Goal: Task Accomplishment & Management: Manage account settings

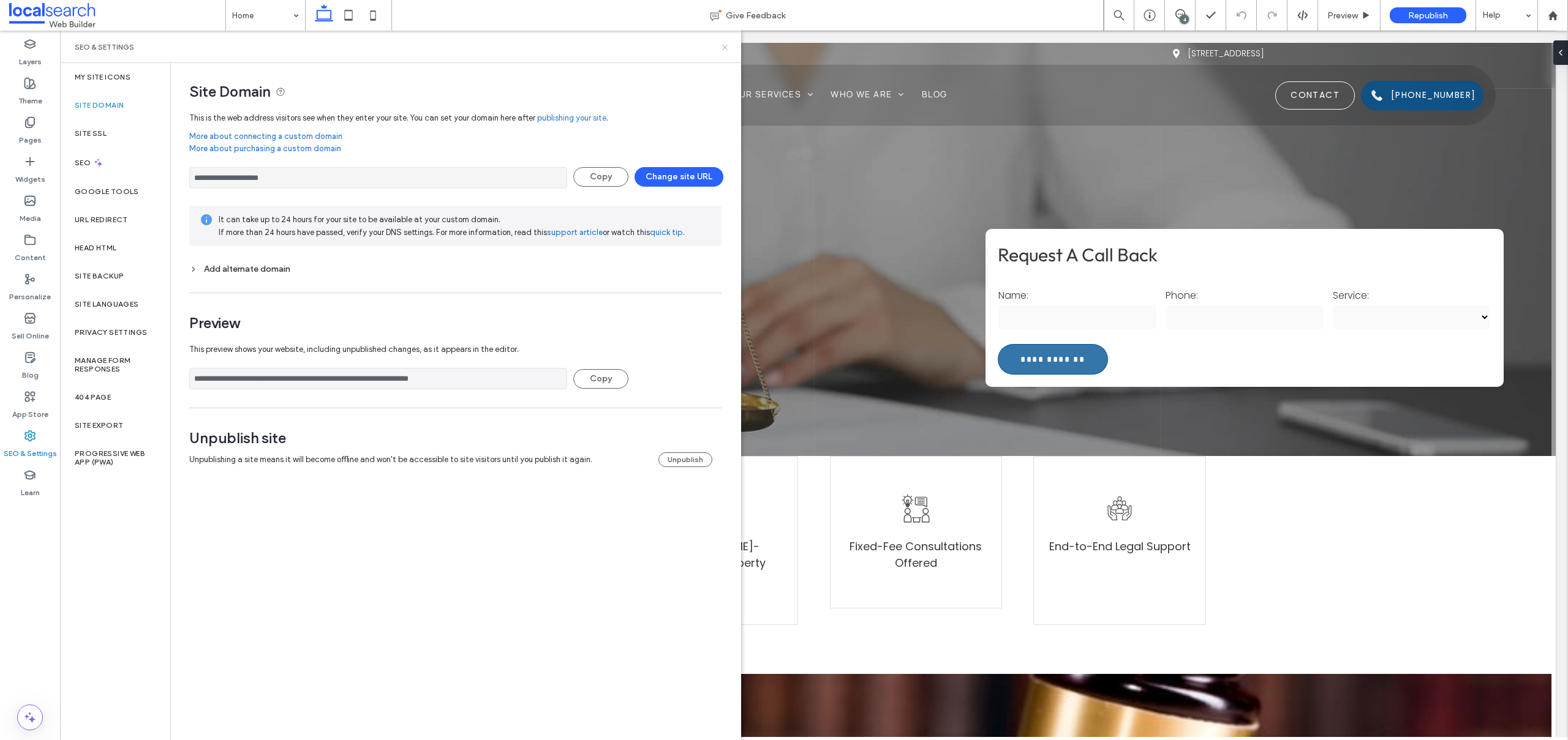
drag, startPoint x: 722, startPoint y: 48, endPoint x: 663, endPoint y: 39, distance: 59.7
click at [722, 48] on icon at bounding box center [724, 47] width 9 height 9
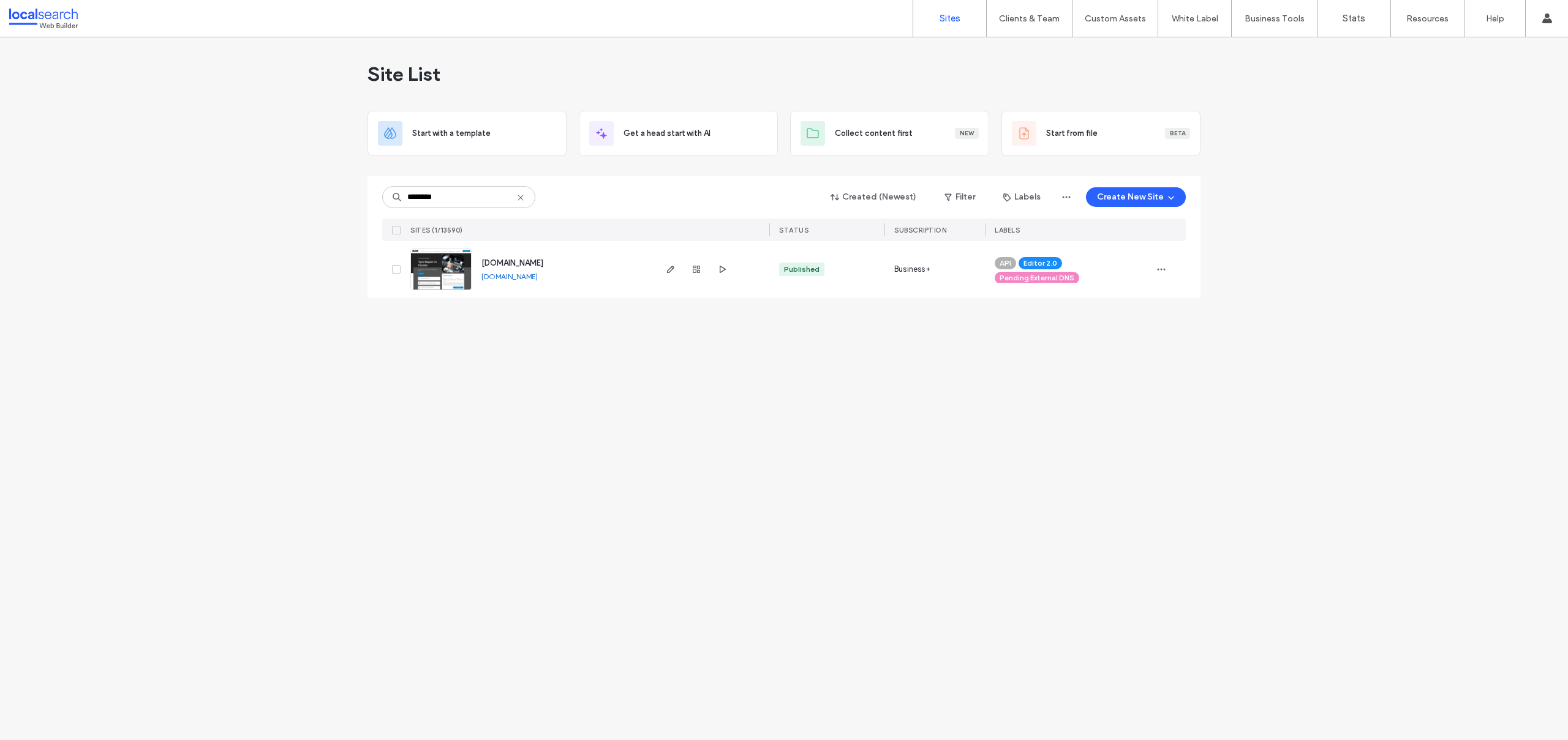
click at [521, 197] on icon at bounding box center [520, 198] width 10 height 10
click at [493, 198] on input at bounding box center [459, 197] width 153 height 22
paste input "********"
type input "********"
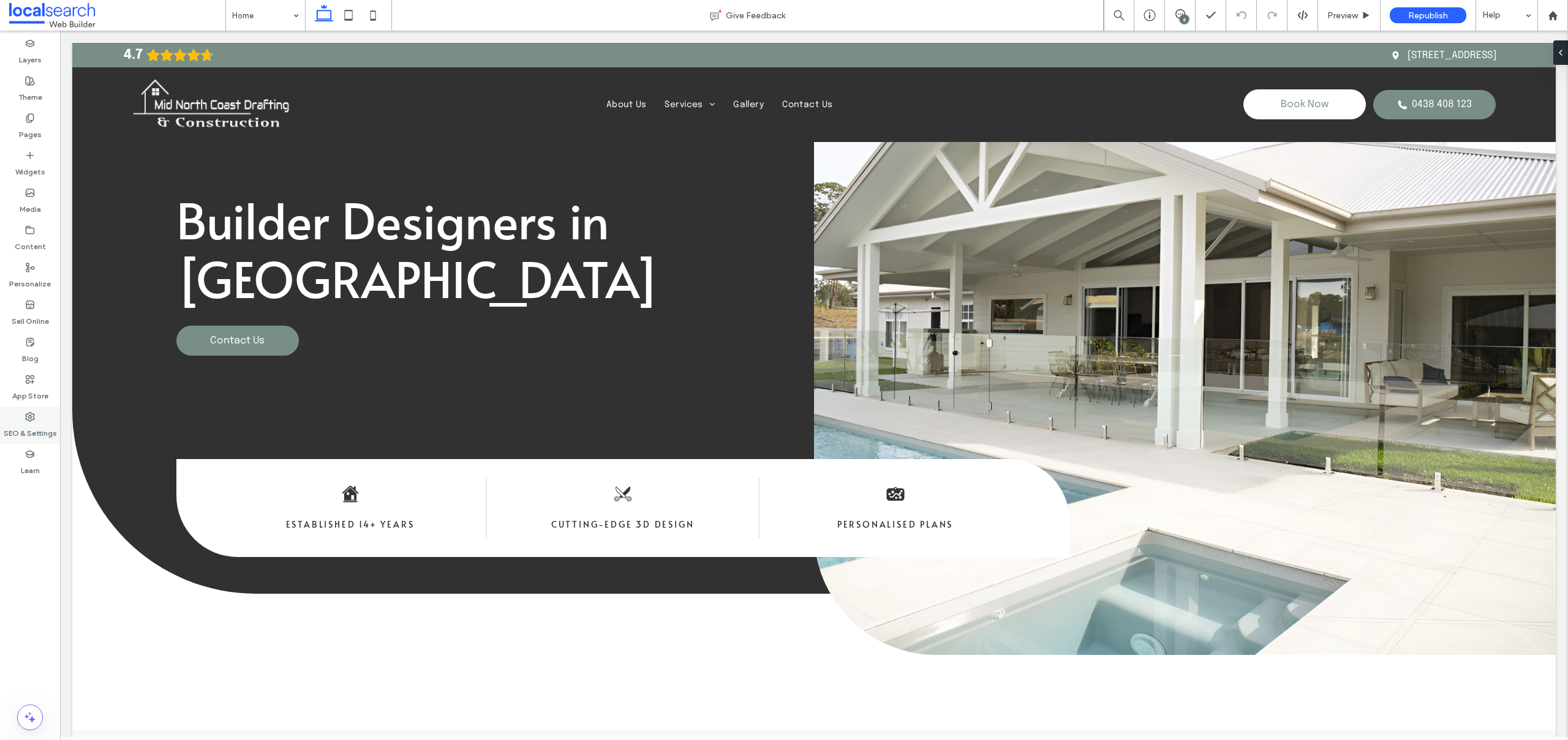
click at [30, 412] on icon at bounding box center [30, 417] width 10 height 10
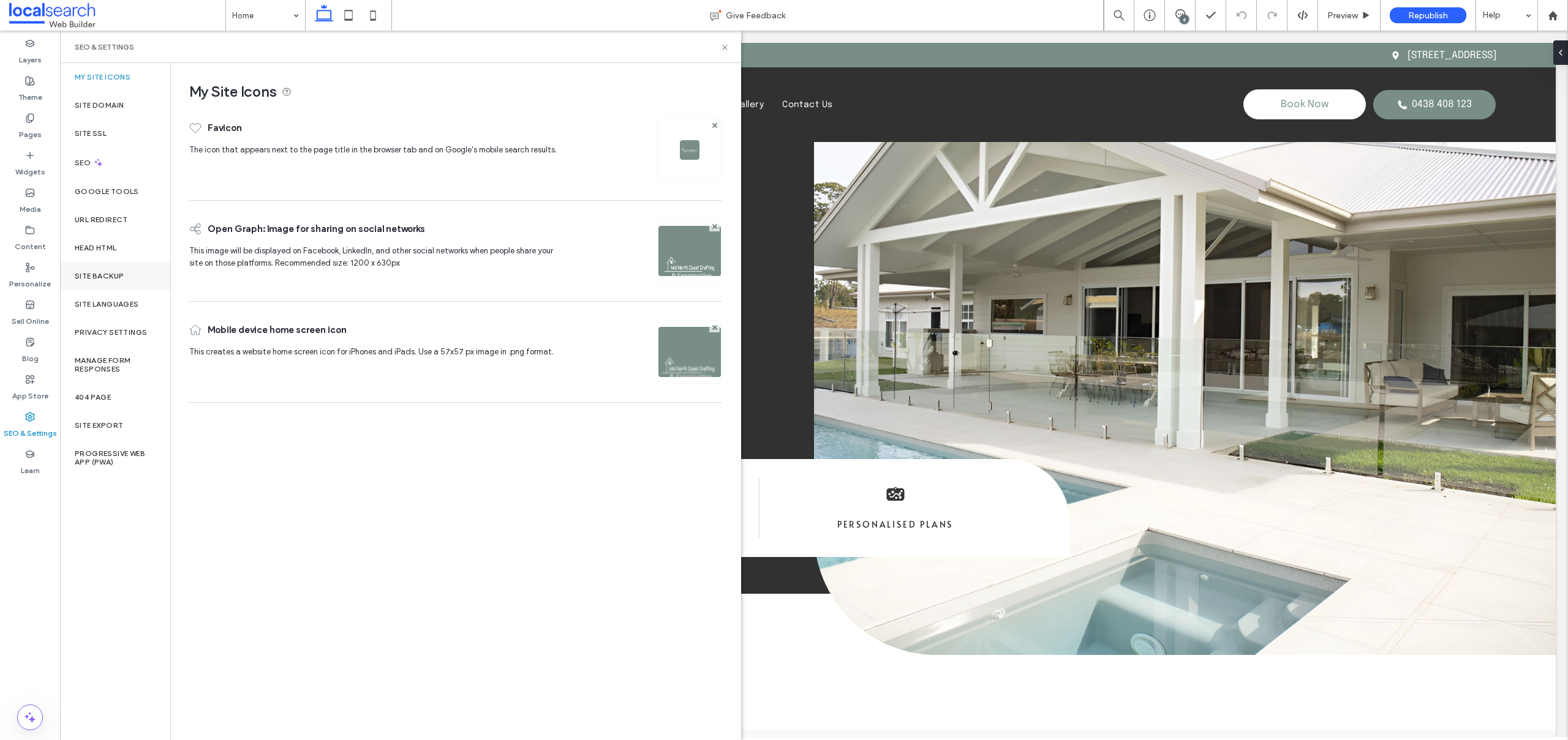
click at [83, 274] on label "Site Backup" at bounding box center [99, 276] width 49 height 8
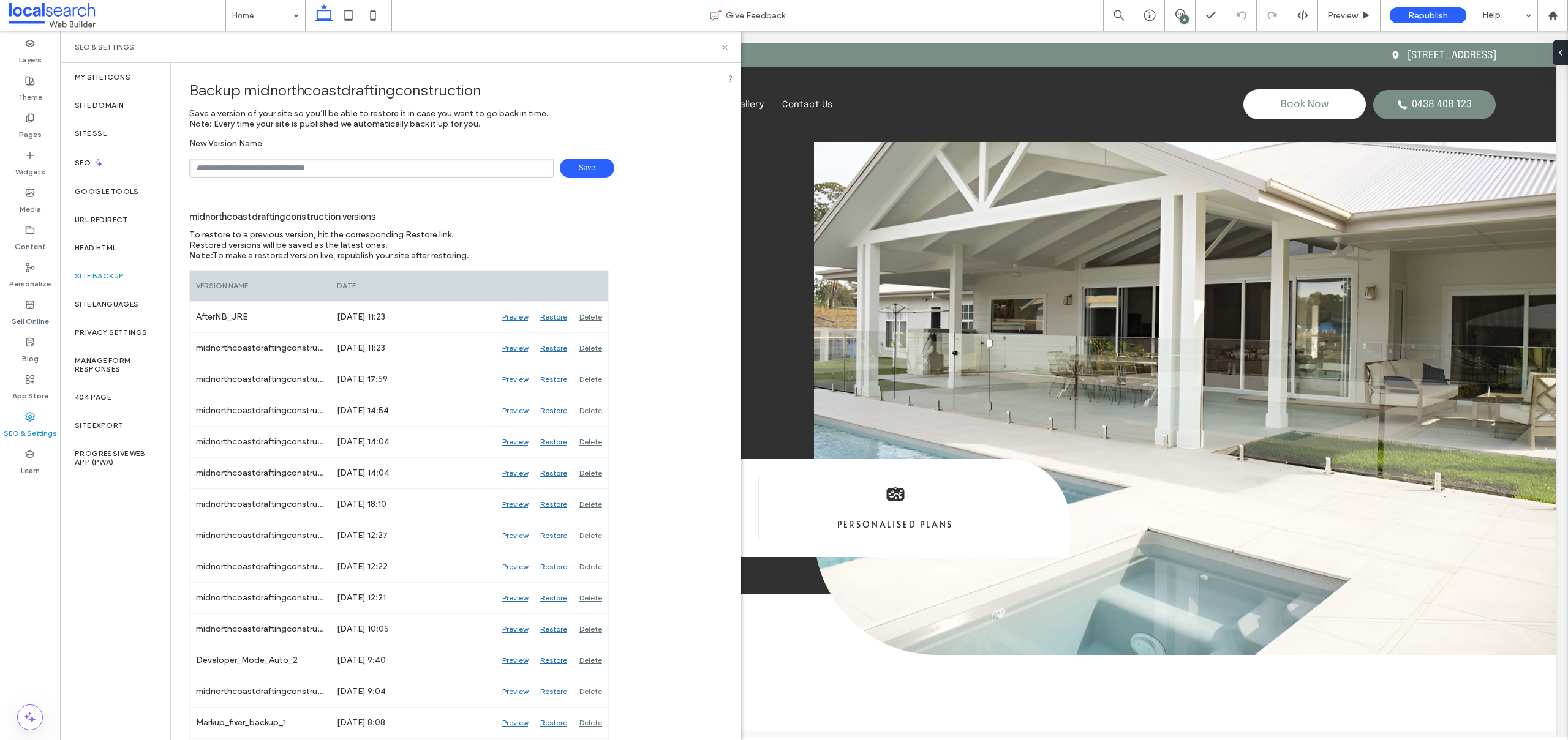
click at [261, 168] on input "text" at bounding box center [371, 168] width 364 height 19
type input "**********"
click at [573, 163] on span "Save" at bounding box center [586, 168] width 54 height 19
click at [92, 164] on label "SEO" at bounding box center [83, 163] width 19 height 8
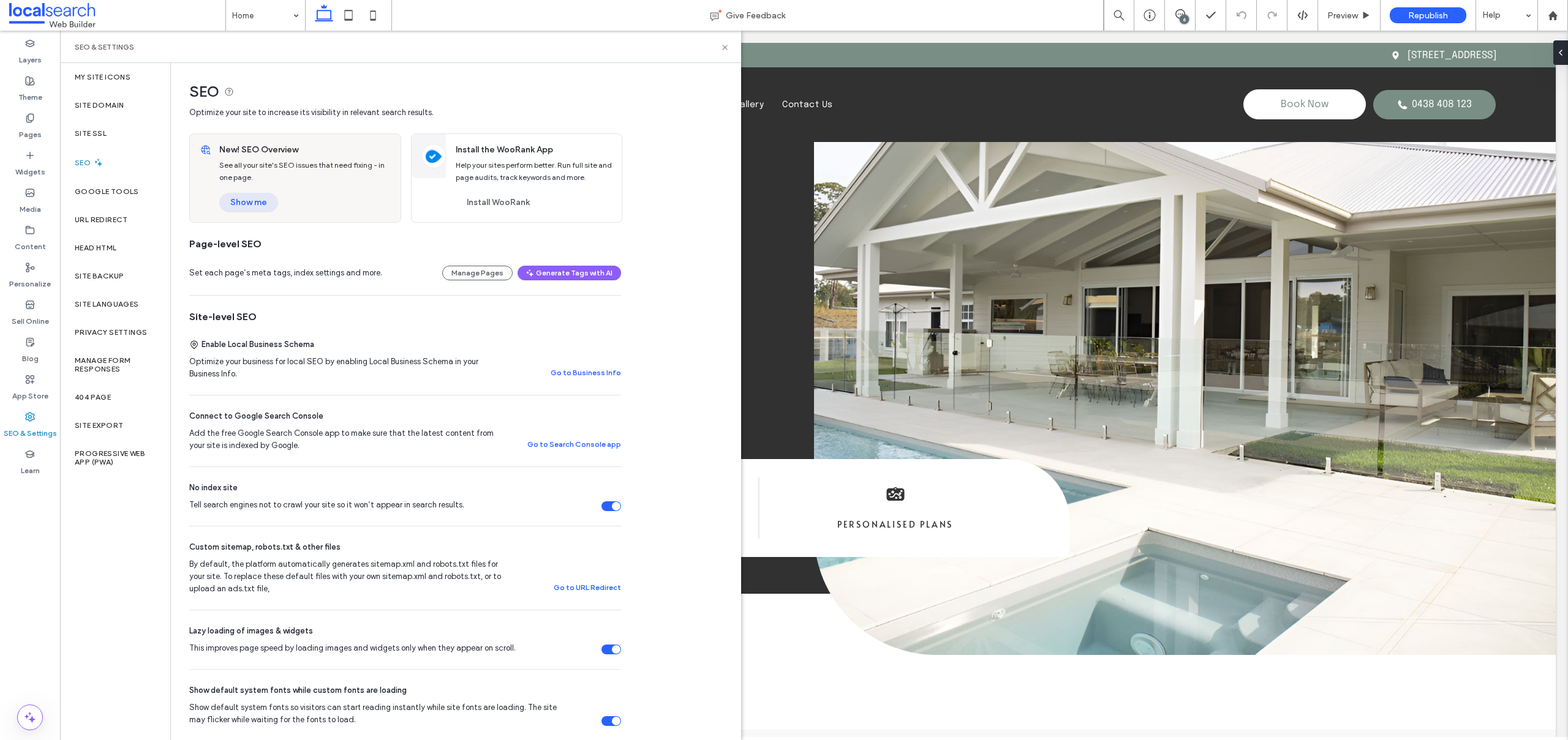
click at [245, 208] on button "Show me" at bounding box center [248, 203] width 59 height 19
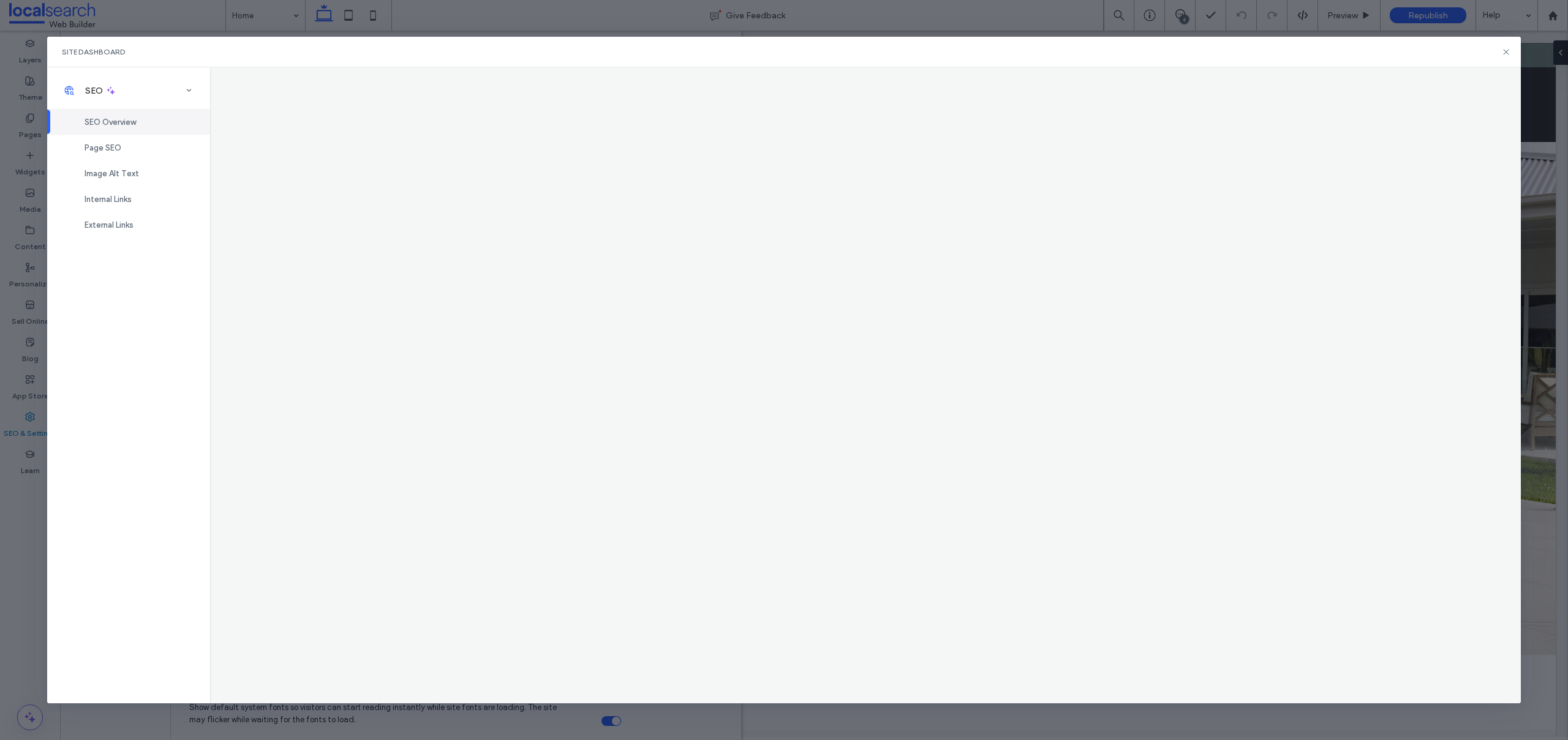
click at [100, 145] on span "Page SEO" at bounding box center [103, 148] width 37 height 9
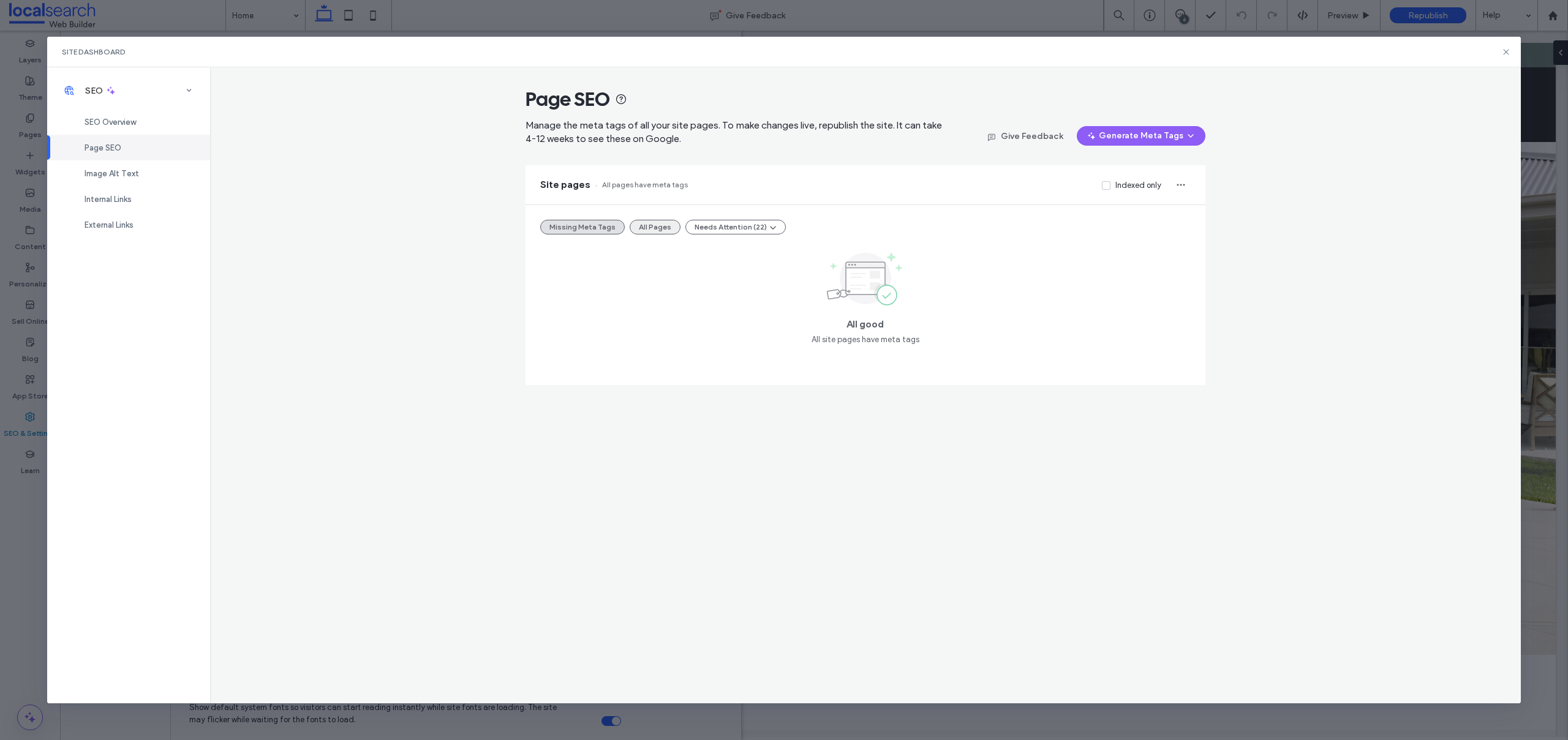
click at [641, 221] on button "All Pages" at bounding box center [655, 227] width 51 height 14
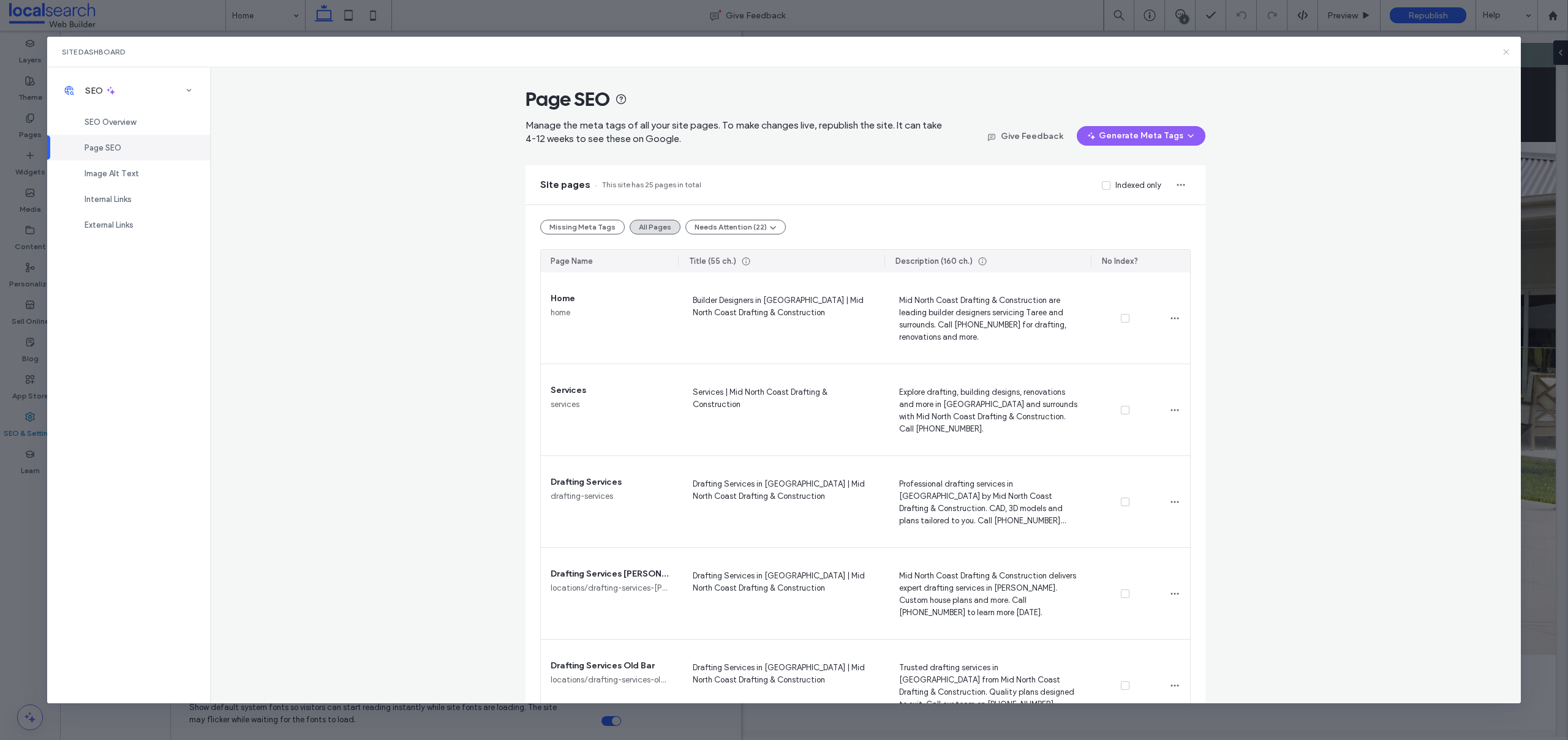
click at [1509, 51] on icon at bounding box center [1506, 52] width 10 height 10
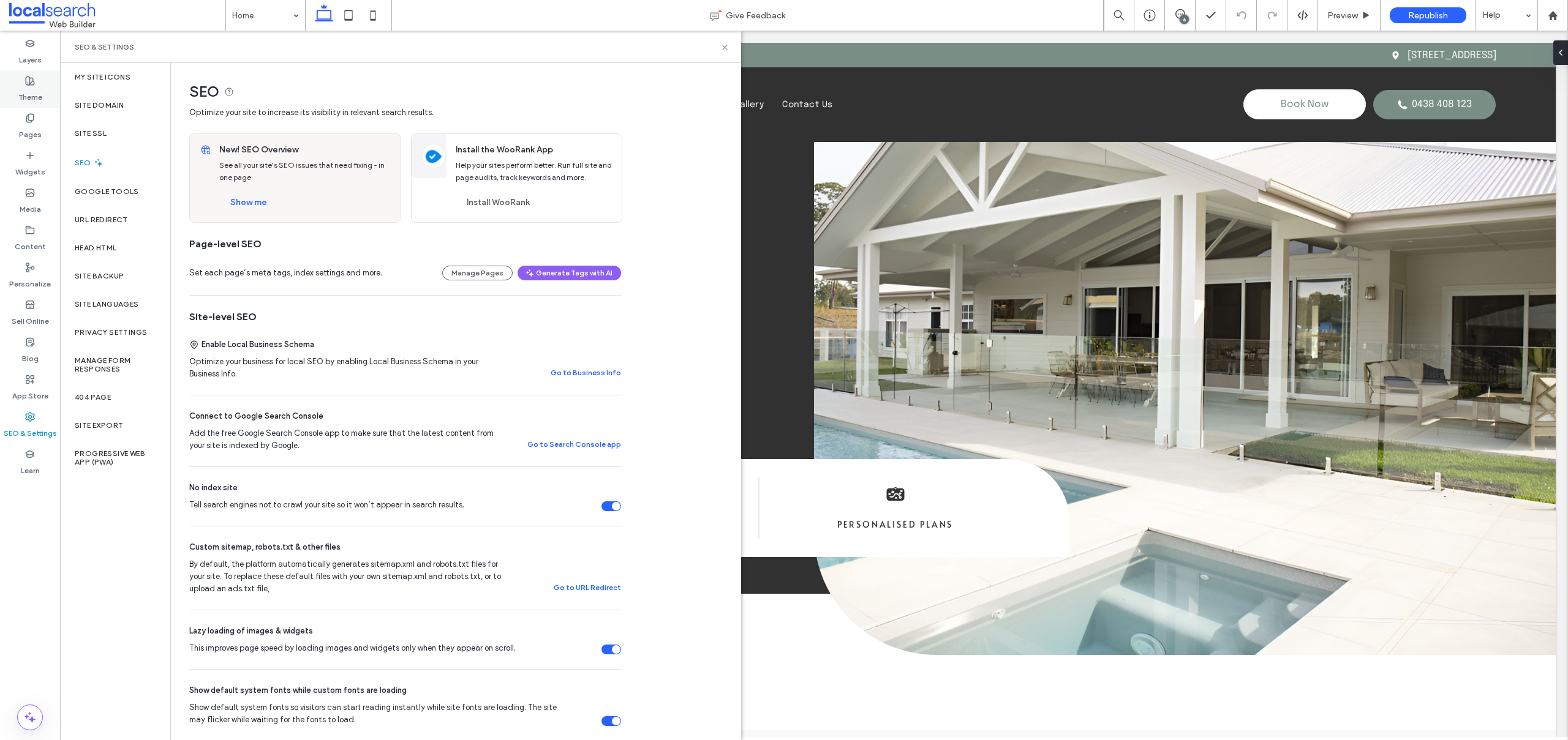
click at [37, 106] on div "Theme" at bounding box center [30, 89] width 60 height 37
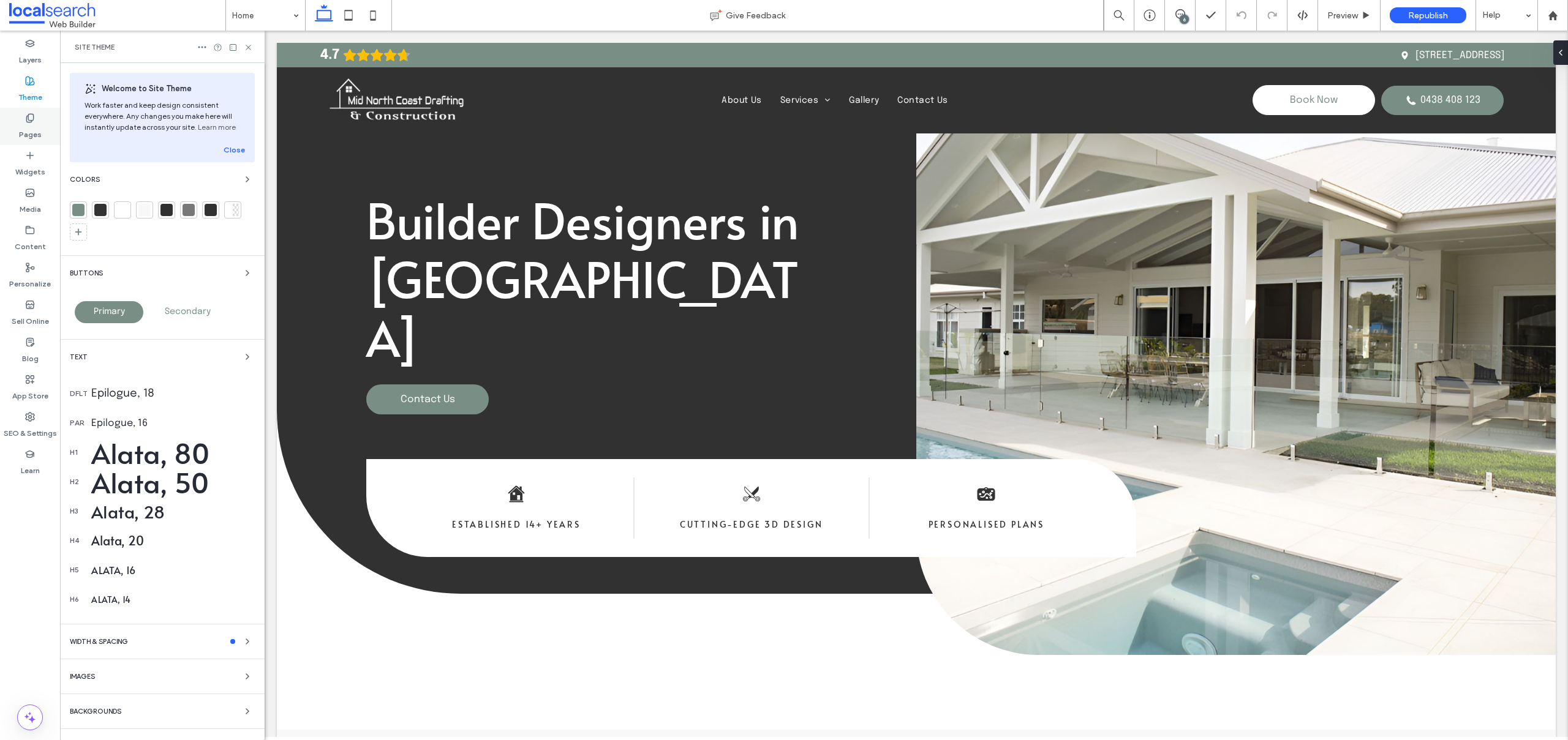
click at [32, 133] on label "Pages" at bounding box center [30, 131] width 23 height 17
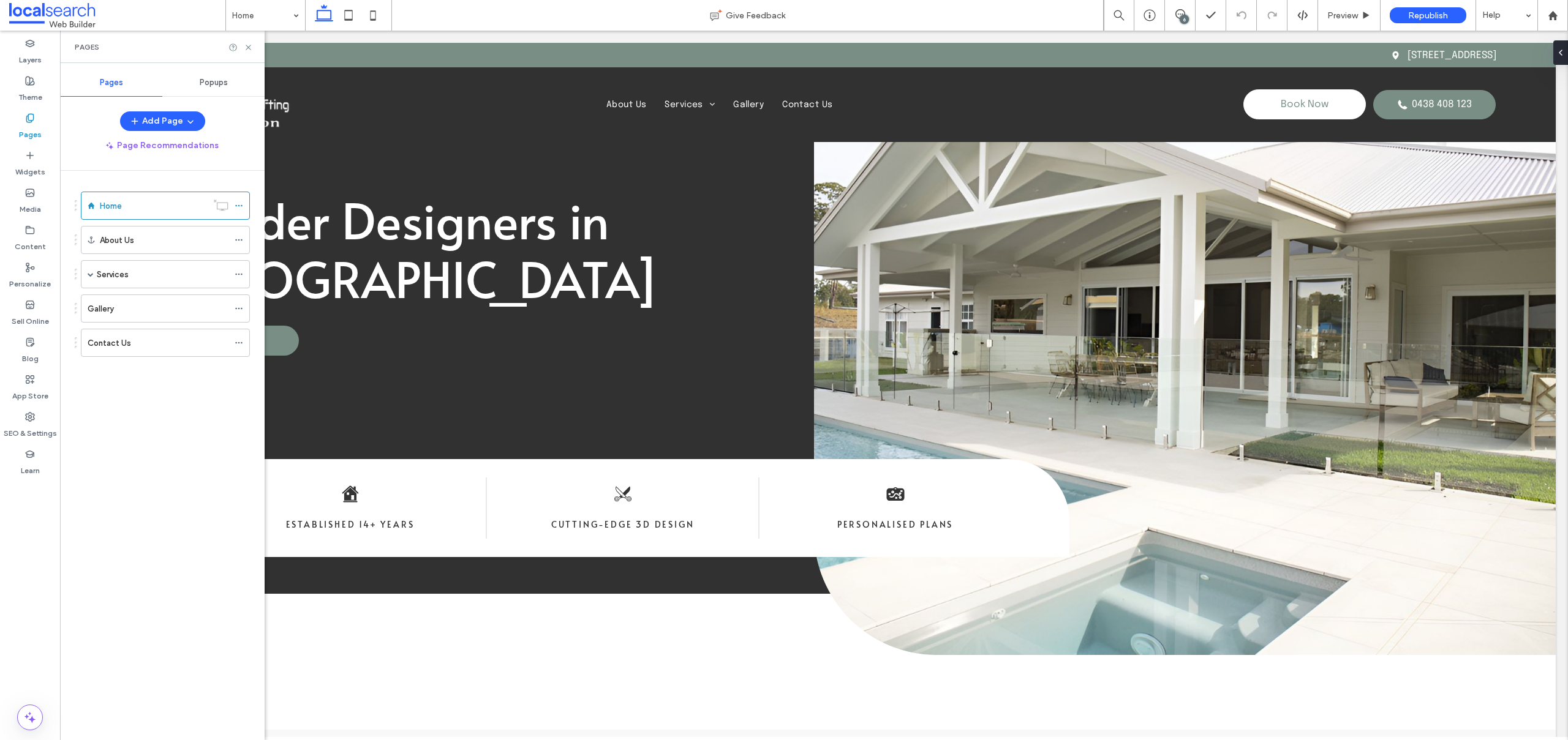
click at [211, 88] on div "Popups" at bounding box center [213, 82] width 102 height 27
click at [19, 126] on label "Pages" at bounding box center [30, 131] width 23 height 17
click at [136, 77] on div "Pages" at bounding box center [111, 82] width 102 height 27
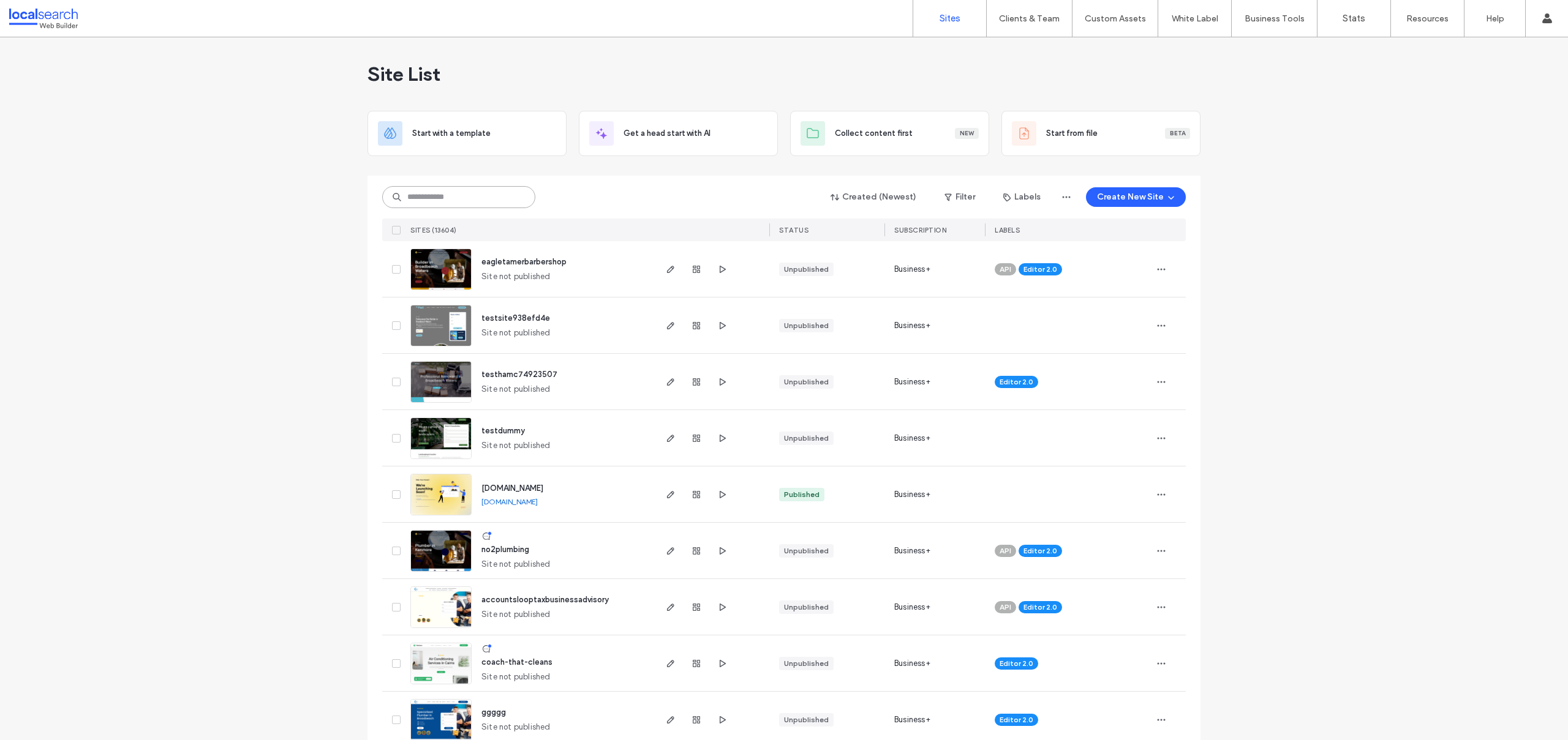
click at [462, 190] on input at bounding box center [459, 197] width 153 height 22
paste input "********"
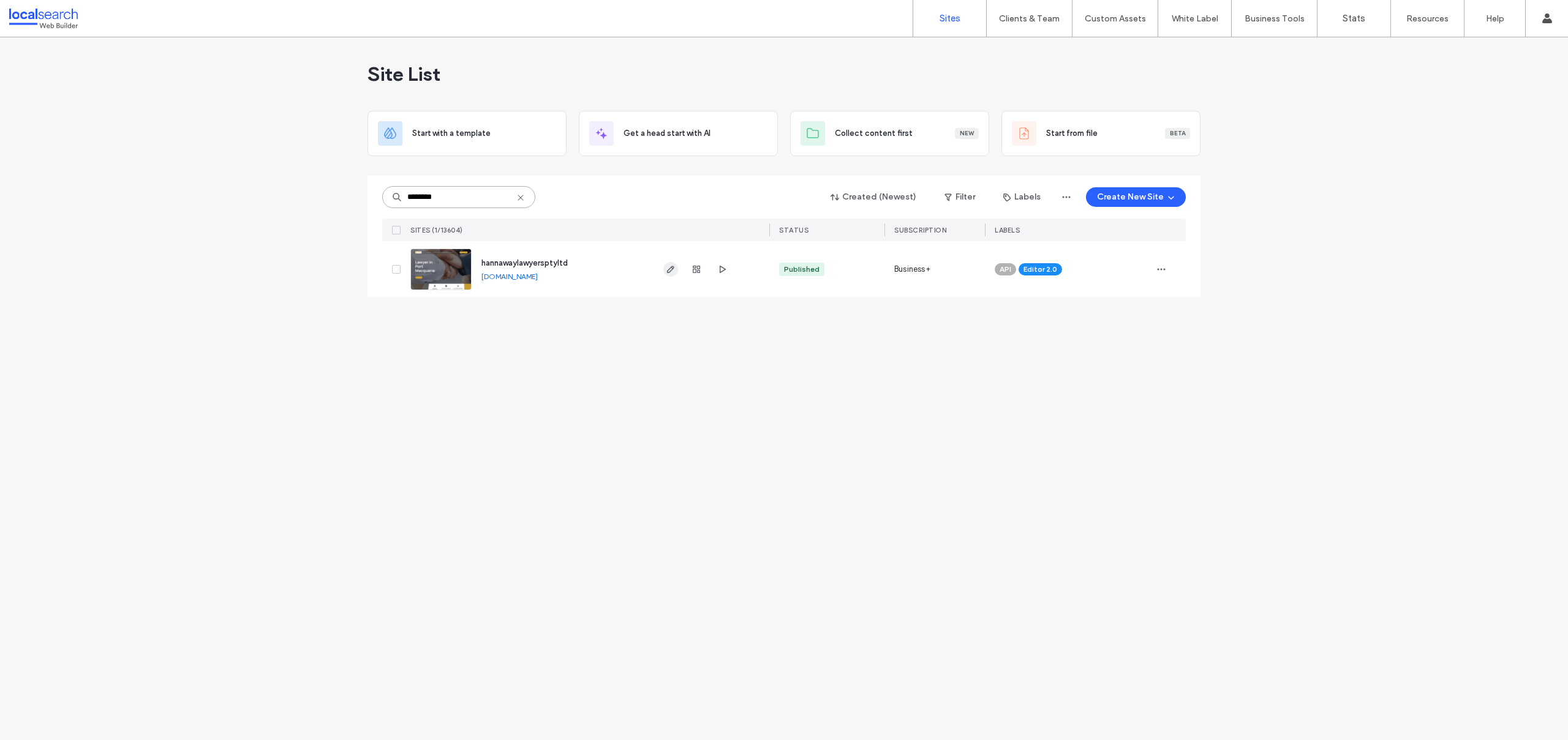
type input "********"
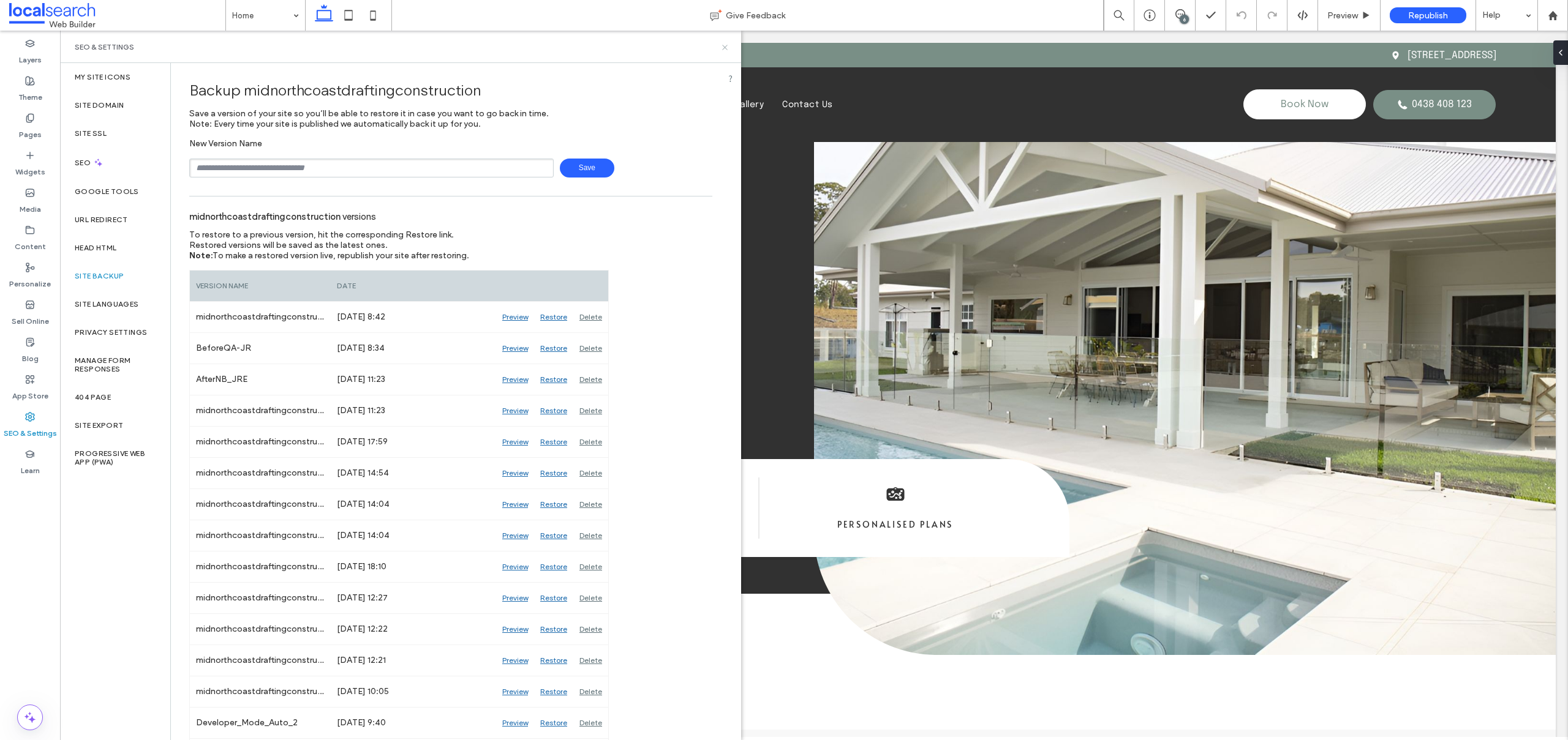
click at [724, 46] on icon at bounding box center [724, 47] width 9 height 9
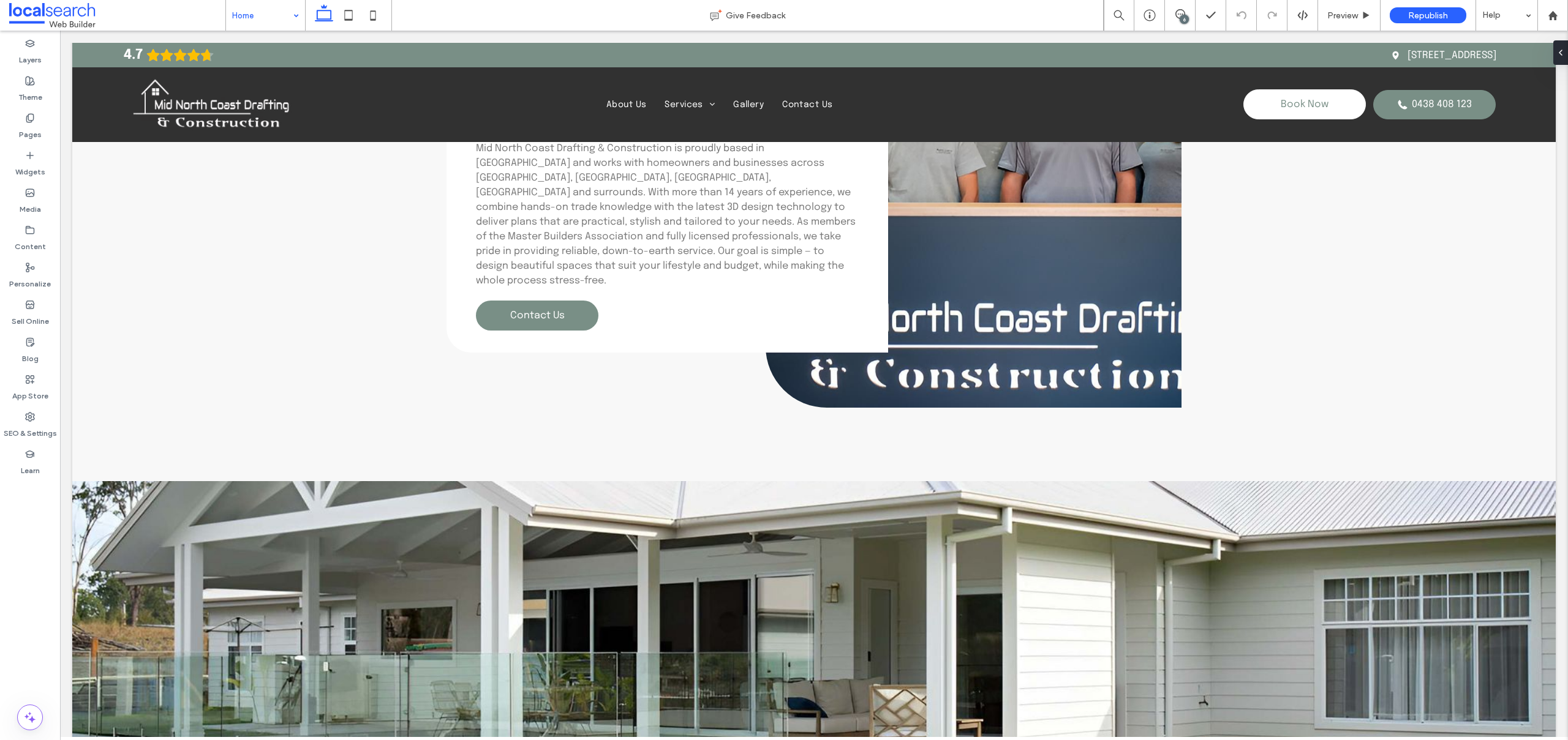
scroll to position [2838, 0]
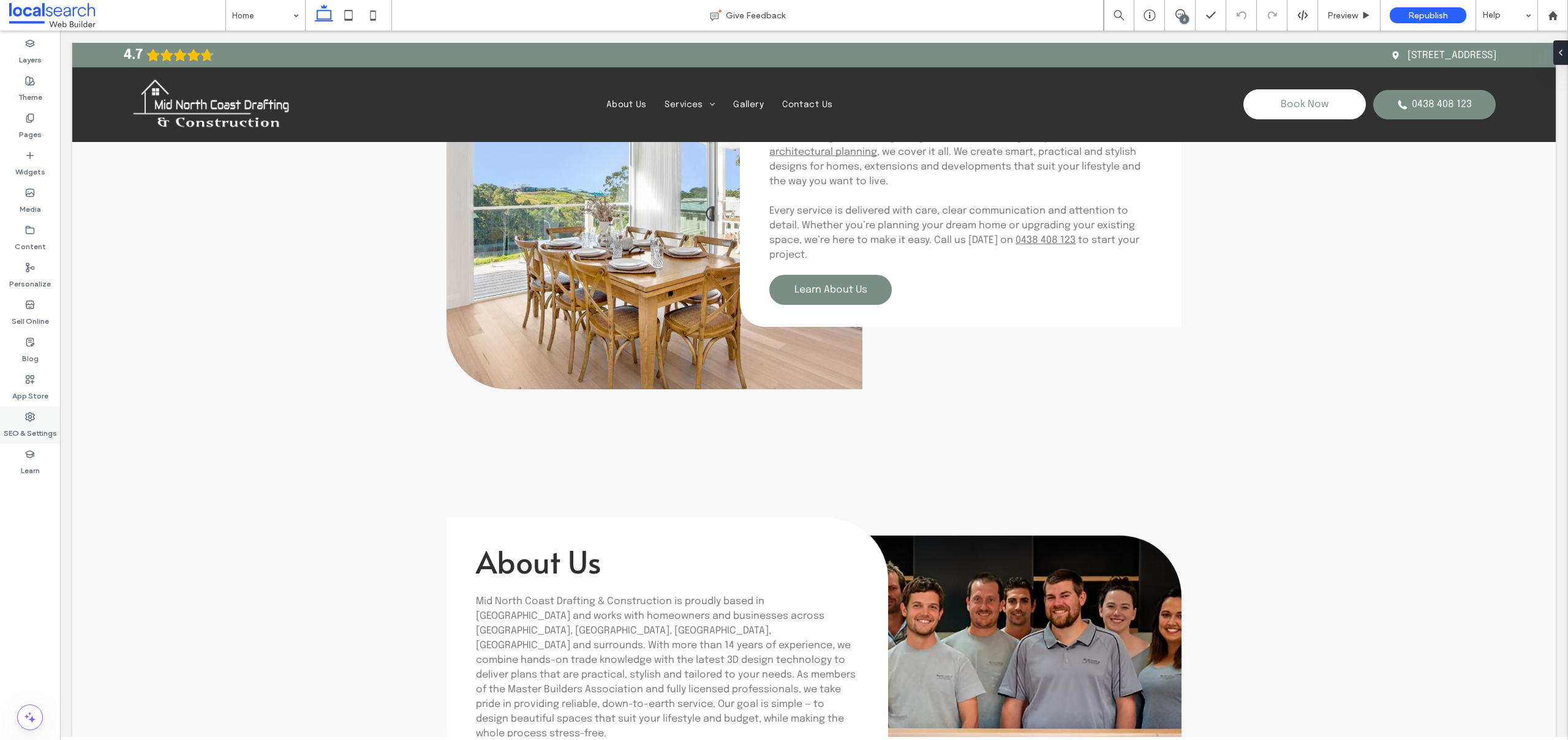
click at [43, 423] on label "SEO & Settings" at bounding box center [30, 430] width 53 height 17
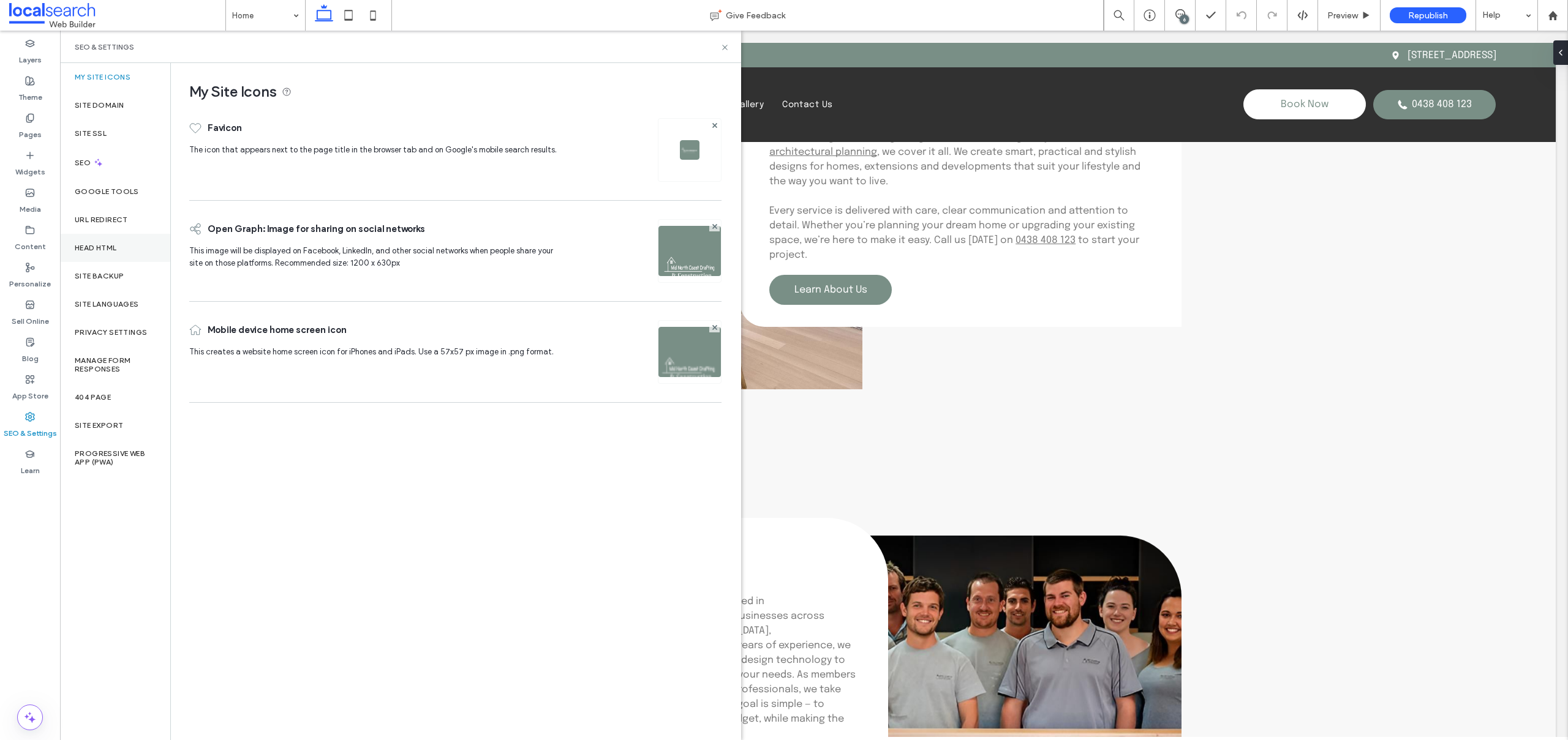
click at [121, 250] on div "Head HTML" at bounding box center [115, 248] width 110 height 28
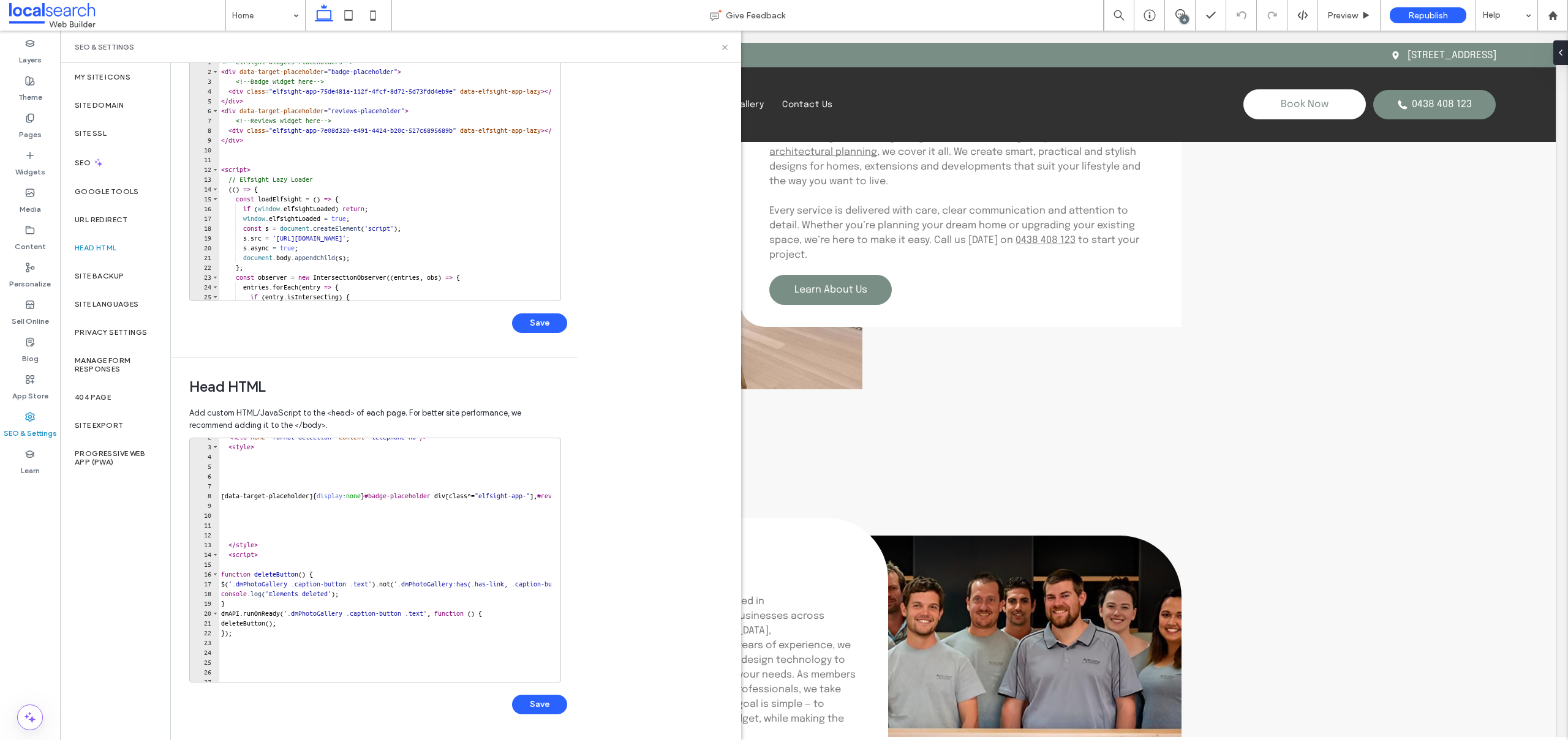
scroll to position [167, 0]
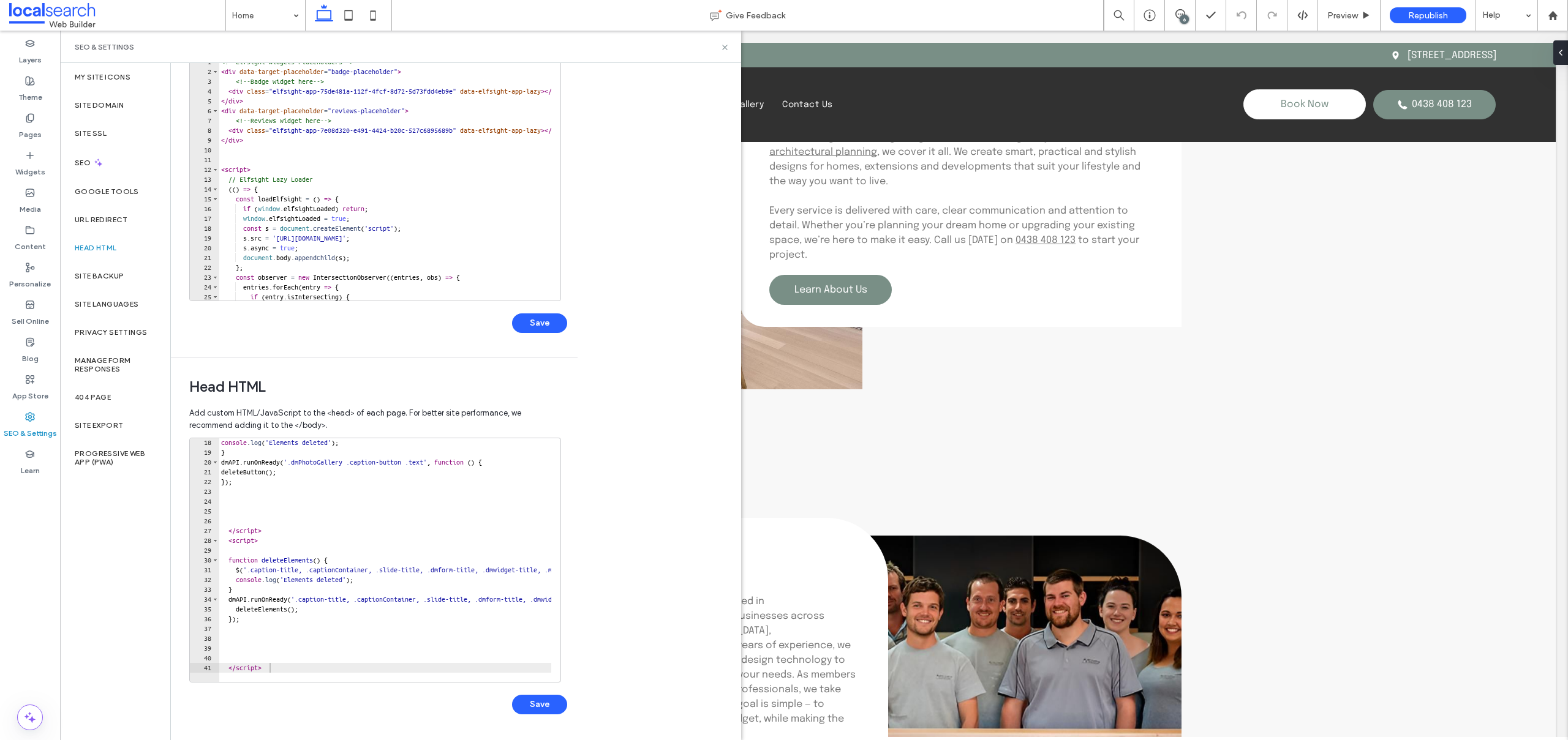
type textarea "*********"
click at [297, 667] on div "console . log ( 'Elements deleted' ) ; } dmAPI . runOnReady ( '.dmPhotoGallery …" at bounding box center [768, 565] width 1099 height 254
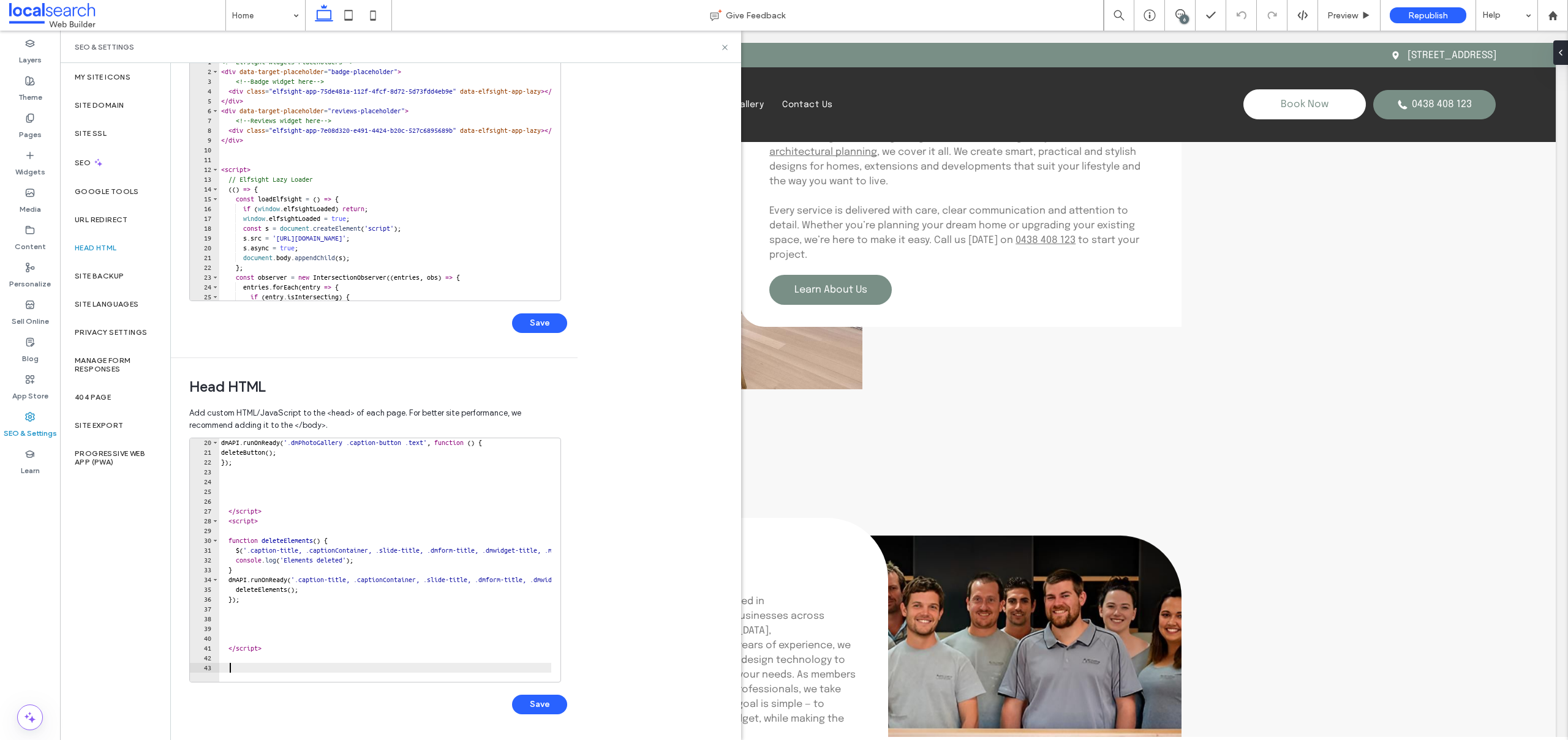
paste textarea "**********"
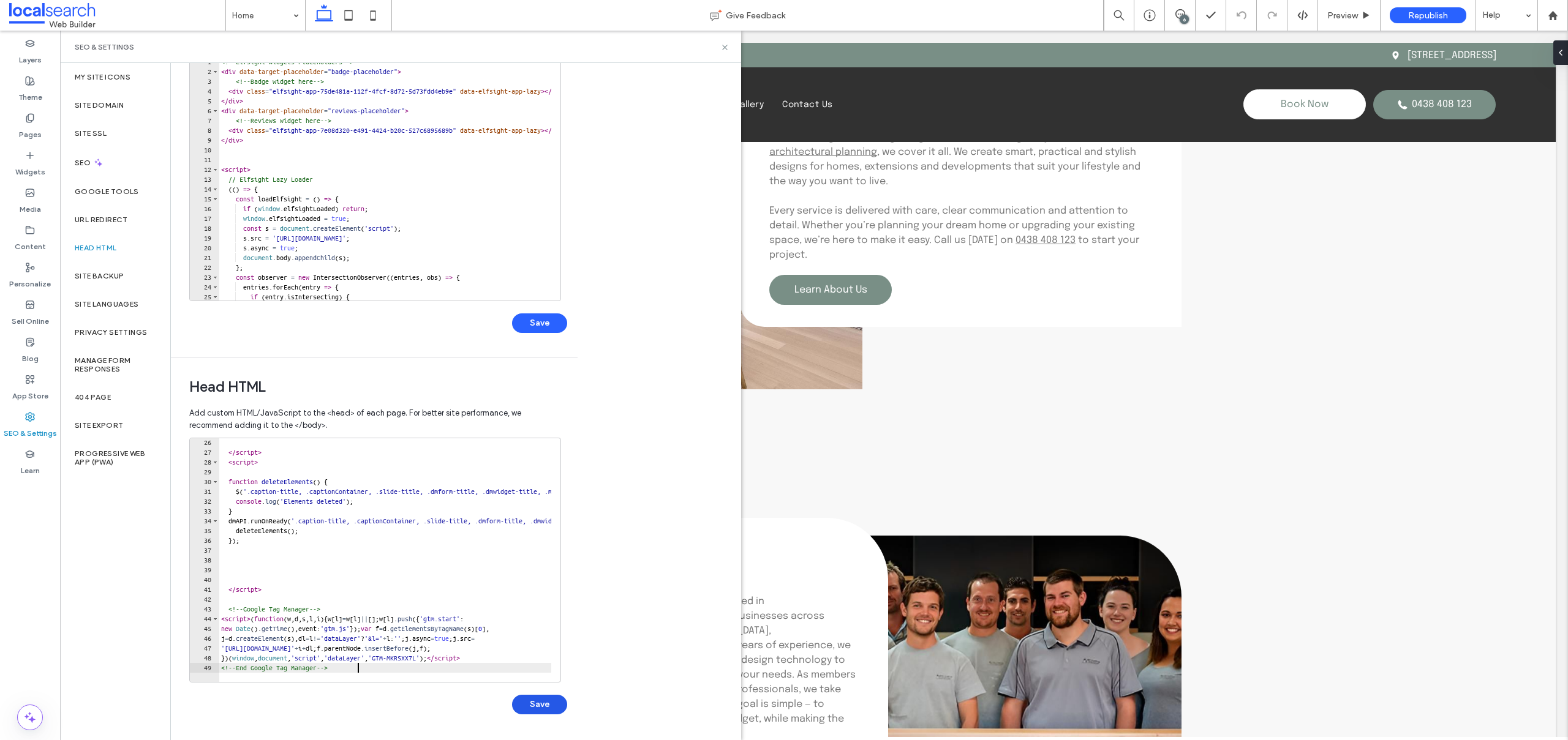
type textarea "**********"
click at [535, 707] on button "Save" at bounding box center [539, 705] width 55 height 19
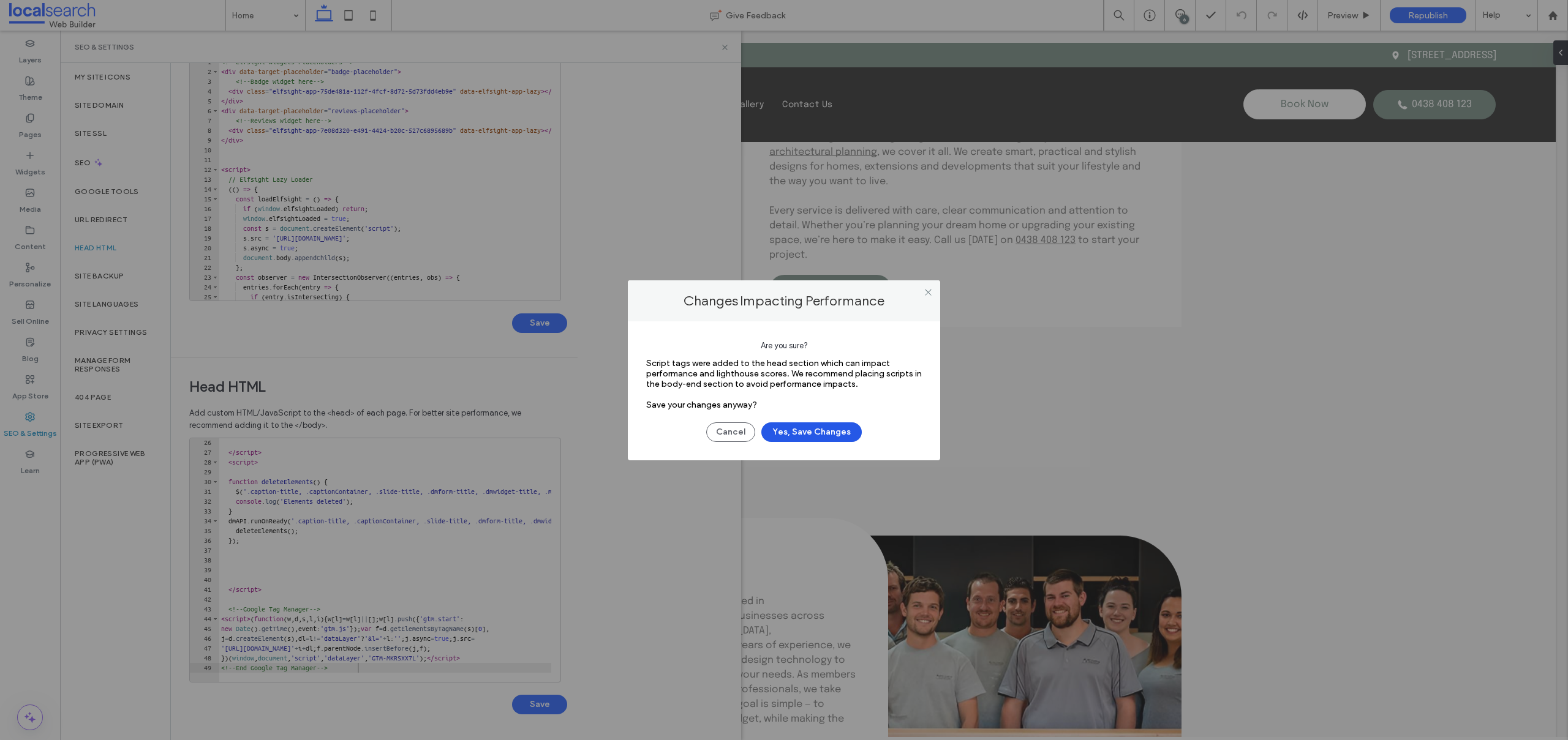
click at [812, 428] on button "Yes, Save Changes" at bounding box center [811, 432] width 101 height 19
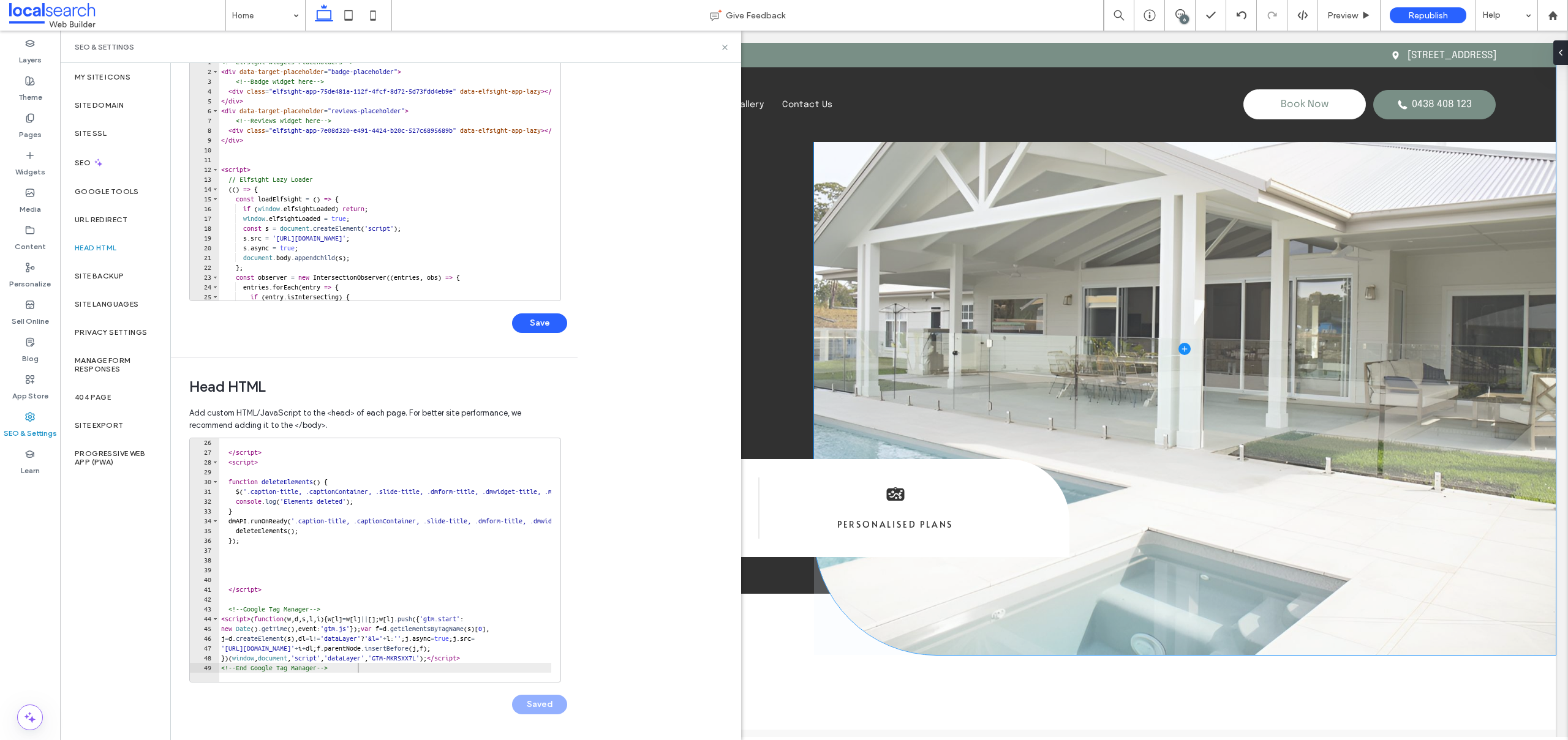
scroll to position [0, 0]
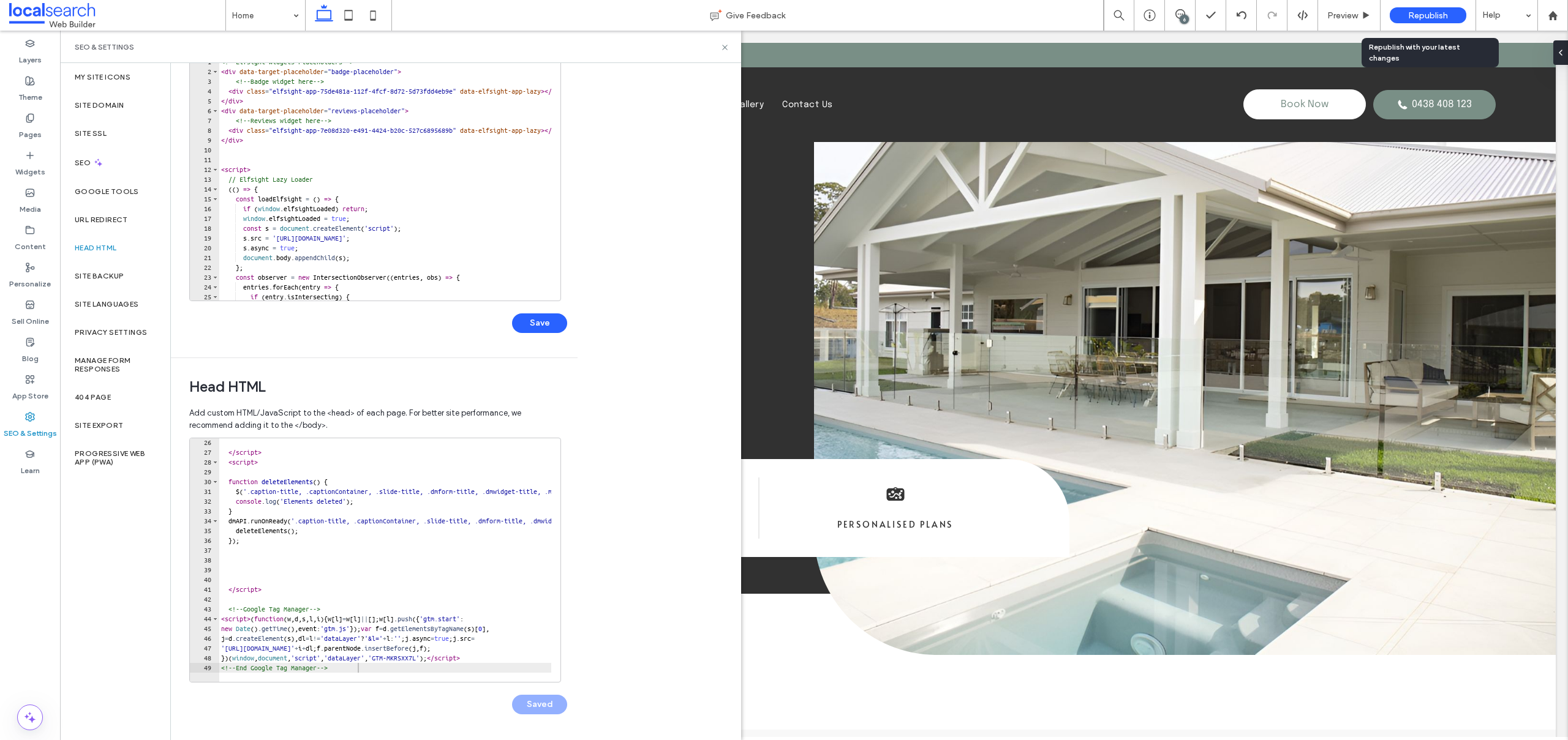
click at [1418, 10] on span "Republish" at bounding box center [1428, 15] width 40 height 10
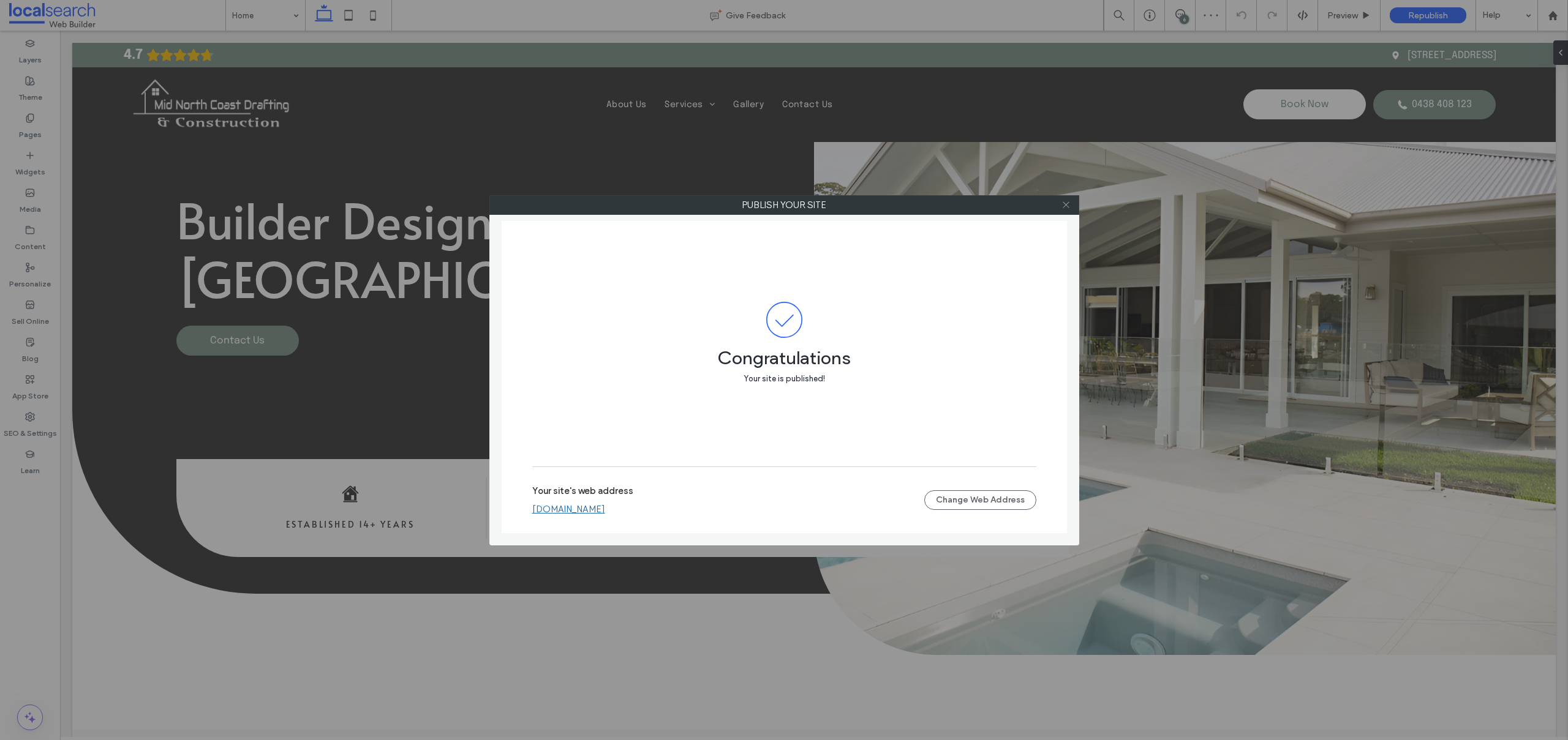
click at [1063, 205] on icon at bounding box center [1065, 204] width 9 height 9
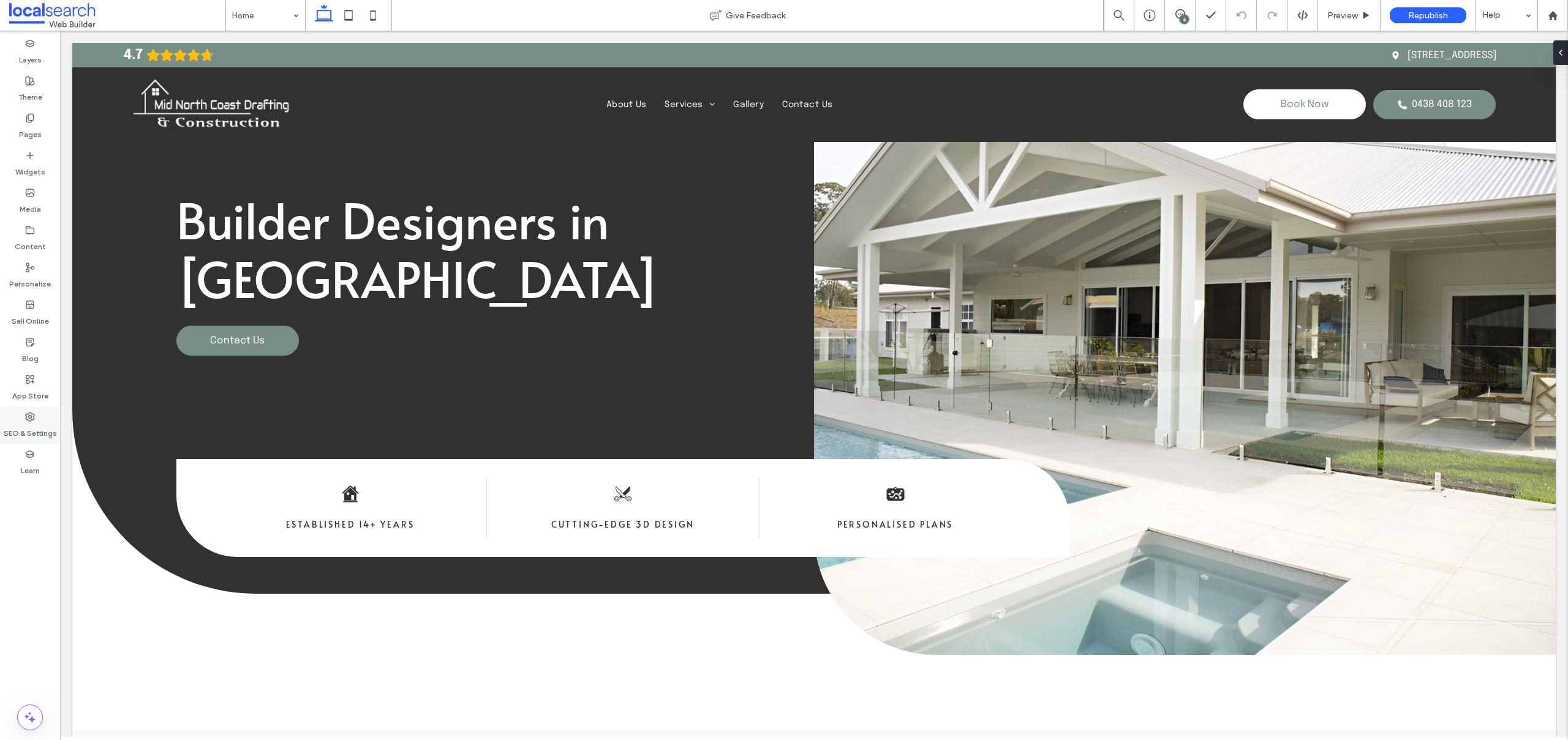
click at [41, 421] on div "SEO & Settings" at bounding box center [30, 425] width 60 height 37
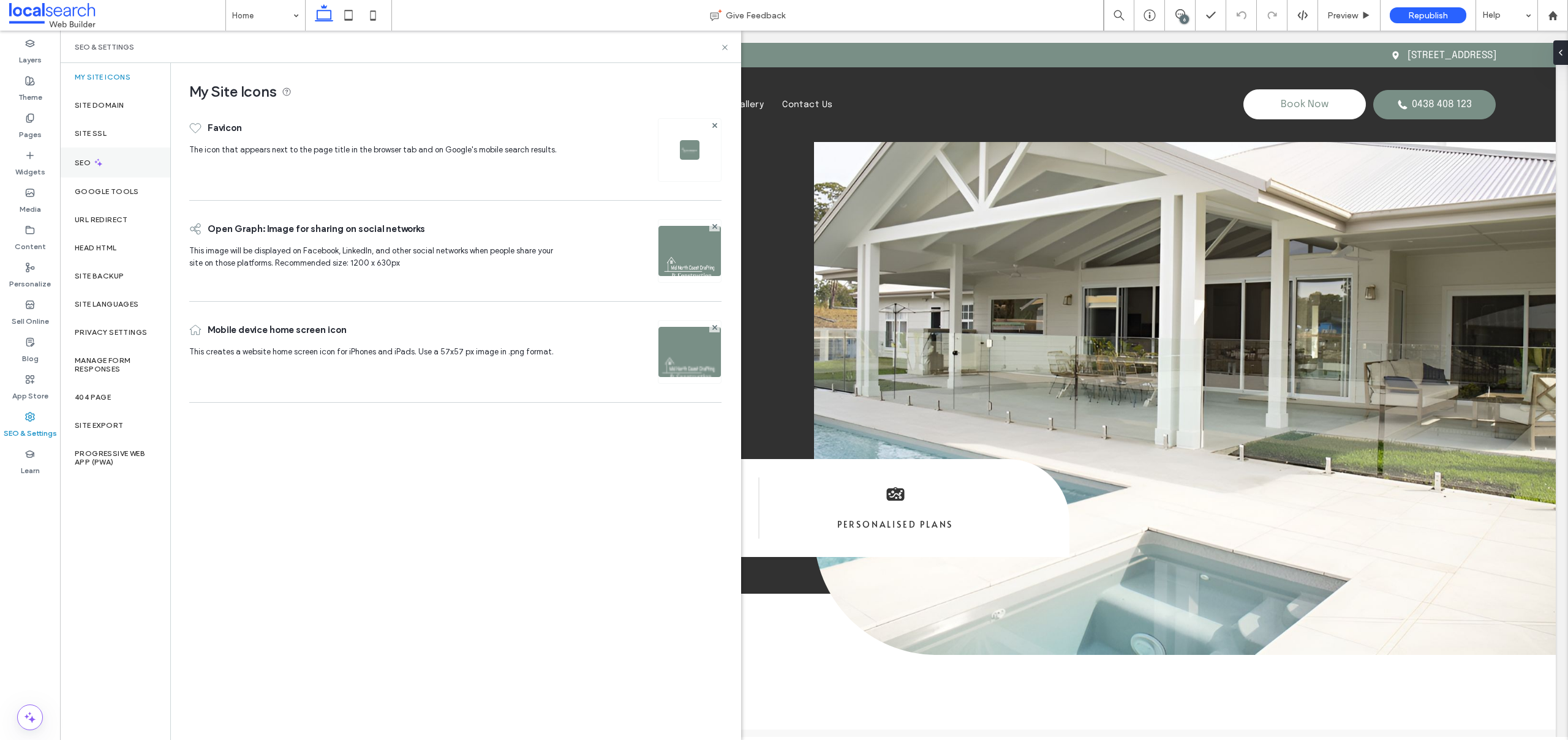
click at [115, 151] on div "SEO" at bounding box center [115, 162] width 110 height 30
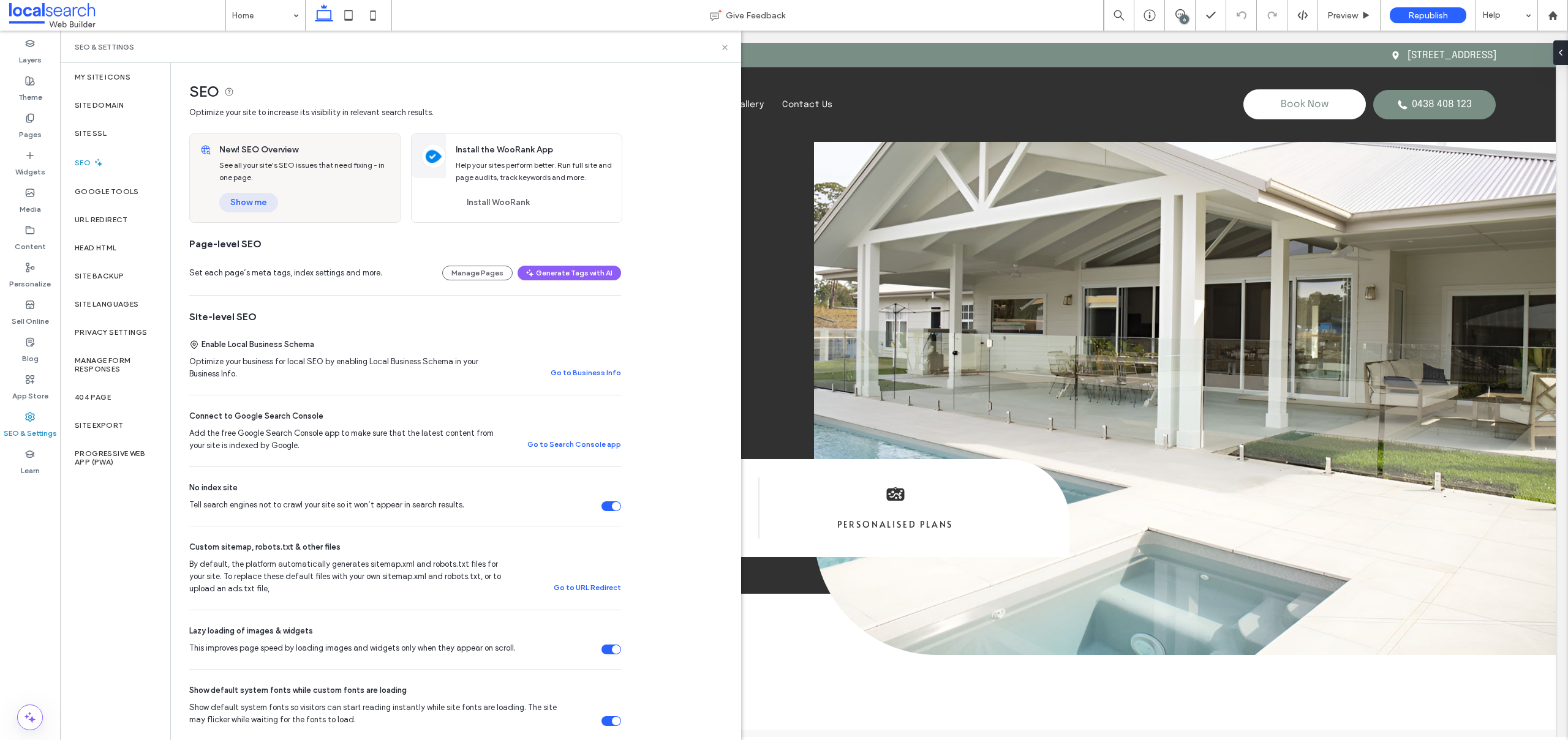
click at [248, 201] on button "Show me" at bounding box center [248, 203] width 59 height 19
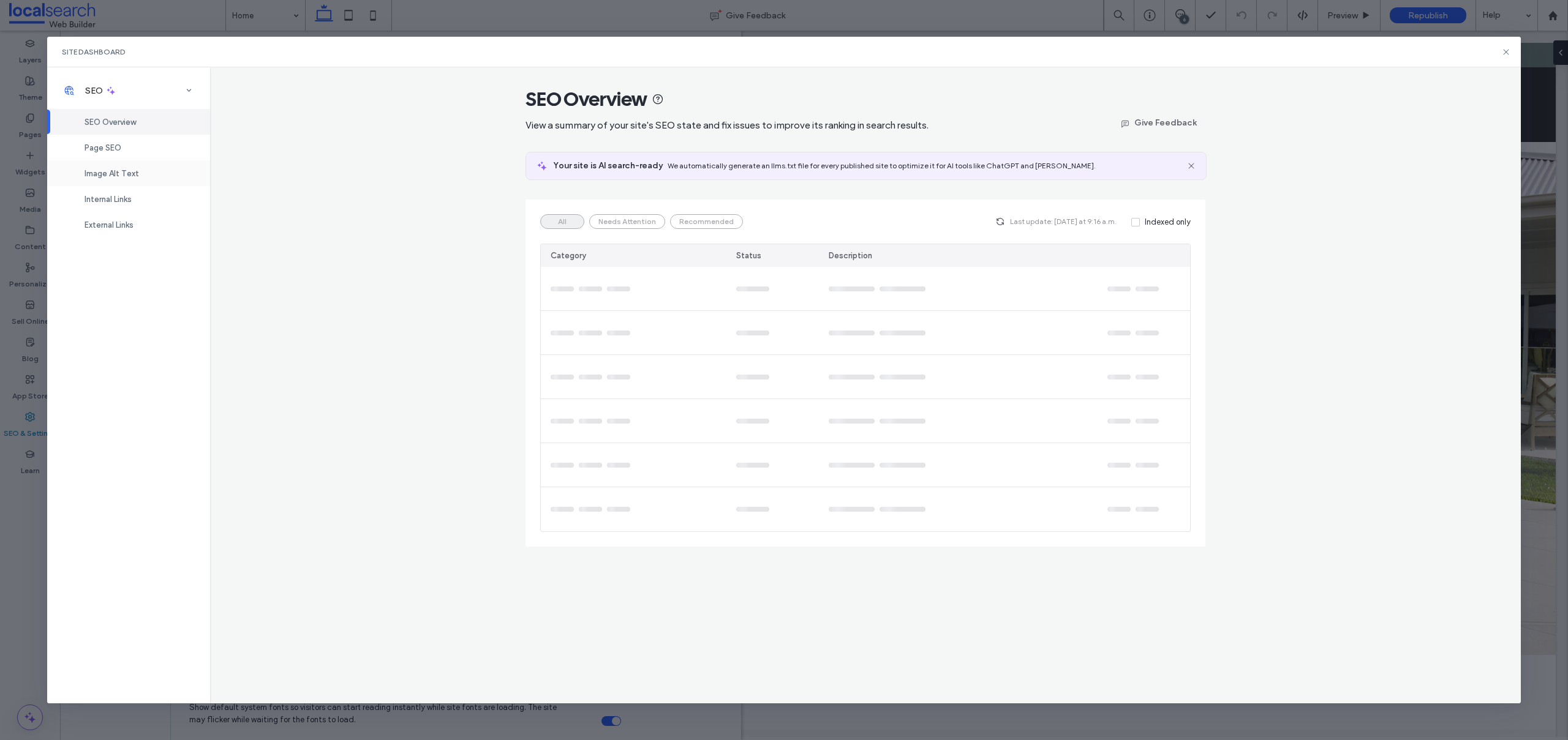
click at [103, 161] on div "Image Alt Text" at bounding box center [128, 173] width 163 height 26
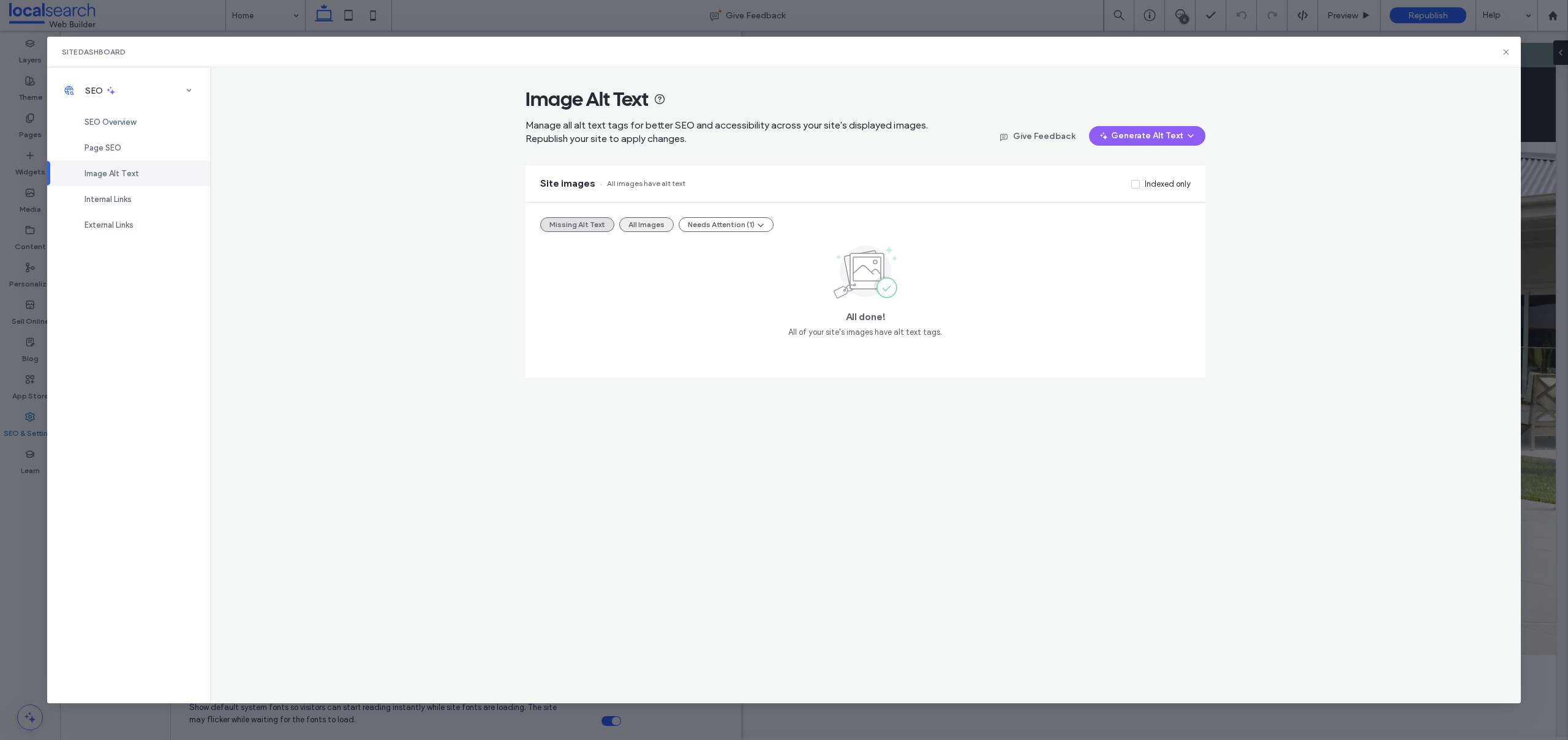
click at [646, 221] on button "All Images" at bounding box center [646, 224] width 54 height 14
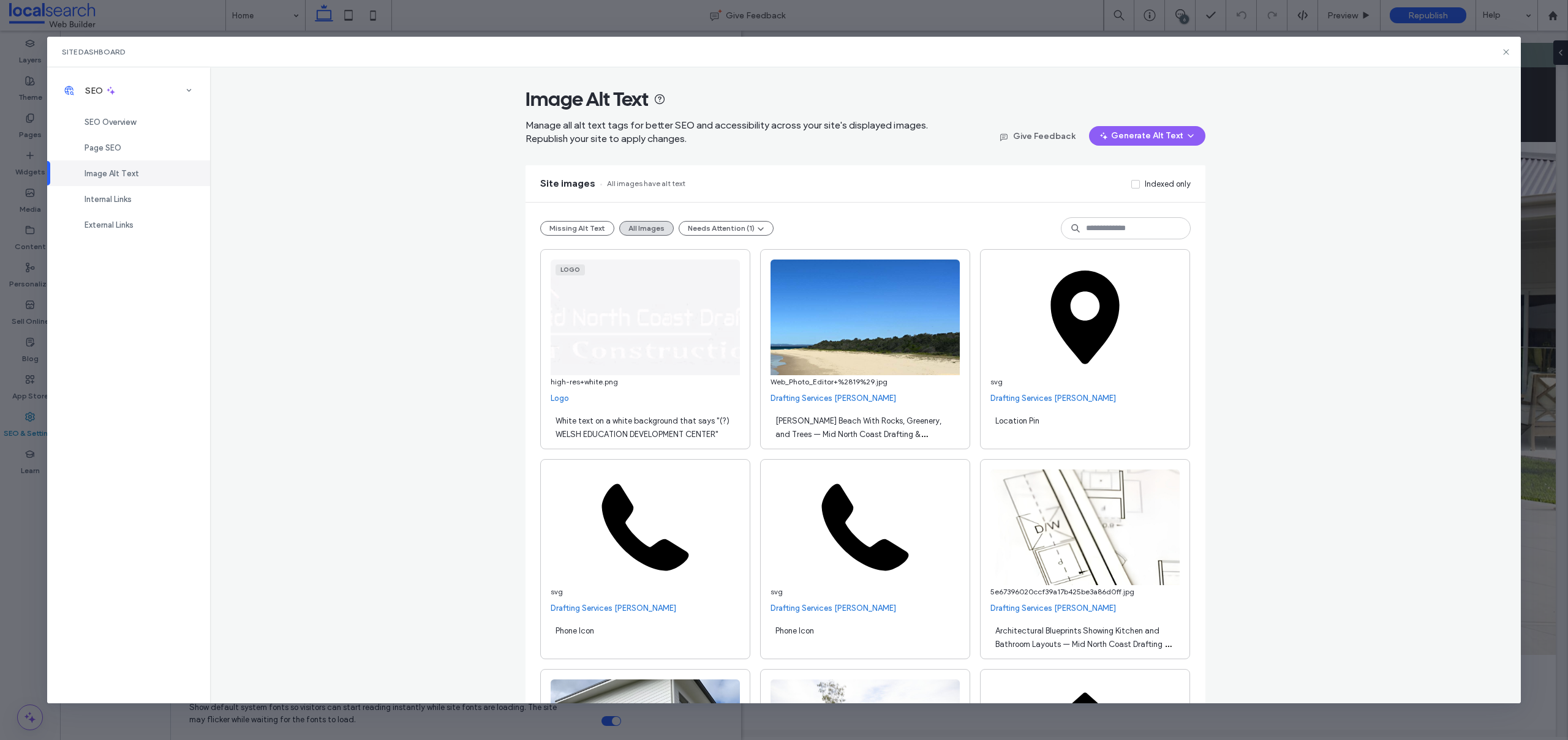
drag, startPoint x: 1504, startPoint y: 52, endPoint x: 1261, endPoint y: 462, distance: 476.6
click at [1504, 52] on icon at bounding box center [1506, 52] width 10 height 10
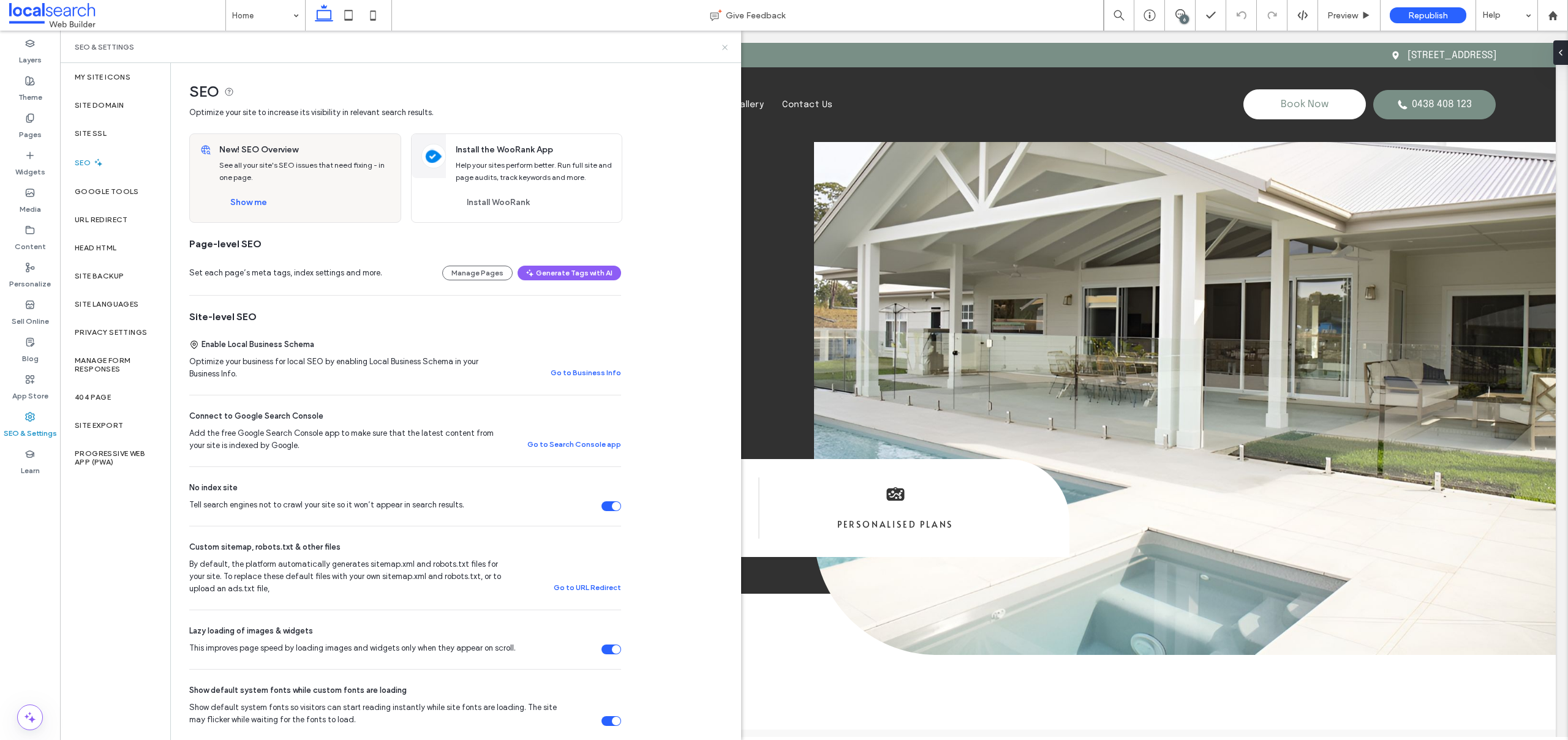
click at [726, 45] on icon at bounding box center [724, 47] width 9 height 9
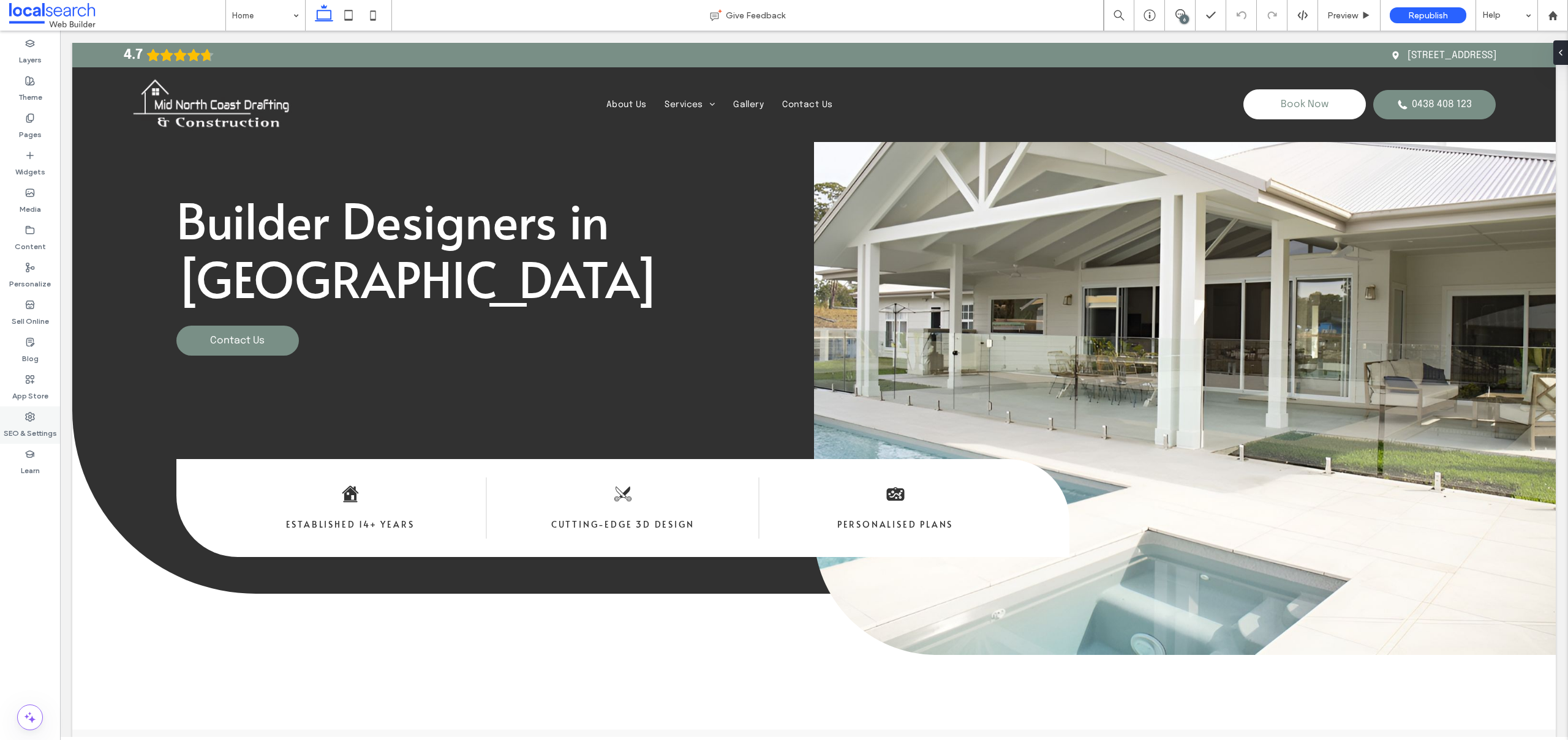
click at [28, 422] on label "SEO & Settings" at bounding box center [30, 430] width 53 height 17
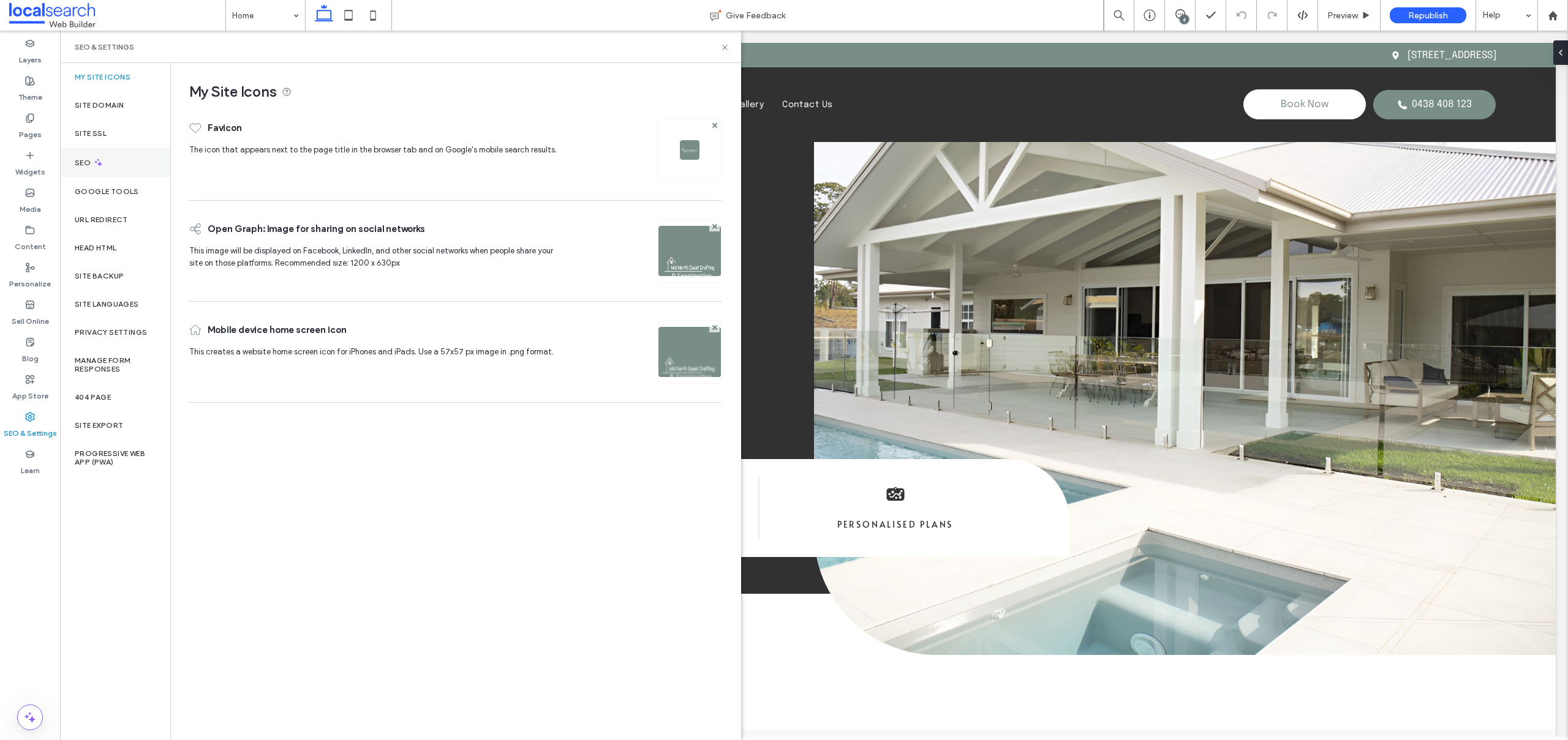
click at [99, 166] on icon at bounding box center [98, 162] width 10 height 10
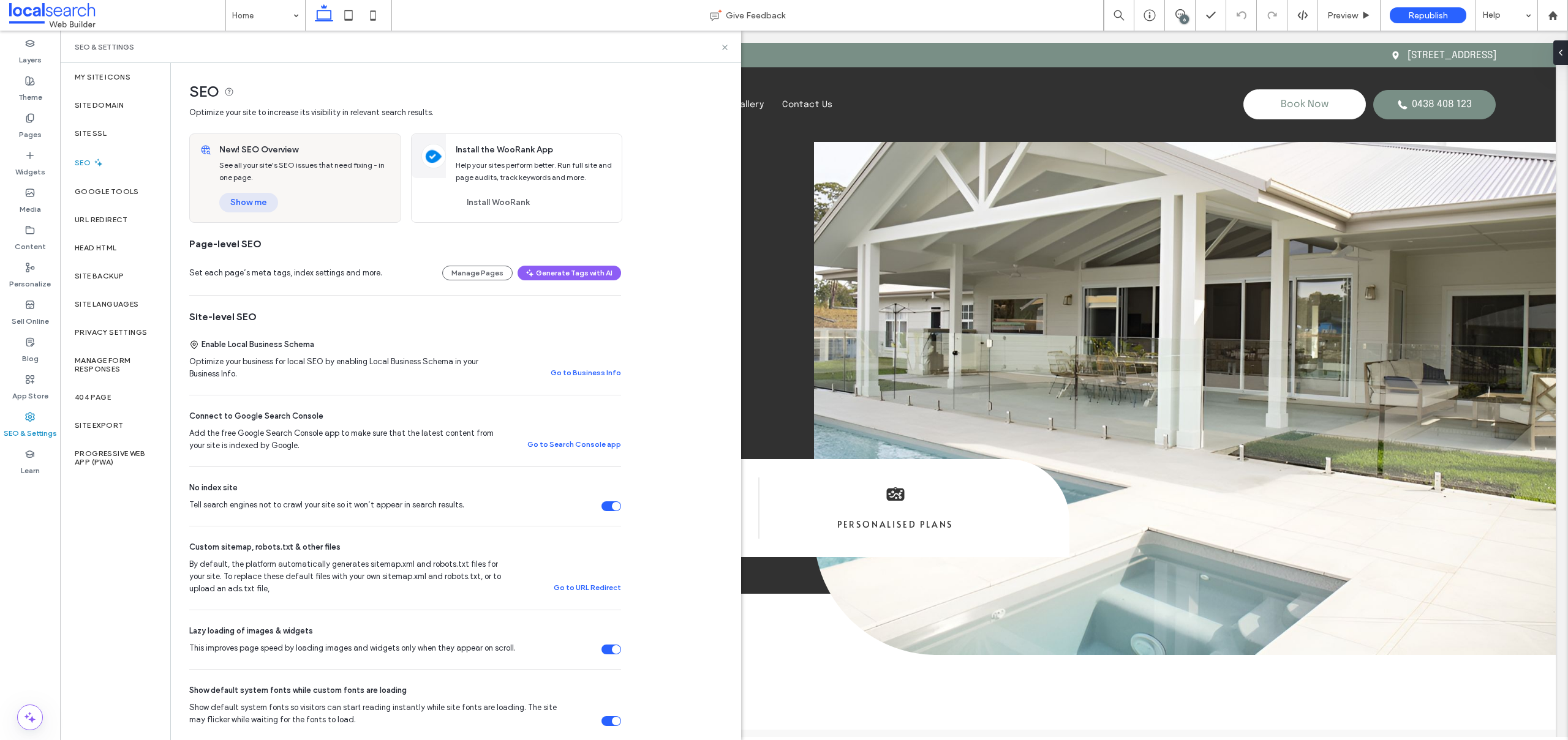
click at [259, 203] on button "Show me" at bounding box center [248, 203] width 59 height 19
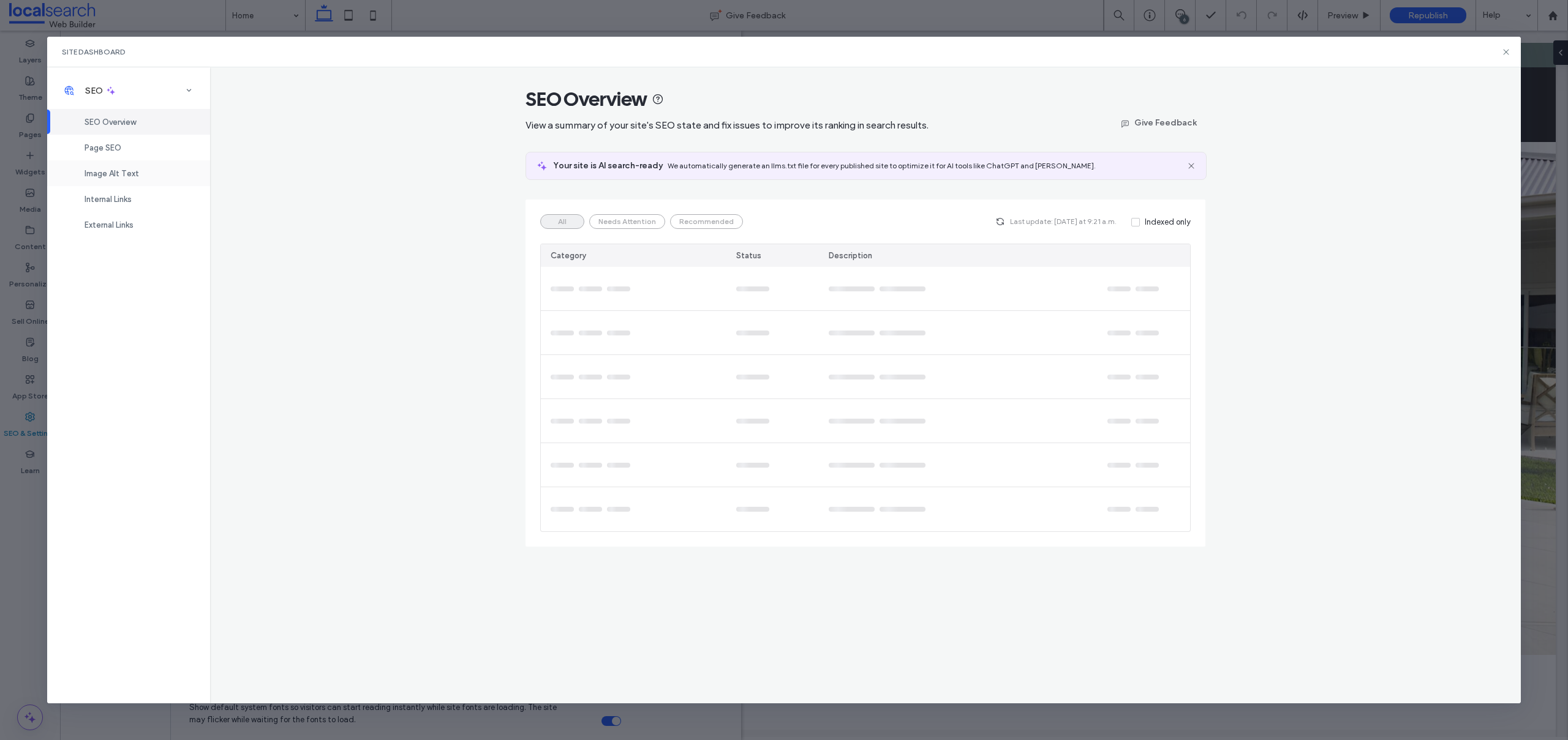
click at [119, 175] on span "Image Alt Text" at bounding box center [112, 173] width 54 height 9
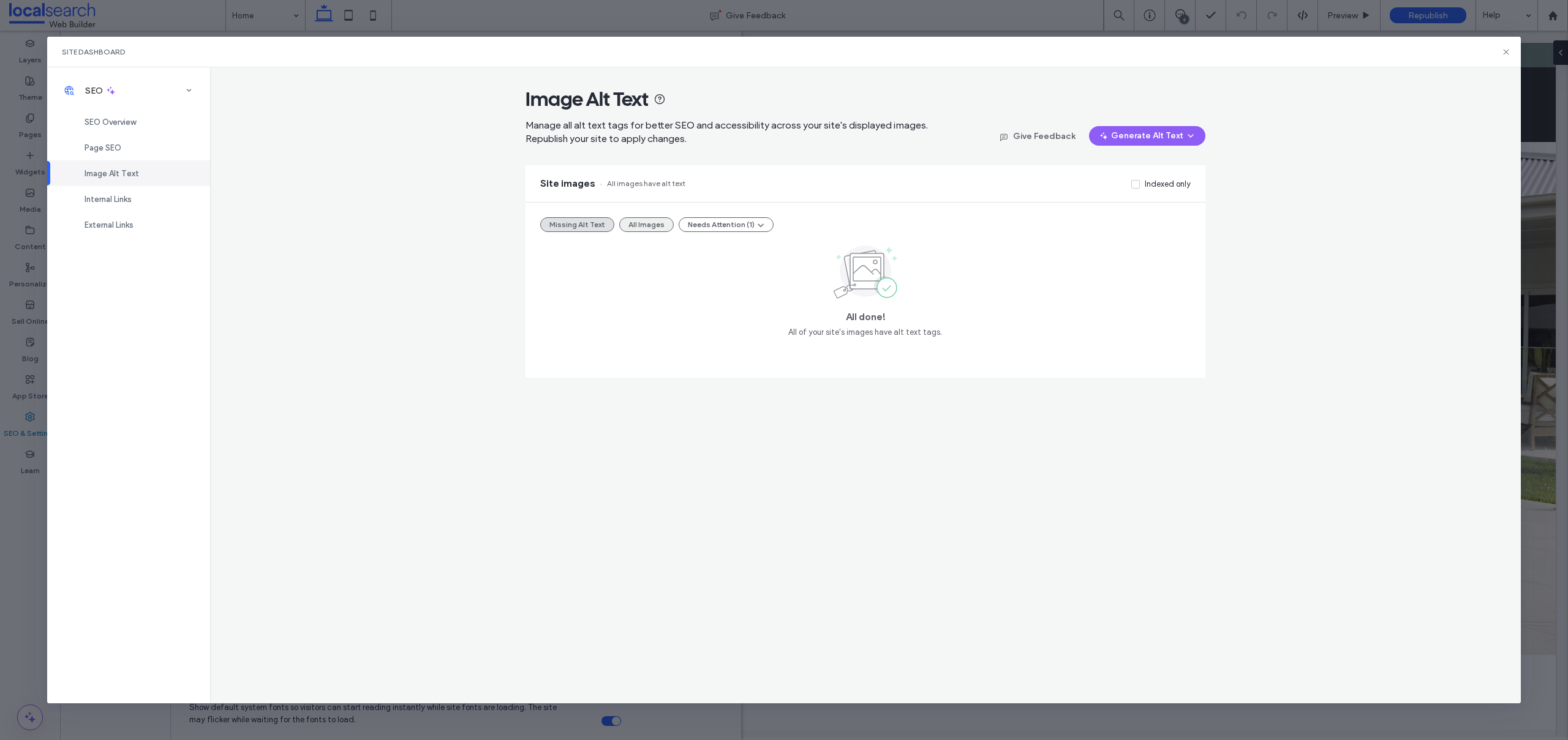
click at [640, 221] on button "All Images" at bounding box center [646, 224] width 54 height 14
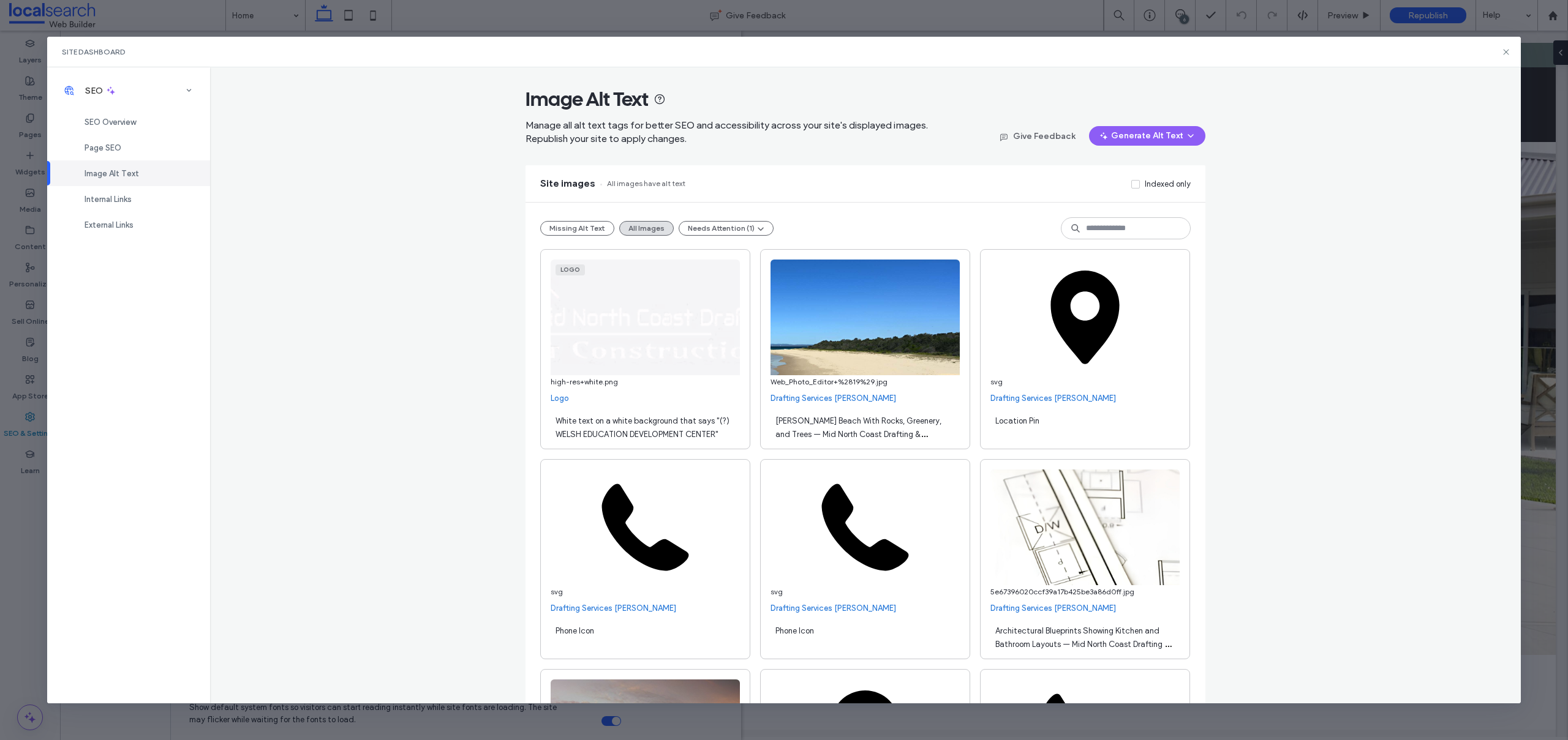
scroll to position [11376, 0]
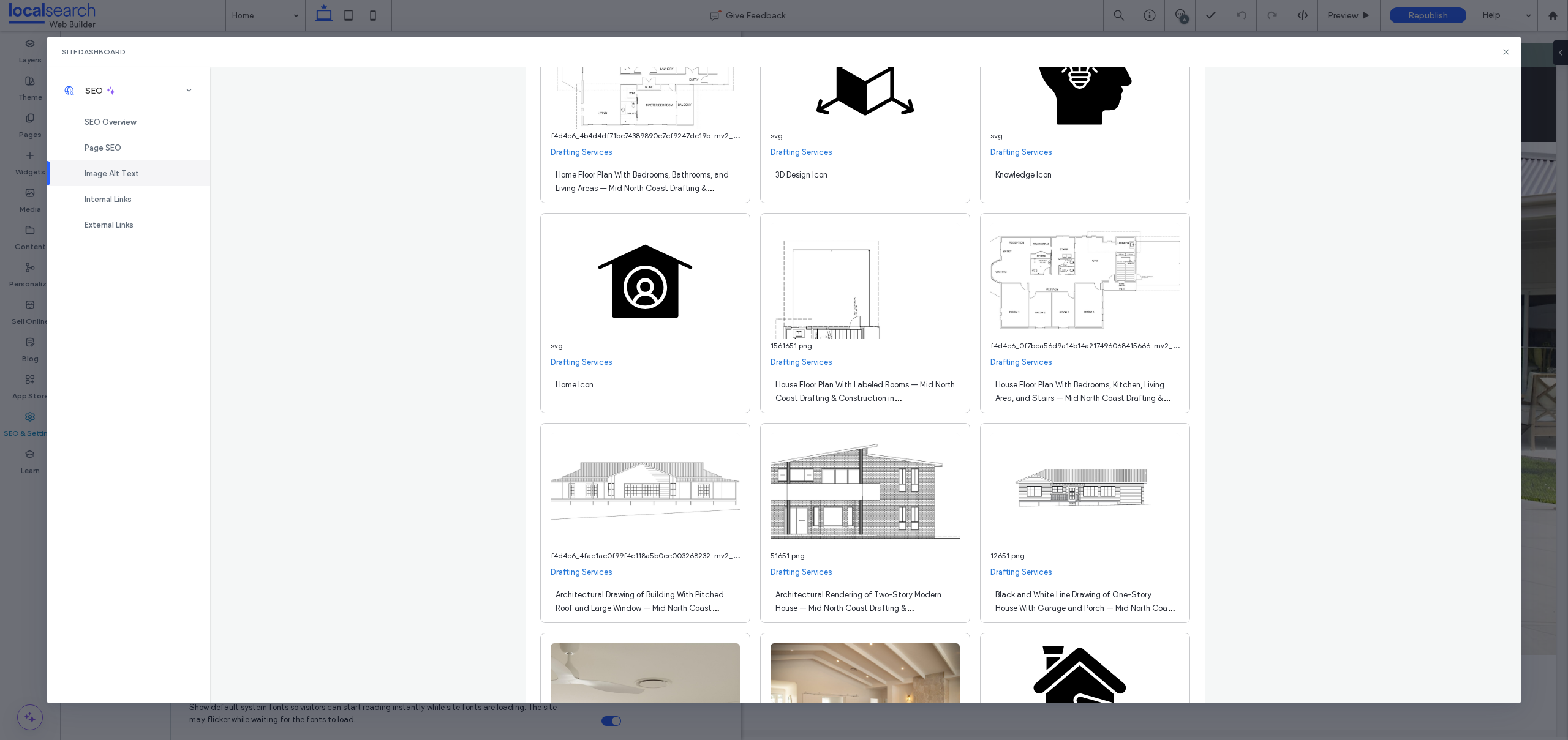
click at [867, 384] on span "House Floor Plan With Labeled Rooms — Mid North Coast Drafting & Construction i…" at bounding box center [865, 398] width 179 height 36
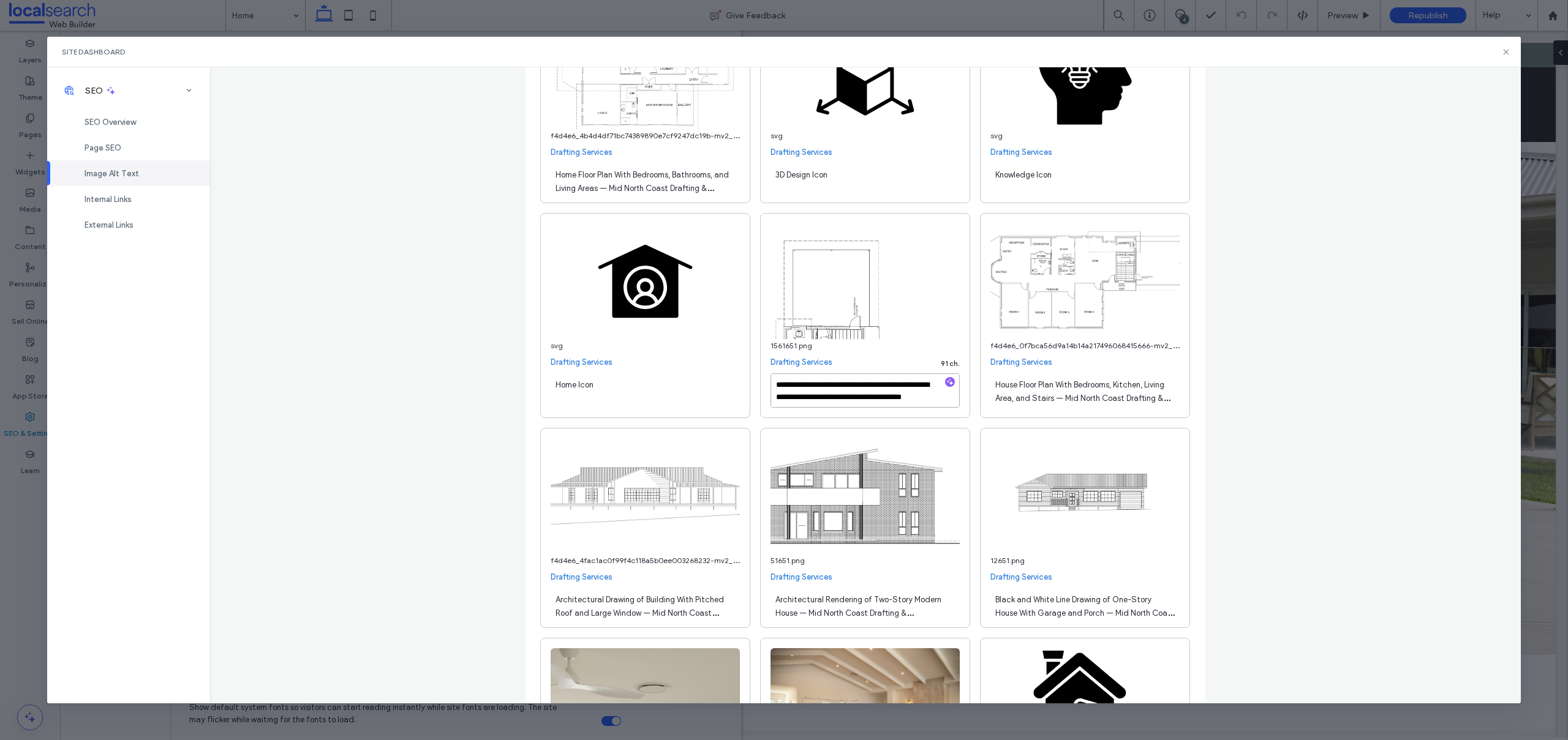
click at [871, 385] on textarea "**********" at bounding box center [865, 391] width 189 height 34
type textarea "**********"
drag, startPoint x: 1251, startPoint y: 279, endPoint x: 1182, endPoint y: 74, distance: 216.3
click at [1251, 279] on div "**********" at bounding box center [865, 385] width 1311 height 635
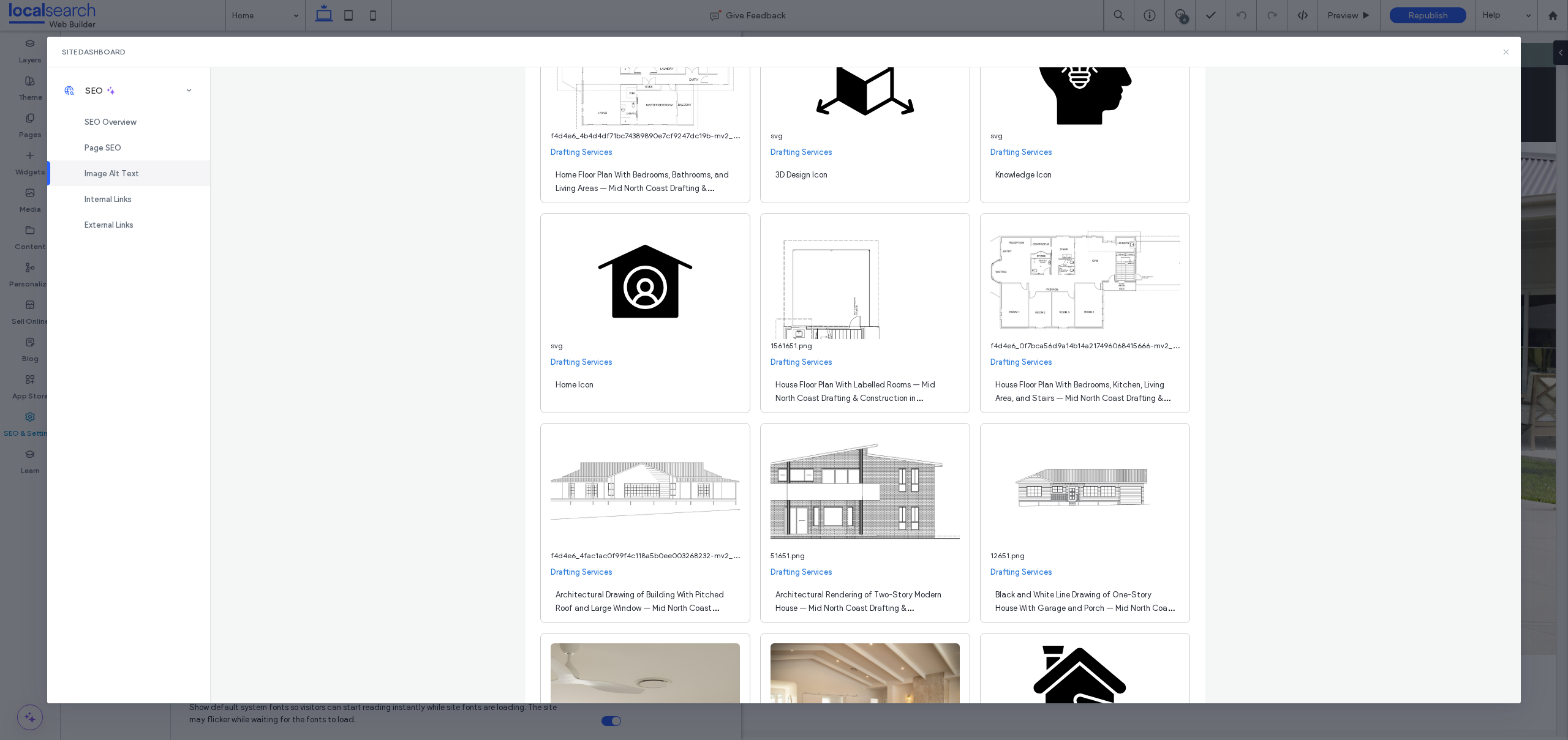
click at [1507, 50] on icon at bounding box center [1506, 52] width 10 height 10
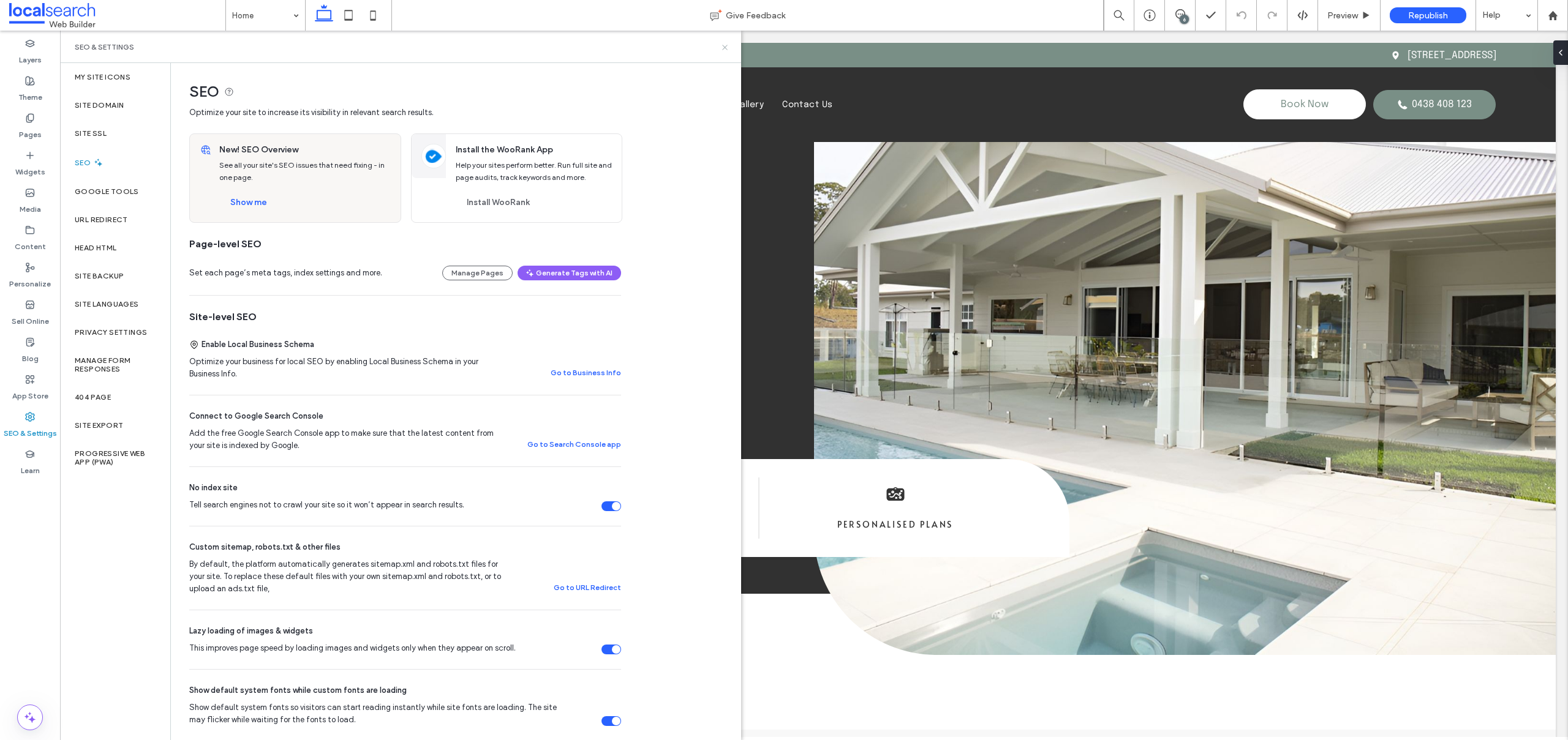
click at [724, 45] on icon at bounding box center [724, 47] width 9 height 9
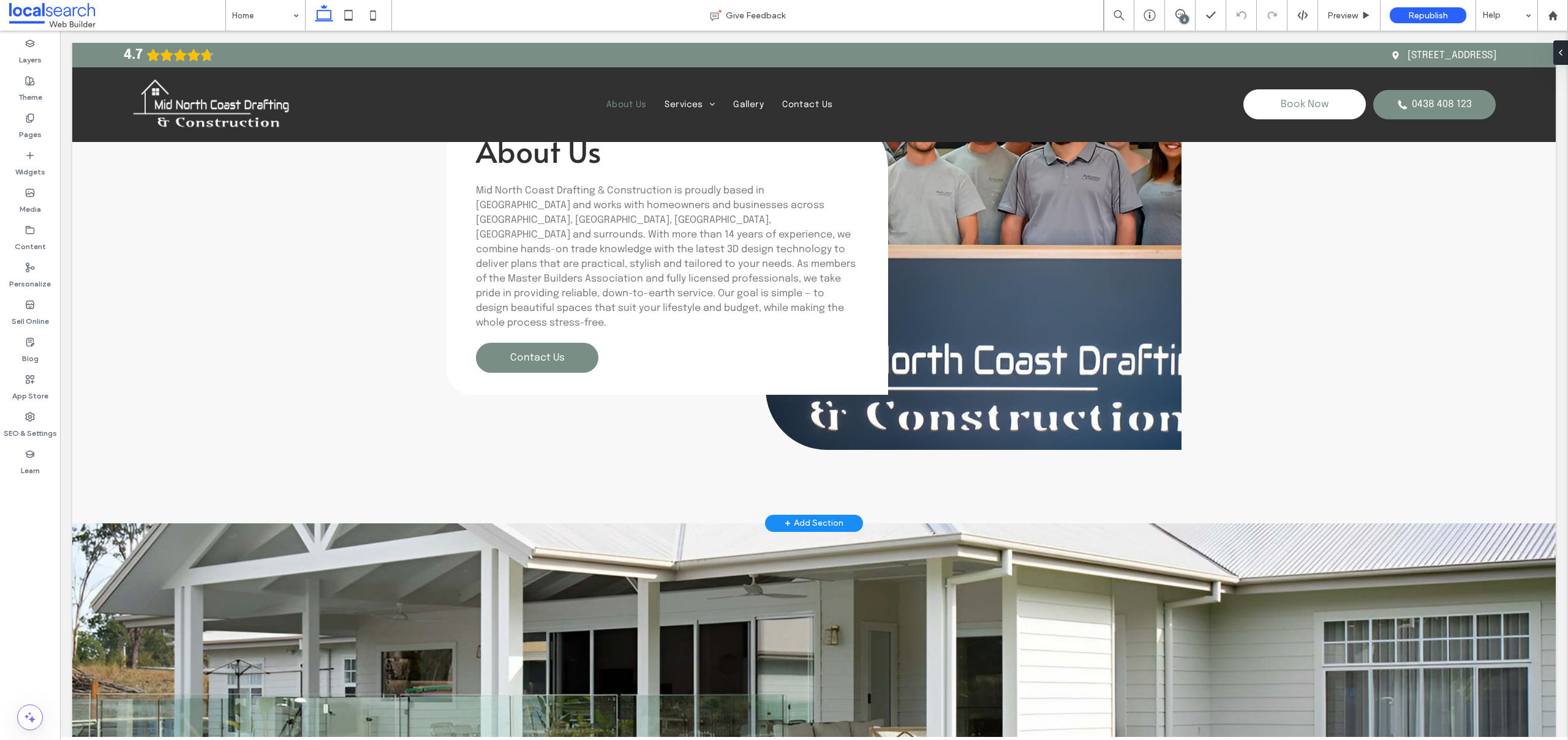
scroll to position [3831, 0]
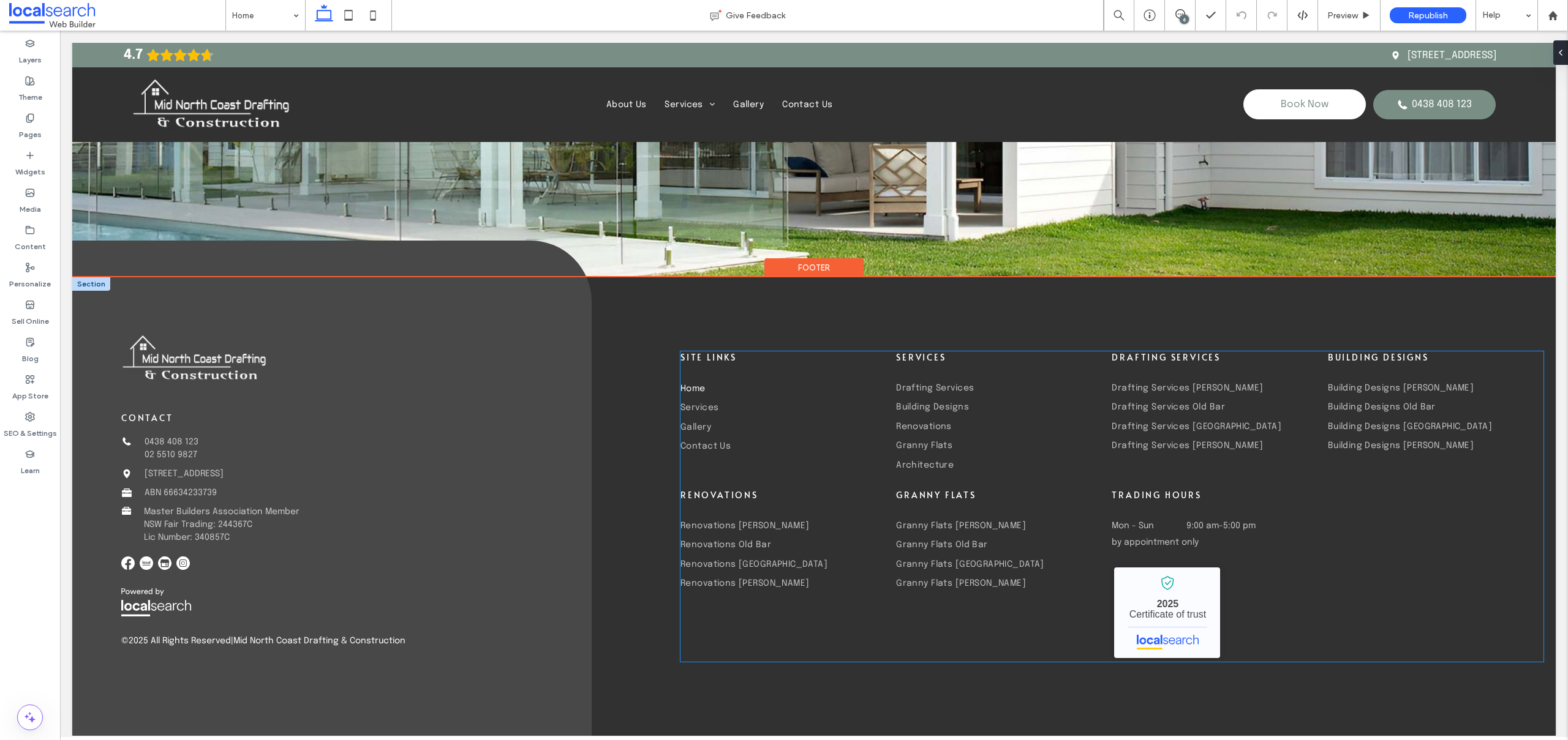
click at [699, 361] on div "site links" at bounding box center [780, 363] width 199 height 24
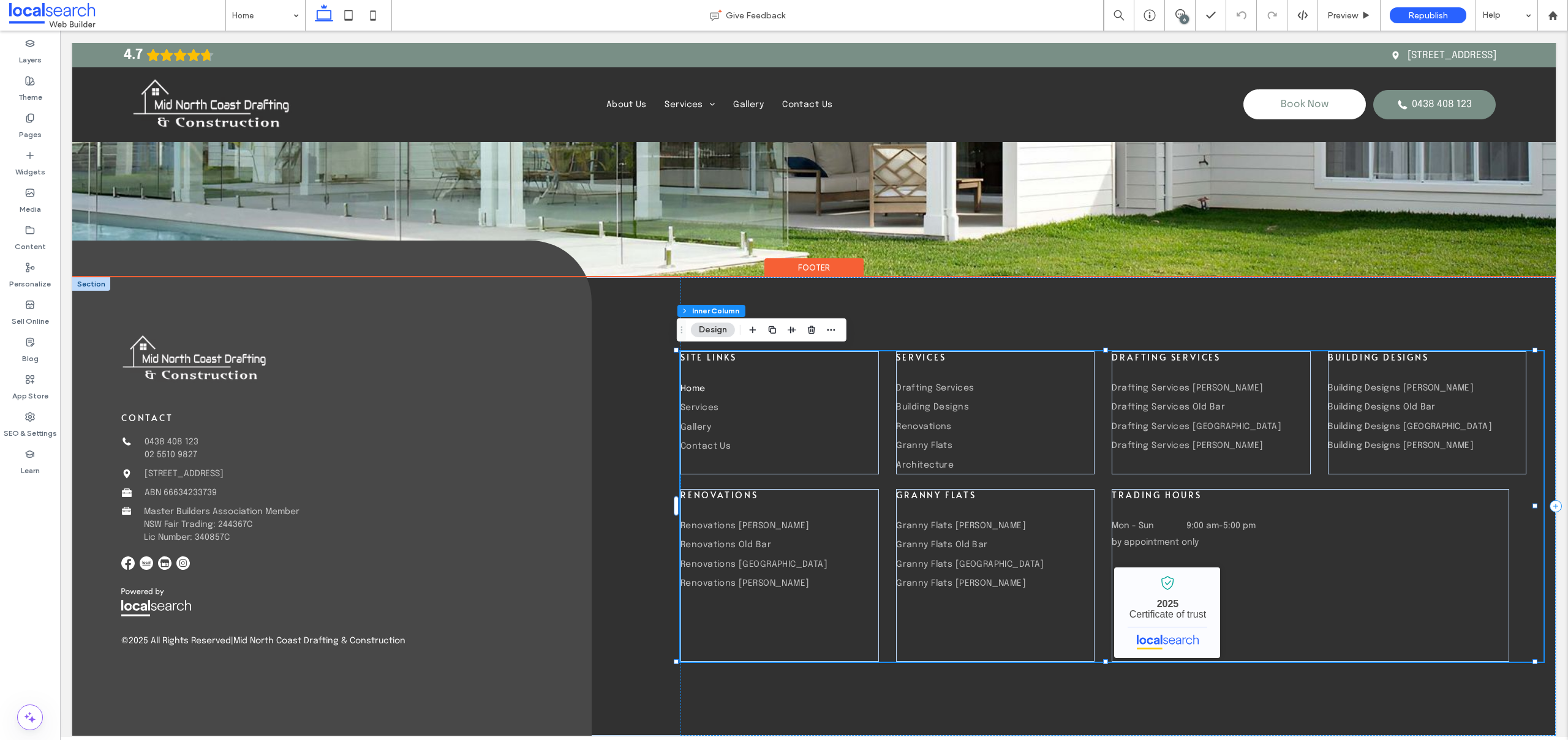
click at [699, 361] on div "site links" at bounding box center [780, 363] width 199 height 24
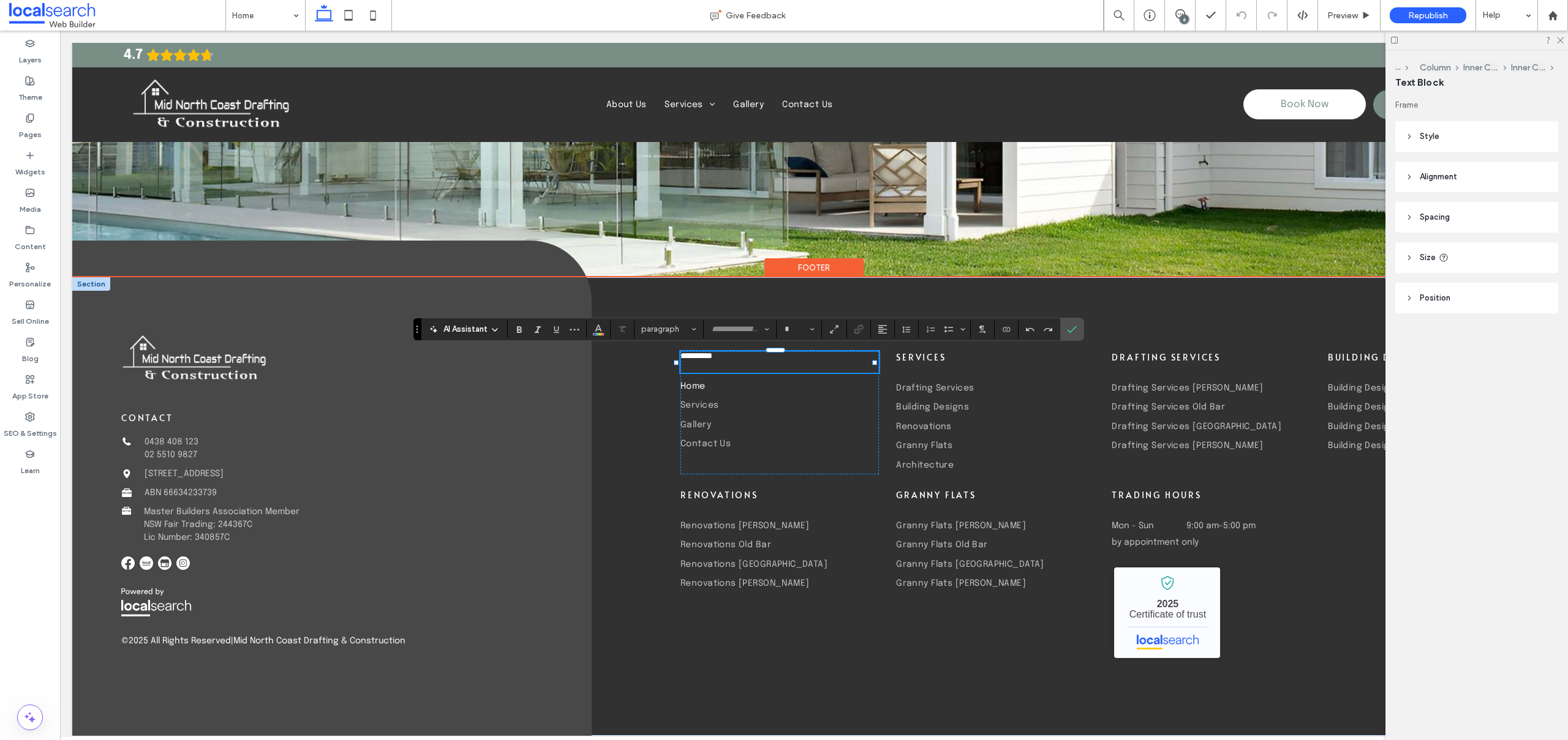
type input "*****"
type input "**"
click at [680, 357] on span "**********" at bounding box center [696, 356] width 32 height 8
click at [706, 358] on span "**********" at bounding box center [696, 356] width 32 height 8
click at [1076, 325] on icon "Confirm" at bounding box center [1071, 330] width 10 height 10
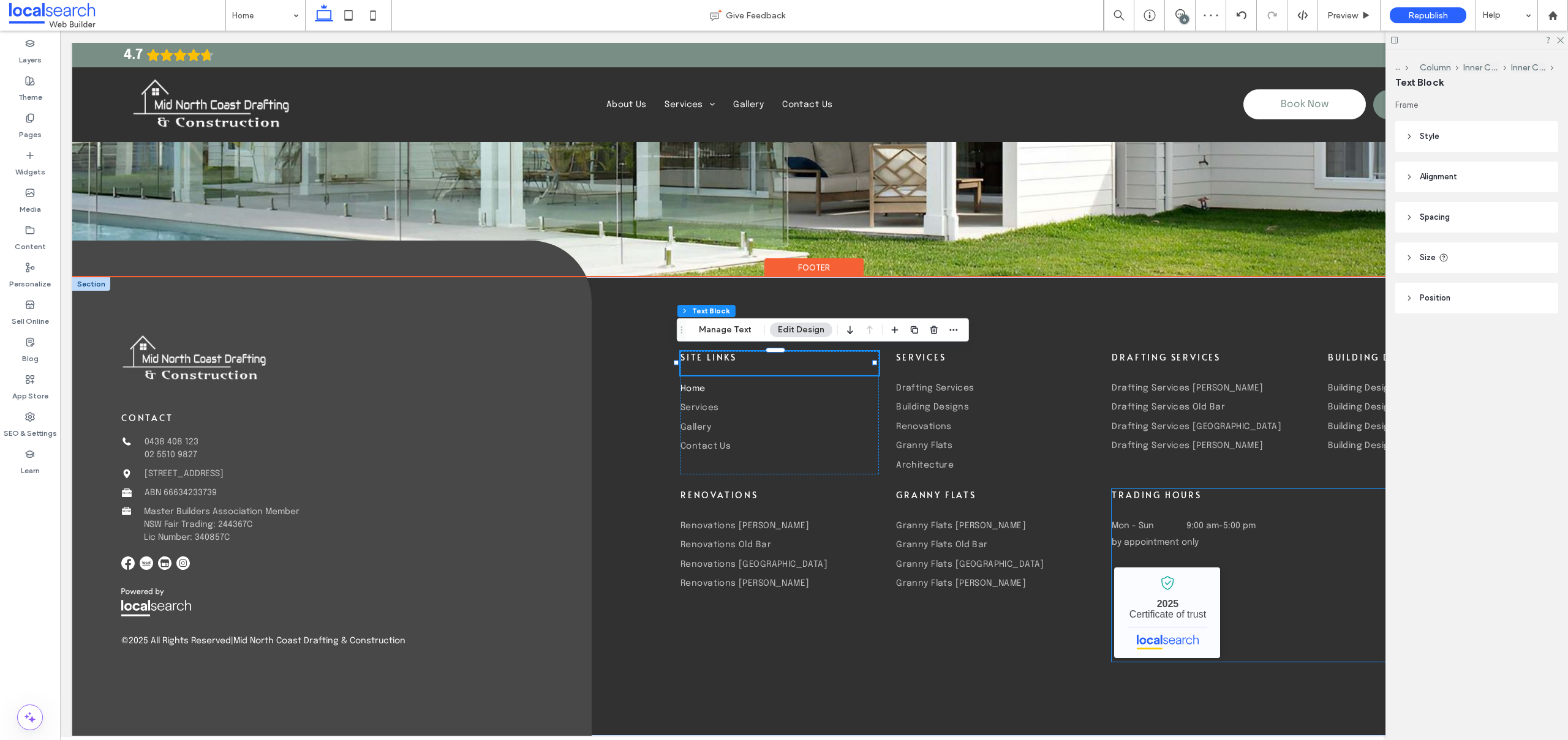
click at [1134, 539] on span "by appointment only" at bounding box center [1155, 542] width 87 height 8
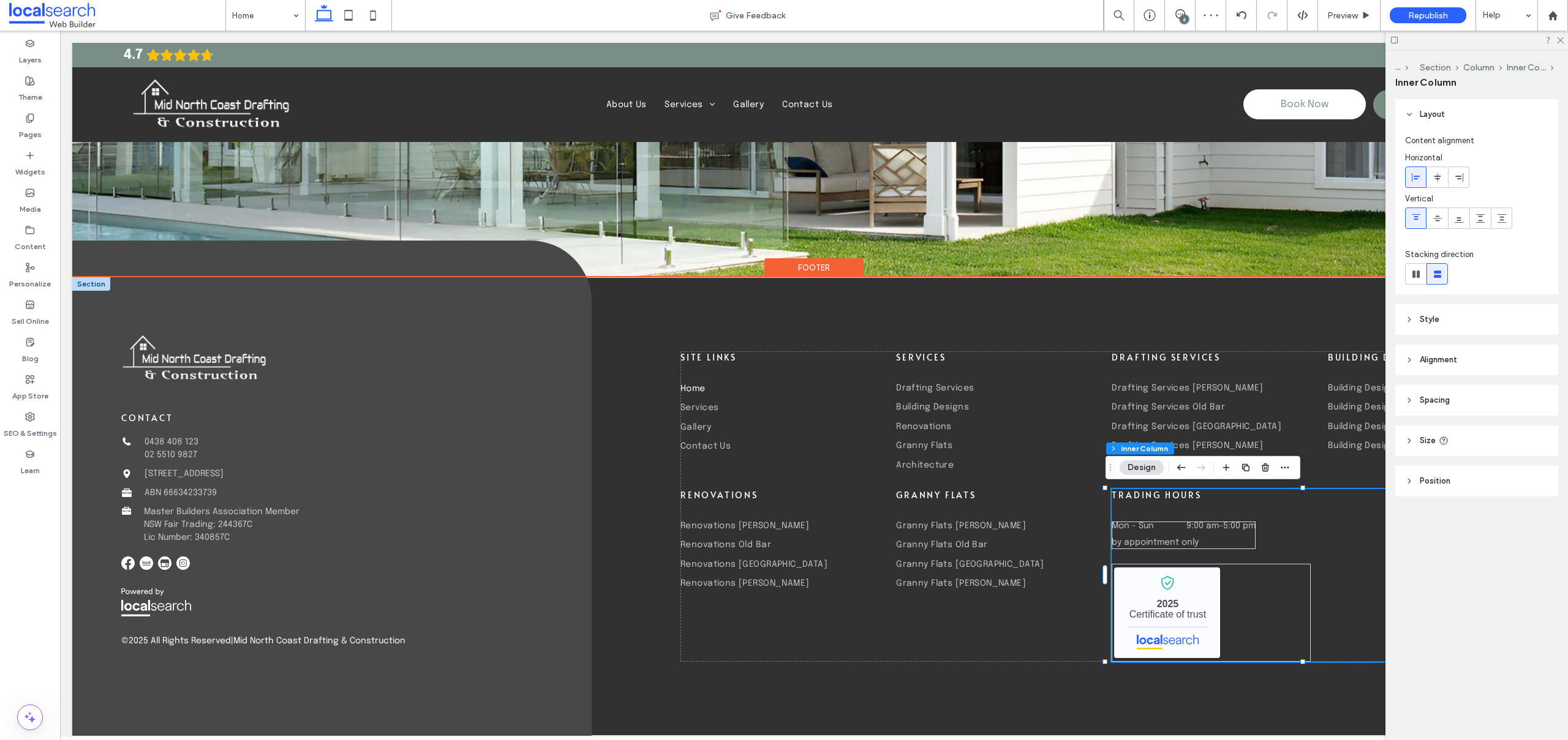
click at [1134, 539] on span "by appointment only" at bounding box center [1155, 542] width 87 height 8
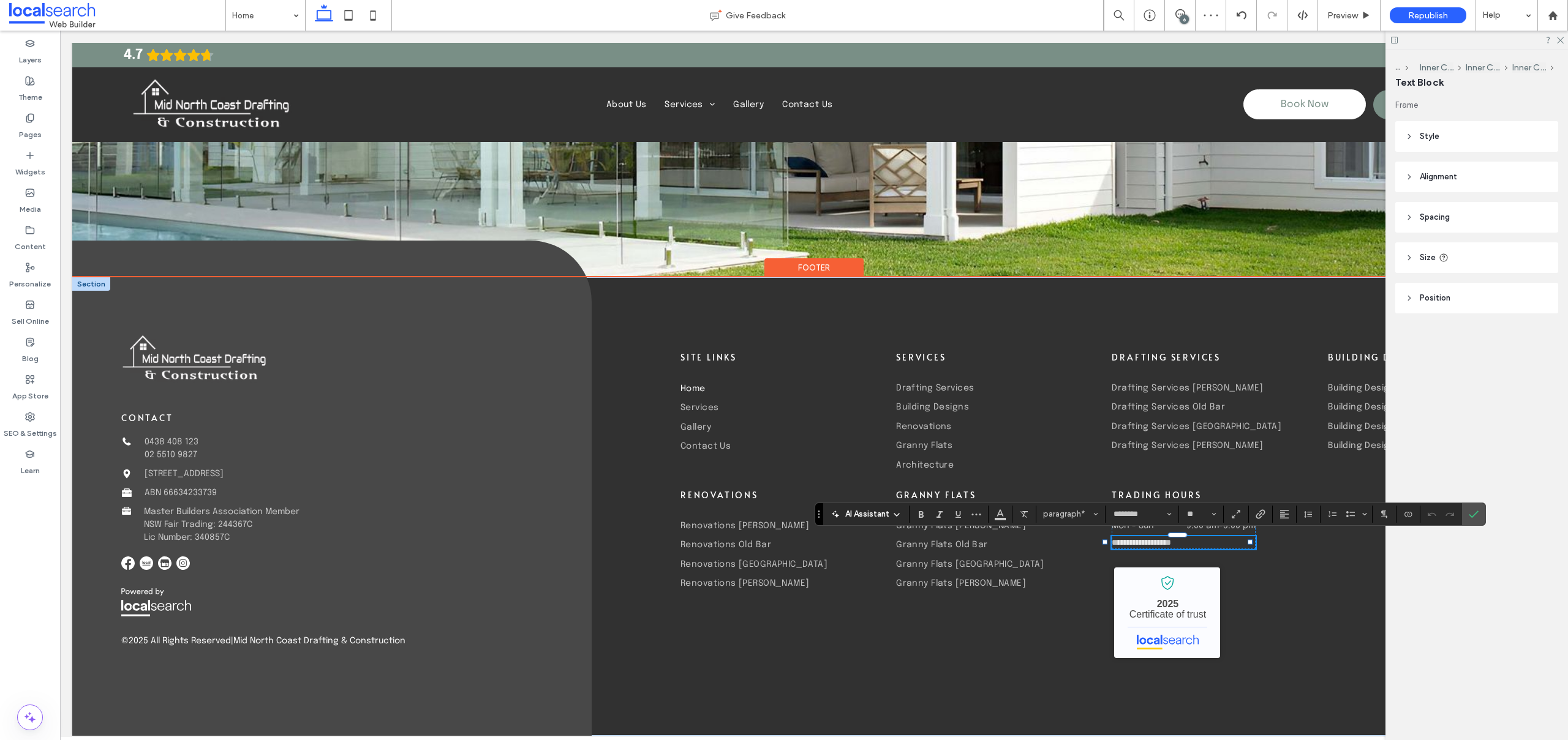
click at [1111, 546] on p "**********" at bounding box center [1183, 543] width 144 height 13
click at [1469, 511] on icon "Confirm" at bounding box center [1473, 514] width 10 height 10
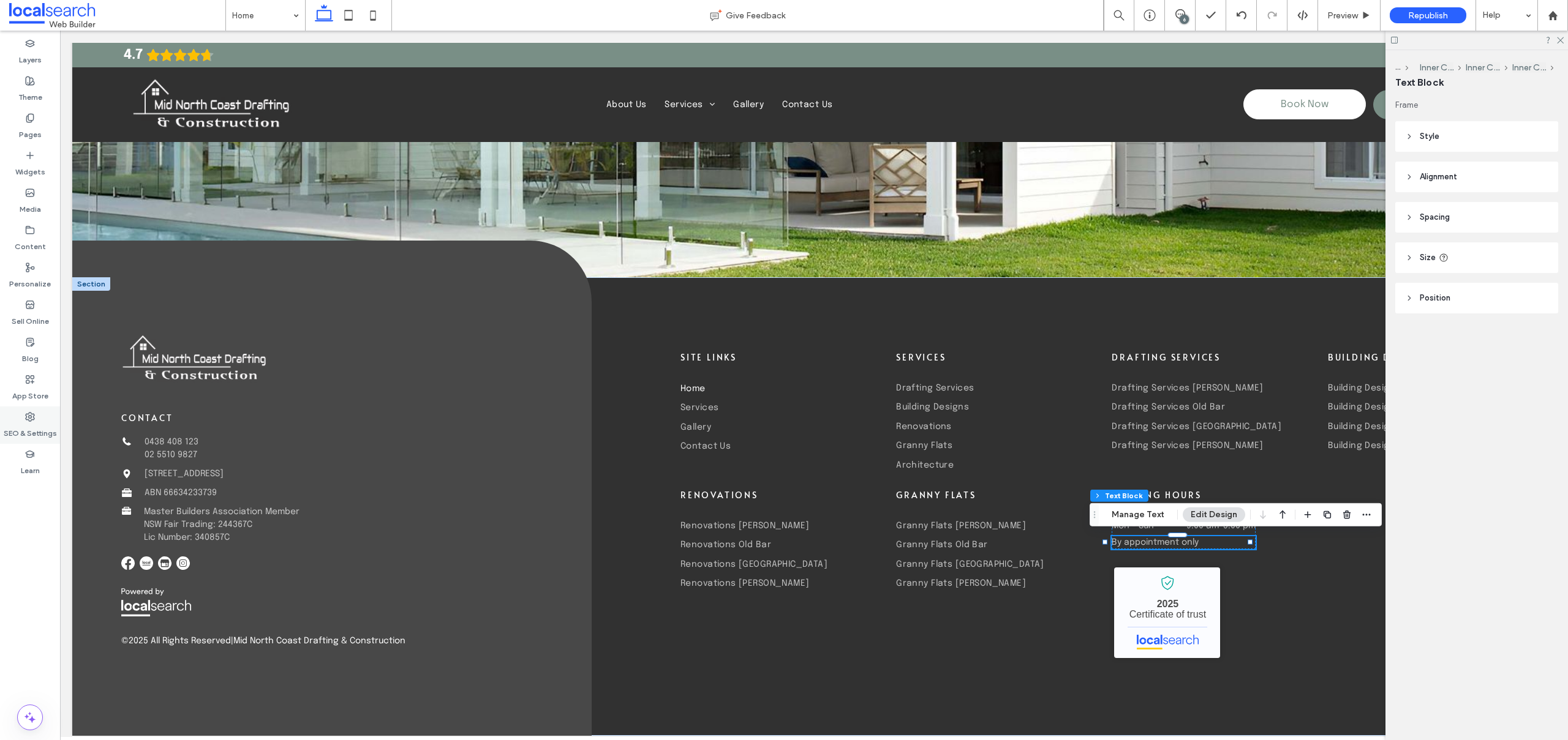
click at [46, 428] on label "SEO & Settings" at bounding box center [30, 430] width 53 height 17
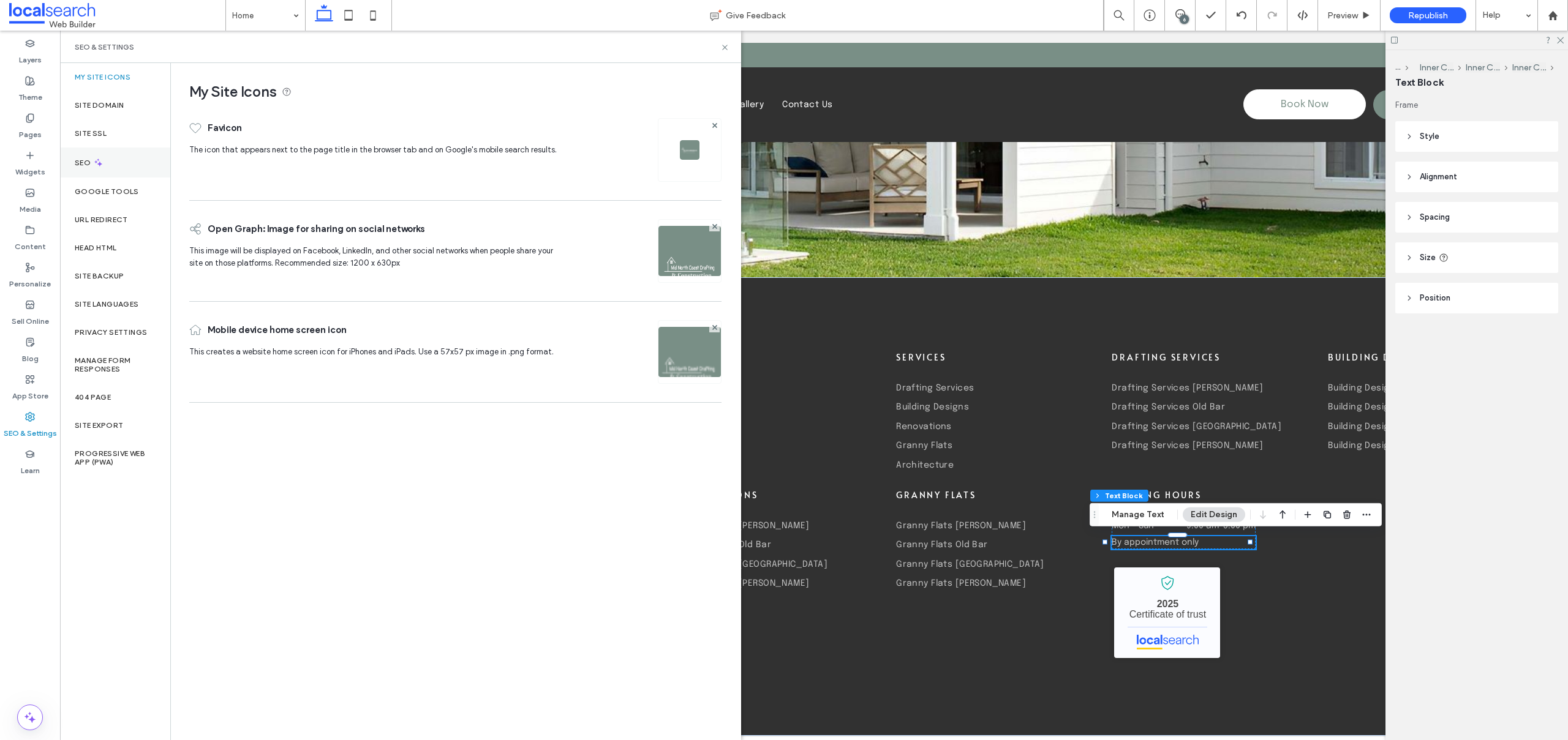
click at [108, 151] on div "SEO" at bounding box center [115, 162] width 110 height 30
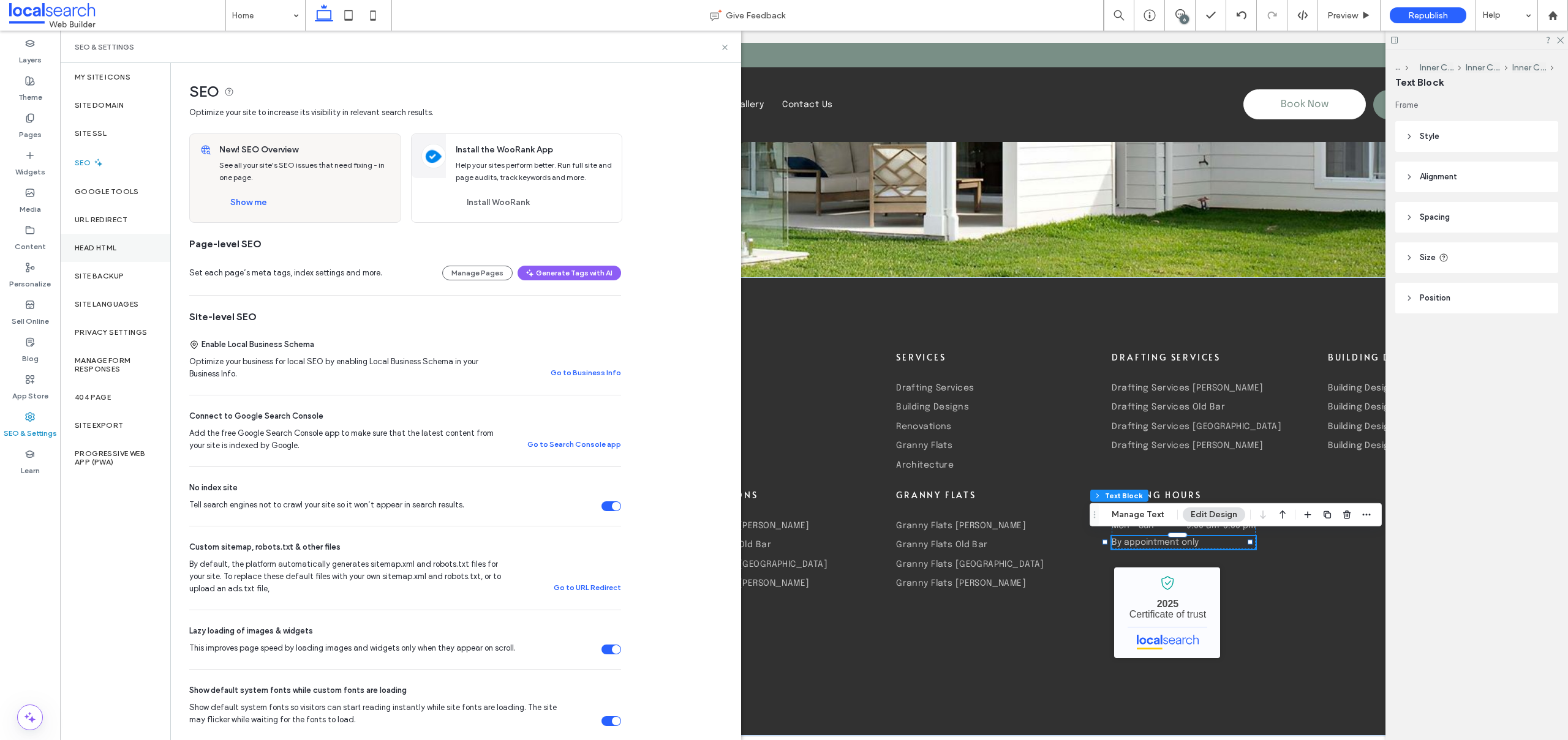
click at [117, 243] on label "Head HTML" at bounding box center [95, 248] width 42 height 8
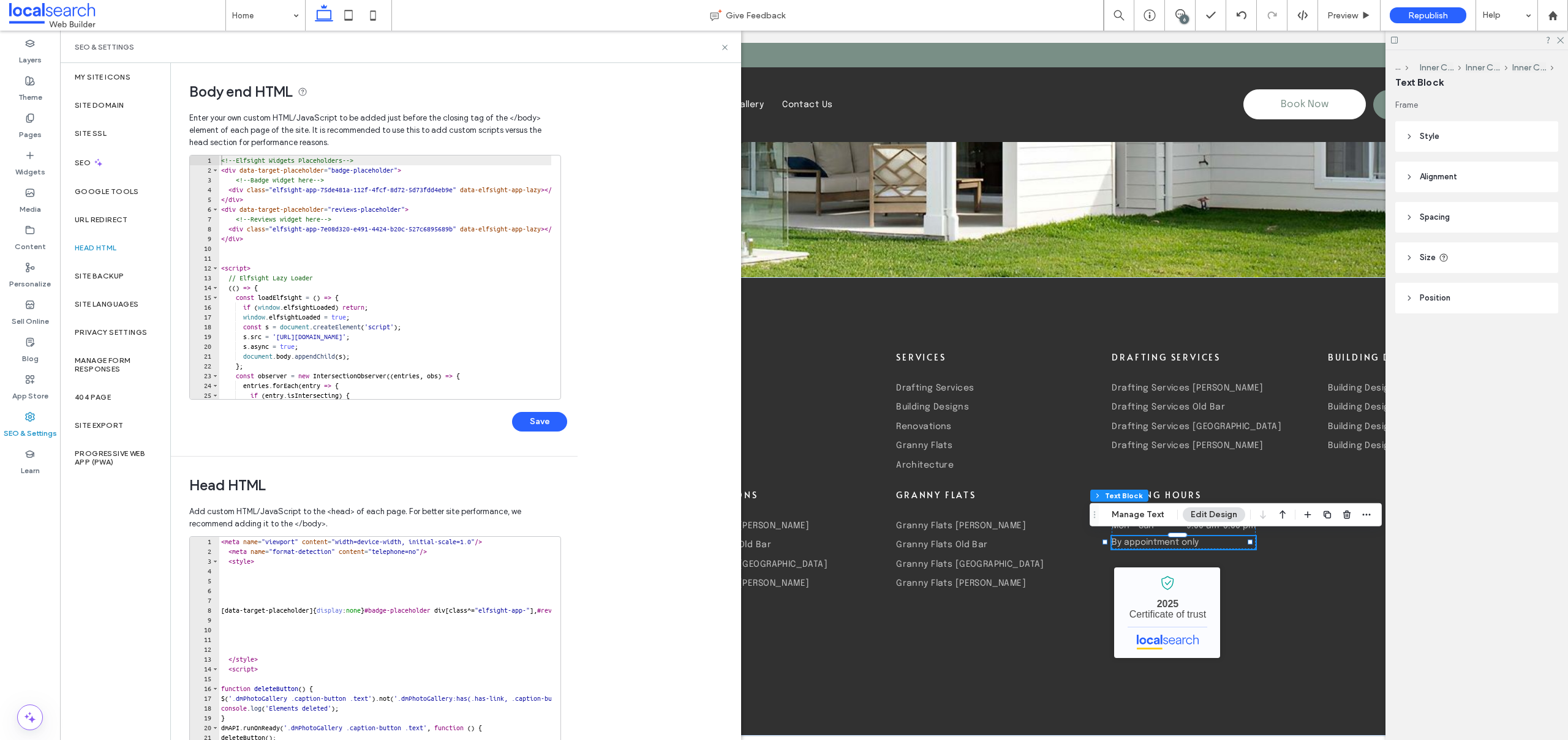
click at [228, 188] on div "<!-- Elfsight Widgets Placeholders --> < div data-target-placeholder = "badge-p…" at bounding box center [576, 287] width 715 height 263
click at [228, 188] on div "<!-- Elfsight Widgets Placeholders --> < div data-target-placeholder = "badge-p…" at bounding box center [576, 282] width 715 height 254
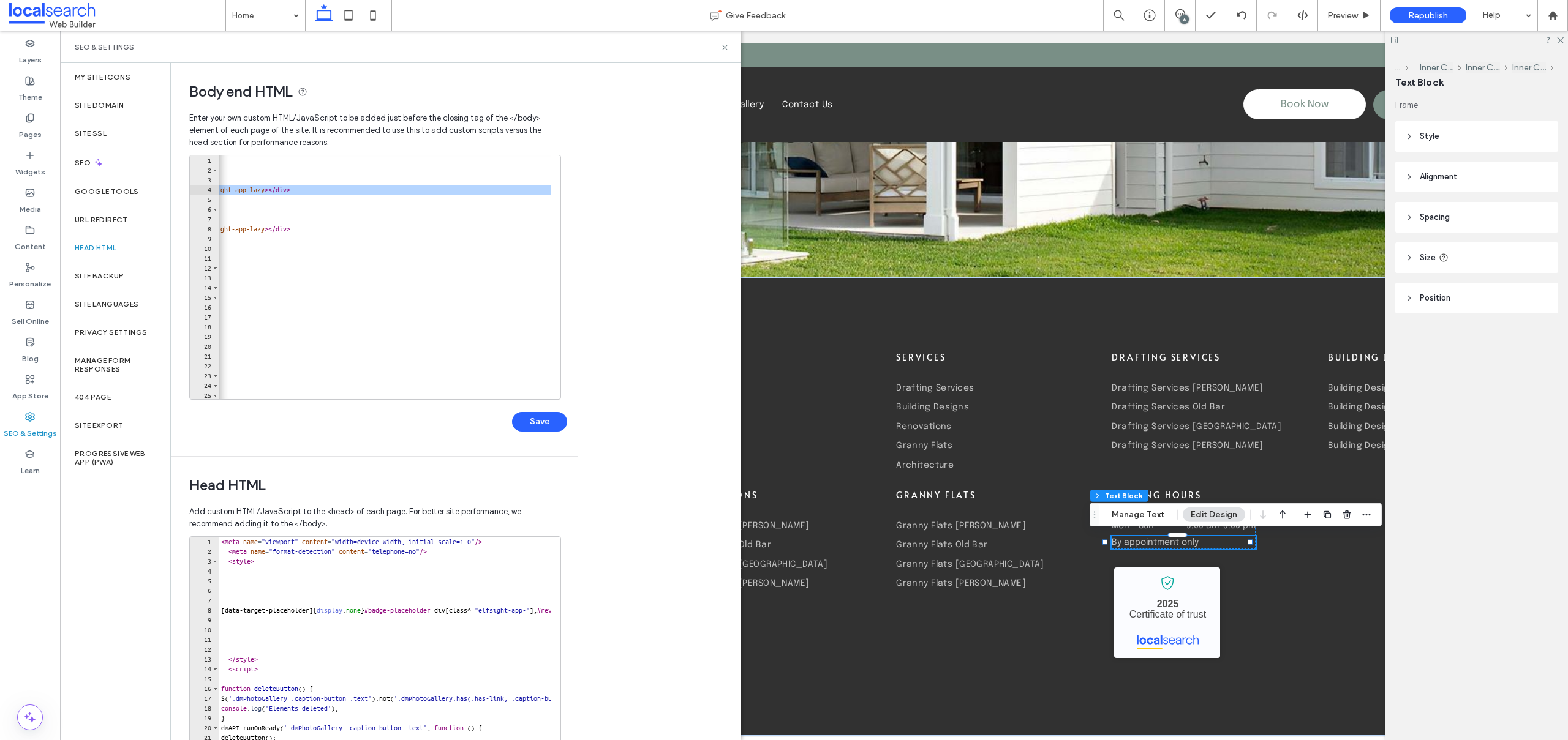
scroll to position [0, 0]
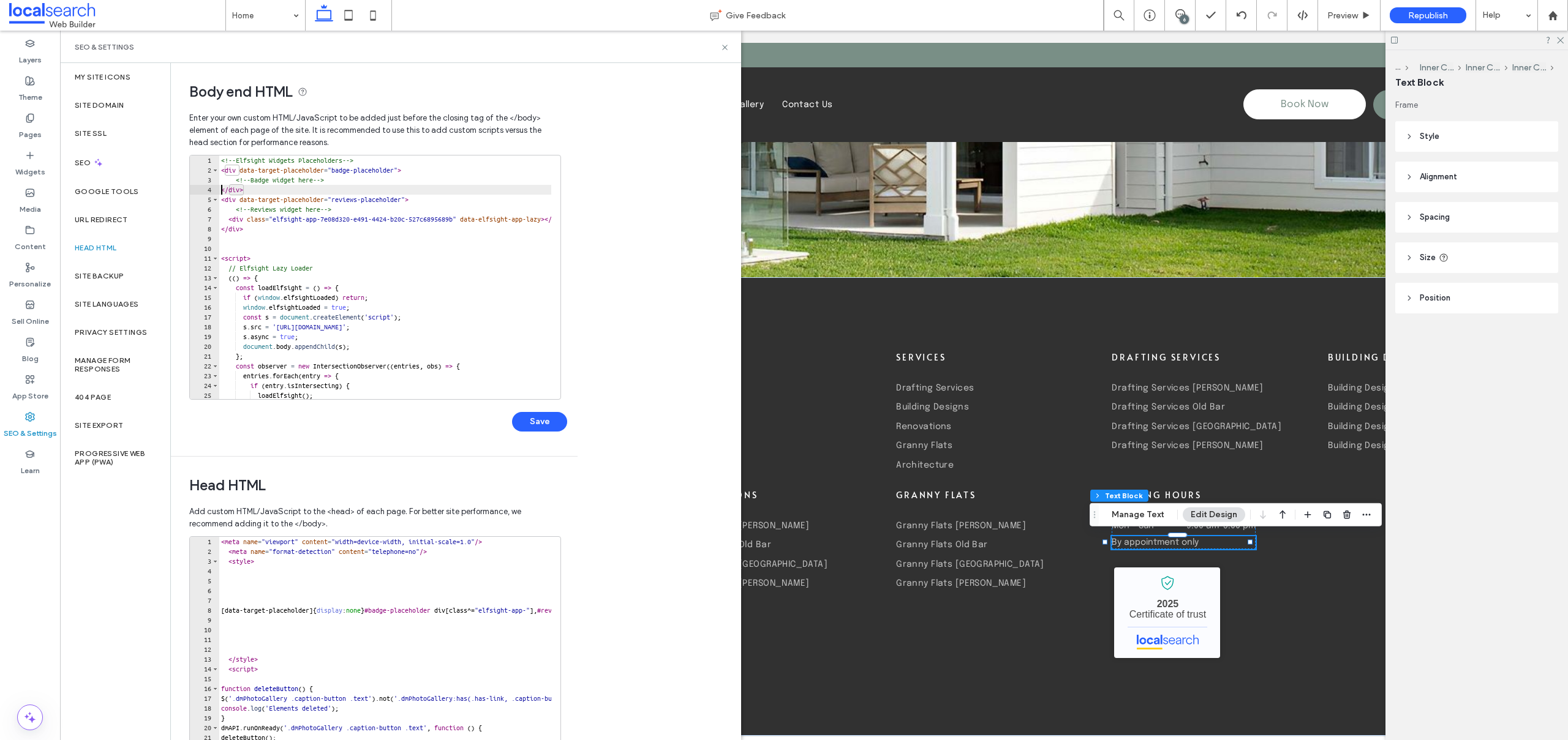
click at [230, 218] on div "<!-- Elfsight Widgets Placeholders --> < div data-target-placeholder = "badge-p…" at bounding box center [576, 282] width 715 height 254
type textarea "******"
click at [540, 418] on button "Save" at bounding box center [539, 421] width 55 height 19
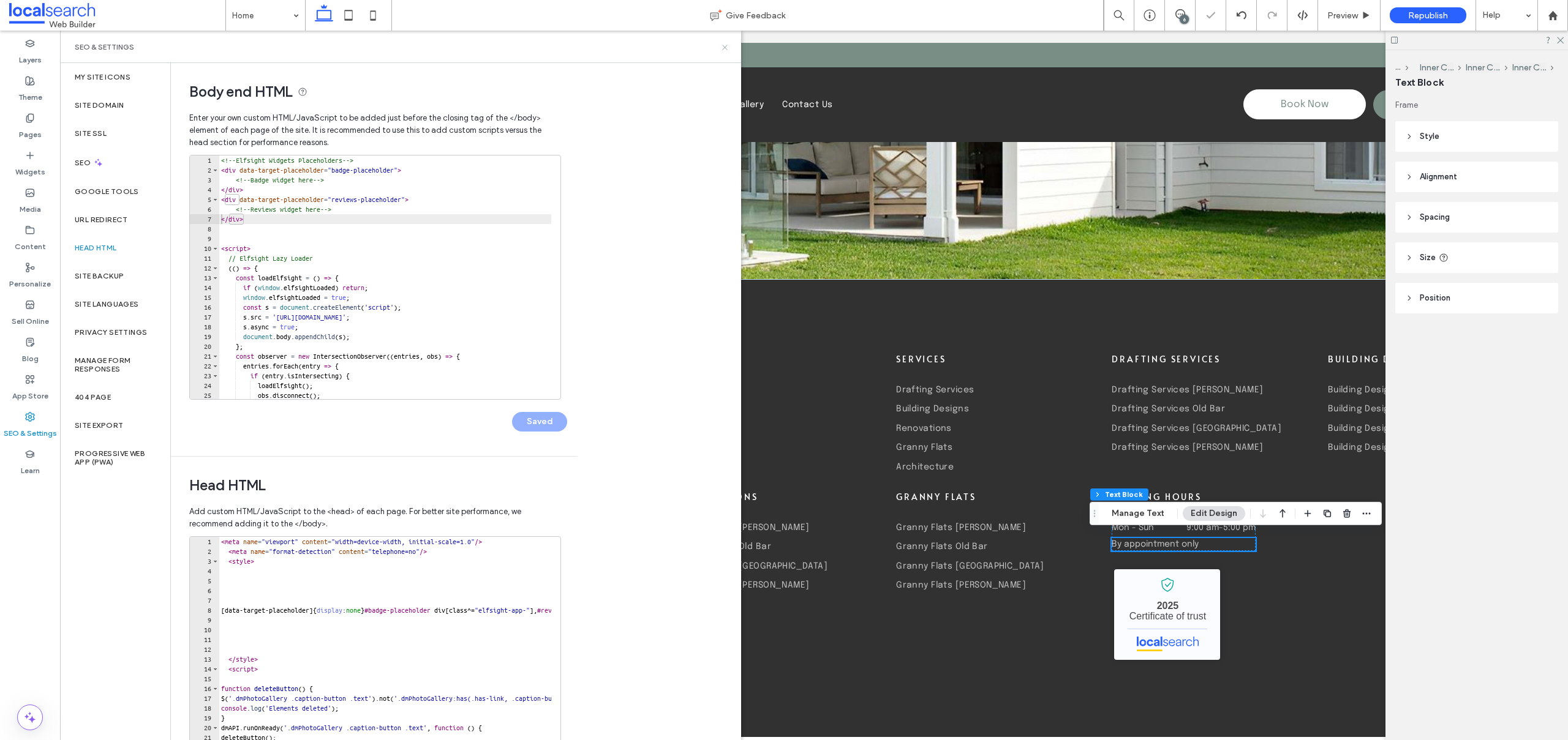
click at [724, 46] on use at bounding box center [724, 47] width 5 height 5
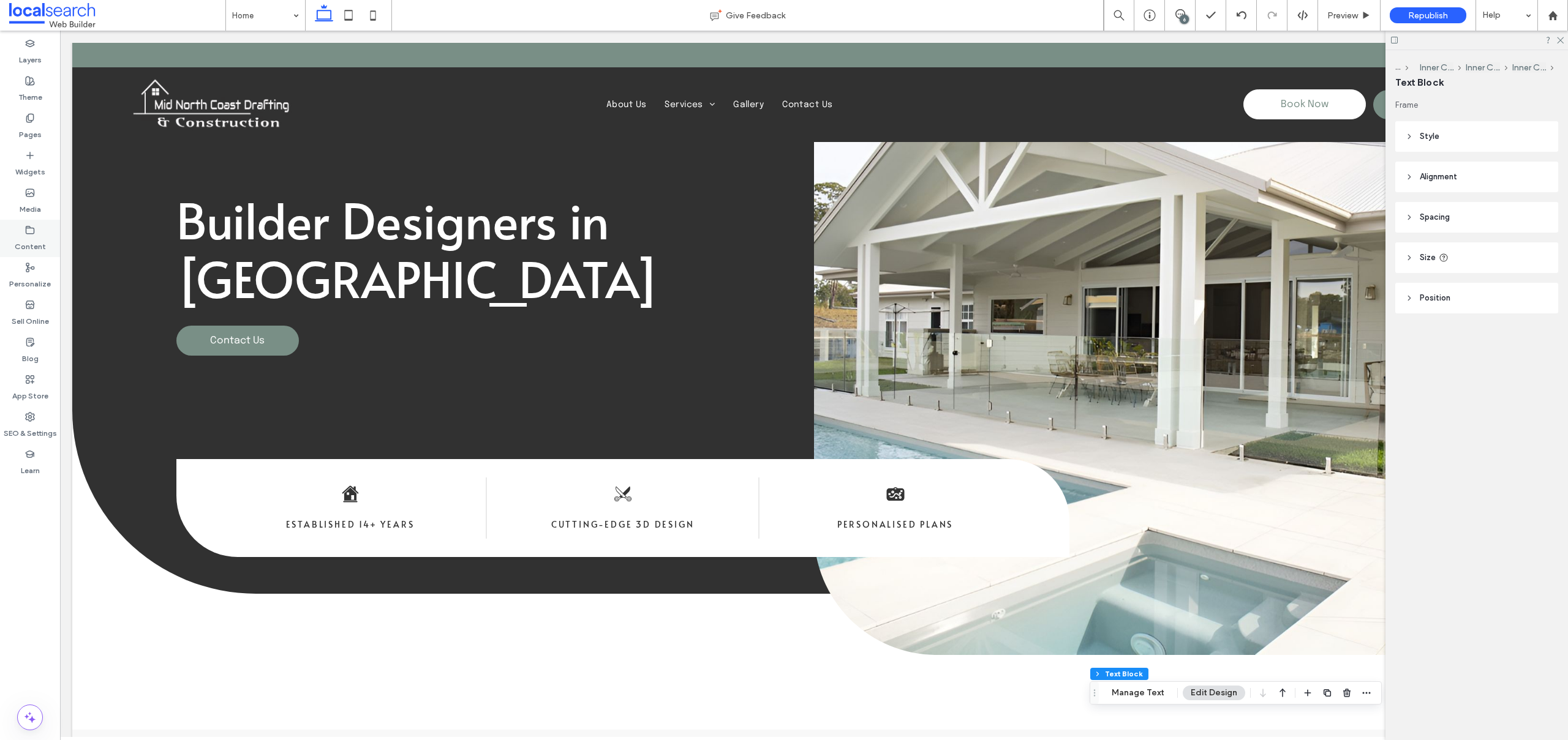
click at [12, 226] on div "Content" at bounding box center [30, 239] width 60 height 37
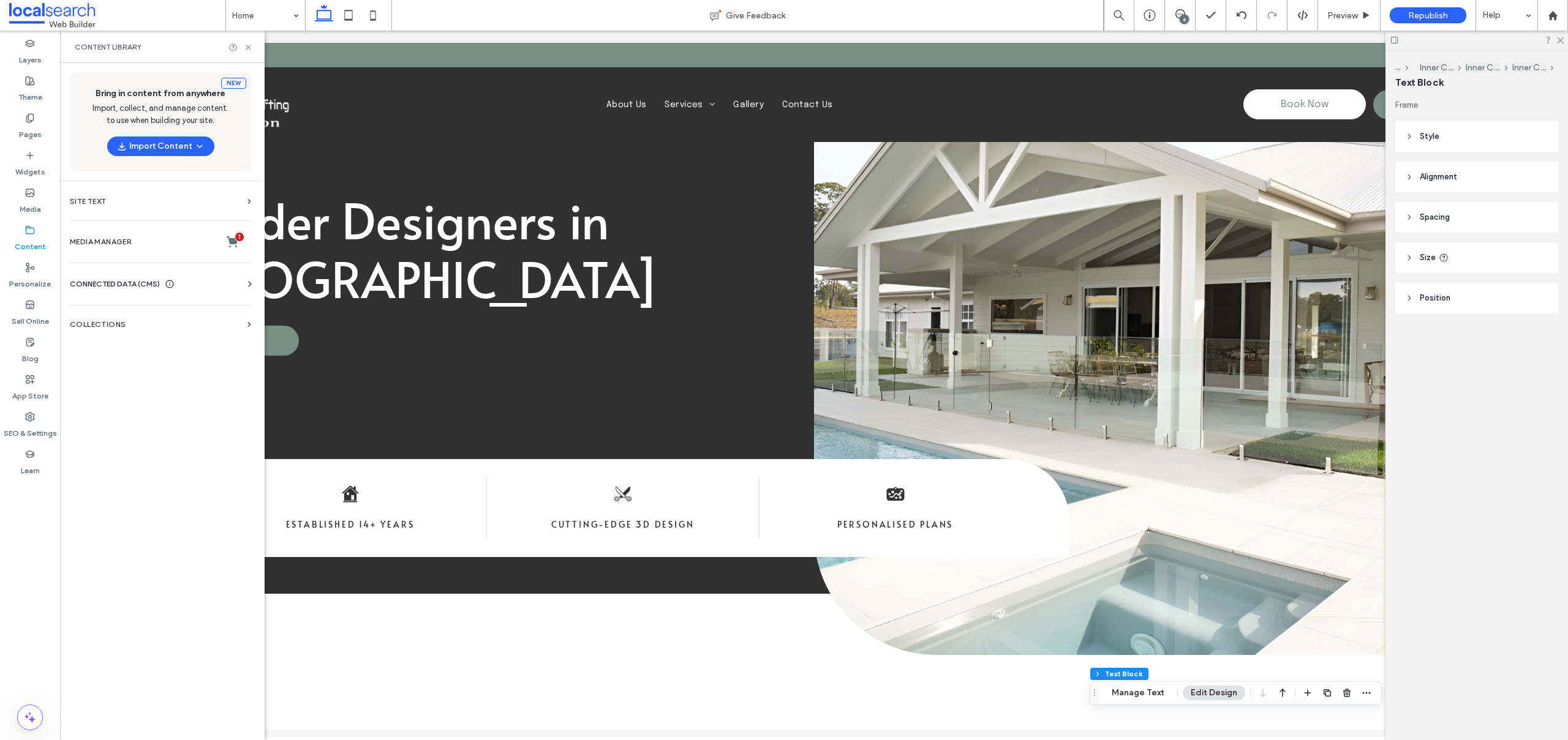
click at [127, 281] on span "CONNECTED DATA (CMS)" at bounding box center [115, 284] width 90 height 12
click at [126, 308] on section "Business Info" at bounding box center [163, 314] width 186 height 28
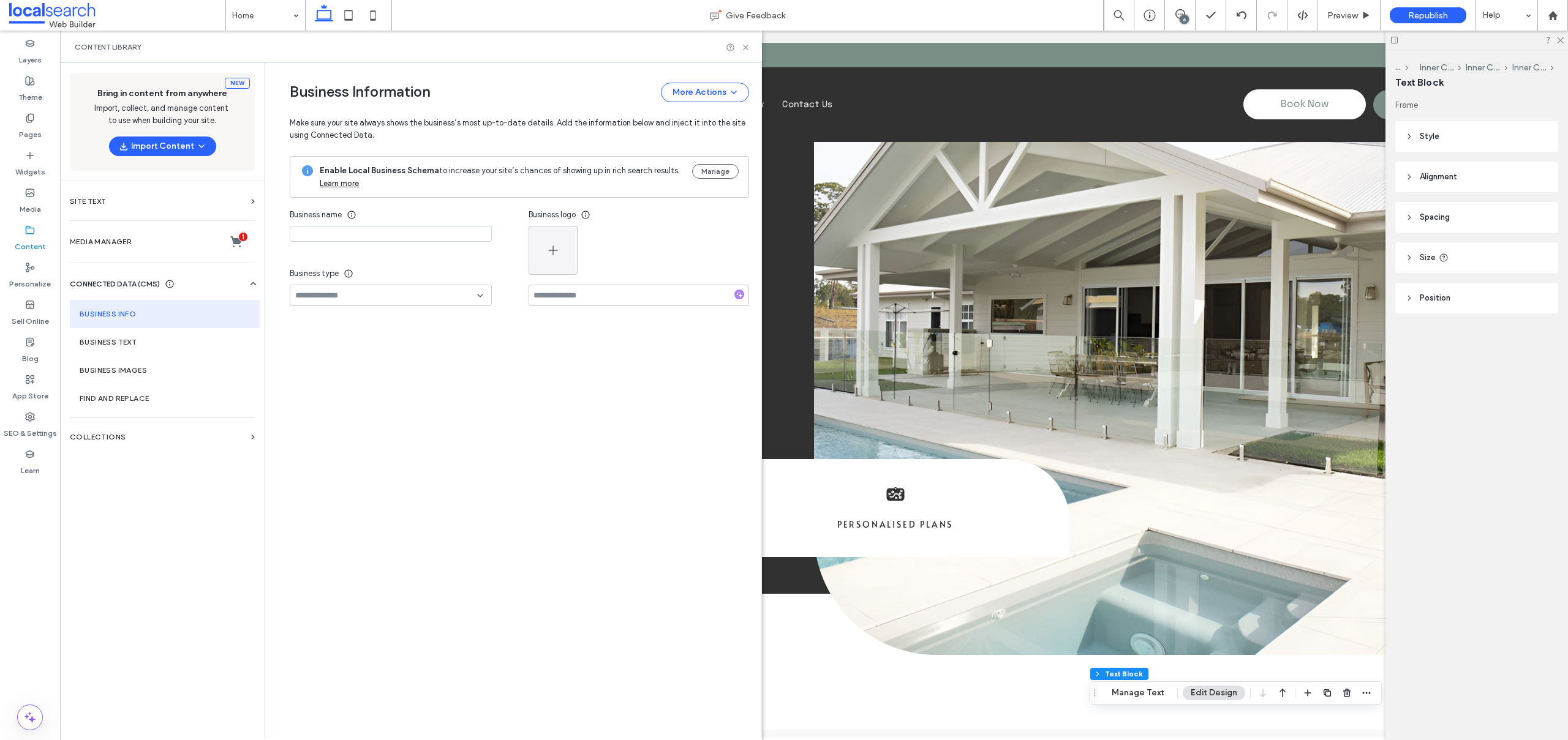
type input "**********"
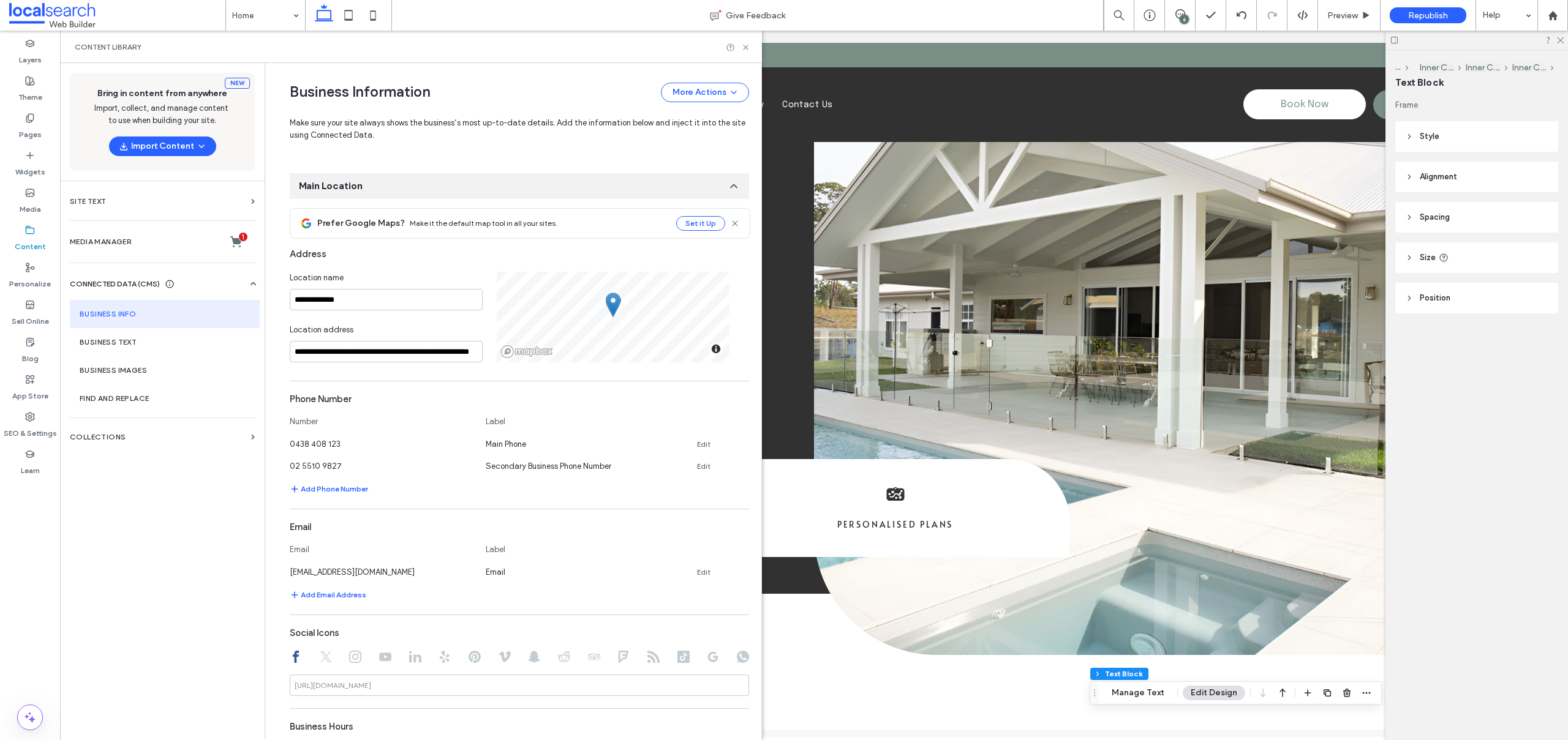
scroll to position [203, 0]
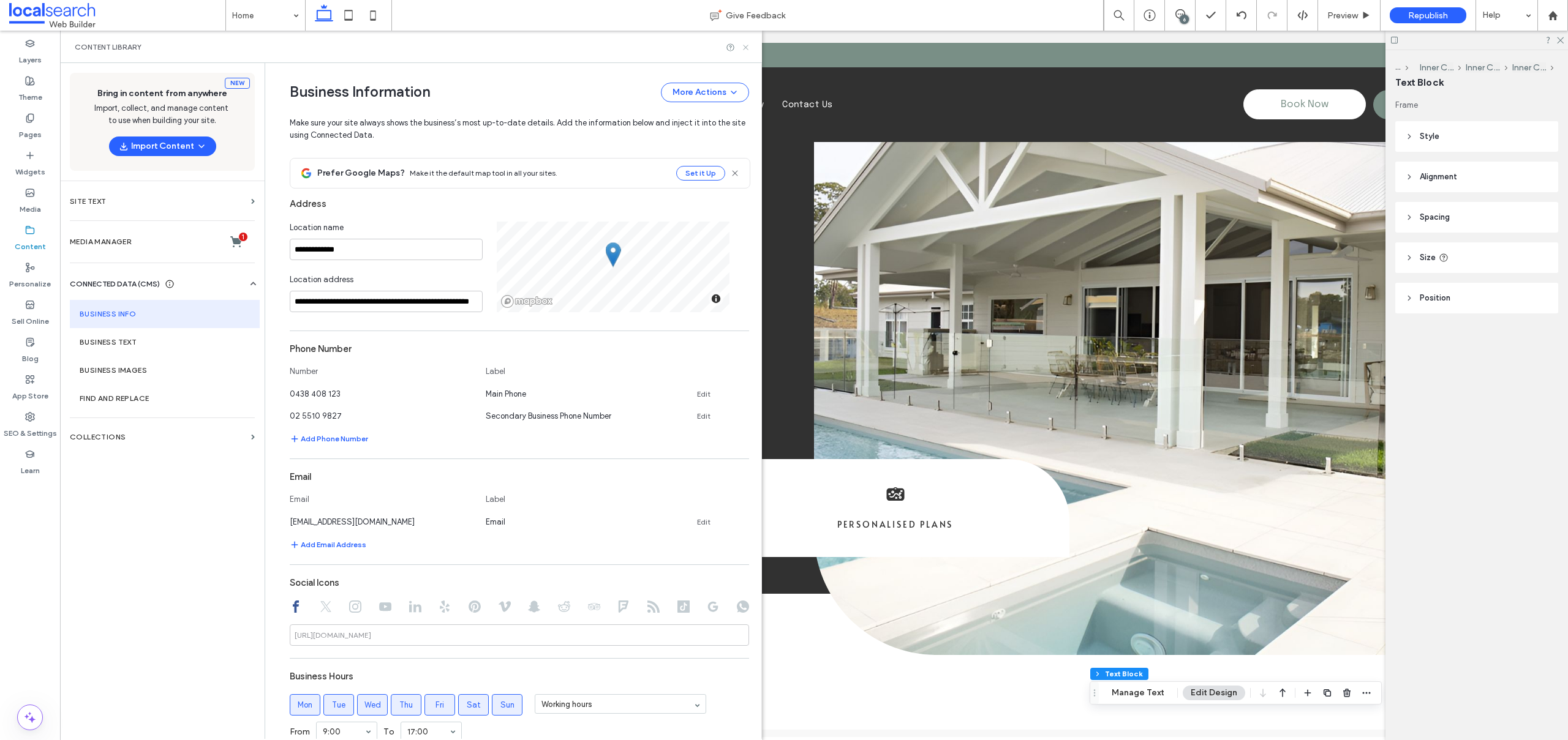
click at [746, 43] on icon at bounding box center [745, 47] width 9 height 9
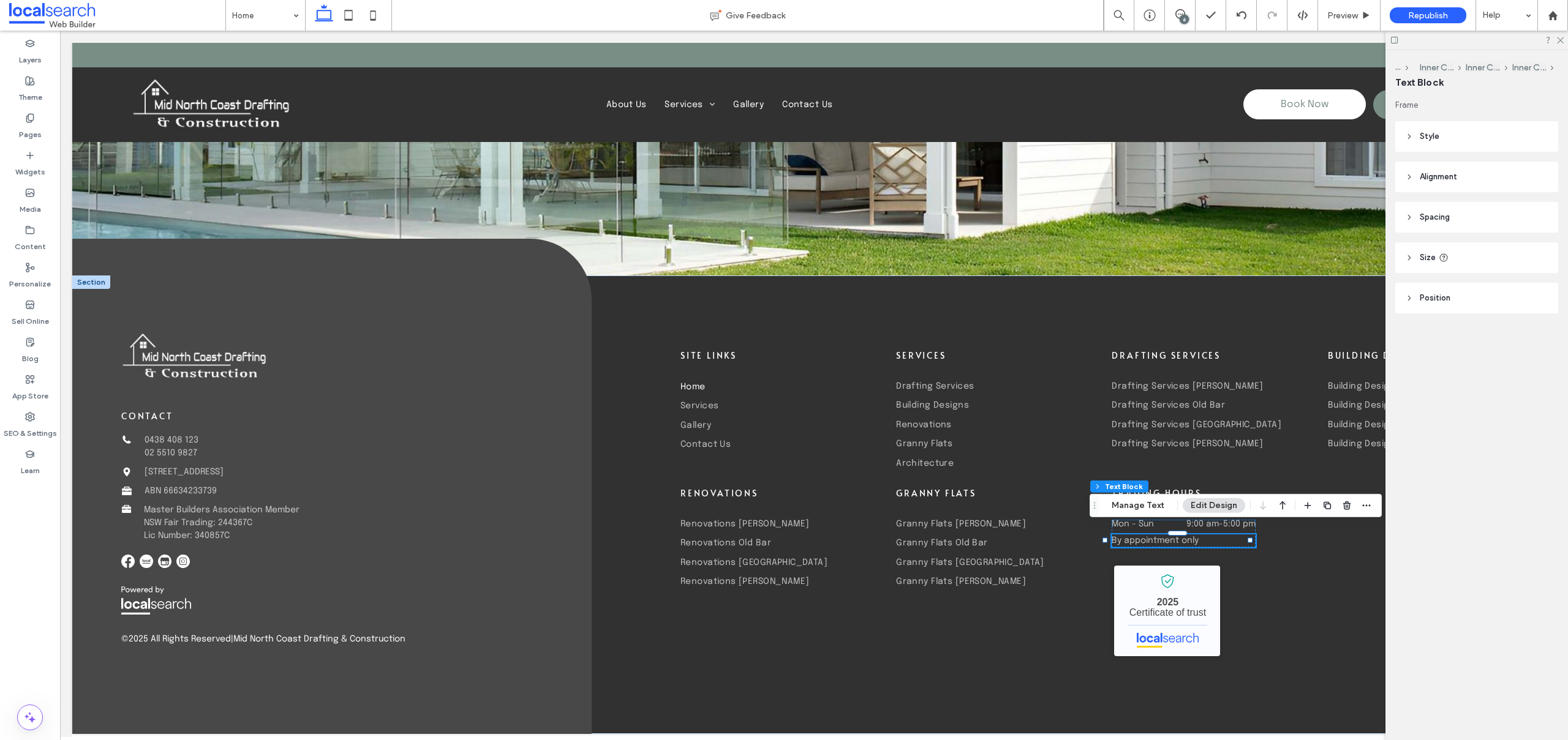
scroll to position [0, 0]
click at [1559, 40] on use at bounding box center [1560, 41] width 7 height 7
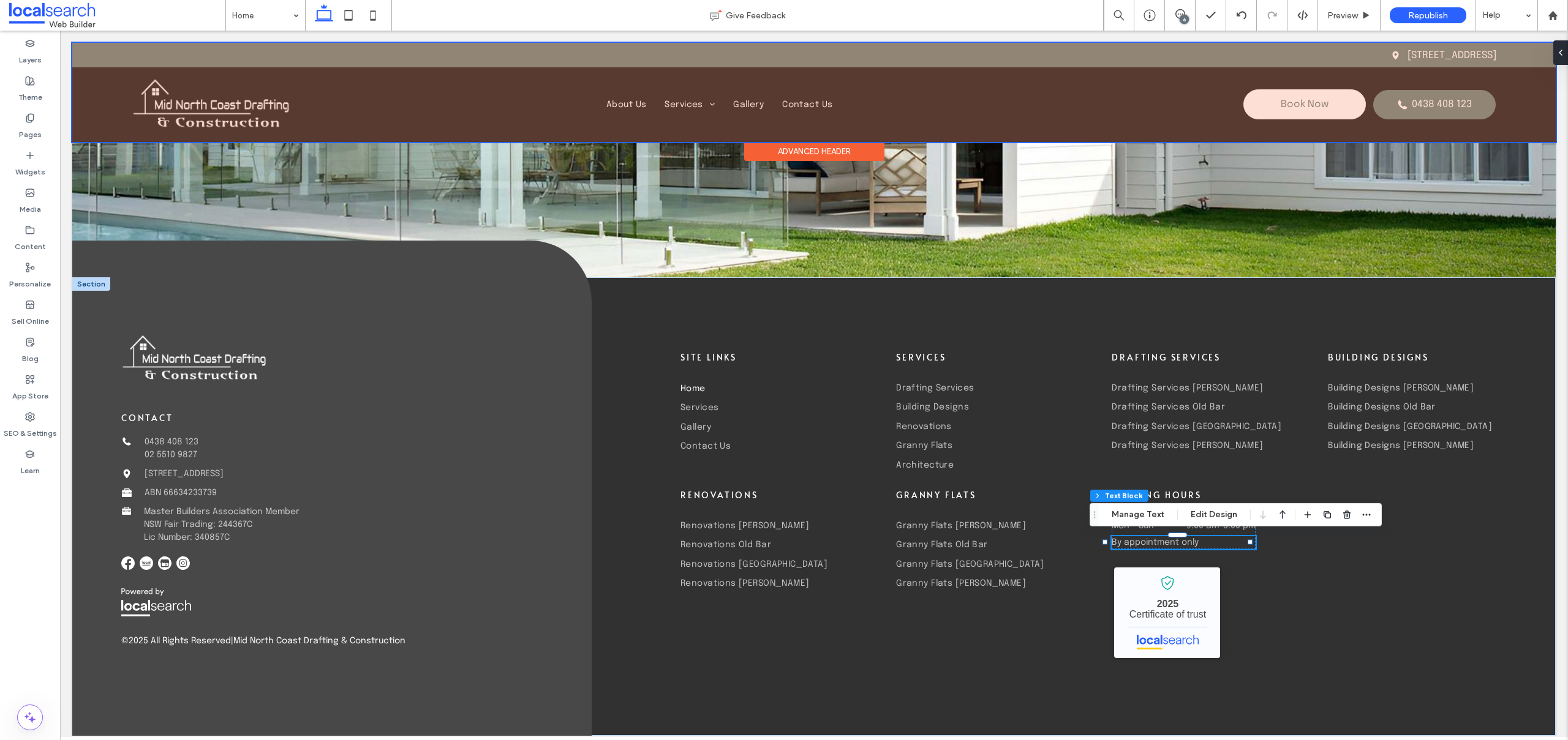
click at [258, 122] on div at bounding box center [814, 92] width 1483 height 99
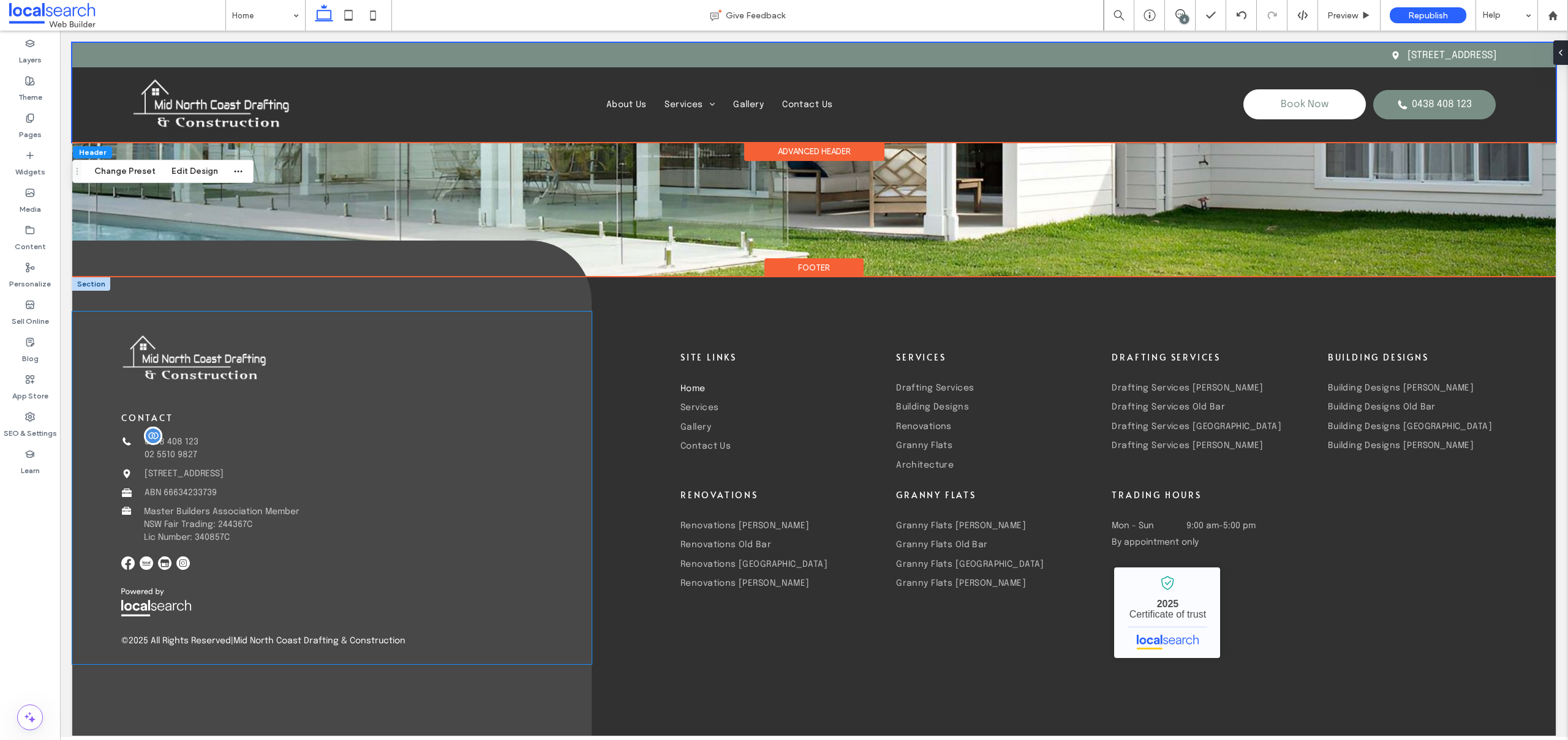
click at [175, 452] on span "02 5510 9827" at bounding box center [171, 454] width 52 height 8
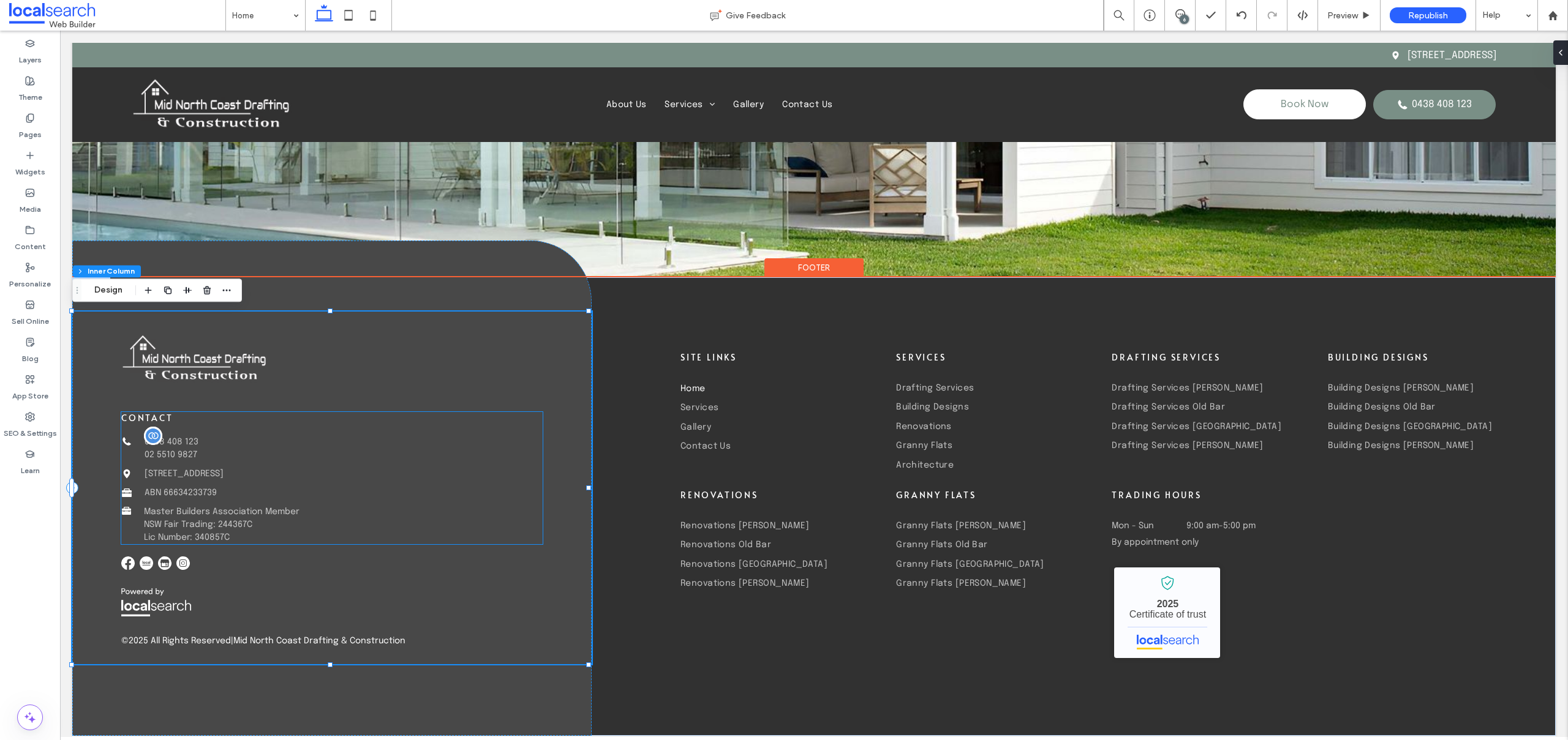
click at [177, 450] on span "02 5510 9827" at bounding box center [171, 454] width 52 height 8
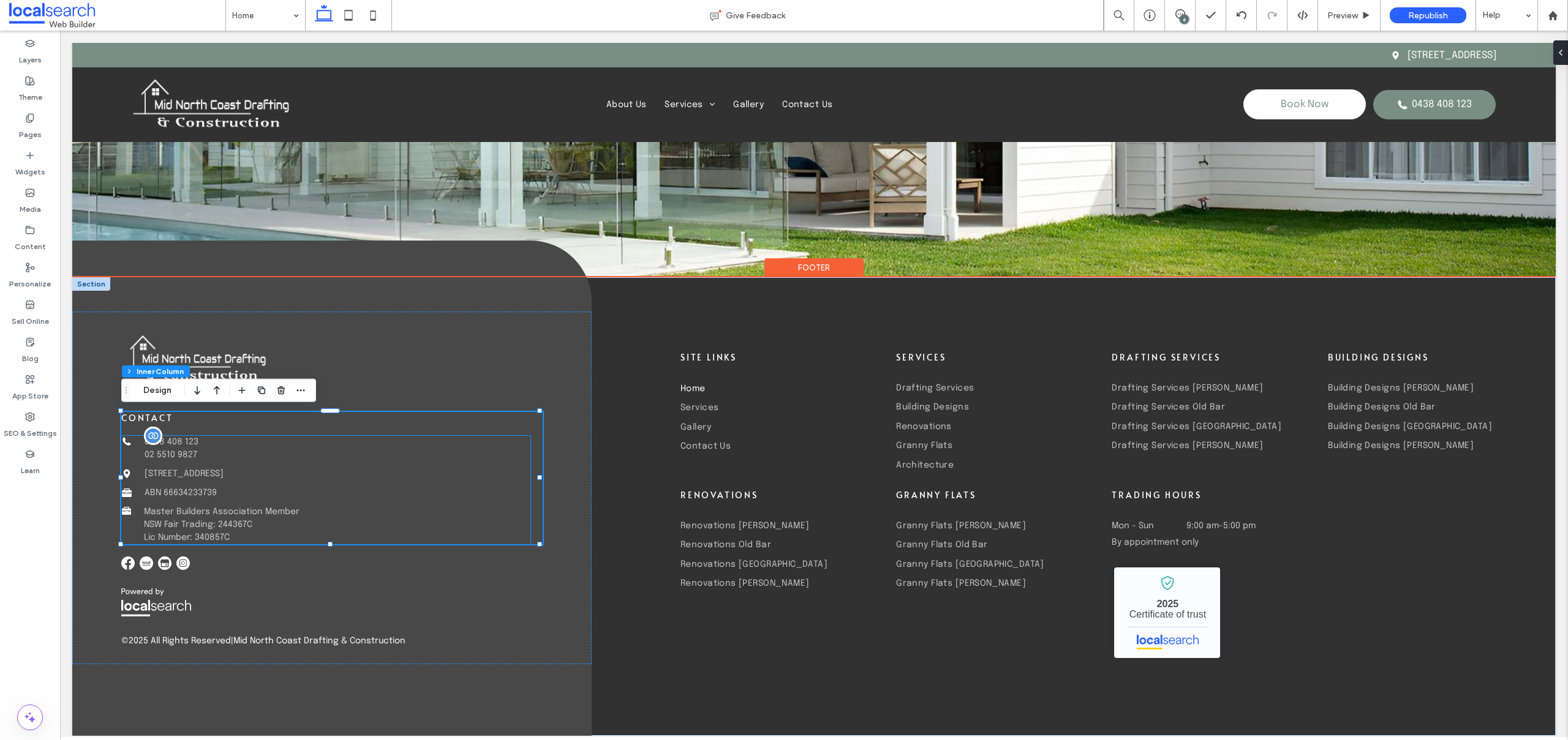
click at [181, 455] on span "02 5510 9827" at bounding box center [171, 454] width 52 height 8
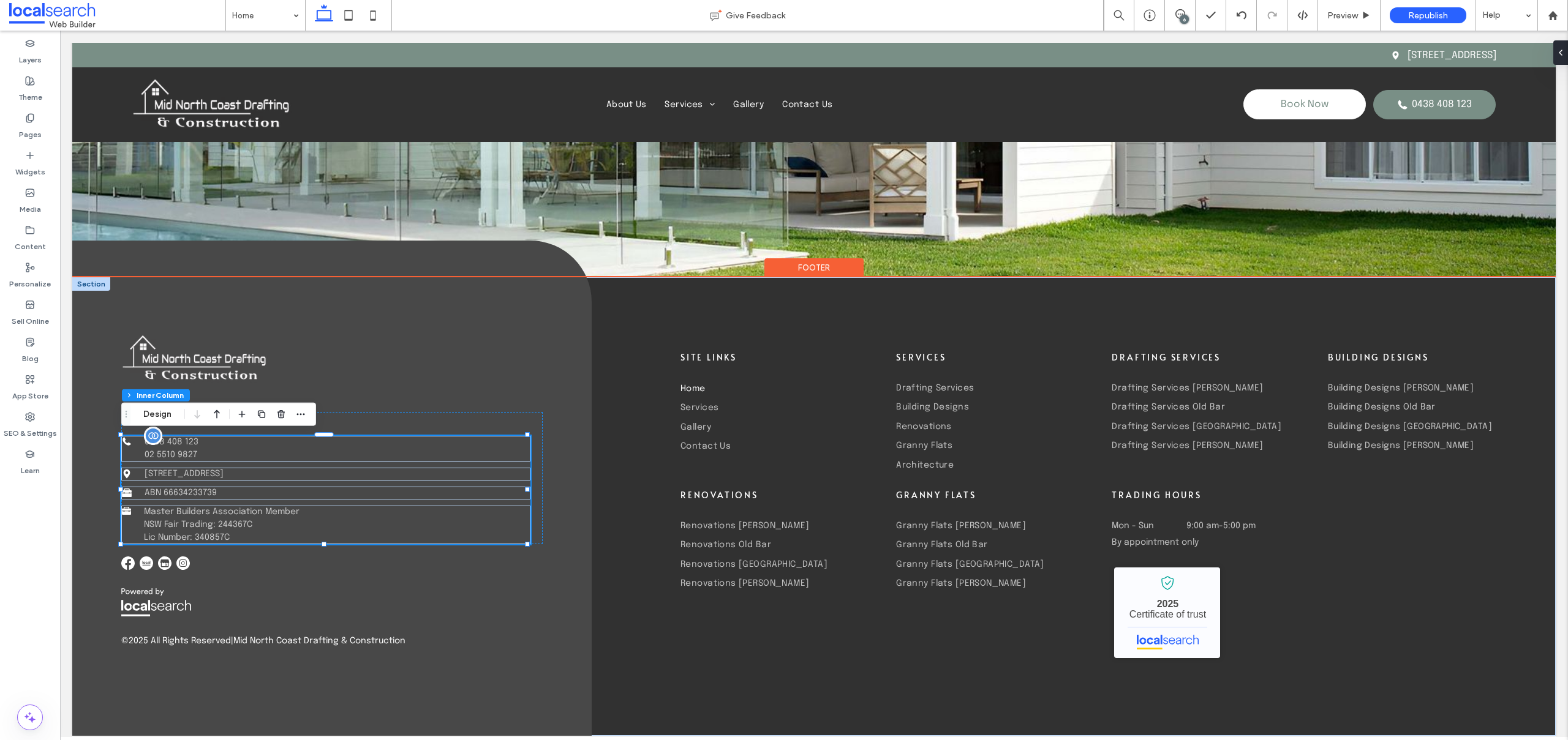
click at [170, 451] on span "02 5510 9827" at bounding box center [171, 454] width 52 height 8
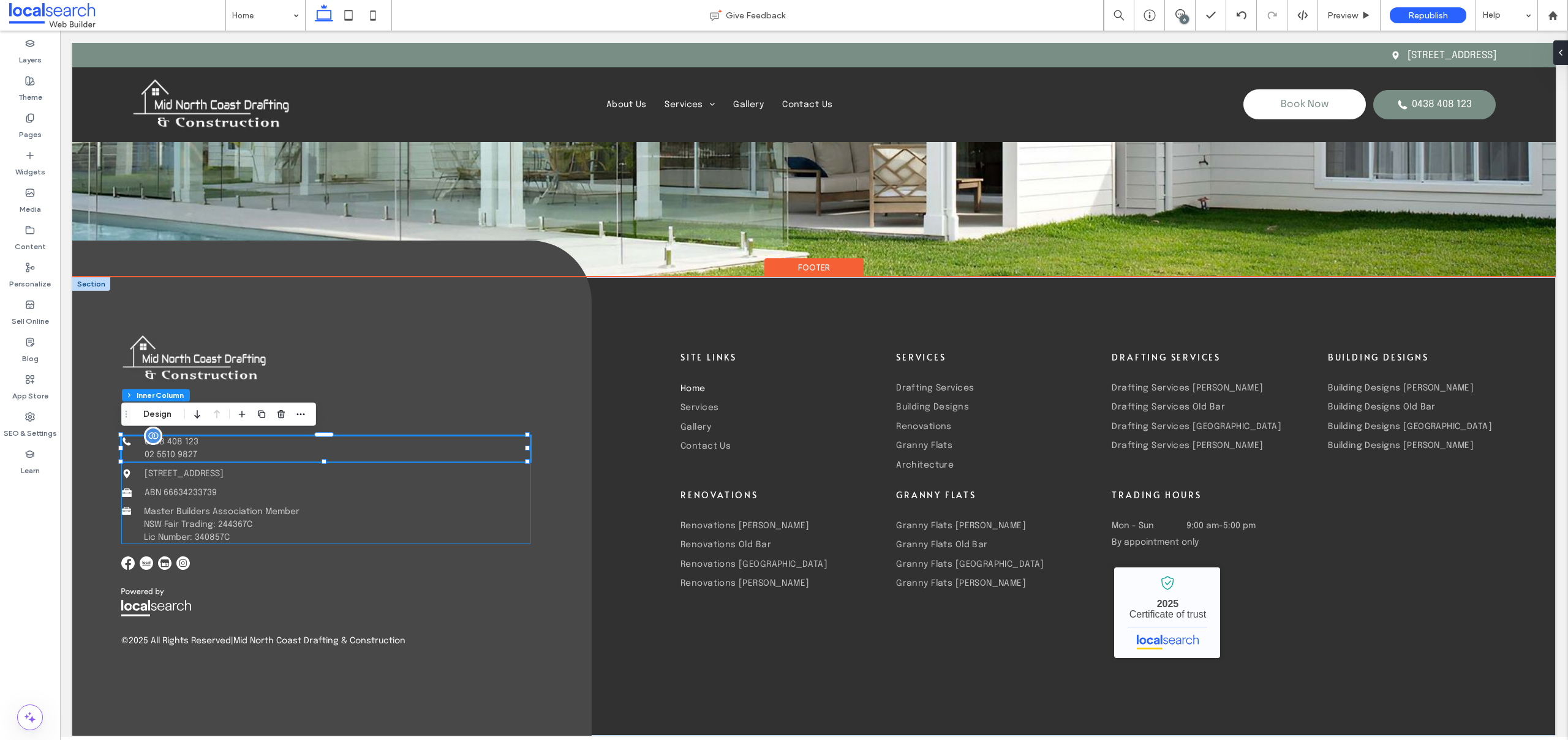
click at [173, 450] on span "02 5510 9827" at bounding box center [171, 454] width 52 height 8
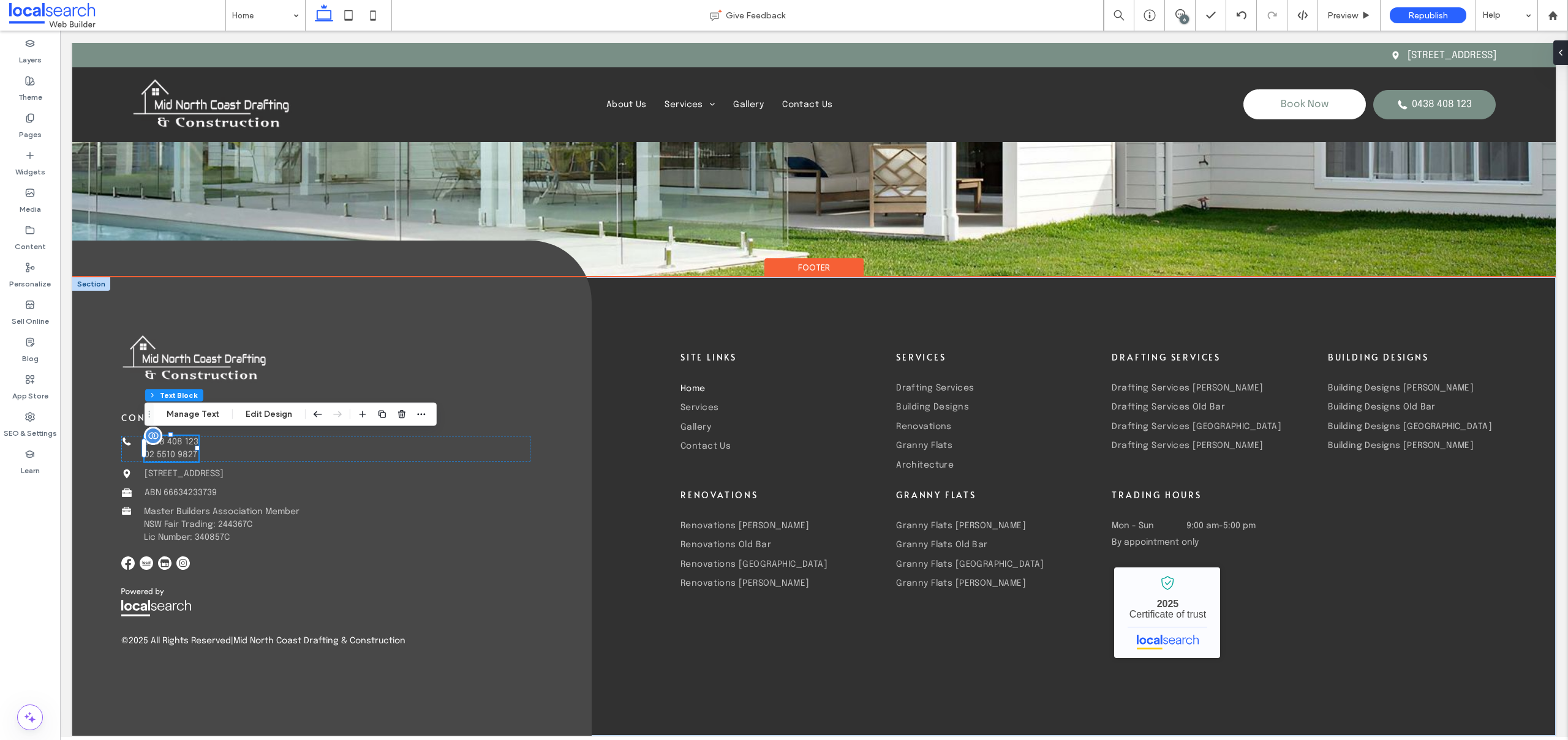
click at [175, 456] on span "02 5510 9827" at bounding box center [171, 454] width 52 height 8
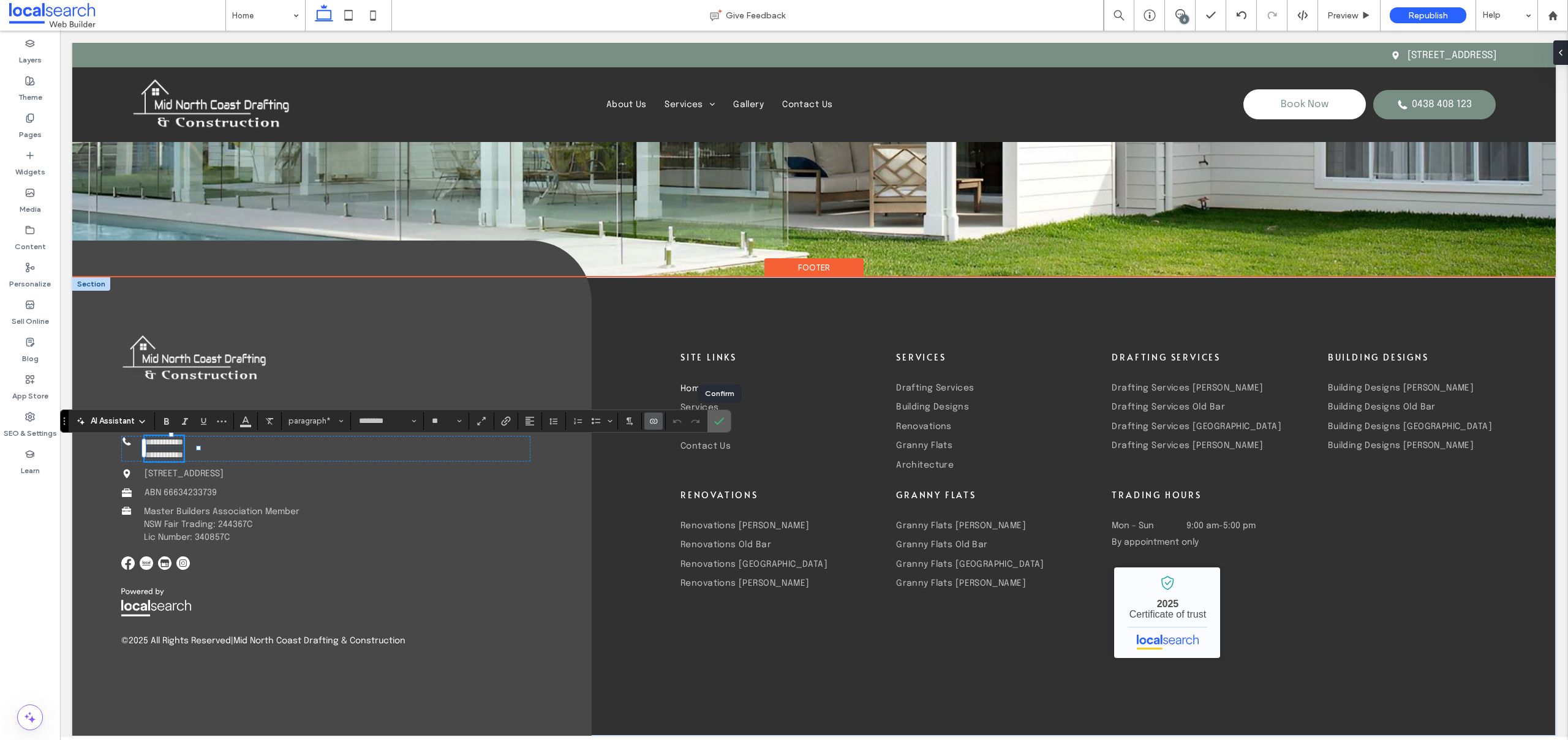
click at [716, 421] on icon "Confirm" at bounding box center [719, 421] width 10 height 10
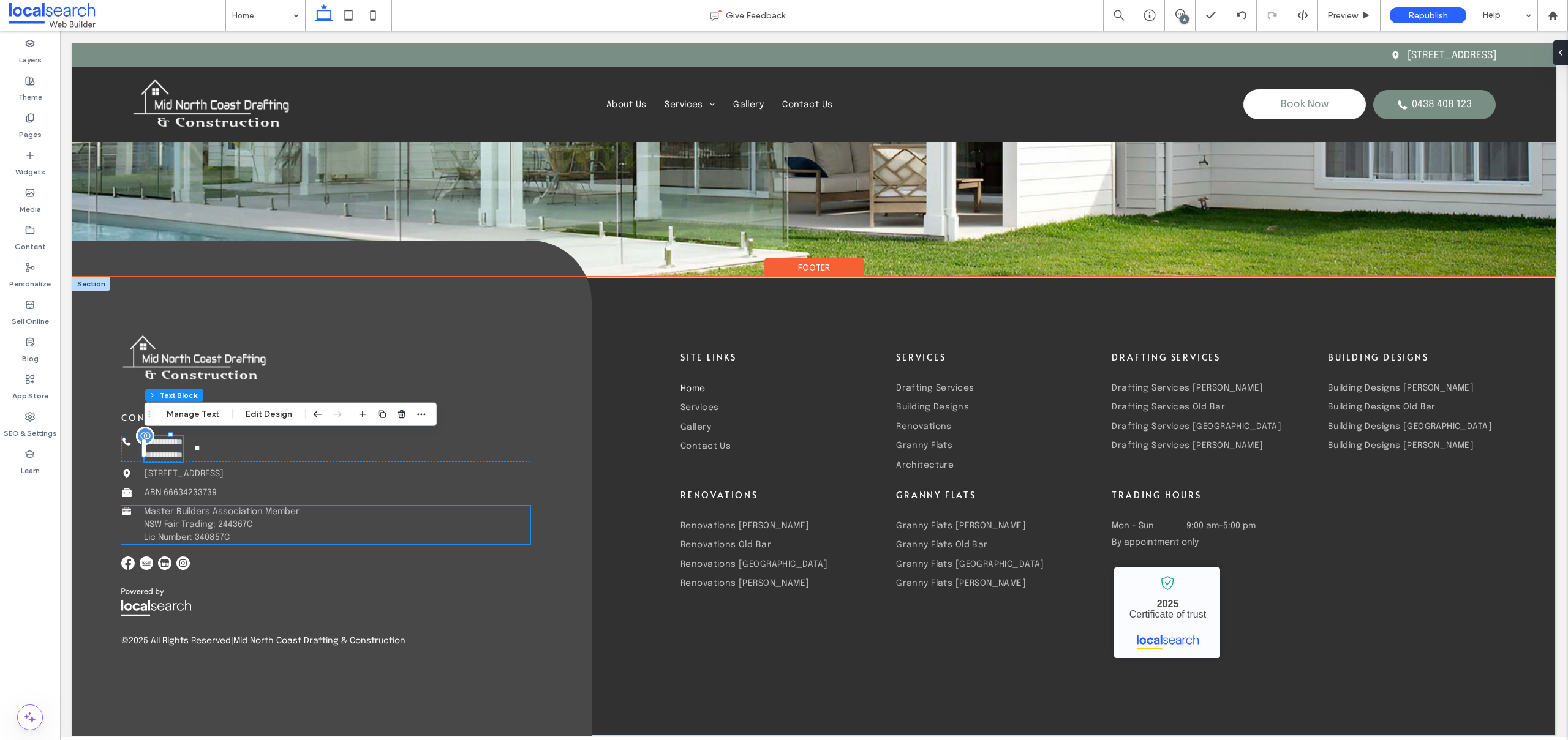
click at [247, 510] on span "Master Builders Association Member" at bounding box center [221, 512] width 155 height 8
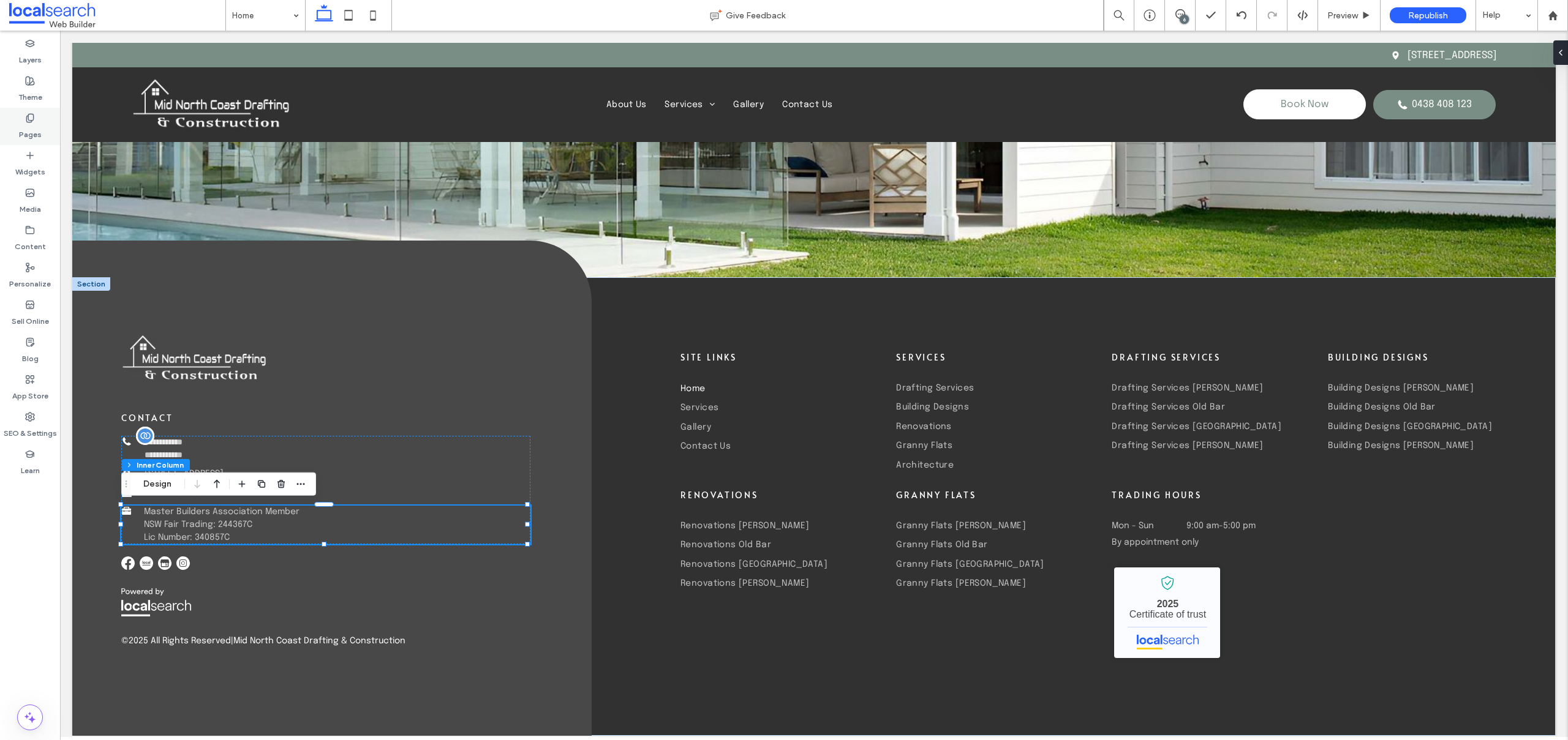
click at [21, 126] on label "Pages" at bounding box center [30, 131] width 23 height 17
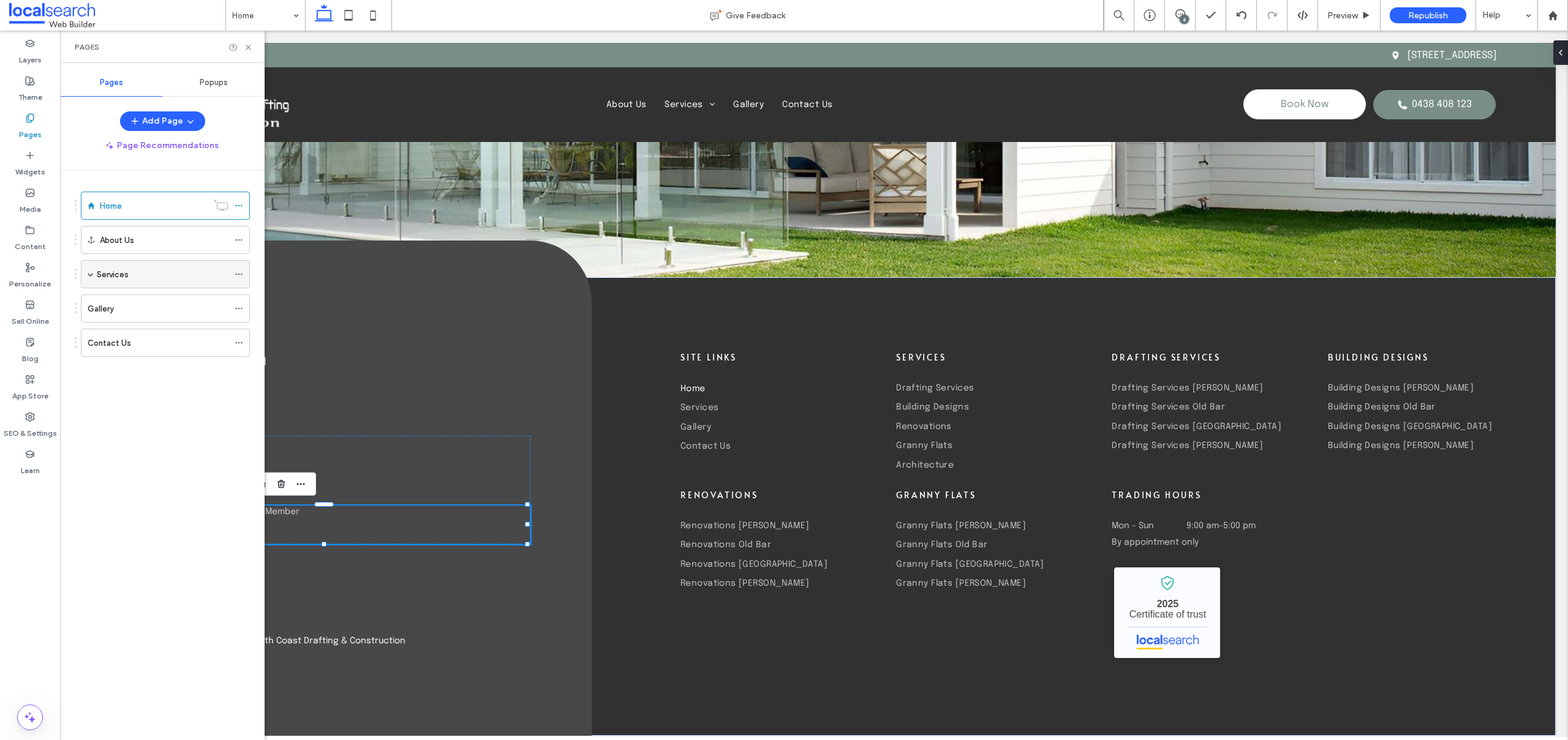
click at [90, 275] on span at bounding box center [90, 274] width 6 height 6
click at [112, 303] on span at bounding box center [112, 302] width 6 height 6
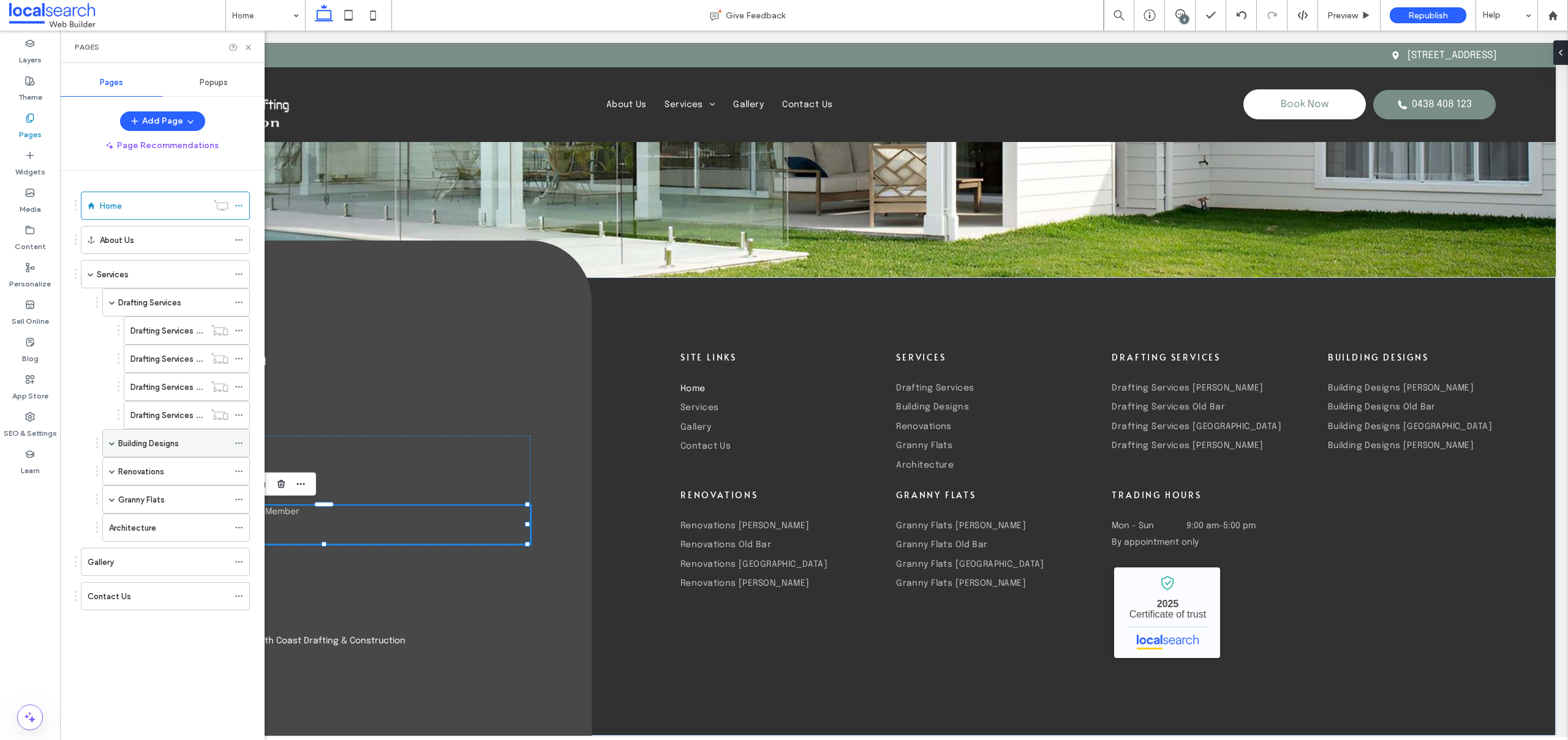
click at [113, 442] on span at bounding box center [112, 443] width 6 height 6
click at [112, 583] on span at bounding box center [112, 583] width 6 height 6
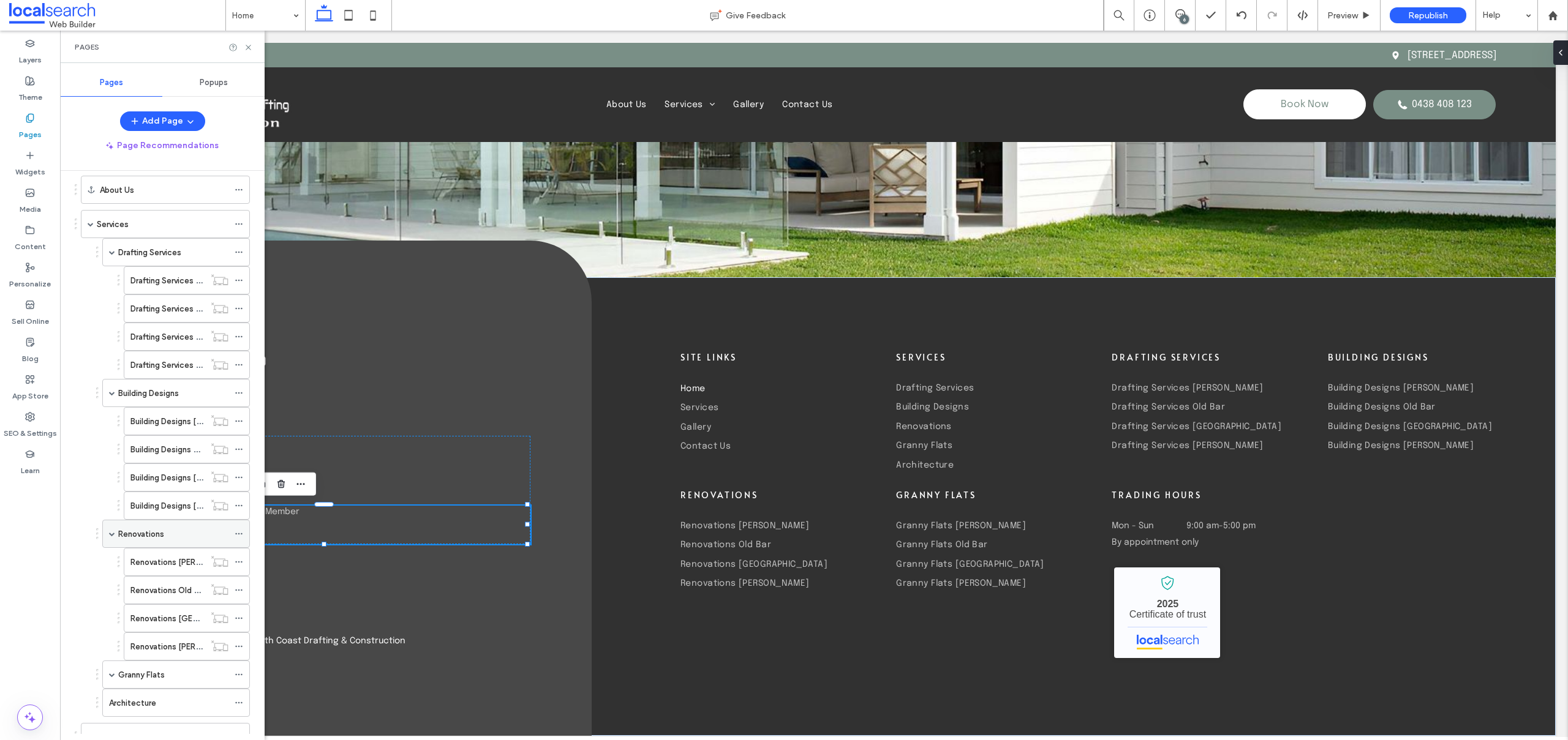
scroll to position [132, 0]
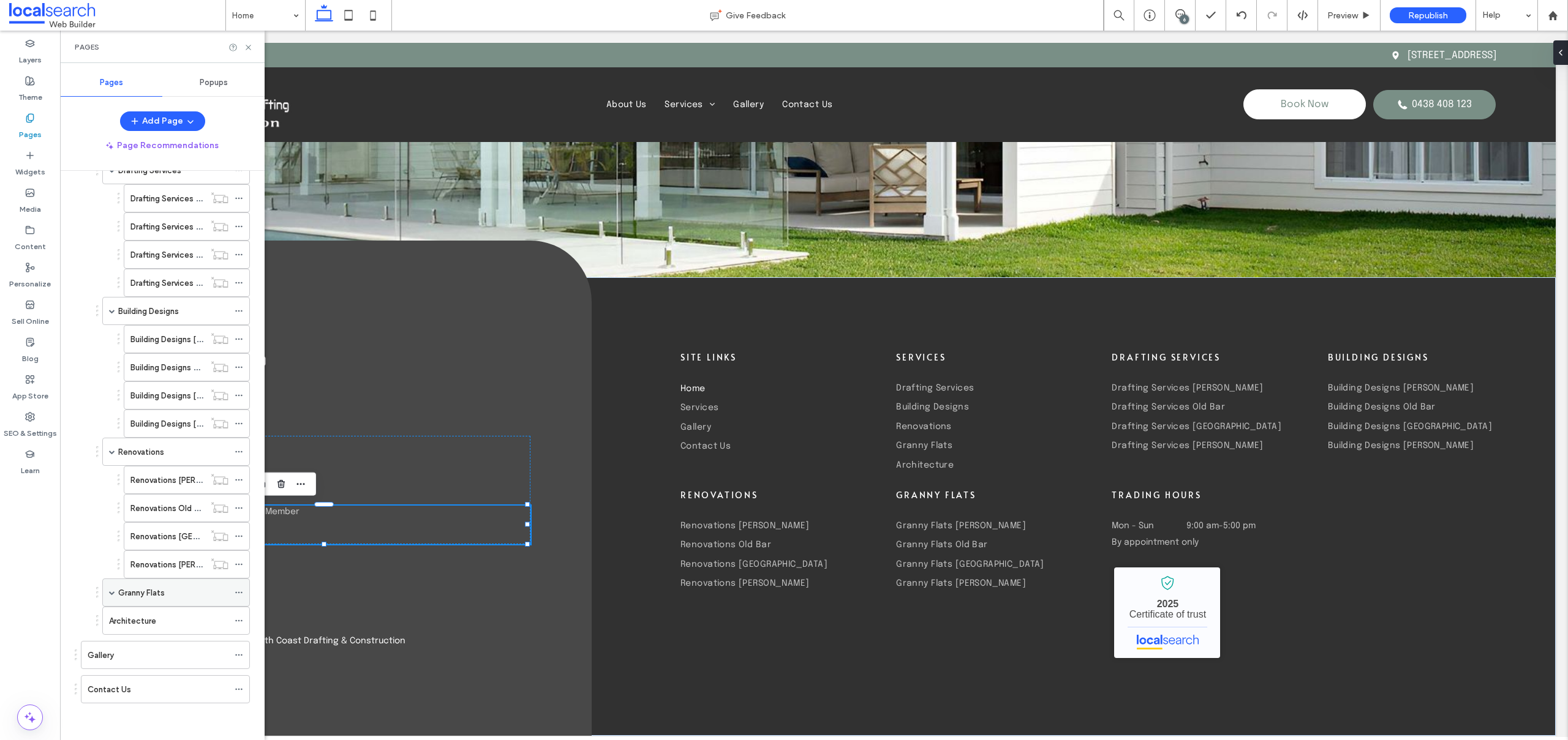
click at [115, 594] on div "Granny Flats" at bounding box center [176, 592] width 148 height 28
click at [112, 592] on span at bounding box center [112, 592] width 6 height 6
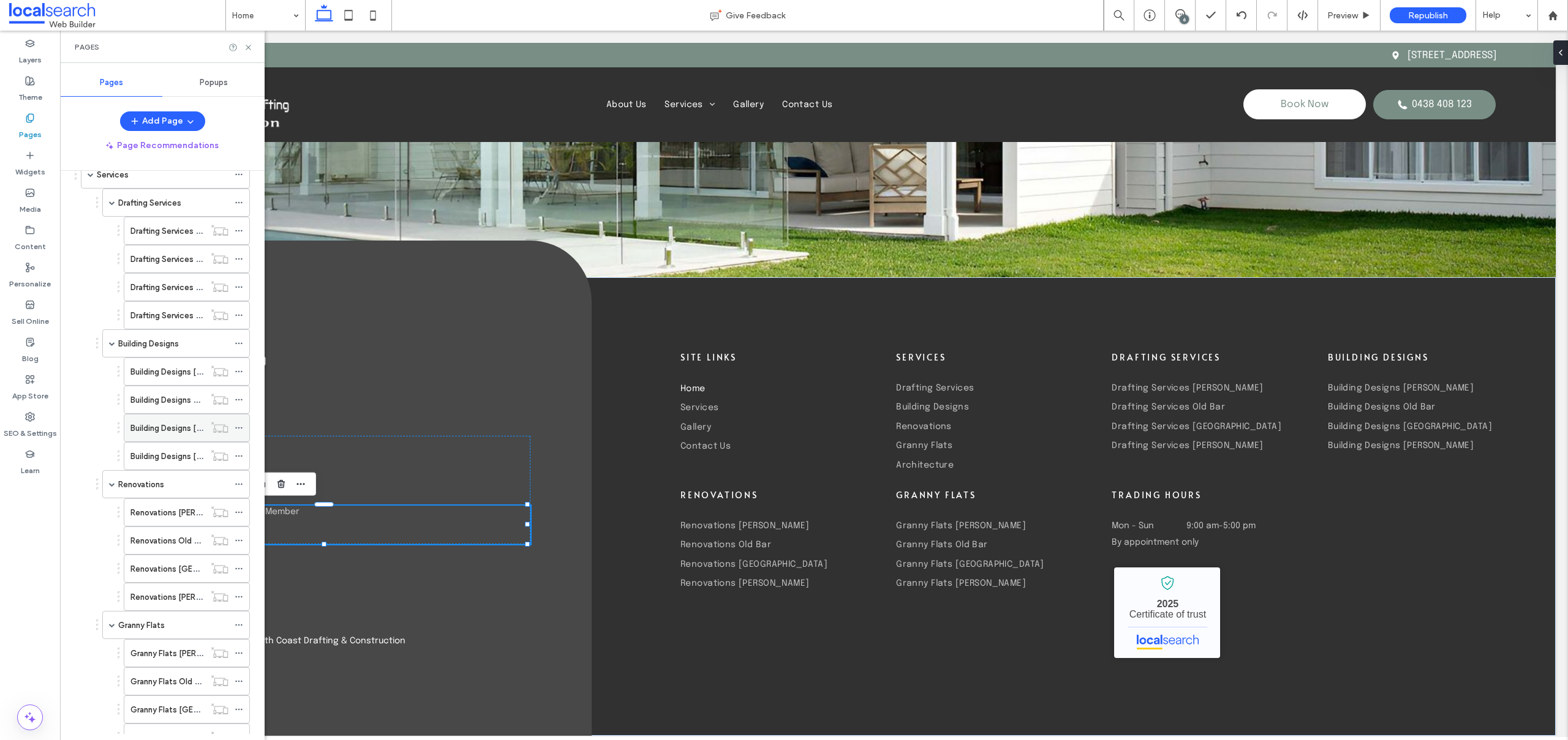
scroll to position [0, 0]
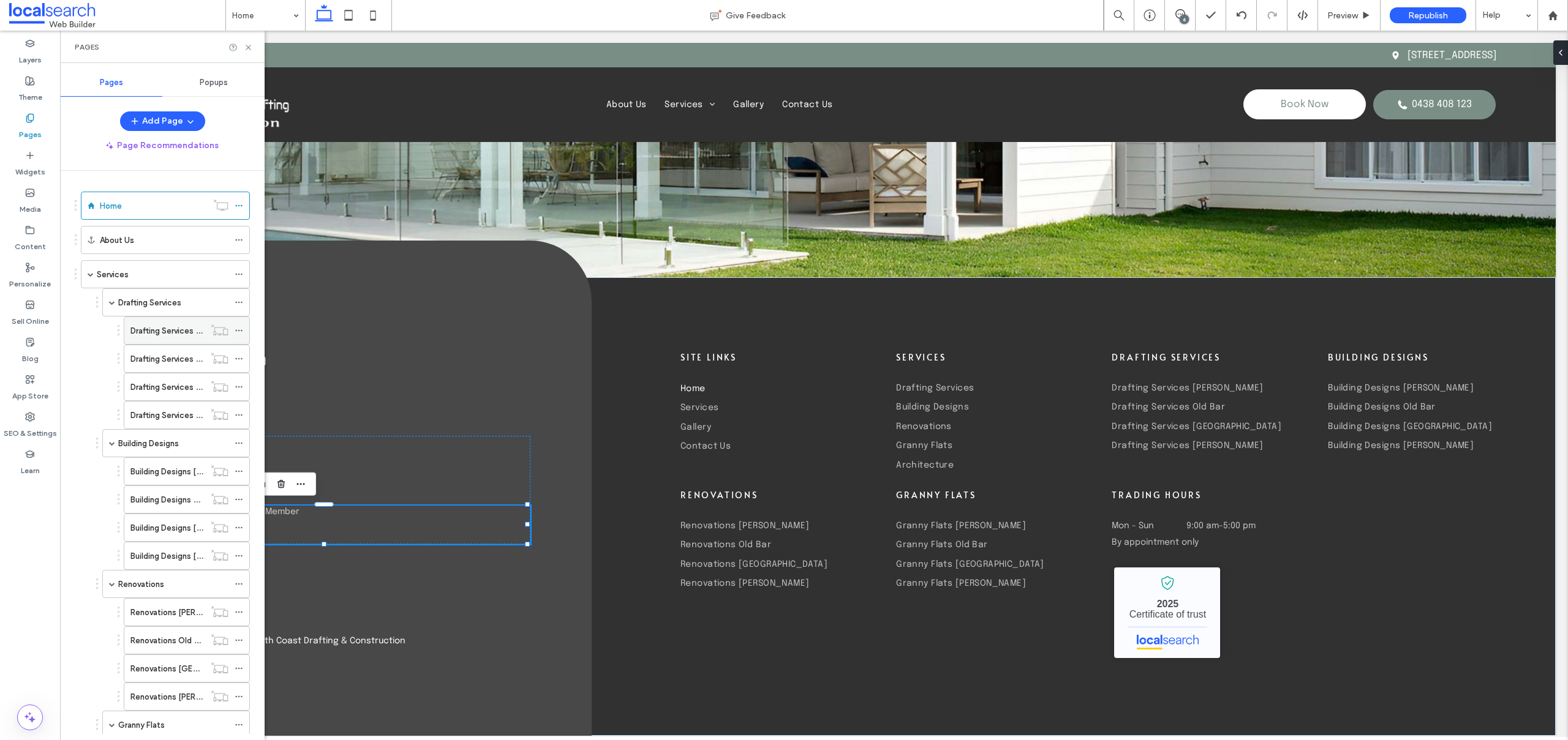
click at [239, 329] on icon at bounding box center [239, 330] width 8 height 8
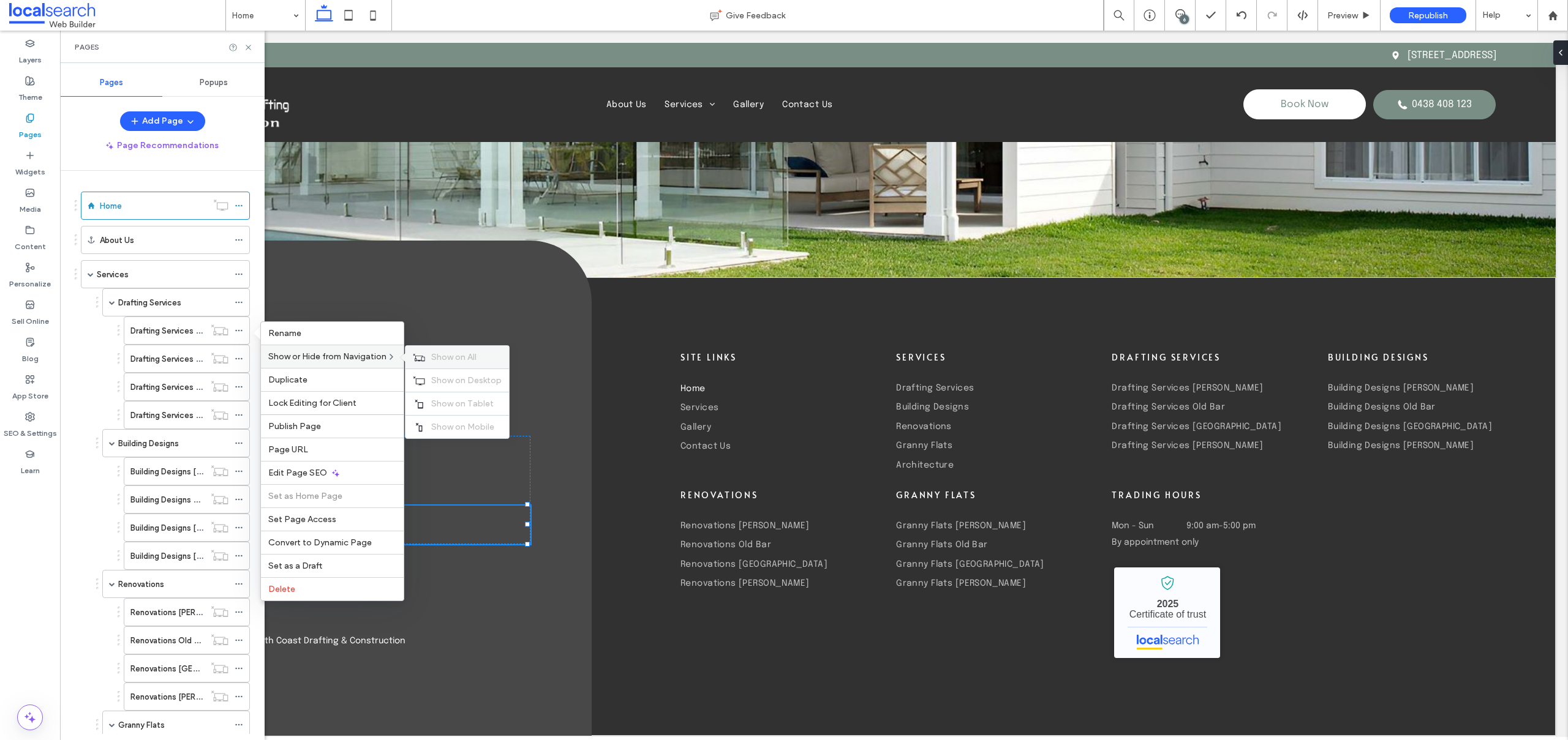
click at [494, 357] on label "Show on All" at bounding box center [466, 357] width 70 height 10
click at [242, 357] on icon at bounding box center [239, 359] width 8 height 8
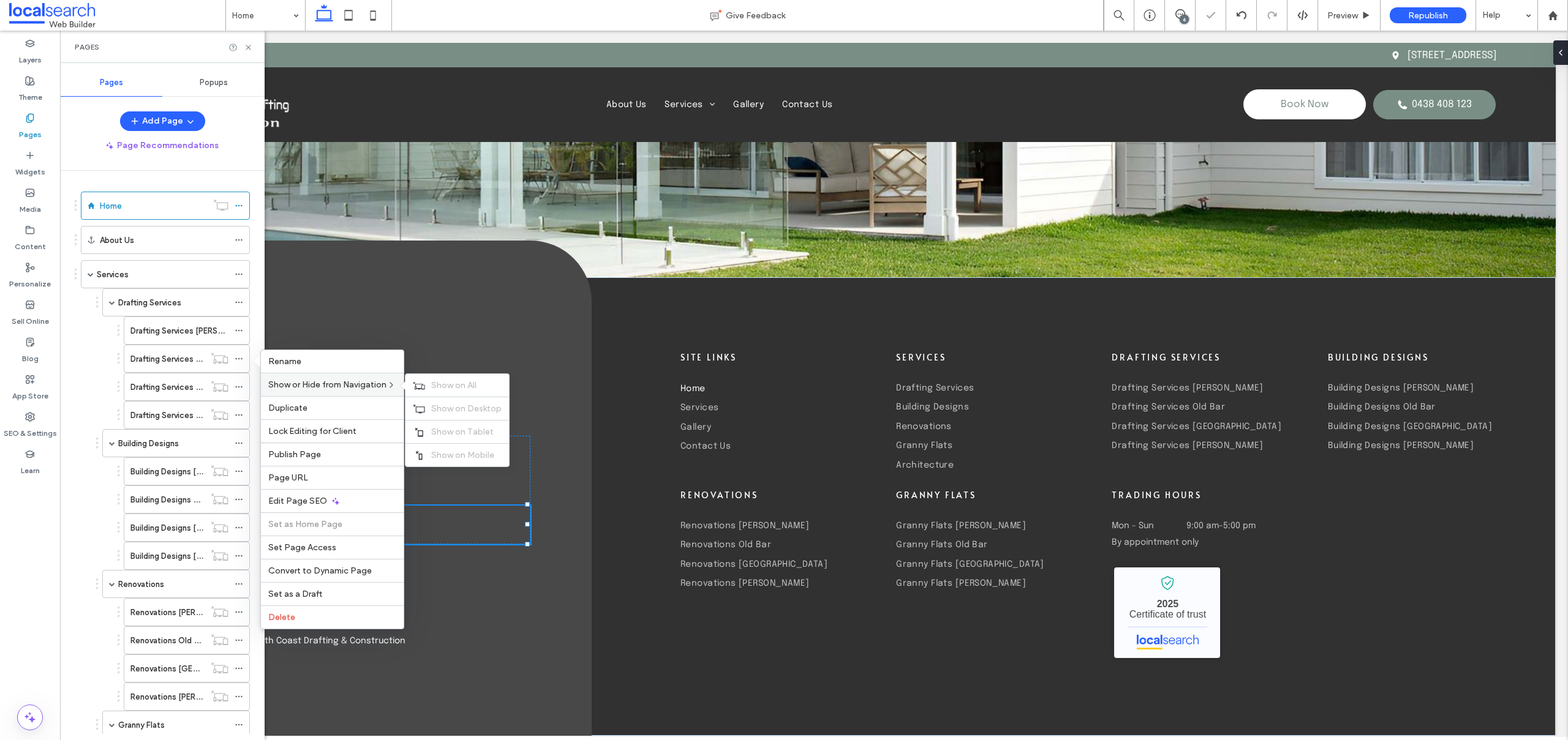
click at [366, 384] on span "Show or Hide from Navigation" at bounding box center [327, 384] width 118 height 10
click at [437, 387] on span "Show on All" at bounding box center [454, 385] width 46 height 10
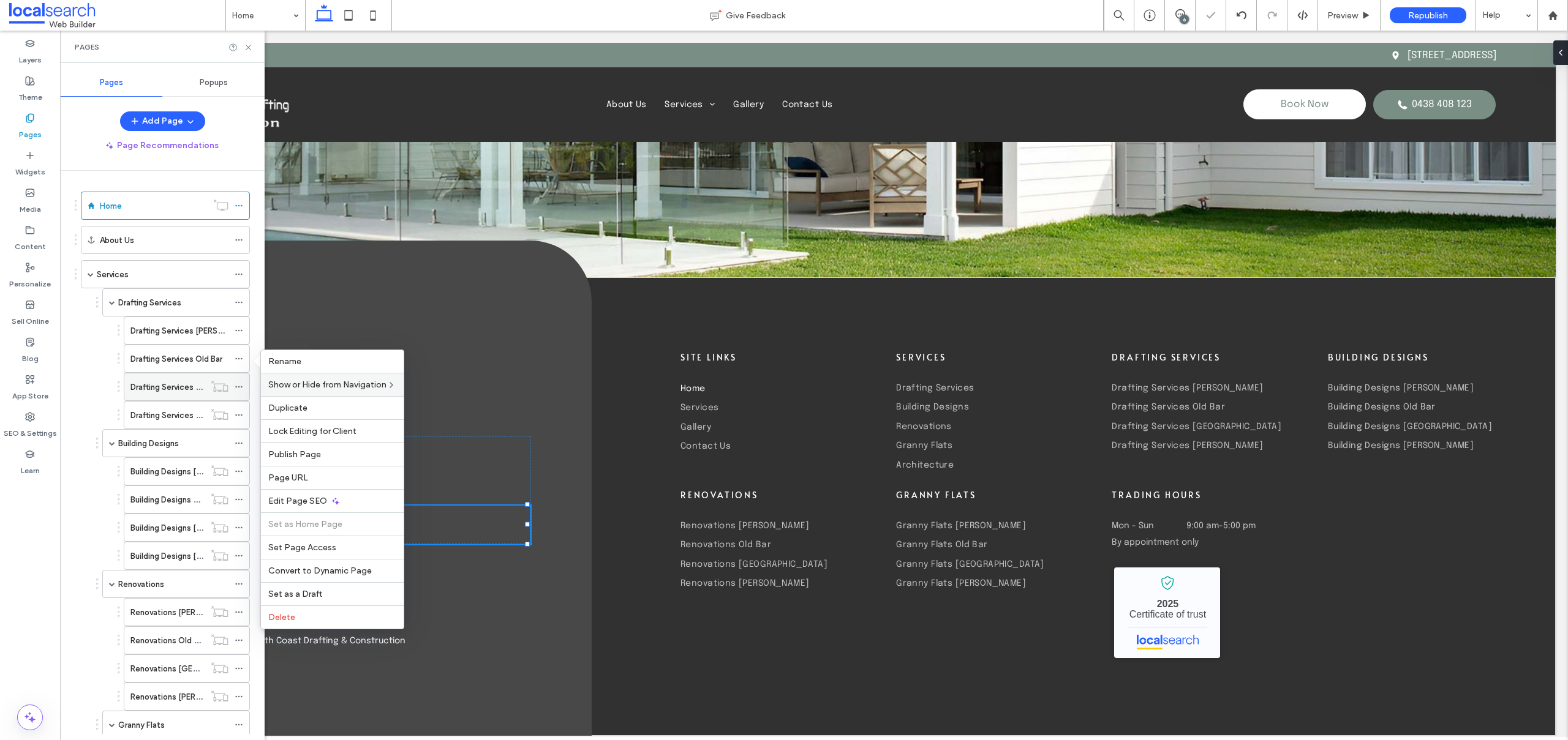
click at [238, 385] on icon at bounding box center [239, 387] width 8 height 8
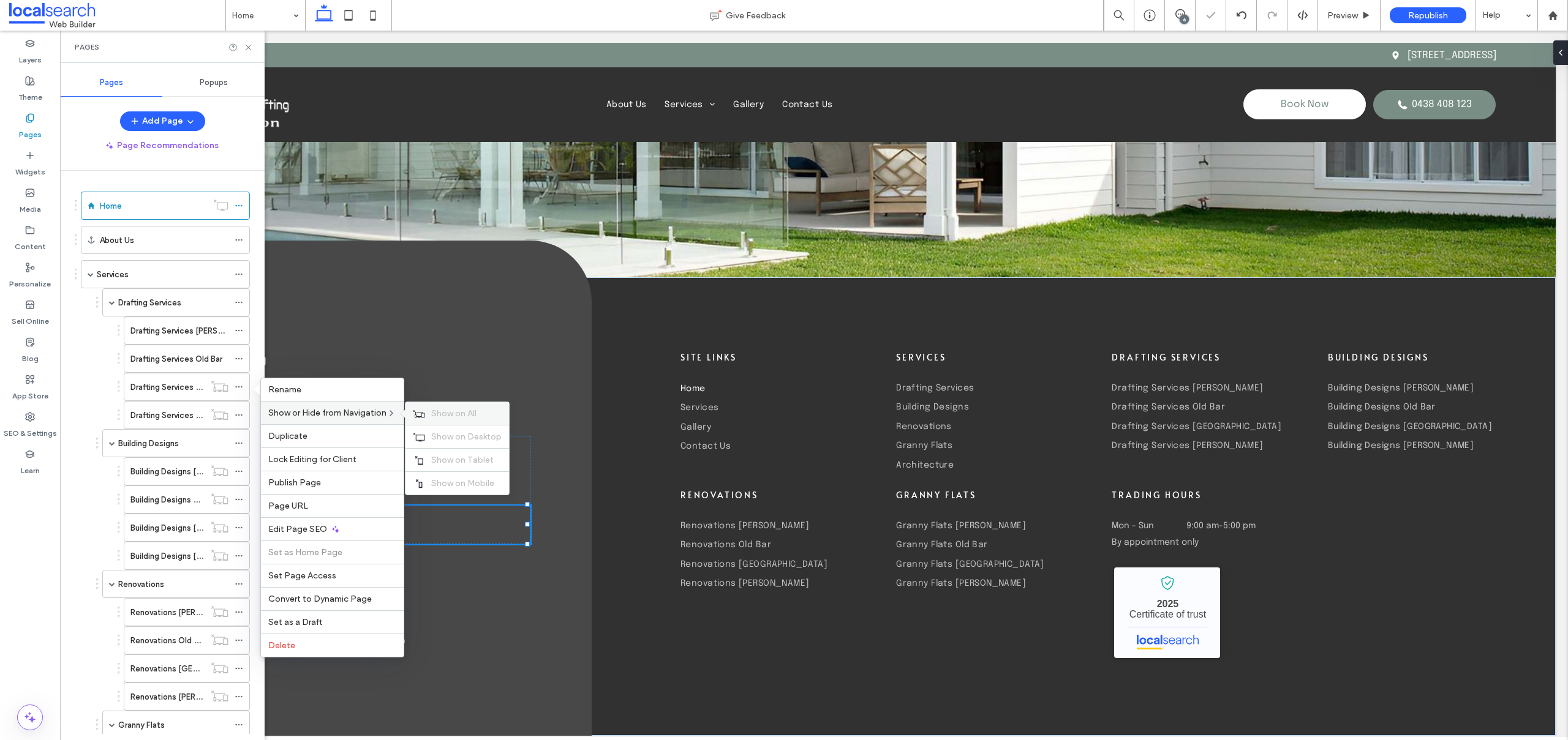
click at [446, 414] on span "Show on All" at bounding box center [454, 413] width 46 height 10
click at [239, 415] on icon at bounding box center [239, 415] width 8 height 8
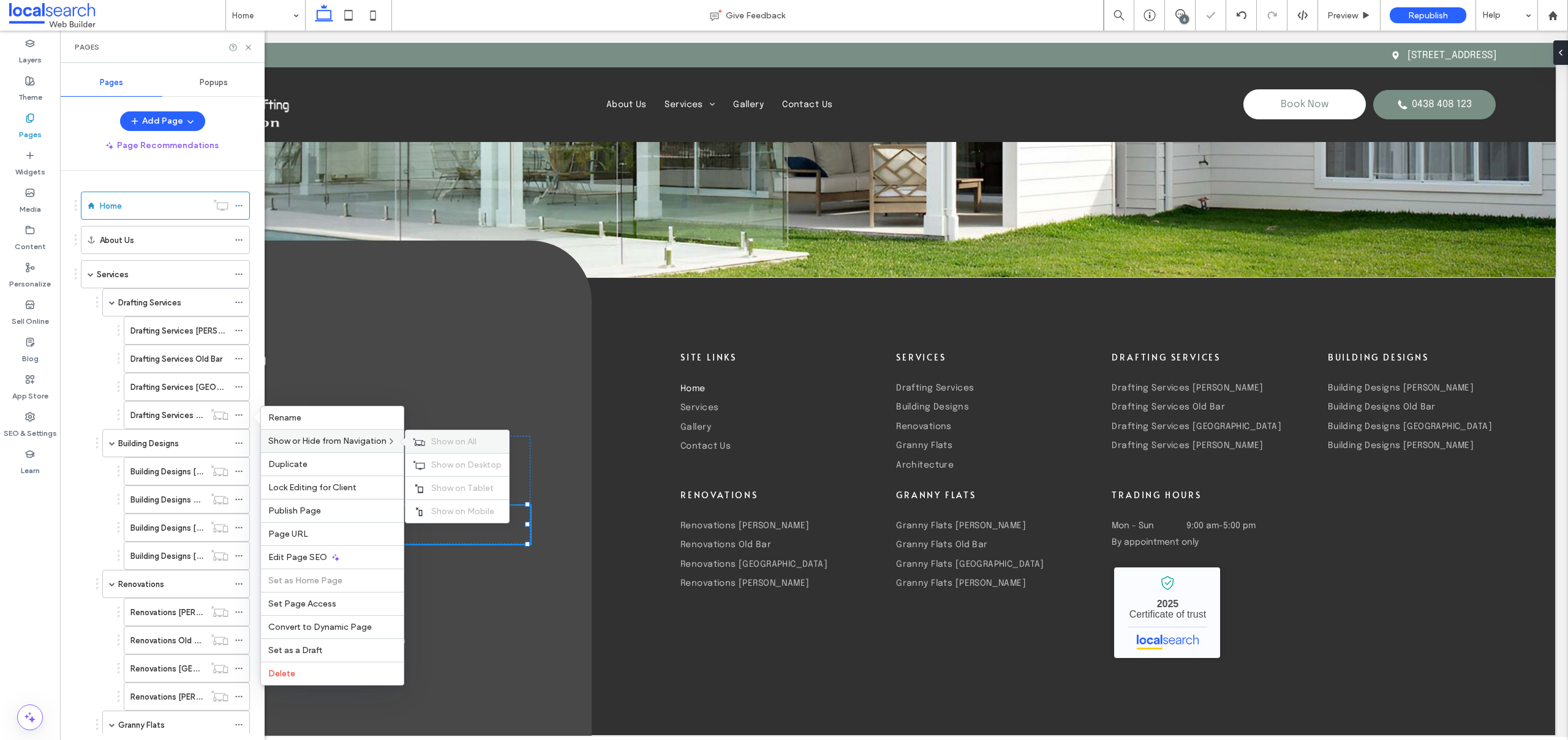
click at [449, 437] on span "Show on All" at bounding box center [454, 441] width 46 height 10
click at [240, 470] on icon at bounding box center [239, 471] width 8 height 8
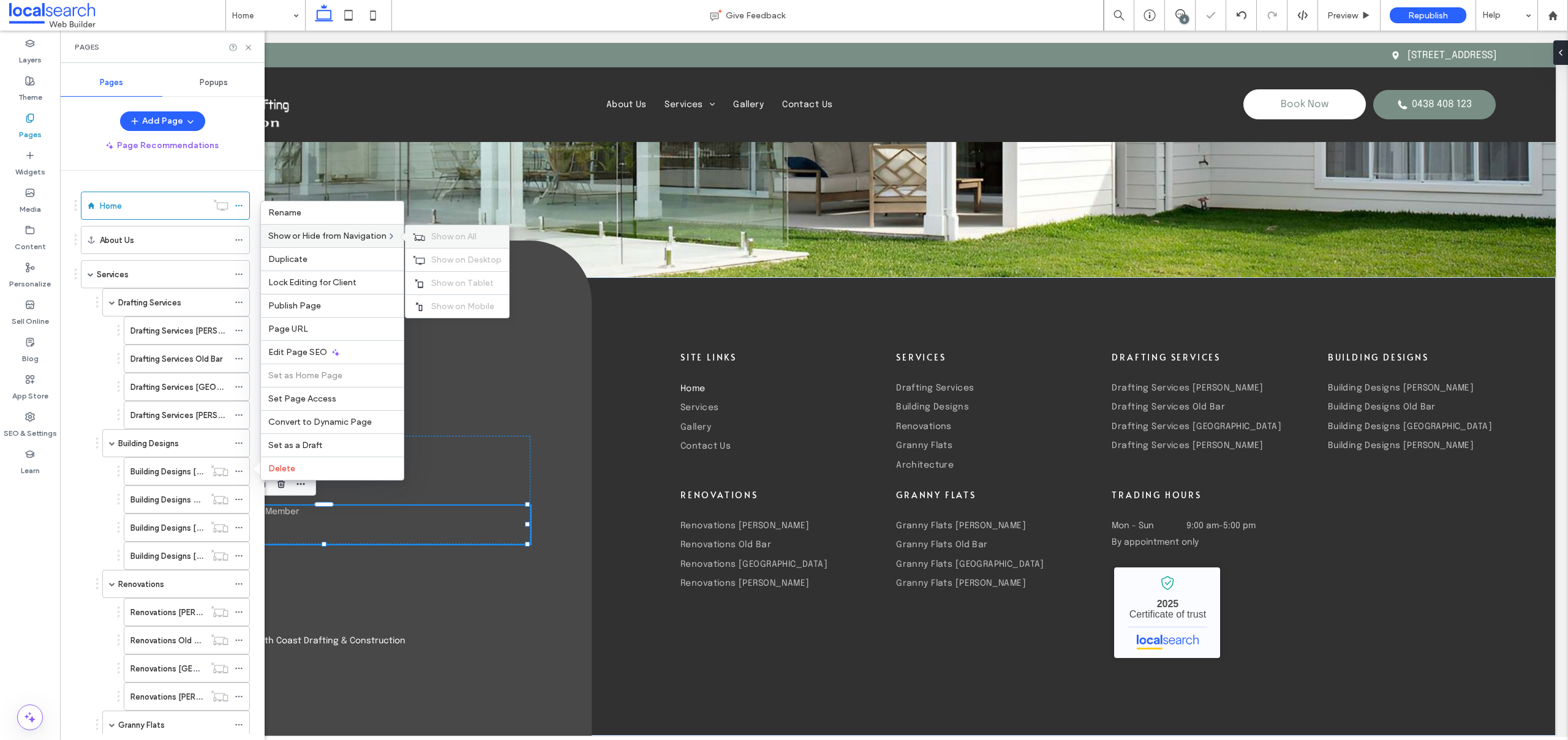
click at [437, 234] on span "Show on All" at bounding box center [454, 237] width 46 height 10
click at [241, 497] on icon at bounding box center [239, 499] width 8 height 8
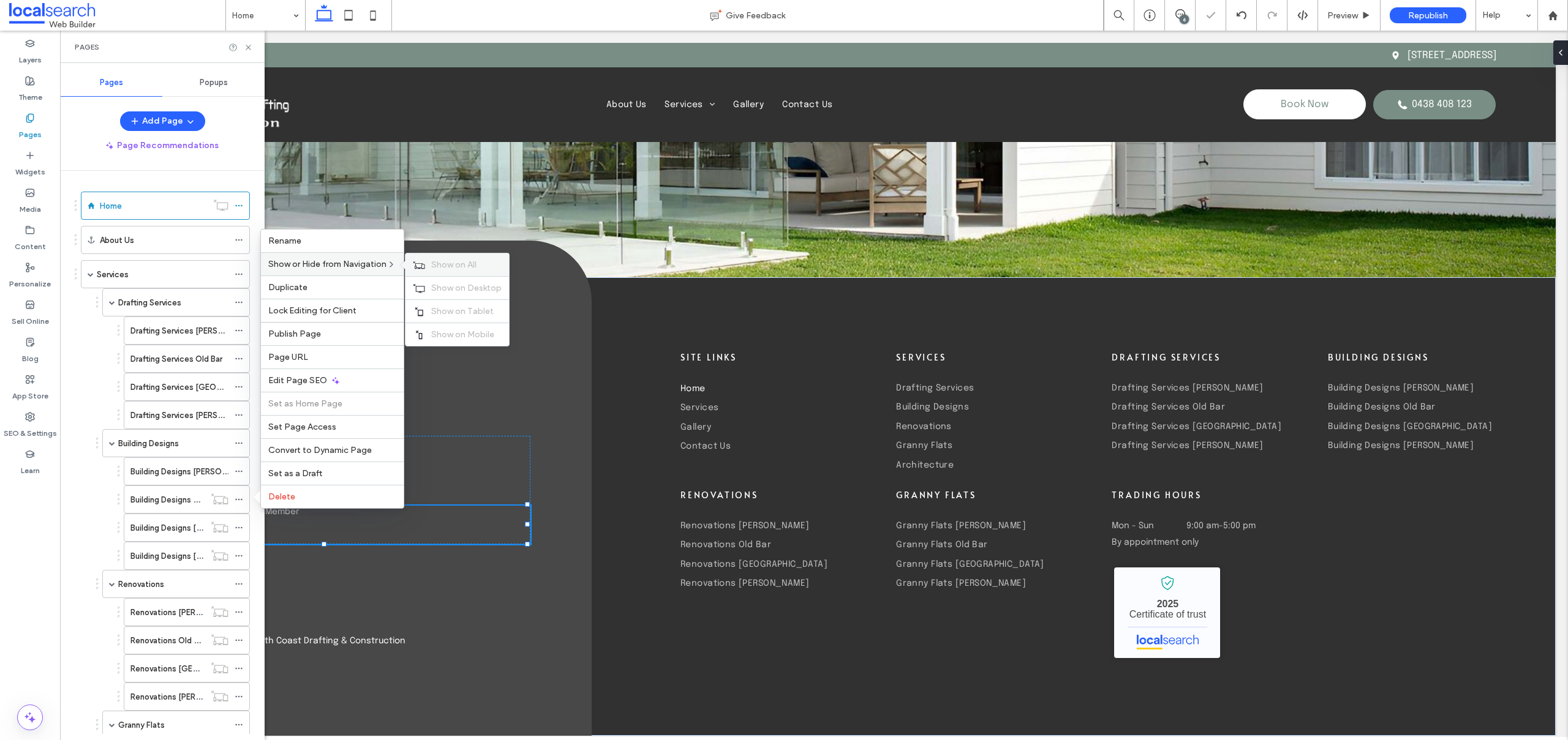
click at [450, 268] on span "Show on All" at bounding box center [454, 264] width 46 height 10
click at [239, 528] on use at bounding box center [239, 528] width 7 height 2
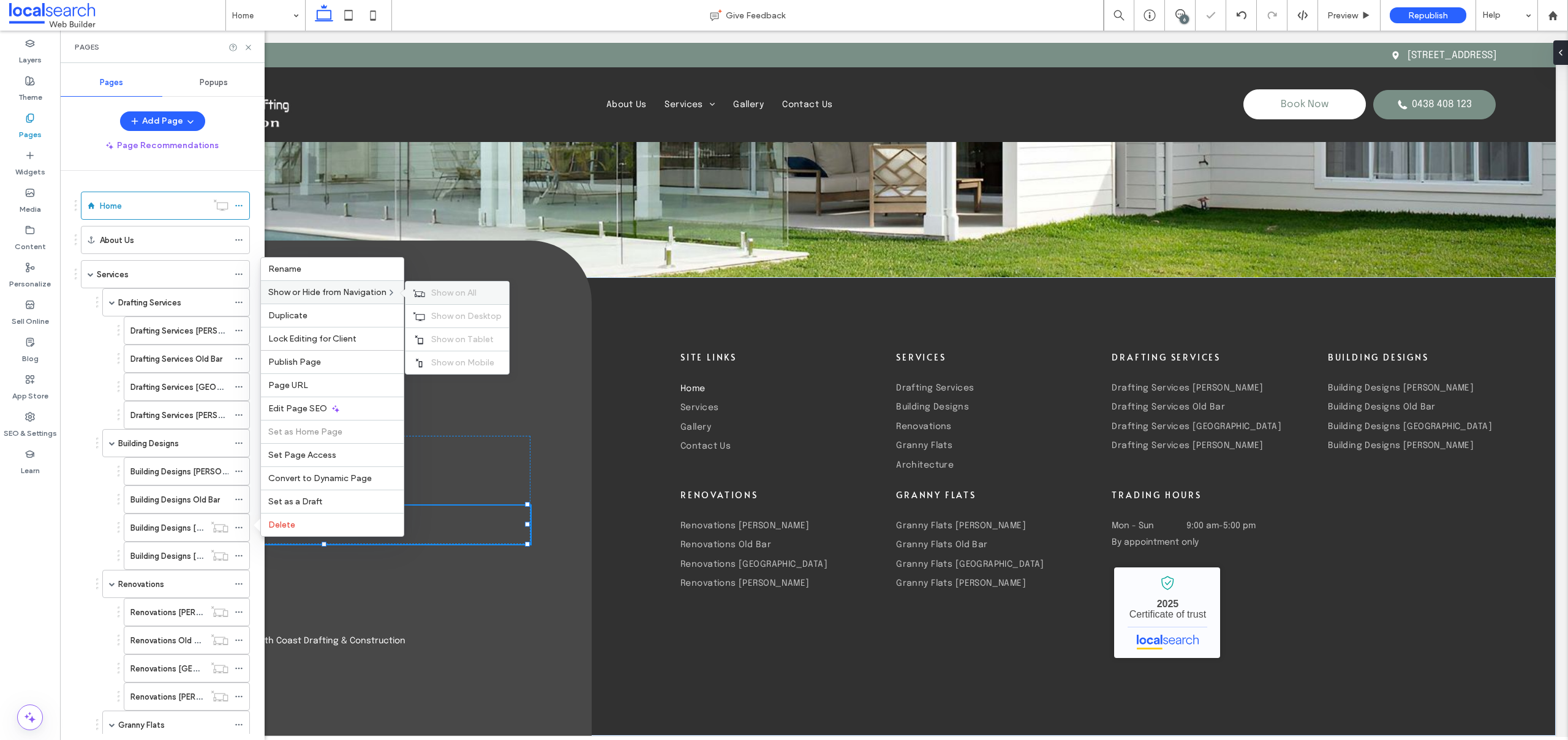
click at [467, 290] on span "Show on All" at bounding box center [454, 292] width 46 height 10
click at [237, 554] on icon at bounding box center [239, 556] width 8 height 8
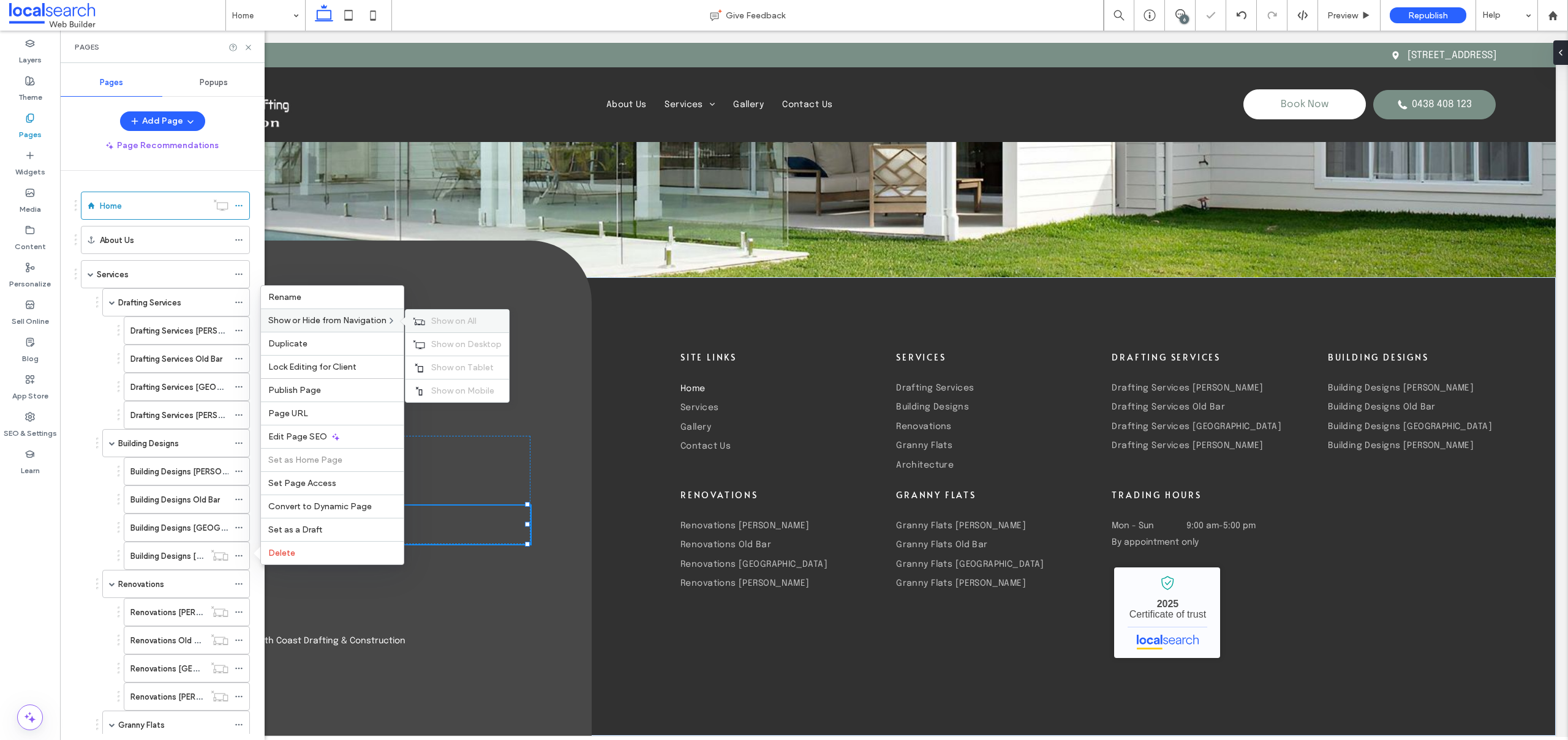
click at [473, 314] on div "Show on All" at bounding box center [457, 321] width 103 height 23
click at [239, 608] on icon at bounding box center [239, 612] width 8 height 8
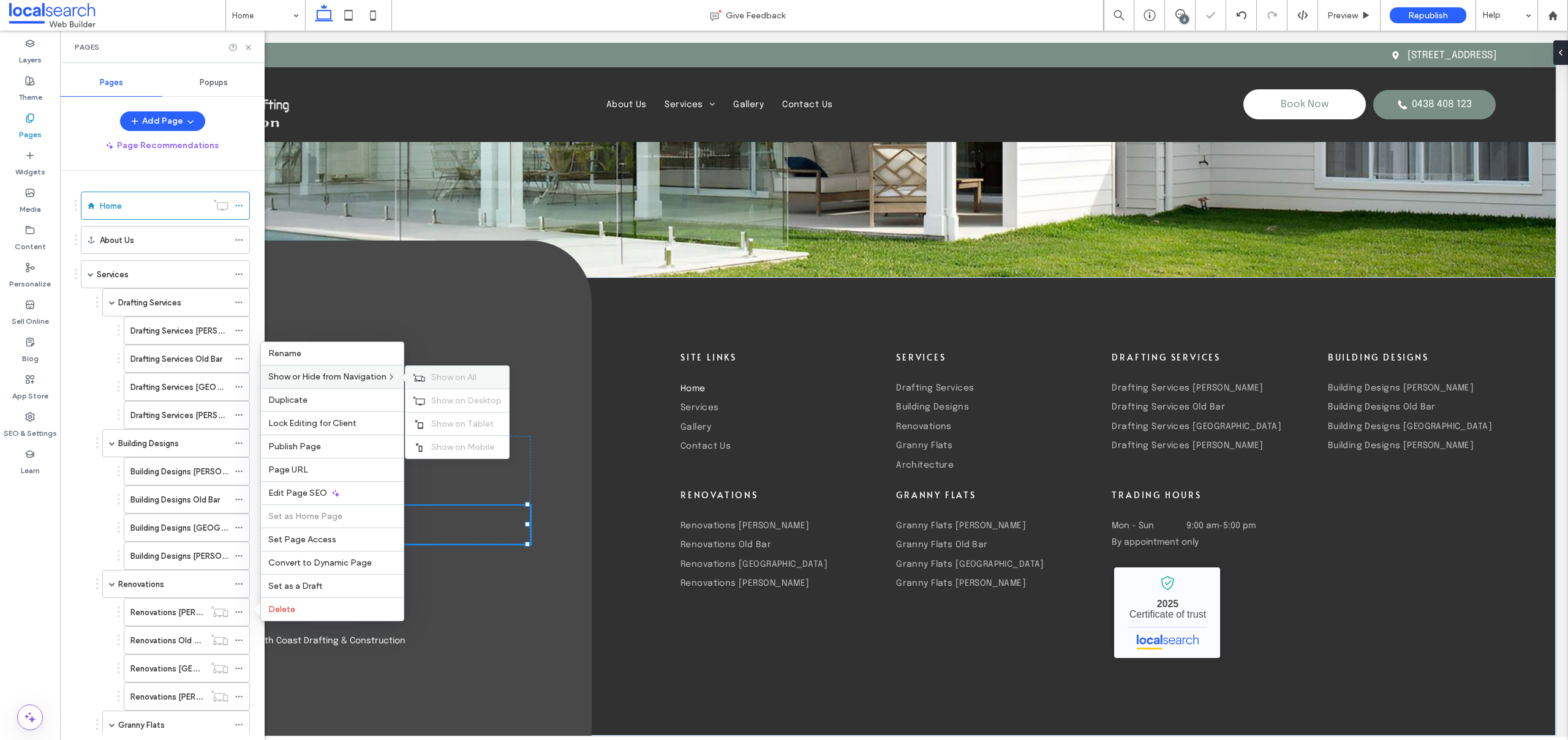
click at [483, 381] on label "Show on All" at bounding box center [466, 377] width 70 height 10
click at [239, 637] on icon at bounding box center [239, 640] width 8 height 8
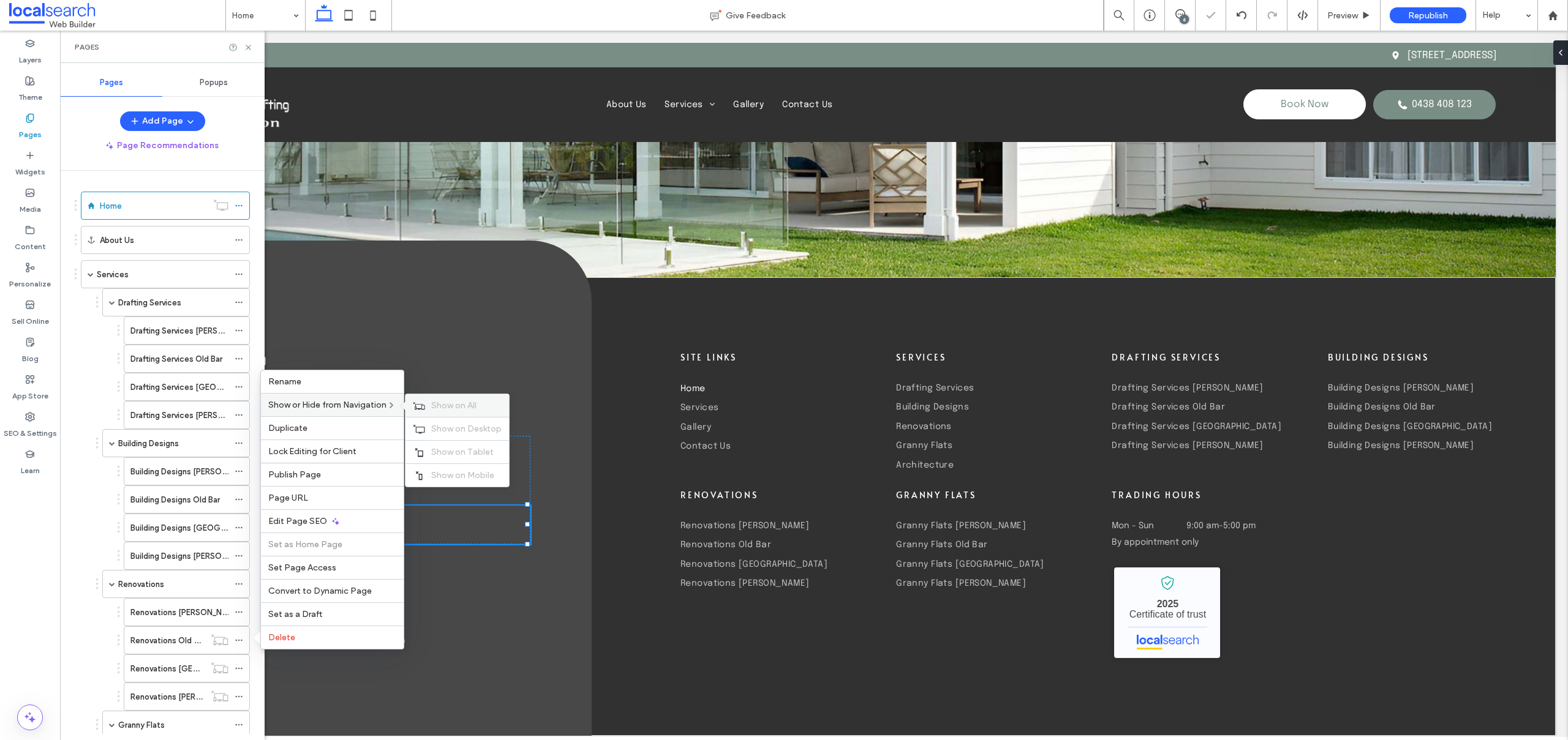
click at [450, 407] on span "Show on All" at bounding box center [454, 406] width 46 height 10
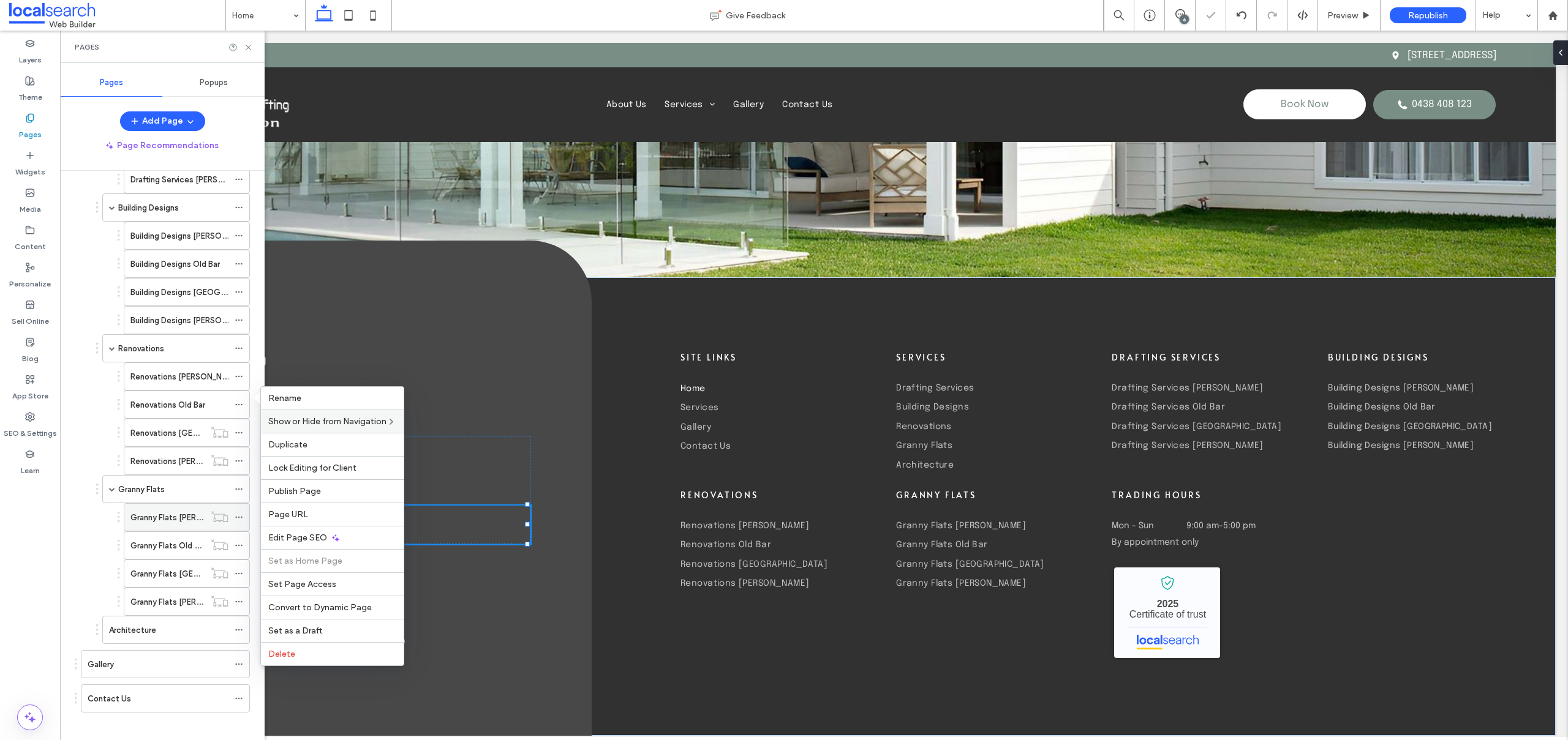
scroll to position [245, 0]
click at [236, 391] on icon at bounding box center [239, 395] width 8 height 8
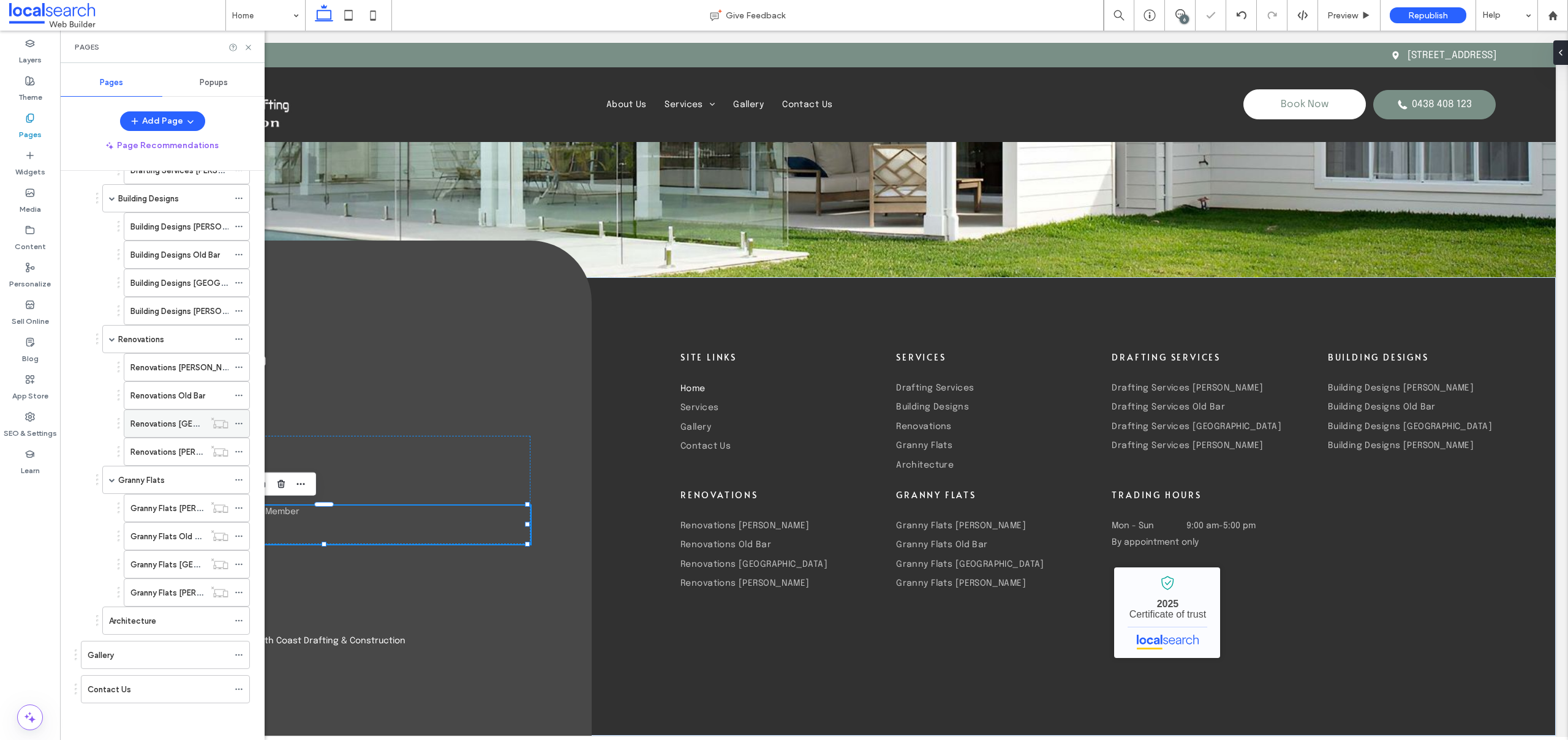
click at [238, 423] on use at bounding box center [239, 423] width 7 height 2
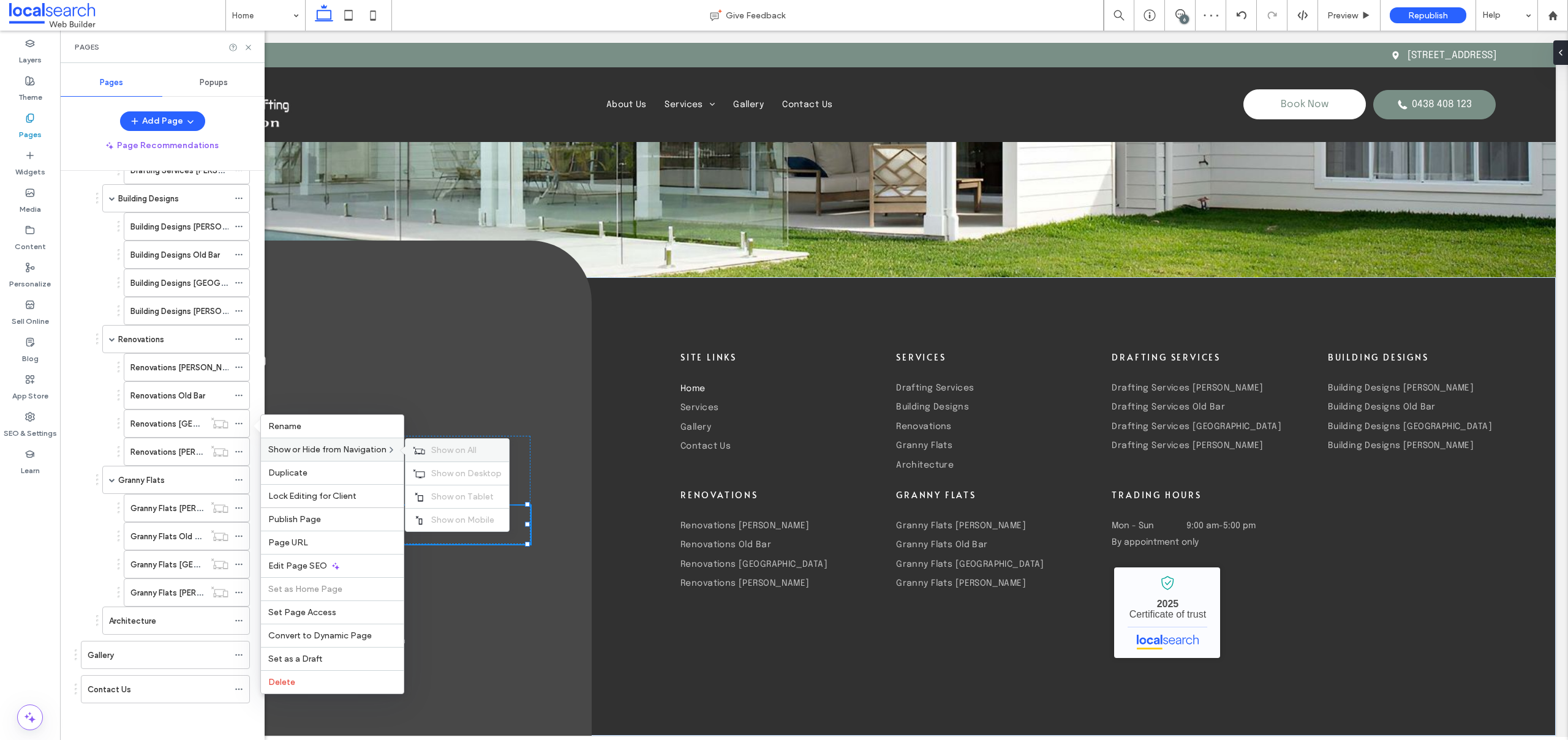
click at [482, 460] on div "Show on All" at bounding box center [457, 450] width 103 height 23
click at [229, 450] on div at bounding box center [219, 451] width 30 height 12
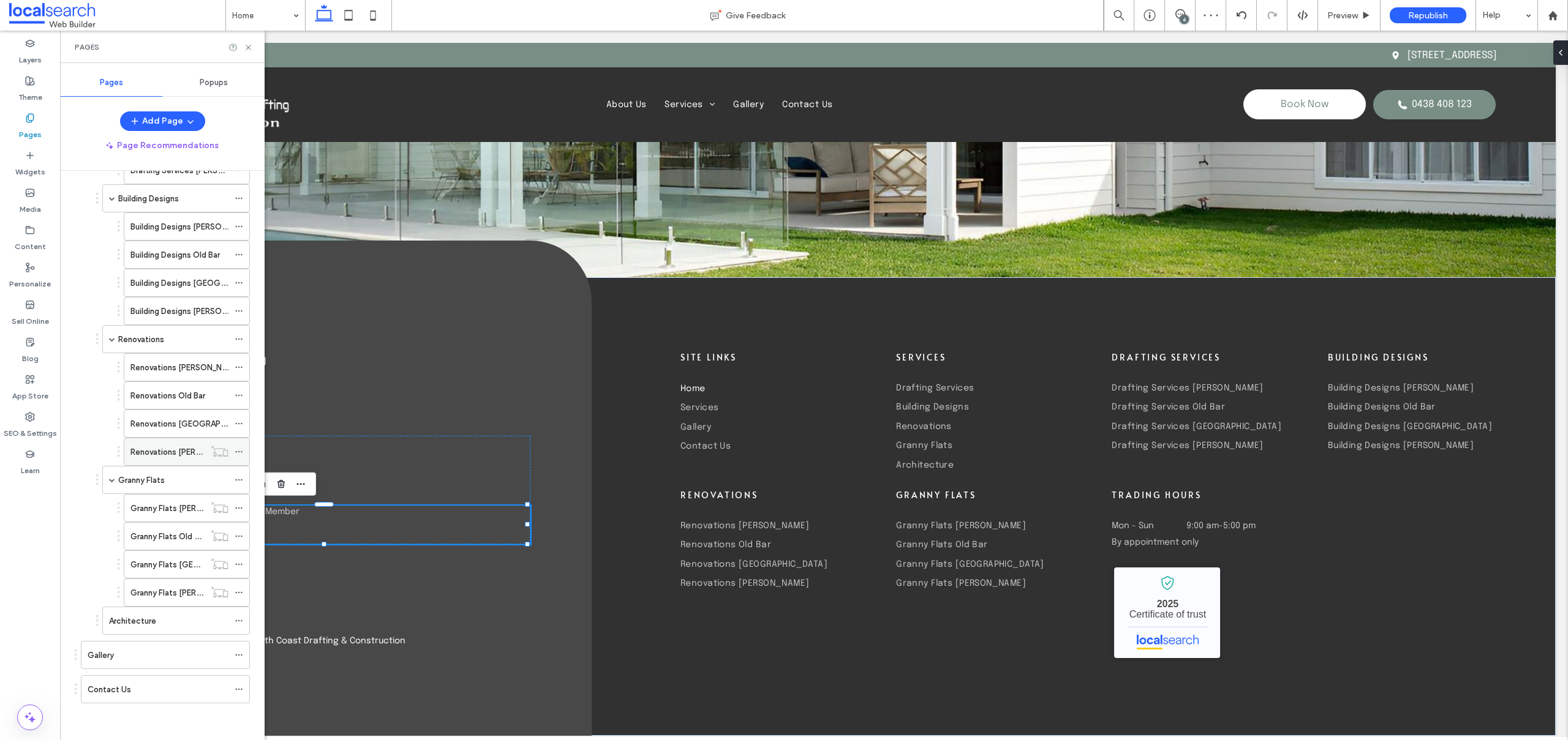
click at [236, 450] on icon at bounding box center [239, 452] width 8 height 8
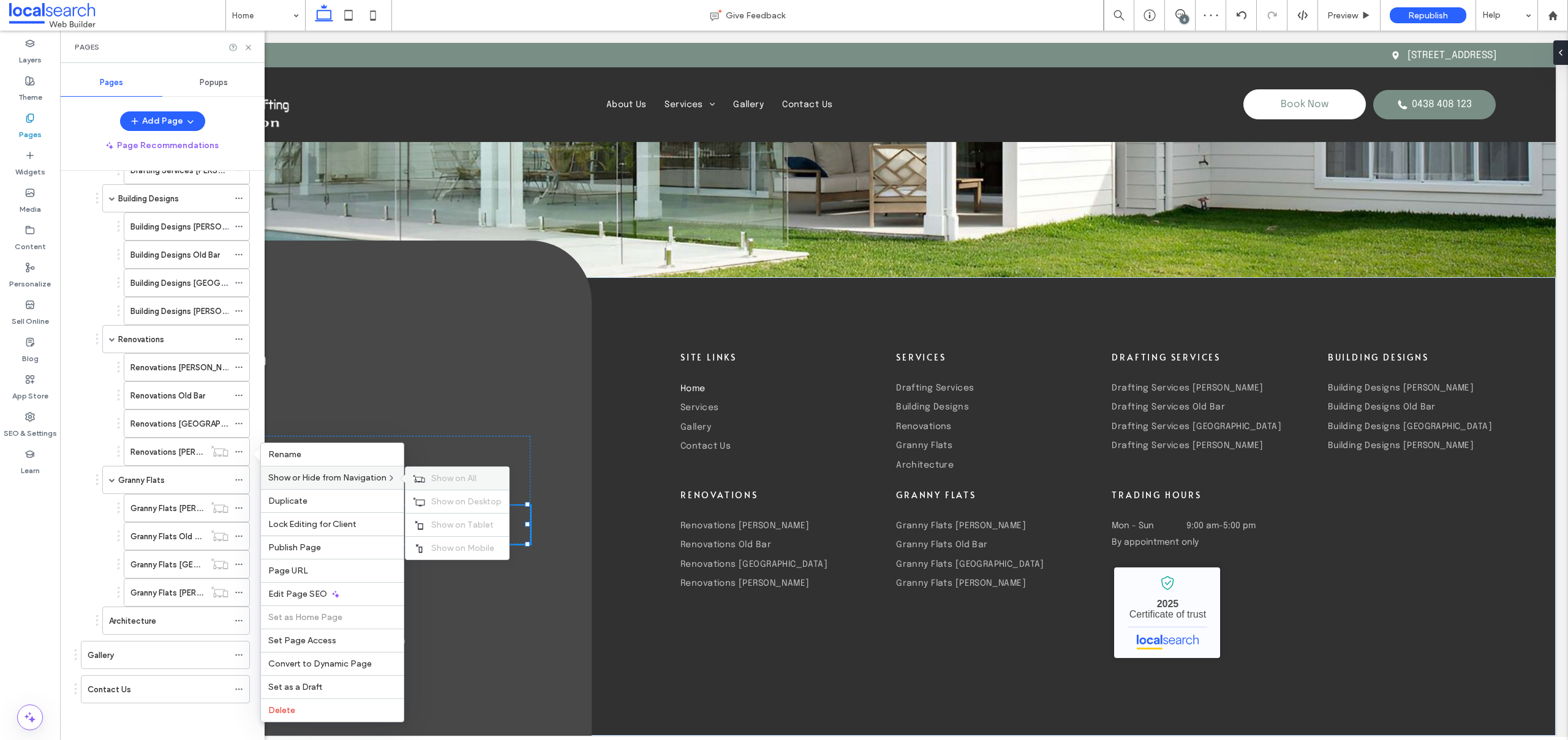
click at [423, 477] on use at bounding box center [419, 478] width 12 height 8
click at [238, 508] on use at bounding box center [239, 508] width 7 height 2
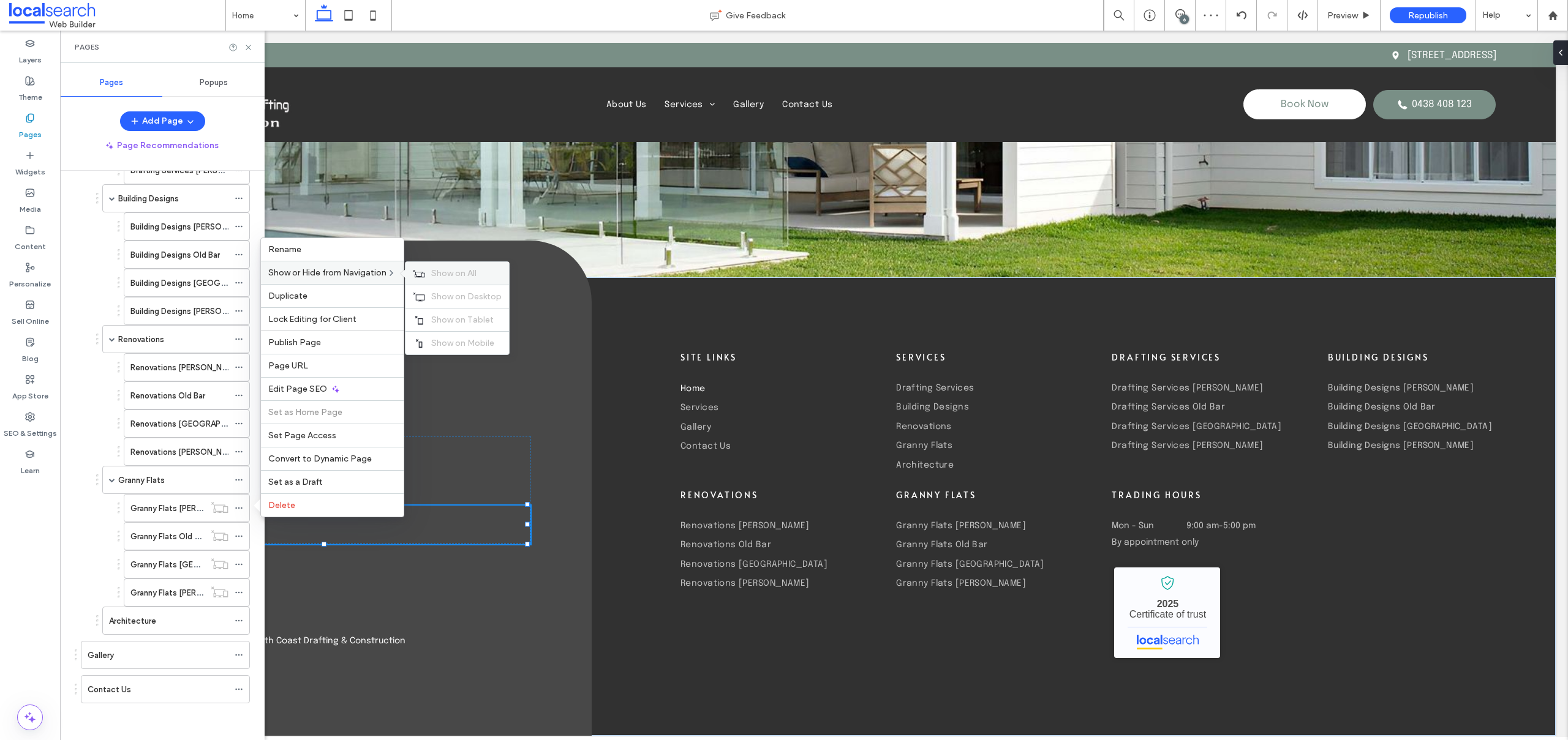
click at [421, 270] on icon at bounding box center [419, 274] width 12 height 8
click at [235, 537] on use at bounding box center [239, 537] width 7 height 2
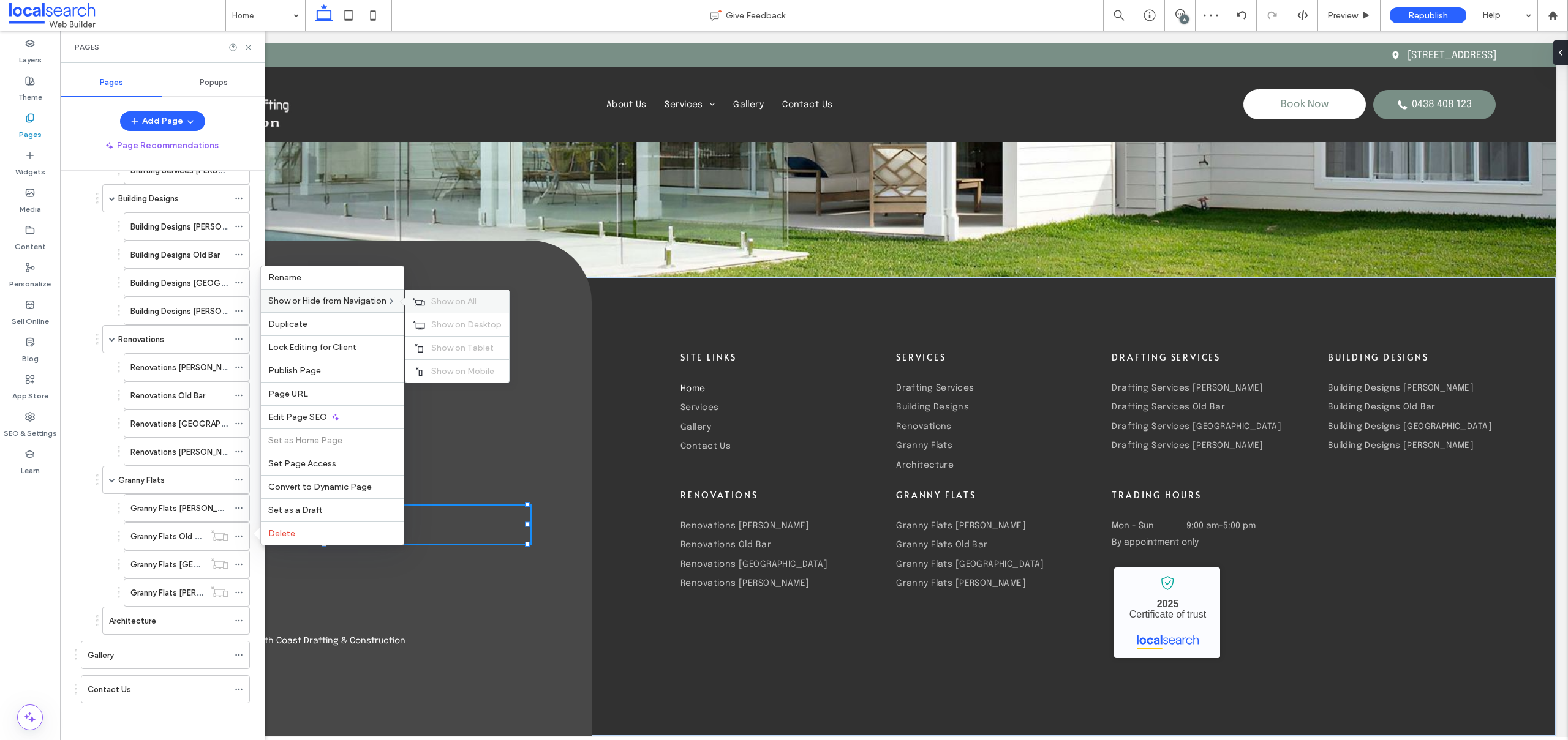
click at [417, 303] on use at bounding box center [419, 301] width 12 height 8
click at [241, 563] on icon at bounding box center [239, 564] width 8 height 8
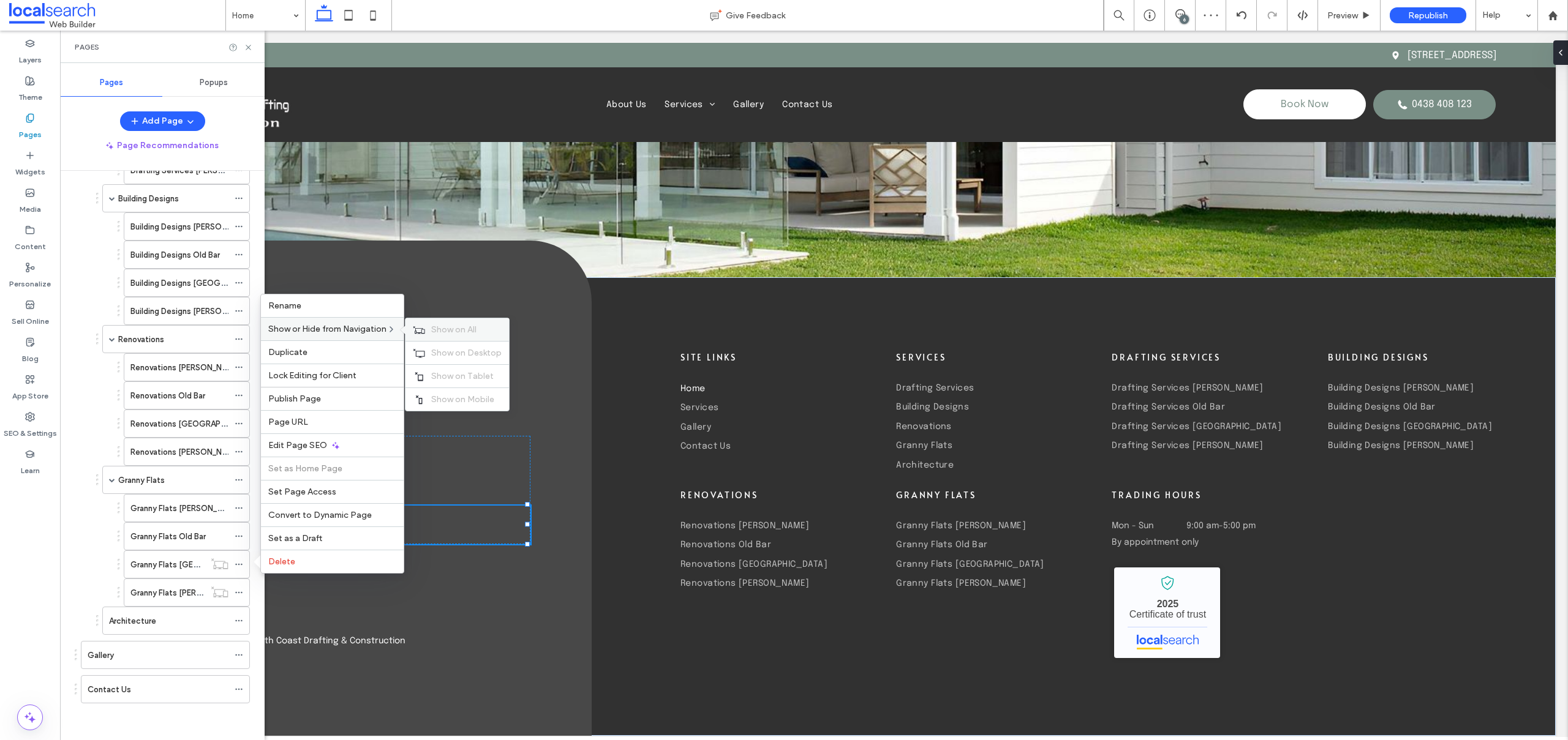
click at [436, 332] on span "Show on All" at bounding box center [454, 330] width 46 height 10
click at [237, 590] on icon at bounding box center [239, 592] width 8 height 8
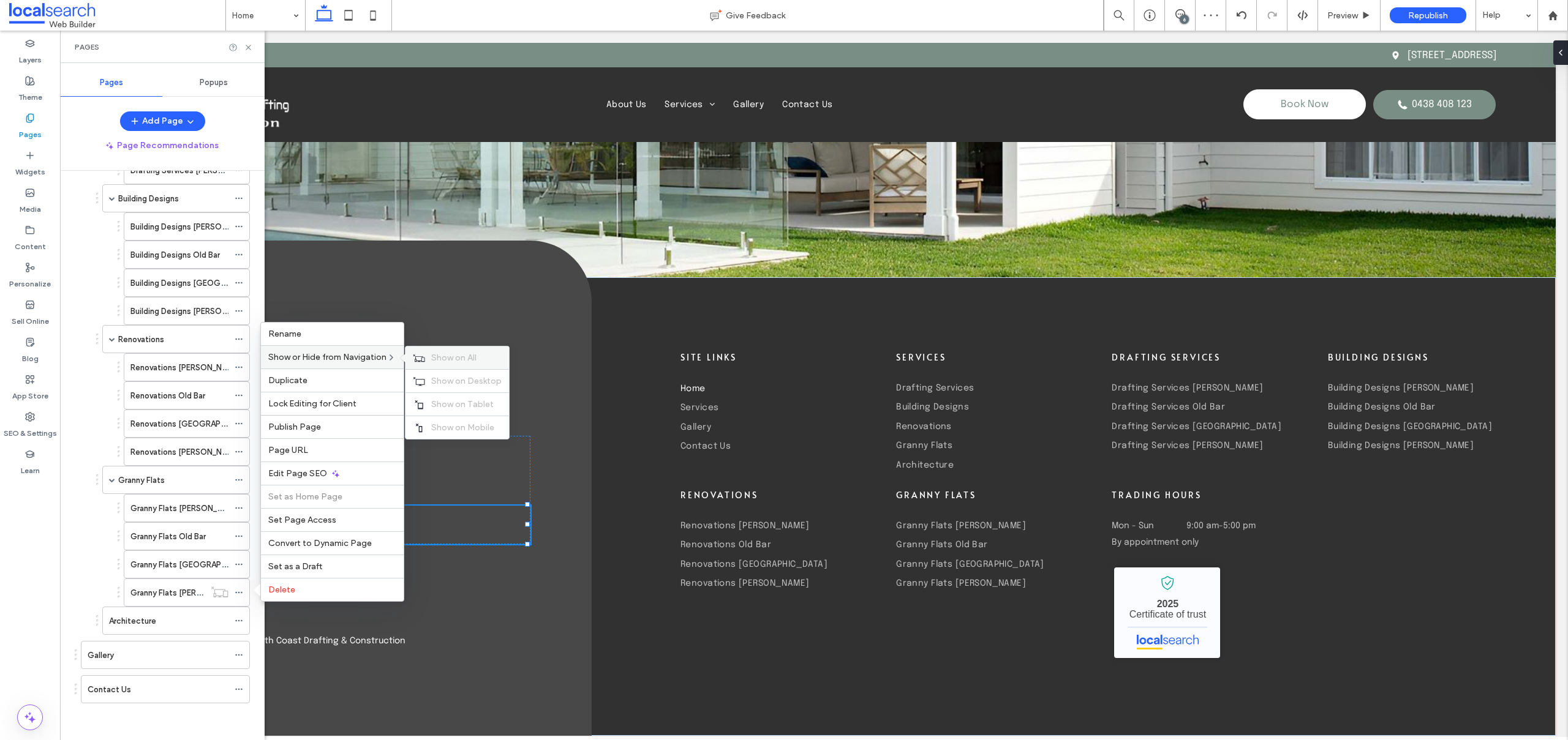
click at [447, 352] on div "Show on All" at bounding box center [457, 357] width 103 height 23
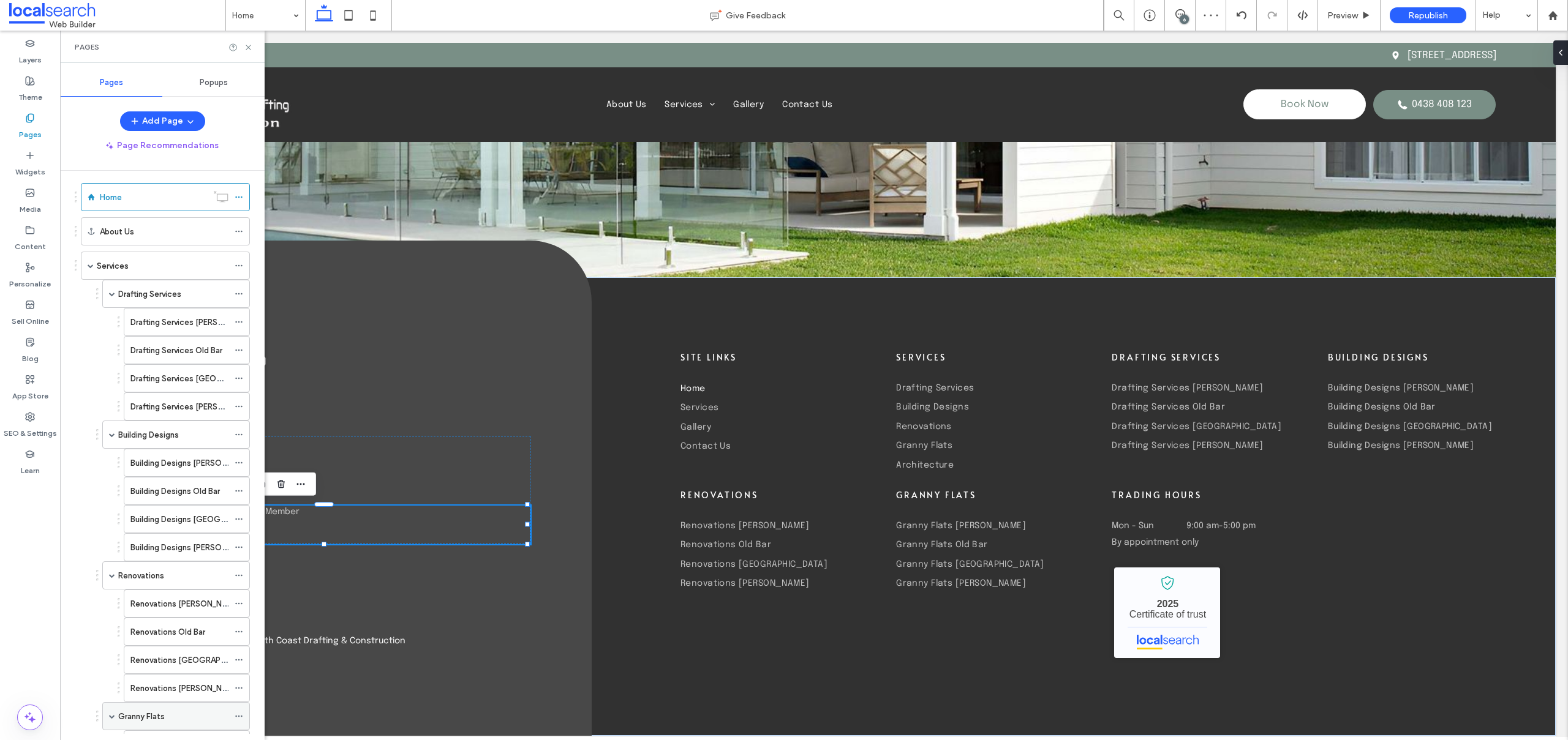
scroll to position [0, 0]
click at [237, 329] on icon at bounding box center [239, 330] width 8 height 8
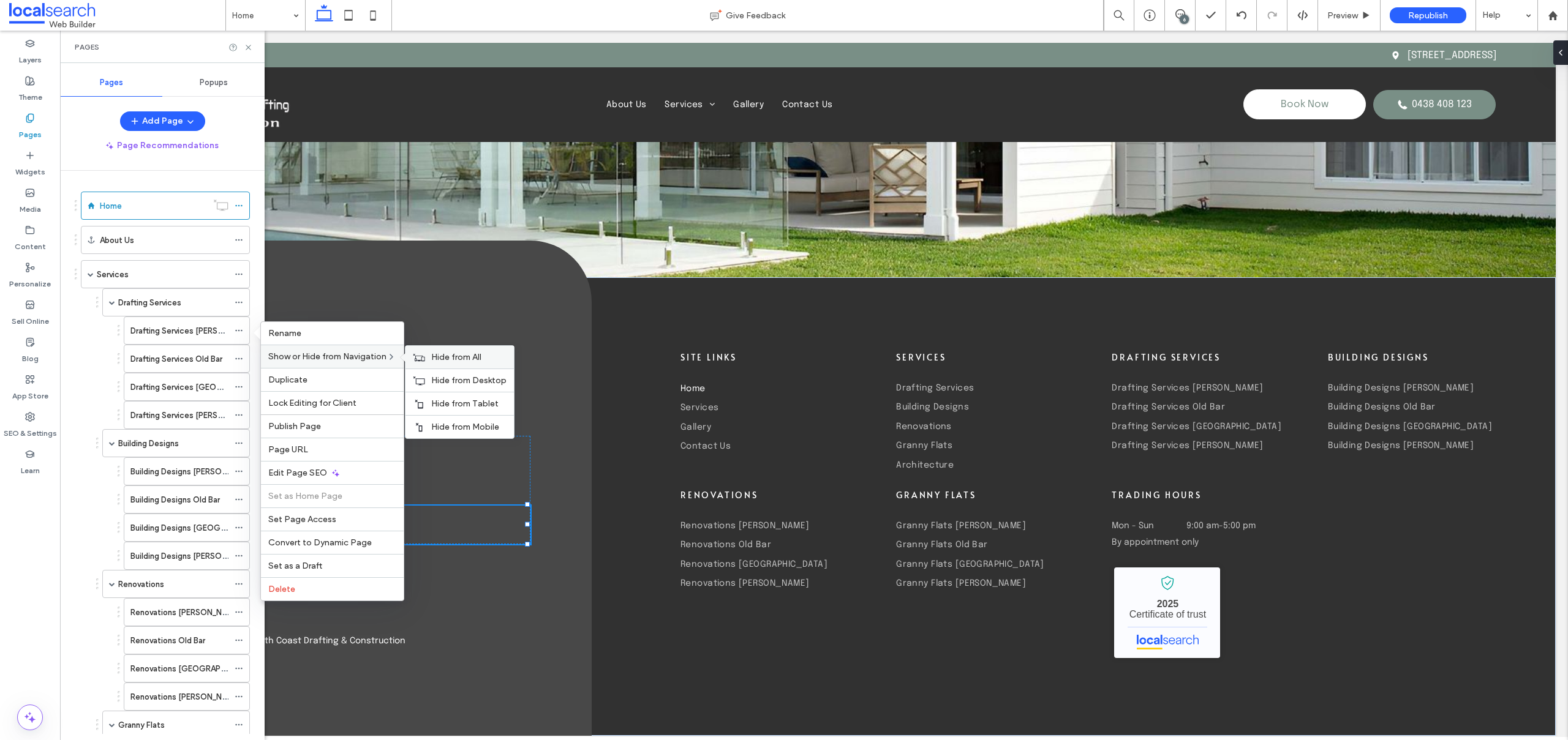
click at [425, 353] on icon at bounding box center [419, 357] width 12 height 8
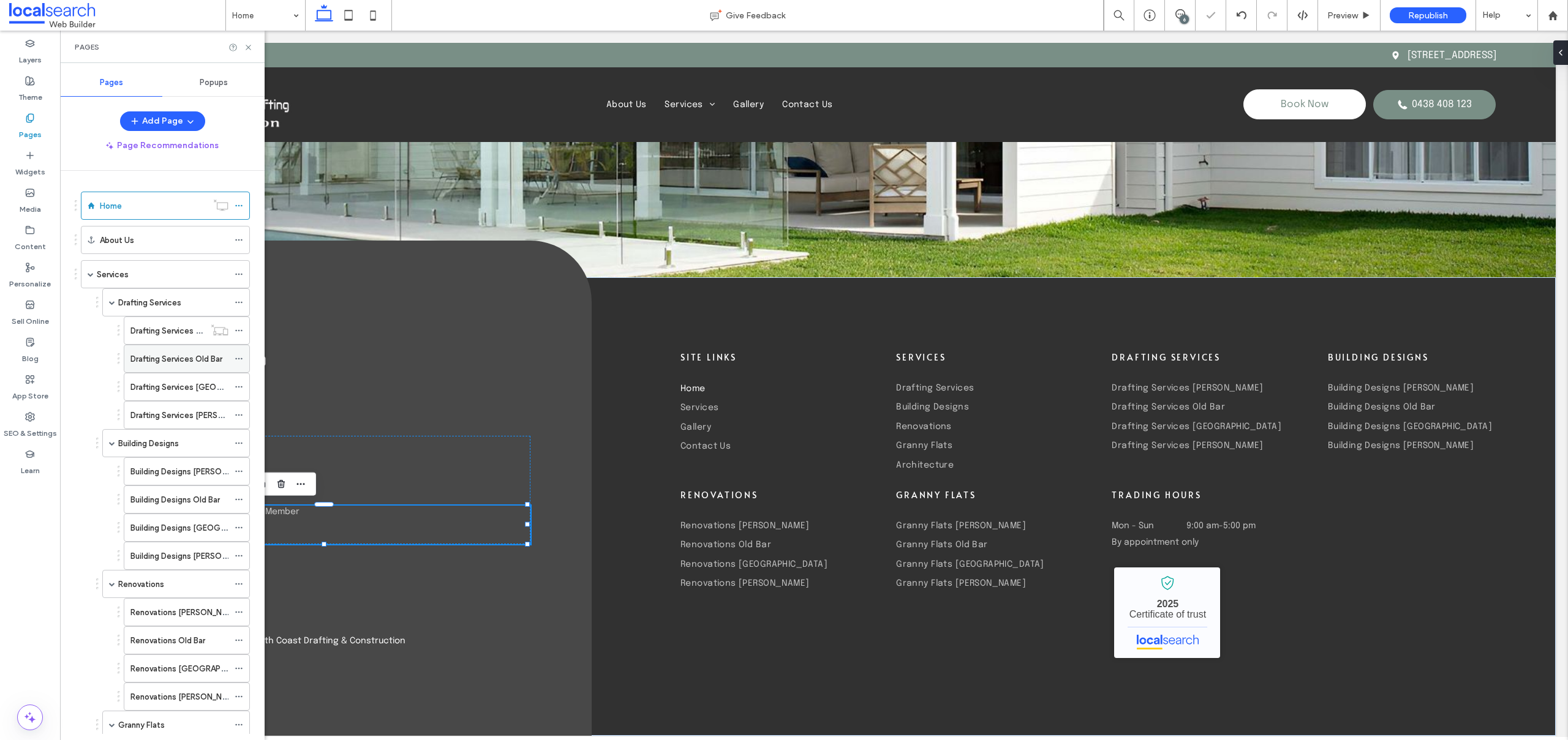
click at [237, 357] on icon at bounding box center [239, 359] width 8 height 8
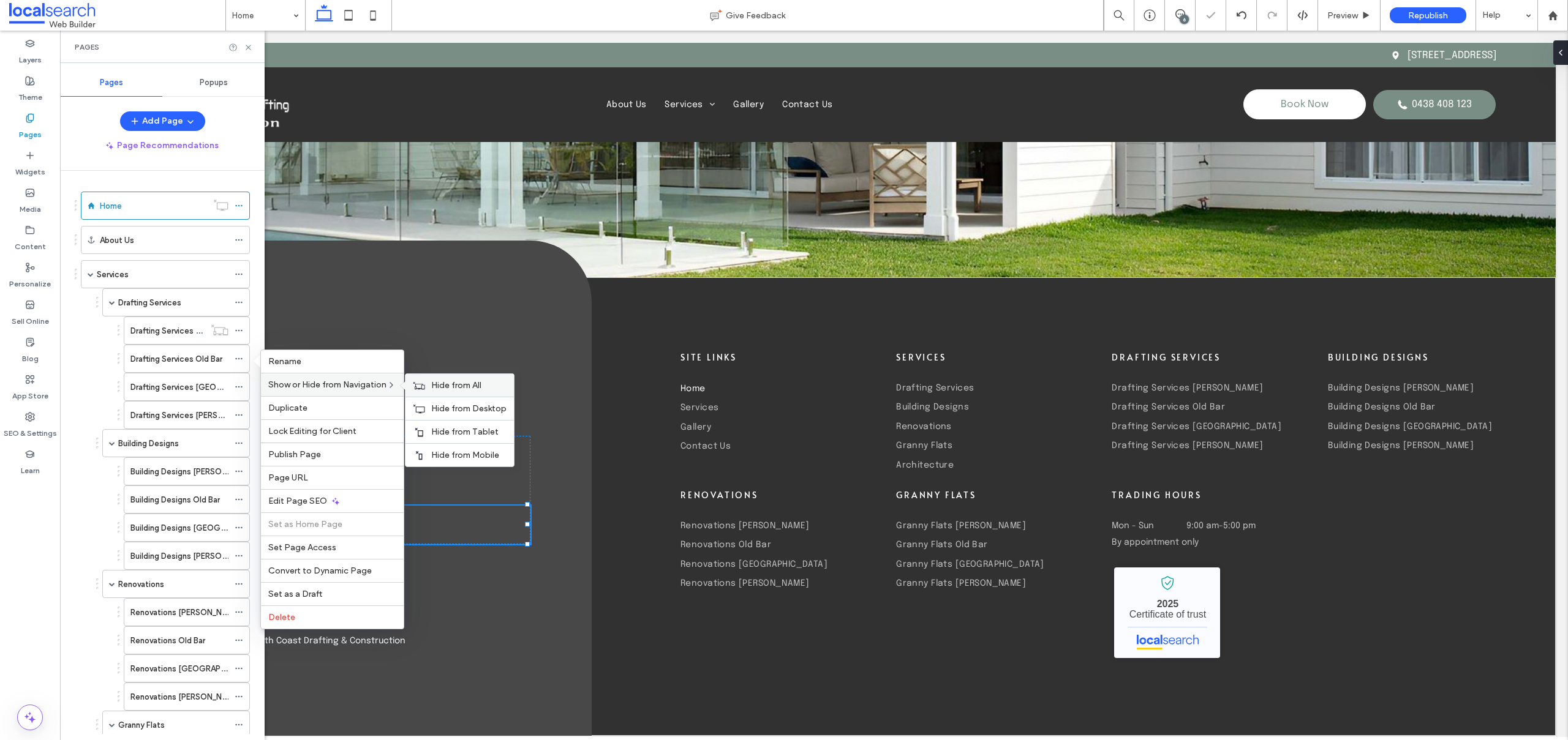
click at [462, 381] on span "Hide from All" at bounding box center [456, 385] width 50 height 10
click at [240, 386] on icon at bounding box center [239, 387] width 8 height 8
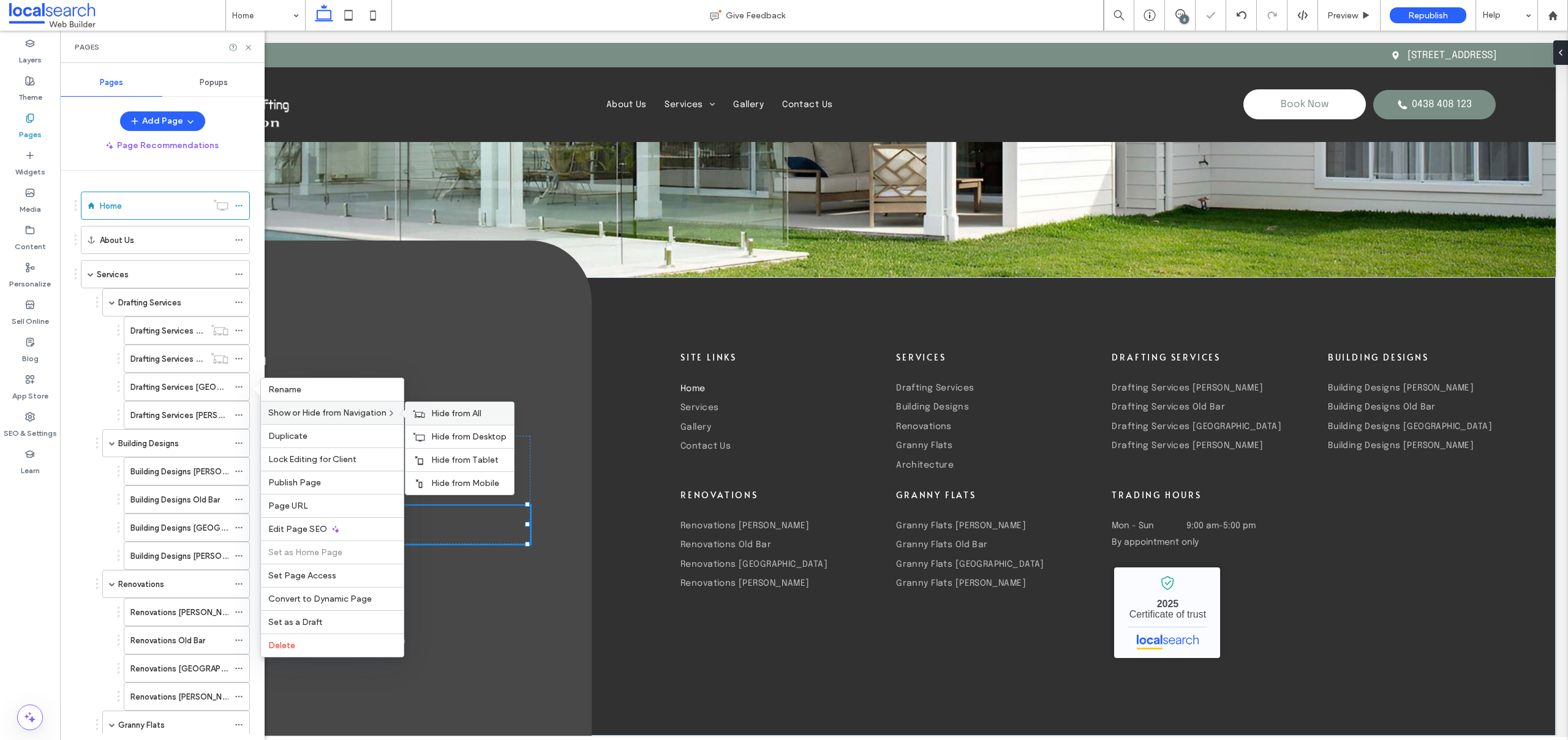
click at [427, 408] on div "Hide from All" at bounding box center [459, 413] width 108 height 23
click at [240, 412] on icon at bounding box center [239, 415] width 8 height 8
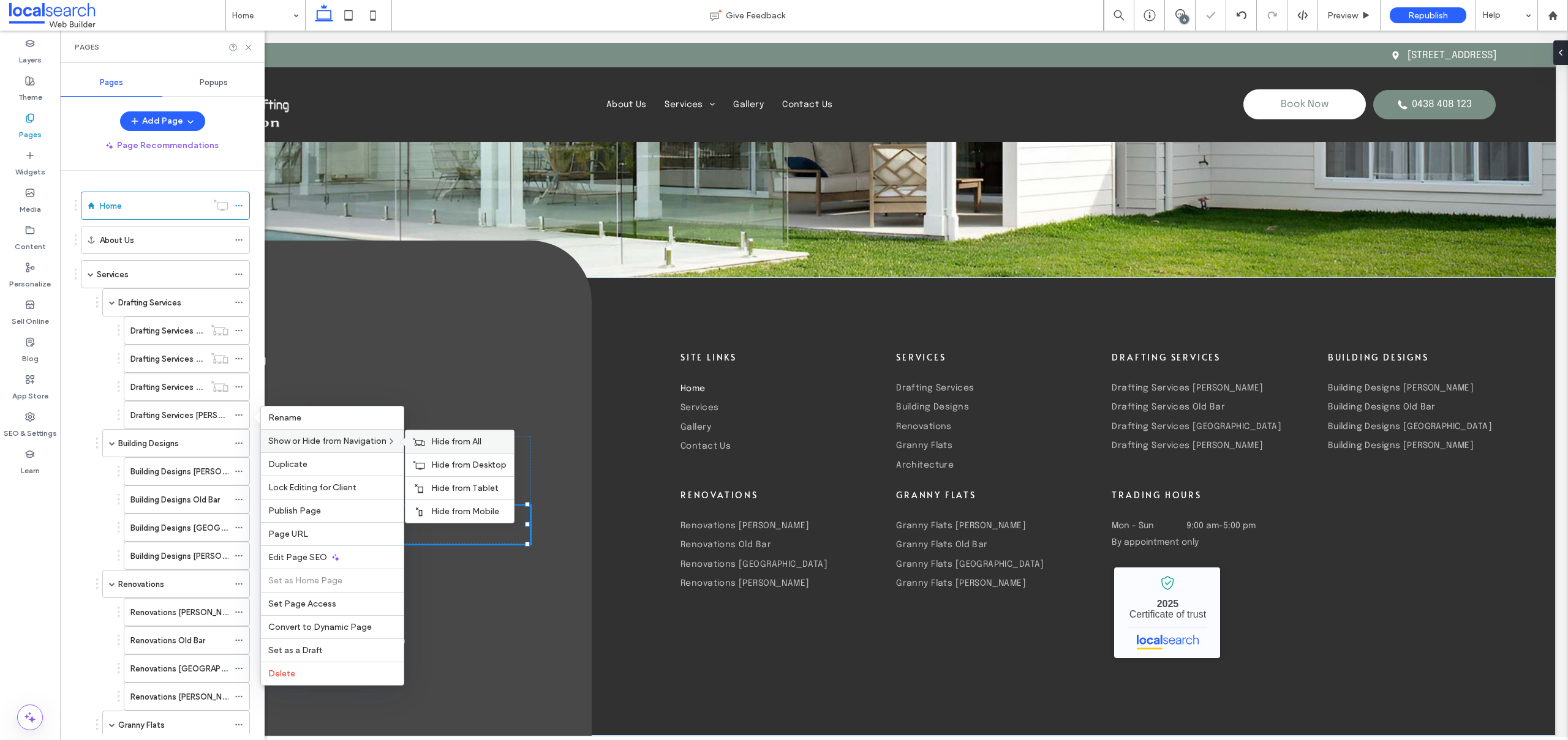
click at [428, 439] on div "Hide from All" at bounding box center [459, 441] width 108 height 23
click at [242, 470] on icon at bounding box center [239, 471] width 8 height 8
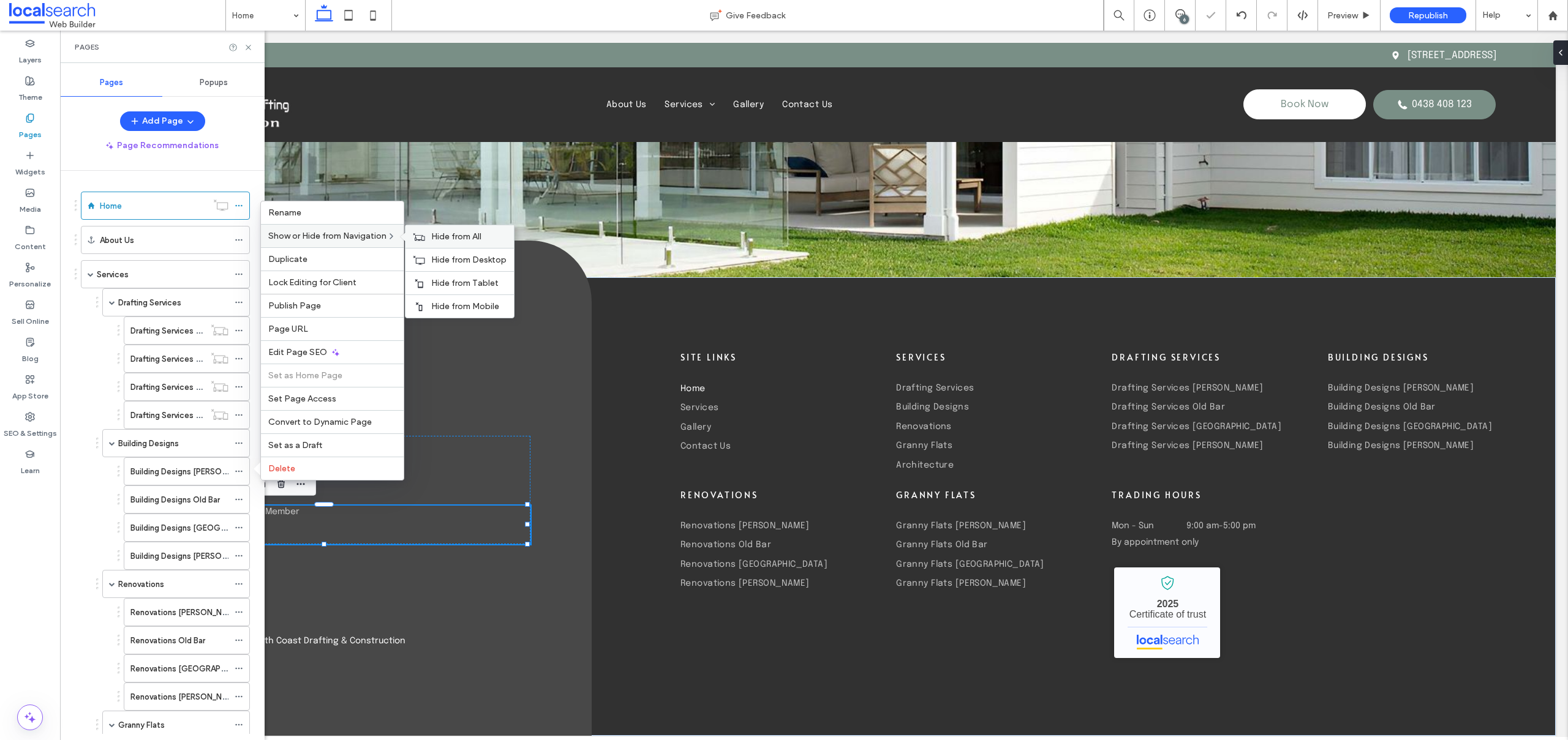
click at [433, 237] on span "Hide from All" at bounding box center [456, 237] width 50 height 10
click at [239, 494] on span at bounding box center [239, 499] width 8 height 19
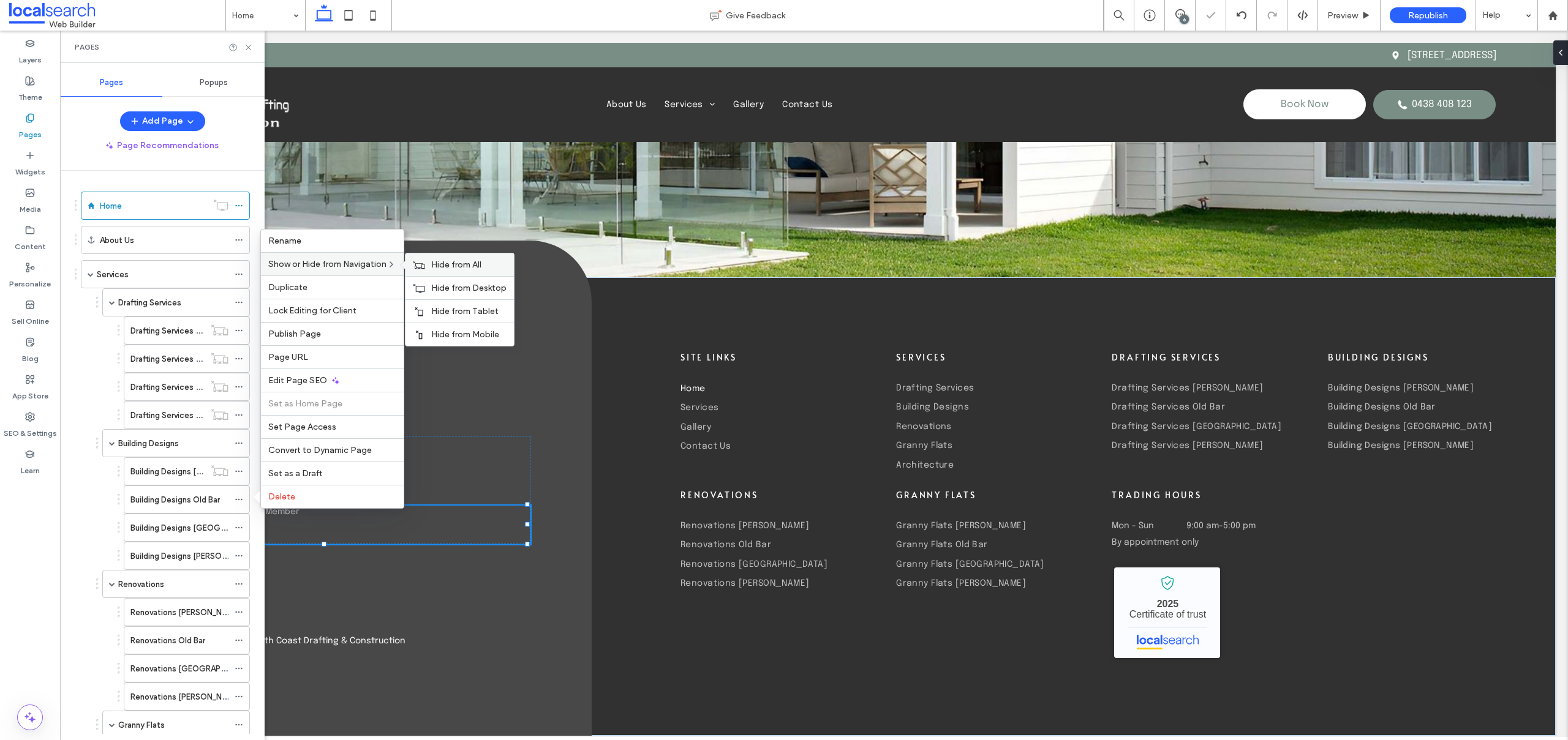
click at [437, 265] on span "Hide from All" at bounding box center [456, 264] width 50 height 10
click at [241, 524] on icon at bounding box center [239, 528] width 8 height 8
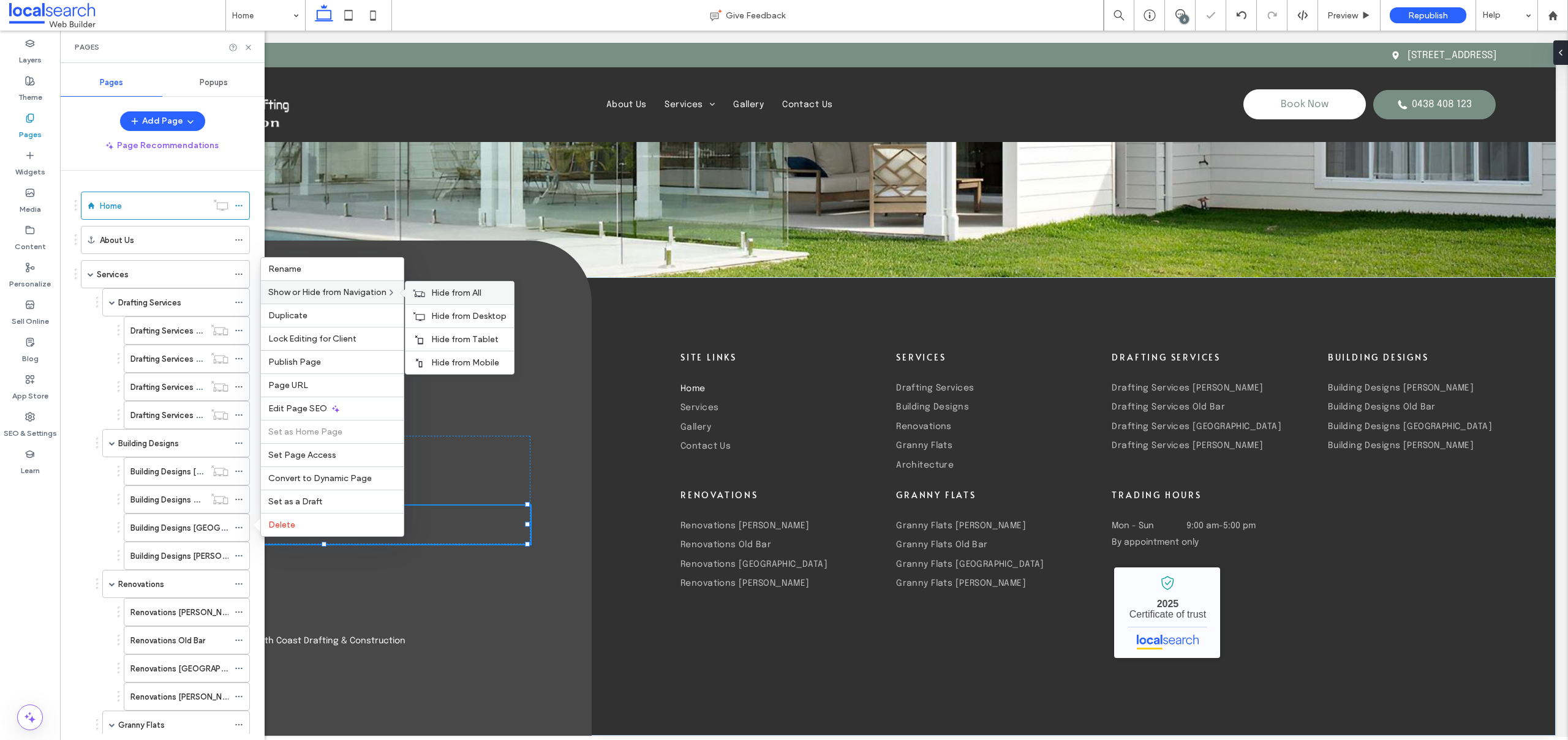
click at [447, 292] on span "Hide from All" at bounding box center [456, 292] width 50 height 10
click at [240, 552] on icon at bounding box center [239, 556] width 8 height 8
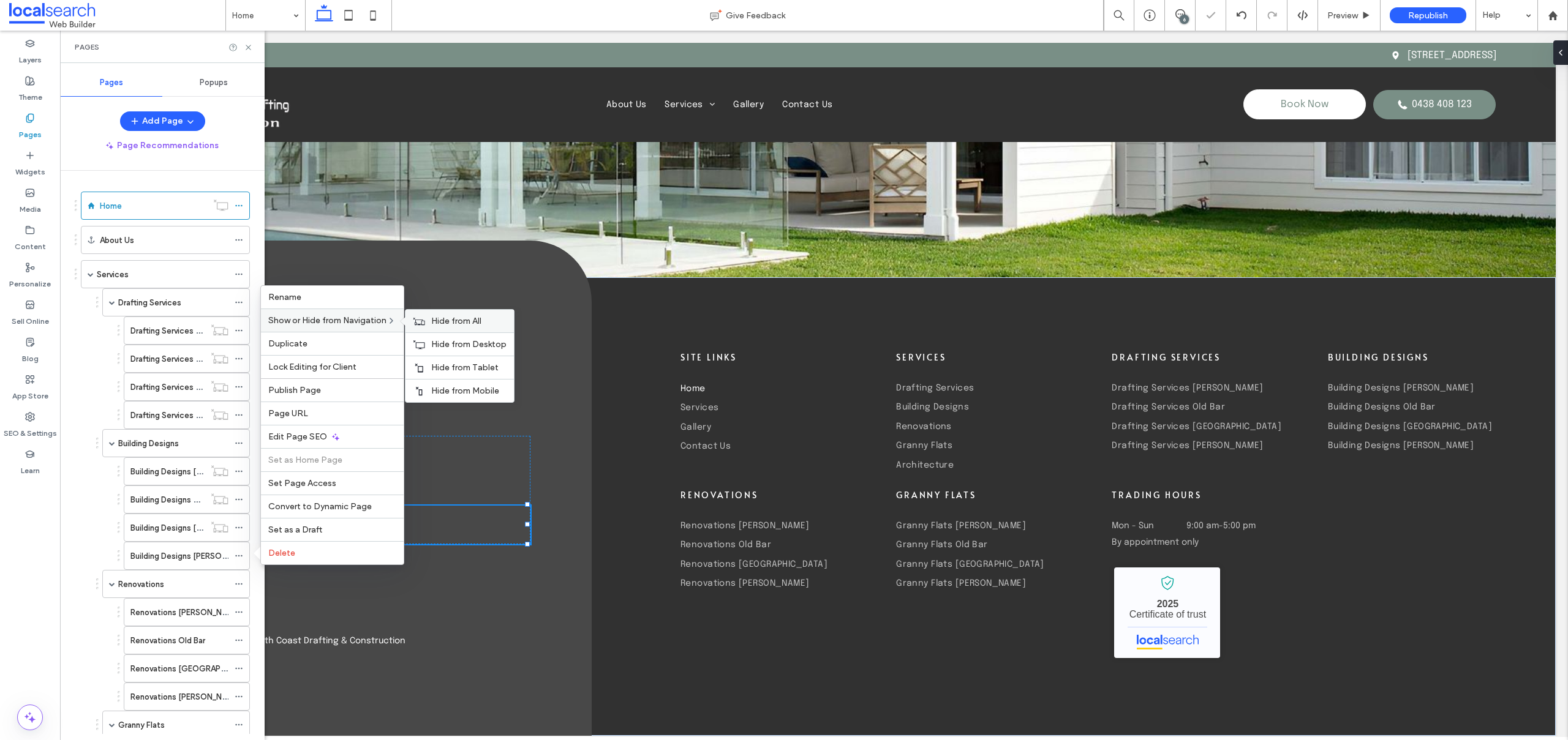
click at [450, 318] on span "Hide from All" at bounding box center [456, 321] width 50 height 10
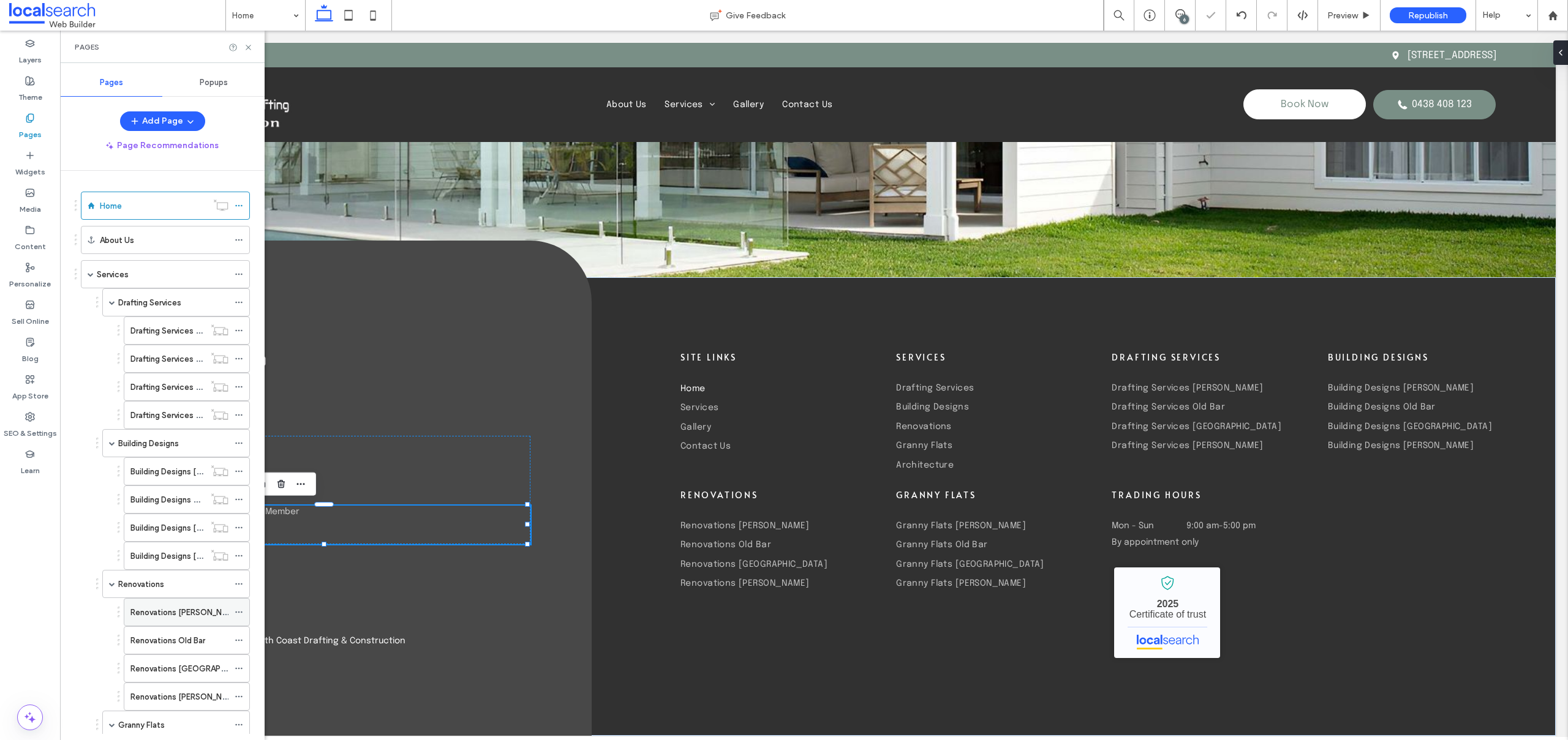
click at [239, 609] on icon at bounding box center [239, 612] width 8 height 8
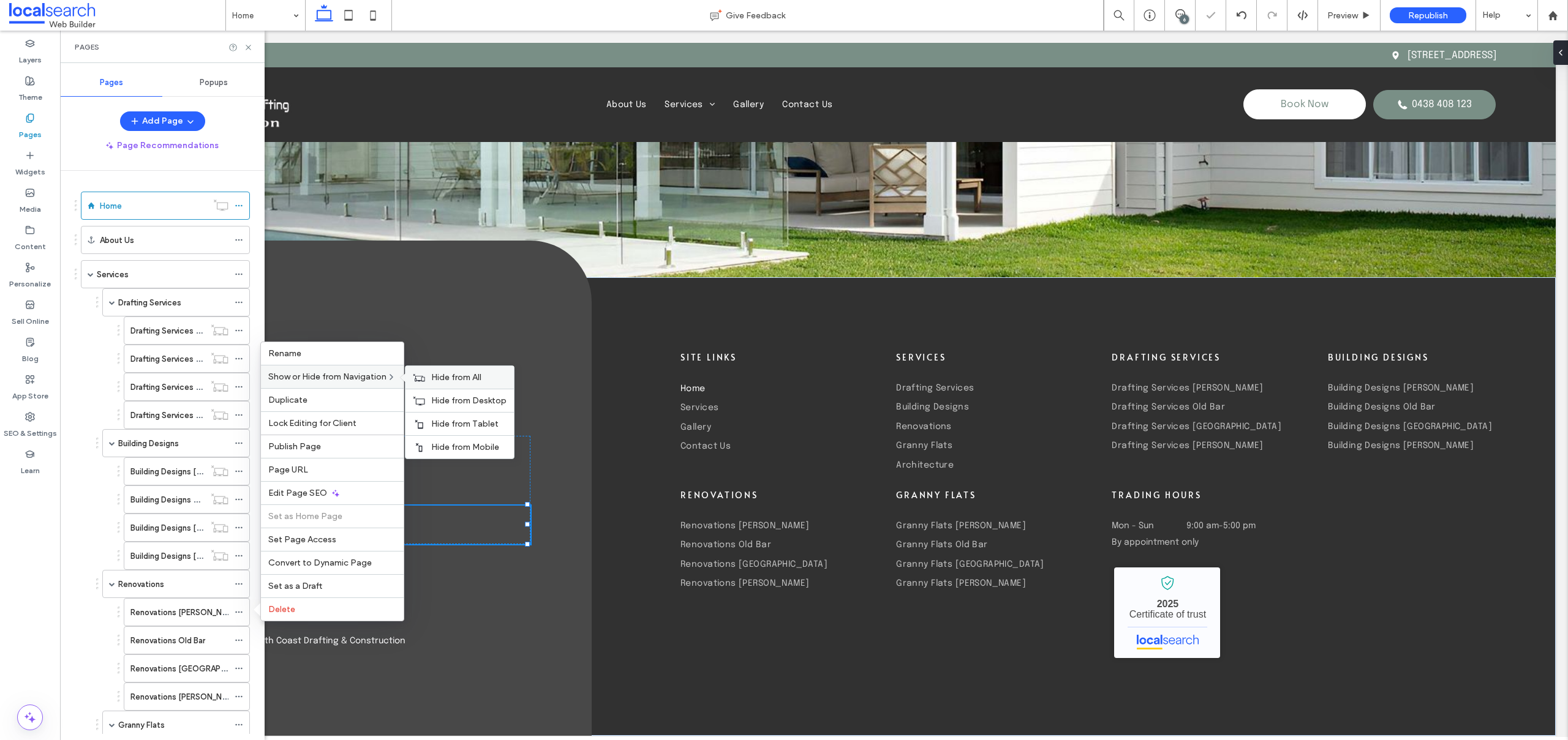
click at [477, 385] on div "Hide from All" at bounding box center [459, 377] width 108 height 23
click at [240, 639] on icon at bounding box center [239, 640] width 8 height 8
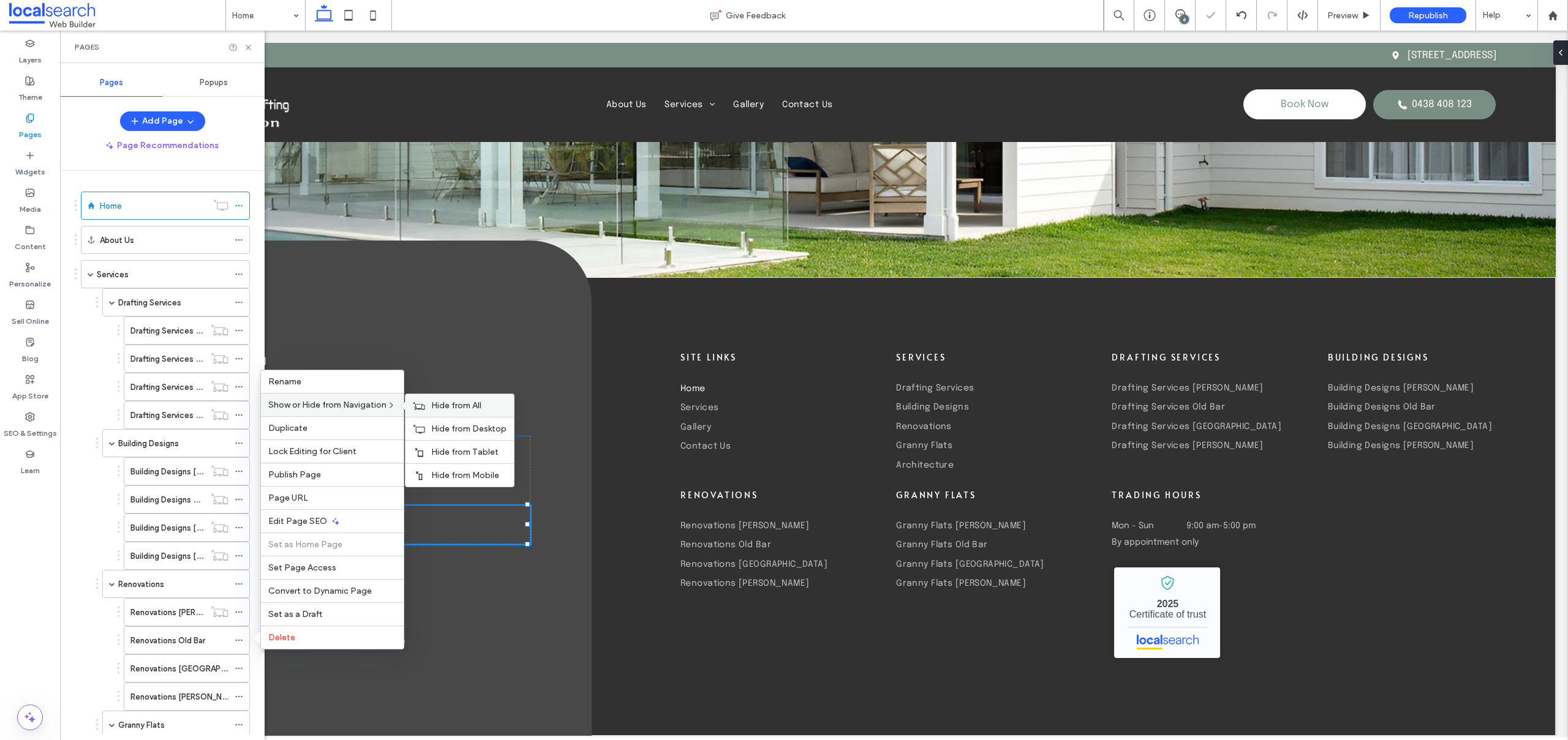
click at [437, 401] on span "Hide from All" at bounding box center [456, 406] width 50 height 10
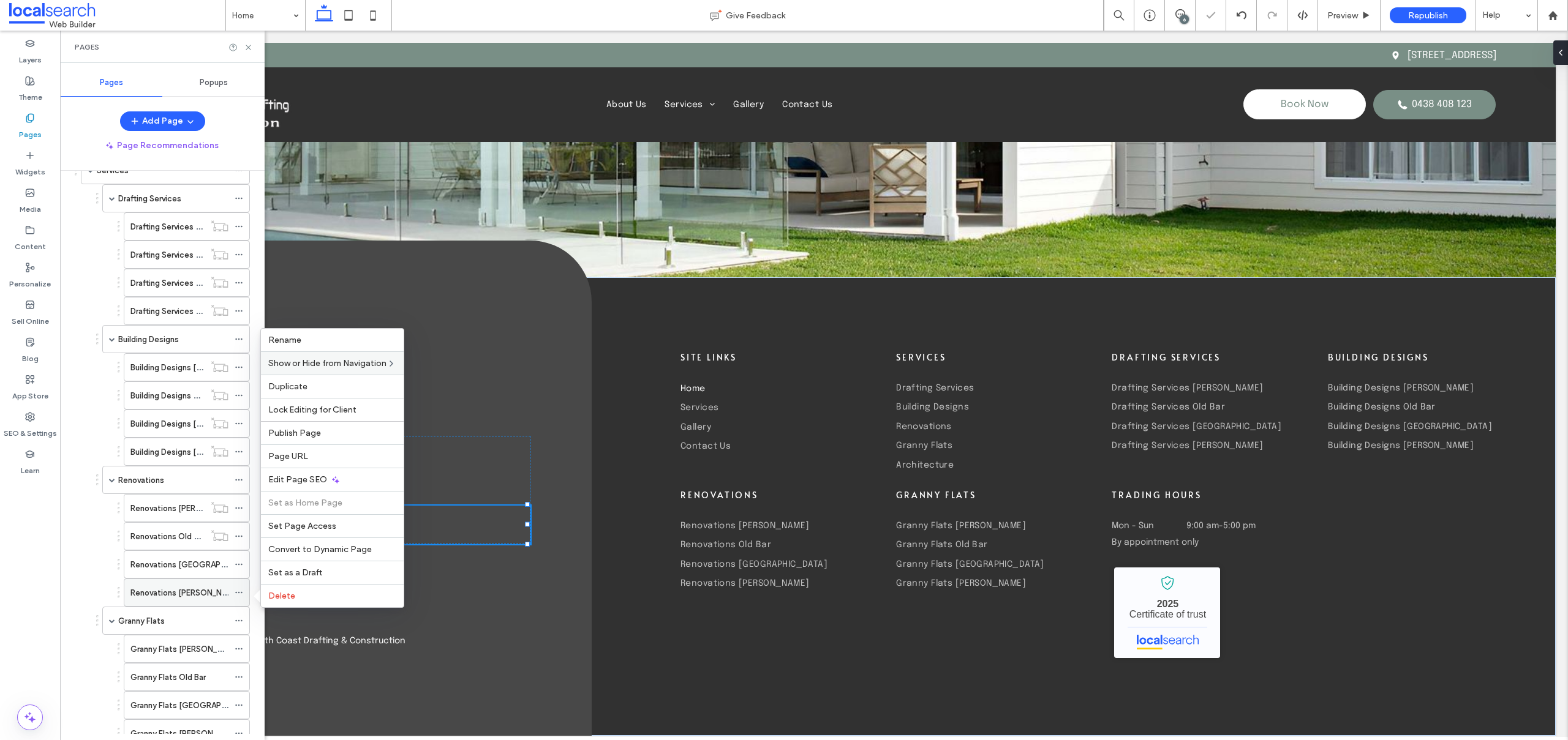
scroll to position [163, 0]
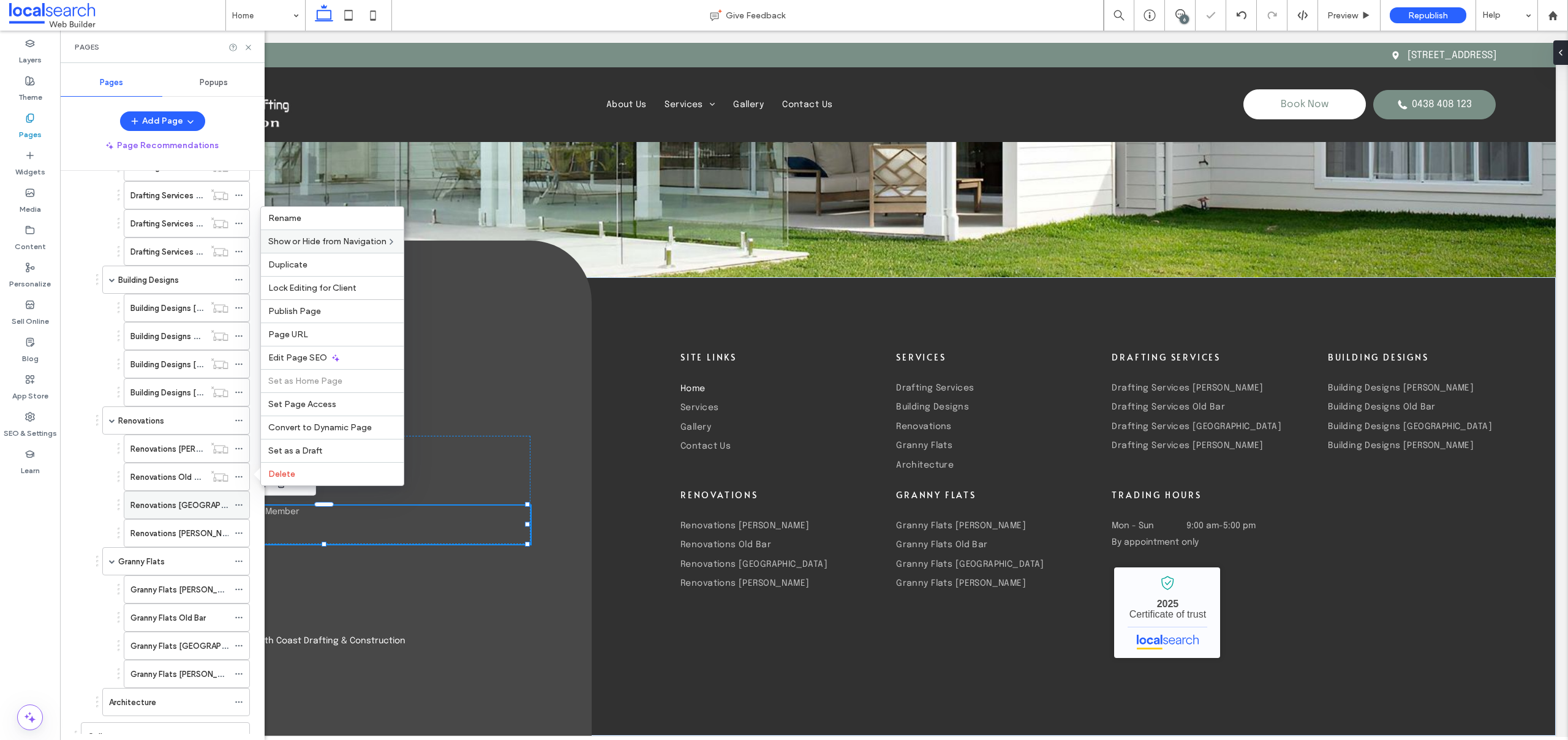
click at [238, 501] on icon at bounding box center [239, 505] width 8 height 8
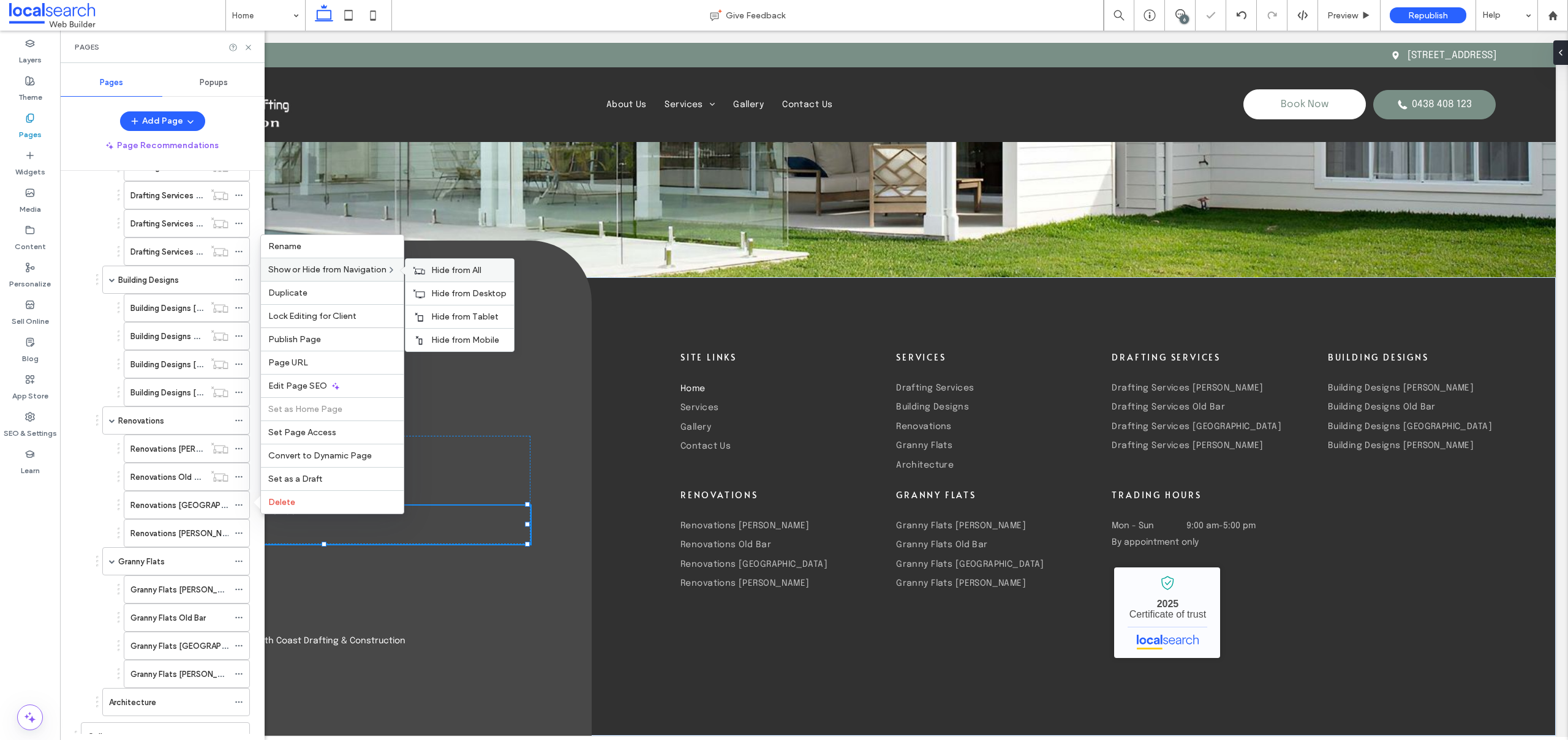
click at [475, 270] on span "Hide from All" at bounding box center [456, 270] width 50 height 10
click at [241, 532] on icon at bounding box center [239, 533] width 8 height 8
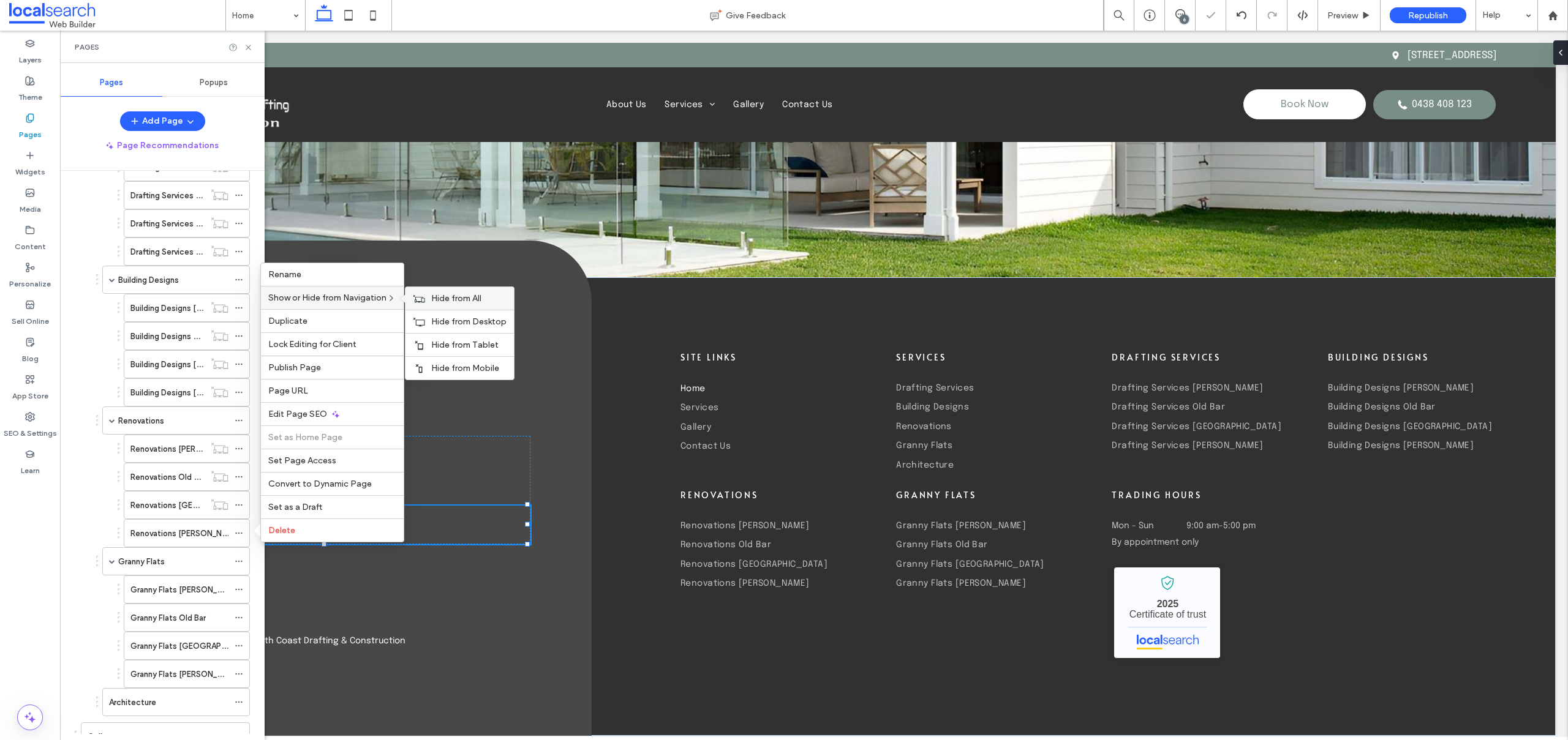
click at [470, 294] on span "Hide from All" at bounding box center [456, 298] width 50 height 10
click at [242, 588] on icon at bounding box center [239, 590] width 8 height 8
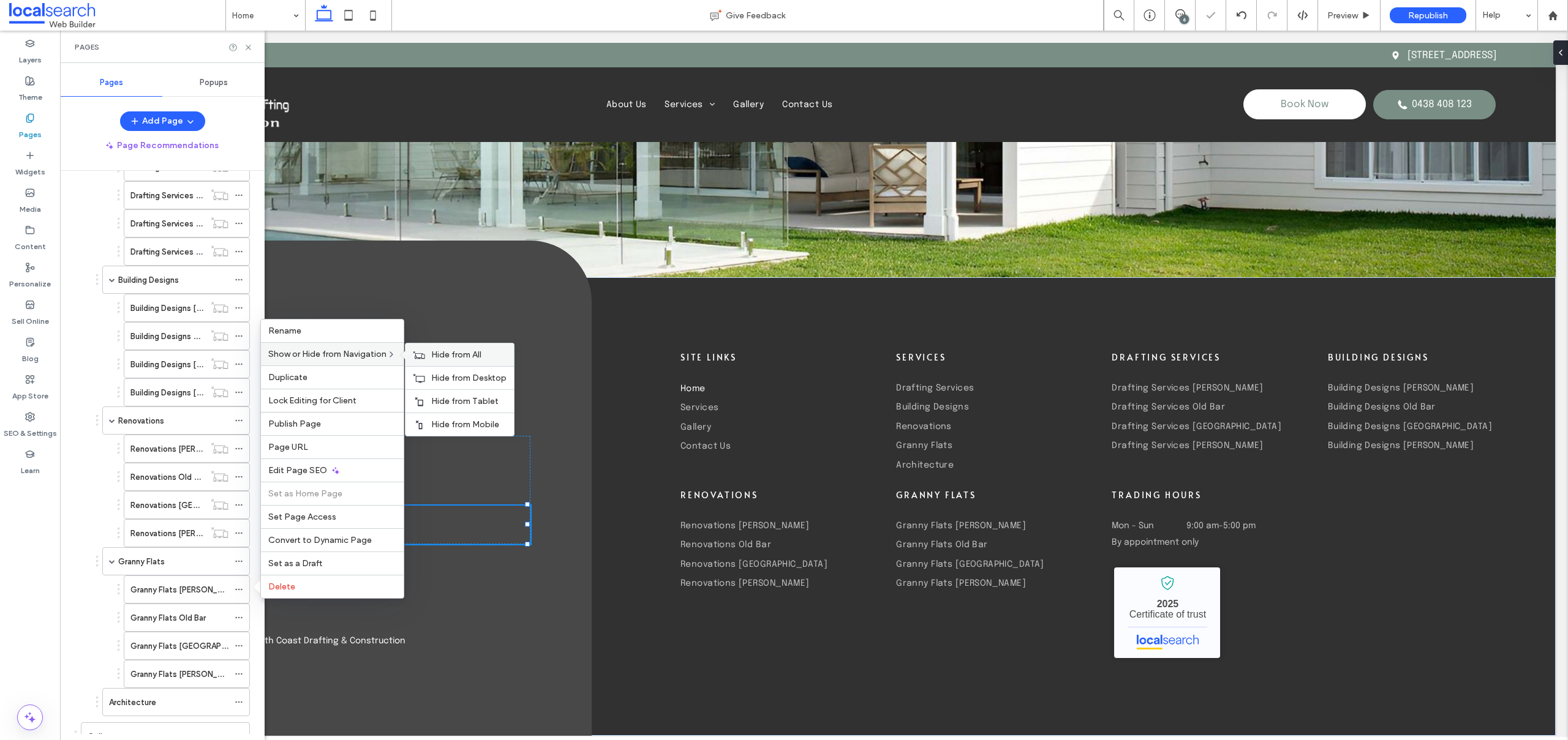
click at [476, 352] on span "Hide from All" at bounding box center [456, 354] width 50 height 10
click at [239, 617] on icon at bounding box center [239, 618] width 8 height 8
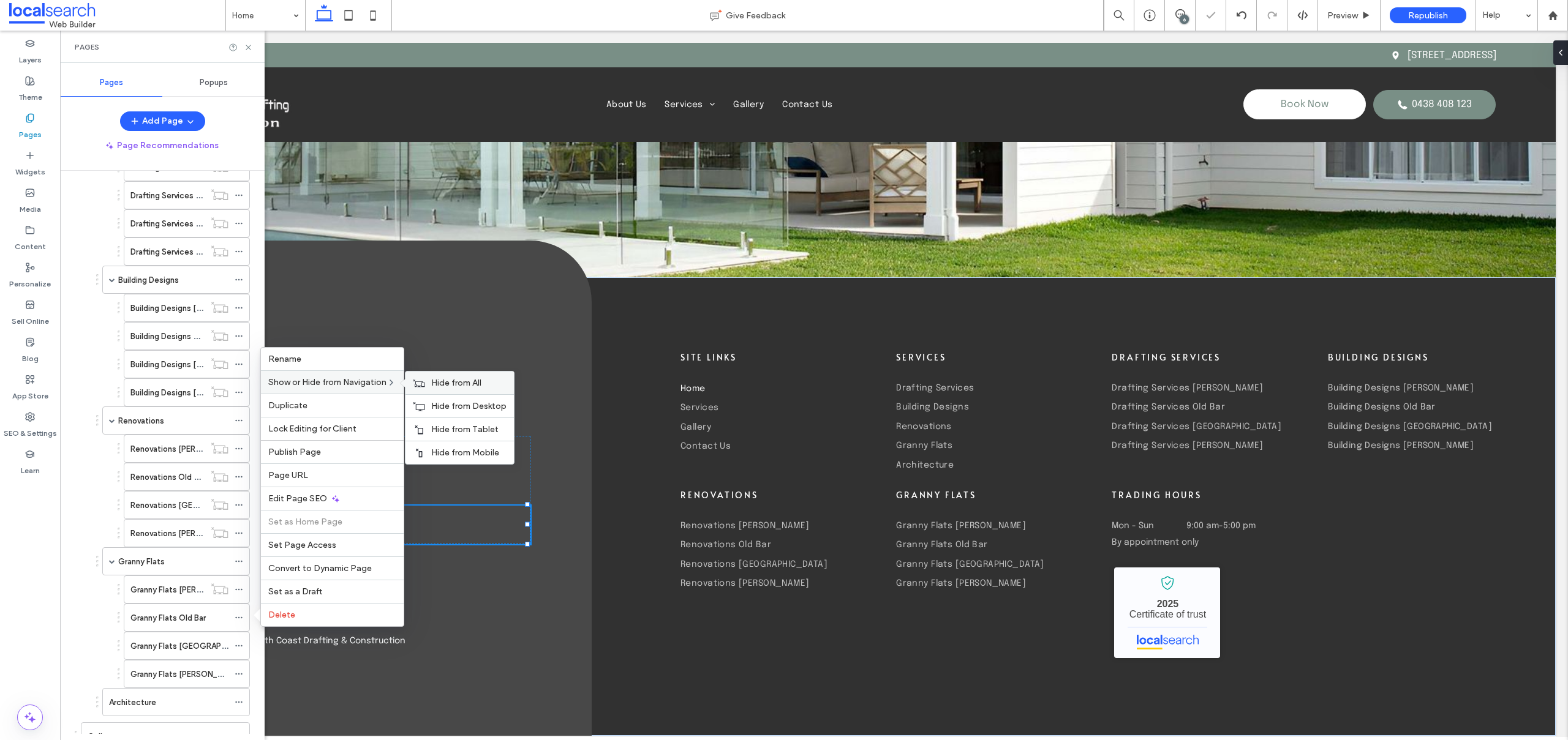
click at [469, 384] on span "Hide from All" at bounding box center [456, 383] width 50 height 10
click at [240, 646] on icon at bounding box center [239, 646] width 8 height 8
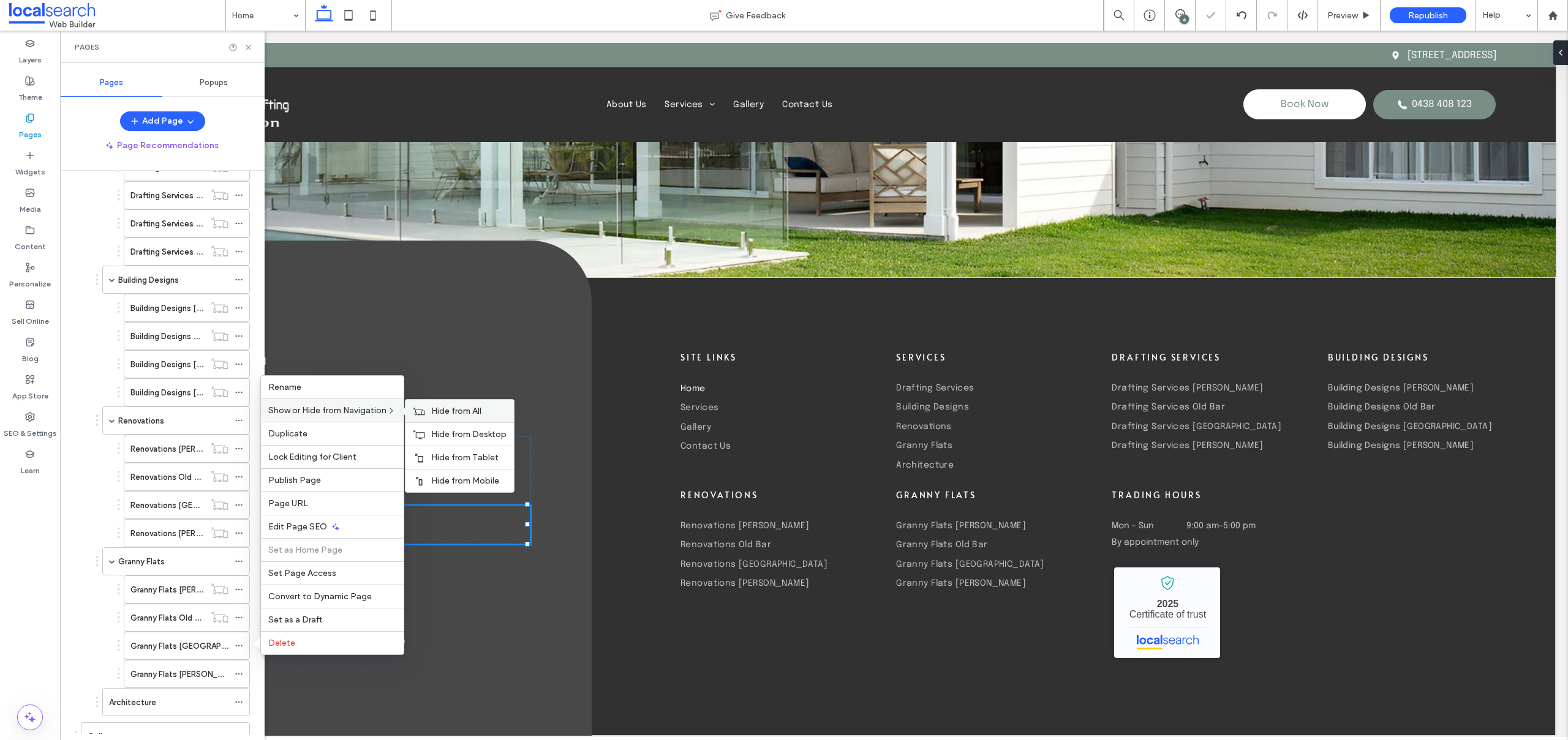
click at [442, 410] on span "Hide from All" at bounding box center [456, 411] width 50 height 10
click at [239, 671] on icon at bounding box center [239, 674] width 8 height 8
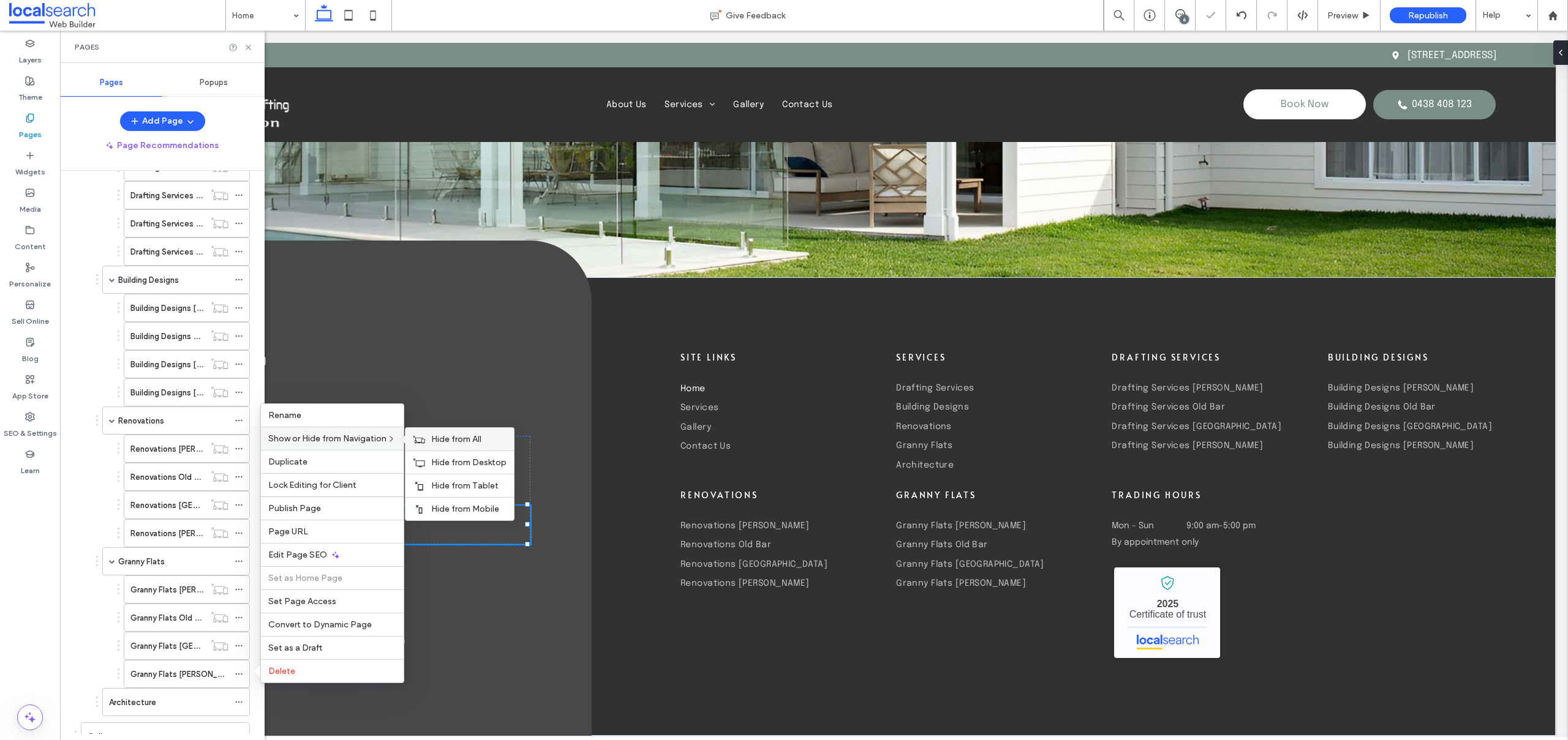
click at [457, 439] on span "Hide from All" at bounding box center [456, 439] width 50 height 10
click at [30, 437] on label "SEO & Settings" at bounding box center [30, 430] width 53 height 17
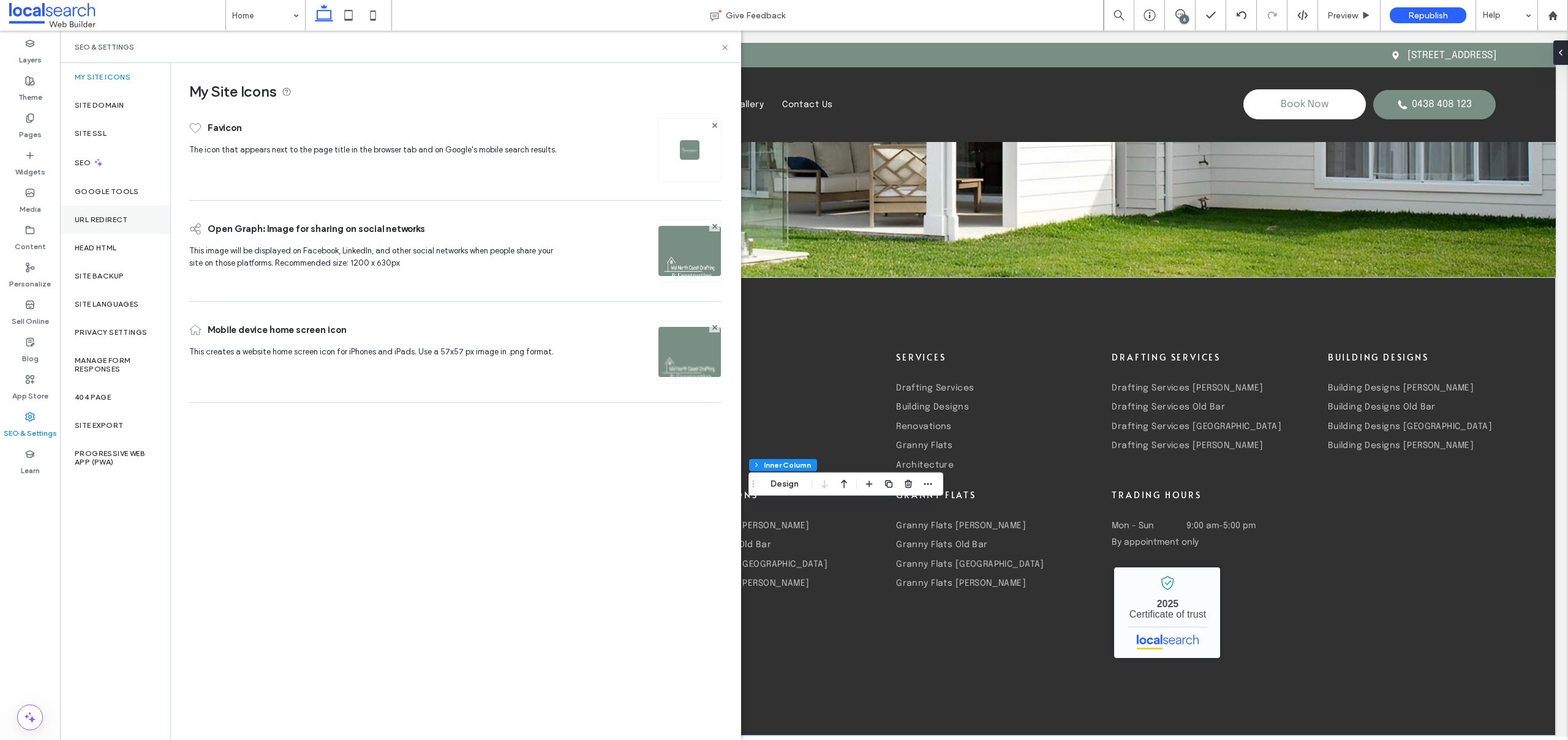
click at [103, 230] on div "URL Redirect" at bounding box center [115, 219] width 110 height 28
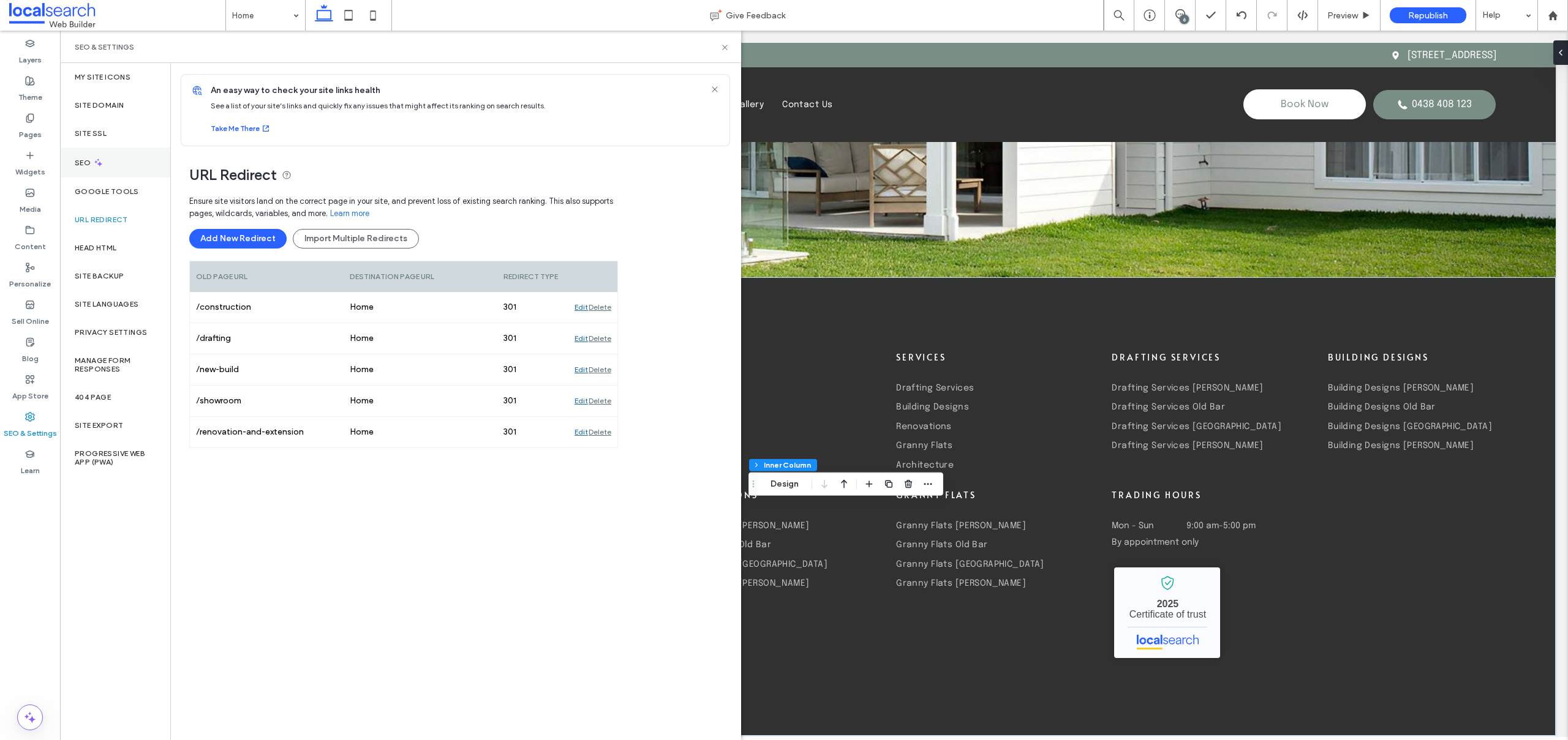
click at [31, 87] on label "Theme" at bounding box center [30, 94] width 24 height 17
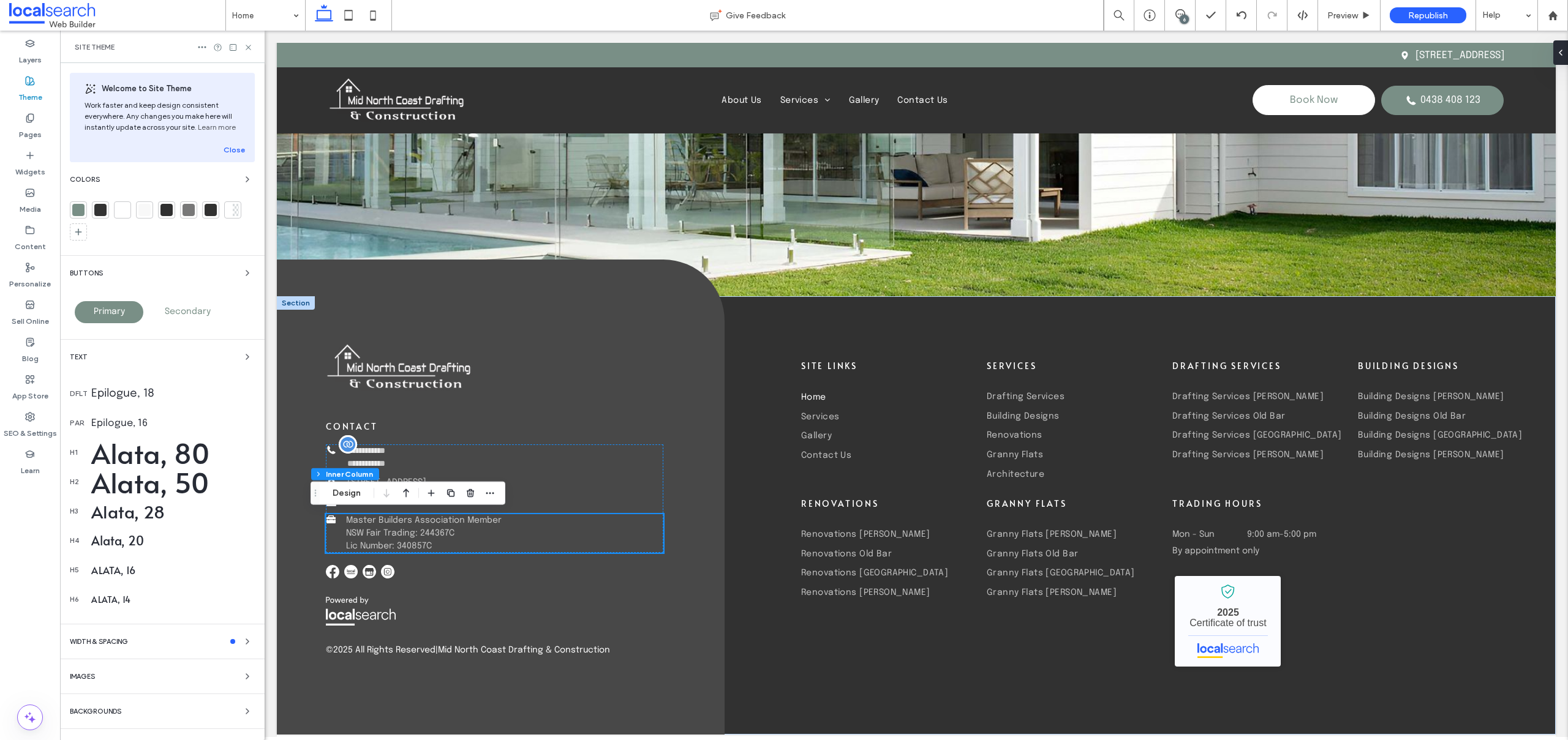
scroll to position [3794, 0]
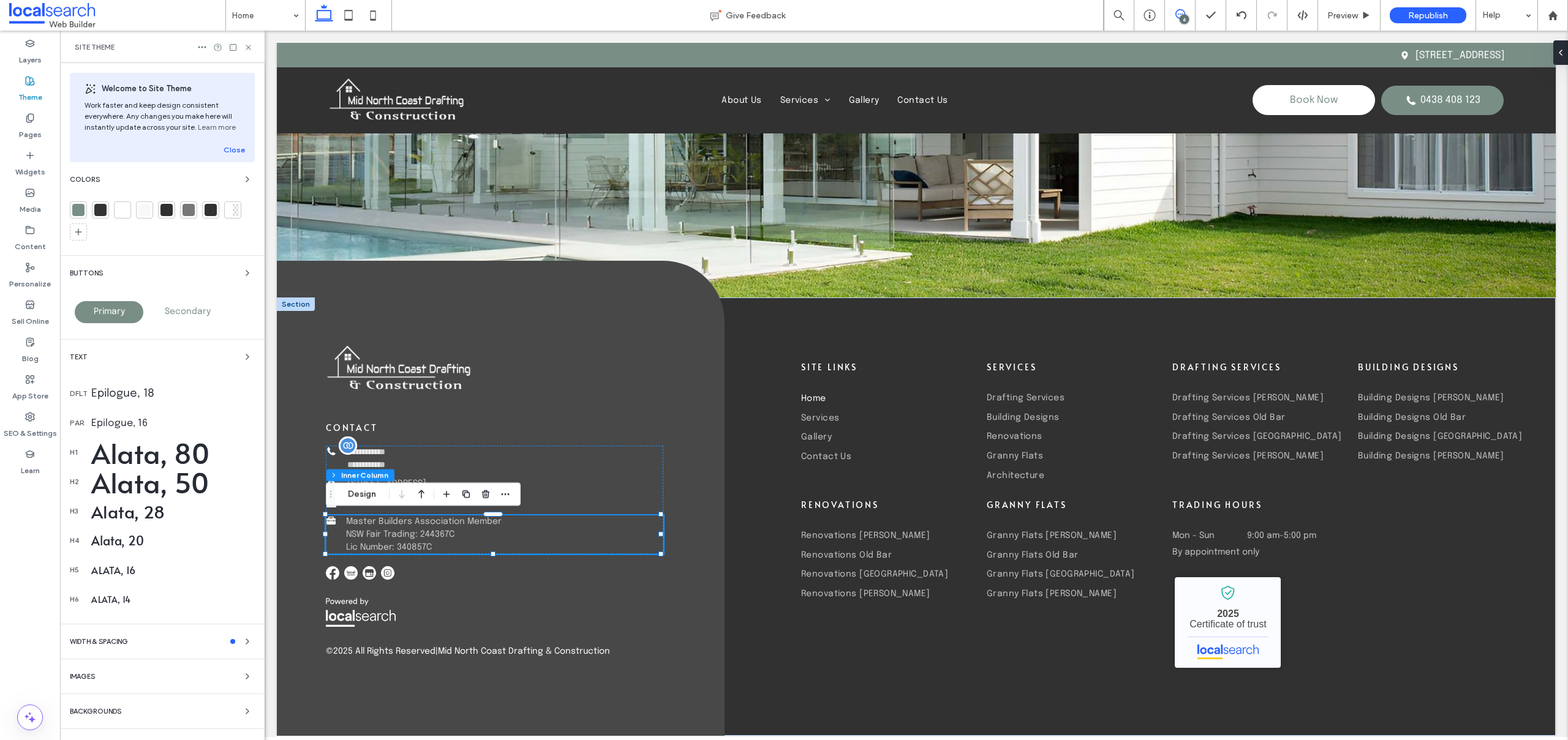
drag, startPoint x: 1177, startPoint y: 19, endPoint x: 933, endPoint y: 77, distance: 250.8
click at [1177, 19] on icon at bounding box center [1180, 14] width 10 height 10
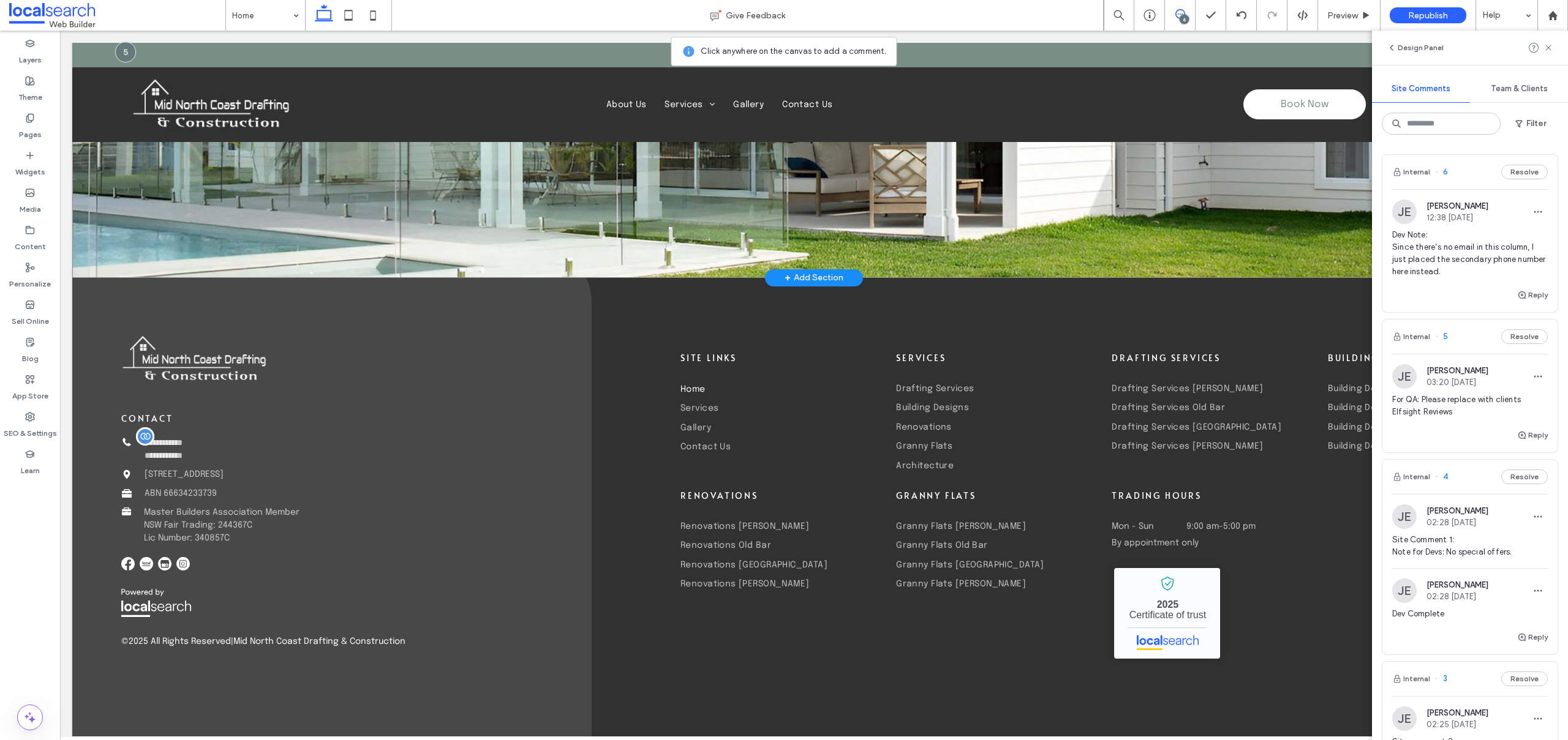
scroll to position [3831, 0]
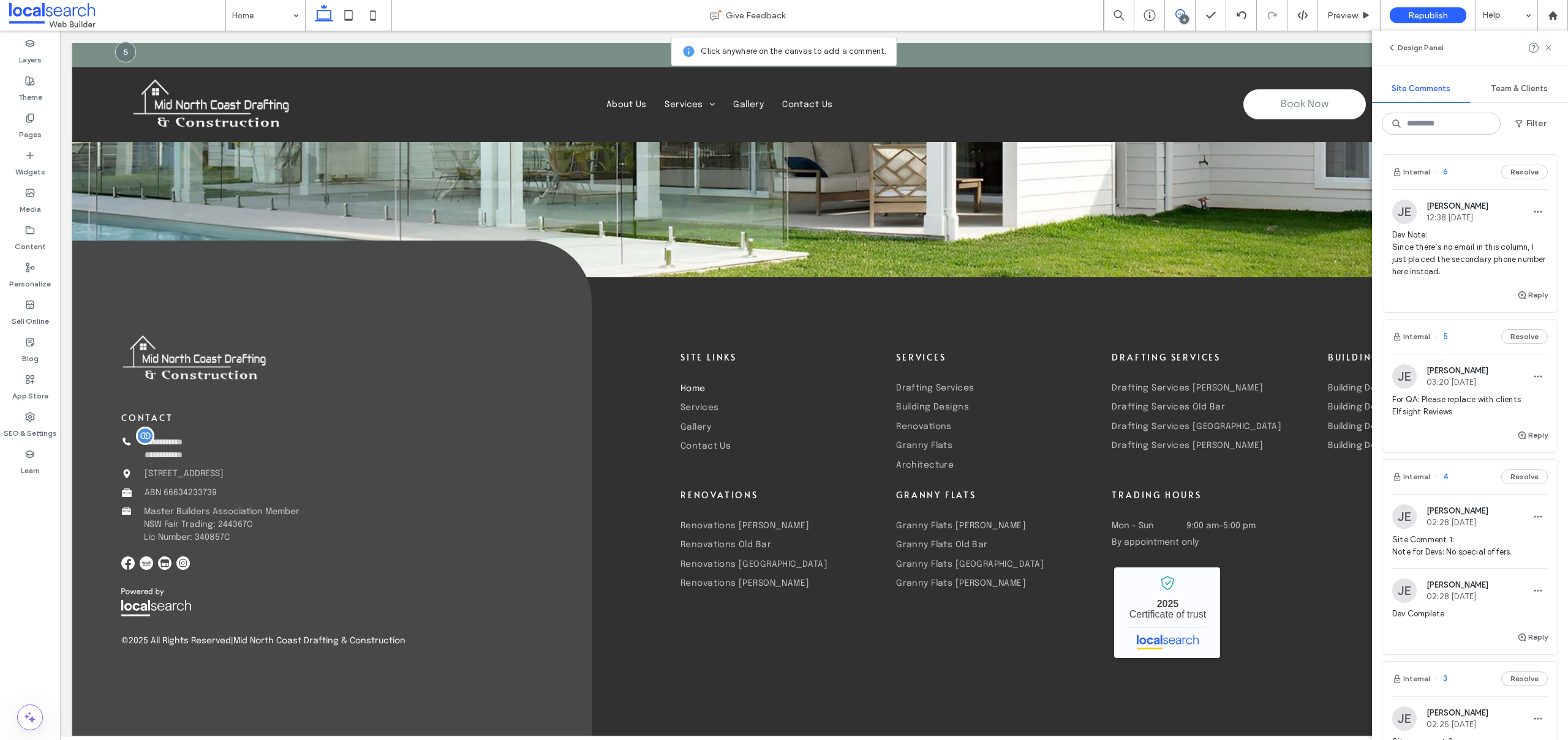
click at [1471, 253] on span "Dev Note: Since there’s no email in this column, I just placed the secondary ph…" at bounding box center [1469, 253] width 155 height 49
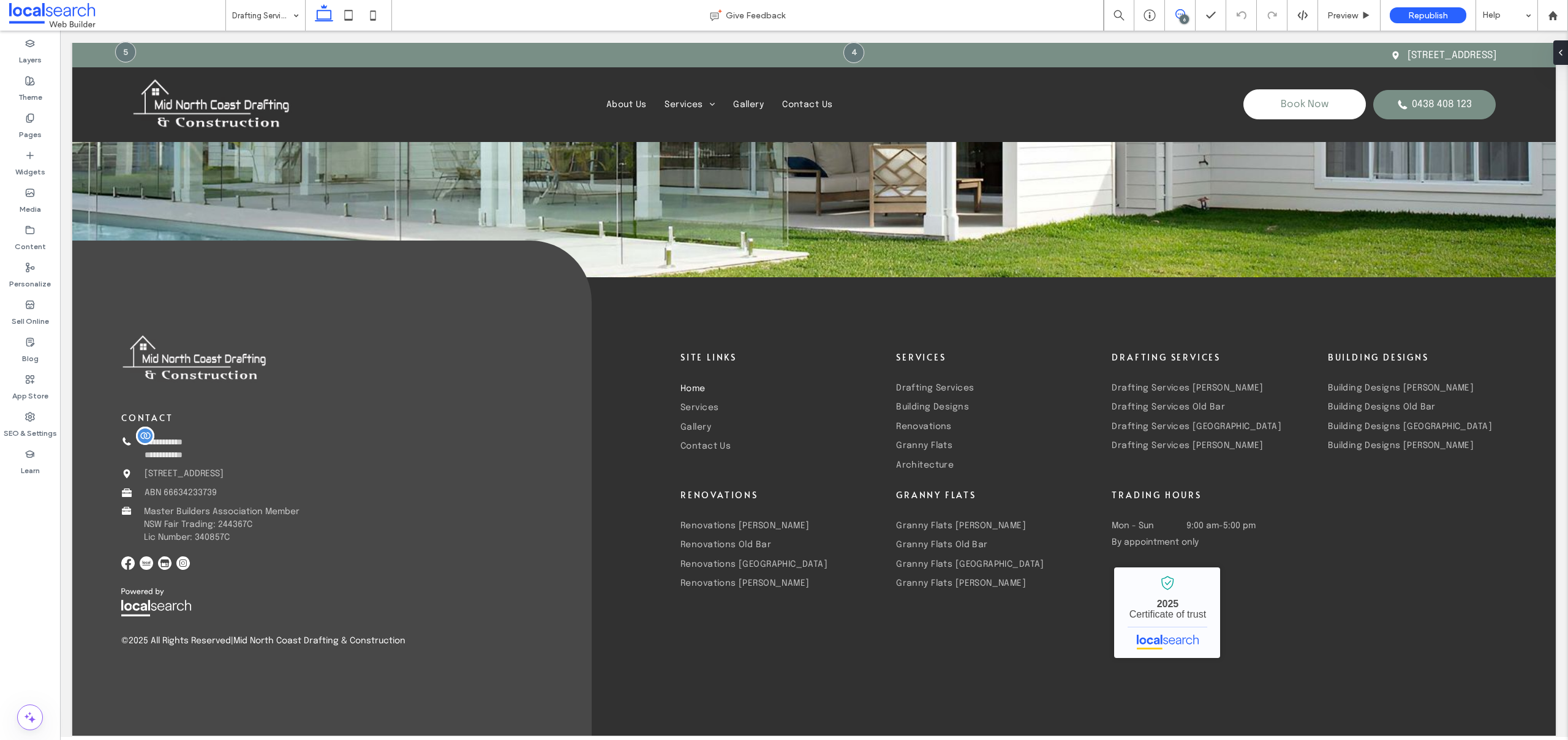
click at [1187, 14] on span at bounding box center [1179, 14] width 30 height 10
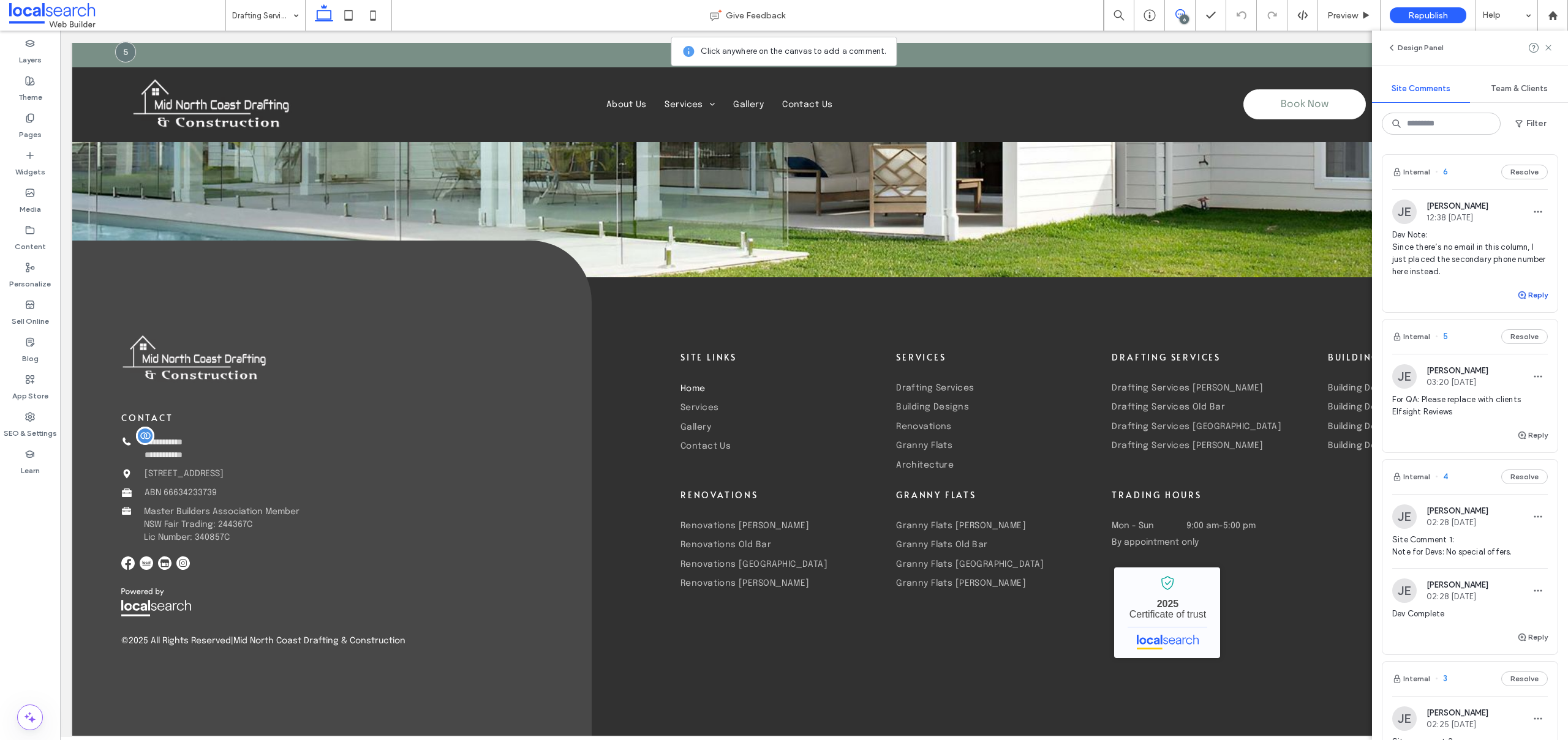
click at [1518, 293] on use "button" at bounding box center [1522, 295] width 8 height 8
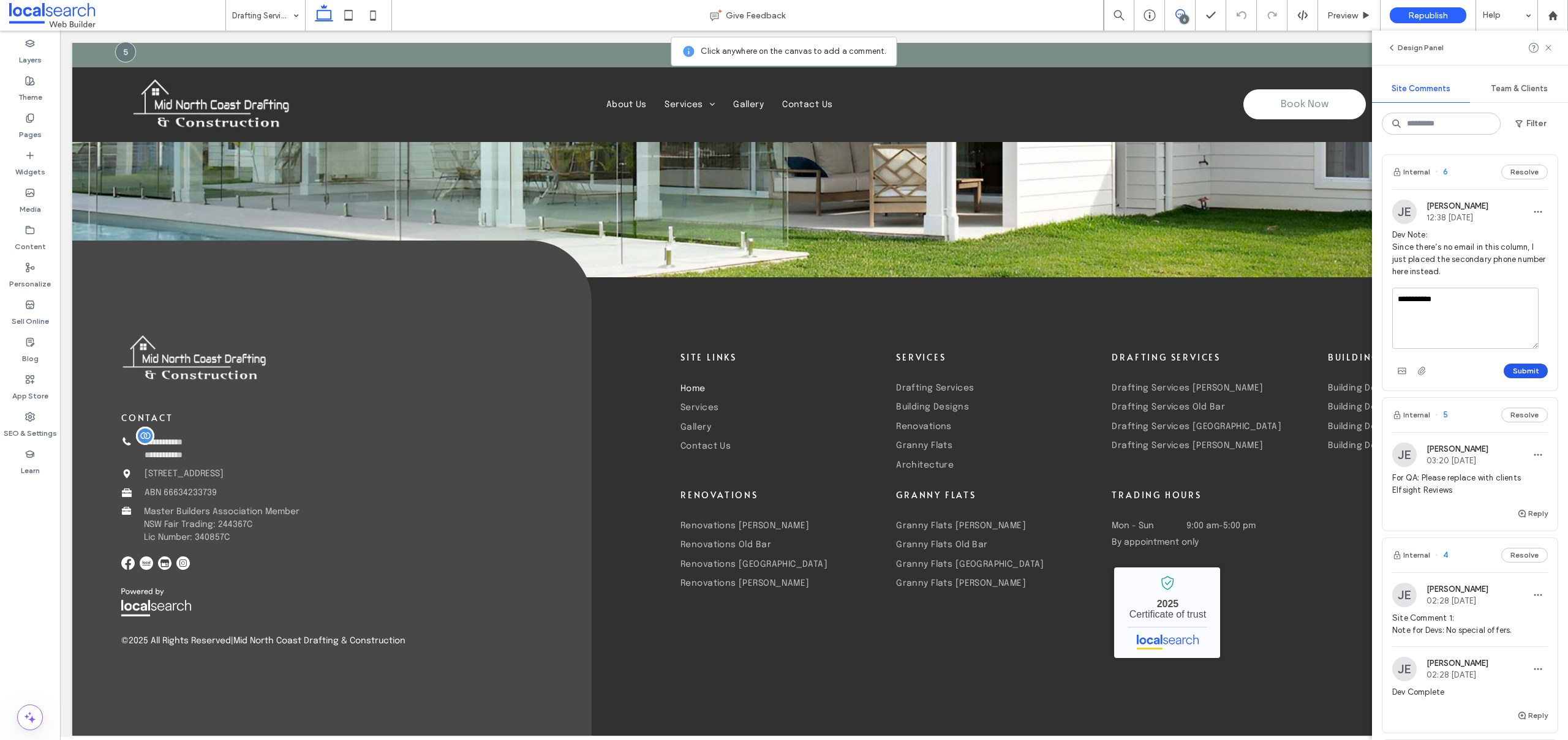
type textarea "**********"
click at [1520, 369] on button "Submit" at bounding box center [1525, 370] width 44 height 14
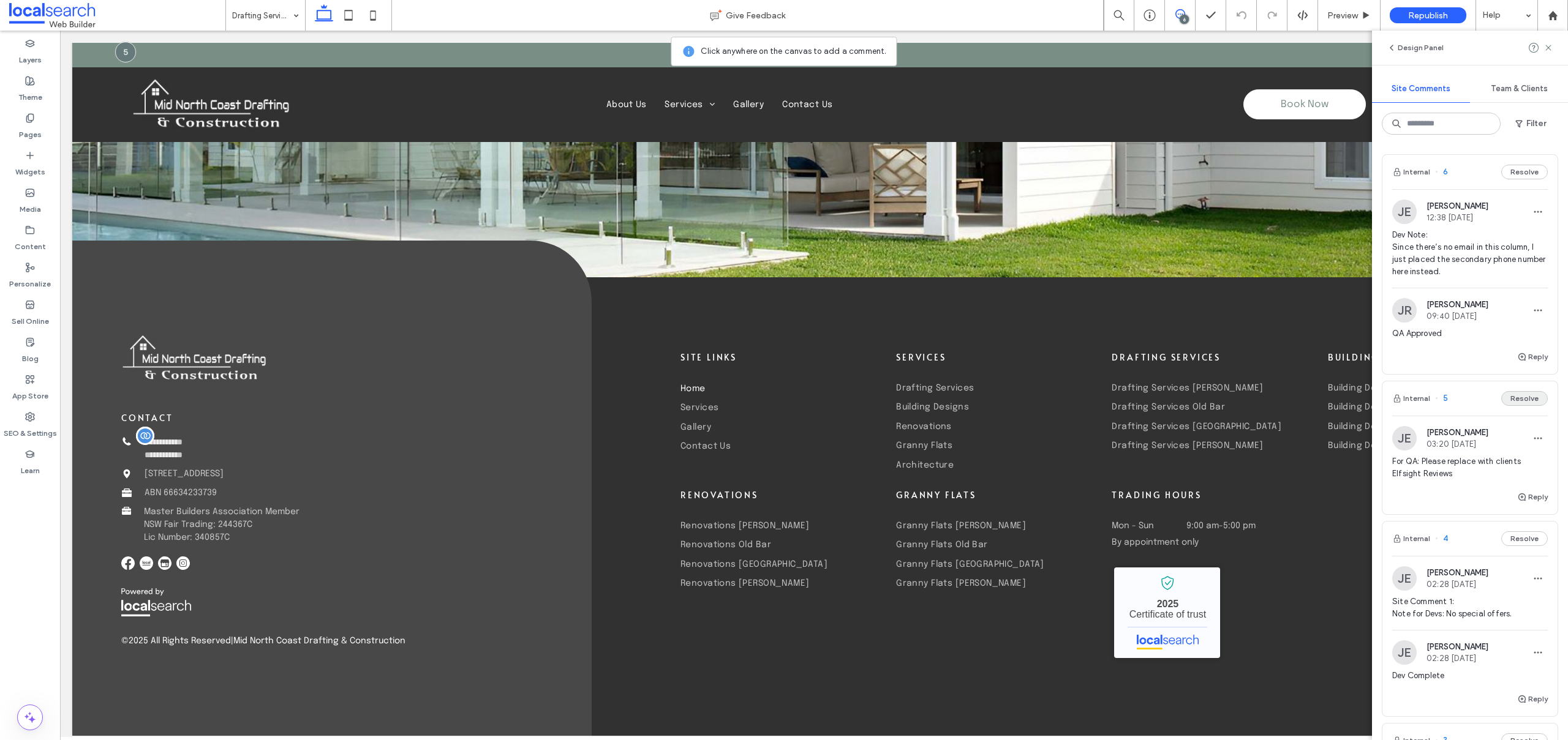
click at [1516, 397] on button "Resolve" at bounding box center [1524, 398] width 46 height 14
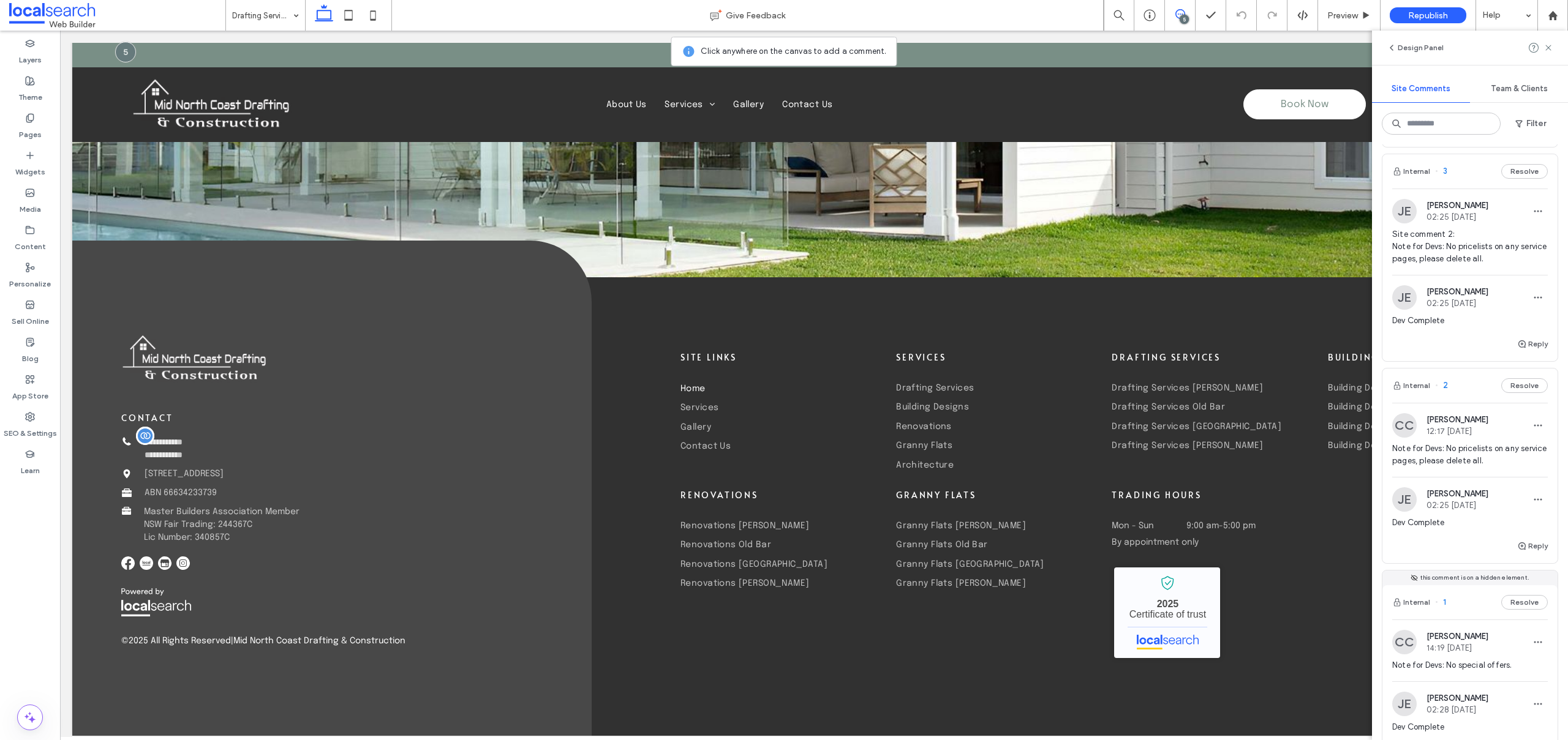
scroll to position [635, 0]
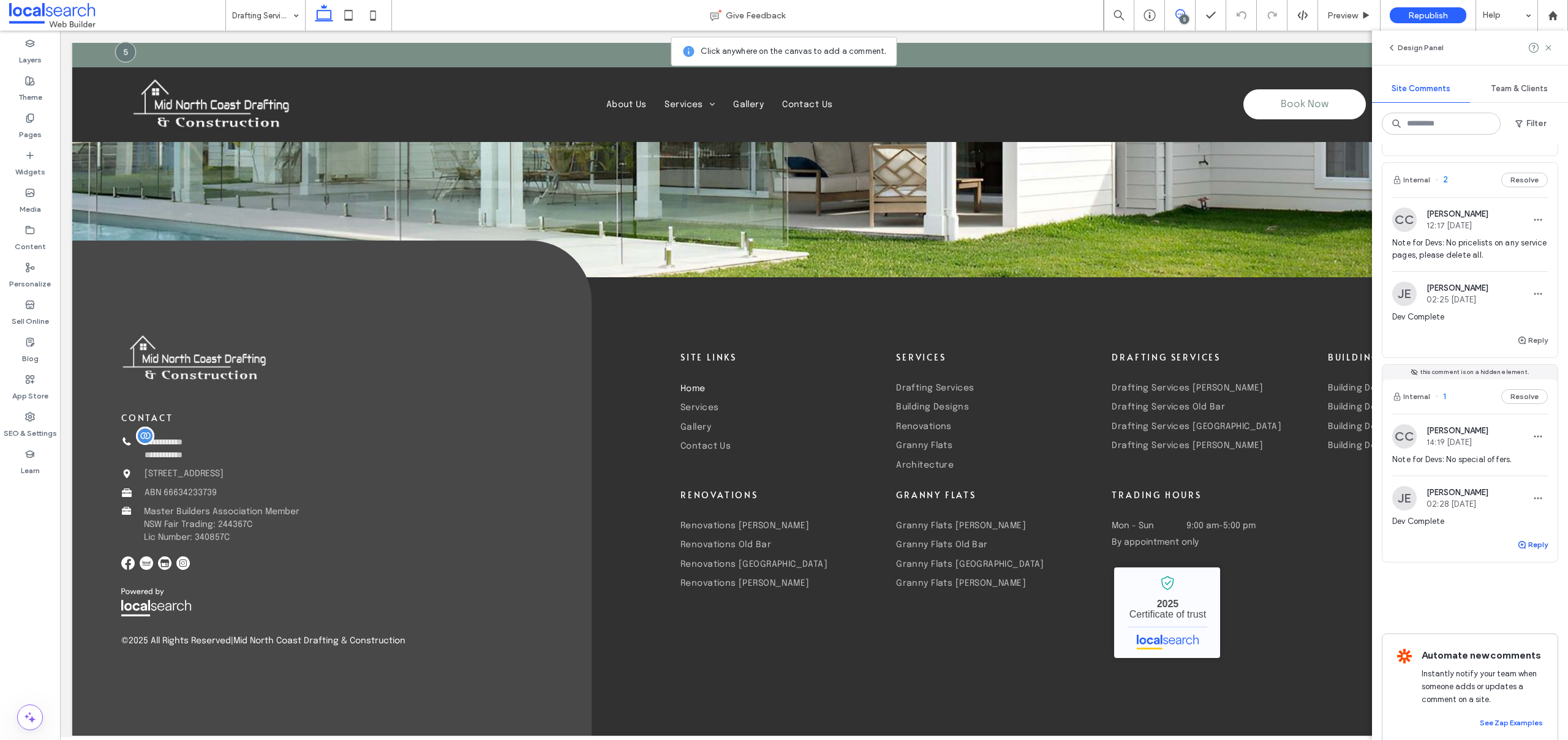
click at [1530, 546] on button "Reply" at bounding box center [1532, 544] width 30 height 14
type textarea "**********"
click at [1520, 622] on button "Submit" at bounding box center [1525, 621] width 44 height 14
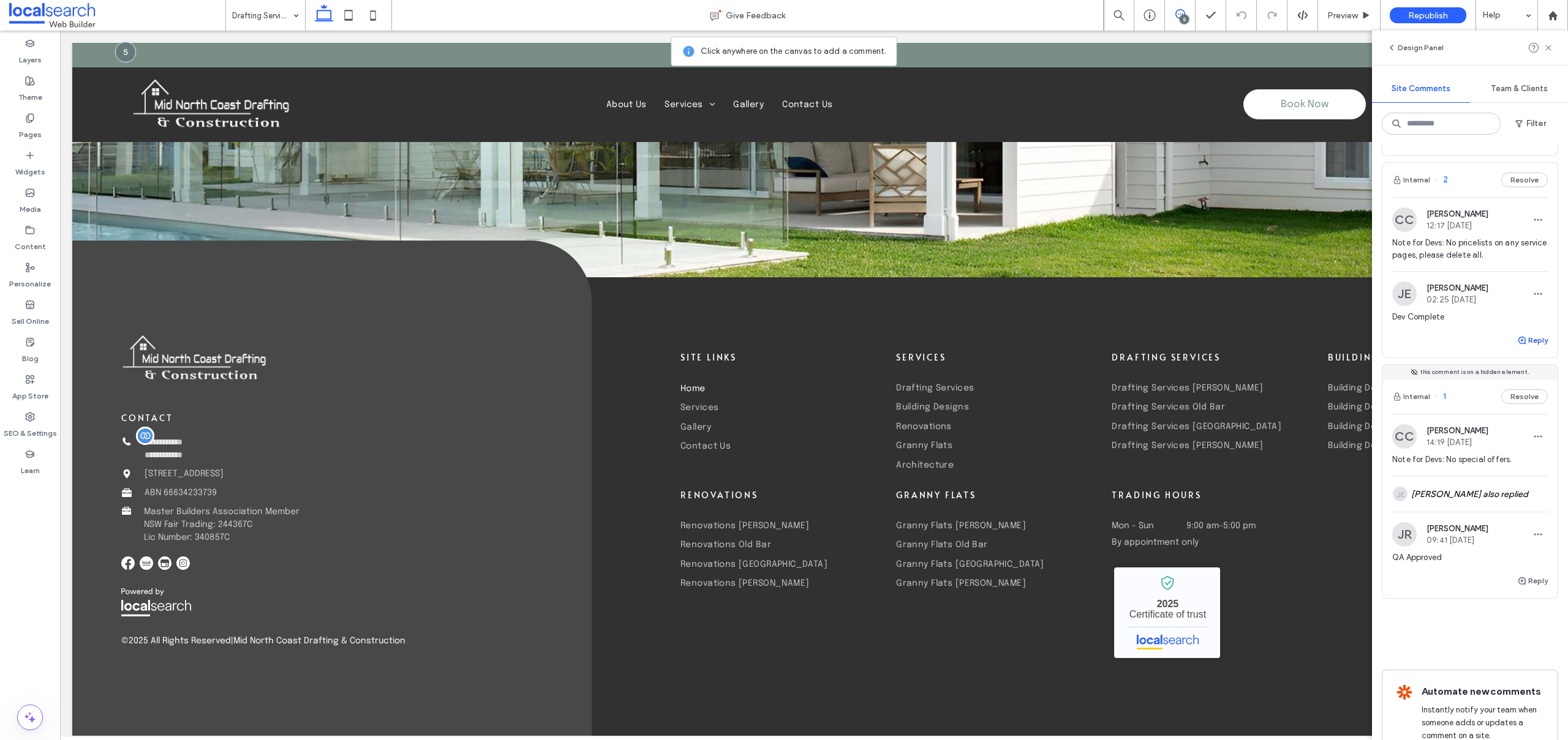
click at [1529, 336] on button "Reply" at bounding box center [1532, 340] width 30 height 14
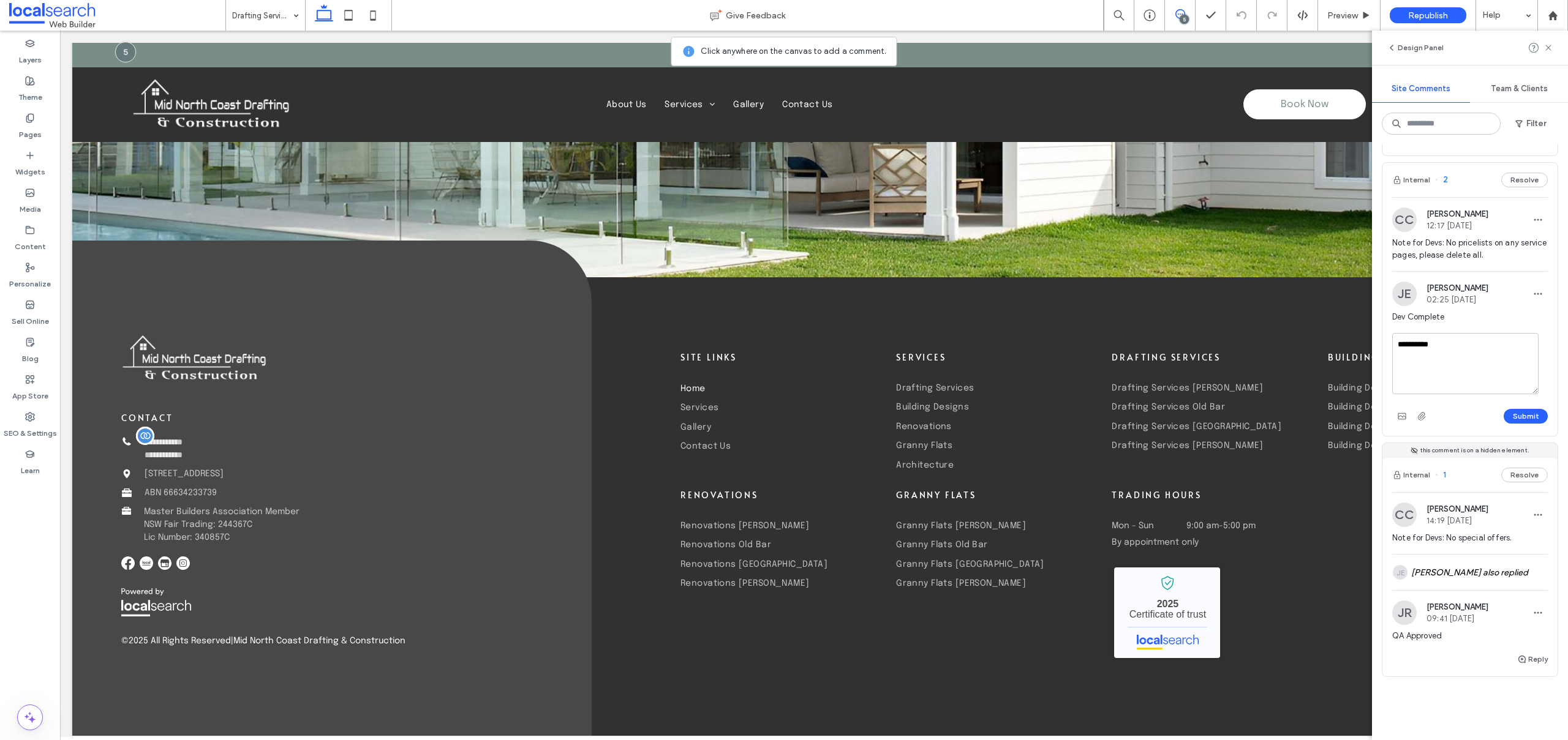
type textarea "**********"
click at [1520, 415] on button "Submit" at bounding box center [1525, 416] width 44 height 14
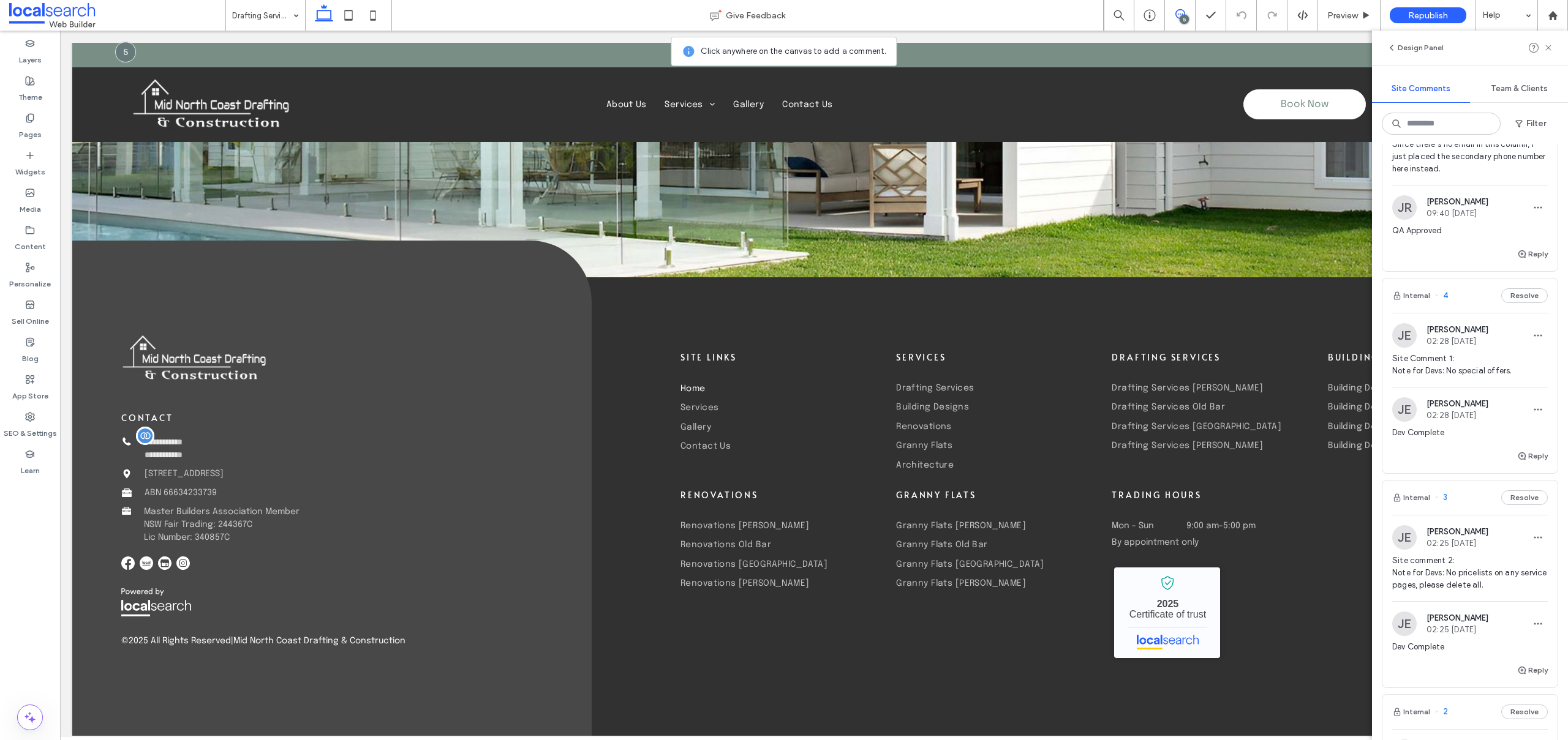
scroll to position [0, 0]
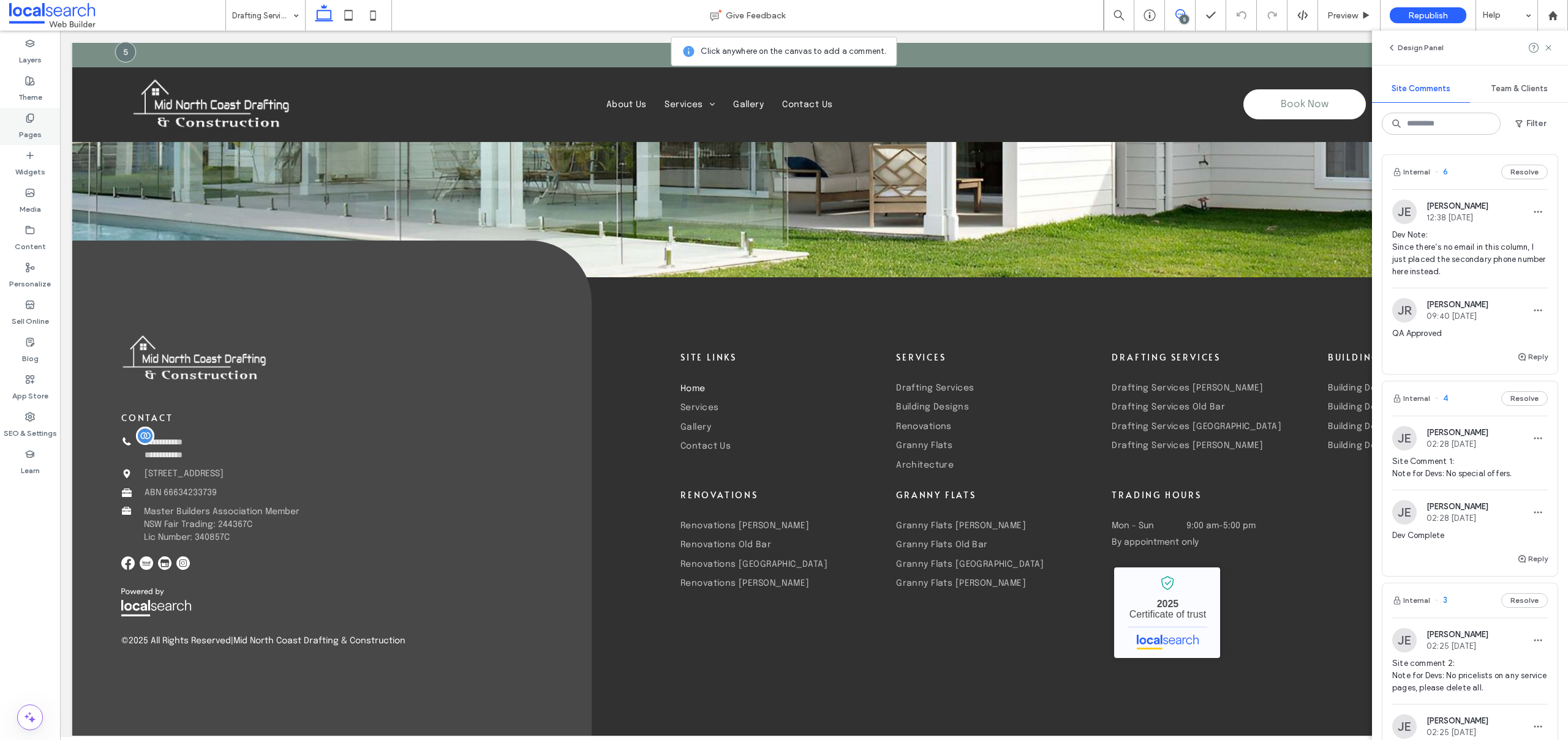
click at [28, 130] on label "Pages" at bounding box center [30, 131] width 23 height 17
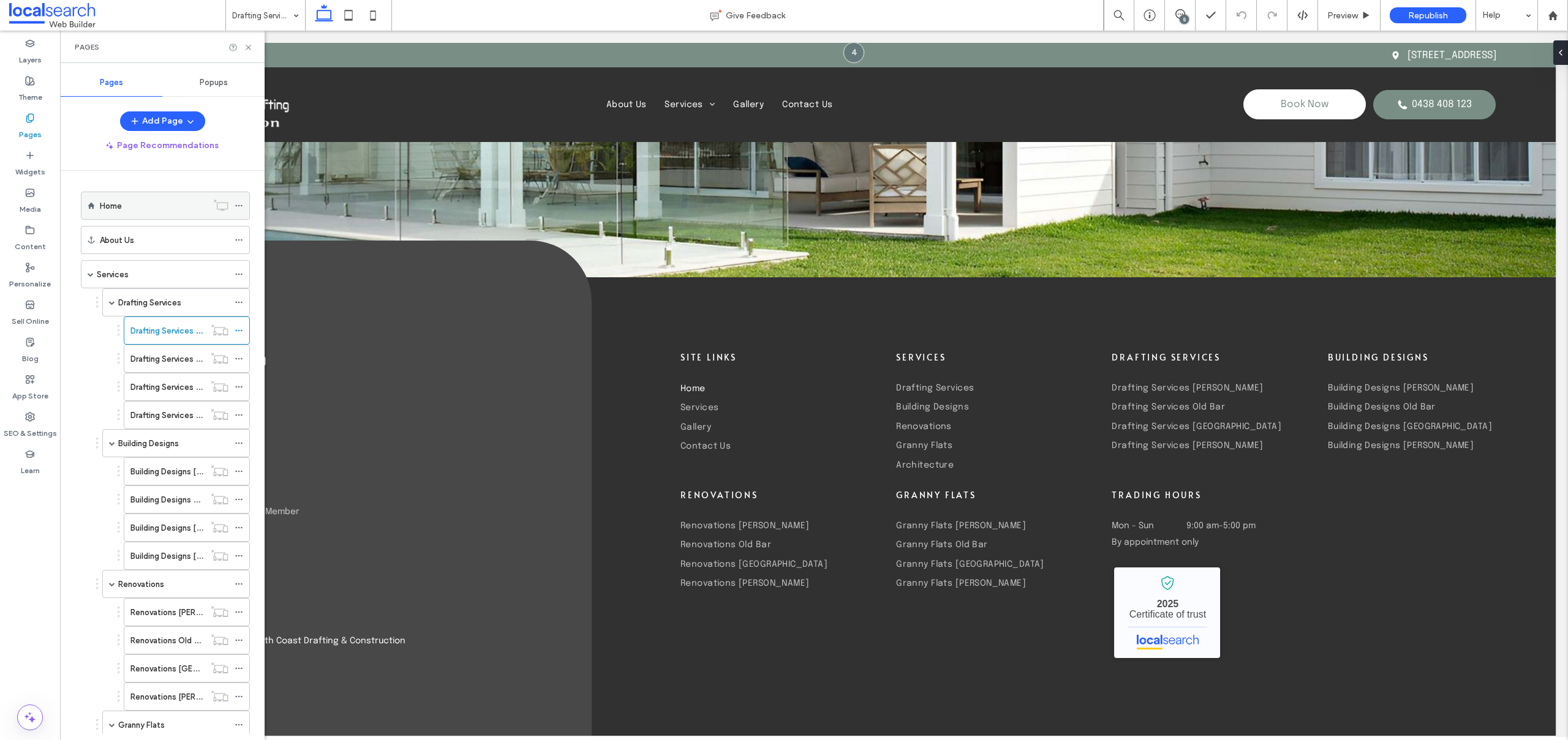
click at [108, 195] on div "Home" at bounding box center [153, 206] width 107 height 27
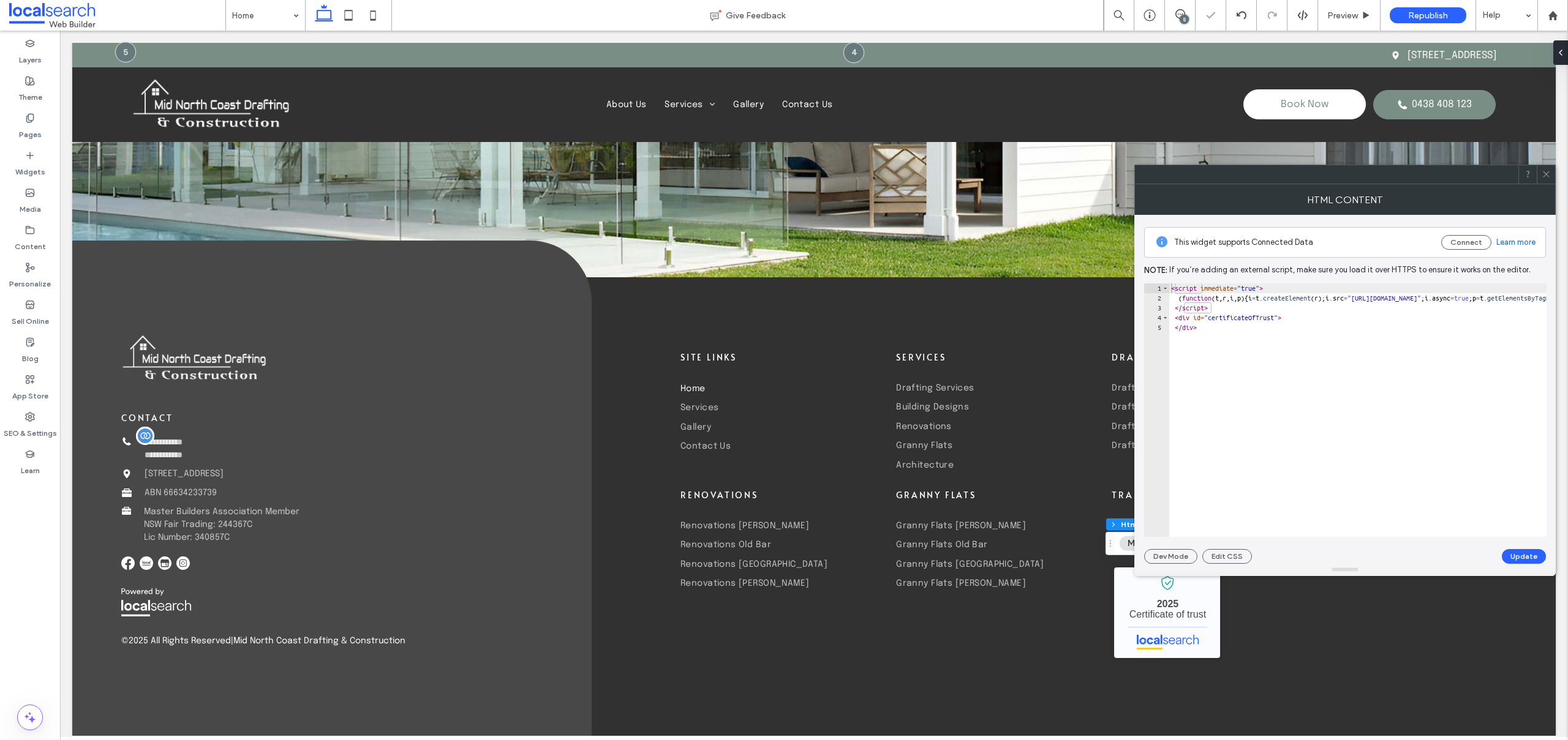
click at [1543, 172] on use at bounding box center [1545, 174] width 6 height 6
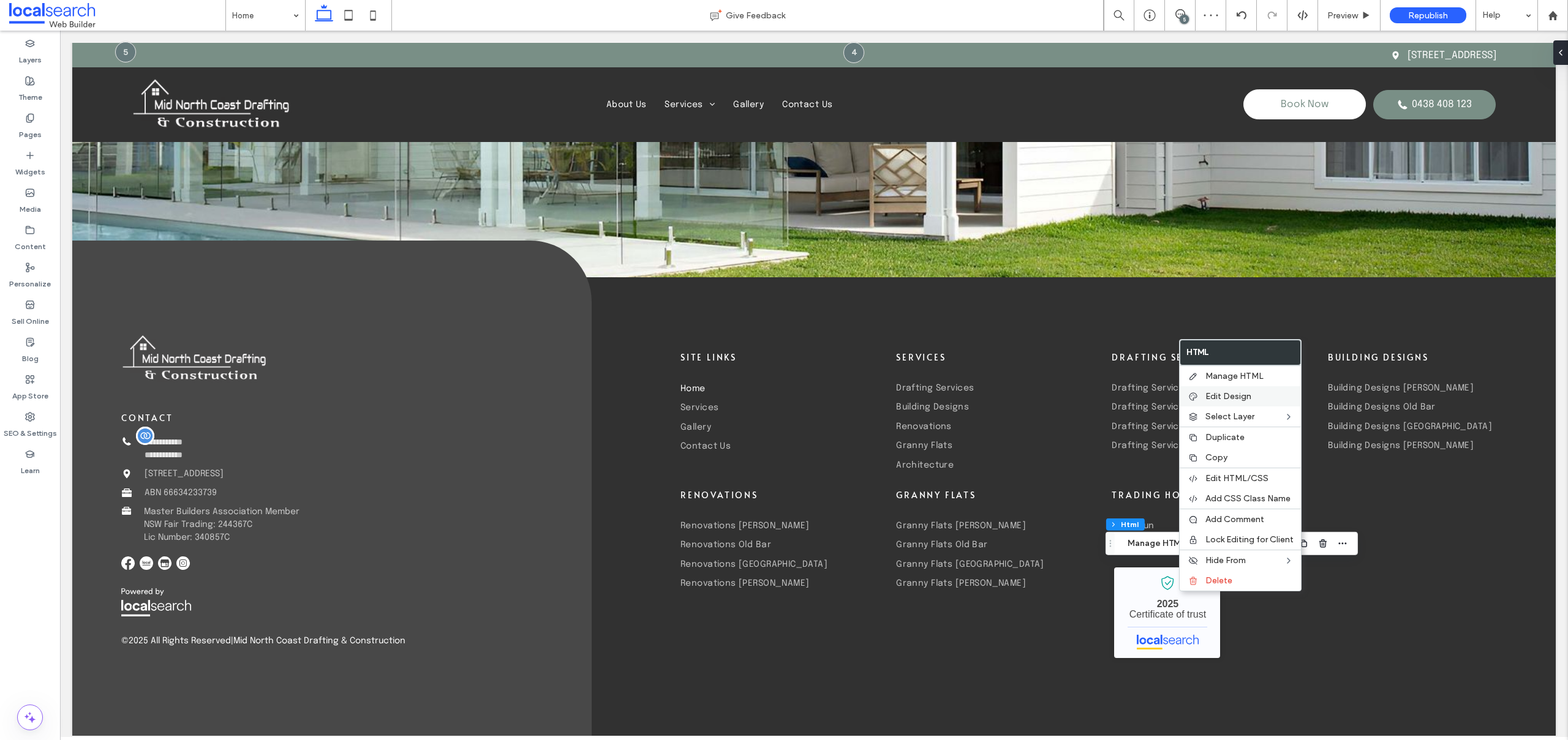
click at [1257, 387] on div "Edit Design" at bounding box center [1240, 396] width 121 height 20
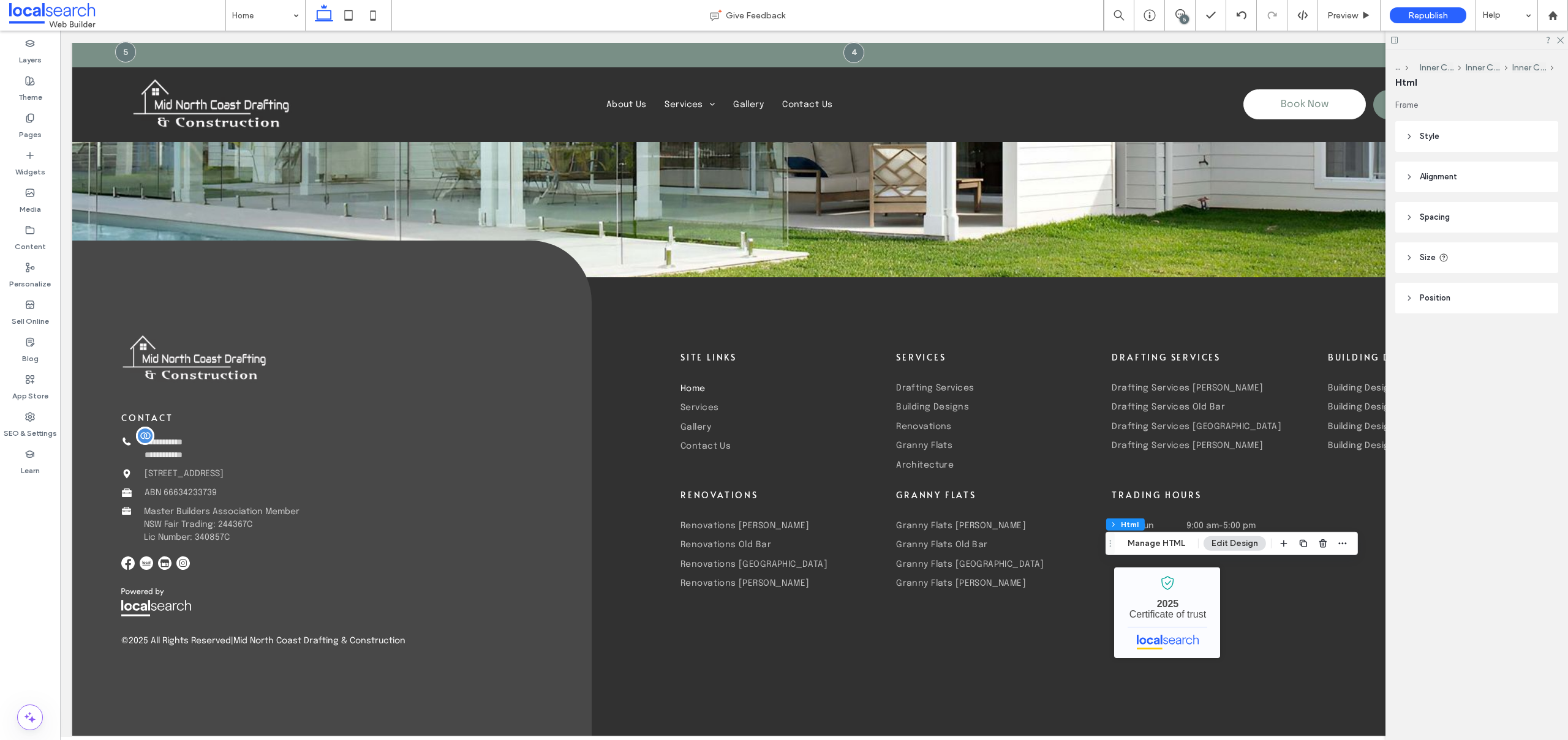
click at [1405, 257] on icon at bounding box center [1409, 258] width 8 height 8
click at [1558, 41] on icon at bounding box center [1560, 39] width 8 height 8
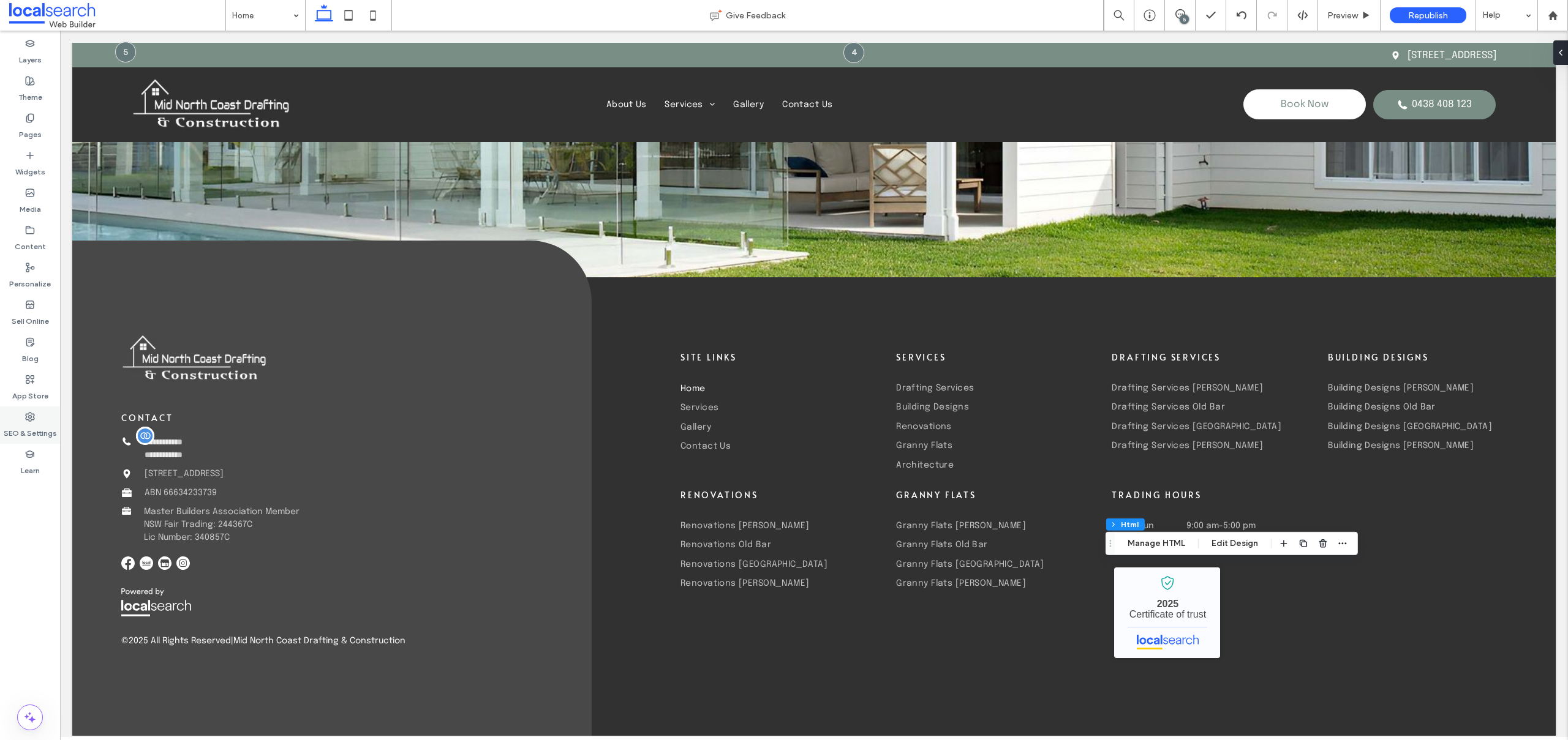
click at [22, 421] on div "SEO & Settings" at bounding box center [30, 425] width 60 height 37
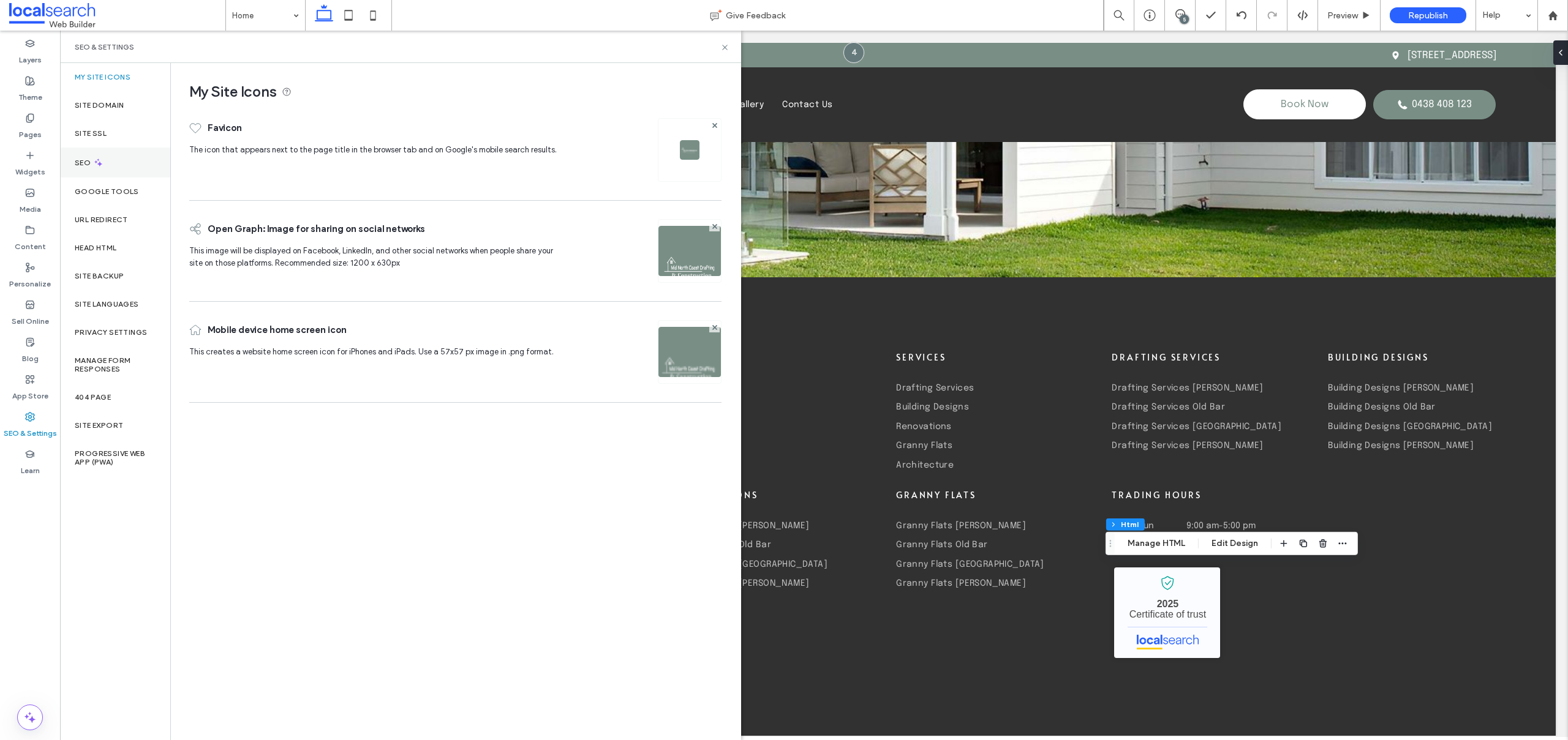
click at [118, 166] on div "SEO" at bounding box center [115, 162] width 110 height 30
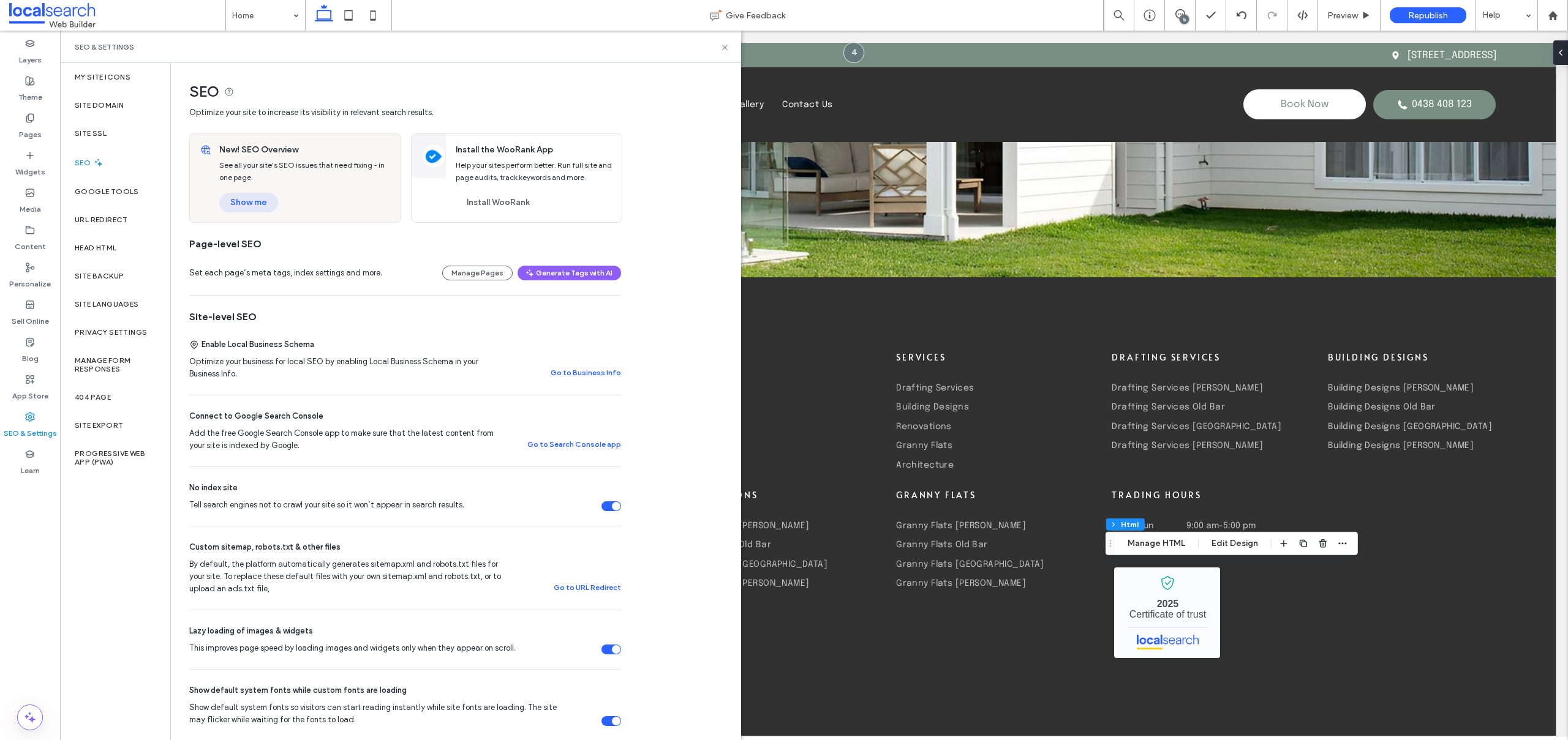
click at [238, 197] on button "Show me" at bounding box center [248, 203] width 59 height 19
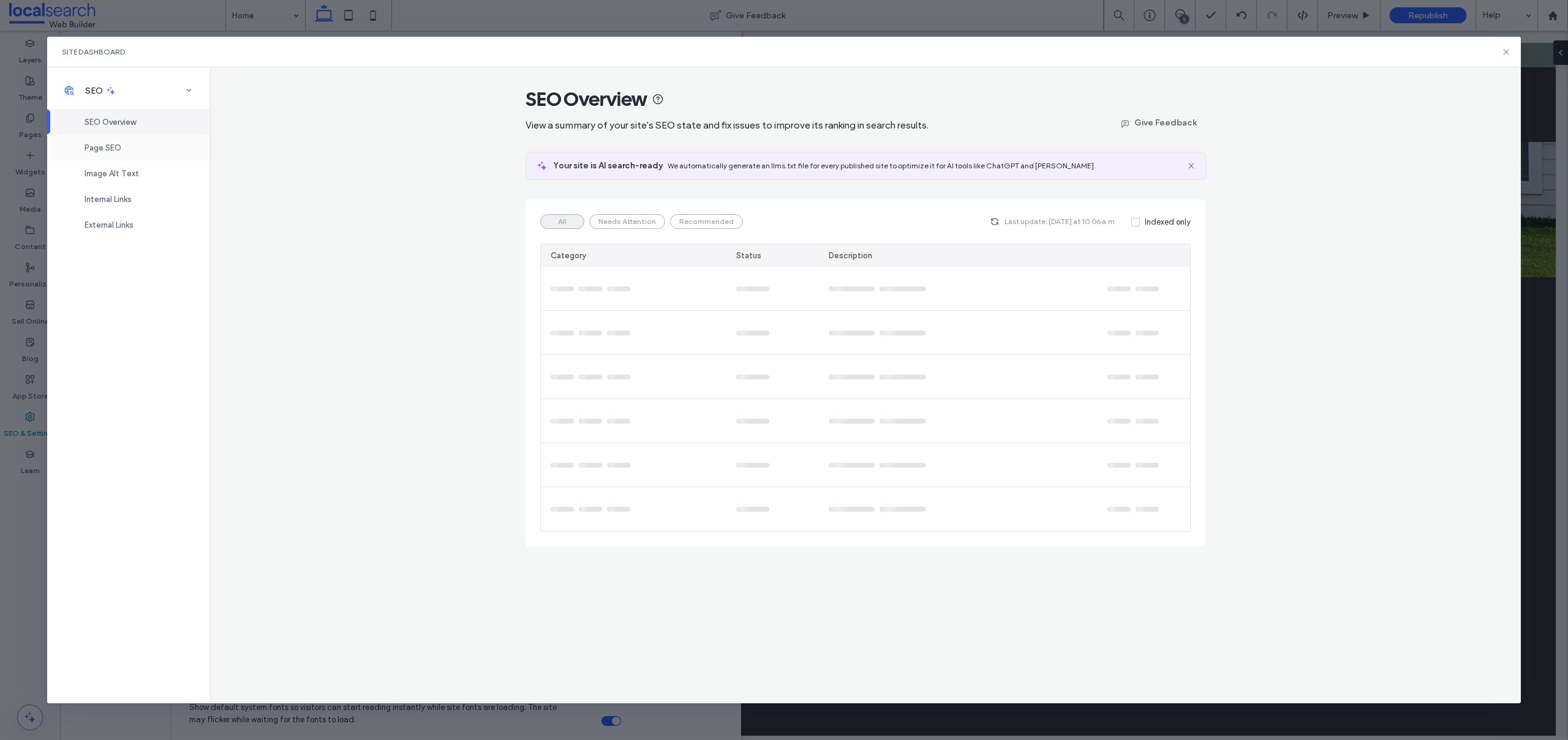
click at [91, 145] on span "Page SEO" at bounding box center [103, 148] width 37 height 9
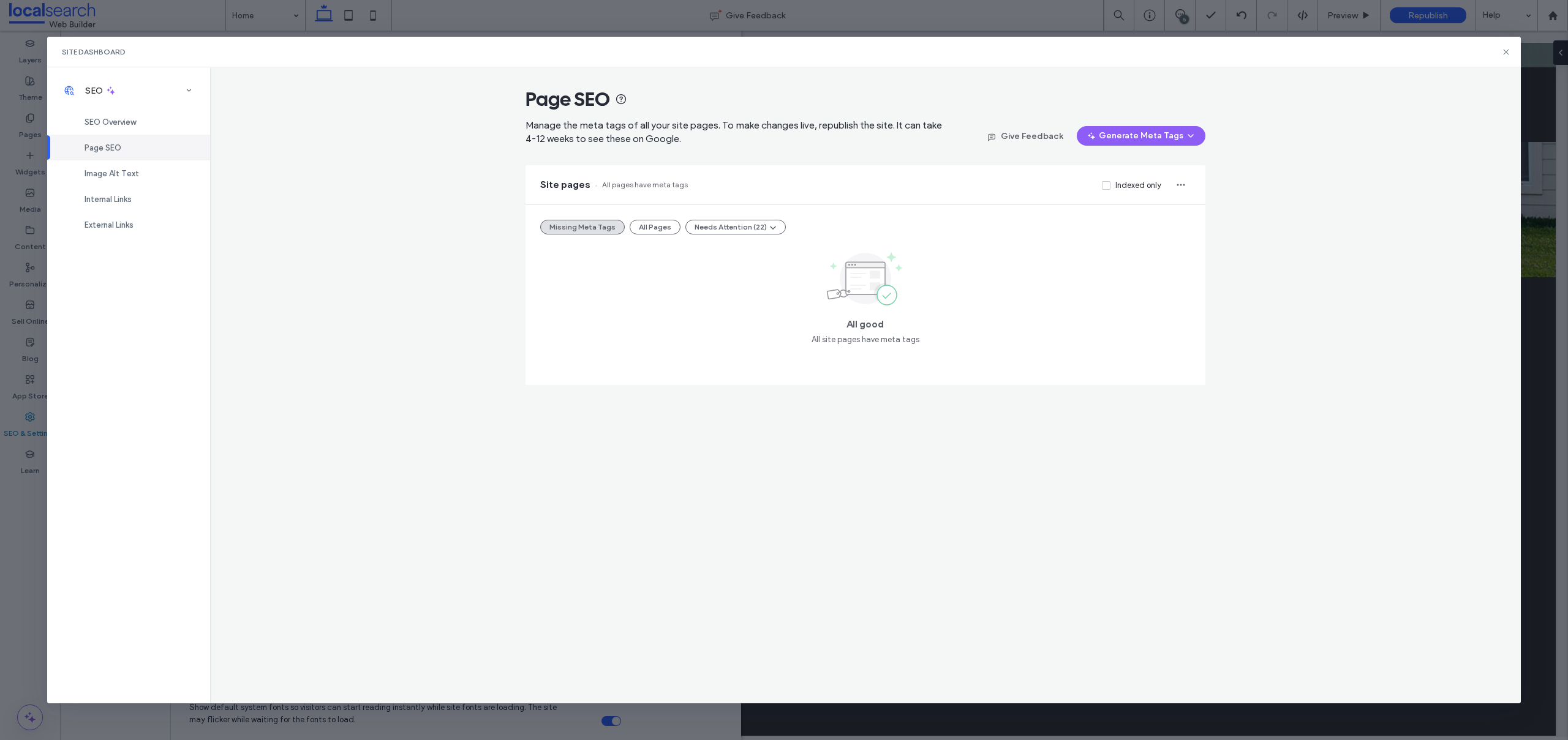
click at [652, 226] on button "All Pages" at bounding box center [655, 227] width 51 height 14
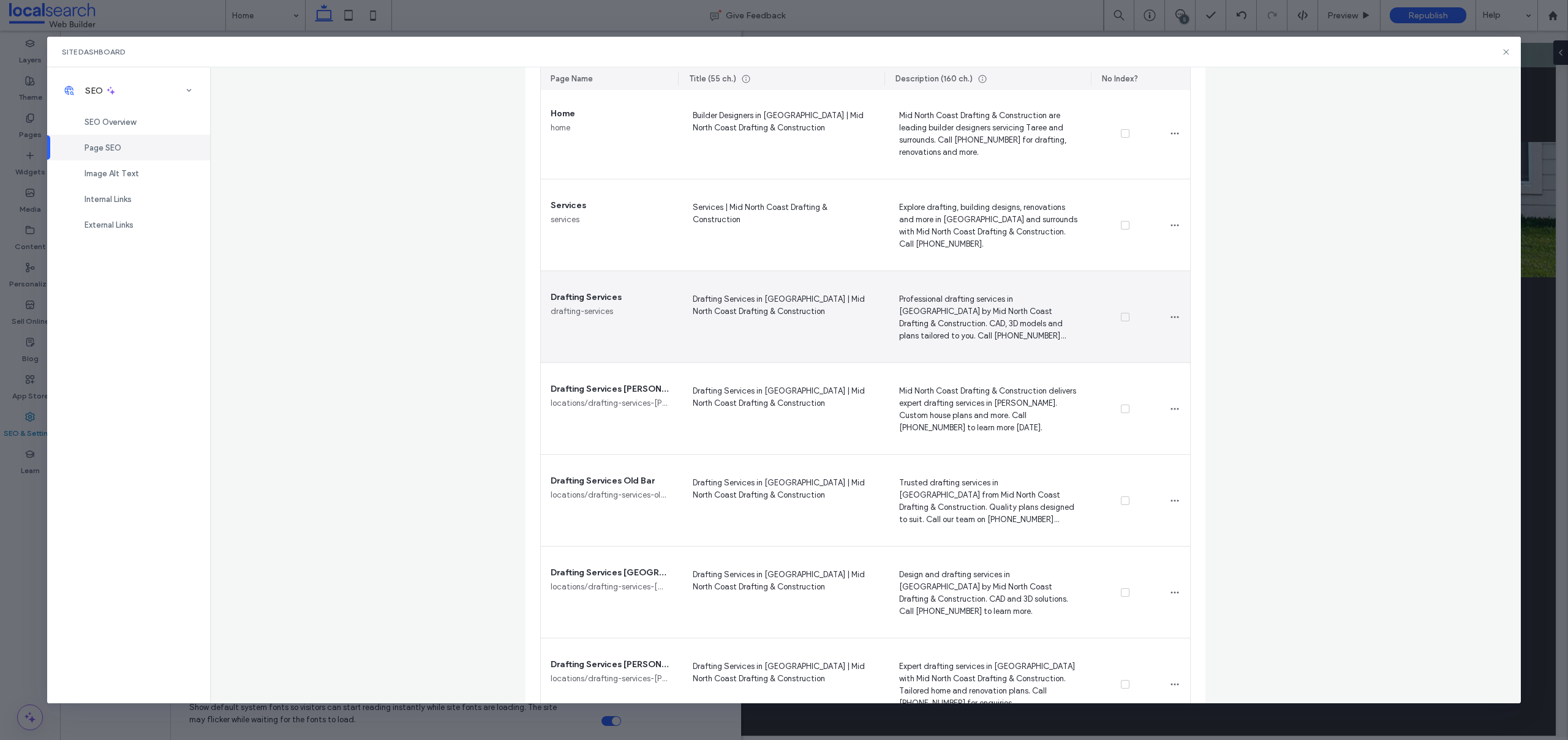
scroll to position [292, 0]
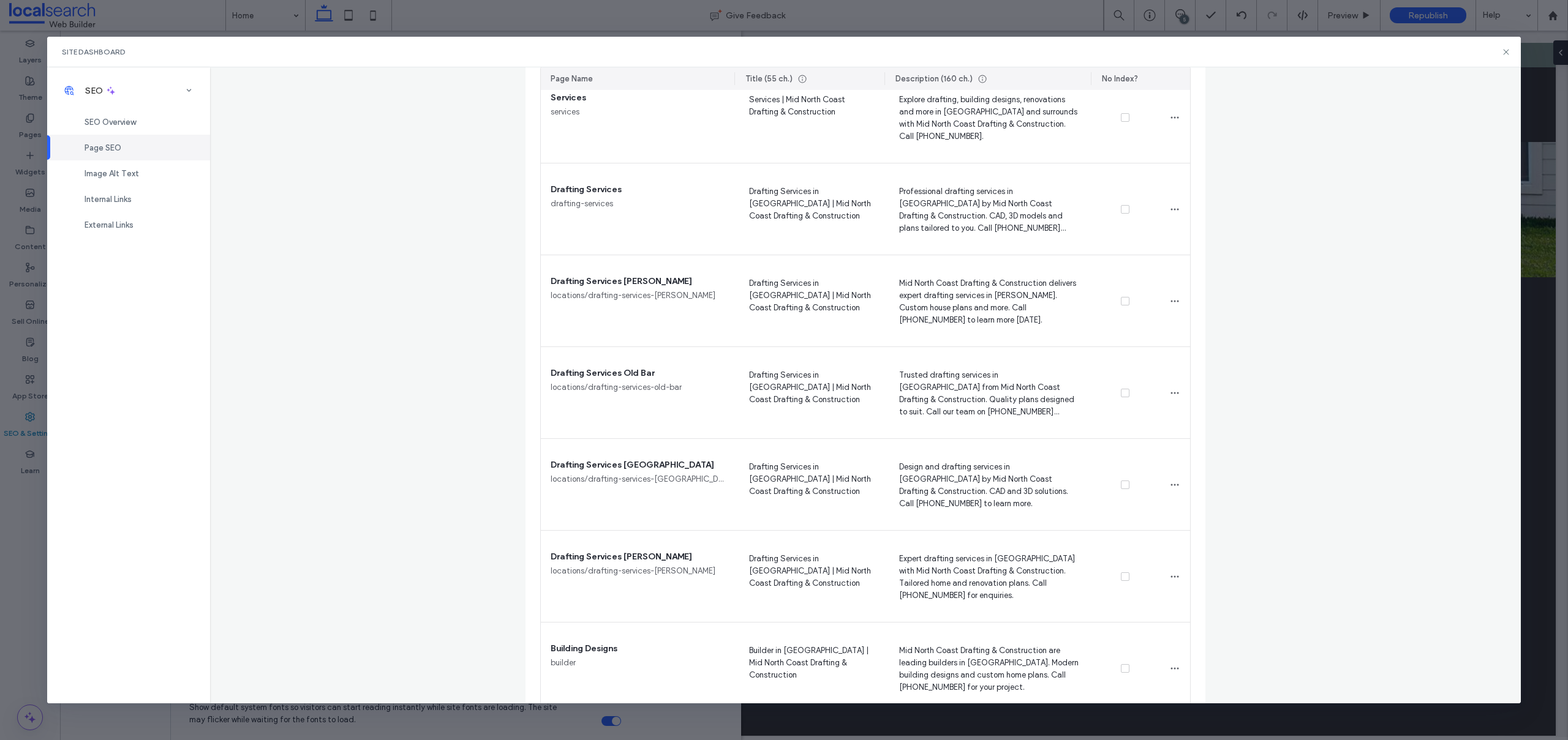
drag, startPoint x: 674, startPoint y: 79, endPoint x: 730, endPoint y: 77, distance: 56.0
click at [734, 77] on hr at bounding box center [734, 79] width 1 height 13
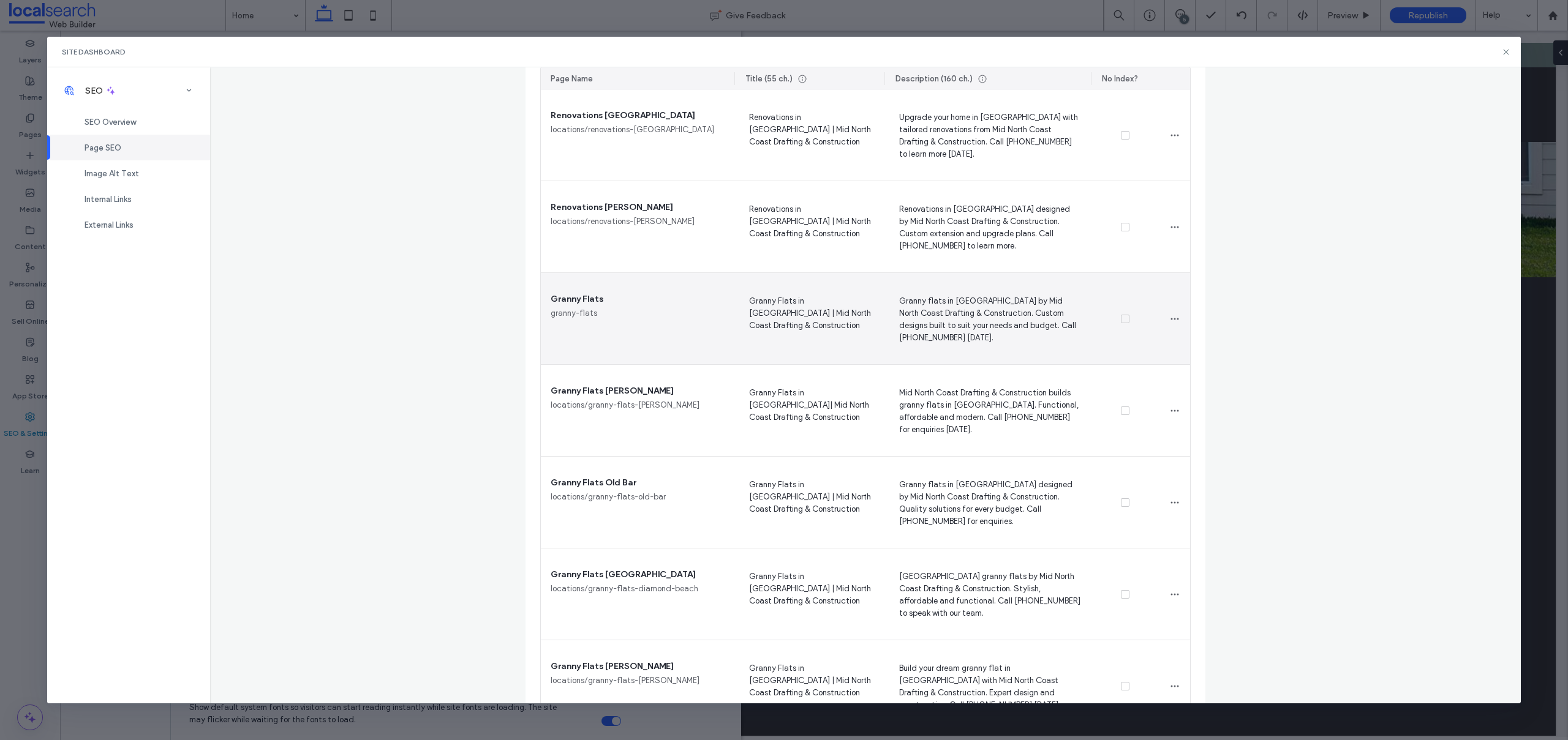
scroll to position [1613, 0]
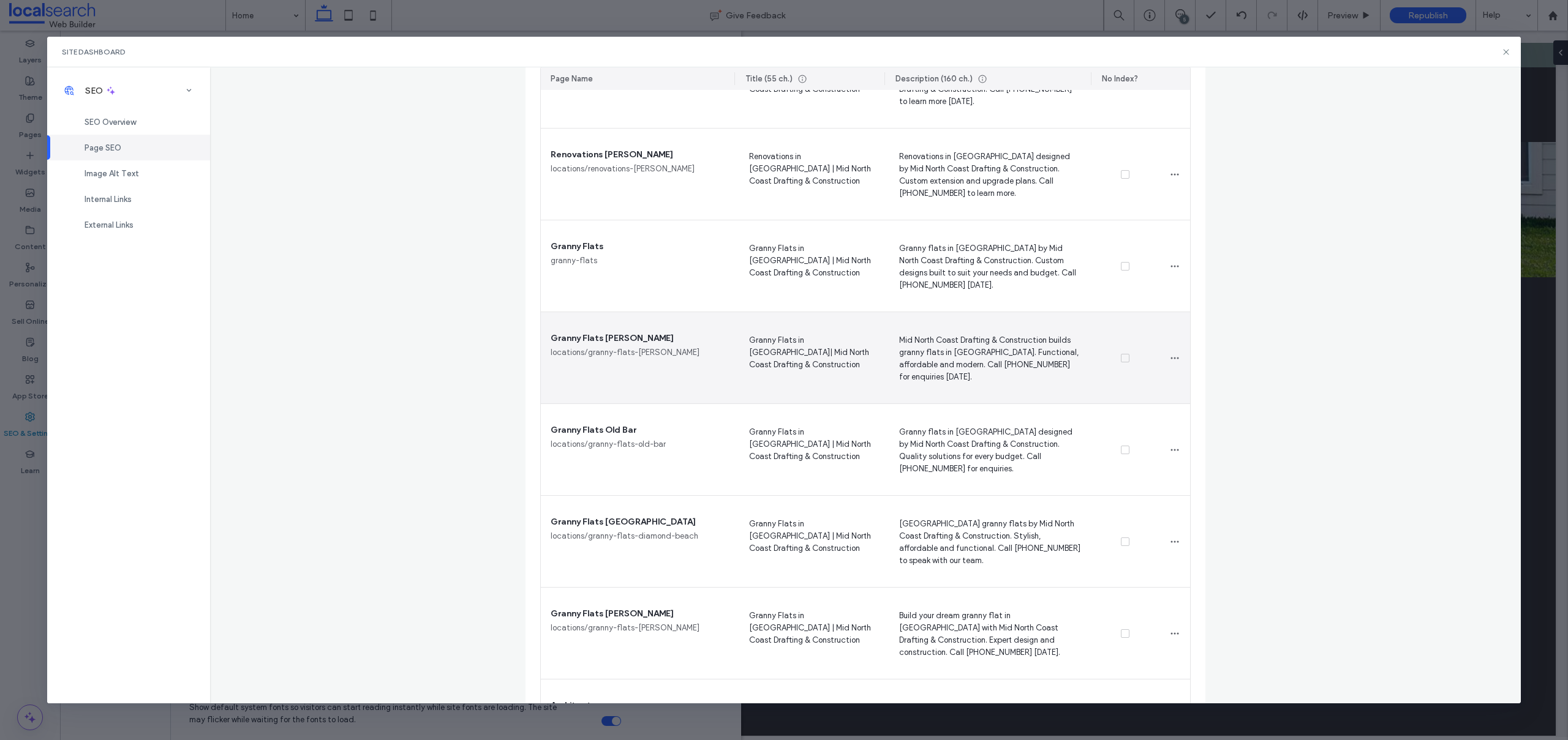
click at [832, 338] on span "Granny Flats in Forster| Mid North Coast Drafting & Construction" at bounding box center [809, 358] width 130 height 50
click at [824, 339] on textarea "**********" at bounding box center [809, 360] width 130 height 61
type textarea "**********"
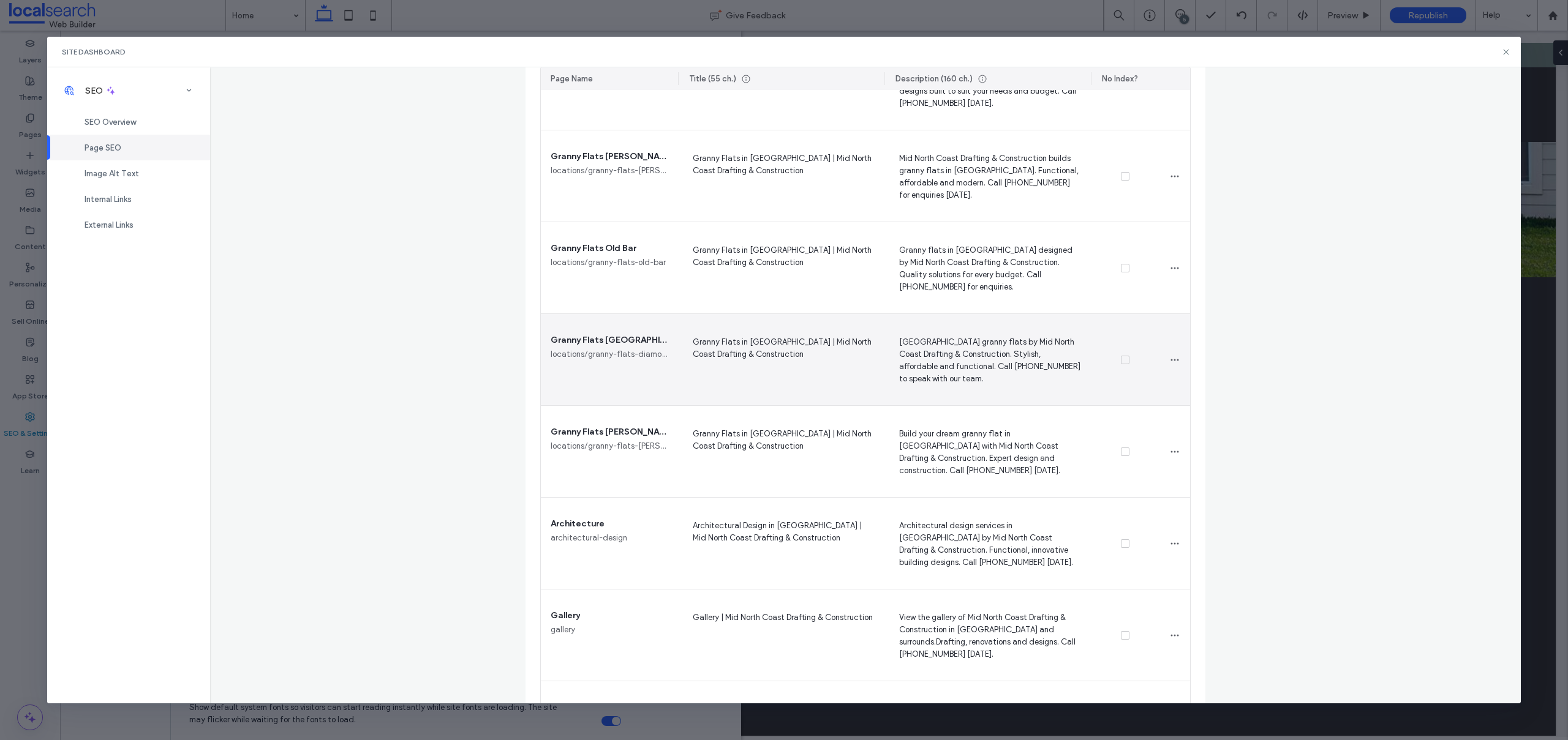
scroll to position [1796, 0]
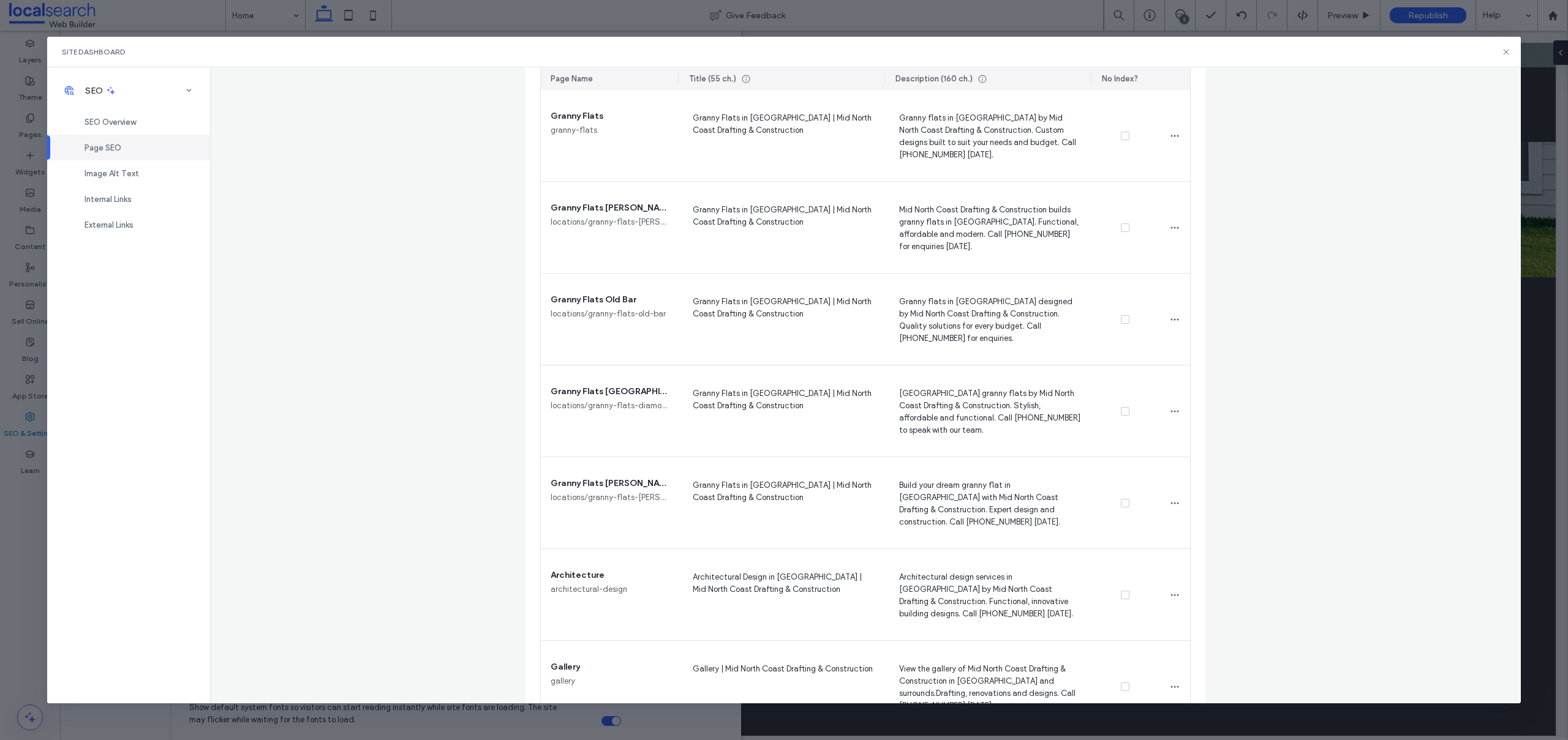
click at [675, 76] on div "Page Name Title (55 ch.) Description (160 ch.) No Index?" at bounding box center [865, 79] width 649 height 23
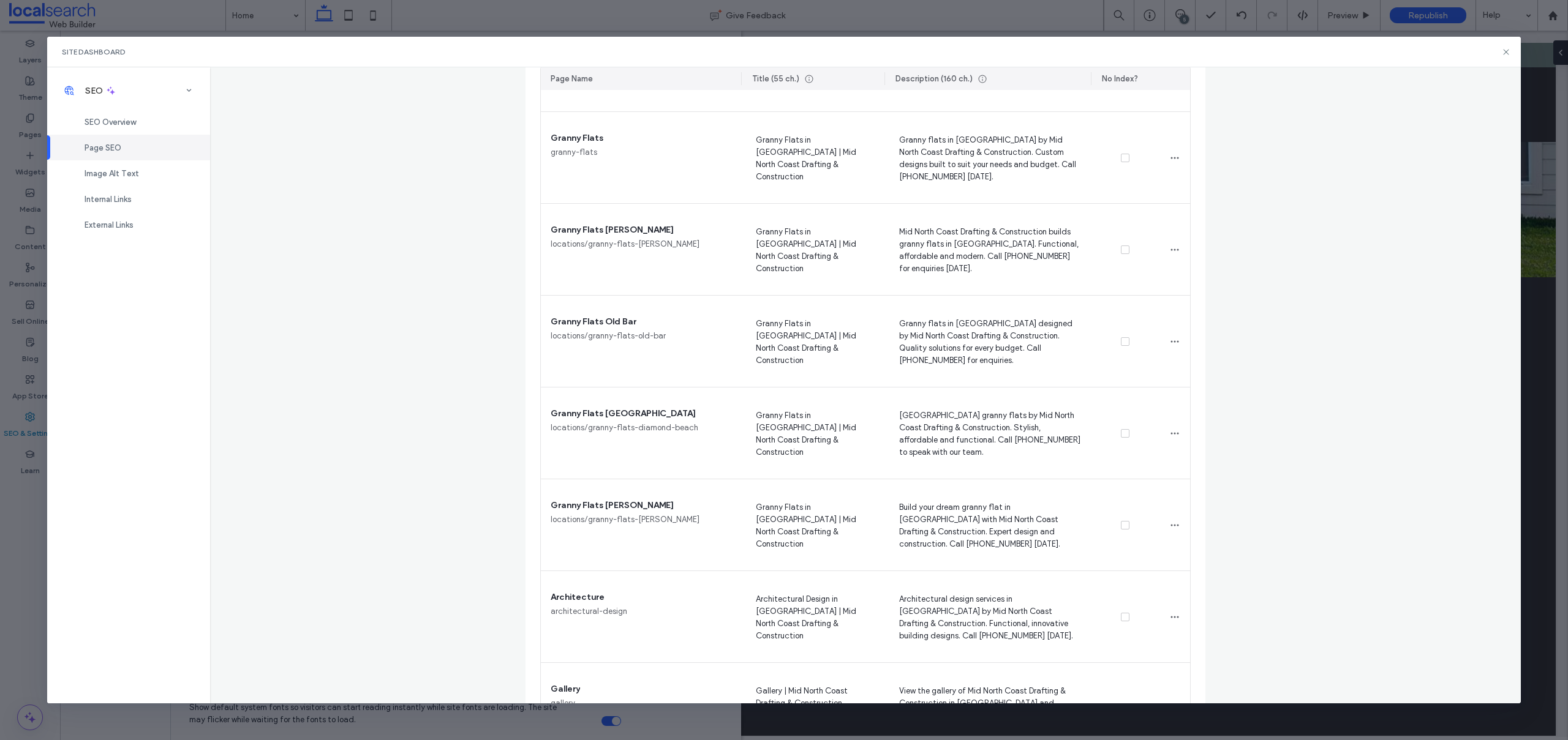
drag, startPoint x: 674, startPoint y: 79, endPoint x: 733, endPoint y: 76, distance: 59.1
click at [741, 76] on div at bounding box center [742, 79] width 3 height 23
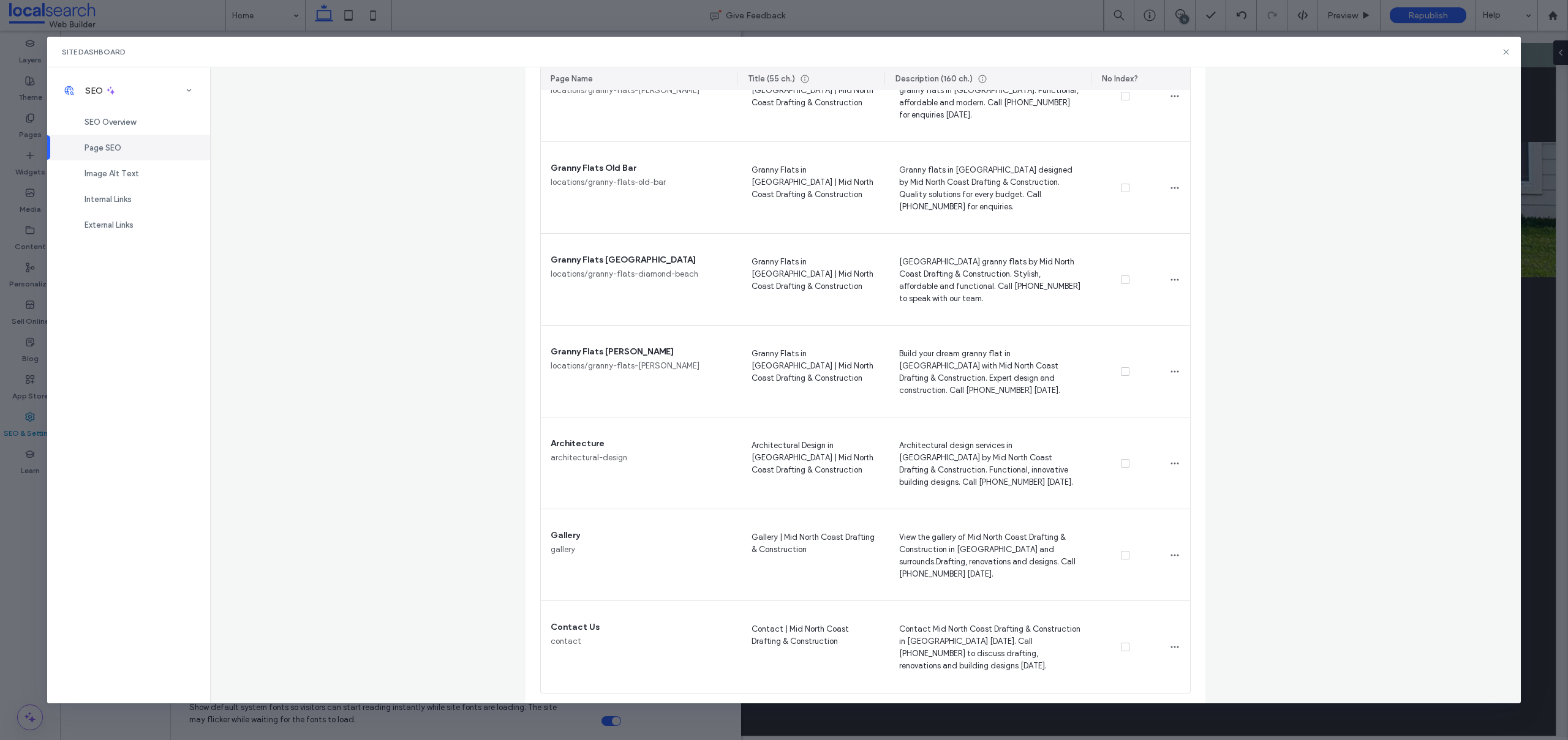
scroll to position [1880, 0]
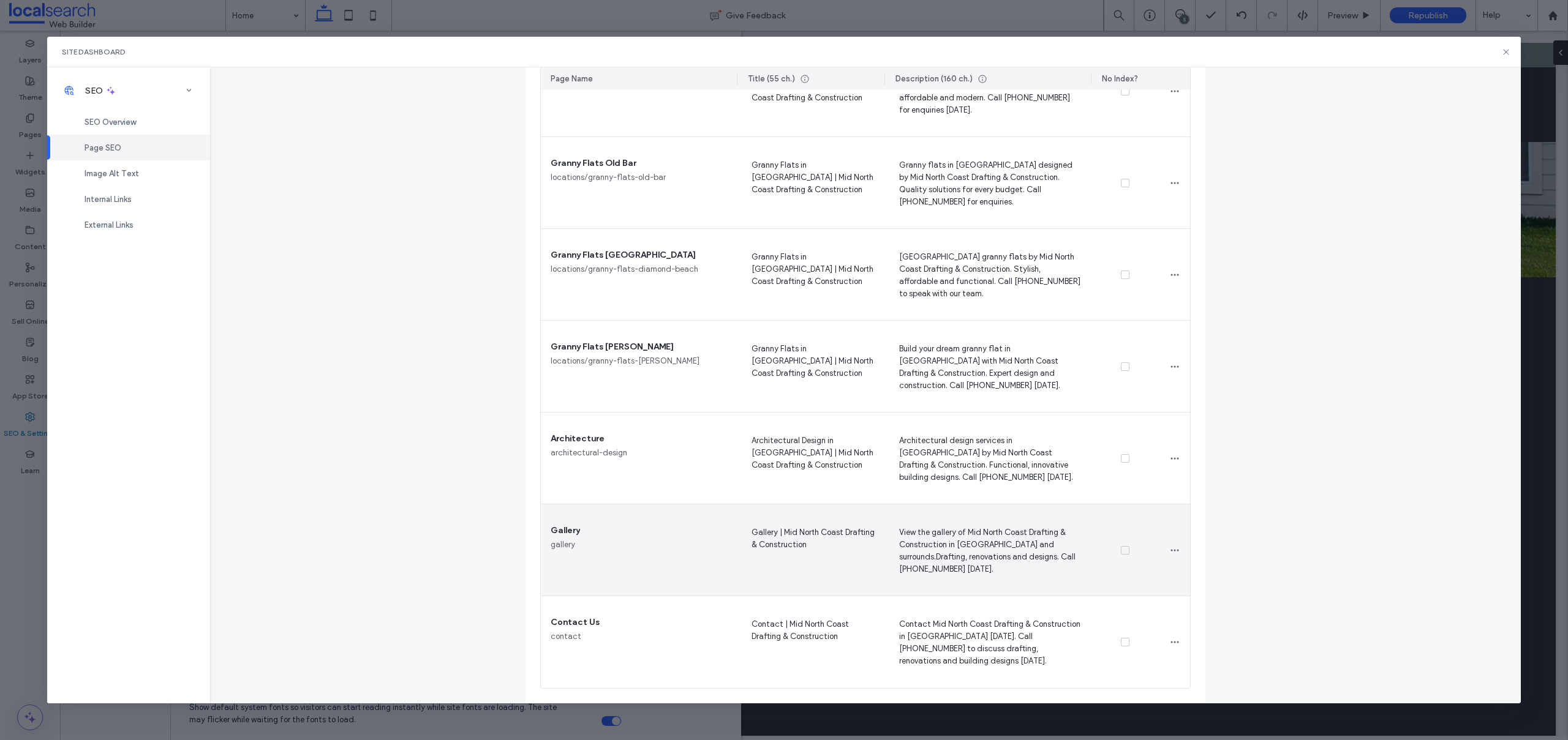
click at [1038, 545] on span "View the gallery of Mid North Coast Drafting & Construction in Taree and surrou…" at bounding box center [987, 550] width 187 height 50
click at [933, 557] on textarea "**********" at bounding box center [987, 552] width 187 height 61
type textarea "**********"
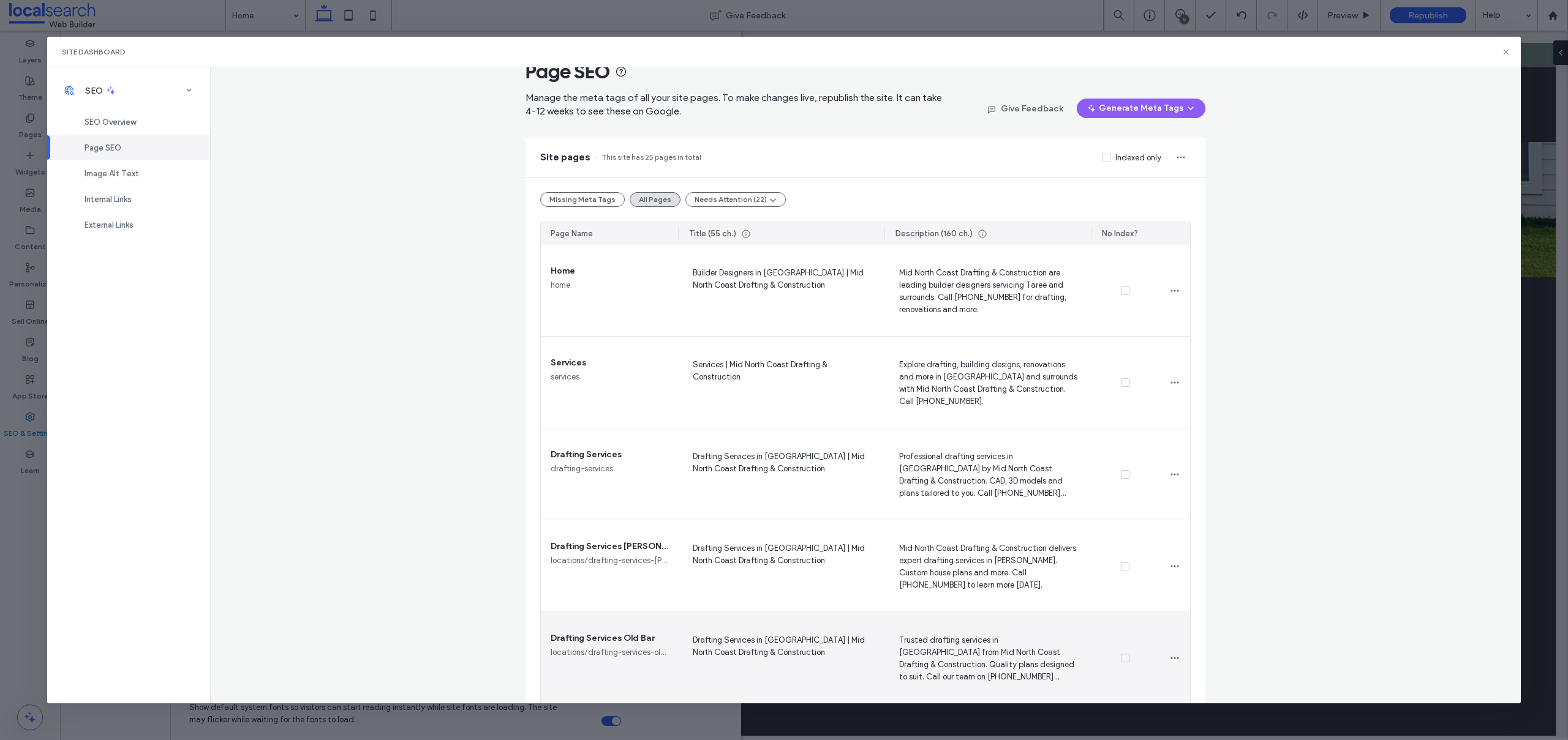
scroll to position [0, 0]
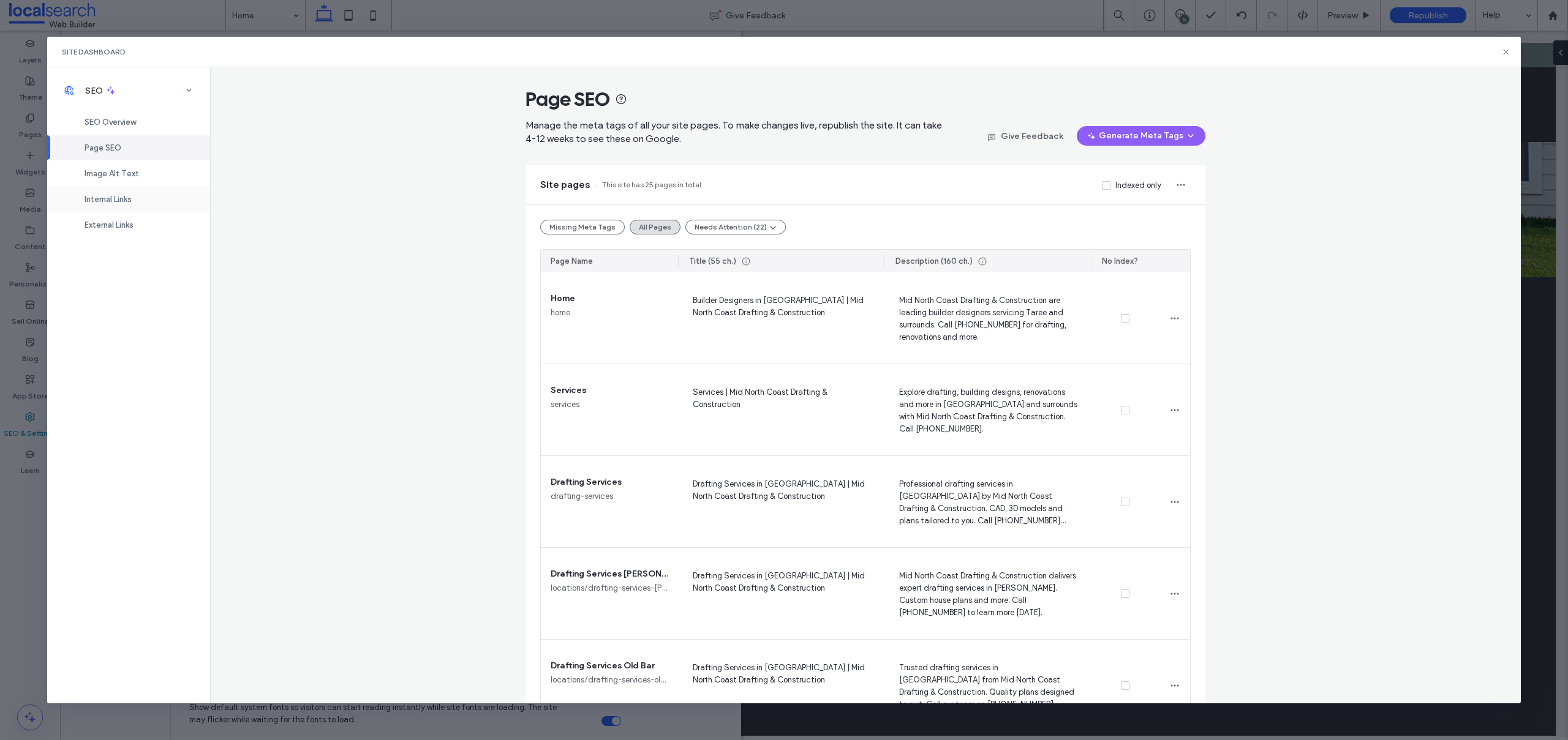
click at [132, 194] on span "Internal Links" at bounding box center [108, 199] width 47 height 9
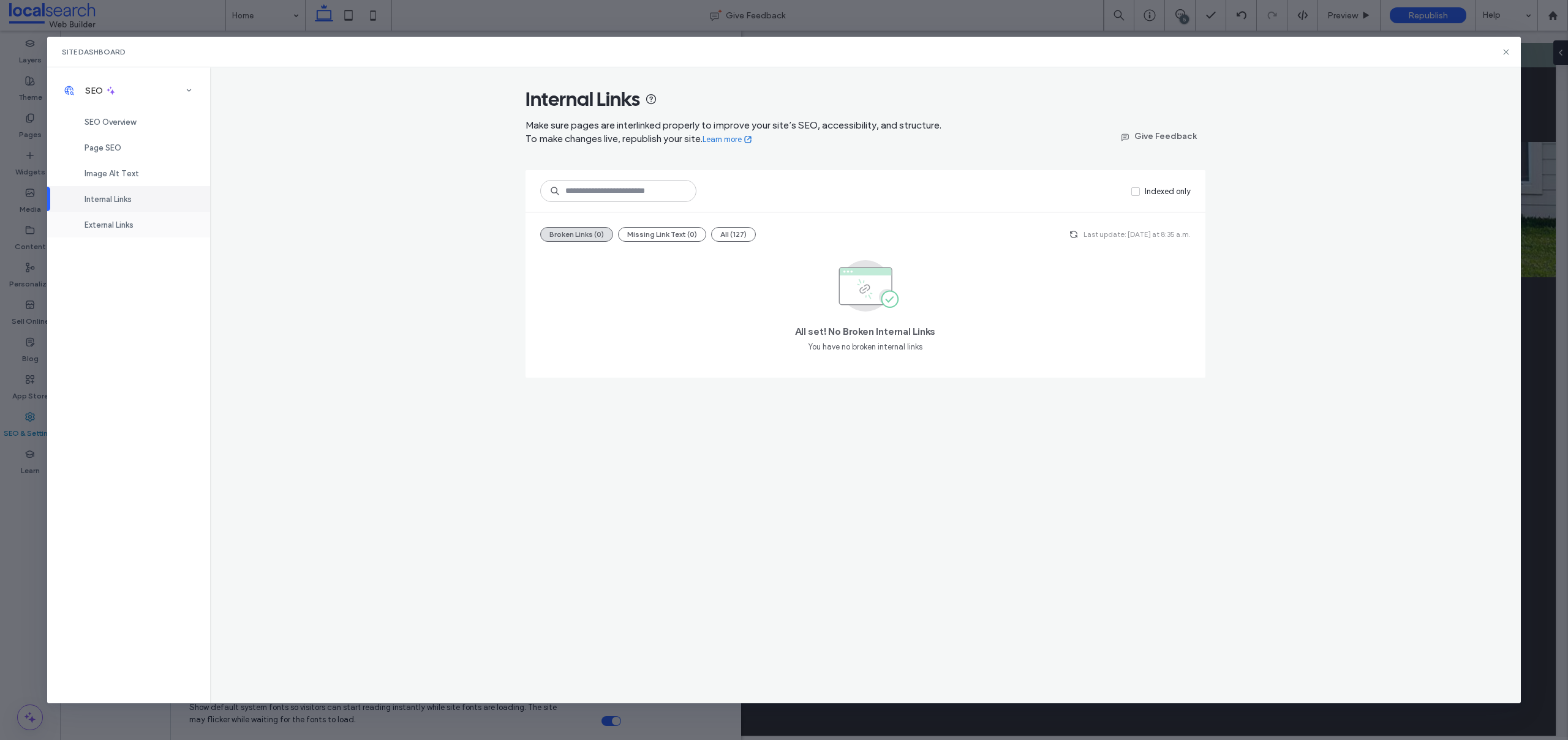
click at [110, 212] on div "External Links" at bounding box center [128, 224] width 163 height 26
click at [126, 170] on span "Image Alt Text" at bounding box center [112, 173] width 54 height 9
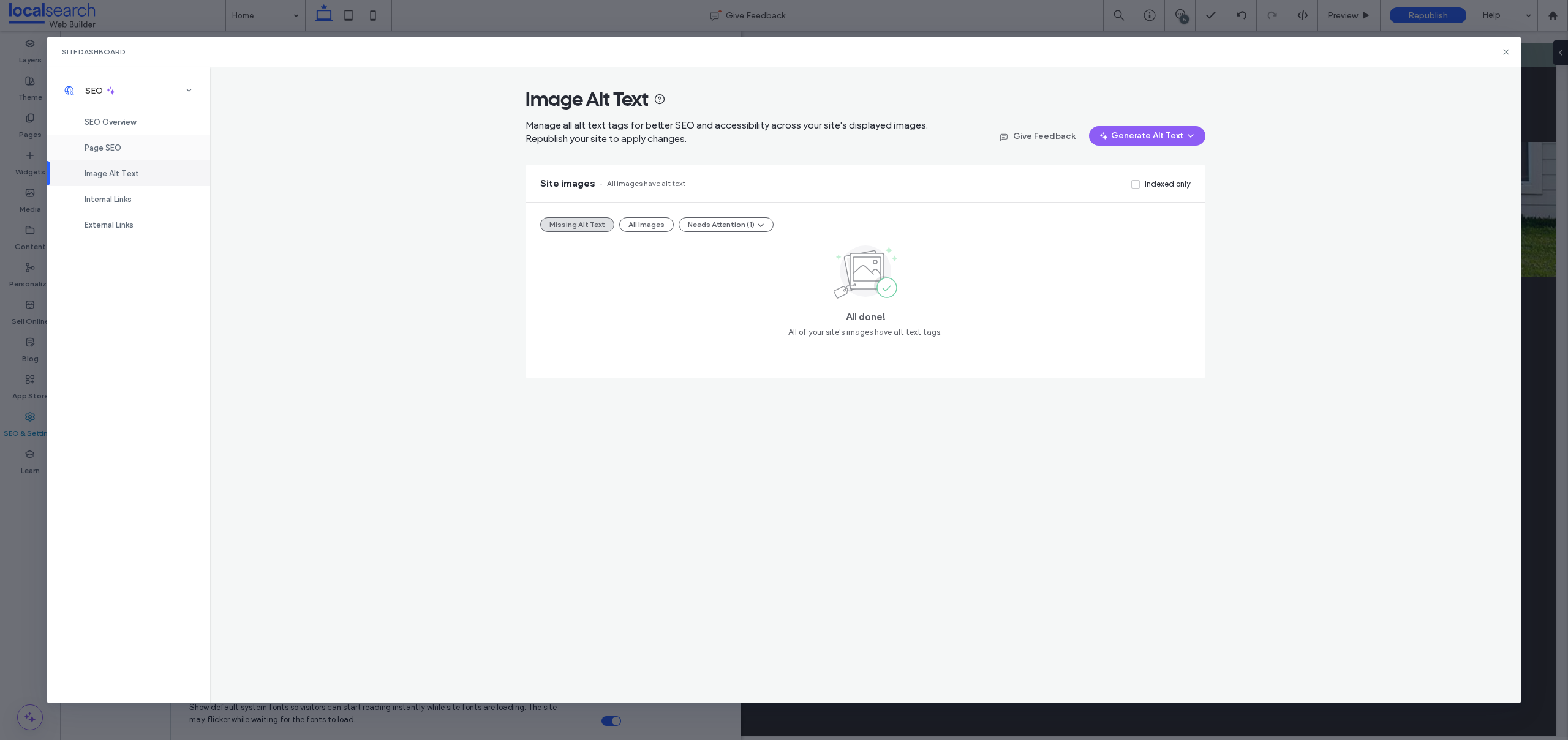
click at [117, 141] on div "Page SEO" at bounding box center [128, 147] width 163 height 26
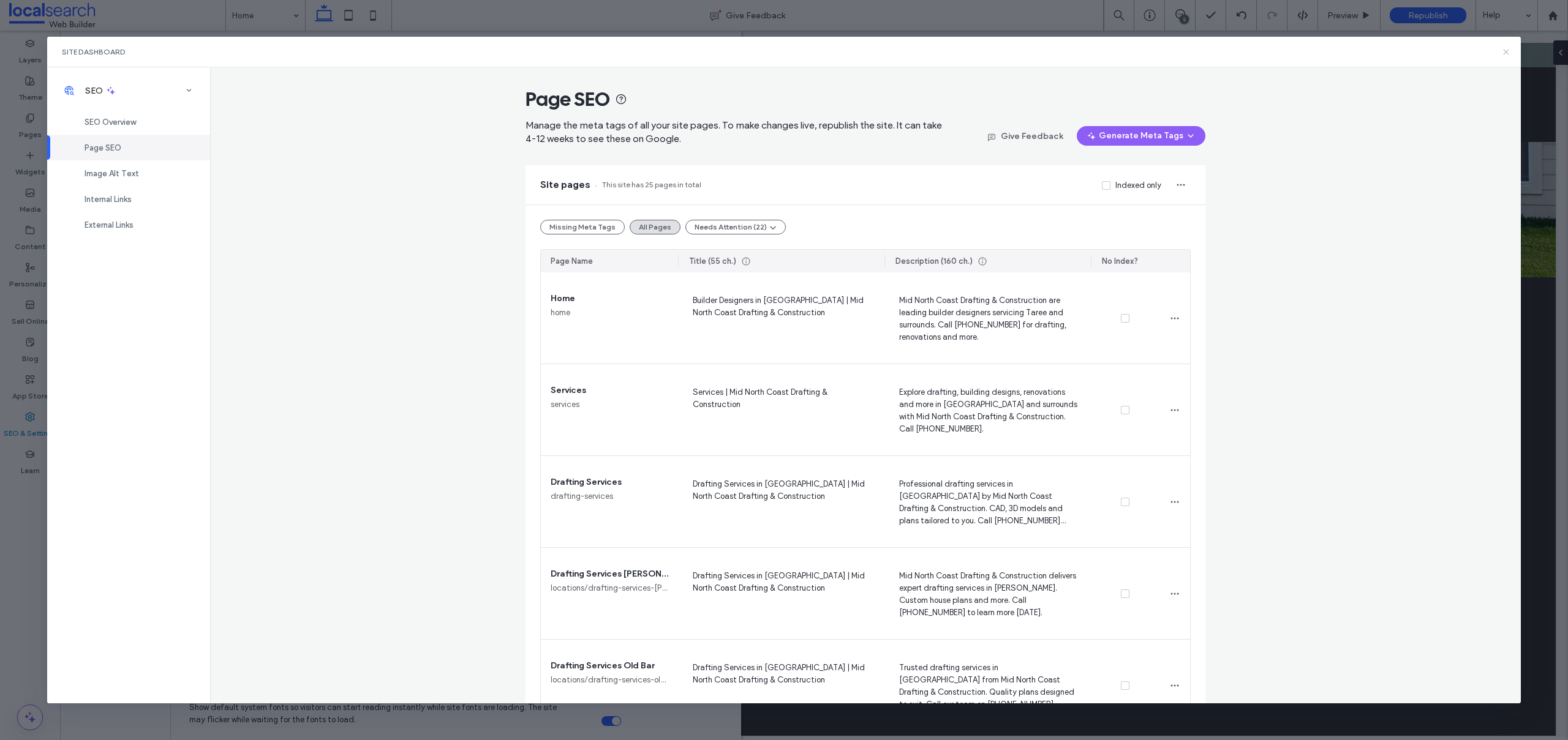
click at [1505, 50] on use at bounding box center [1506, 52] width 6 height 6
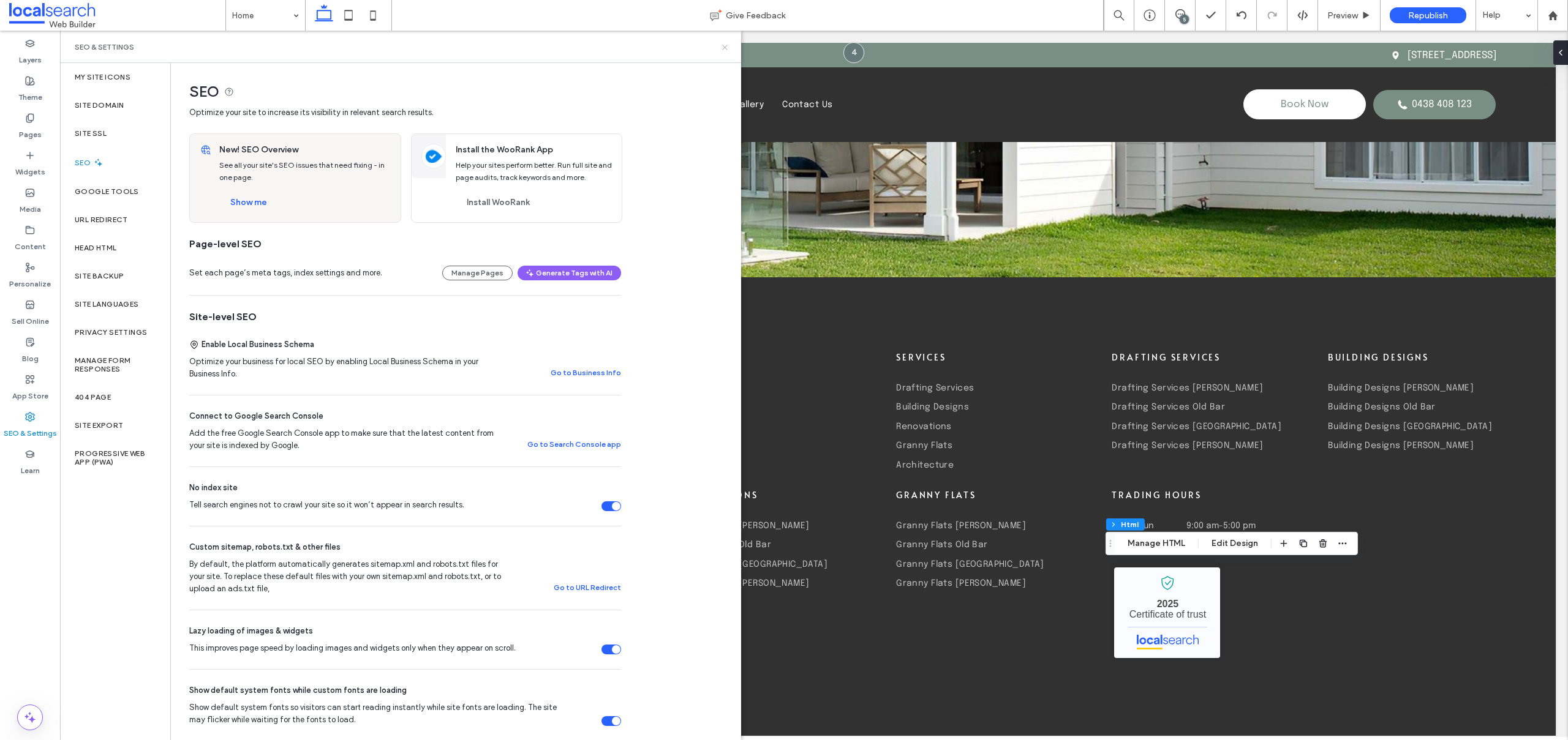
click at [724, 45] on icon at bounding box center [724, 47] width 9 height 9
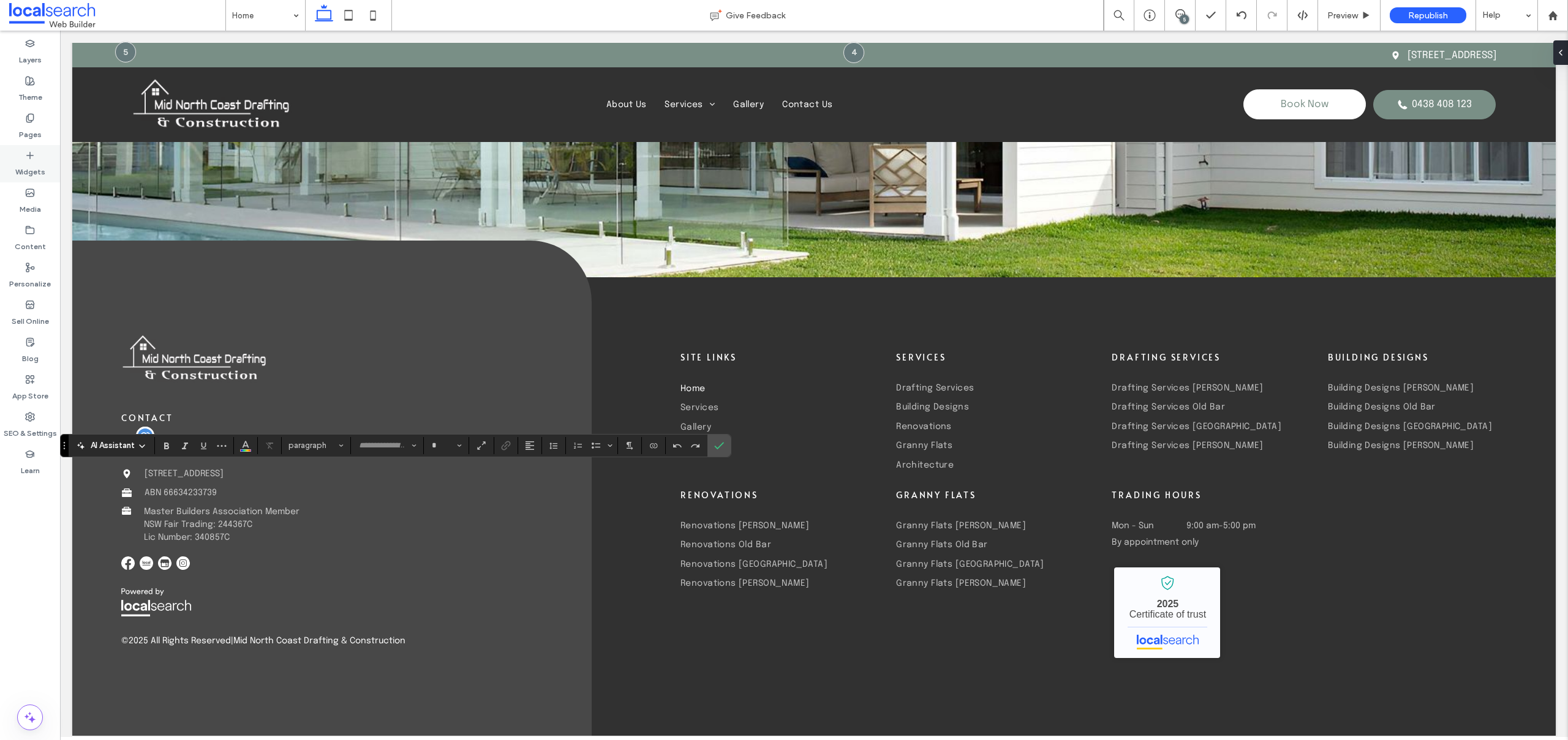
type input "********"
type input "**"
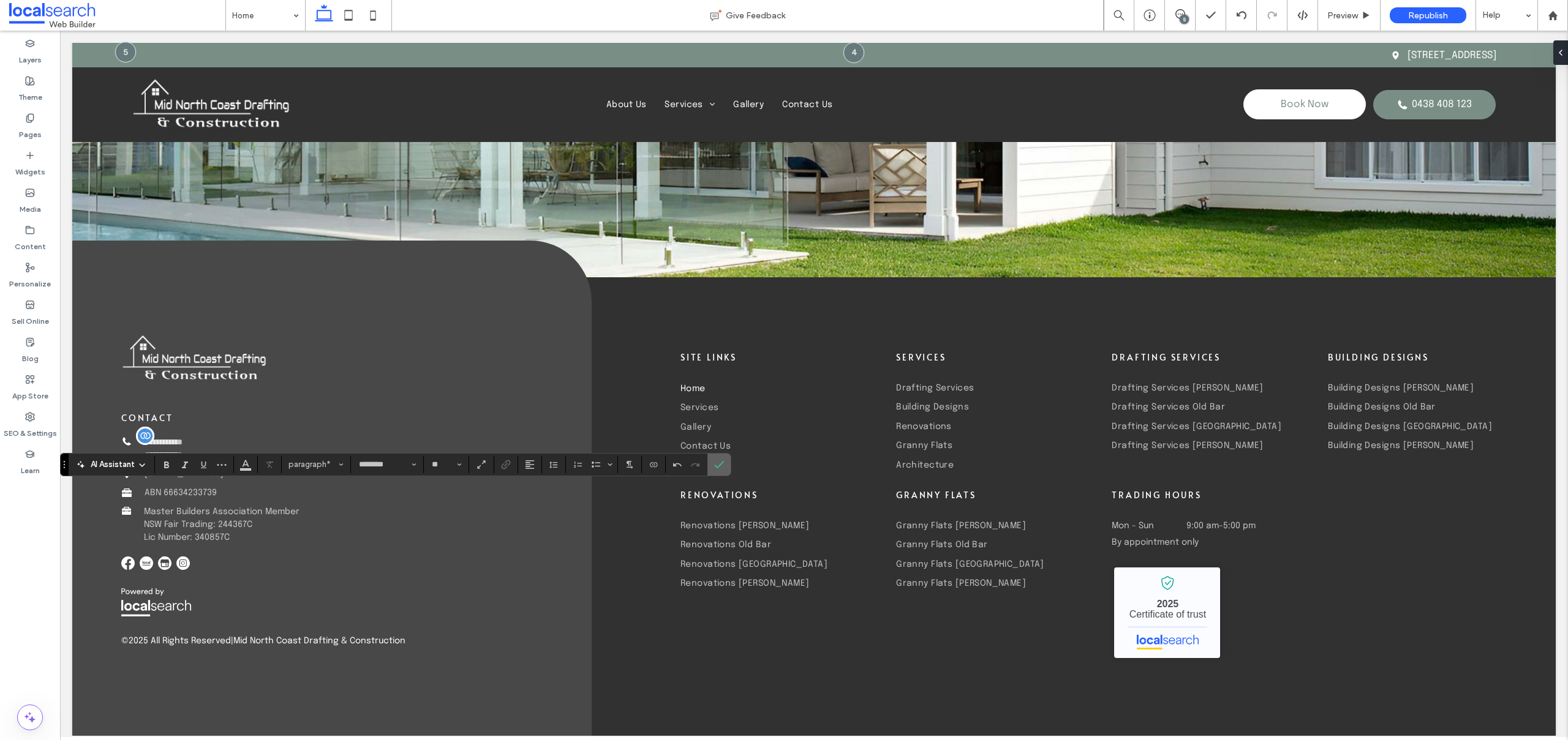
click at [717, 463] on icon "Confirm" at bounding box center [719, 465] width 10 height 10
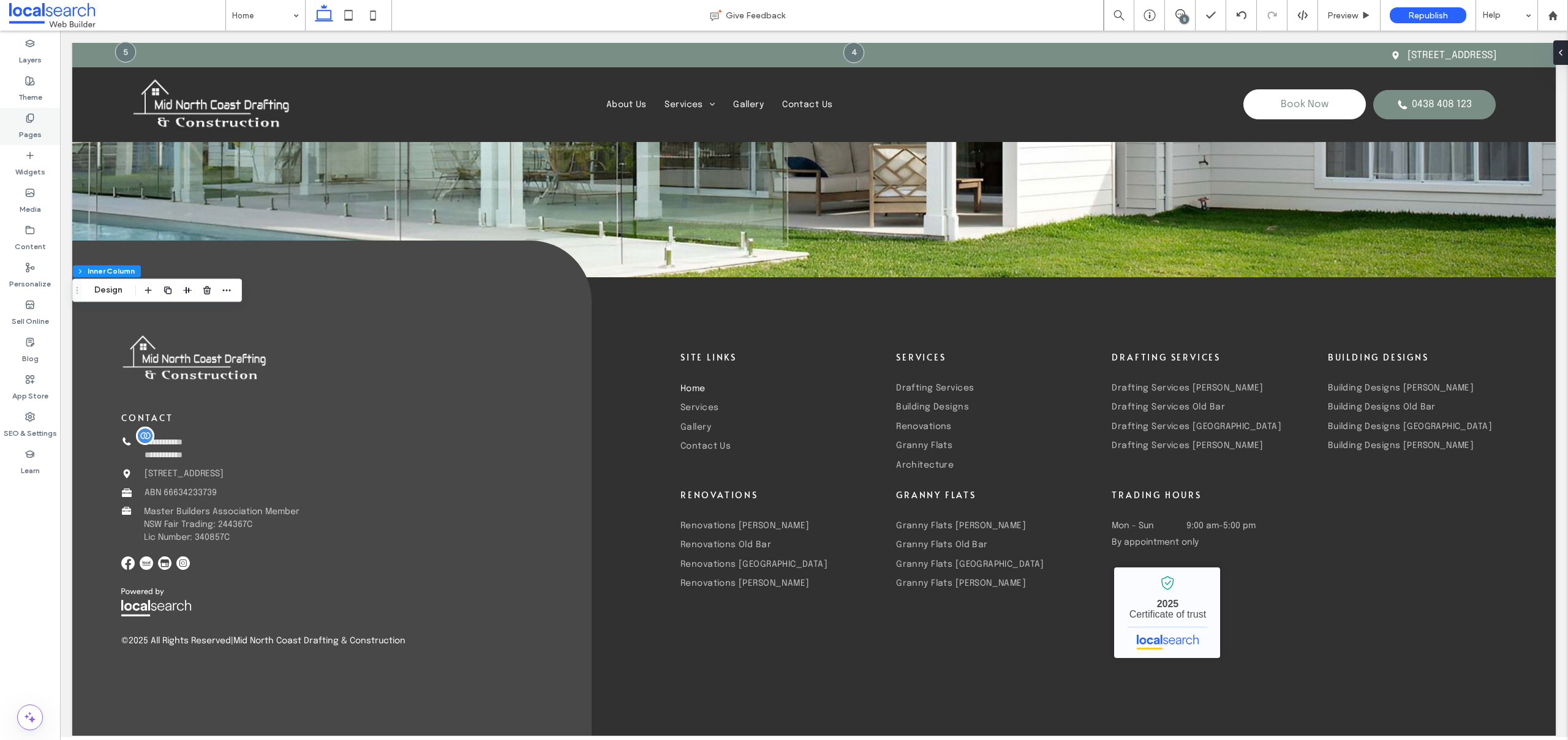
click at [37, 124] on label "Pages" at bounding box center [30, 131] width 23 height 17
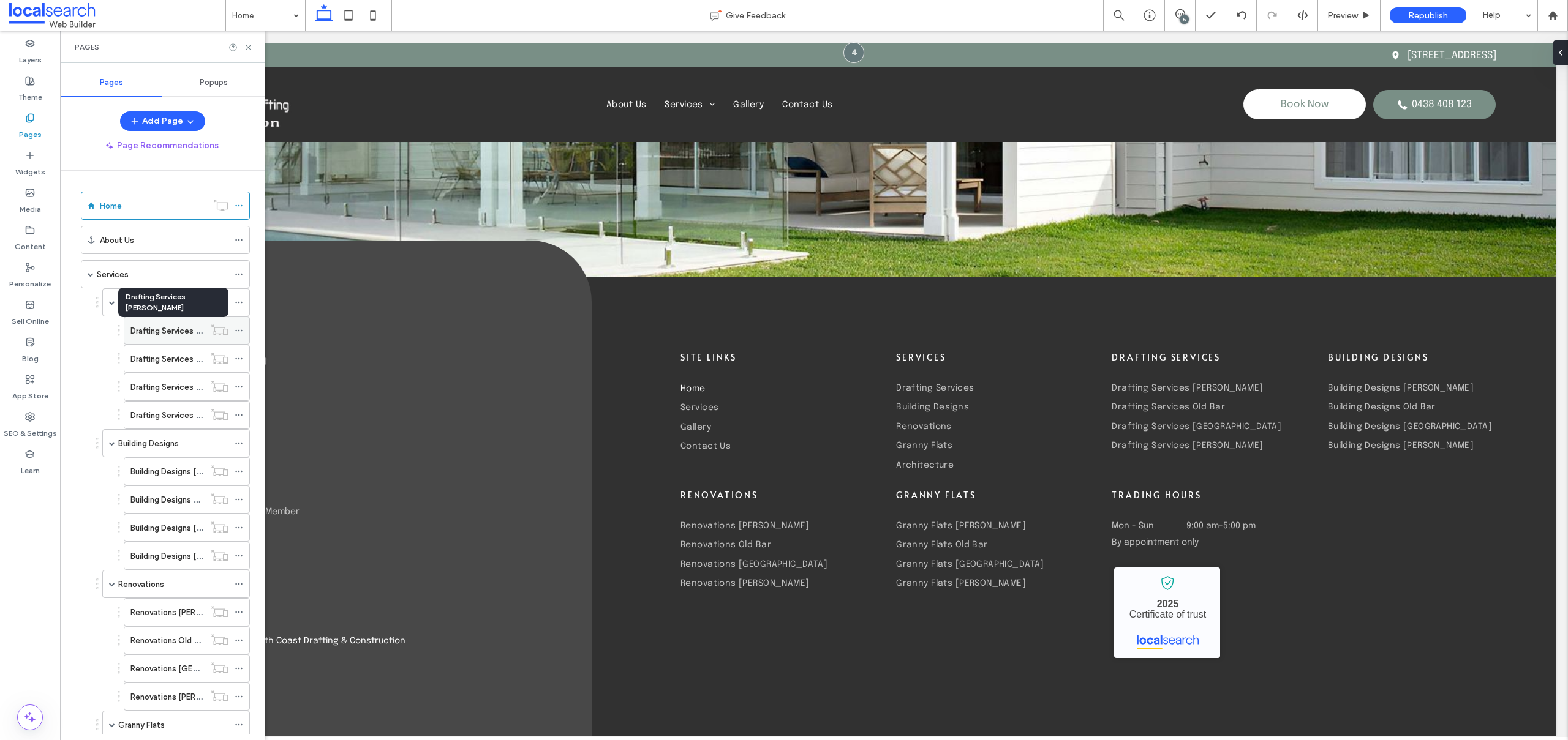
click at [152, 327] on label "Drafting Services [PERSON_NAME]" at bounding box center [194, 330] width 127 height 21
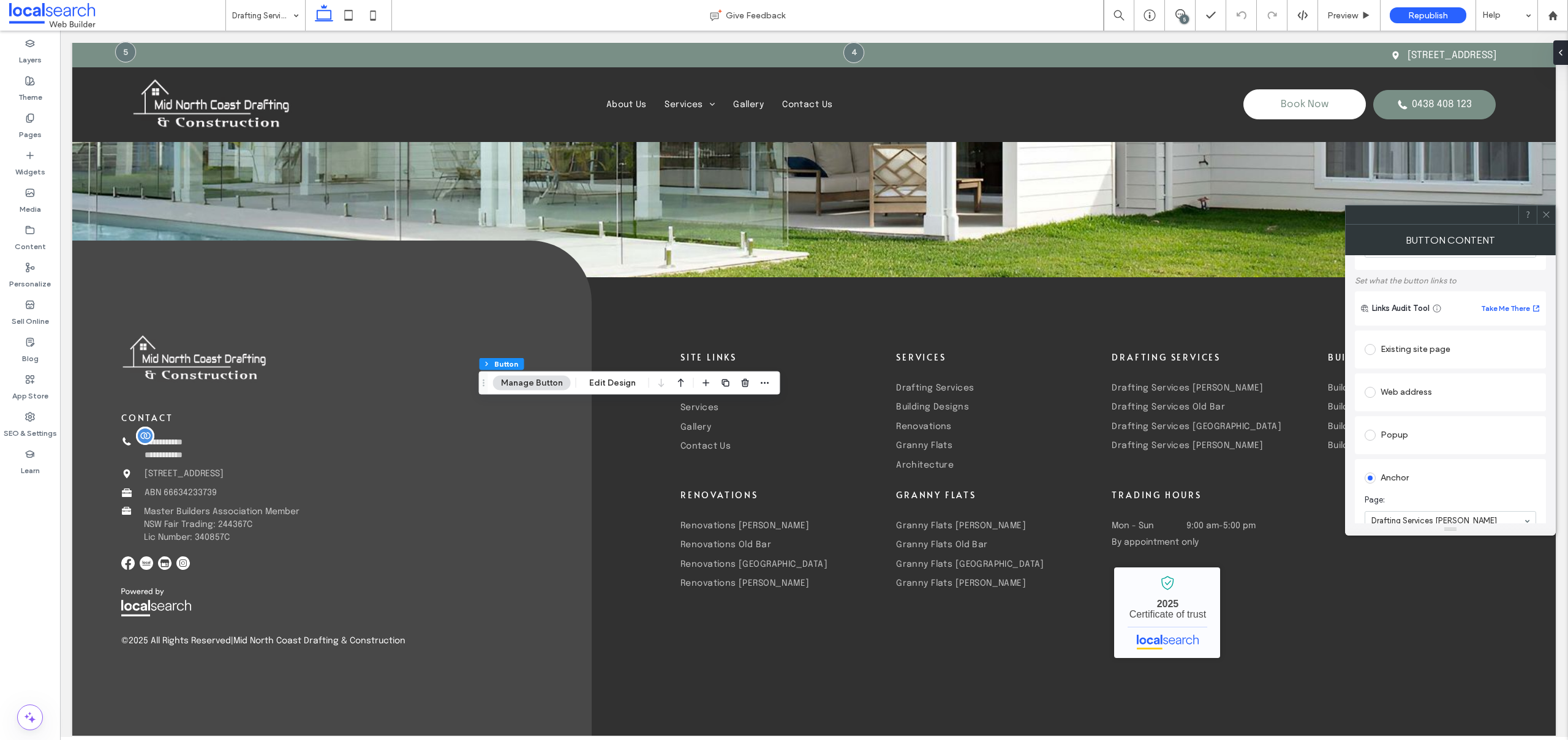
scroll to position [108, 0]
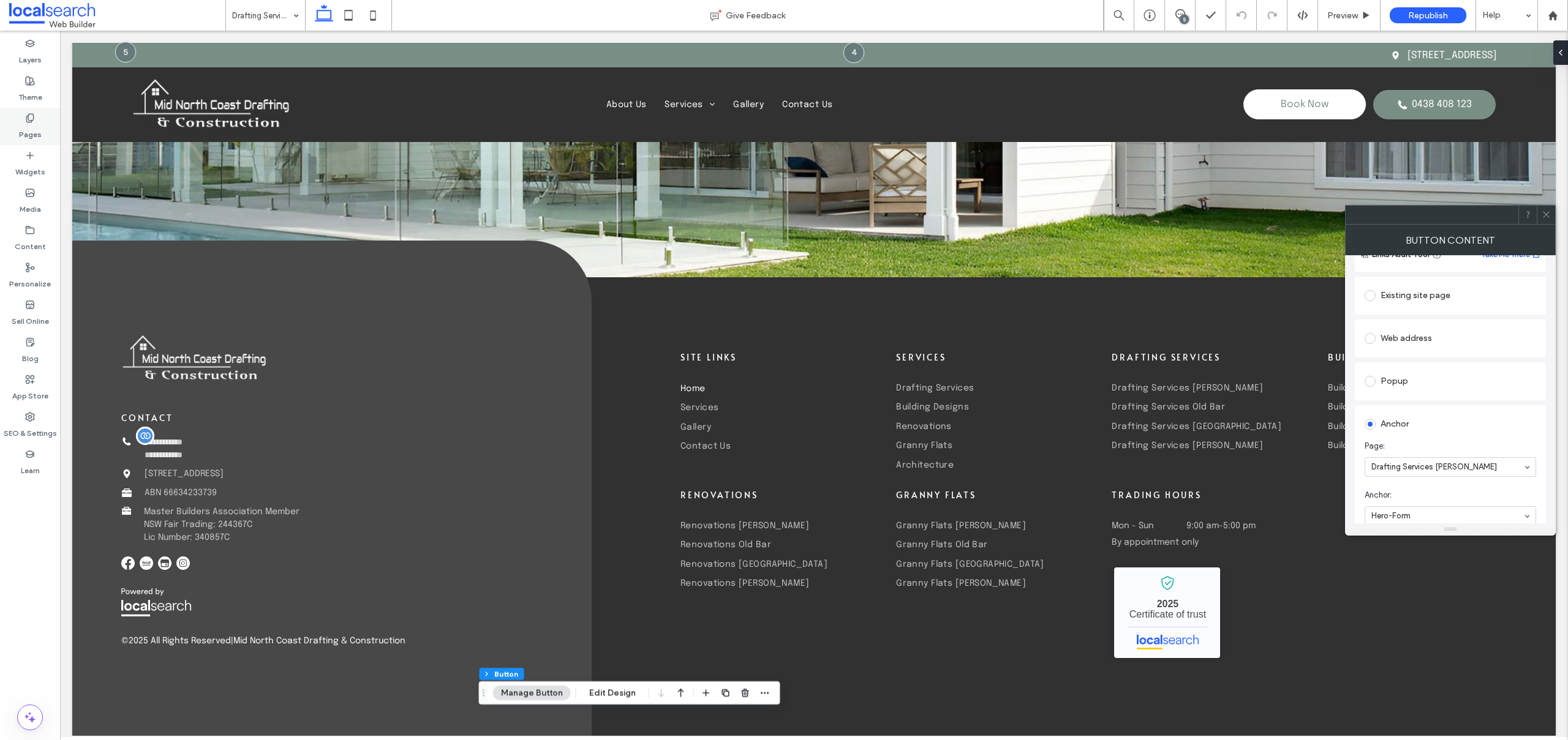
click at [39, 114] on div "Pages" at bounding box center [30, 126] width 60 height 37
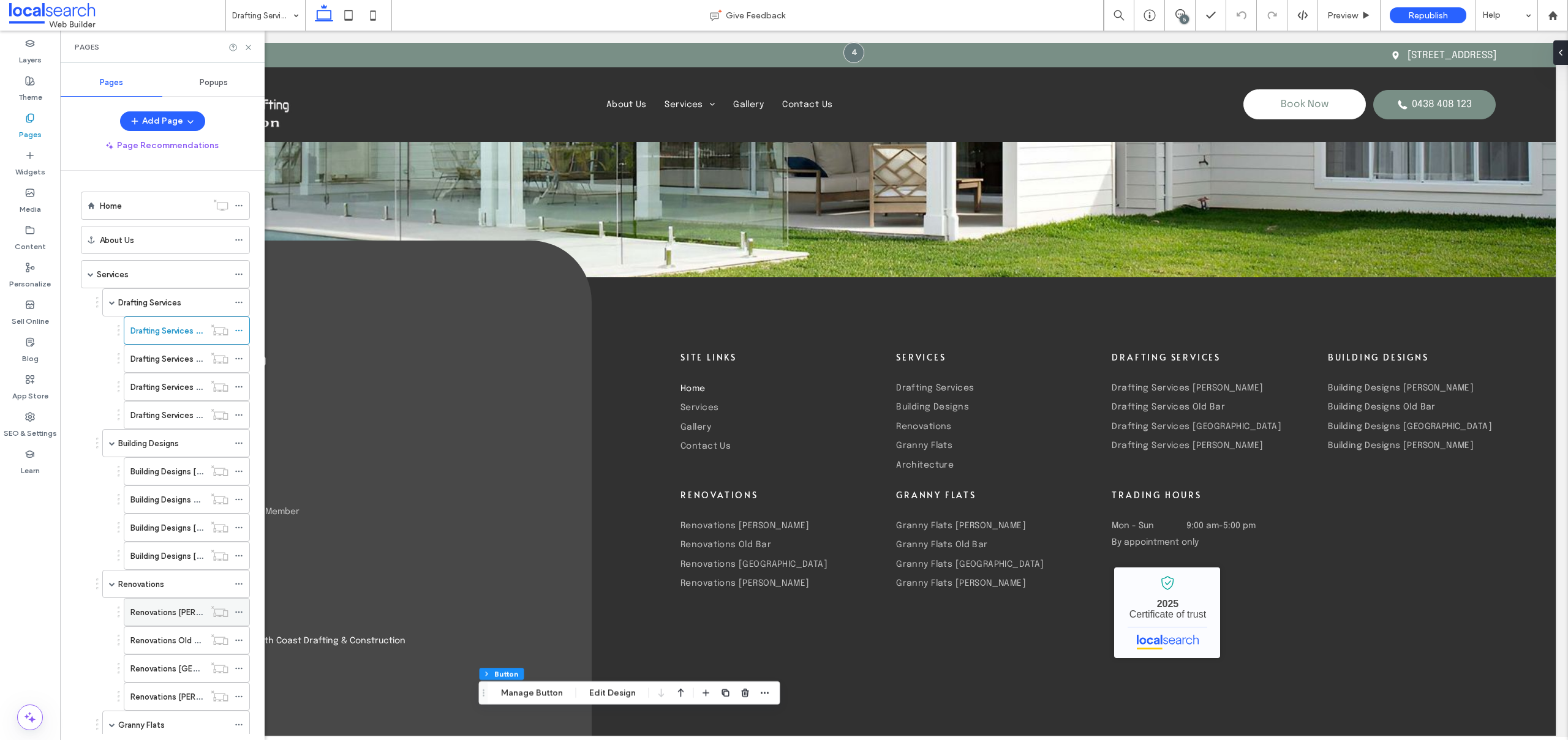
click at [168, 617] on label "Renovations [PERSON_NAME]" at bounding box center [185, 612] width 110 height 21
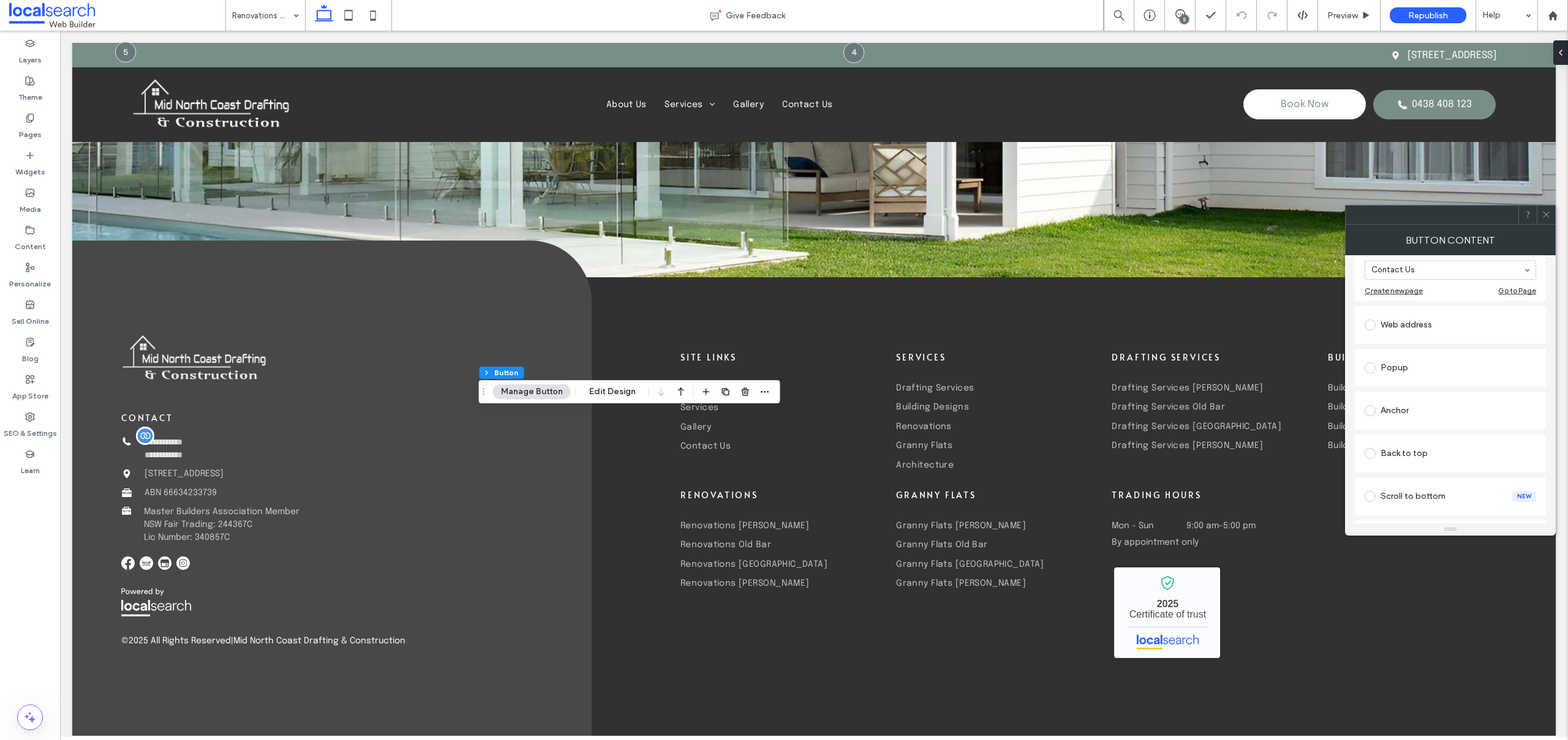
scroll to position [166, 0]
click at [1369, 403] on span at bounding box center [1370, 403] width 11 height 11
click at [1547, 210] on icon at bounding box center [1545, 214] width 9 height 9
click at [19, 117] on div "Pages" at bounding box center [30, 126] width 60 height 37
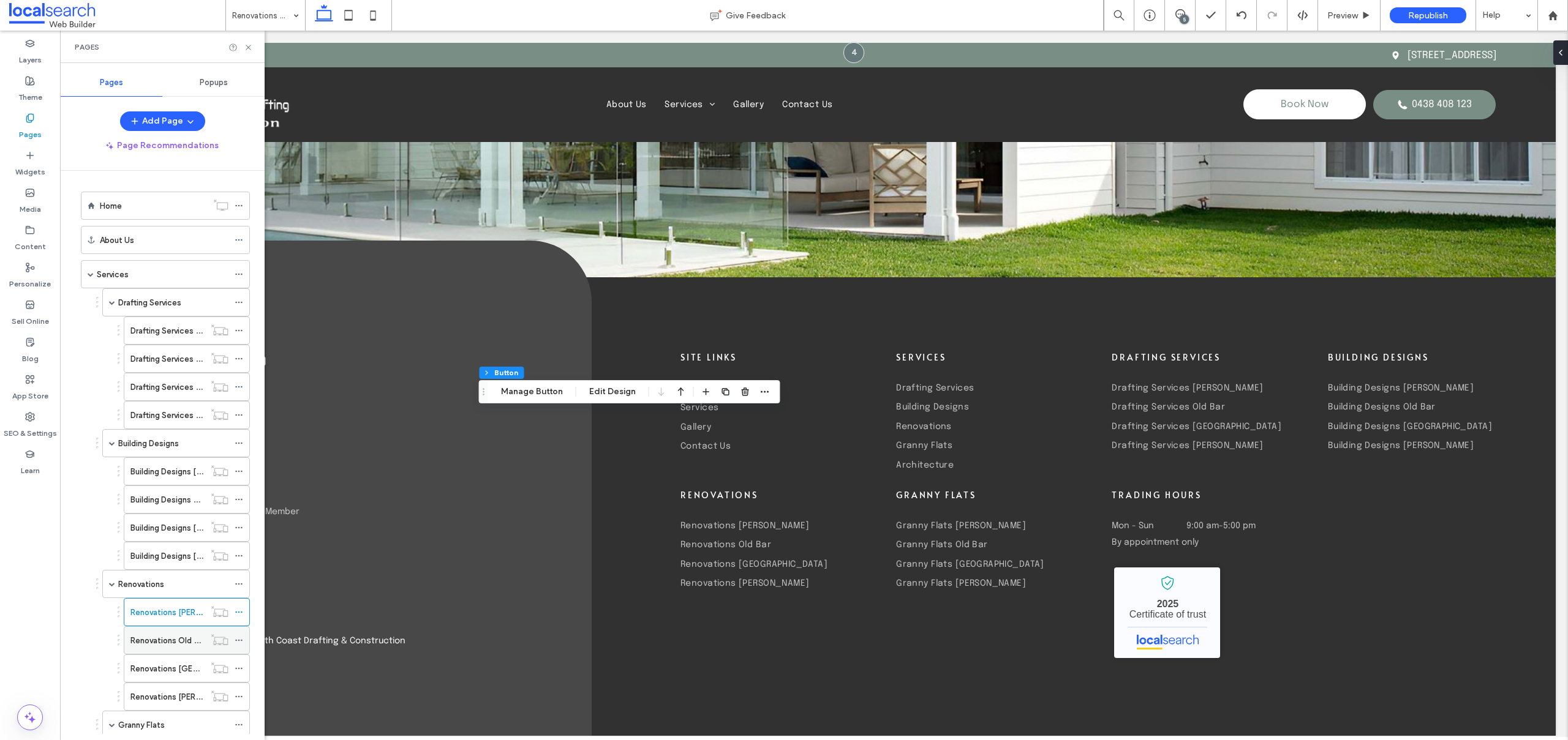
click at [154, 641] on label "Renovations Old Bar" at bounding box center [168, 640] width 75 height 21
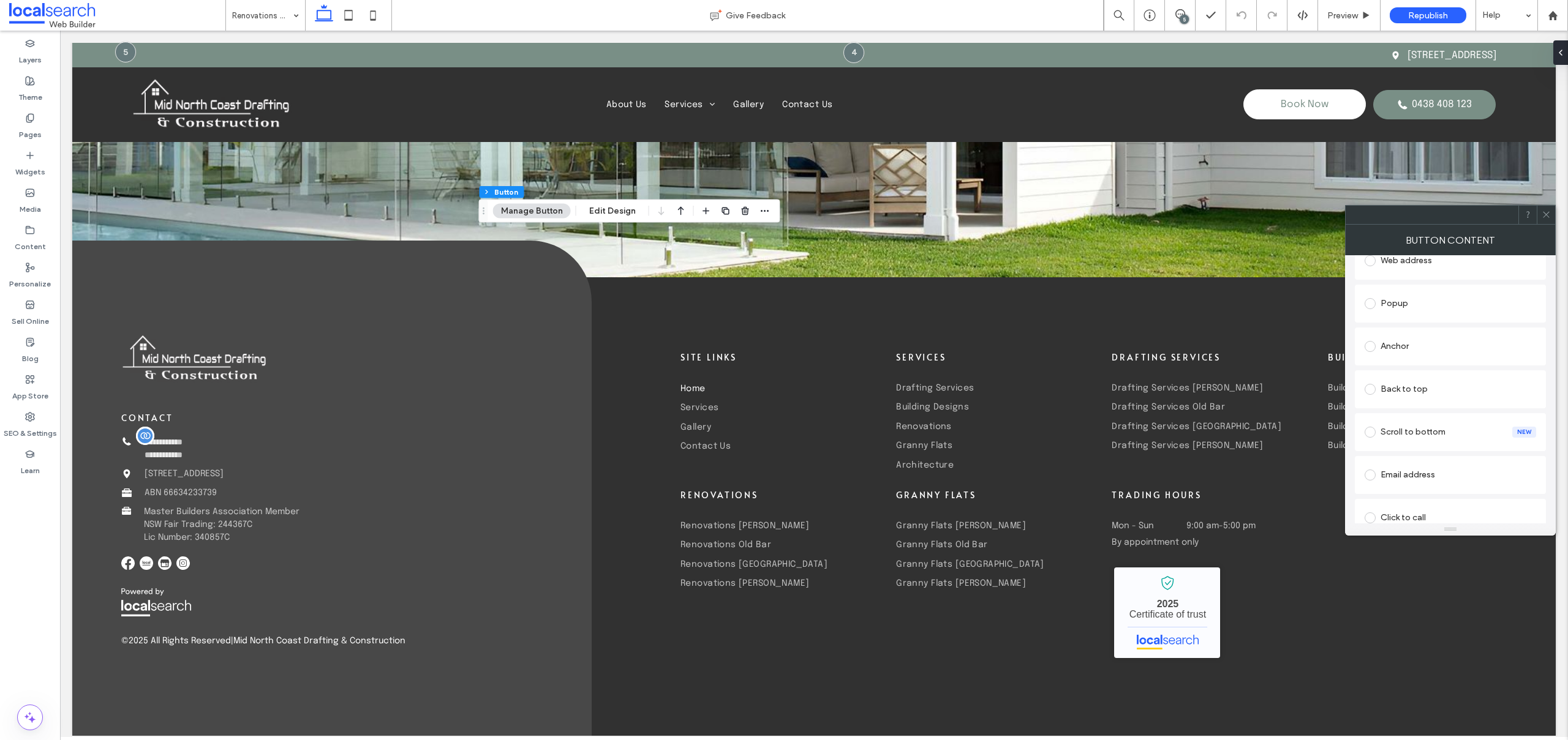
click at [1370, 345] on span at bounding box center [1370, 346] width 11 height 11
click at [1544, 210] on icon at bounding box center [1545, 214] width 9 height 9
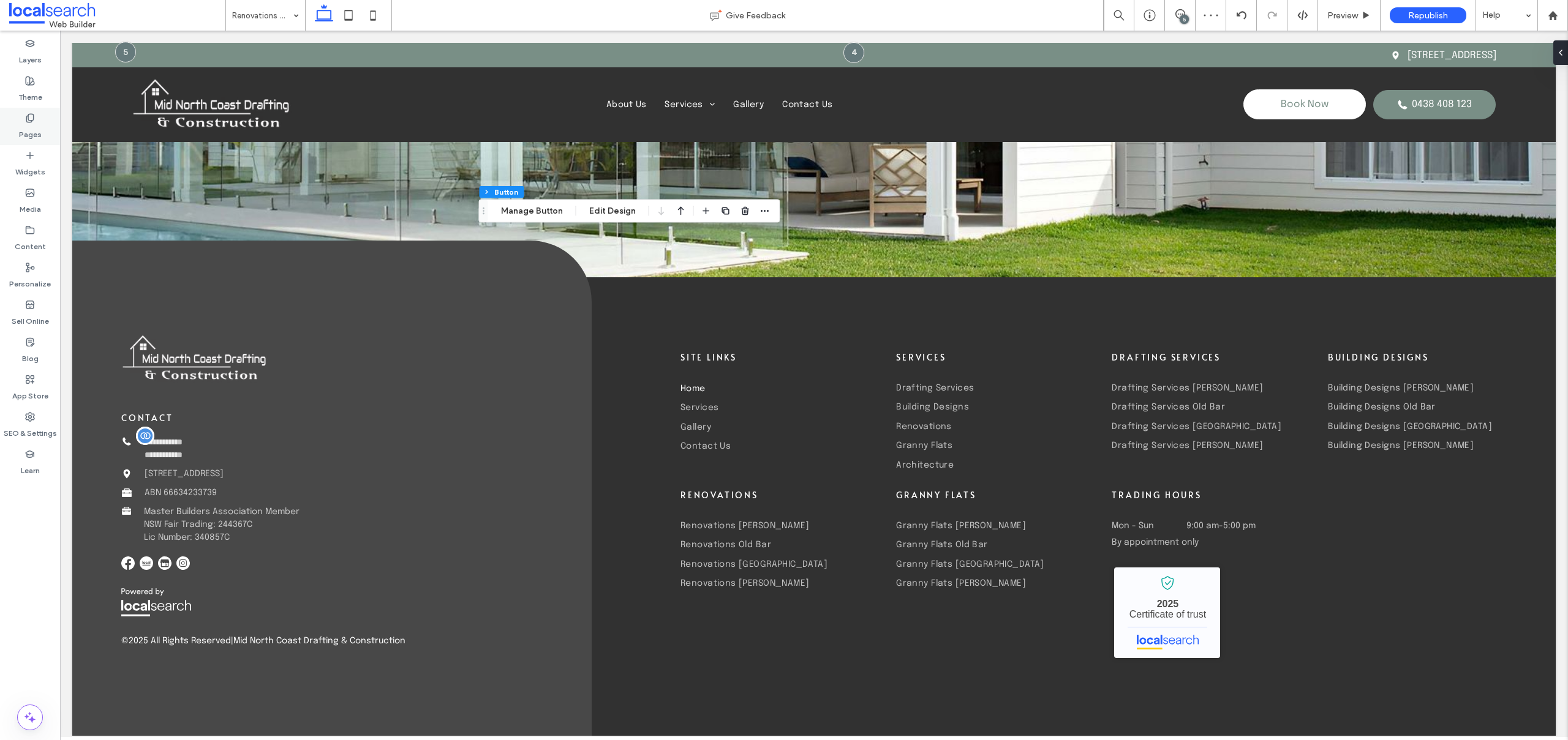
click at [25, 117] on icon at bounding box center [30, 118] width 10 height 10
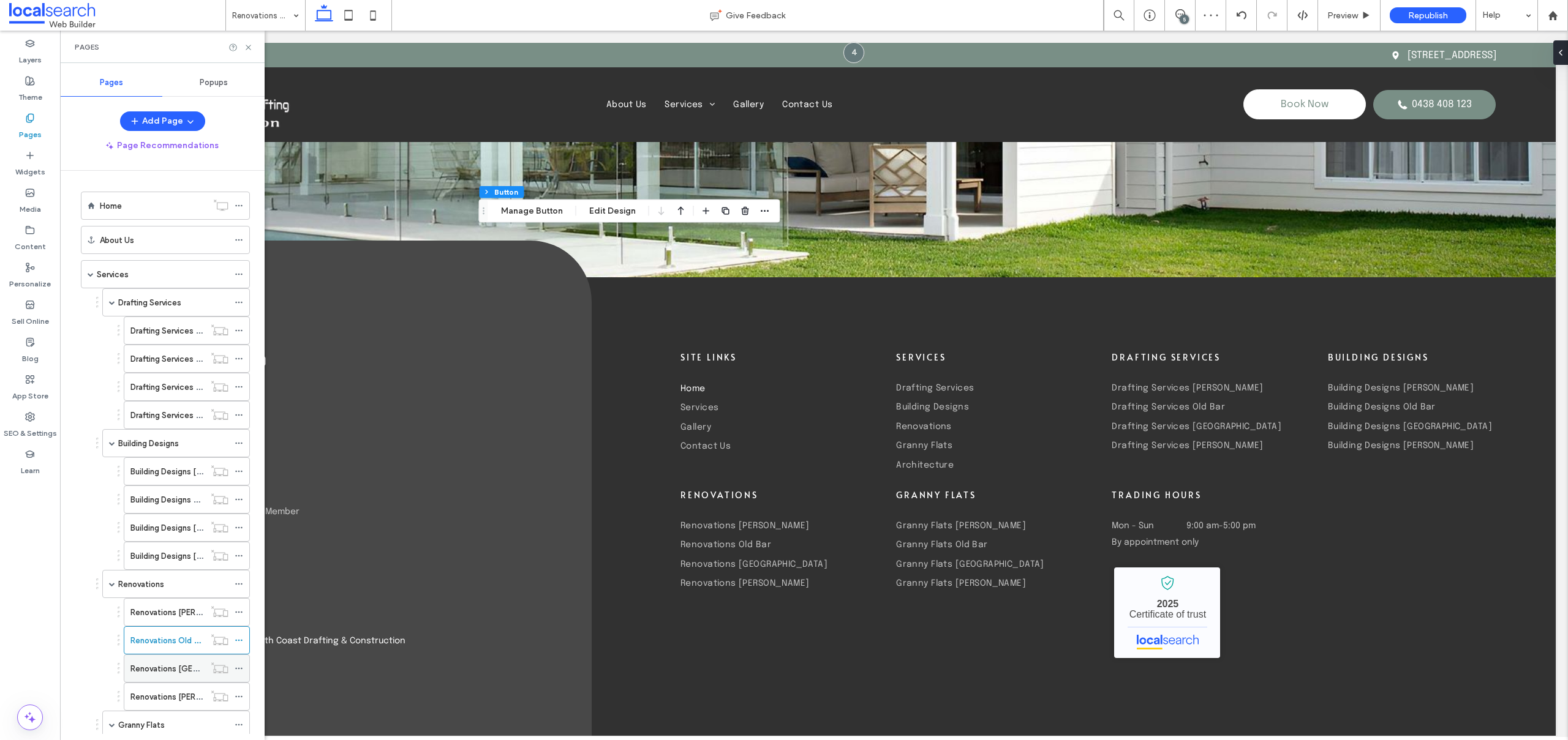
click at [143, 664] on label "Renovations [GEOGRAPHIC_DATA]" at bounding box center [195, 668] width 130 height 21
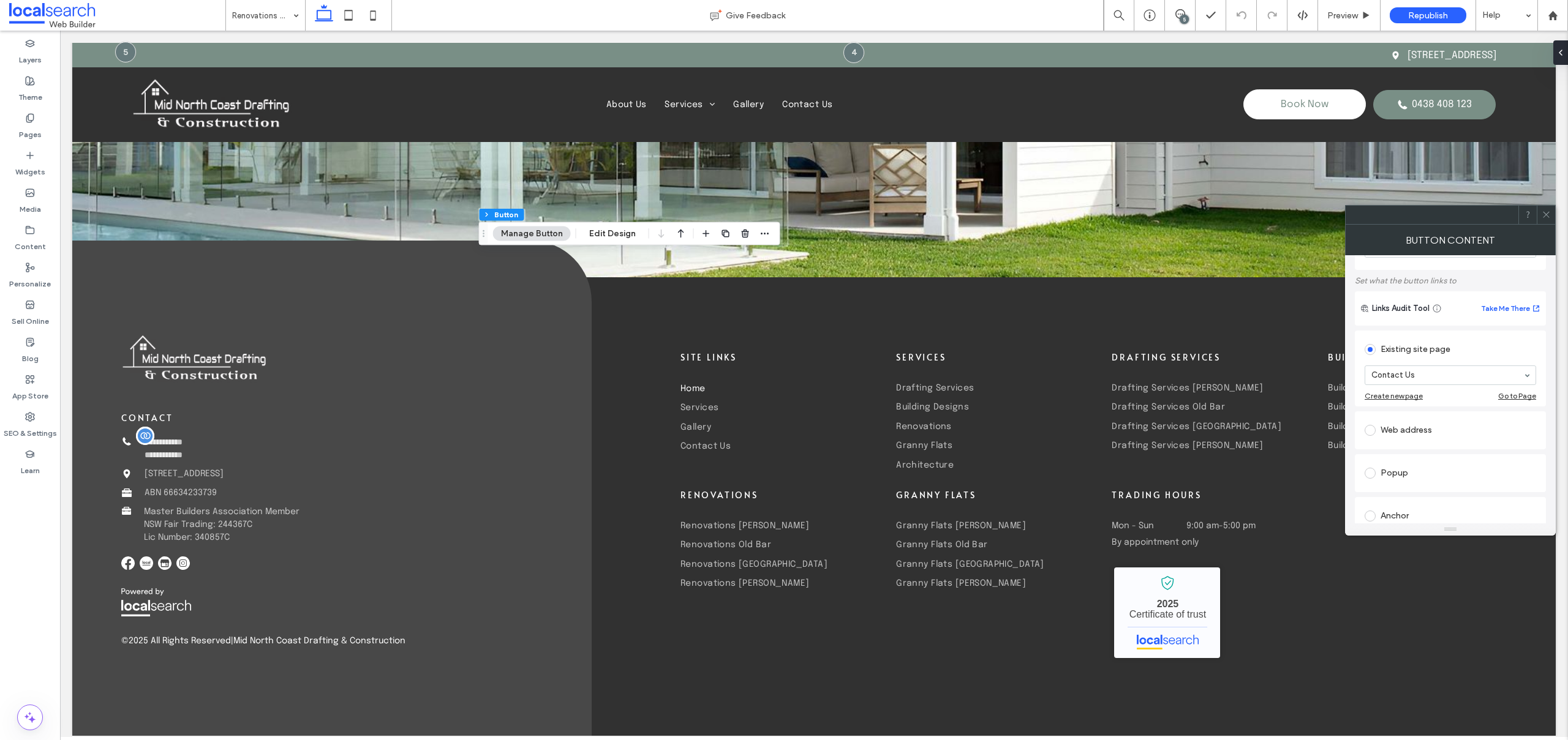
scroll to position [117, 0]
click at [1373, 450] on span at bounding box center [1370, 452] width 11 height 11
click at [1429, 426] on section "Page: Home Services Drafting Services Drafting Services Forster Drafting Servic…" at bounding box center [1450, 448] width 172 height 49
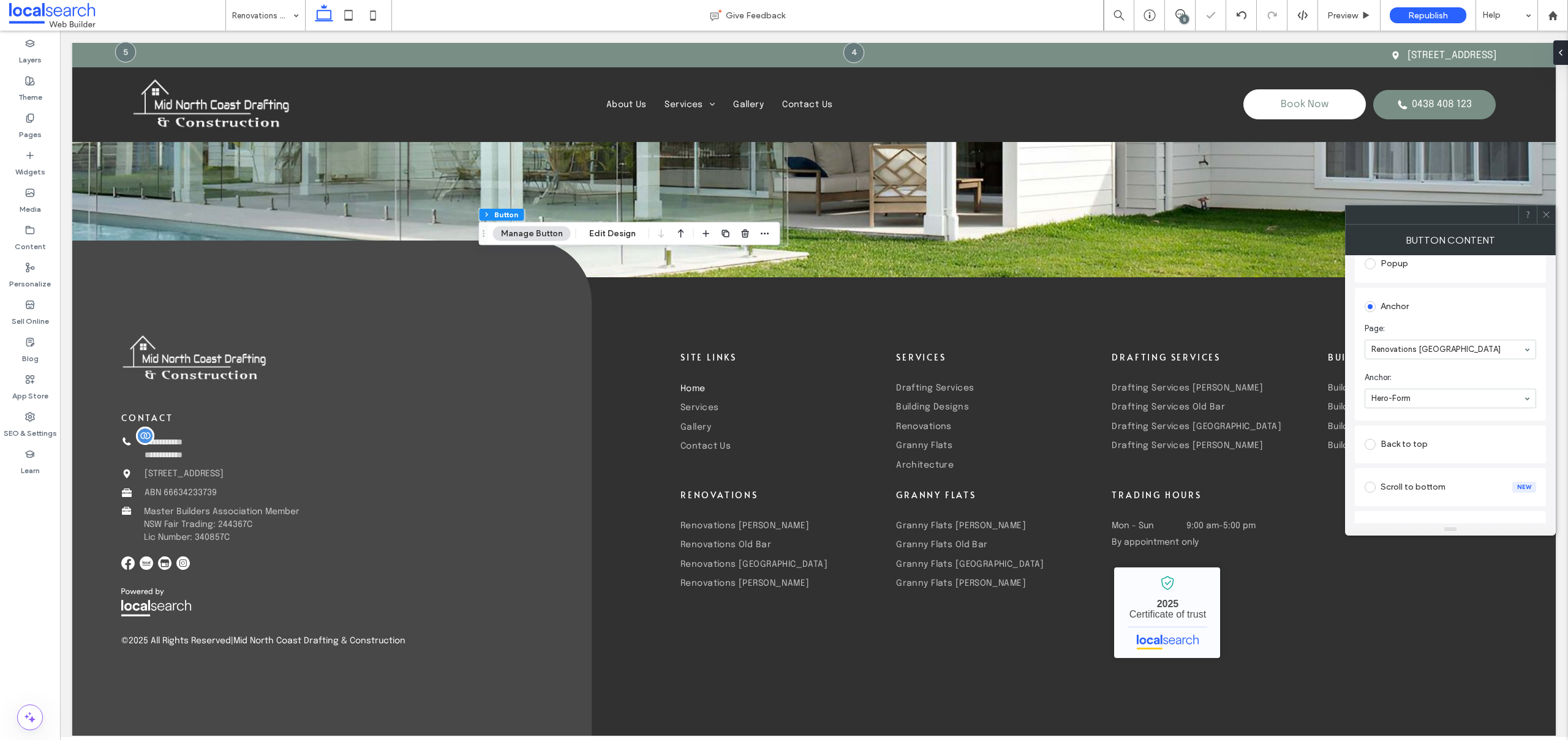
click at [1546, 208] on span at bounding box center [1545, 214] width 9 height 19
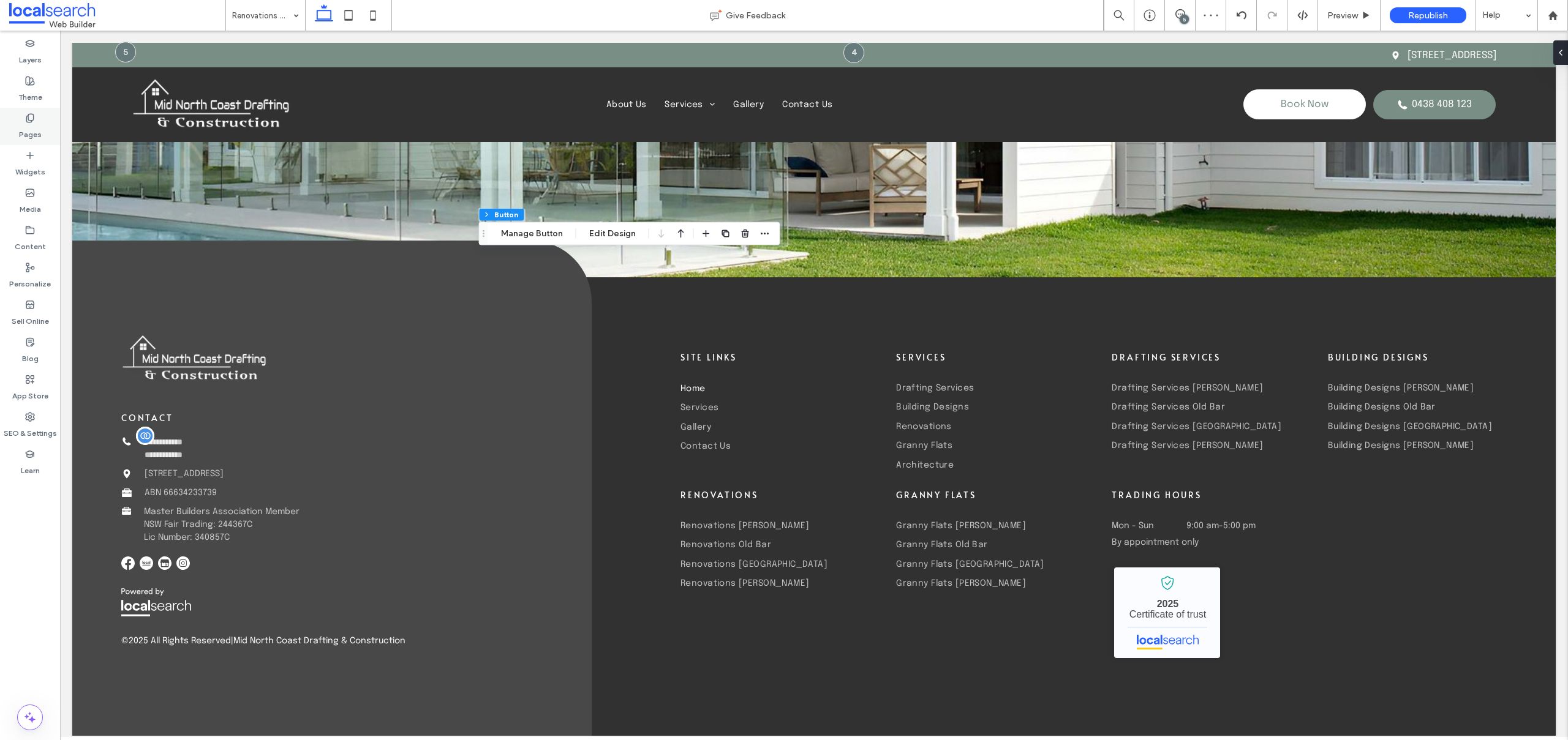
click at [30, 130] on label "Pages" at bounding box center [30, 131] width 23 height 17
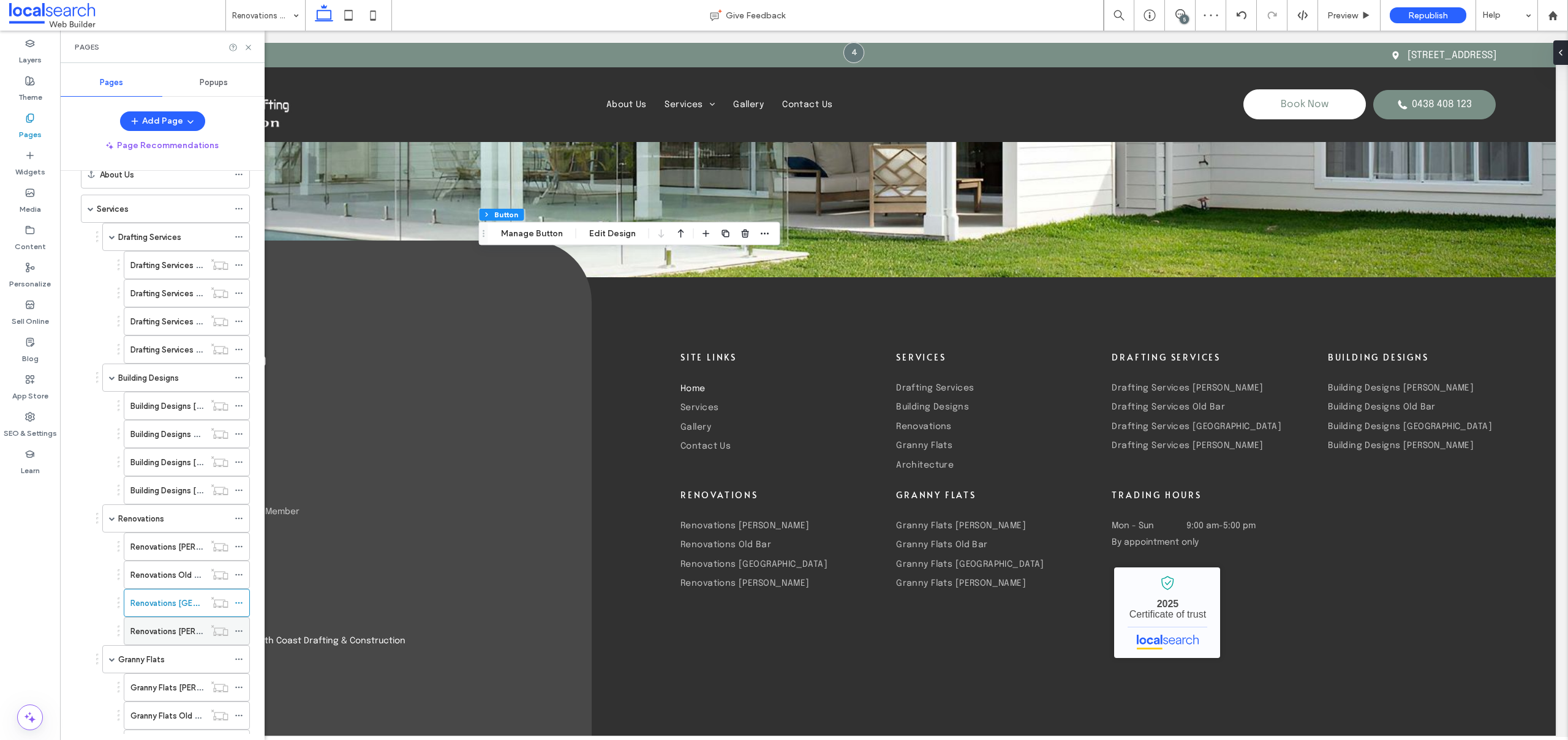
scroll to position [223, 0]
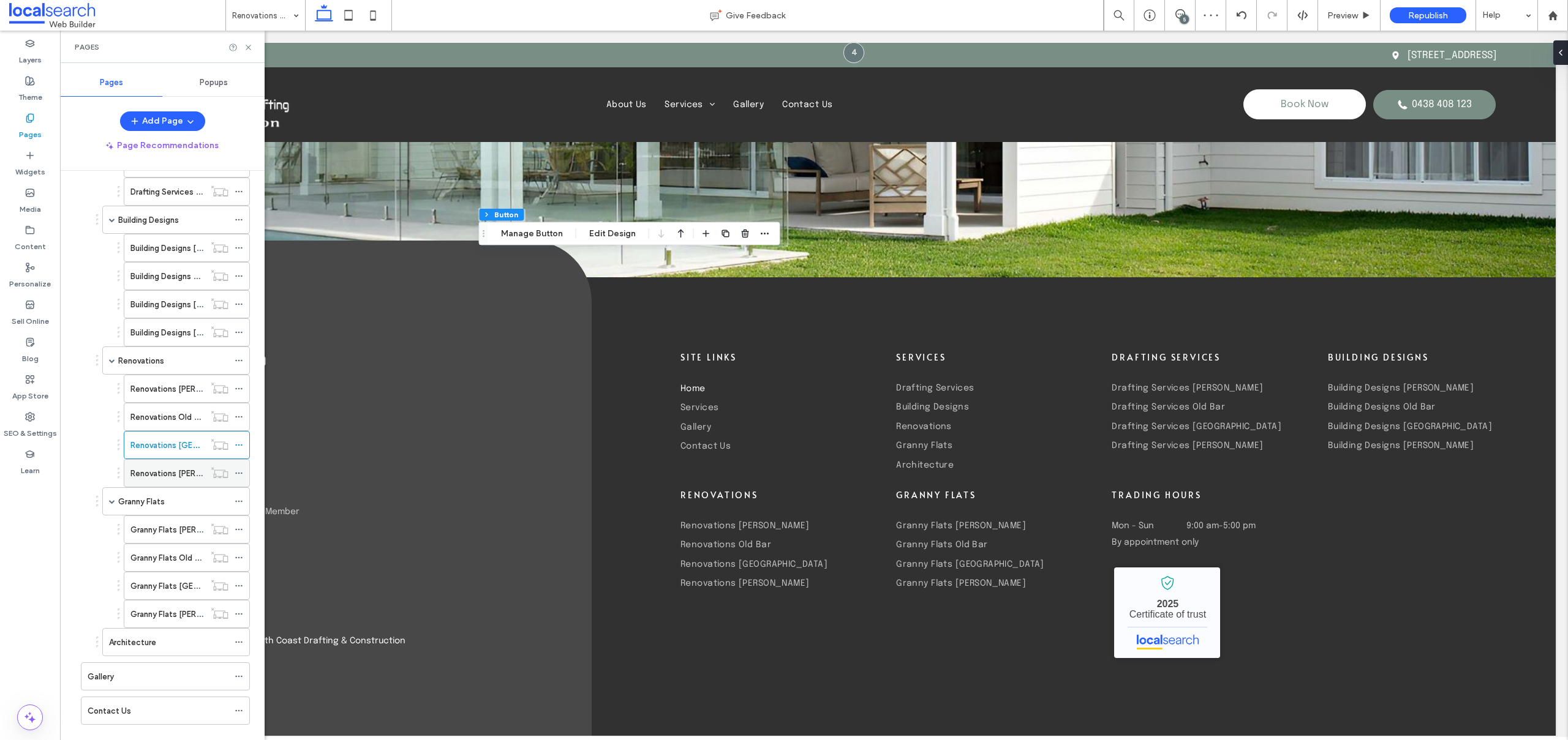
click at [153, 470] on label "Renovations [PERSON_NAME]" at bounding box center [185, 473] width 110 height 21
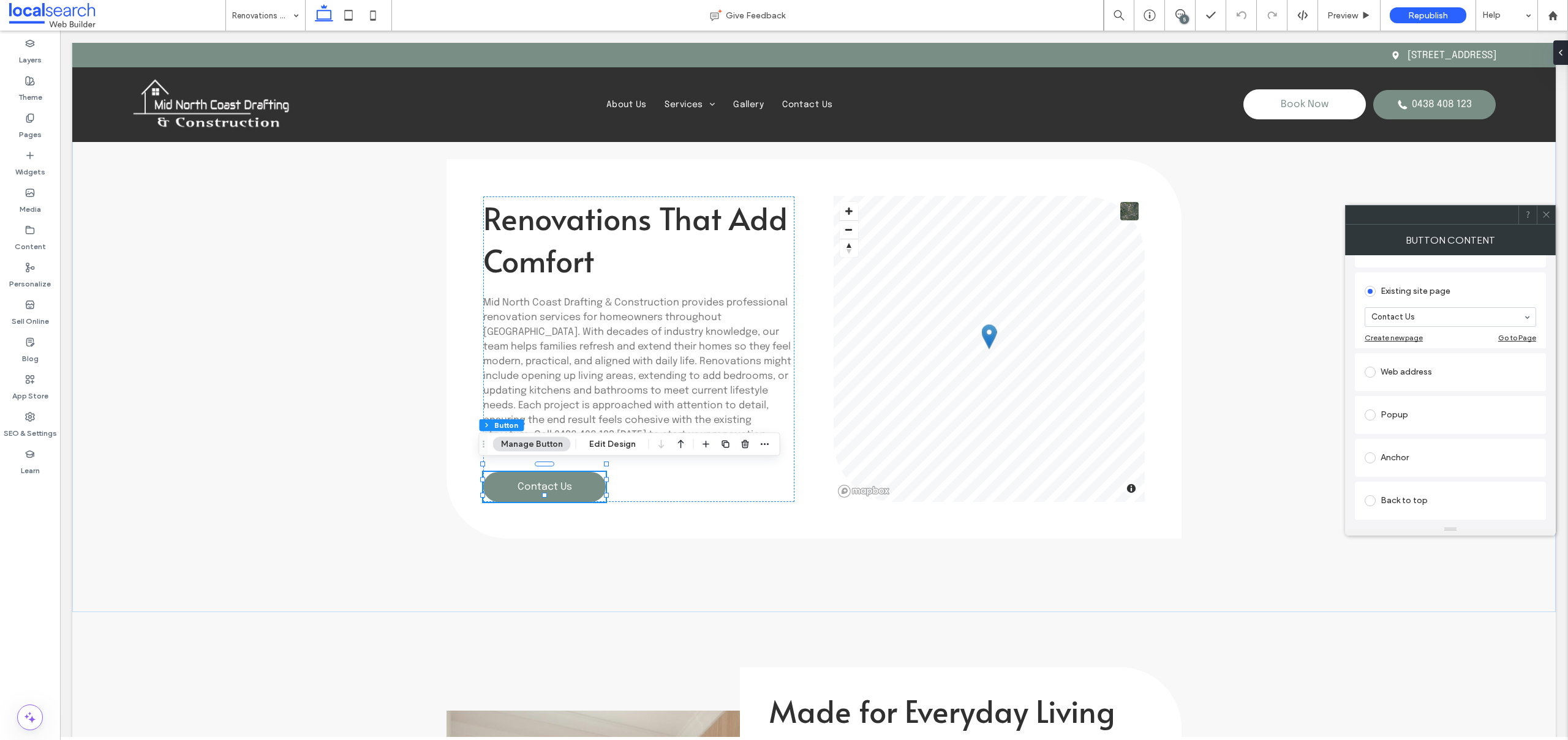
scroll to position [112, 0]
click at [1364, 452] on label at bounding box center [1372, 457] width 16 height 11
drag, startPoint x: 1412, startPoint y: 429, endPoint x: 1458, endPoint y: 510, distance: 93.2
click at [1547, 210] on icon at bounding box center [1545, 214] width 9 height 9
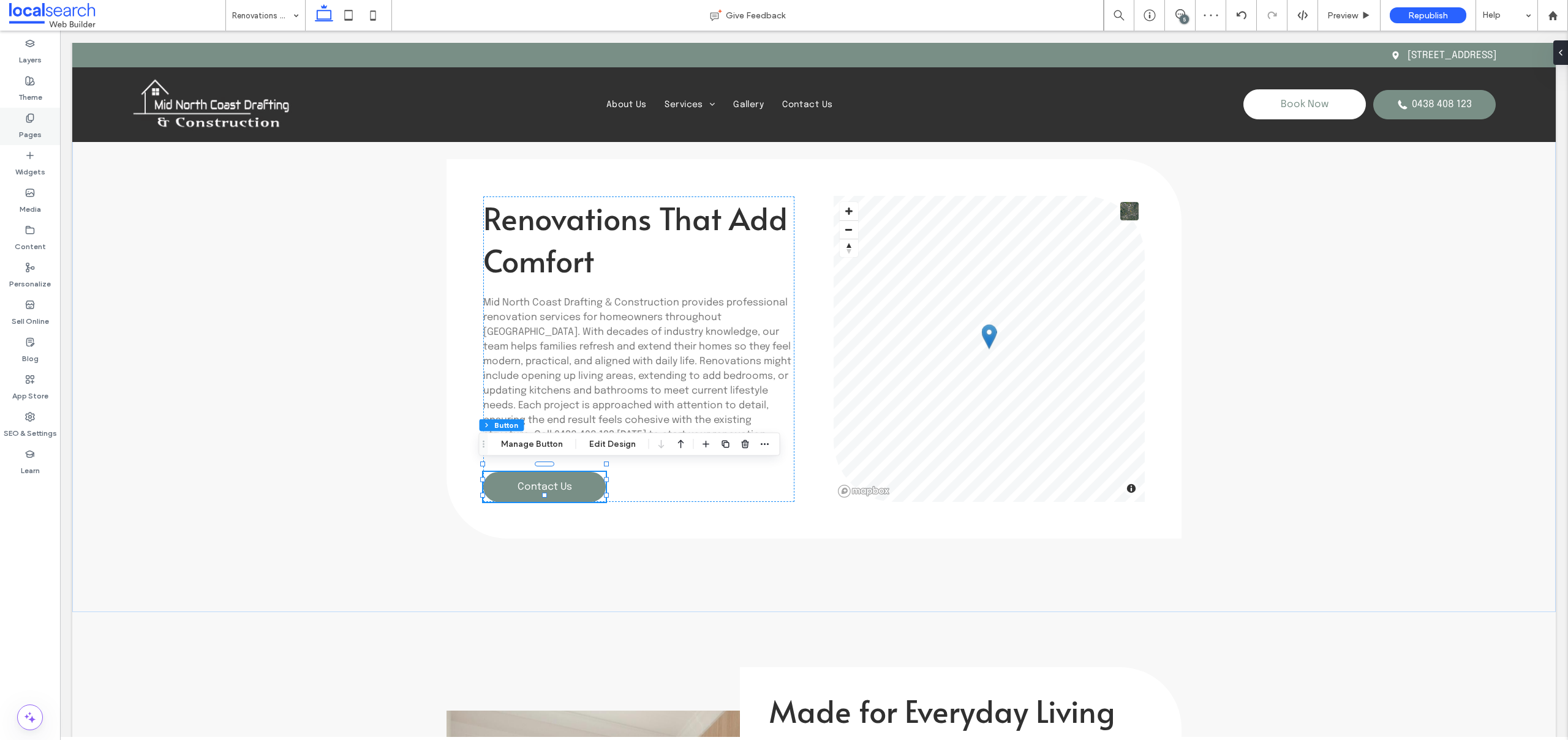
click at [21, 119] on div "Pages" at bounding box center [30, 126] width 60 height 37
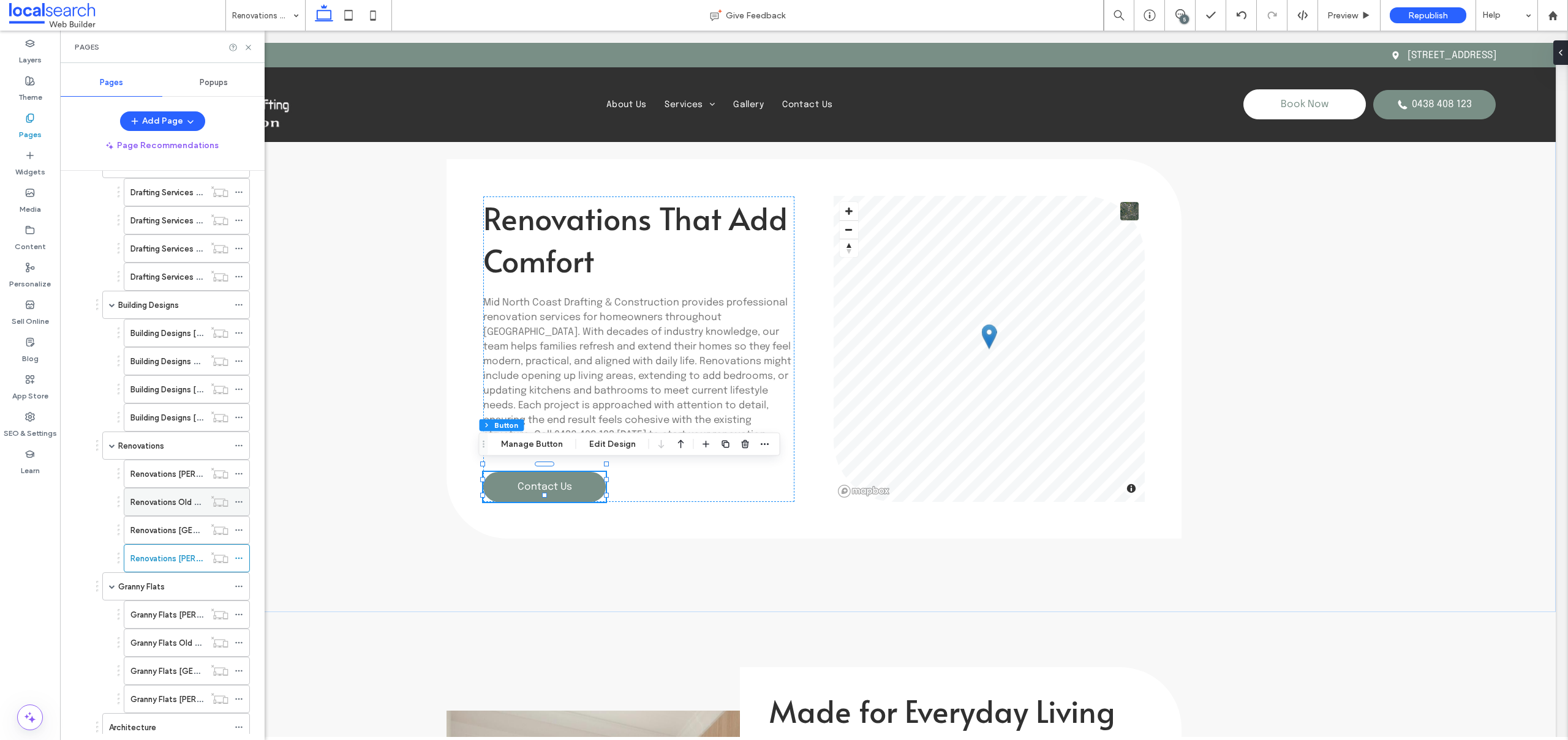
scroll to position [137, 0]
click at [141, 616] on label "Granny Flats [PERSON_NAME]" at bounding box center [186, 616] width 110 height 21
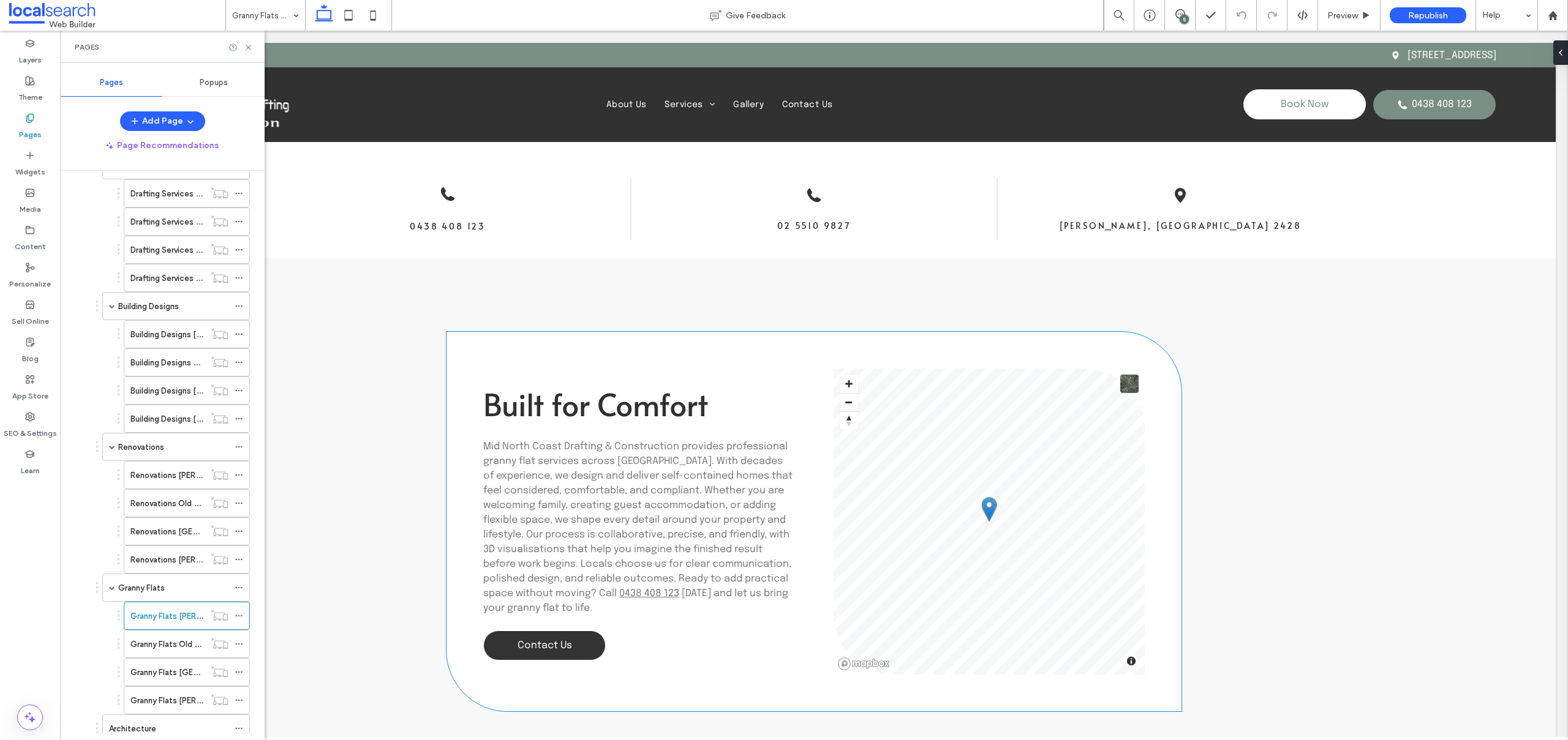
click at [572, 645] on link "Contact Us" at bounding box center [544, 645] width 123 height 30
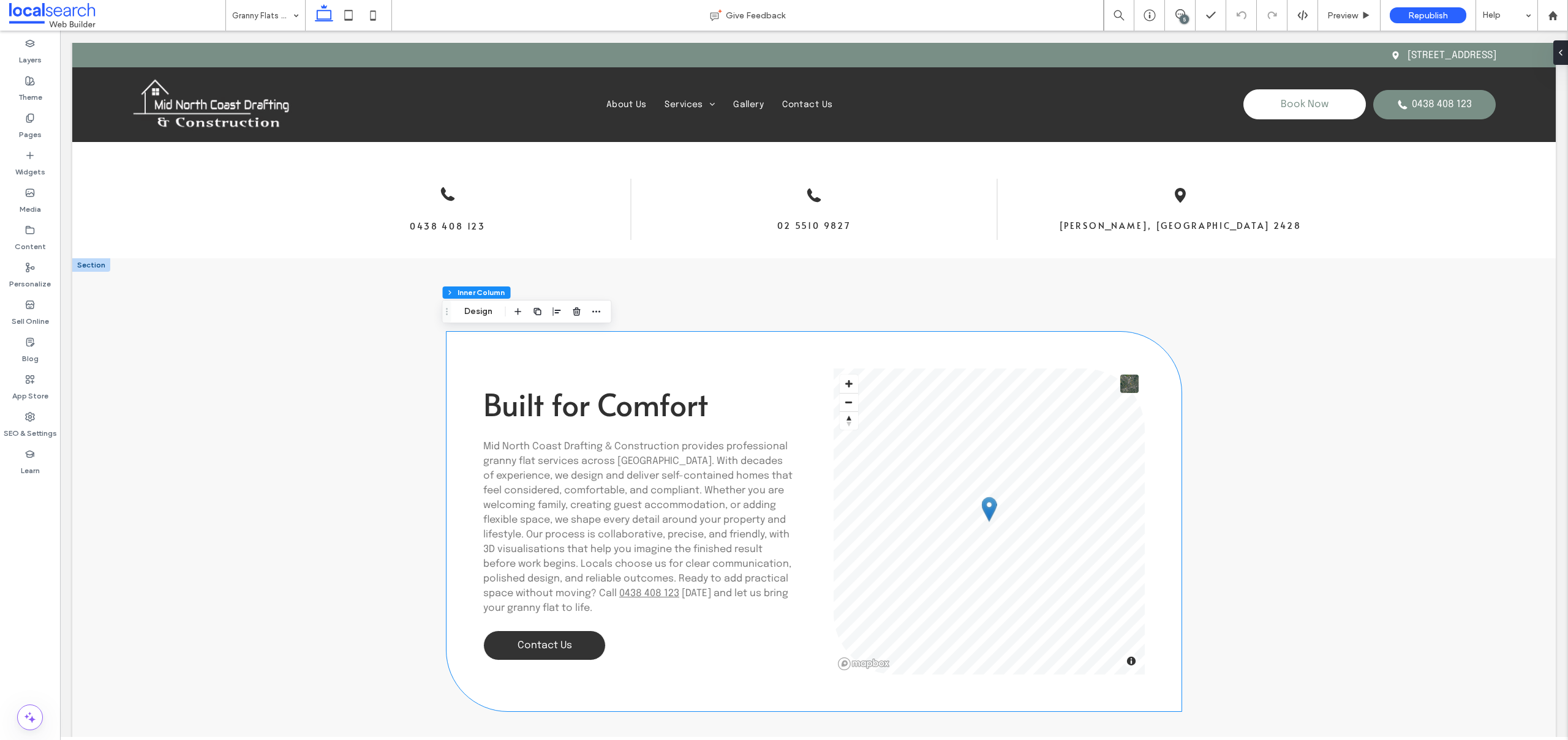
click at [572, 645] on link "Contact Us" at bounding box center [544, 645] width 123 height 30
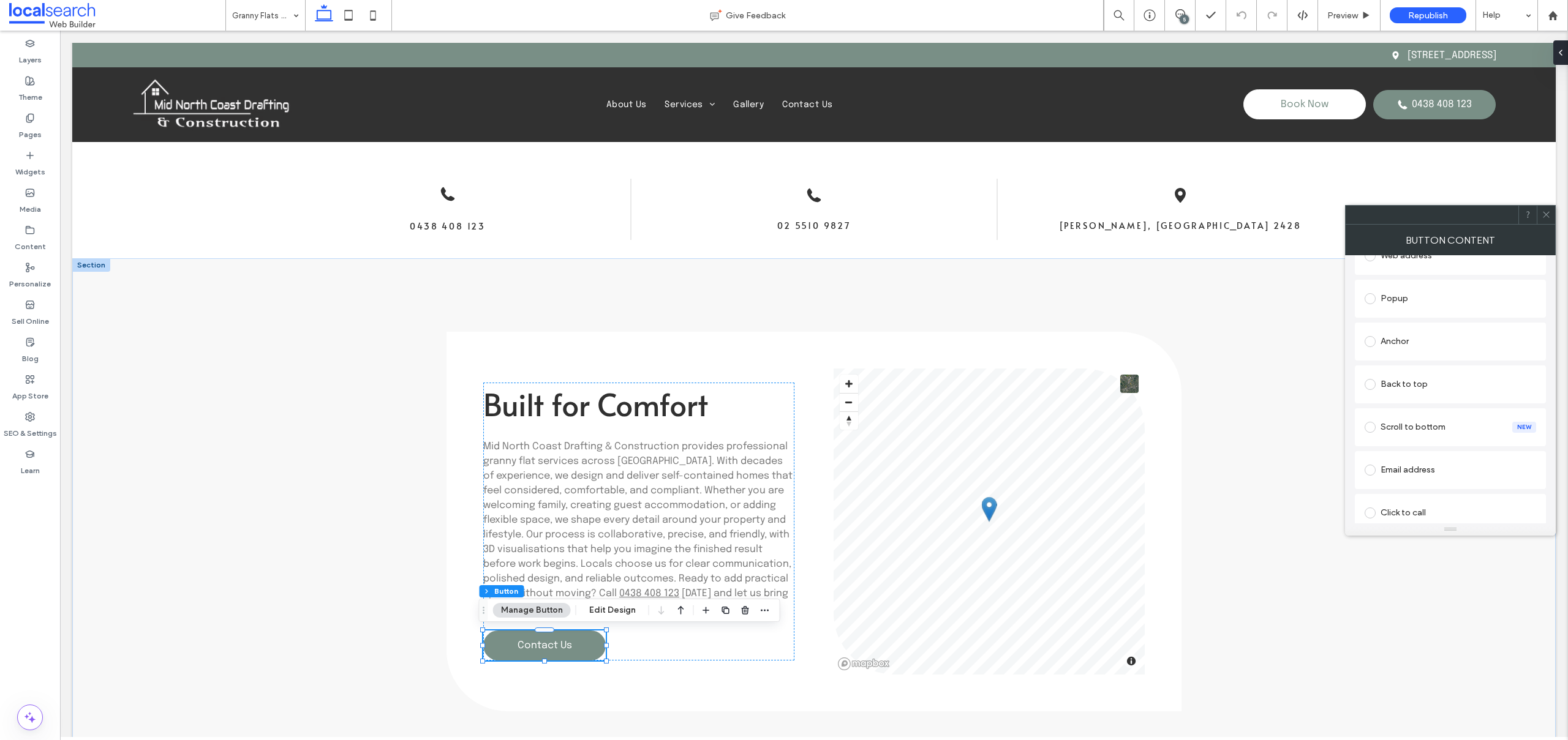
scroll to position [128, 0]
click at [1366, 443] on span at bounding box center [1370, 443] width 11 height 11
click at [1545, 212] on icon at bounding box center [1545, 214] width 9 height 9
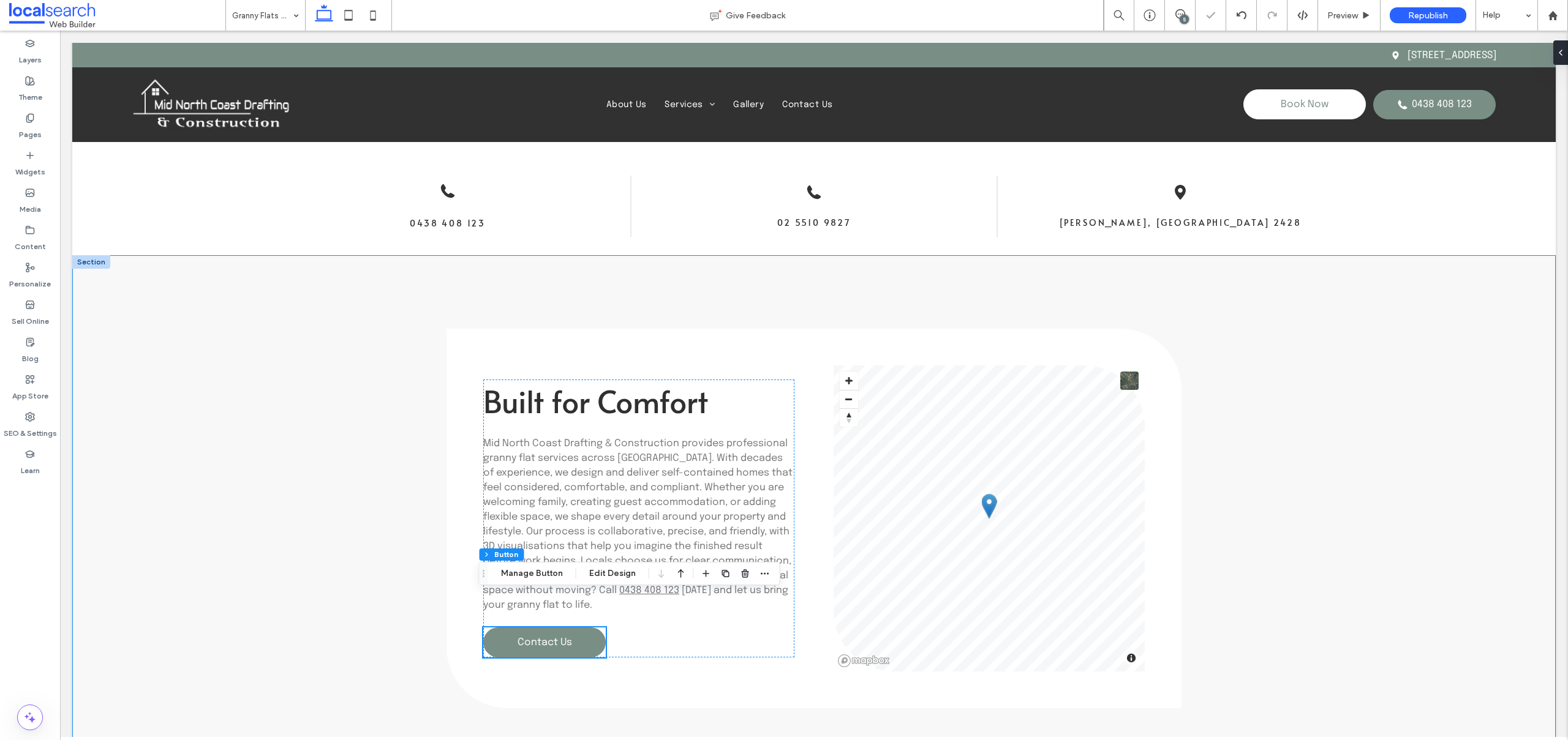
scroll to position [1006, 0]
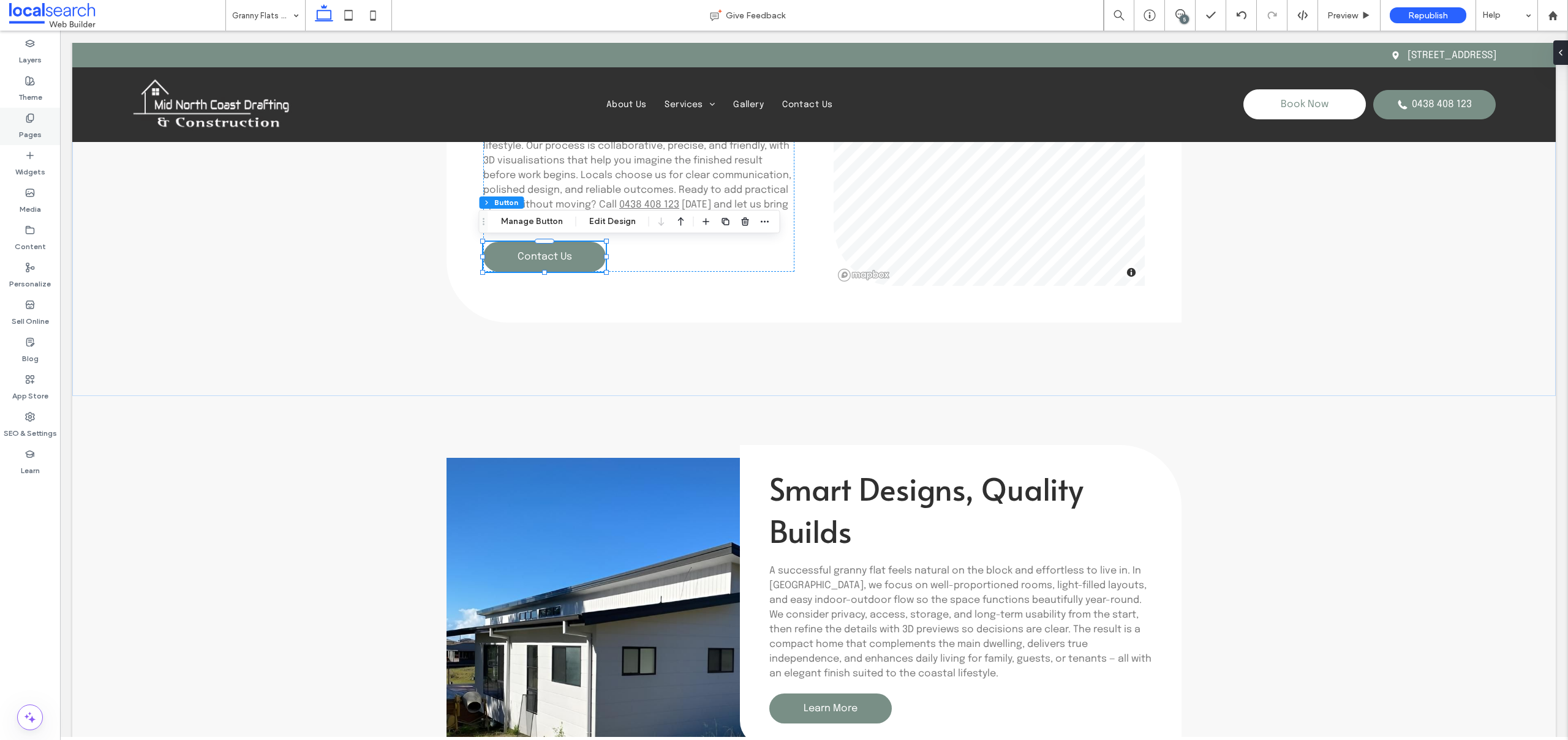
click at [31, 121] on use at bounding box center [30, 118] width 7 height 8
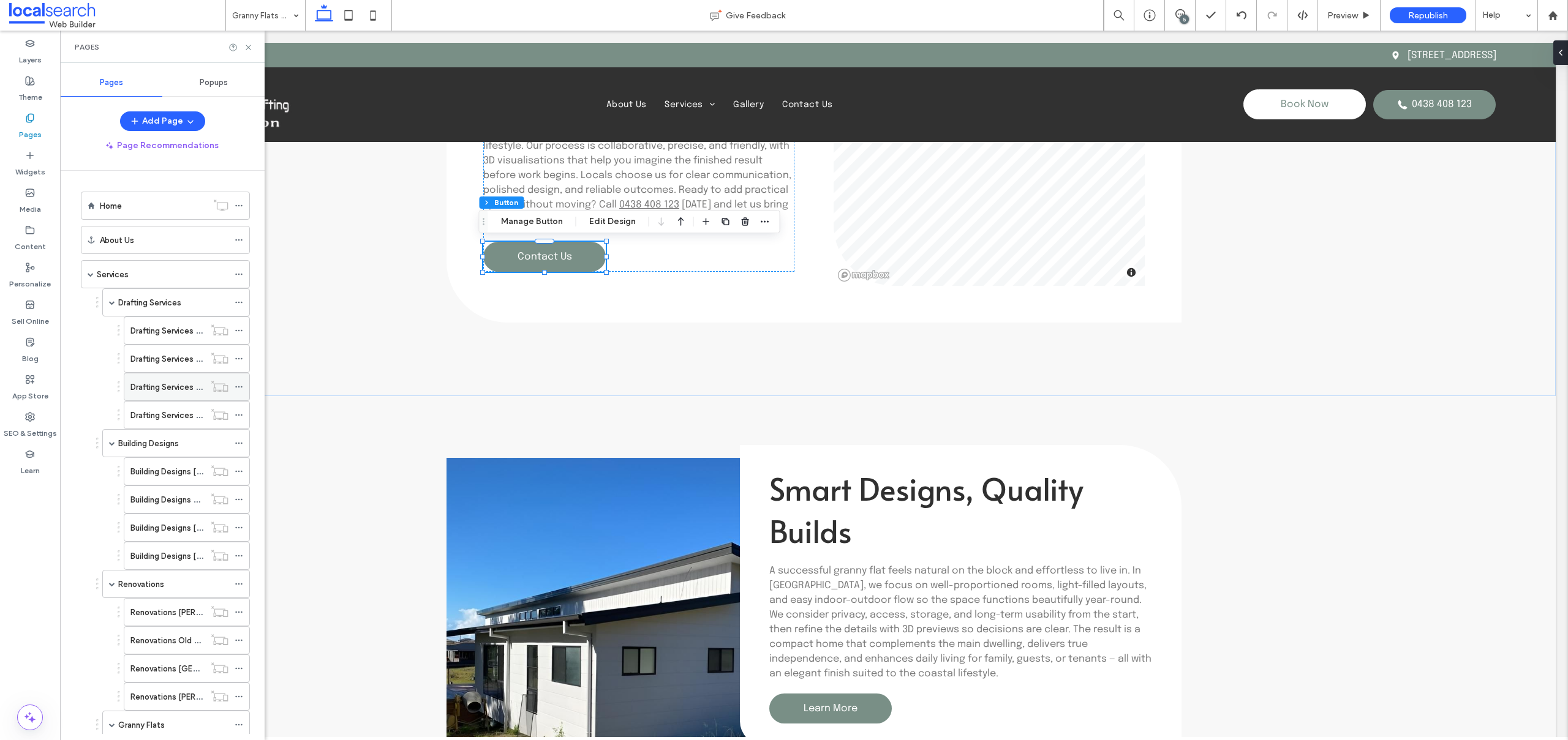
scroll to position [245, 0]
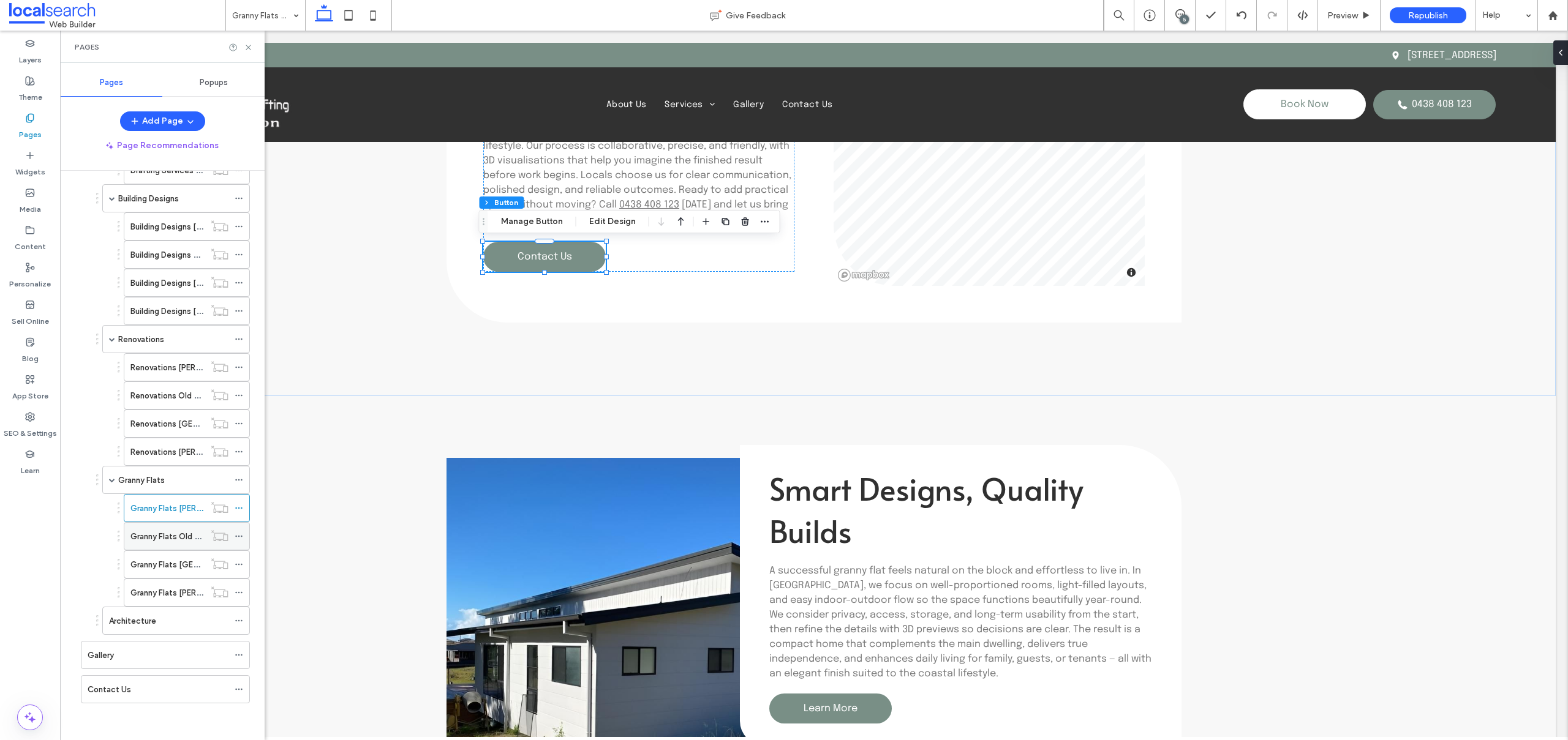
click at [174, 534] on label "Granny Flats Old Bar" at bounding box center [168, 537] width 75 height 21
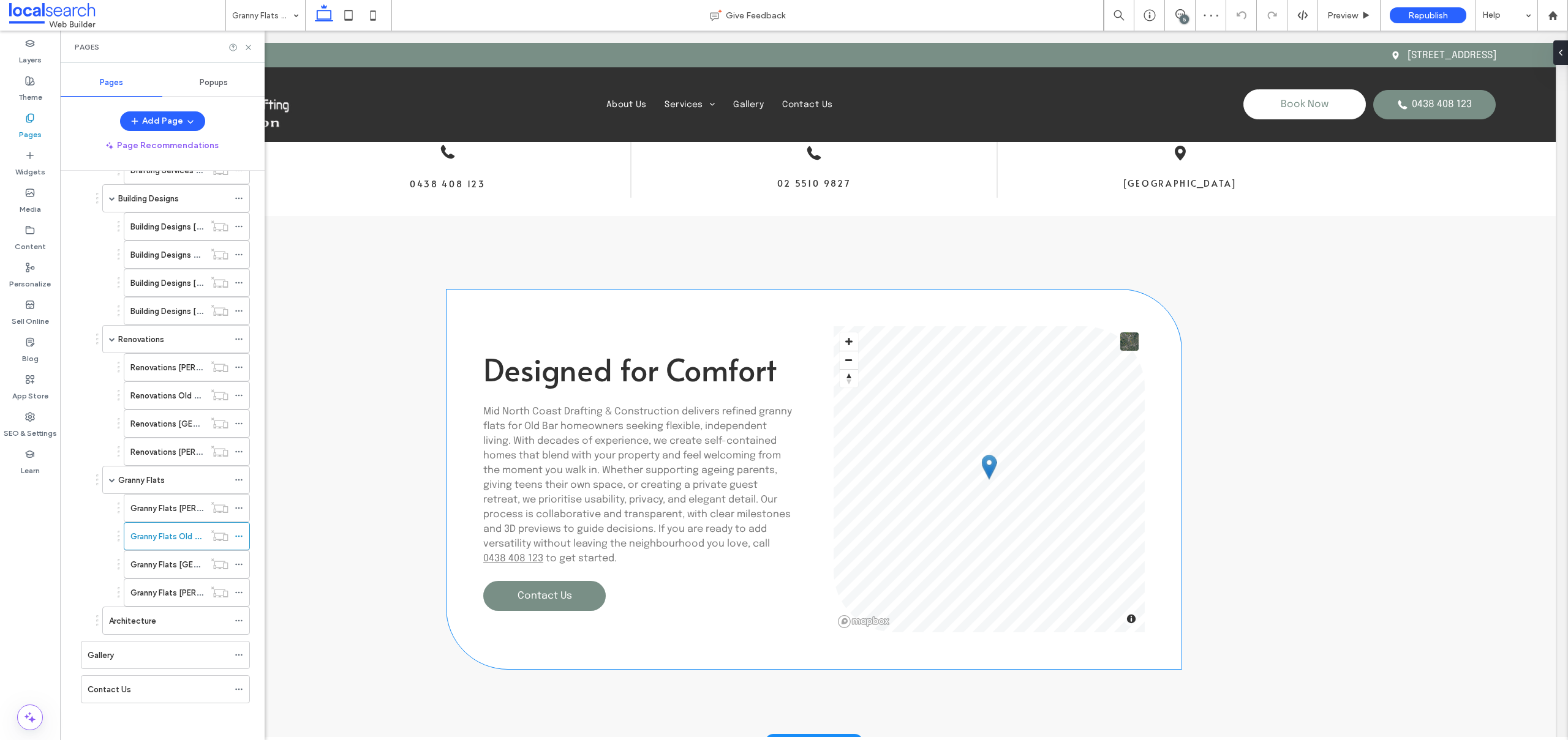
scroll to position [861, 0]
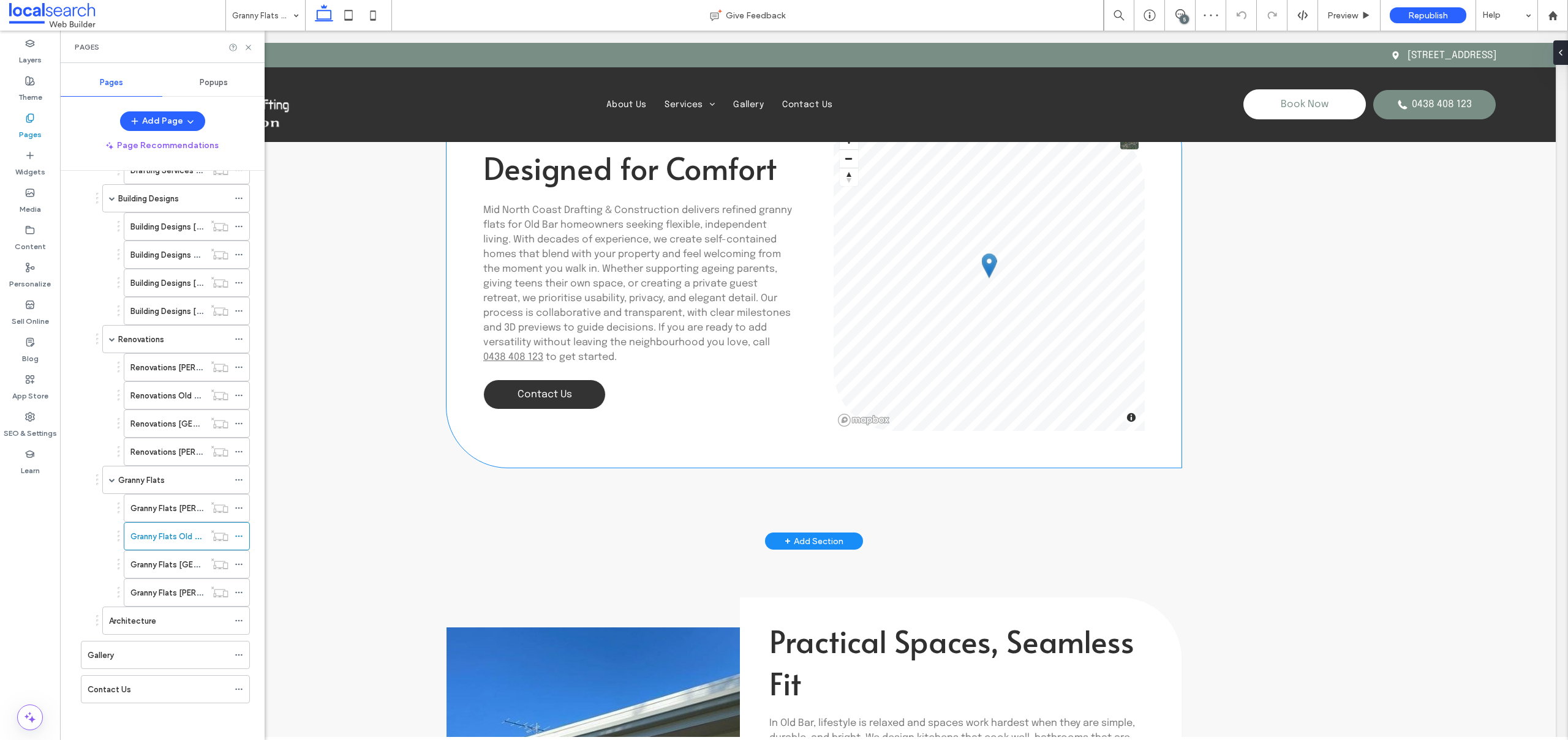
click at [582, 390] on link "Contact Us" at bounding box center [544, 394] width 123 height 30
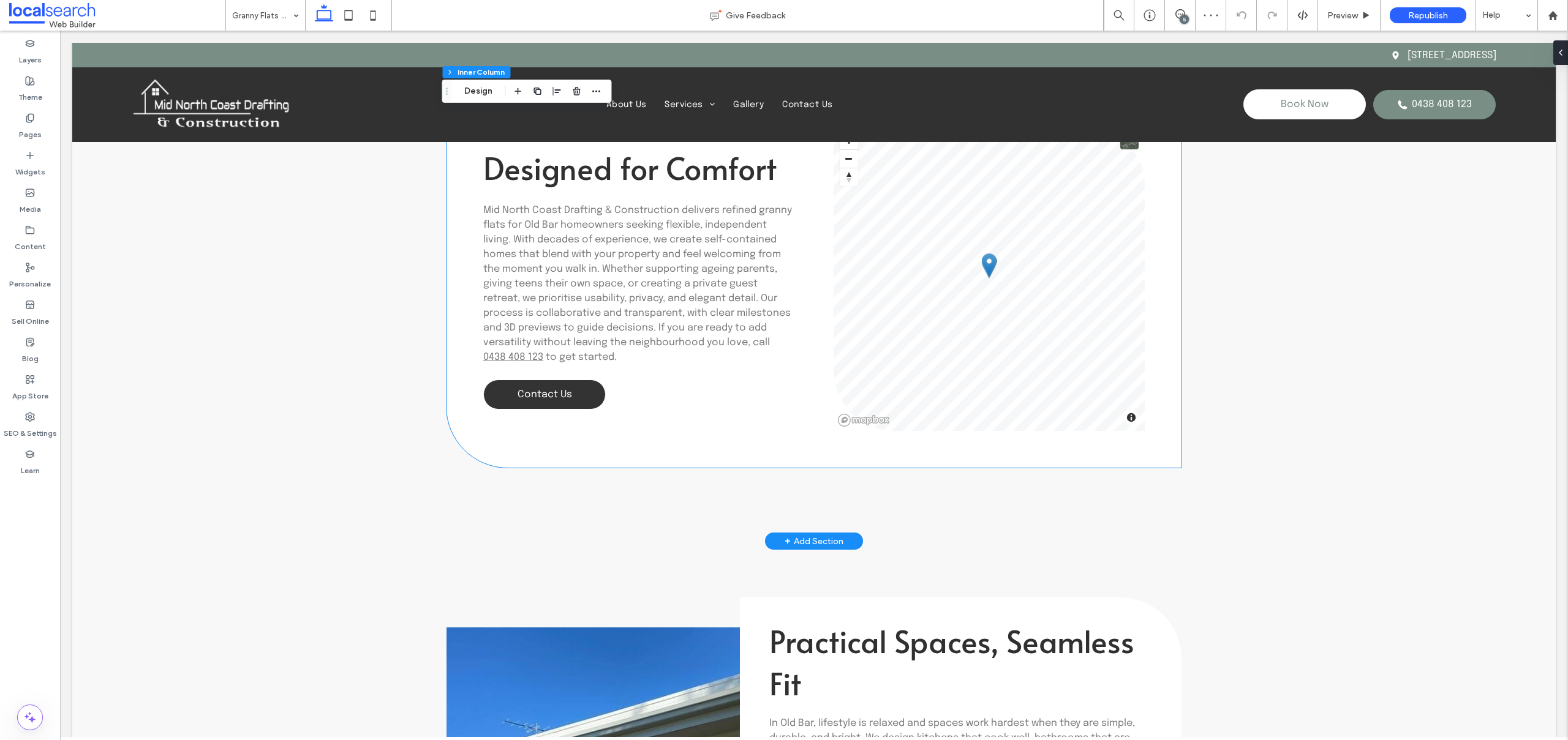
click at [582, 390] on link "Contact Us" at bounding box center [544, 394] width 123 height 30
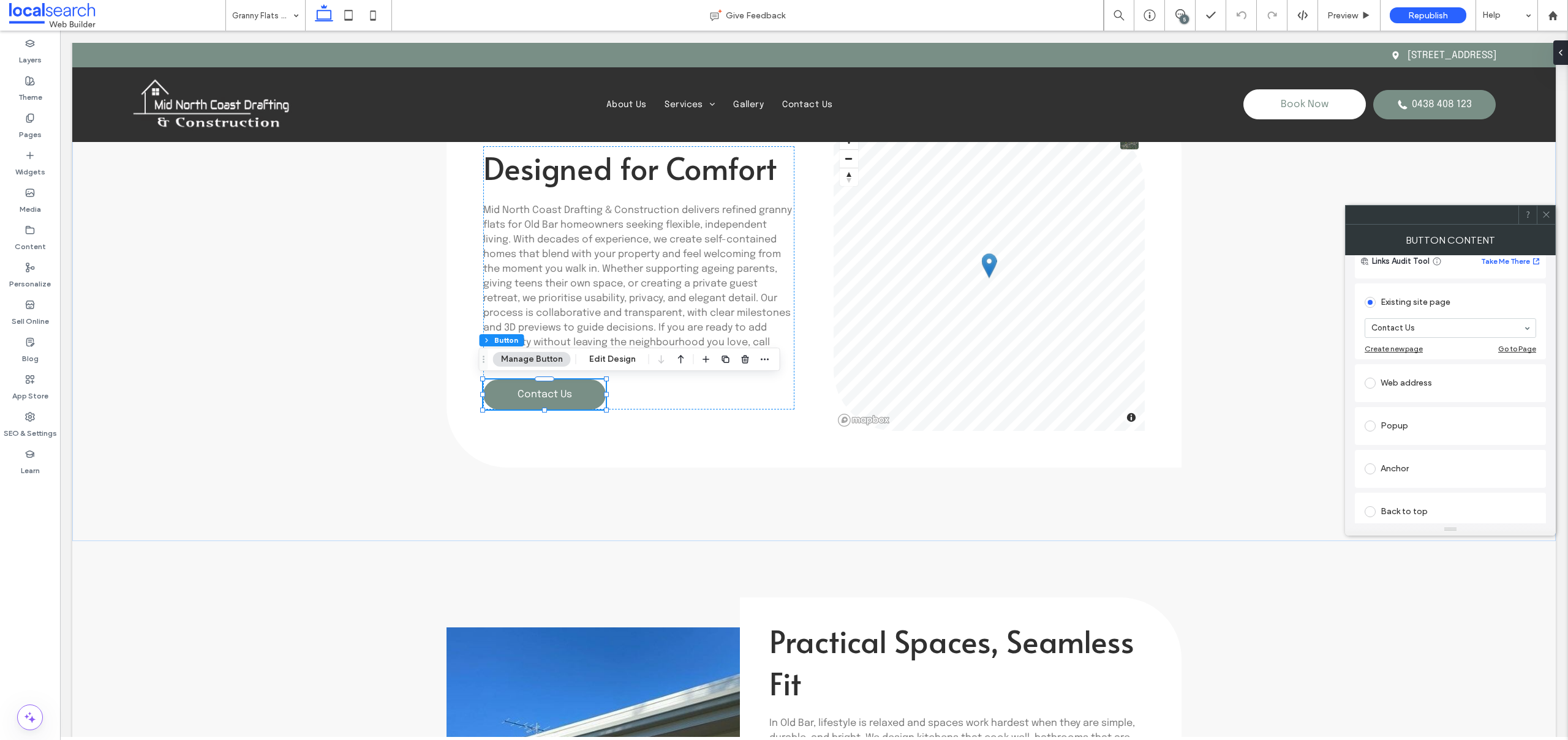
scroll to position [240, 0]
click at [1371, 352] on span at bounding box center [1370, 353] width 11 height 11
click at [1545, 217] on icon at bounding box center [1545, 214] width 9 height 9
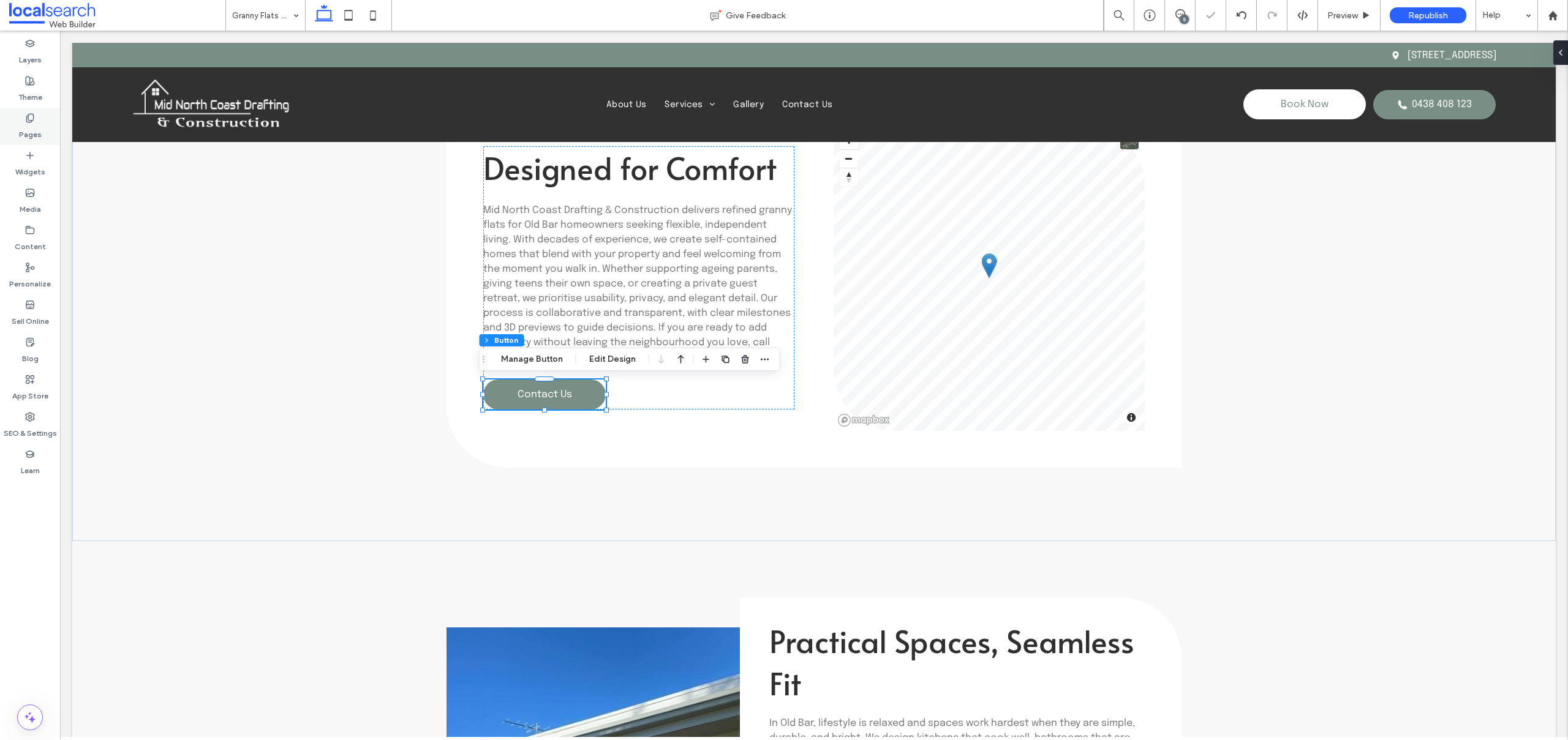
click at [31, 136] on label "Pages" at bounding box center [30, 131] width 23 height 17
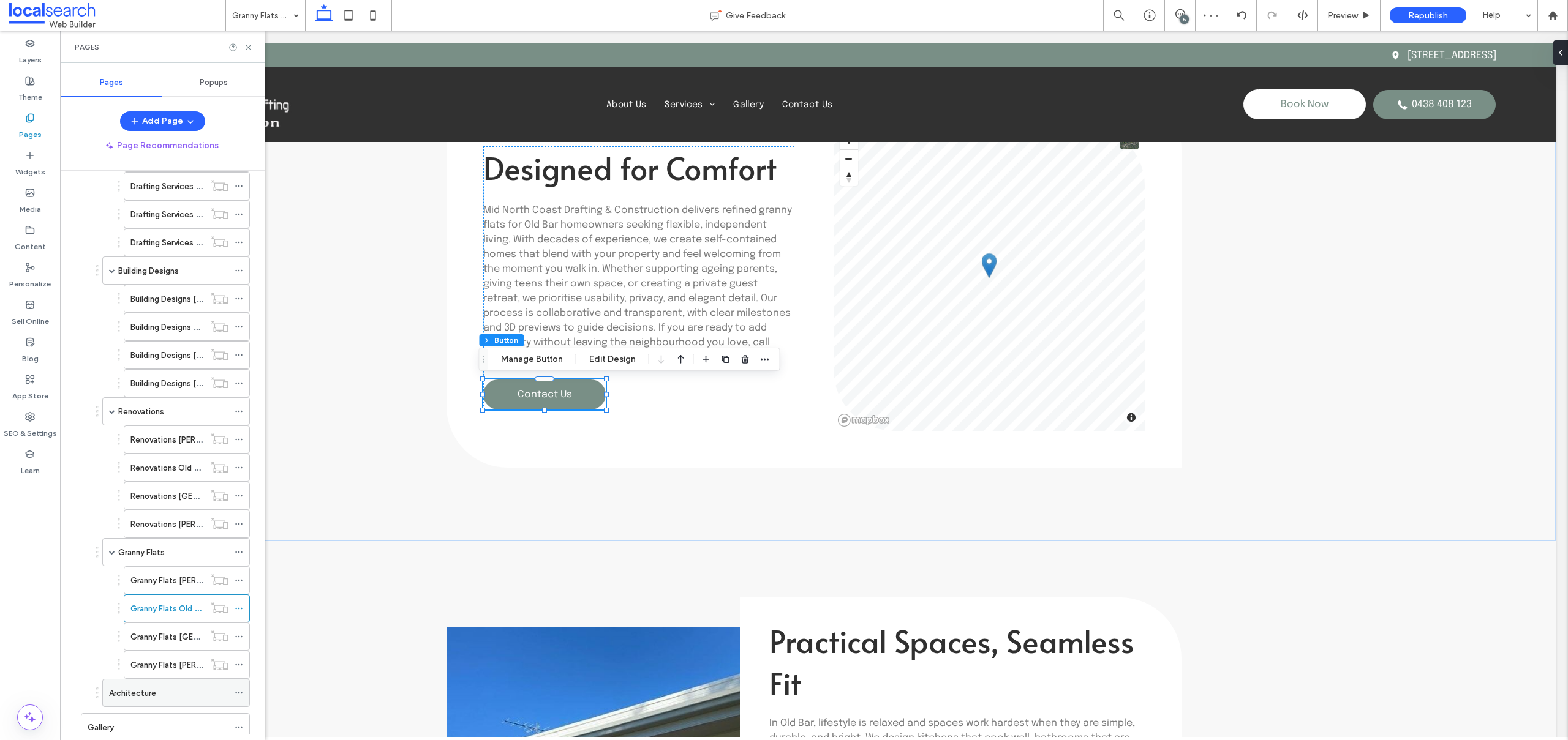
scroll to position [230, 0]
click at [161, 572] on div "Granny Flats [GEOGRAPHIC_DATA]" at bounding box center [167, 579] width 74 height 27
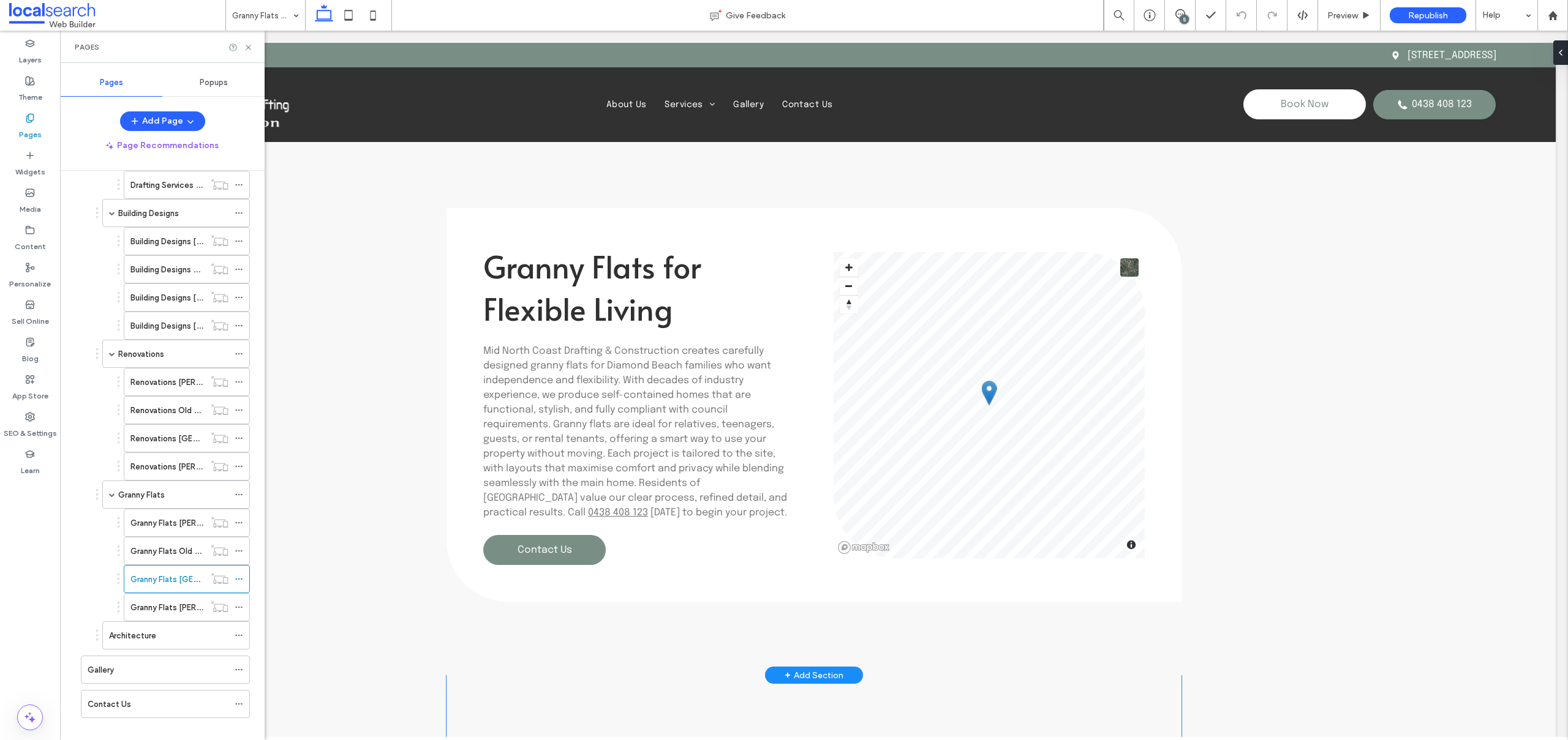
scroll to position [791, 0]
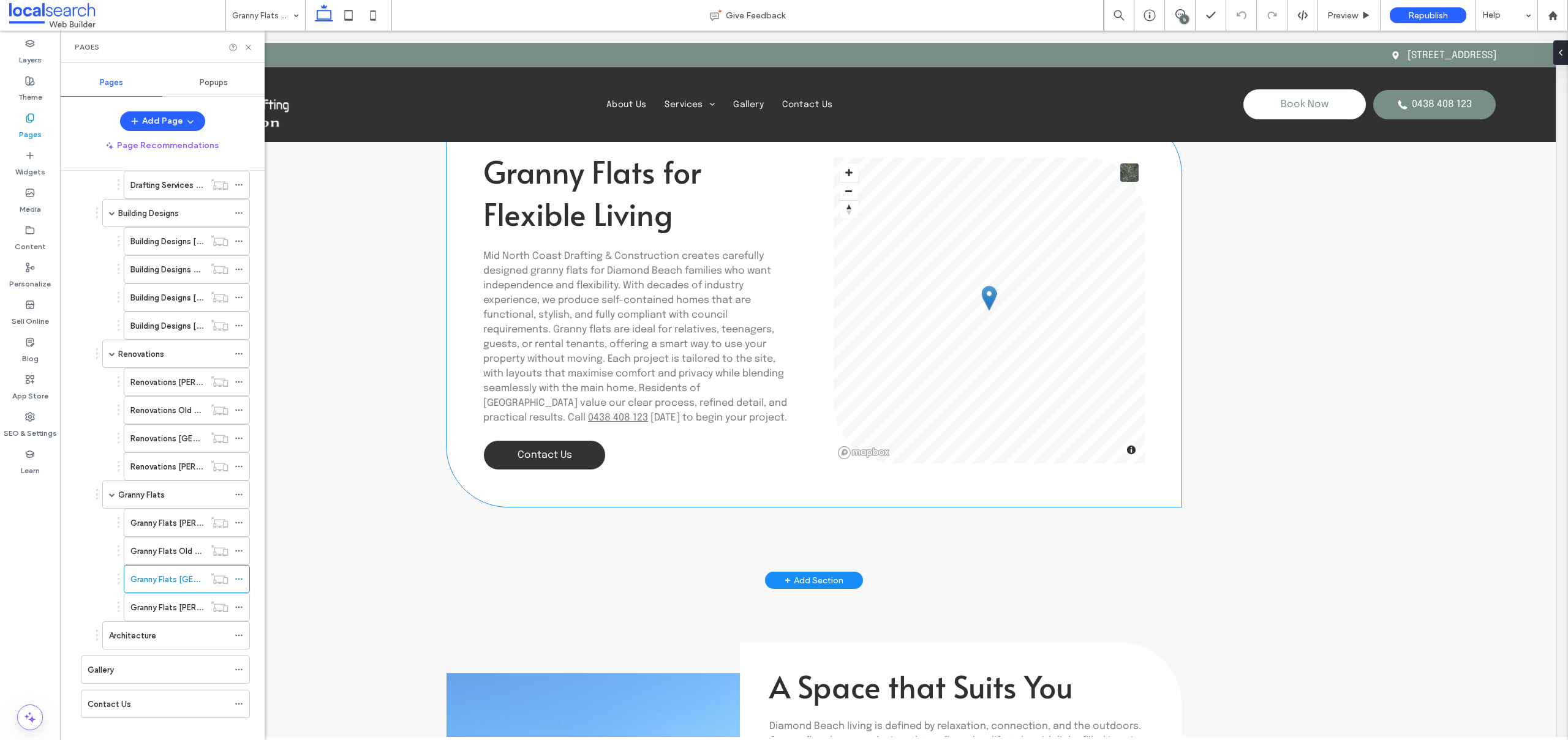
click at [543, 448] on link "Contact Us" at bounding box center [544, 454] width 123 height 30
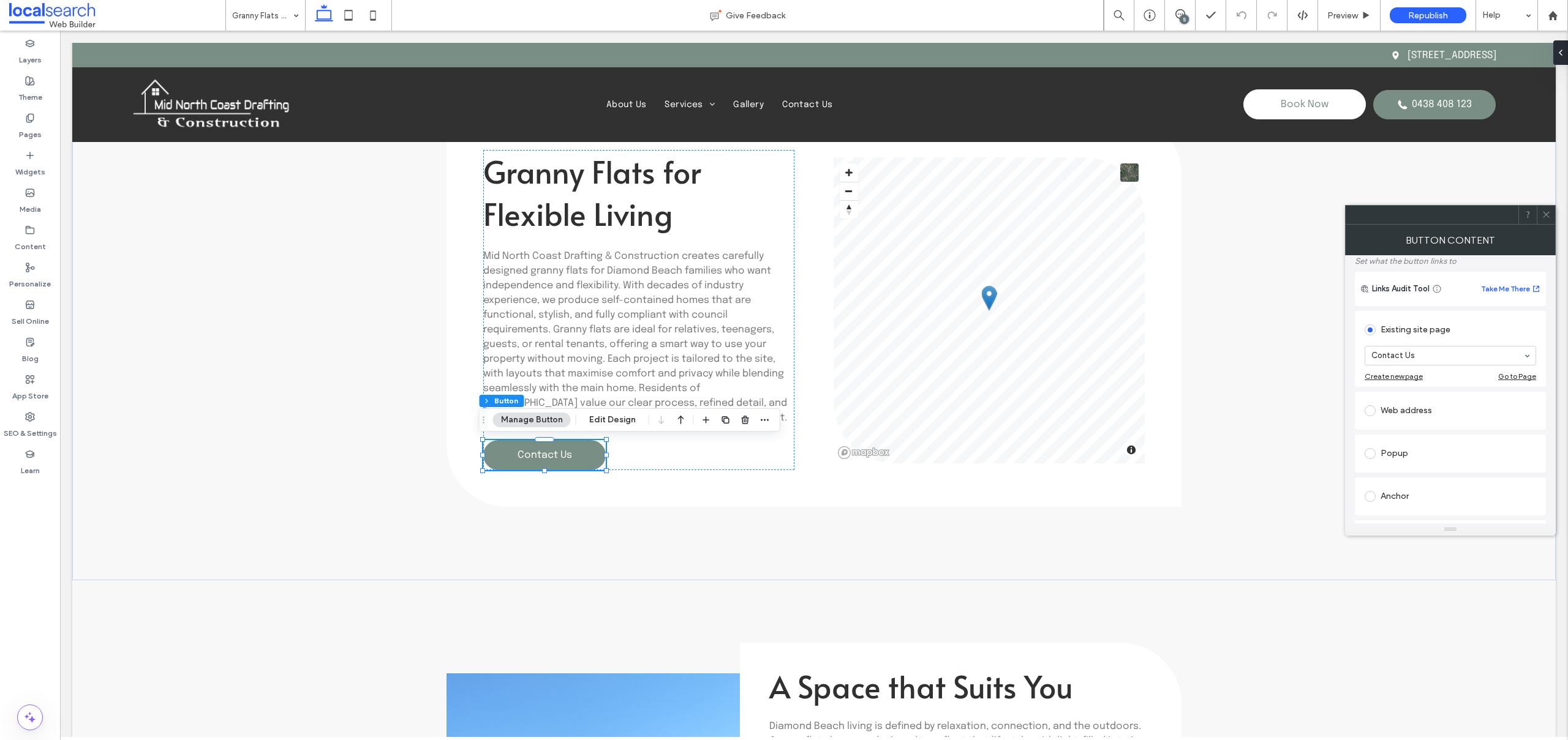
scroll to position [281, 0]
click at [1368, 289] on span at bounding box center [1370, 290] width 11 height 11
click at [1549, 211] on icon at bounding box center [1545, 214] width 9 height 9
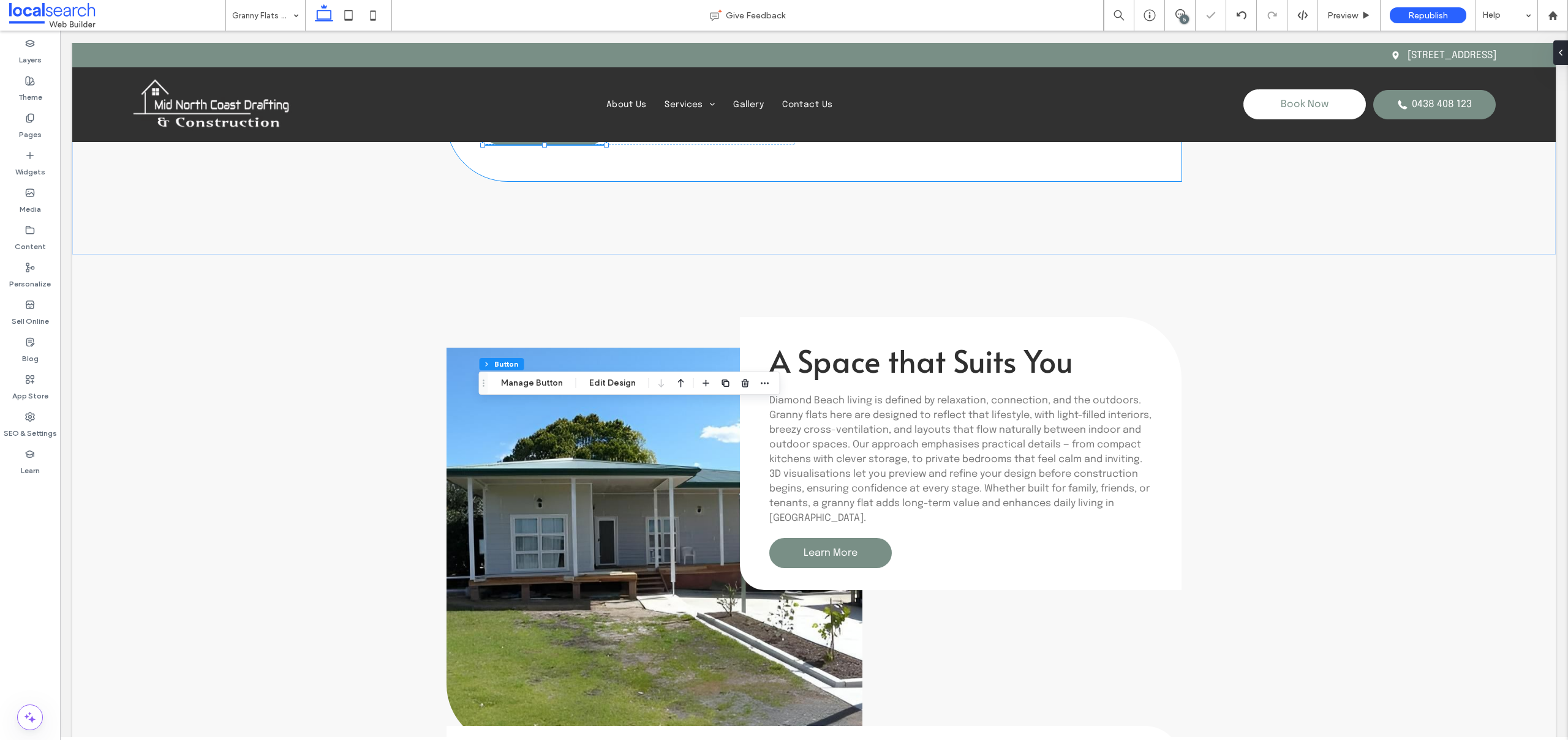
scroll to position [1732, 0]
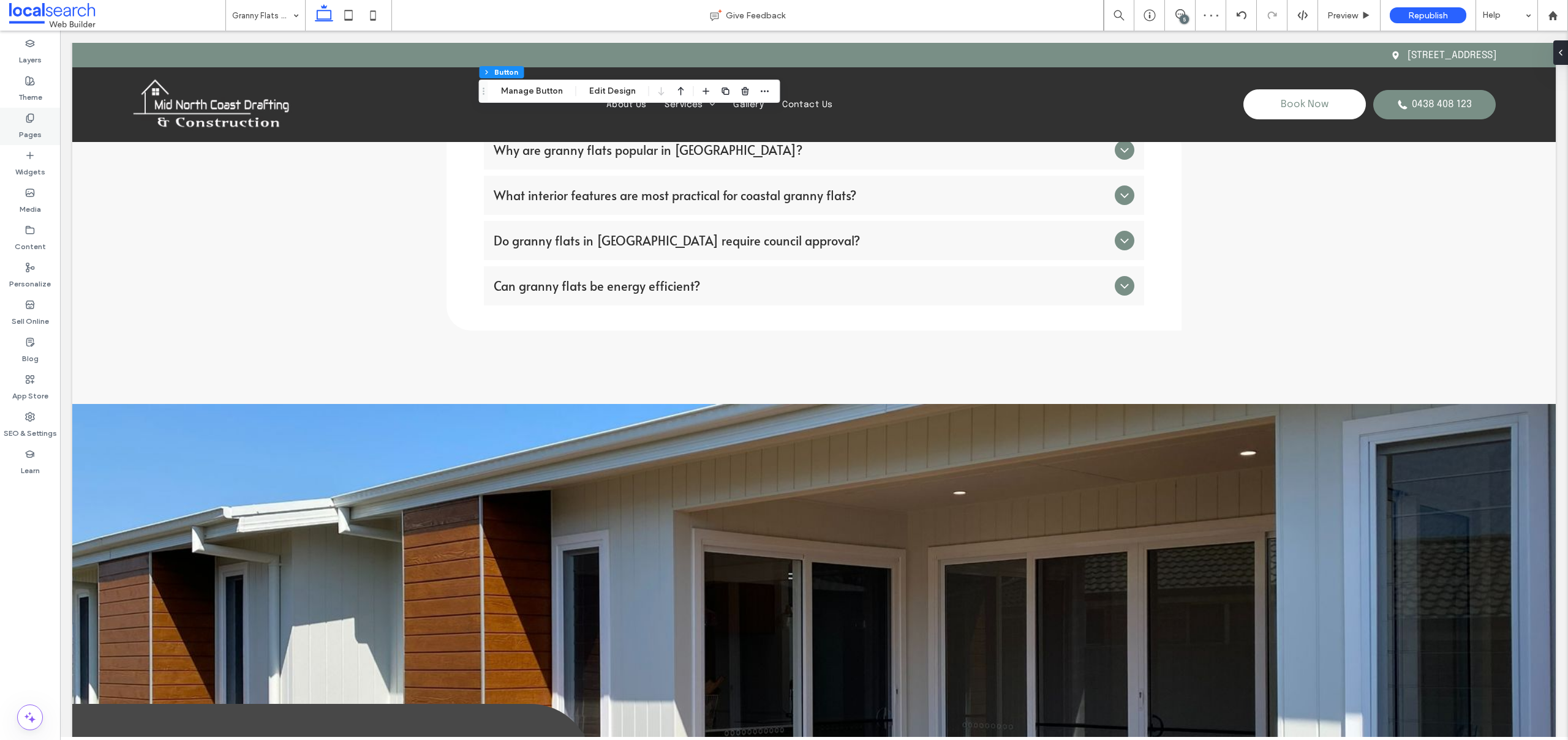
click at [35, 128] on label "Pages" at bounding box center [30, 131] width 23 height 17
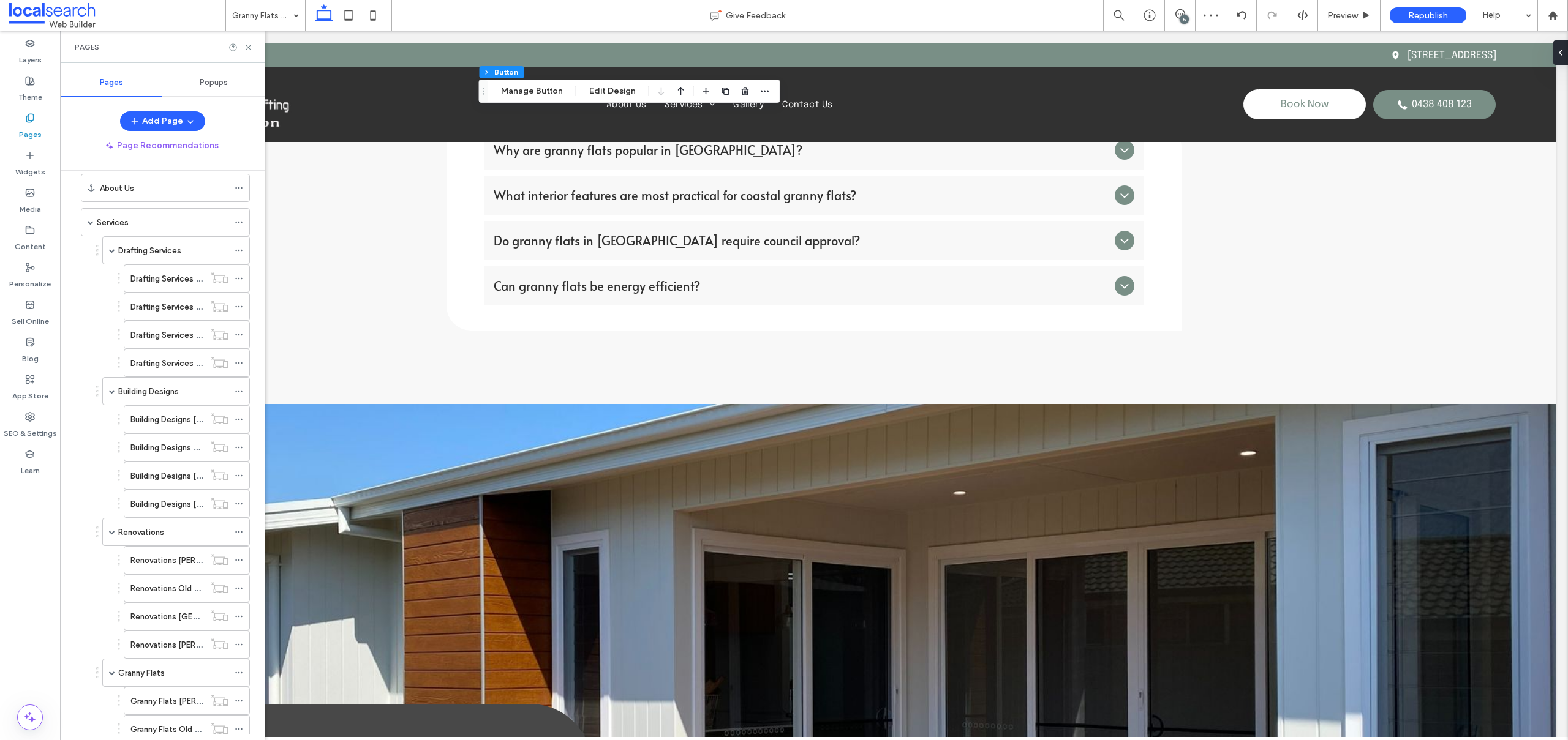
scroll to position [245, 0]
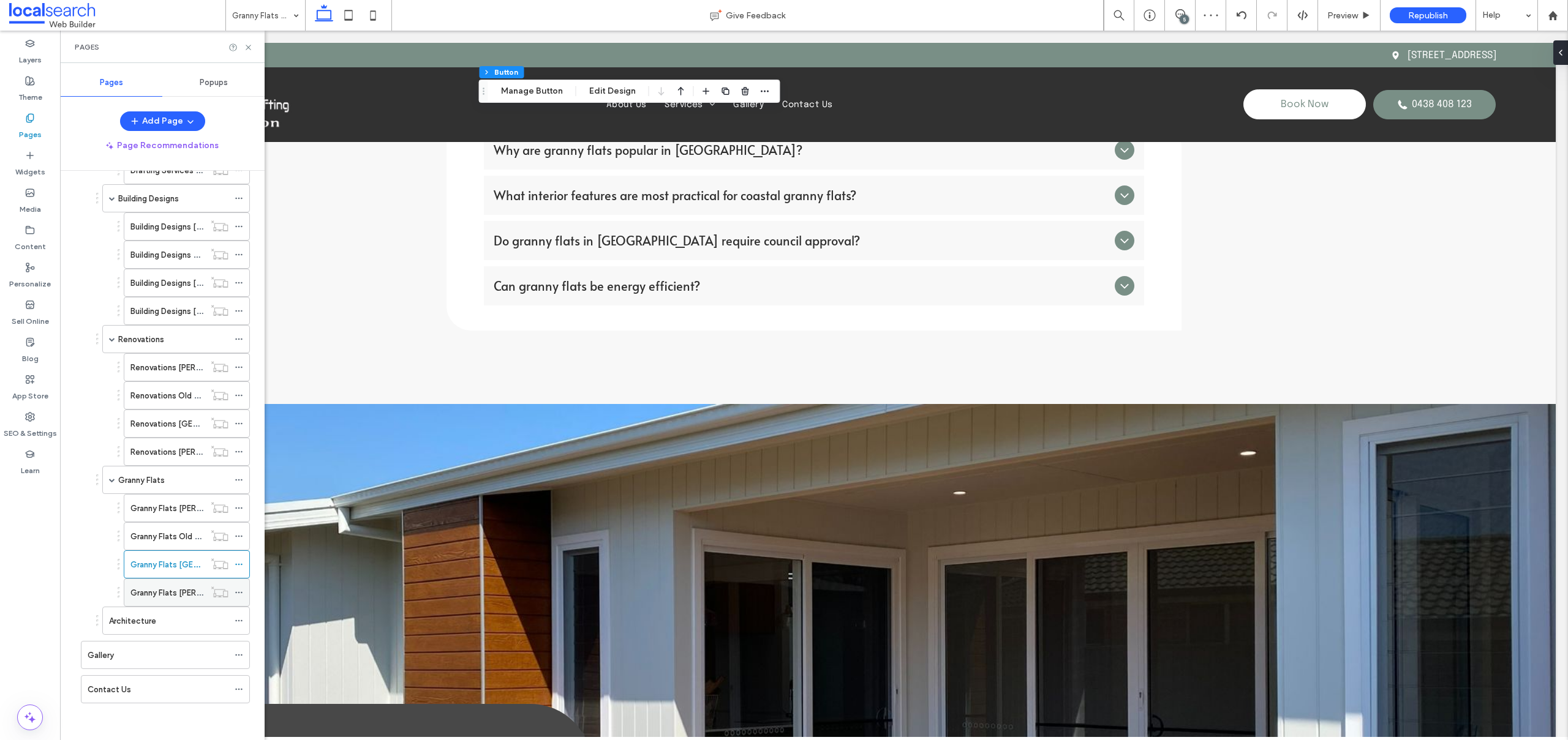
click at [165, 591] on label "Granny Flats [PERSON_NAME]" at bounding box center [186, 592] width 110 height 21
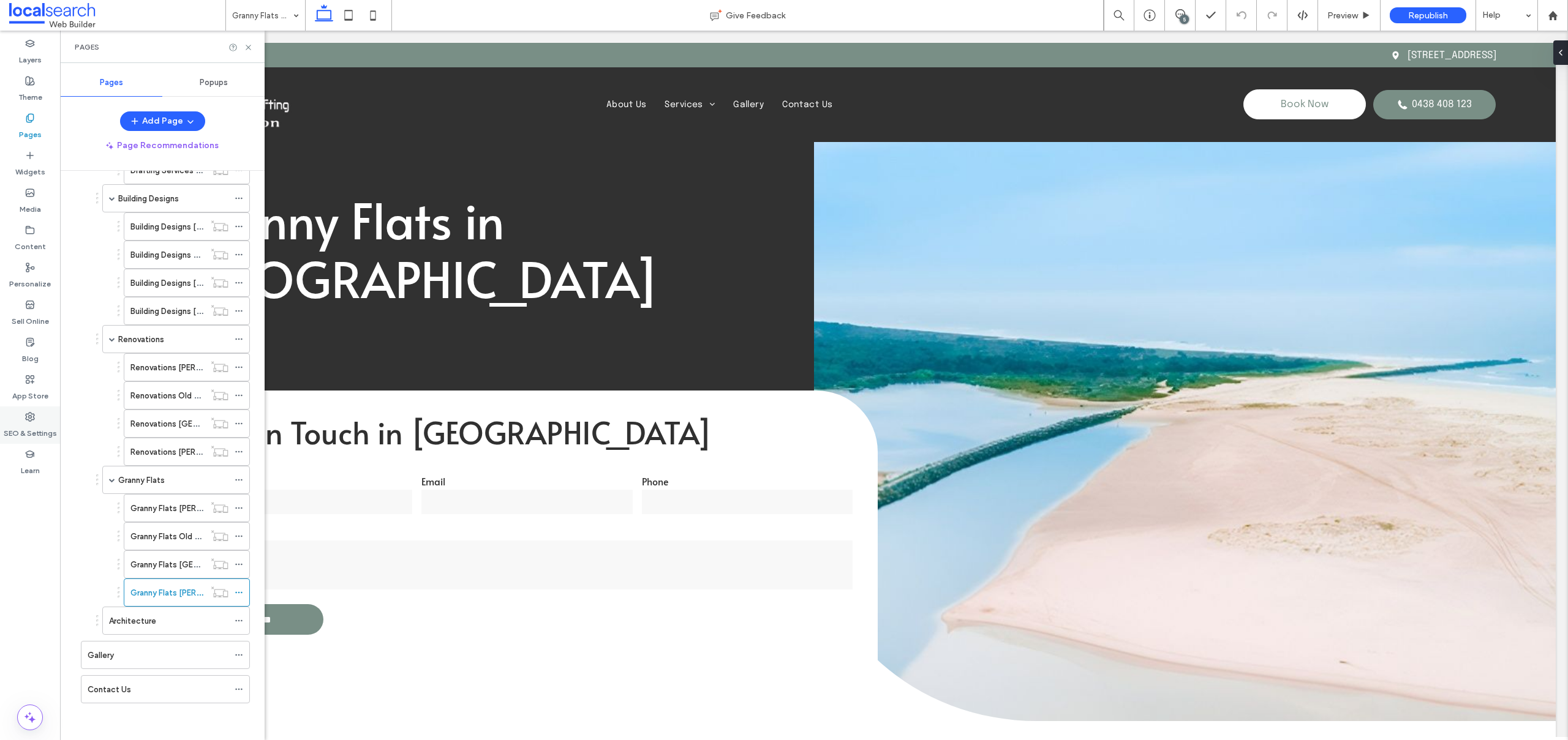
click at [27, 430] on label "SEO & Settings" at bounding box center [30, 430] width 53 height 17
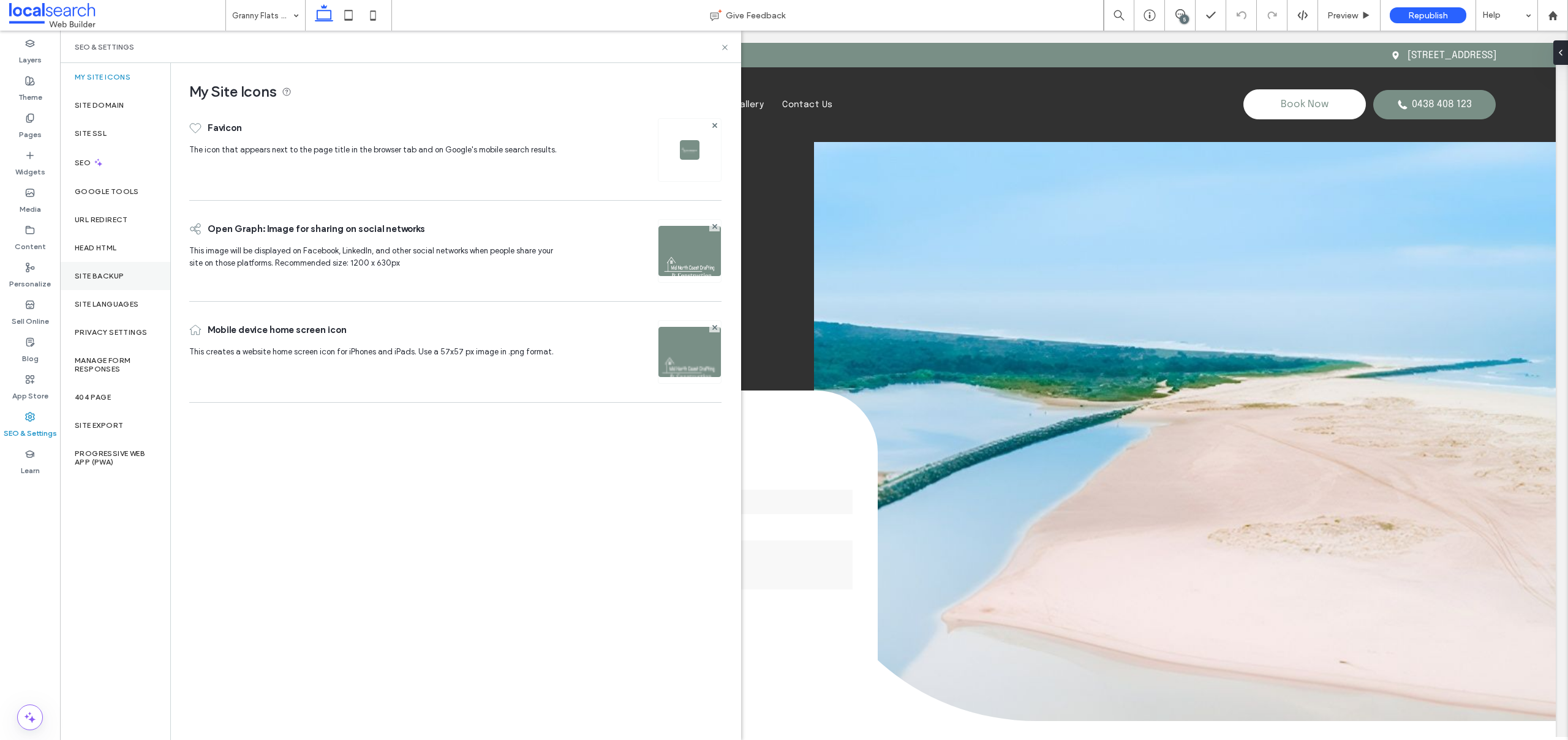
click at [87, 278] on label "Site Backup" at bounding box center [99, 276] width 49 height 8
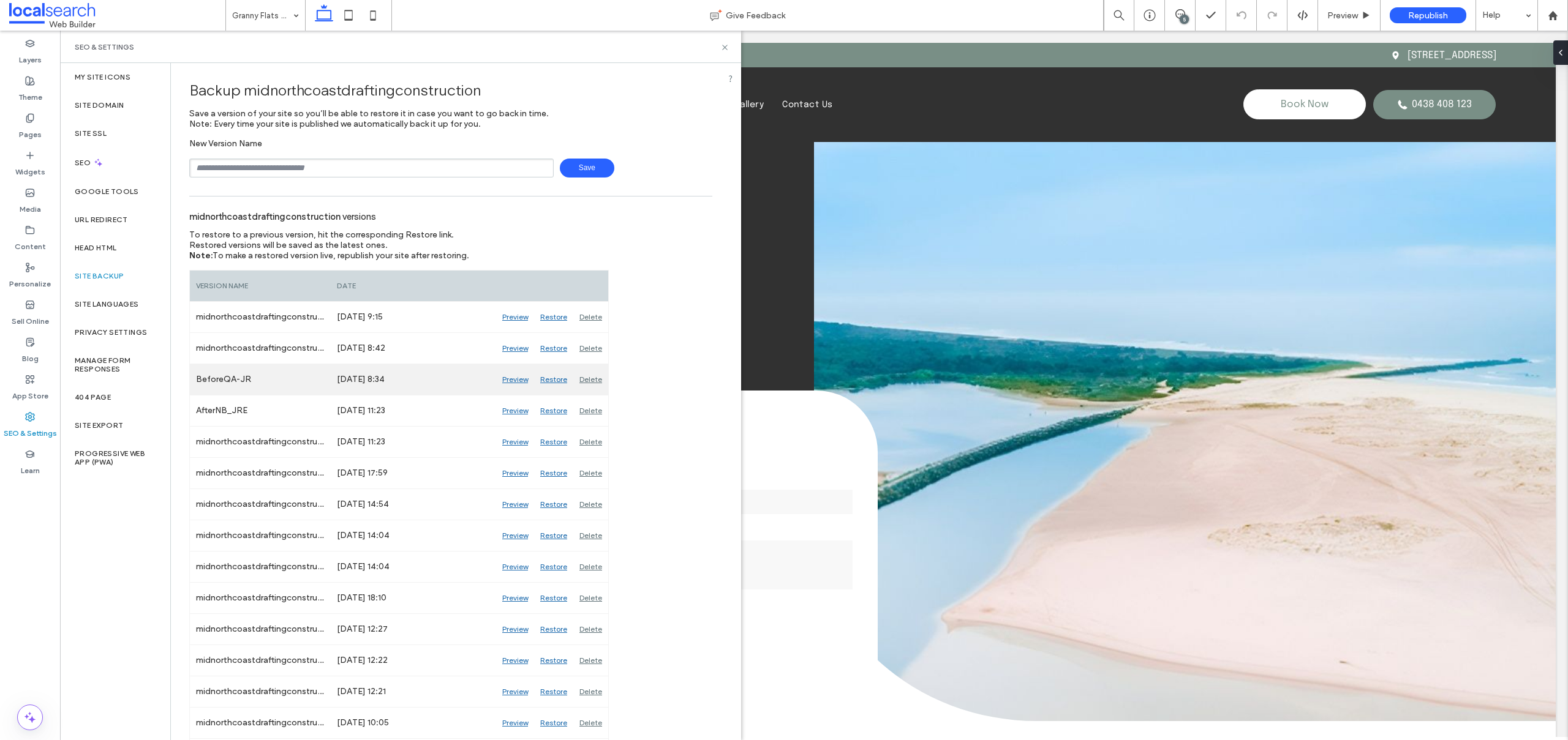
click at [512, 377] on div "Preview" at bounding box center [515, 379] width 38 height 30
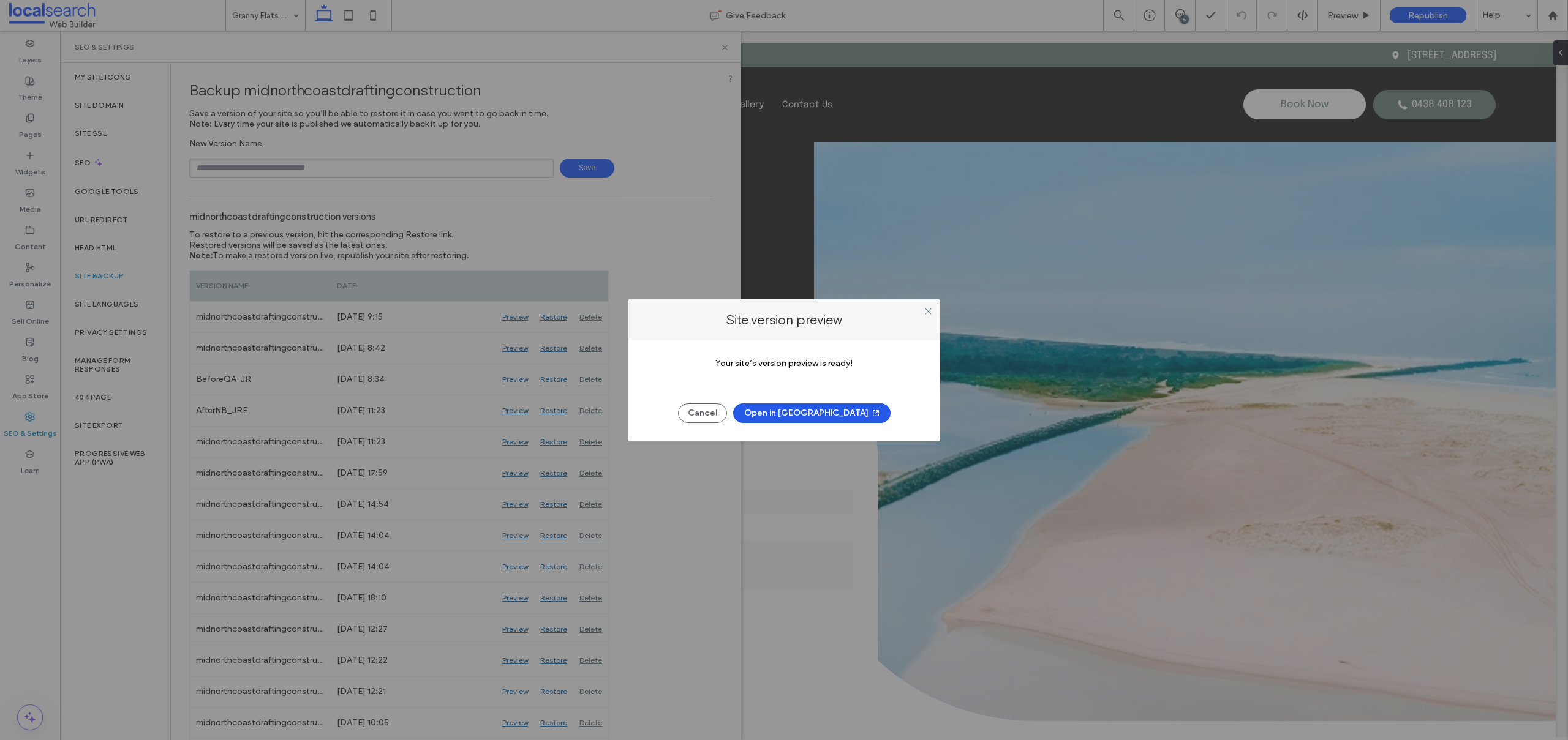
click at [812, 410] on button "Open in New Tab" at bounding box center [812, 413] width 157 height 19
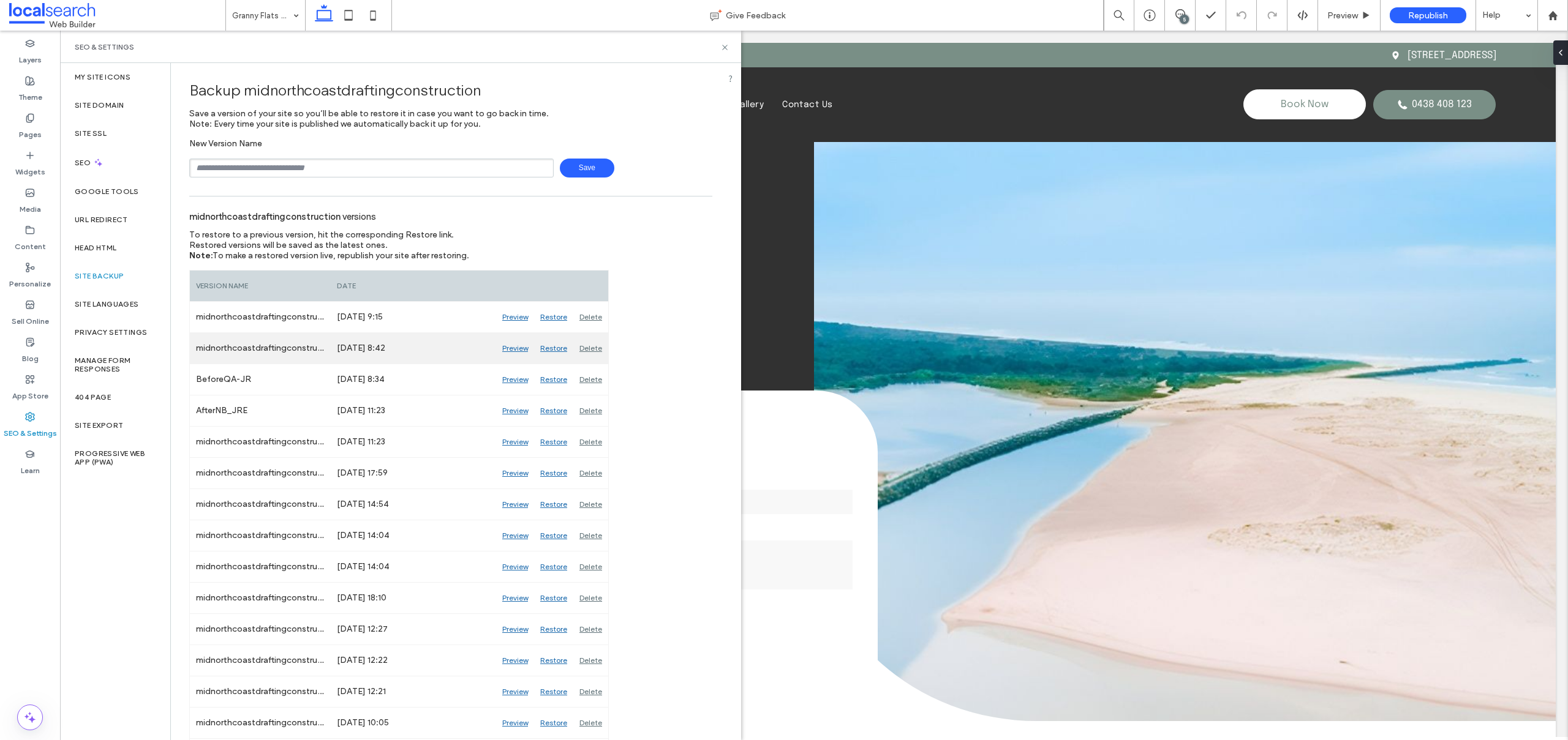
click at [515, 348] on div "Preview" at bounding box center [515, 348] width 38 height 30
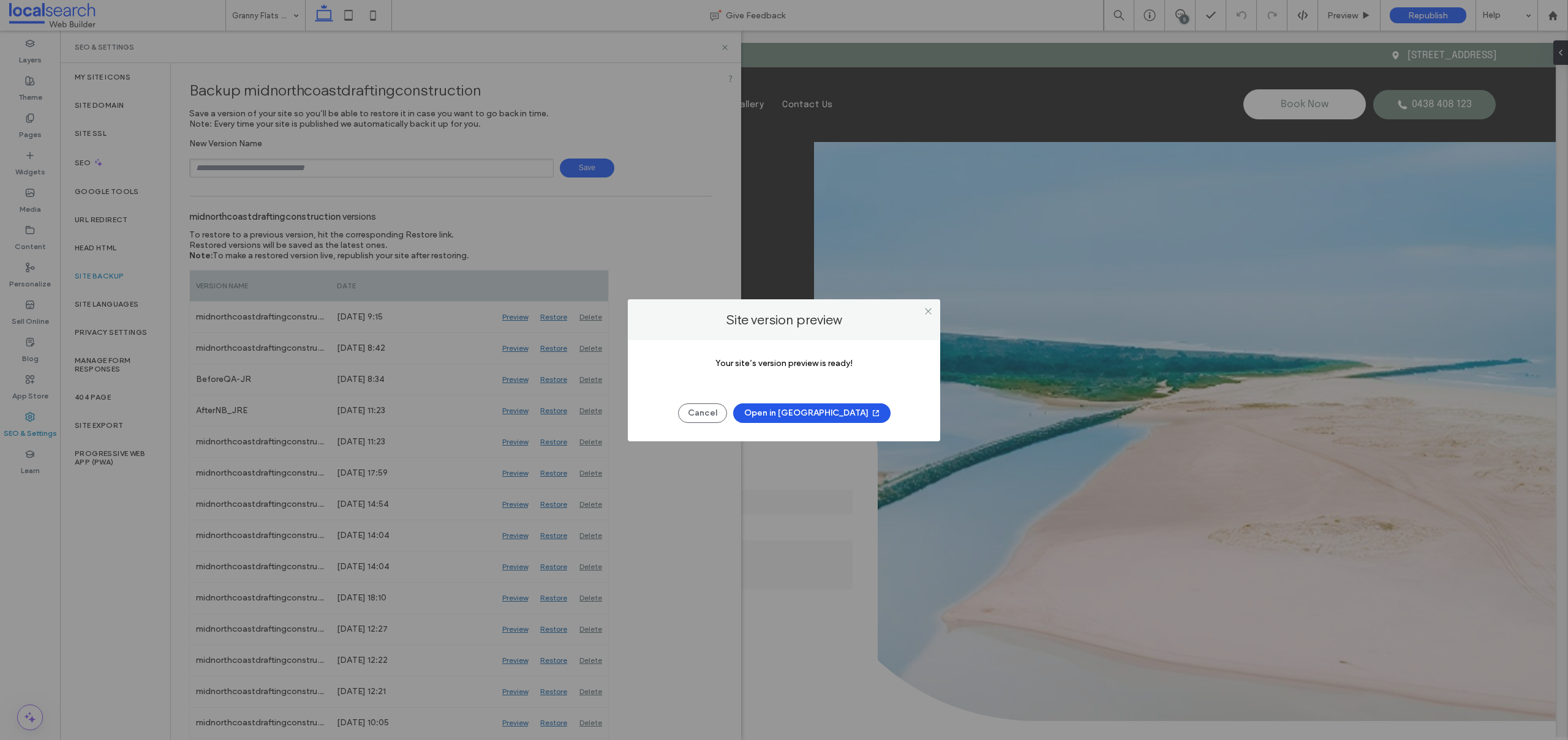
click at [799, 412] on button "Open in New Tab" at bounding box center [812, 413] width 157 height 19
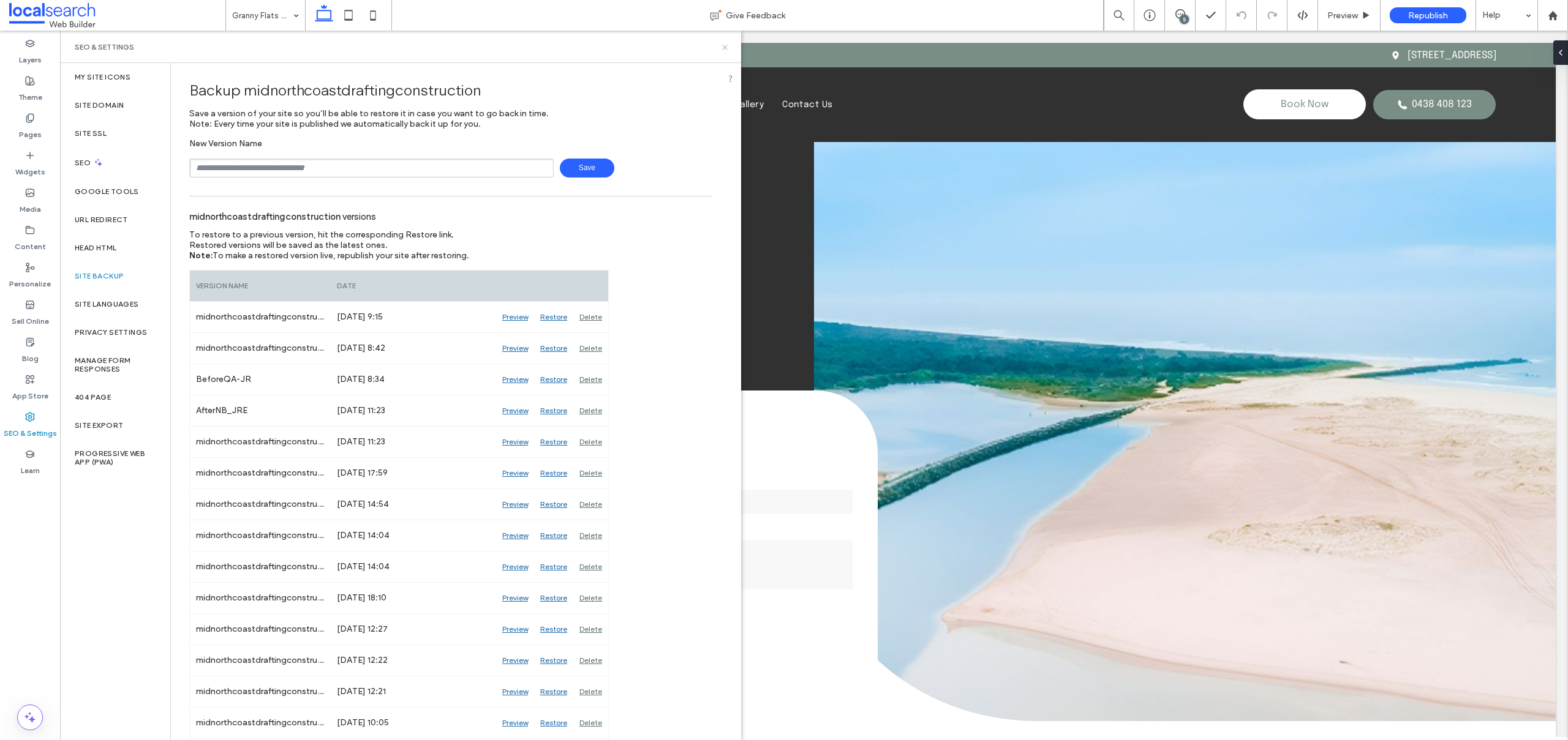
click at [723, 46] on icon at bounding box center [724, 47] width 9 height 9
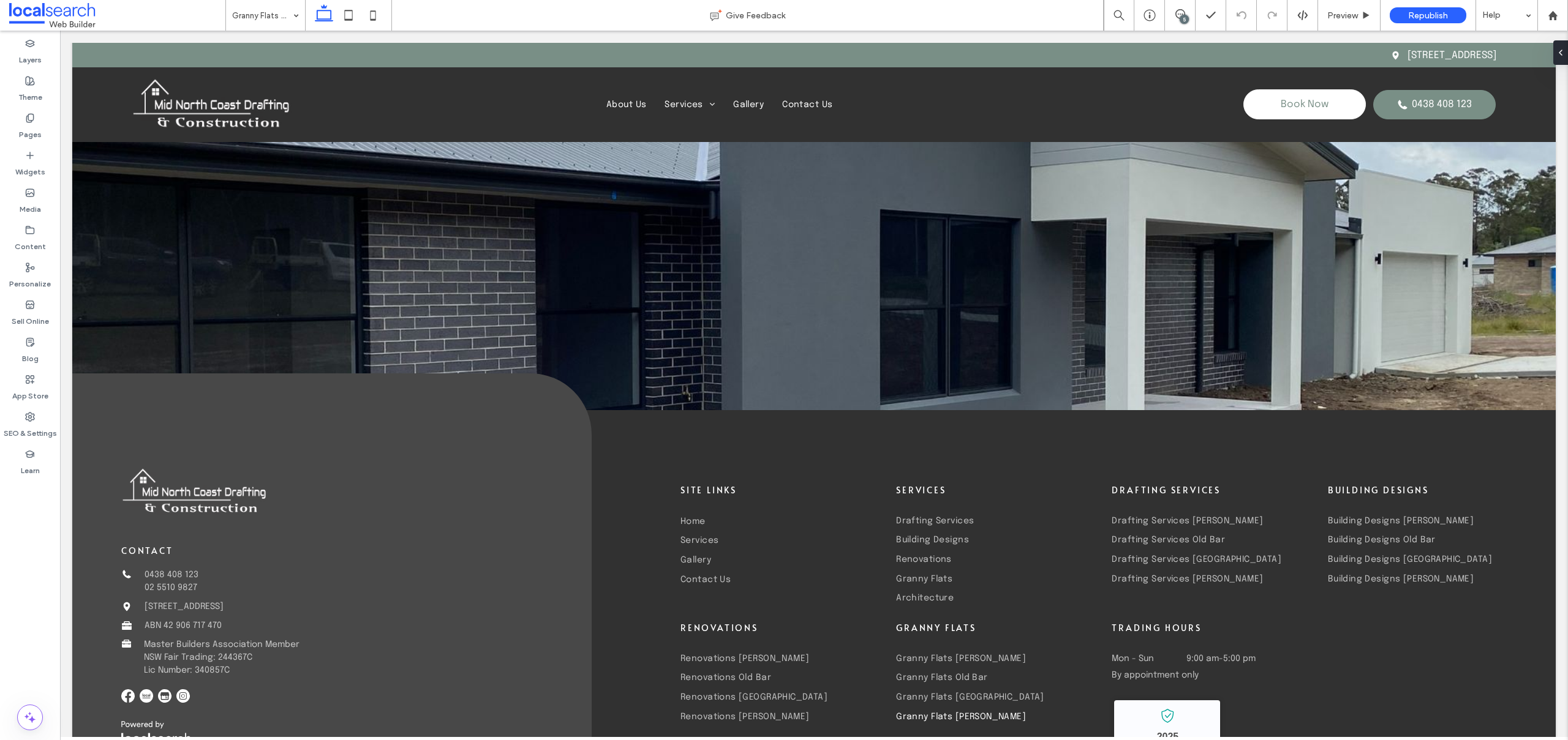
scroll to position [2241, 0]
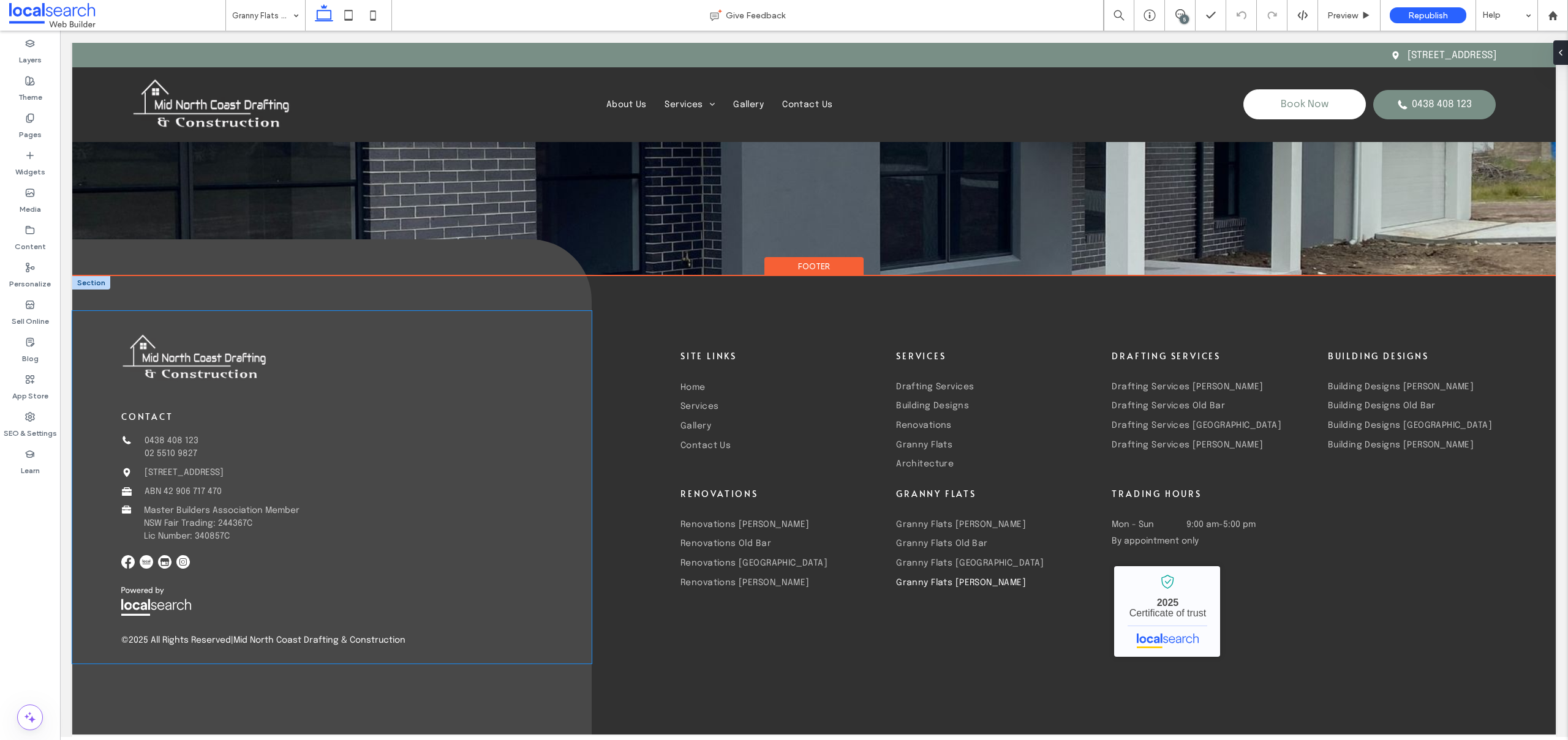
click at [183, 490] on span "ABN 42 906 717 470" at bounding box center [183, 492] width 77 height 8
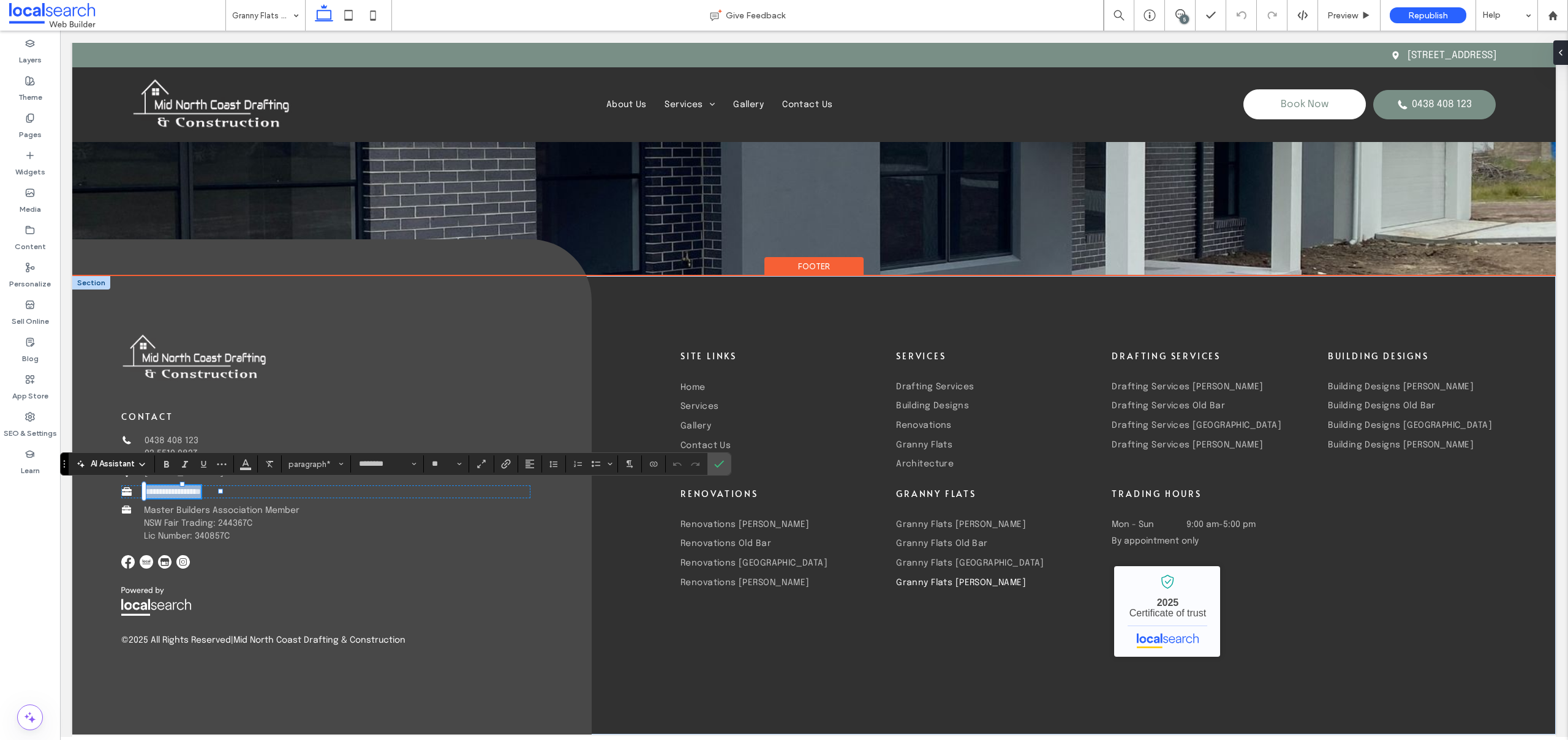
click at [195, 488] on span "**********" at bounding box center [173, 492] width 57 height 8
drag, startPoint x: 165, startPoint y: 489, endPoint x: 206, endPoint y: 489, distance: 41.0
click at [201, 489] on span "**********" at bounding box center [173, 492] width 57 height 8
drag, startPoint x: 201, startPoint y: 492, endPoint x: 183, endPoint y: 494, distance: 18.1
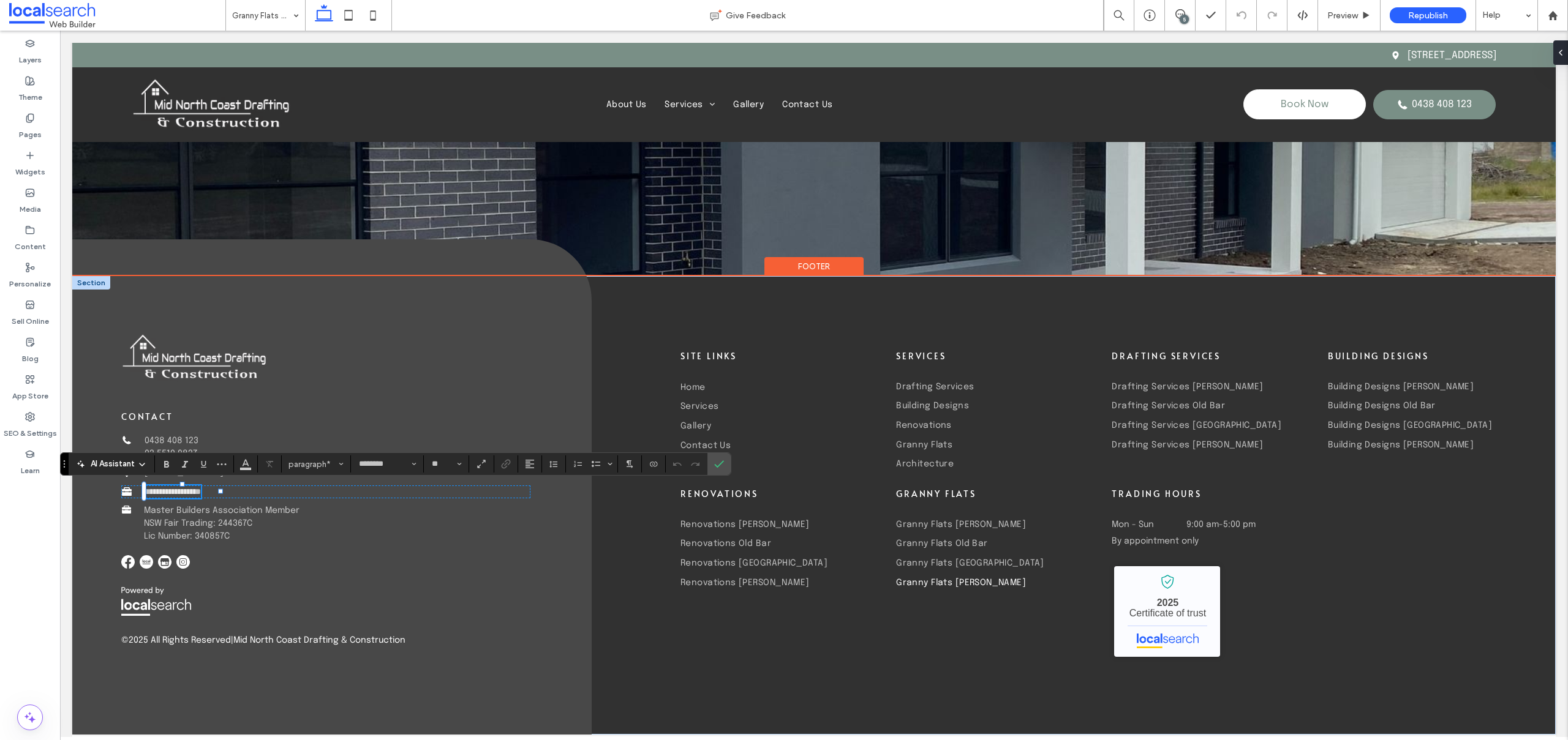
click at [201, 492] on span "**********" at bounding box center [173, 492] width 57 height 8
drag, startPoint x: 163, startPoint y: 488, endPoint x: 217, endPoint y: 488, distance: 54.0
click at [217, 488] on div "**********" at bounding box center [814, 505] width 1483 height 459
click at [172, 489] on span "**********" at bounding box center [168, 492] width 47 height 8
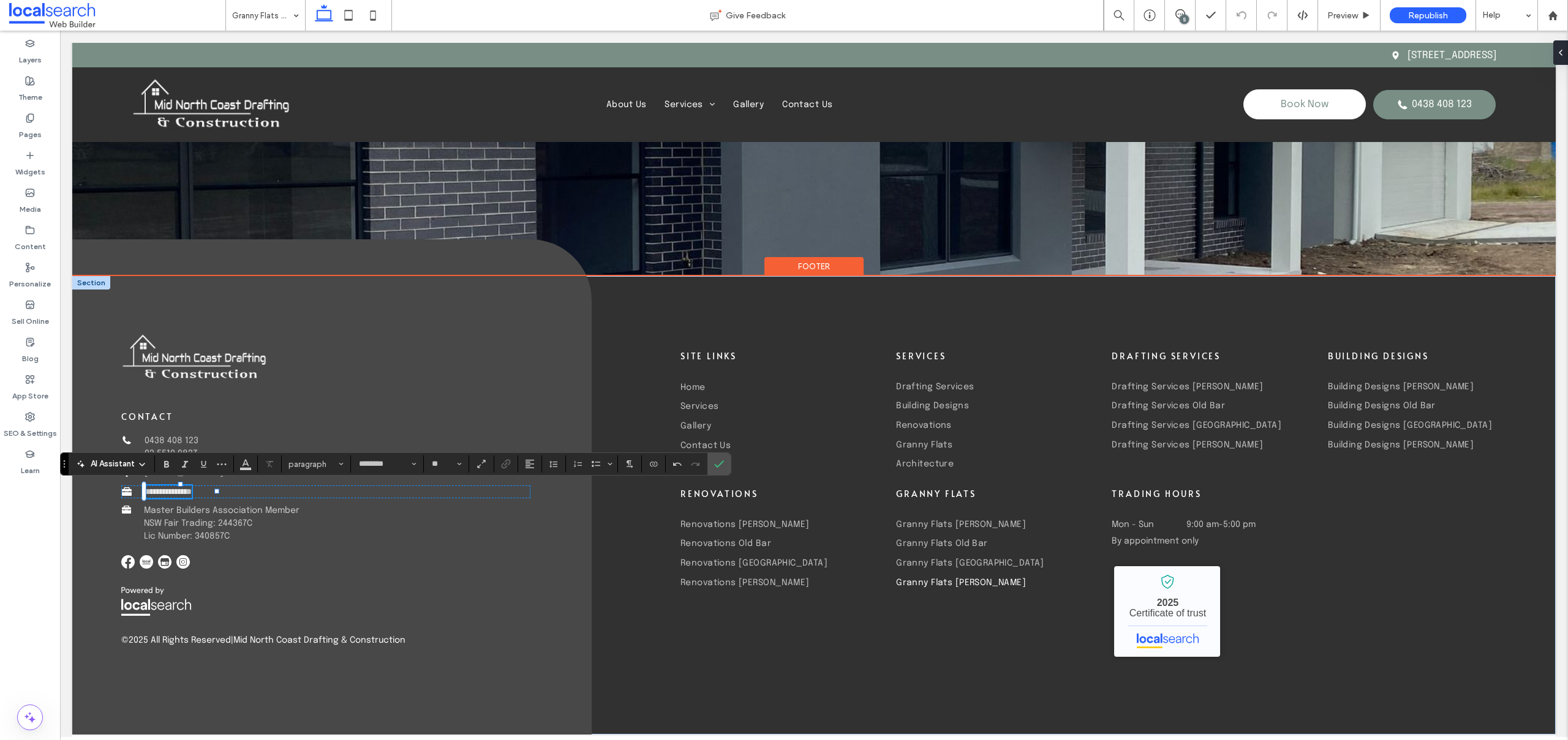
type input "**"
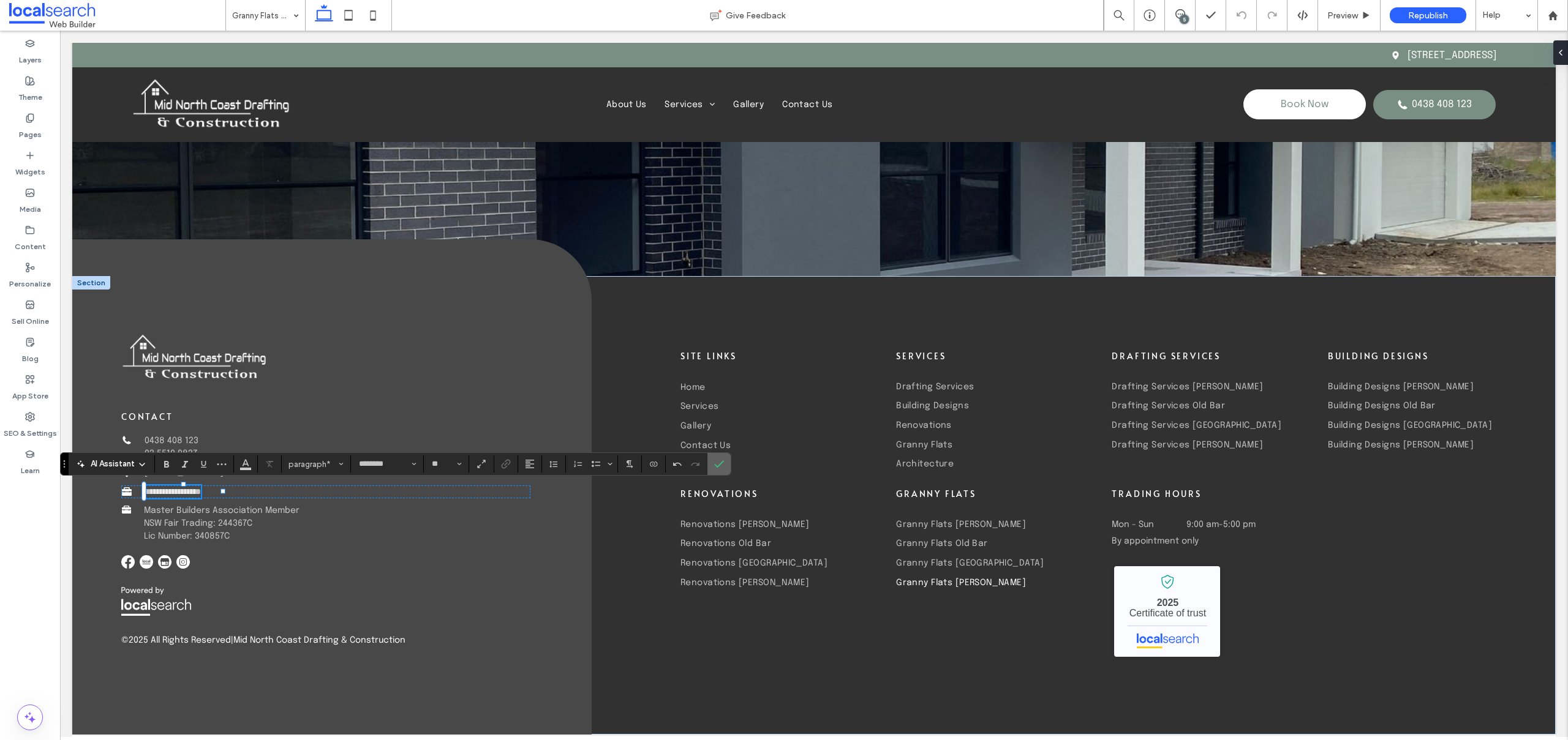
click at [718, 463] on icon "Confirm" at bounding box center [719, 464] width 10 height 10
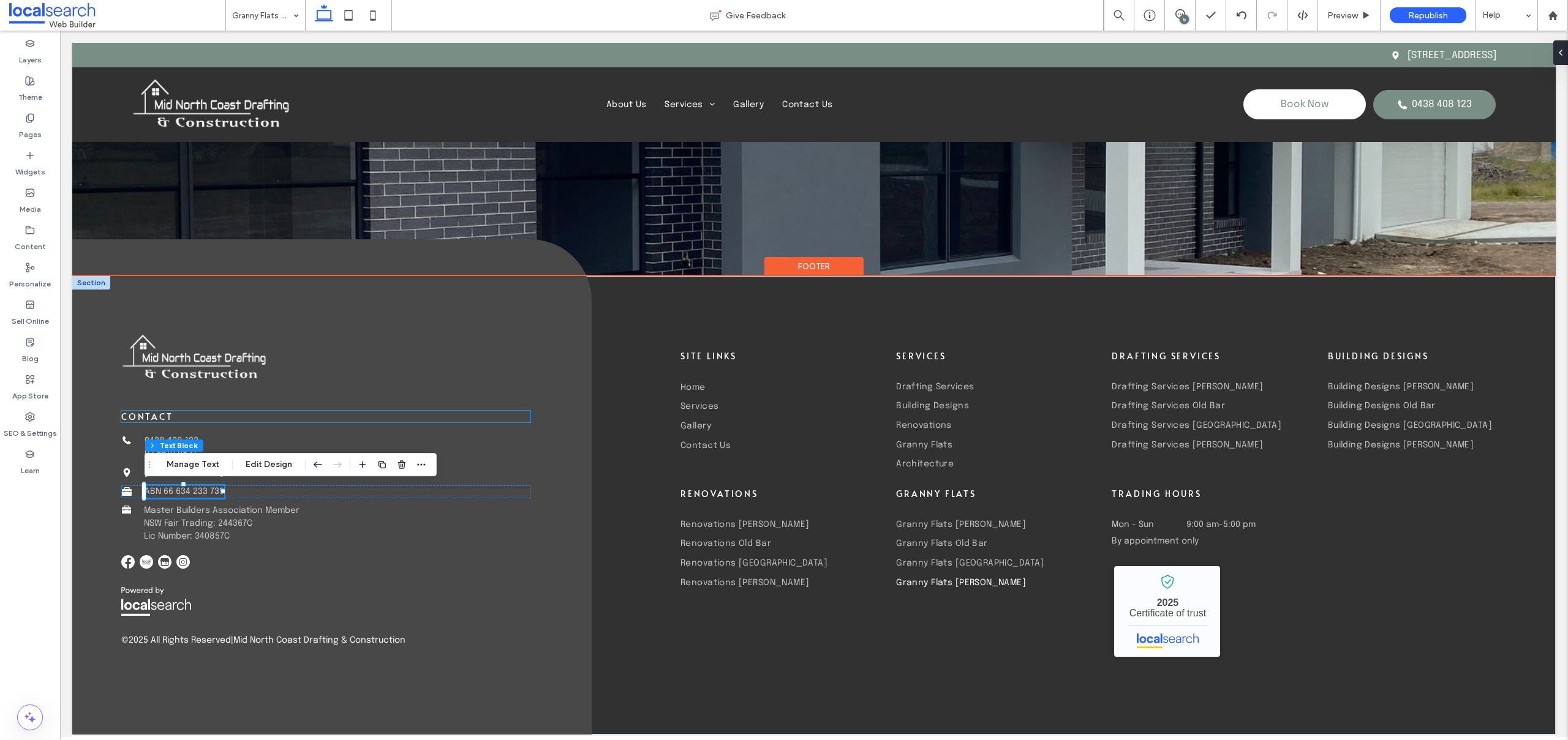
click at [505, 412] on h6 "contact" at bounding box center [326, 417] width 409 height 12
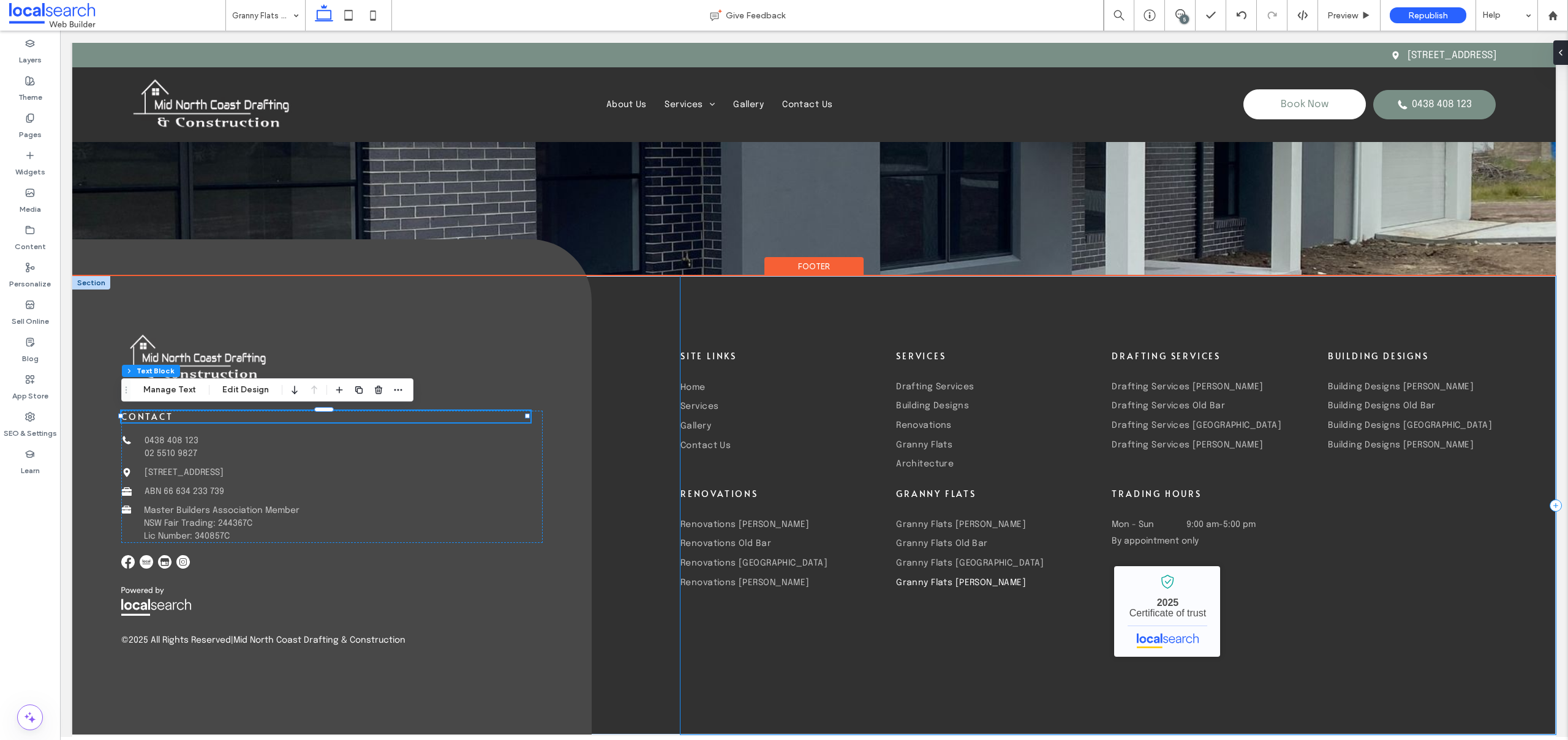
click at [711, 282] on div "Site Links Home Services Gallery Contact Us Services Drafting Services Building…" at bounding box center [1118, 505] width 875 height 459
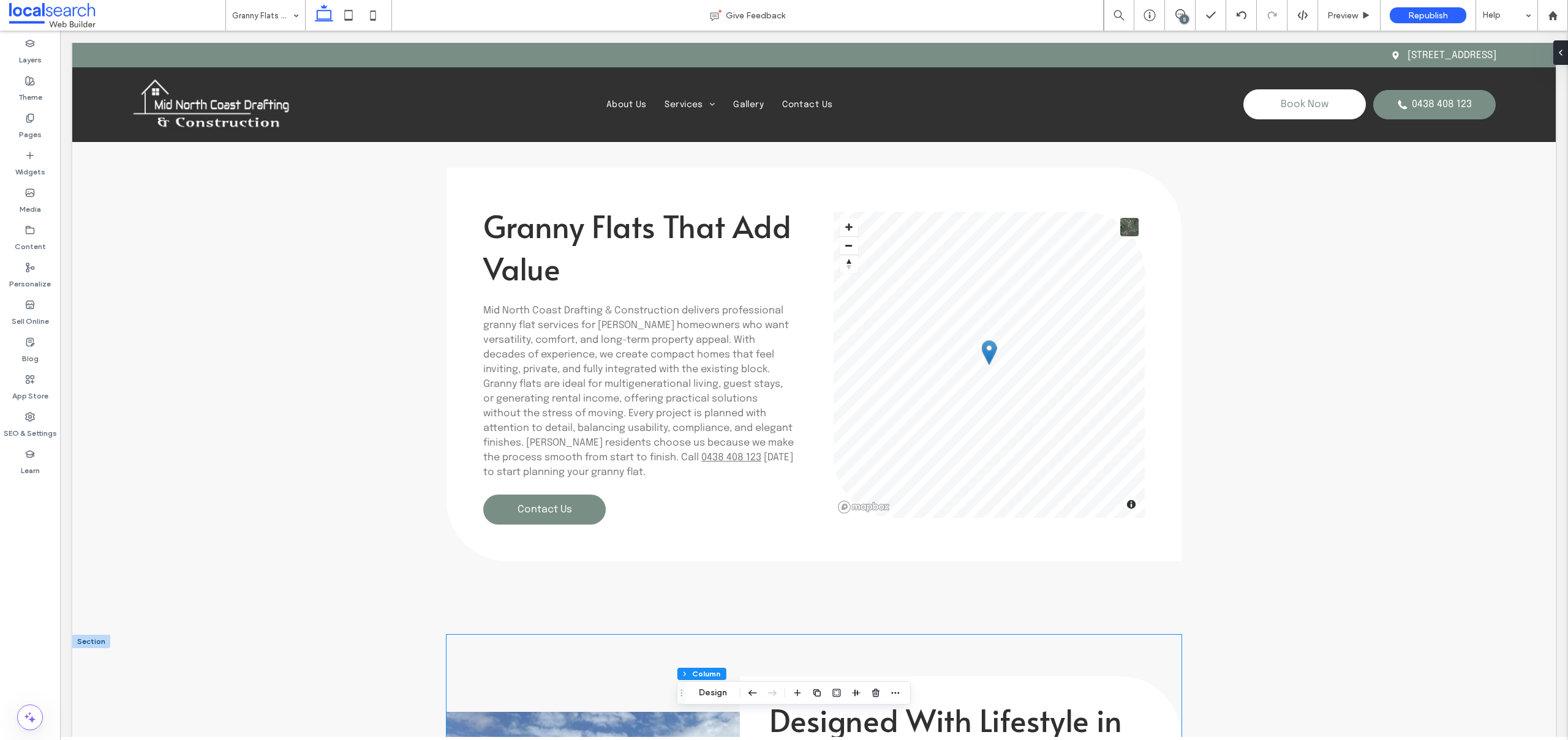
scroll to position [929, 0]
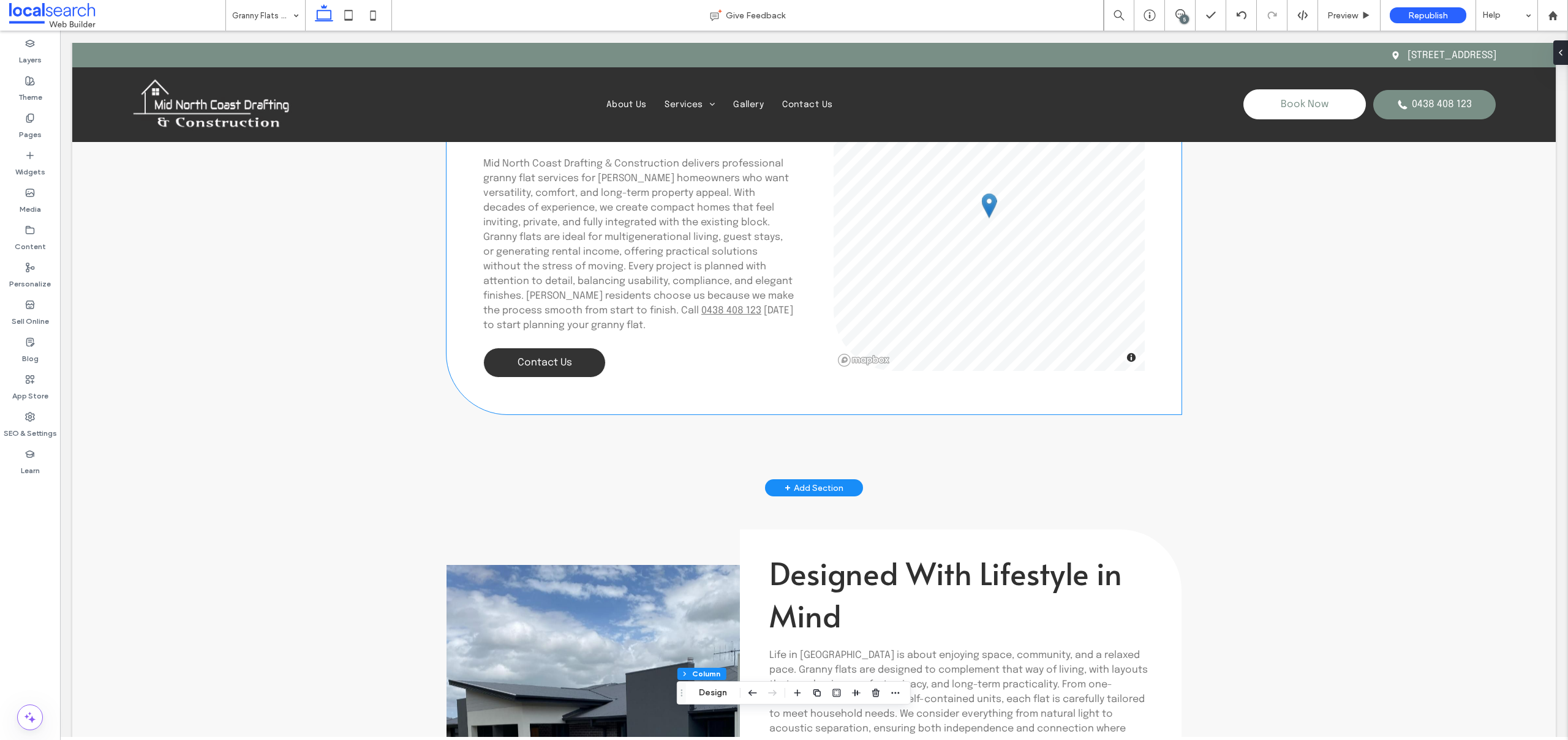
click at [537, 357] on link "Contact Us" at bounding box center [544, 362] width 123 height 30
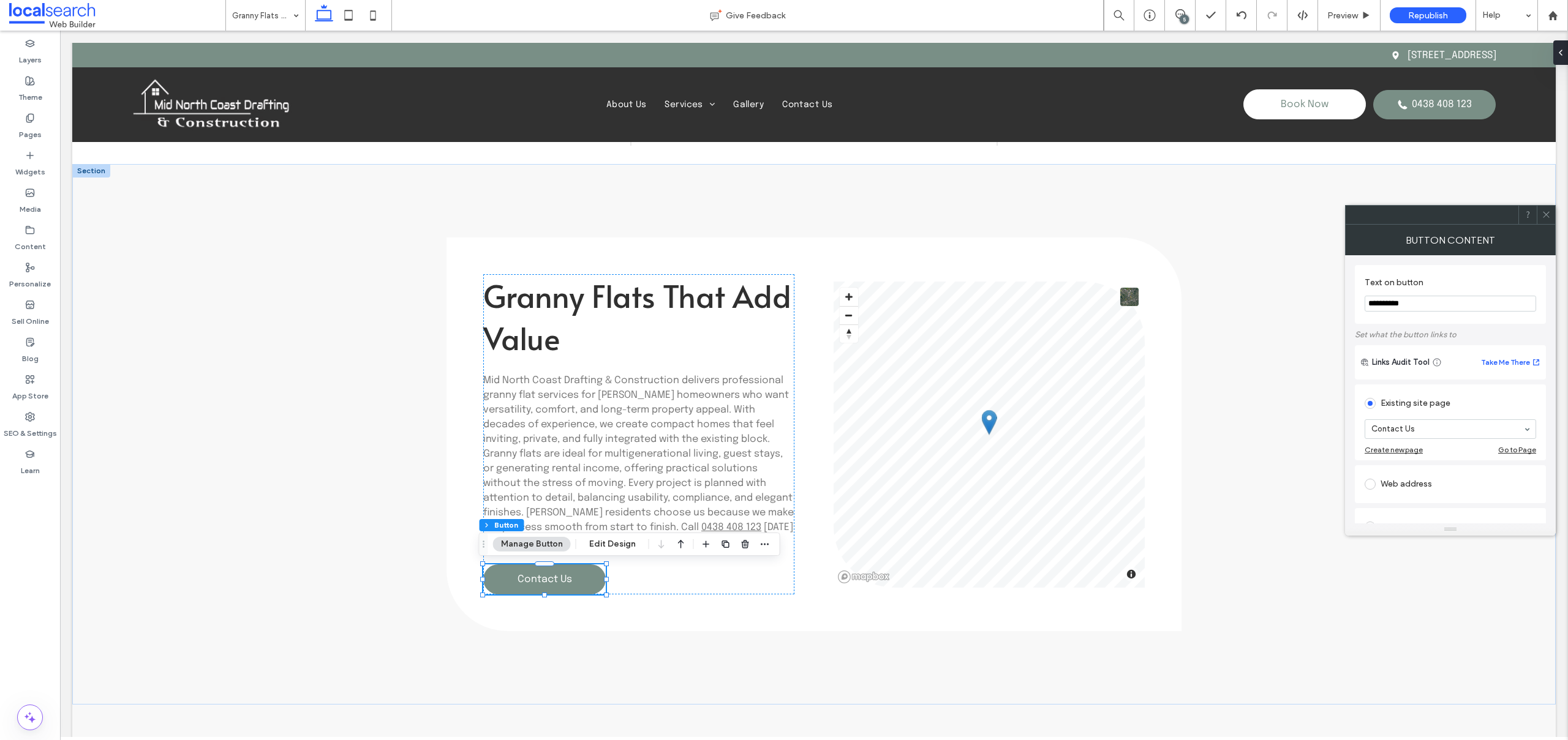
scroll to position [249, 0]
click at [1368, 318] on span at bounding box center [1370, 321] width 11 height 11
click at [1408, 359] on input at bounding box center [1447, 363] width 152 height 8
click at [1431, 320] on div "Anchor" at bounding box center [1450, 321] width 172 height 19
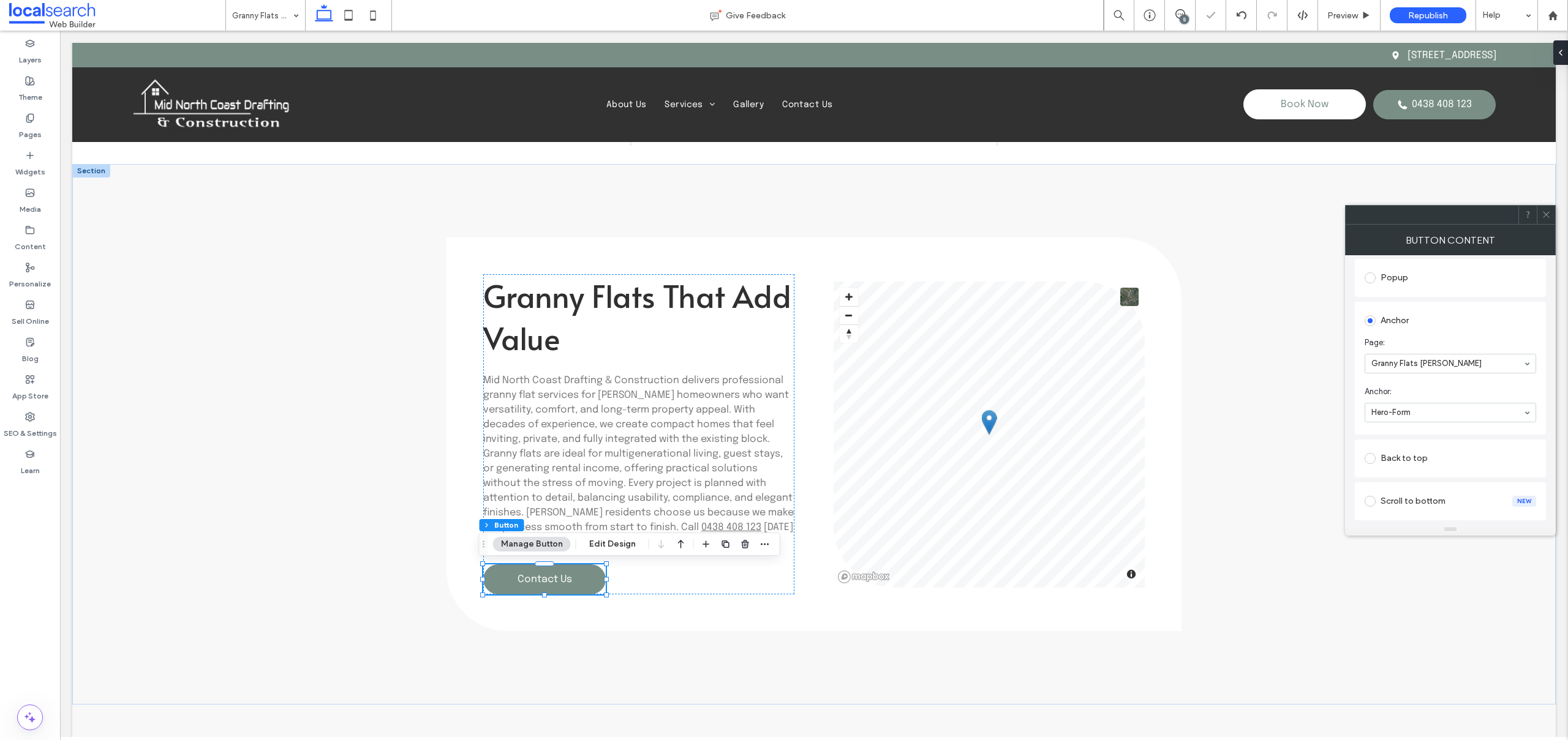
click at [1547, 213] on icon at bounding box center [1545, 214] width 9 height 9
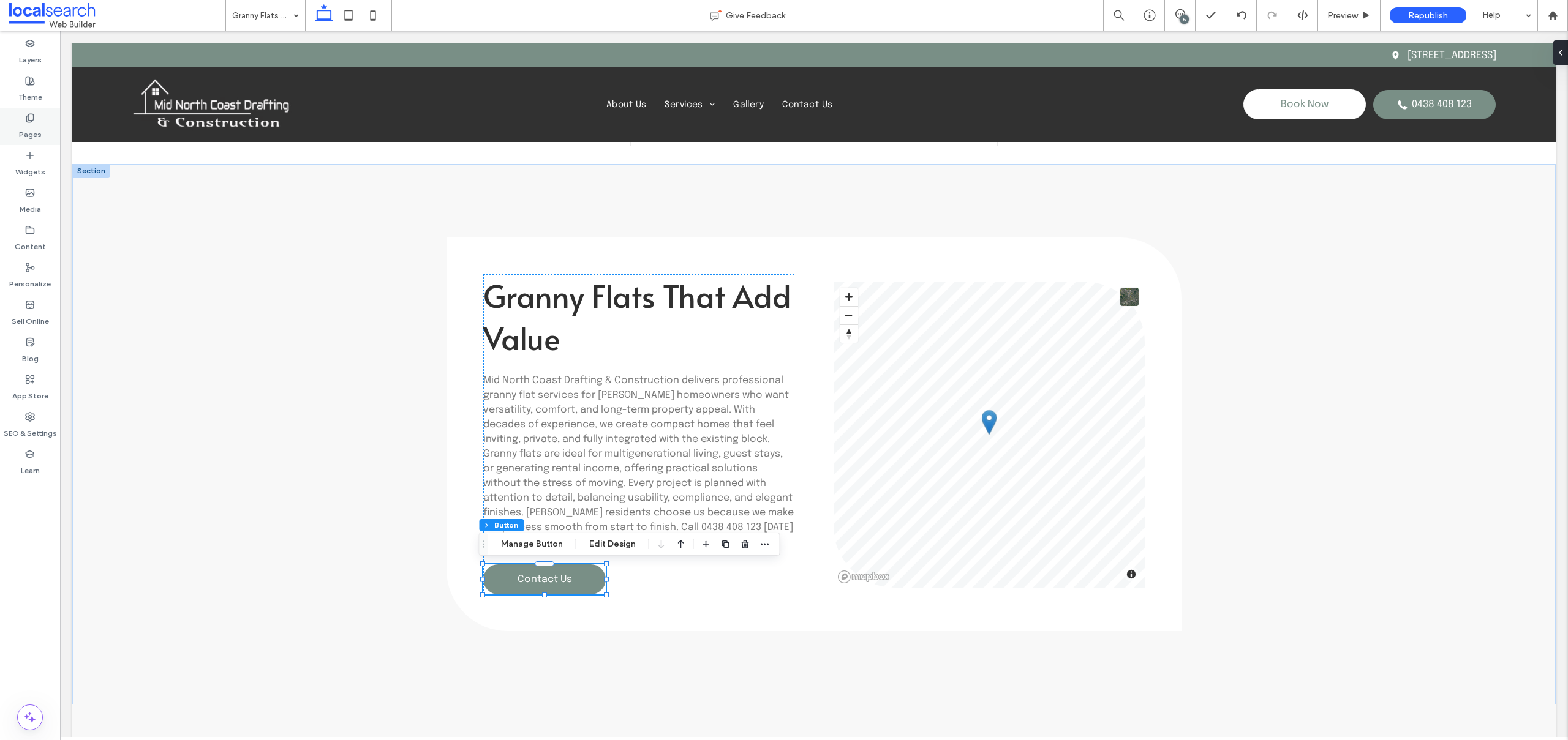
click at [25, 123] on label "Pages" at bounding box center [30, 131] width 23 height 17
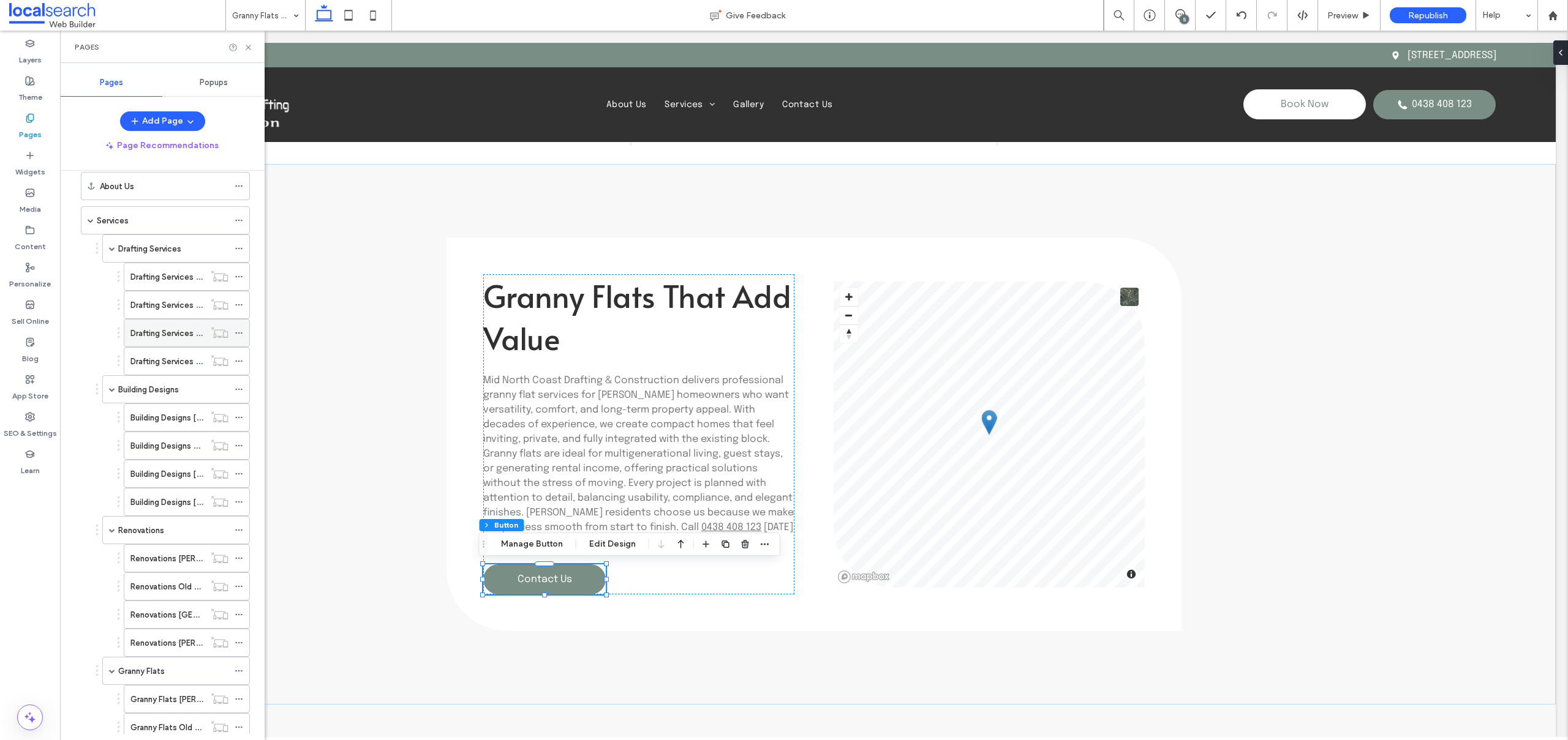
scroll to position [46, 0]
click at [161, 279] on label "Drafting Services [PERSON_NAME]" at bounding box center [194, 284] width 127 height 21
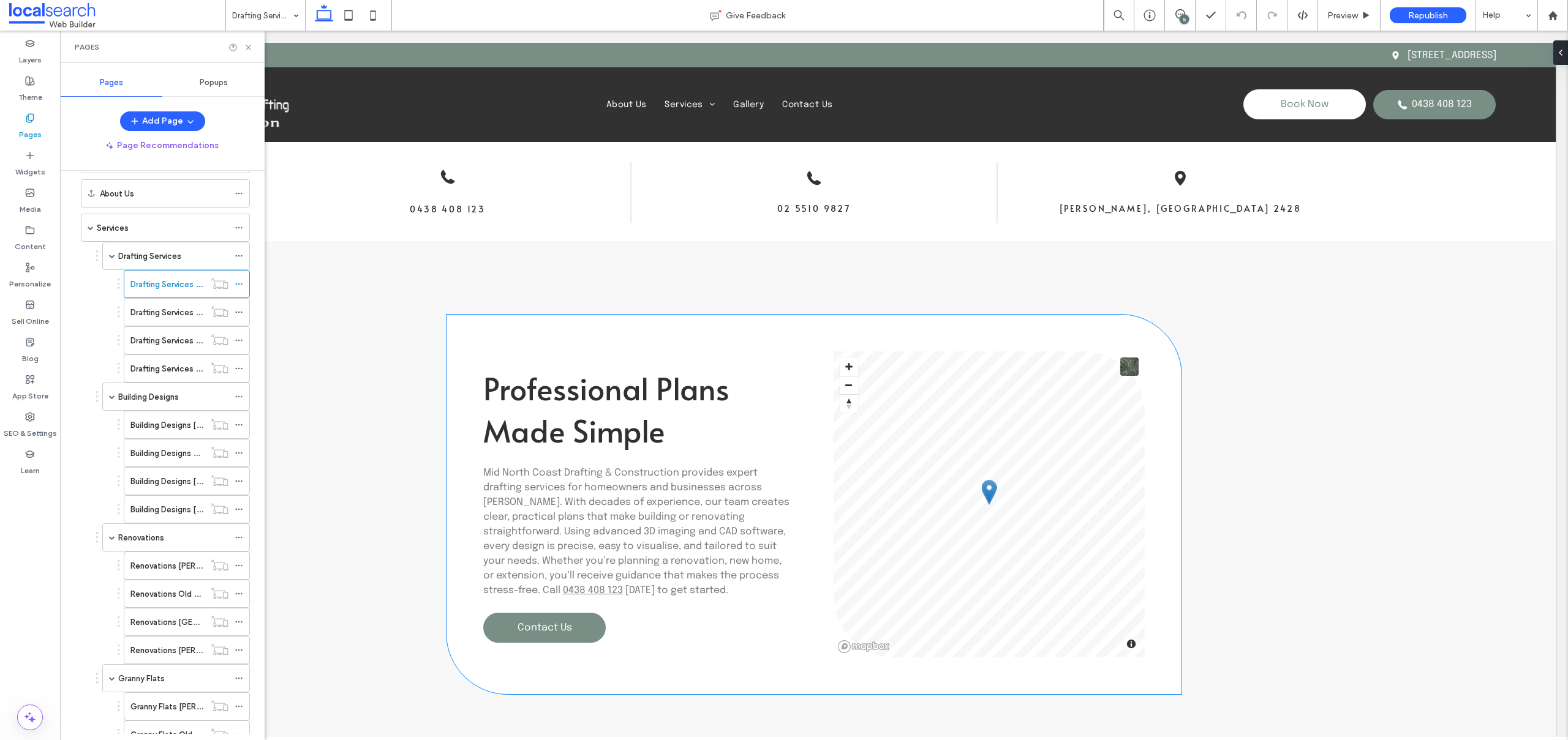
scroll to position [630, 0]
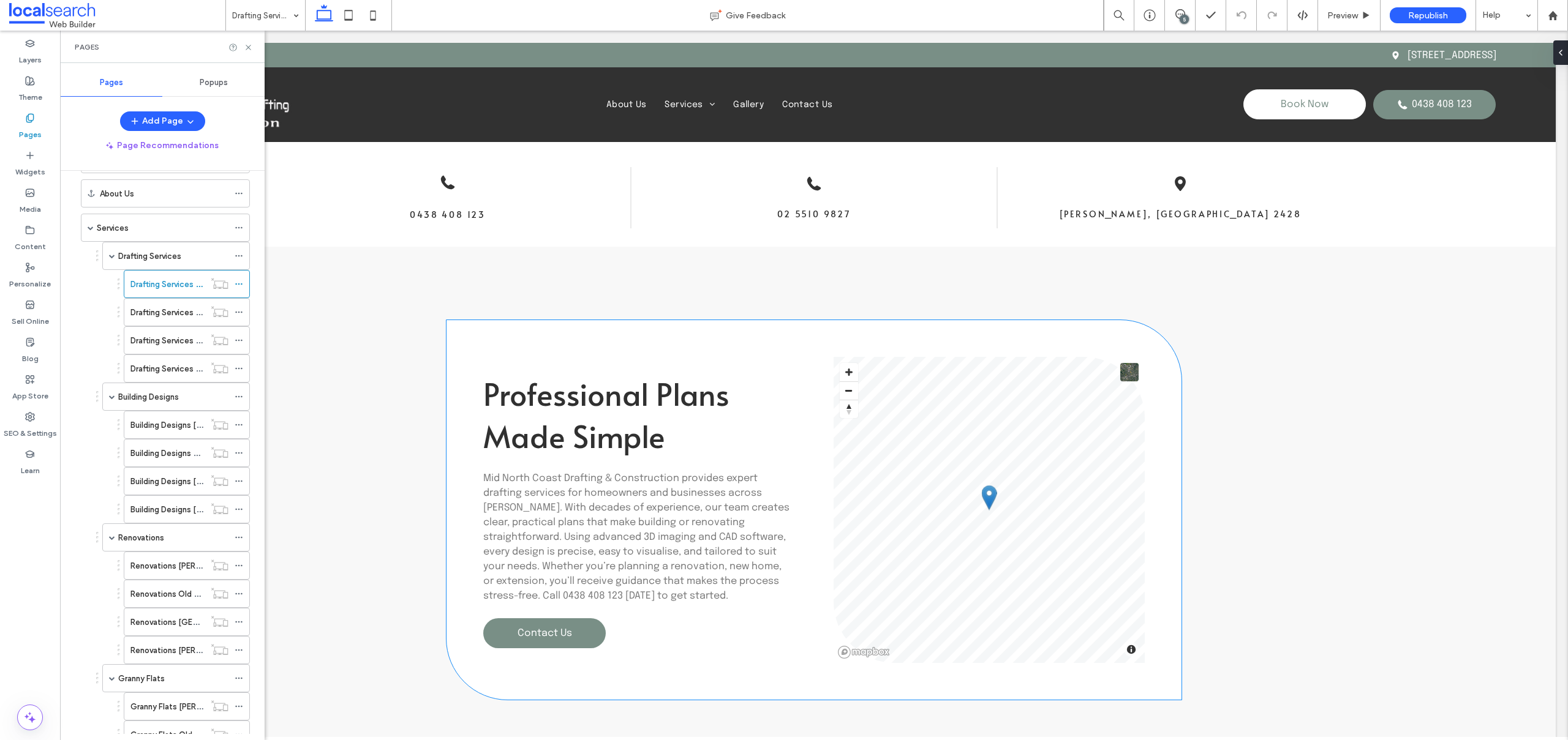
click at [563, 600] on link "0438 408 123" at bounding box center [593, 596] width 60 height 10
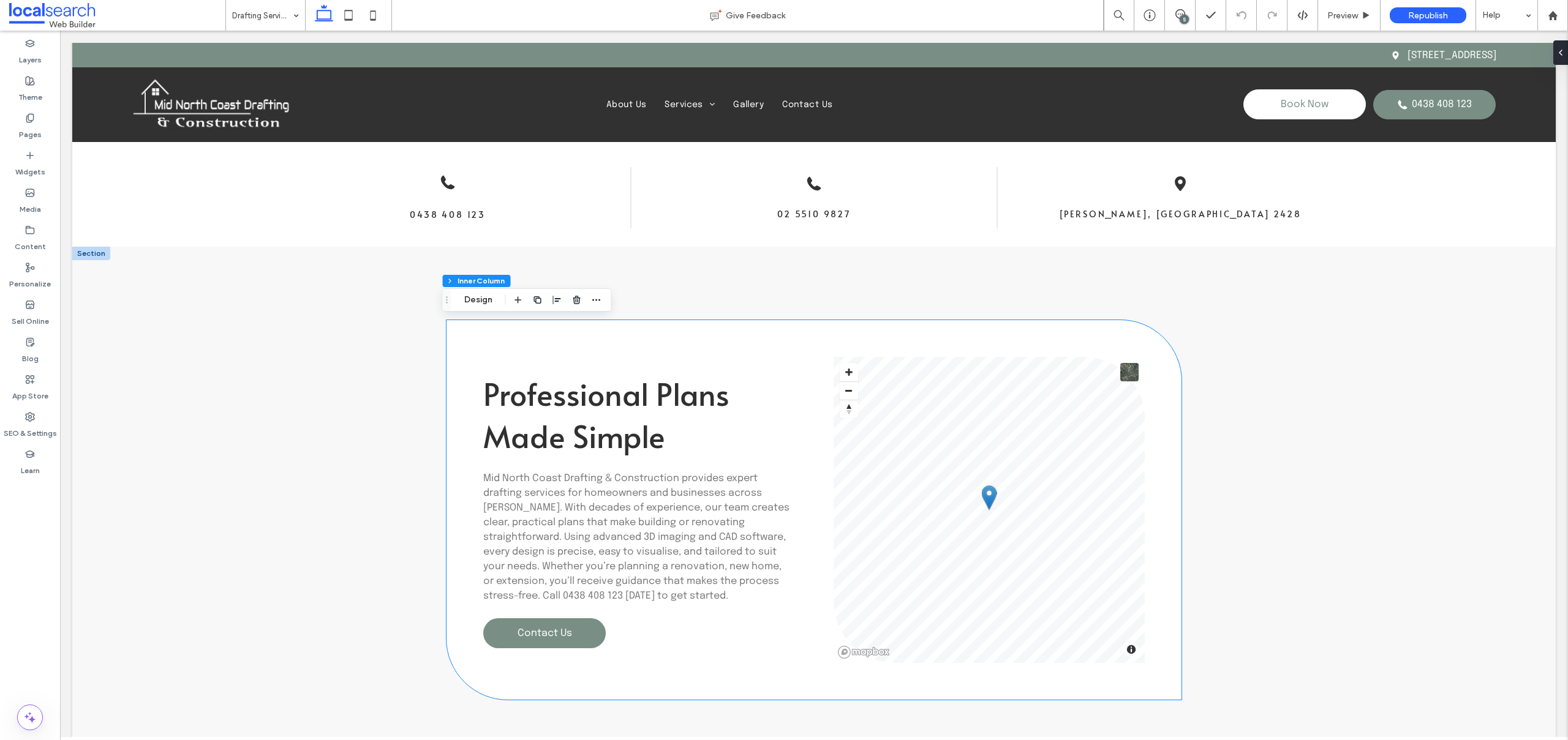
click at [563, 600] on link "0438 408 123" at bounding box center [593, 596] width 60 height 10
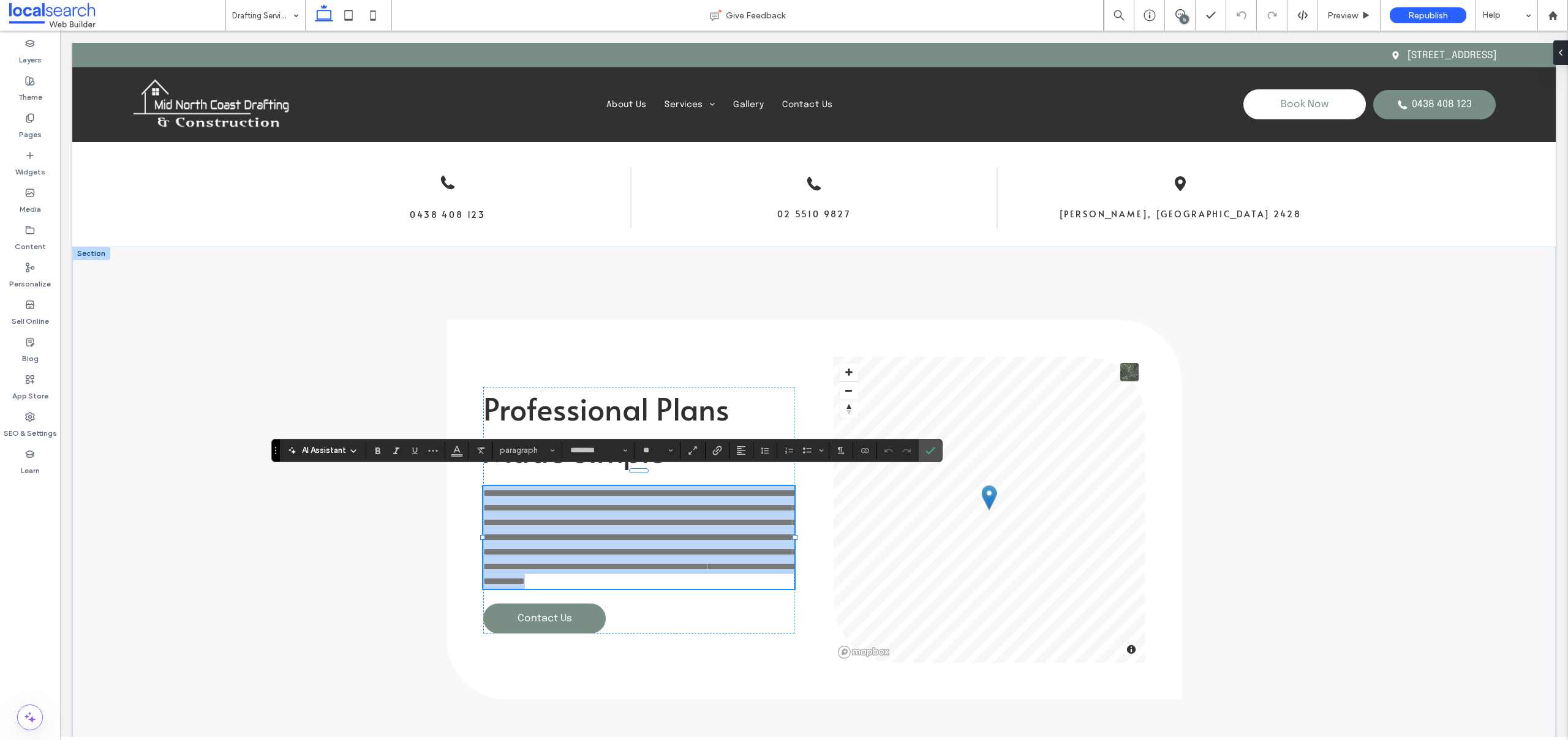
click at [708, 571] on link "**********" at bounding box center [731, 566] width 44 height 9
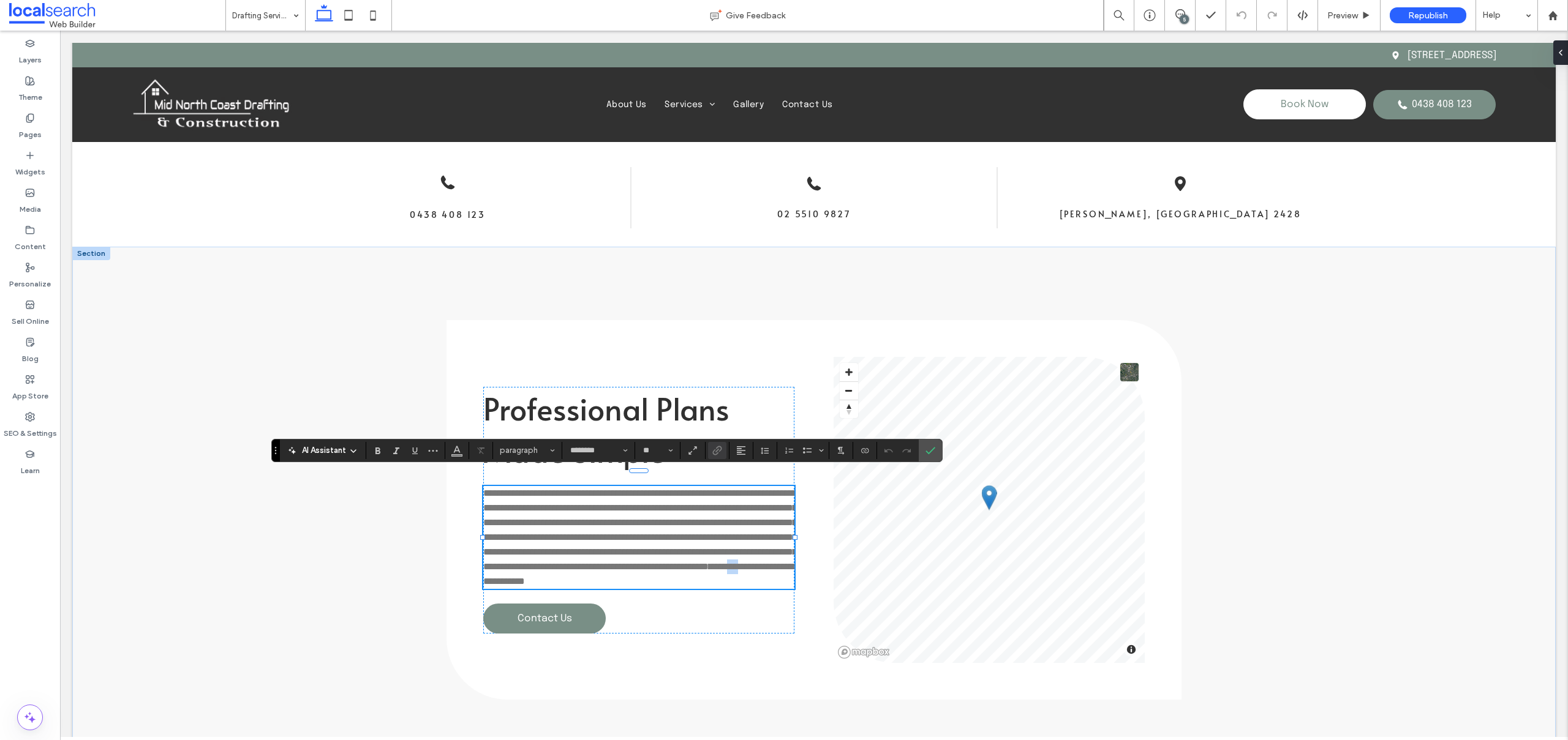
click at [708, 571] on link "**********" at bounding box center [731, 566] width 44 height 9
drag, startPoint x: 536, startPoint y: 593, endPoint x: 480, endPoint y: 592, distance: 56.0
click at [708, 571] on link "**********" at bounding box center [731, 566] width 44 height 9
click at [713, 447] on icon "Link" at bounding box center [717, 450] width 10 height 10
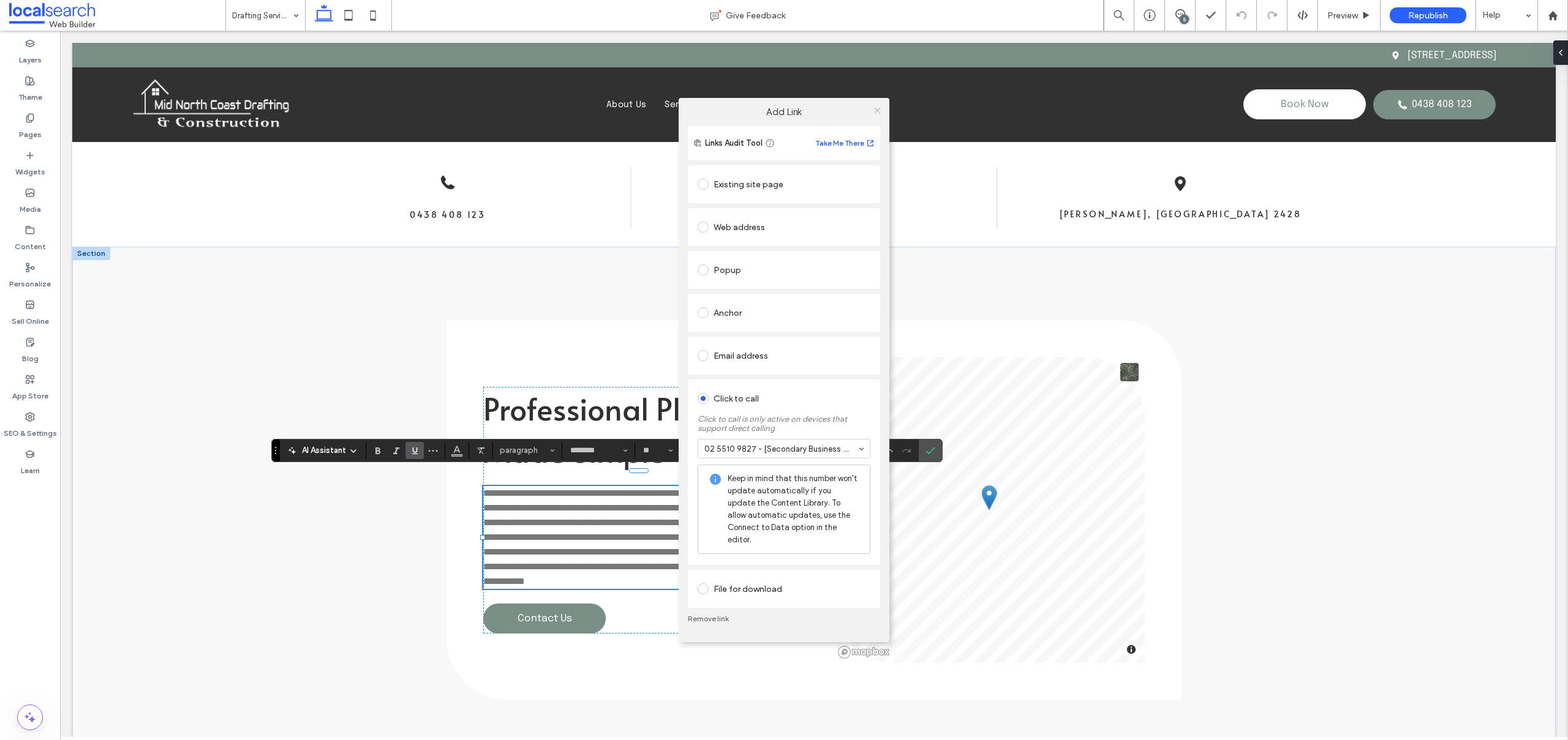
click at [873, 113] on icon at bounding box center [877, 110] width 9 height 9
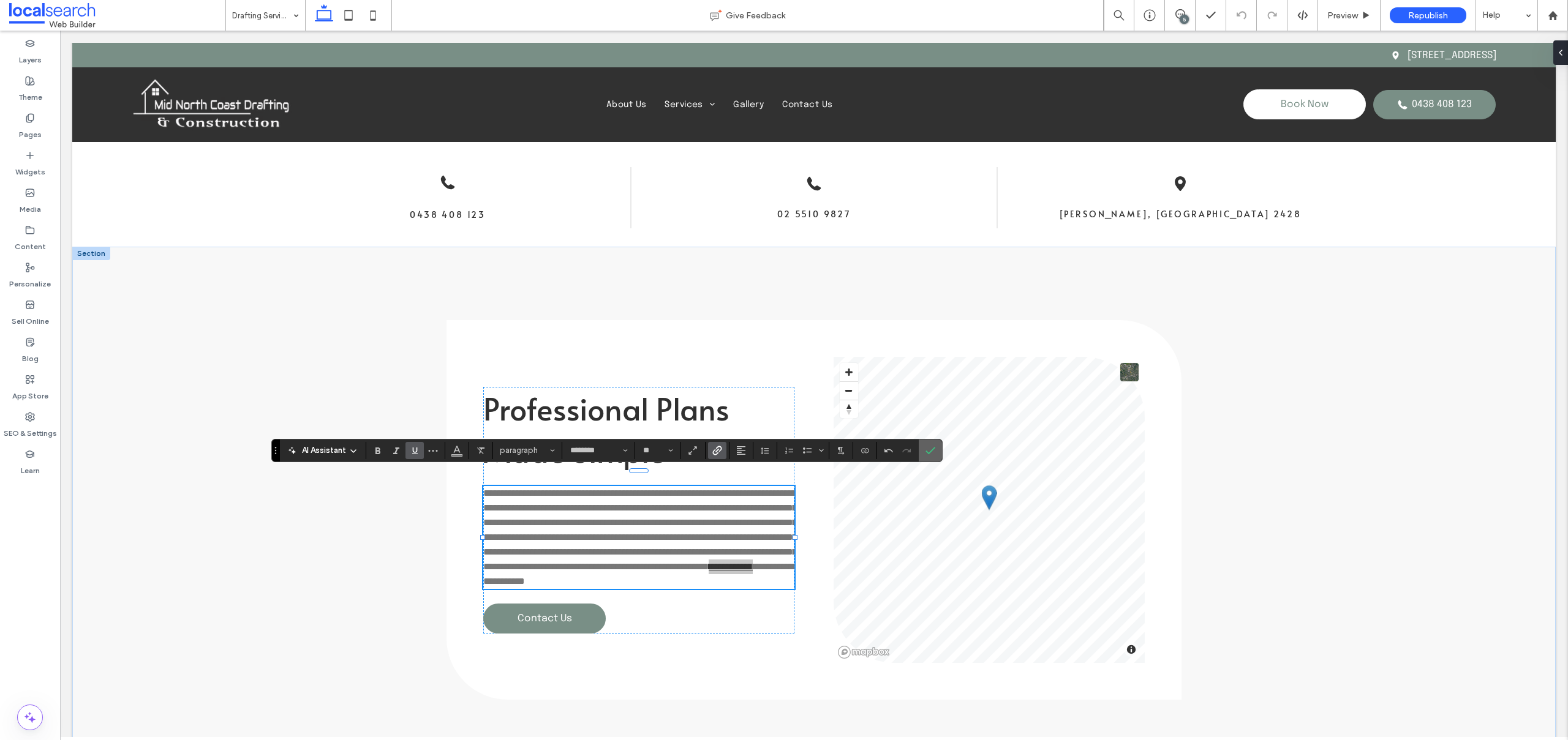
click at [928, 450] on icon "Confirm" at bounding box center [930, 450] width 10 height 10
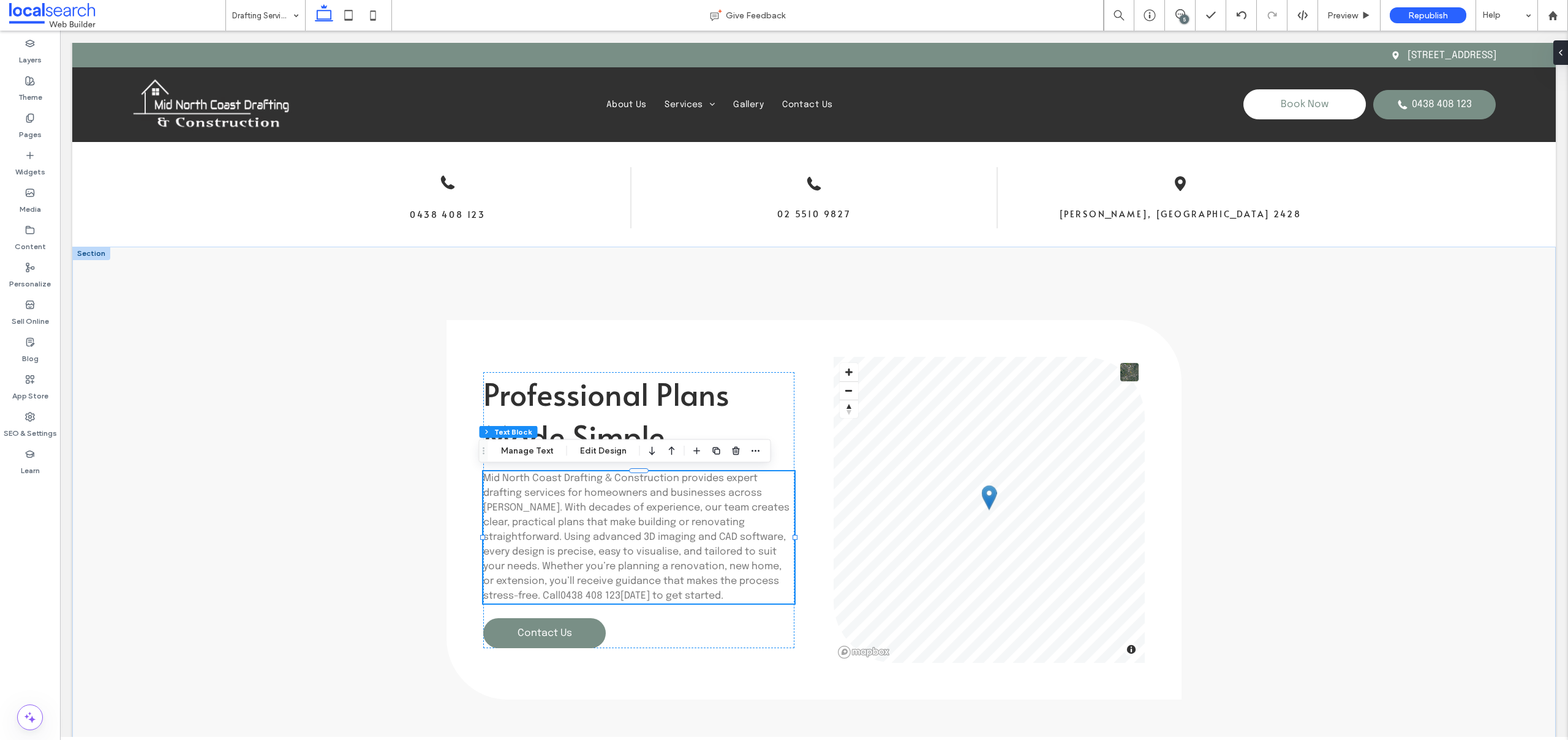
click at [560, 597] on link "0438 408 123" at bounding box center [590, 596] width 60 height 10
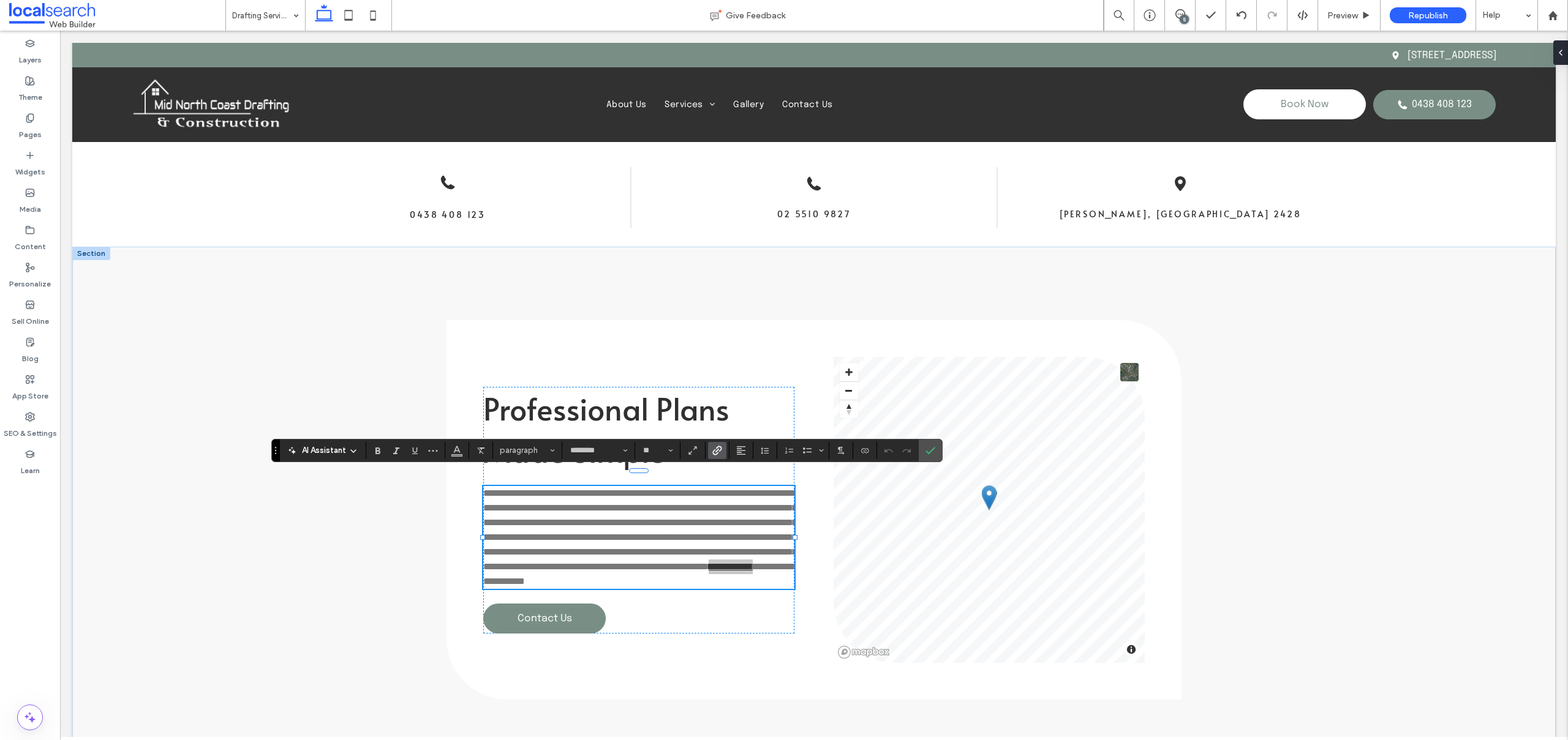
click at [717, 448] on icon "Link" at bounding box center [717, 450] width 10 height 10
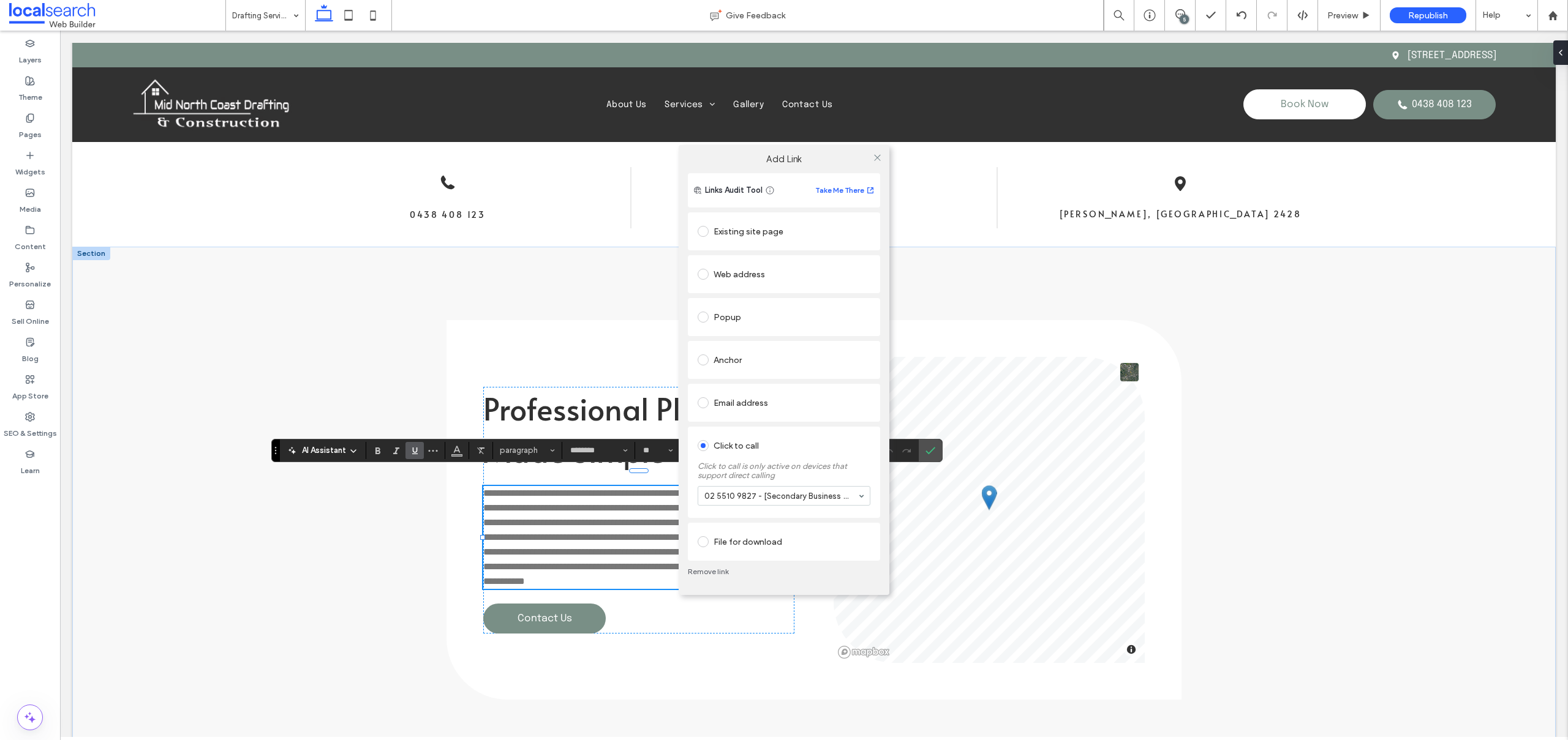
click at [706, 565] on div "Remove link" at bounding box center [784, 572] width 192 height 22
click at [707, 574] on link "Remove link" at bounding box center [784, 572] width 192 height 10
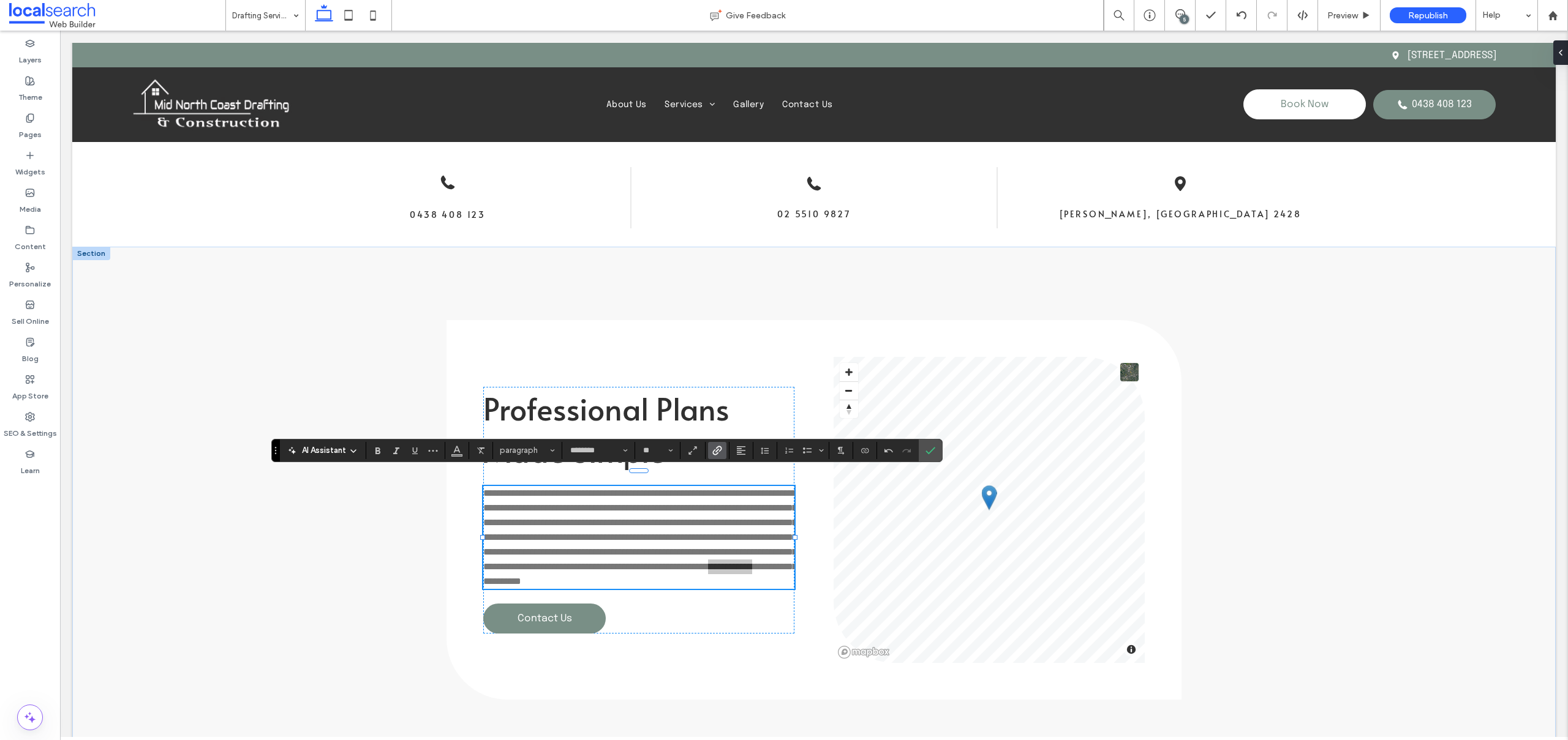
click at [713, 450] on use "Link" at bounding box center [717, 450] width 9 height 9
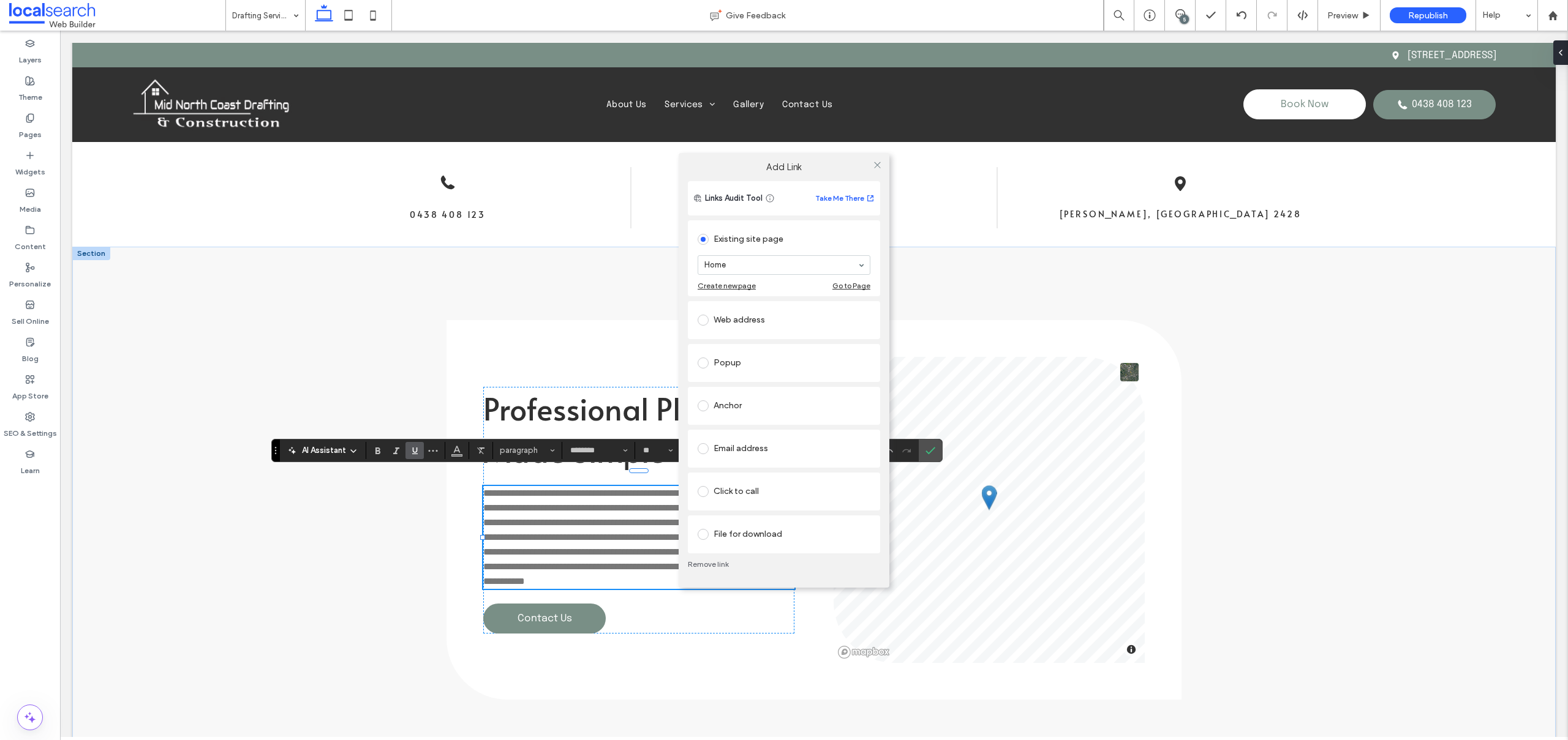
click at [731, 486] on div "Click to call" at bounding box center [784, 492] width 172 height 19
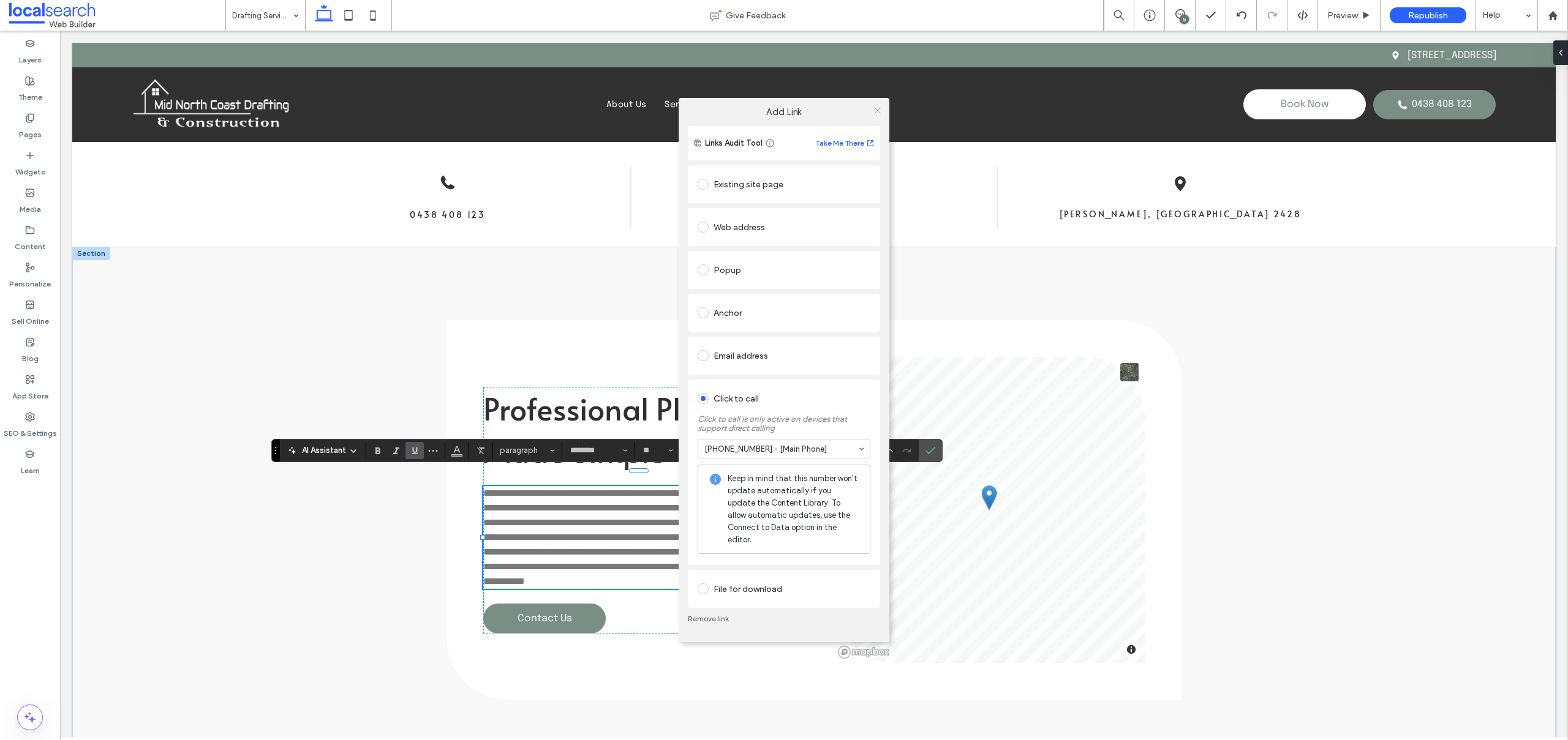
click at [879, 115] on icon at bounding box center [877, 110] width 9 height 9
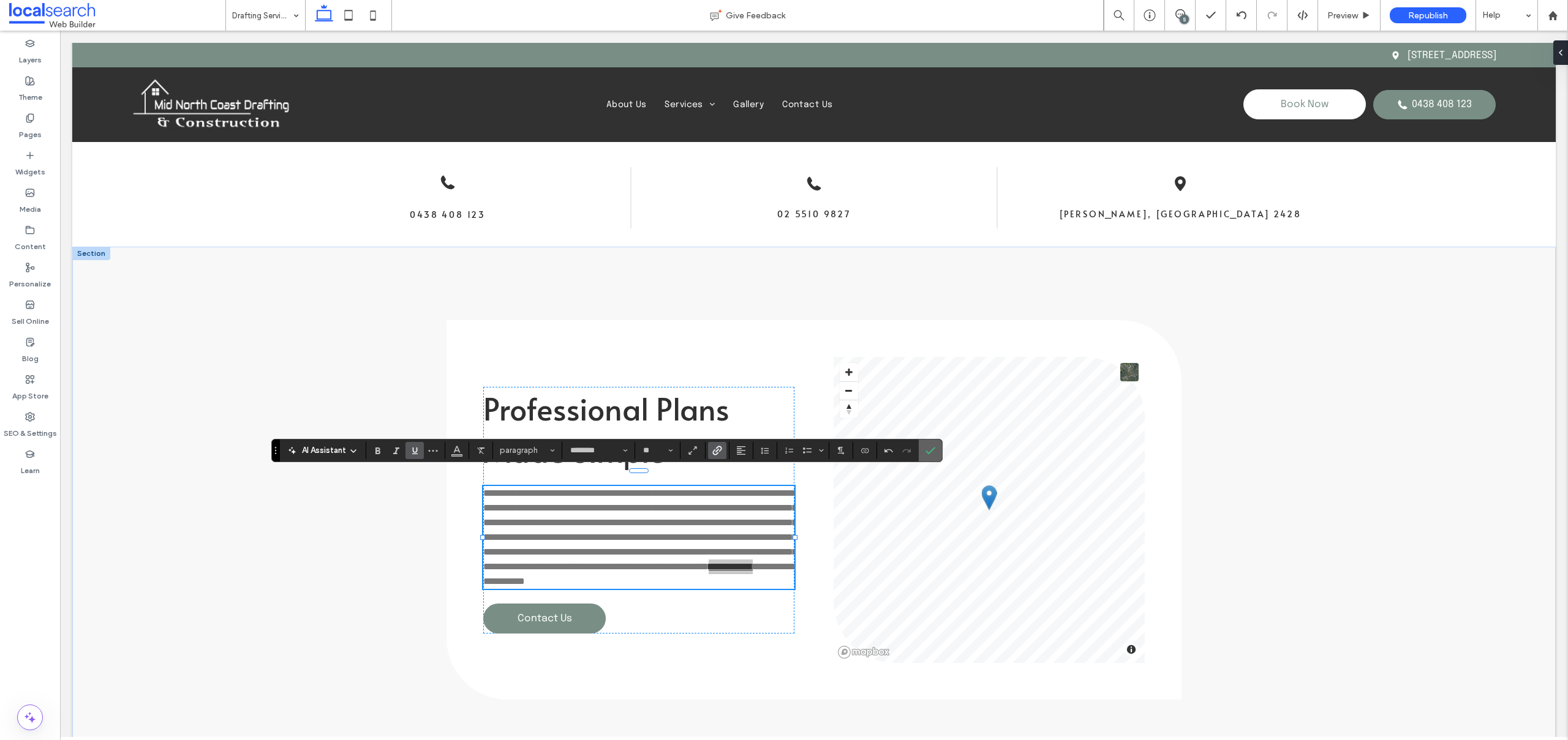
click at [929, 452] on use "Confirm" at bounding box center [931, 450] width 10 height 8
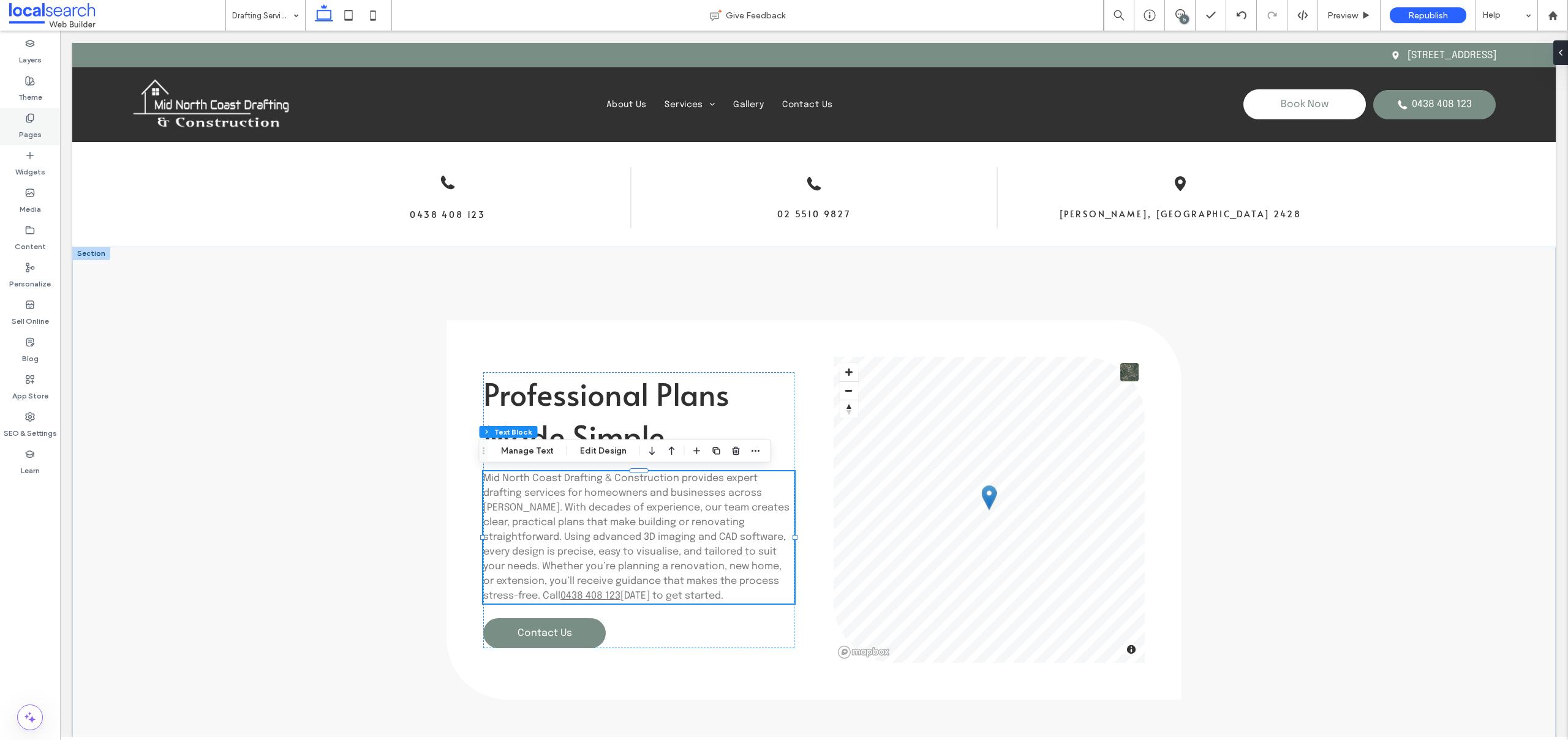
click at [20, 121] on div "Pages" at bounding box center [30, 126] width 60 height 37
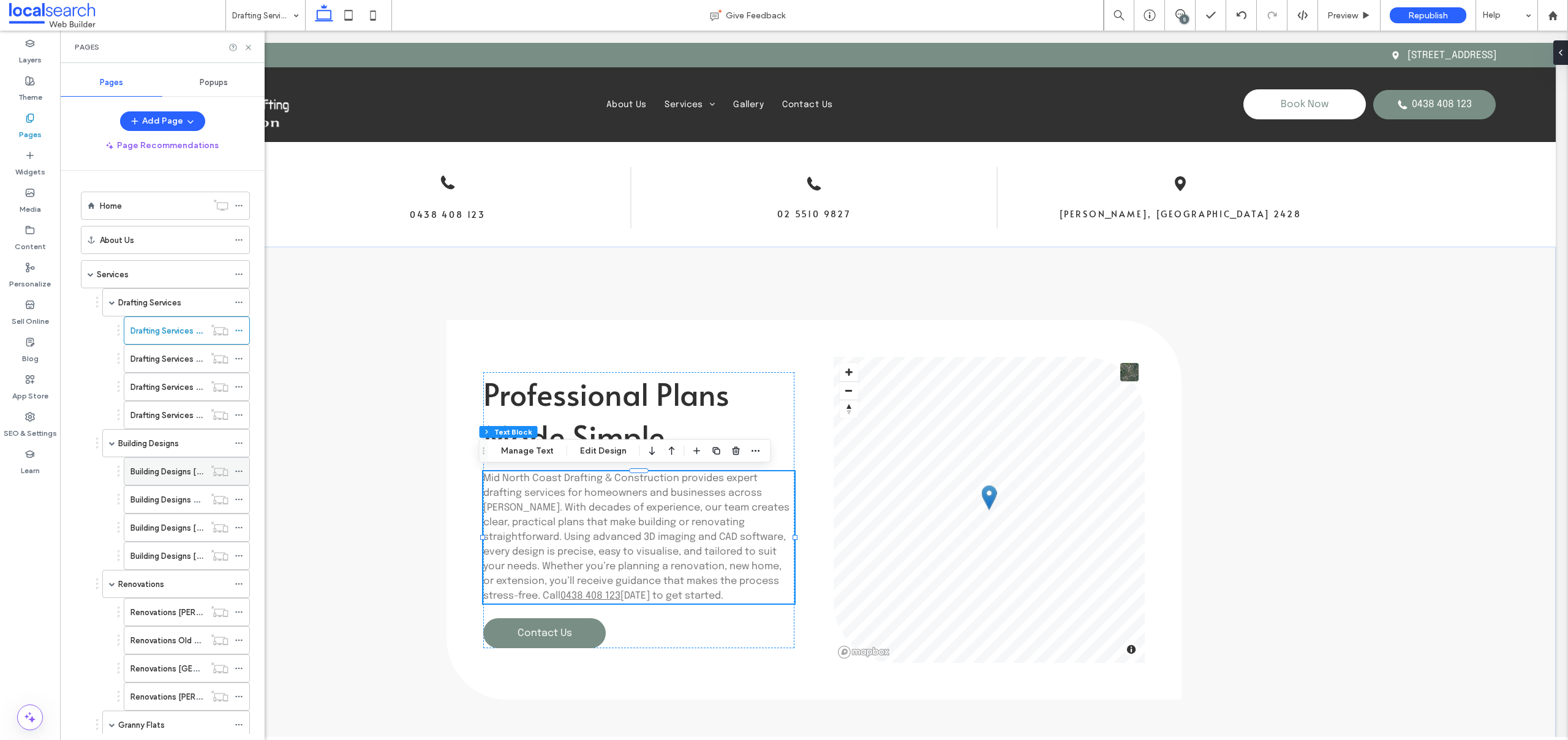
click at [151, 474] on label "Building Designs [PERSON_NAME]" at bounding box center [192, 471] width 124 height 21
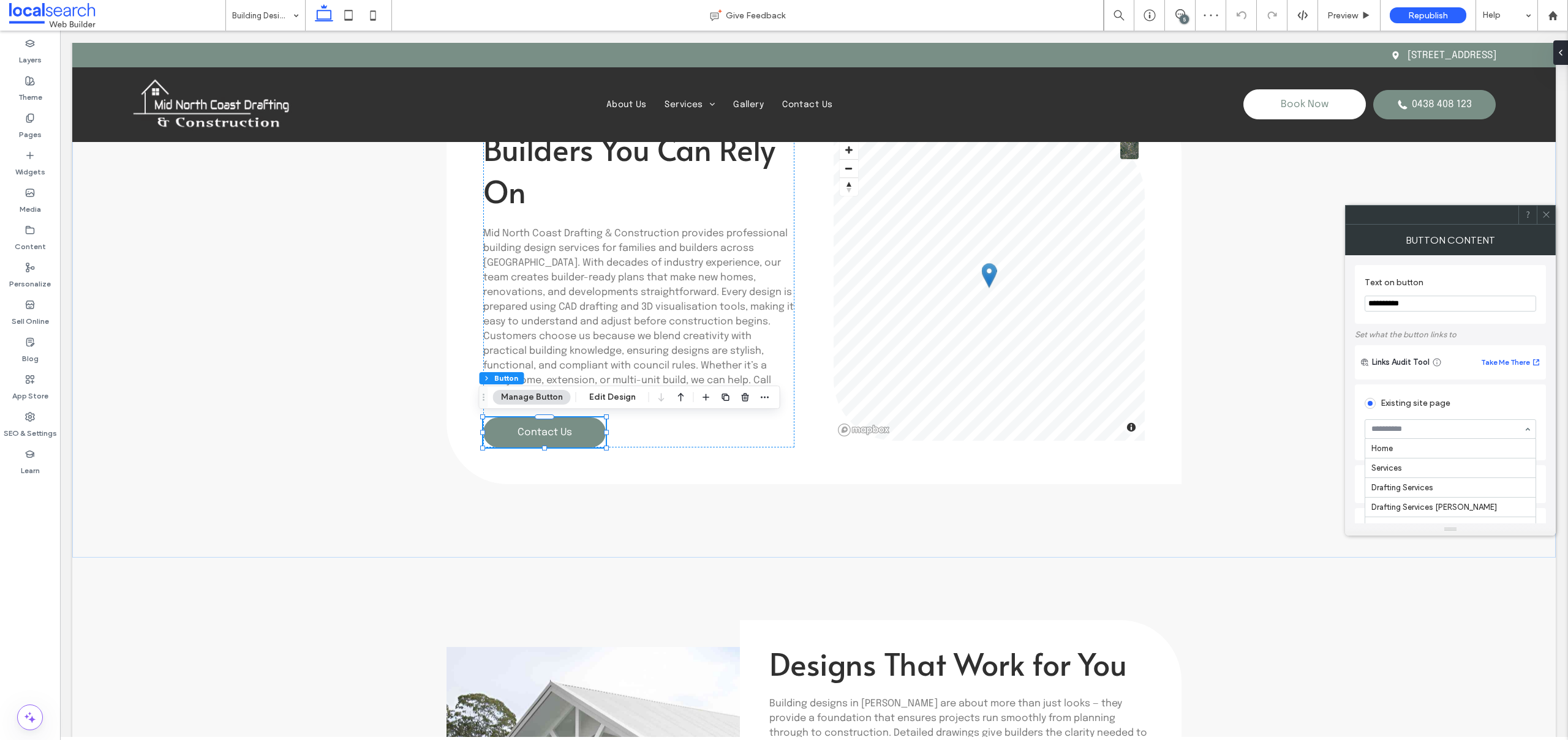
scroll to position [368, 0]
click at [1419, 414] on section "Contact Us" at bounding box center [1450, 429] width 172 height 32
click at [1369, 287] on span at bounding box center [1370, 290] width 11 height 11
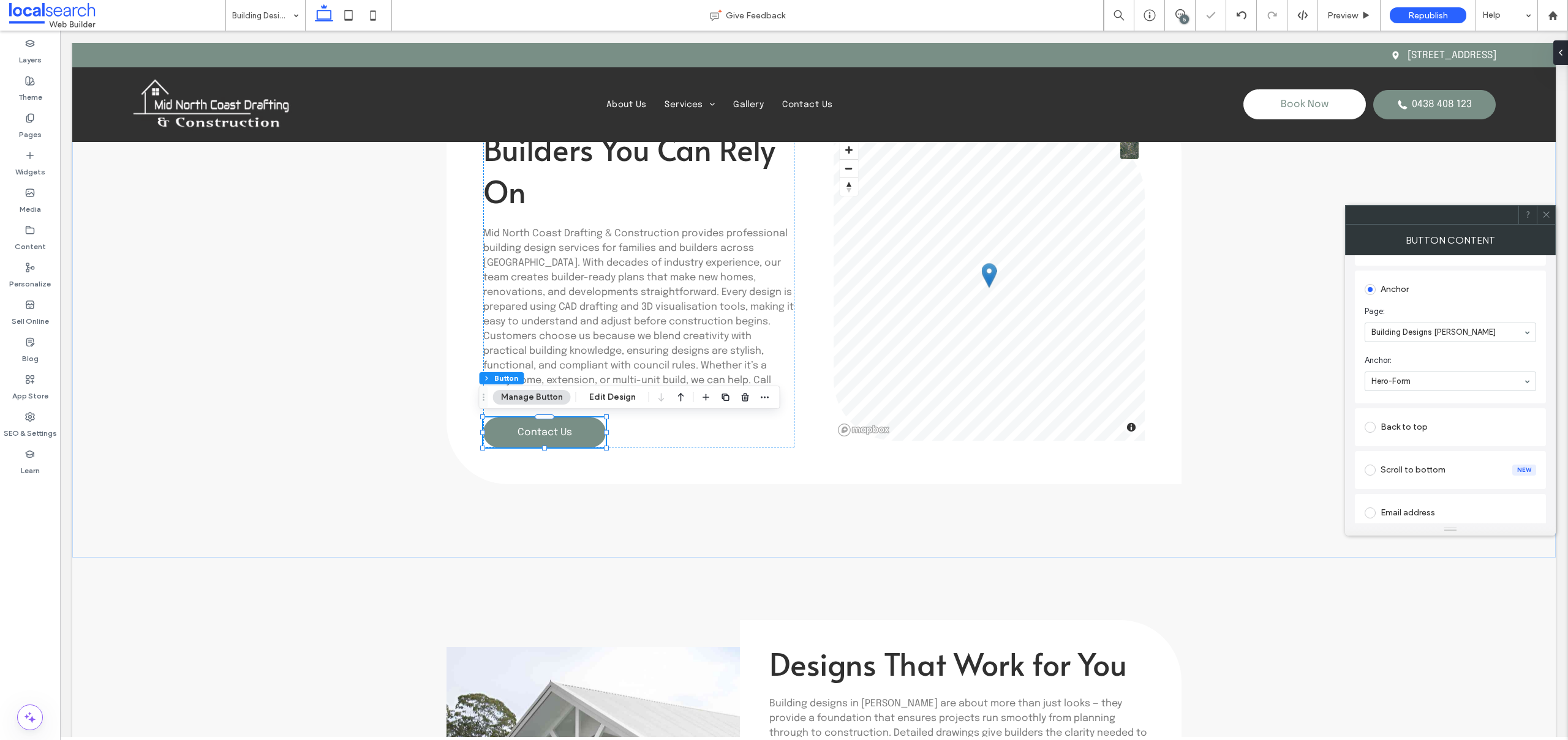
click at [1547, 214] on icon at bounding box center [1545, 214] width 9 height 9
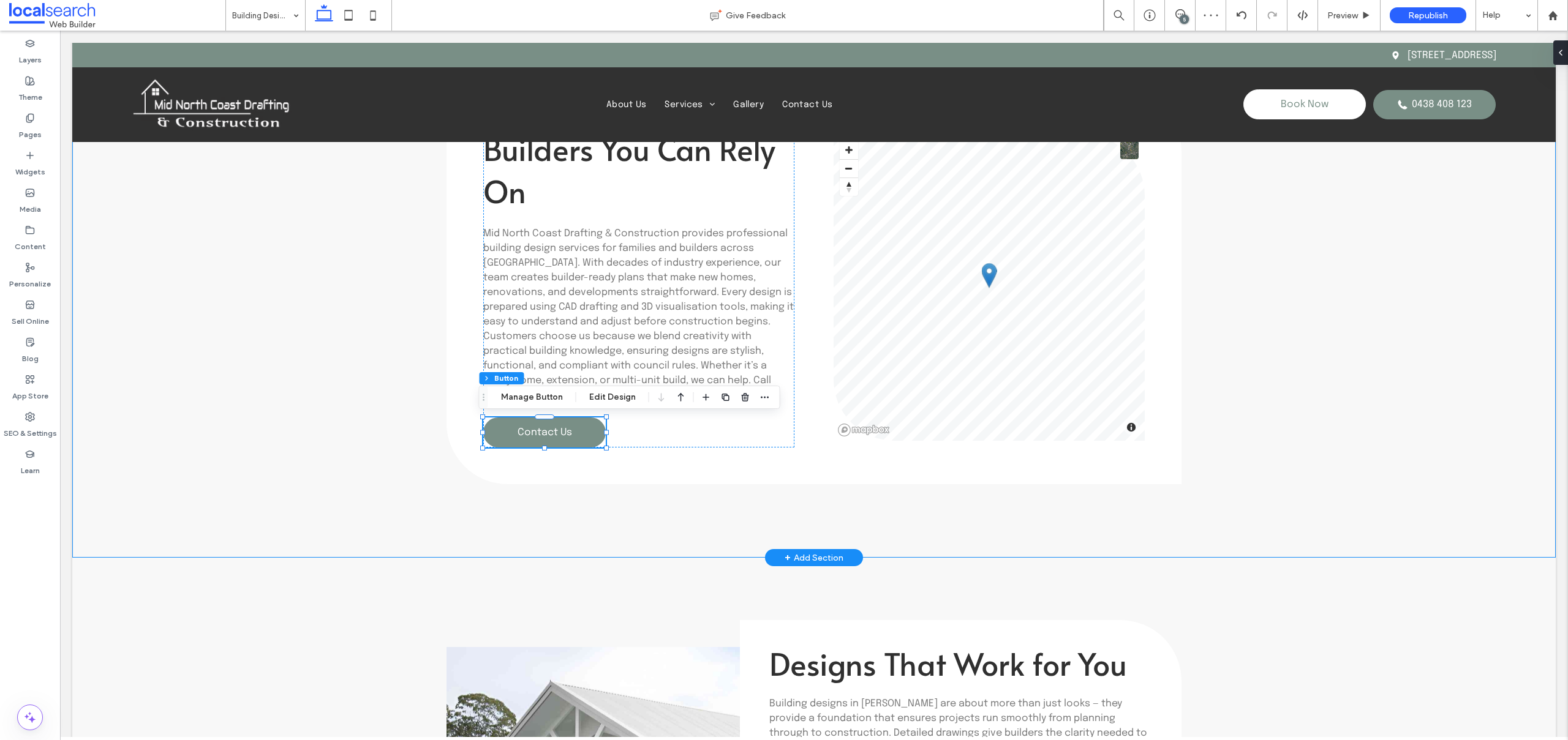
click at [866, 528] on div "Builders You Can Rely On Mid North Coast Drafting & Construction provides profe…" at bounding box center [813, 288] width 735 height 541
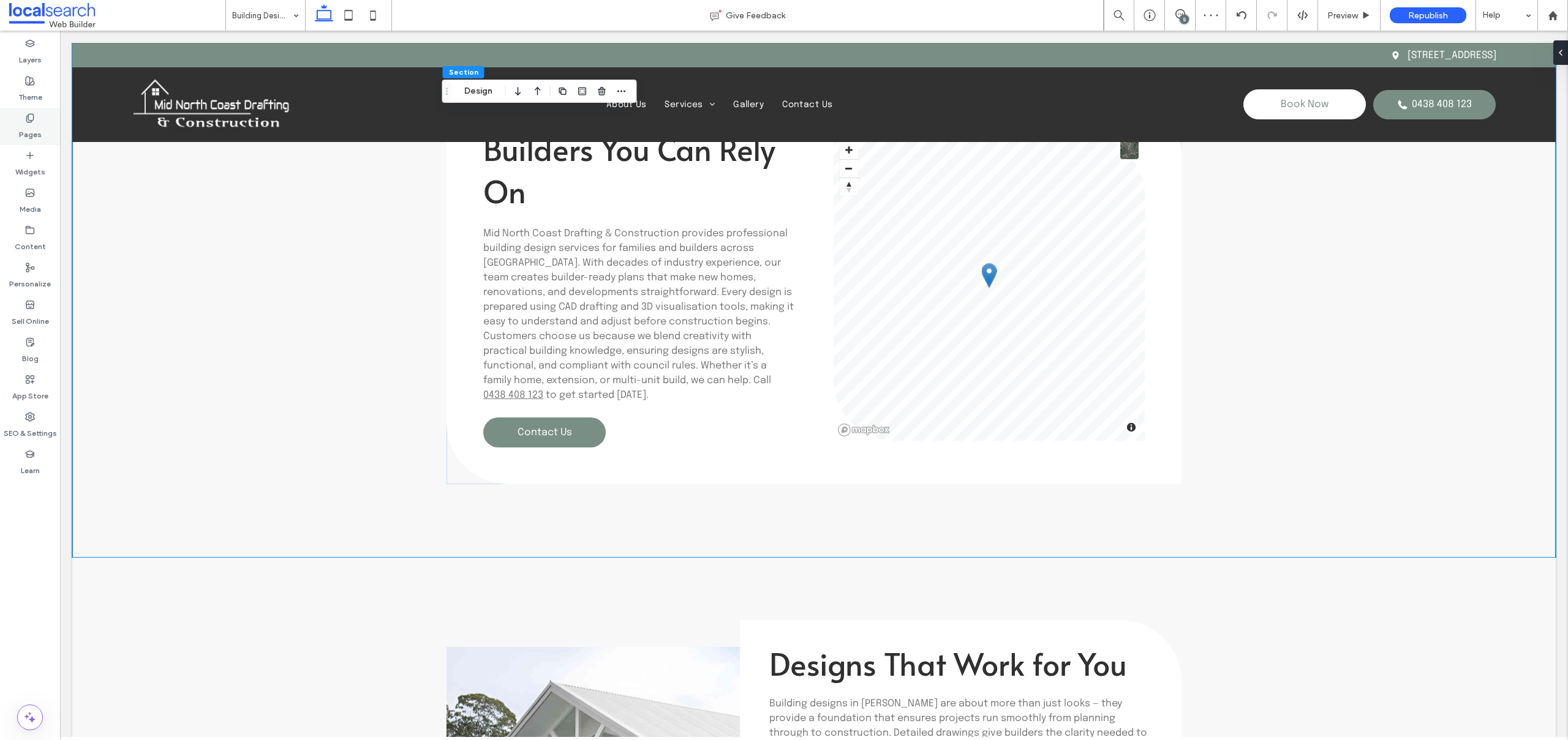
click at [27, 140] on div "Pages" at bounding box center [30, 126] width 60 height 37
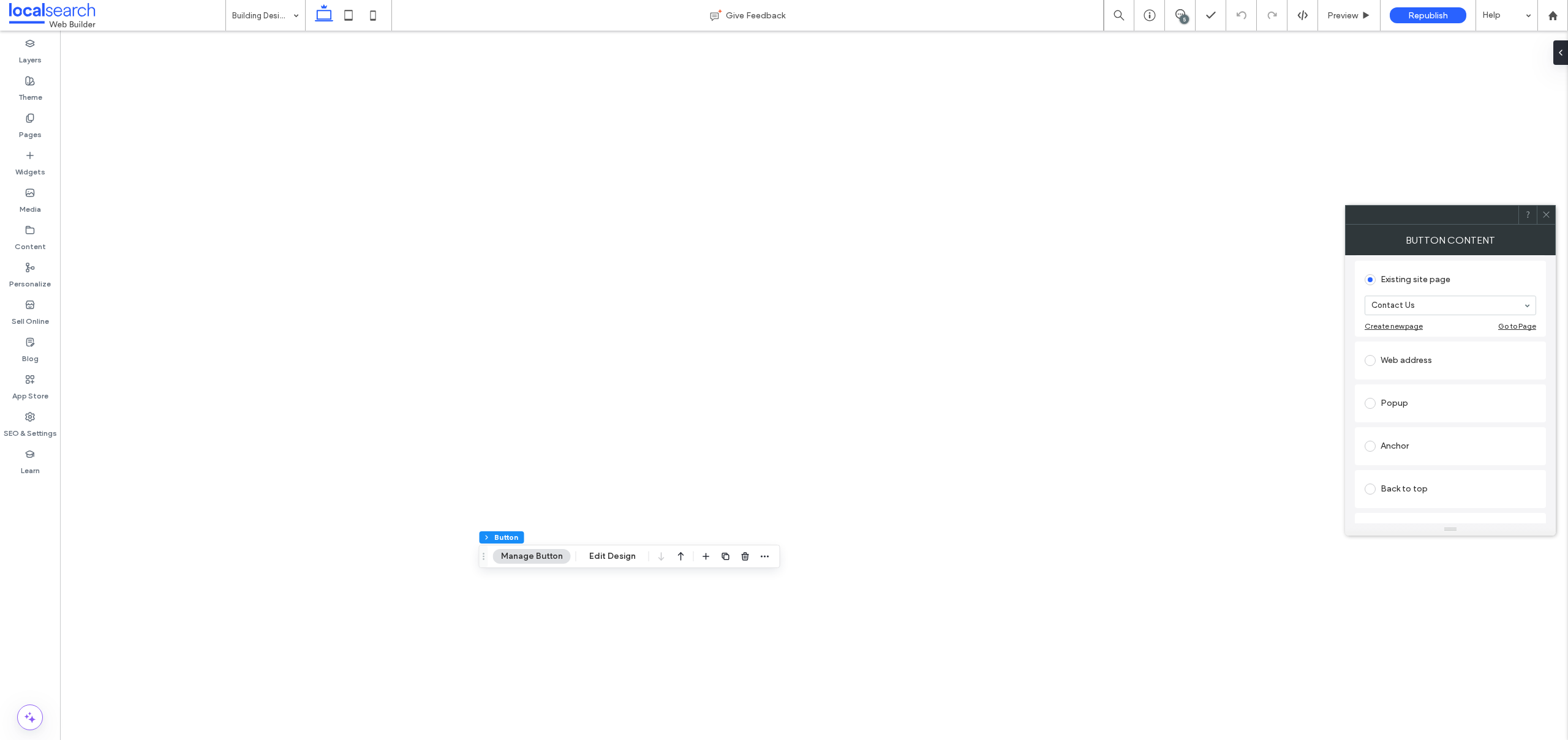
scroll to position [125, 0]
click at [1375, 441] on label at bounding box center [1372, 445] width 16 height 11
drag, startPoint x: 1547, startPoint y: 210, endPoint x: 1476, endPoint y: 287, distance: 104.7
click at [1547, 210] on icon at bounding box center [1545, 214] width 9 height 9
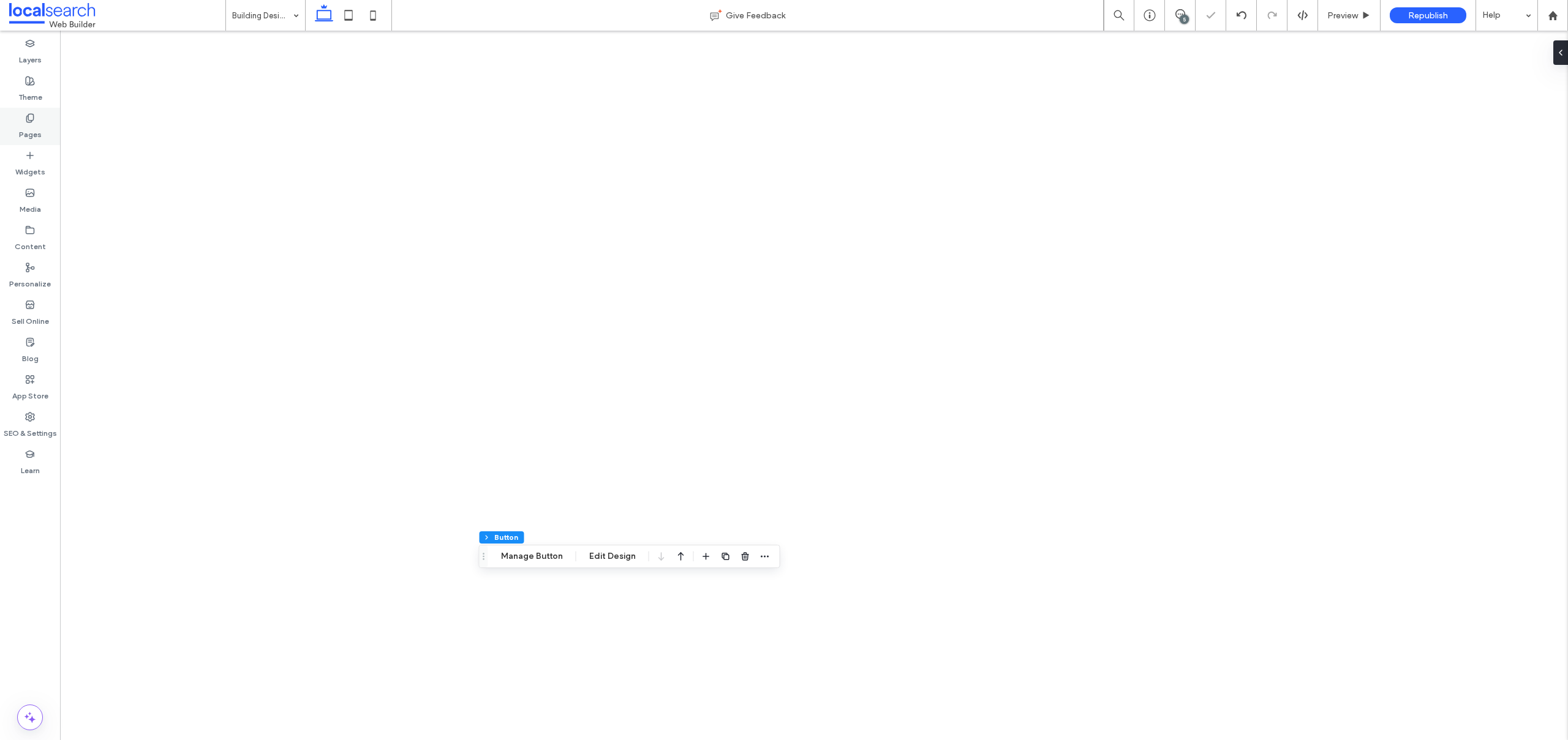
click at [7, 125] on div "Pages" at bounding box center [30, 126] width 60 height 37
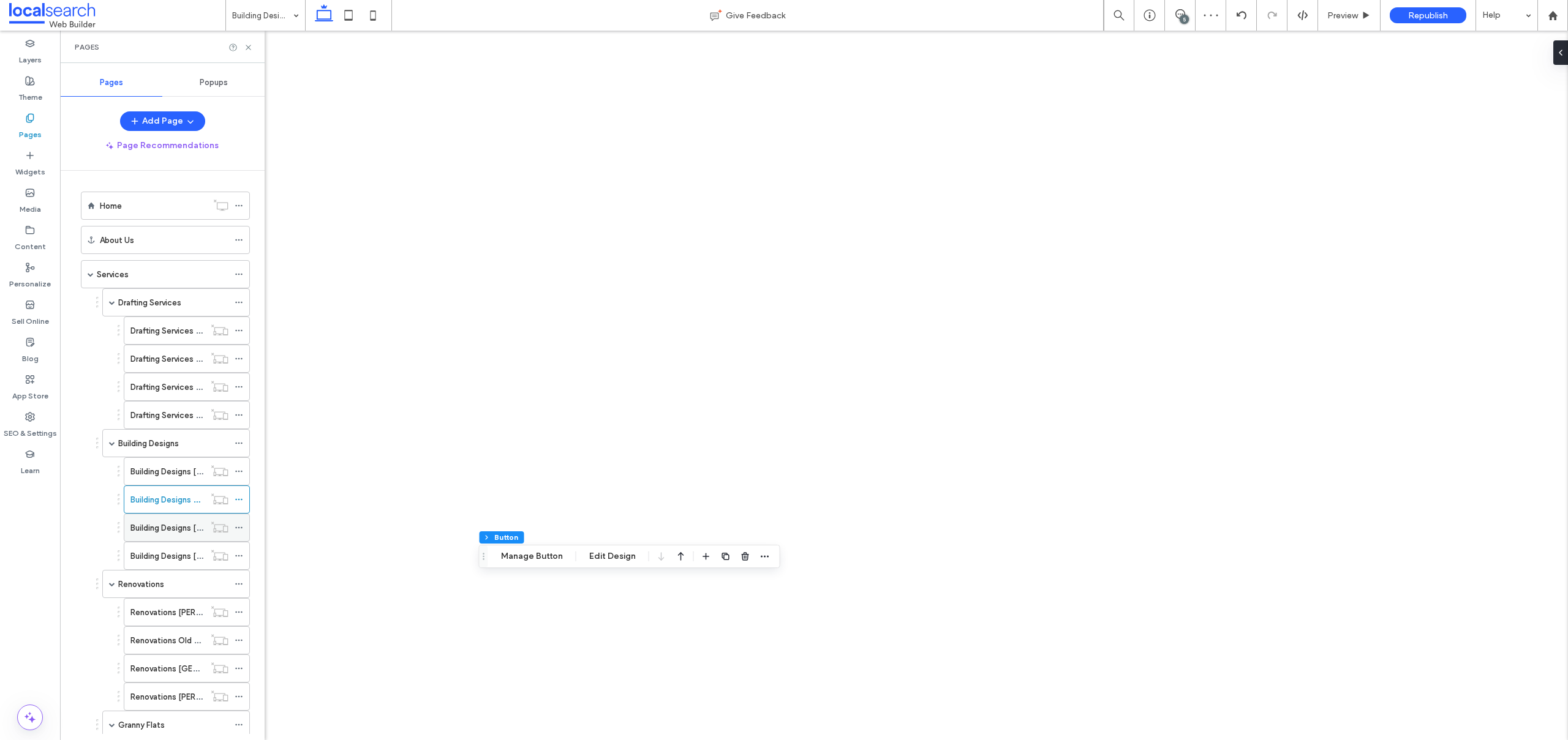
click at [168, 539] on div "Building Designs [GEOGRAPHIC_DATA]" at bounding box center [167, 528] width 74 height 27
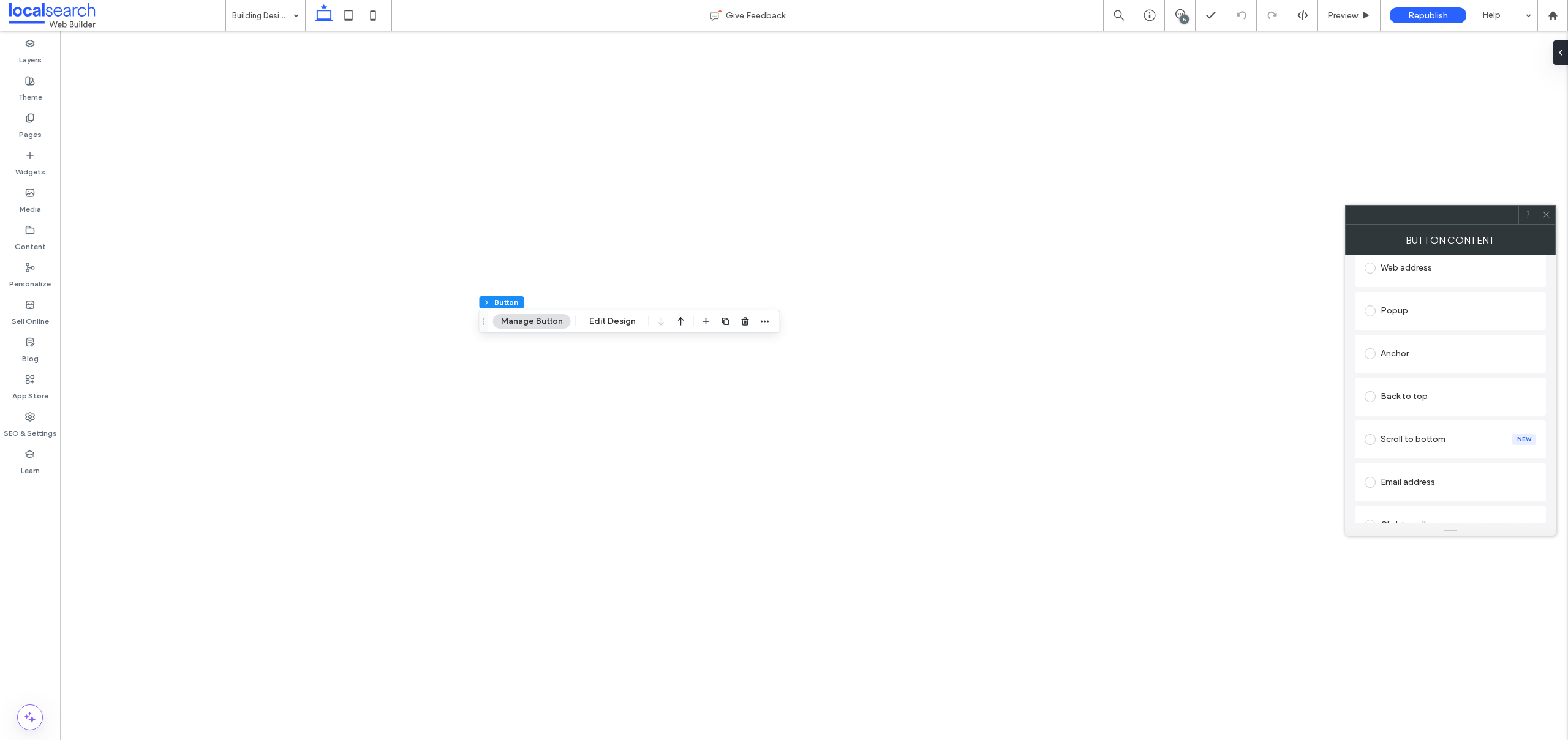
click at [1364, 352] on span at bounding box center [1370, 354] width 11 height 11
click at [1547, 221] on span at bounding box center [1545, 214] width 9 height 19
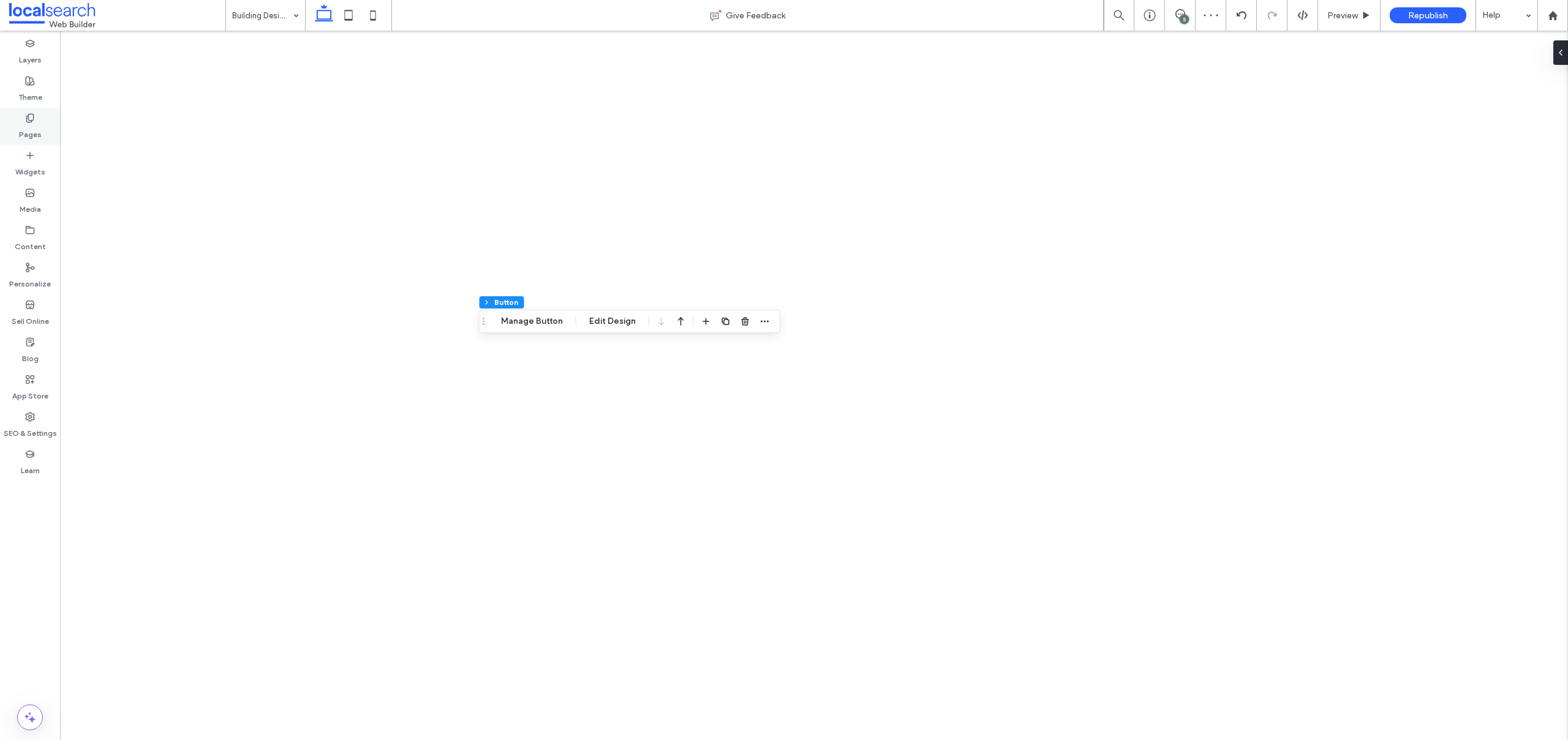
click at [38, 114] on div "Pages" at bounding box center [30, 126] width 60 height 37
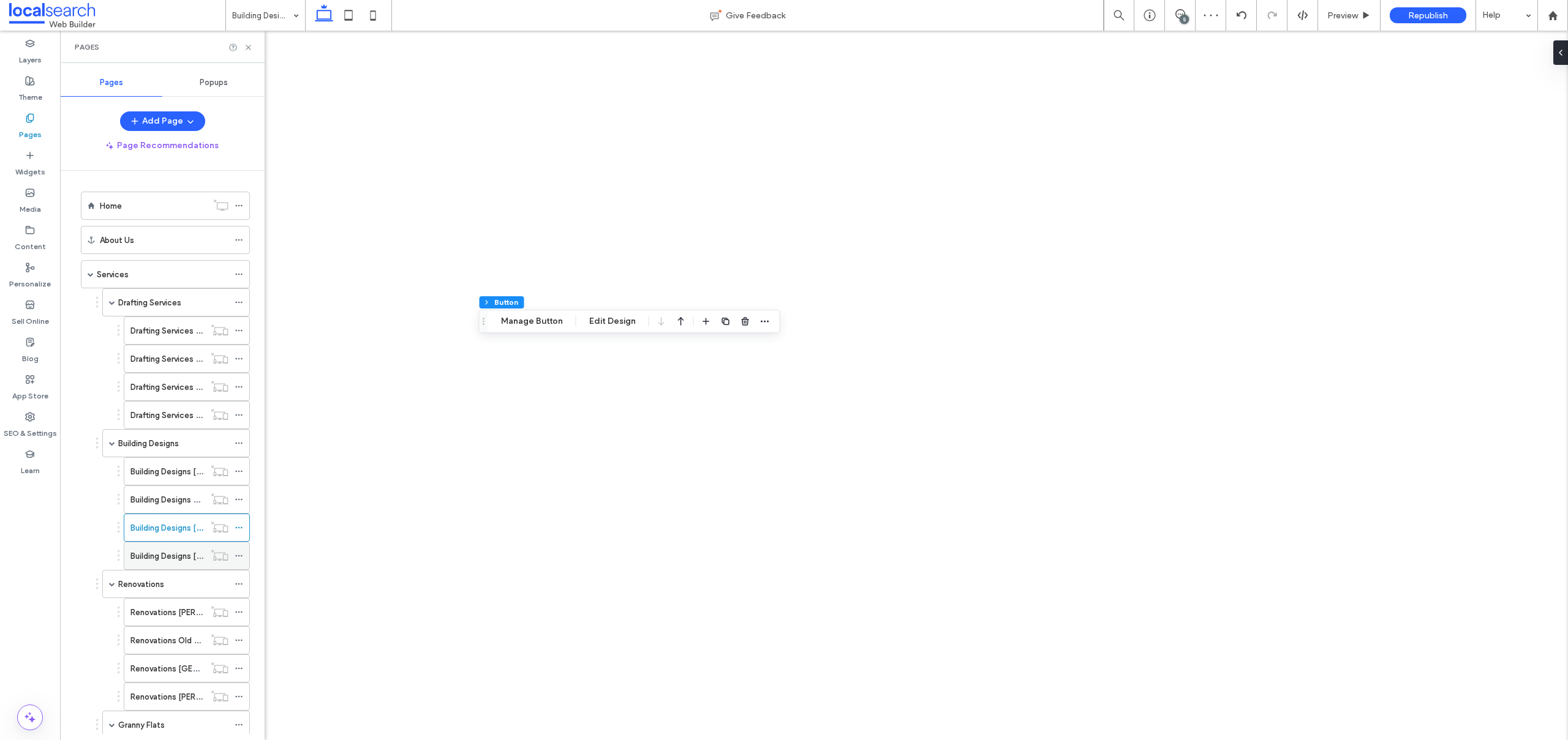
click at [162, 550] on label "Building Designs [PERSON_NAME]" at bounding box center [192, 556] width 124 height 21
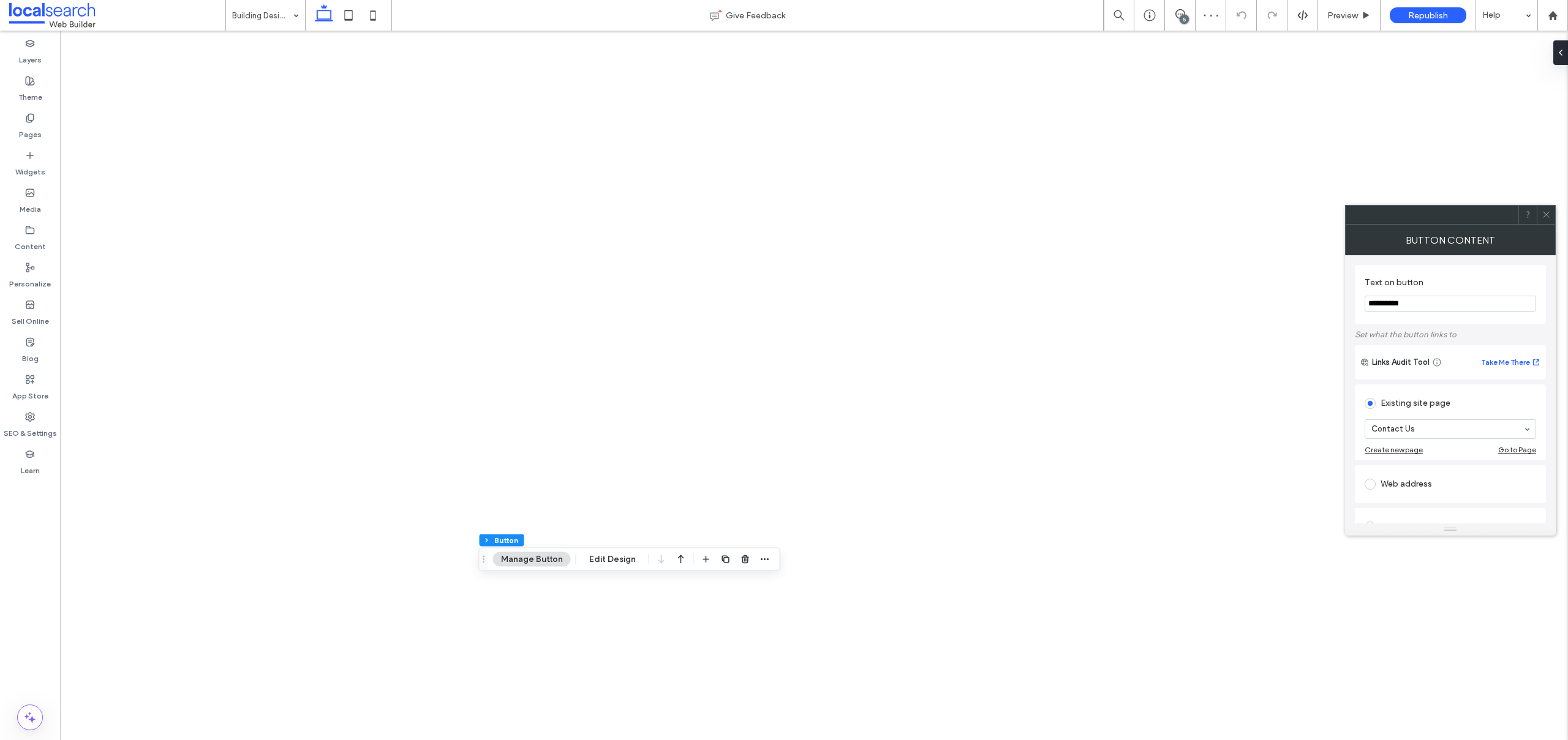
scroll to position [117, 0]
click at [1367, 452] on span at bounding box center [1370, 452] width 11 height 11
click at [1547, 212] on icon at bounding box center [1545, 214] width 9 height 9
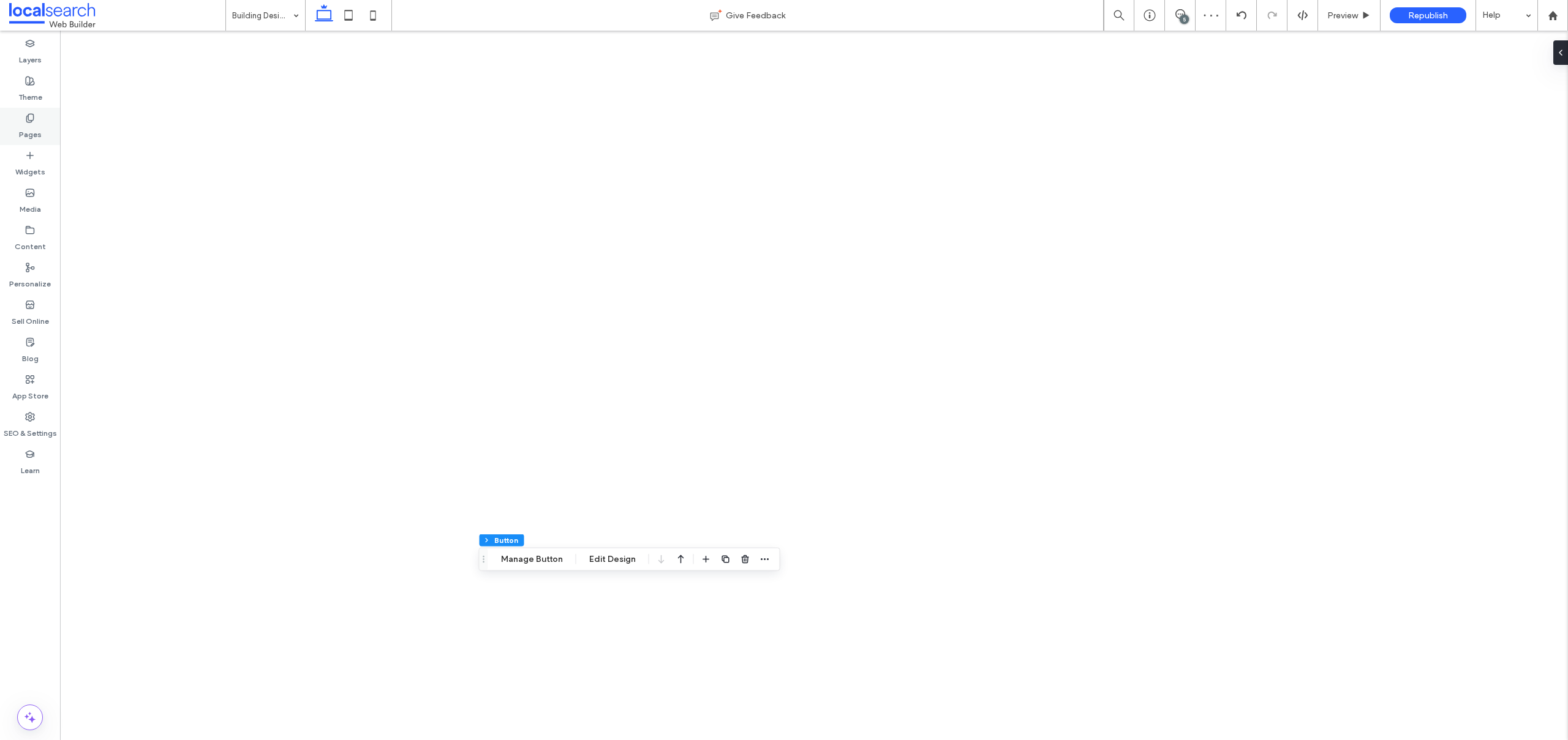
click at [41, 129] on div "Pages" at bounding box center [30, 126] width 60 height 37
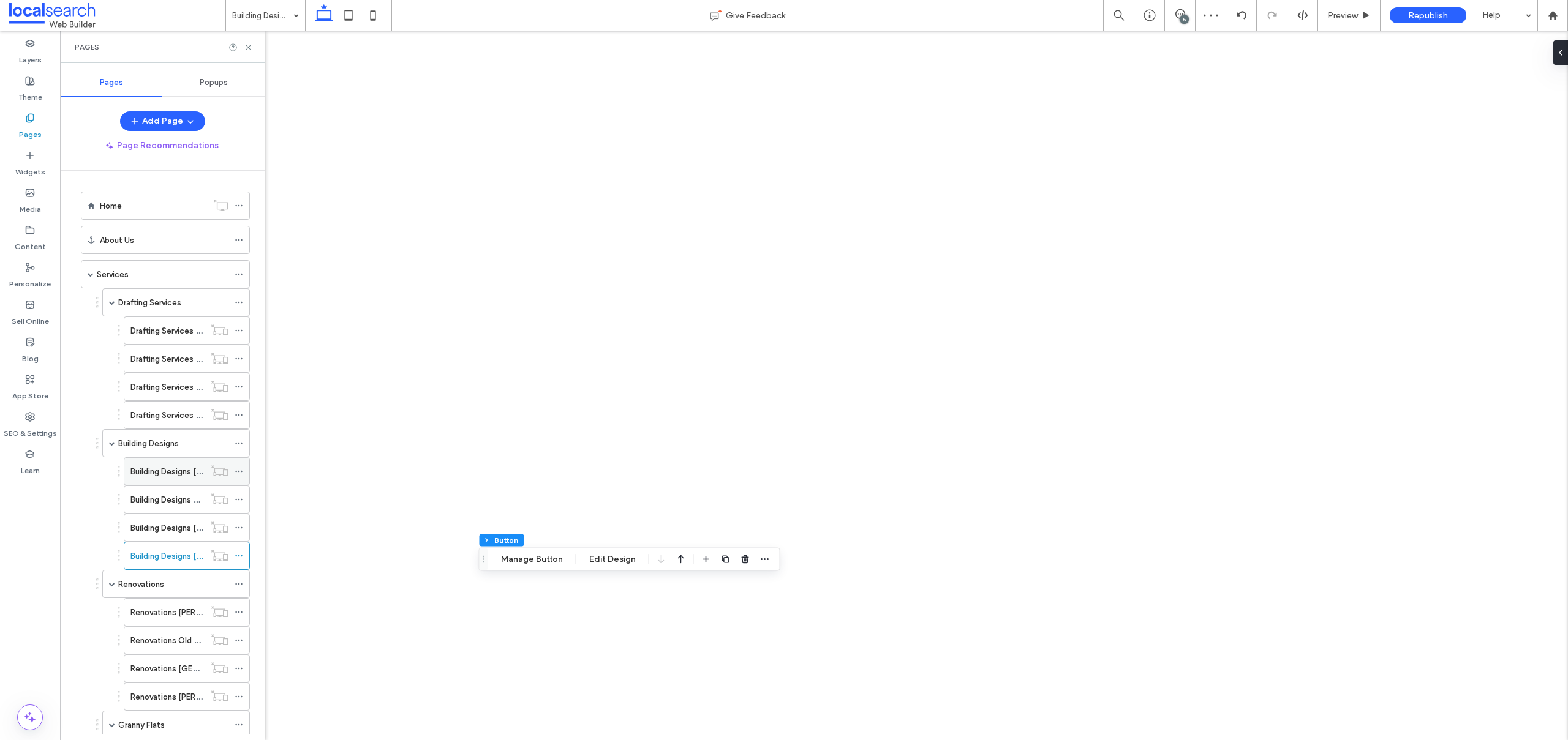
click at [150, 469] on label "Building Designs [PERSON_NAME]" at bounding box center [192, 471] width 124 height 21
click at [136, 499] on label "Building Designs Old Bar" at bounding box center [175, 499] width 90 height 21
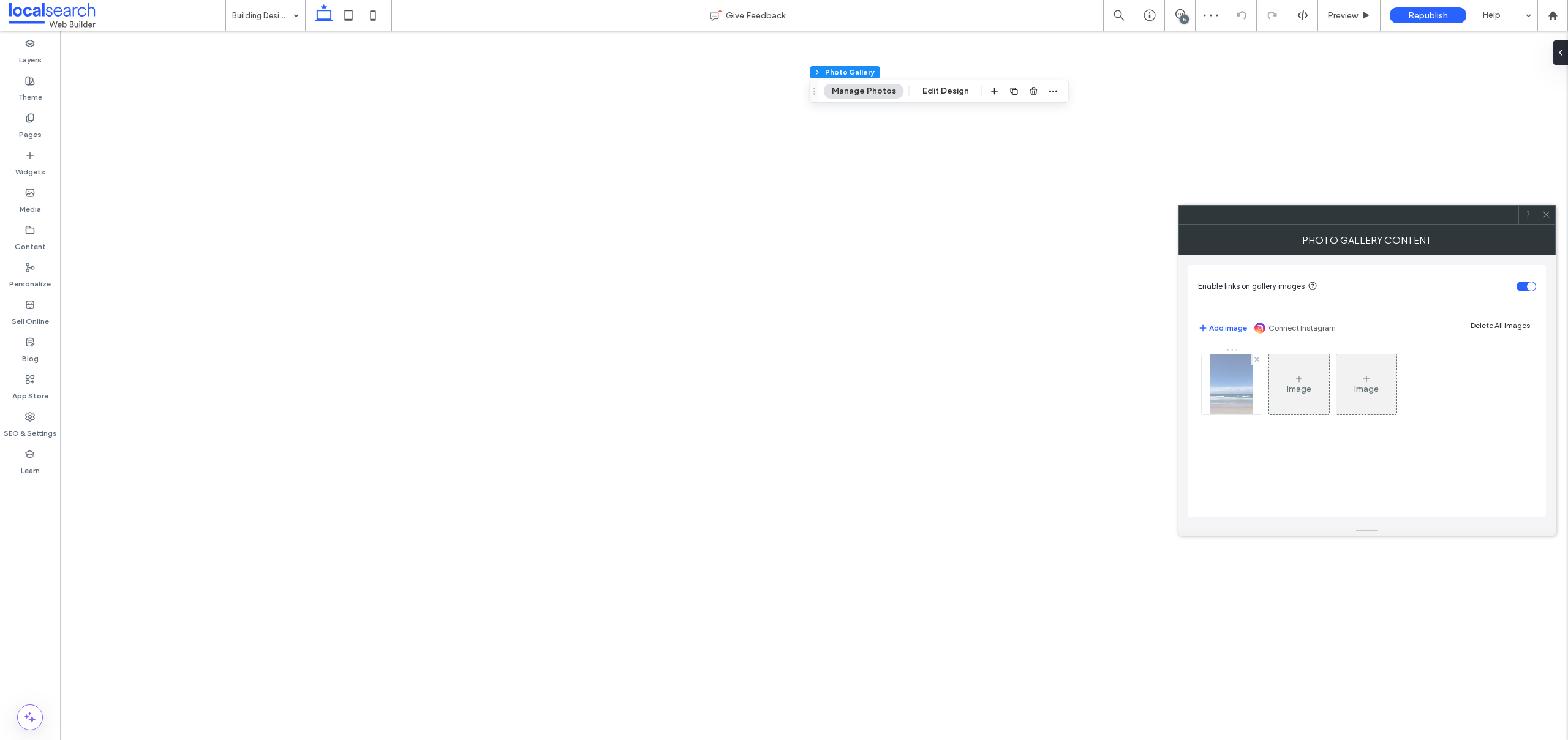
click at [1235, 385] on img at bounding box center [1231, 384] width 42 height 60
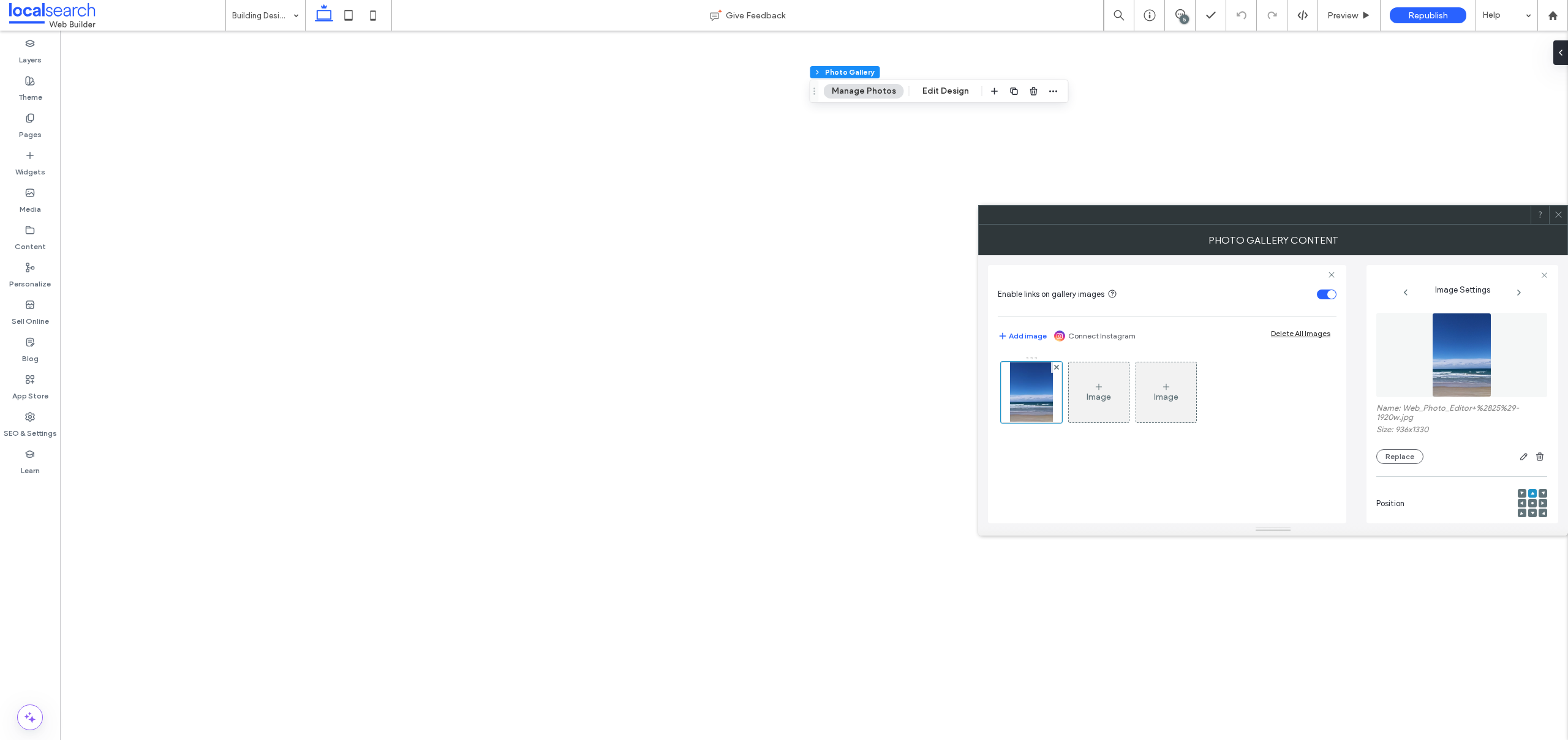
click at [1530, 511] on icon at bounding box center [1531, 512] width 3 height 3
click at [1555, 212] on icon at bounding box center [1558, 214] width 9 height 9
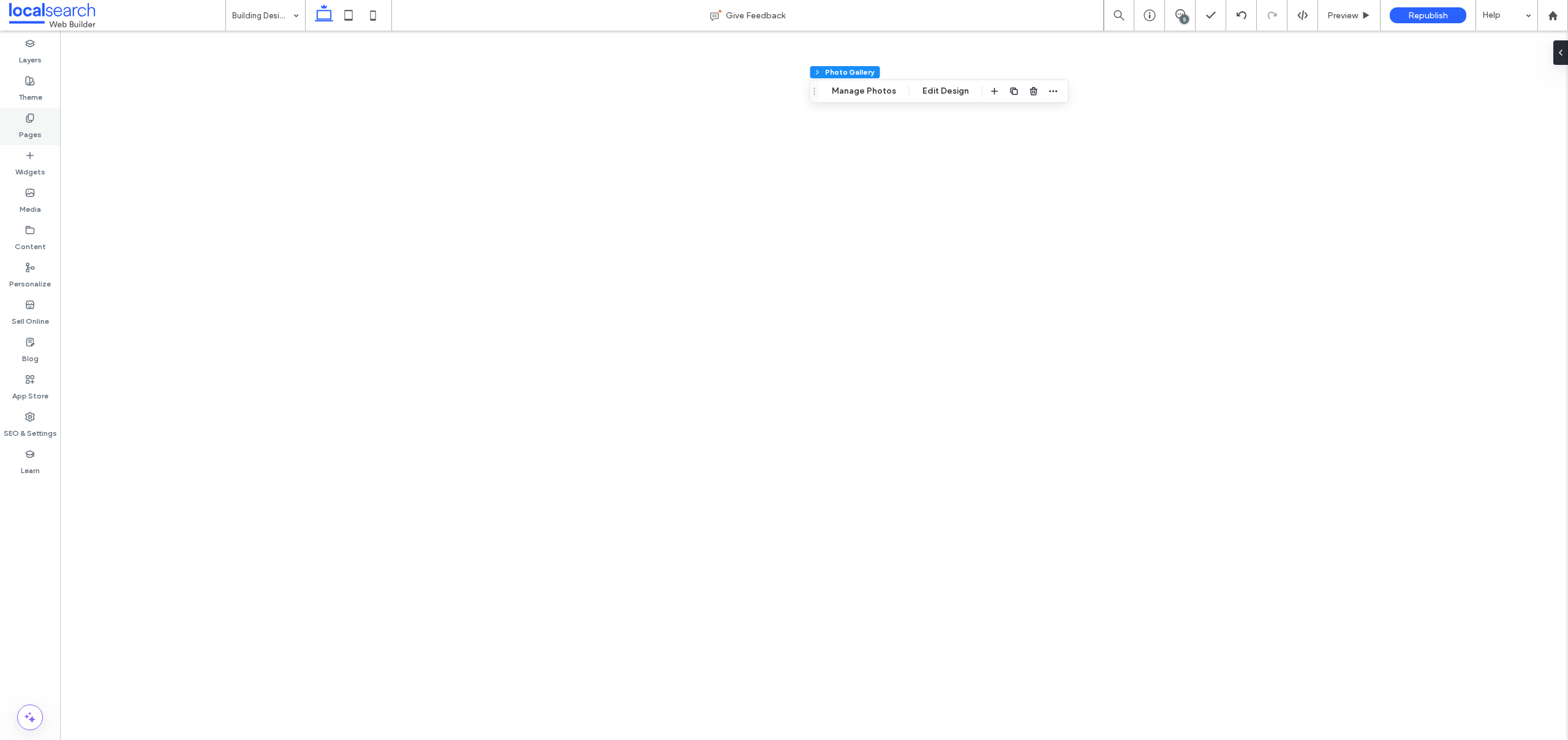
click at [22, 137] on label "Pages" at bounding box center [30, 131] width 23 height 17
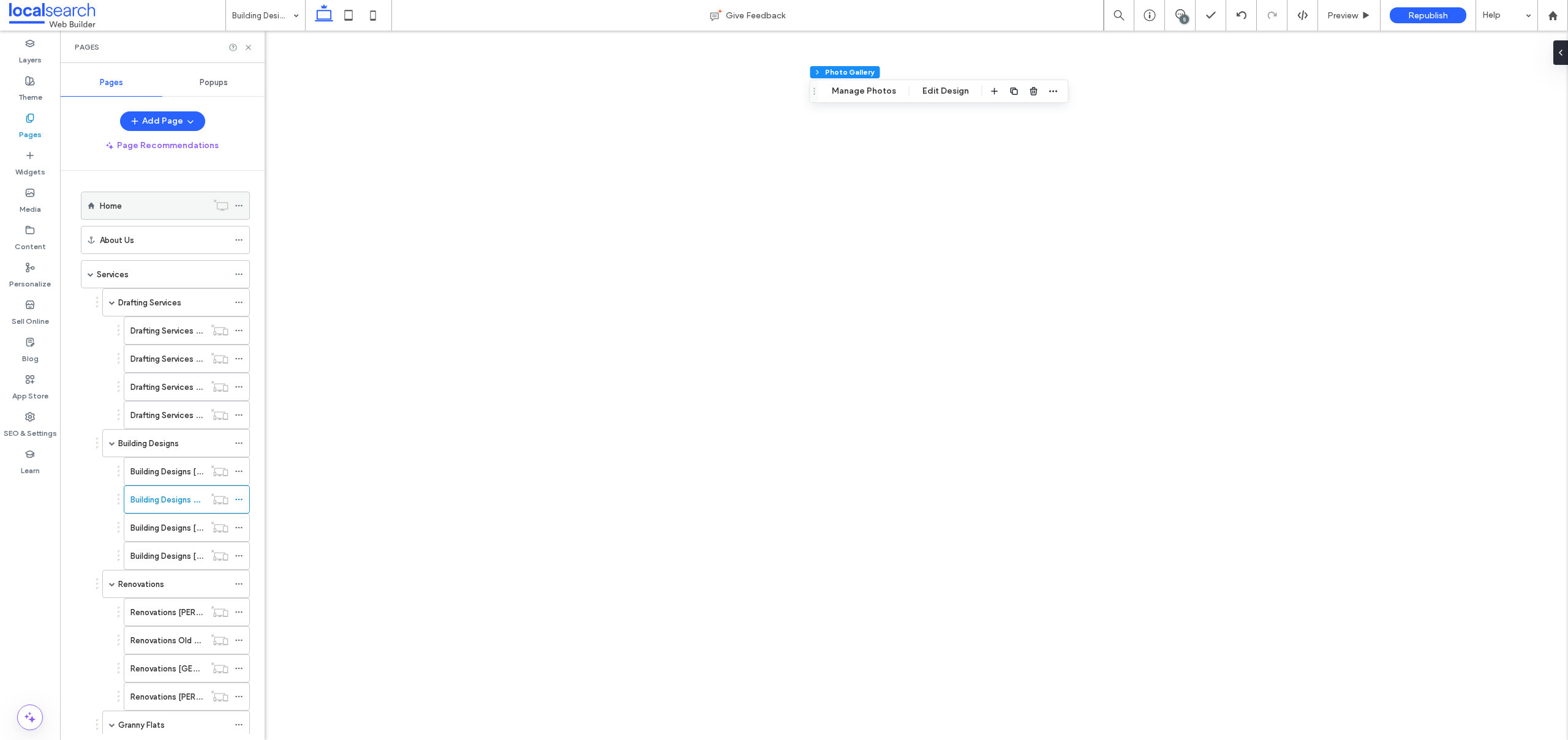
click at [123, 211] on div "Home" at bounding box center [153, 206] width 107 height 13
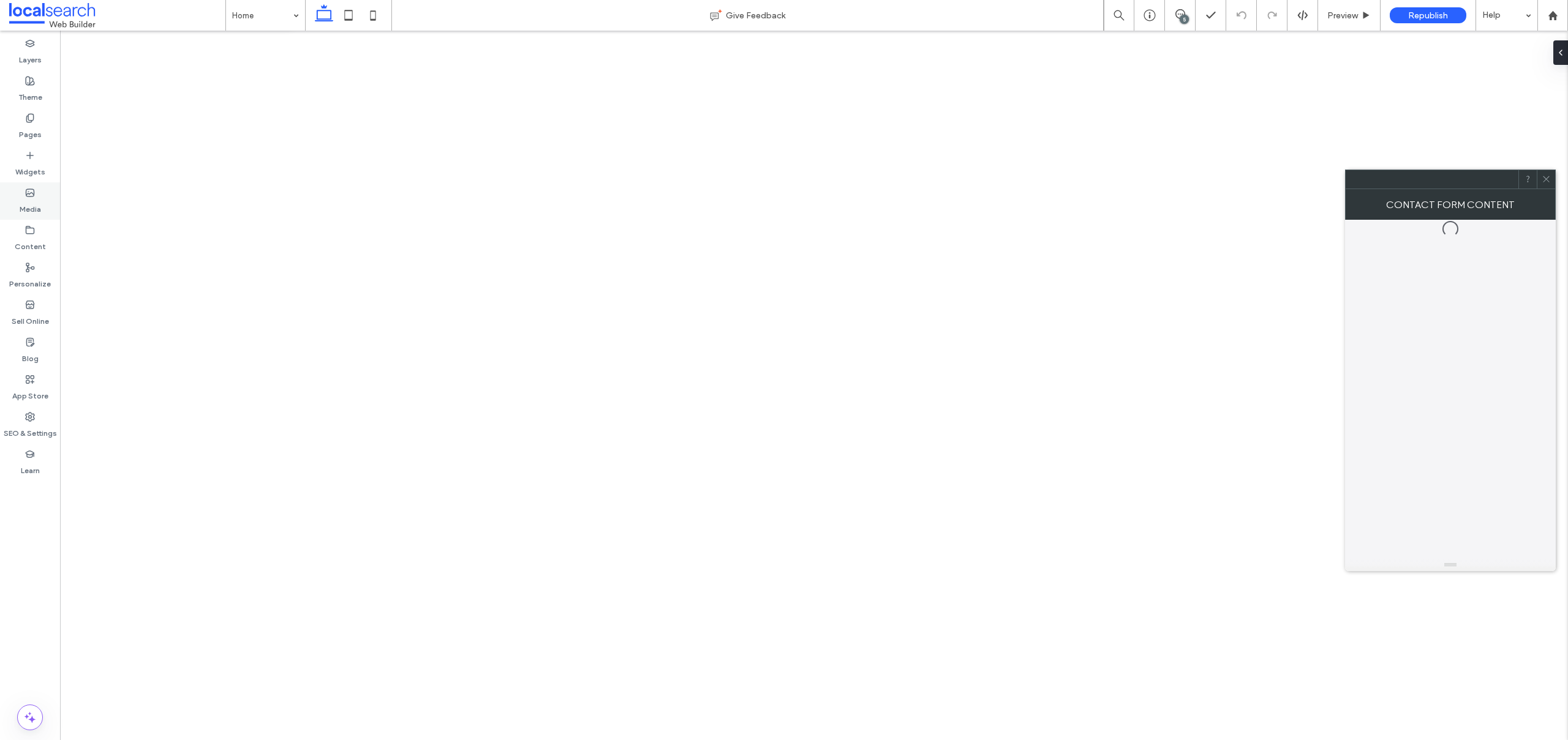
type input "*"
type input "***"
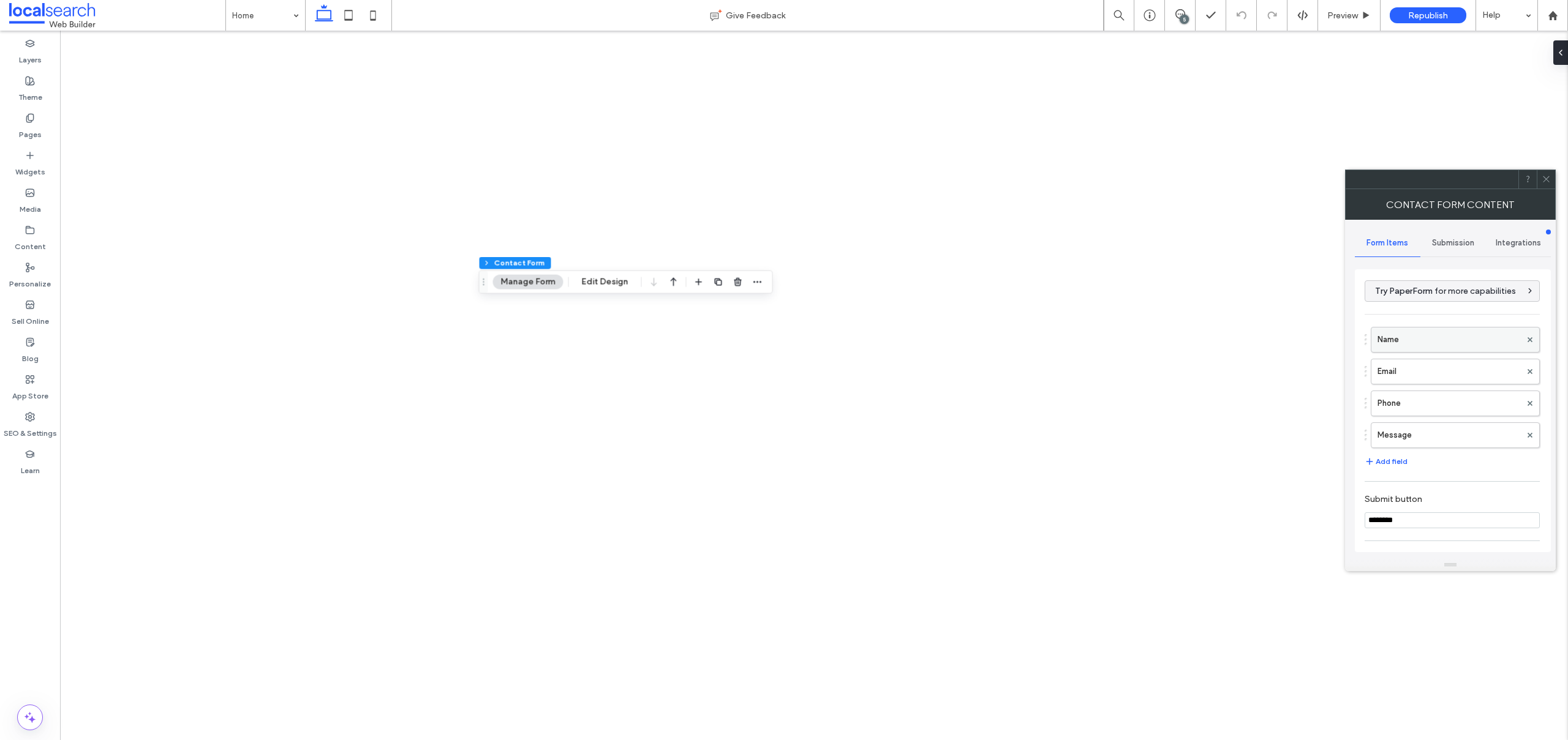
click at [1418, 343] on label "Name" at bounding box center [1449, 340] width 143 height 25
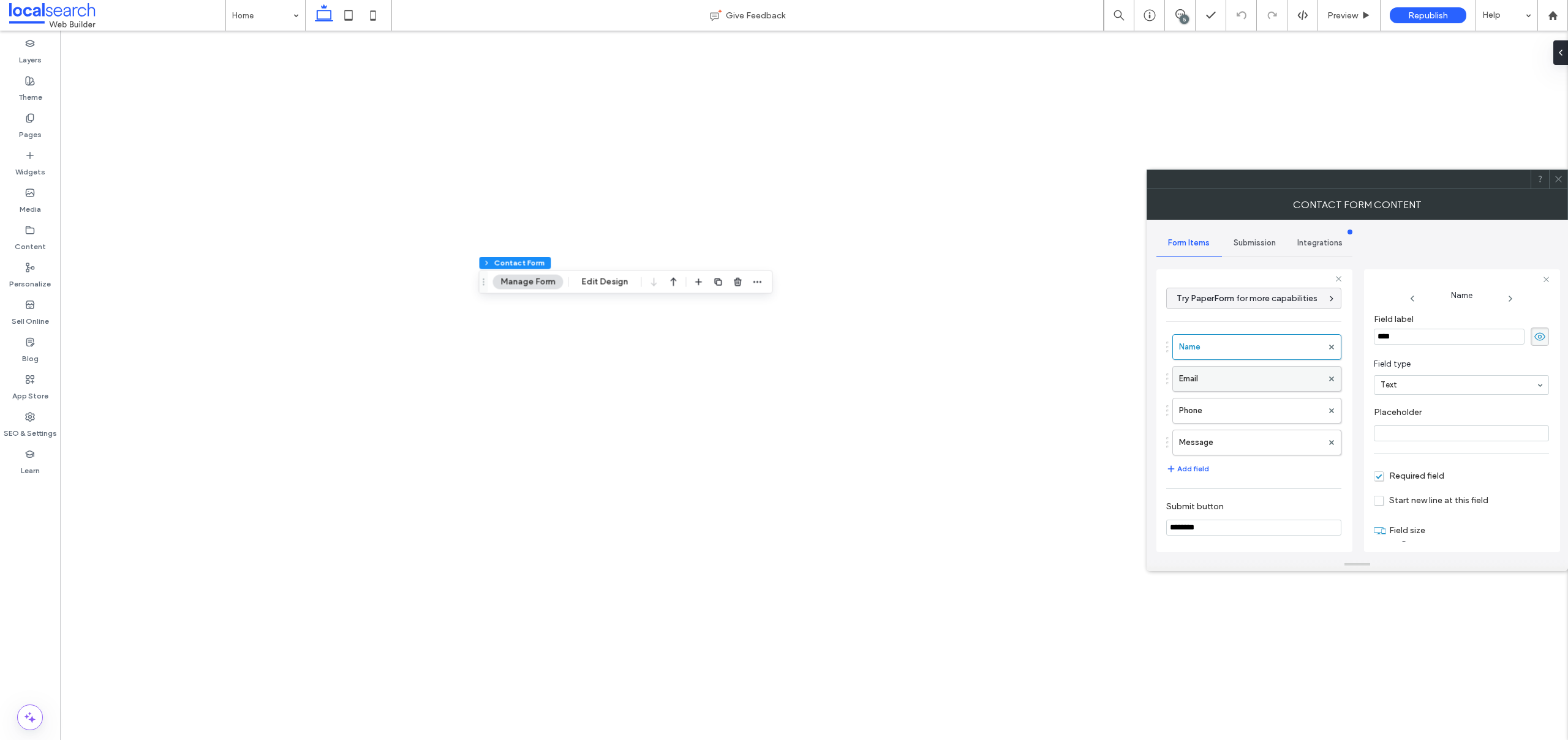
click at [1212, 372] on label "Email" at bounding box center [1251, 379] width 143 height 25
click at [1254, 410] on label "Phone" at bounding box center [1251, 411] width 143 height 25
click at [1248, 439] on label "Message" at bounding box center [1251, 443] width 143 height 25
type input "**"
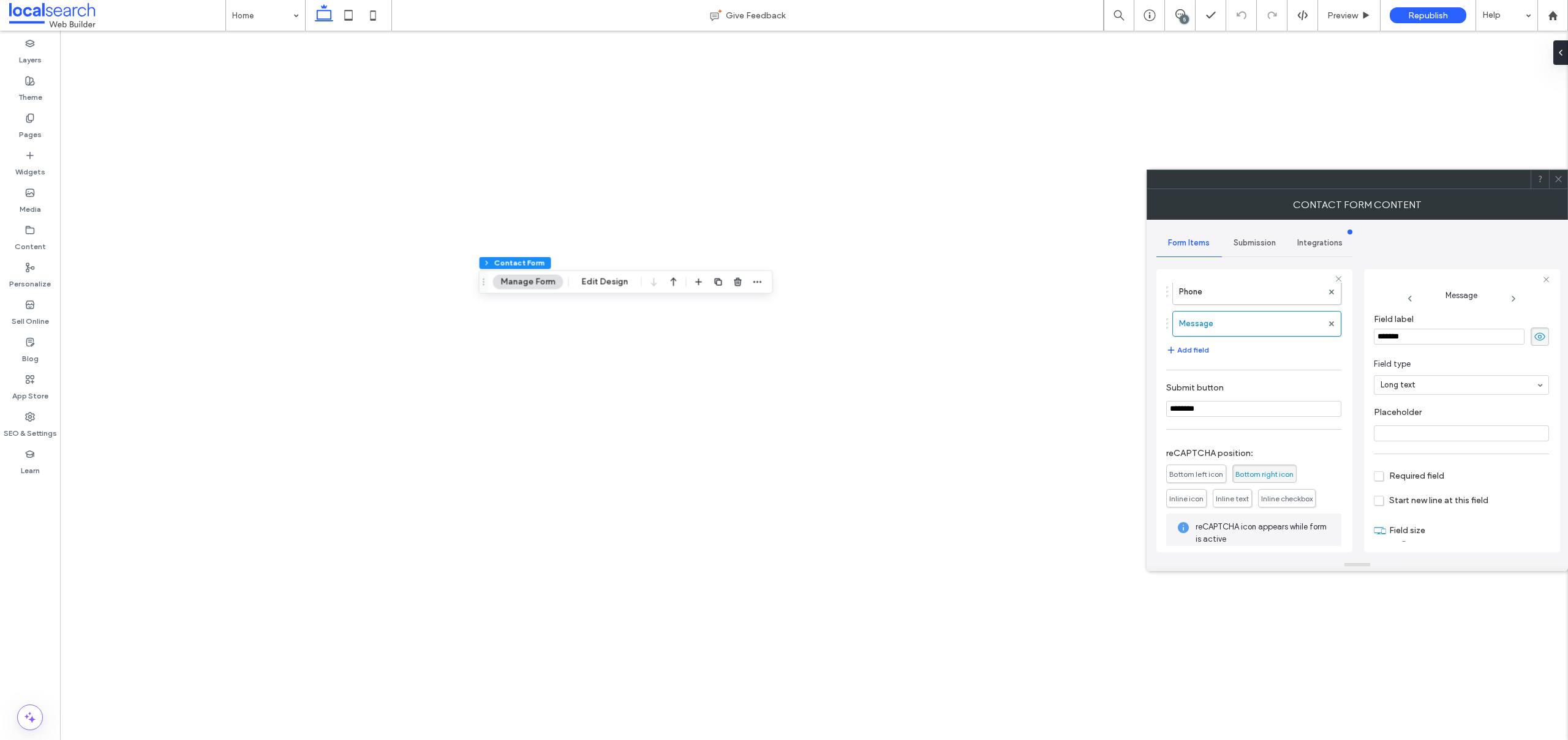
scroll to position [184, 0]
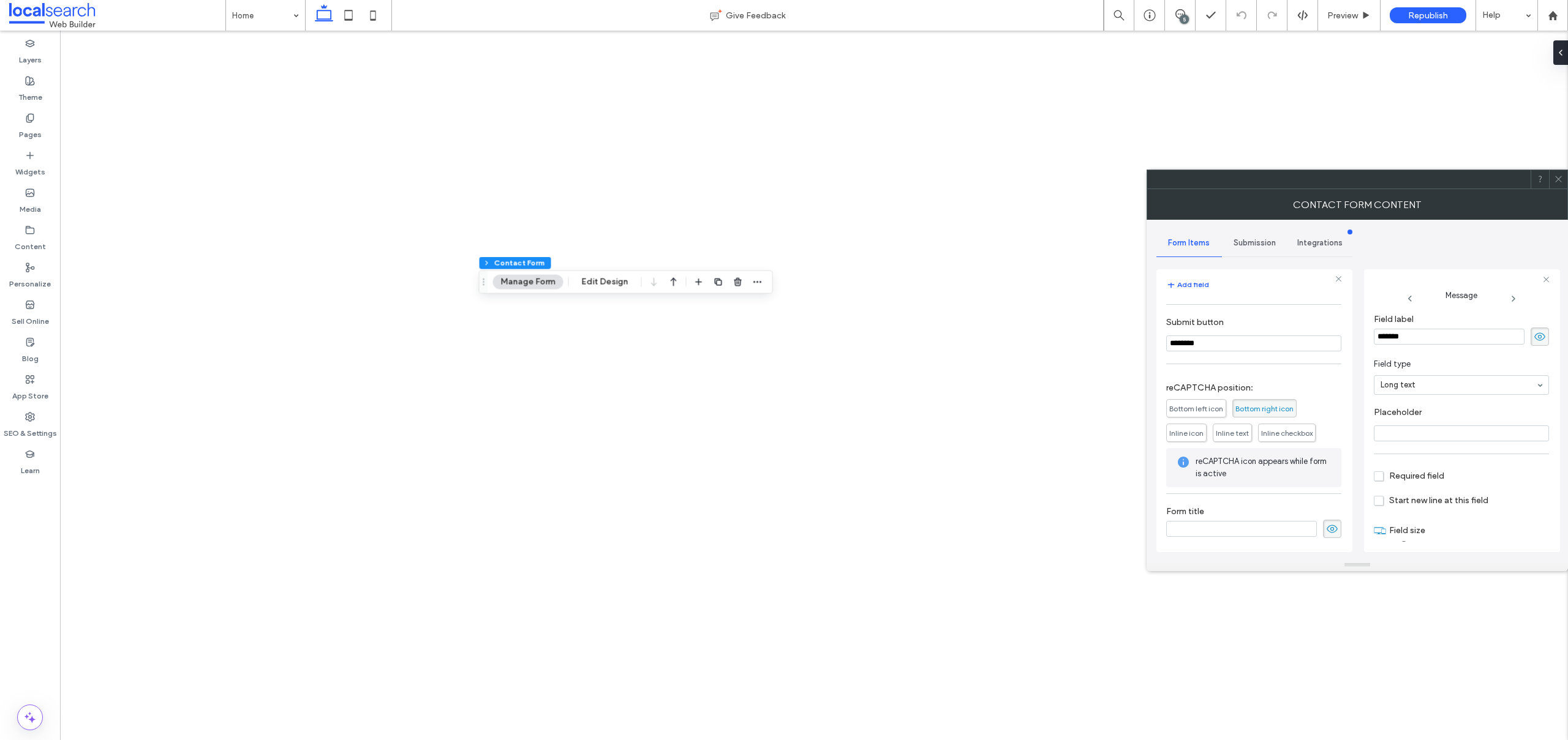
click at [1251, 243] on span "Submission" at bounding box center [1254, 243] width 42 height 10
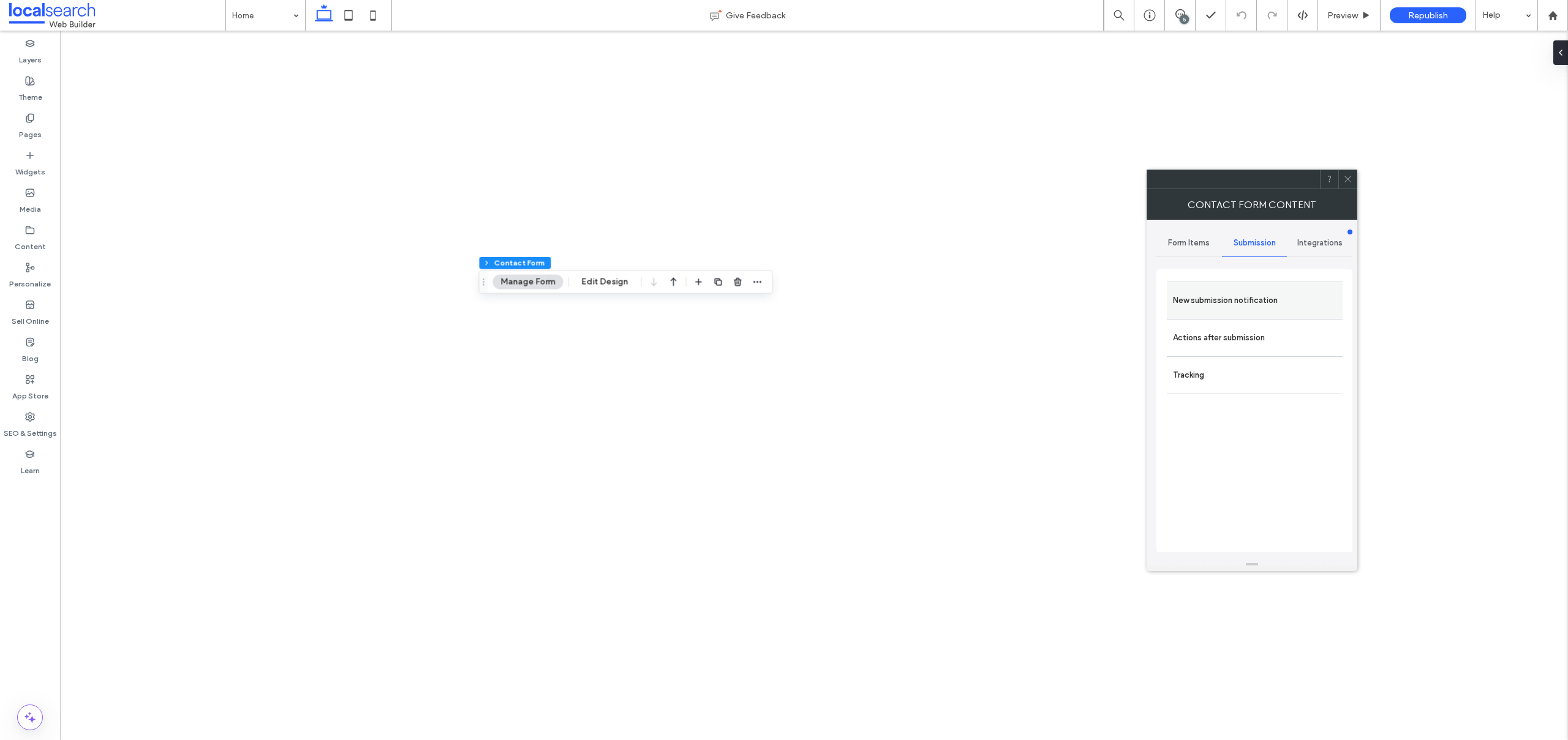
click at [1231, 298] on label "New submission notification" at bounding box center [1254, 301] width 163 height 25
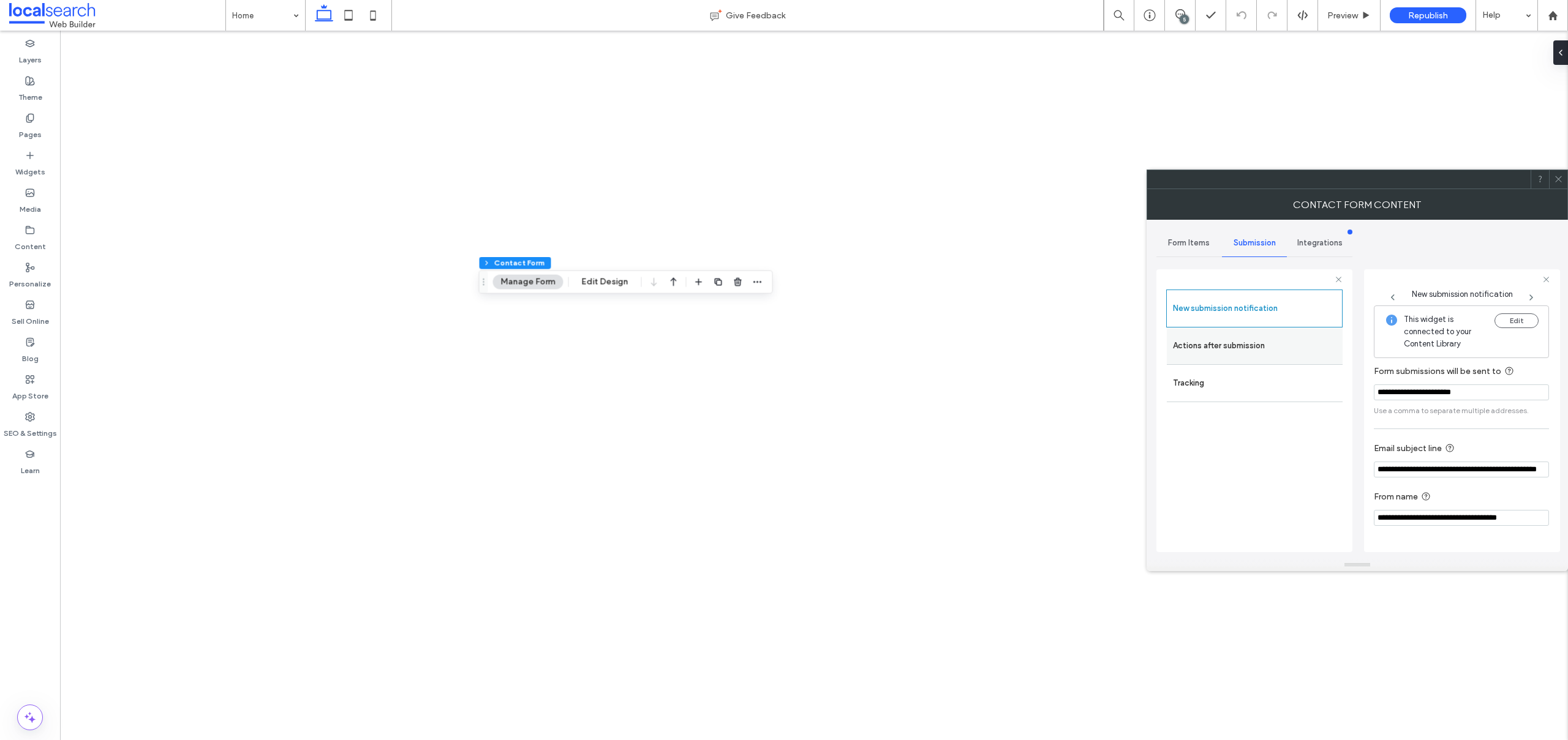
click at [1213, 338] on label "Actions after submission" at bounding box center [1254, 346] width 163 height 25
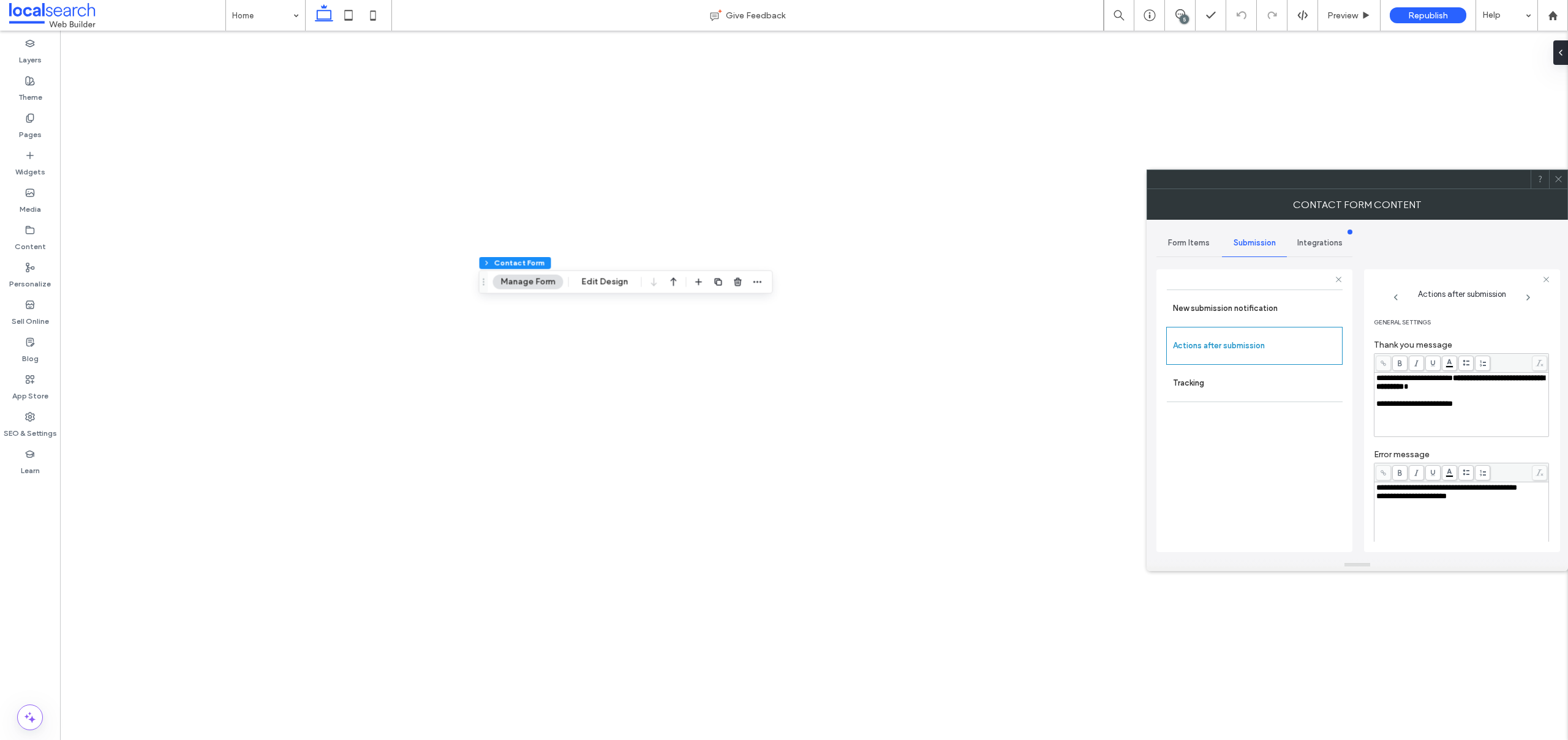
click at [1562, 176] on icon at bounding box center [1558, 179] width 9 height 9
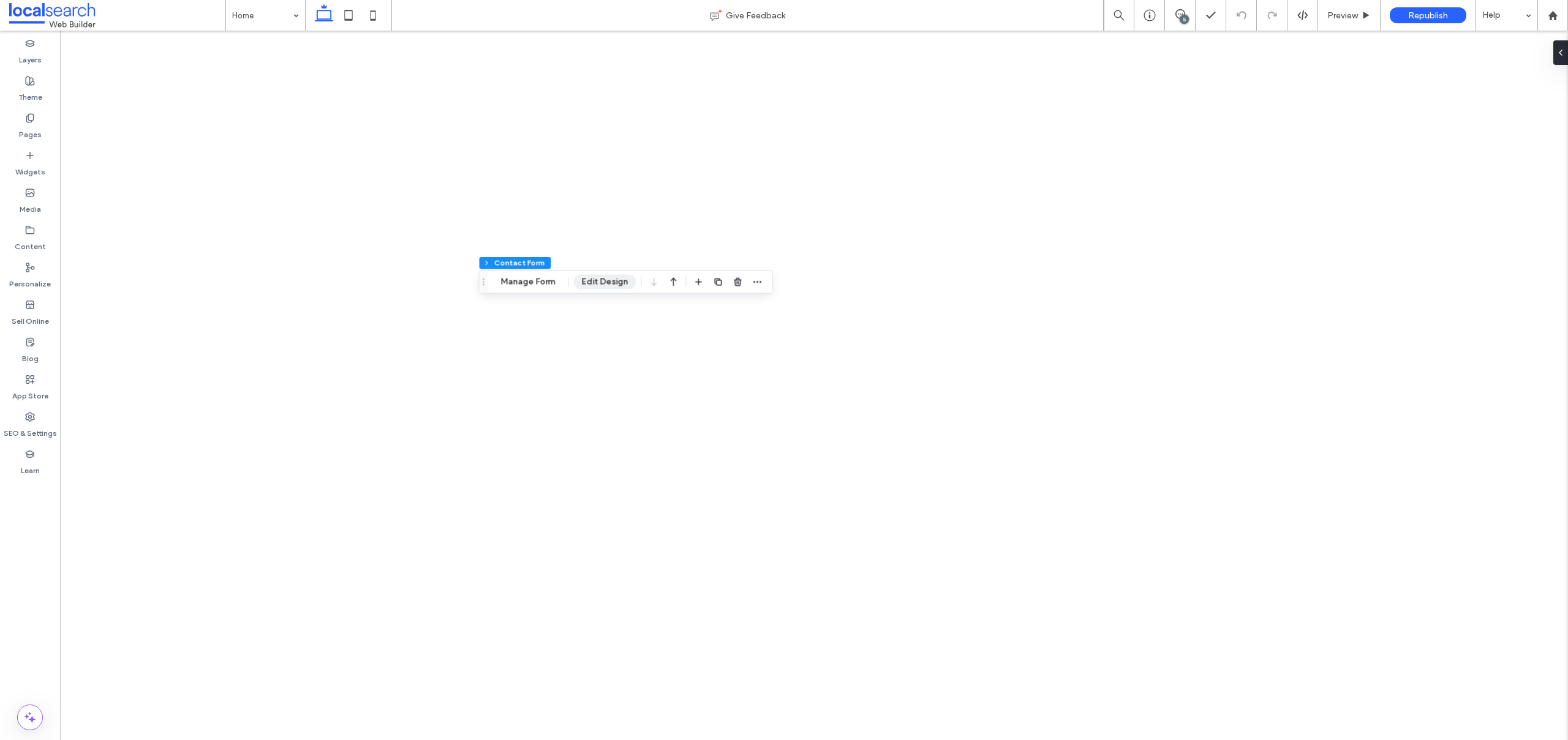
click at [590, 281] on button "Edit Design" at bounding box center [605, 282] width 63 height 14
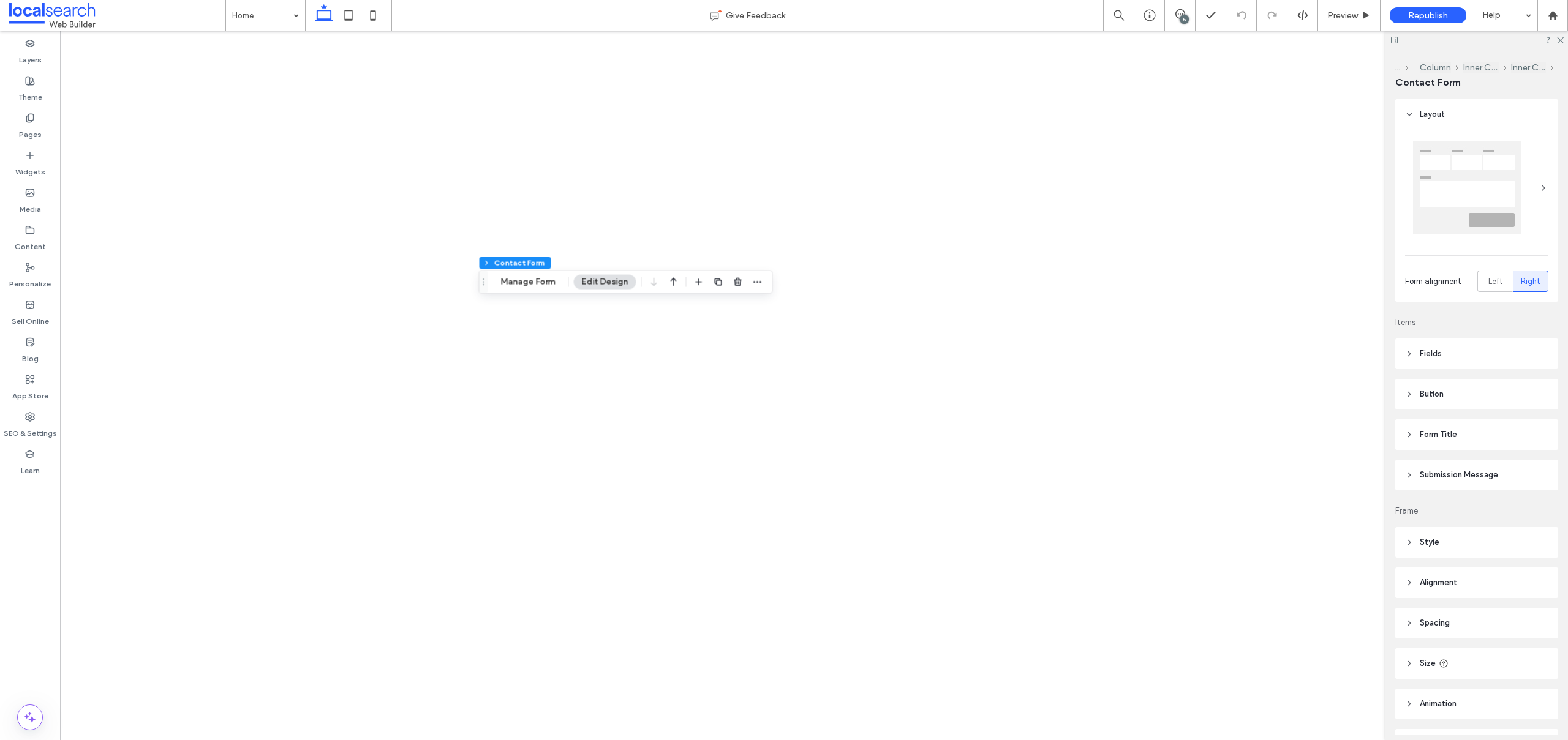
click at [1451, 477] on span "Submission Message" at bounding box center [1459, 475] width 79 height 12
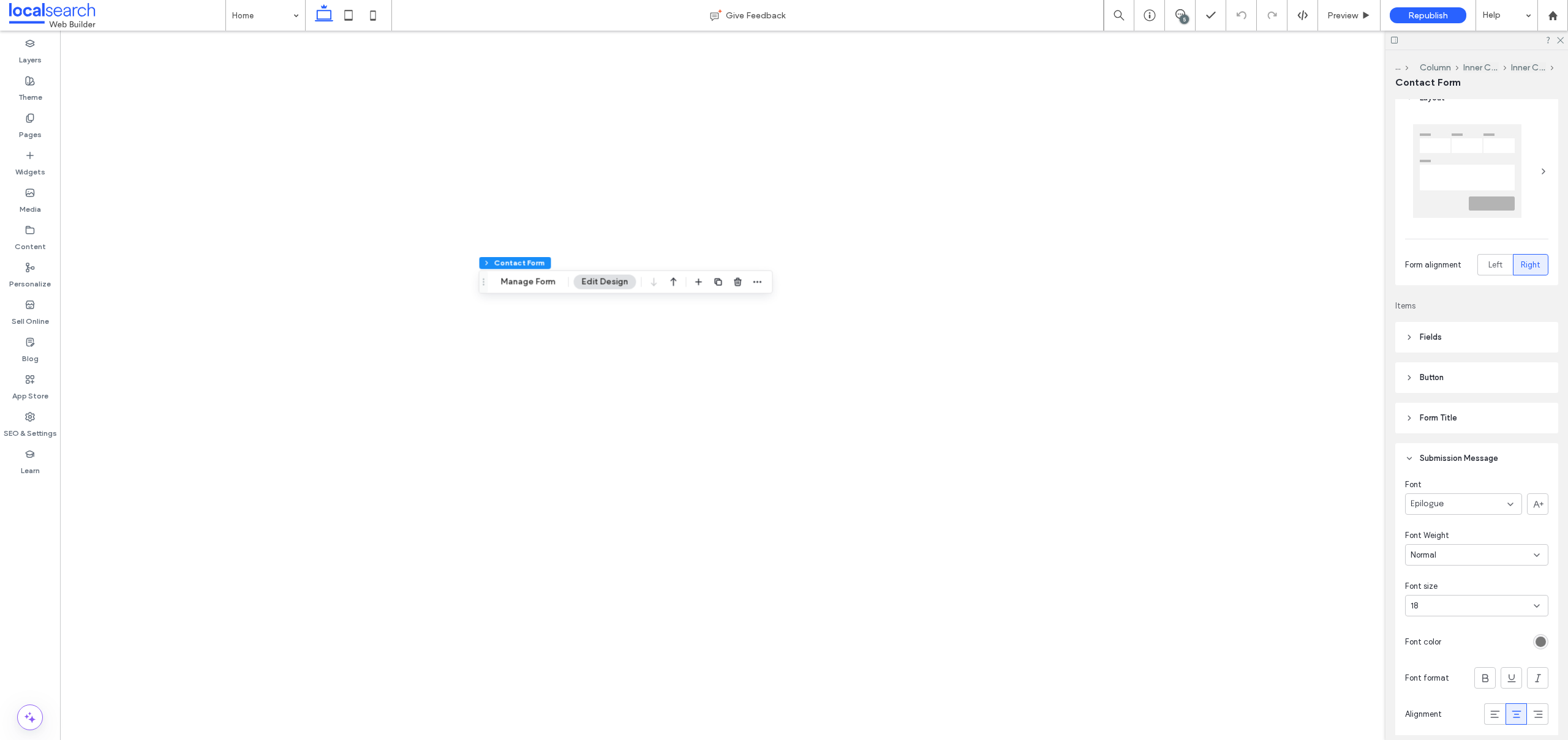
scroll to position [174, 0]
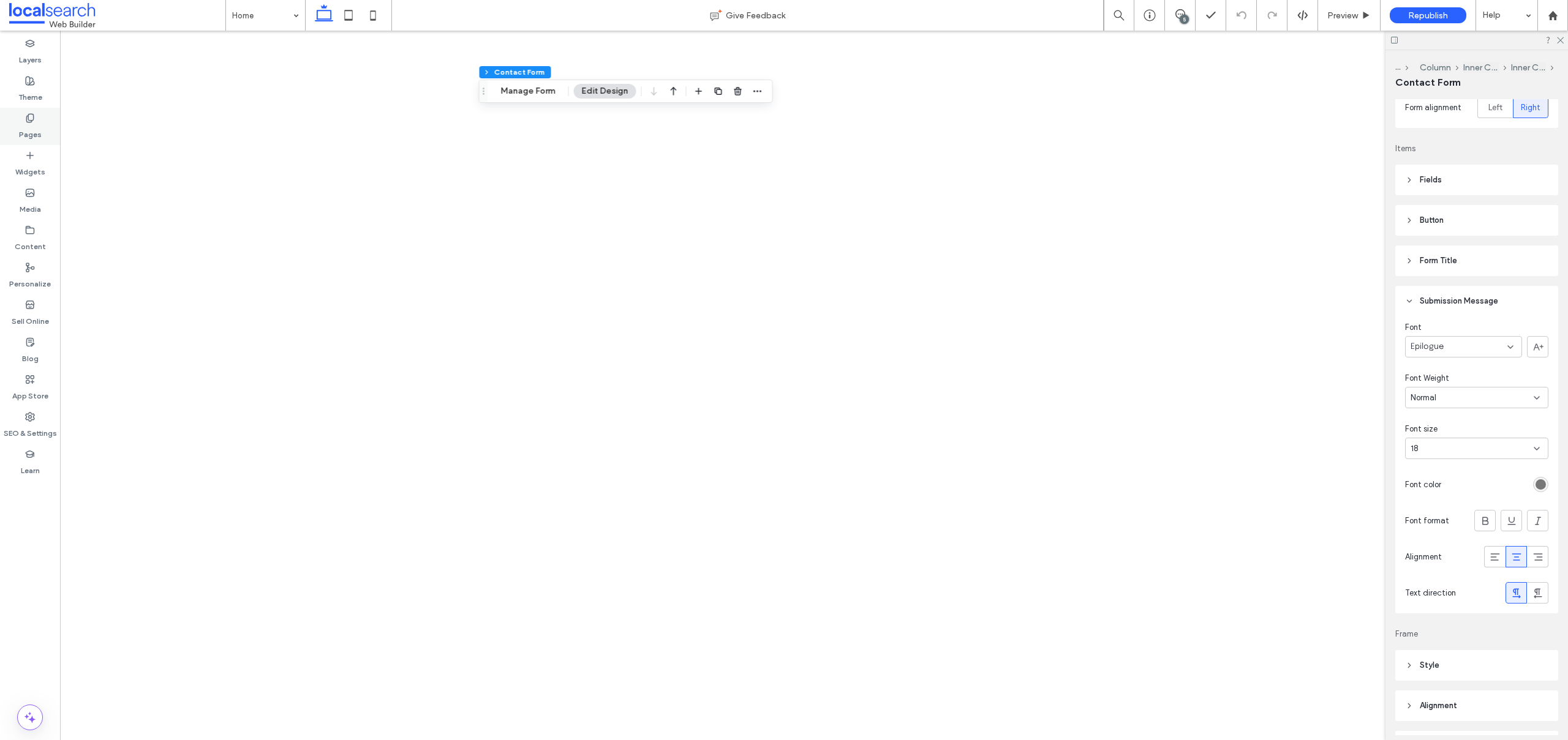
click at [20, 123] on label "Pages" at bounding box center [30, 131] width 23 height 17
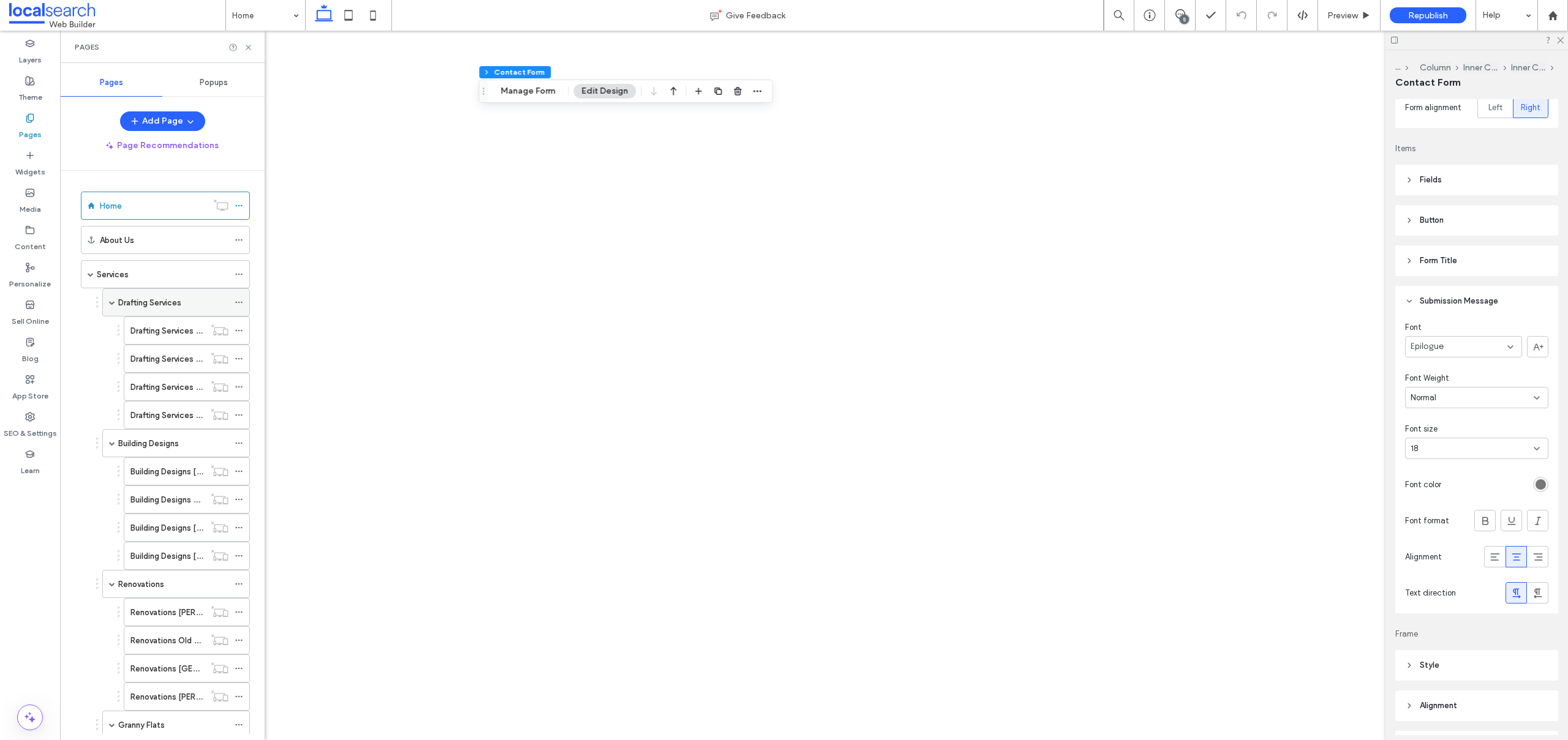
click at [140, 300] on label "Drafting Services" at bounding box center [149, 302] width 63 height 21
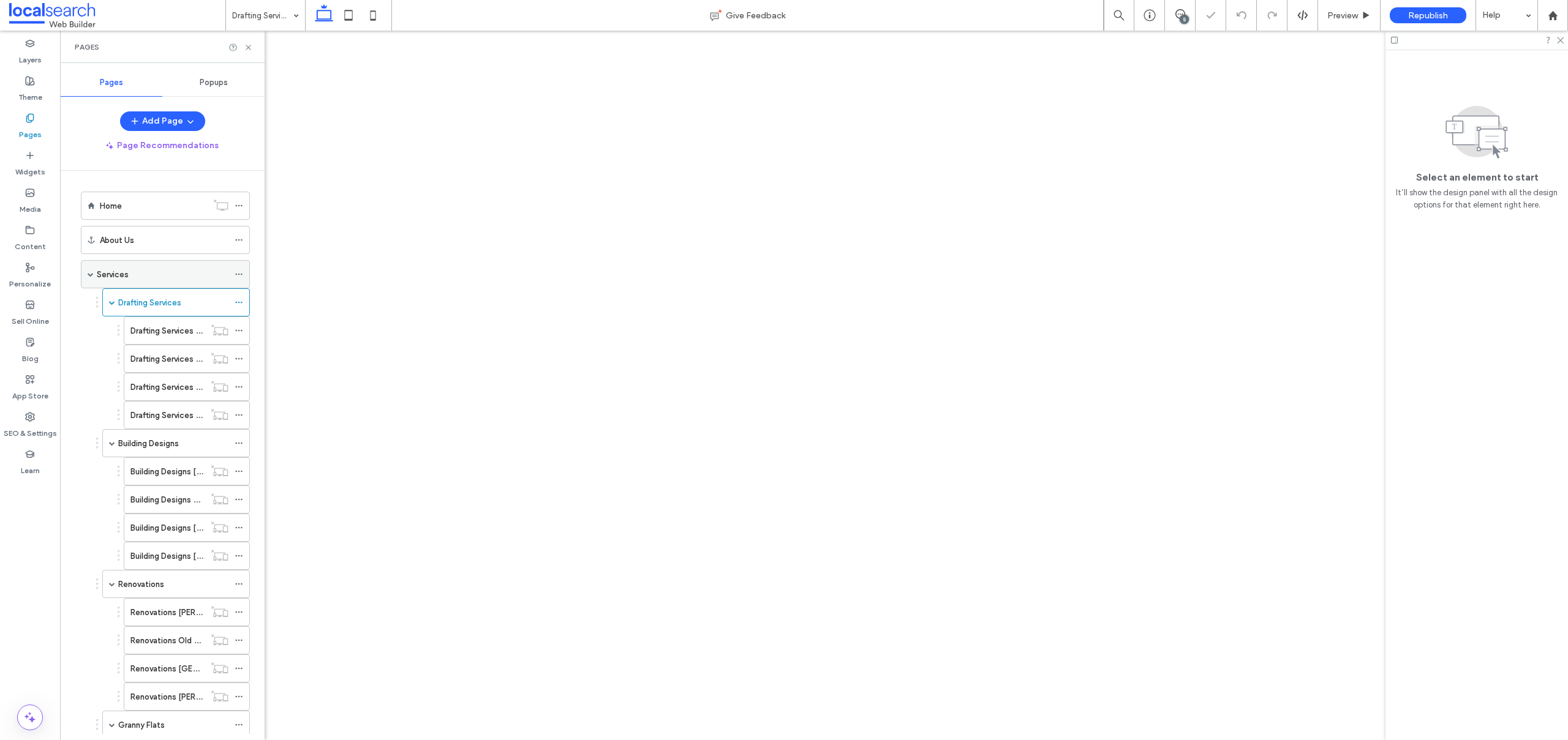
click at [126, 275] on label "Services" at bounding box center [112, 274] width 32 height 21
click at [162, 332] on label "Drafting Services [PERSON_NAME]" at bounding box center [194, 330] width 127 height 21
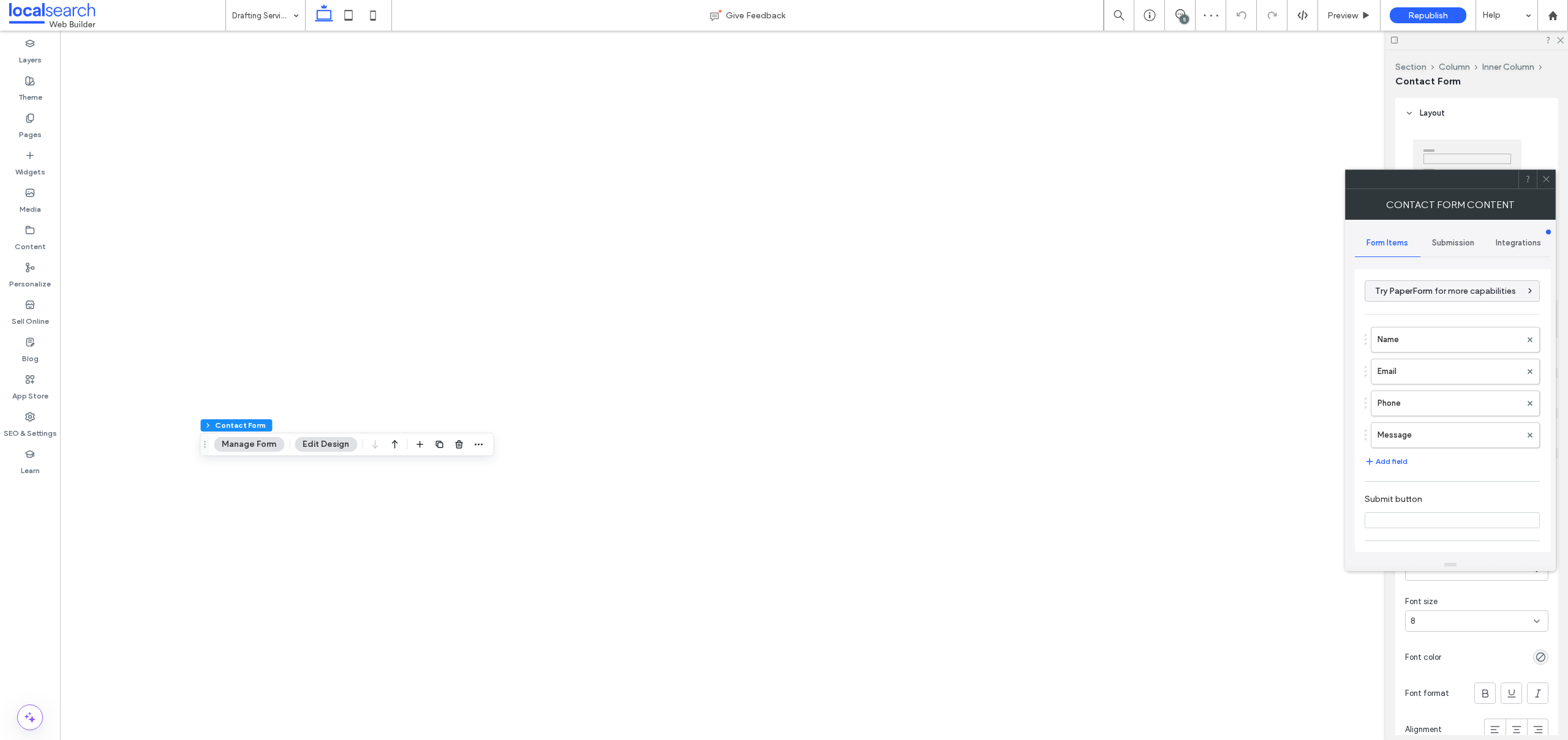
type input "****"
type input "*"
type input "***"
click at [1429, 338] on label "Name" at bounding box center [1449, 340] width 143 height 25
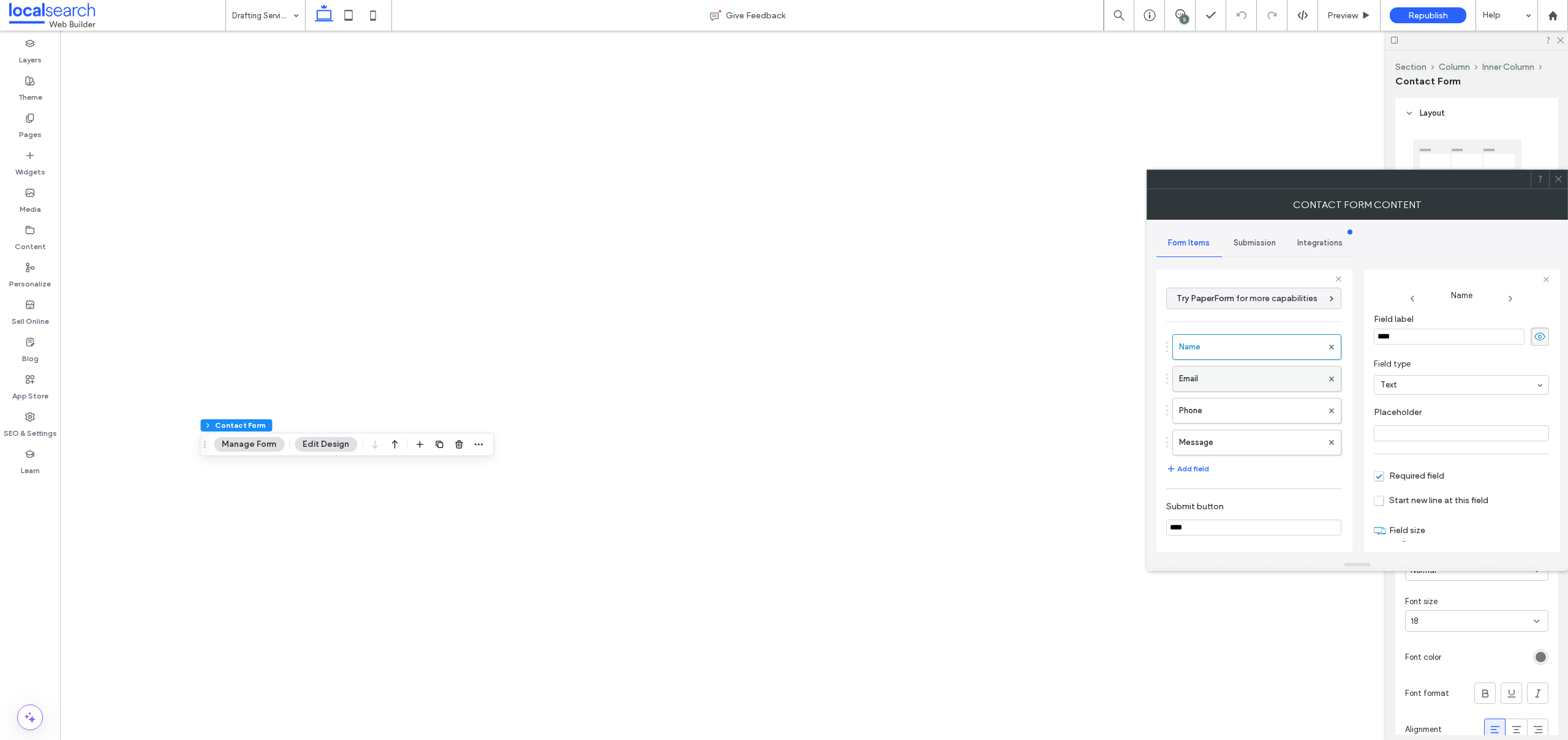
click at [1218, 375] on label "Email" at bounding box center [1251, 379] width 143 height 25
click at [1248, 412] on label "Phone" at bounding box center [1251, 411] width 143 height 25
click at [1247, 448] on label "Message" at bounding box center [1251, 443] width 143 height 25
type input "**"
click at [1258, 232] on div "Submission" at bounding box center [1254, 243] width 66 height 27
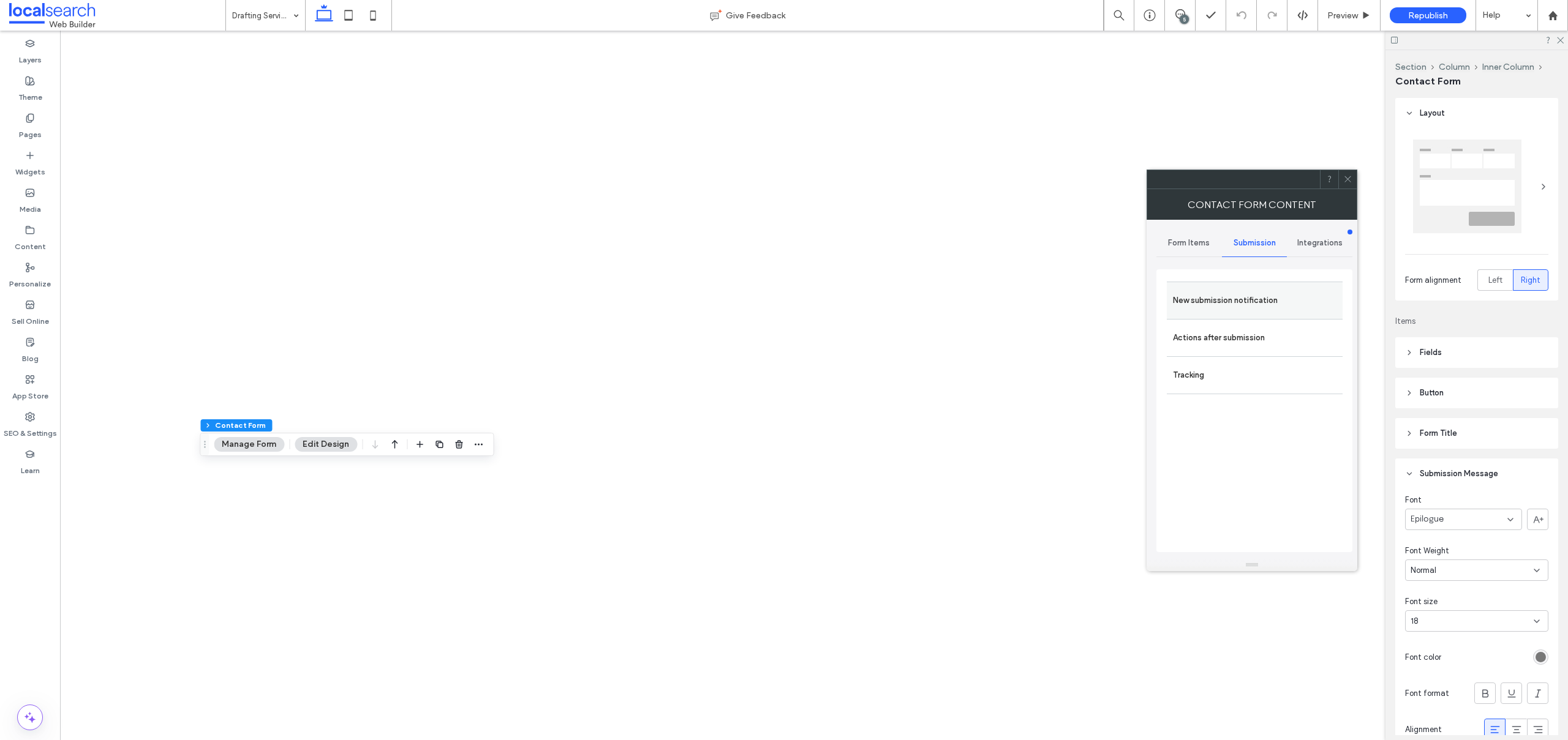
click at [1231, 298] on label "New submission notification" at bounding box center [1254, 301] width 163 height 25
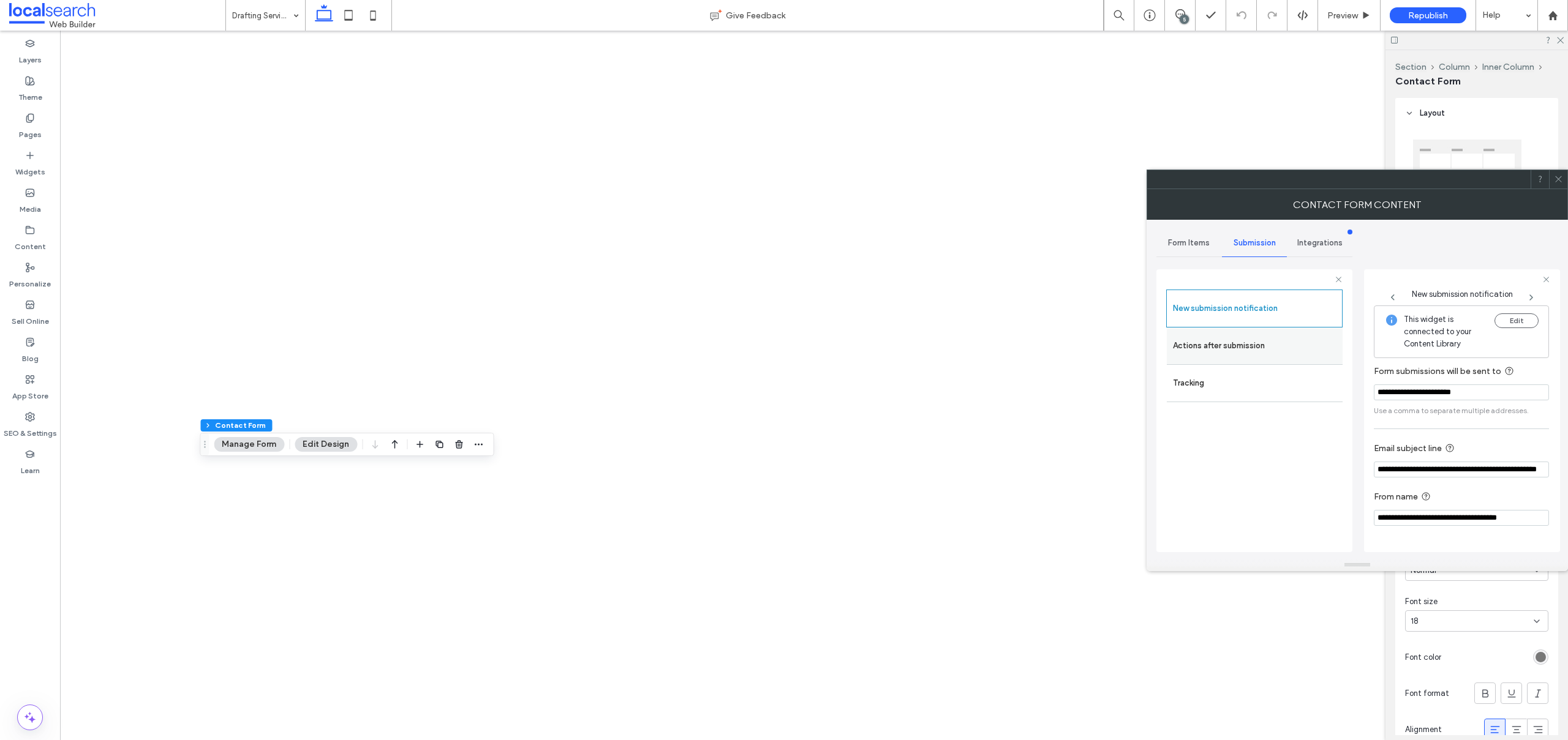
click at [1211, 346] on label "Actions after submission" at bounding box center [1254, 346] width 163 height 25
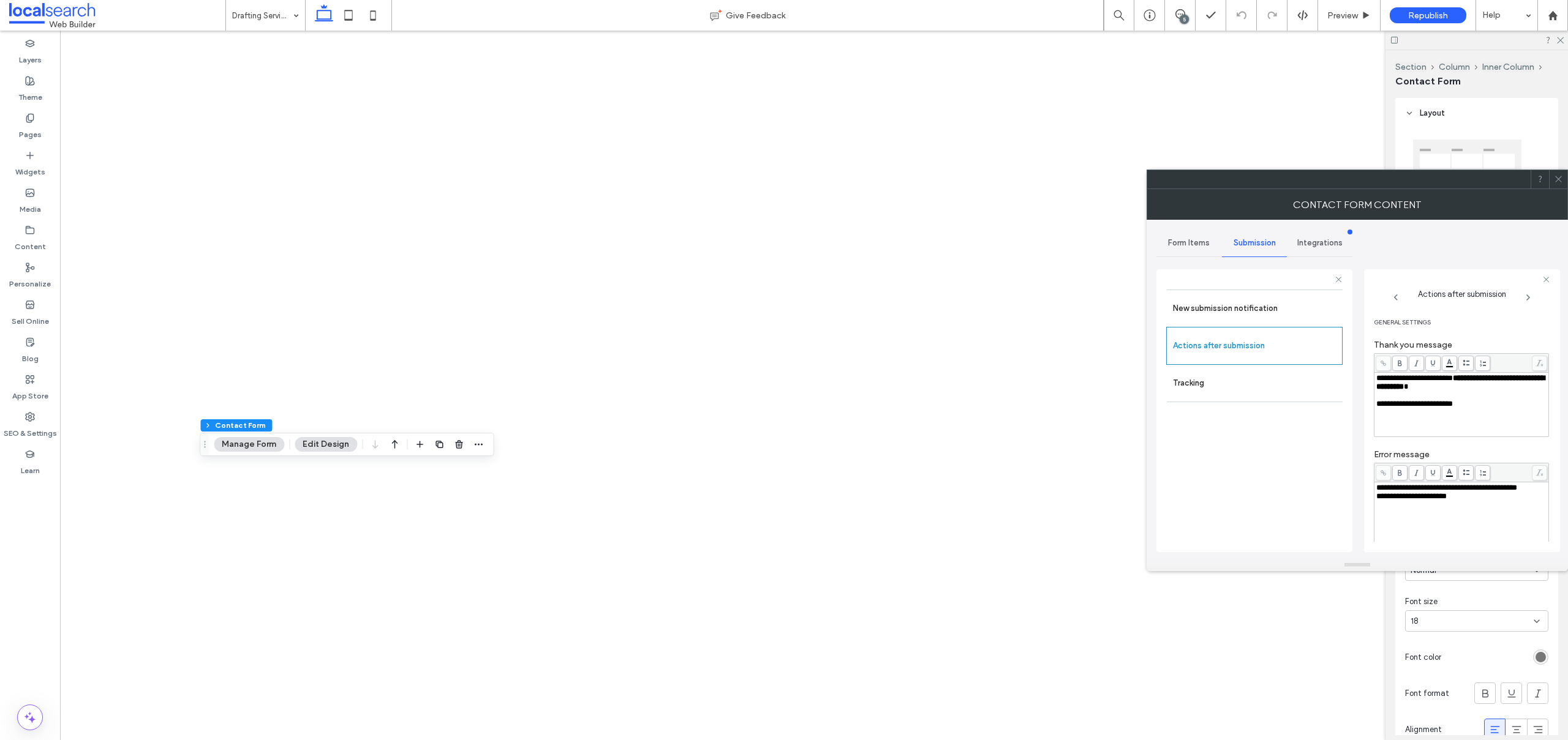
click at [1558, 177] on icon at bounding box center [1558, 179] width 9 height 9
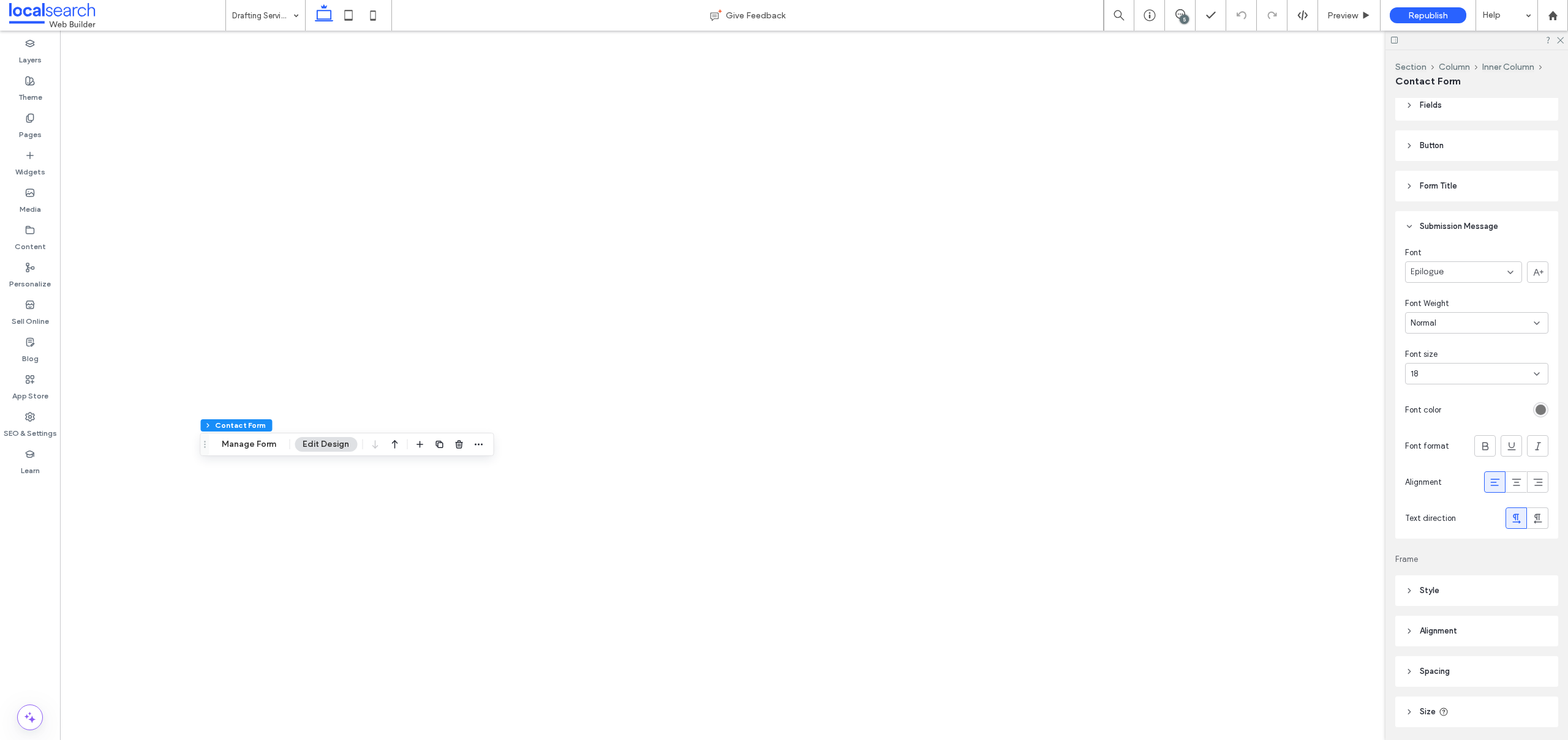
scroll to position [369, 0]
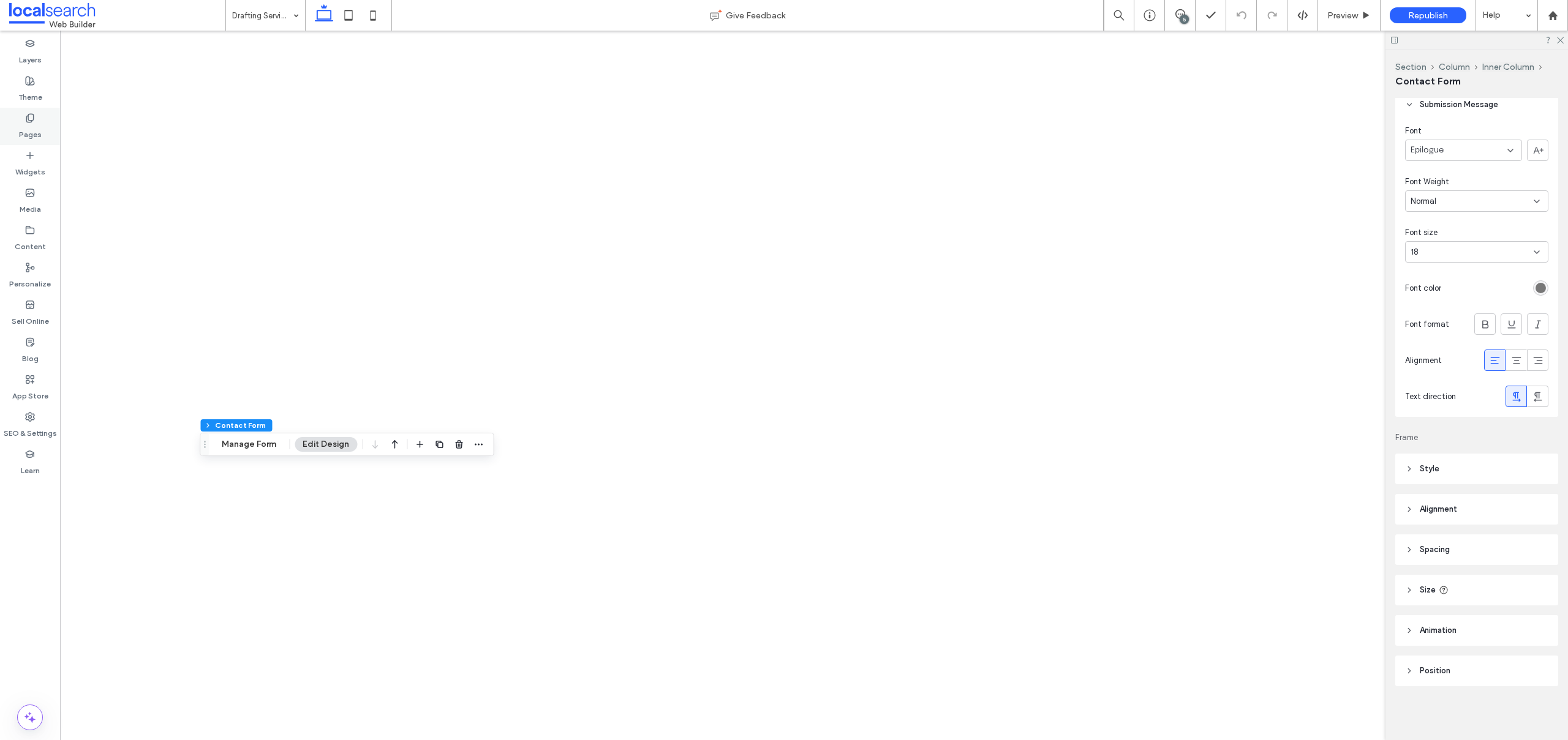
click at [41, 117] on div "Pages" at bounding box center [30, 126] width 60 height 37
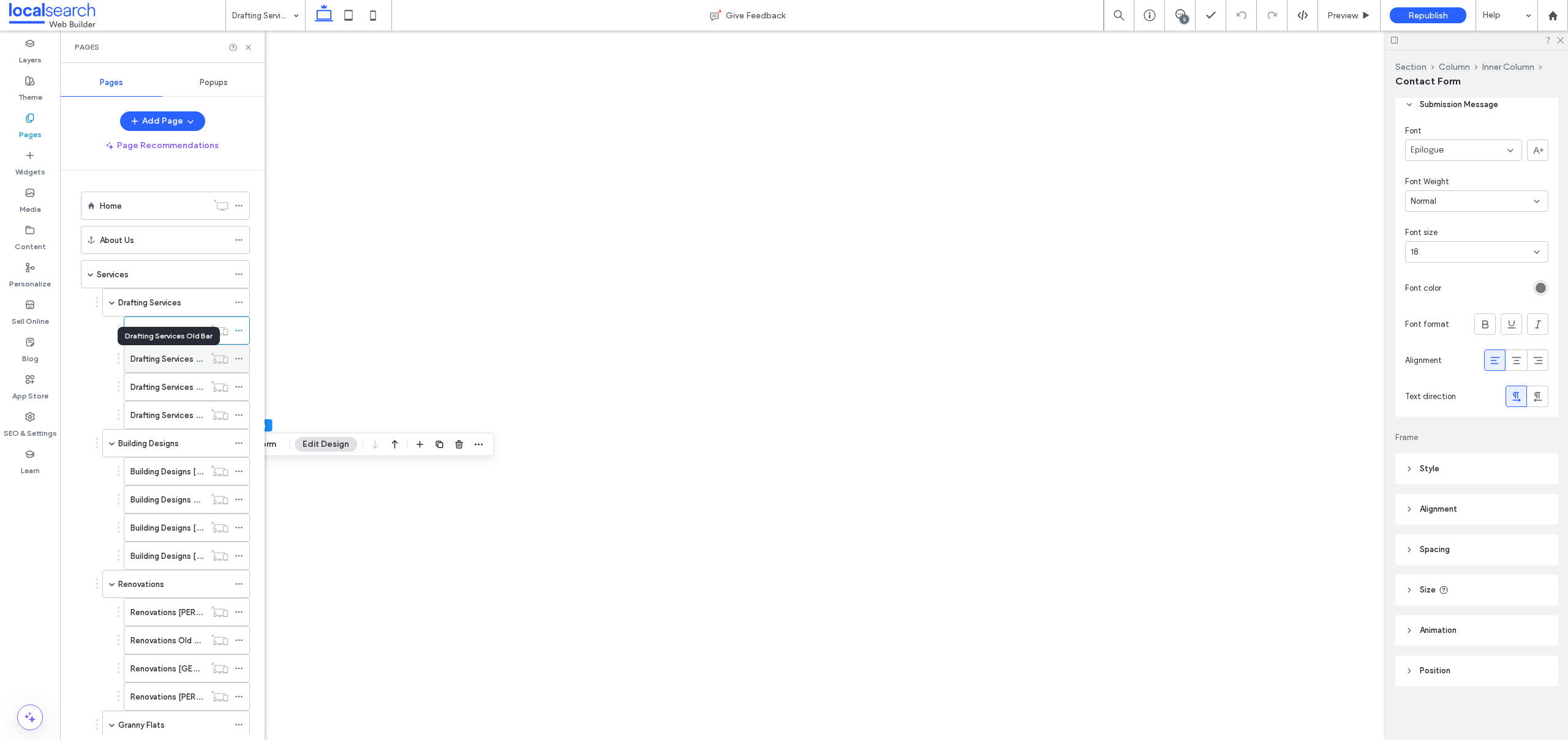
click at [152, 357] on label "Drafting Services Old Bar" at bounding box center [176, 359] width 92 height 21
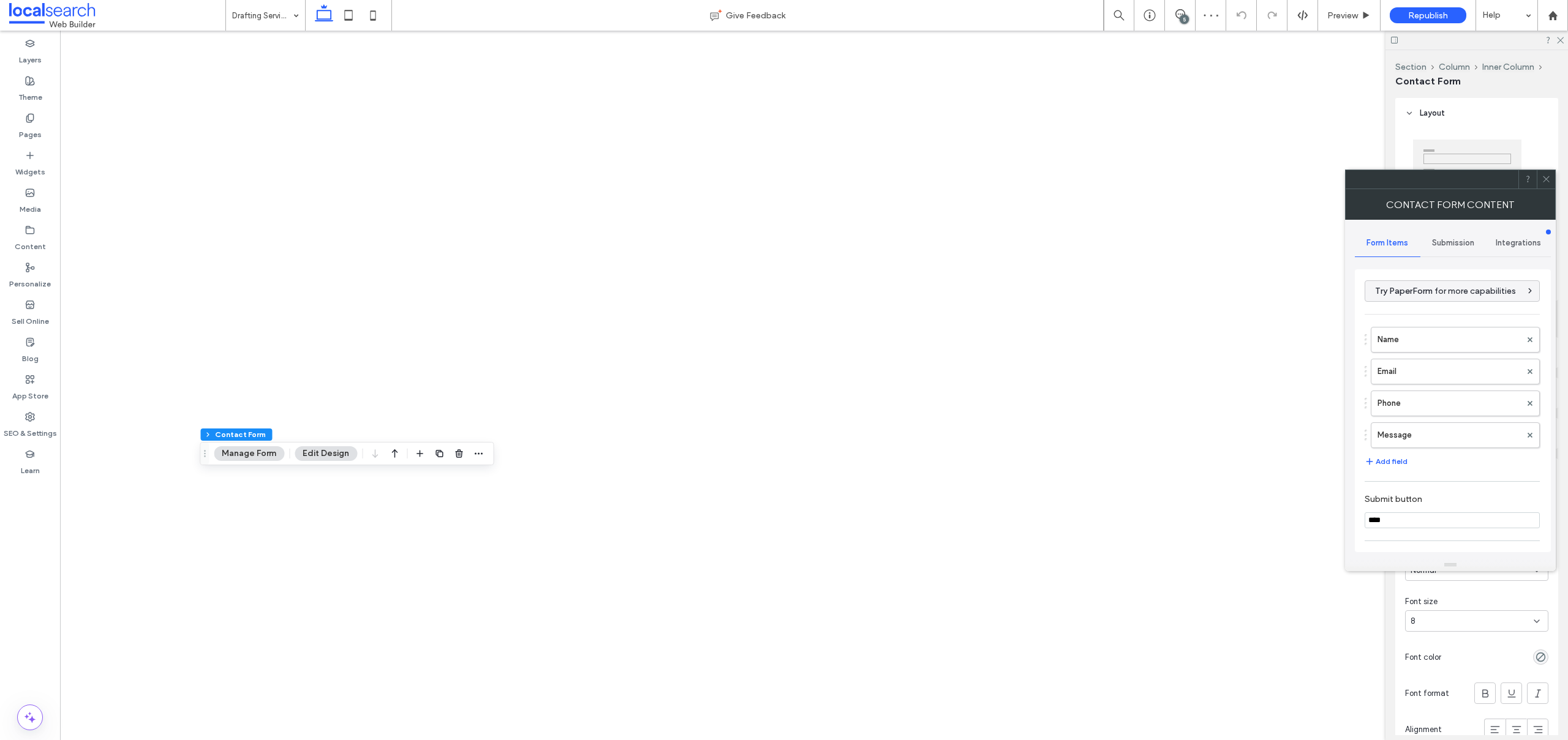
type input "****"
type input "*"
type input "***"
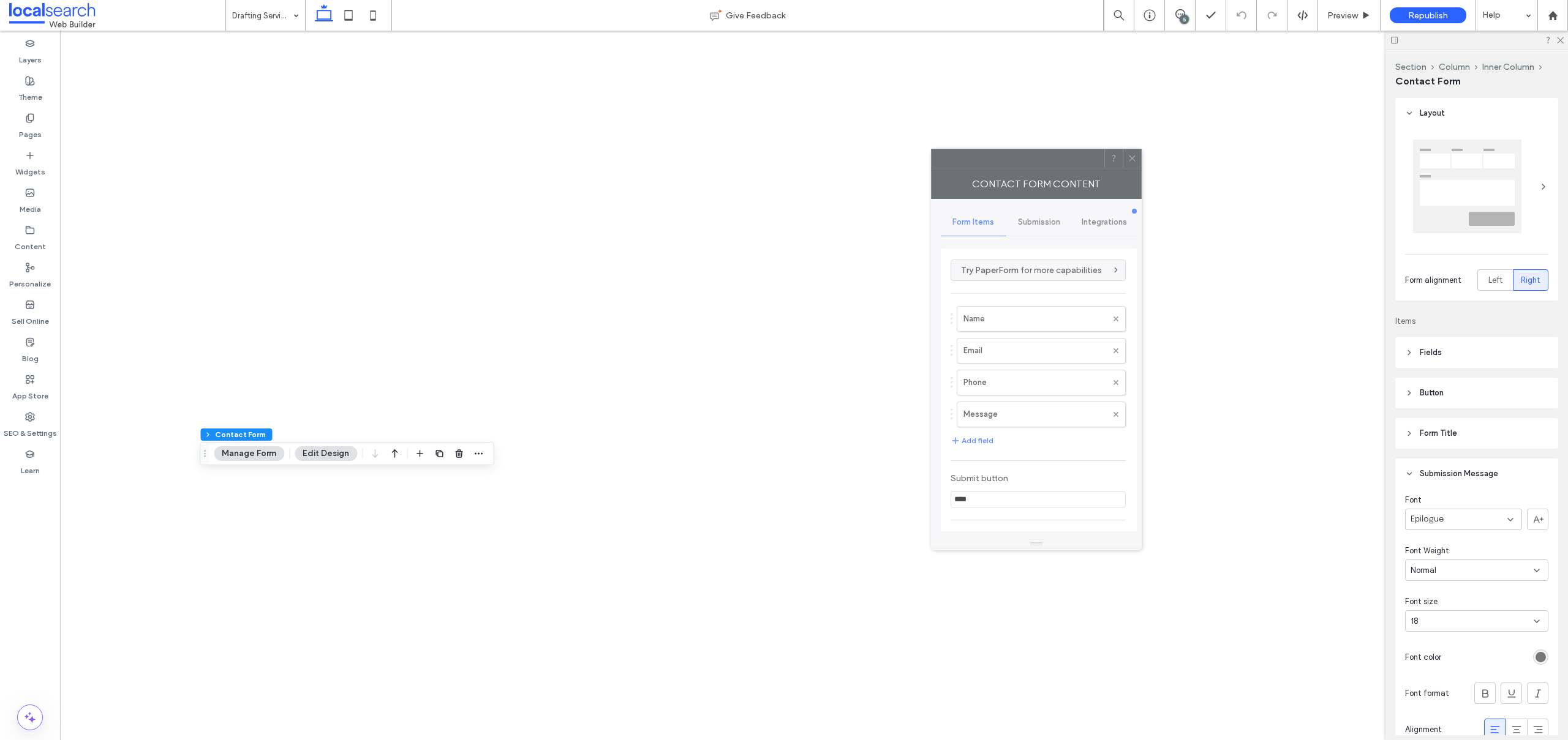
drag, startPoint x: 1447, startPoint y: 179, endPoint x: 1002, endPoint y: 159, distance: 445.4
click at [1015, 159] on div at bounding box center [1018, 159] width 172 height 19
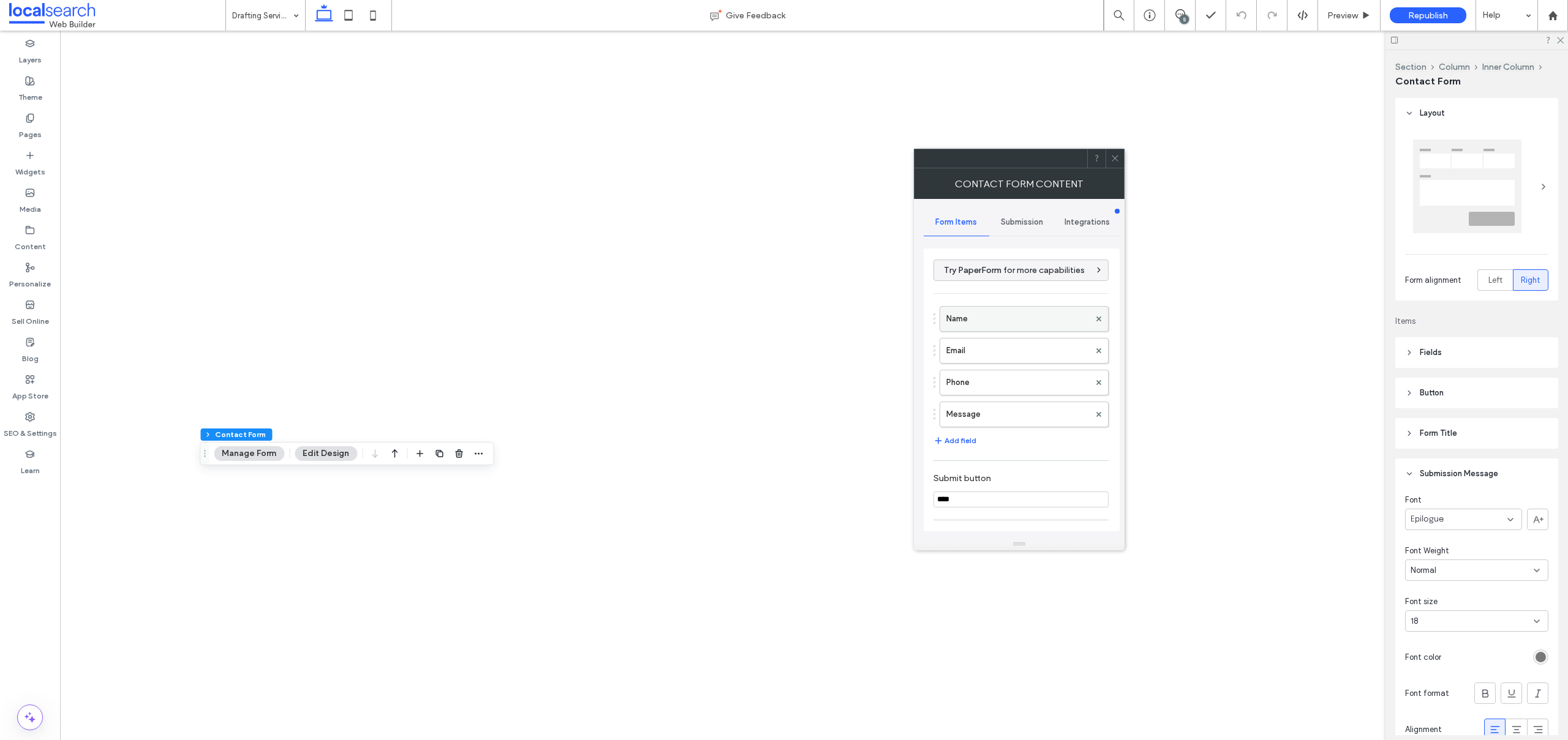
click at [976, 319] on label "Name" at bounding box center [1018, 319] width 143 height 25
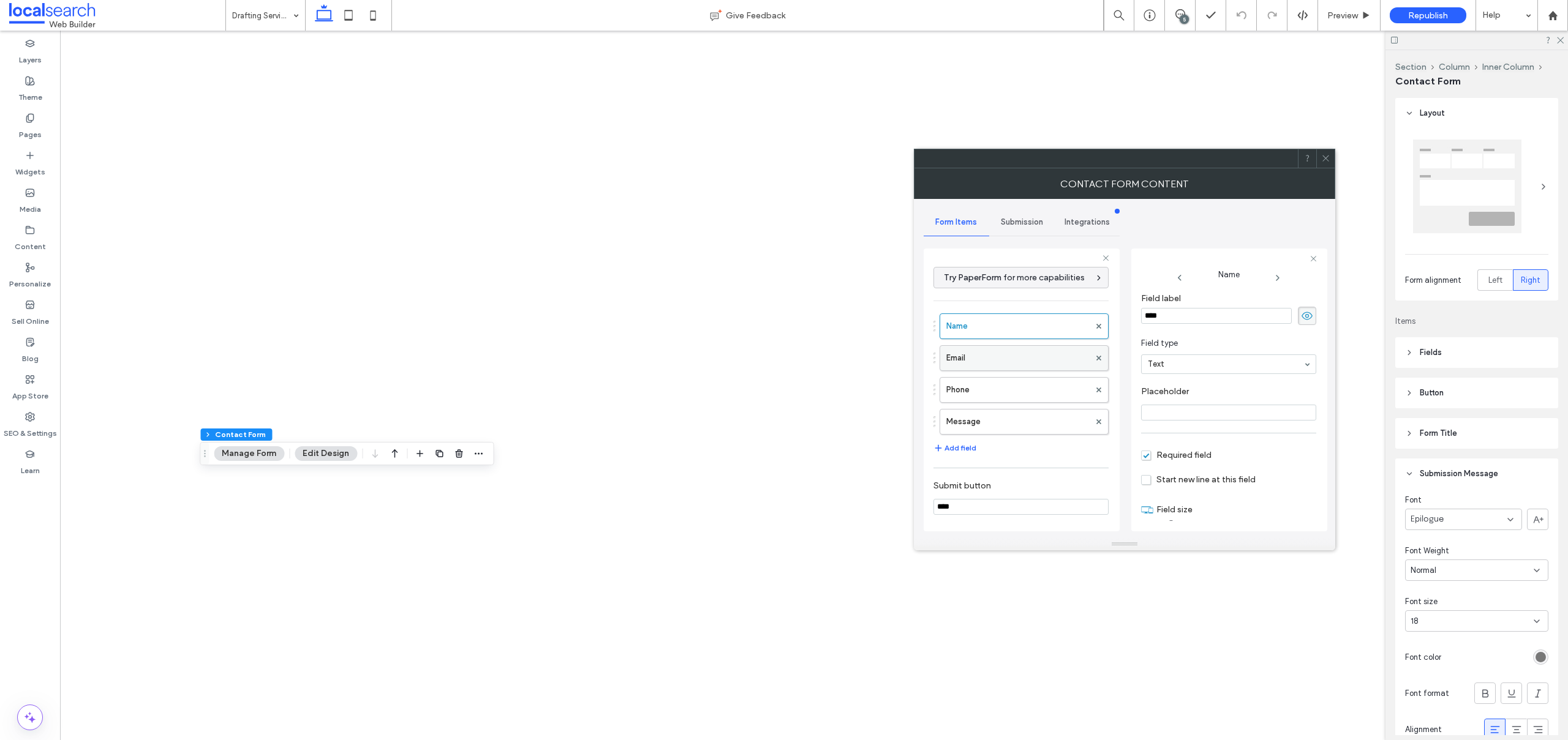
click at [992, 363] on label "Email" at bounding box center [1018, 359] width 143 height 25
click at [993, 319] on label "Name" at bounding box center [1018, 326] width 143 height 25
click at [995, 354] on label "Email" at bounding box center [1018, 359] width 143 height 25
click at [984, 394] on label "Phone" at bounding box center [1018, 390] width 143 height 25
click at [984, 417] on label "Message" at bounding box center [1018, 422] width 143 height 25
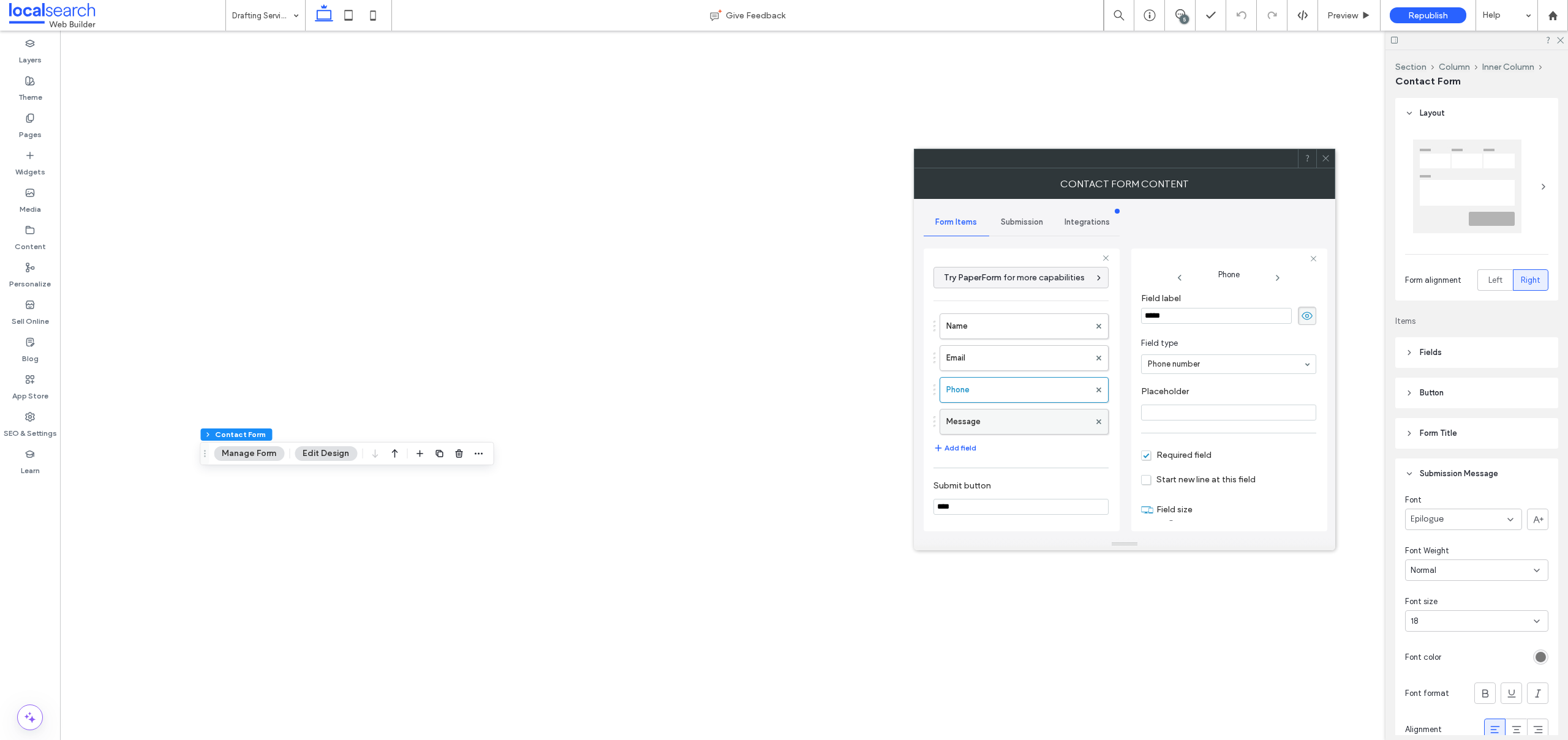
type input "**"
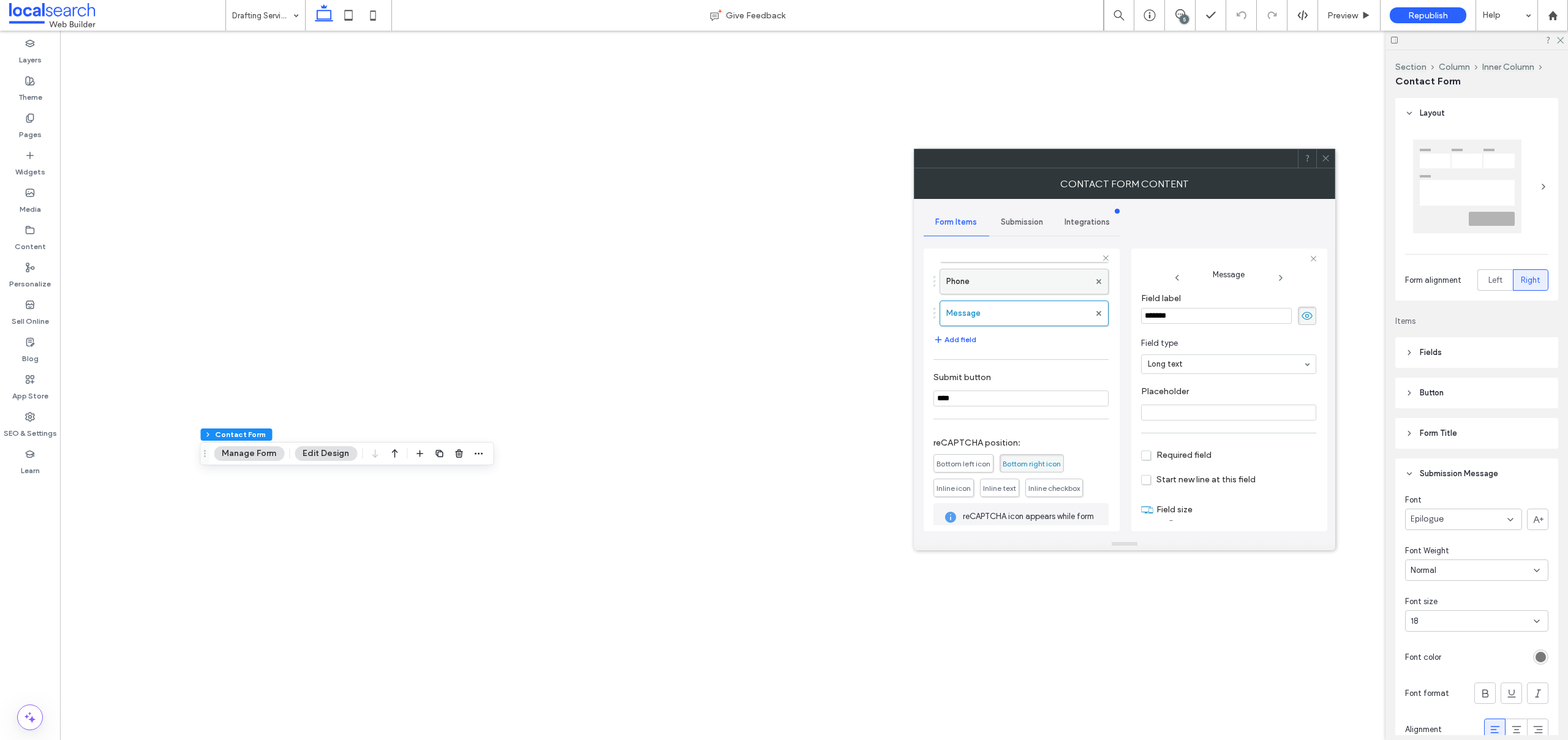
scroll to position [184, 0]
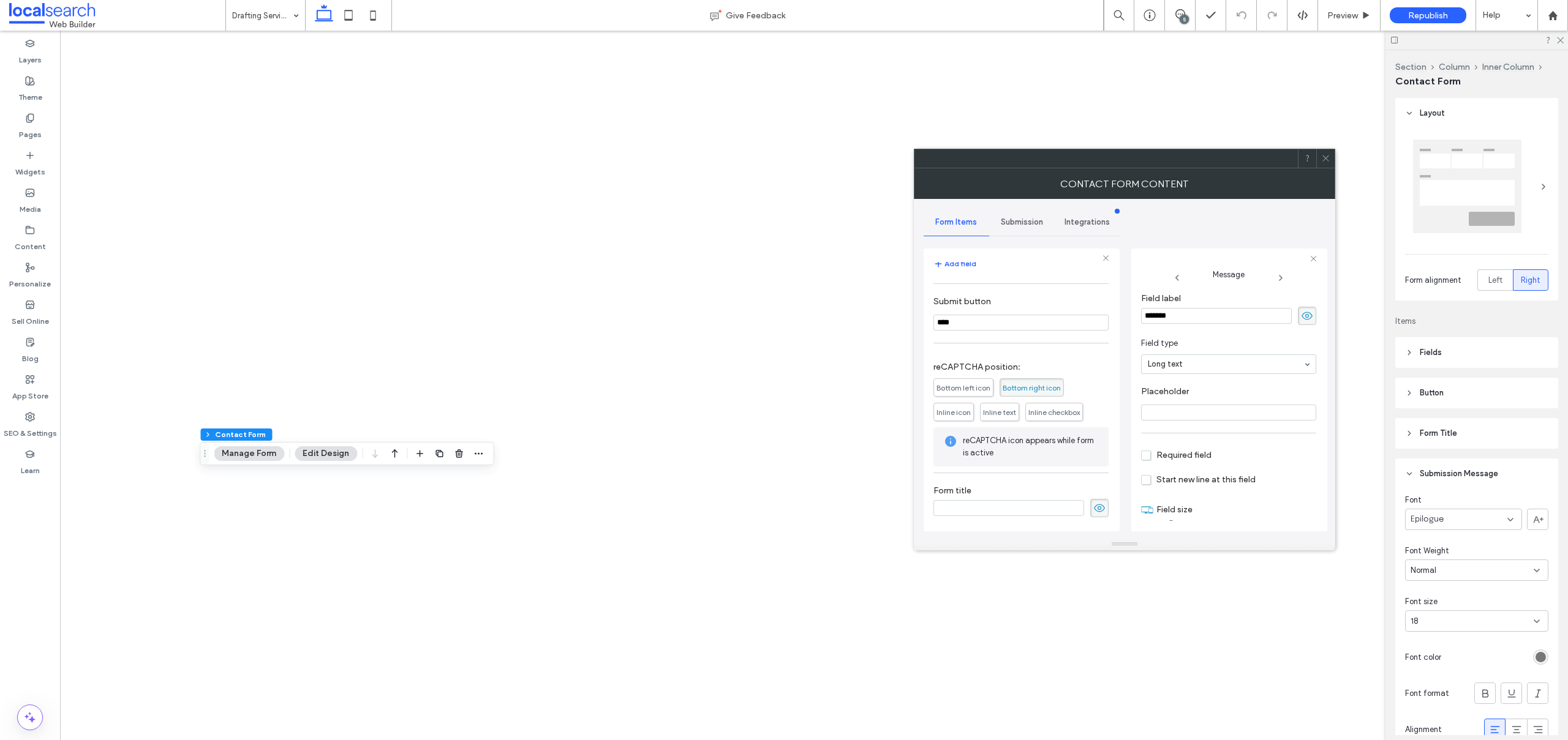
click at [1019, 219] on span "Submission" at bounding box center [1022, 222] width 42 height 10
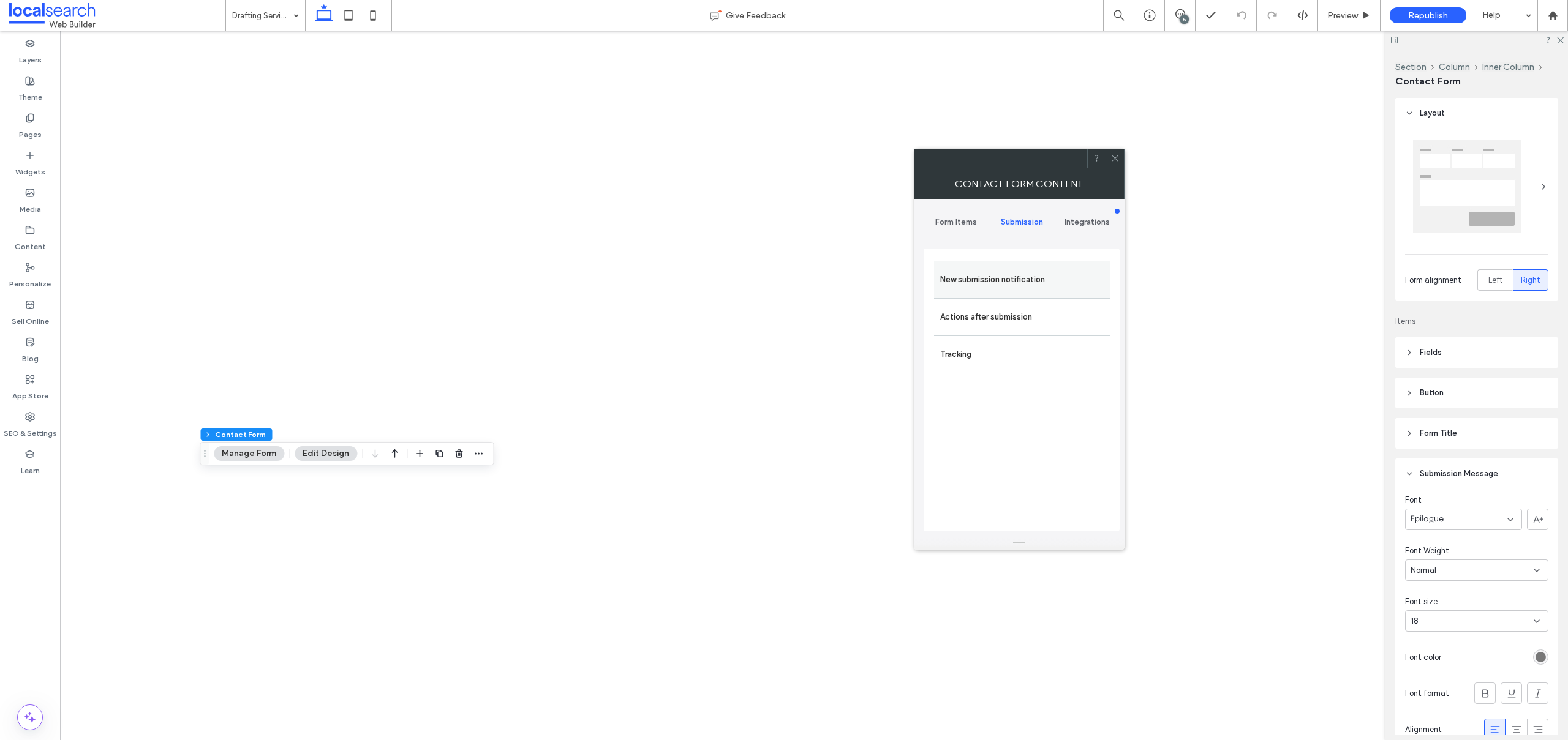
click at [1008, 276] on label "New submission notification" at bounding box center [1022, 280] width 163 height 25
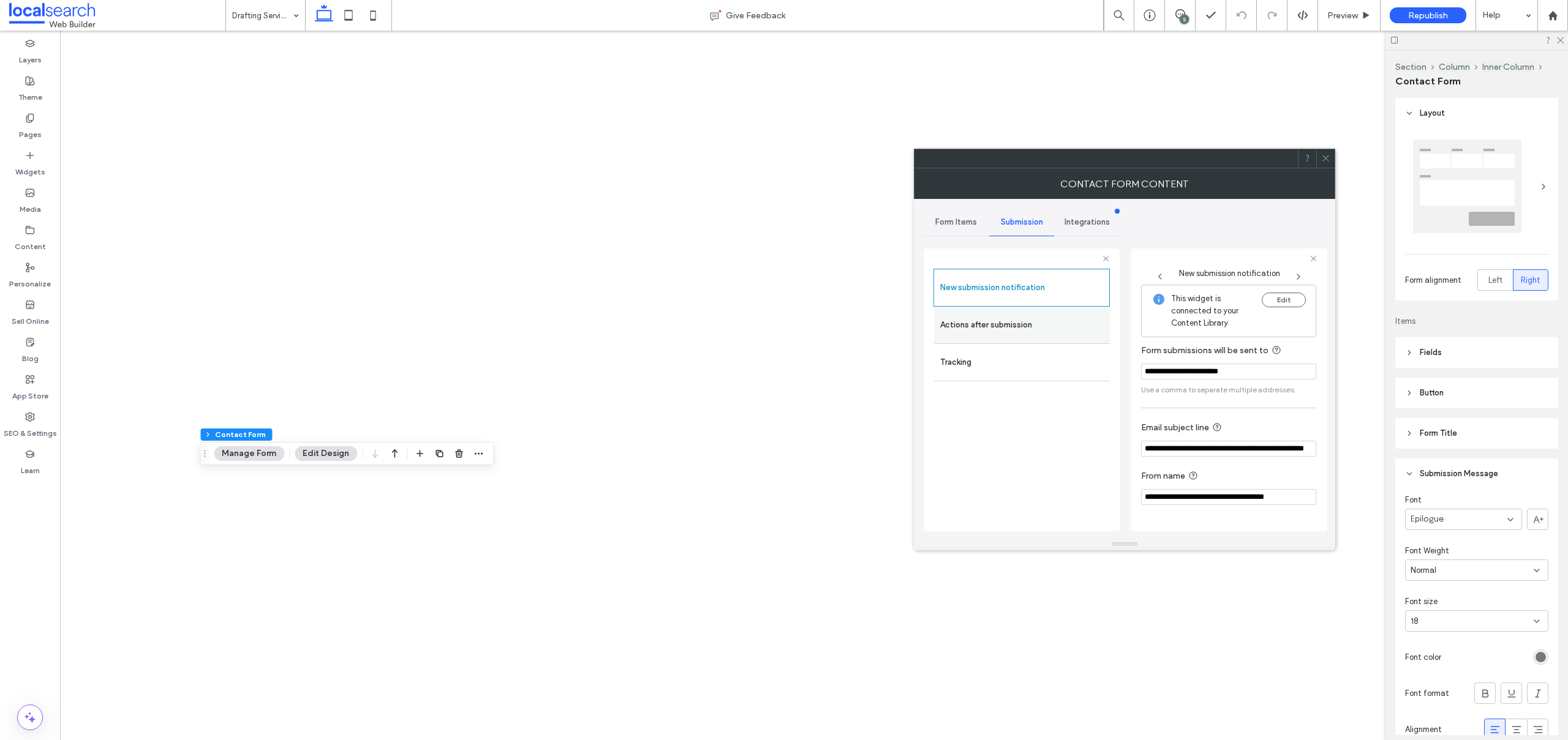
click at [998, 326] on label "Actions after submission" at bounding box center [1022, 326] width 163 height 25
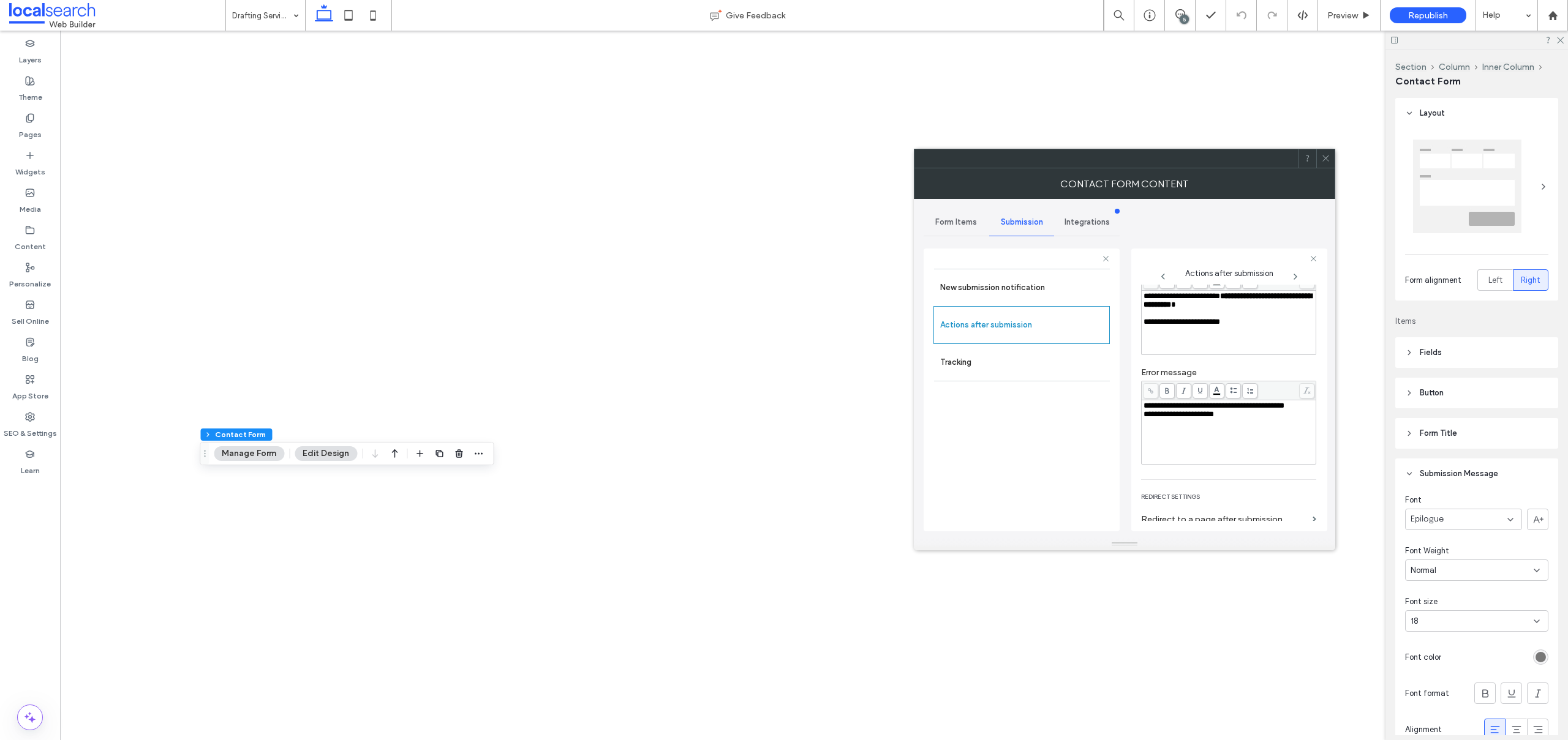
scroll to position [141, 0]
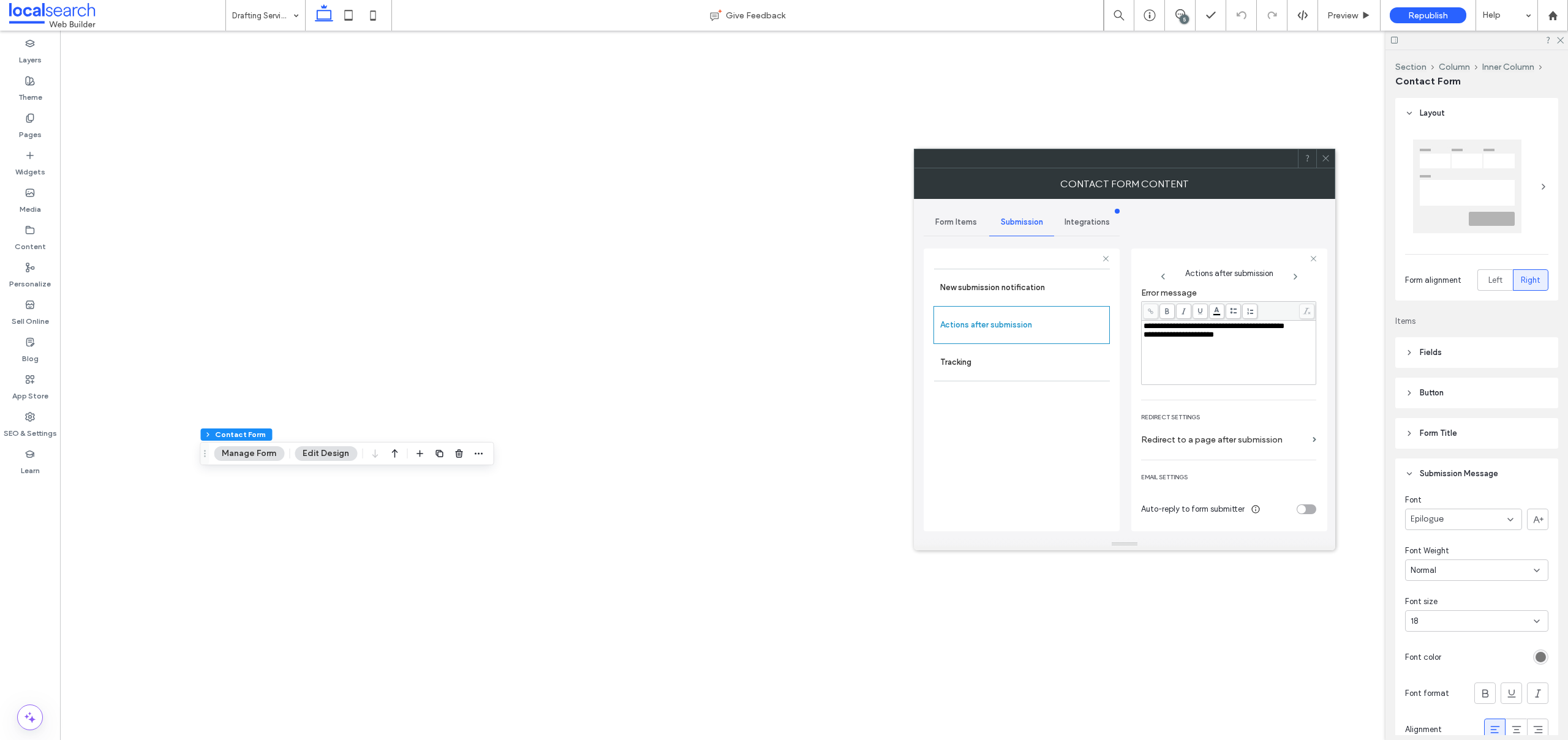
click at [1325, 156] on icon at bounding box center [1325, 158] width 9 height 9
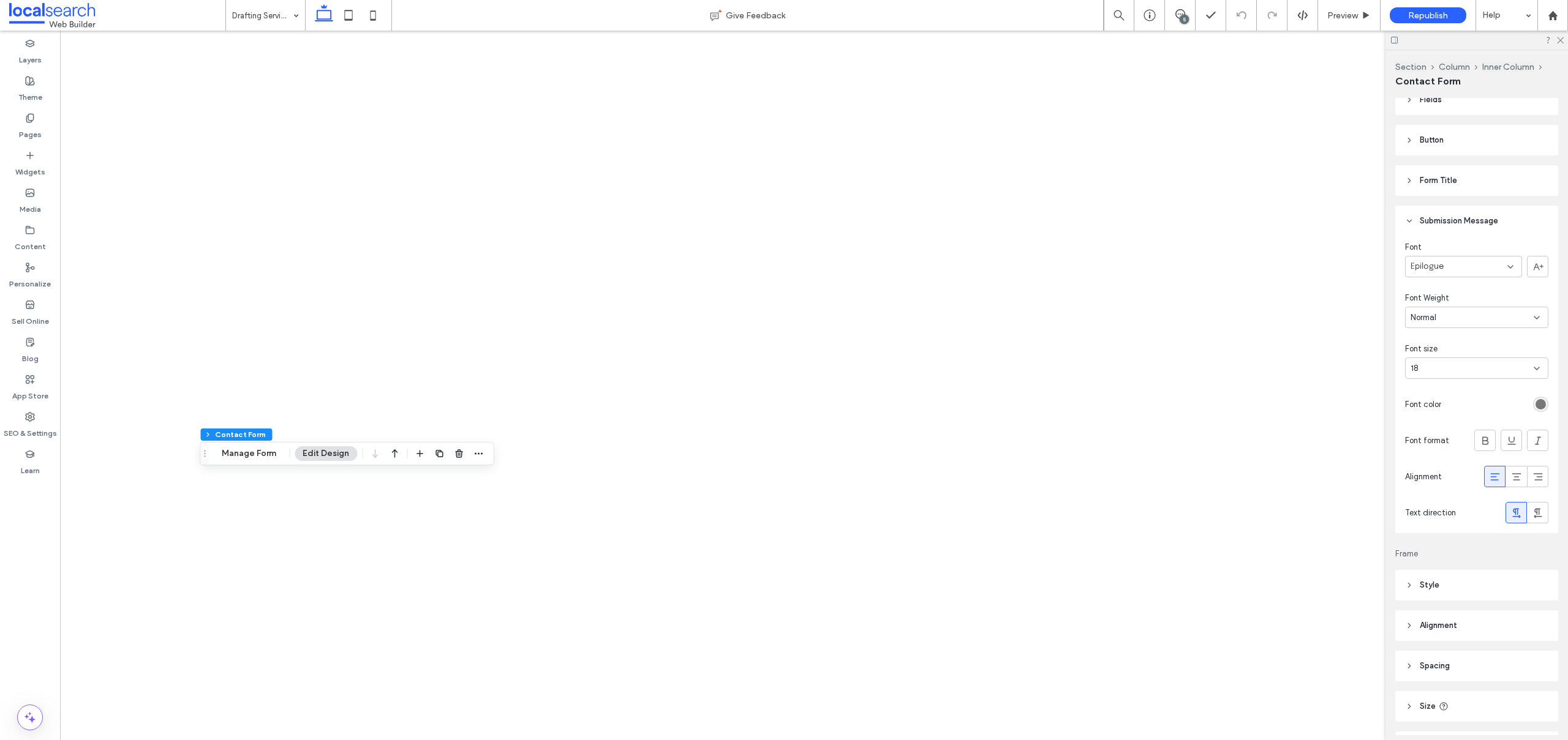
scroll to position [282, 0]
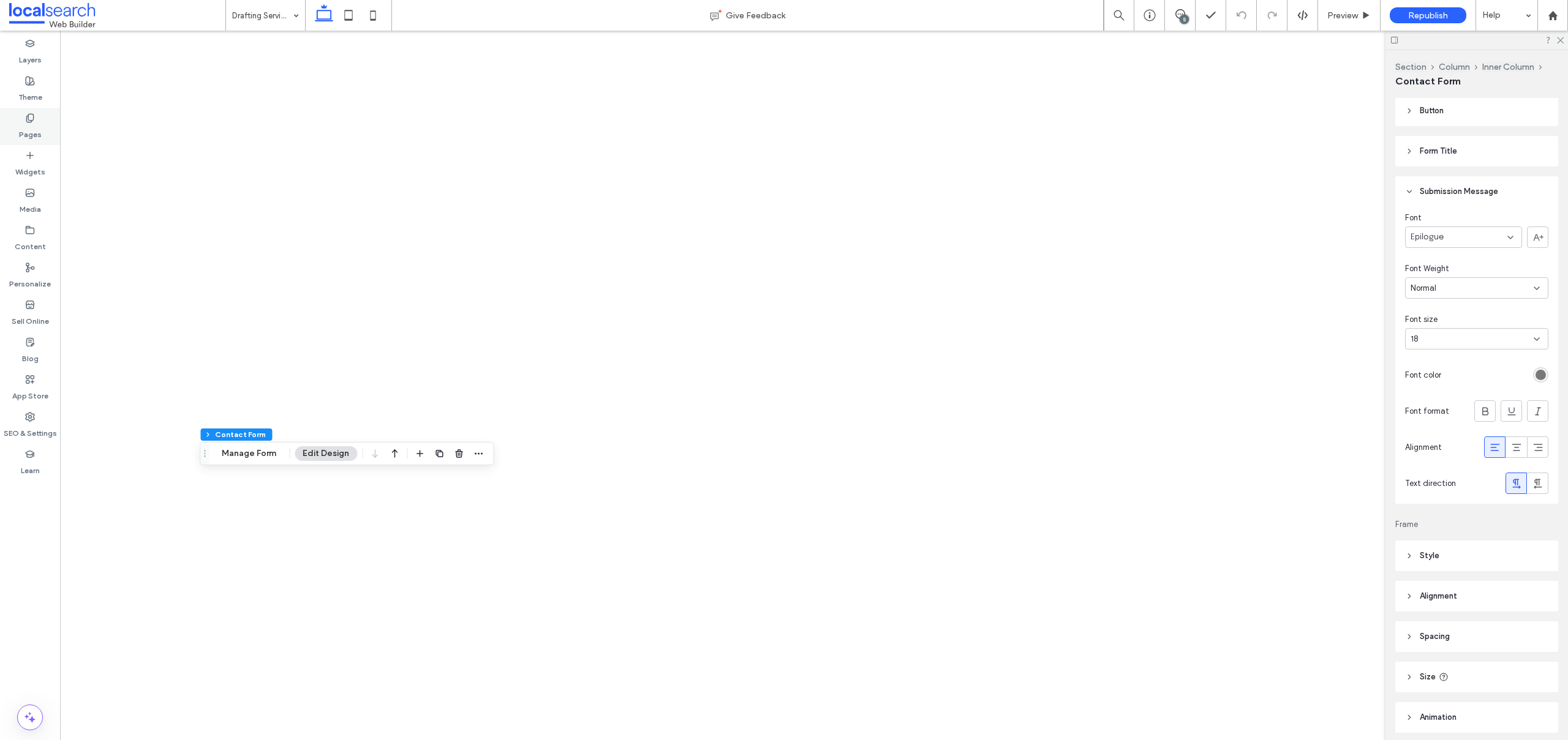
click at [41, 114] on div "Pages" at bounding box center [30, 126] width 60 height 37
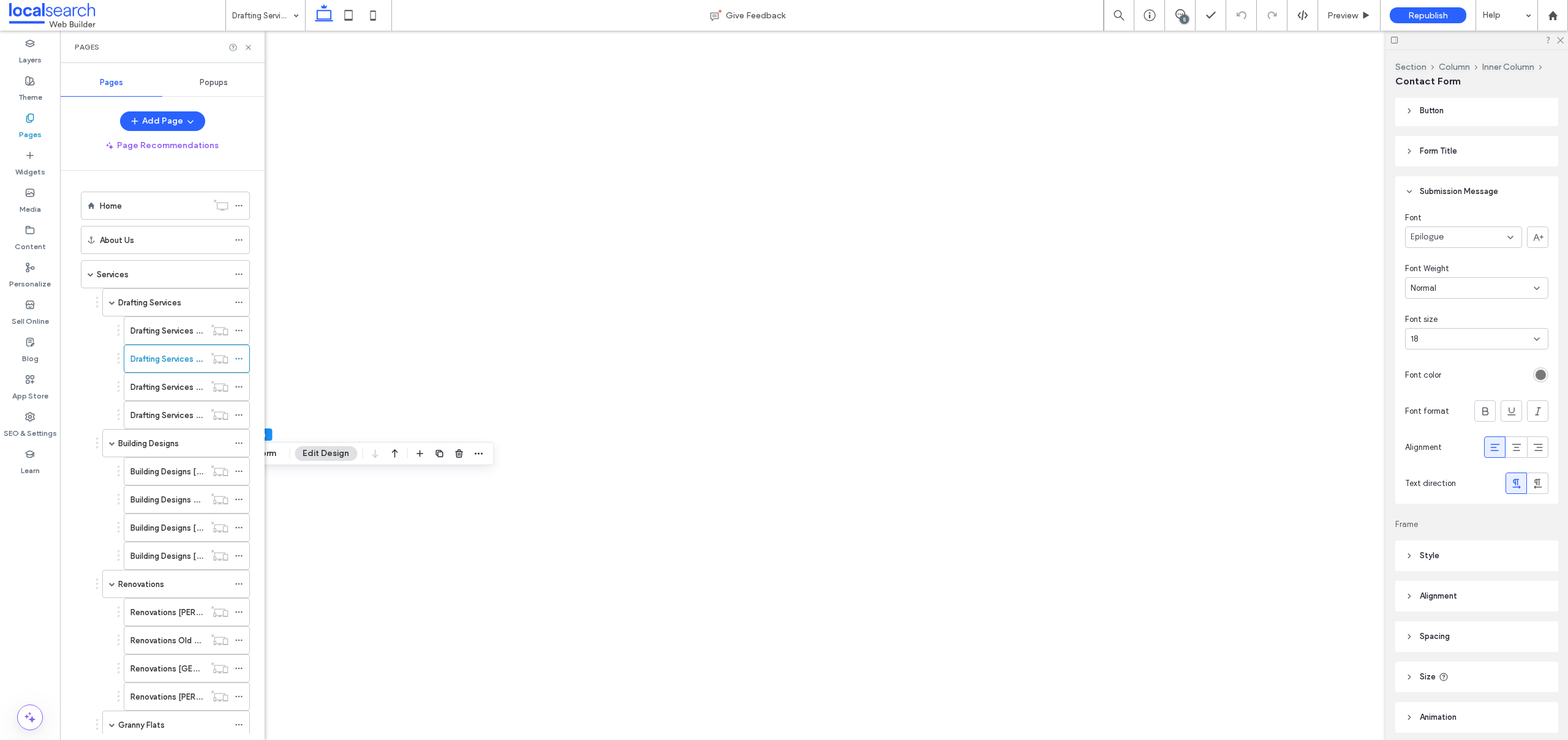
click at [135, 390] on label "Drafting Services [GEOGRAPHIC_DATA]" at bounding box center [204, 387] width 147 height 21
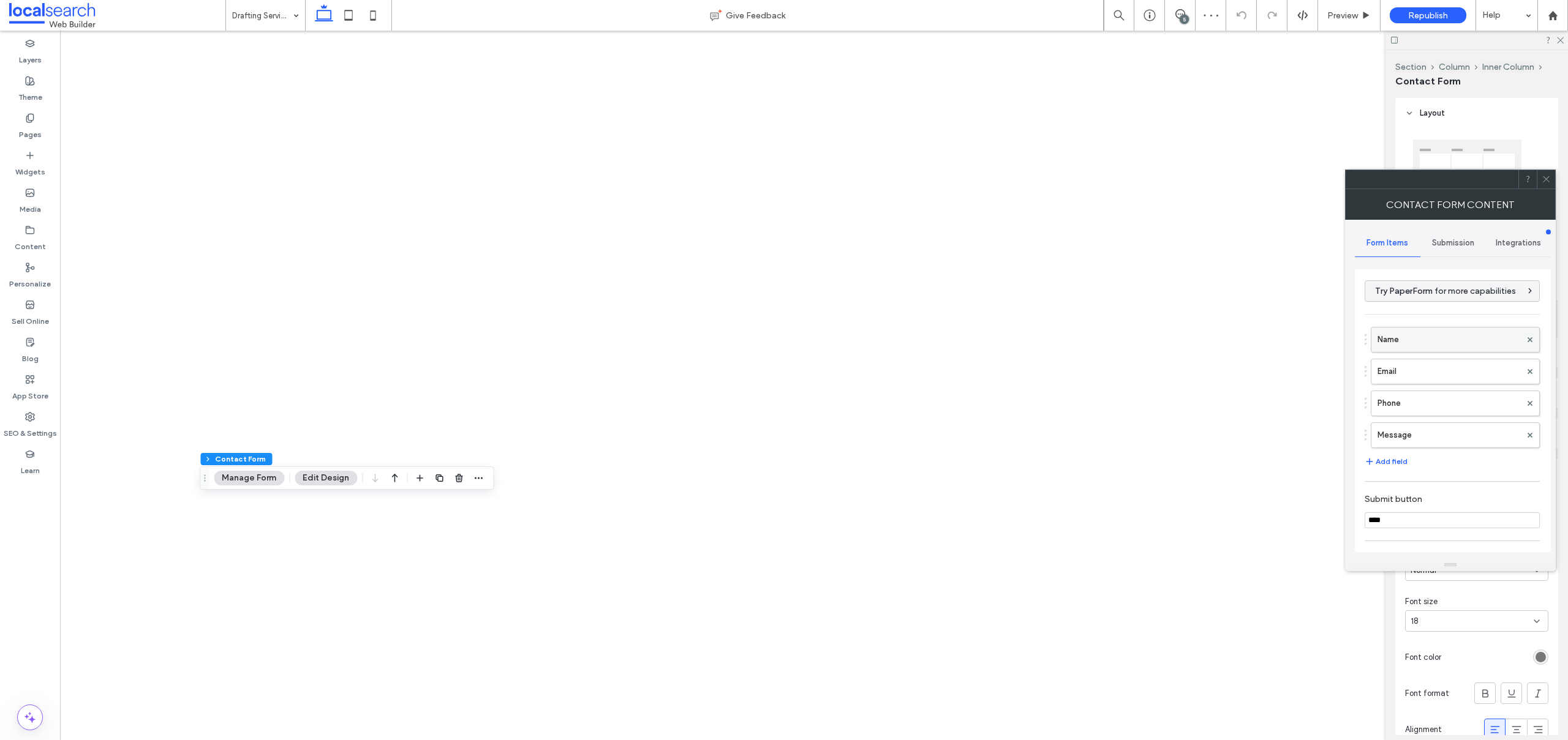
click at [1389, 329] on label "Name" at bounding box center [1449, 340] width 143 height 25
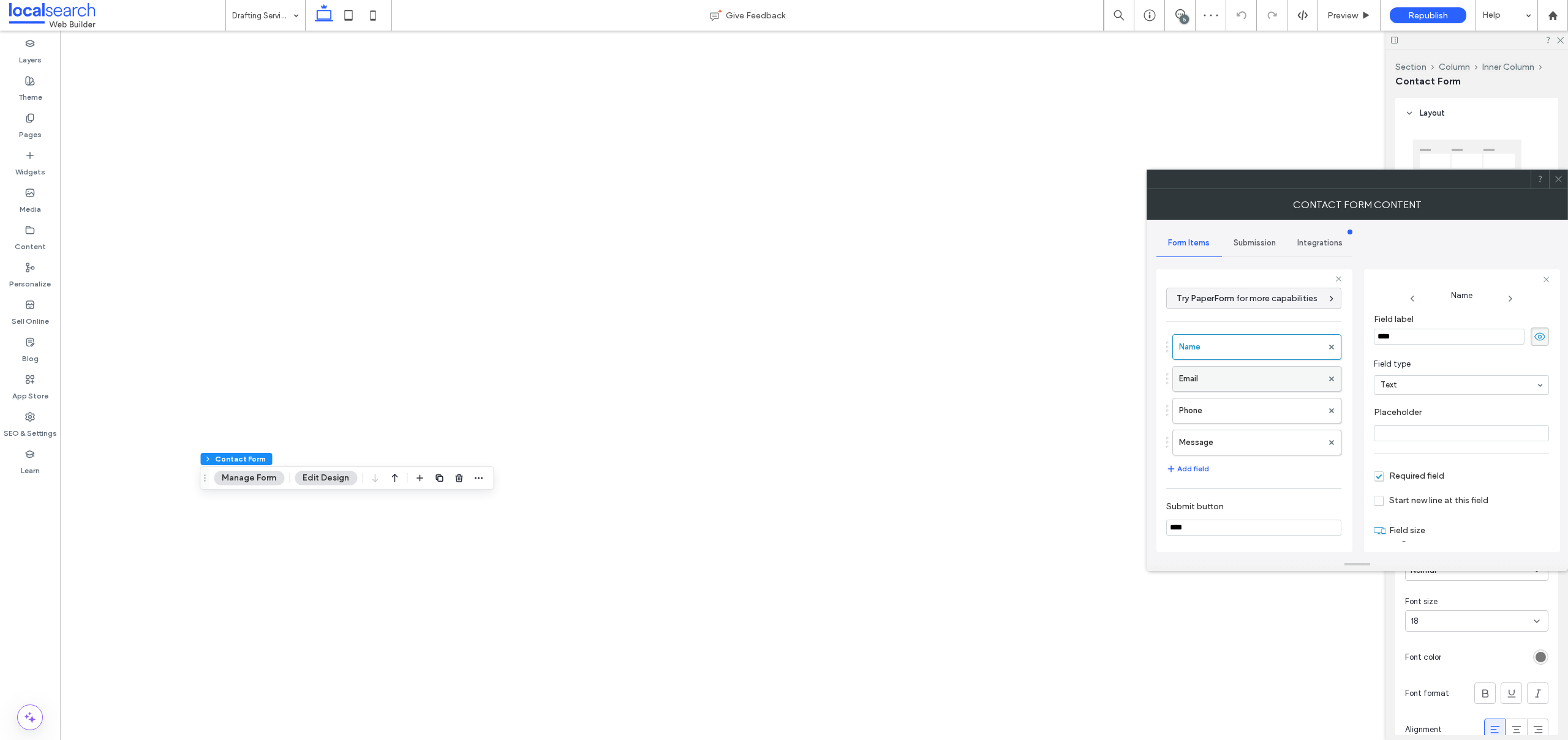
click at [1207, 374] on label "Email" at bounding box center [1251, 379] width 143 height 25
click at [1203, 412] on label "Phone" at bounding box center [1251, 411] width 143 height 25
click at [1212, 450] on label "Message" at bounding box center [1251, 443] width 143 height 25
type input "**"
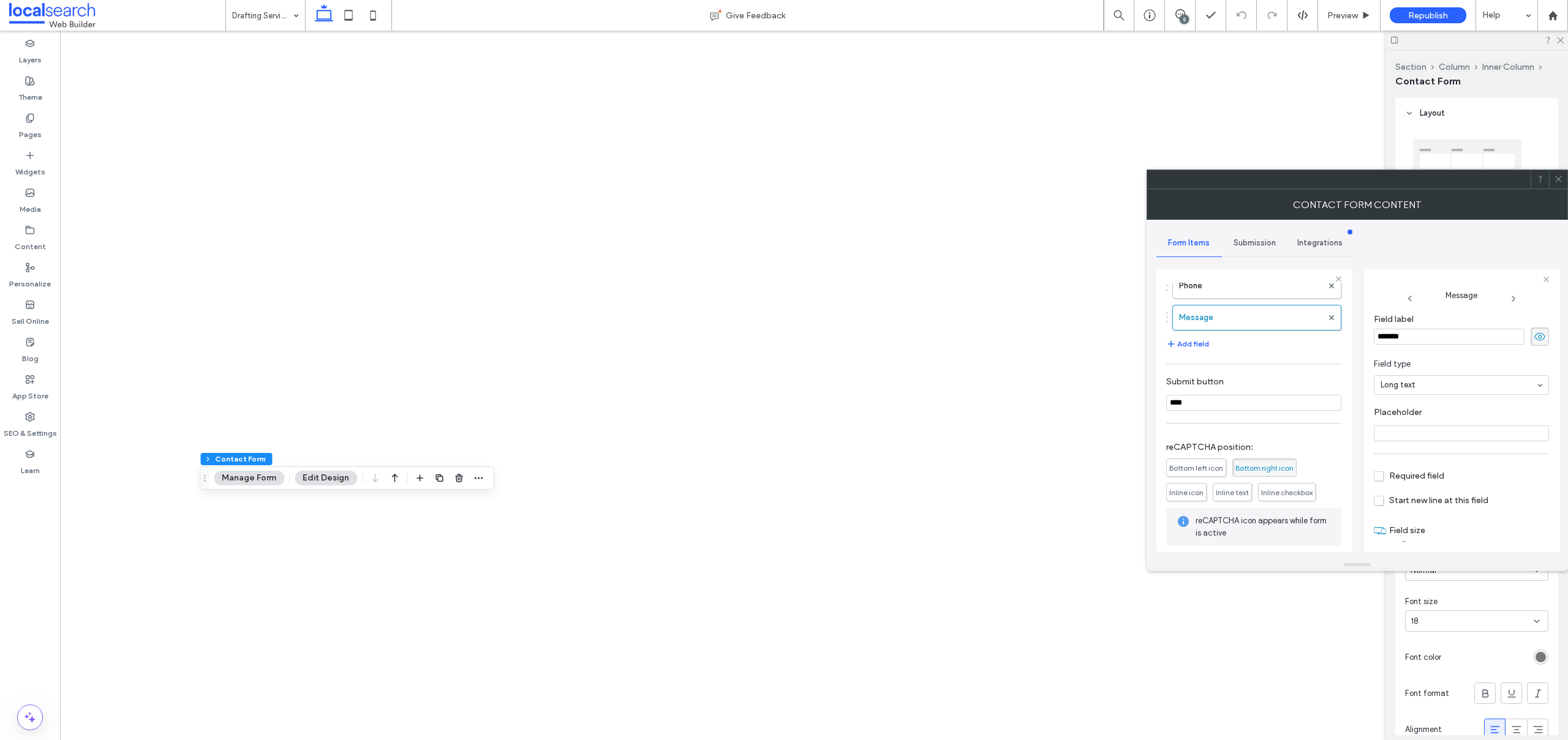
scroll to position [184, 0]
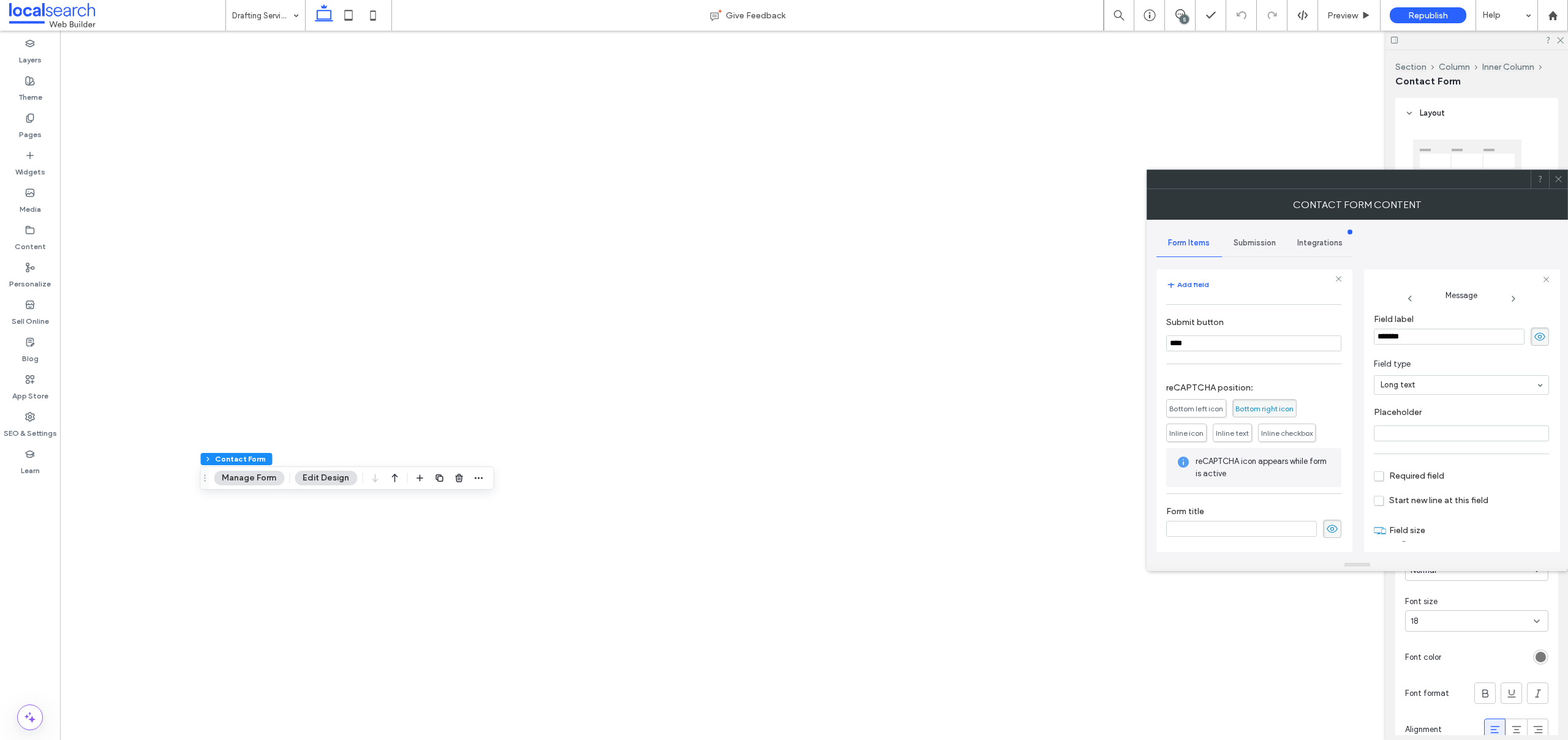
click at [1235, 241] on span "Submission" at bounding box center [1254, 243] width 42 height 10
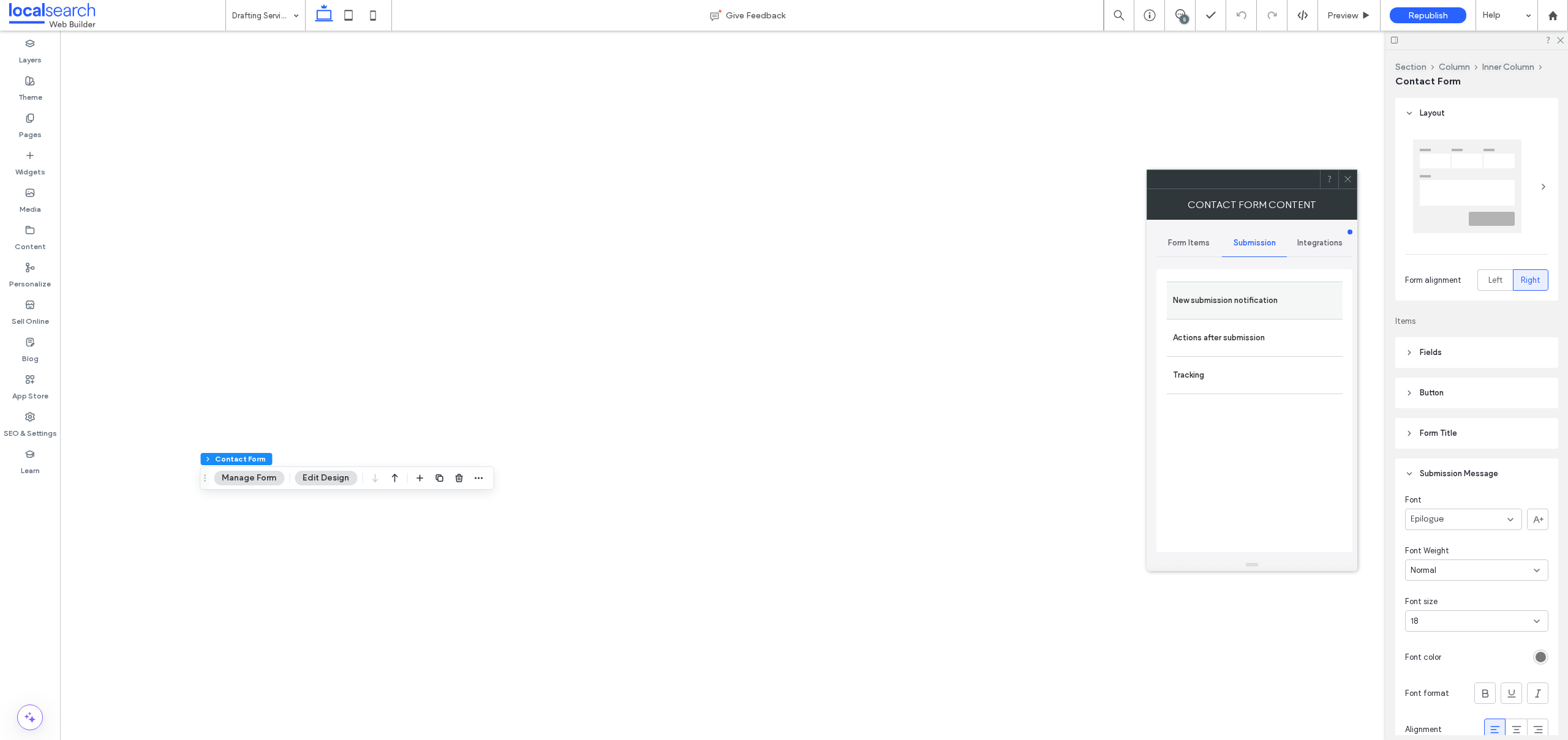
click at [1191, 284] on div "New submission notification" at bounding box center [1254, 300] width 176 height 37
click at [1232, 303] on label "New submission notification" at bounding box center [1254, 301] width 163 height 25
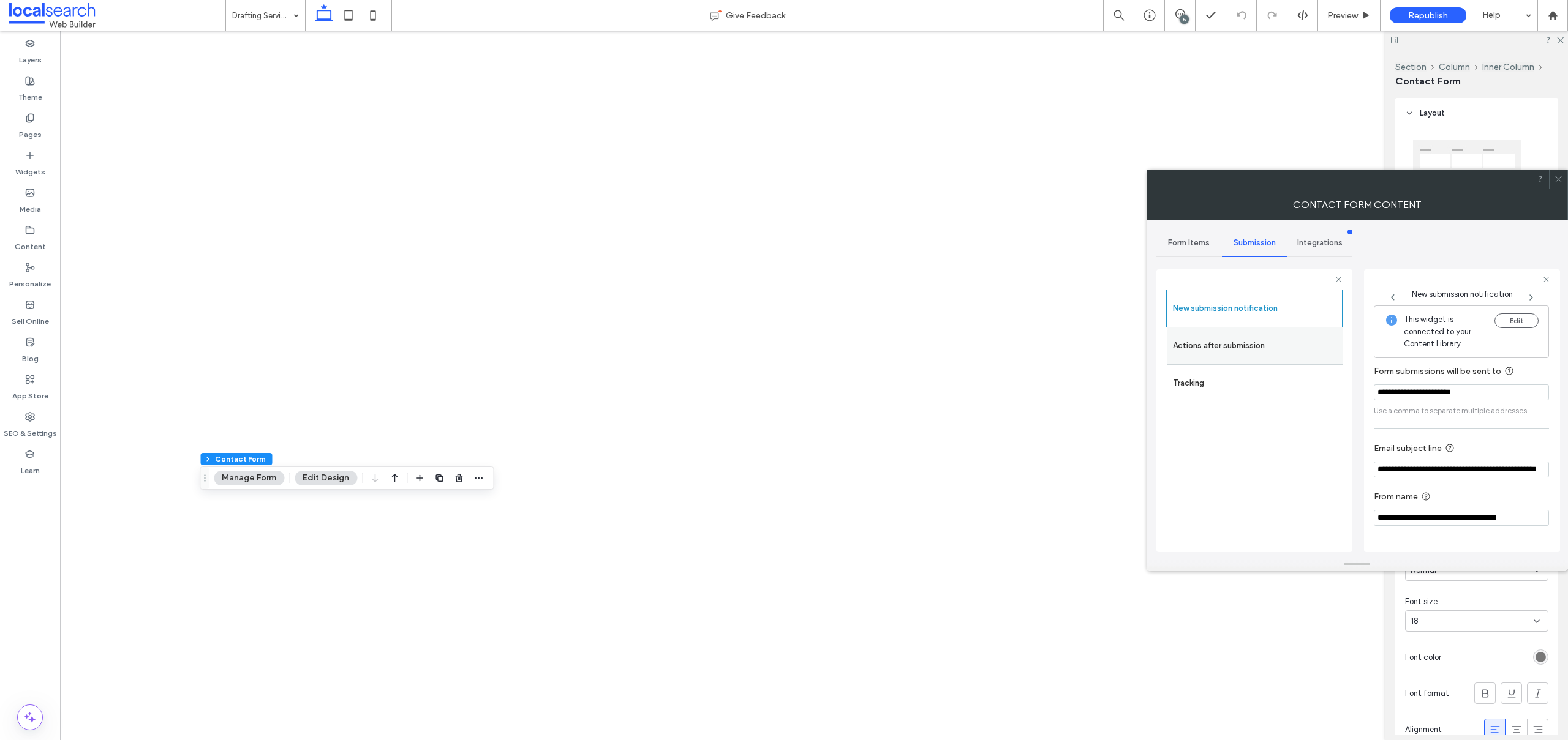
click at [1247, 350] on label "Actions after submission" at bounding box center [1254, 346] width 163 height 25
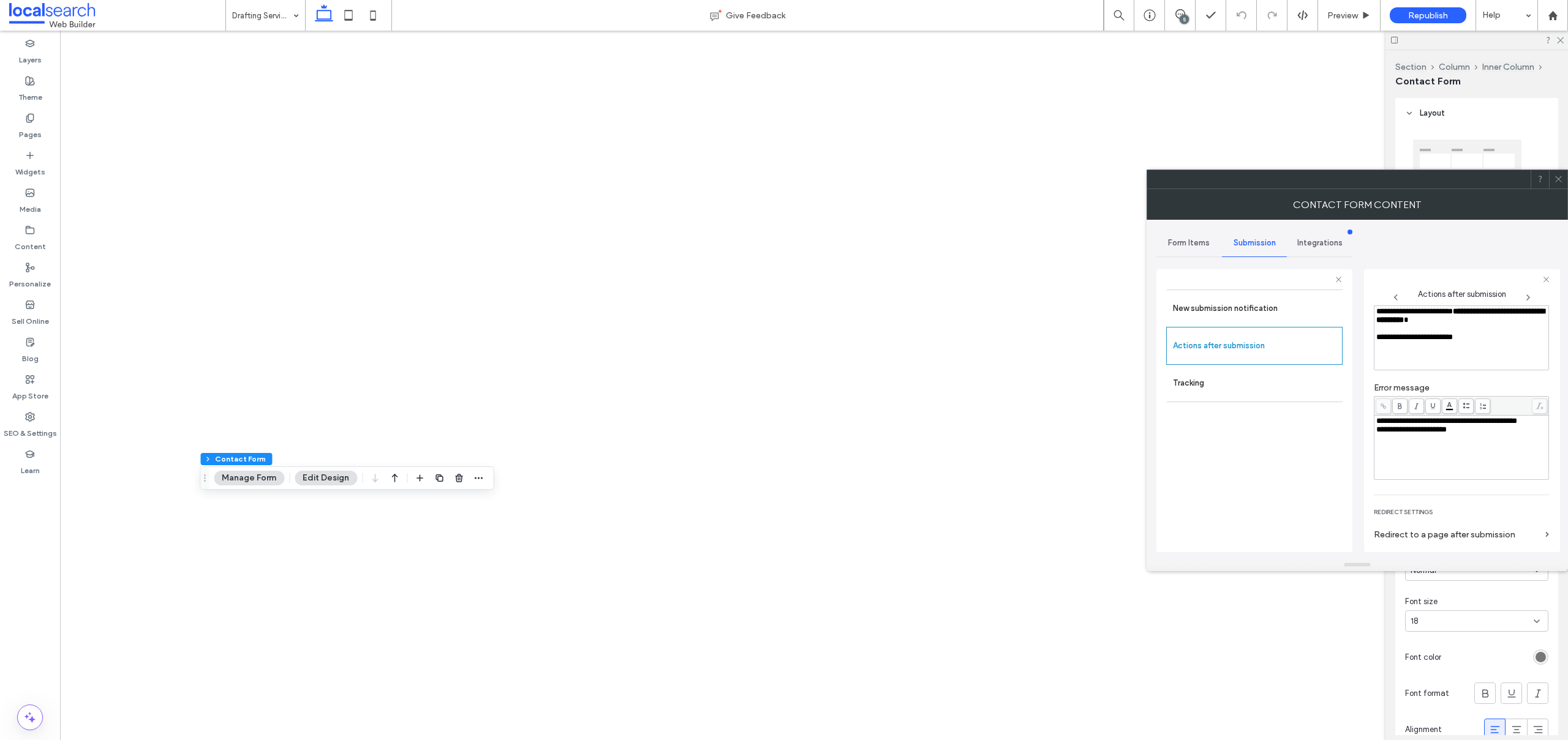
scroll to position [141, 0]
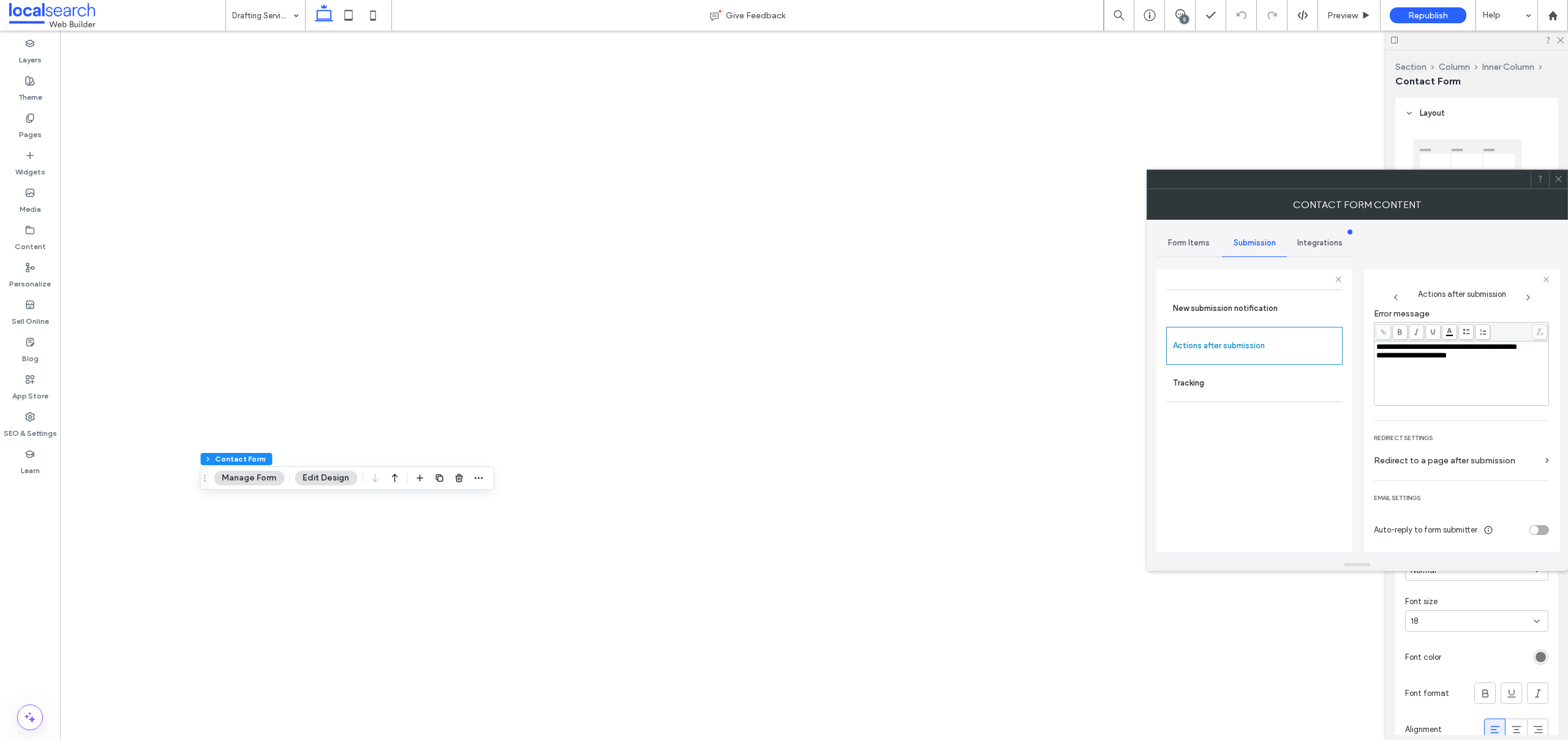
click at [1557, 177] on use at bounding box center [1558, 179] width 6 height 6
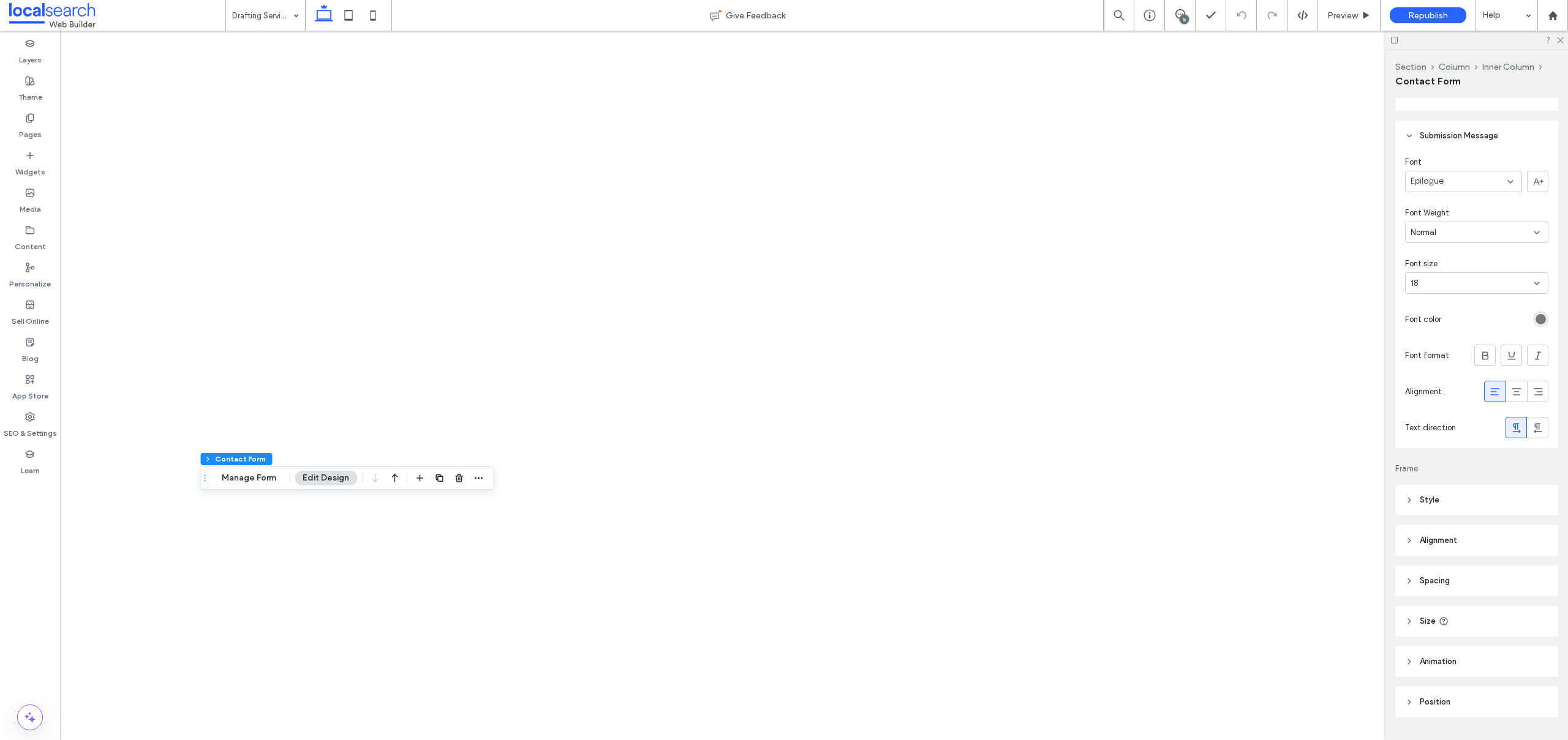
scroll to position [369, 0]
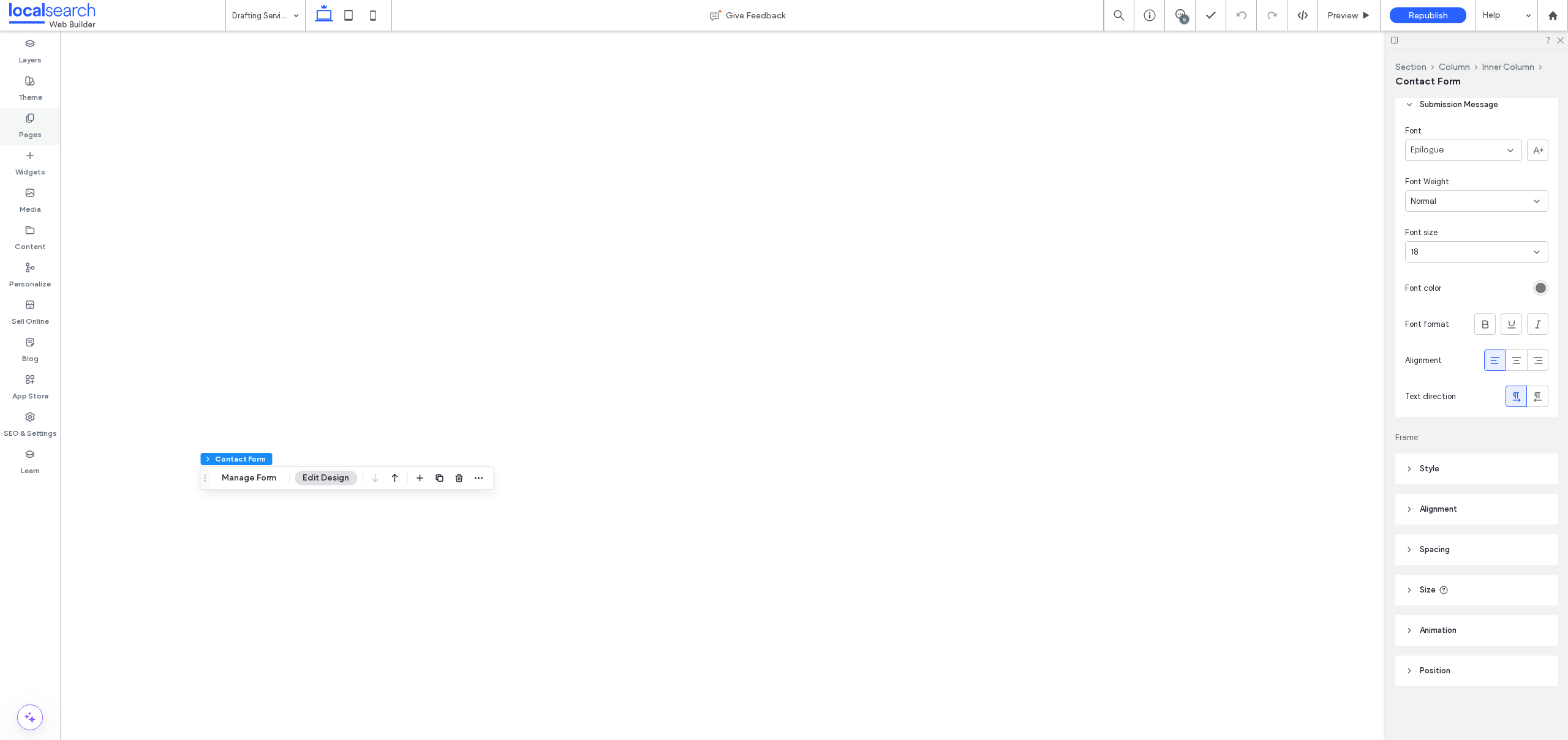
click at [27, 124] on label "Pages" at bounding box center [30, 131] width 23 height 17
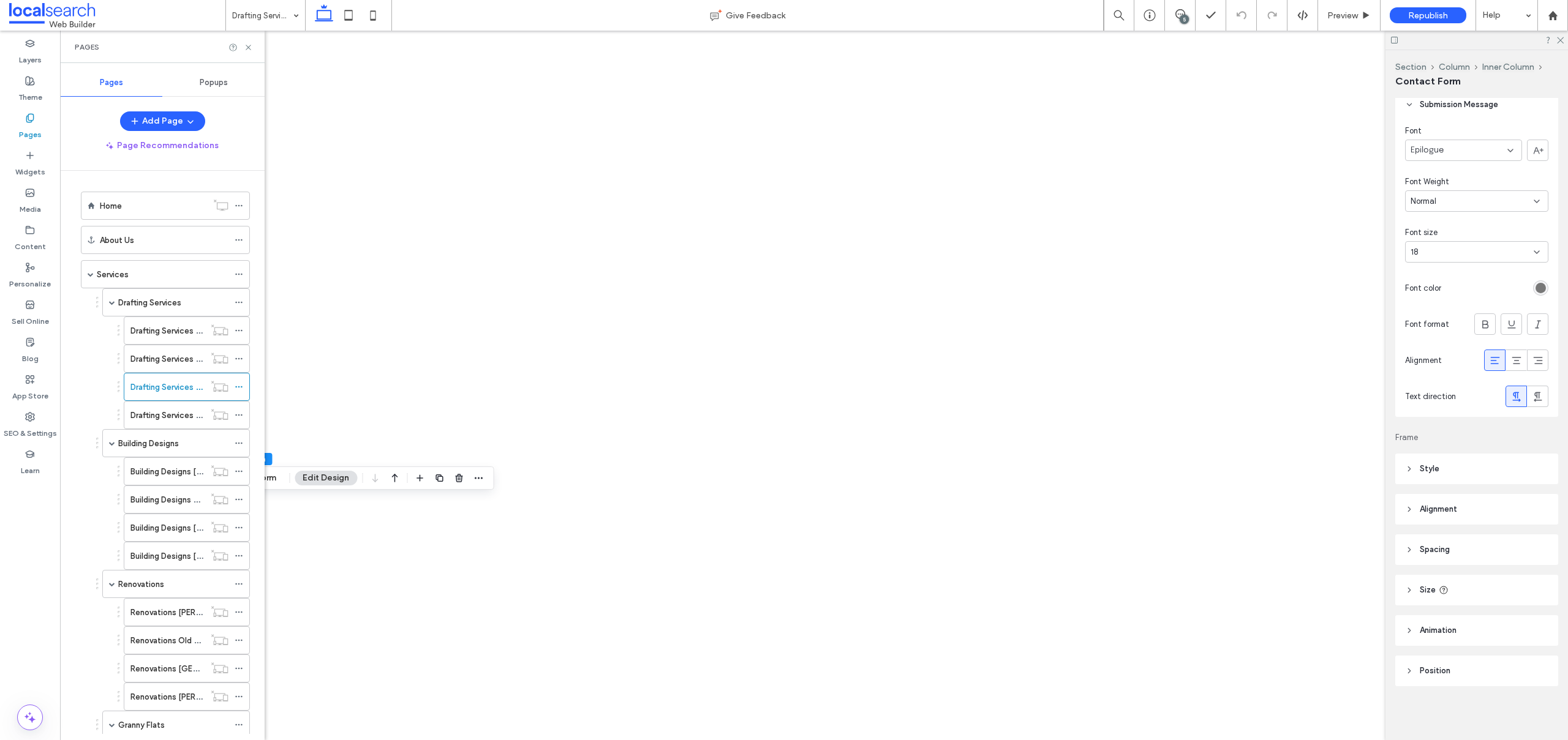
click at [159, 408] on label "Drafting Services [PERSON_NAME]" at bounding box center [194, 415] width 127 height 21
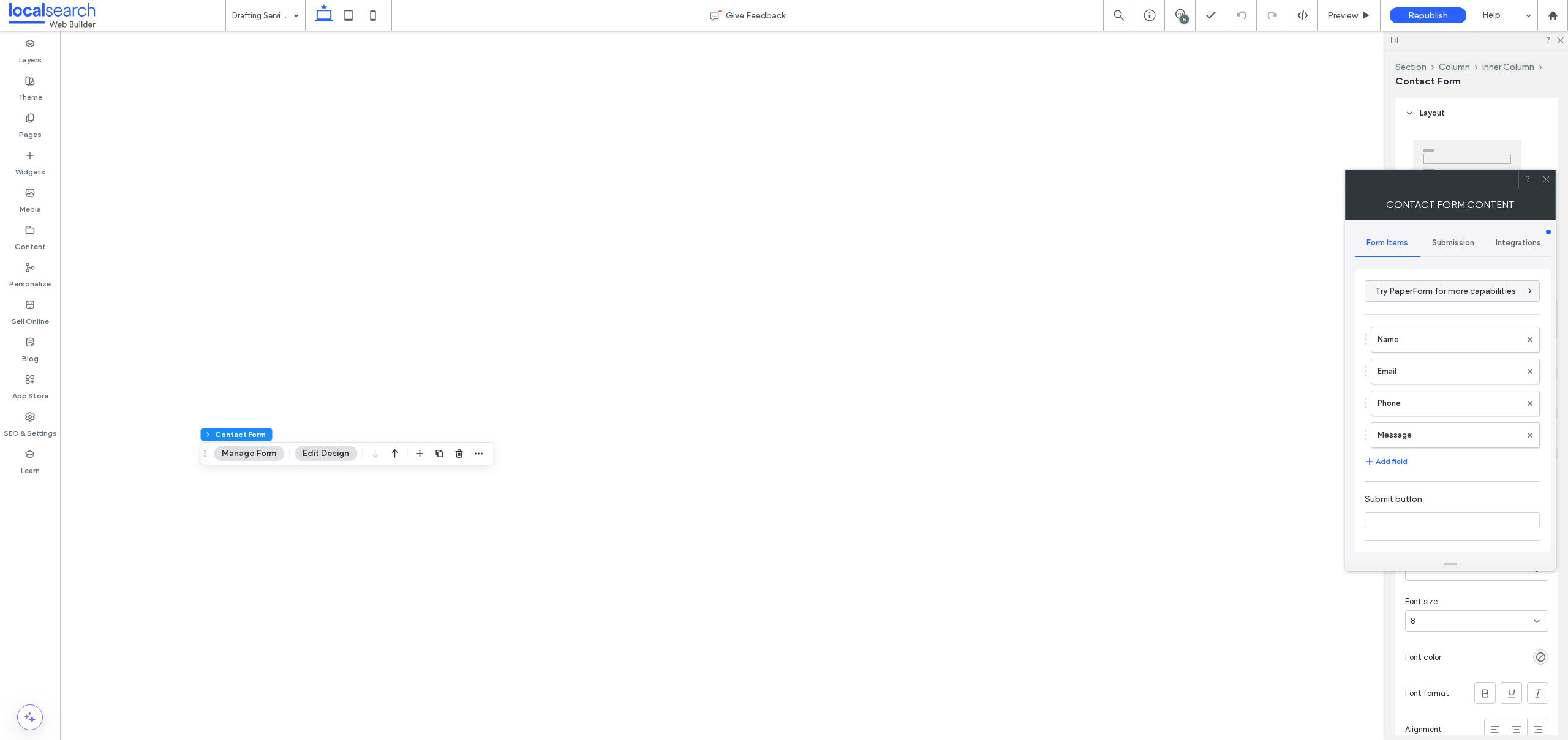
type input "****"
type input "*"
type input "***"
click at [1395, 355] on div "Name Email Phone Message" at bounding box center [1452, 384] width 175 height 128
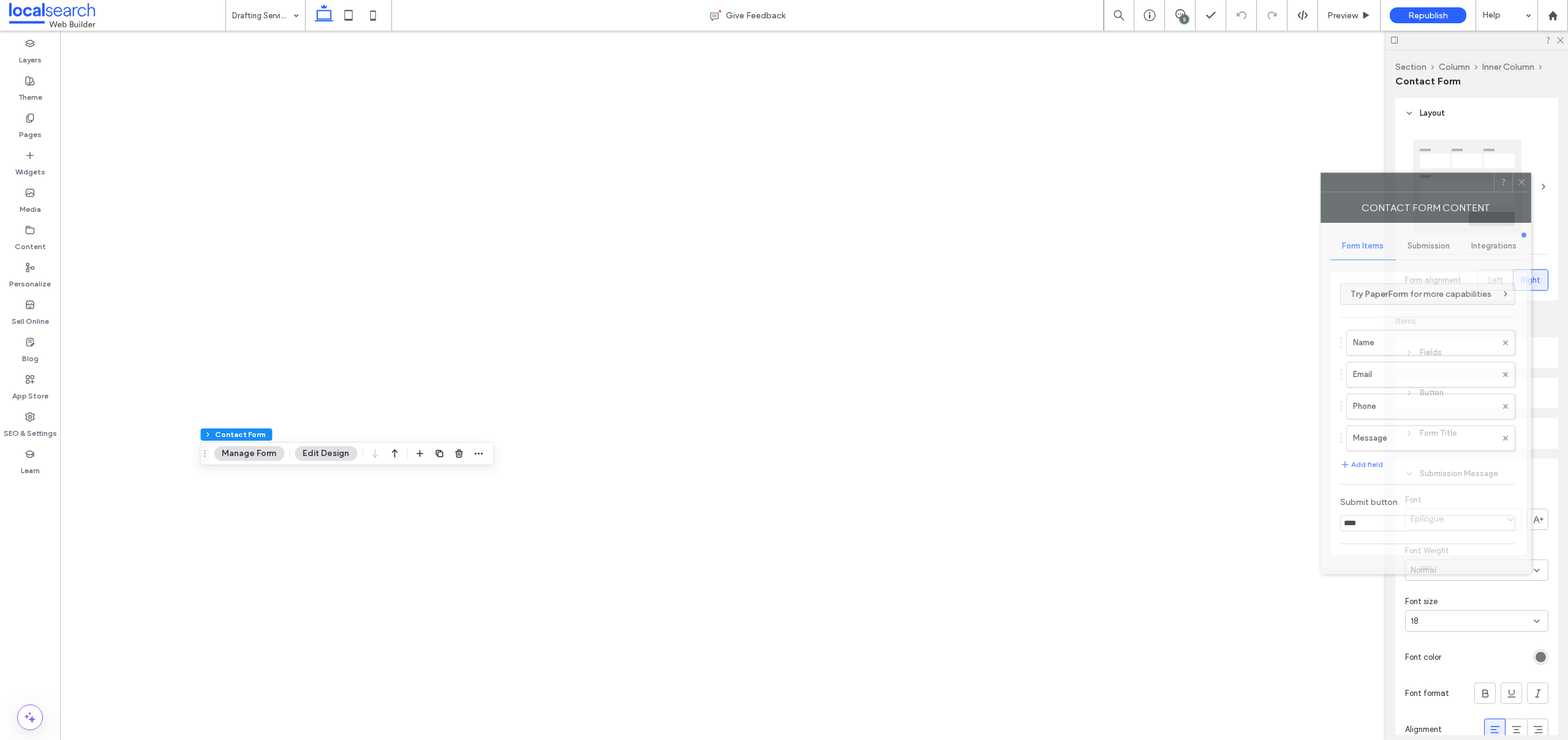
drag, startPoint x: 1378, startPoint y: 174, endPoint x: 903, endPoint y: 126, distance: 477.4
click at [1321, 173] on div at bounding box center [1407, 182] width 172 height 19
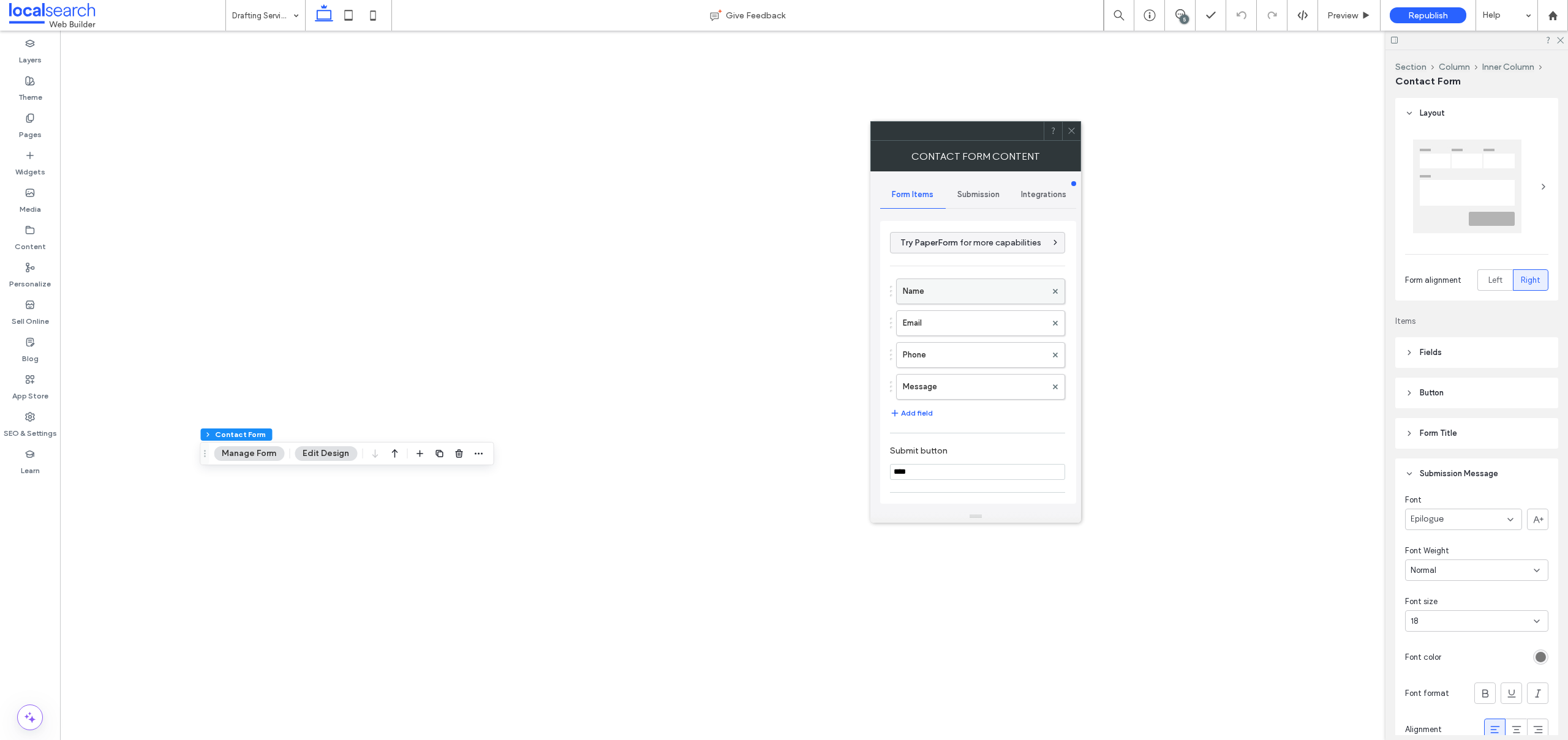
click at [893, 294] on div "Name" at bounding box center [977, 291] width 175 height 26
click at [925, 292] on label "Name" at bounding box center [975, 292] width 143 height 25
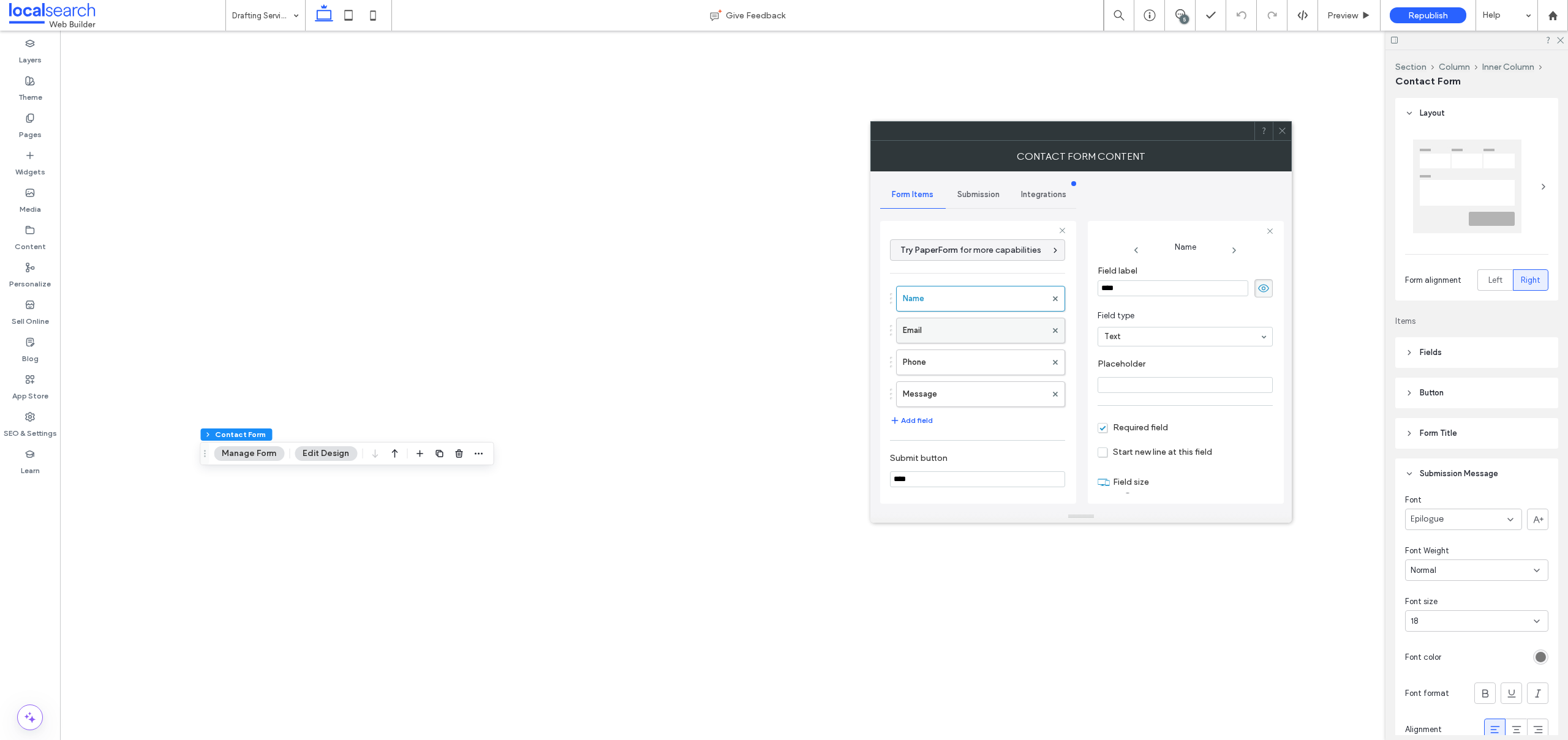
click at [973, 324] on label "Email" at bounding box center [975, 331] width 143 height 25
click at [959, 364] on label "Phone" at bounding box center [975, 363] width 143 height 25
click at [957, 391] on label "Message" at bounding box center [975, 394] width 143 height 25
type input "**"
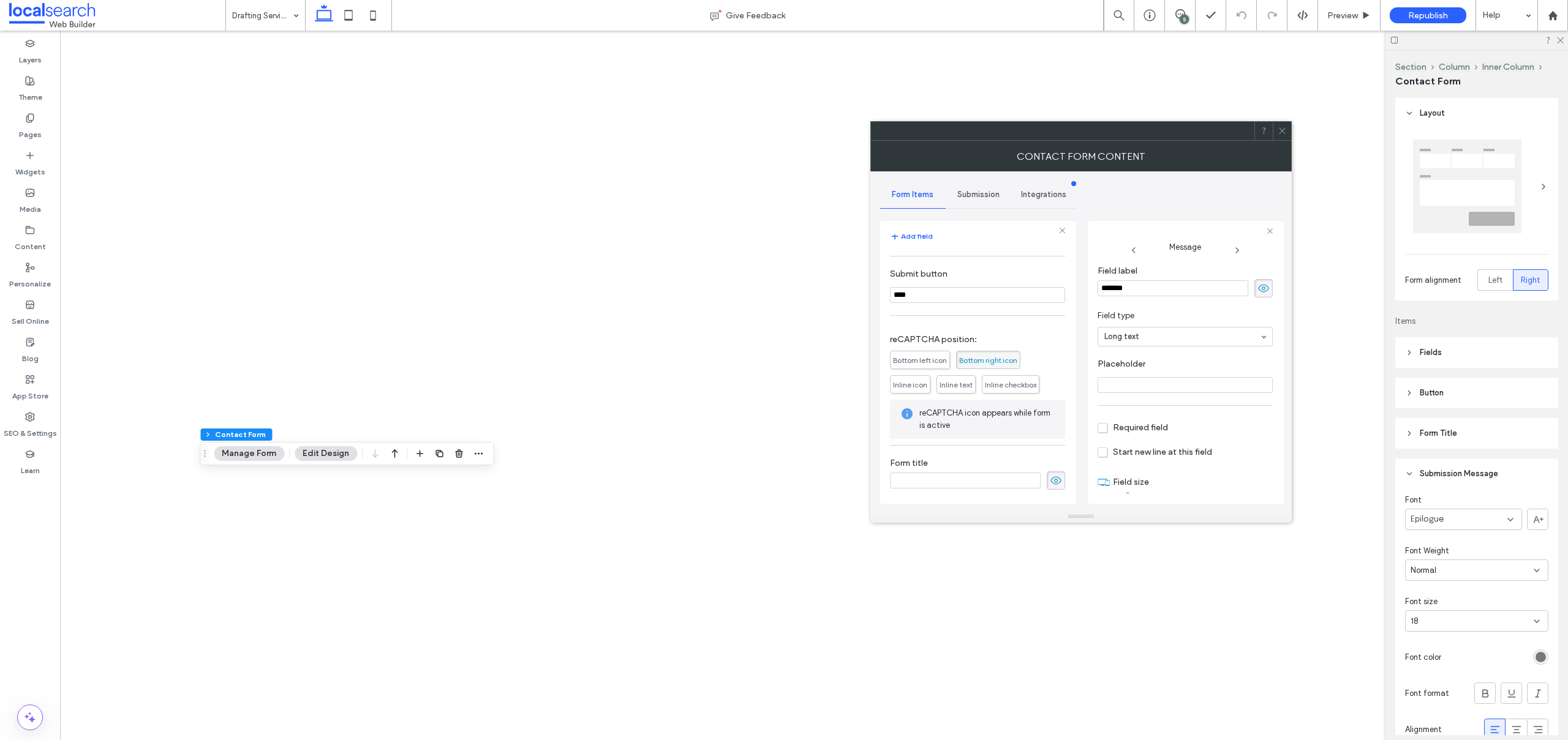
click at [972, 190] on span "Submission" at bounding box center [978, 194] width 42 height 10
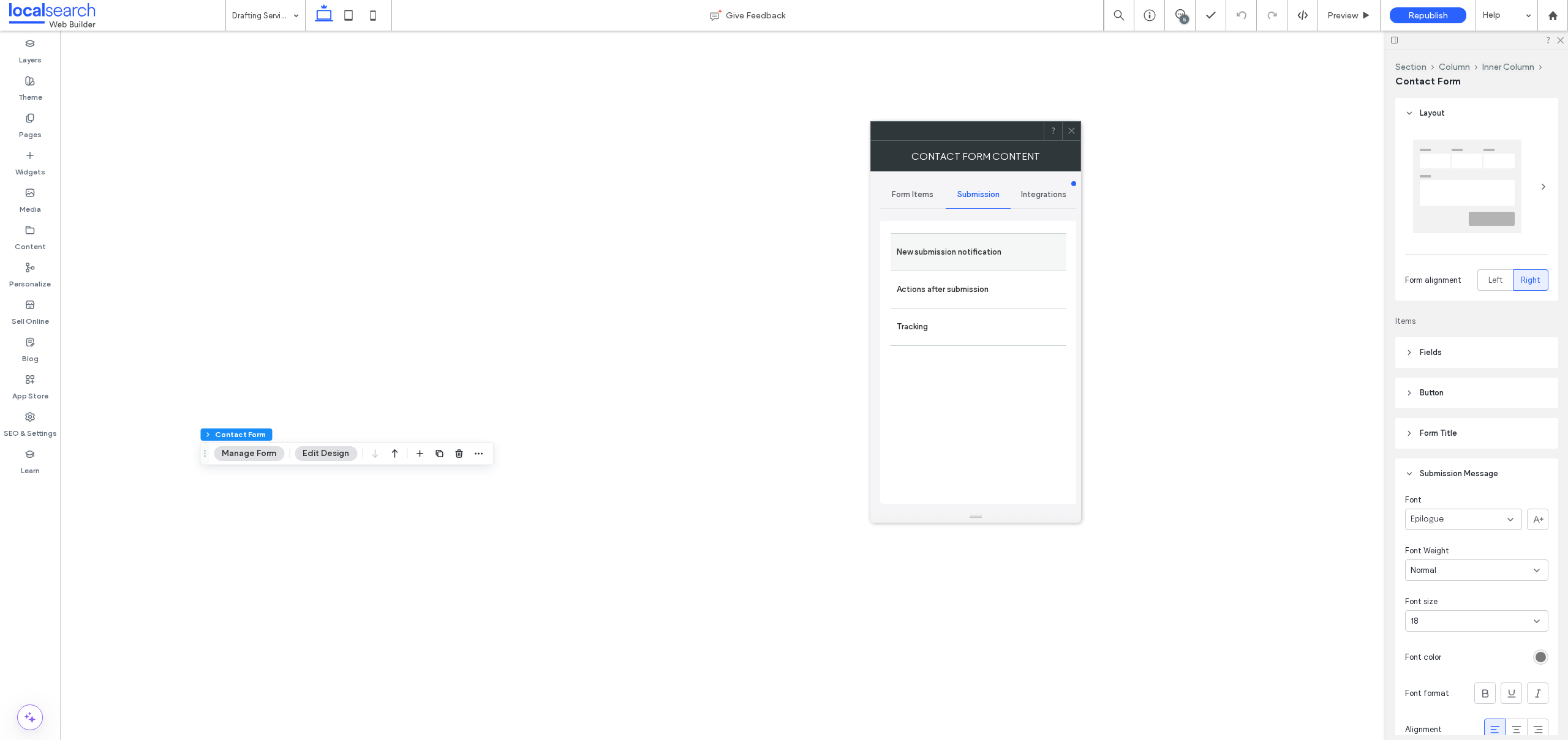
click at [935, 245] on label "New submission notification" at bounding box center [978, 252] width 163 height 25
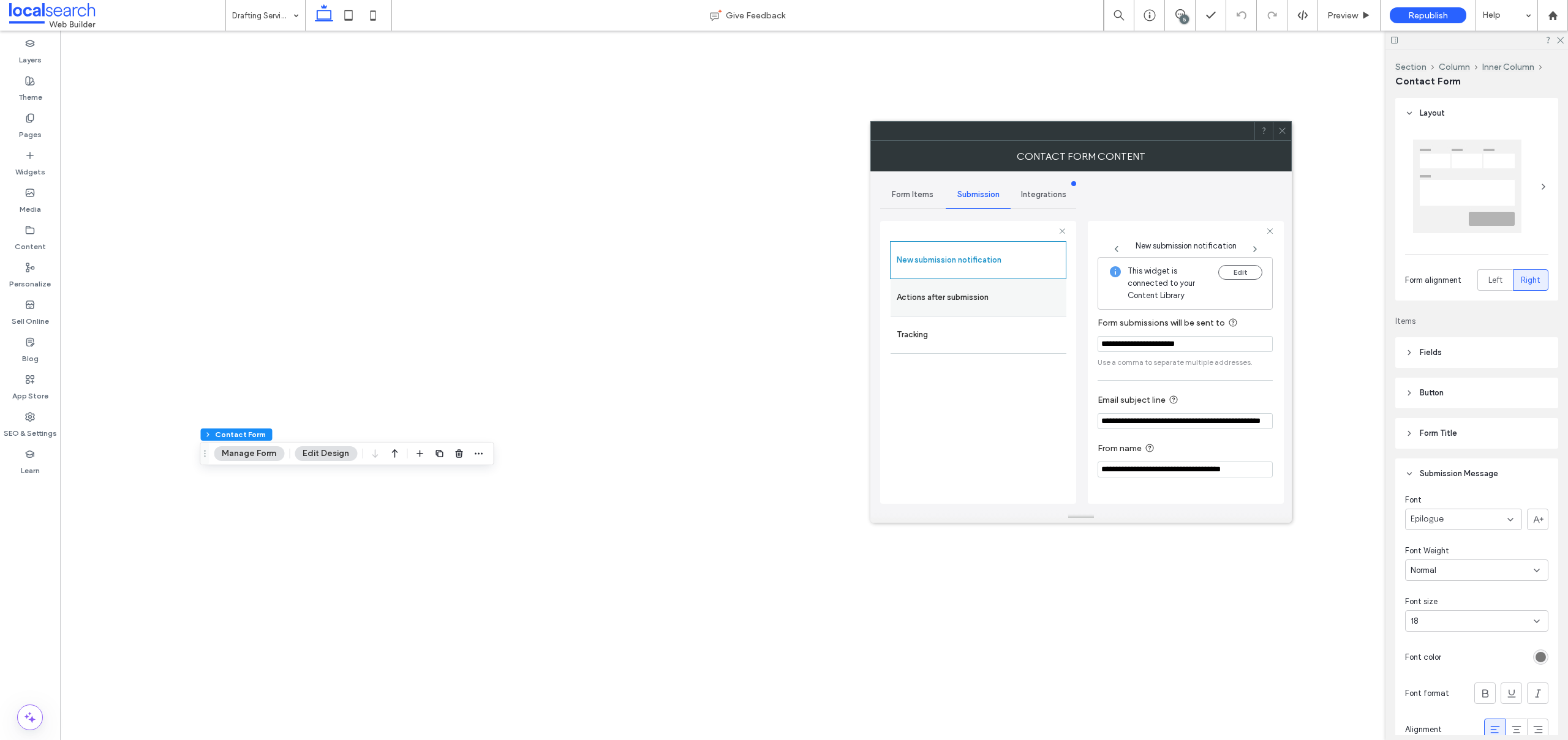
click at [927, 290] on label "Actions after submission" at bounding box center [978, 298] width 163 height 25
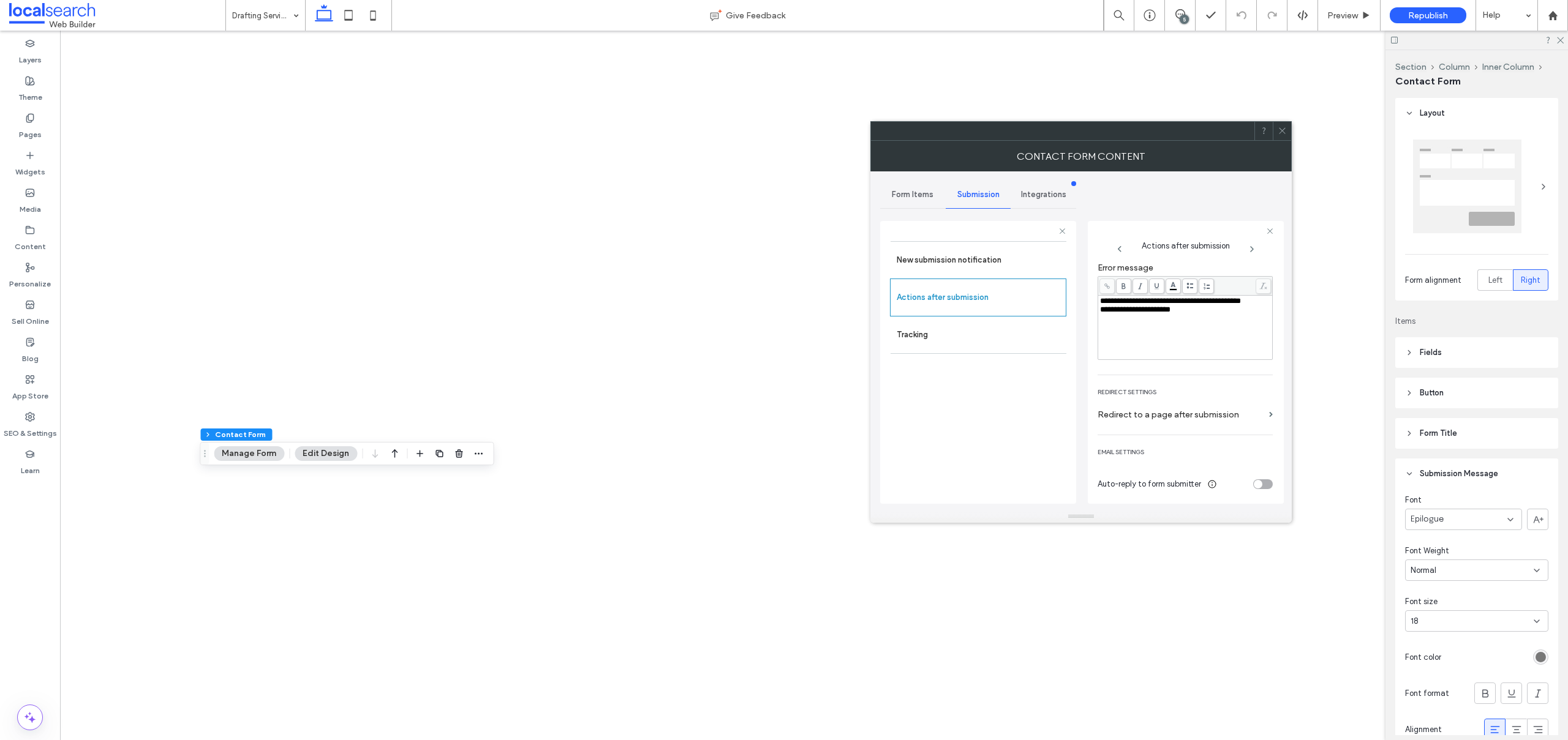
scroll to position [141, 0]
click at [1285, 128] on icon at bounding box center [1282, 130] width 9 height 9
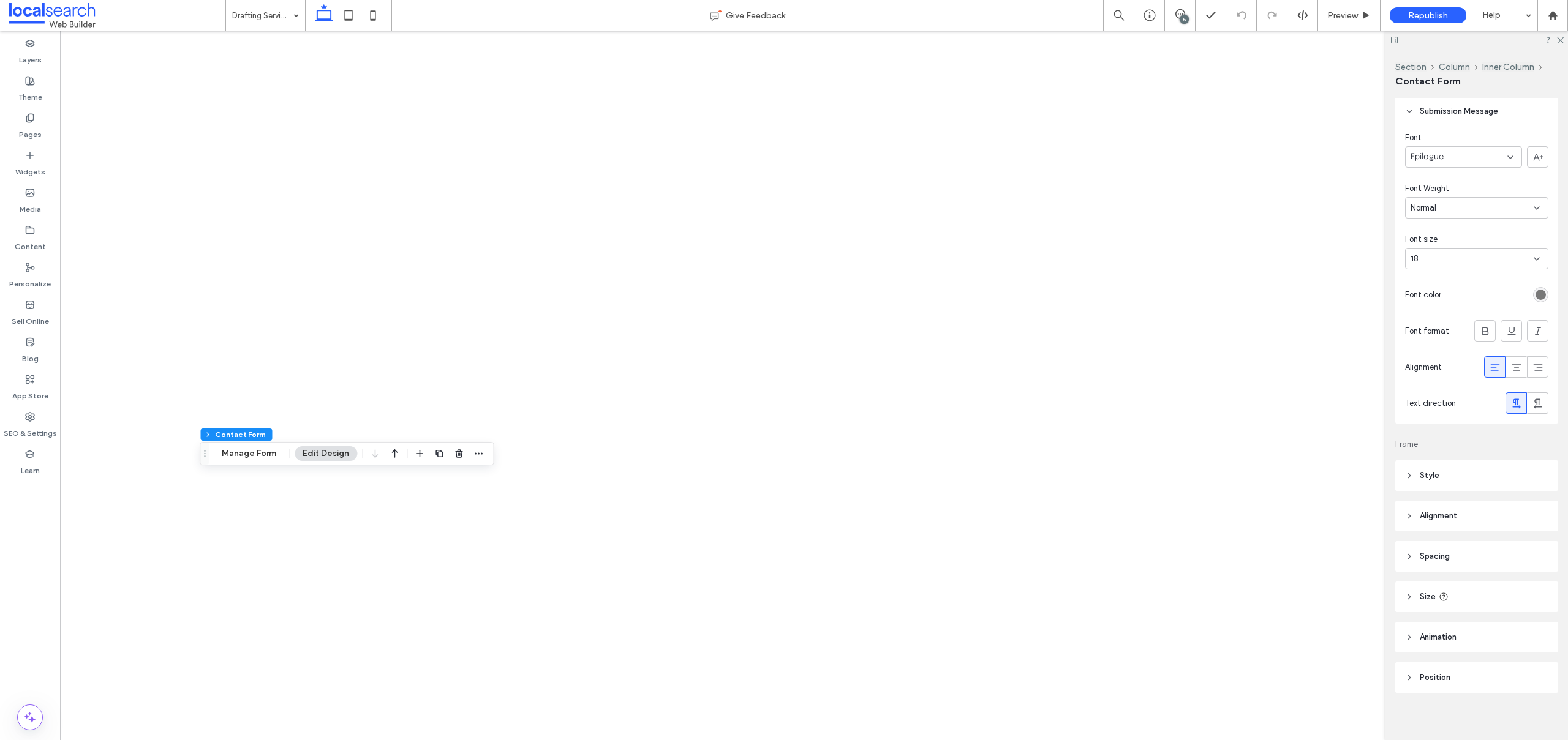
scroll to position [369, 0]
click at [25, 125] on label "Pages" at bounding box center [30, 131] width 23 height 17
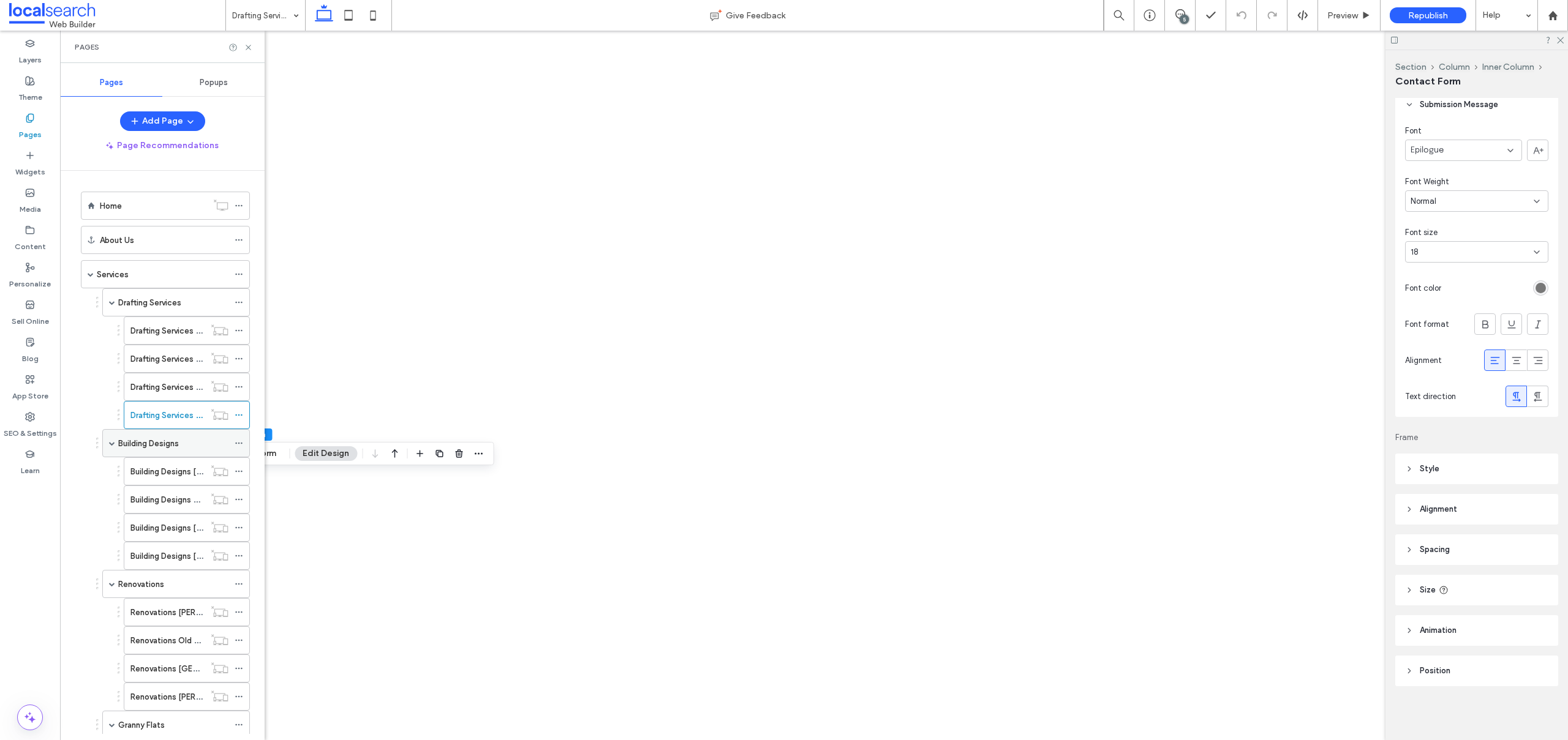
click at [137, 446] on label "Building Designs" at bounding box center [148, 443] width 61 height 21
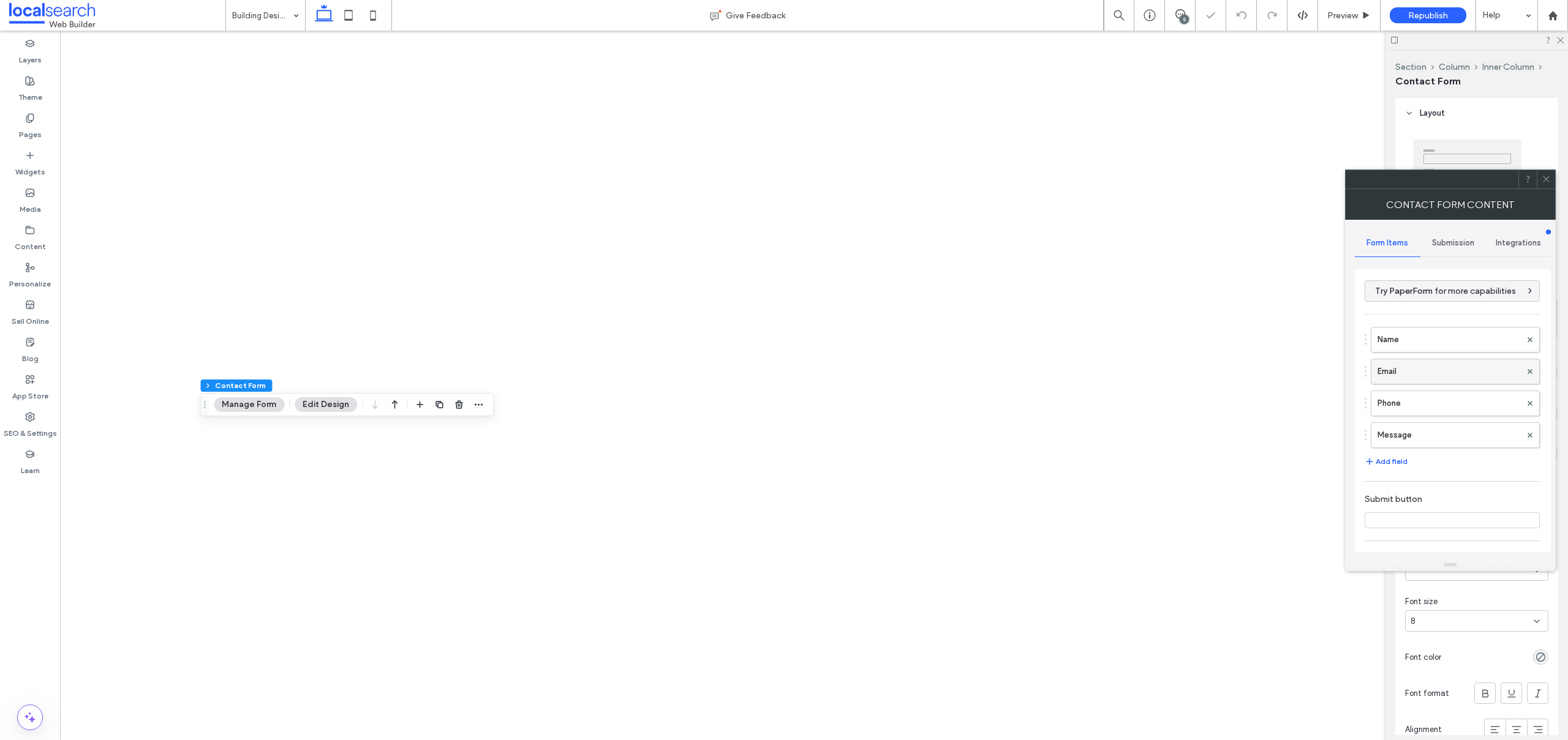
type input "****"
type input "*"
type input "***"
click at [1413, 330] on label "Name" at bounding box center [1449, 340] width 143 height 25
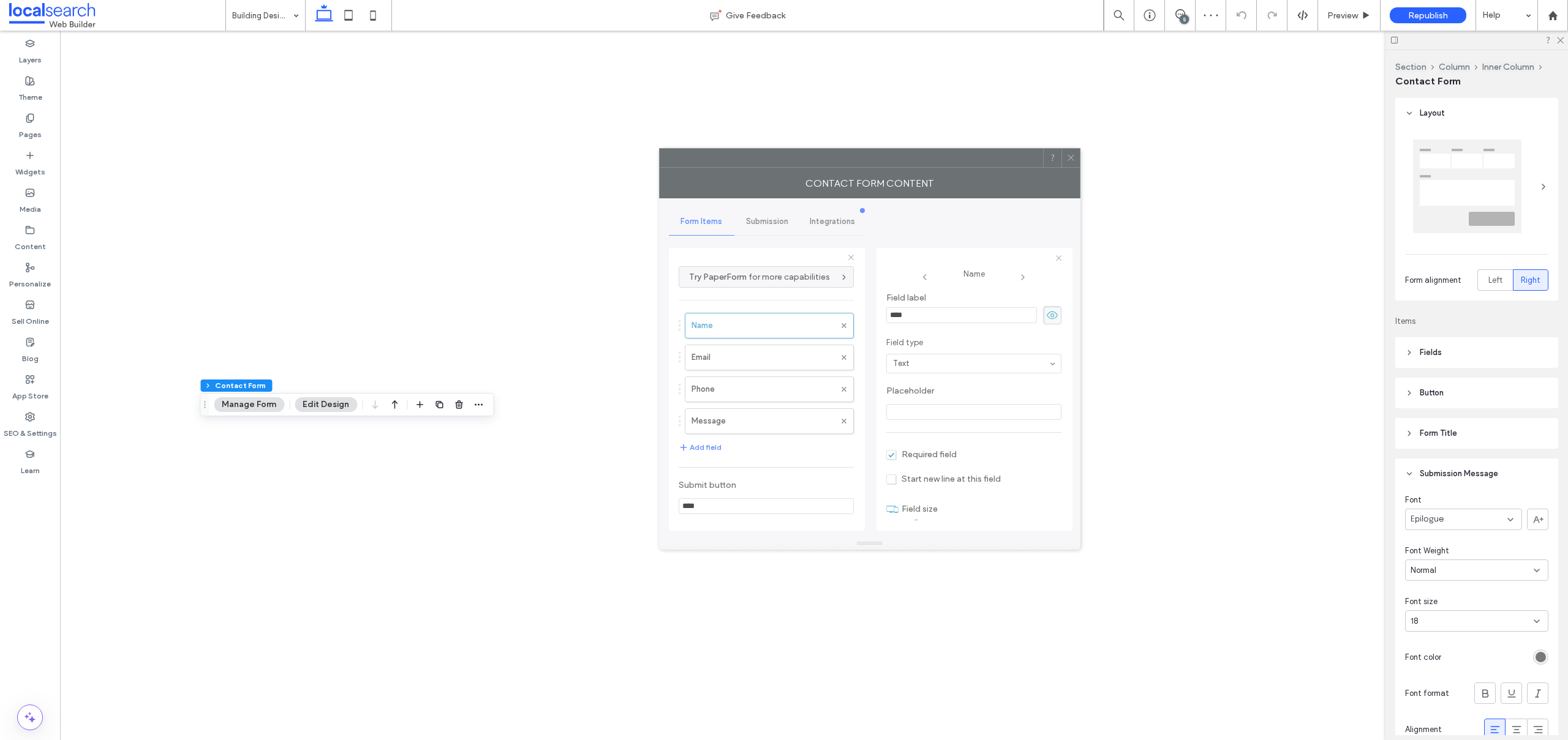
drag, startPoint x: 1389, startPoint y: 183, endPoint x: 845, endPoint y: 249, distance: 548.0
click at [871, 150] on div at bounding box center [851, 158] width 384 height 19
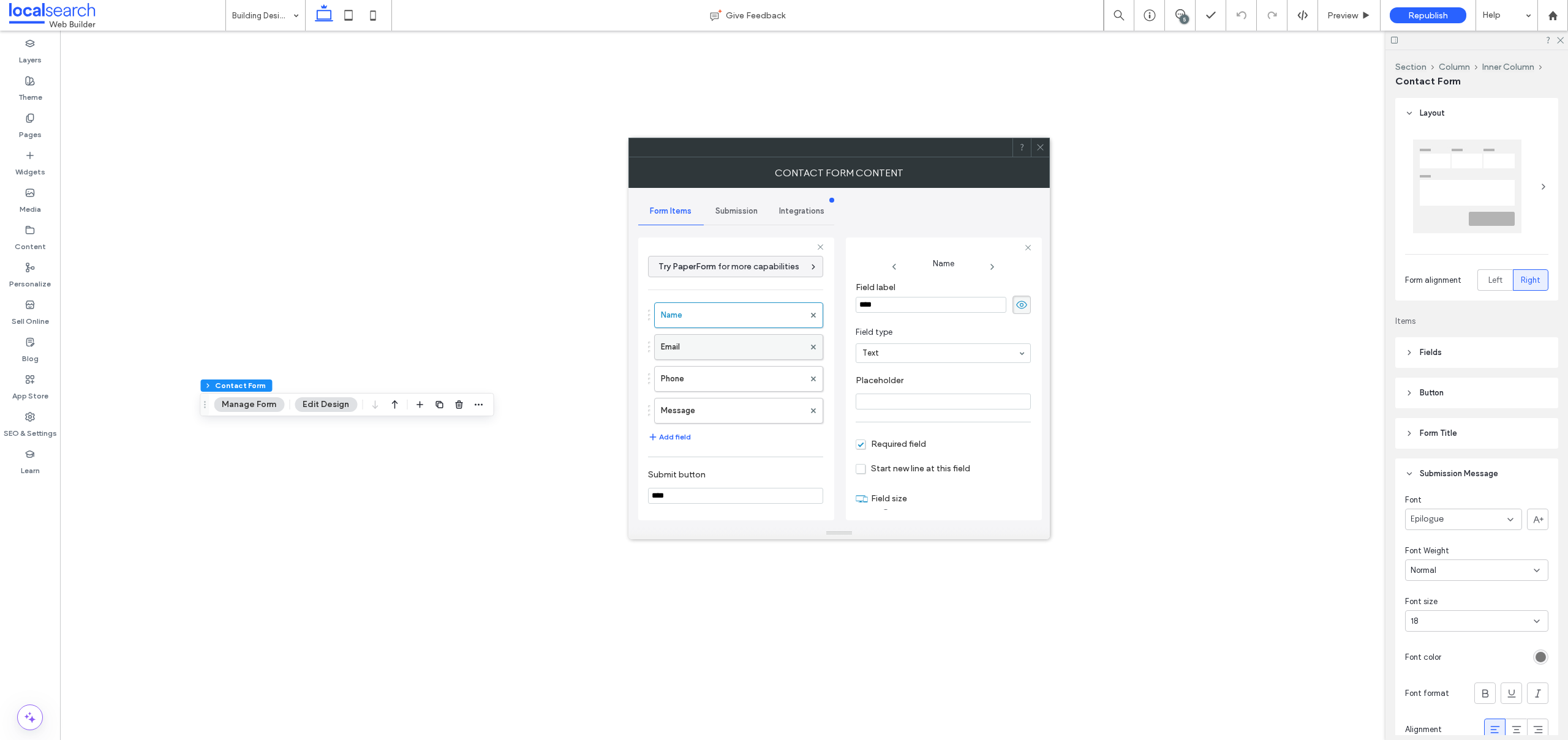
click at [680, 347] on label "Email" at bounding box center [733, 348] width 143 height 25
click at [684, 374] on label "Phone" at bounding box center [733, 379] width 143 height 25
click at [714, 410] on label "Message" at bounding box center [733, 411] width 143 height 25
type input "**"
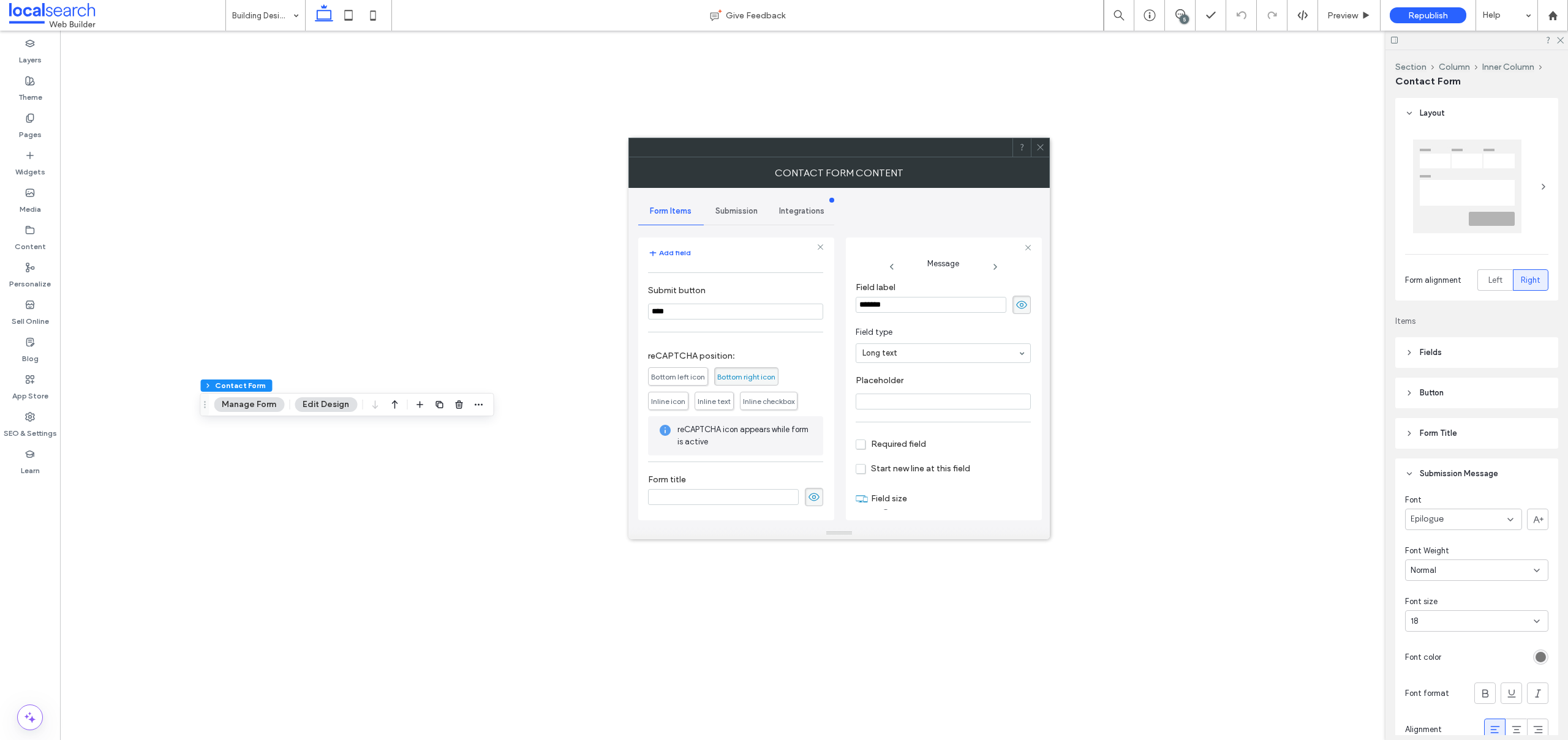
click at [728, 210] on span "Submission" at bounding box center [736, 211] width 42 height 10
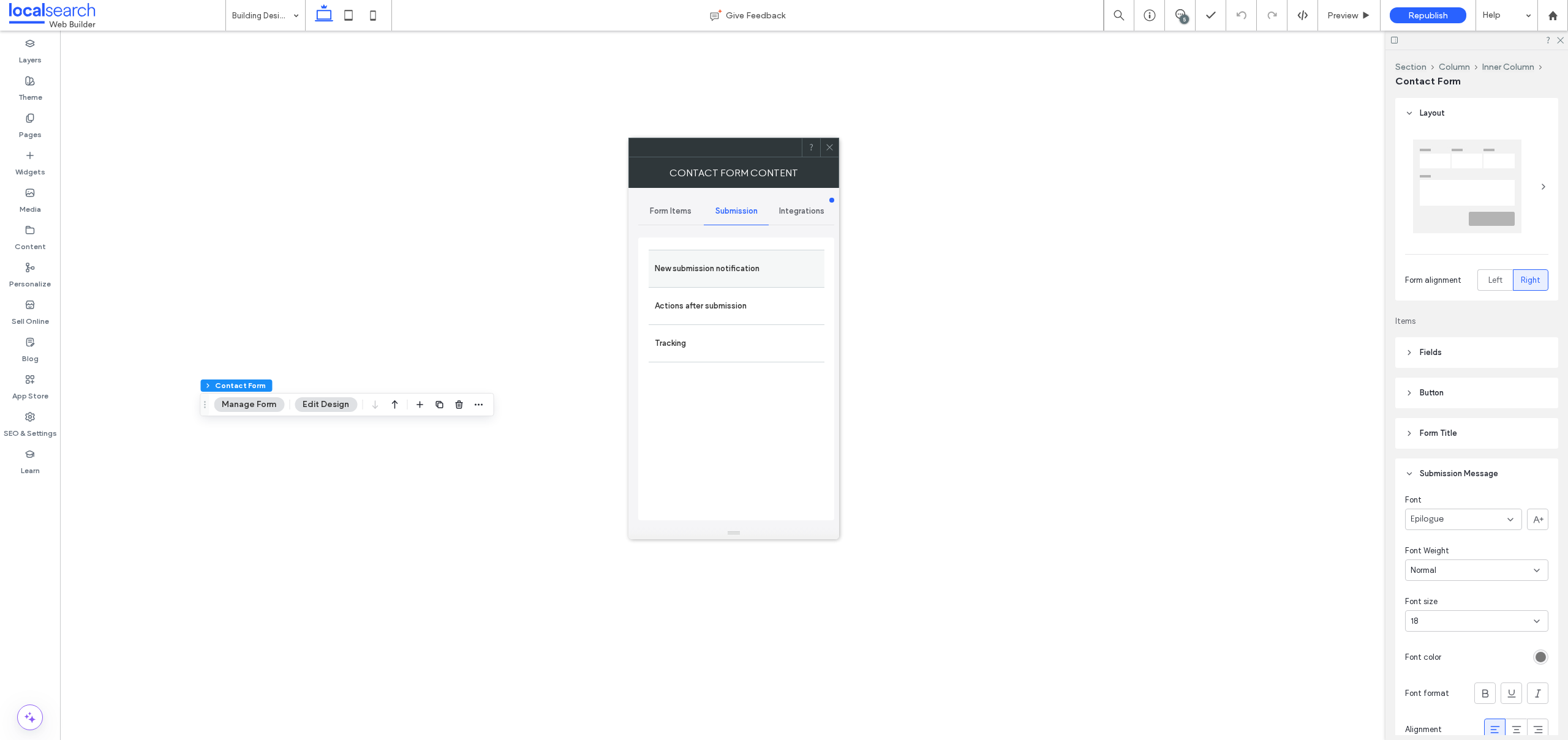
click at [711, 268] on label "New submission notification" at bounding box center [736, 269] width 163 height 25
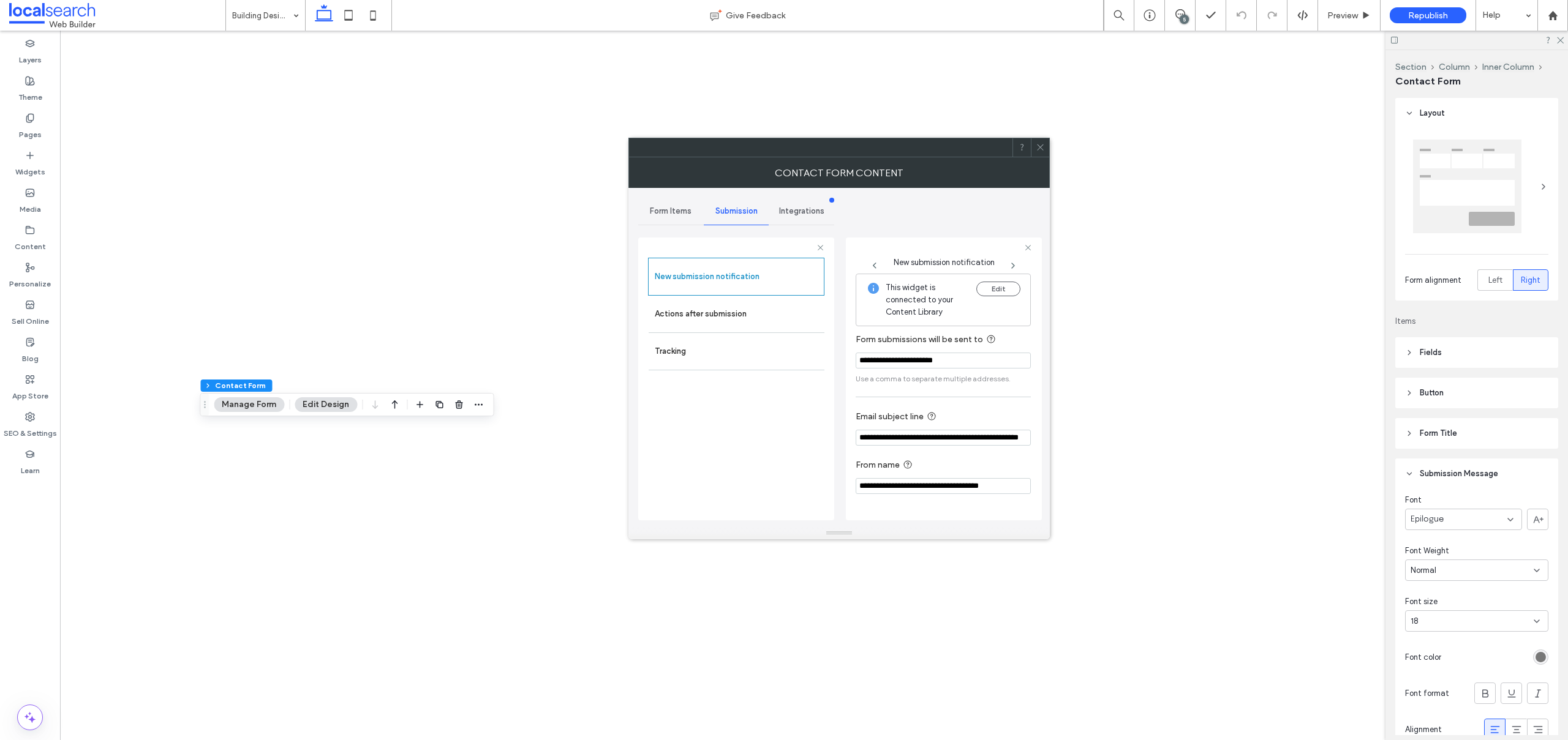
click at [969, 443] on input "**********" at bounding box center [943, 437] width 175 height 16
click at [724, 330] on div "Actions after submission" at bounding box center [736, 314] width 176 height 37
click at [723, 314] on label "Actions after submission" at bounding box center [736, 314] width 163 height 25
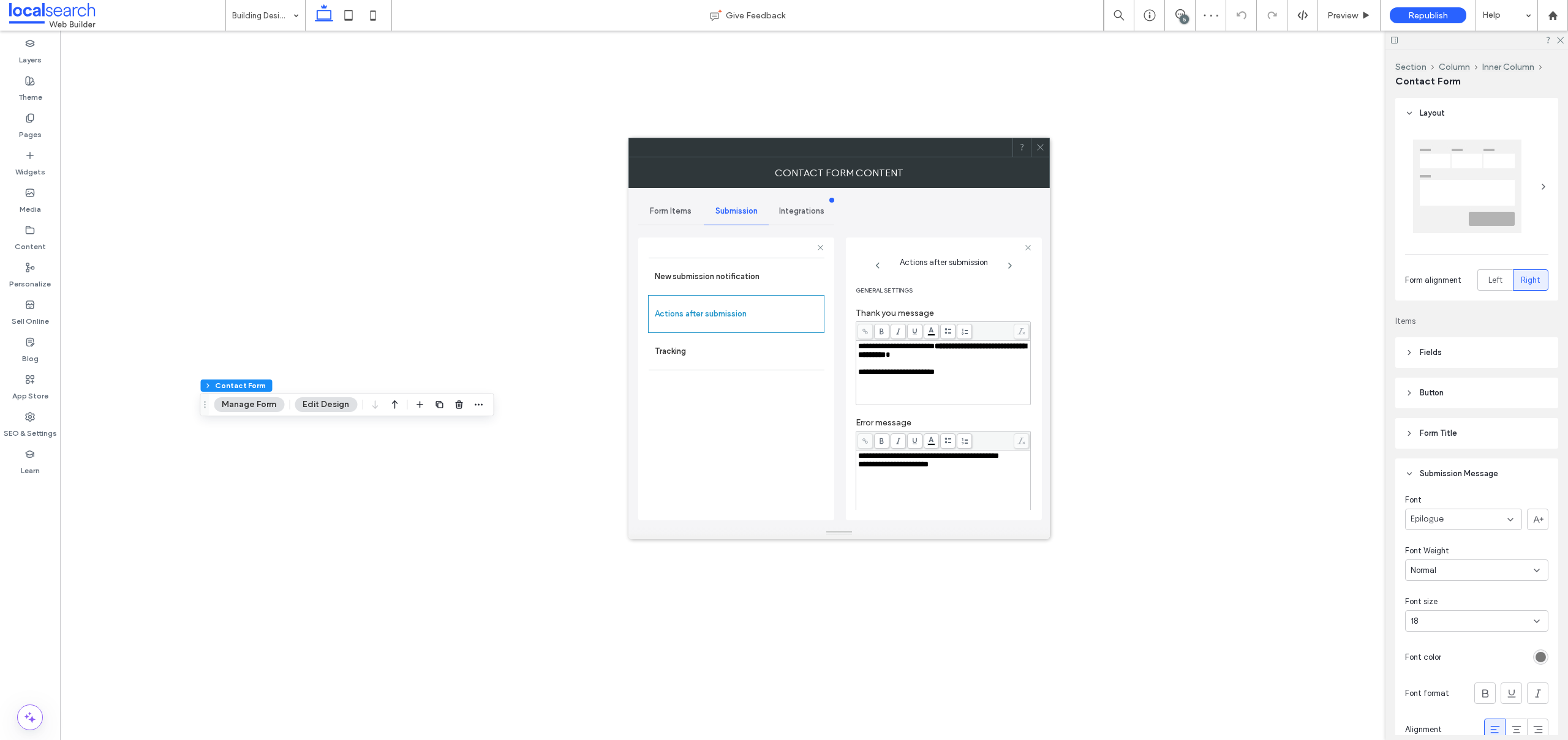
click at [1039, 146] on icon at bounding box center [1040, 147] width 9 height 9
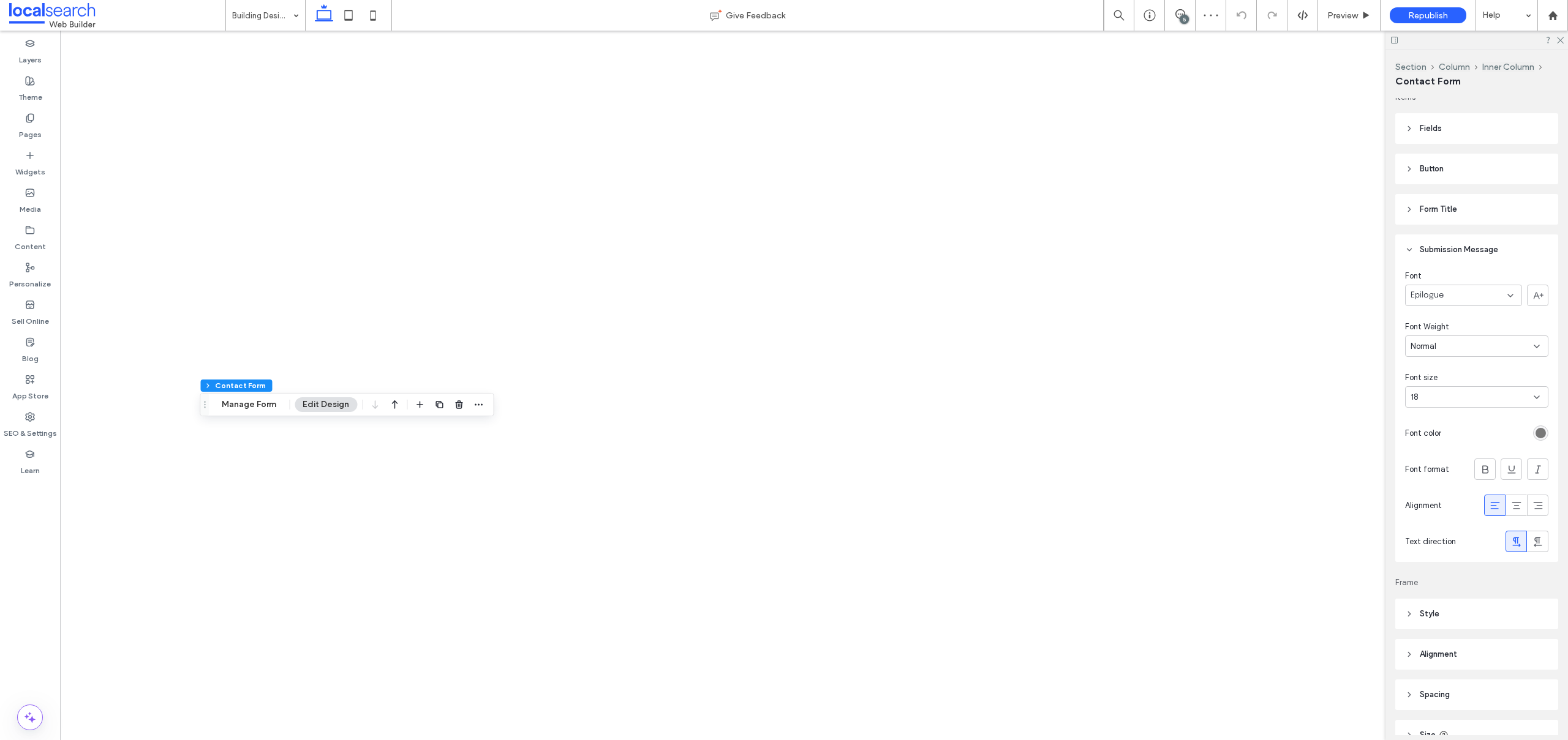
scroll to position [369, 0]
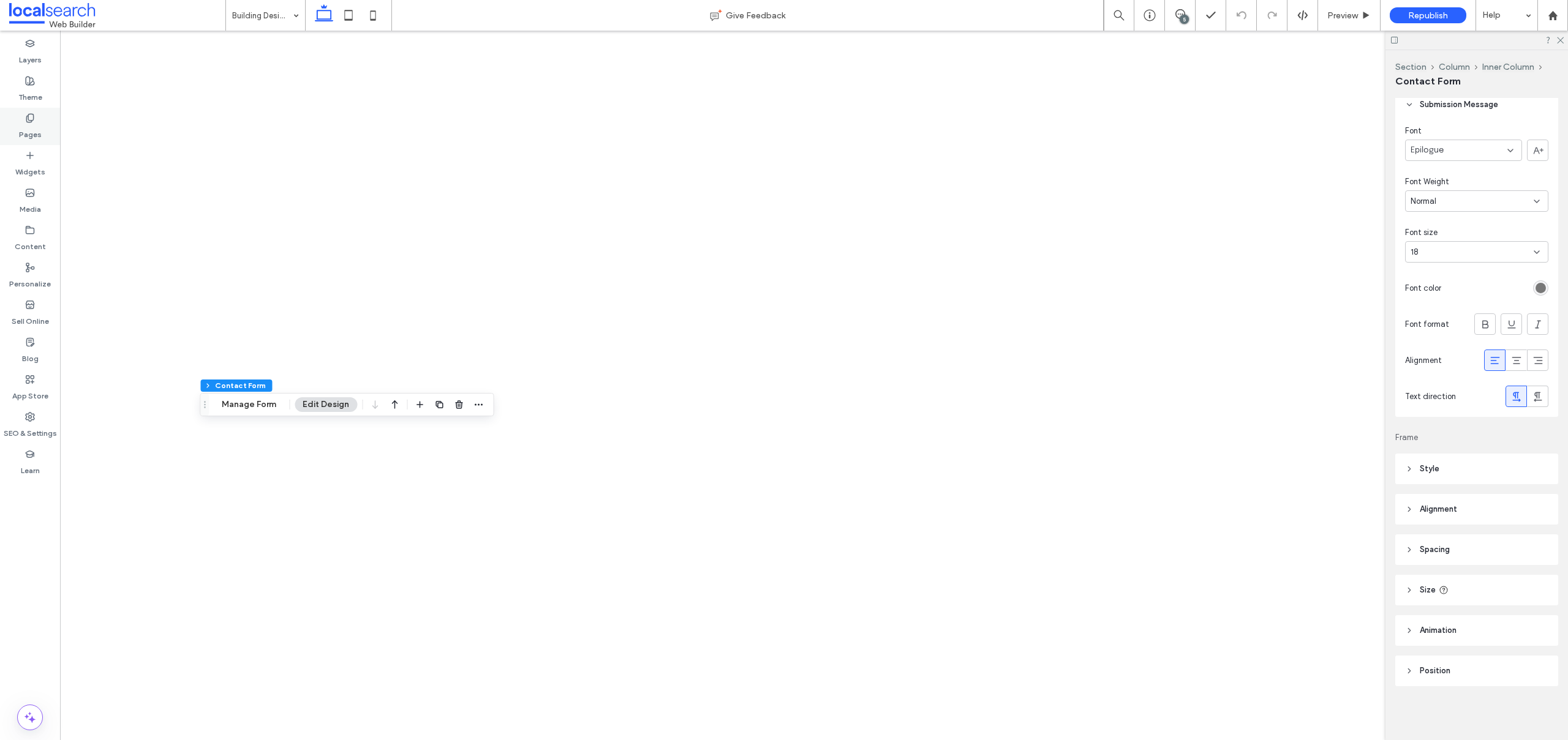
click at [39, 130] on label "Pages" at bounding box center [30, 131] width 23 height 17
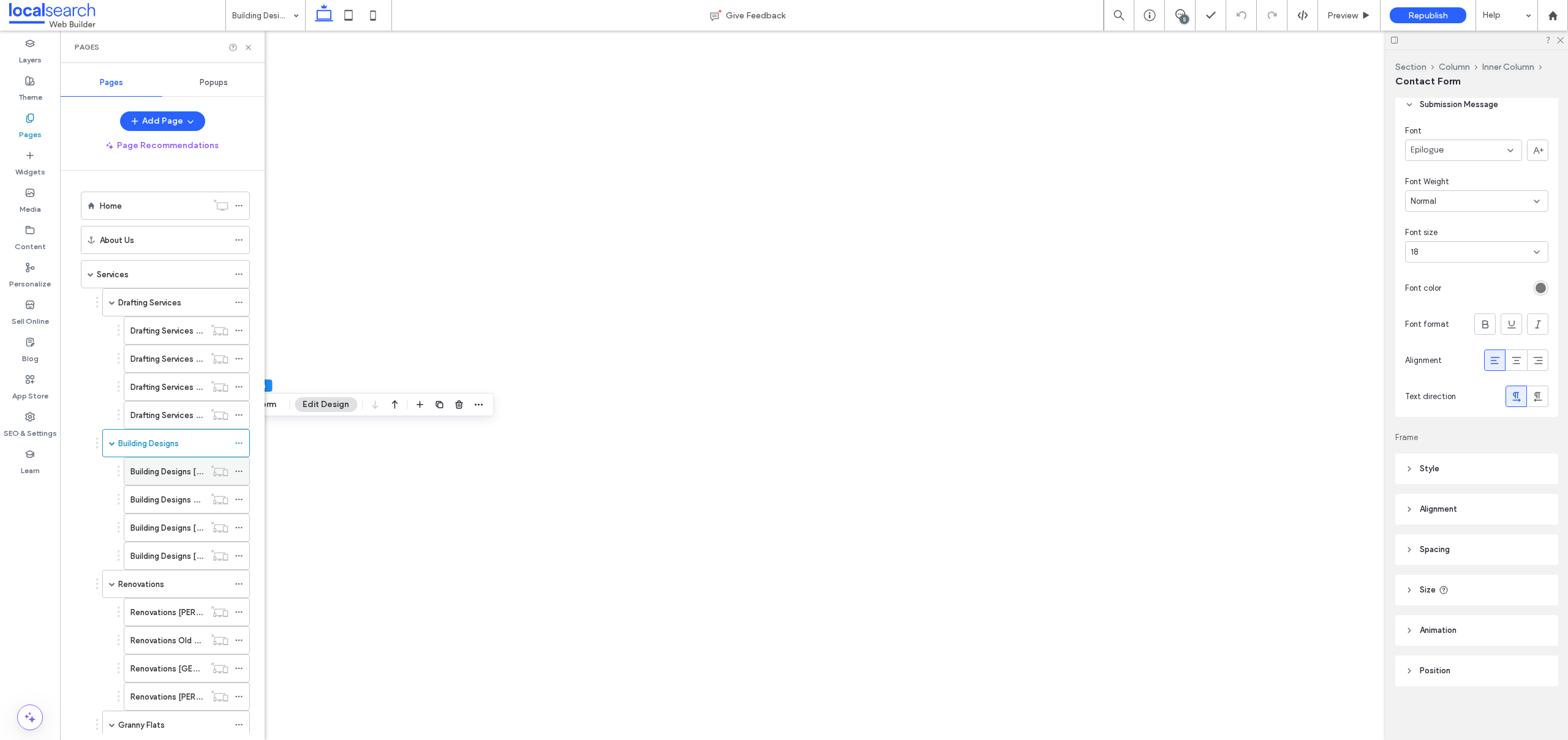
click at [168, 469] on label "Building Designs [PERSON_NAME]" at bounding box center [192, 471] width 124 height 21
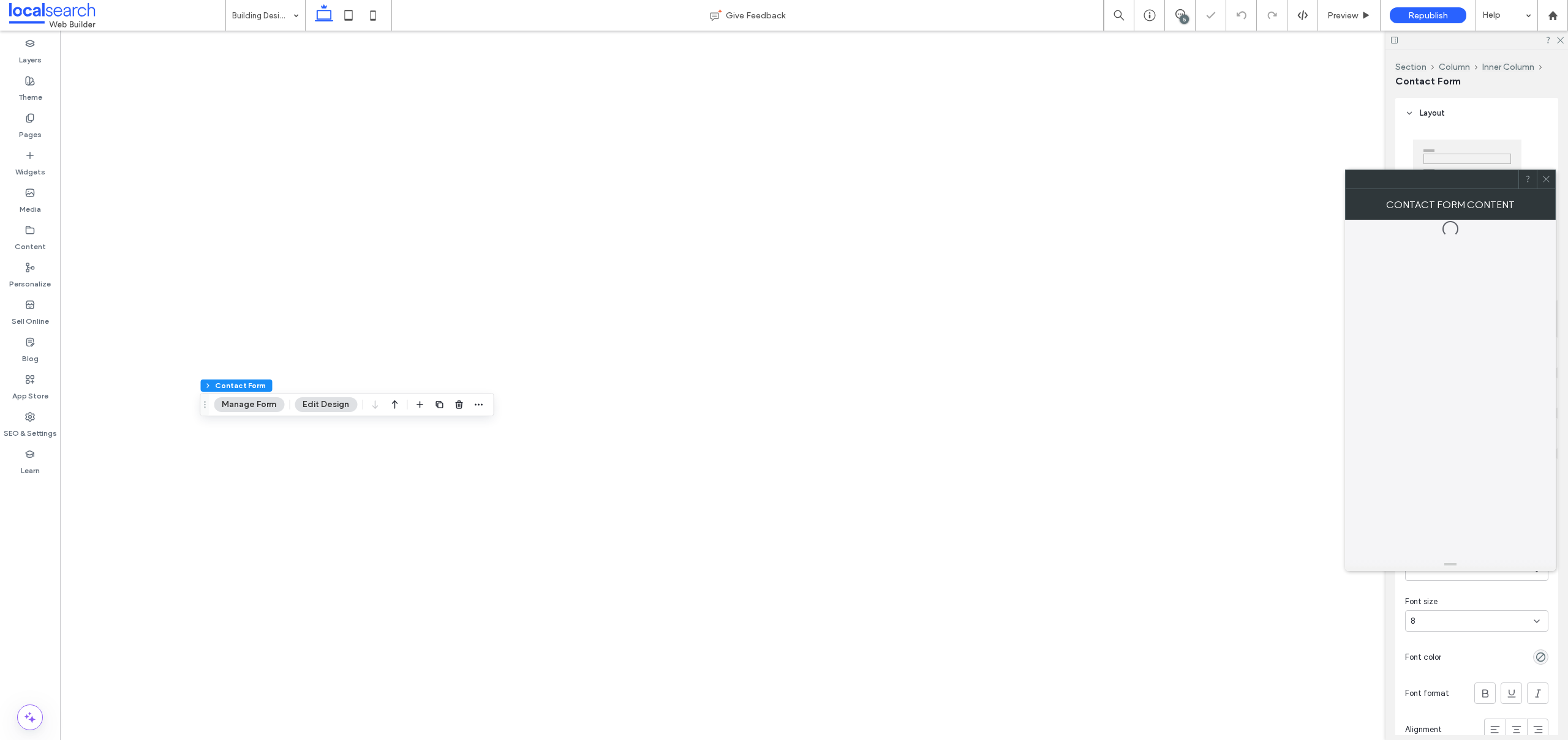
type input "*"
type input "***"
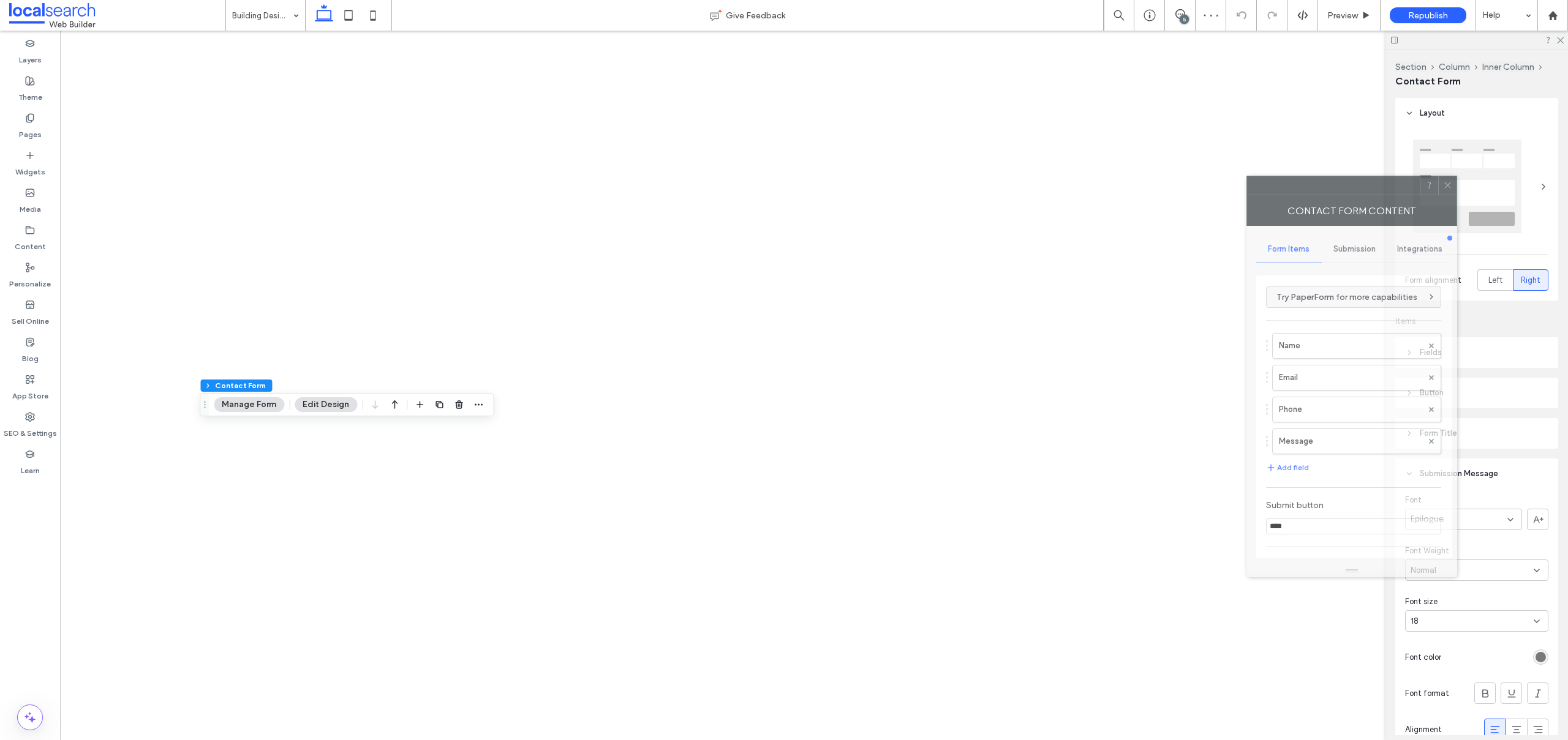
drag, startPoint x: 1393, startPoint y: 183, endPoint x: 960, endPoint y: 166, distance: 433.3
click at [1247, 177] on div at bounding box center [1333, 186] width 172 height 19
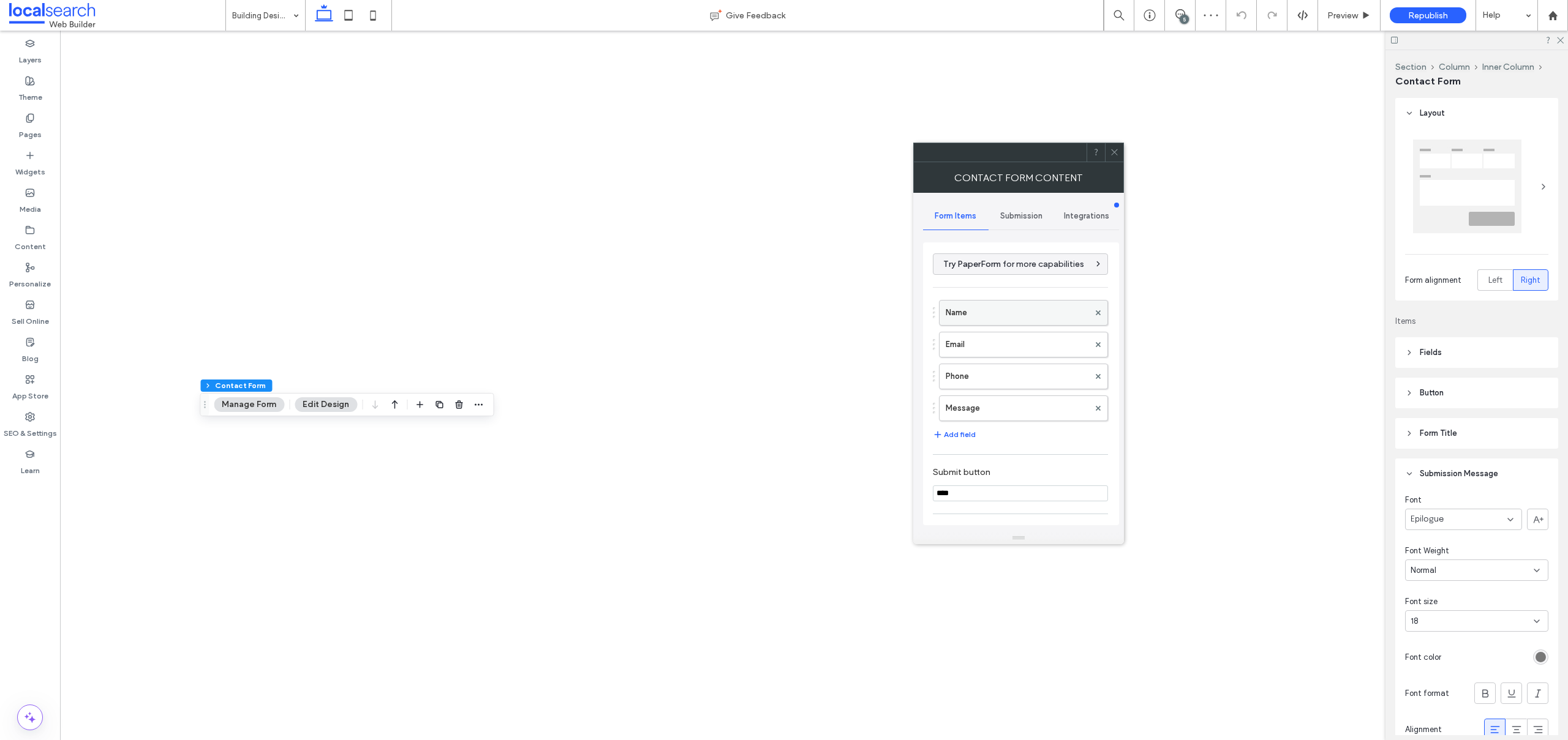
click at [987, 312] on label "Name" at bounding box center [1018, 313] width 143 height 25
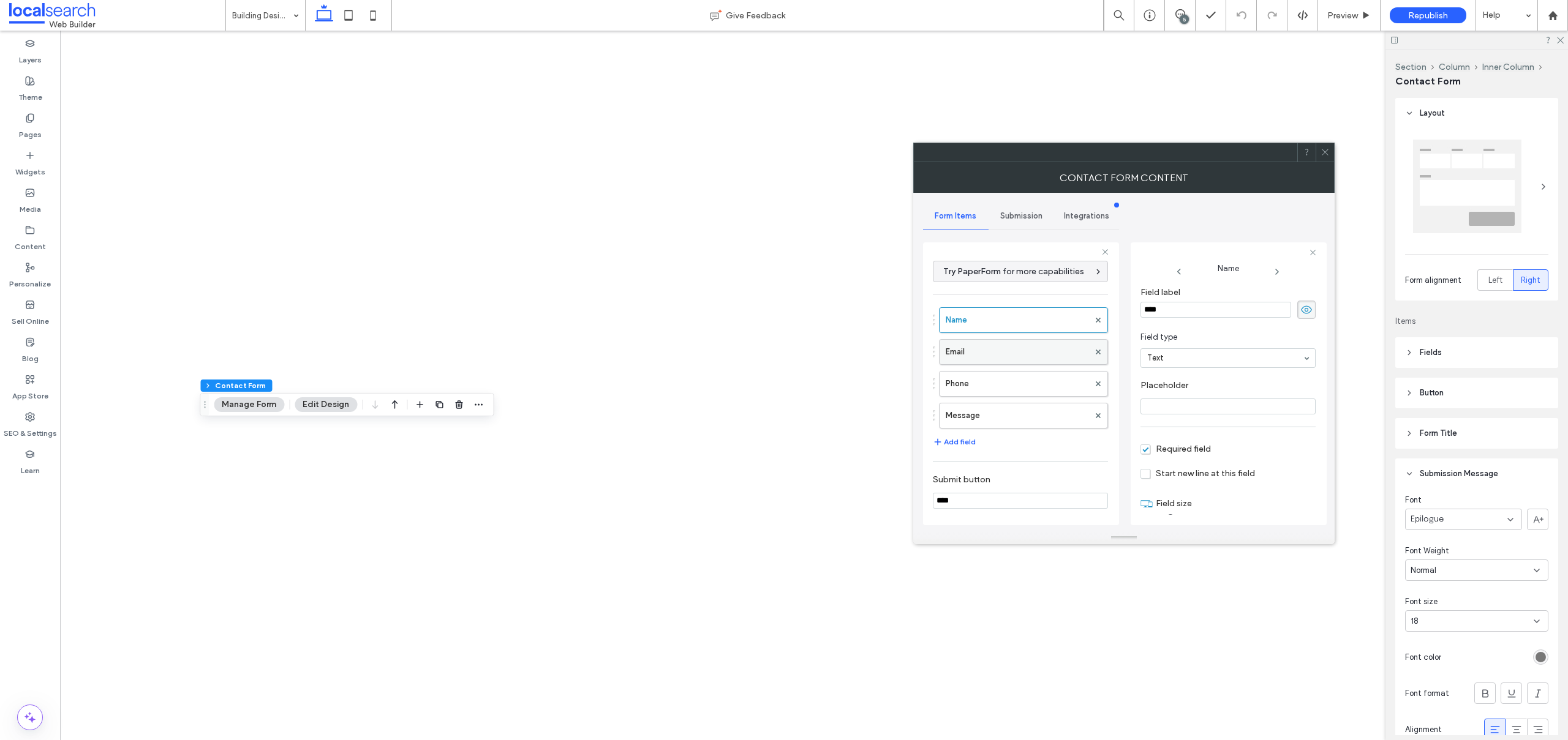
click at [967, 361] on label "Email" at bounding box center [1018, 352] width 143 height 25
click at [991, 381] on label "Phone" at bounding box center [1018, 384] width 143 height 25
click at [998, 417] on label "Message" at bounding box center [1018, 416] width 143 height 25
type input "**"
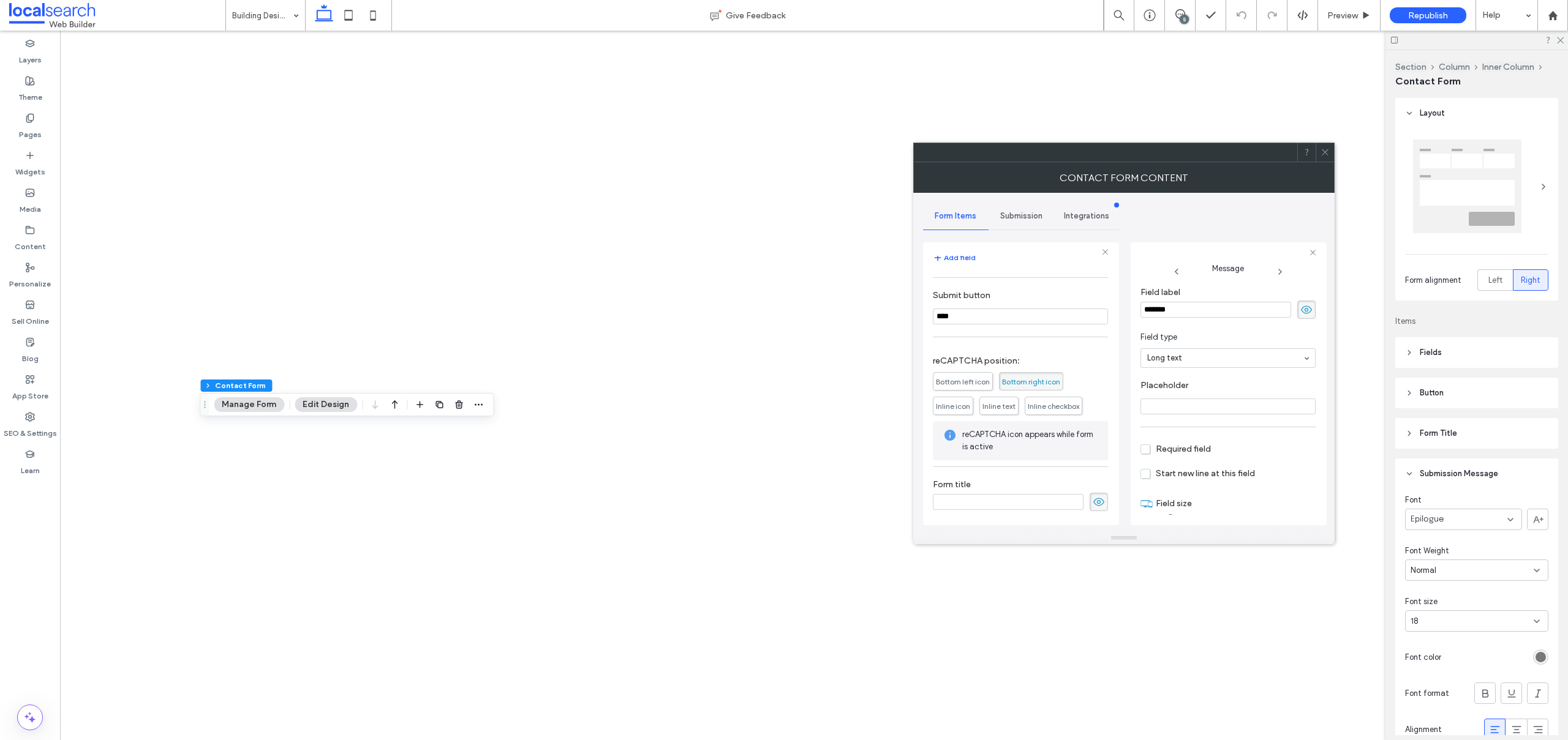
drag, startPoint x: 1014, startPoint y: 221, endPoint x: 1018, endPoint y: 231, distance: 10.8
click at [1014, 221] on div "Submission" at bounding box center [1021, 216] width 66 height 27
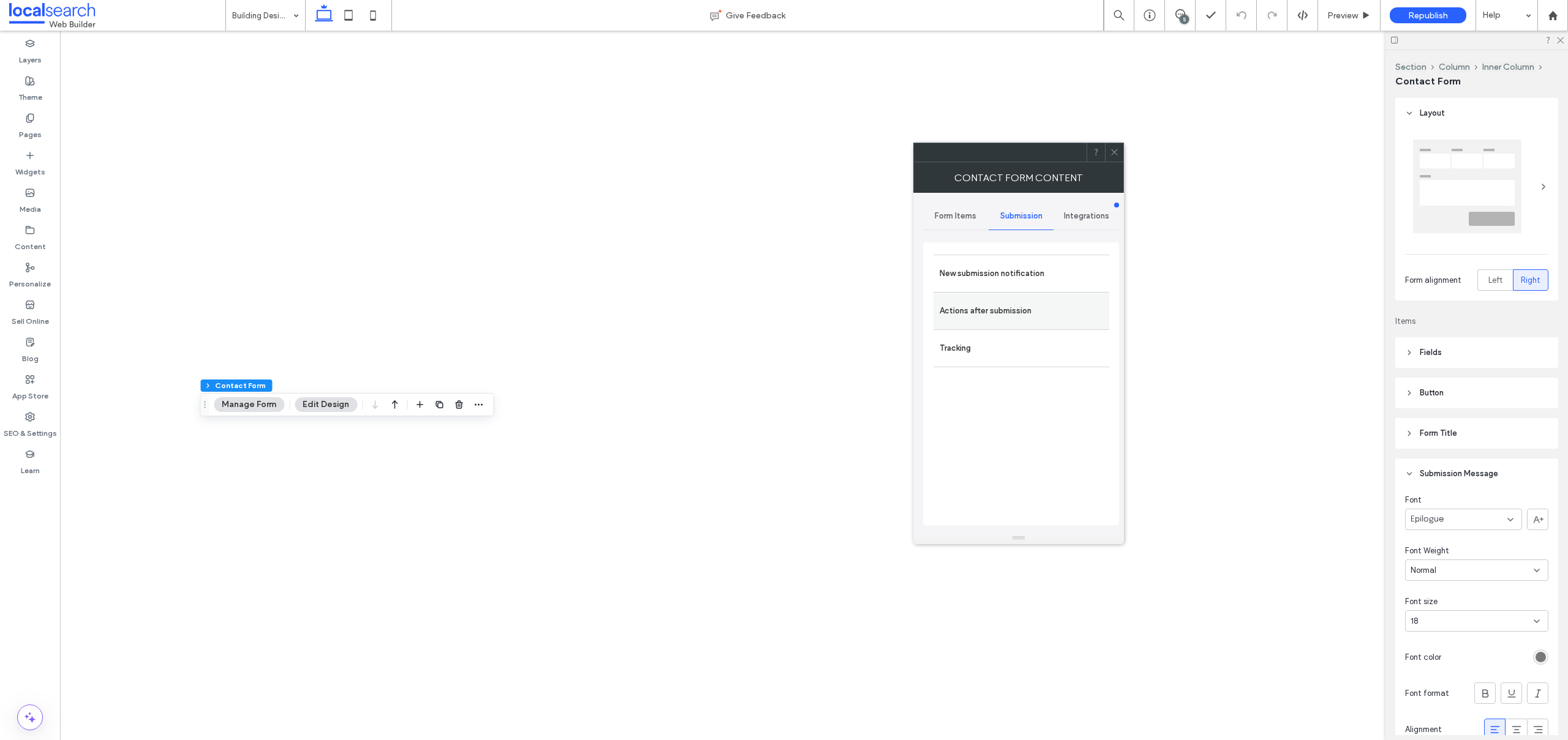
click at [966, 292] on div "Actions after submission" at bounding box center [1021, 310] width 176 height 37
click at [957, 270] on label "New submission notification" at bounding box center [1021, 274] width 163 height 25
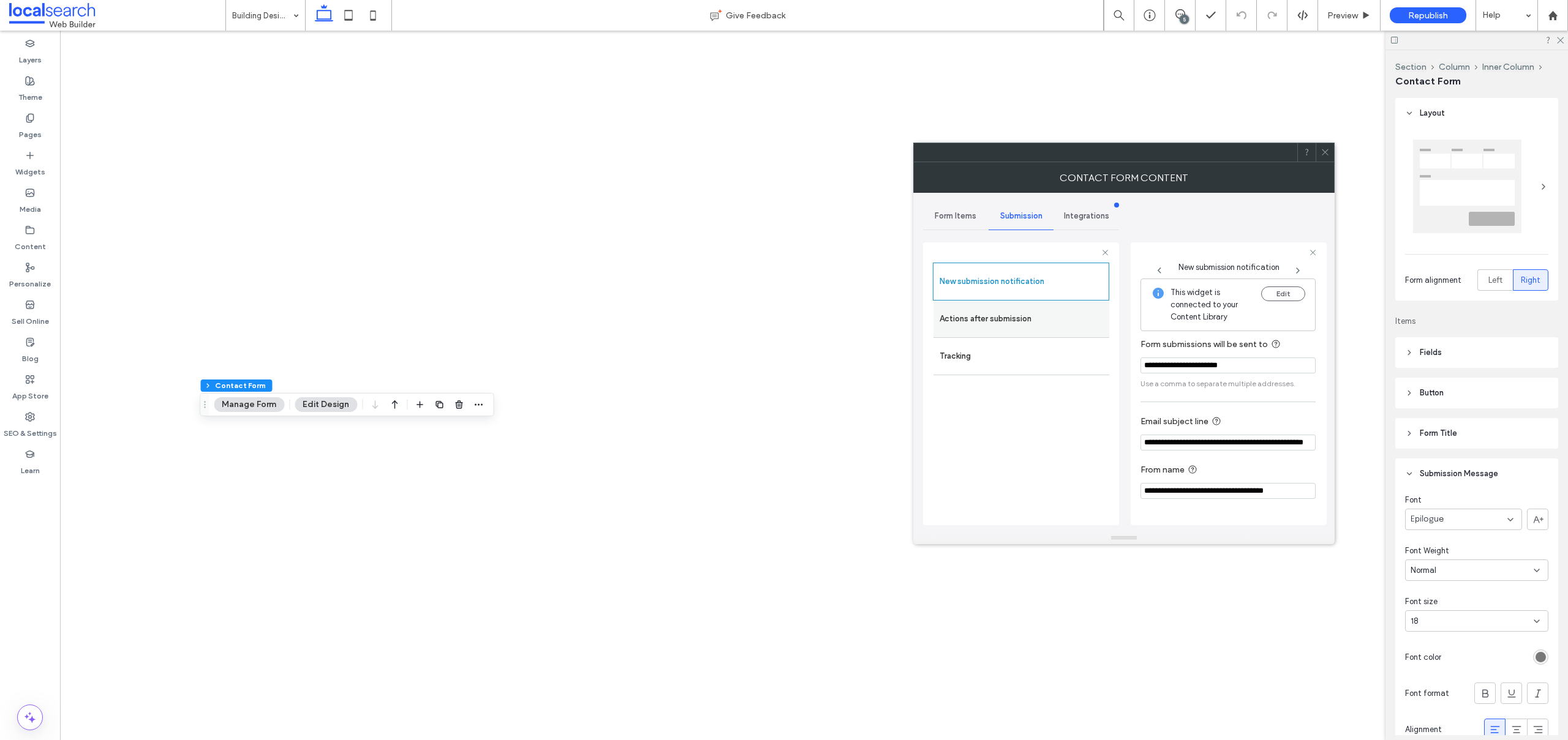
click at [989, 329] on label "Actions after submission" at bounding box center [1021, 319] width 163 height 25
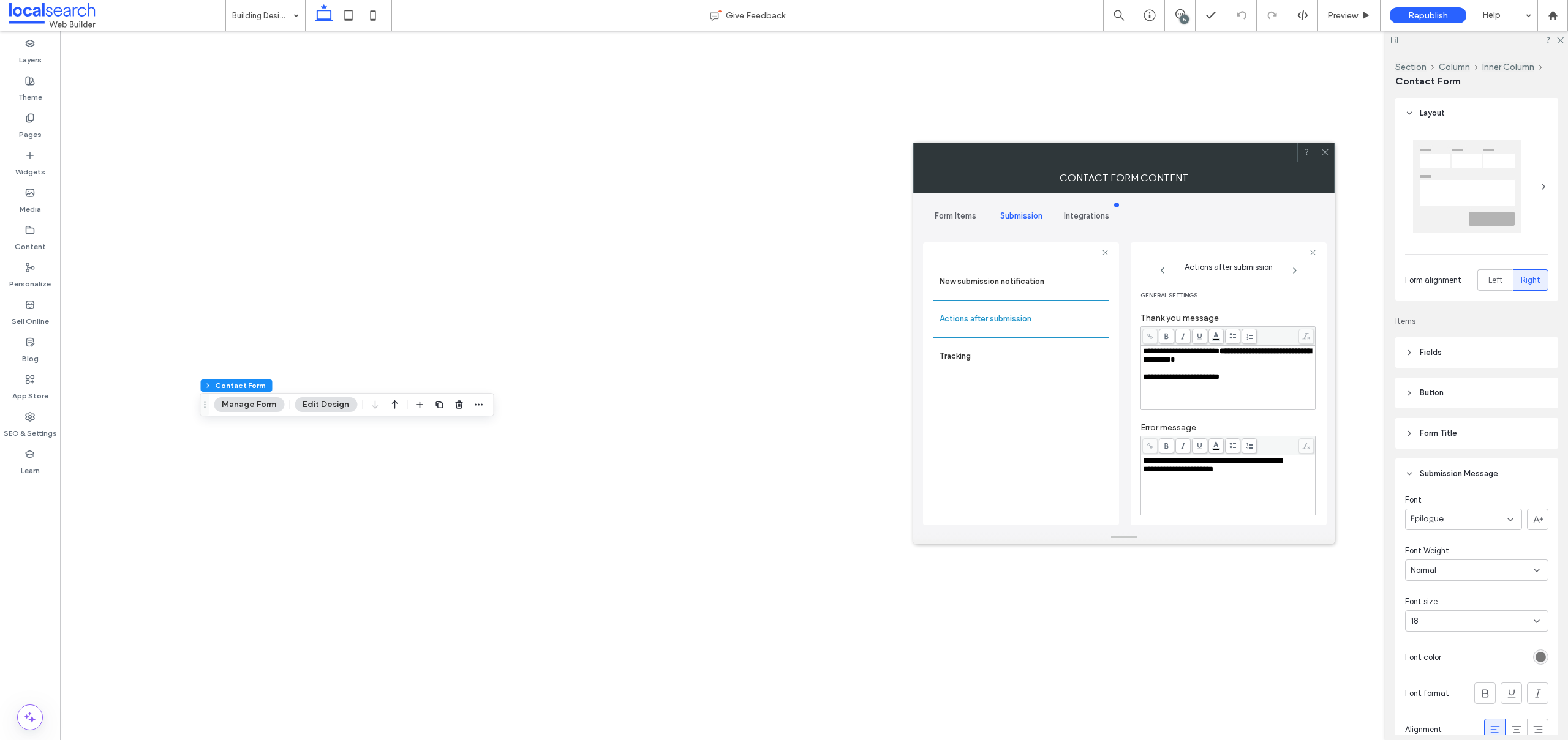
click at [1324, 150] on icon at bounding box center [1324, 152] width 9 height 9
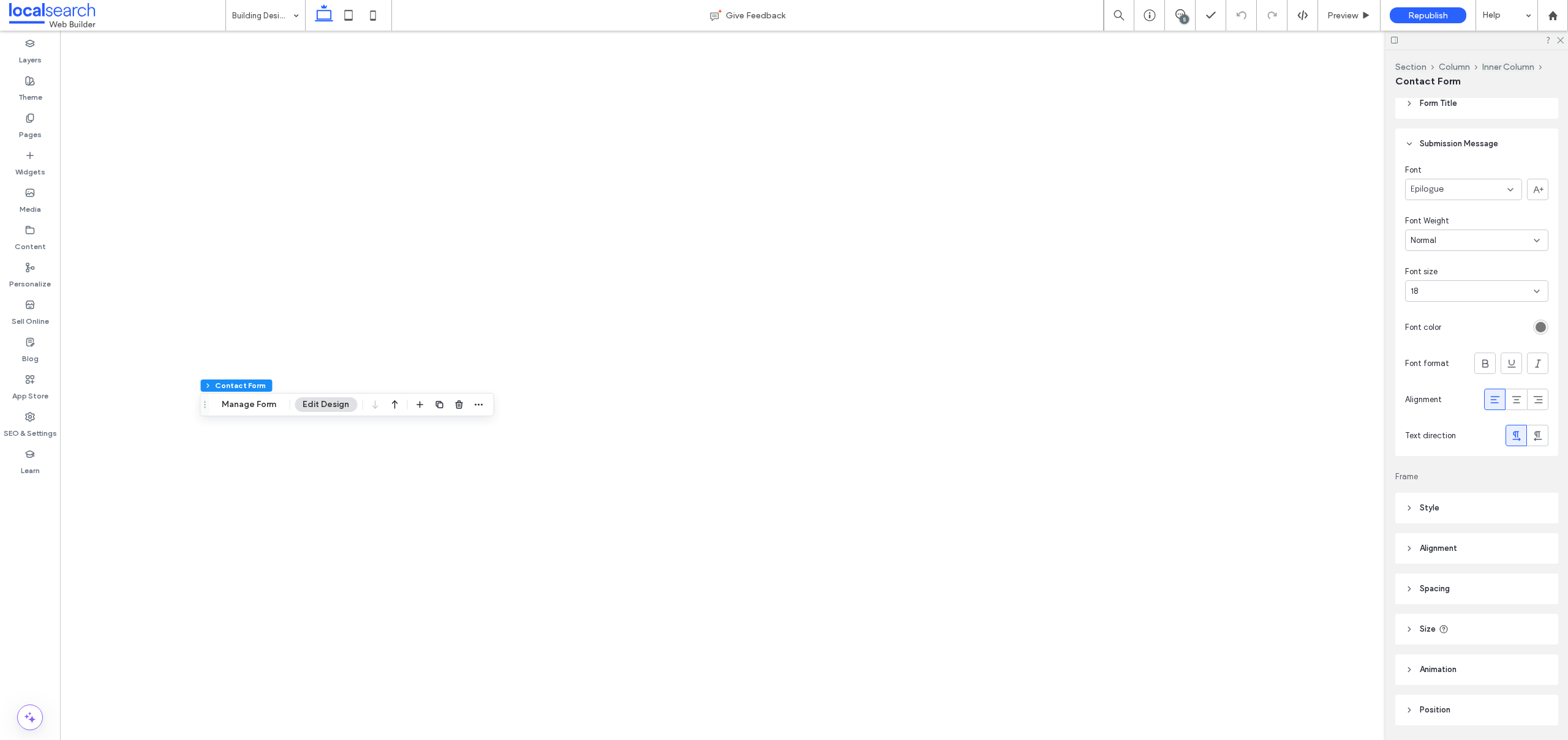
scroll to position [369, 0]
click at [37, 123] on label "Pages" at bounding box center [30, 131] width 23 height 17
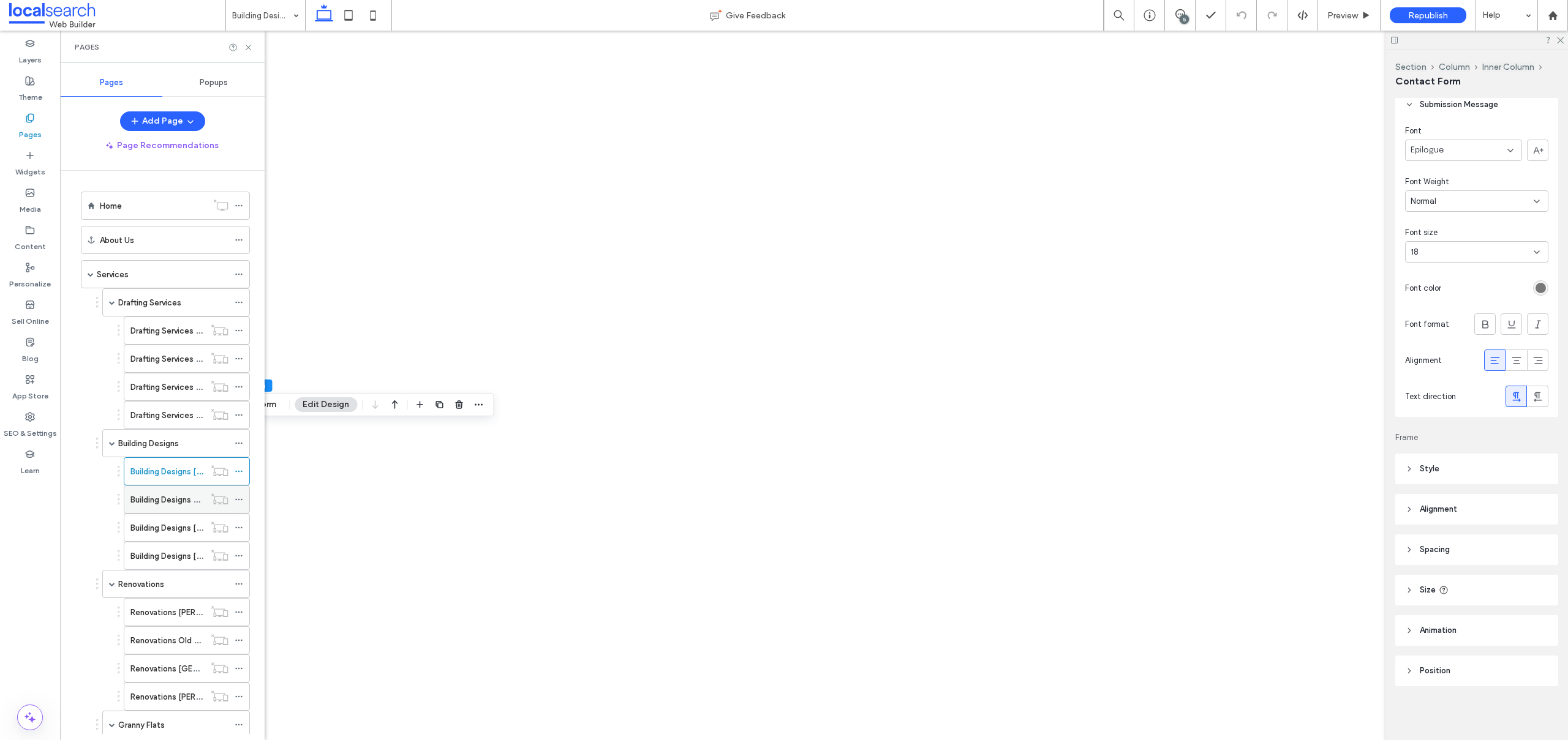
click at [143, 494] on label "Building Designs Old Bar" at bounding box center [175, 499] width 90 height 21
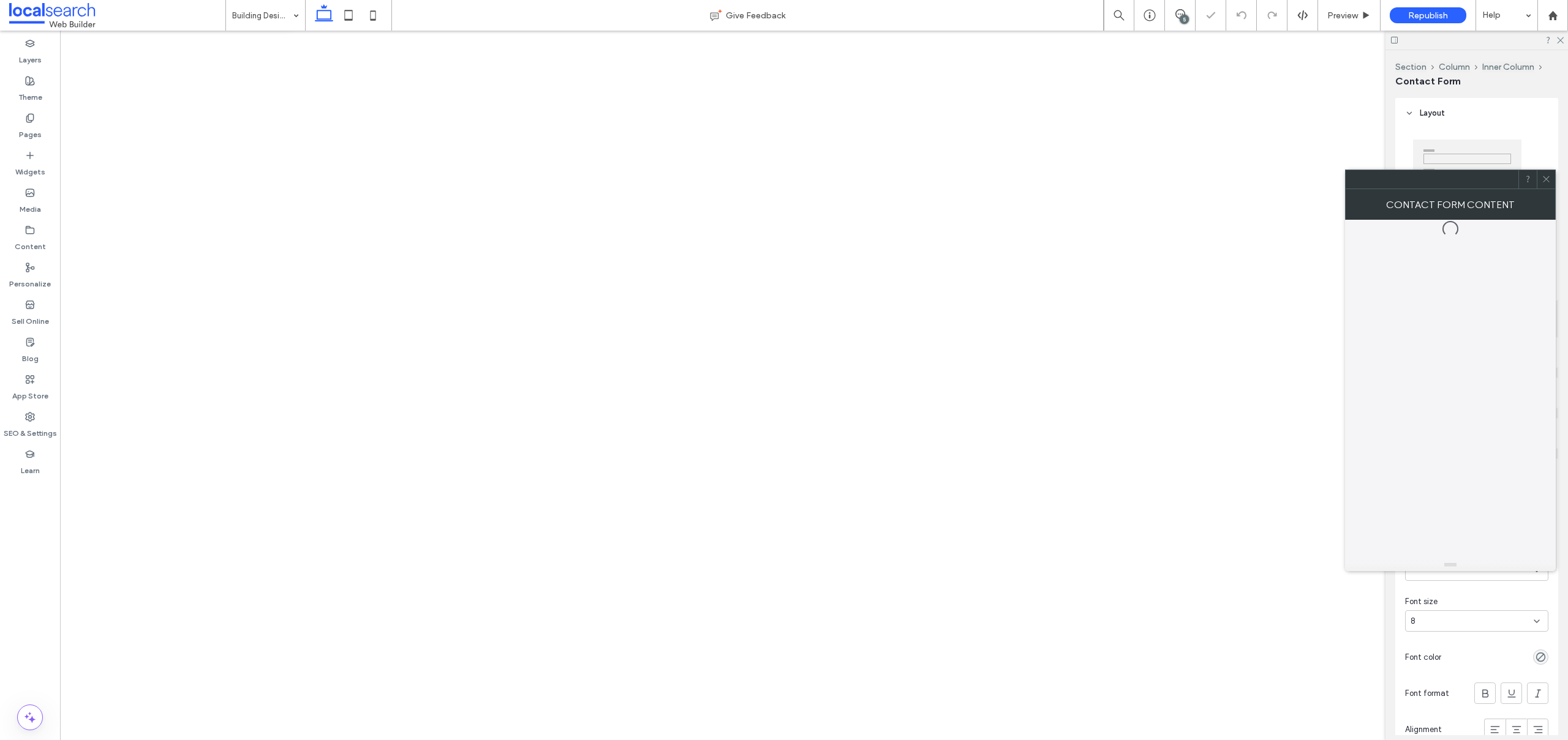
type input "*"
type input "***"
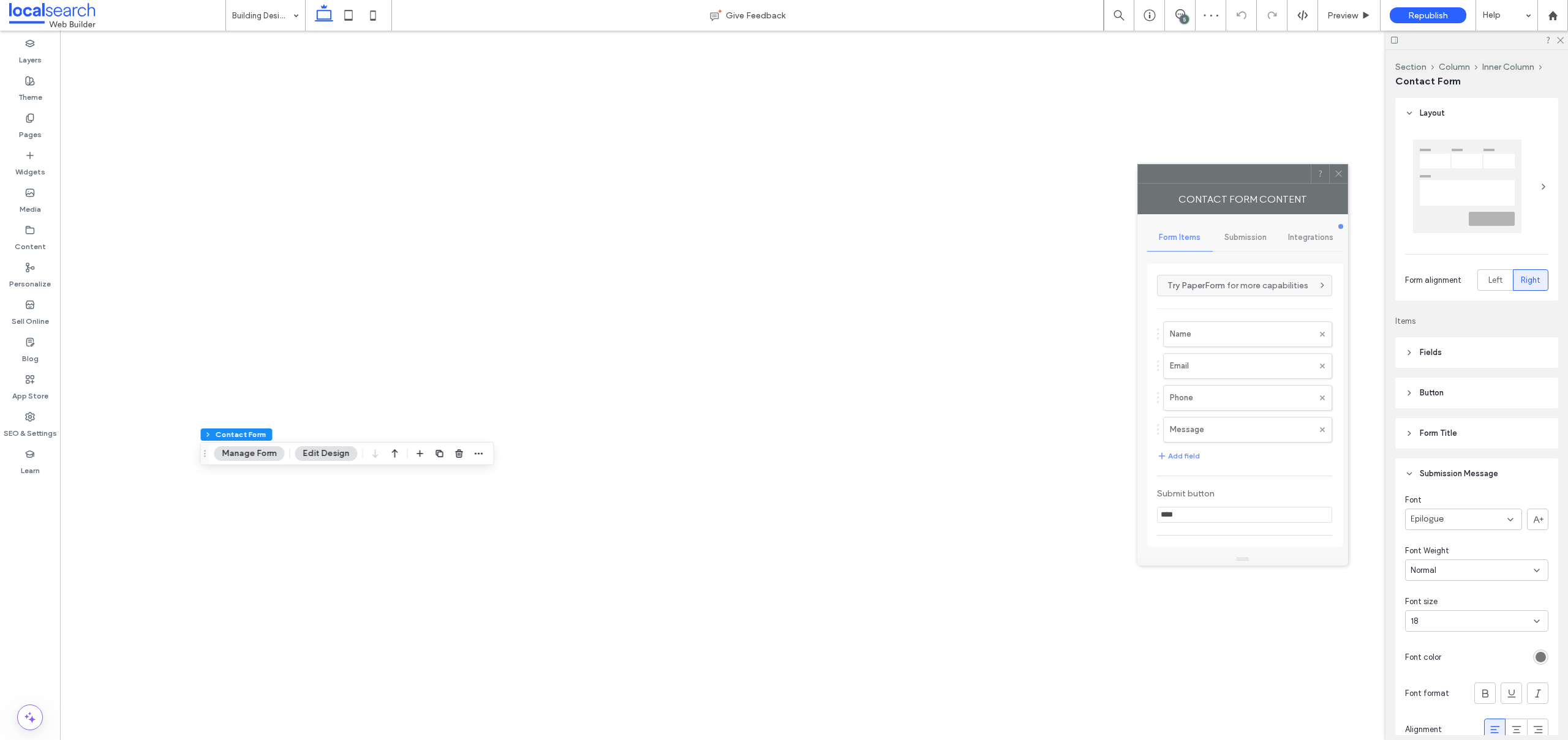
drag, startPoint x: 1404, startPoint y: 173, endPoint x: 983, endPoint y: 140, distance: 422.3
click at [1138, 165] on div at bounding box center [1224, 174] width 172 height 19
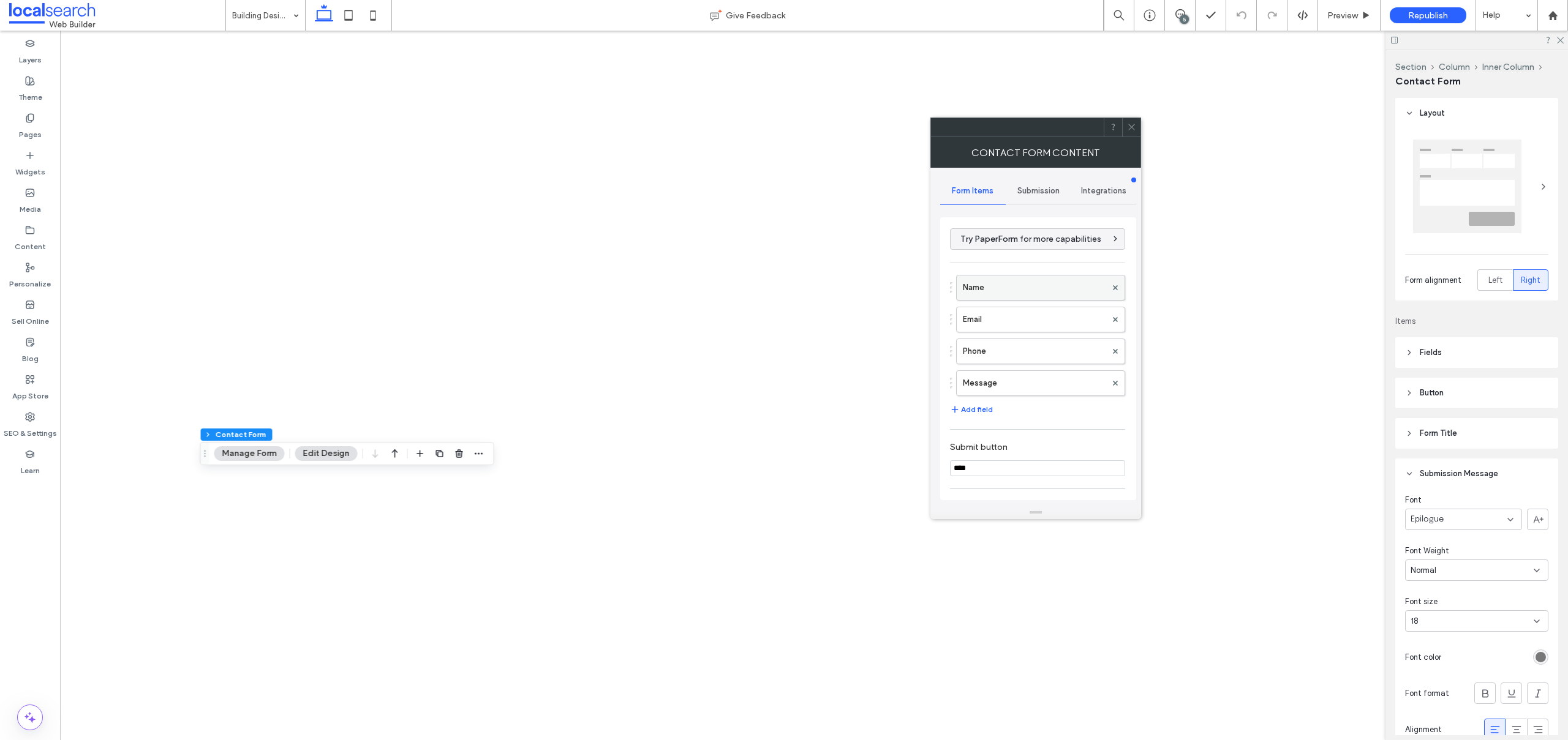
click at [989, 289] on label "Name" at bounding box center [1035, 288] width 143 height 25
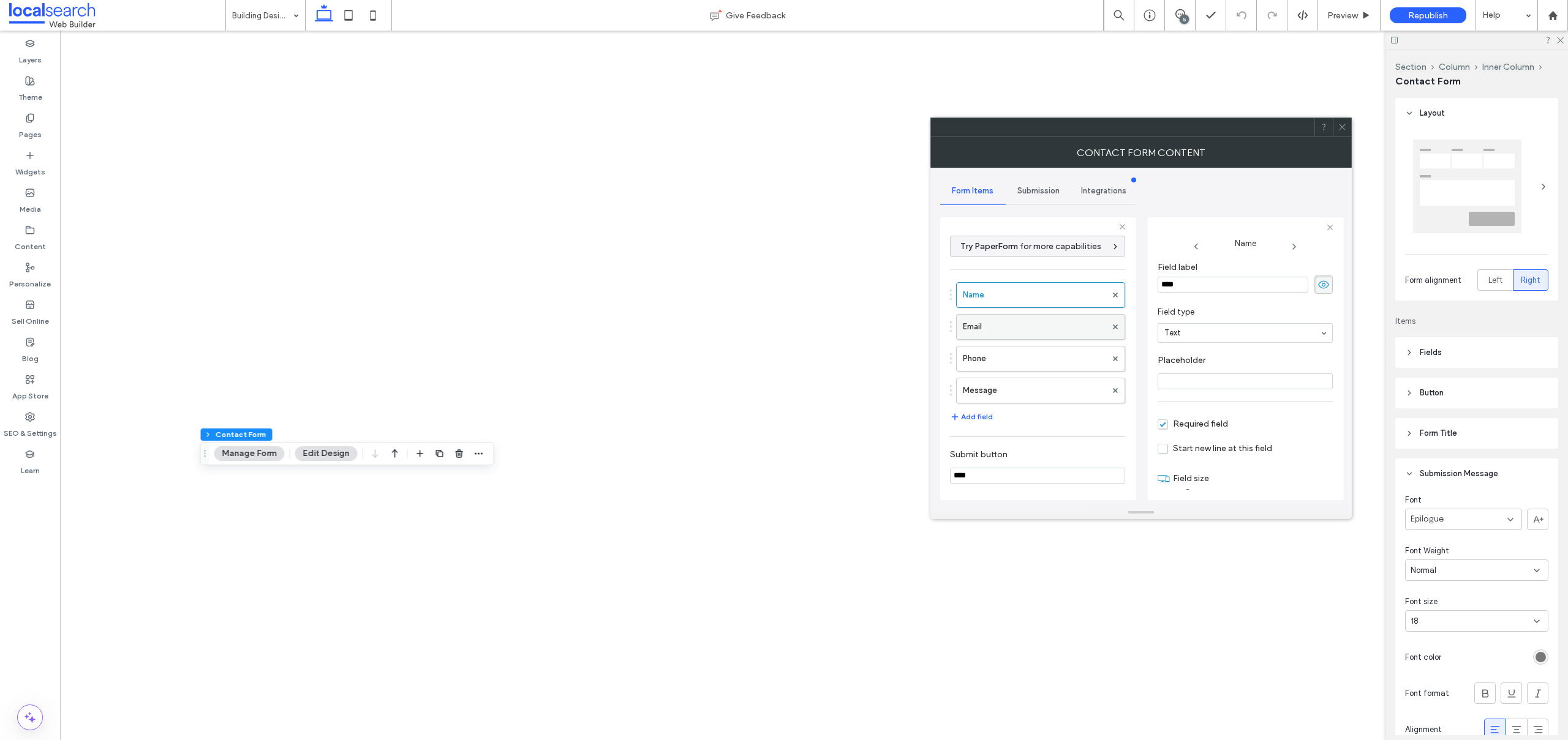
click at [987, 337] on label "Email" at bounding box center [1035, 327] width 143 height 25
click at [989, 361] on label "Phone" at bounding box center [1035, 359] width 143 height 25
click at [998, 393] on label "Message" at bounding box center [1035, 391] width 143 height 25
type input "**"
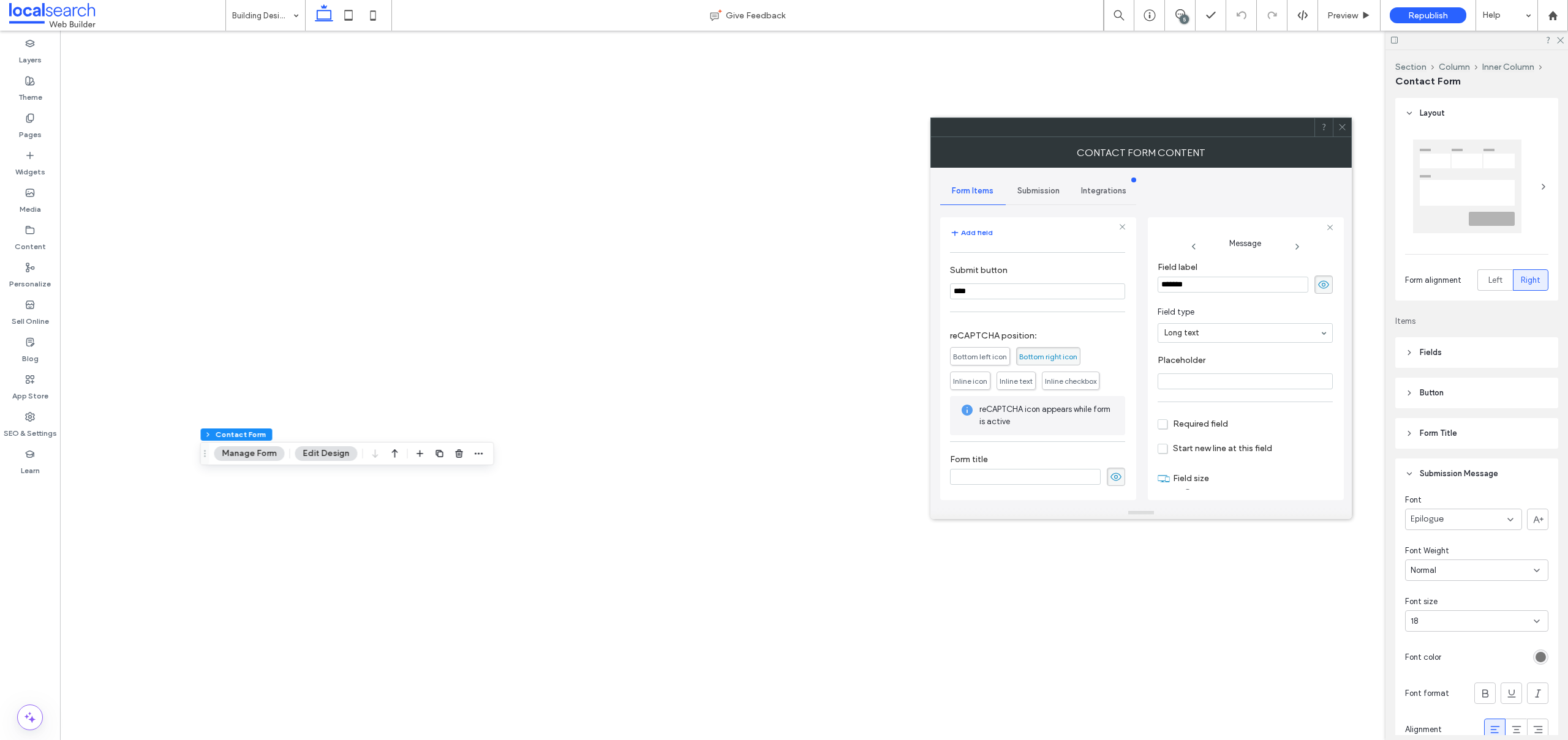
click at [1029, 187] on span "Submission" at bounding box center [1038, 191] width 42 height 10
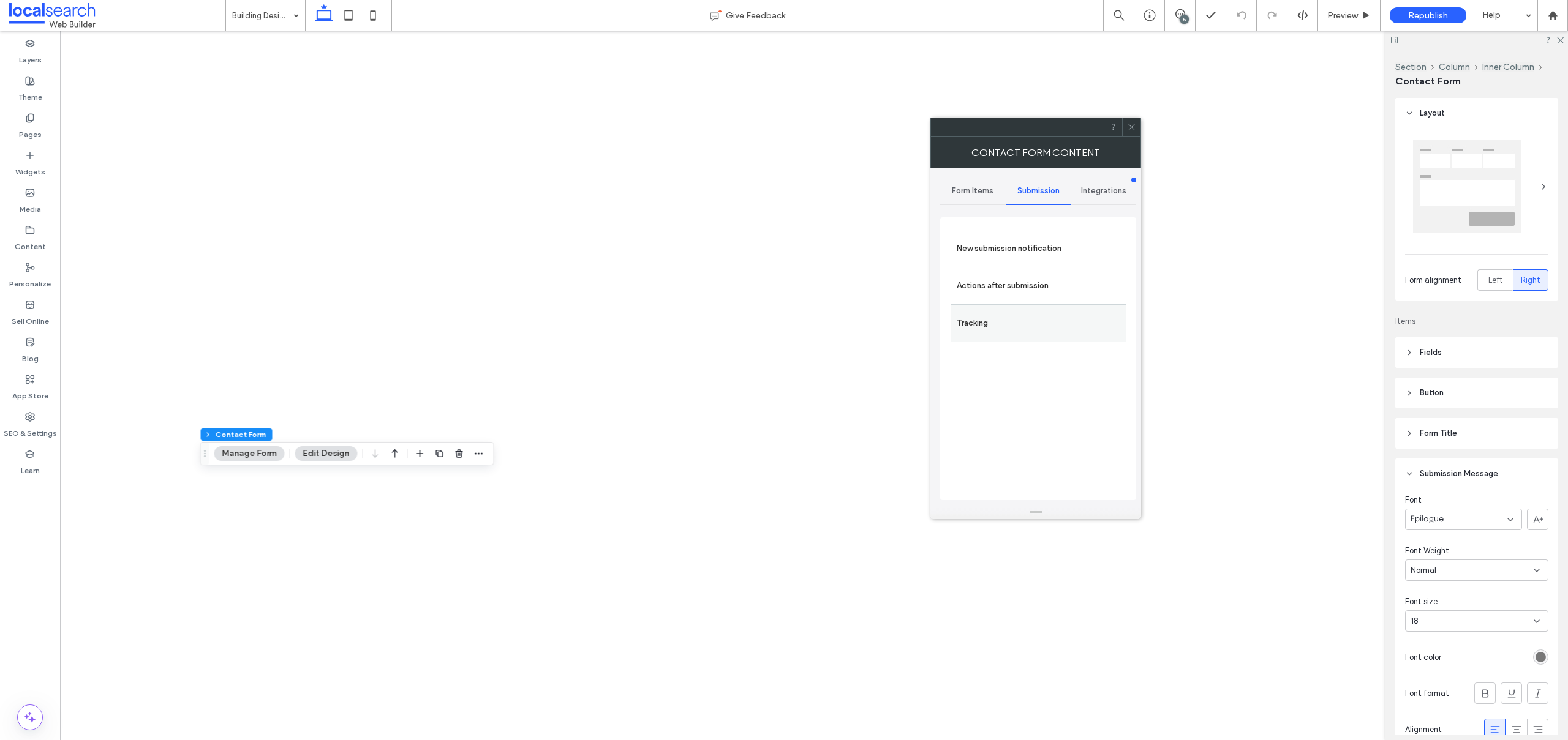
click at [995, 257] on label "New submission notification" at bounding box center [1038, 249] width 163 height 25
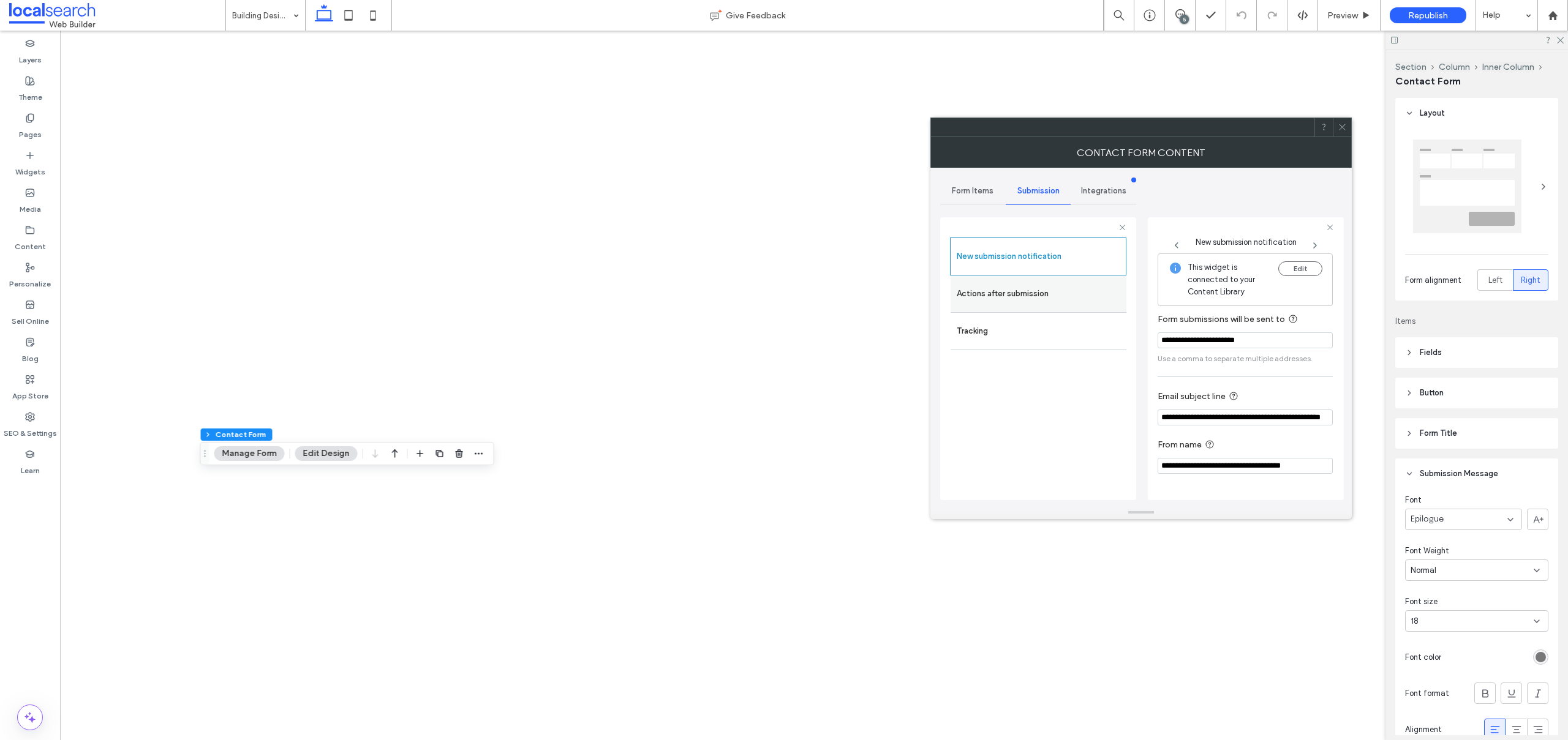
click at [1000, 299] on label "Actions after submission" at bounding box center [1038, 294] width 163 height 25
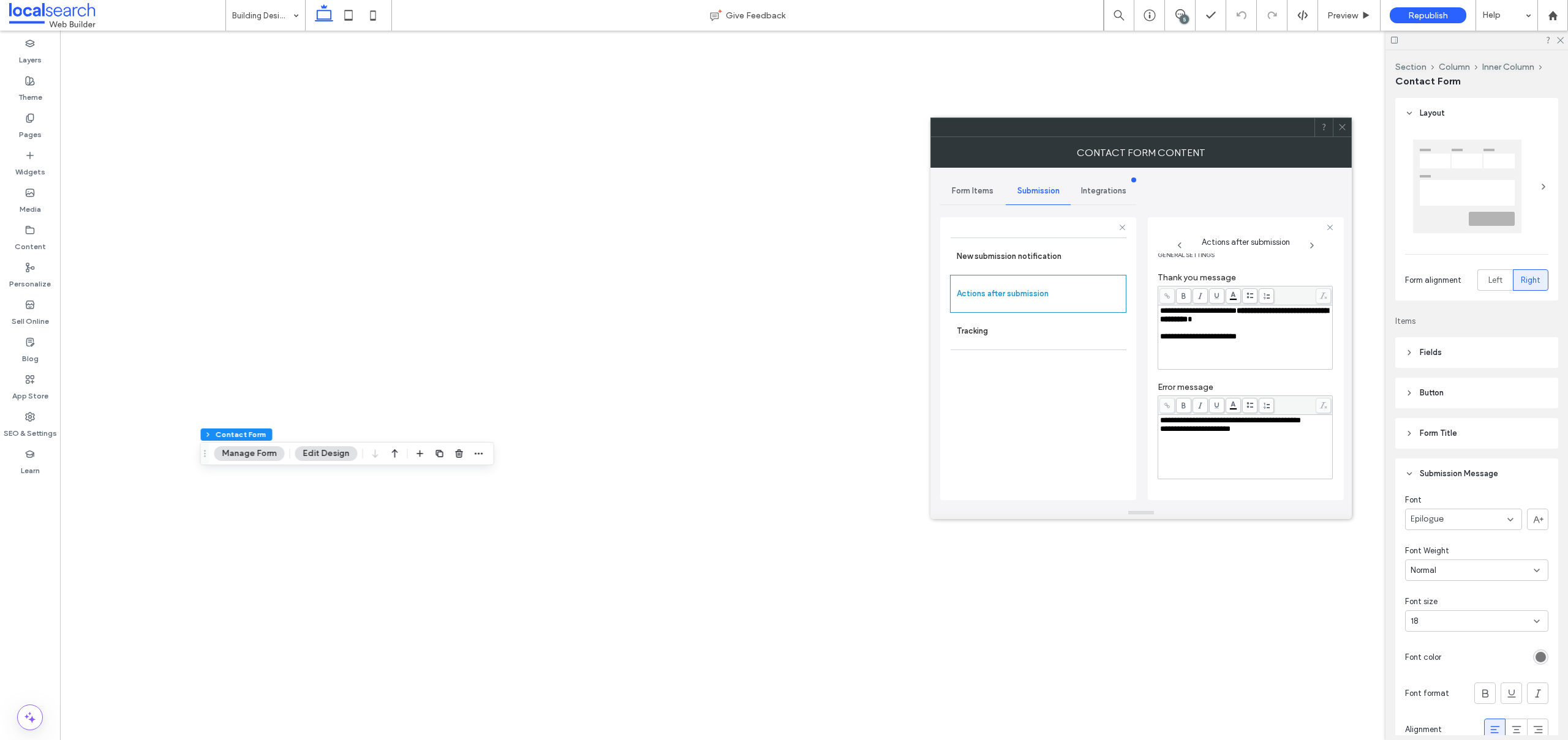
scroll to position [23, 0]
click at [1340, 126] on icon at bounding box center [1342, 127] width 9 height 9
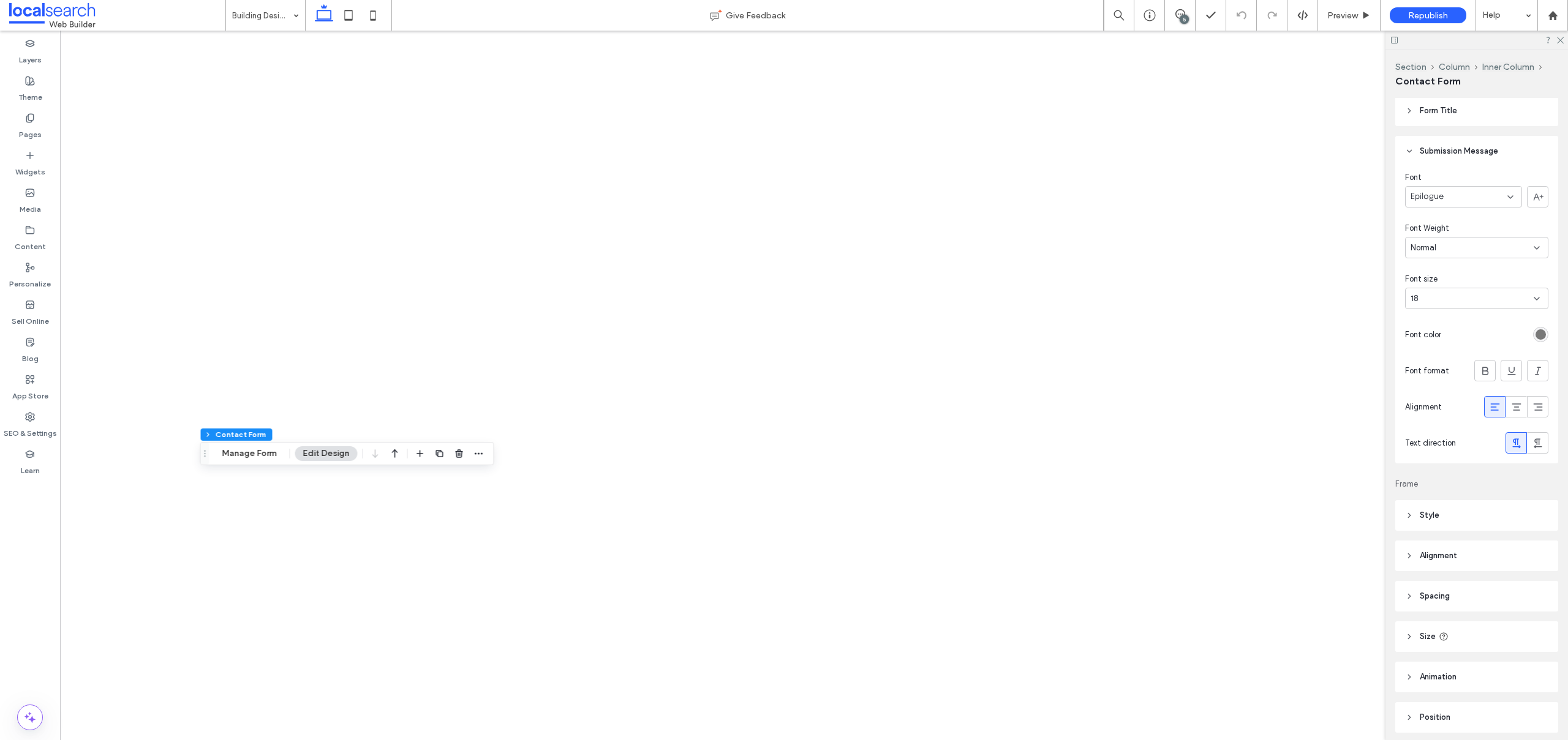
scroll to position [369, 0]
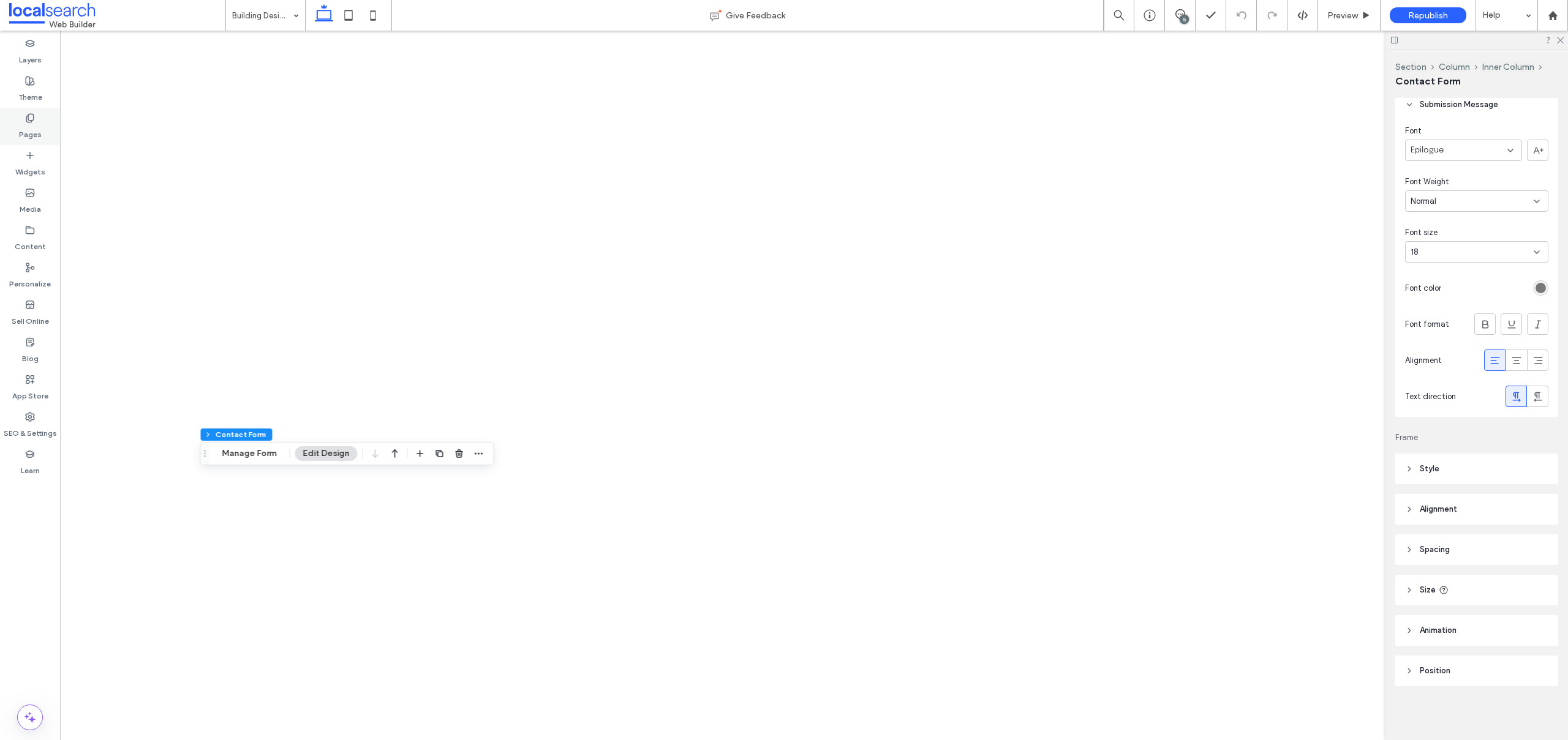
click at [36, 113] on div "Pages" at bounding box center [30, 126] width 60 height 37
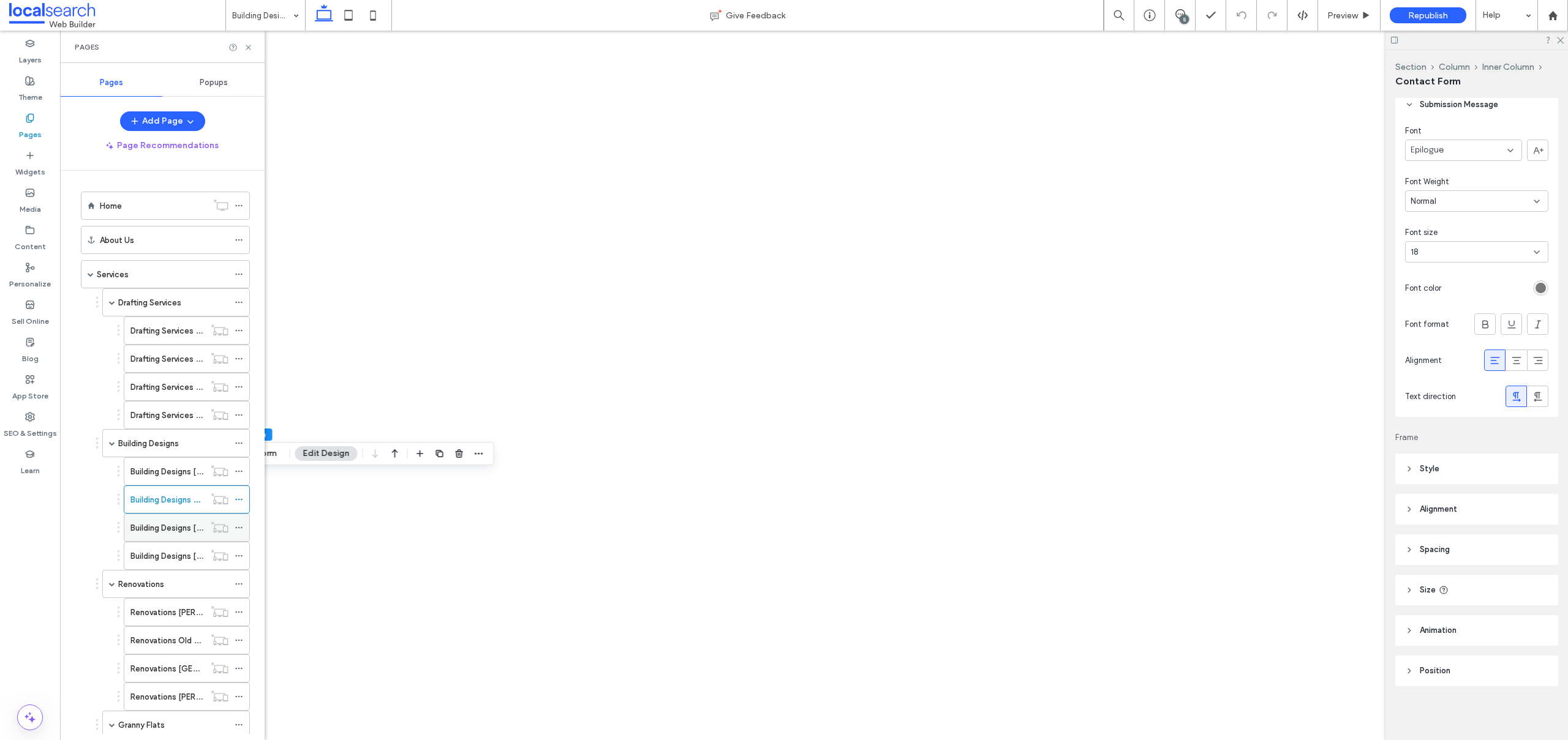
click at [152, 528] on label "Building Designs [GEOGRAPHIC_DATA]" at bounding box center [203, 528] width 145 height 21
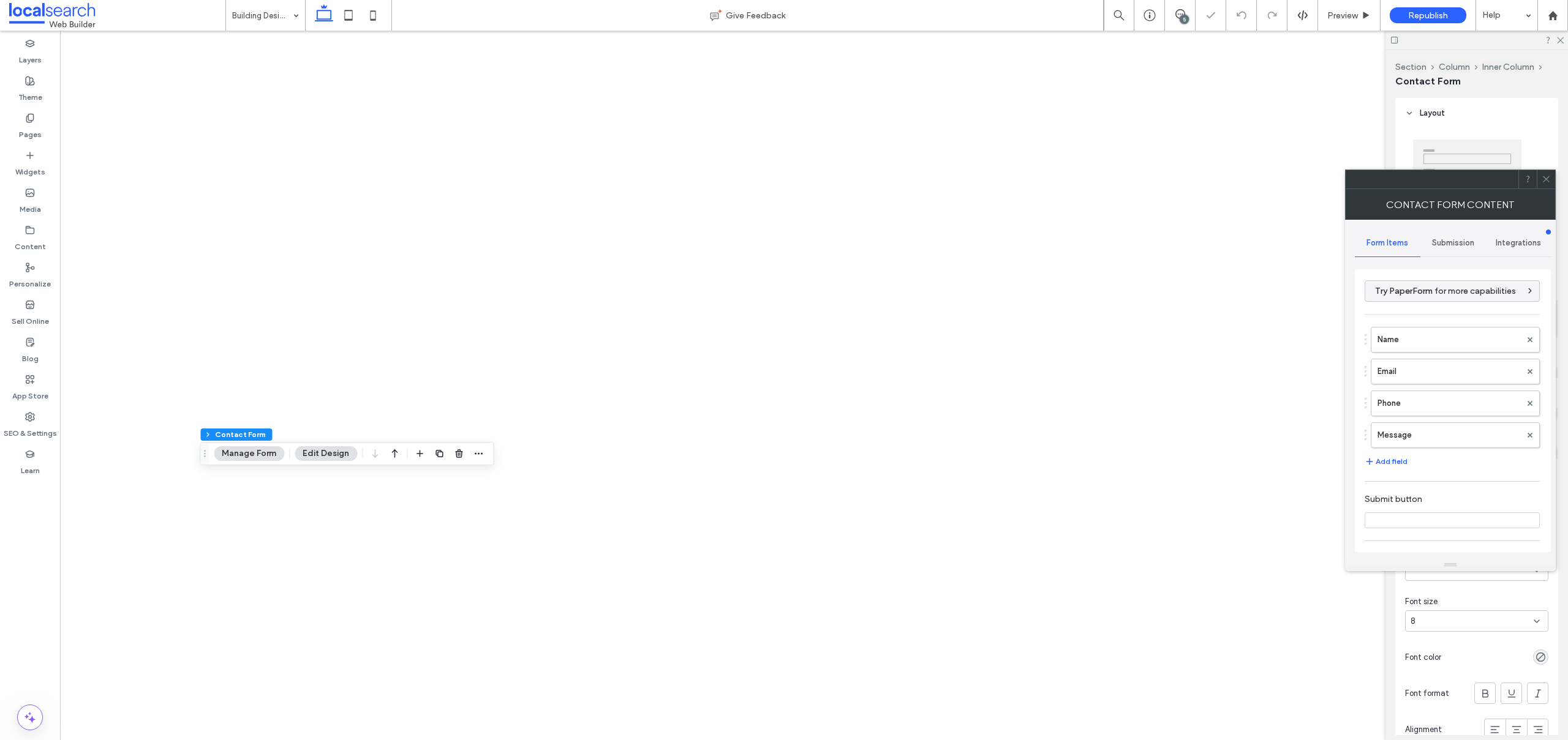
type input "****"
type input "*"
type input "***"
drag, startPoint x: 1381, startPoint y: 179, endPoint x: 762, endPoint y: 161, distance: 619.3
click at [1345, 170] on div at bounding box center [1431, 179] width 172 height 19
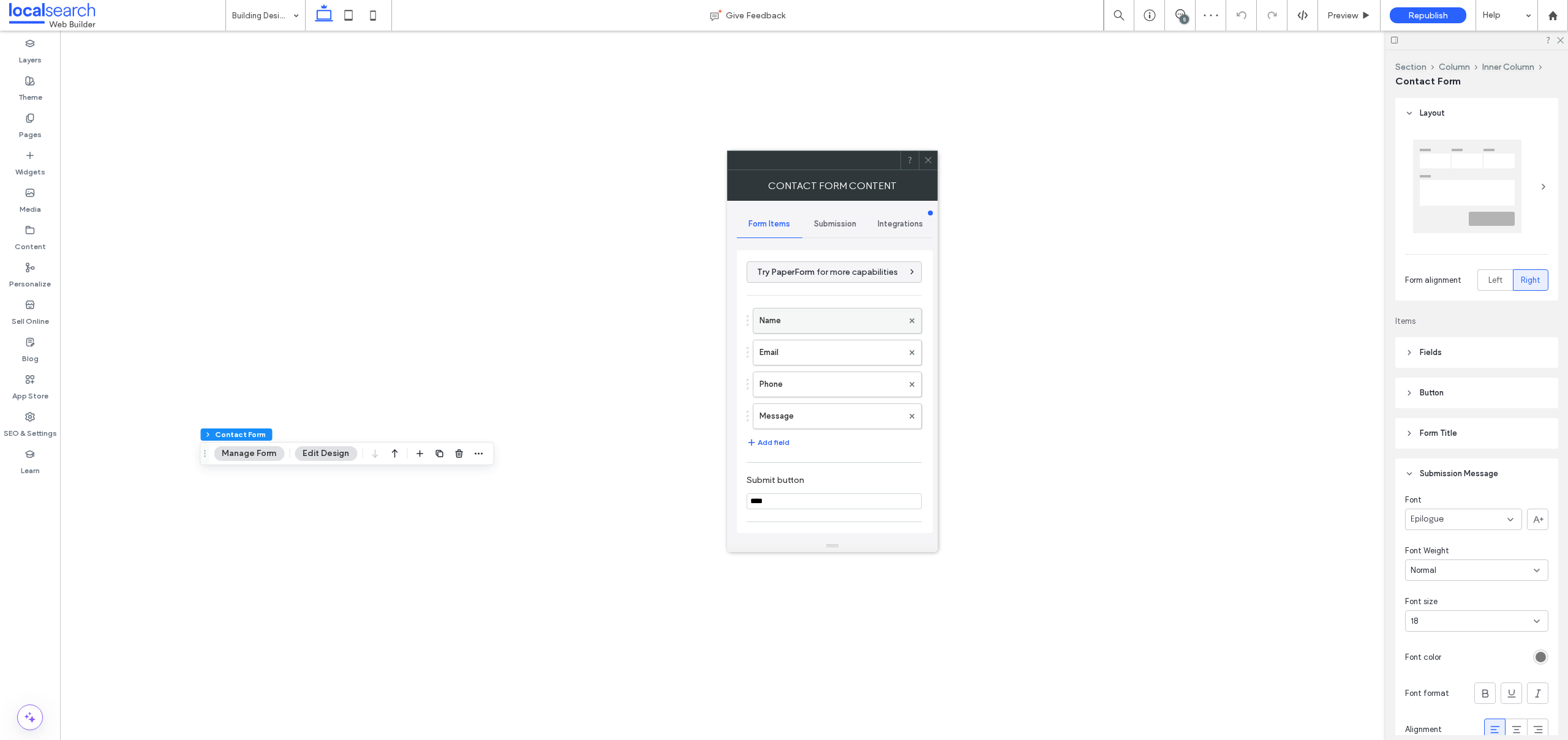
click at [772, 308] on label "Name" at bounding box center [831, 321] width 143 height 25
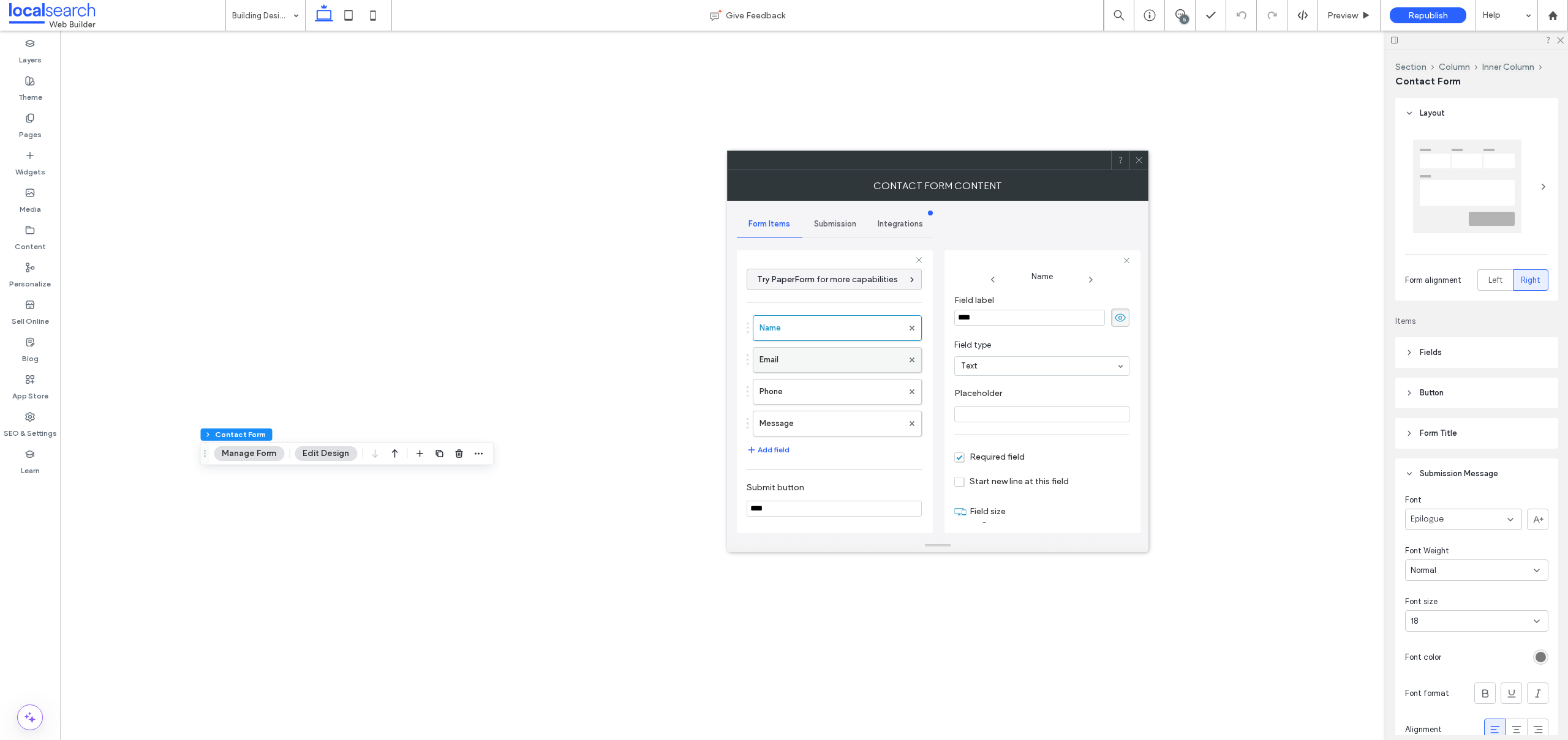
click at [780, 370] on label "Email" at bounding box center [831, 360] width 143 height 25
click at [795, 396] on label "Phone" at bounding box center [831, 392] width 143 height 25
click at [797, 412] on label "Message" at bounding box center [831, 424] width 143 height 25
type input "**"
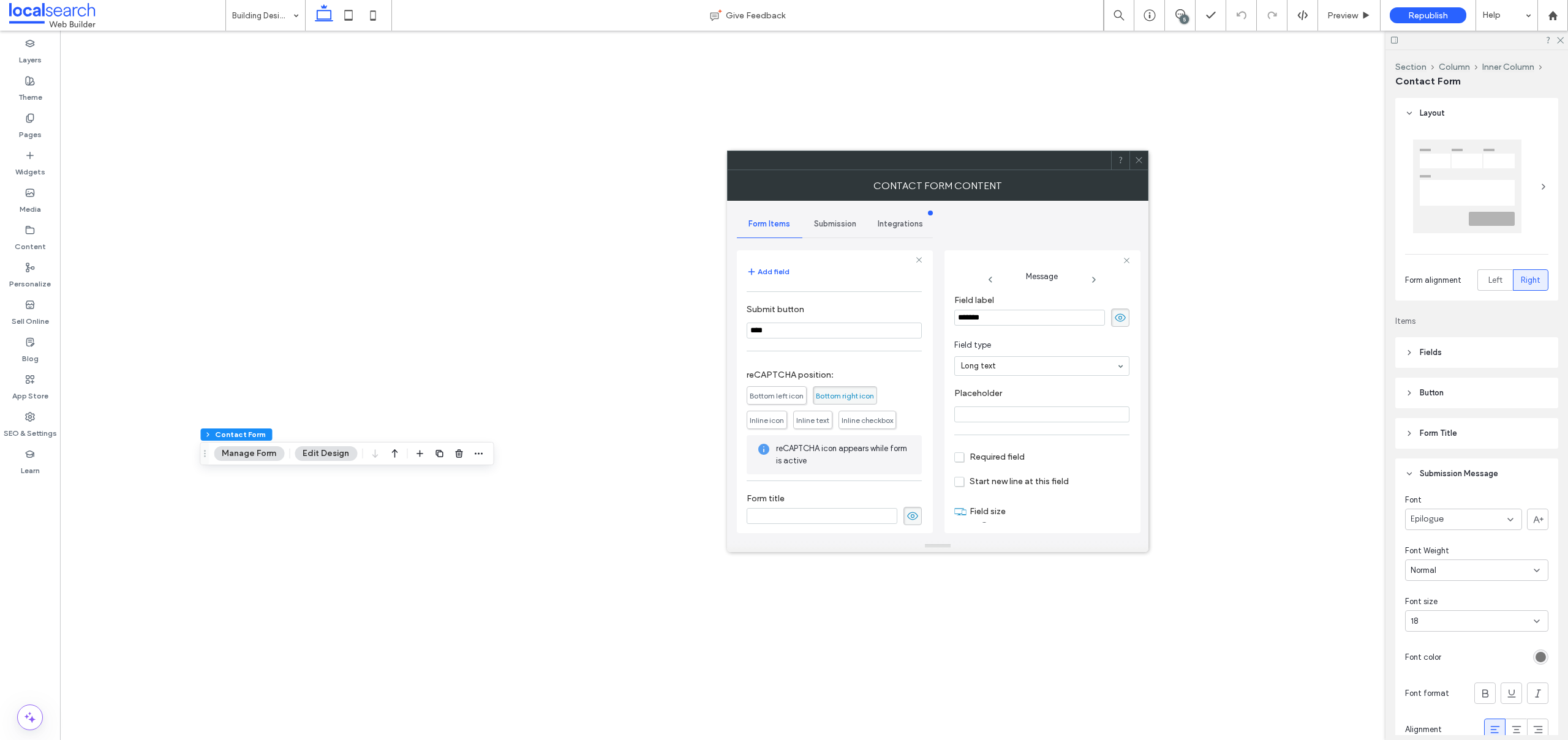
scroll to position [184, 0]
click at [820, 222] on span "Submission" at bounding box center [835, 224] width 42 height 10
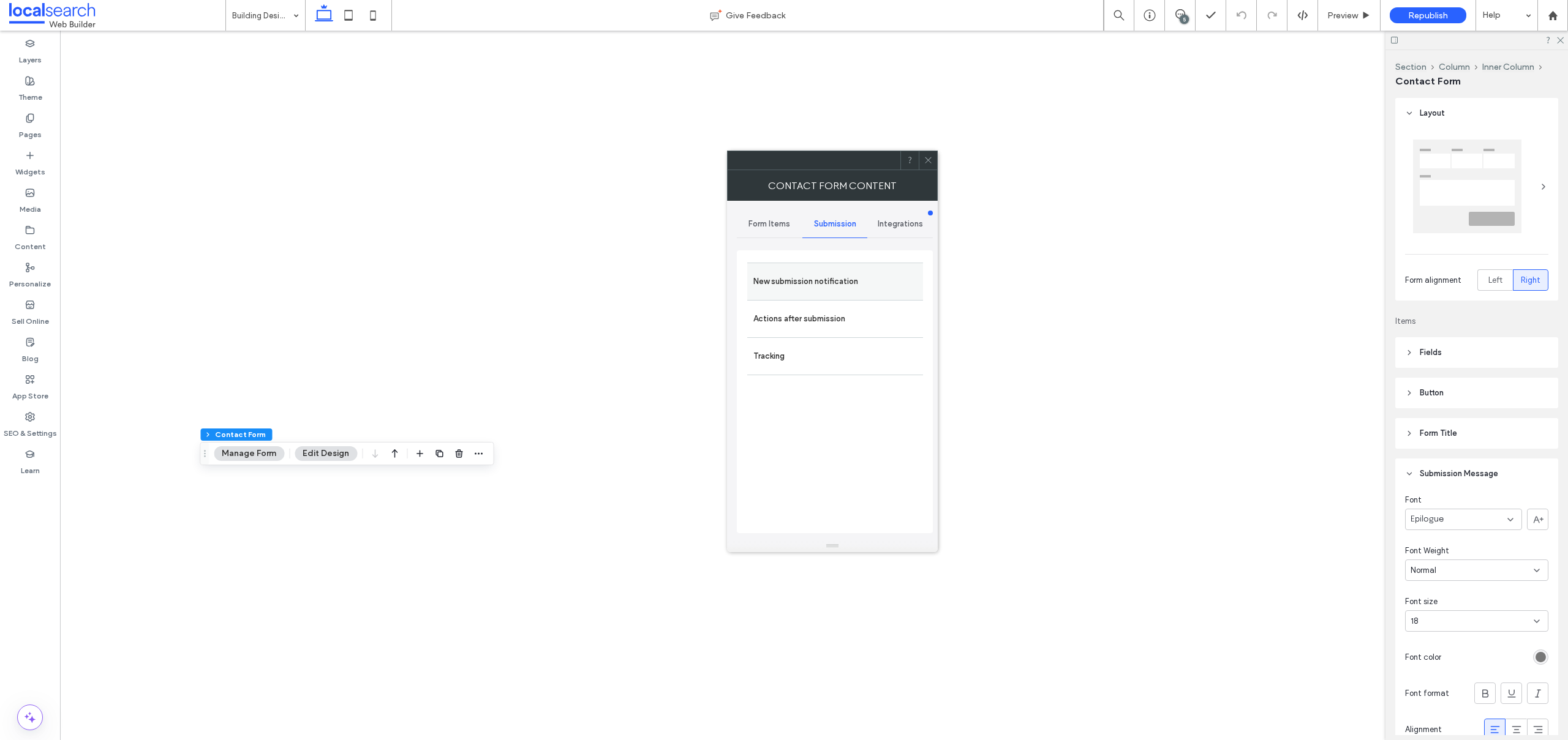
click at [801, 270] on label "New submission notification" at bounding box center [835, 282] width 163 height 25
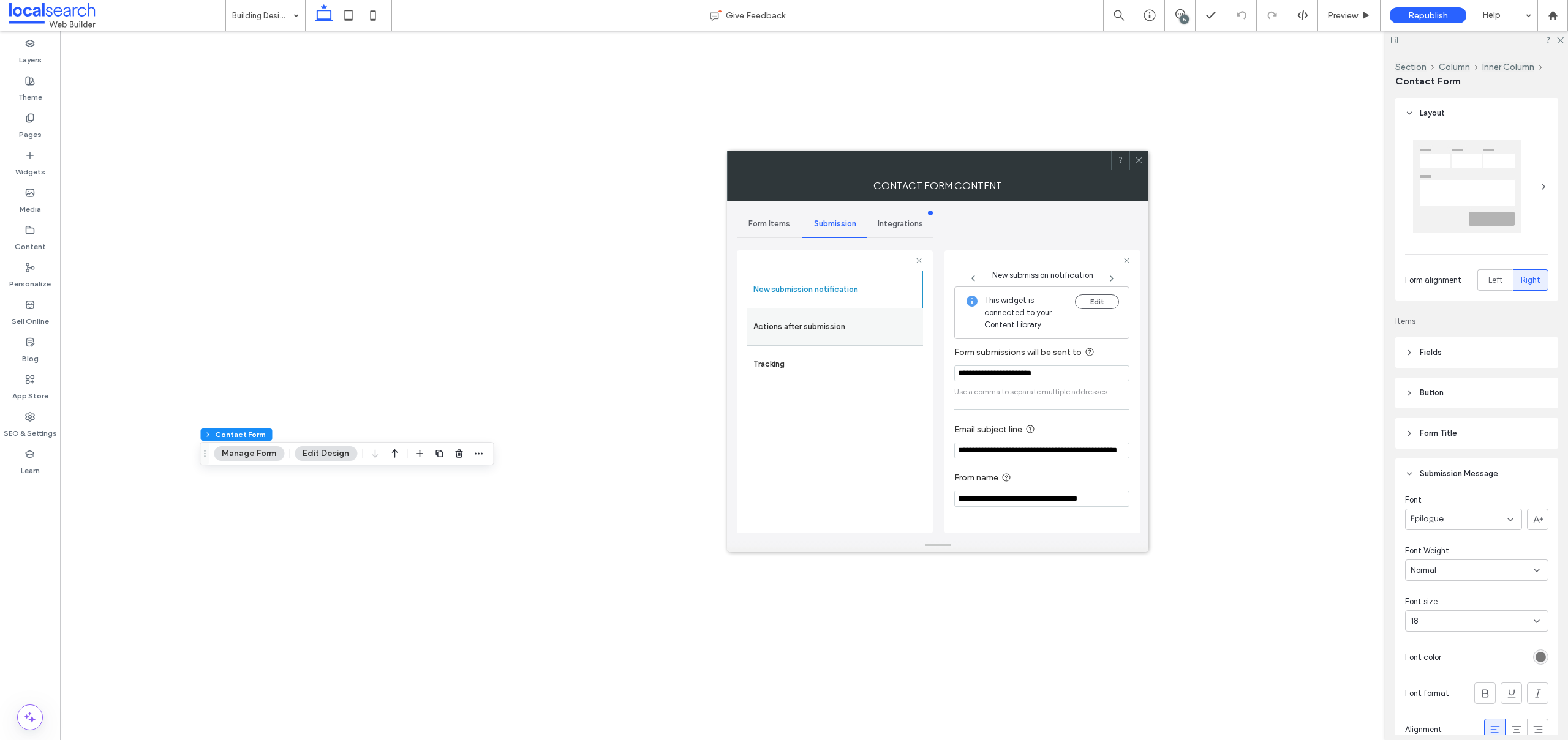
click at [820, 330] on label "Actions after submission" at bounding box center [835, 327] width 163 height 25
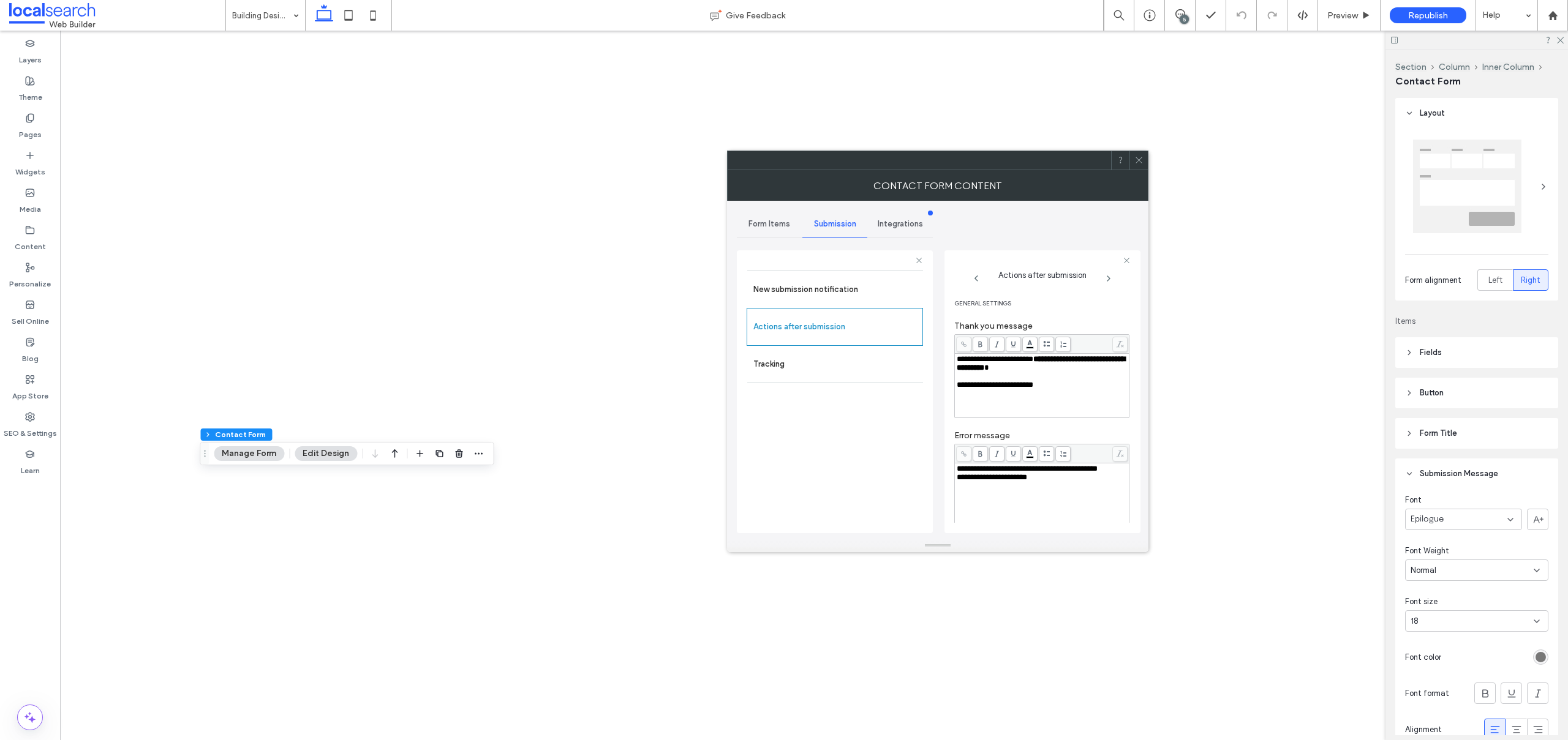
click at [1143, 159] on icon at bounding box center [1138, 159] width 9 height 9
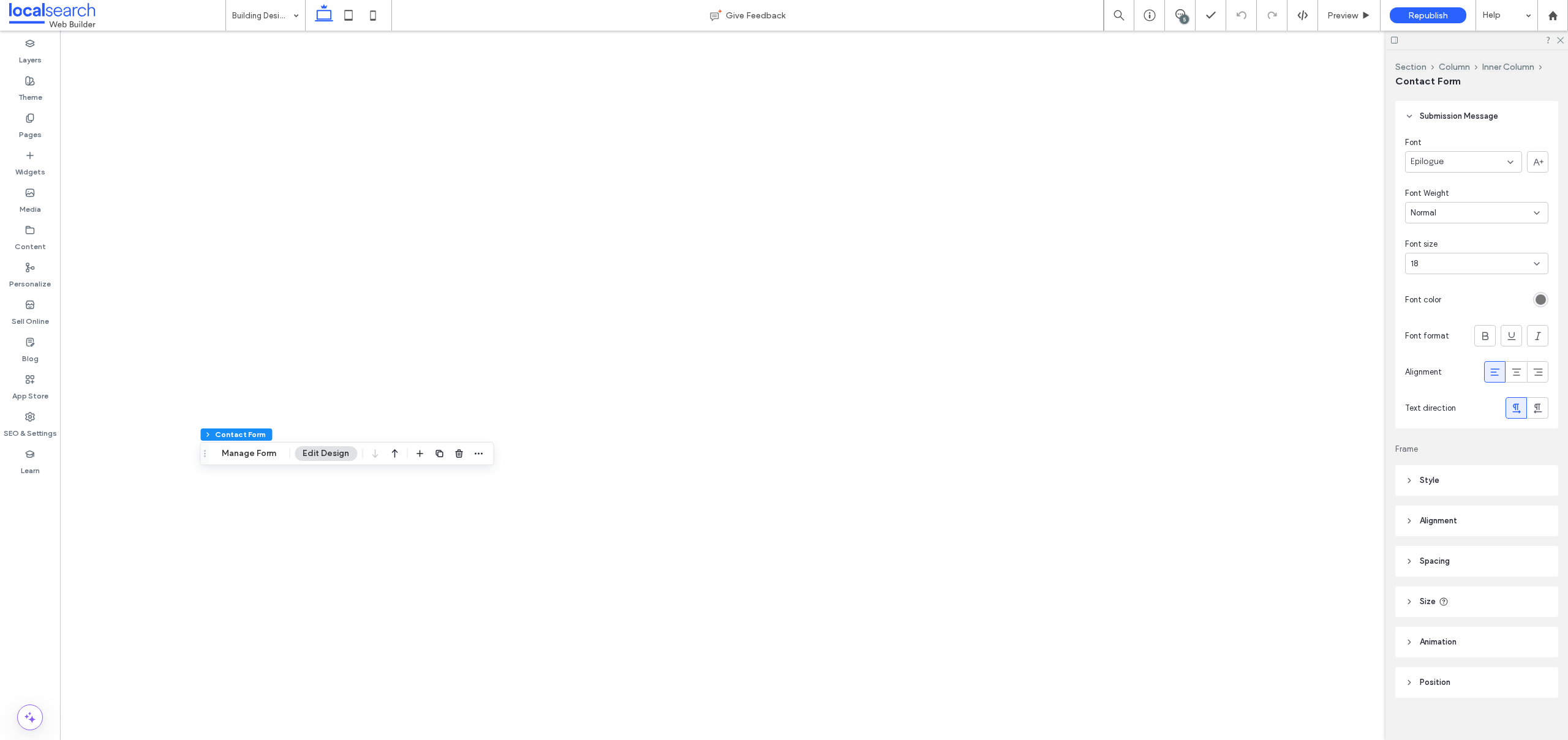
scroll to position [369, 0]
click at [35, 123] on label "Pages" at bounding box center [30, 131] width 23 height 17
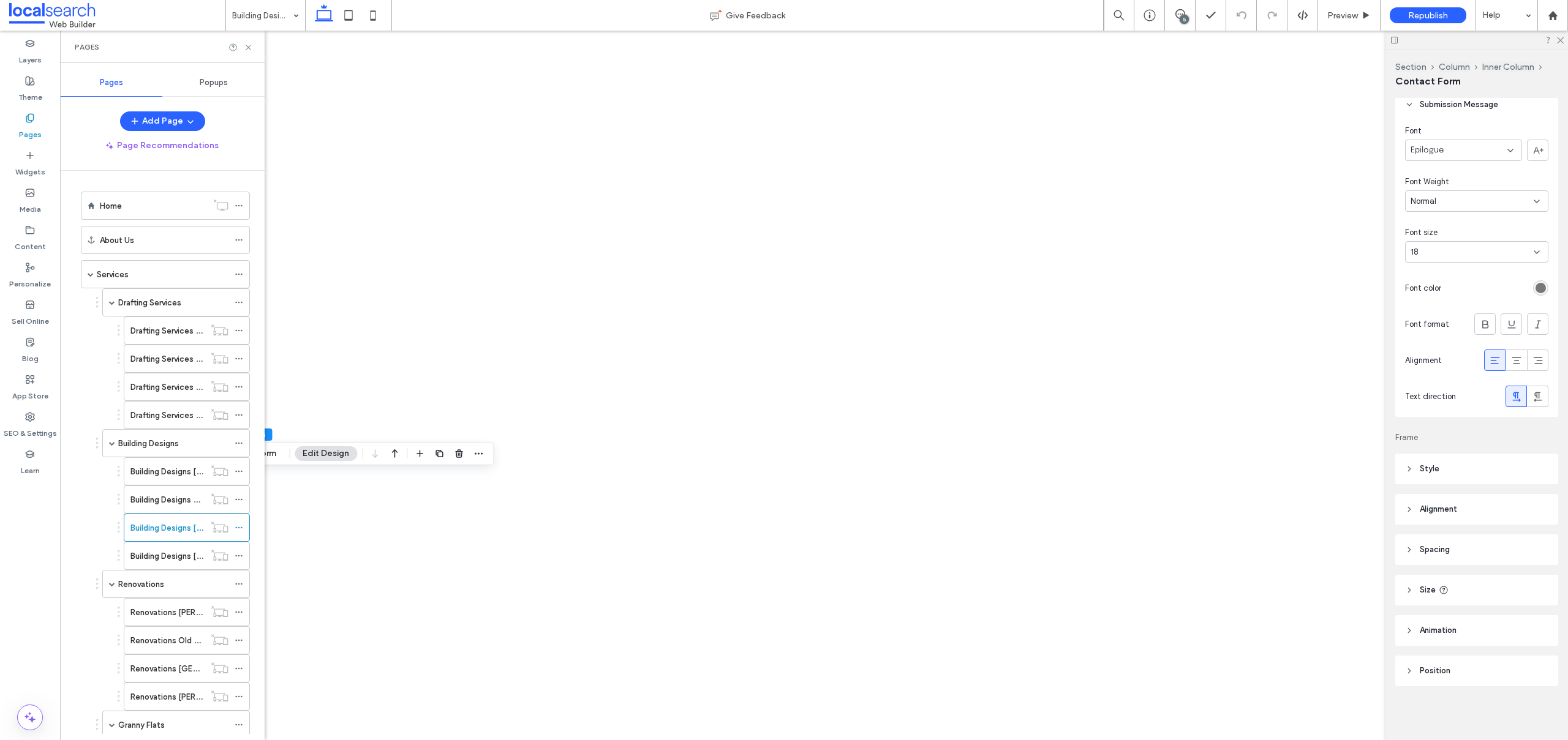
click at [132, 555] on label "Building Designs [PERSON_NAME]" at bounding box center [192, 556] width 124 height 21
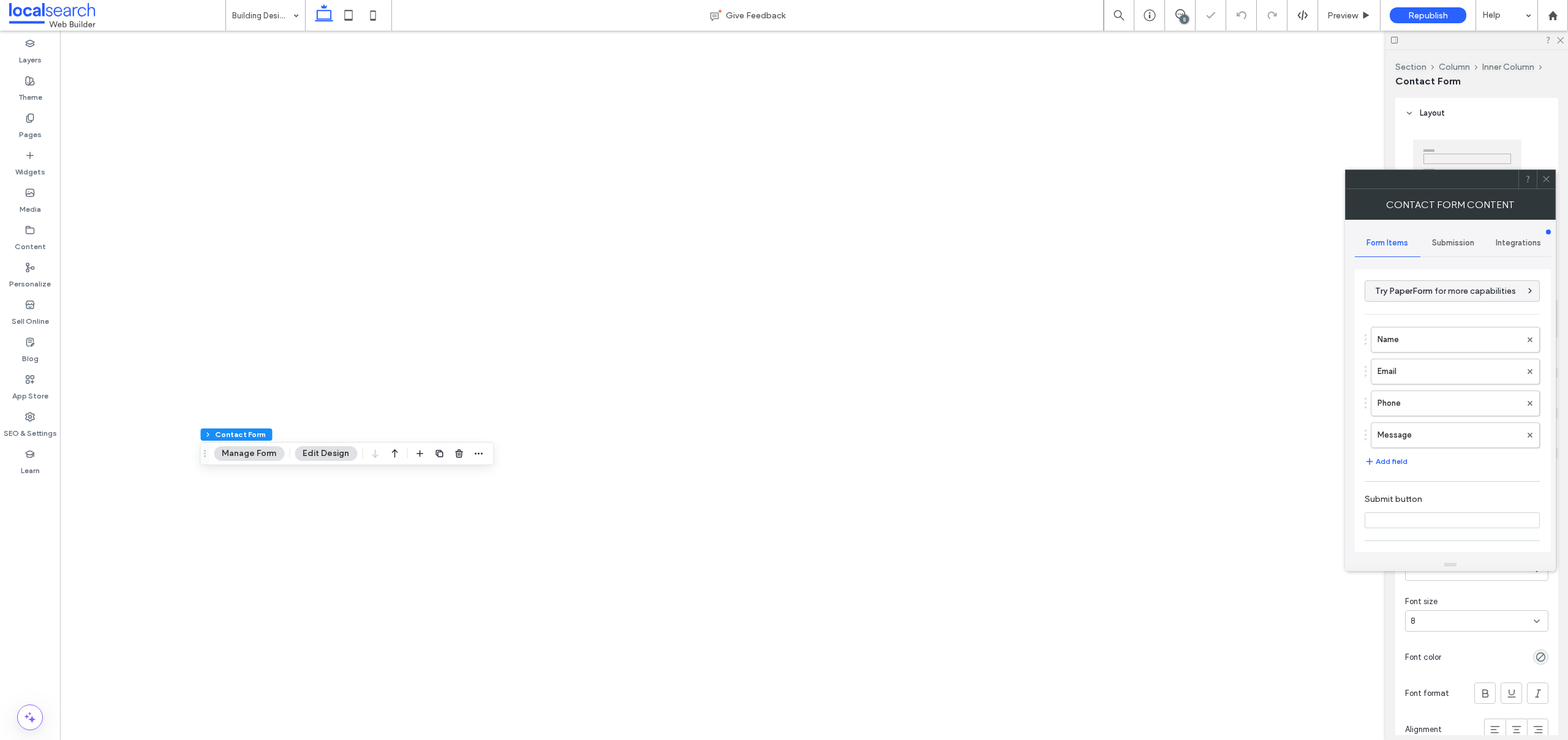
type input "****"
type input "*"
type input "***"
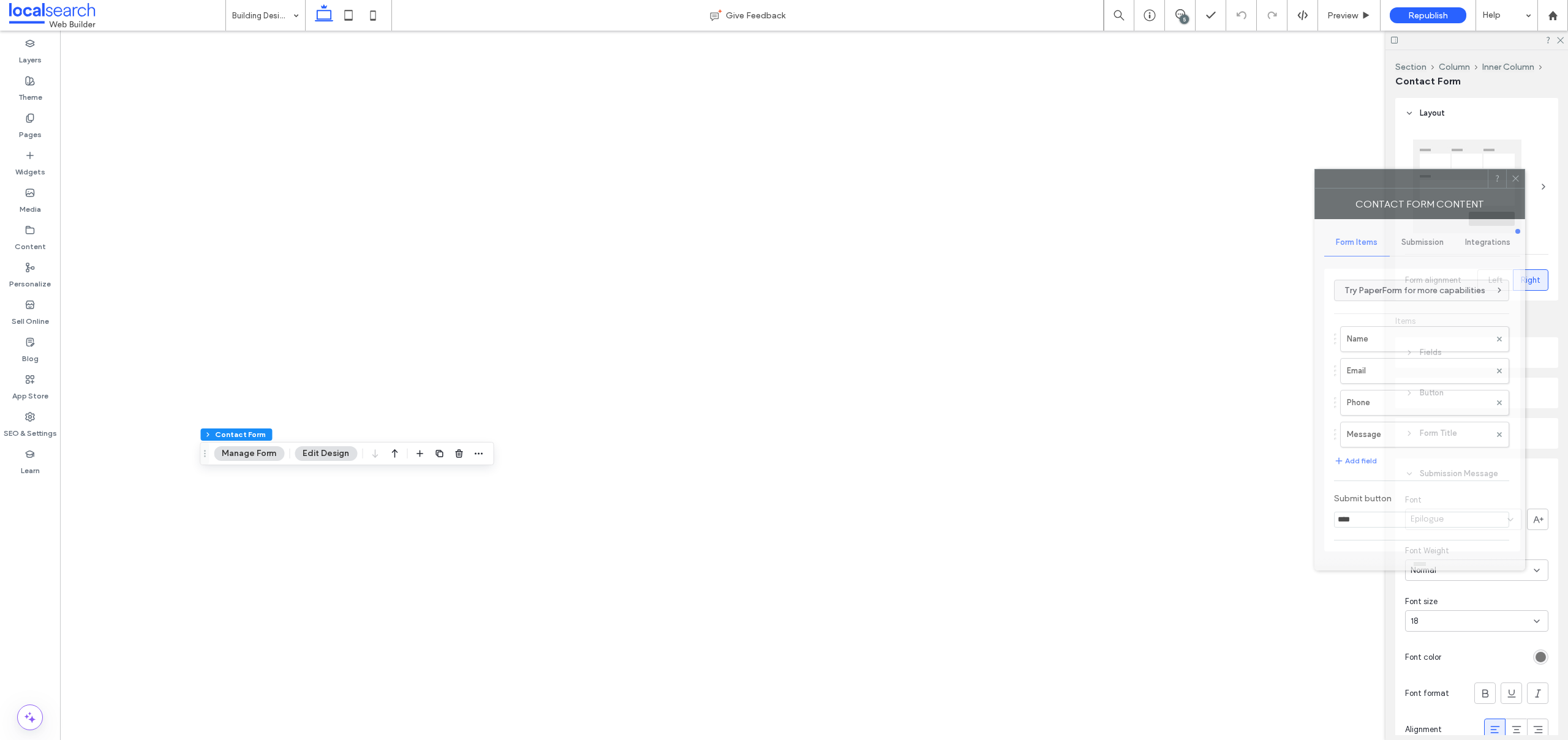
drag, startPoint x: 1387, startPoint y: 184, endPoint x: 686, endPoint y: 109, distance: 705.0
click at [1315, 170] on div at bounding box center [1401, 179] width 172 height 19
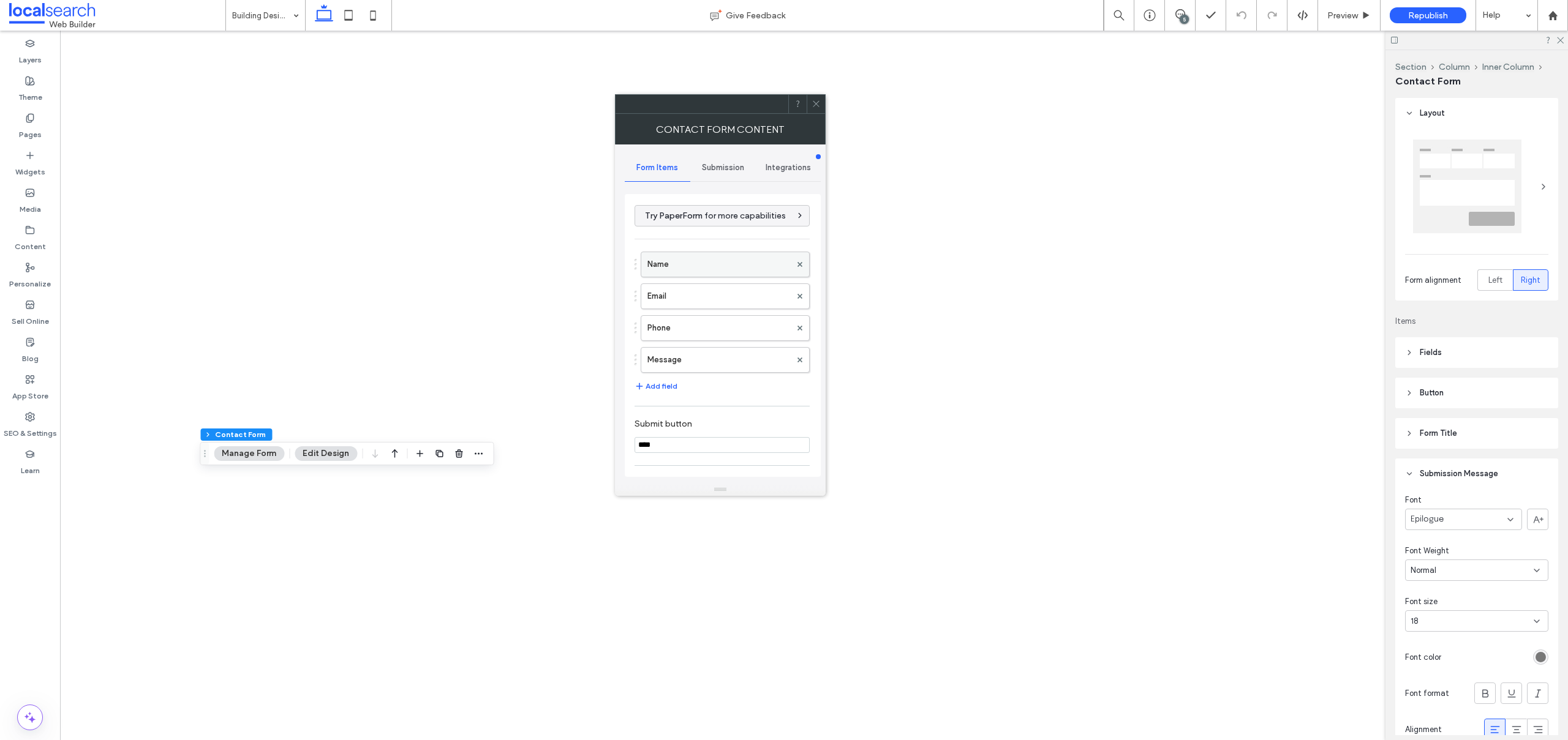
click at [674, 264] on label "Name" at bounding box center [719, 265] width 143 height 25
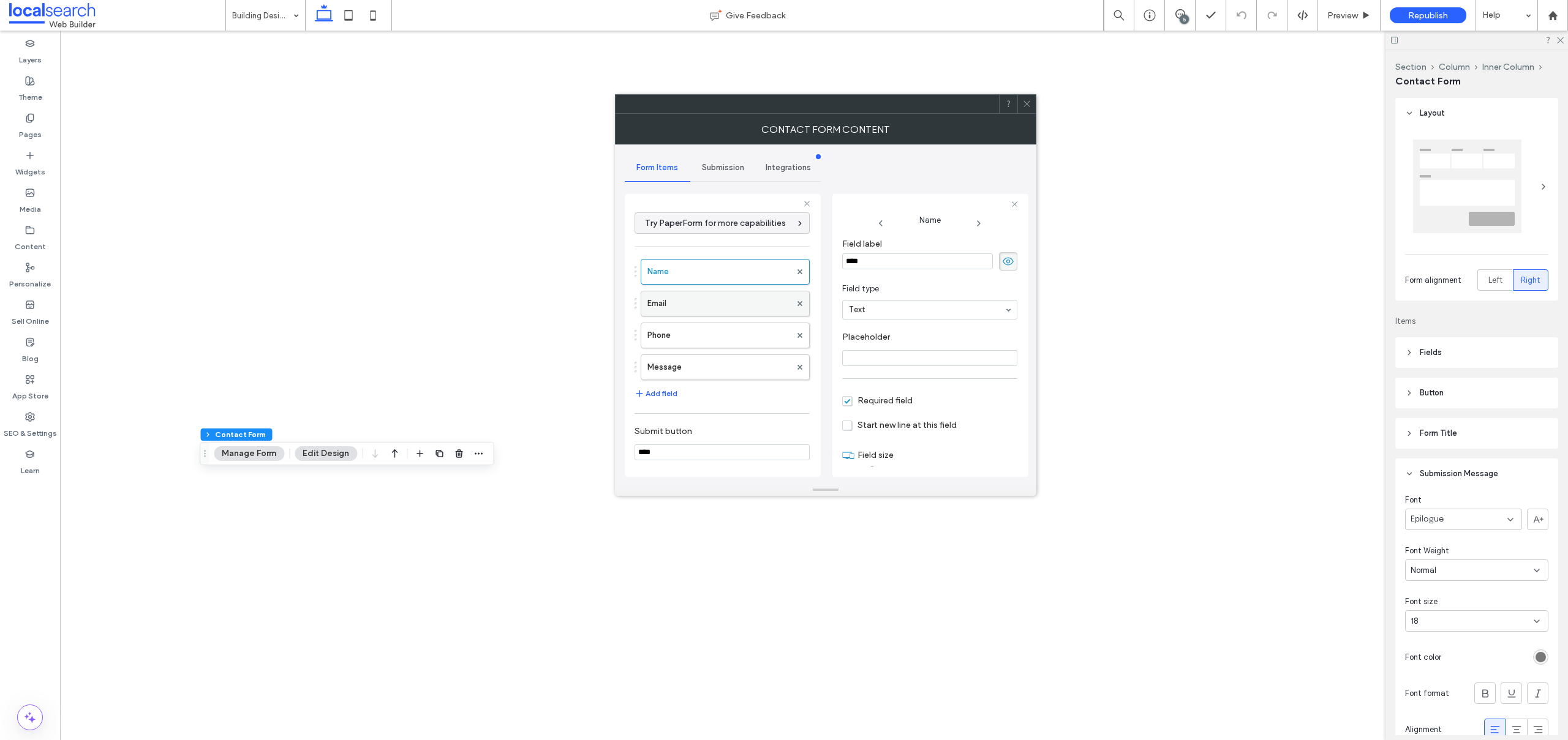
click at [703, 310] on label "Email" at bounding box center [719, 304] width 143 height 25
click at [699, 341] on label "Phone" at bounding box center [719, 336] width 143 height 25
click at [699, 363] on label "Message" at bounding box center [719, 368] width 143 height 25
type input "**"
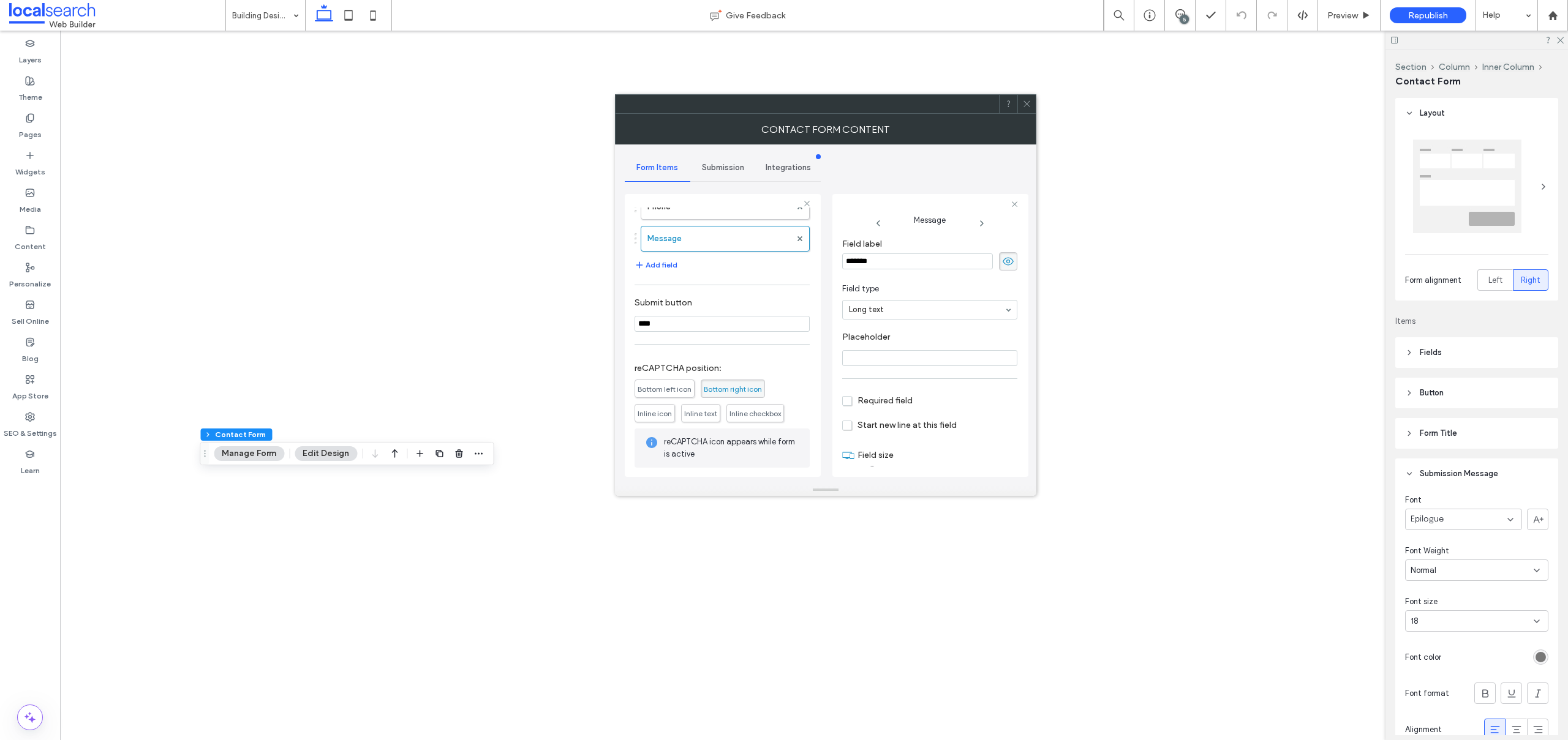
scroll to position [184, 0]
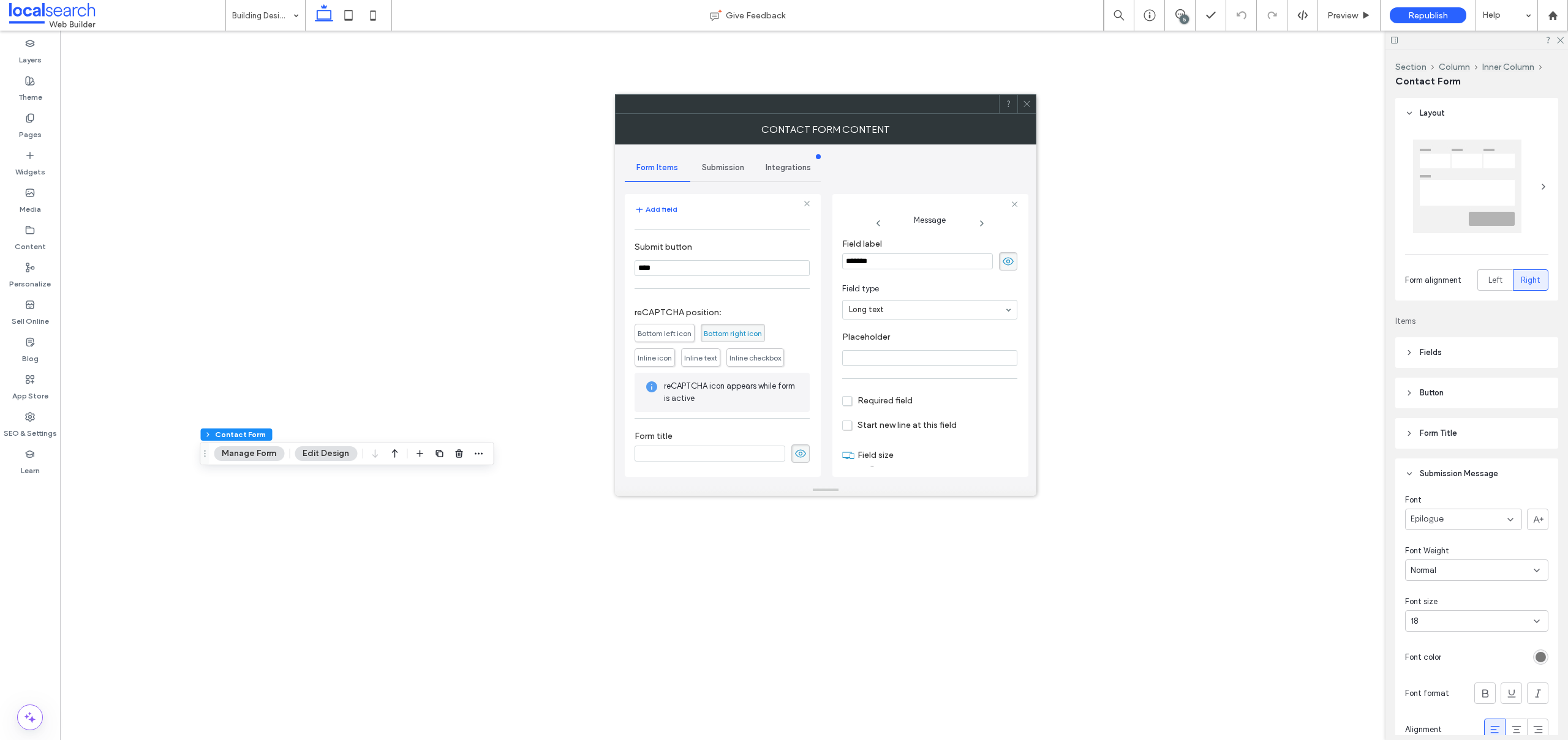
click at [707, 165] on span "Submission" at bounding box center [722, 168] width 42 height 10
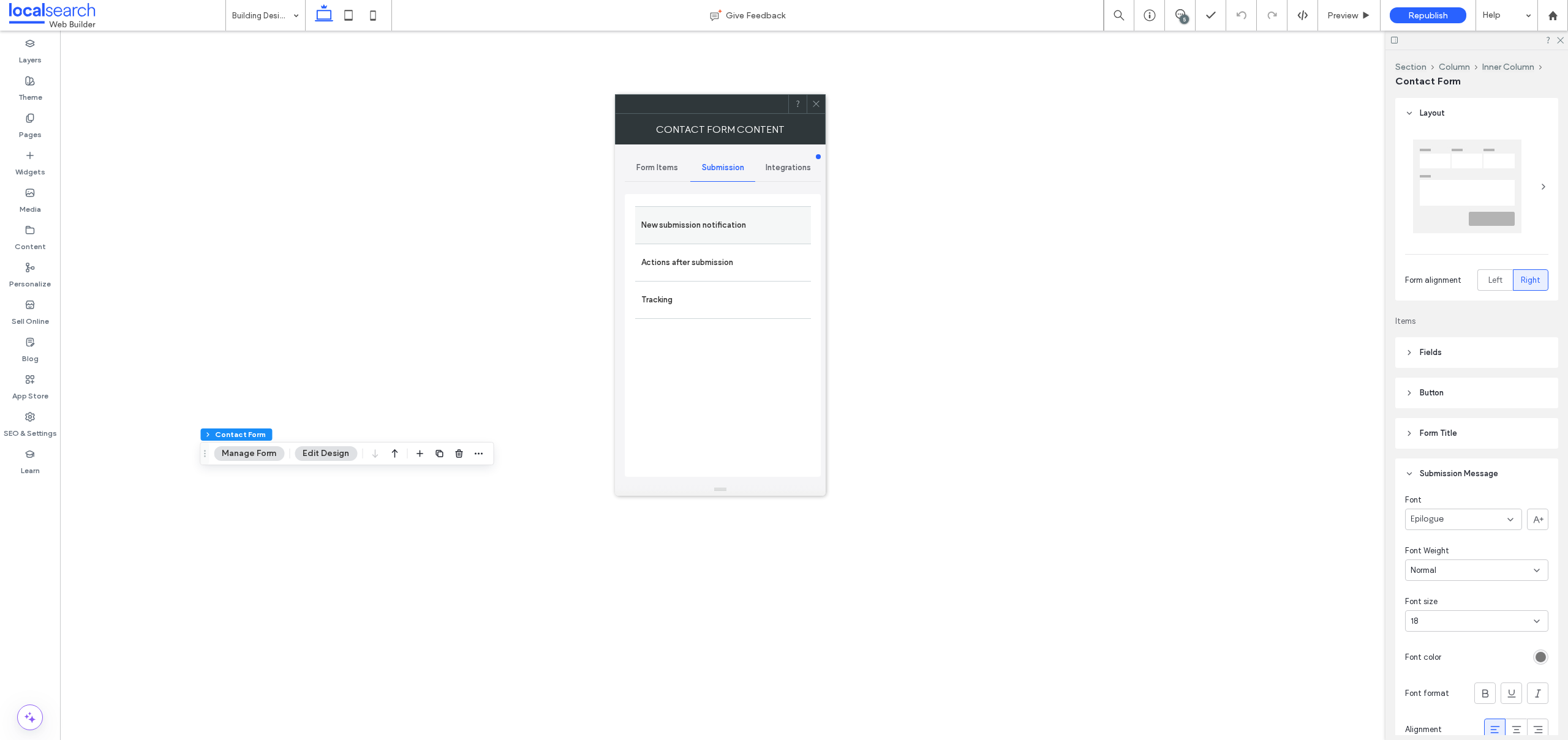
click at [693, 221] on label "New submission notification" at bounding box center [722, 226] width 163 height 25
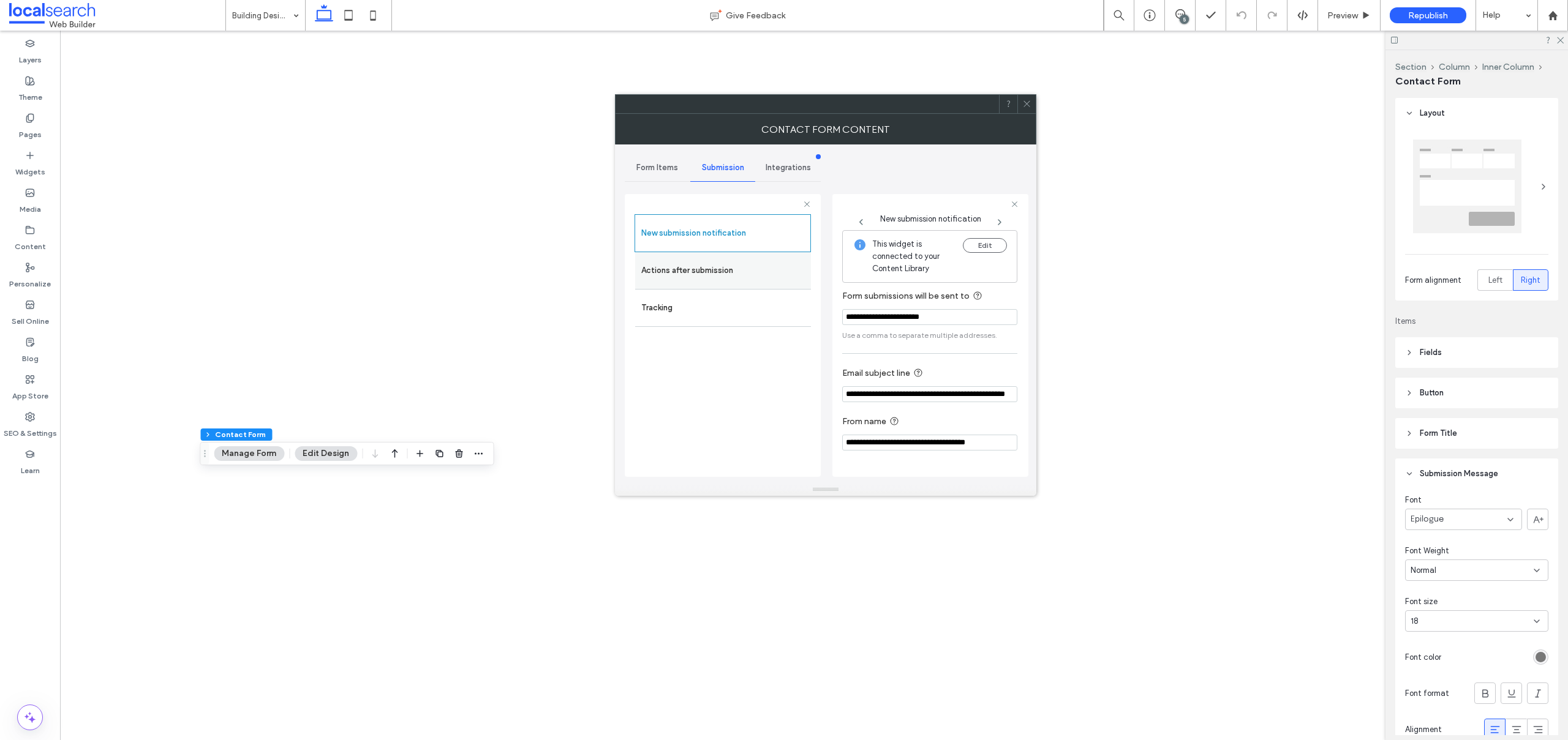
click at [666, 270] on label "Actions after submission" at bounding box center [722, 271] width 163 height 25
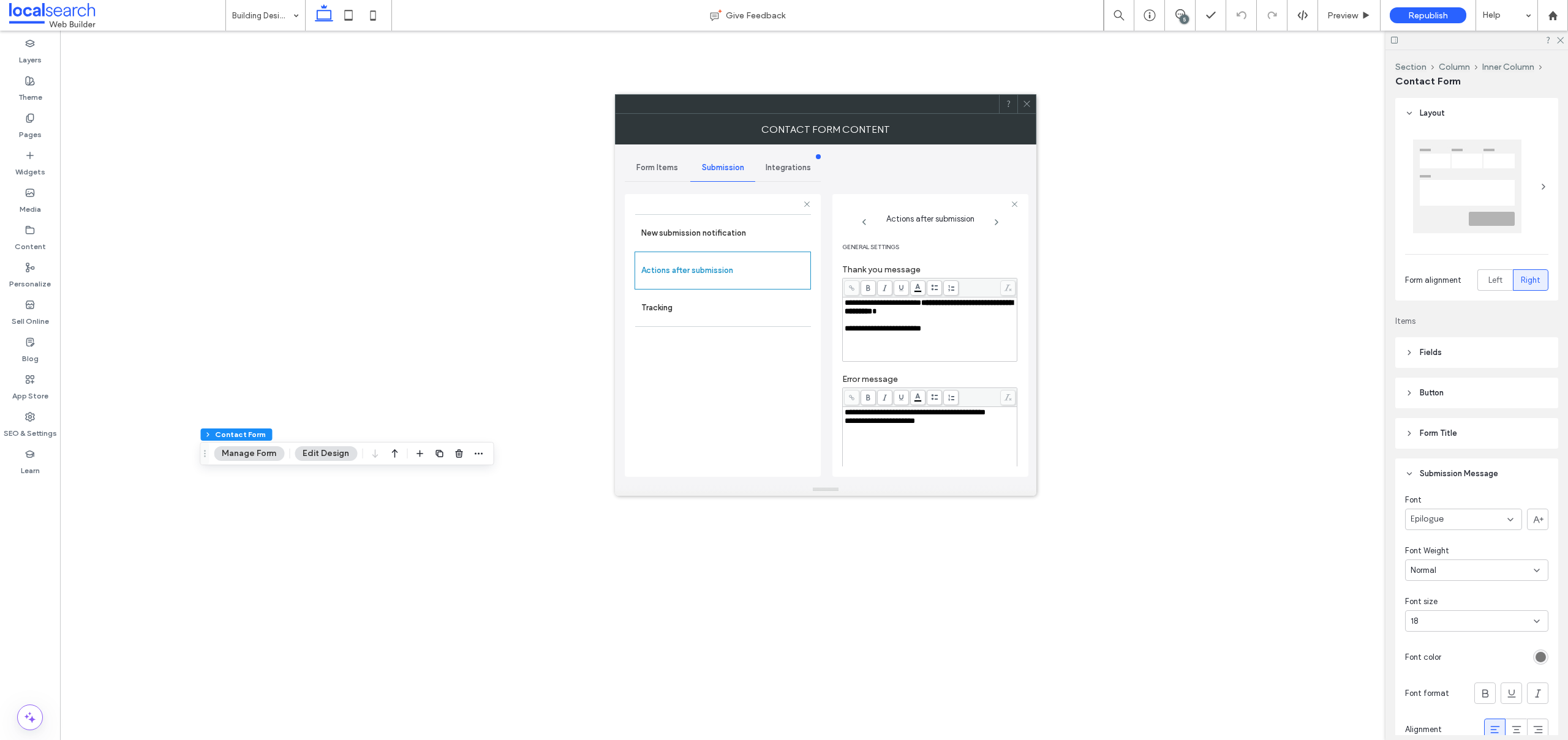
click at [1028, 98] on span at bounding box center [1026, 104] width 9 height 19
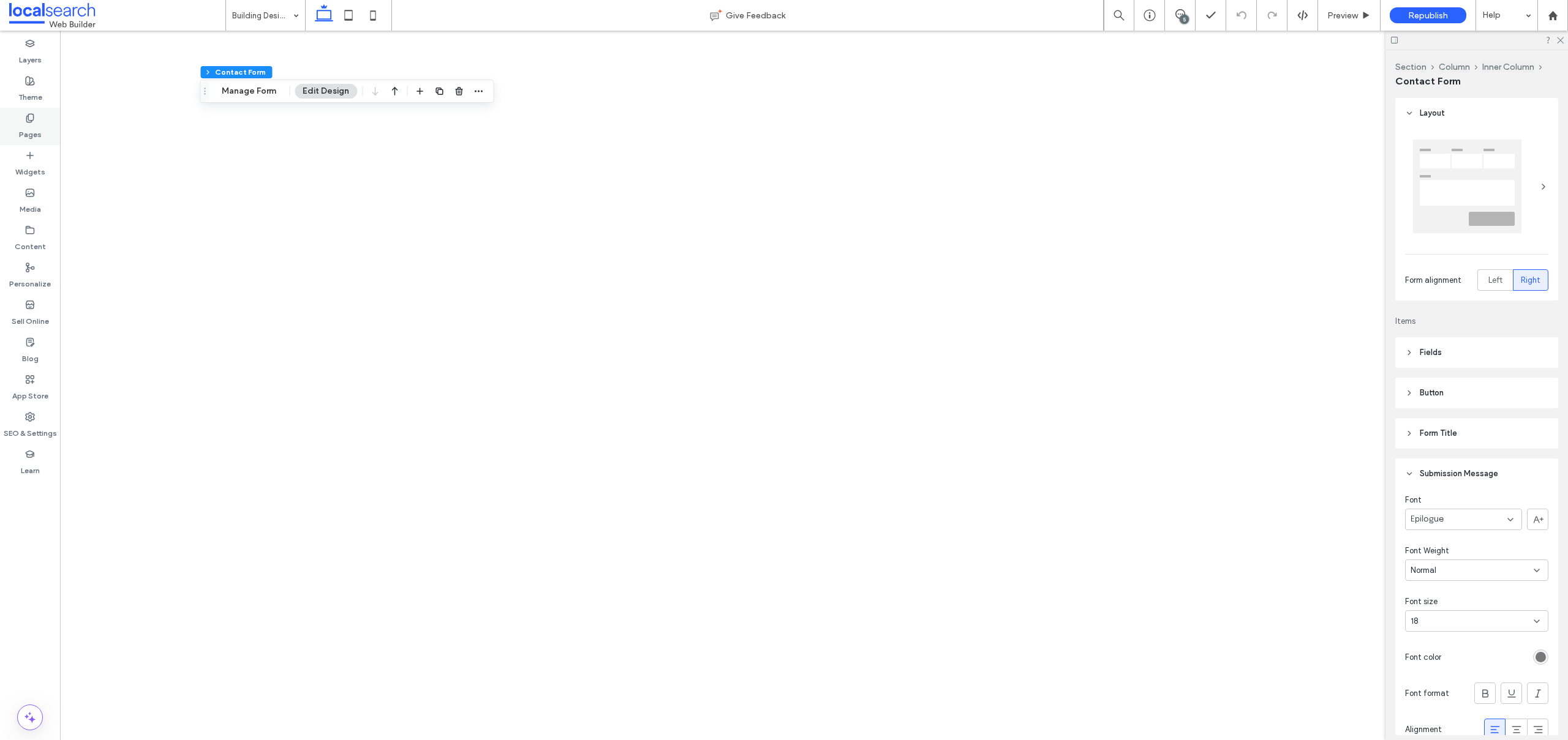
click at [36, 119] on div "Pages" at bounding box center [30, 126] width 60 height 37
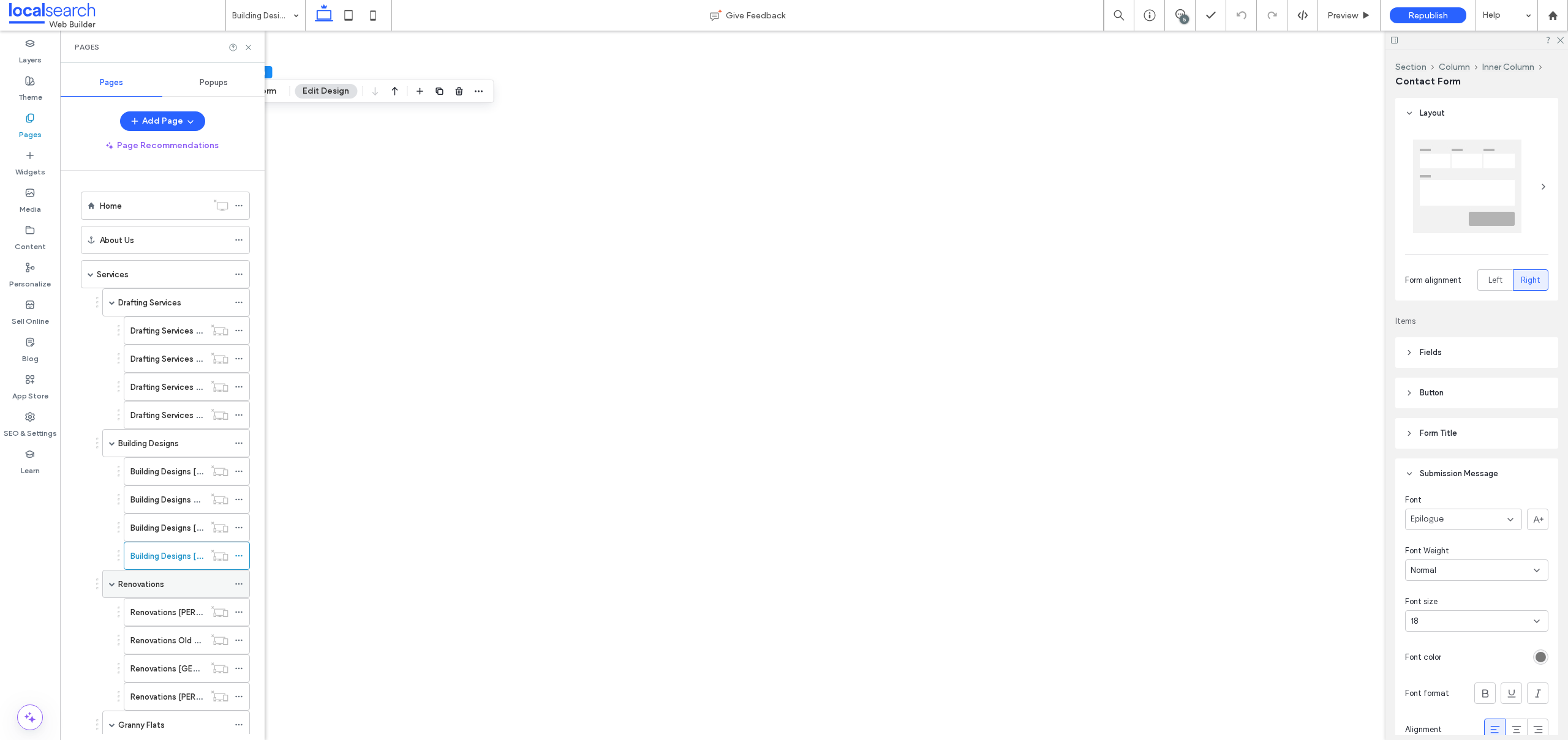
click at [162, 588] on label "Renovations" at bounding box center [141, 584] width 46 height 21
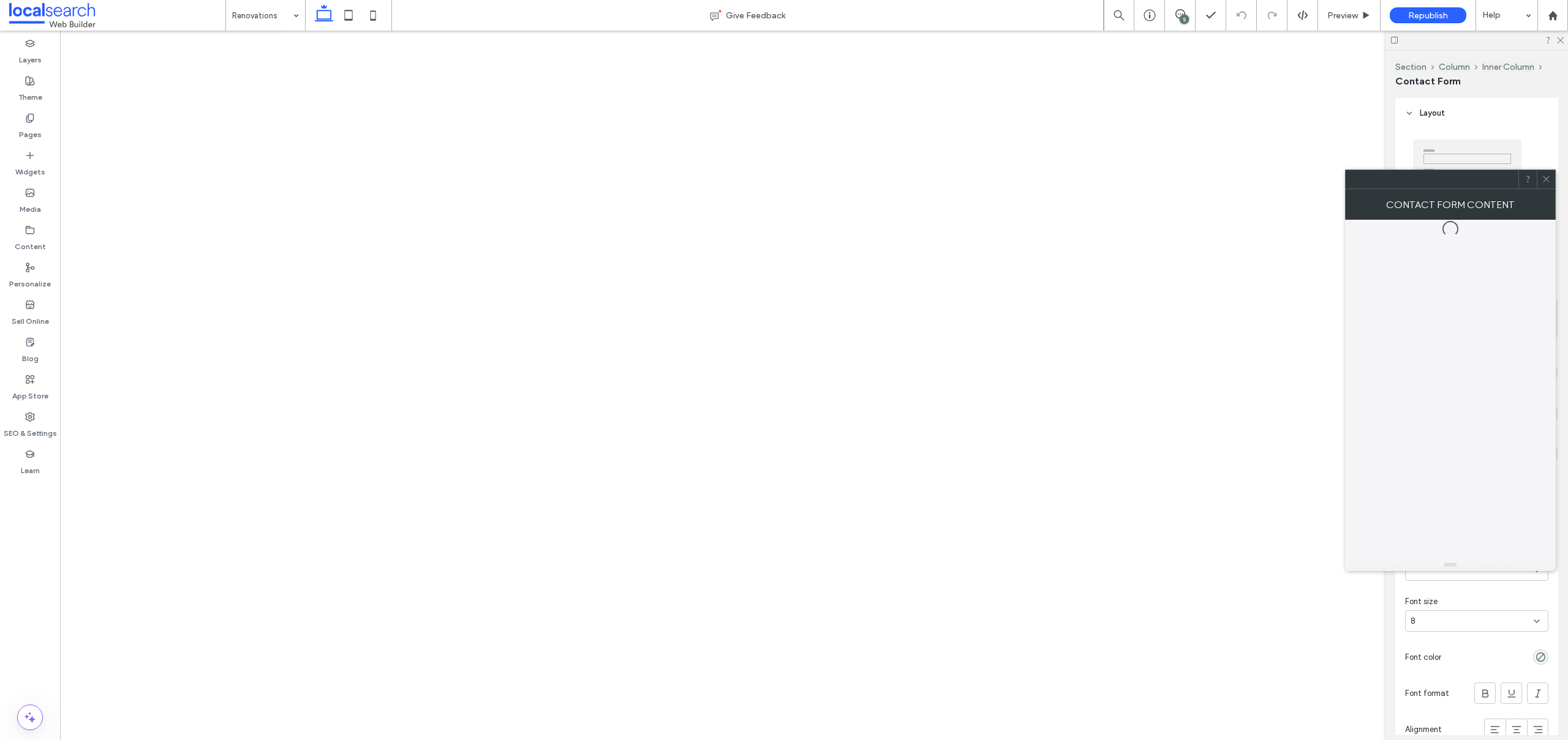
type input "*"
type input "***"
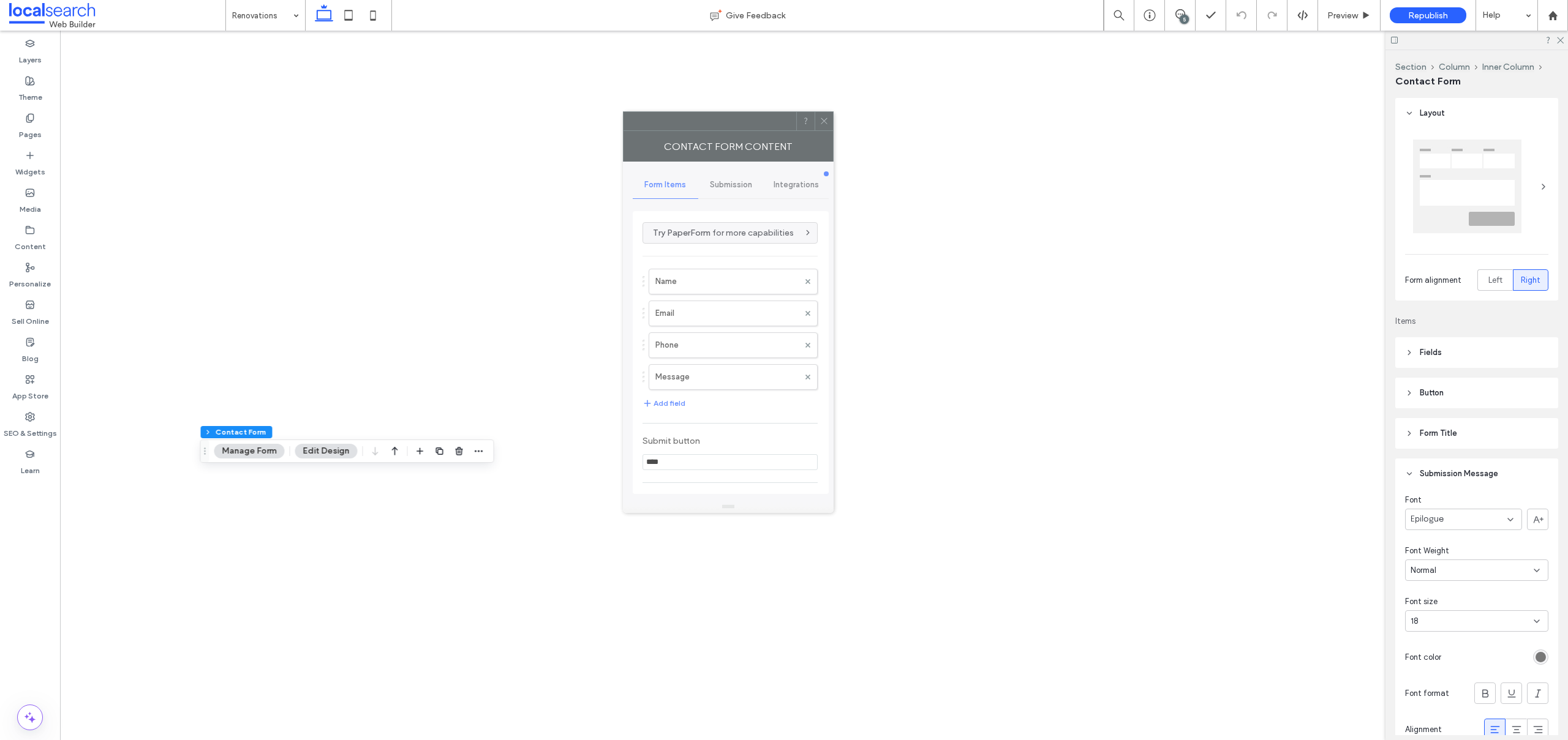
drag, startPoint x: 1385, startPoint y: 183, endPoint x: 539, endPoint y: 73, distance: 853.1
click at [624, 112] on div at bounding box center [710, 121] width 172 height 19
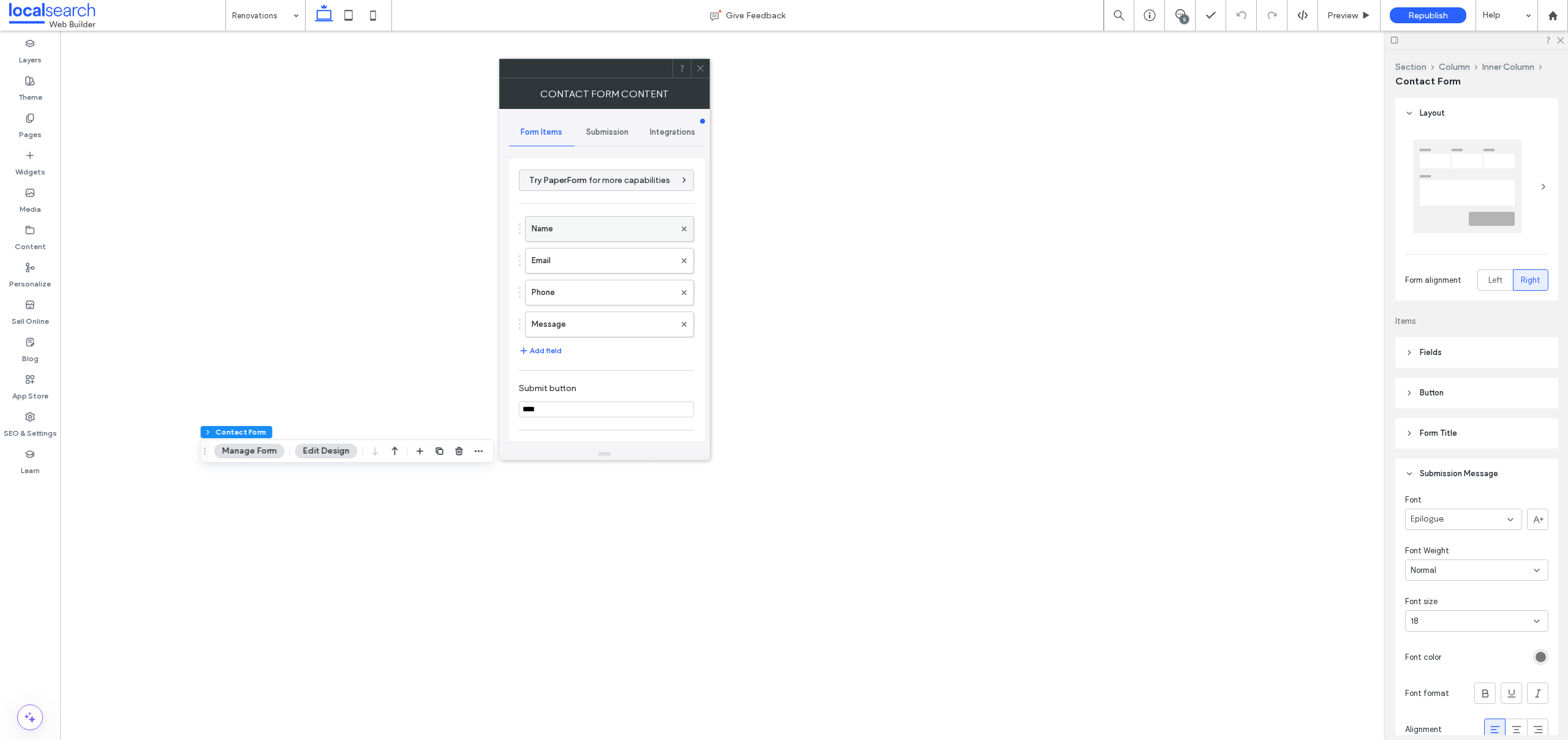
click at [559, 237] on label "Name" at bounding box center [604, 229] width 143 height 25
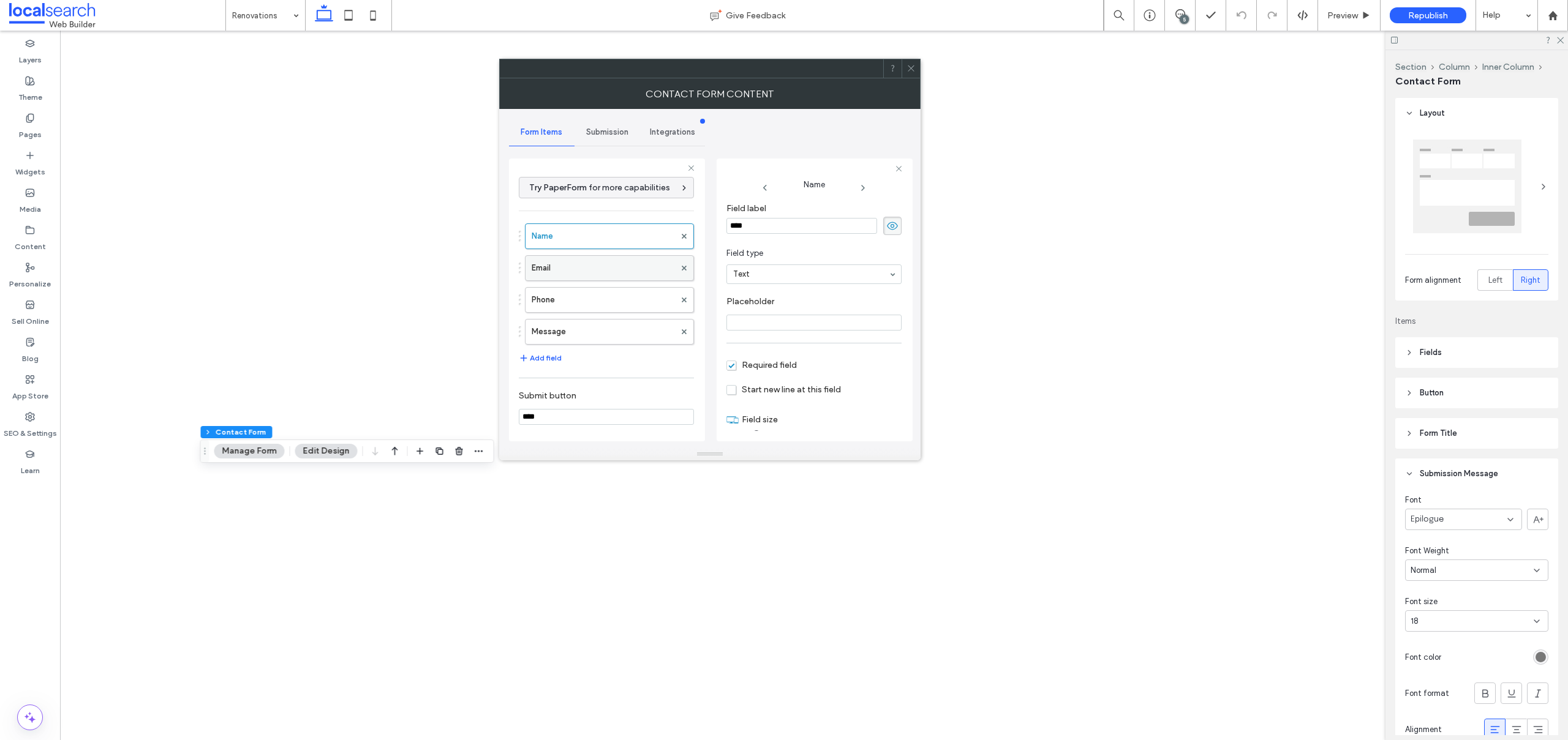
click at [547, 269] on label "Email" at bounding box center [604, 268] width 143 height 25
click at [554, 300] on label "Phone" at bounding box center [604, 300] width 143 height 25
click at [564, 325] on label "Message" at bounding box center [604, 332] width 143 height 25
type input "**"
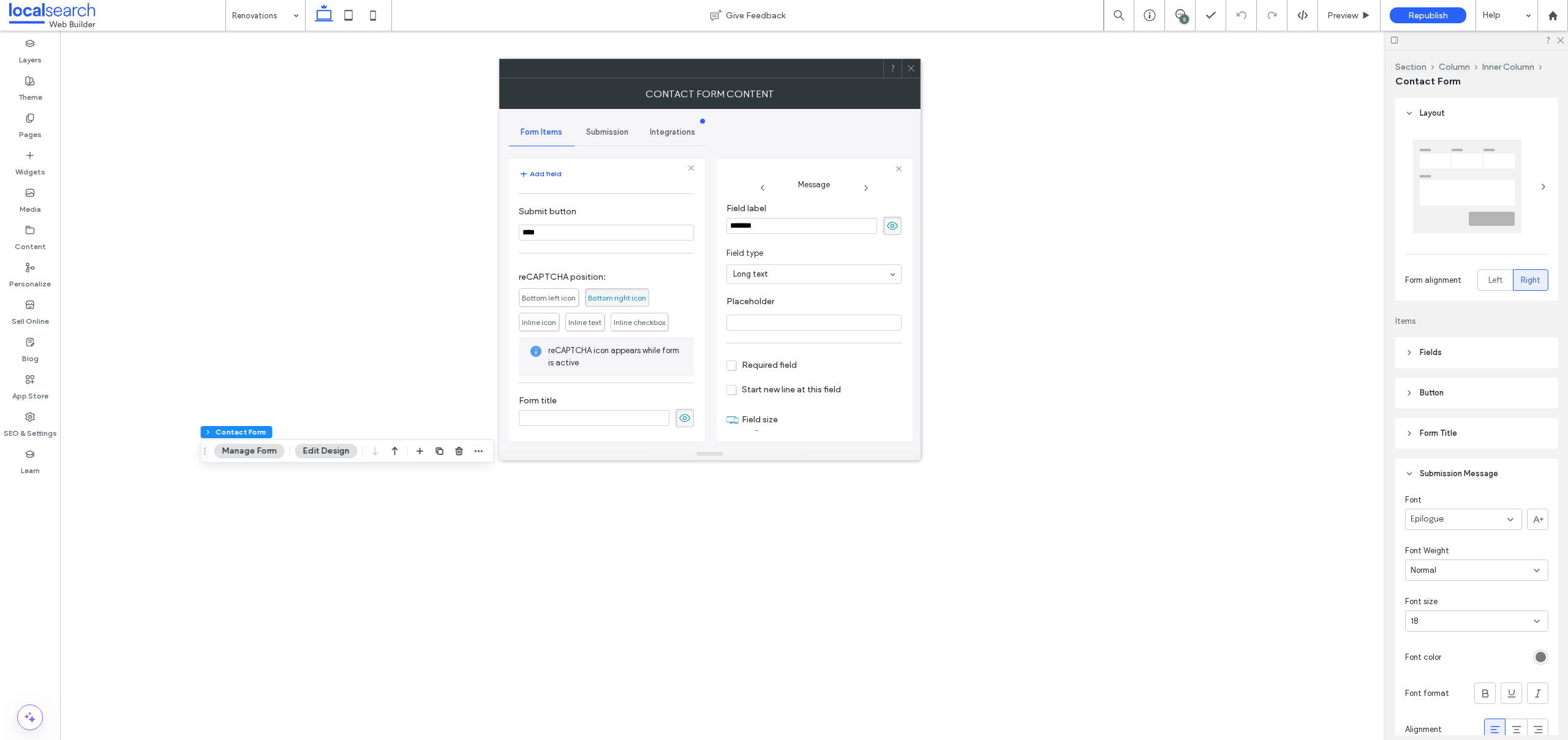
click at [606, 128] on span "Submission" at bounding box center [607, 132] width 42 height 10
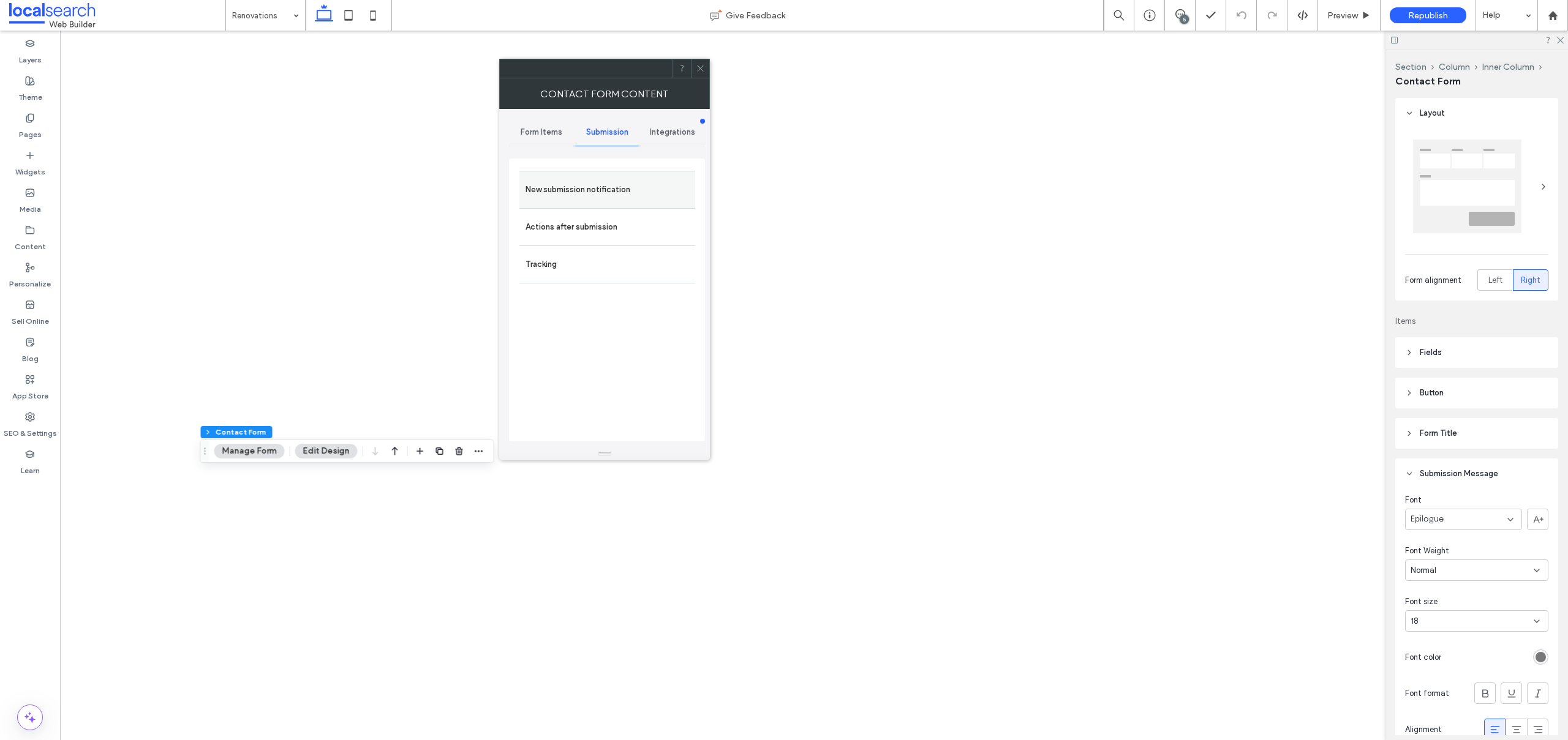
click at [560, 197] on label "New submission notification" at bounding box center [607, 190] width 163 height 25
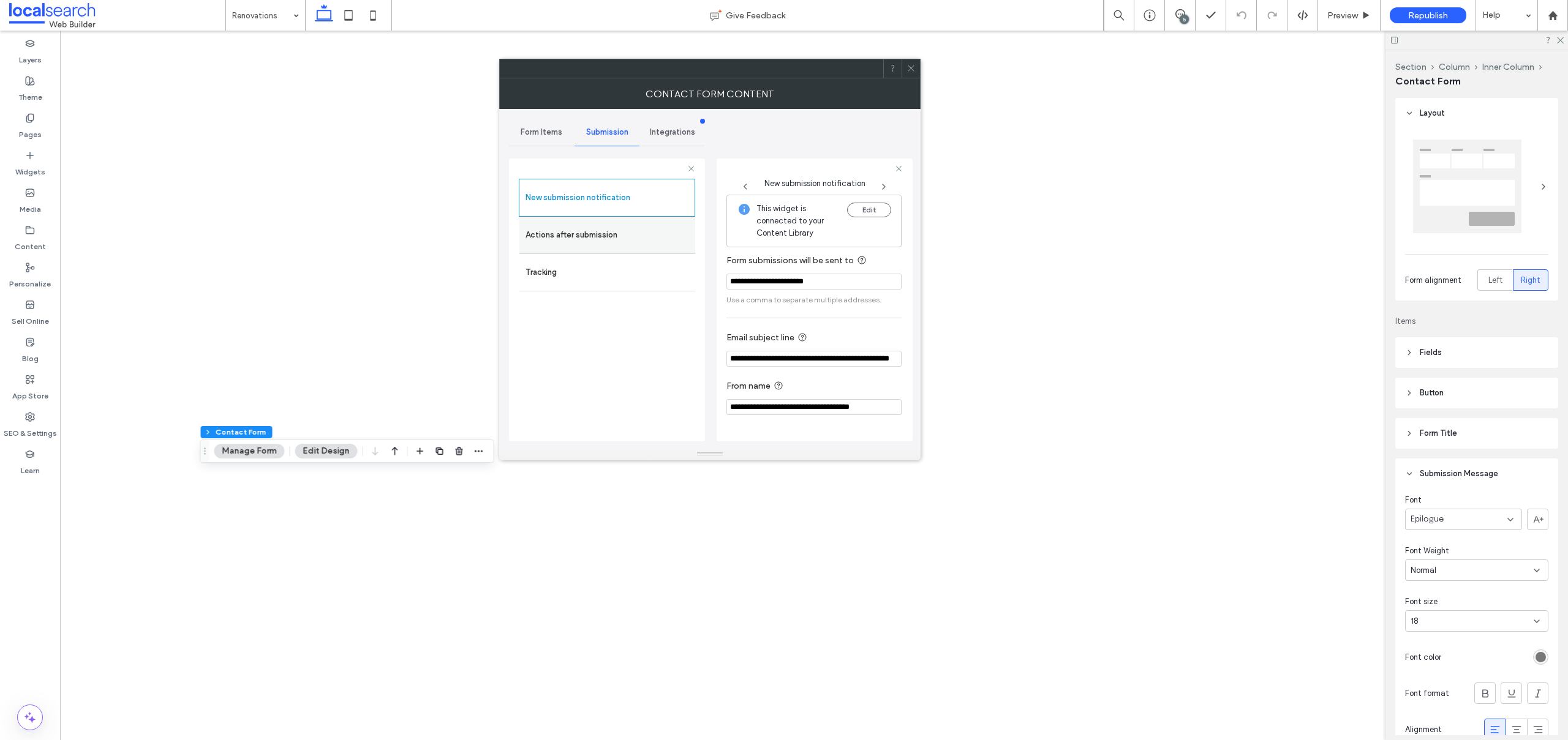
click at [557, 235] on label "Actions after submission" at bounding box center [607, 235] width 163 height 25
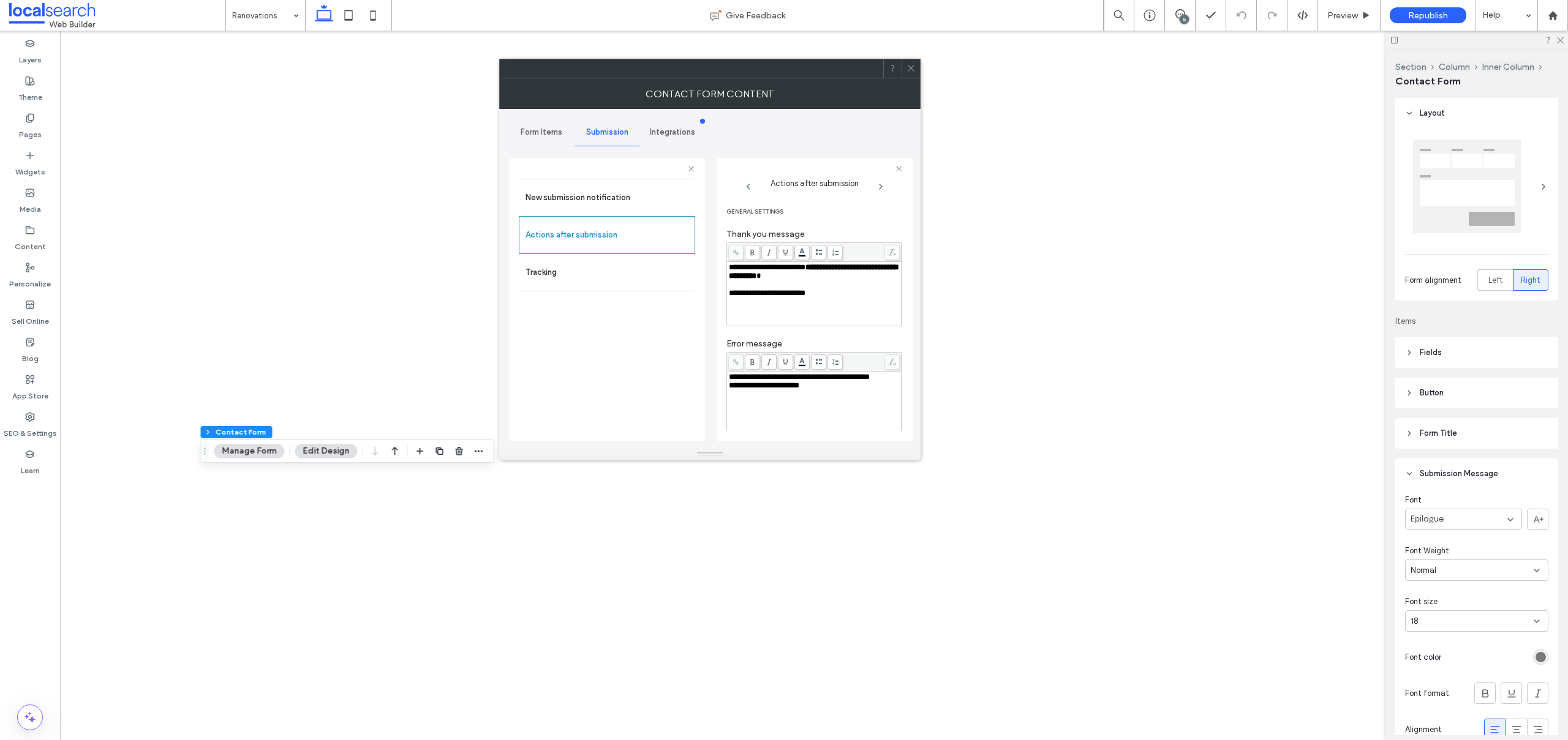
click at [910, 68] on use at bounding box center [911, 68] width 6 height 6
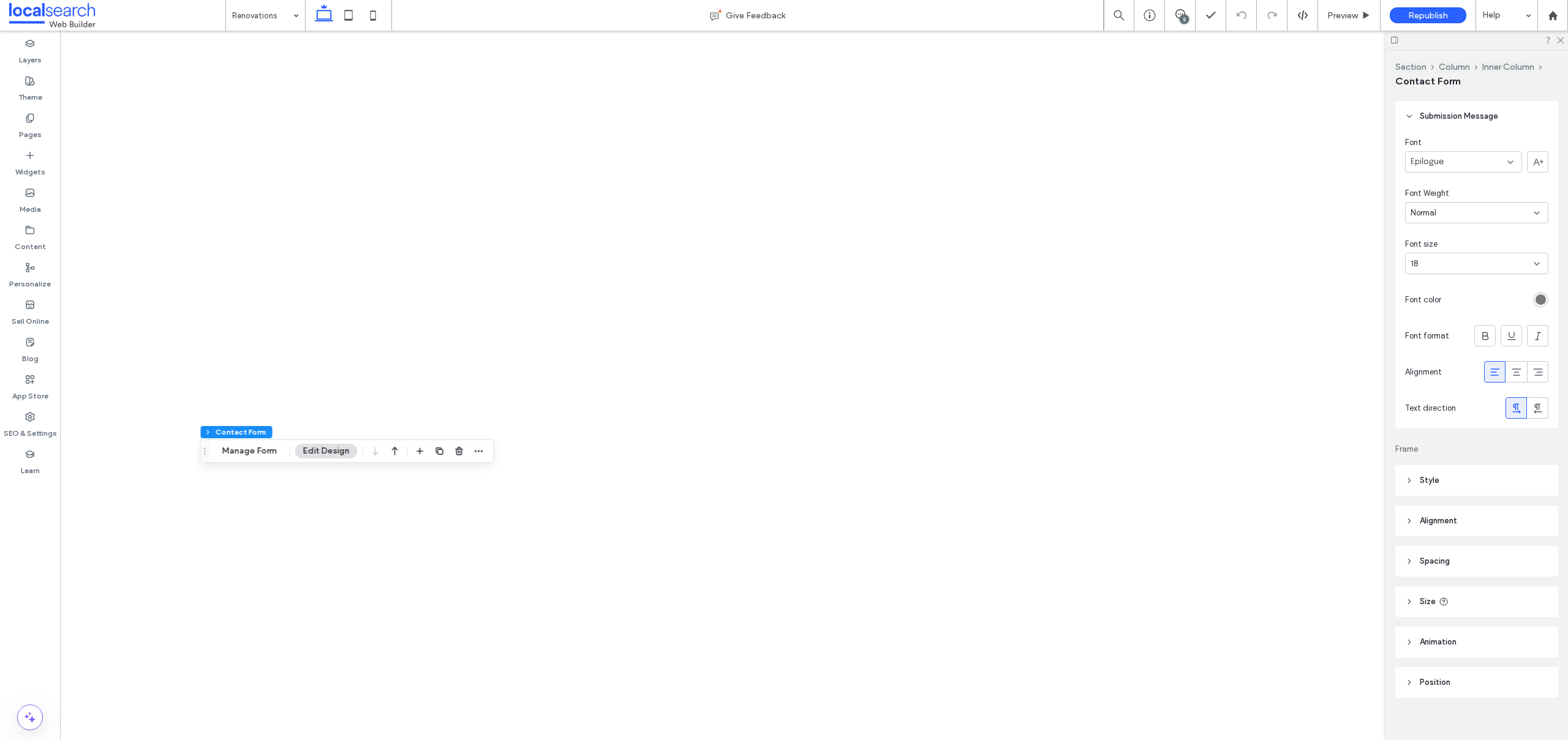
scroll to position [369, 0]
click at [27, 131] on label "Pages" at bounding box center [30, 131] width 23 height 17
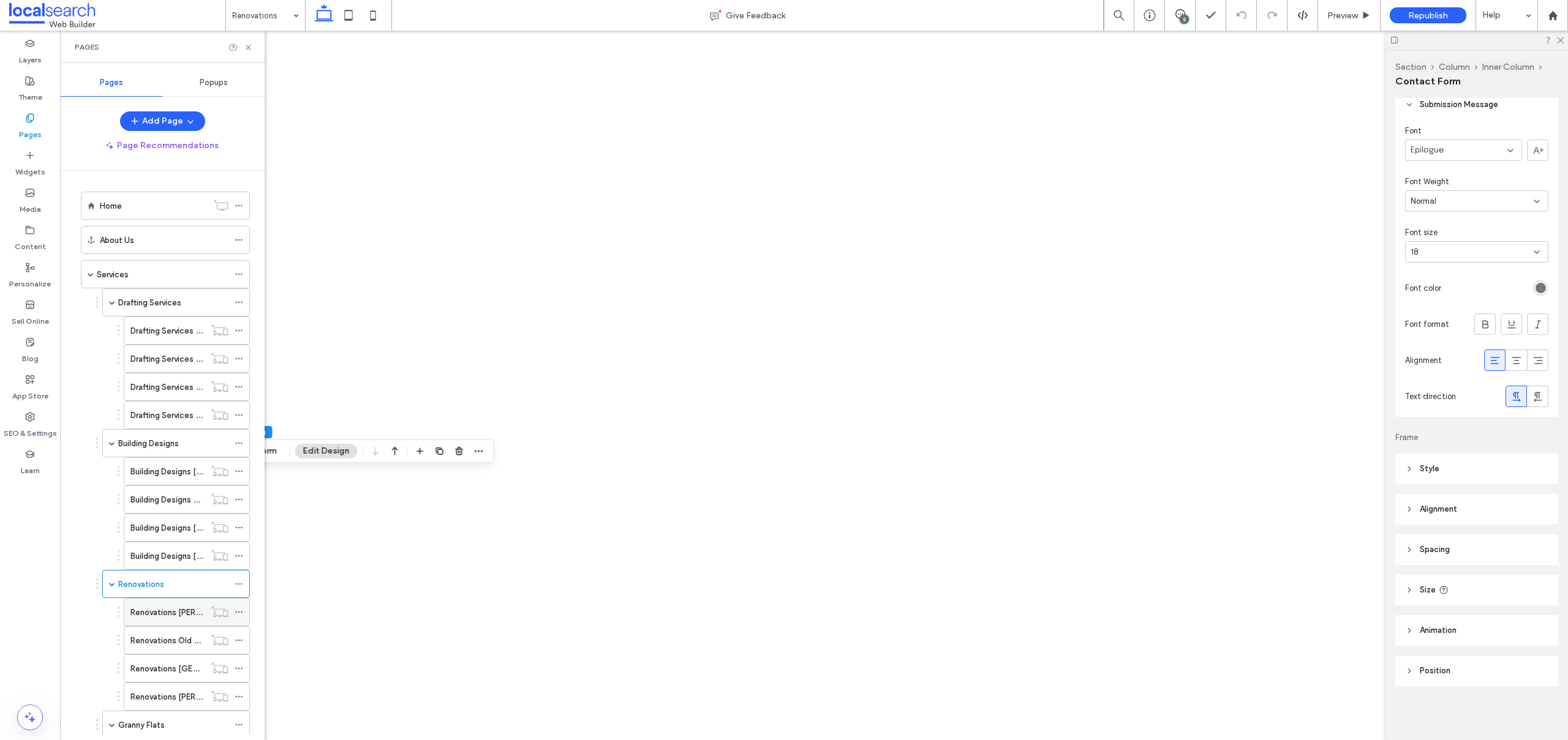
click at [152, 608] on label "Renovations [PERSON_NAME]" at bounding box center [185, 612] width 110 height 21
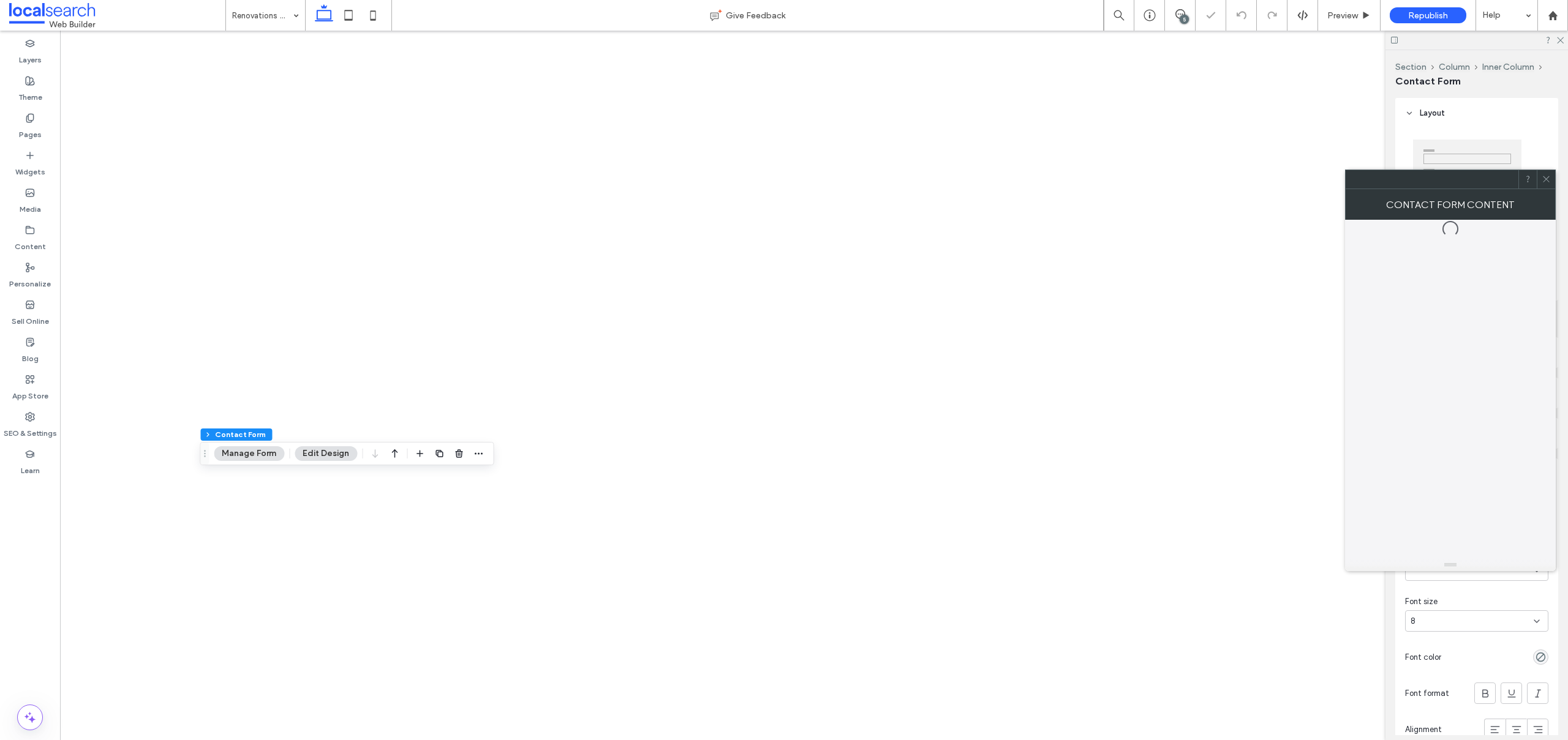
type input "*"
type input "***"
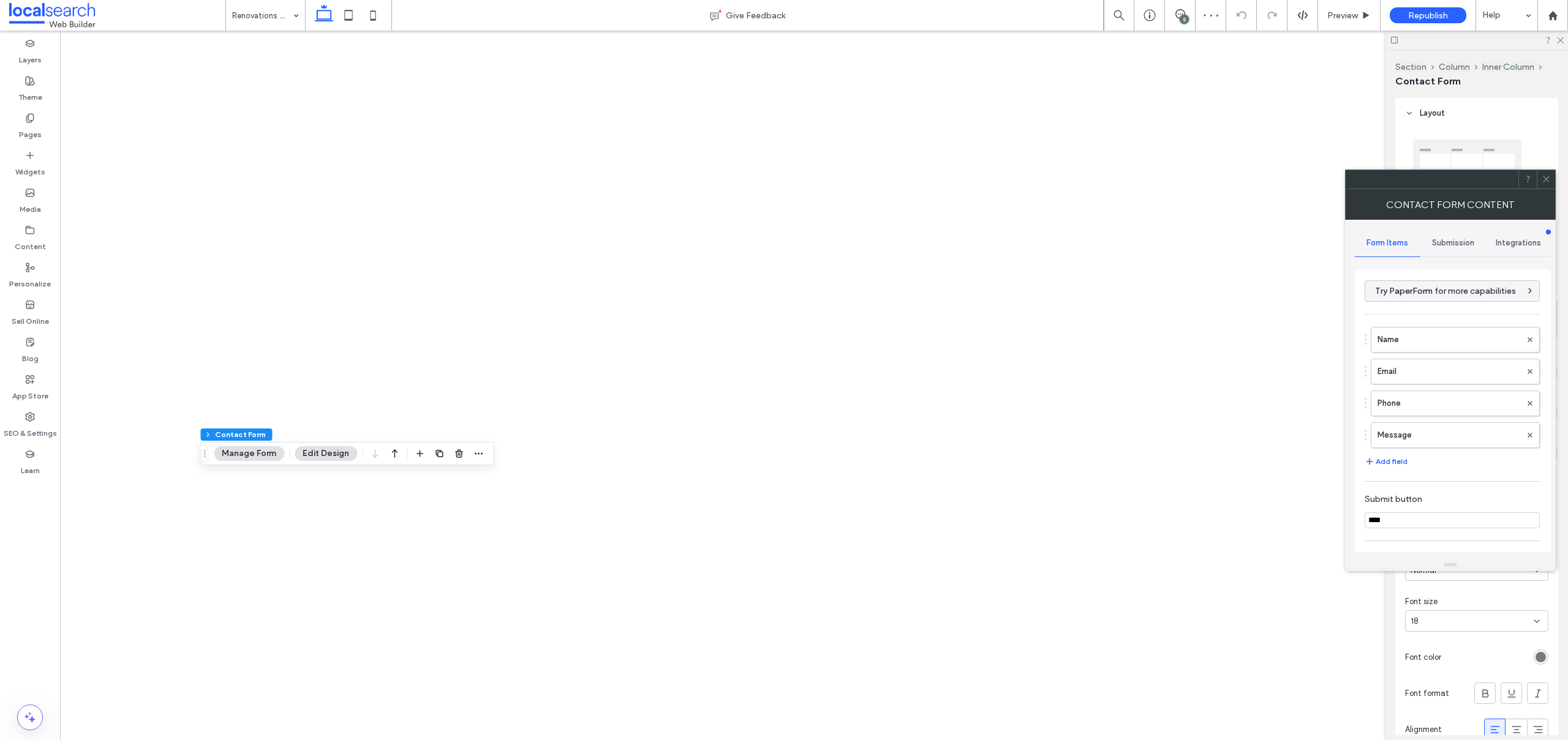
drag, startPoint x: 1356, startPoint y: 181, endPoint x: 890, endPoint y: 143, distance: 467.5
click at [1345, 170] on div at bounding box center [1431, 179] width 172 height 19
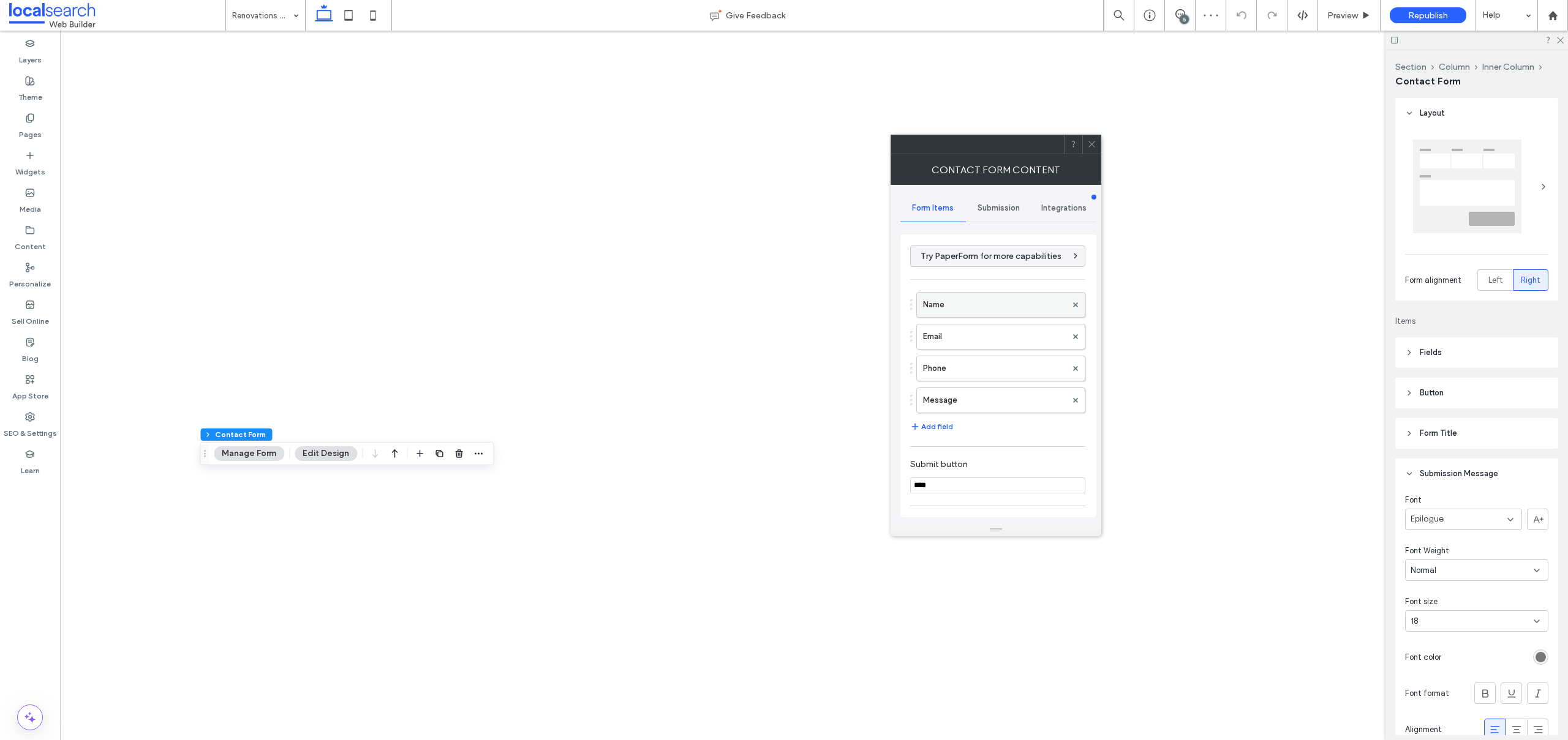
click at [931, 317] on div "Name" at bounding box center [1000, 304] width 169 height 26
click at [949, 312] on label "Name" at bounding box center [995, 305] width 143 height 25
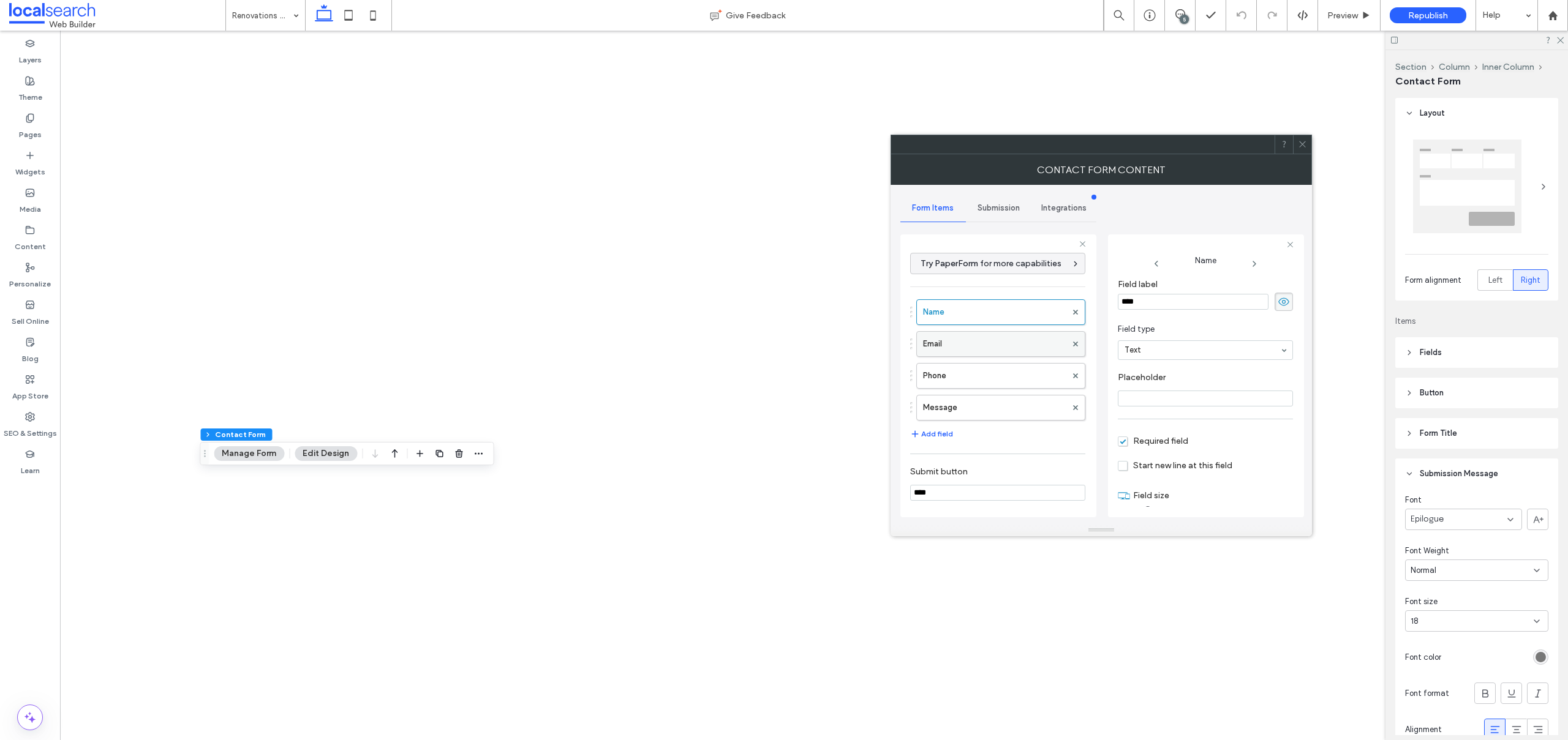
click at [940, 340] on label "Email" at bounding box center [995, 344] width 143 height 25
click at [979, 374] on label "Phone" at bounding box center [995, 376] width 143 height 25
click at [980, 403] on label "Message" at bounding box center [995, 408] width 143 height 25
type input "**"
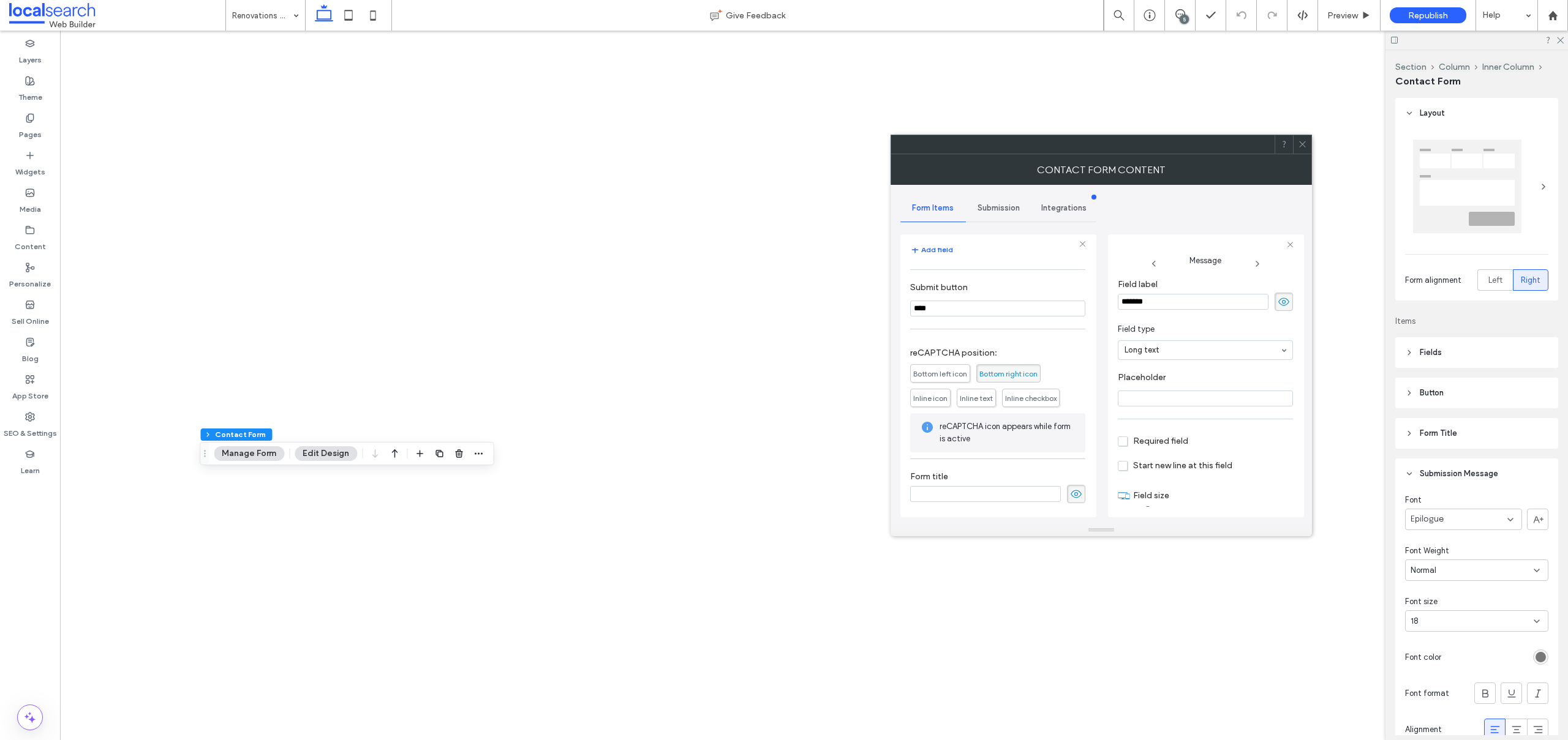
click at [1000, 205] on span "Submission" at bounding box center [998, 208] width 42 height 10
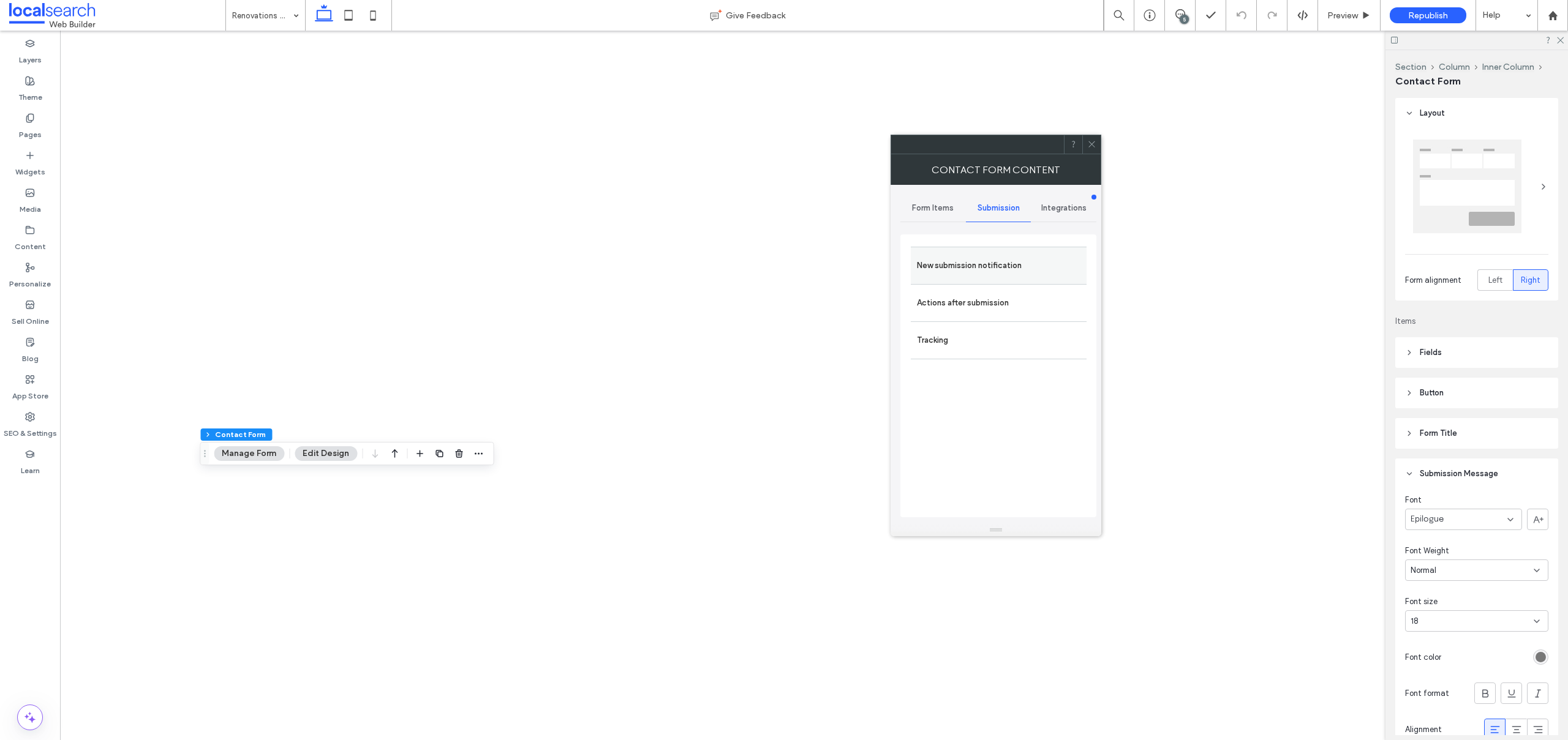
click at [933, 262] on label "New submission notification" at bounding box center [998, 266] width 163 height 25
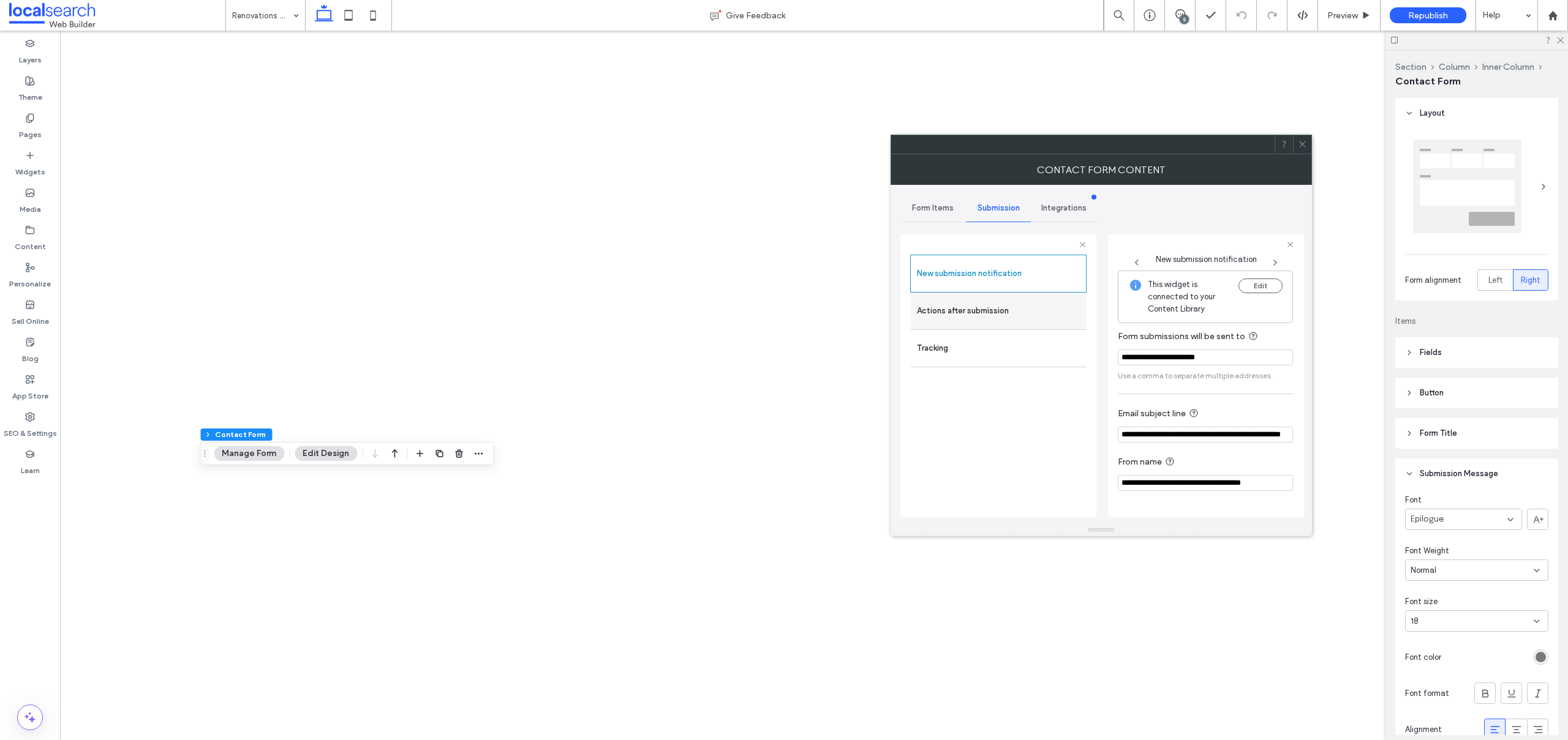
click at [985, 306] on label "Actions after submission" at bounding box center [998, 311] width 163 height 25
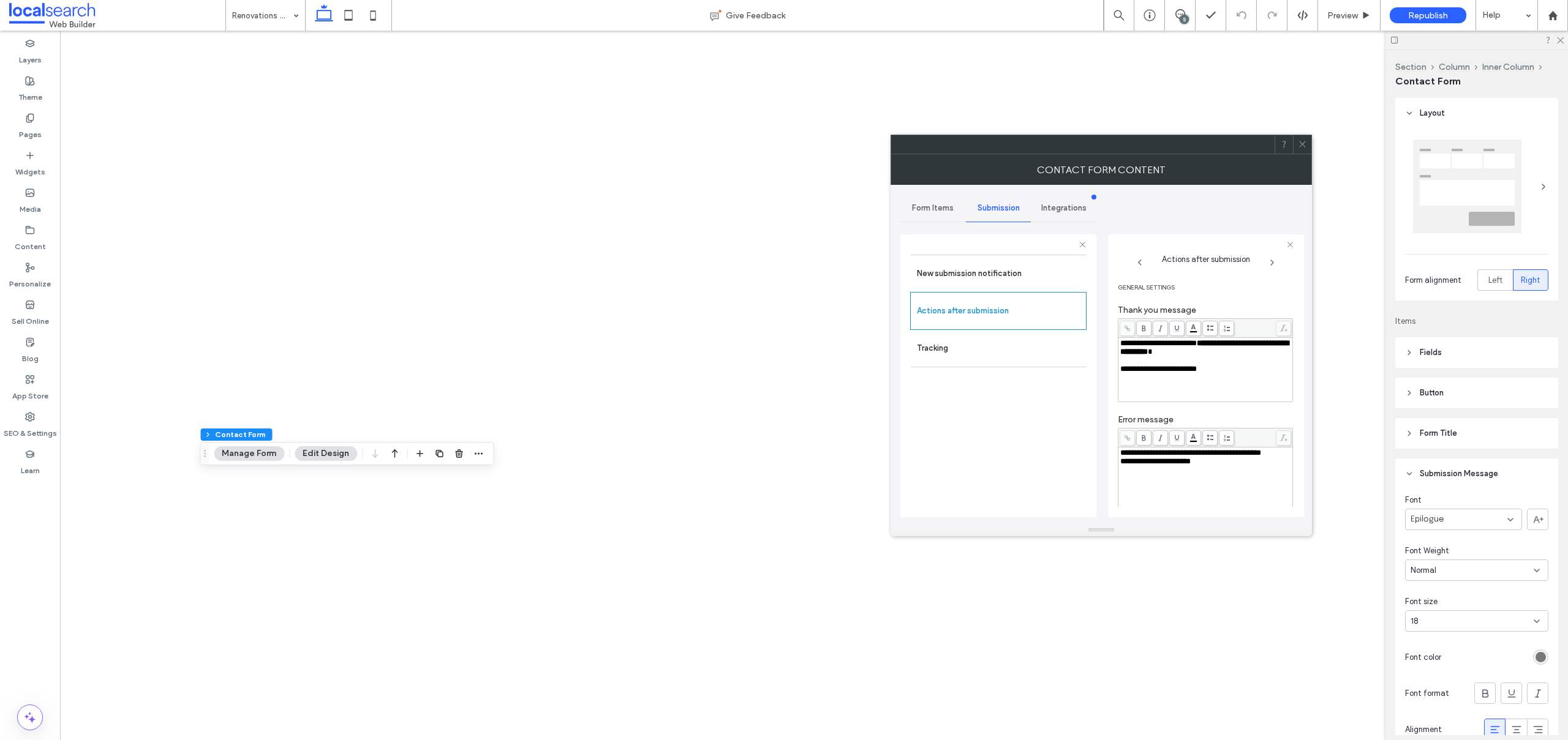
click at [1298, 151] on span at bounding box center [1302, 144] width 9 height 19
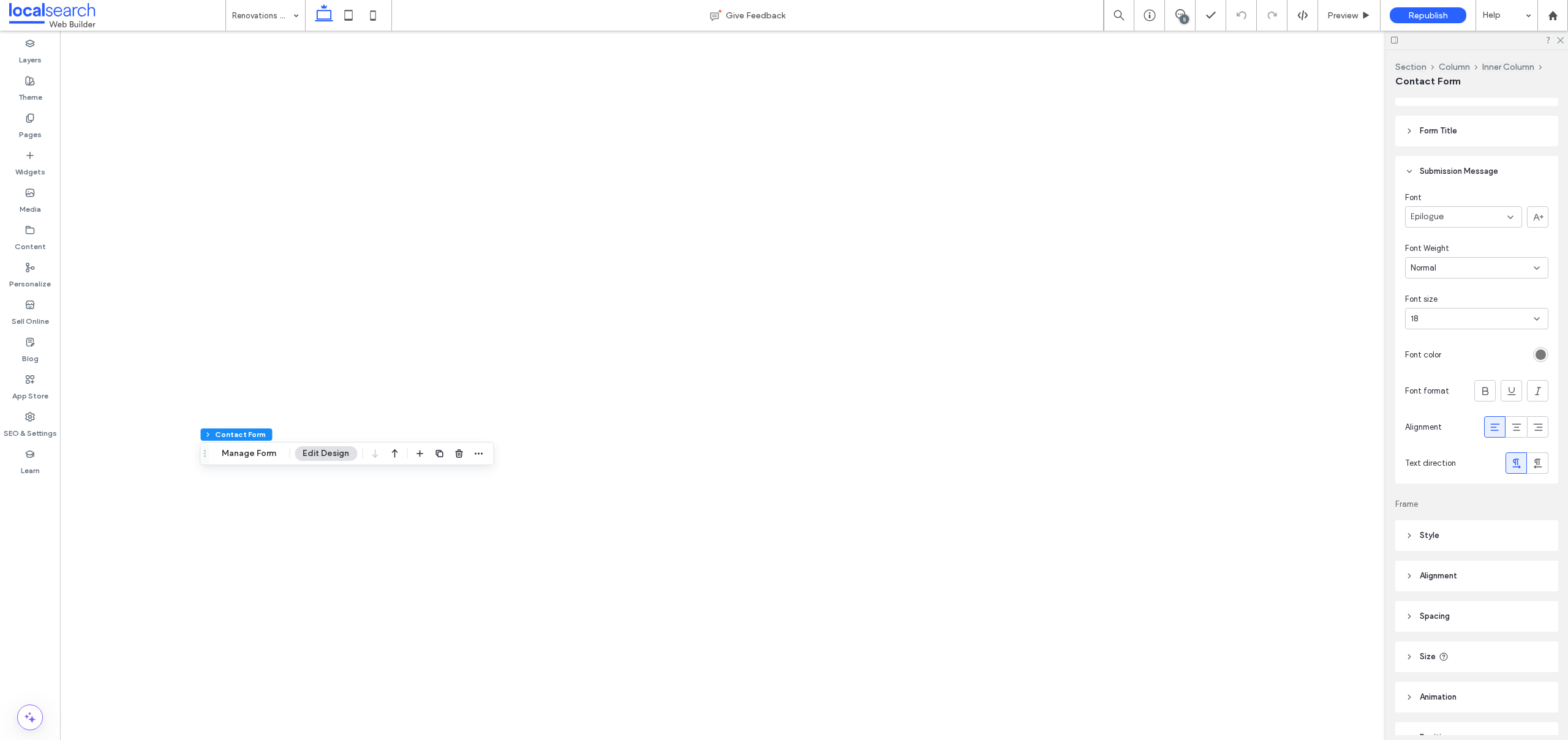
scroll to position [369, 0]
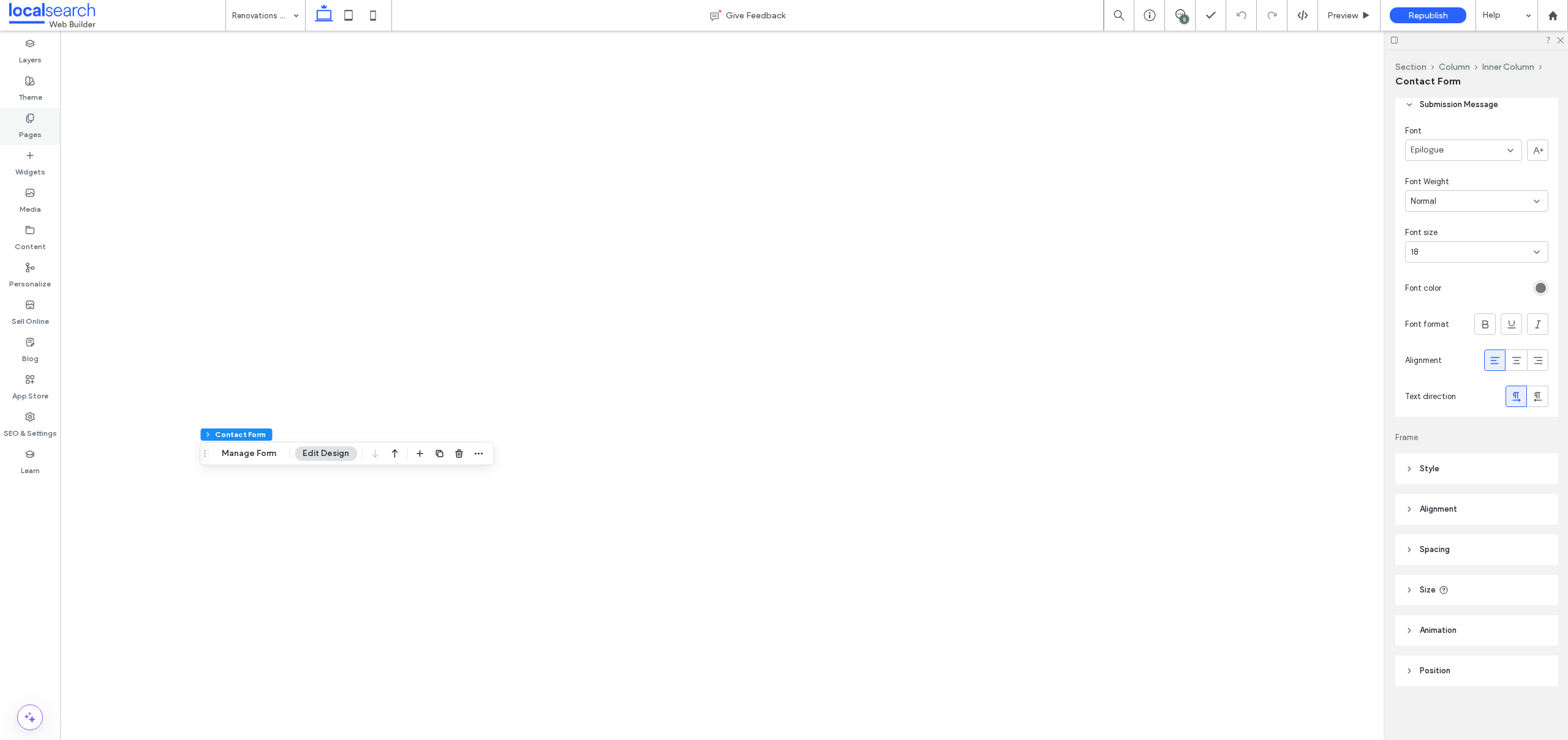
click at [46, 131] on div "Pages" at bounding box center [30, 126] width 60 height 37
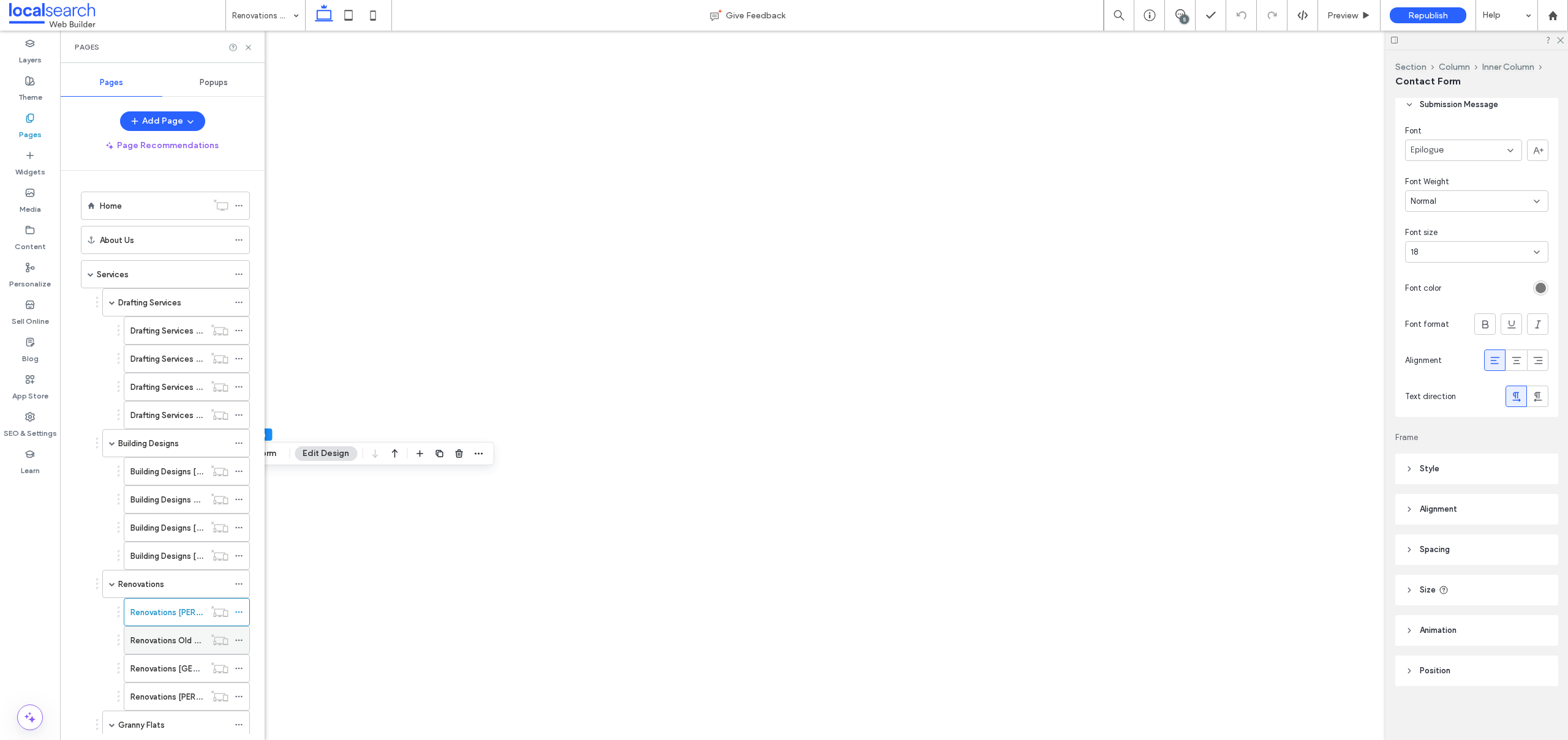
click at [155, 634] on label "Renovations Old Bar" at bounding box center [168, 640] width 75 height 21
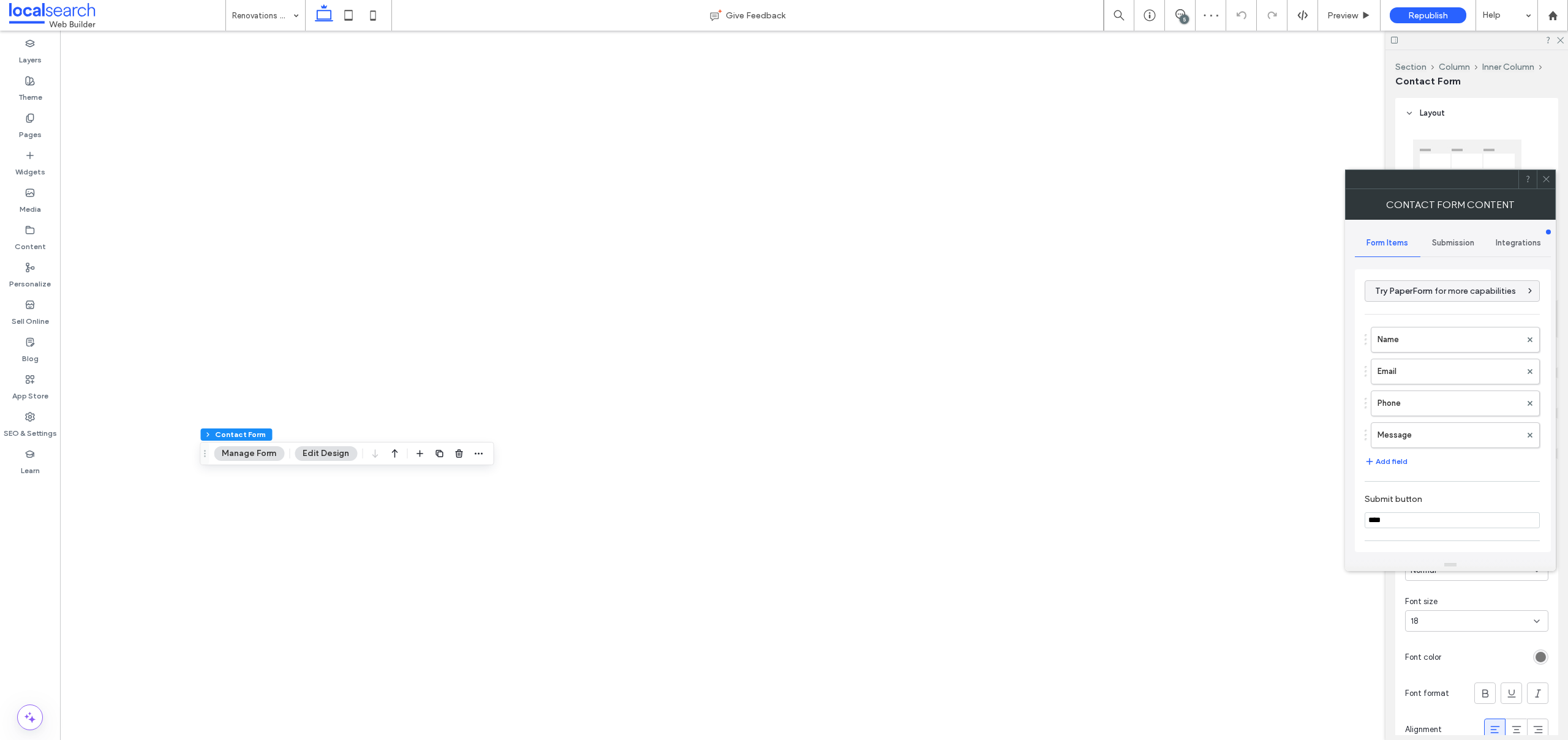
type input "*"
type input "***"
click at [1450, 346] on label "Name" at bounding box center [1449, 340] width 143 height 25
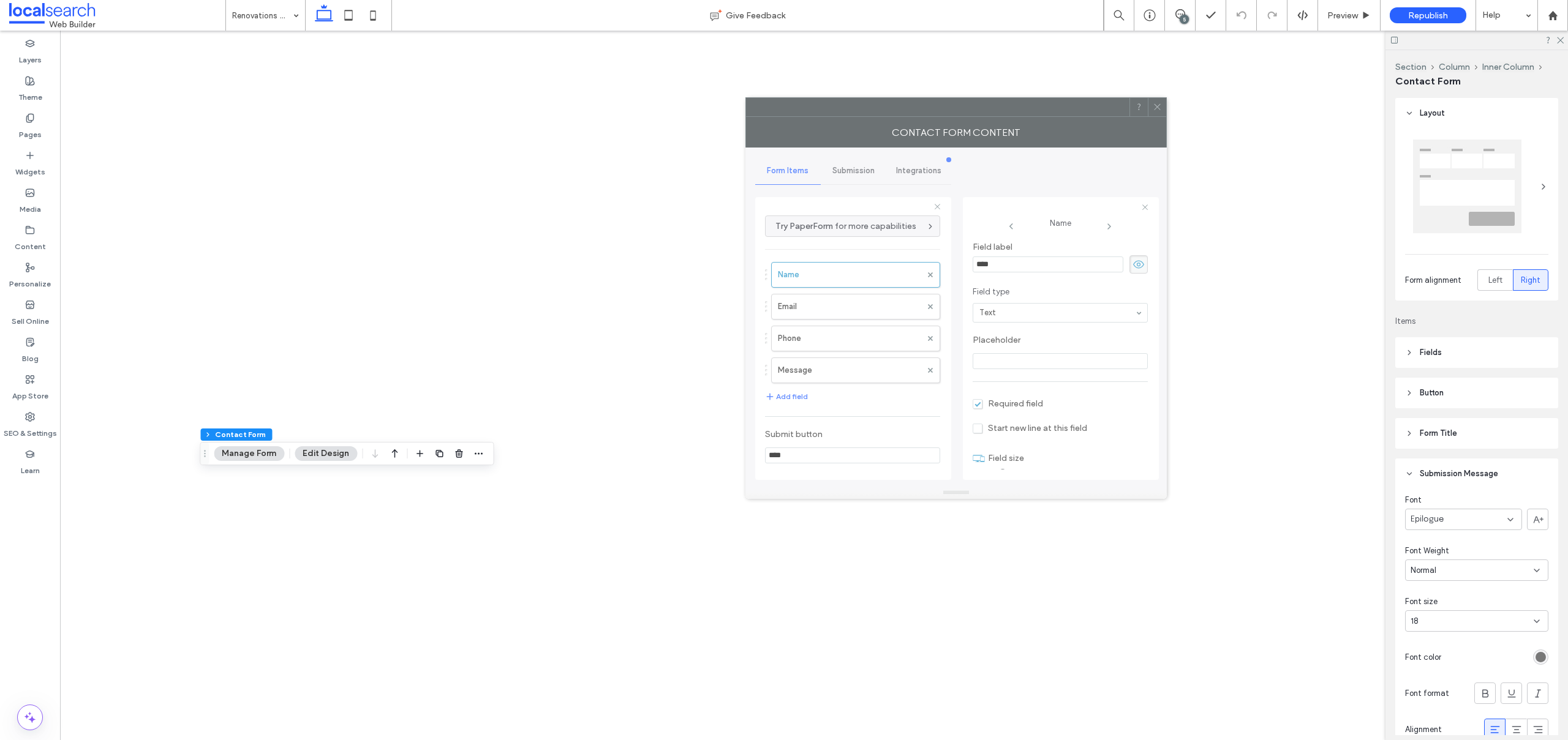
drag, startPoint x: 1351, startPoint y: 186, endPoint x: 990, endPoint y: 108, distance: 369.3
click at [990, 108] on div at bounding box center [937, 107] width 384 height 19
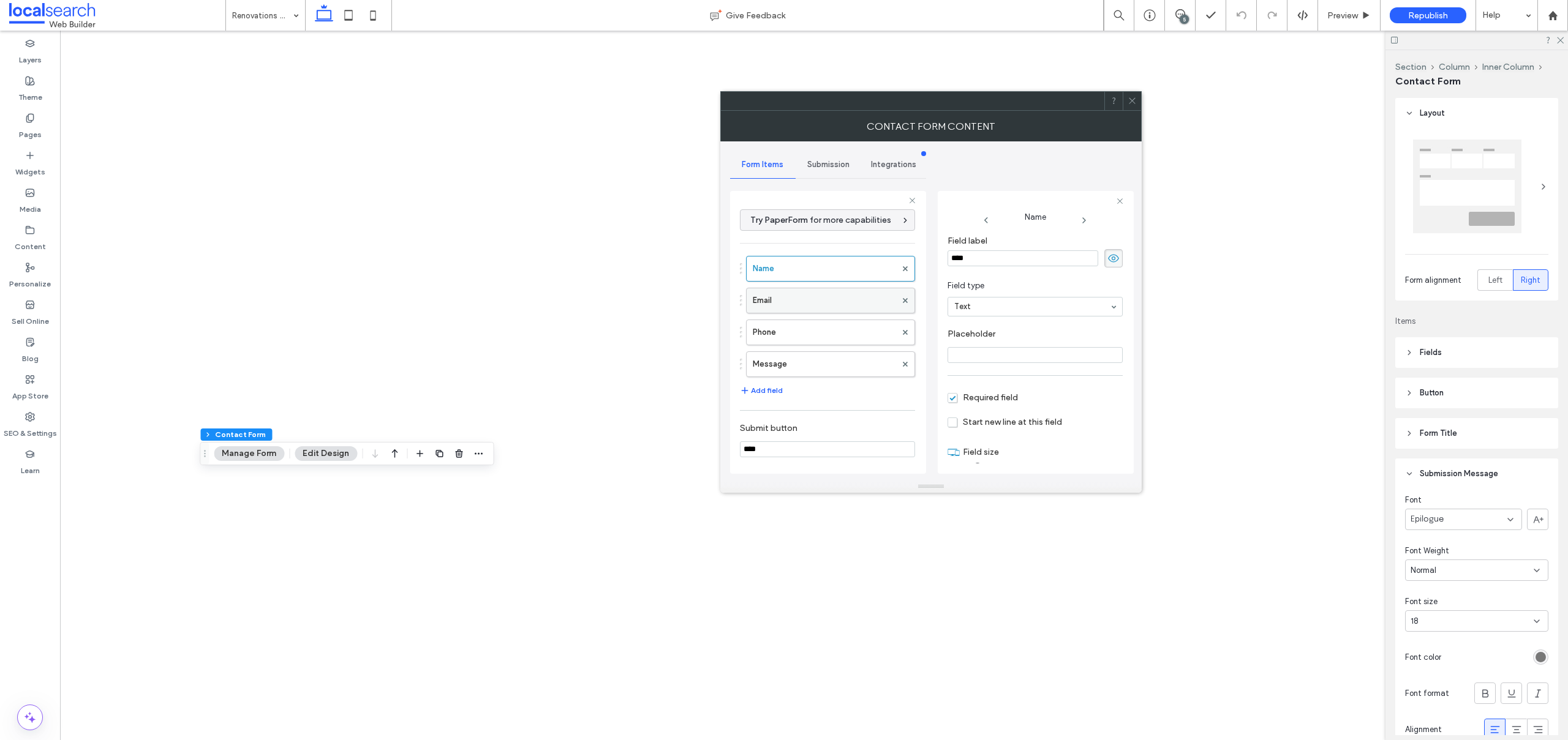
click at [801, 299] on label "Email" at bounding box center [824, 301] width 143 height 25
click at [806, 339] on label "Phone" at bounding box center [824, 332] width 143 height 25
click at [821, 363] on label "Message" at bounding box center [824, 364] width 143 height 25
type input "**"
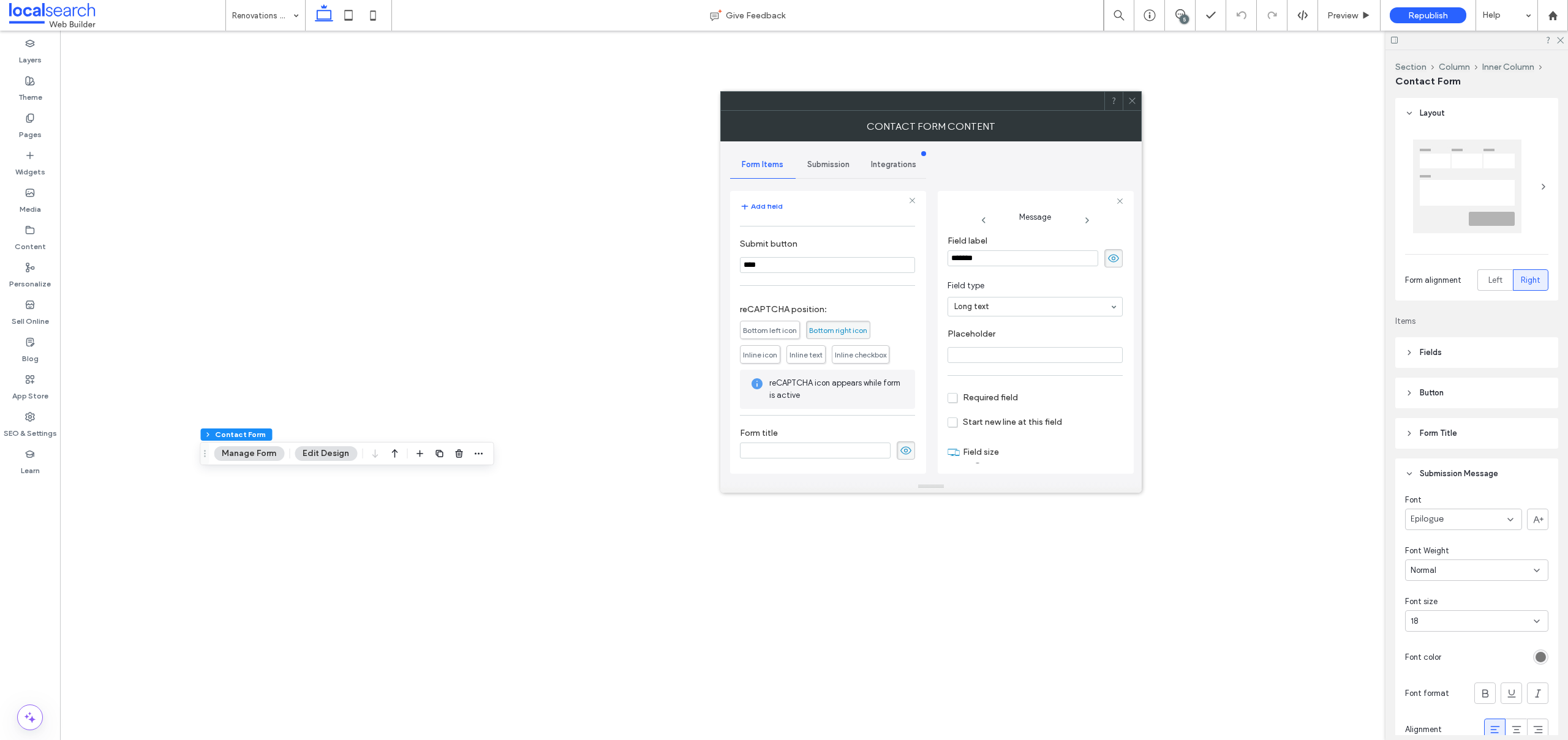
click at [826, 169] on span "Submission" at bounding box center [828, 165] width 42 height 10
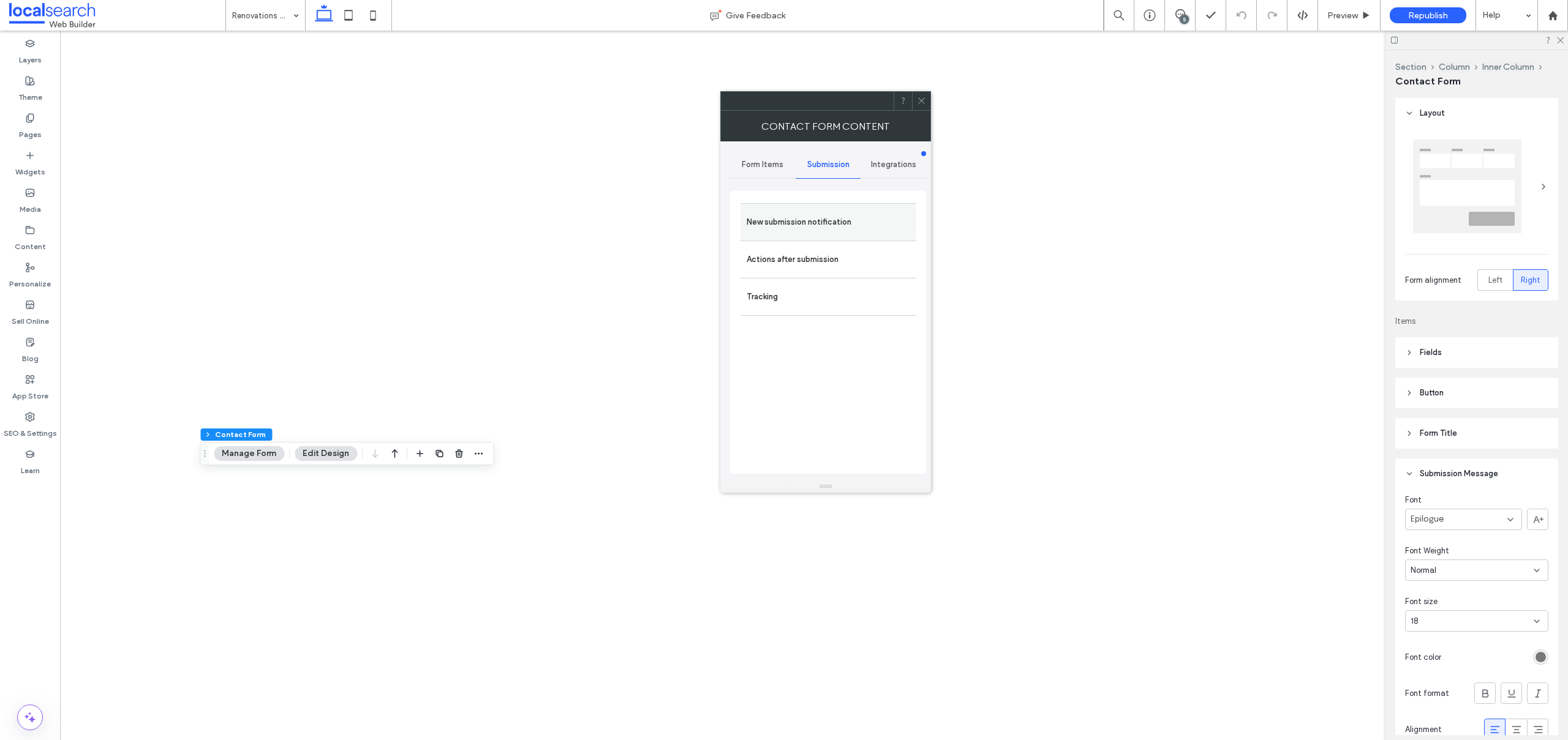
click at [801, 222] on label "New submission notification" at bounding box center [828, 222] width 163 height 25
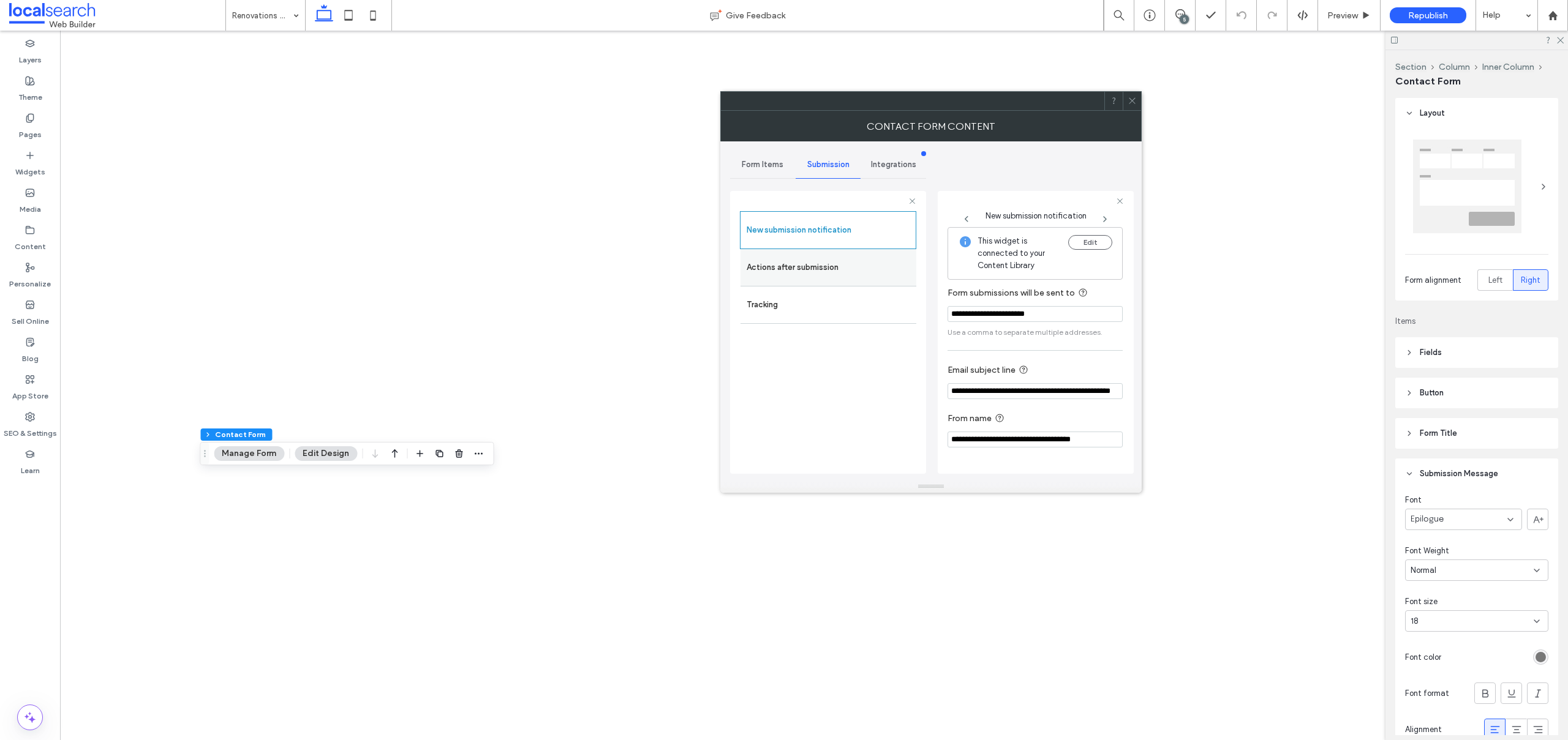
click at [788, 275] on label "Actions after submission" at bounding box center [828, 268] width 163 height 25
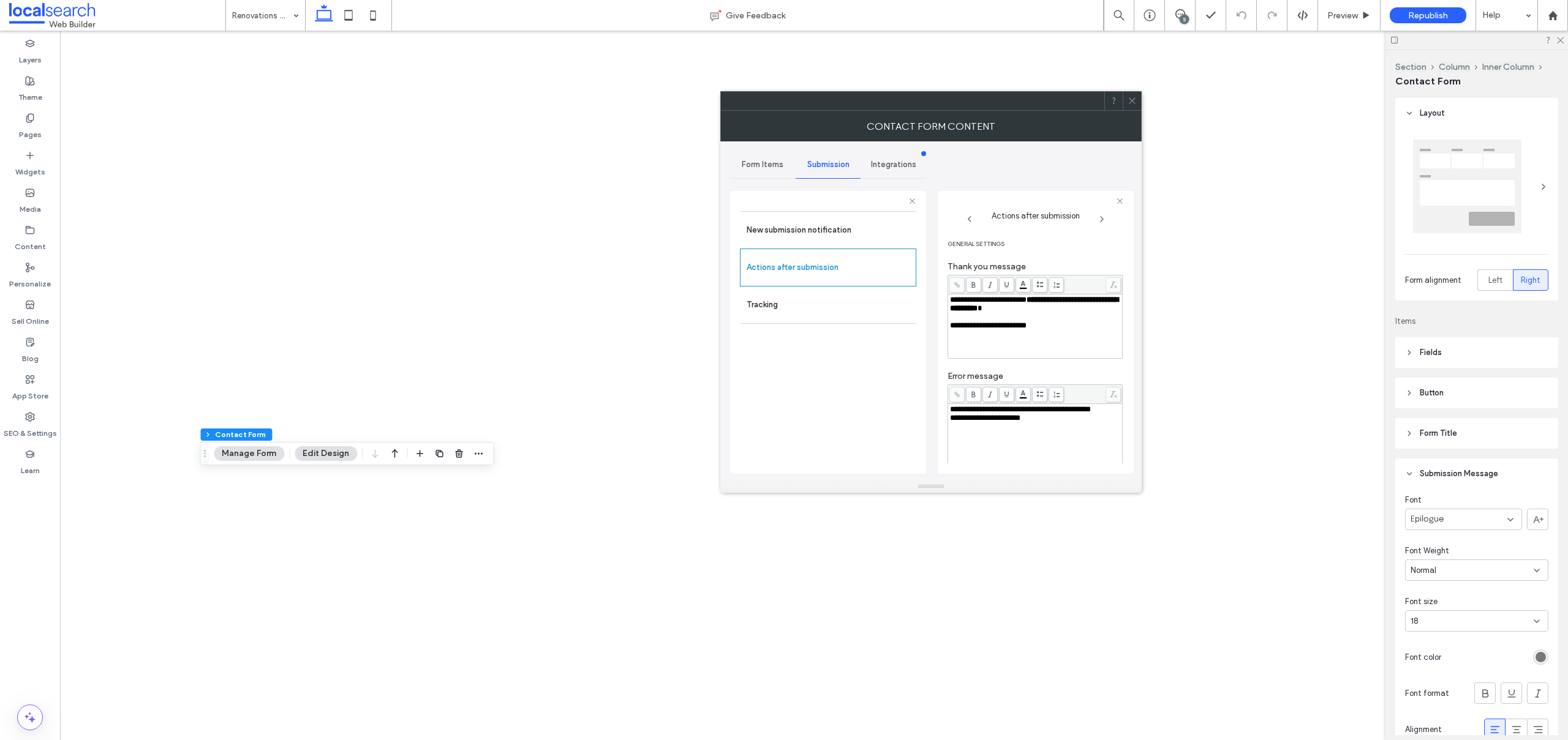
click at [1132, 100] on icon at bounding box center [1131, 100] width 9 height 9
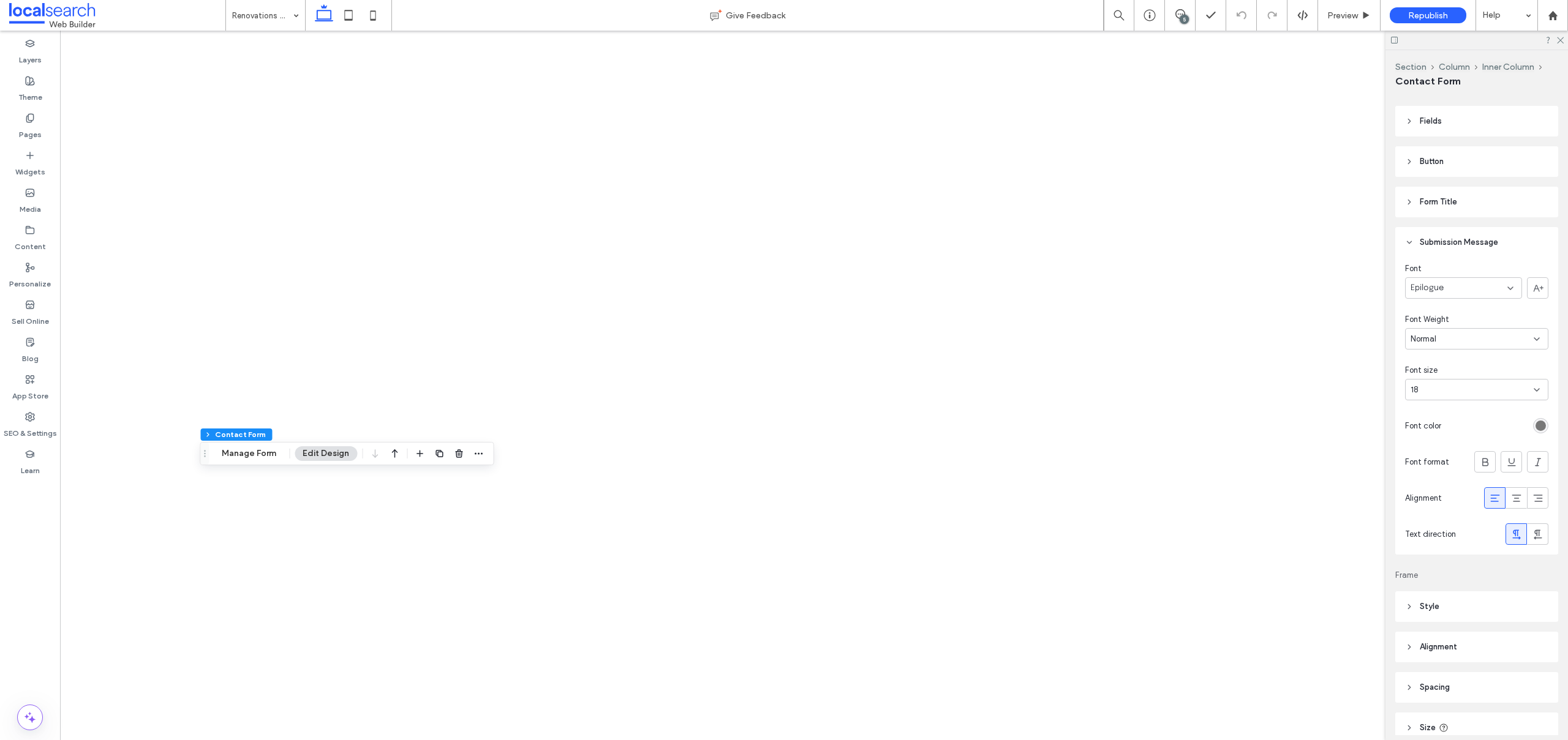
scroll to position [369, 0]
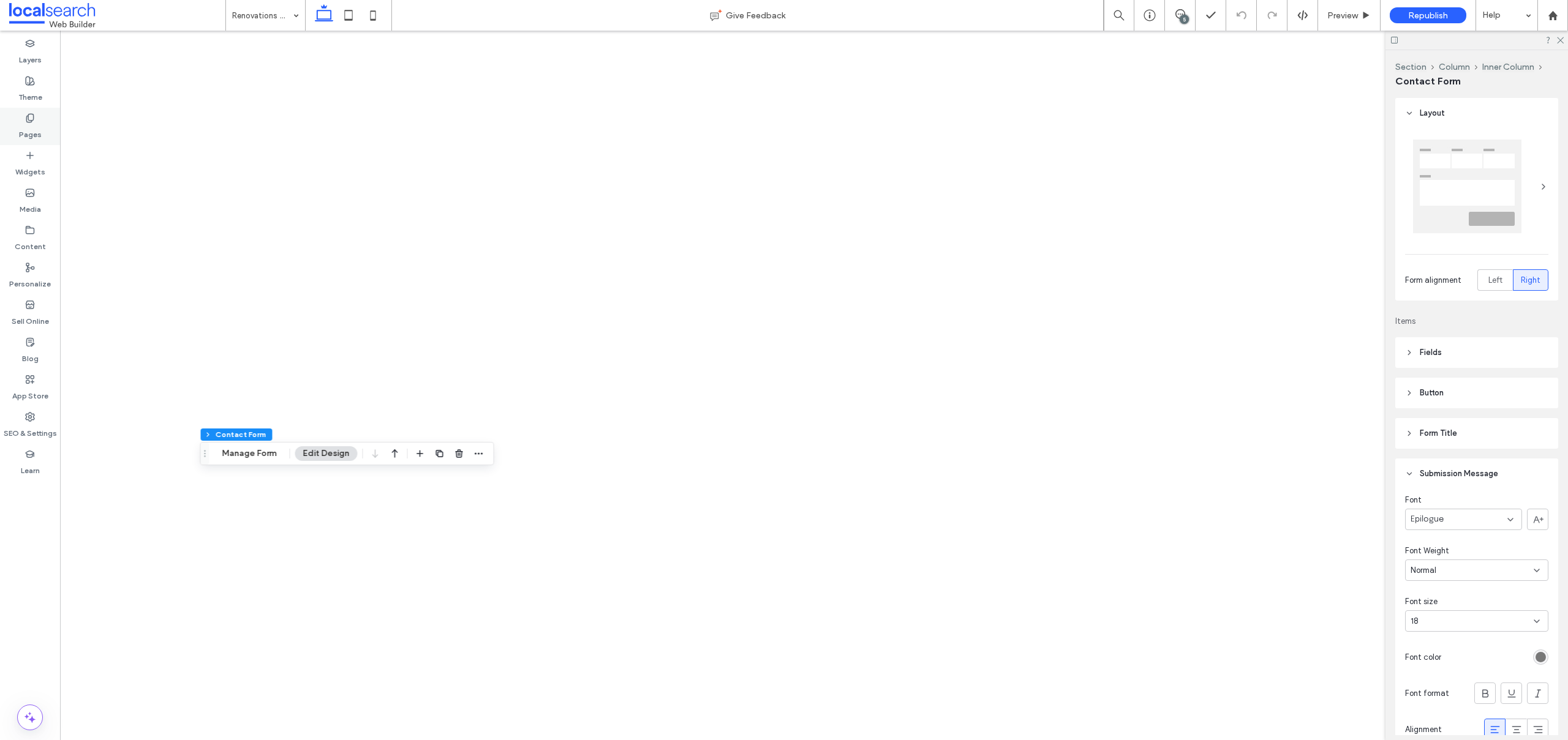
click at [34, 130] on label "Pages" at bounding box center [30, 131] width 23 height 17
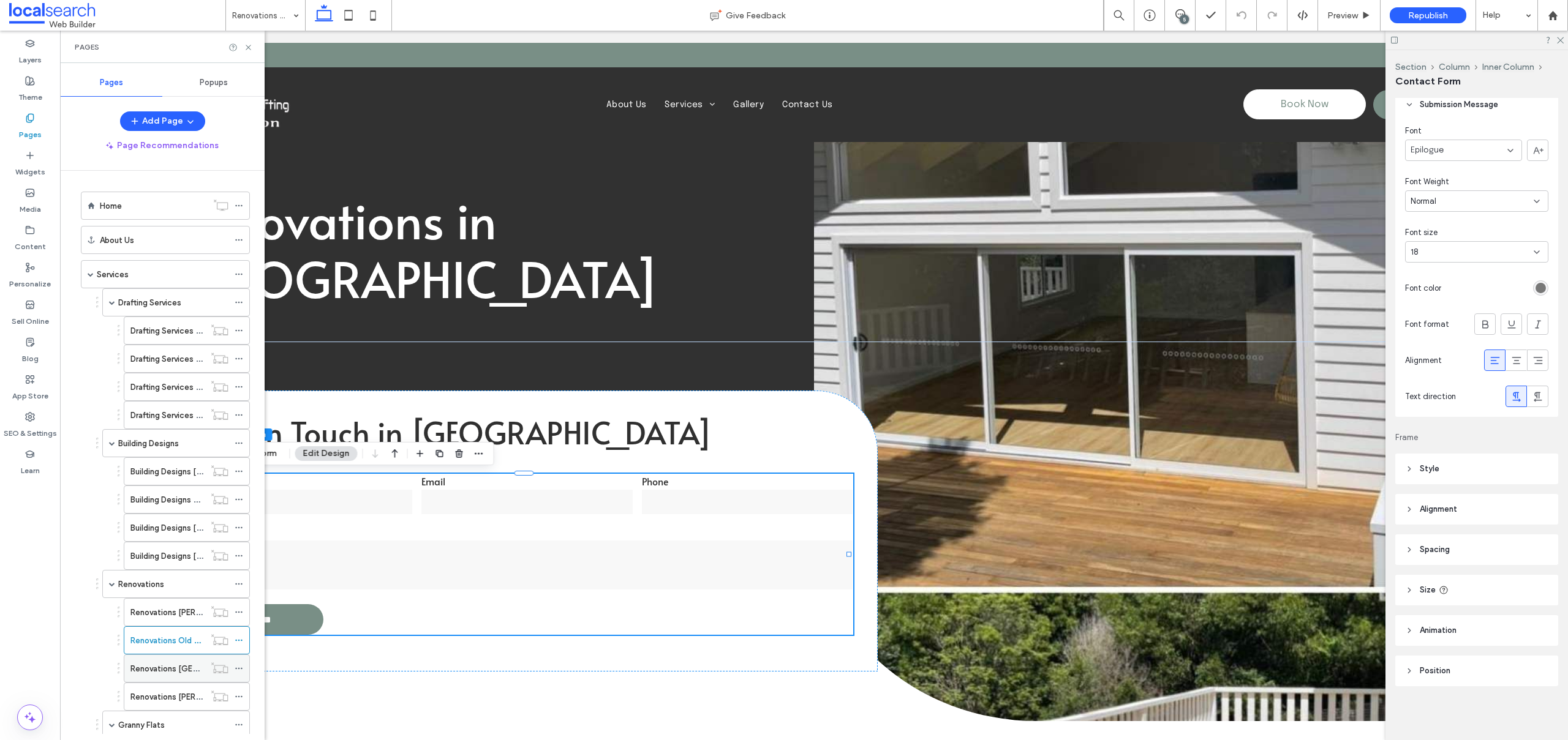
click at [155, 657] on div "Renovations [GEOGRAPHIC_DATA]" at bounding box center [167, 668] width 74 height 27
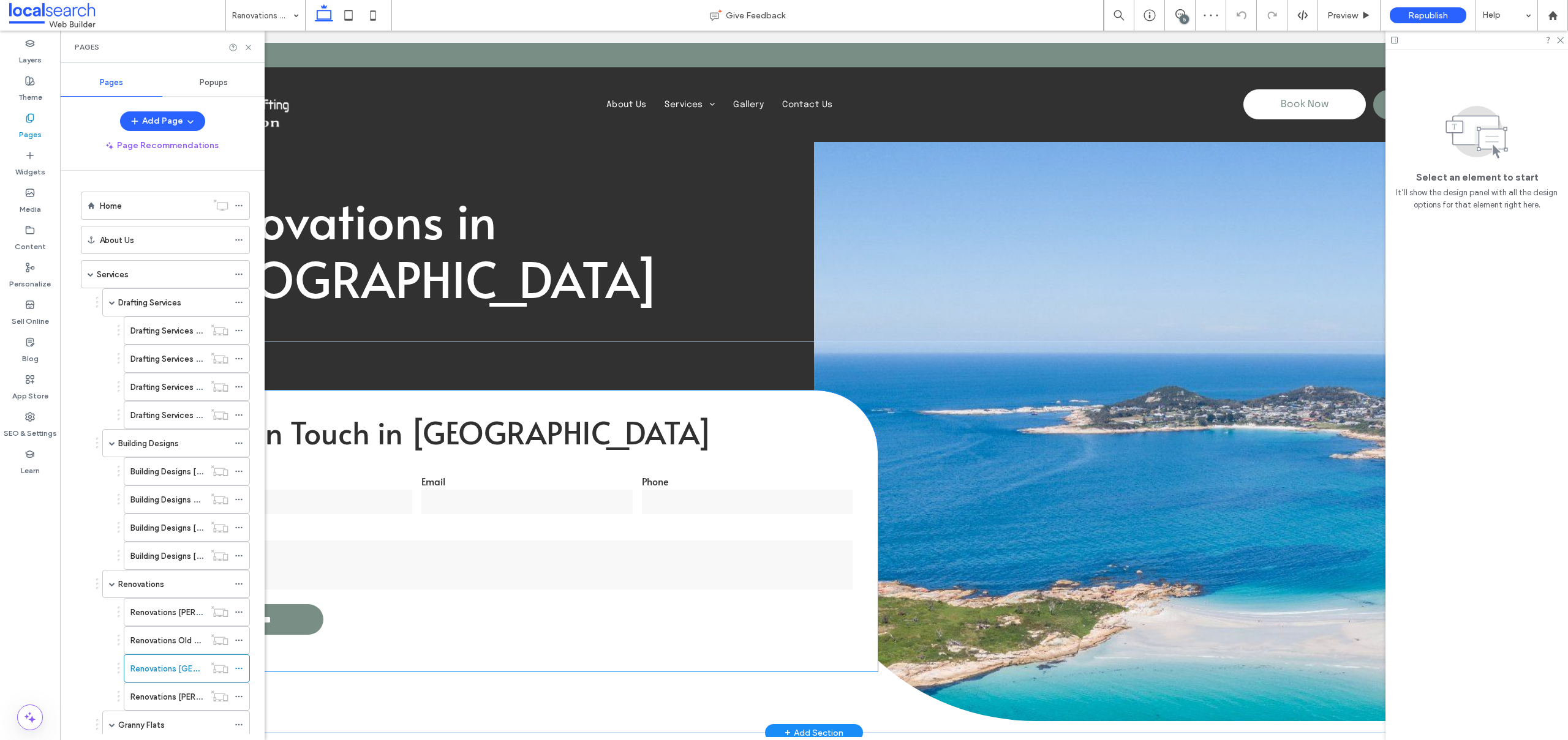
click at [519, 506] on input "email" at bounding box center [527, 502] width 211 height 25
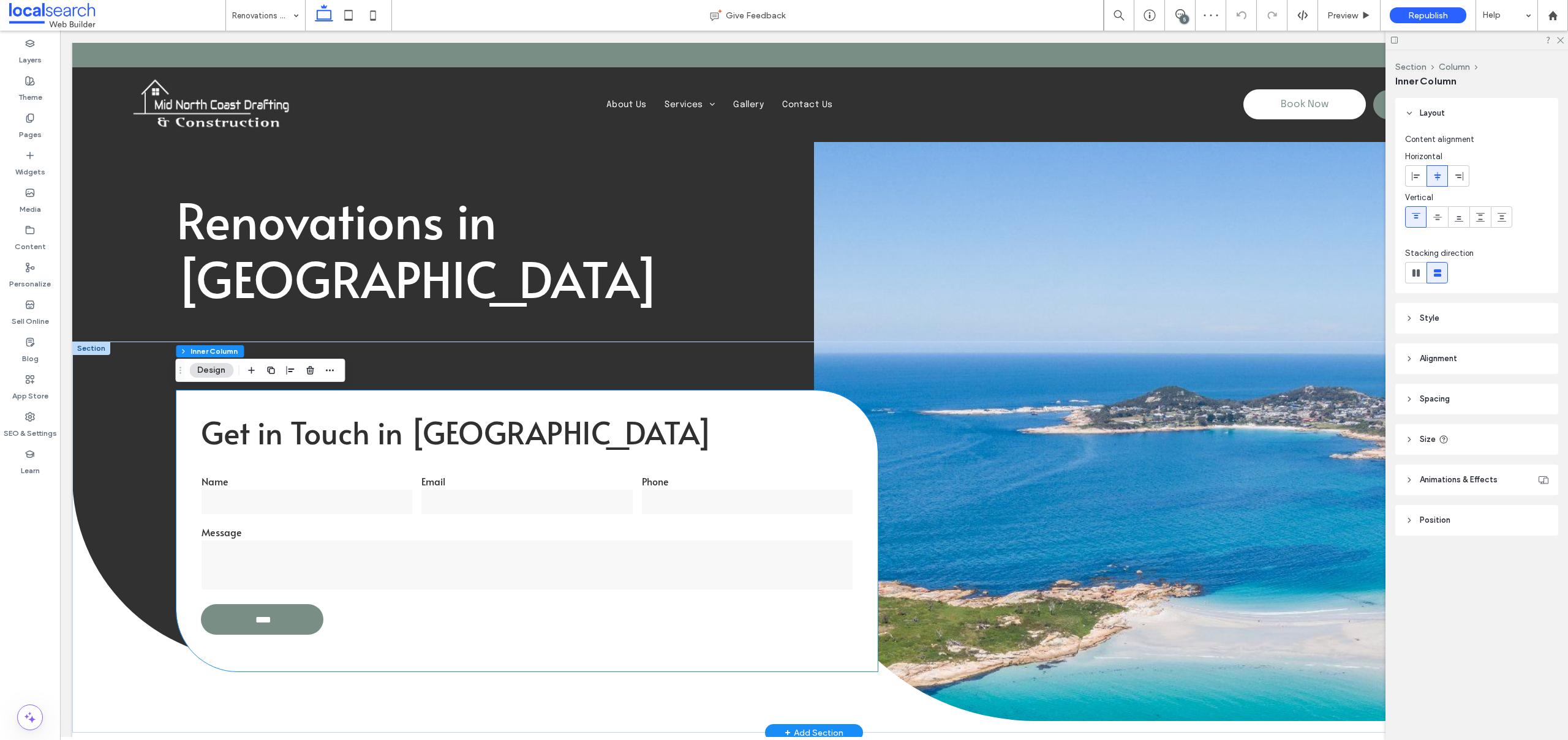
click at [519, 506] on input "email" at bounding box center [527, 502] width 211 height 25
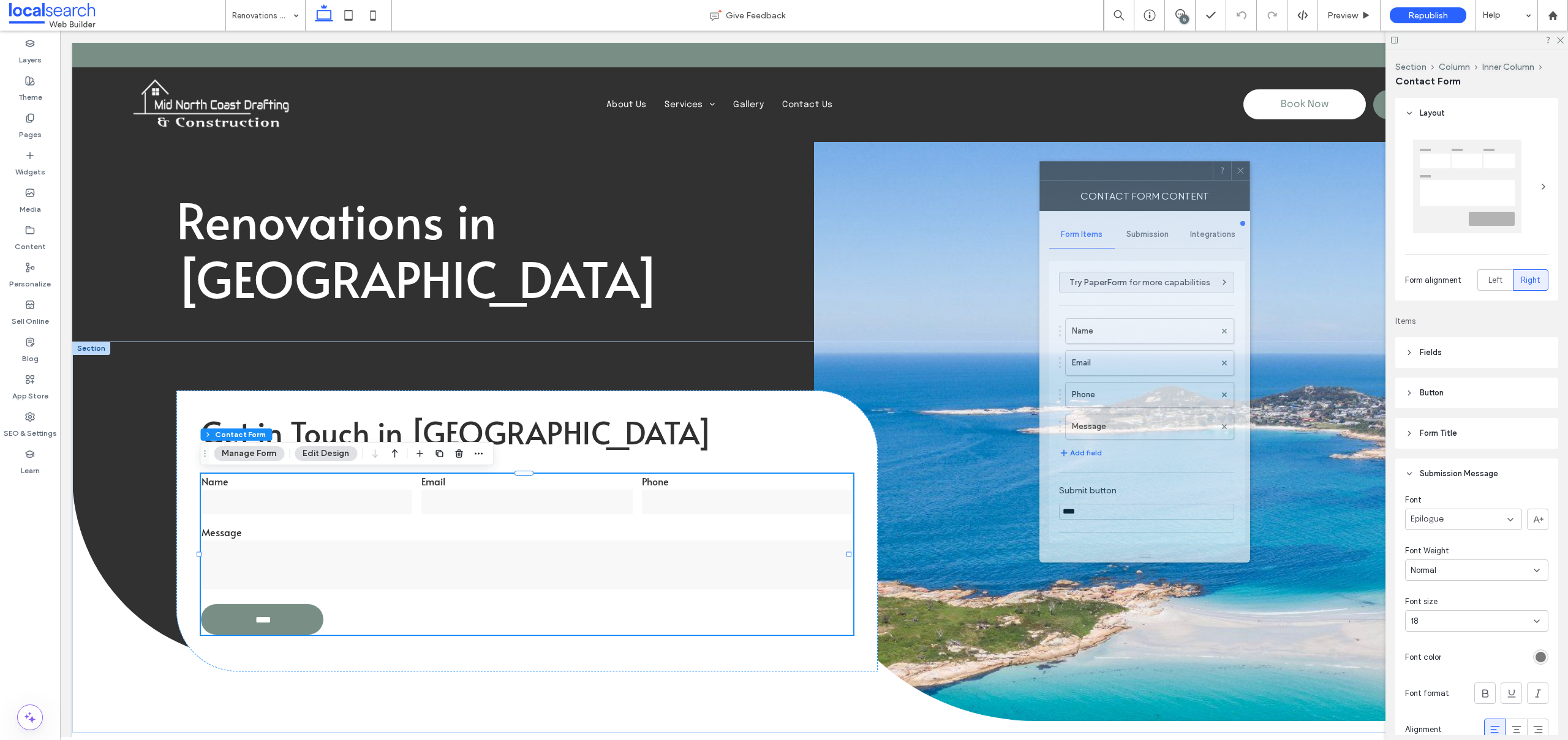
drag, startPoint x: 1381, startPoint y: 181, endPoint x: 725, endPoint y: 125, distance: 658.4
click at [1040, 161] on div at bounding box center [1126, 170] width 172 height 19
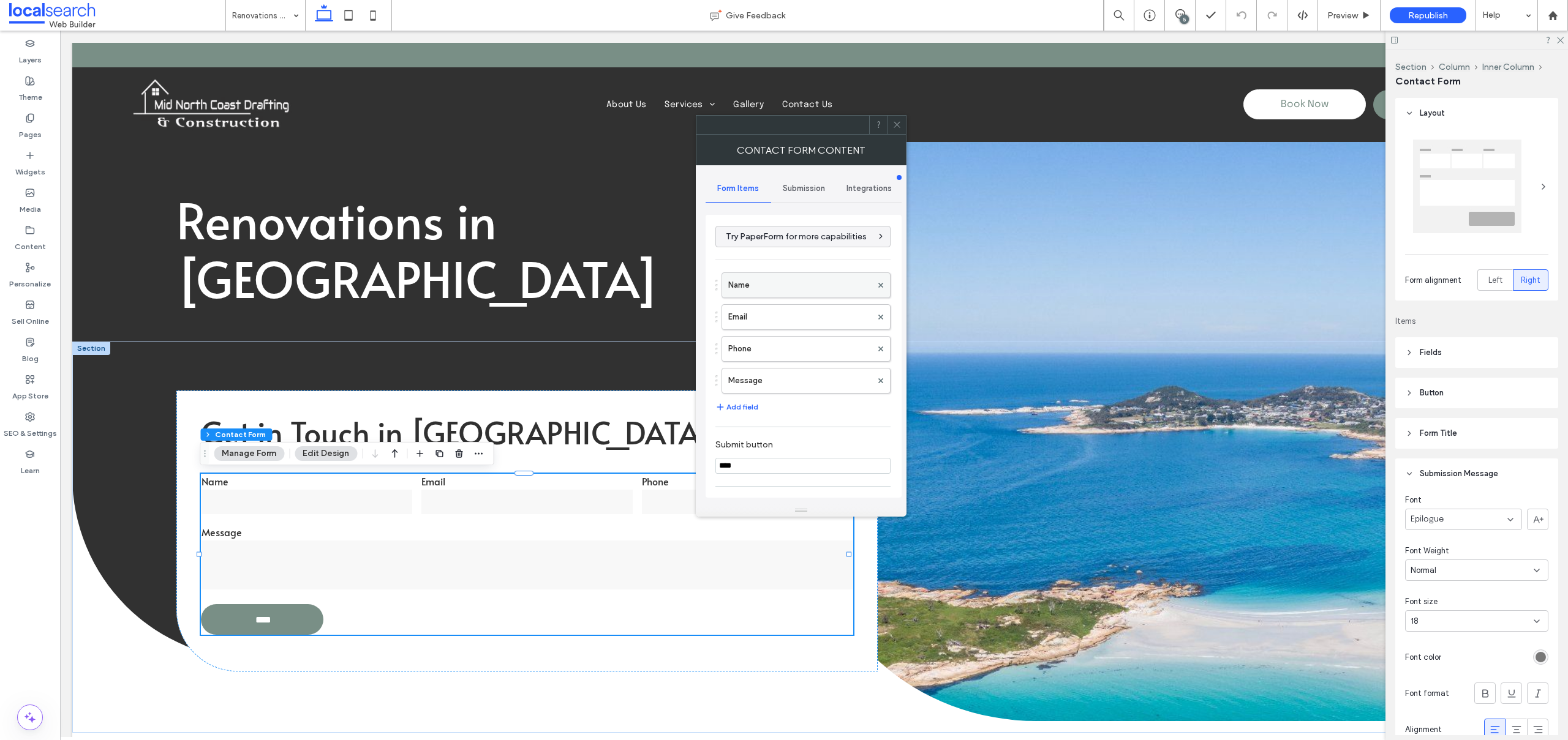
click at [745, 283] on label "Name" at bounding box center [800, 286] width 143 height 25
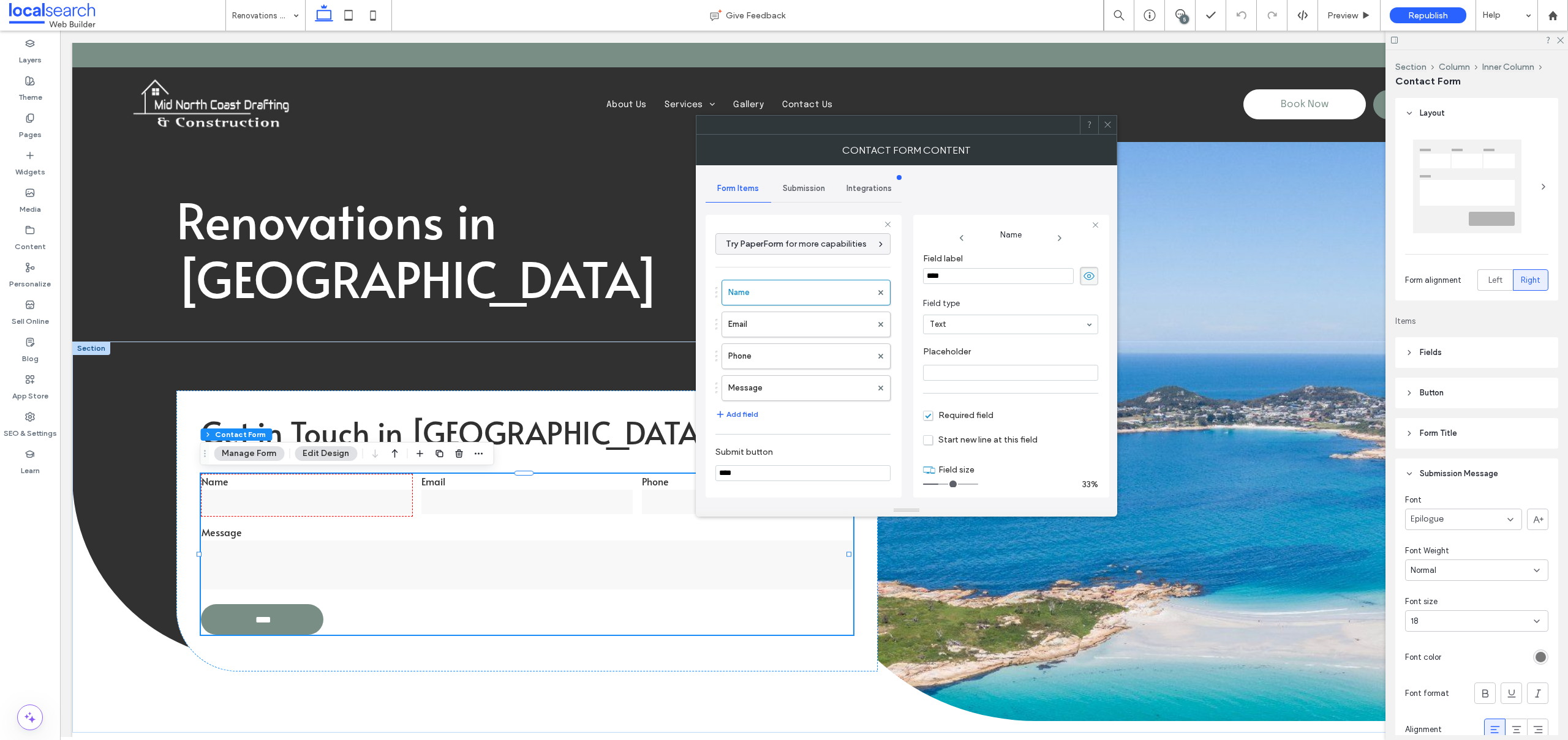
scroll to position [14, 0]
click at [757, 326] on label "Email" at bounding box center [800, 325] width 143 height 25
click at [750, 352] on label "Phone" at bounding box center [800, 357] width 143 height 25
click at [755, 388] on label "Message" at bounding box center [800, 388] width 143 height 25
click at [827, 356] on label "Phone" at bounding box center [800, 357] width 143 height 25
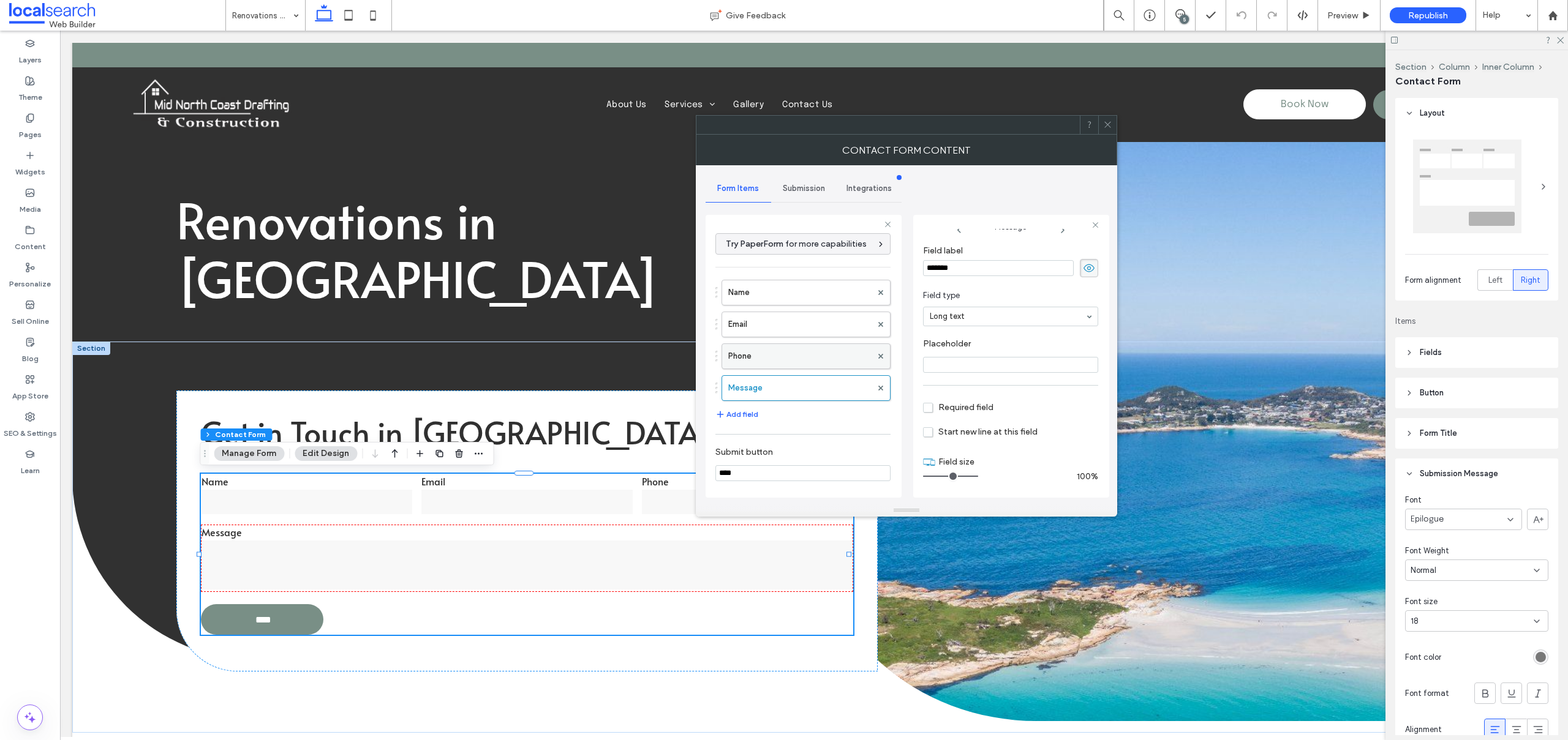
type input "*"
click at [802, 330] on label "Email" at bounding box center [800, 325] width 143 height 25
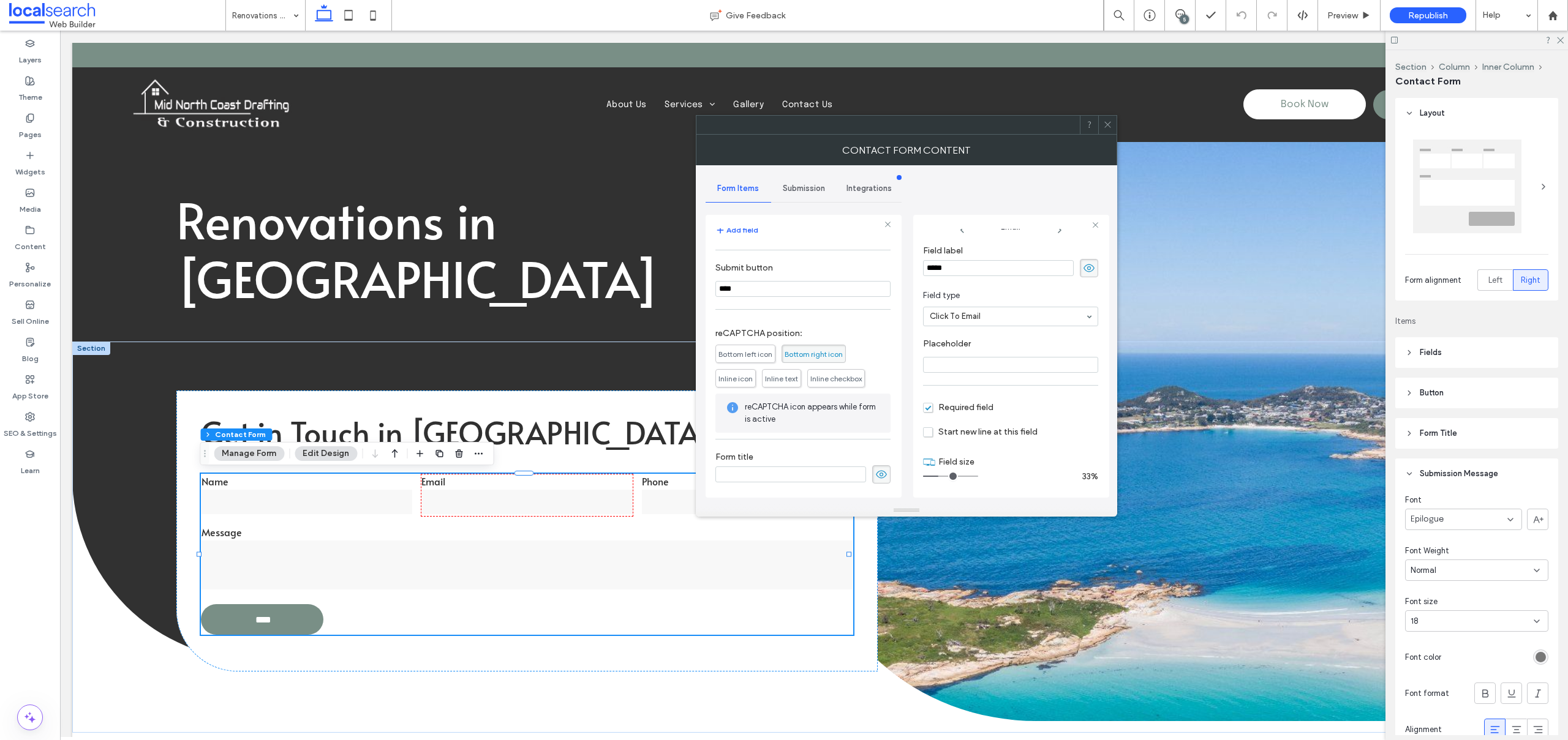
click at [809, 186] on span "Submission" at bounding box center [804, 188] width 42 height 10
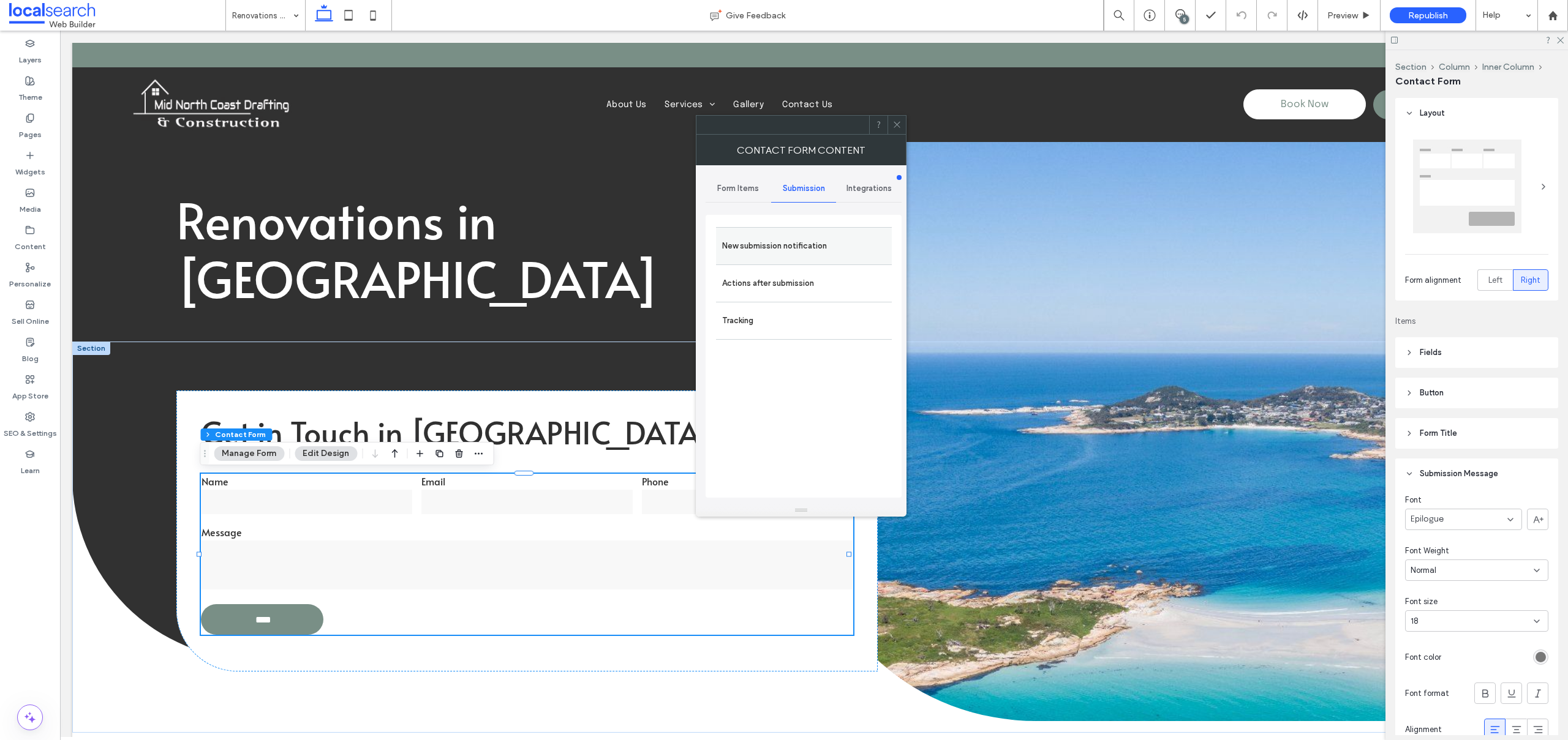
click at [788, 254] on label "New submission notification" at bounding box center [804, 246] width 163 height 25
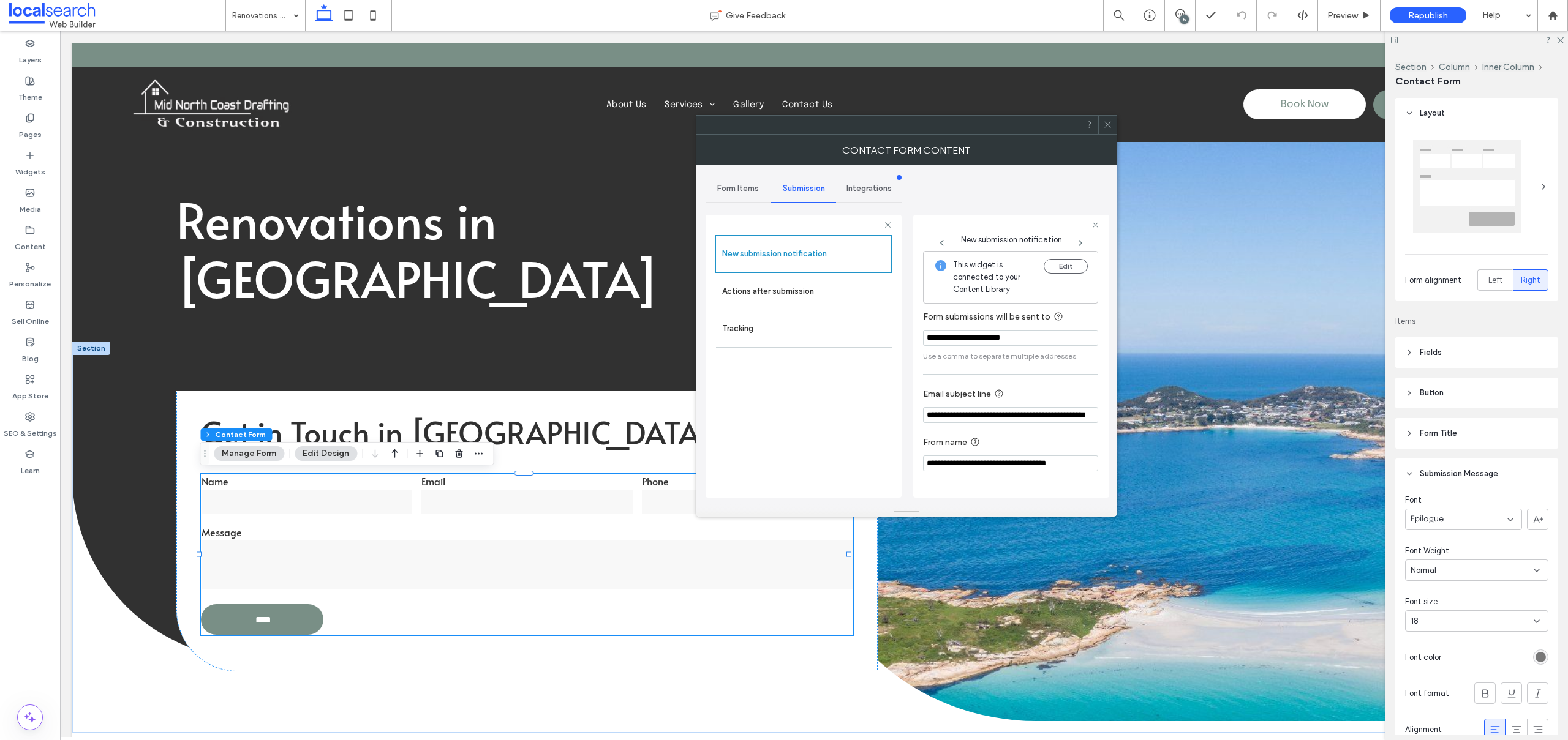
click at [1061, 411] on input "**********" at bounding box center [1011, 414] width 175 height 16
drag, startPoint x: 1109, startPoint y: 445, endPoint x: 1144, endPoint y: 417, distance: 44.8
click at [1046, 417] on input "**********" at bounding box center [1011, 415] width 175 height 17
click at [771, 300] on label "Actions after submission" at bounding box center [804, 292] width 163 height 25
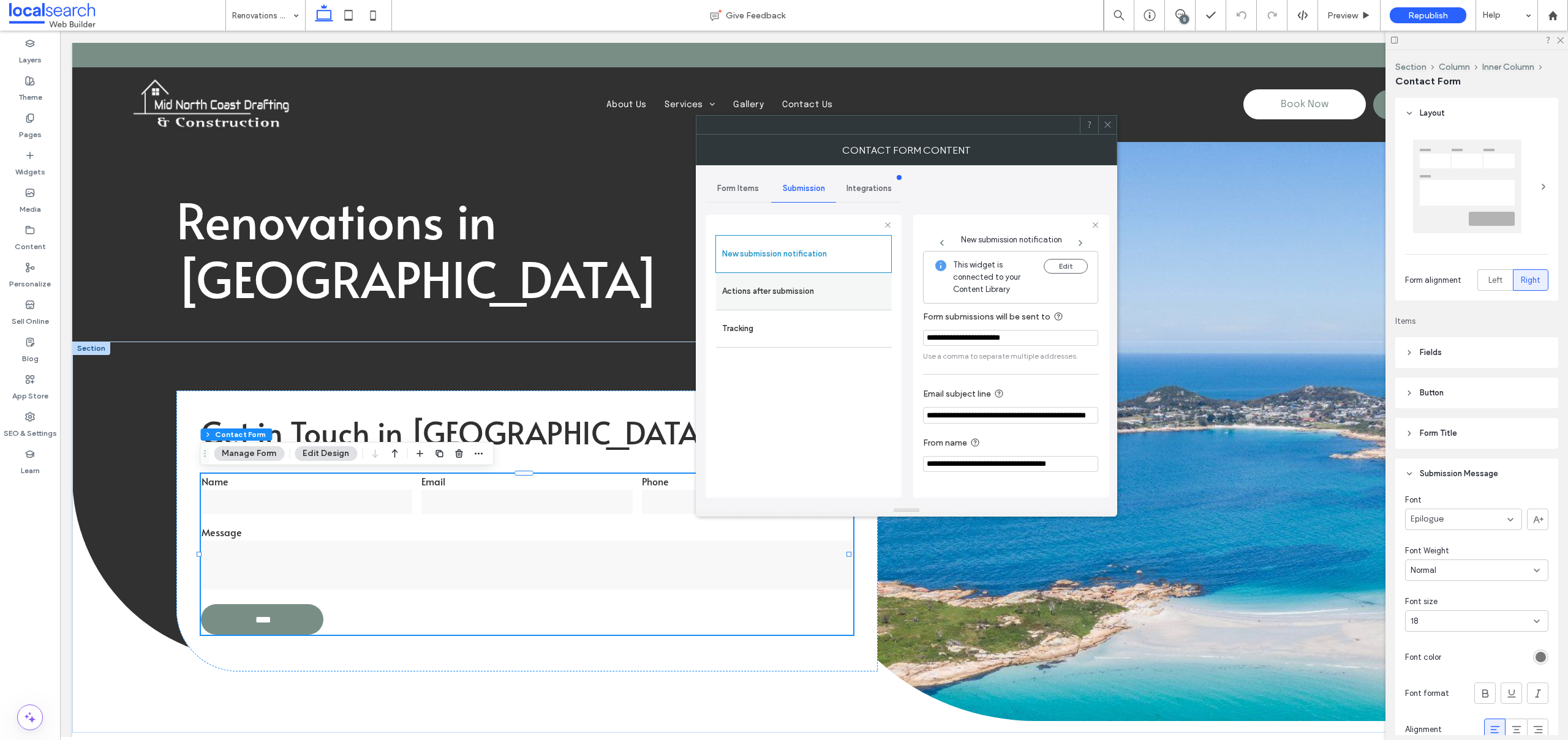
scroll to position [0, 0]
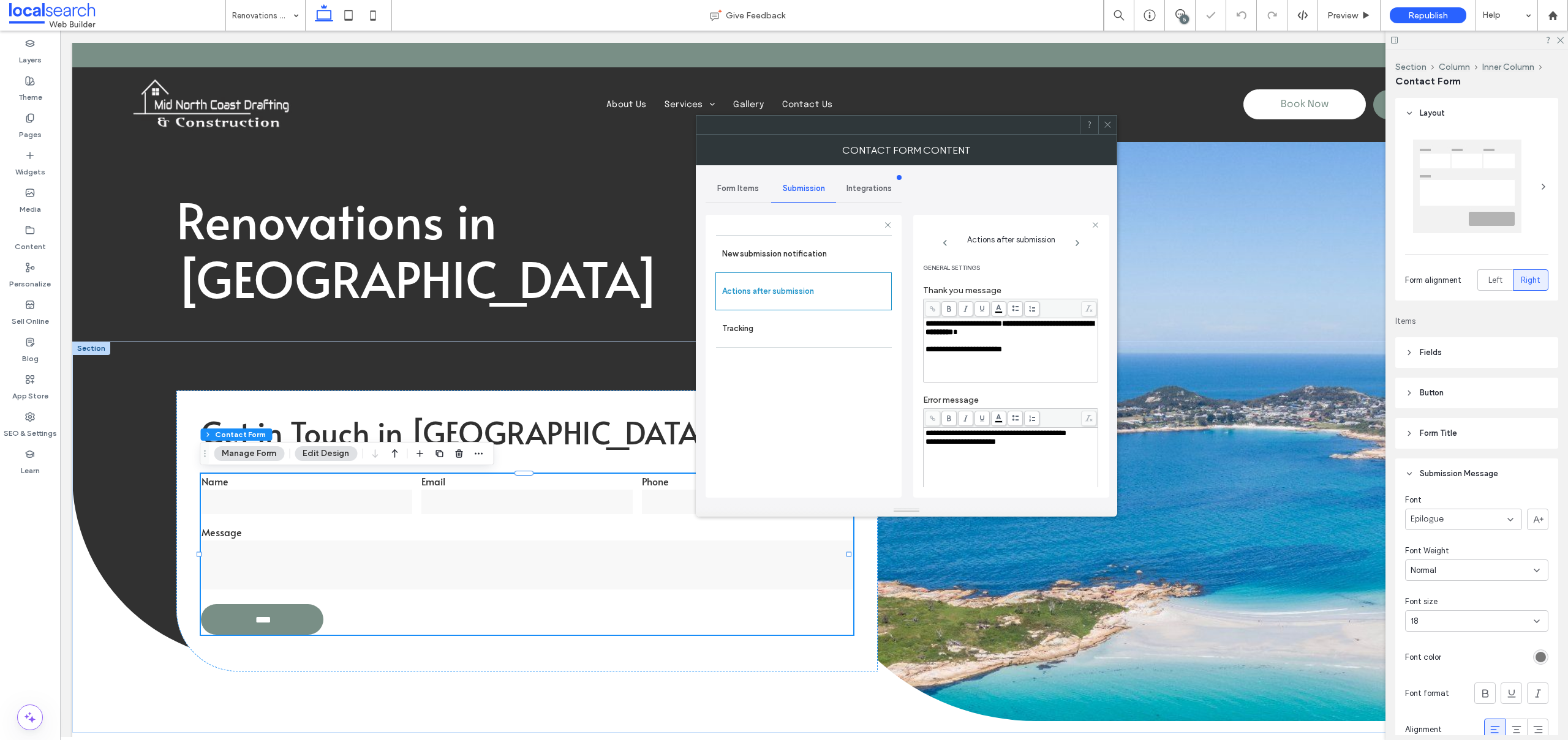
click at [1104, 126] on icon at bounding box center [1107, 124] width 9 height 9
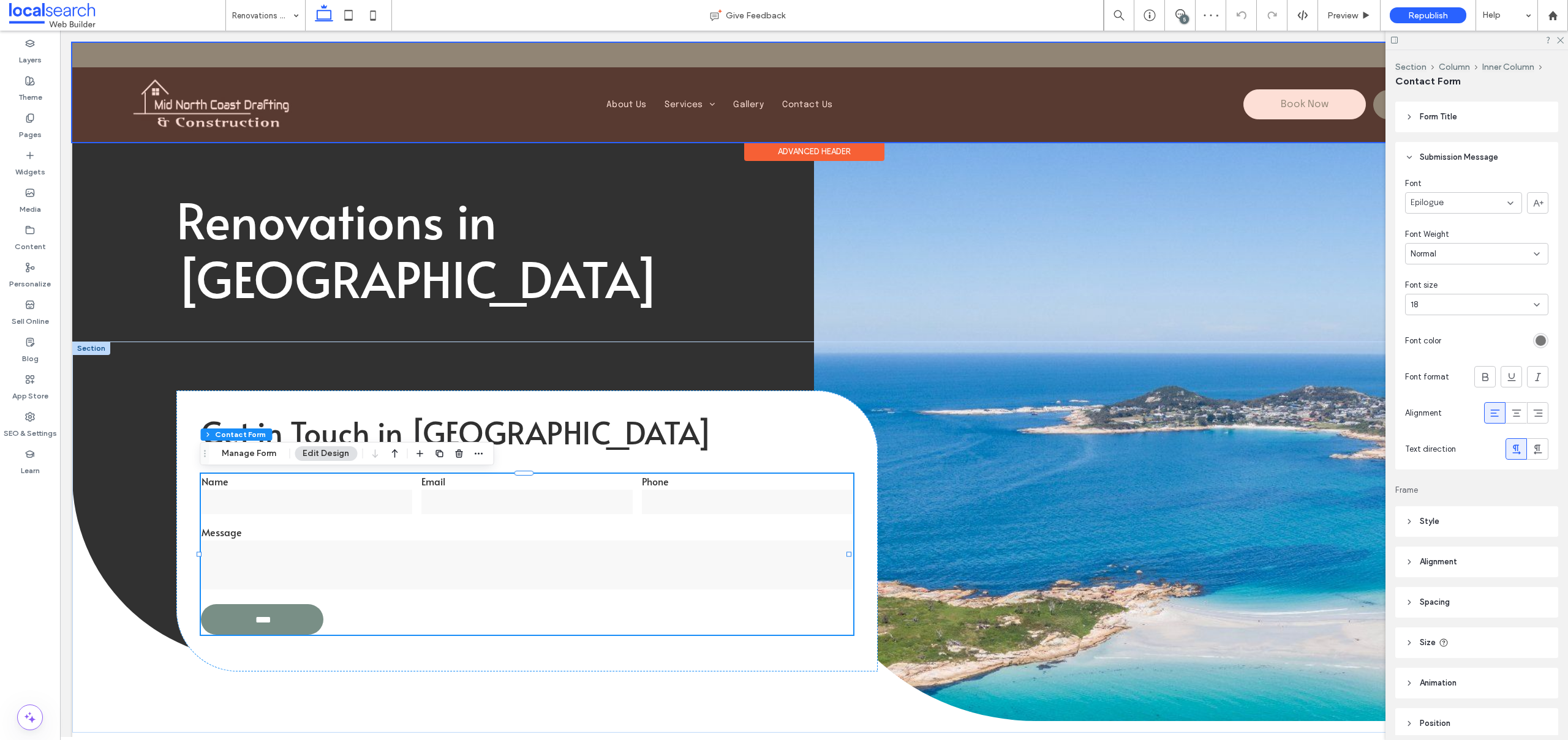
scroll to position [369, 0]
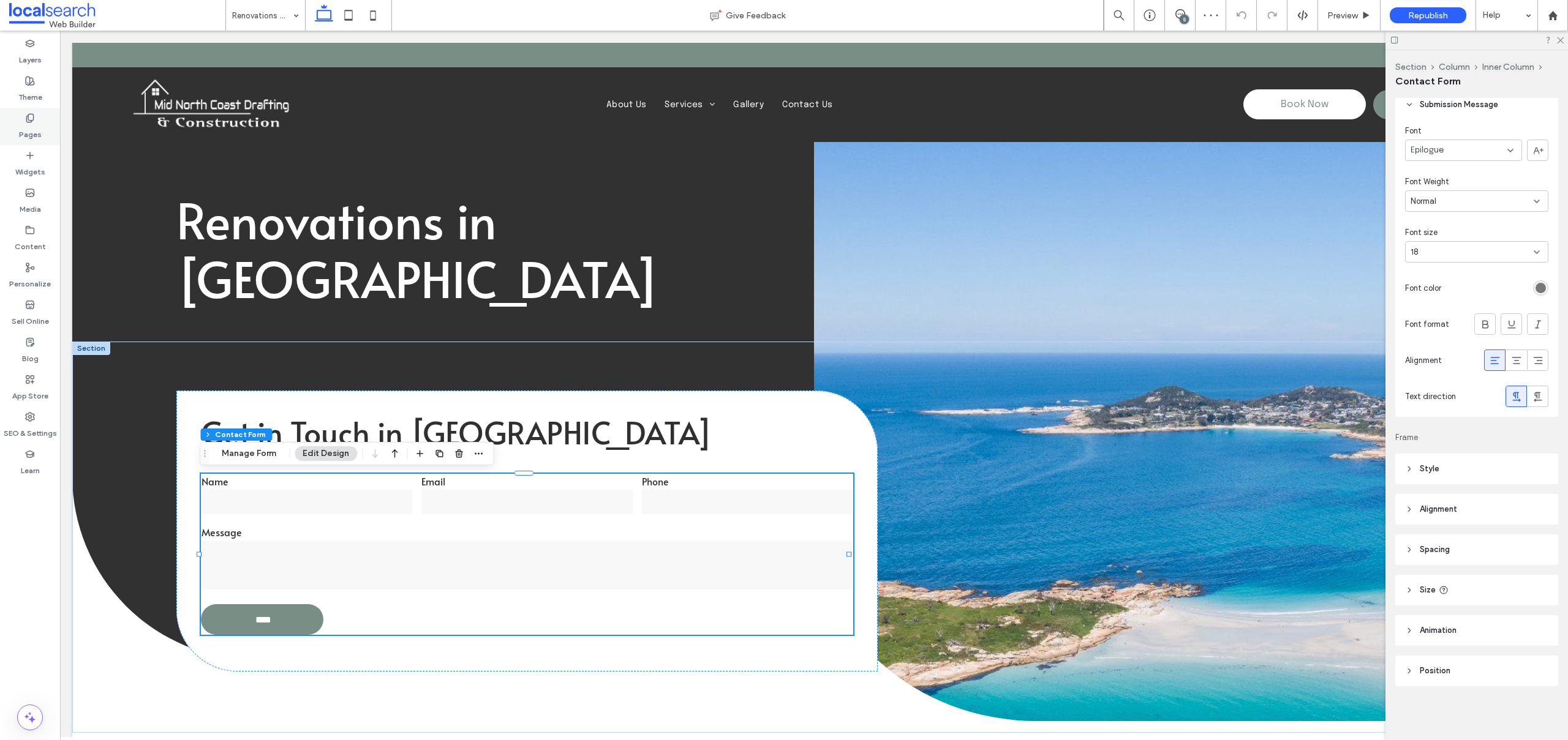
click at [34, 136] on label "Pages" at bounding box center [30, 131] width 23 height 17
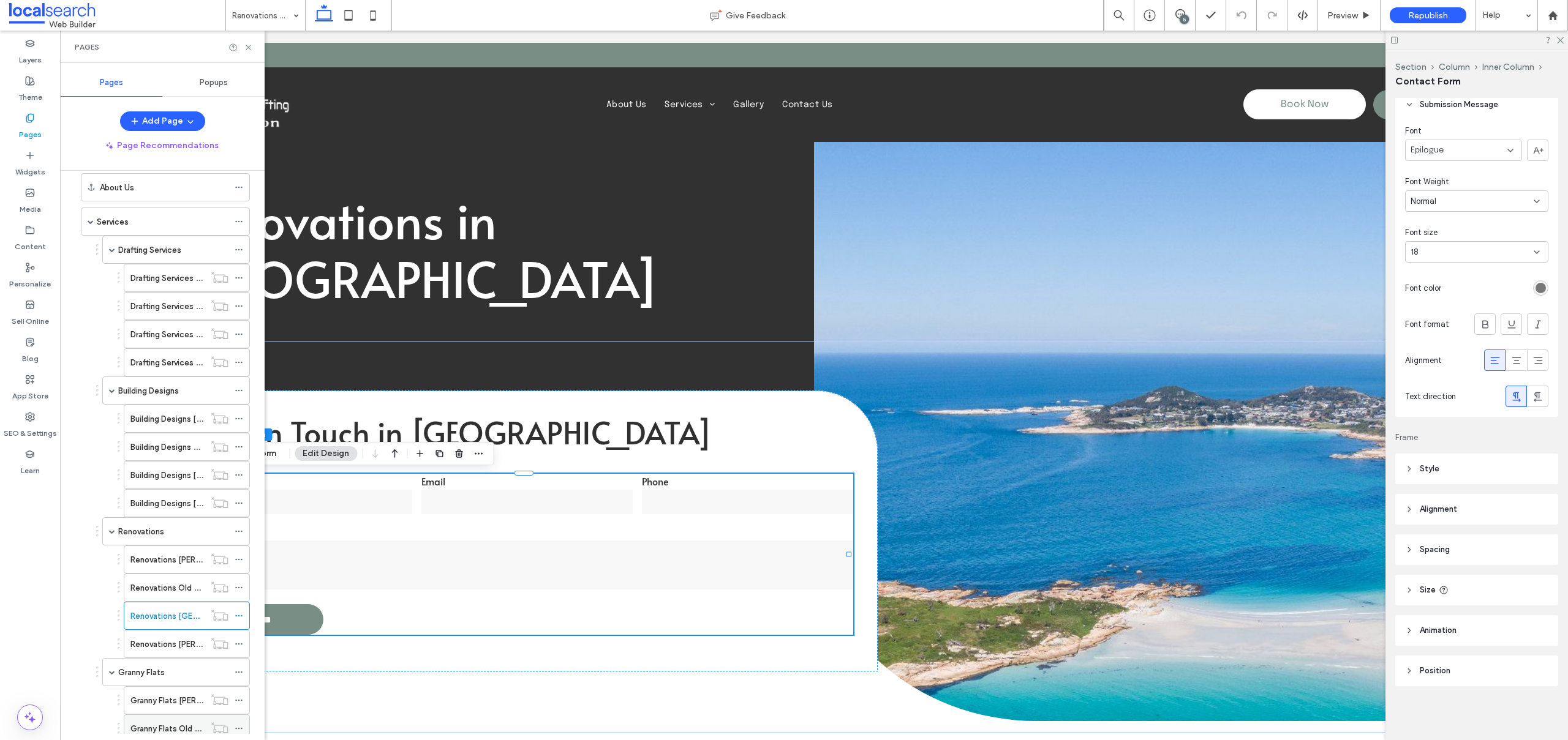
scroll to position [245, 0]
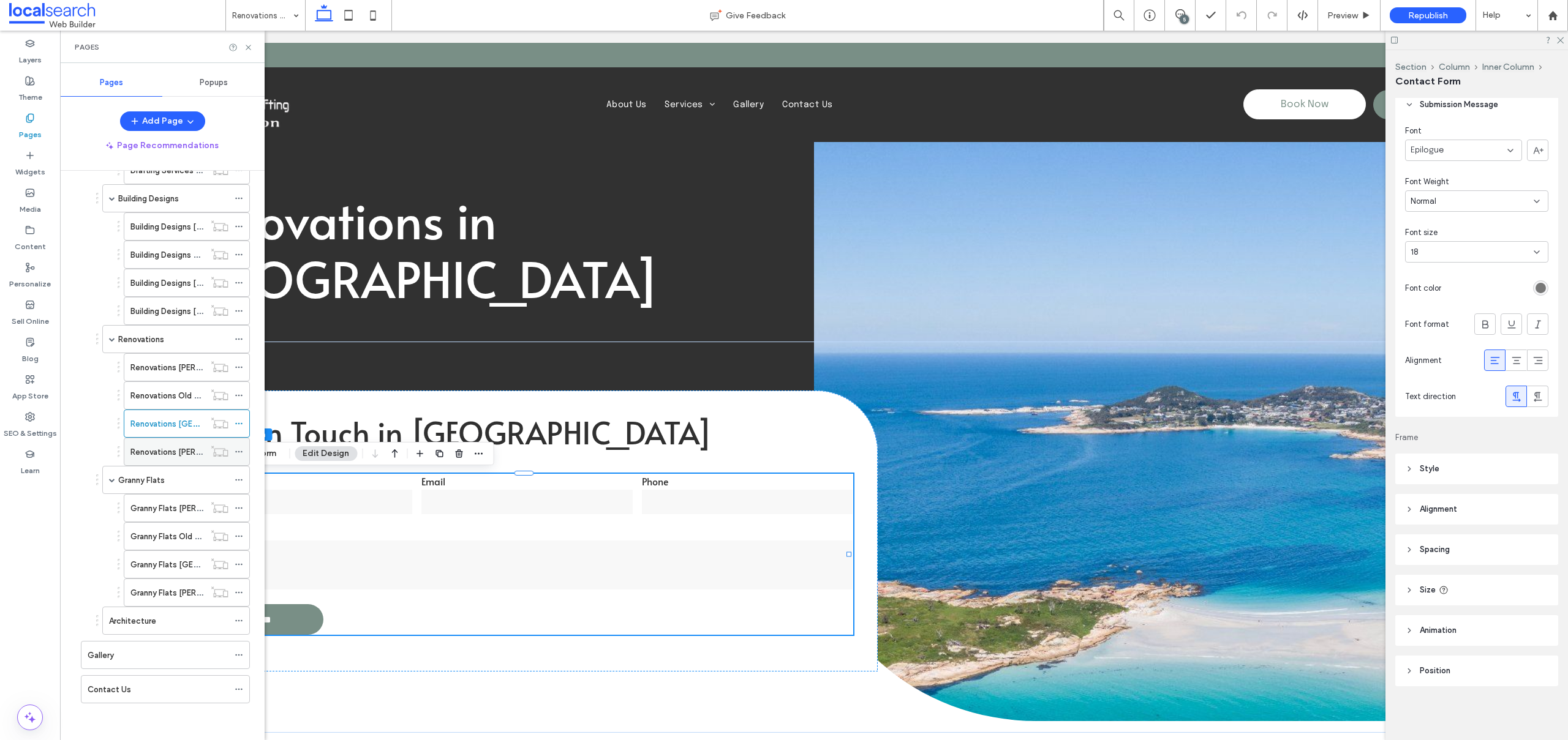
click at [152, 452] on label "Renovations [PERSON_NAME]" at bounding box center [185, 452] width 110 height 21
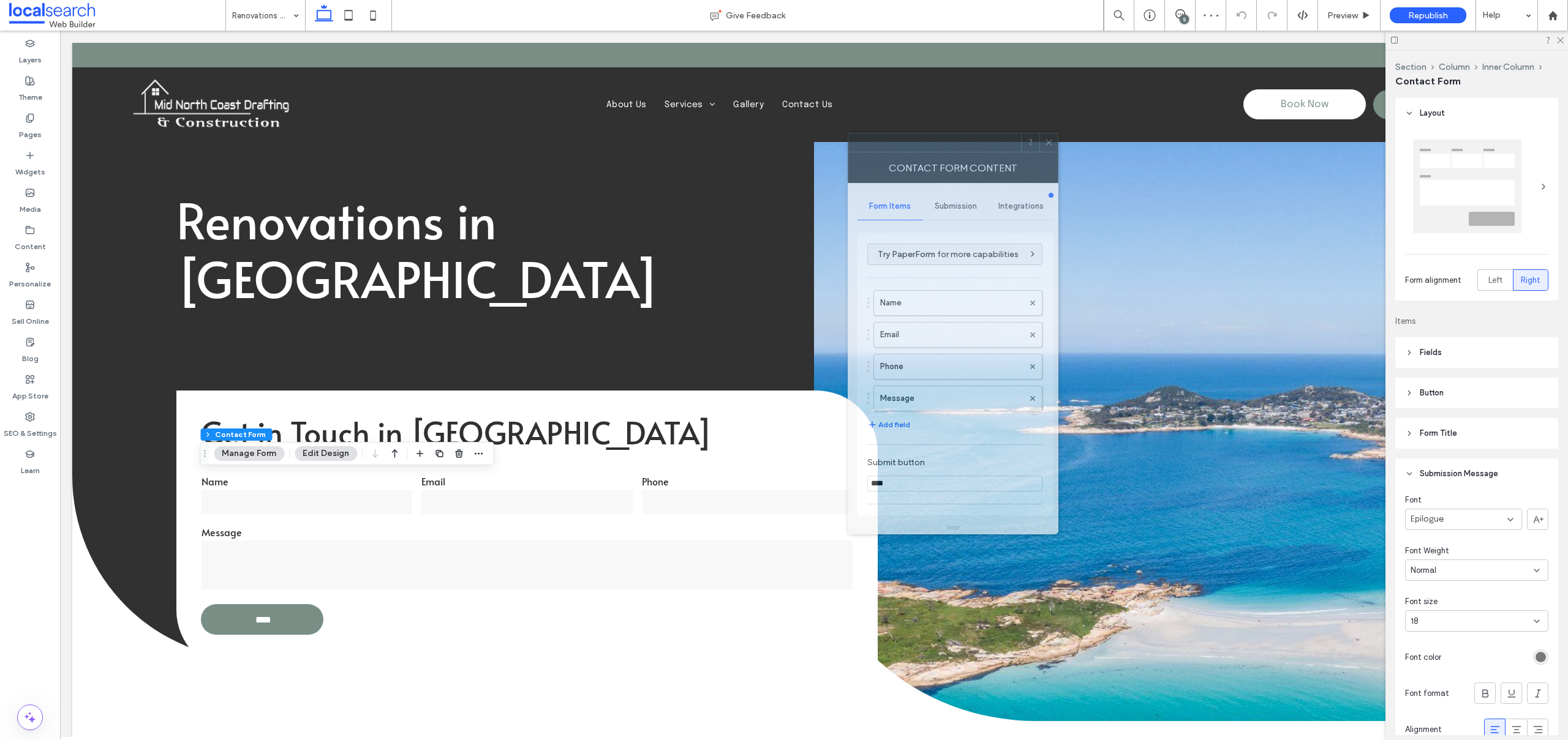
drag, startPoint x: 1413, startPoint y: 177, endPoint x: 723, endPoint y: 82, distance: 696.5
click at [848, 134] on div at bounding box center [935, 143] width 172 height 19
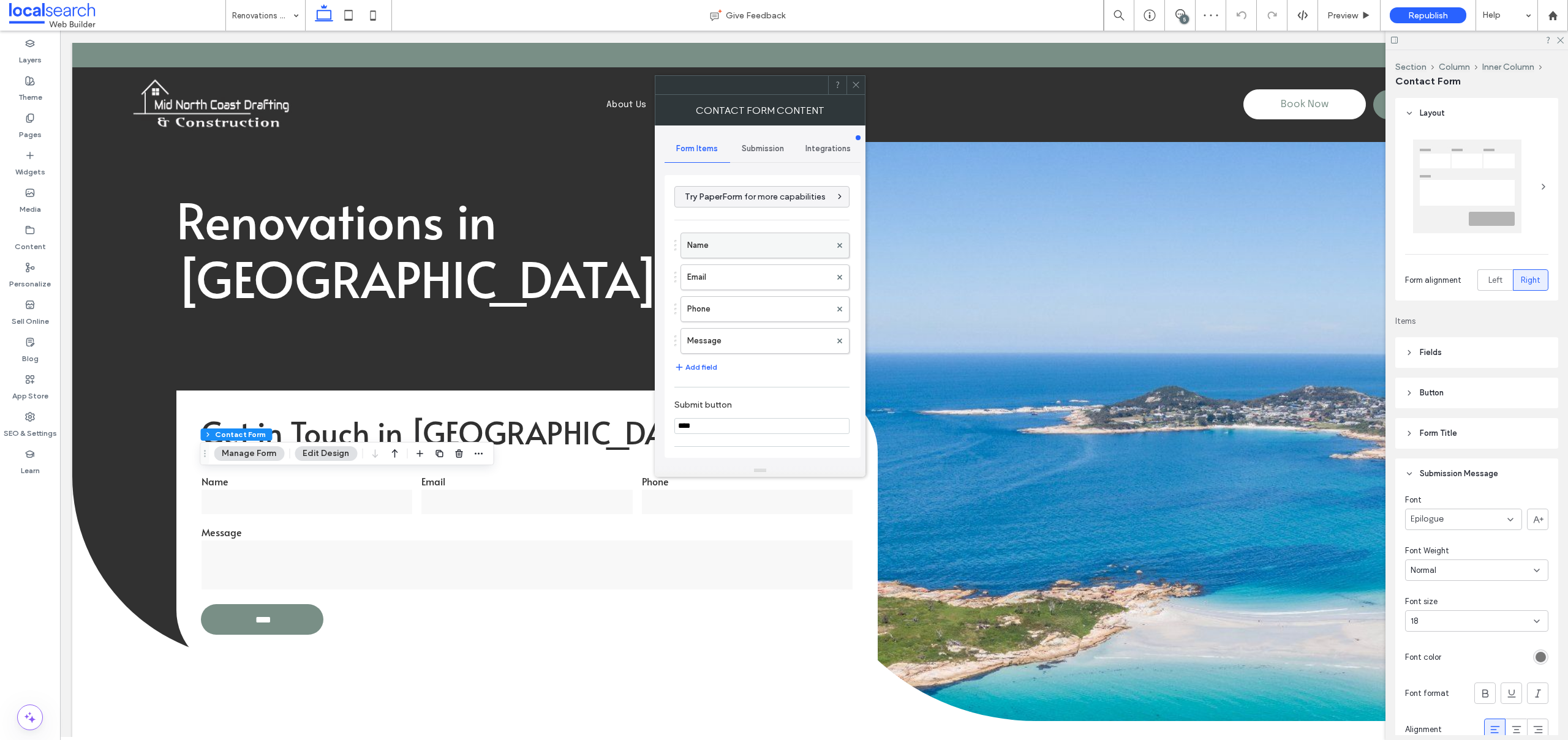
click at [722, 237] on label "Name" at bounding box center [759, 246] width 143 height 25
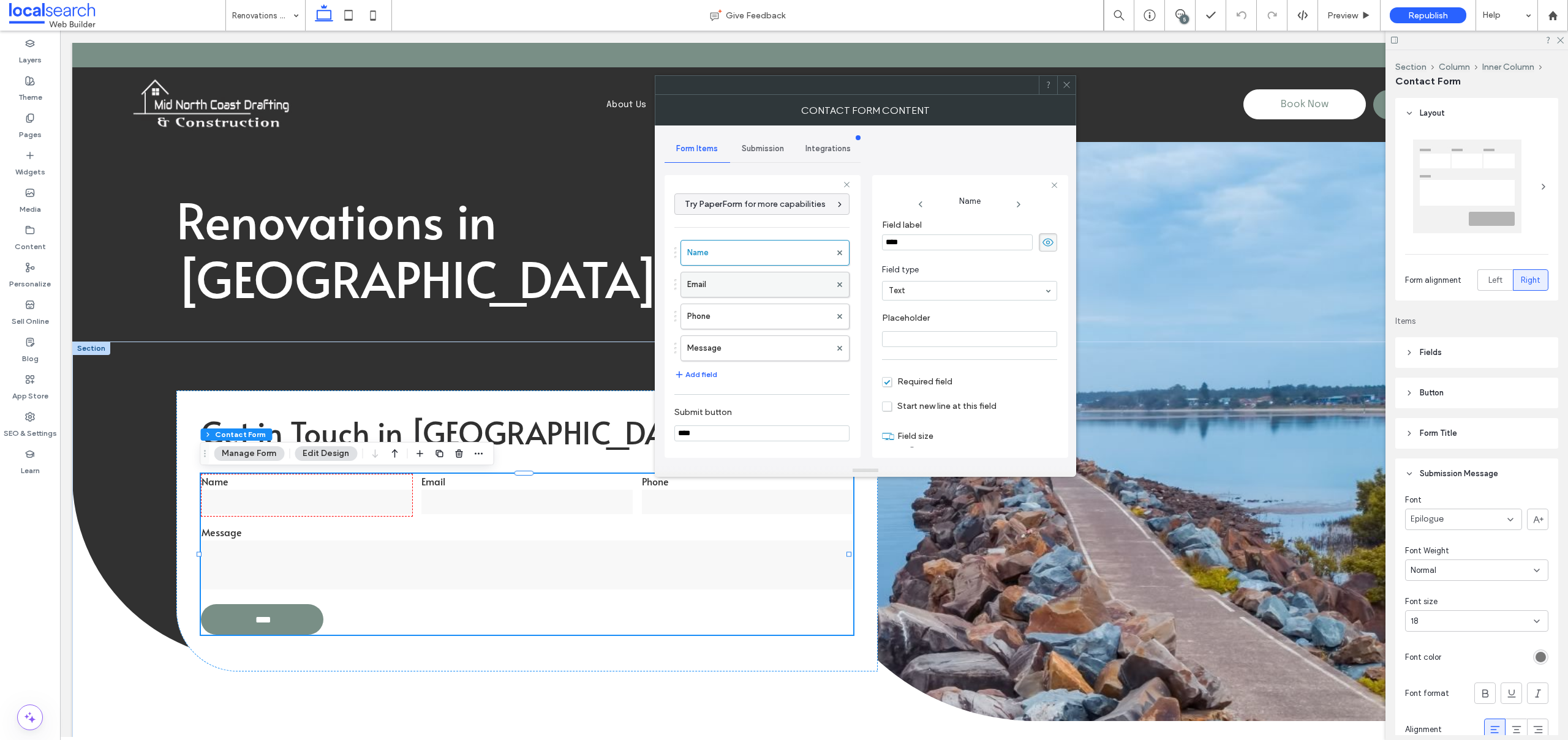
click at [733, 281] on label "Email" at bounding box center [759, 285] width 143 height 25
click at [739, 328] on label "Phone" at bounding box center [759, 317] width 143 height 25
click at [738, 339] on label "Message" at bounding box center [759, 348] width 143 height 25
type input "**"
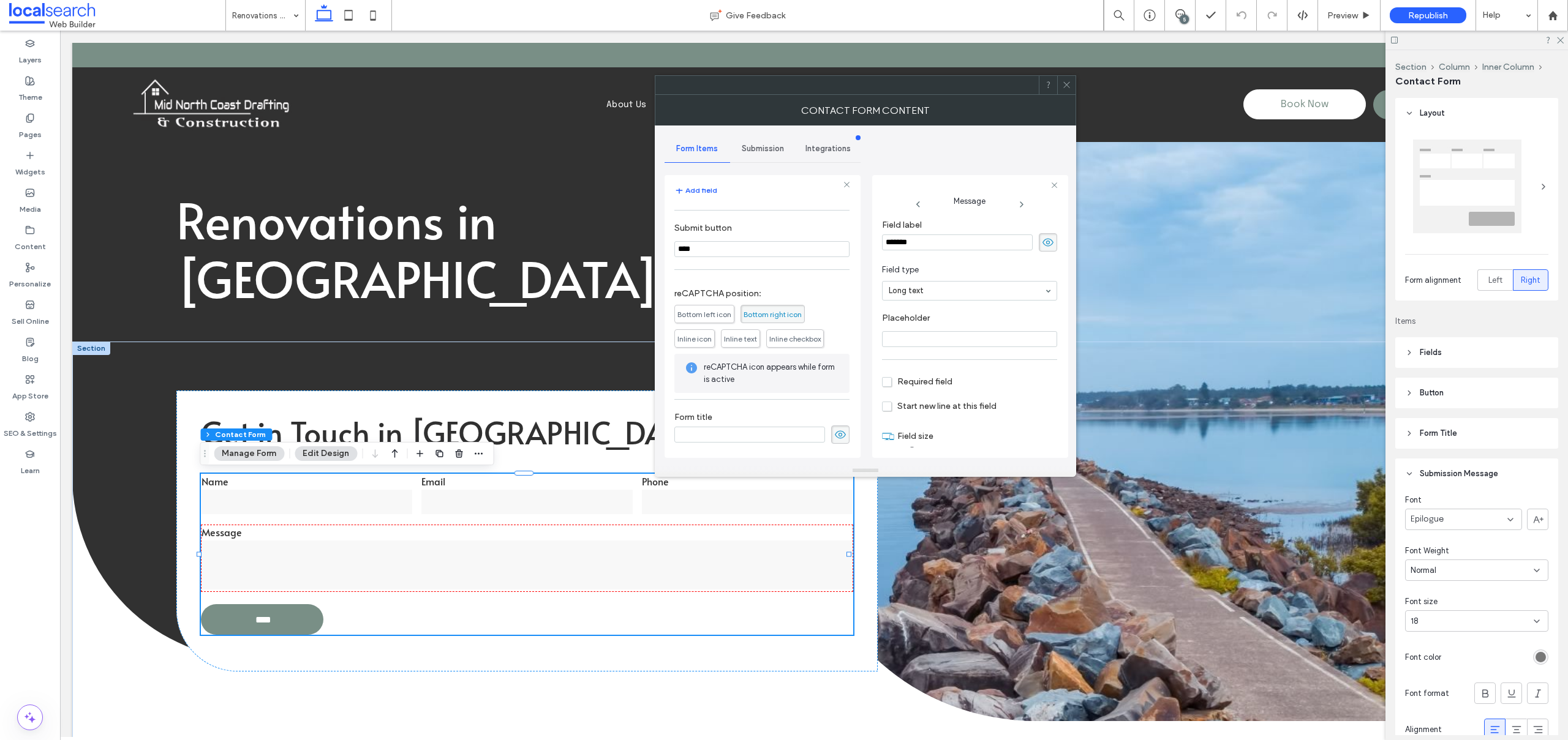
click at [767, 152] on span "Submission" at bounding box center [762, 149] width 42 height 10
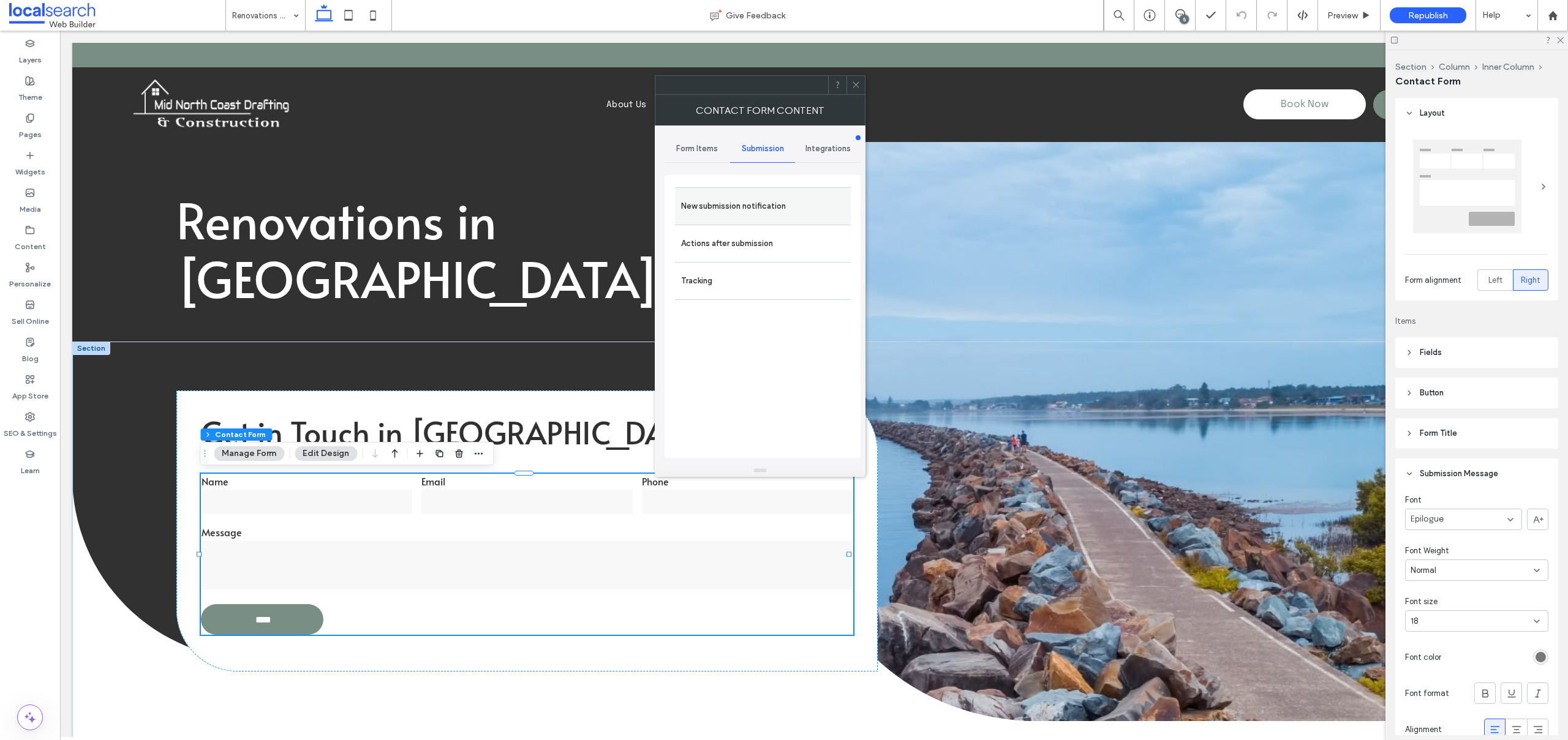
click at [726, 200] on label "New submission notification" at bounding box center [762, 206] width 163 height 25
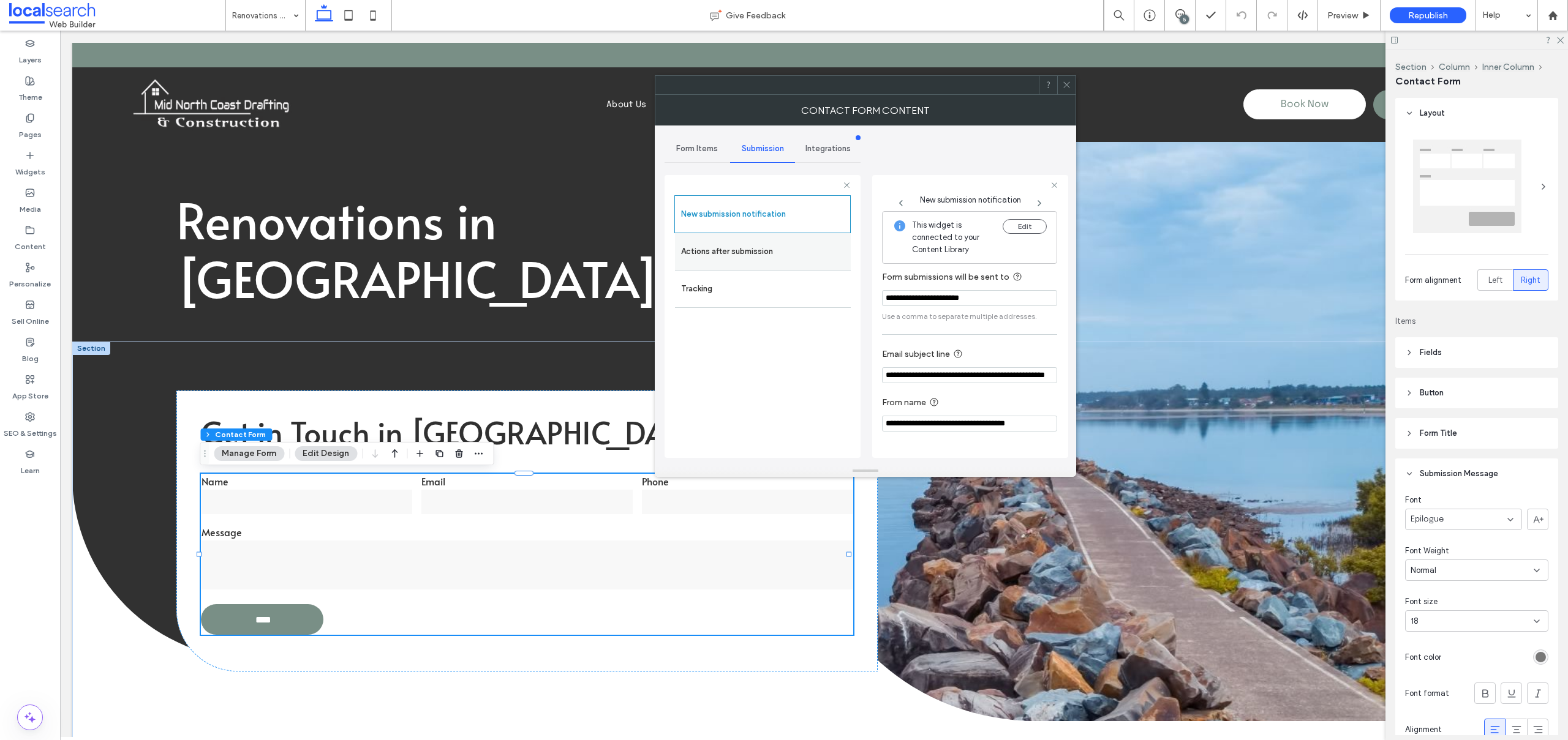
click at [699, 256] on label "Actions after submission" at bounding box center [762, 252] width 163 height 25
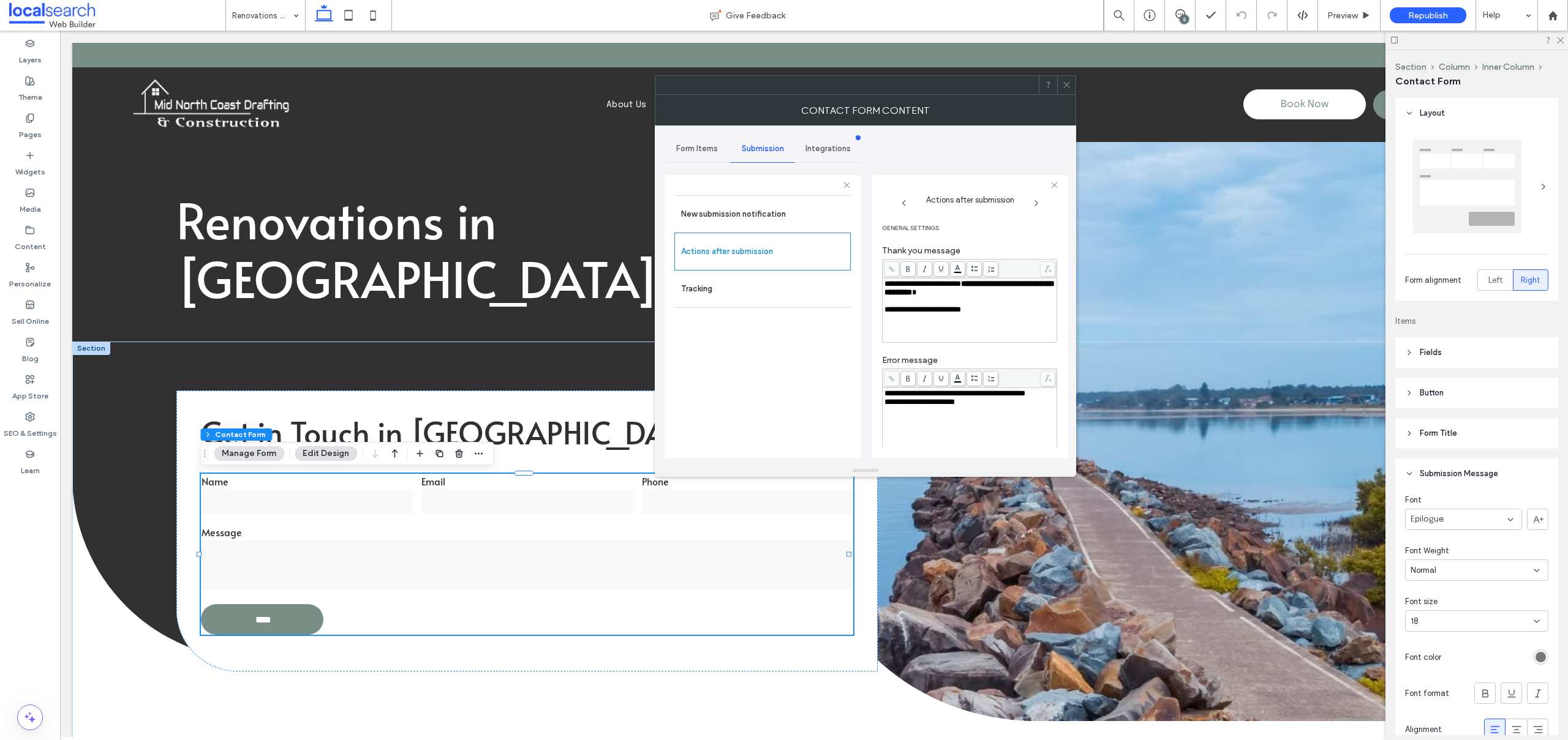
click at [1066, 82] on icon at bounding box center [1066, 84] width 9 height 9
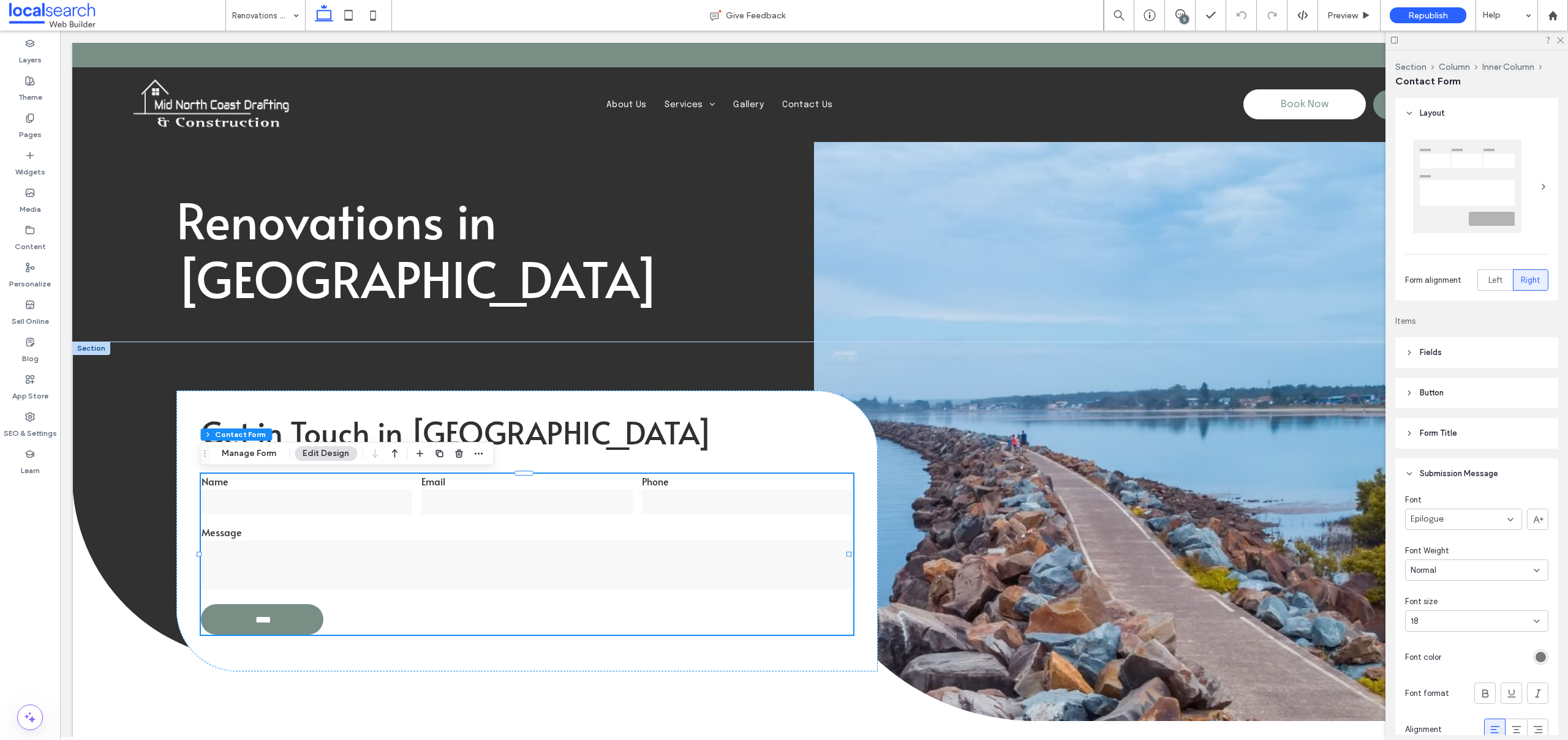
scroll to position [369, 0]
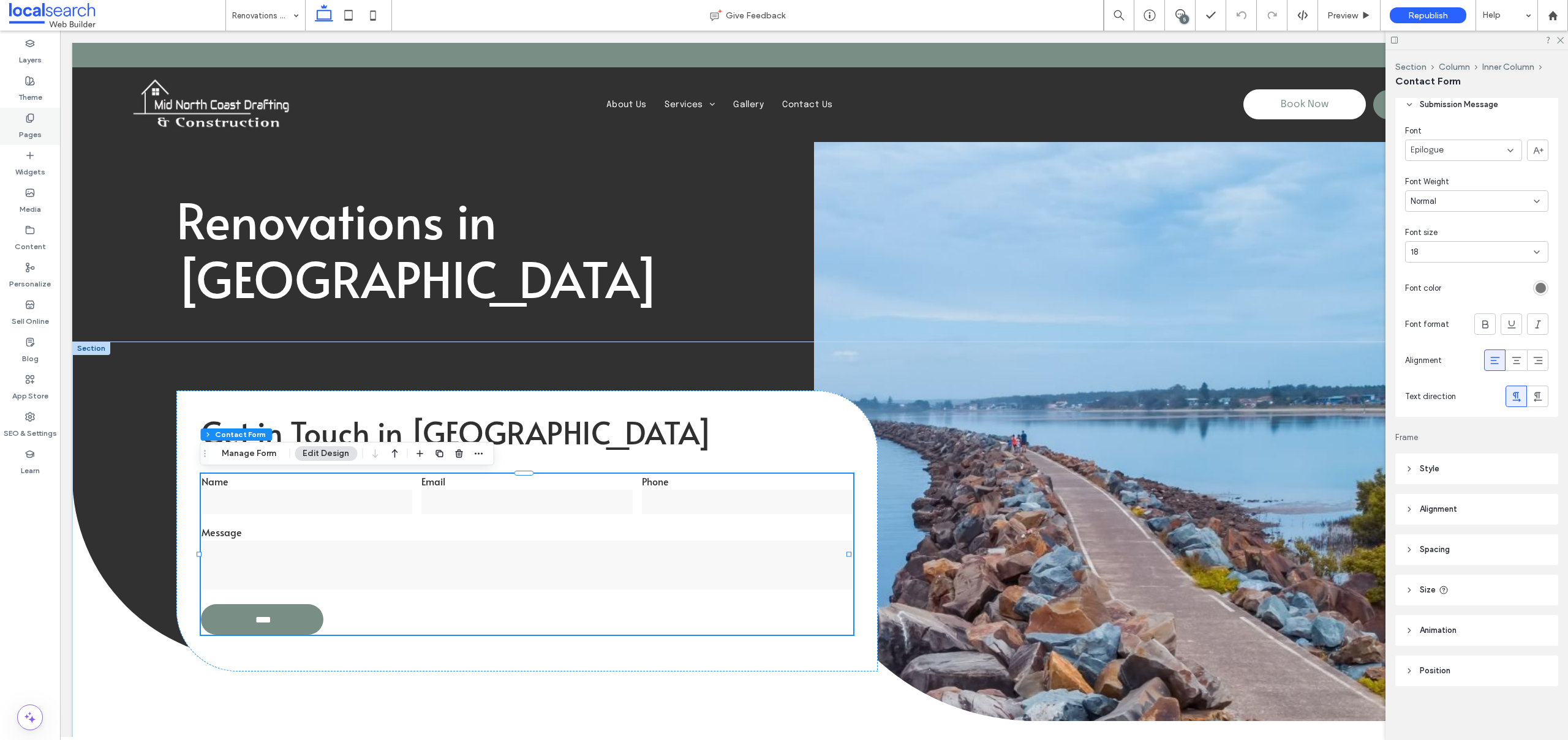
click at [30, 110] on div "Pages" at bounding box center [30, 126] width 60 height 37
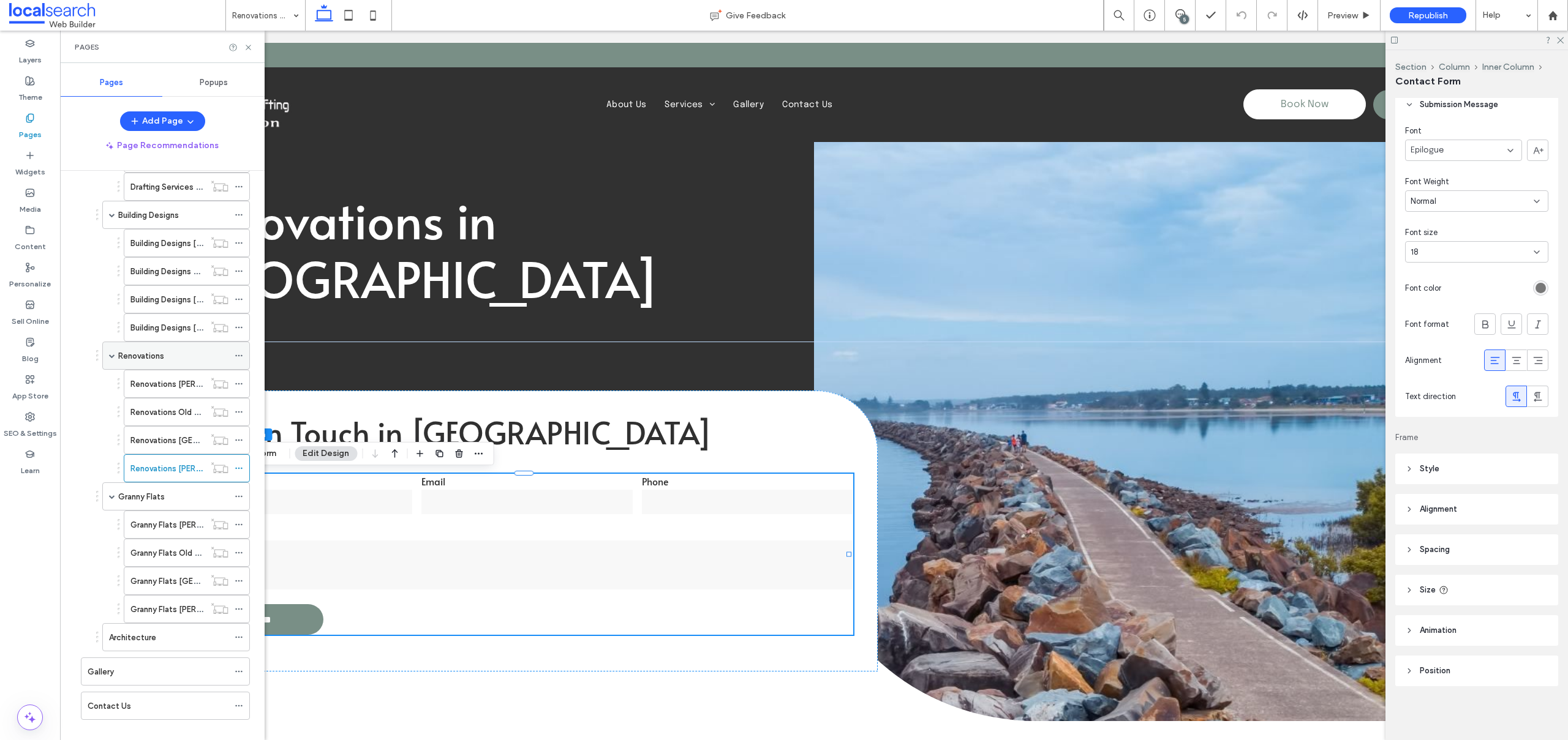
scroll to position [245, 0]
click at [154, 501] on label "Granny Flats [PERSON_NAME]" at bounding box center [186, 508] width 110 height 21
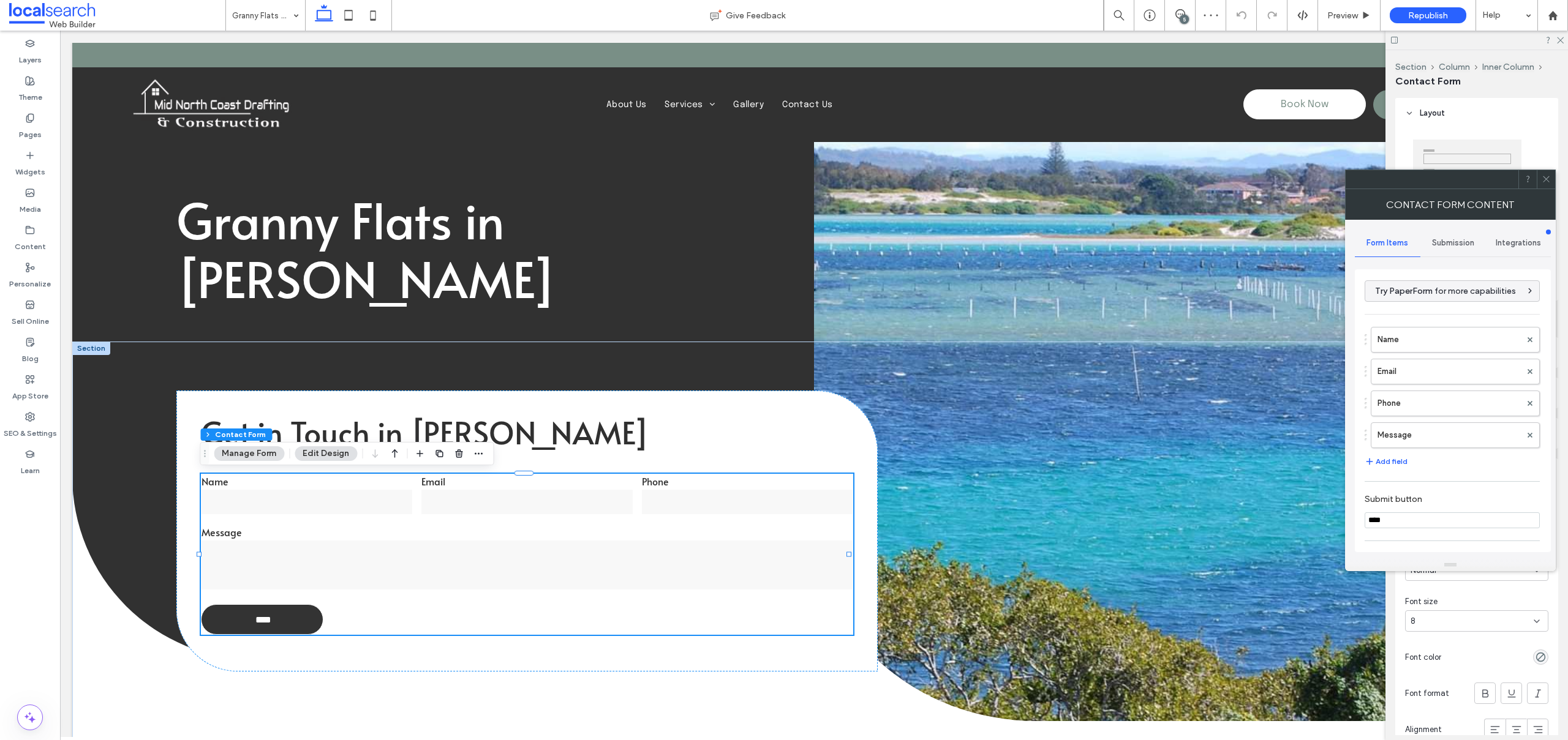
type input "*"
type input "***"
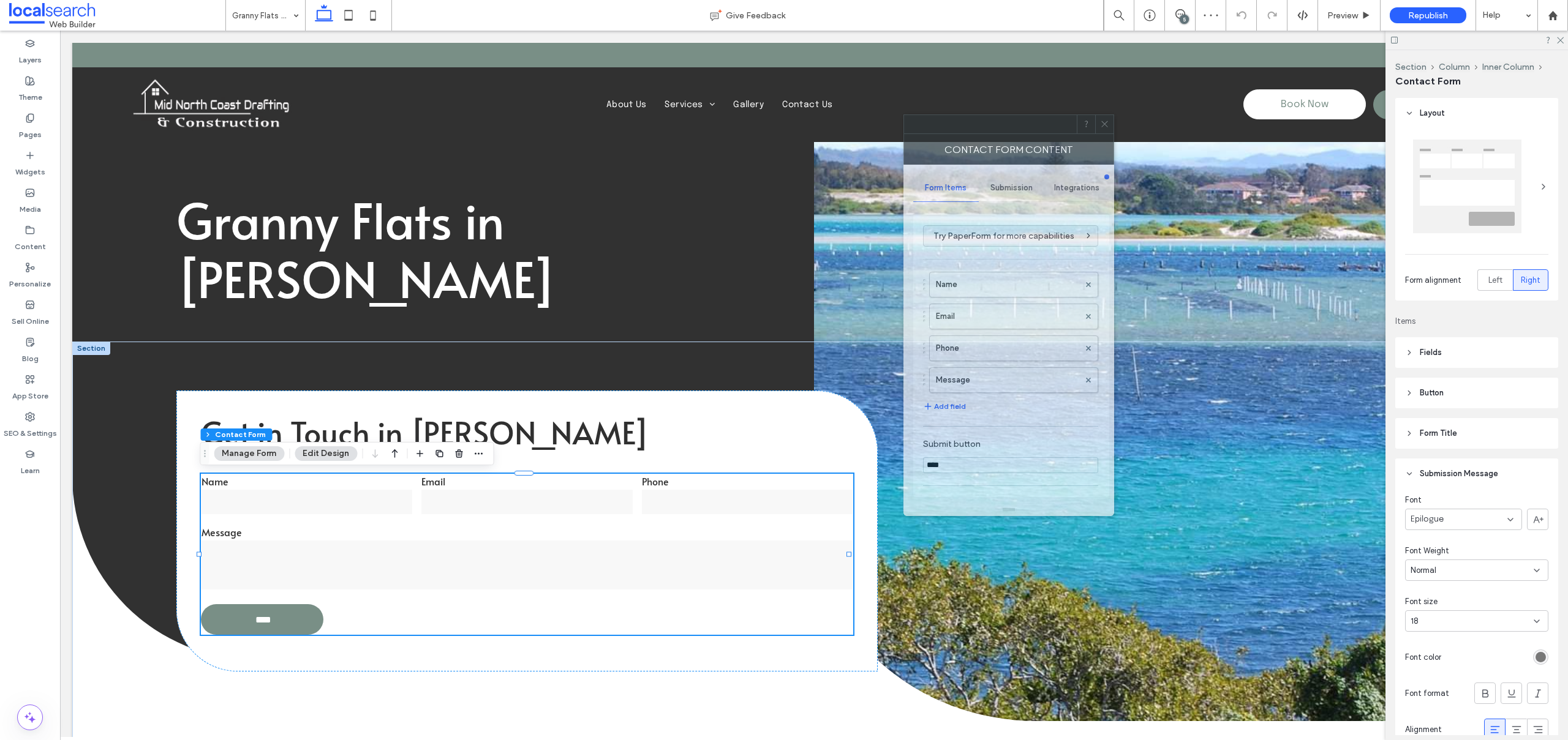
drag, startPoint x: 1373, startPoint y: 179, endPoint x: 880, endPoint y: 112, distance: 497.5
click at [904, 116] on div at bounding box center [990, 124] width 172 height 19
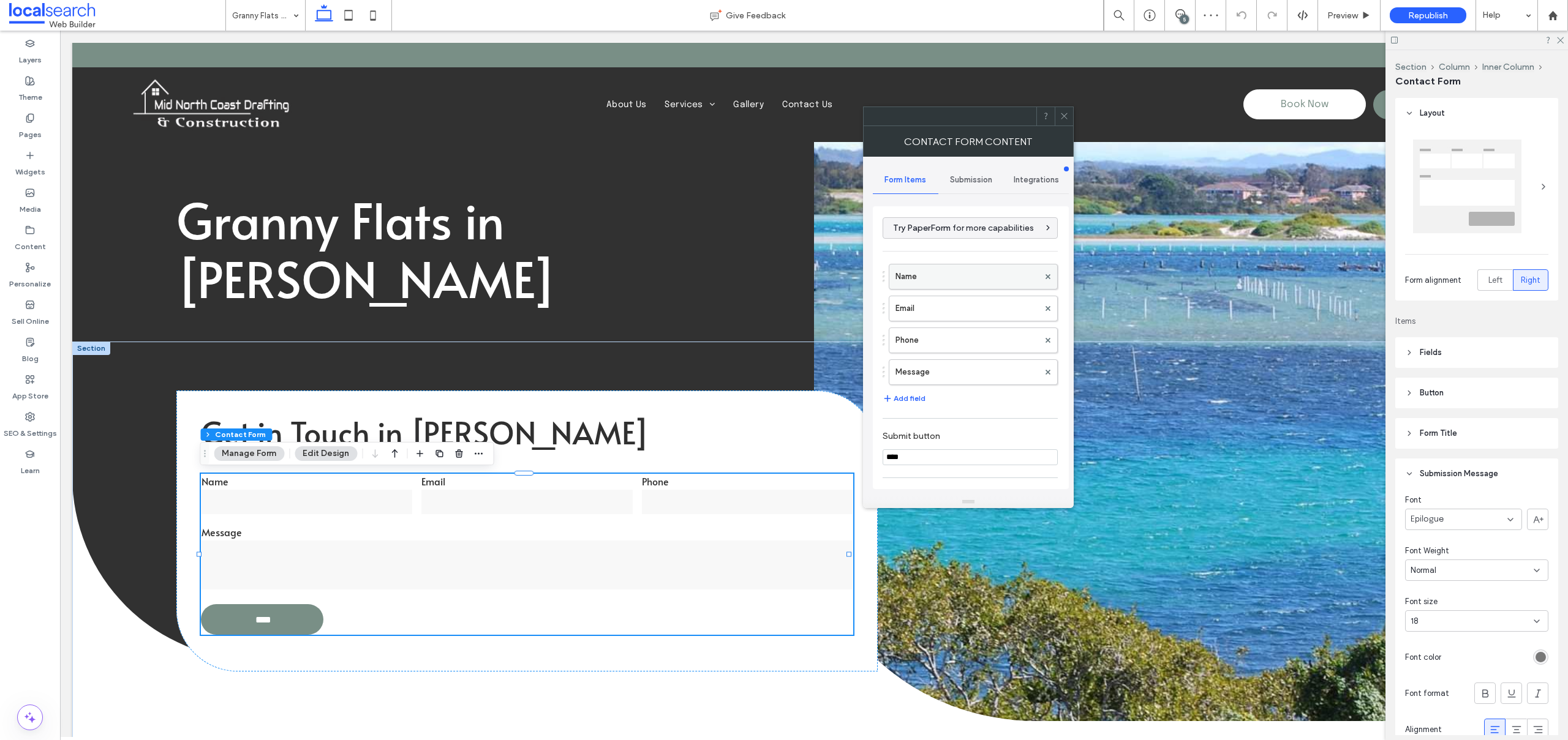
click at [920, 272] on label "Name" at bounding box center [967, 277] width 143 height 25
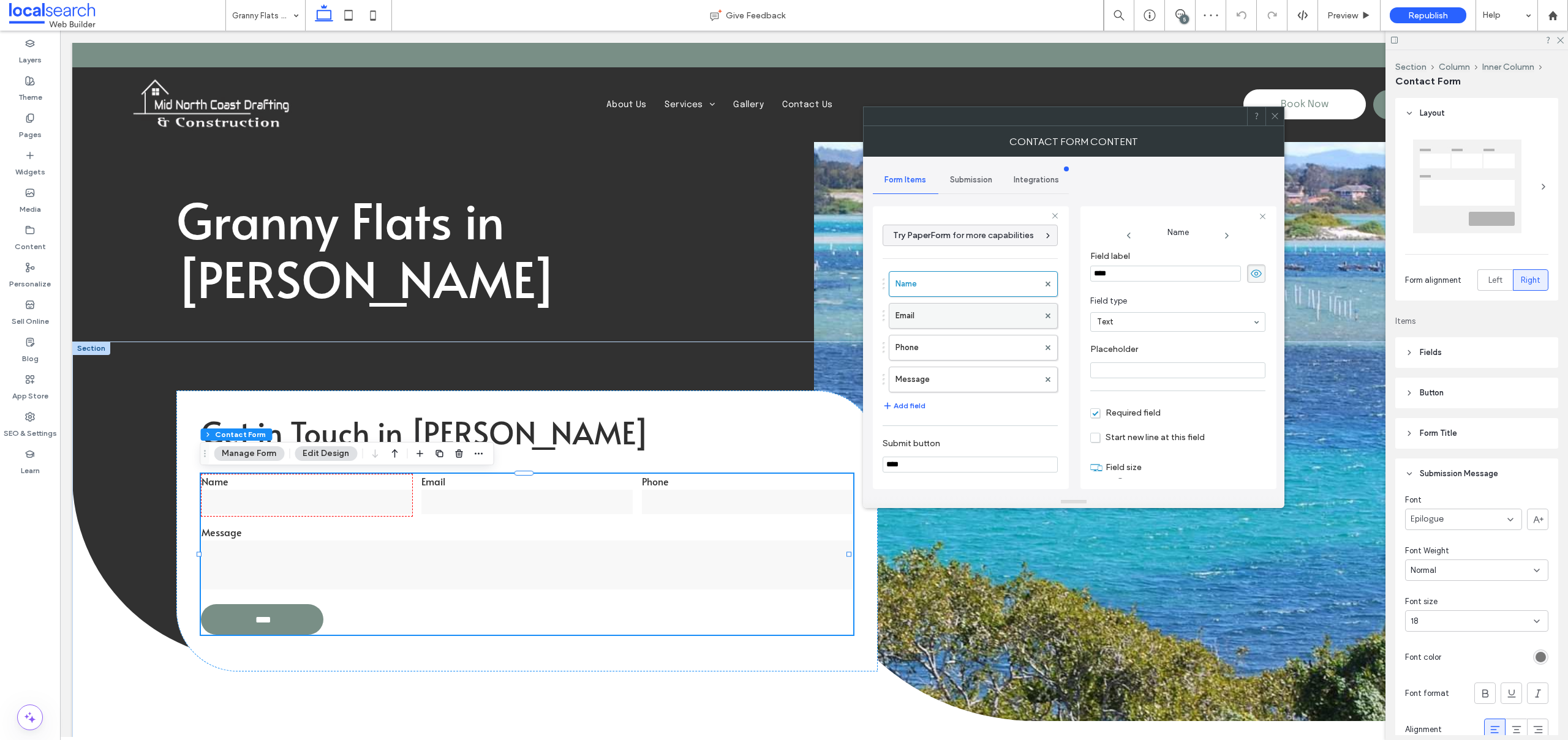
click at [925, 312] on label "Email" at bounding box center [967, 316] width 143 height 25
click at [949, 347] on label "Phone" at bounding box center [967, 348] width 143 height 25
click at [949, 377] on label "Message" at bounding box center [967, 380] width 143 height 25
type input "**"
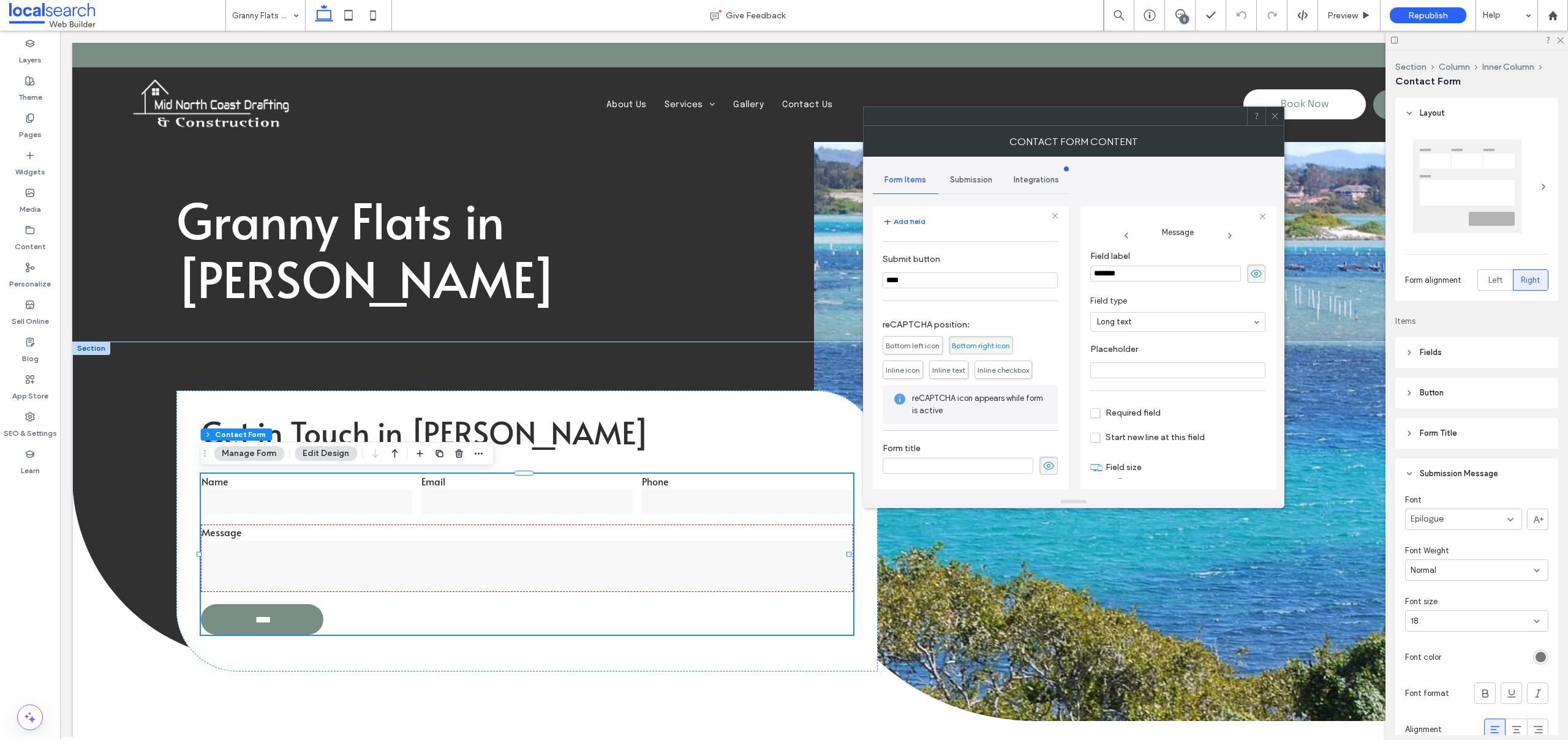
click at [974, 172] on div "Submission" at bounding box center [971, 179] width 66 height 27
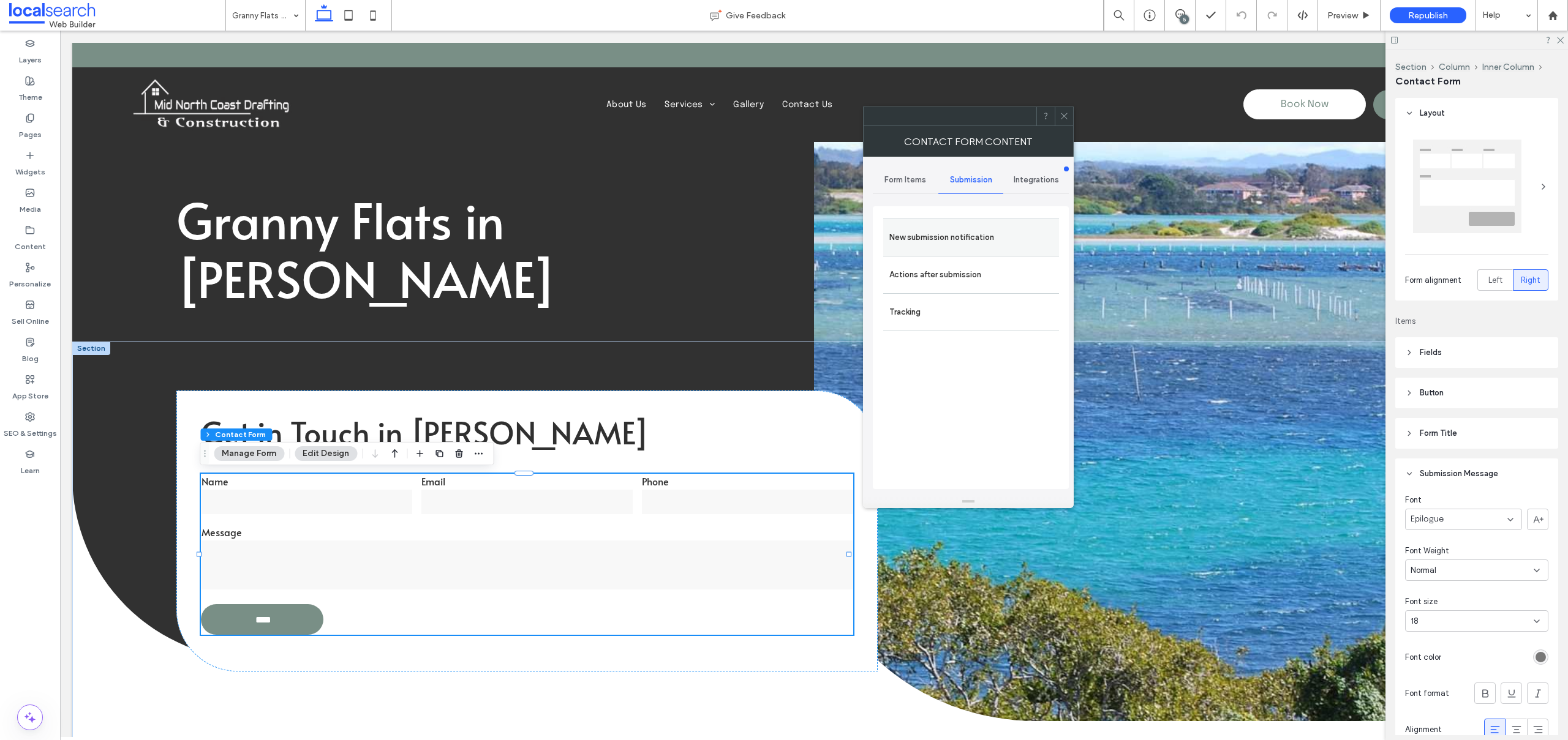
click at [959, 229] on label "New submission notification" at bounding box center [971, 238] width 163 height 25
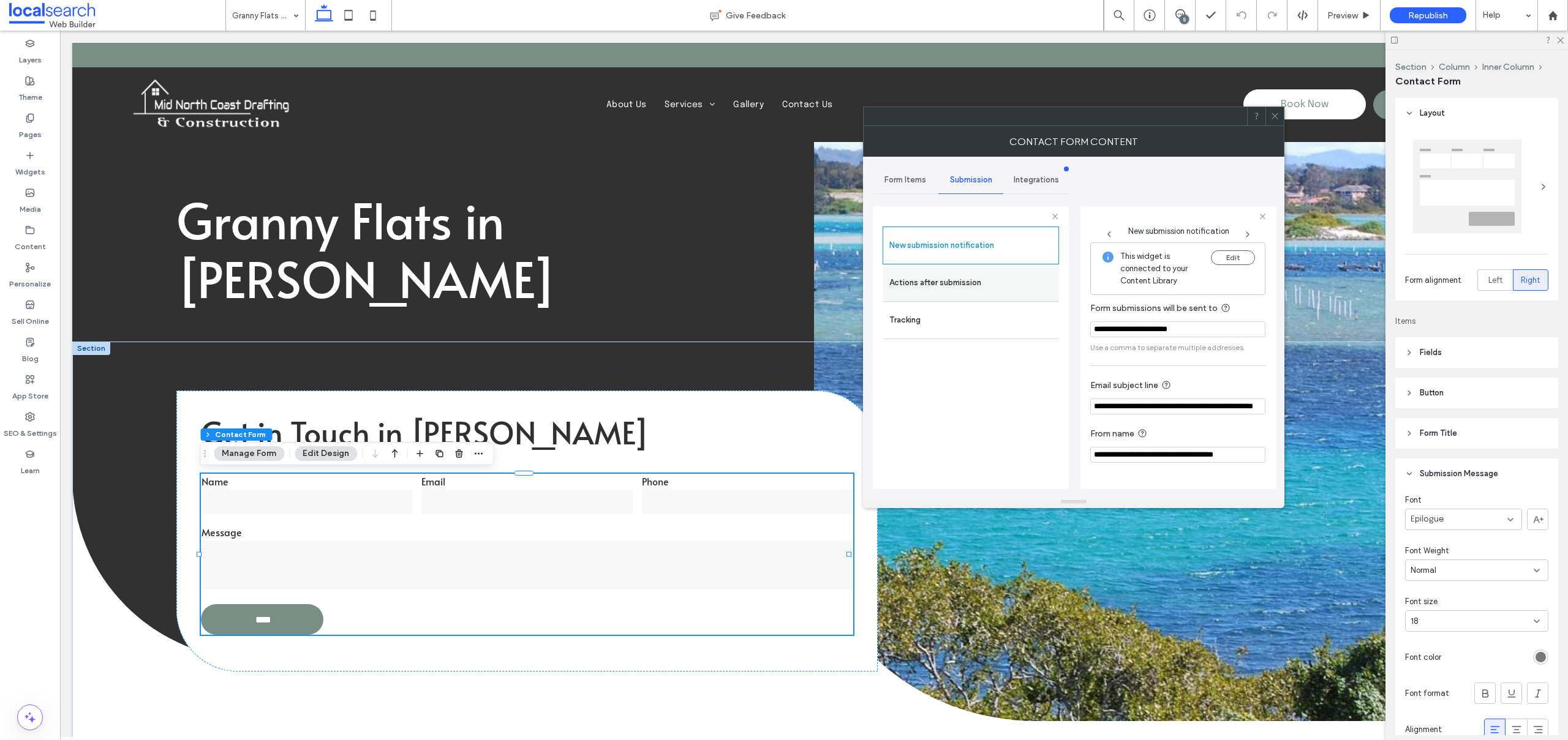
click at [929, 284] on label "Actions after submission" at bounding box center [971, 283] width 163 height 25
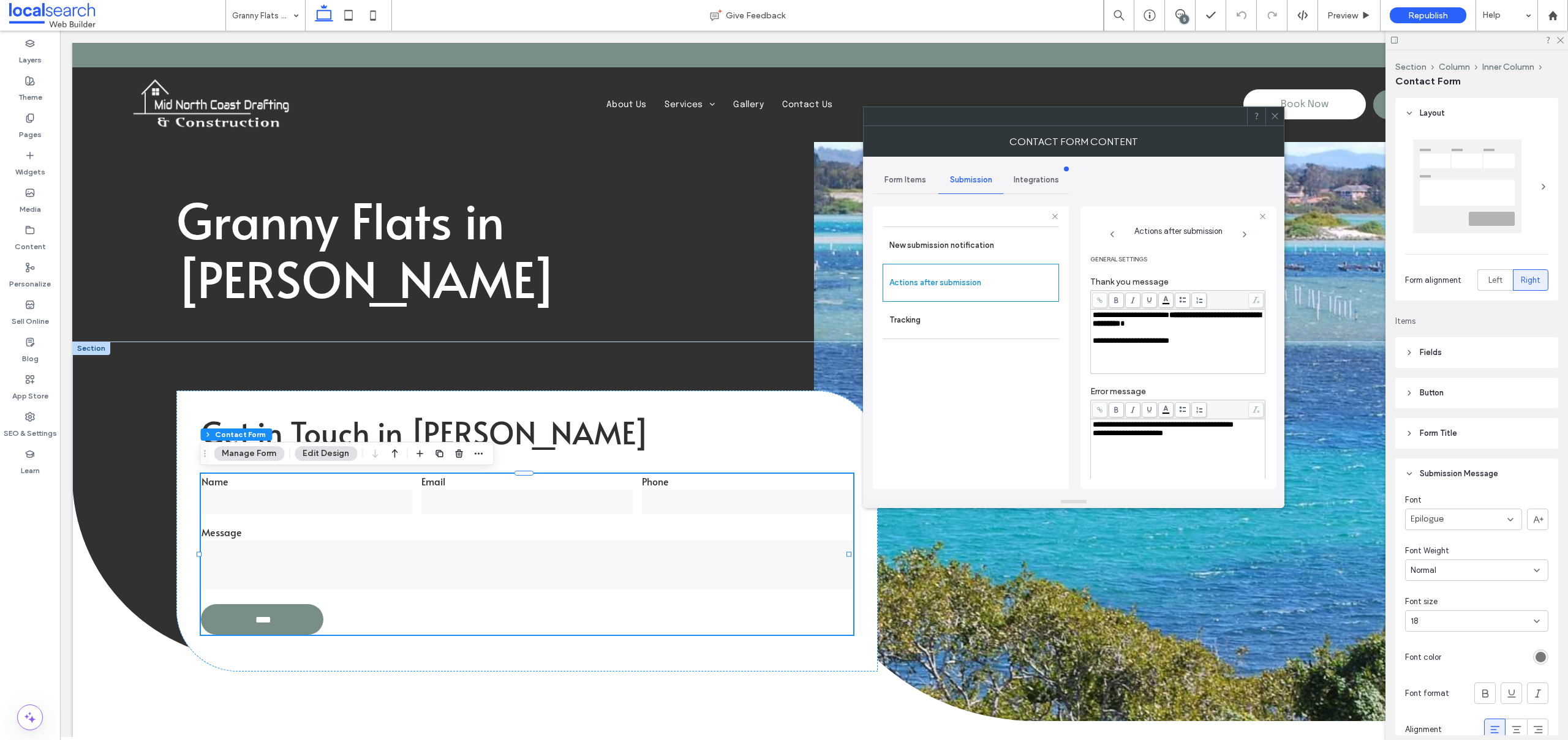
click at [1278, 114] on icon at bounding box center [1274, 116] width 9 height 9
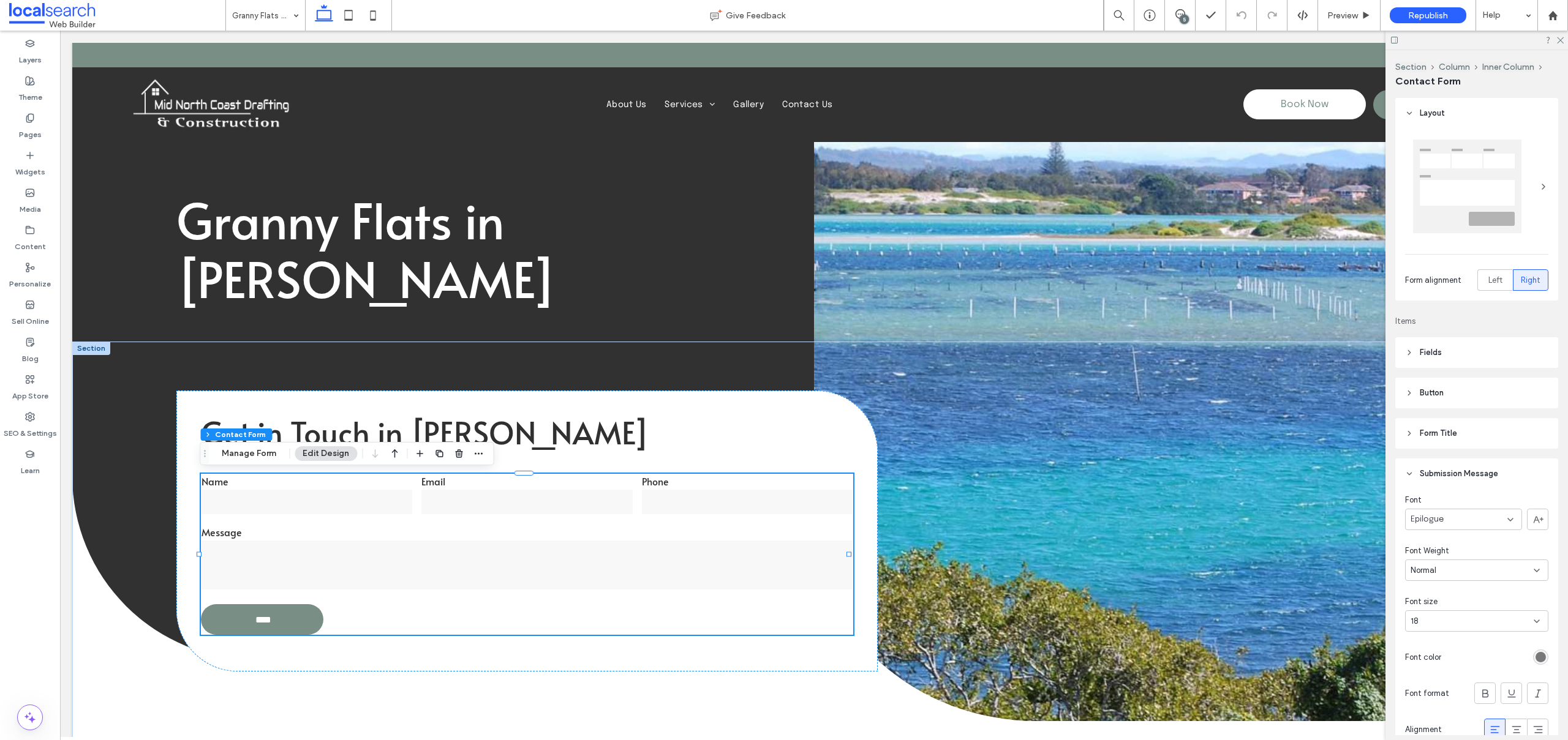
scroll to position [369, 0]
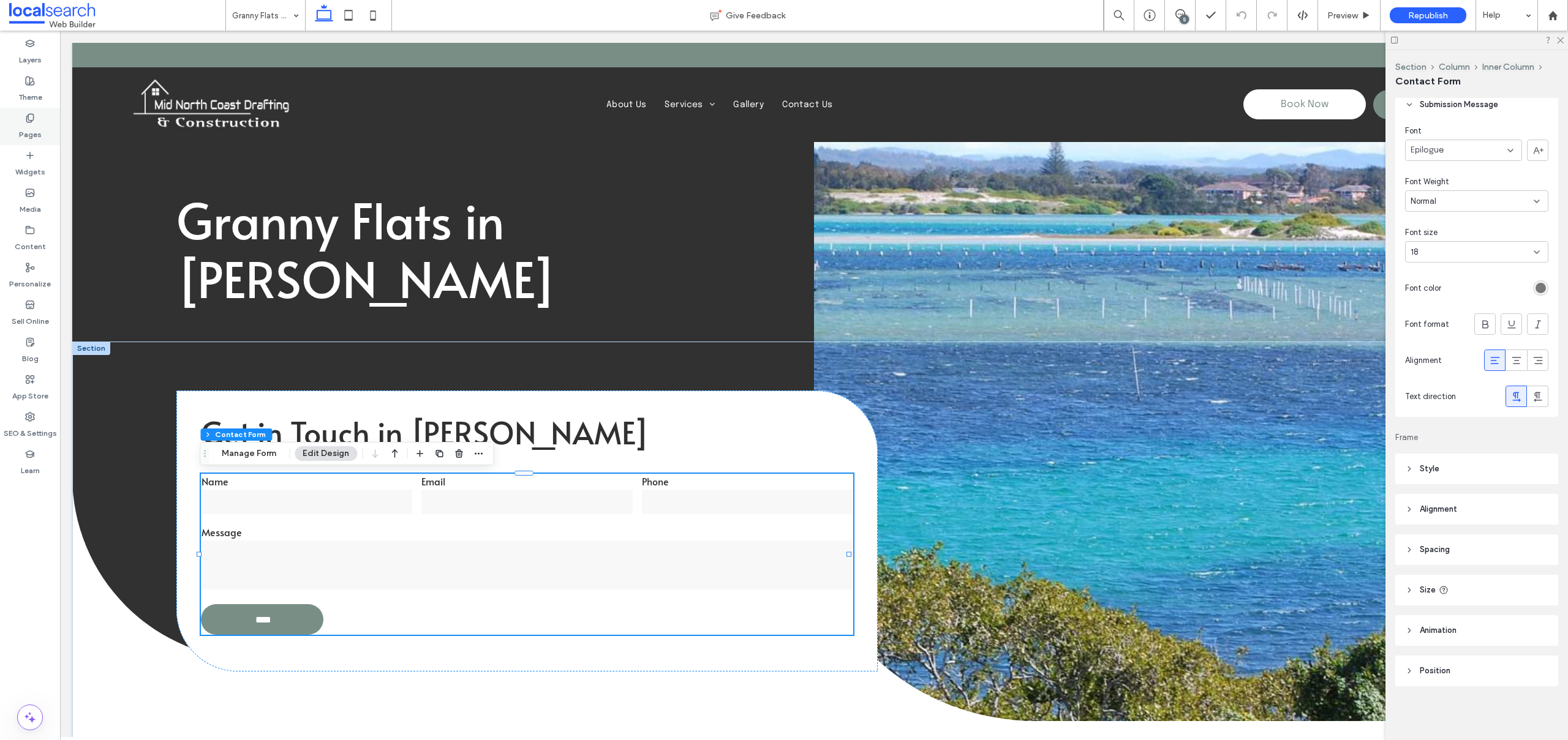
click at [31, 126] on label "Pages" at bounding box center [30, 131] width 23 height 17
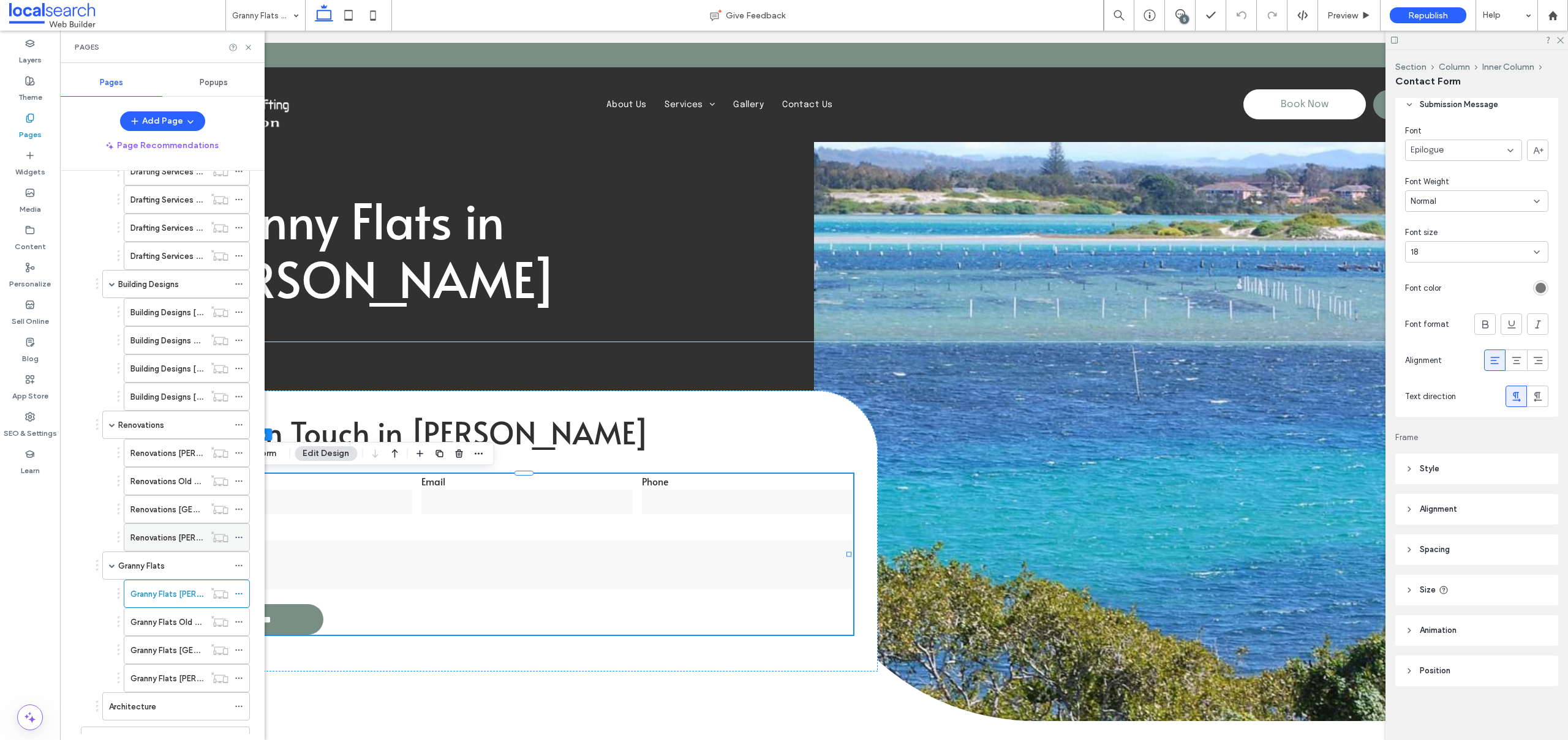
scroll to position [245, 0]
click at [159, 532] on label "Granny Flats Old Bar" at bounding box center [168, 537] width 75 height 21
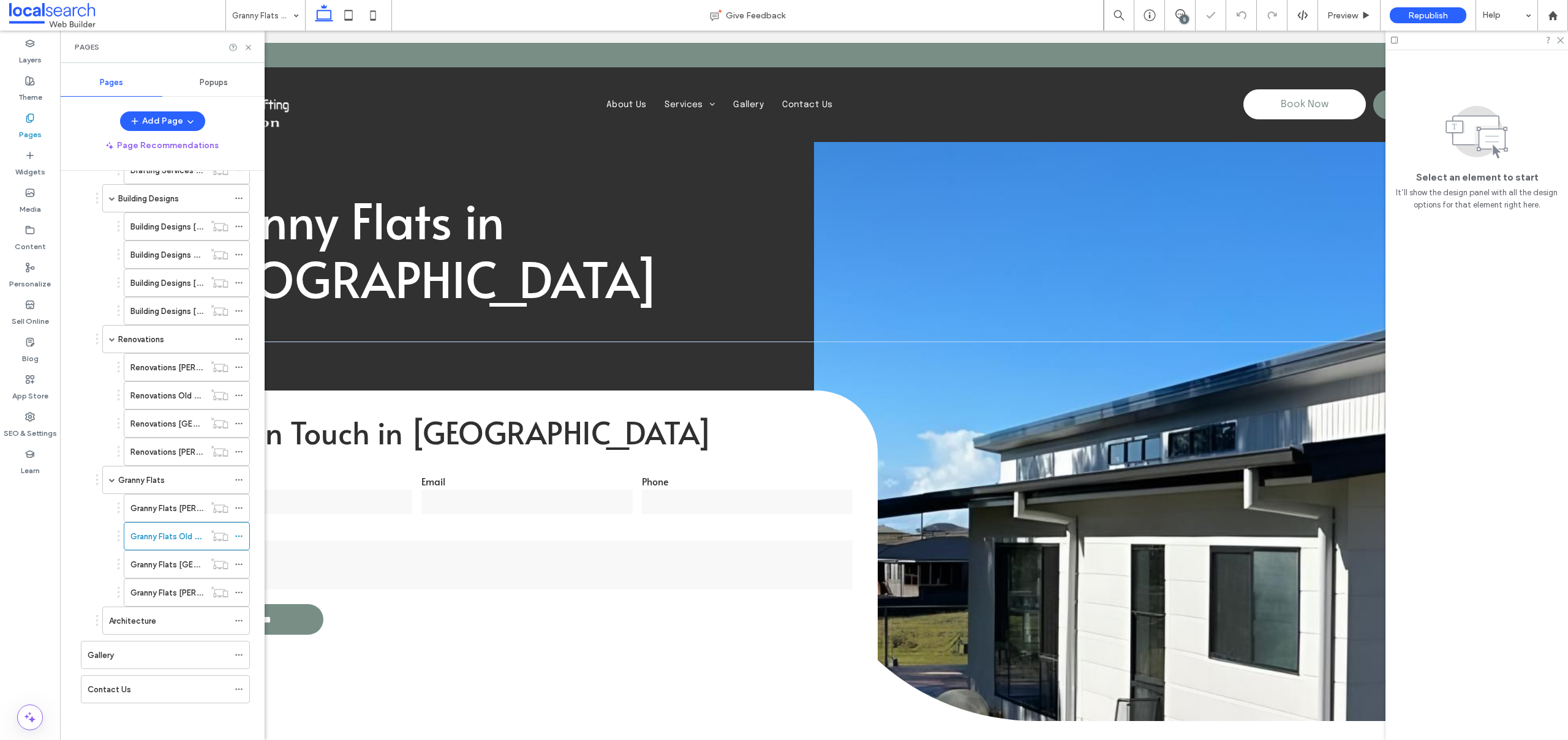
click at [448, 468] on div "Get in Touch in Old Bar Name Email Phone Message **** Thank you for contacting …" at bounding box center [527, 530] width 702 height 281
click at [473, 507] on input "email" at bounding box center [527, 502] width 211 height 25
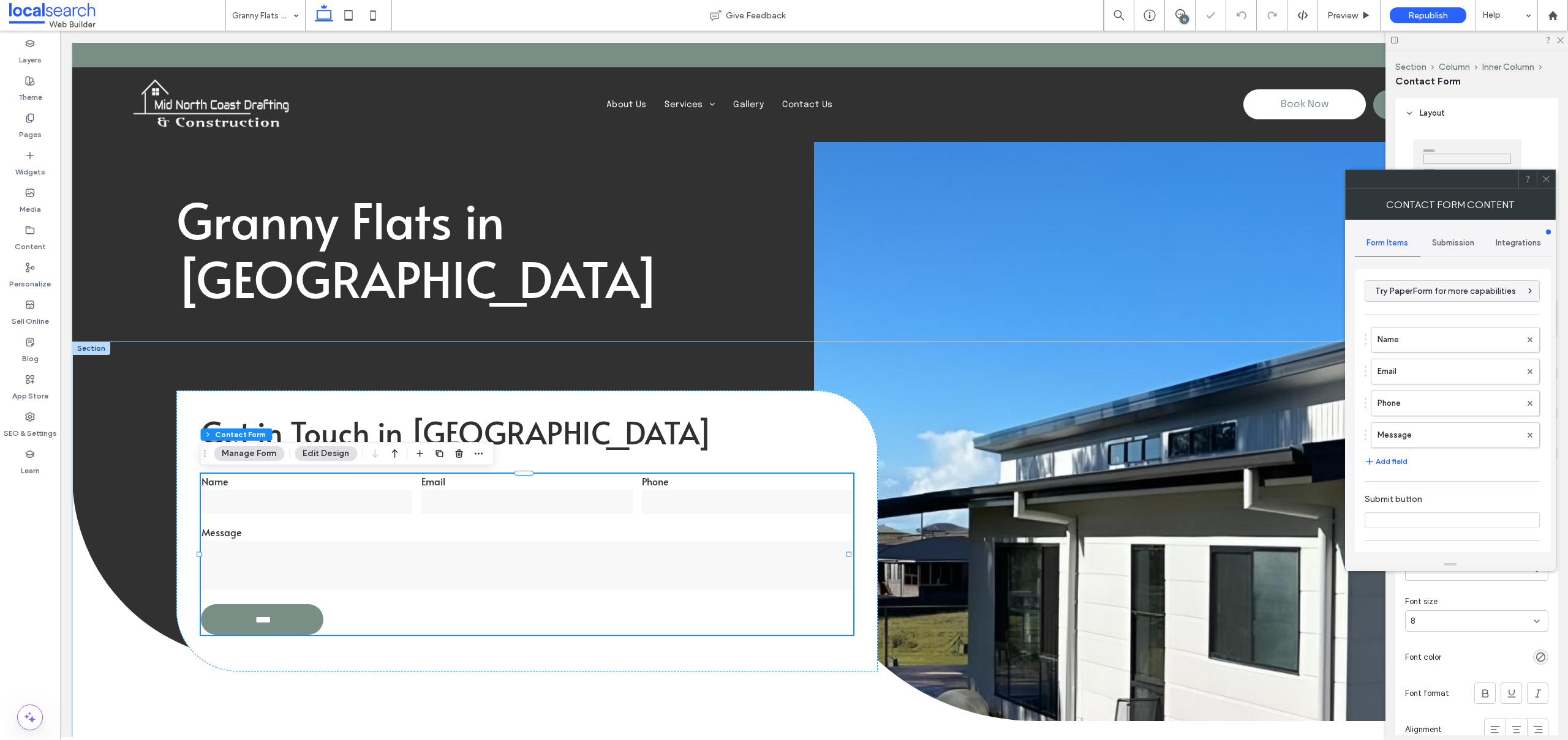
type input "****"
type input "*"
type input "***"
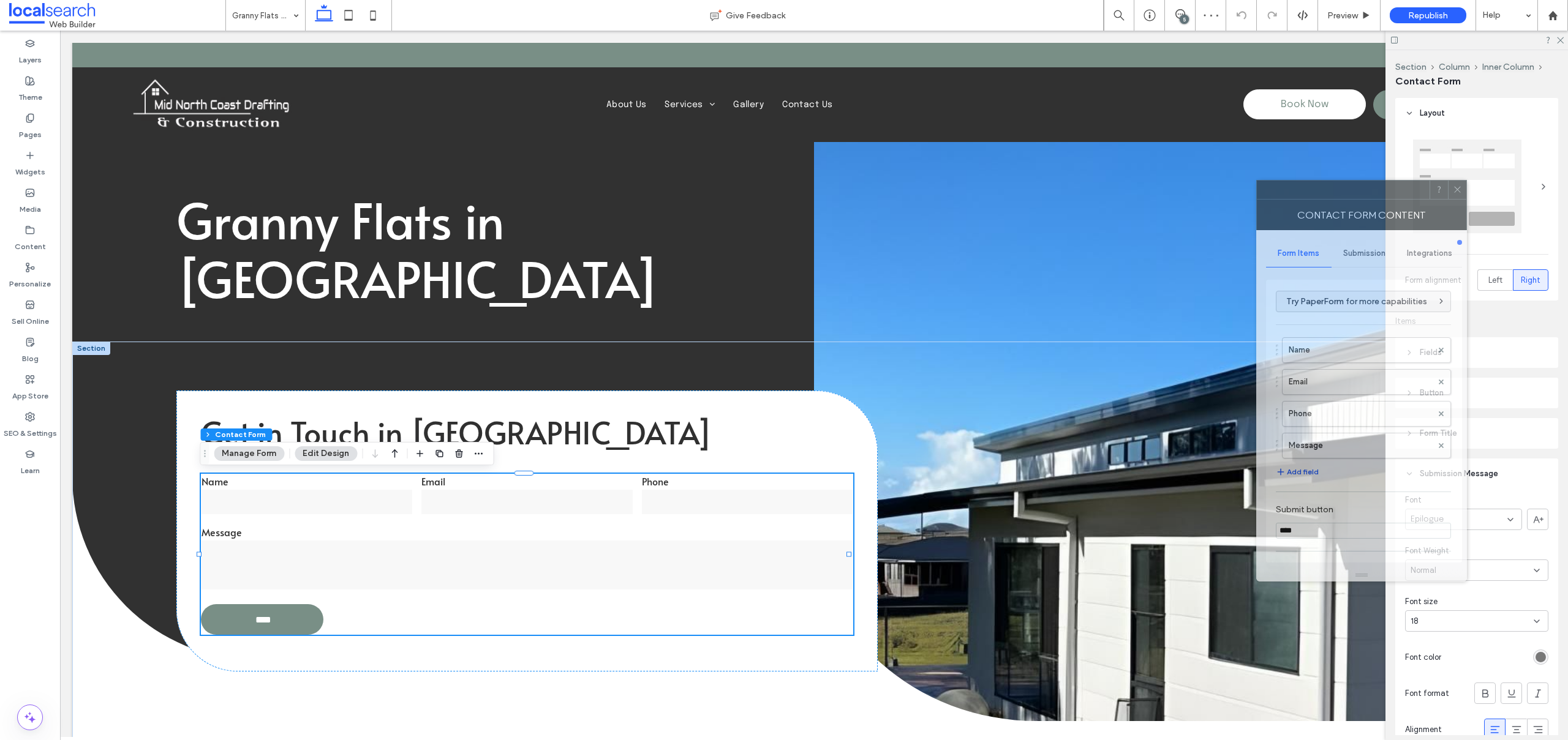
drag, startPoint x: 1279, startPoint y: 190, endPoint x: 470, endPoint y: 30, distance: 824.7
click at [1257, 181] on div at bounding box center [1343, 190] width 172 height 19
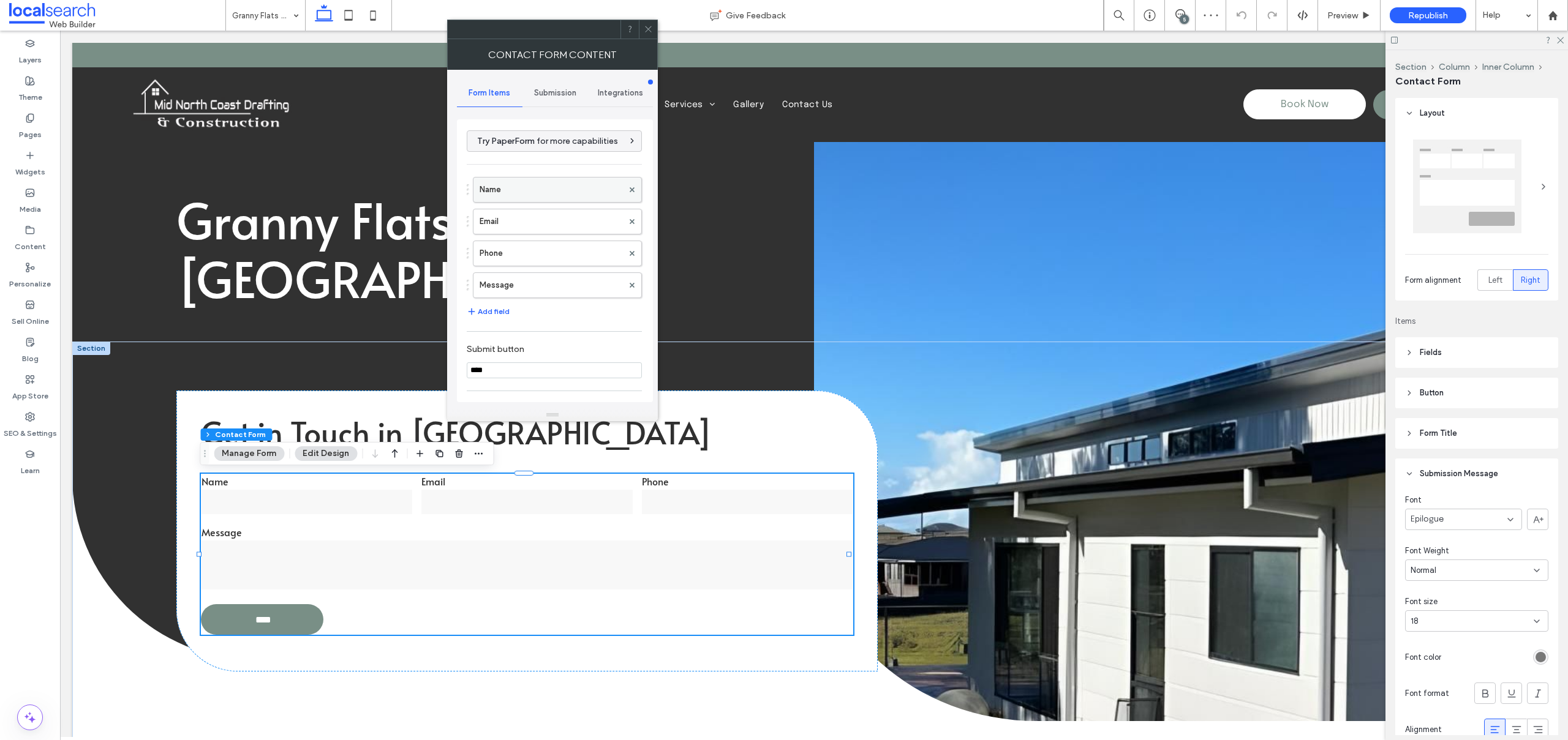
click at [497, 186] on label "Name" at bounding box center [551, 190] width 143 height 25
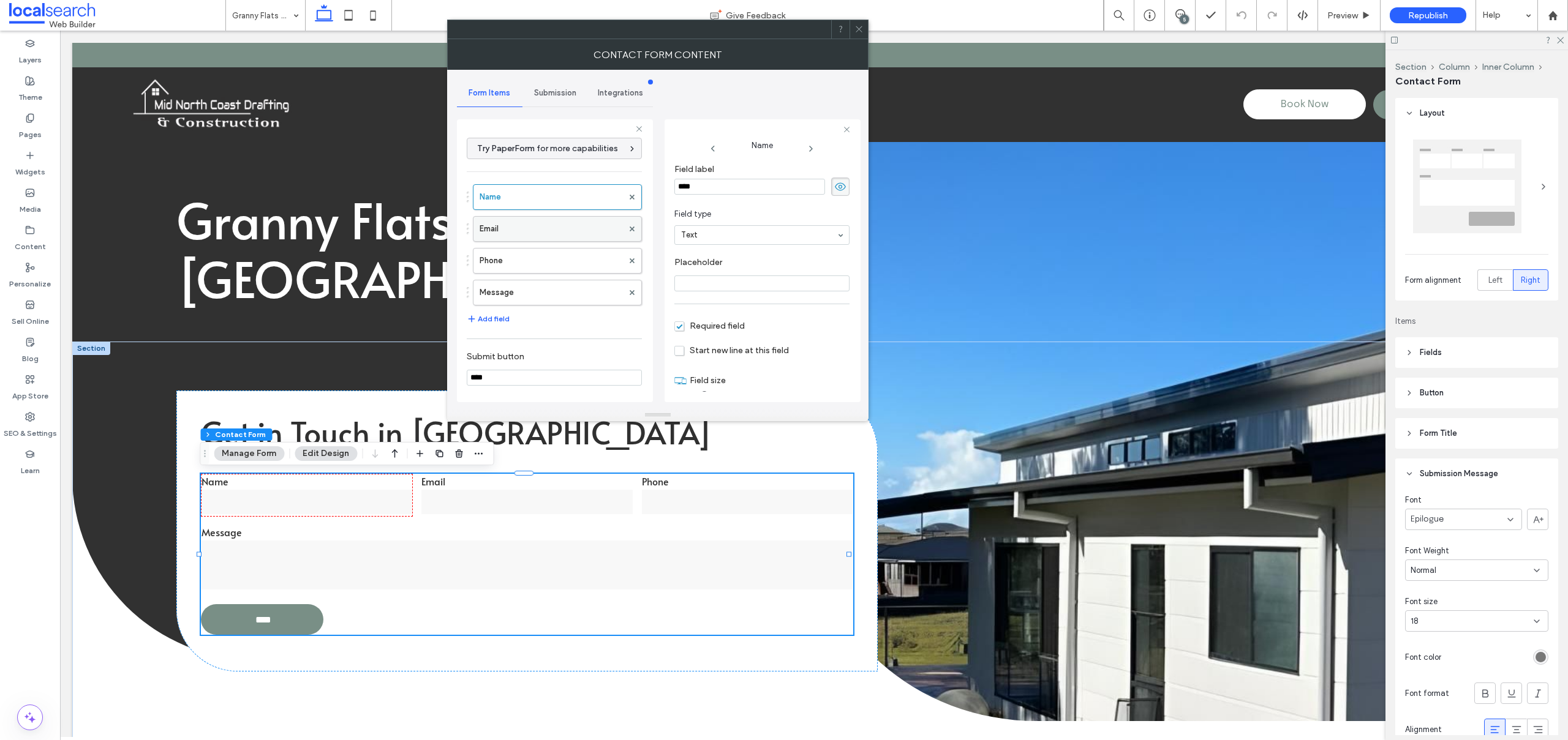
click at [531, 231] on label "Email" at bounding box center [551, 229] width 143 height 25
click at [539, 265] on label "Phone" at bounding box center [551, 261] width 143 height 25
click at [535, 290] on label "Message" at bounding box center [551, 293] width 143 height 25
type input "**"
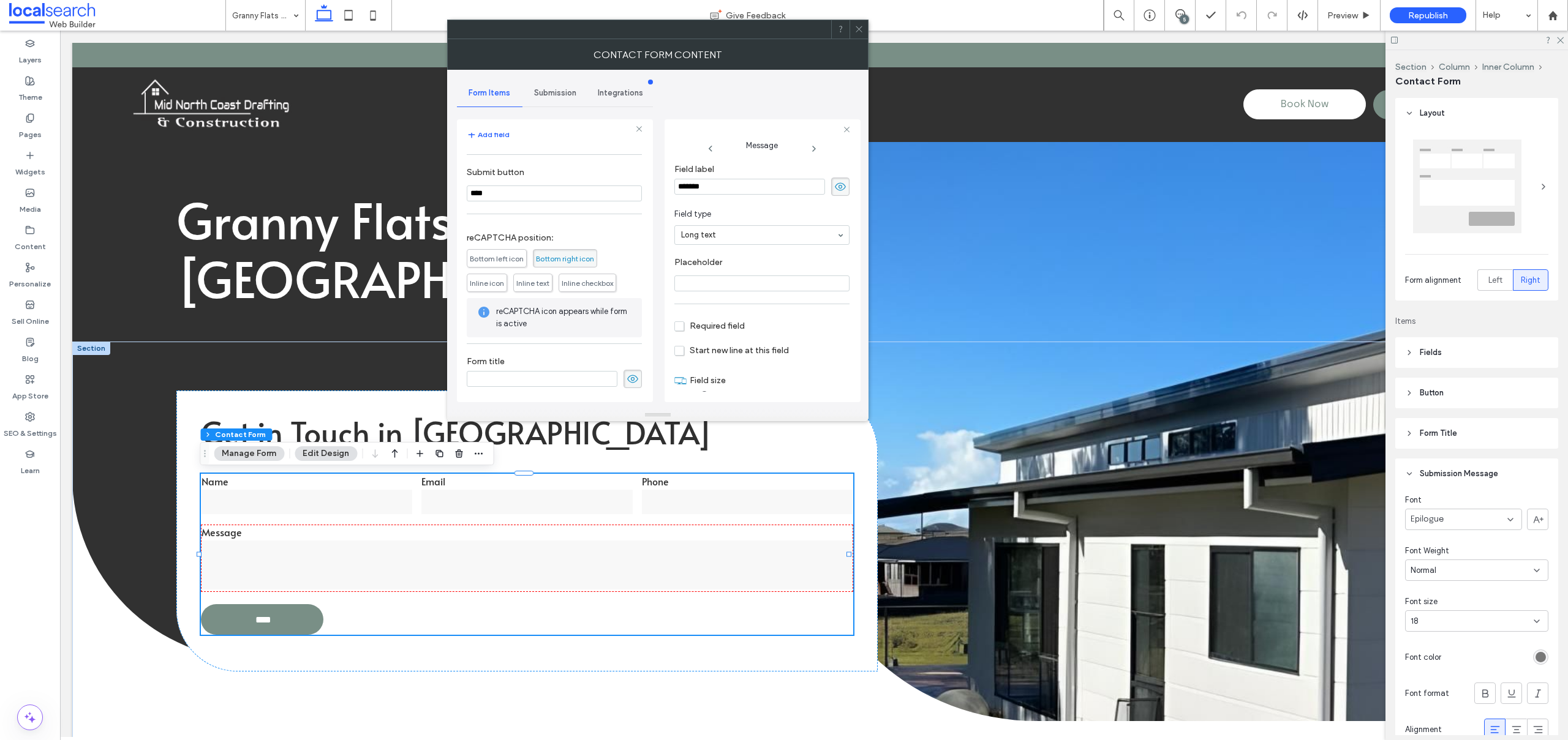
click at [544, 92] on span "Submission" at bounding box center [555, 93] width 42 height 10
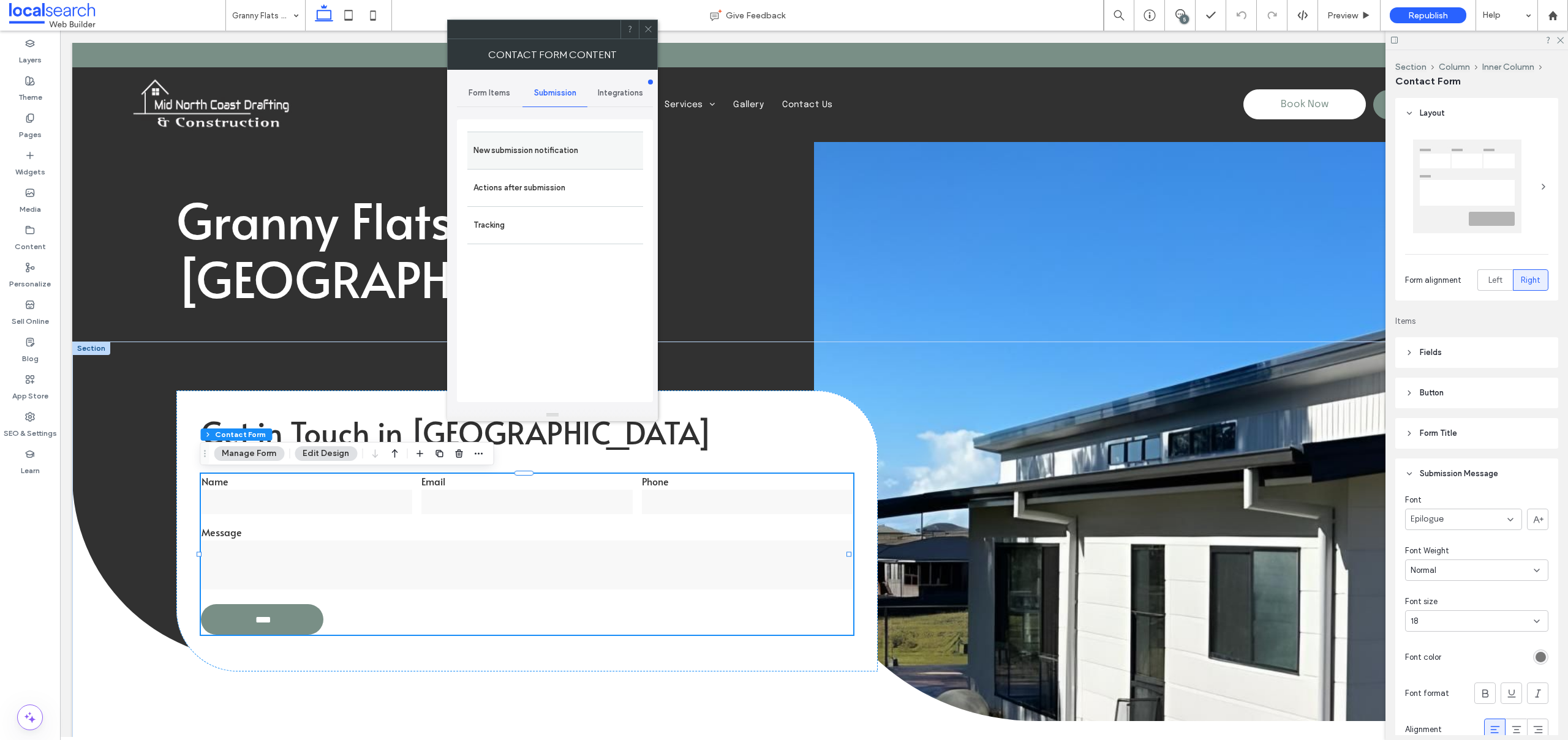
click at [523, 165] on div "New submission notification" at bounding box center [555, 150] width 176 height 37
click at [526, 157] on label "New submission notification" at bounding box center [555, 151] width 163 height 25
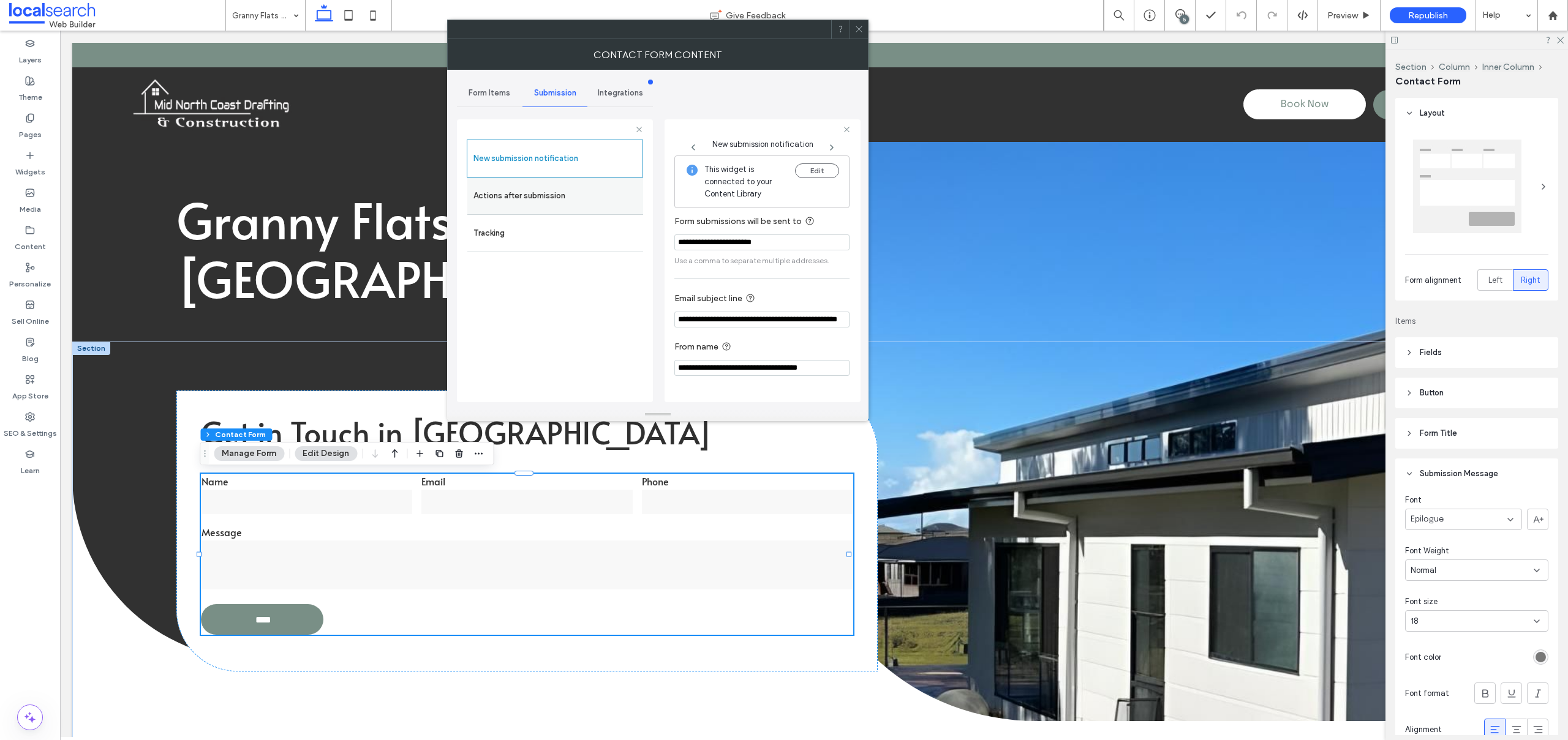
click at [510, 201] on label "Actions after submission" at bounding box center [555, 196] width 163 height 25
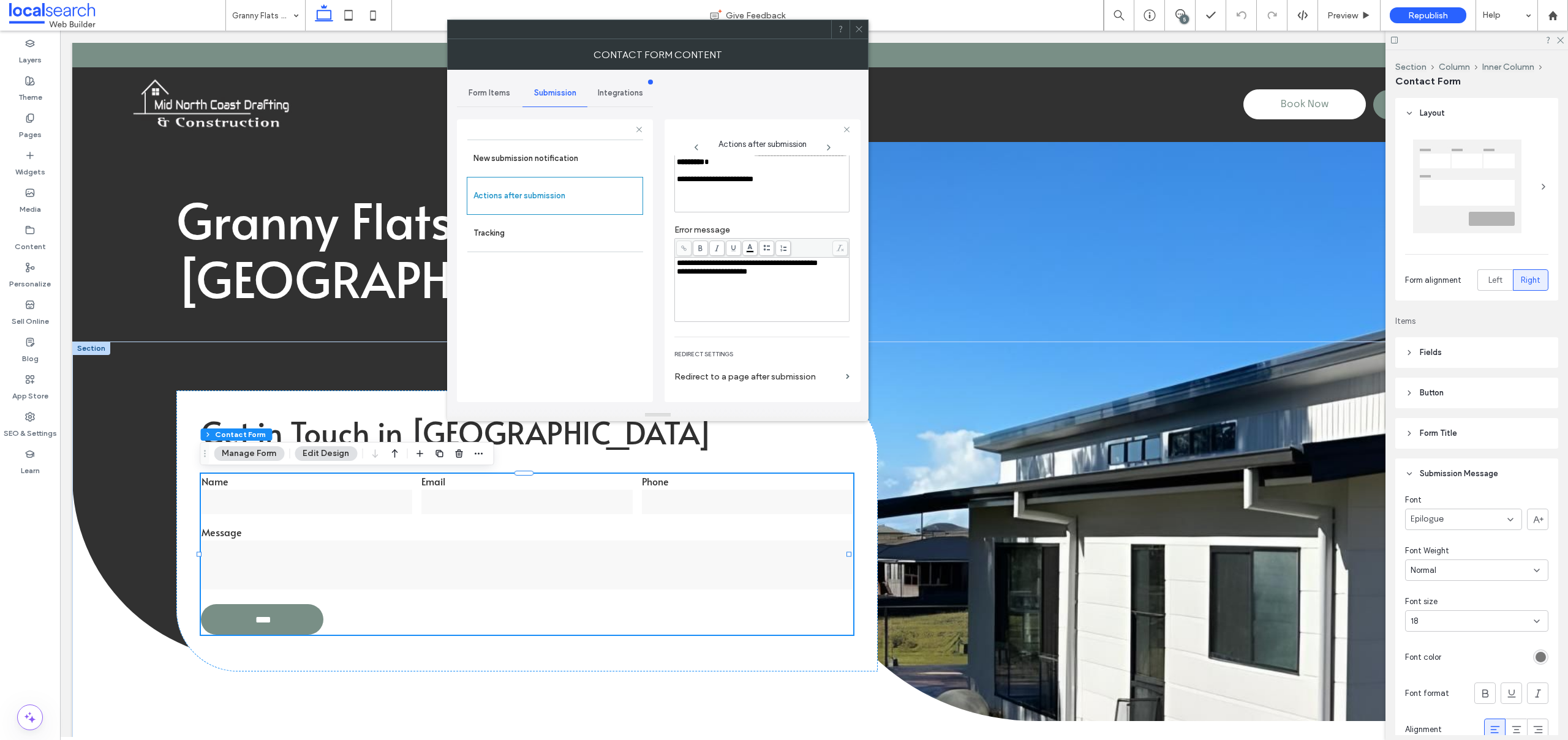
scroll to position [141, 0]
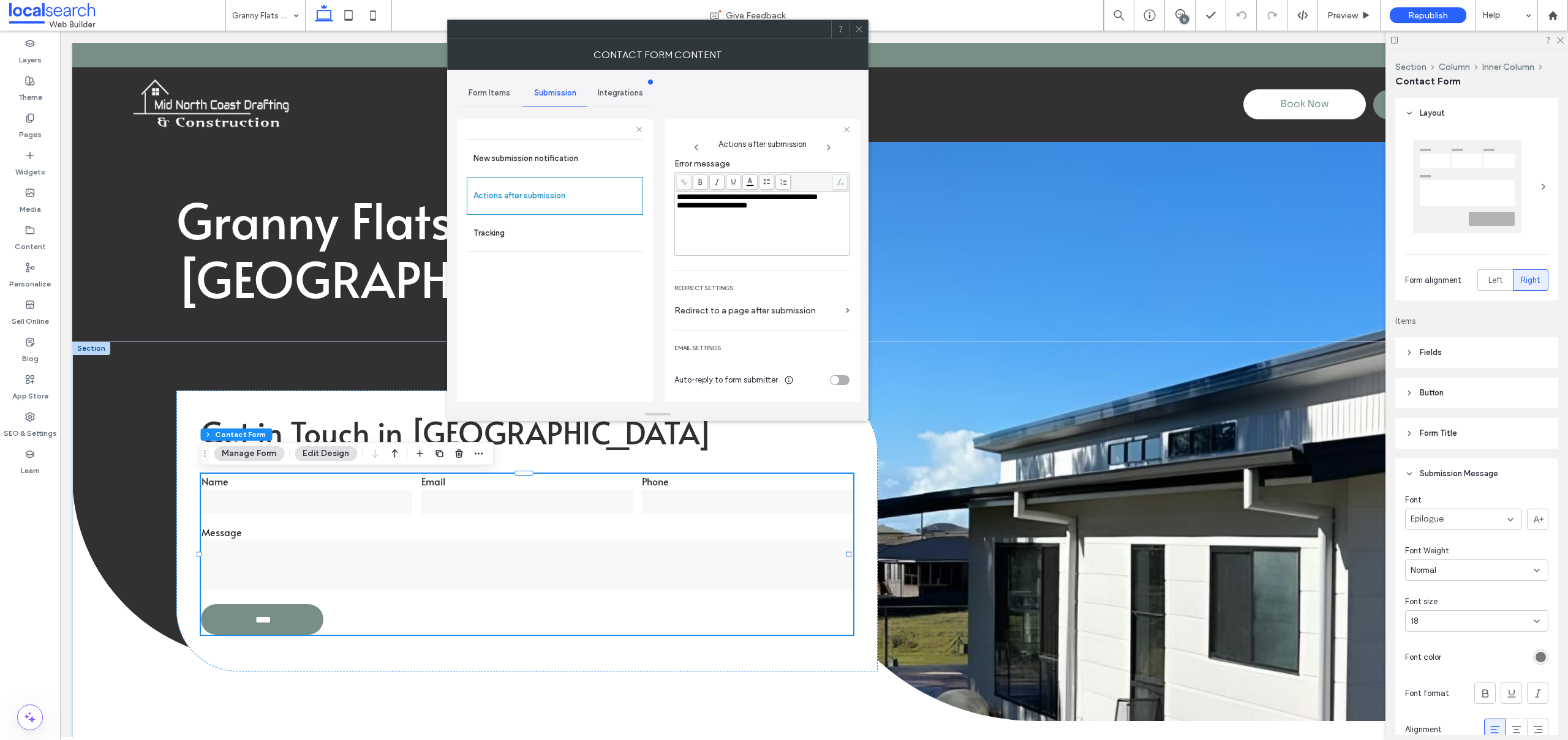
click at [857, 25] on icon at bounding box center [858, 29] width 9 height 9
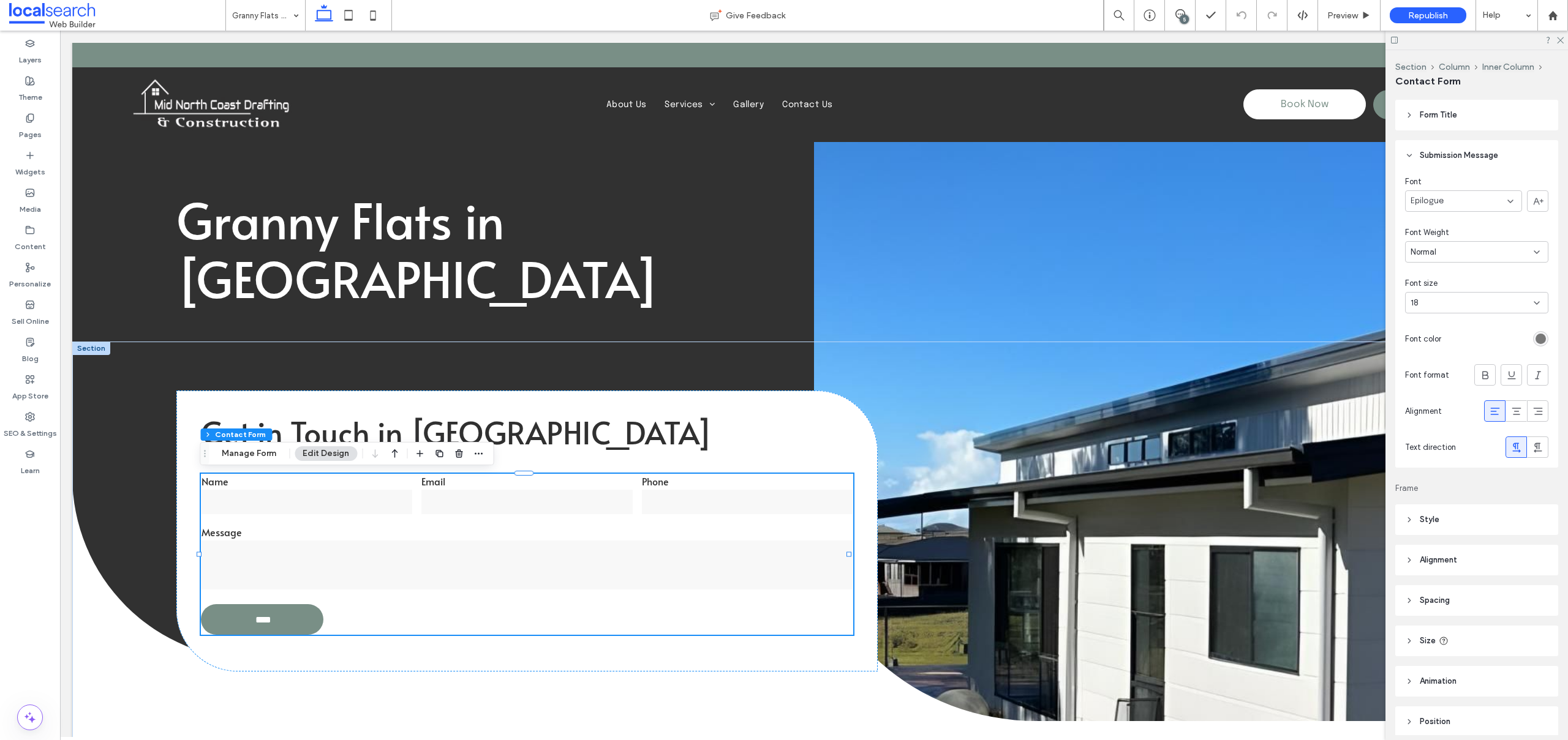
scroll to position [369, 0]
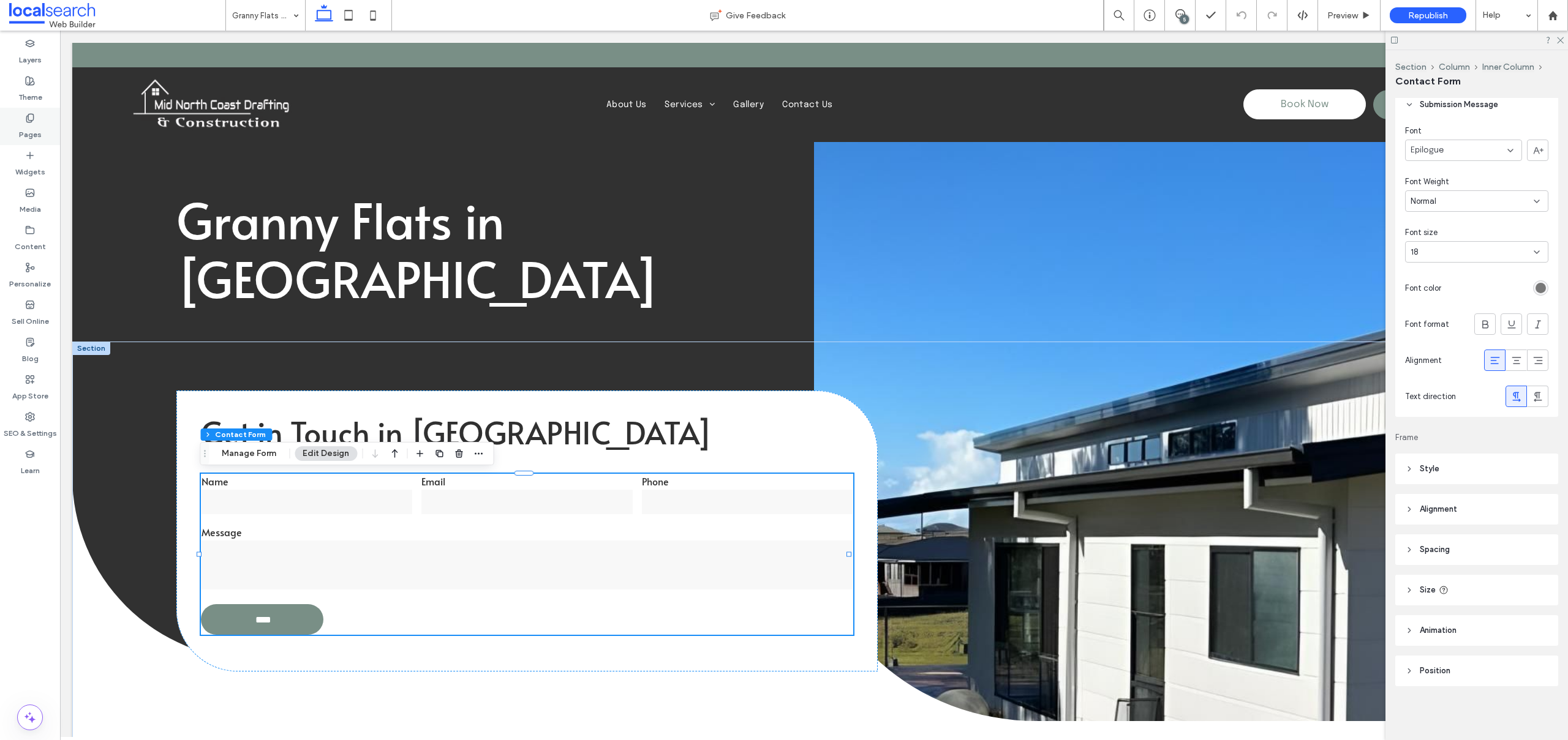
click at [22, 126] on label "Pages" at bounding box center [30, 131] width 23 height 17
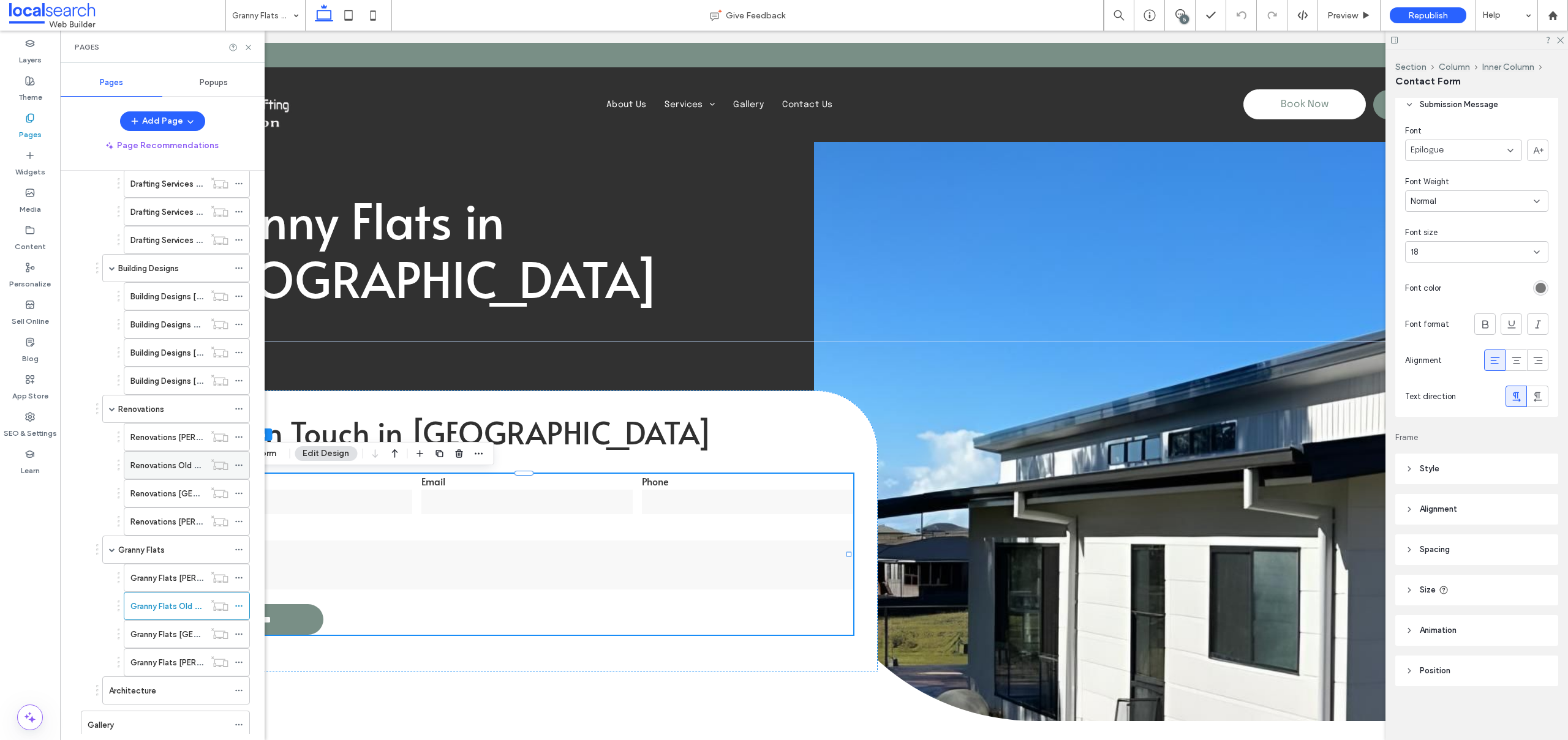
scroll to position [245, 0]
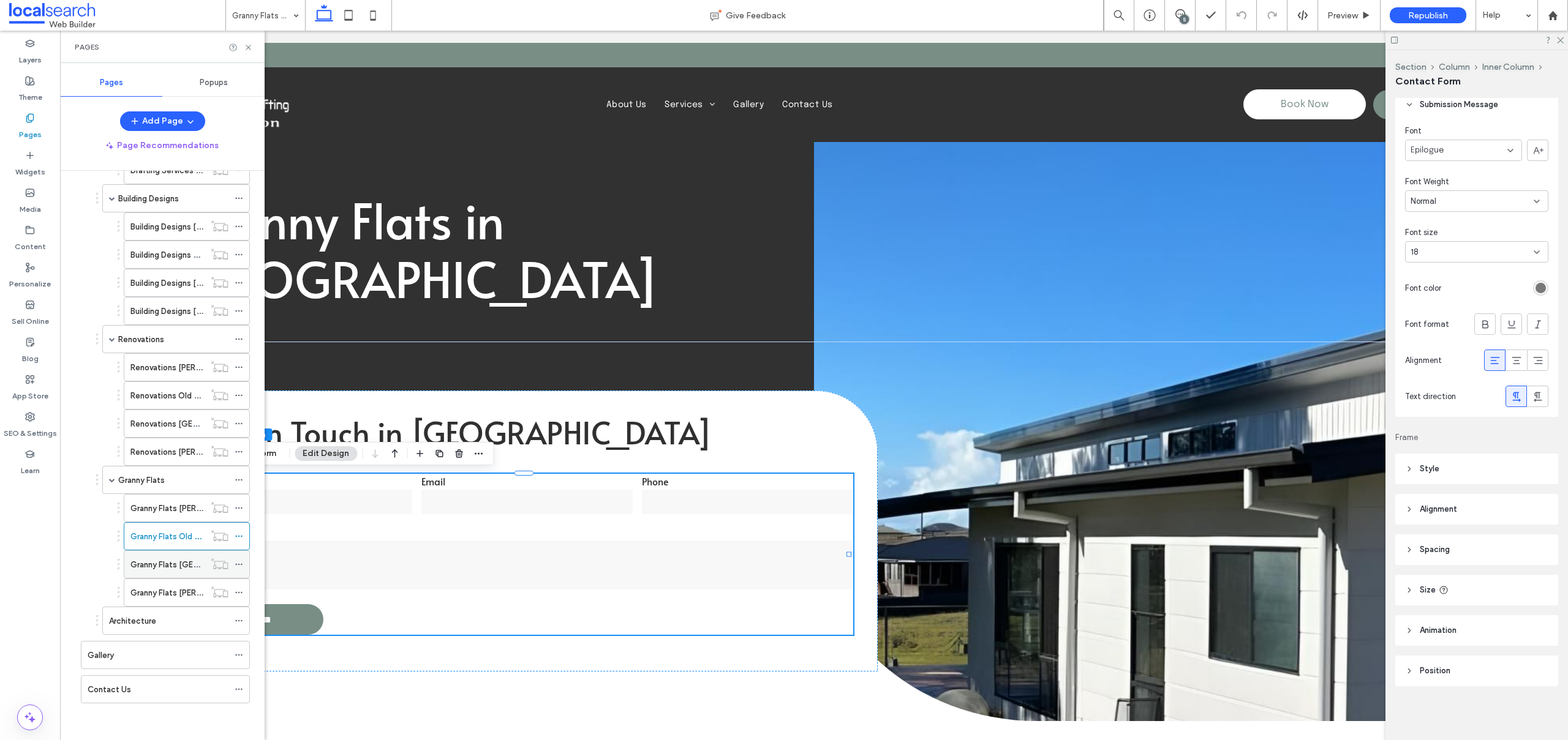
click at [170, 557] on label "Granny Flats [GEOGRAPHIC_DATA]" at bounding box center [195, 564] width 130 height 21
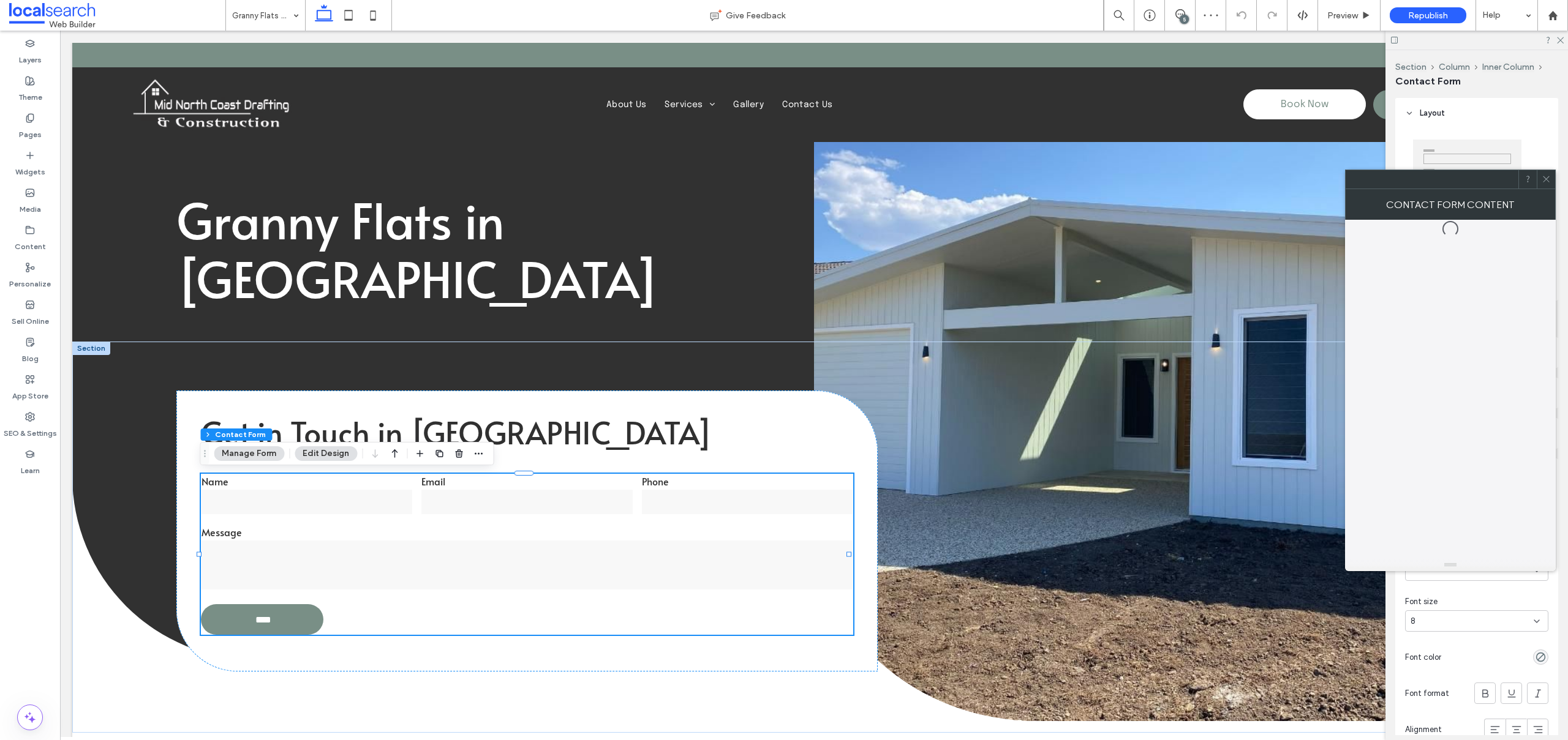
type input "*"
type input "***"
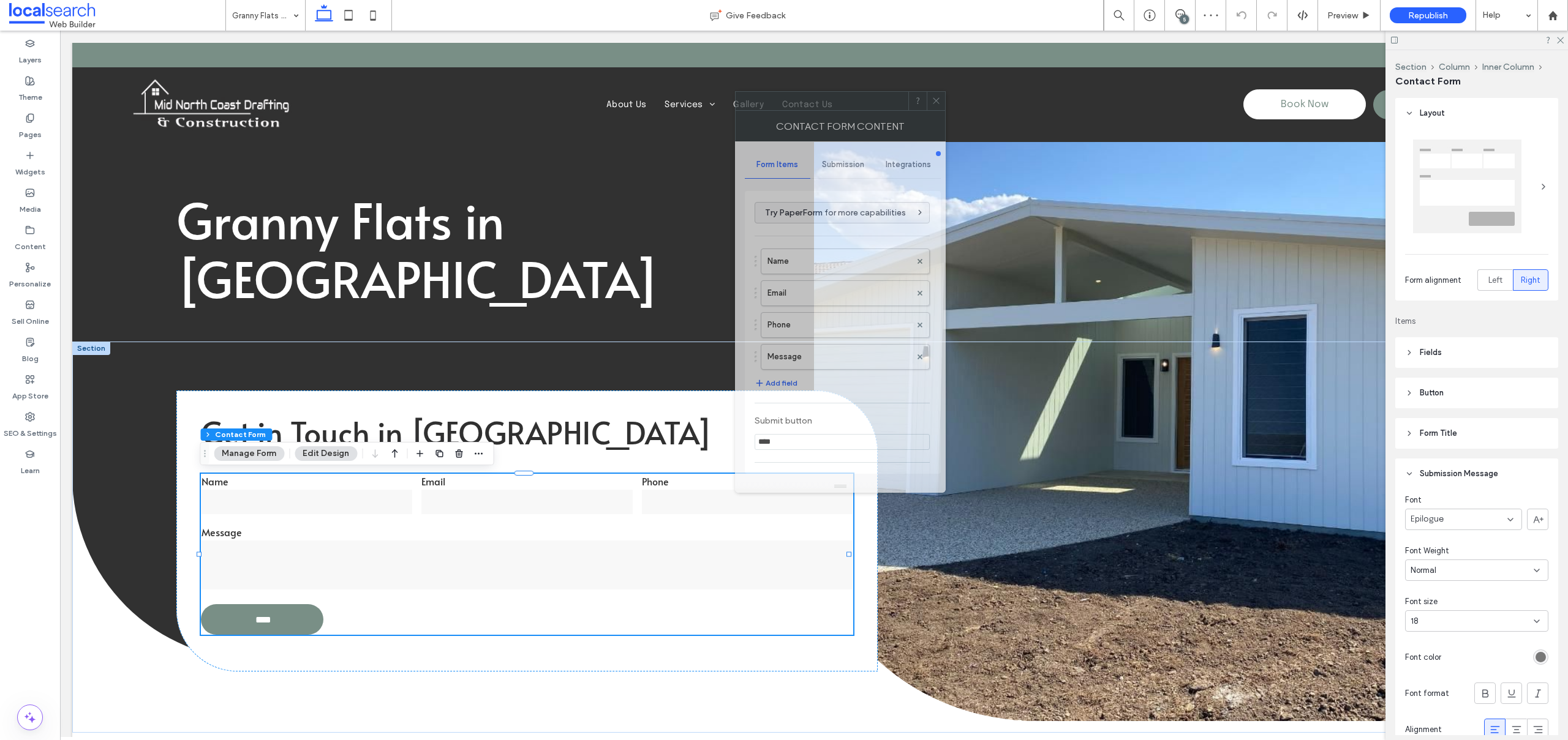
drag, startPoint x: 1409, startPoint y: 189, endPoint x: 731, endPoint y: 101, distance: 683.7
click div "Contact Form Content"
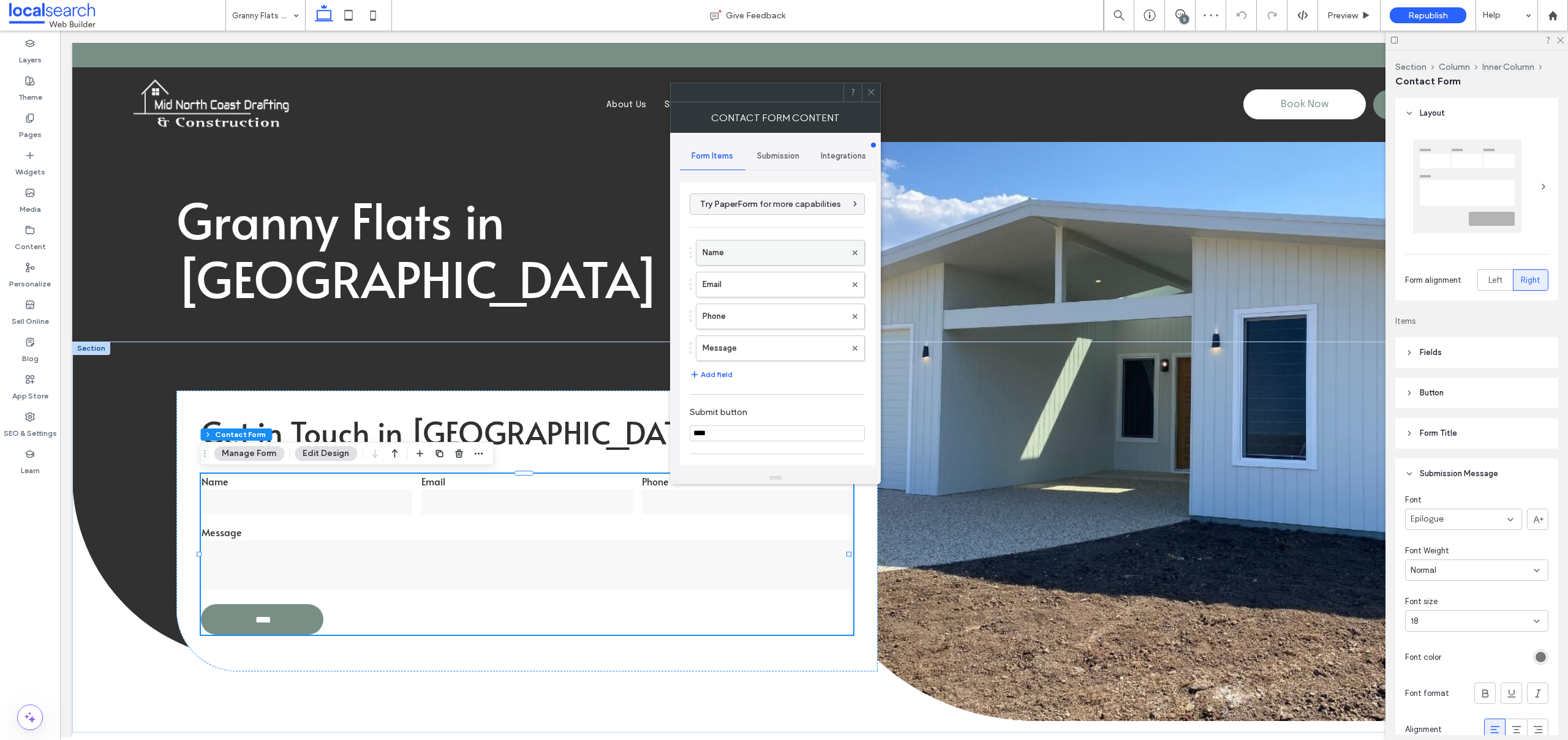
click label "Name"
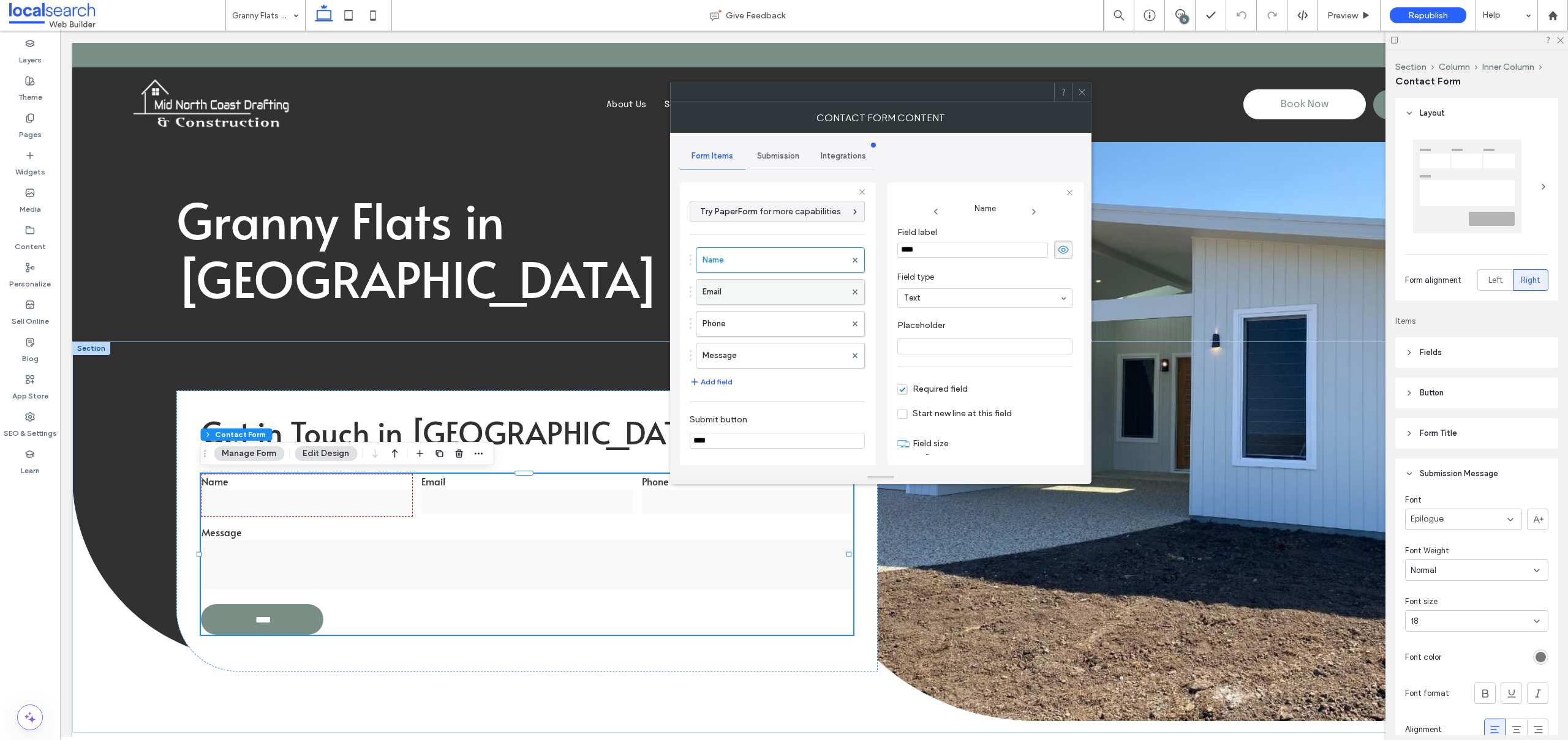
click label "Email"
click label "Phone"
click label "Message"
type input "**"
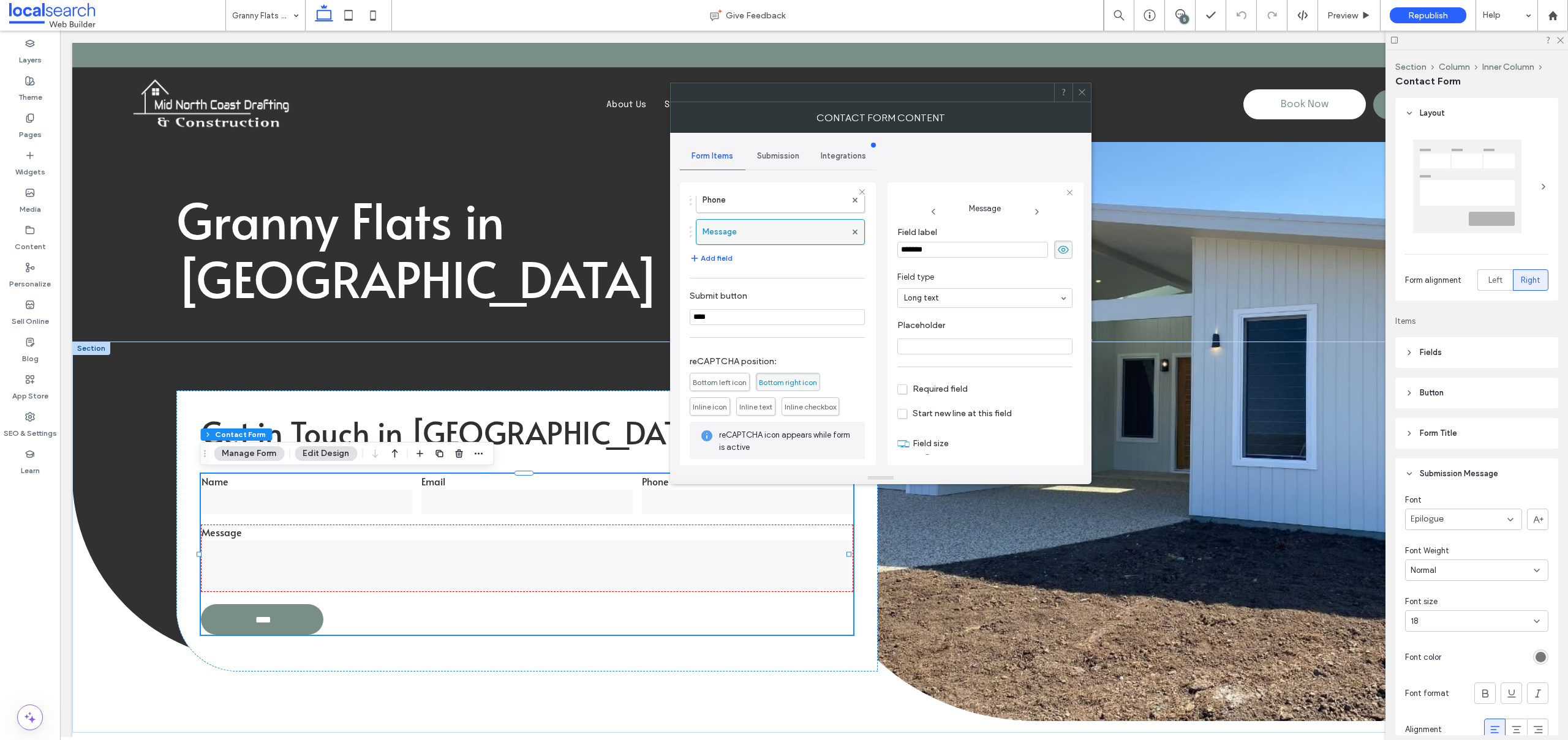
scroll to position [184, 0]
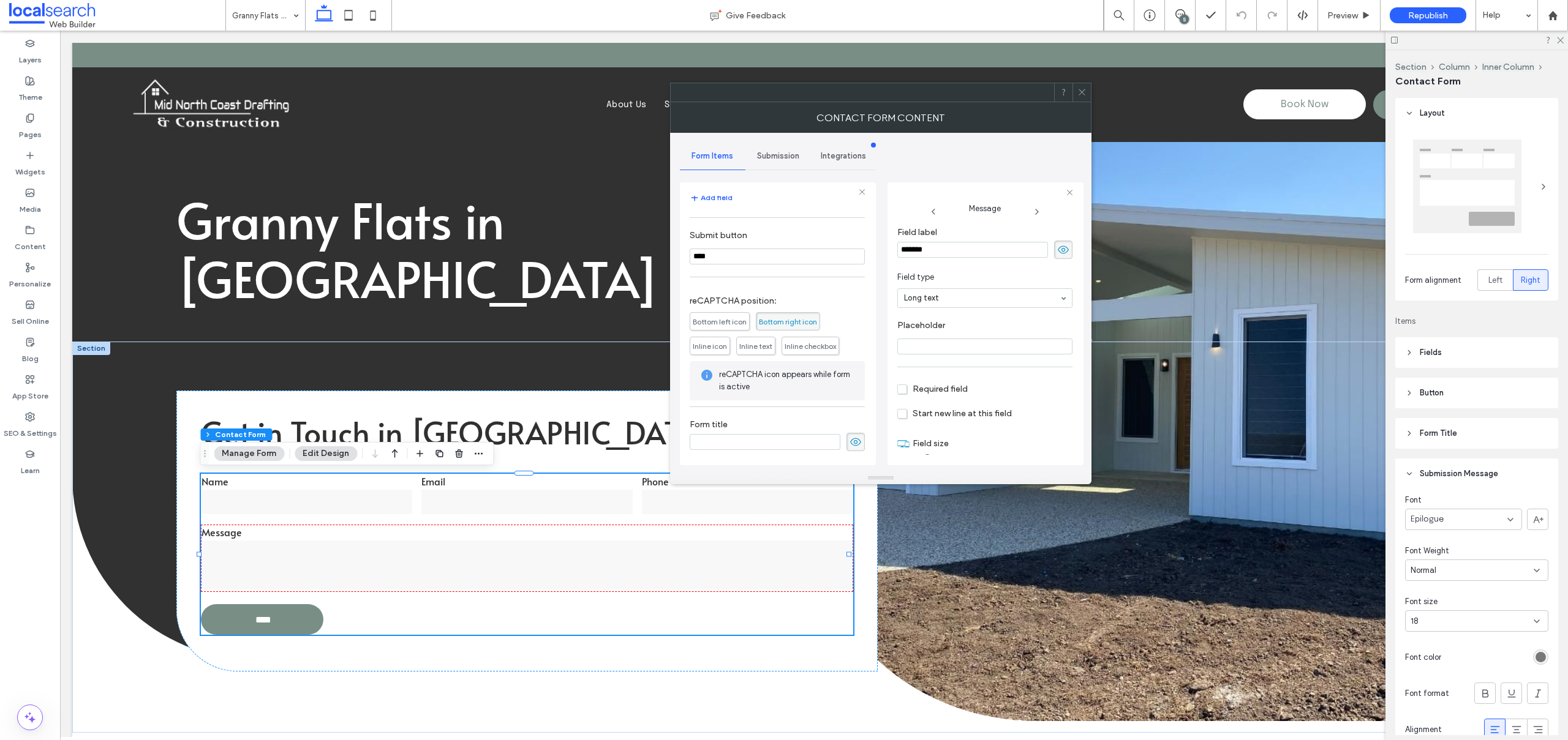
click div "Submission"
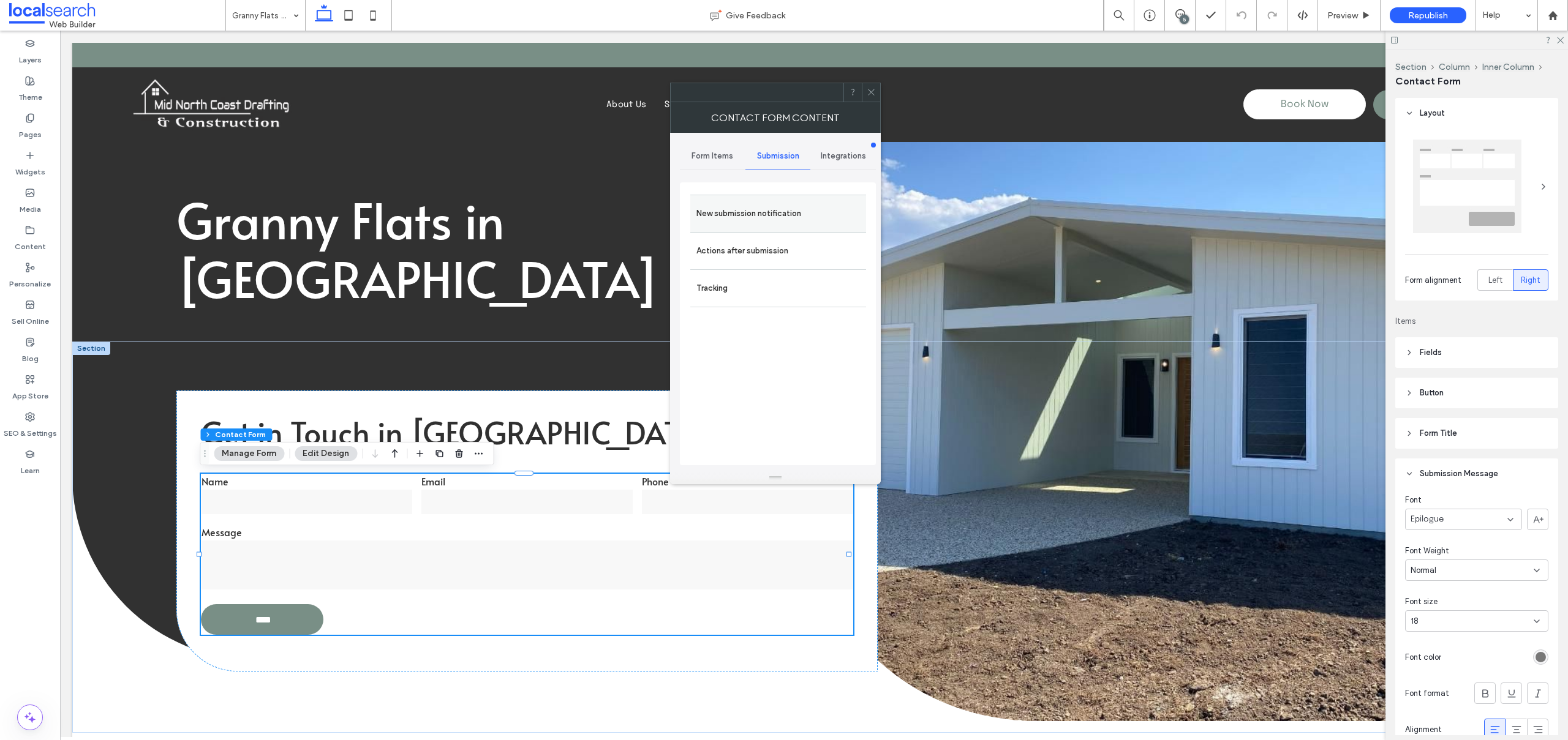
click label "New submission notification"
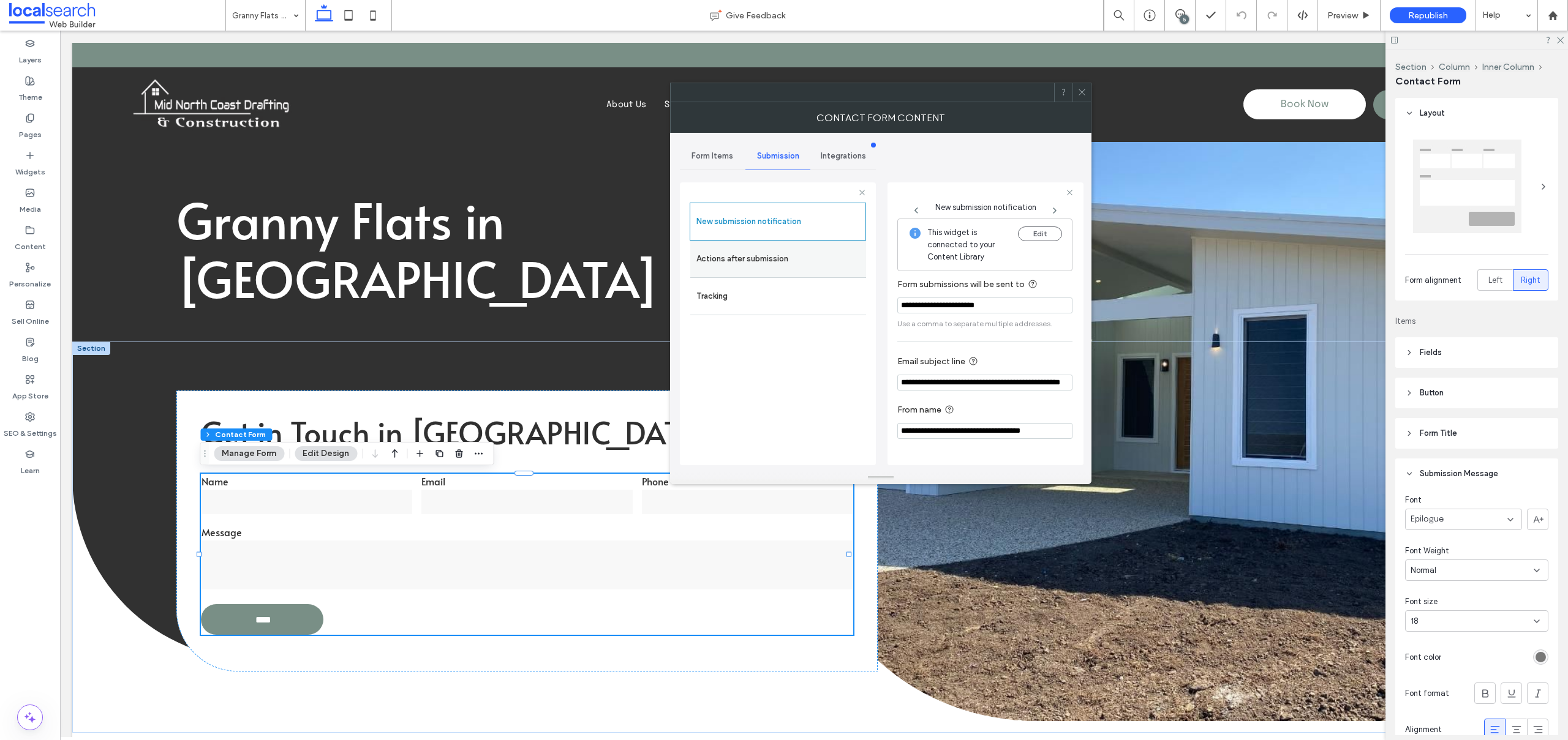
click label "Actions after submission"
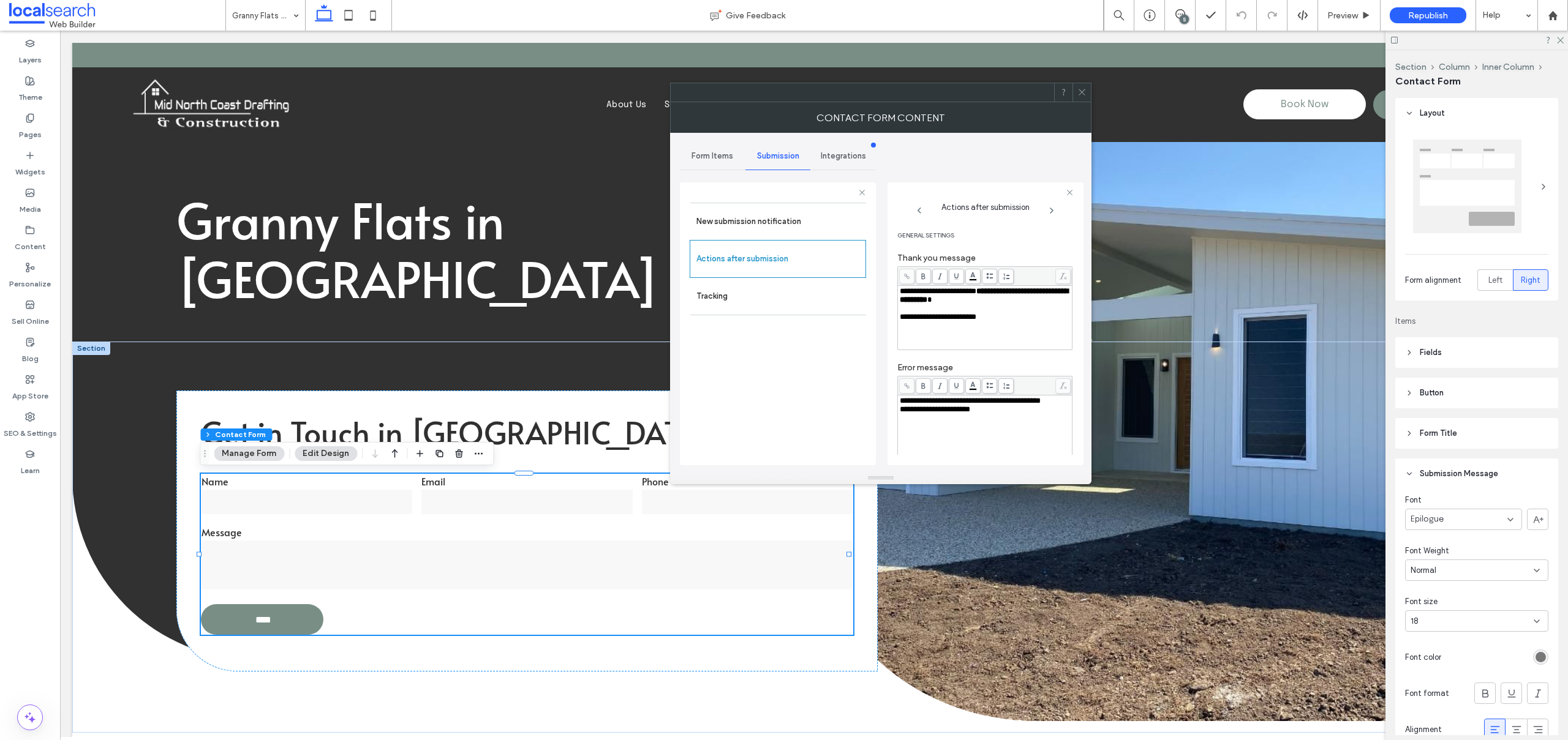
click icon
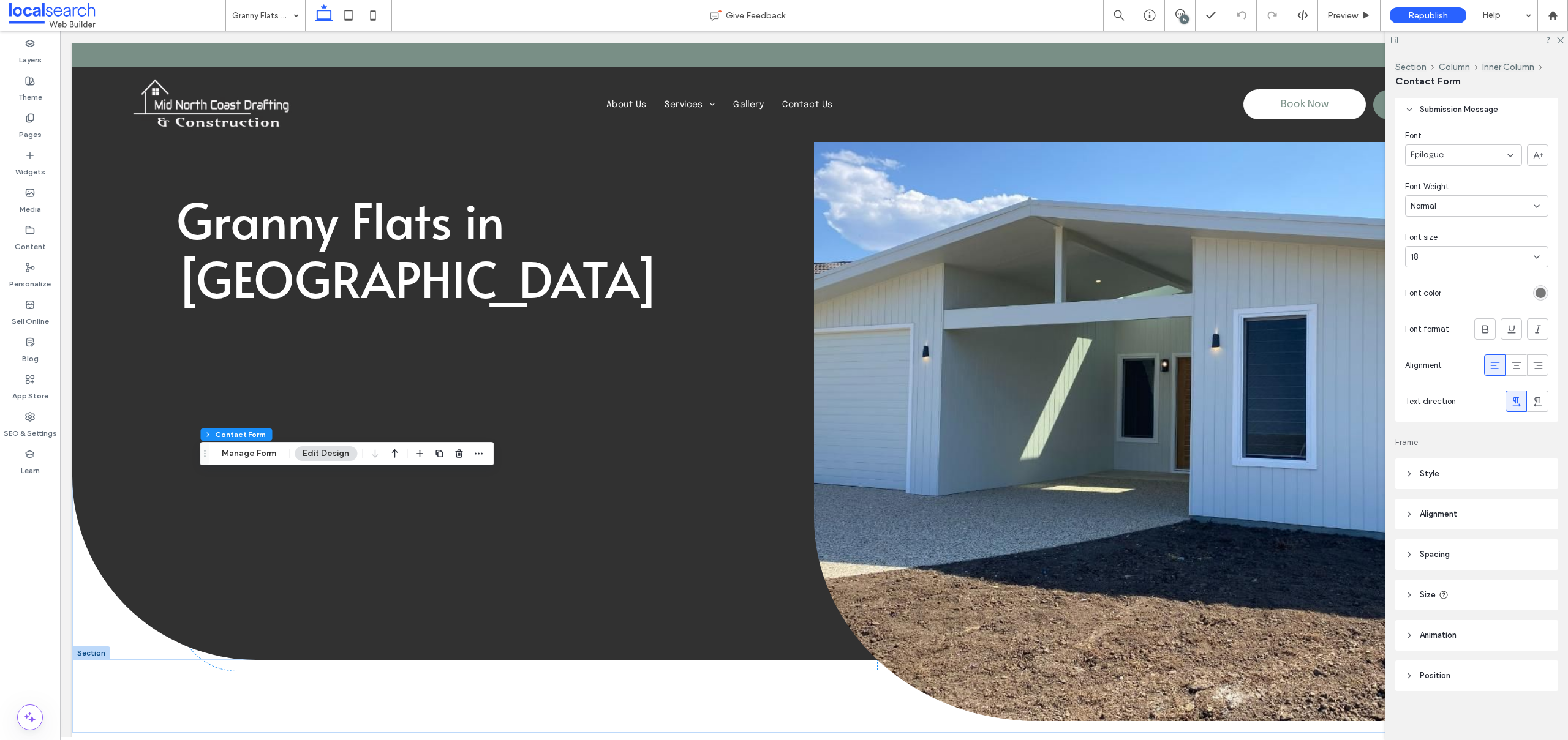
scroll to position [369, 0]
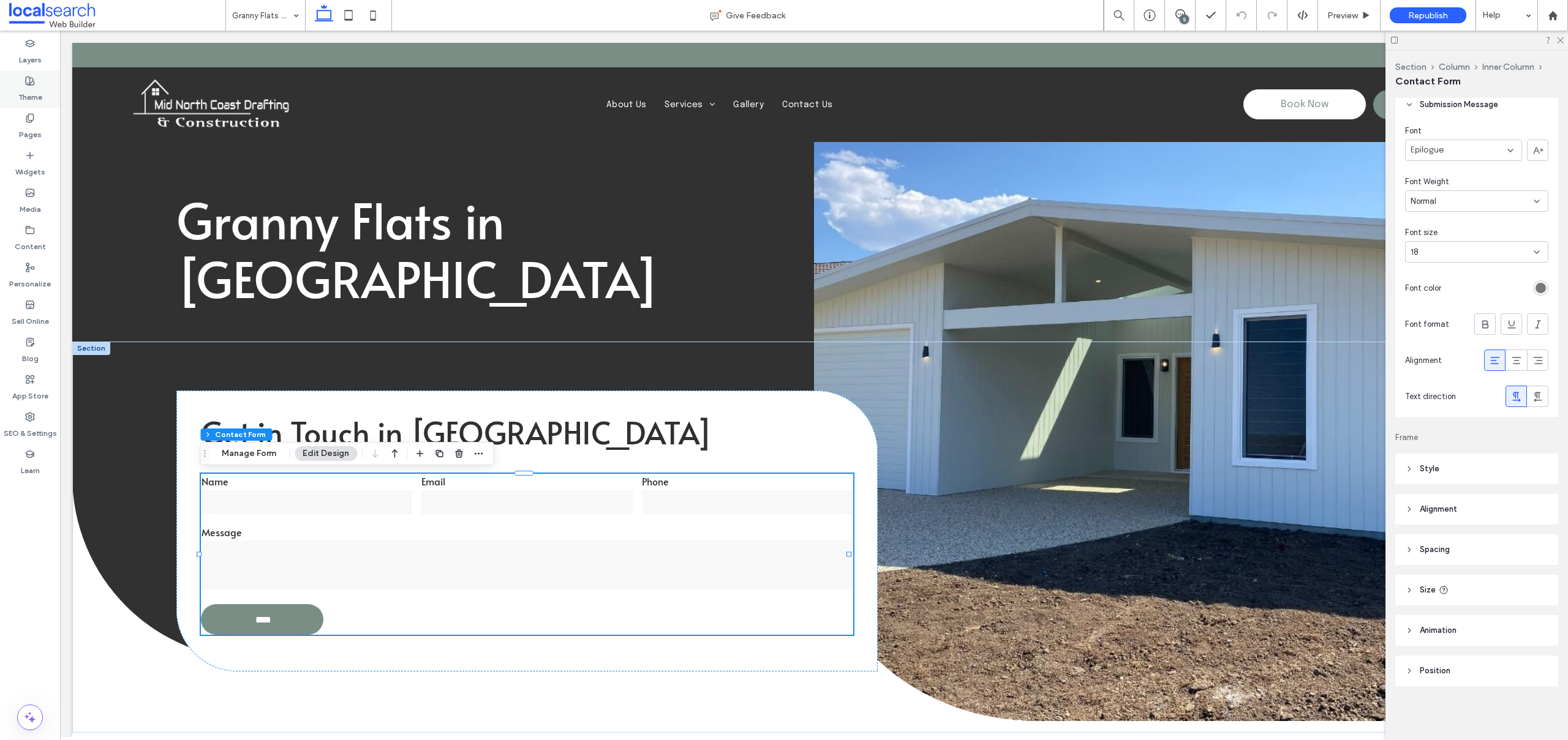
click div "Theme"
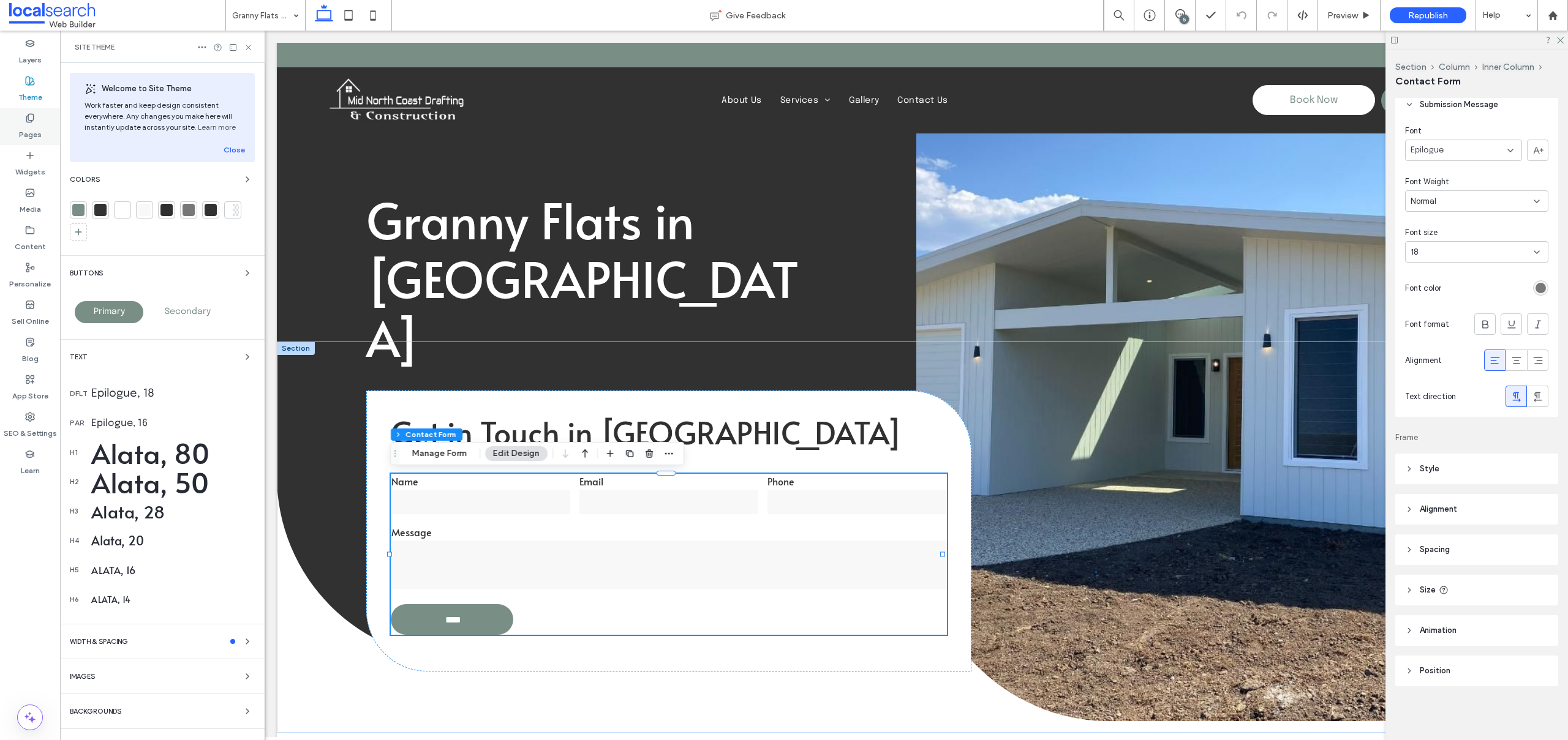
click div "Pages"
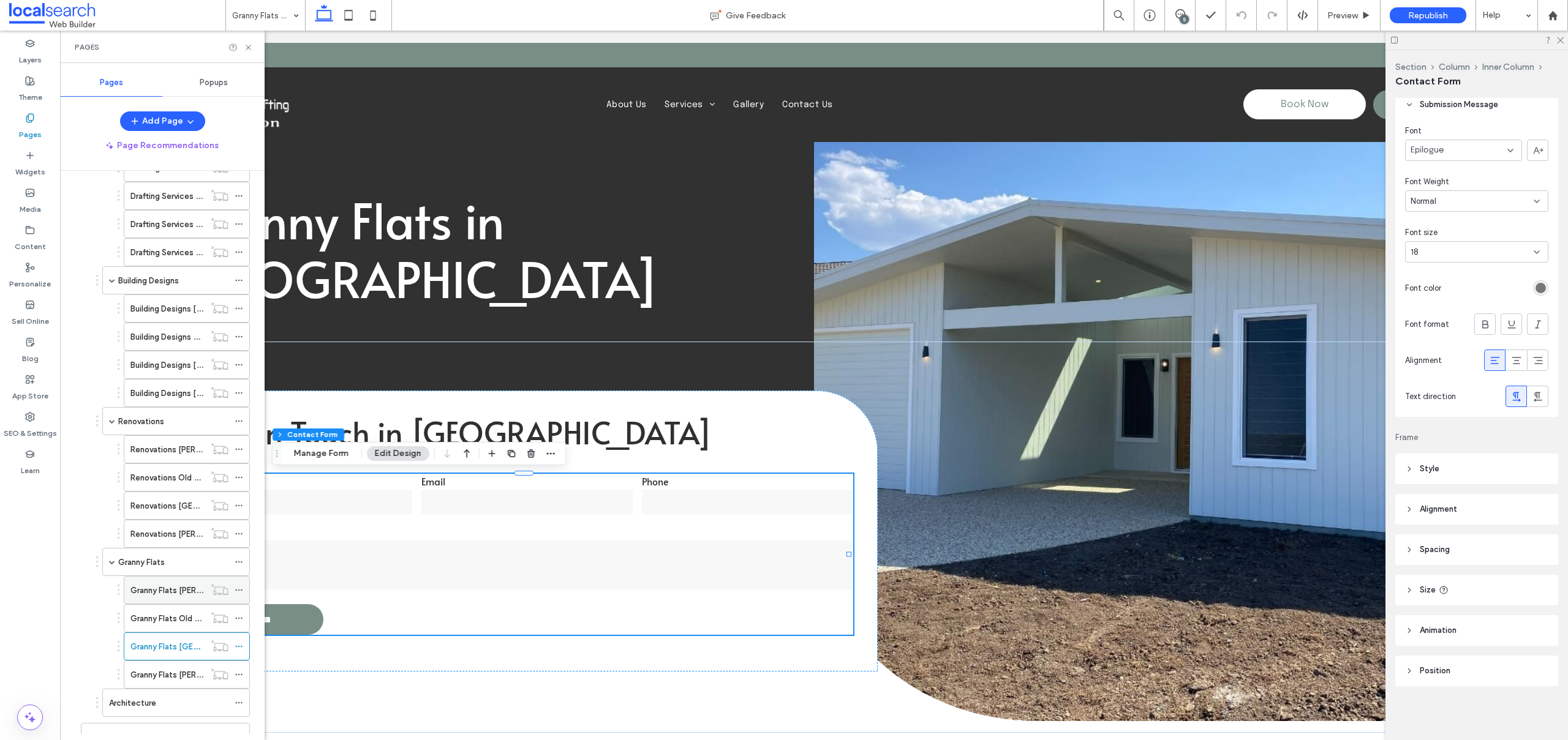
scroll to position [245, 0]
click label "Granny Flats [PERSON_NAME]"
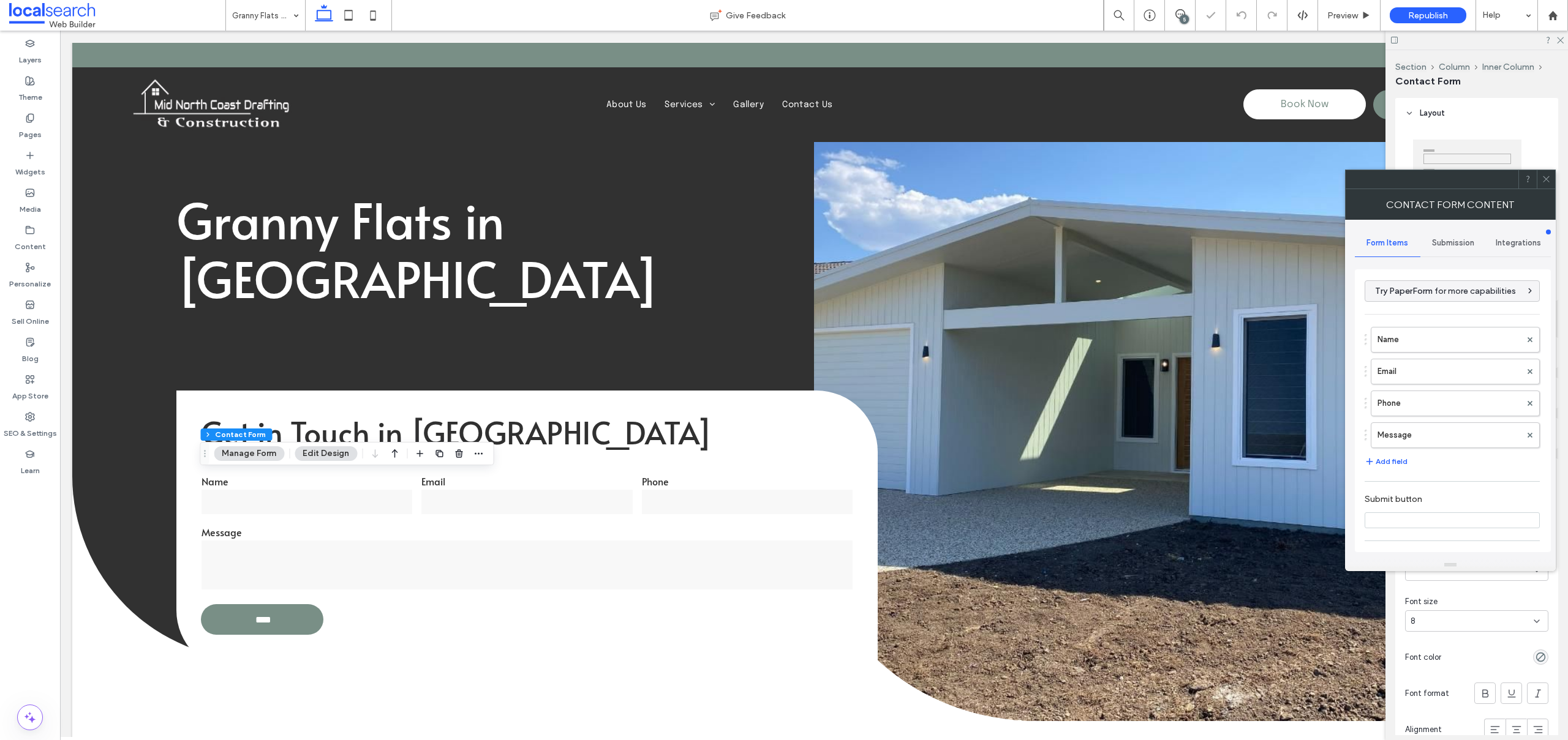
type input "****"
type input "*"
type input "***"
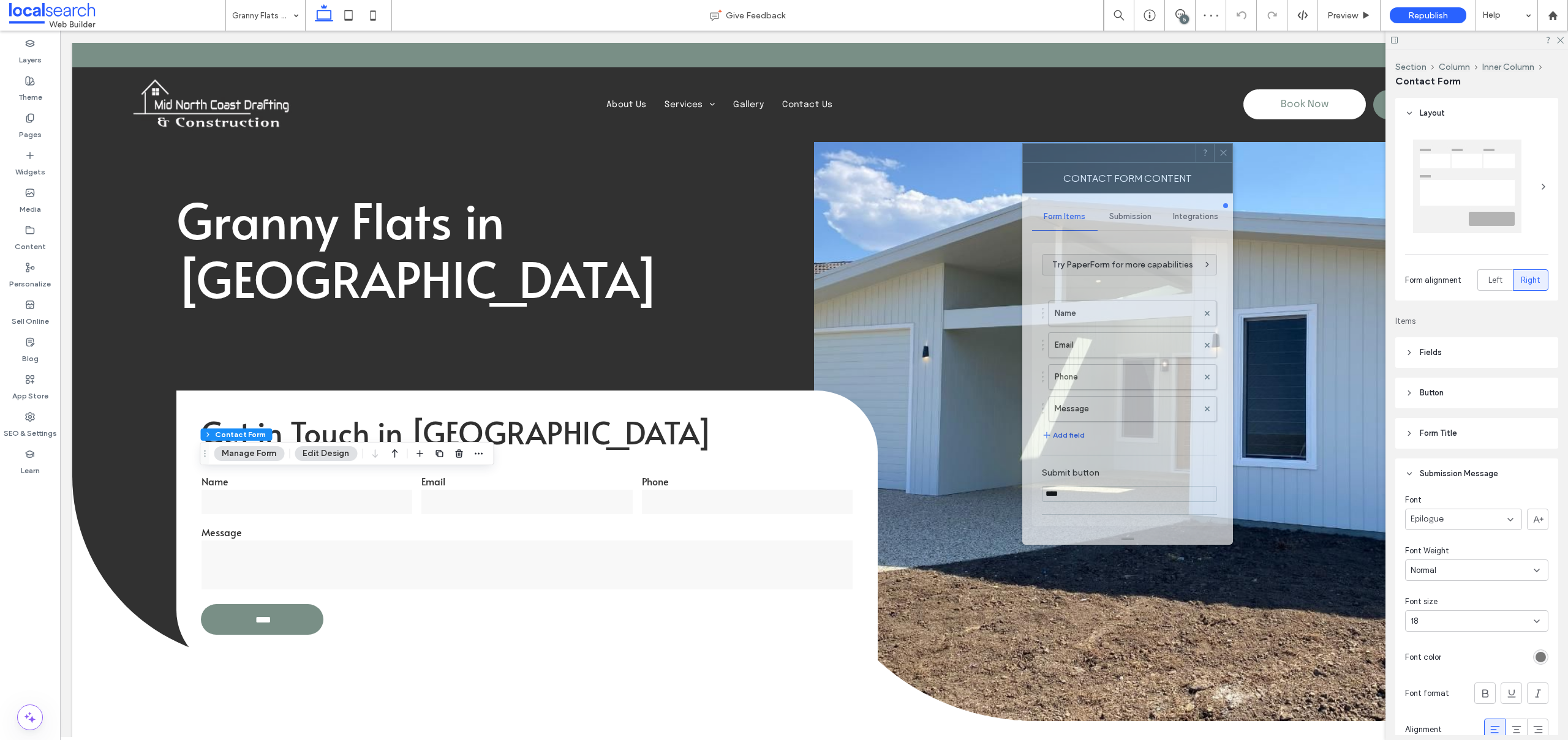
drag, startPoint x: 1374, startPoint y: 183, endPoint x: 699, endPoint y: 94, distance: 680.8
click div
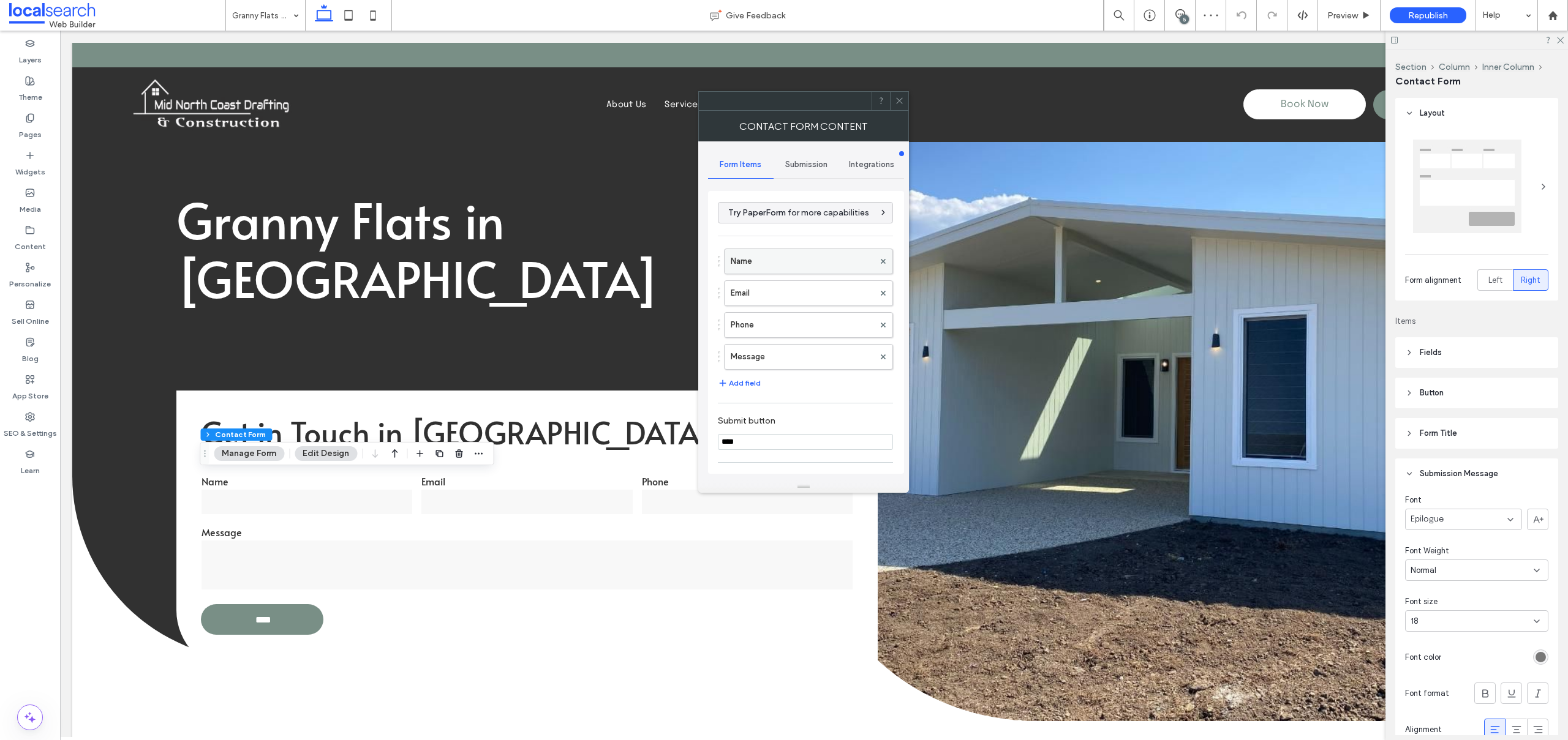
click label "Name"
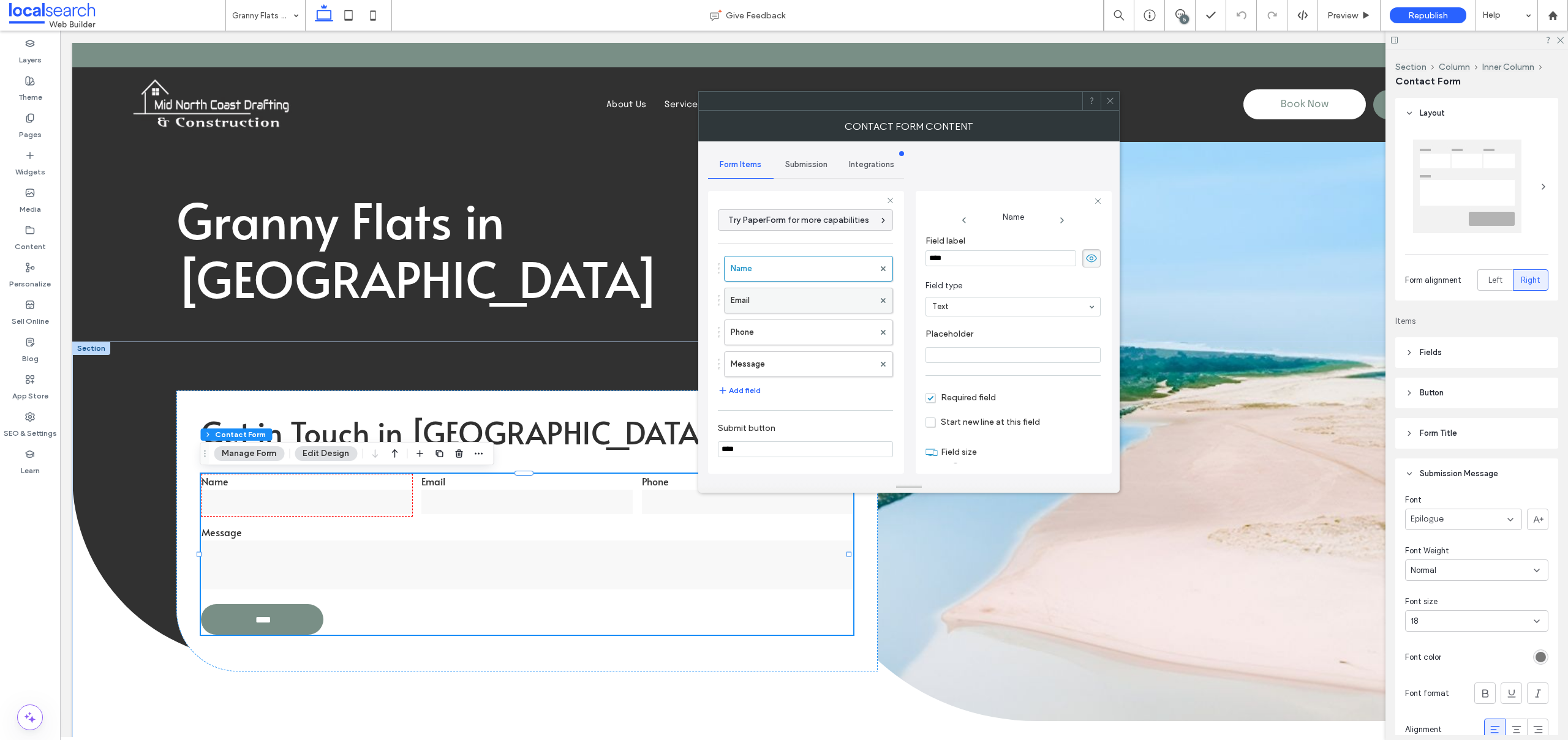
click label "Email"
click label "Phone"
click label "Message"
type input "**"
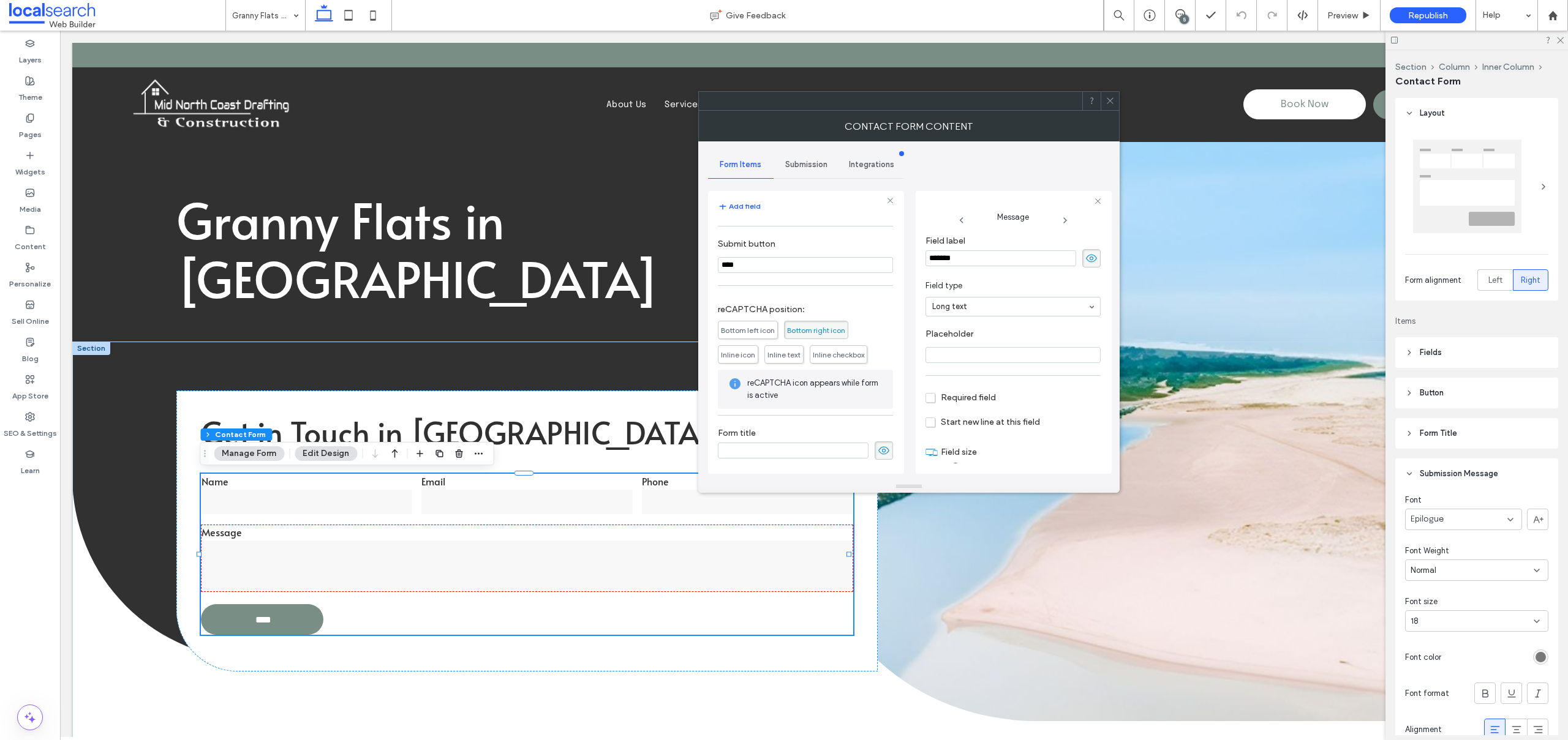
click span "Submission"
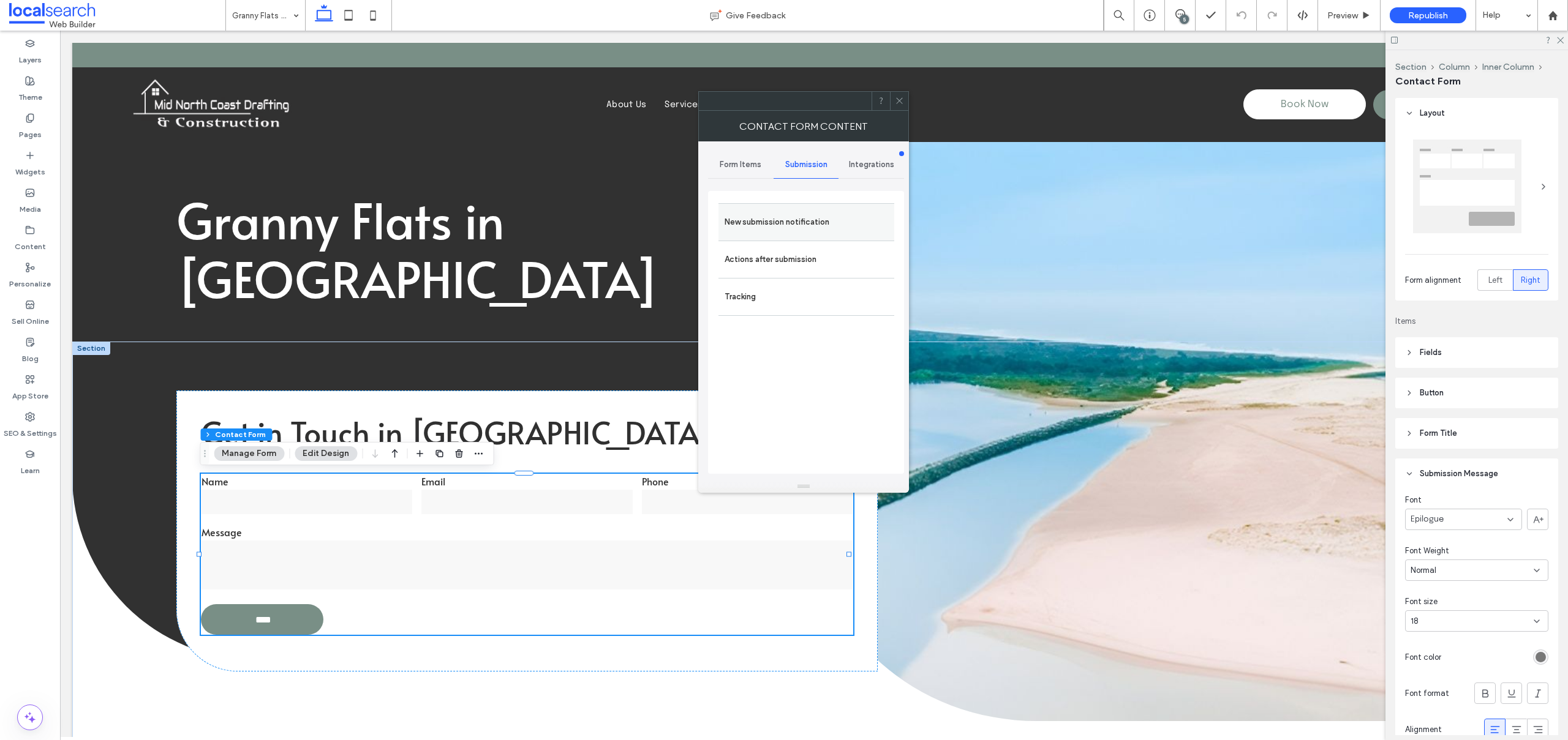
click label "New submission notification"
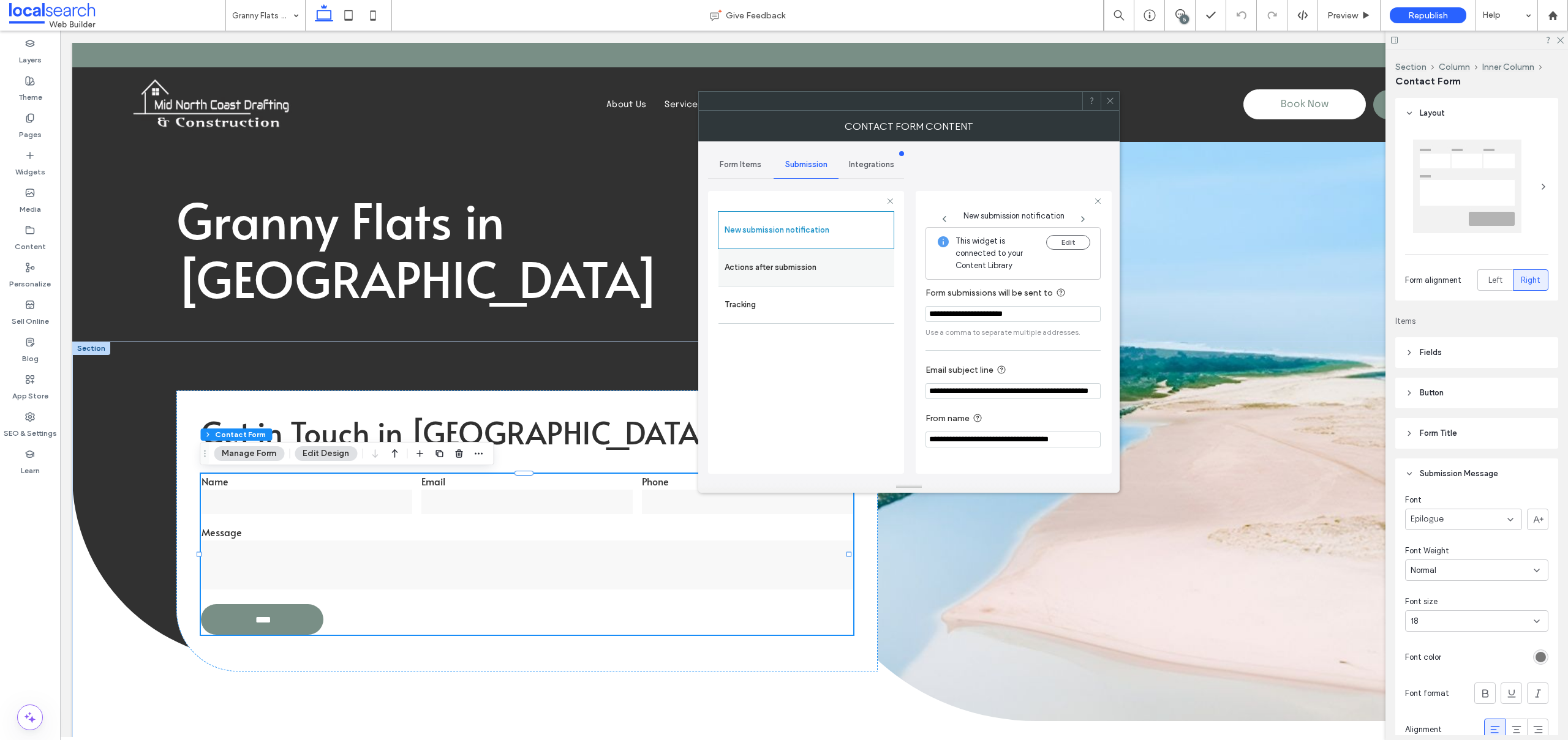
click label "Actions after submission"
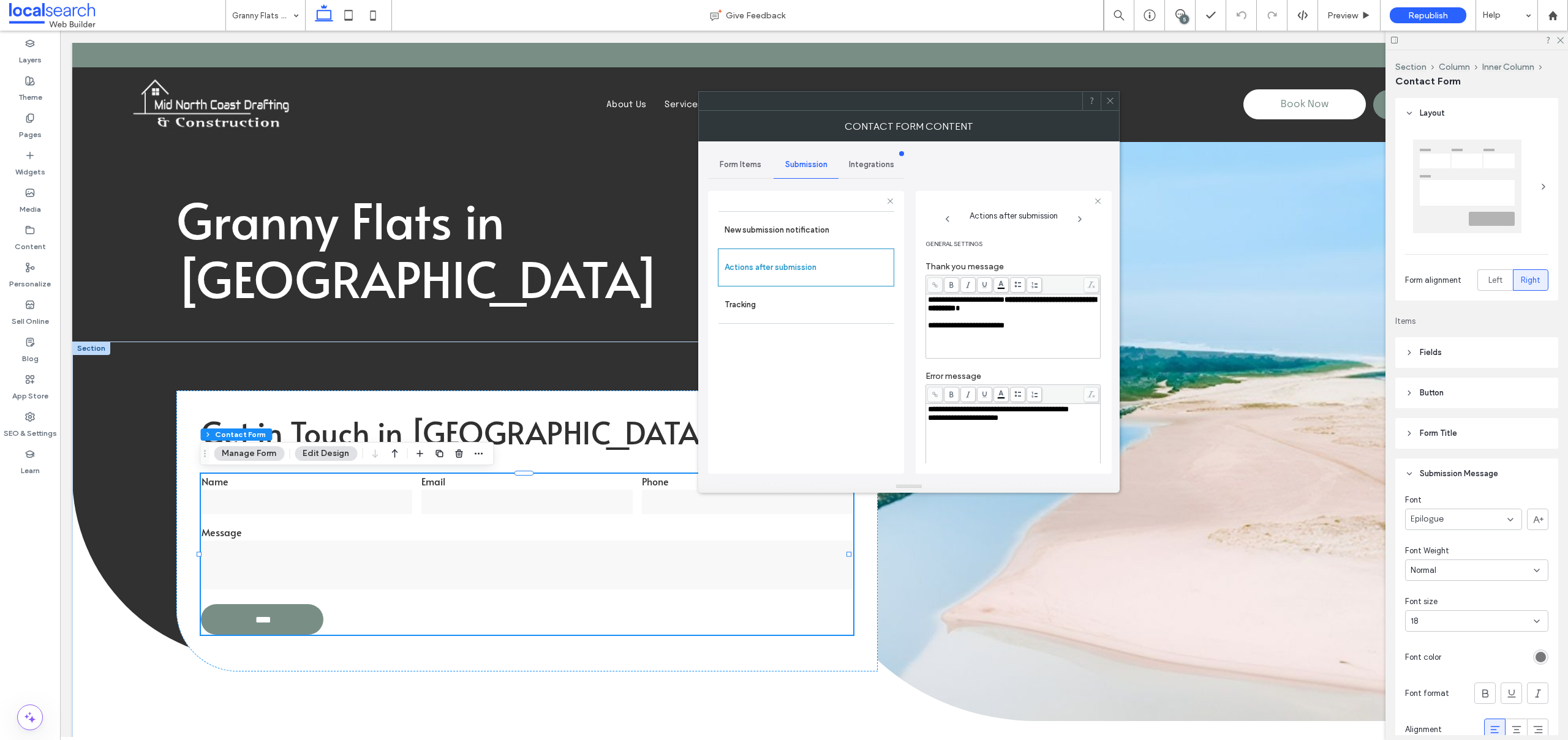
click icon
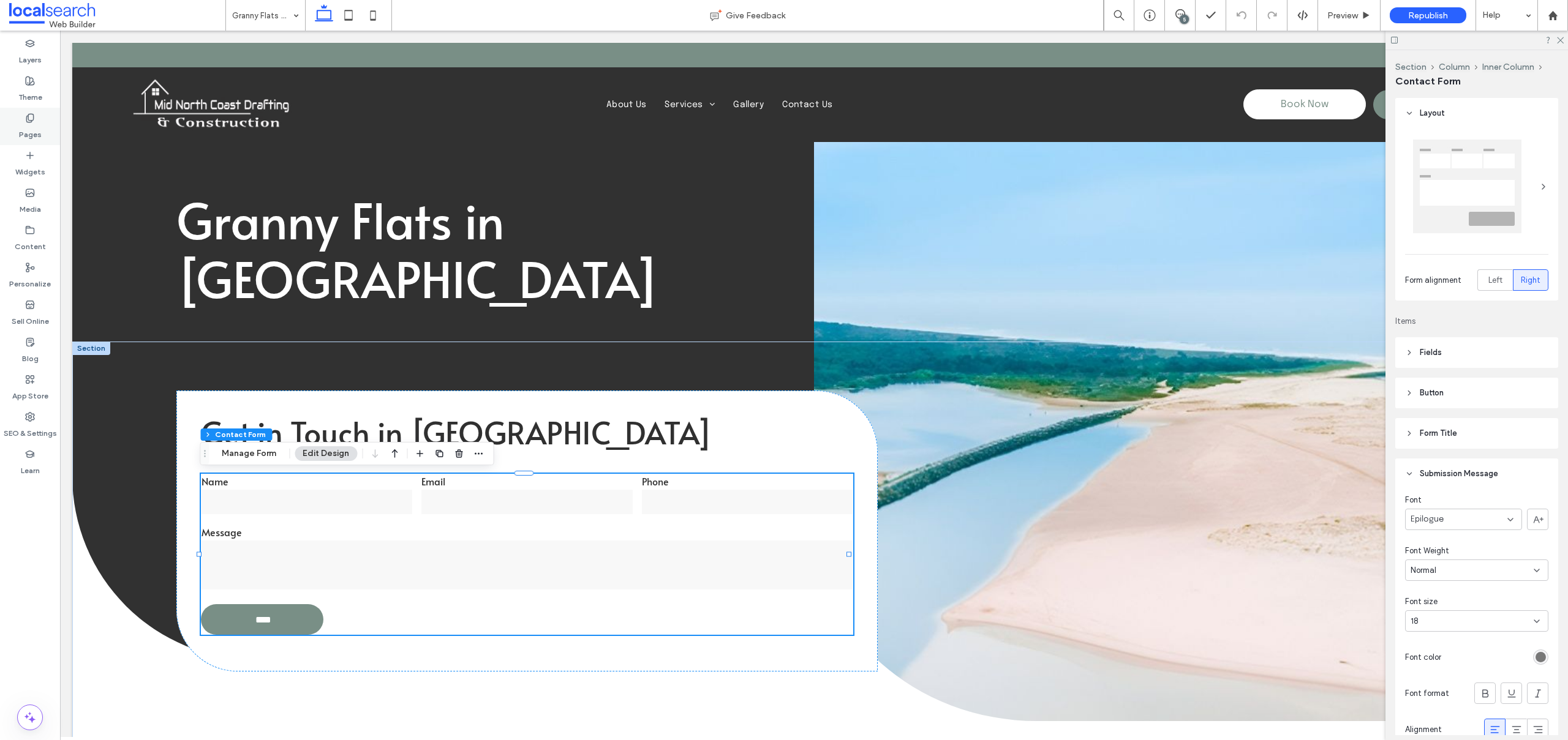
click icon
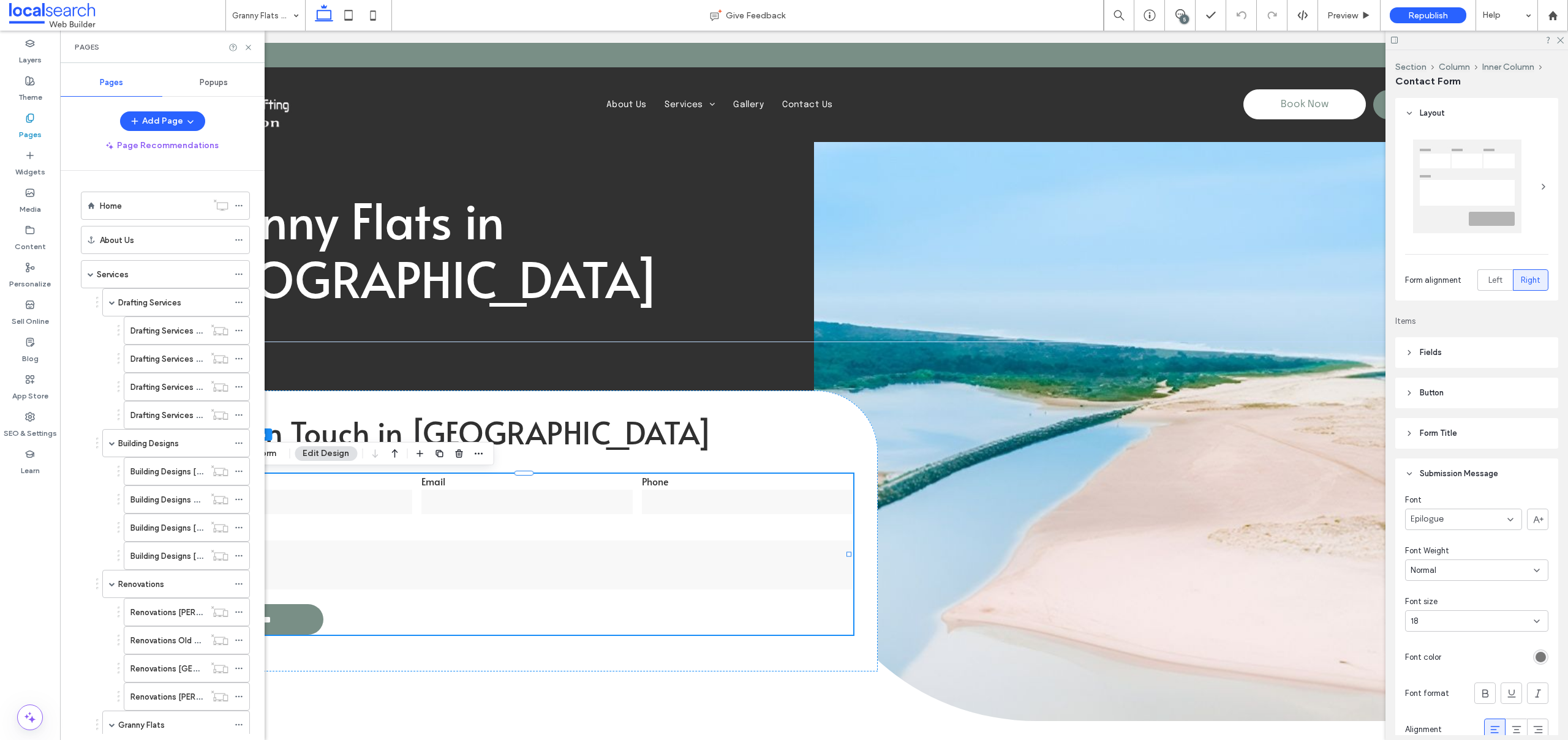
scroll to position [245, 0]
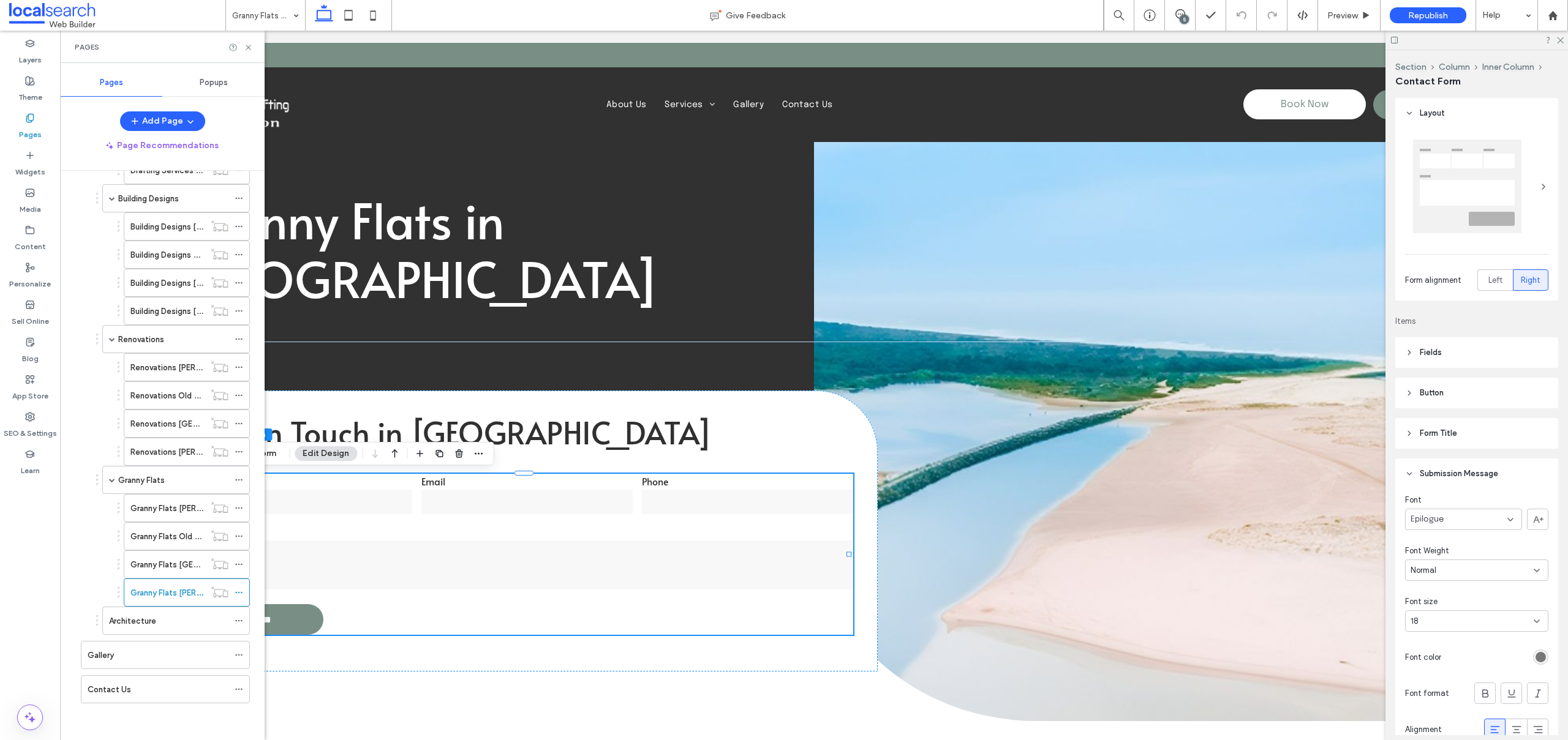
click label "Architecture"
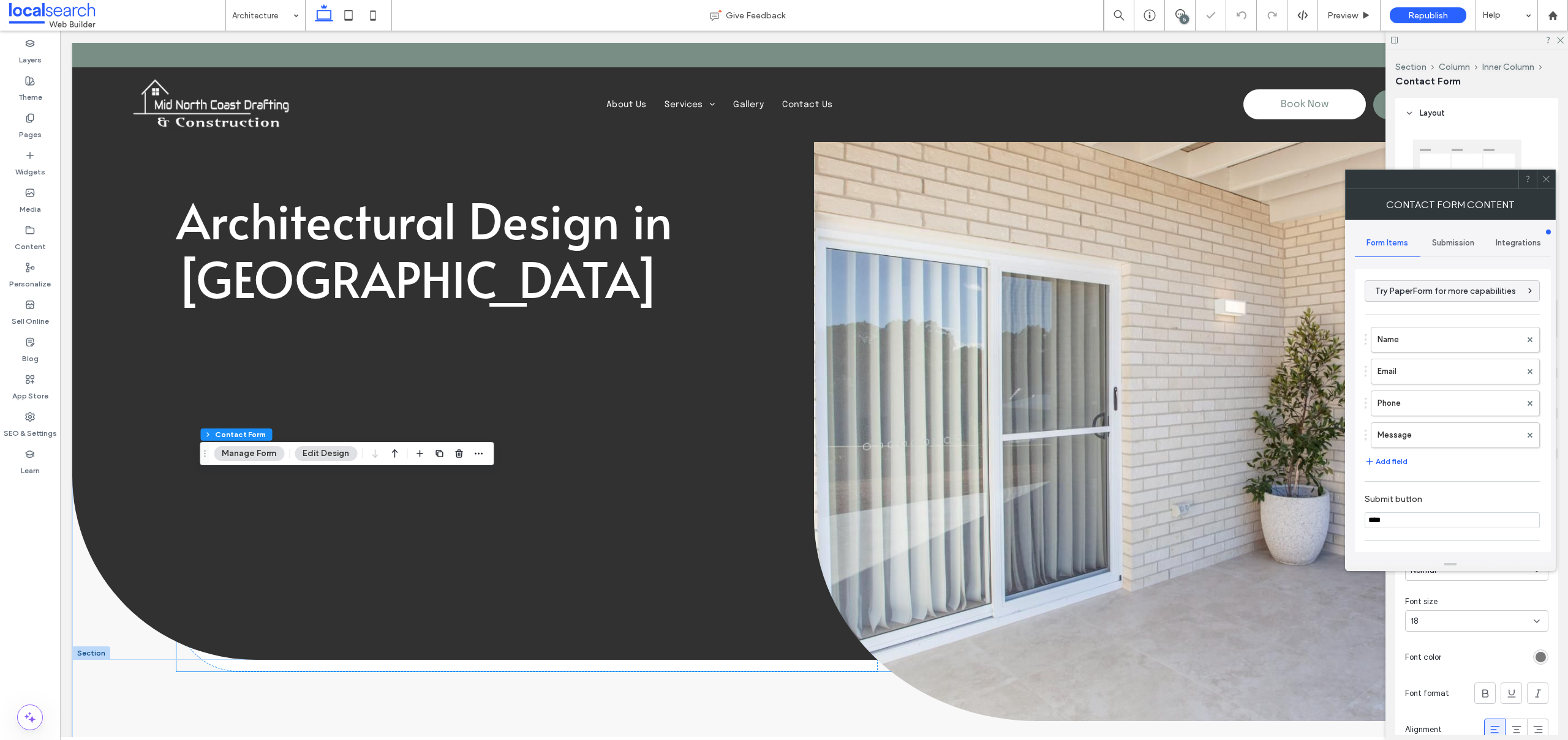
type input "*"
type input "***"
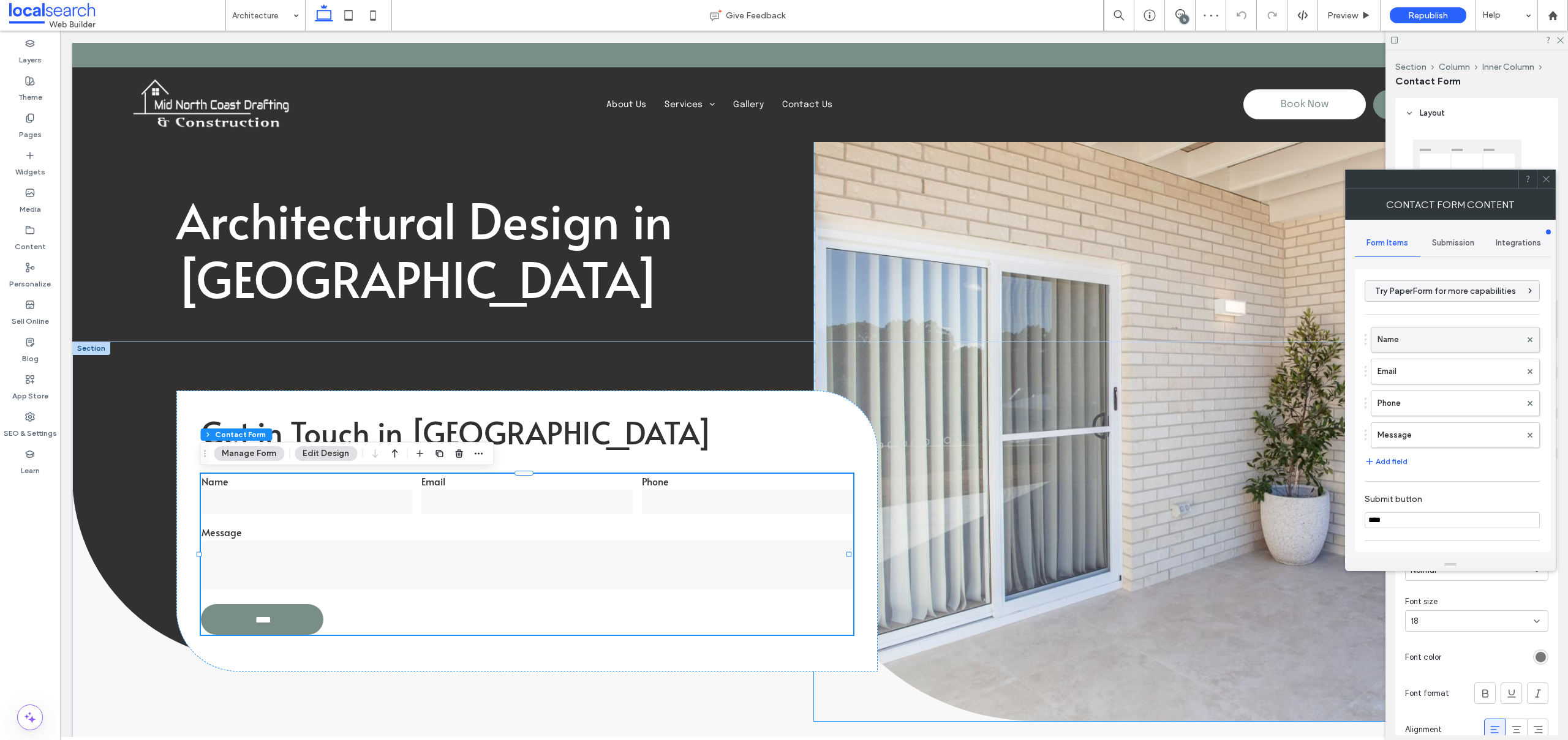
click label "Name"
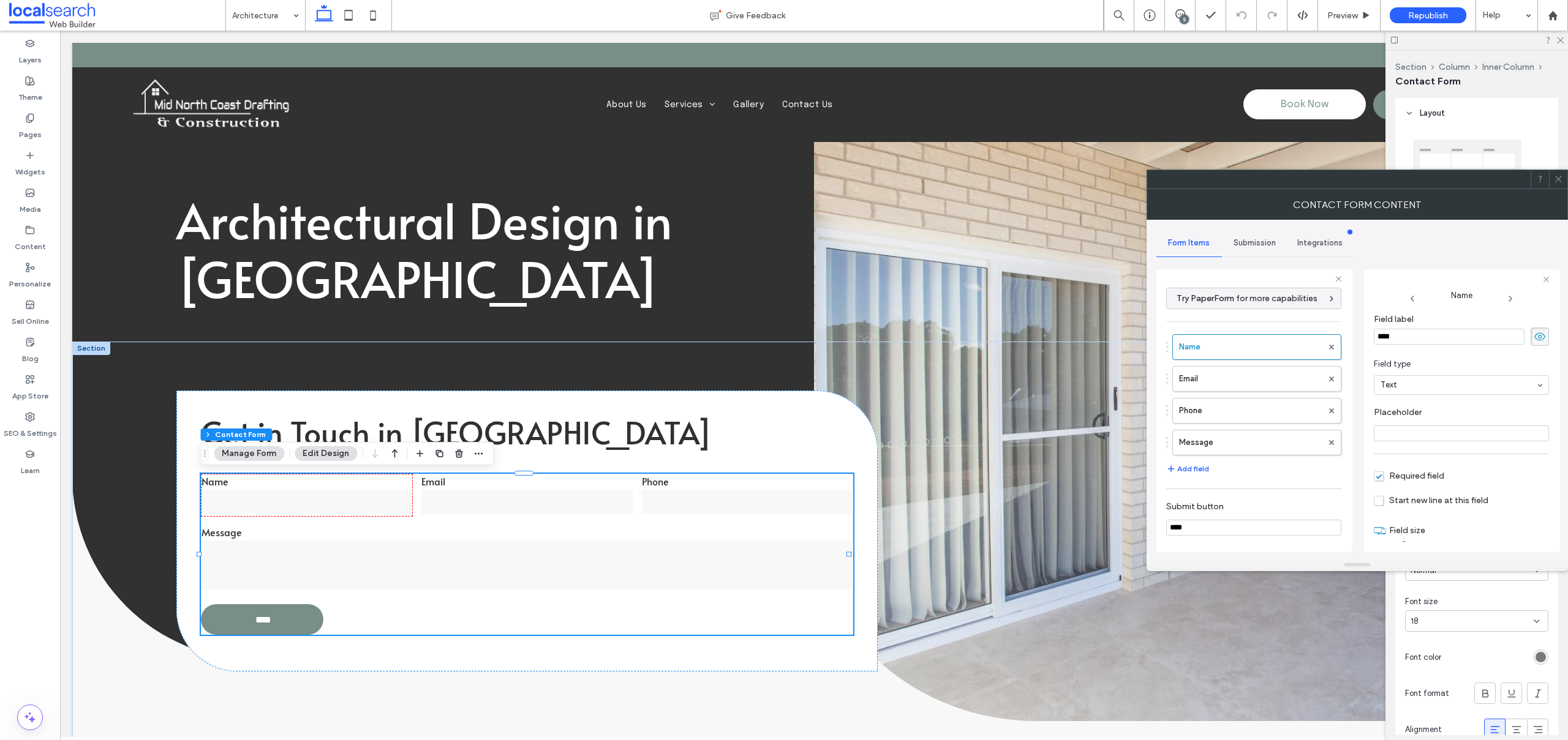
scroll to position [3, 0]
drag, startPoint x: 1243, startPoint y: 379, endPoint x: 1246, endPoint y: 385, distance: 6.7
click label "Email"
click label "Phone"
click label "Message"
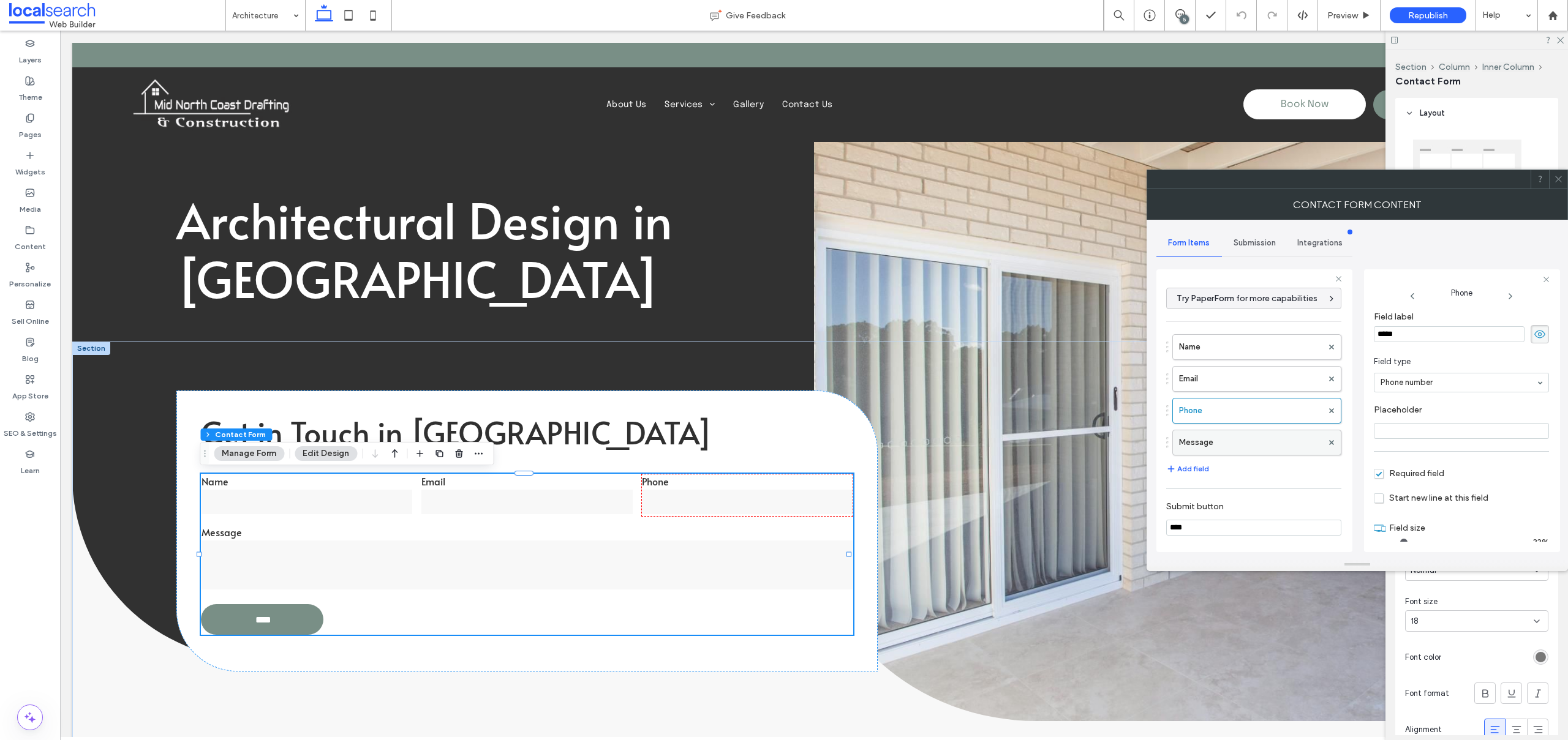
type input "**"
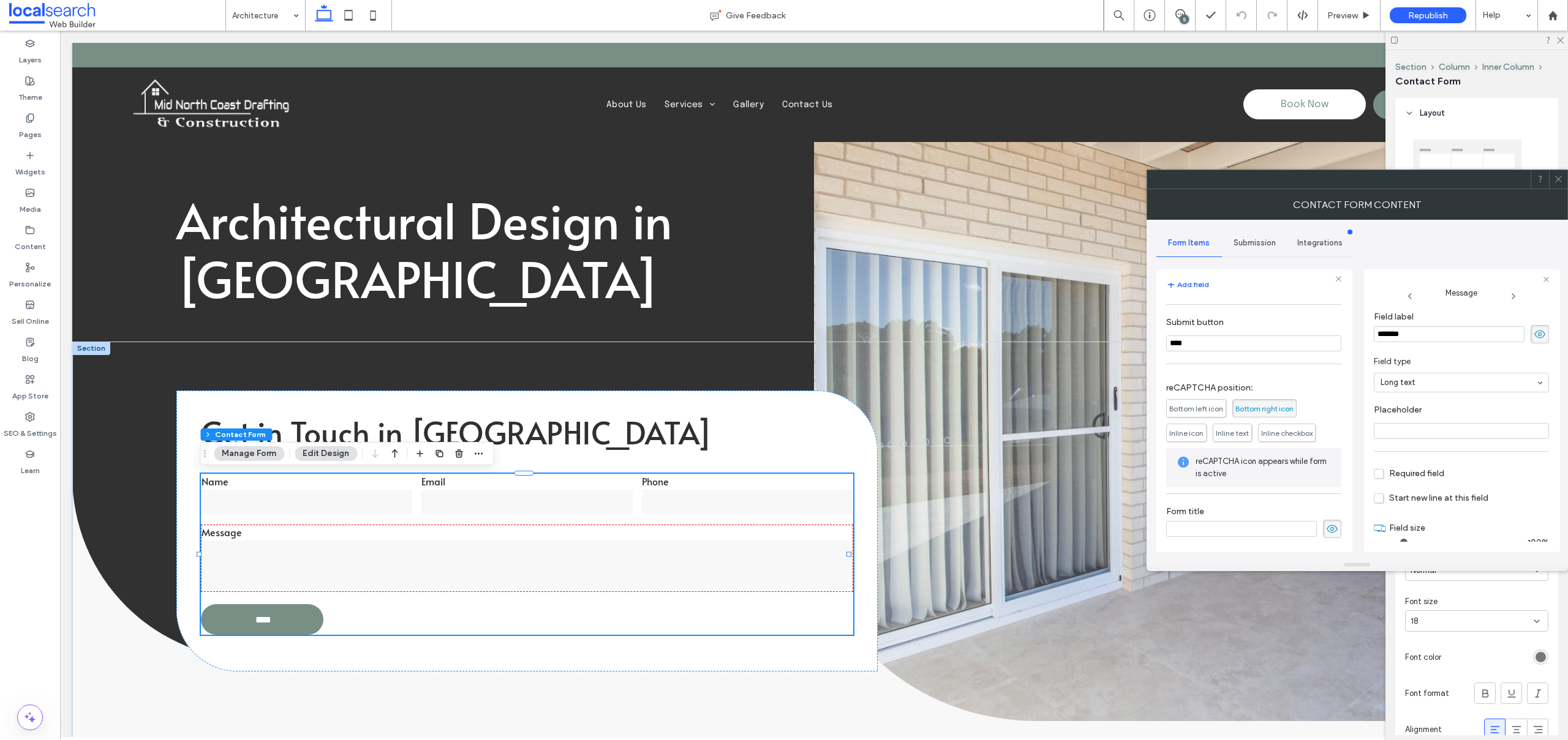
click span "Submission"
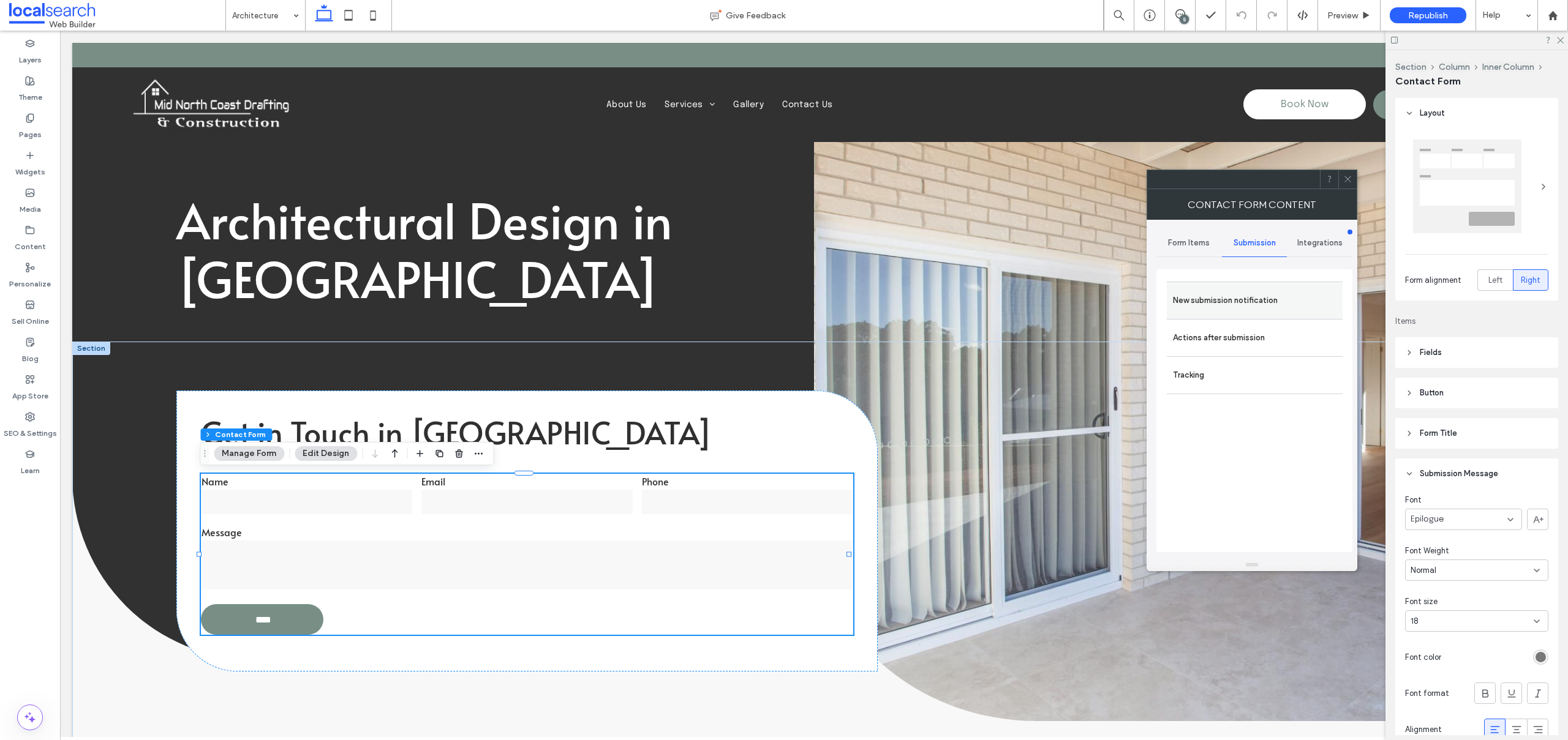
click label "New submission notification"
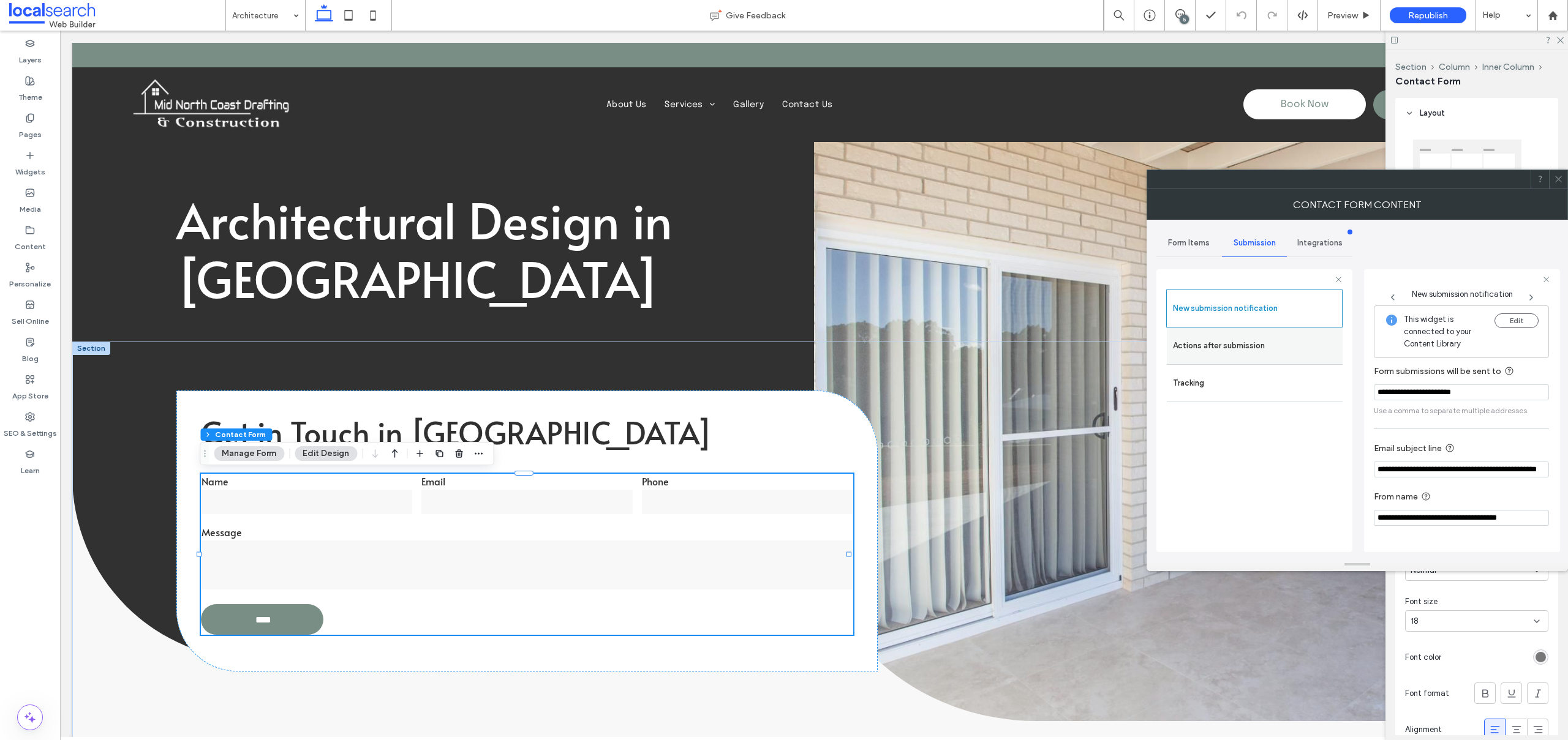
click label "Actions after submission"
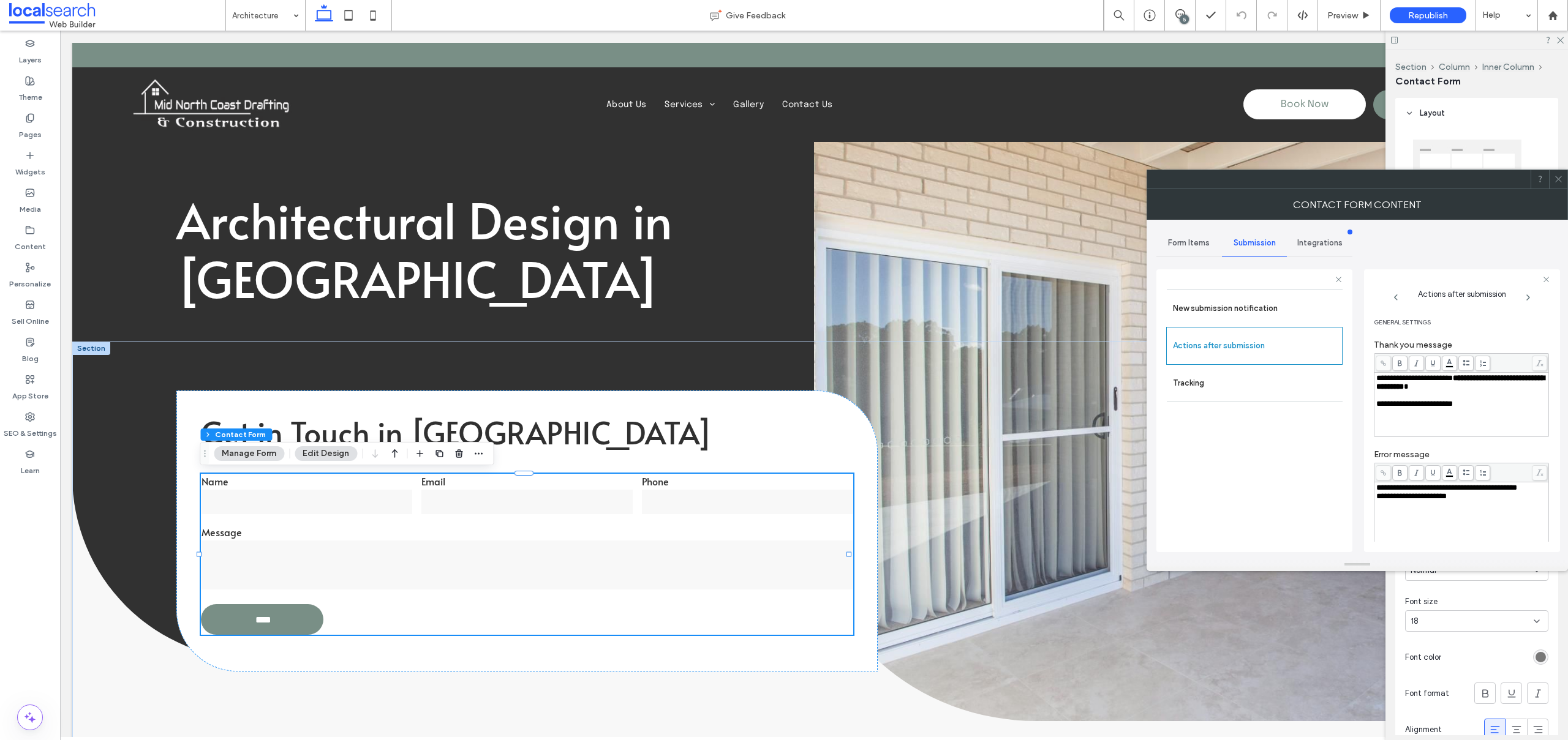
click use
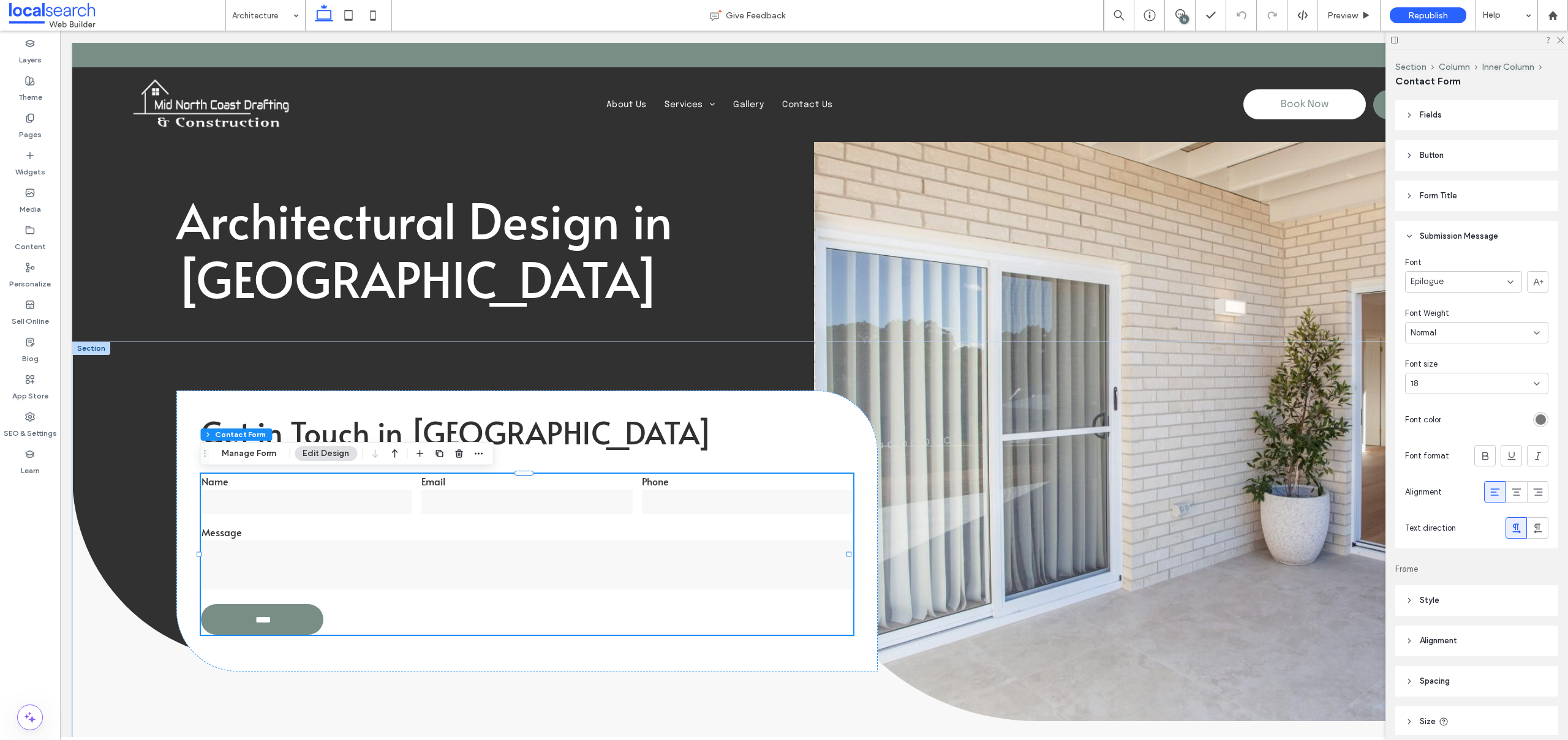
scroll to position [369, 0]
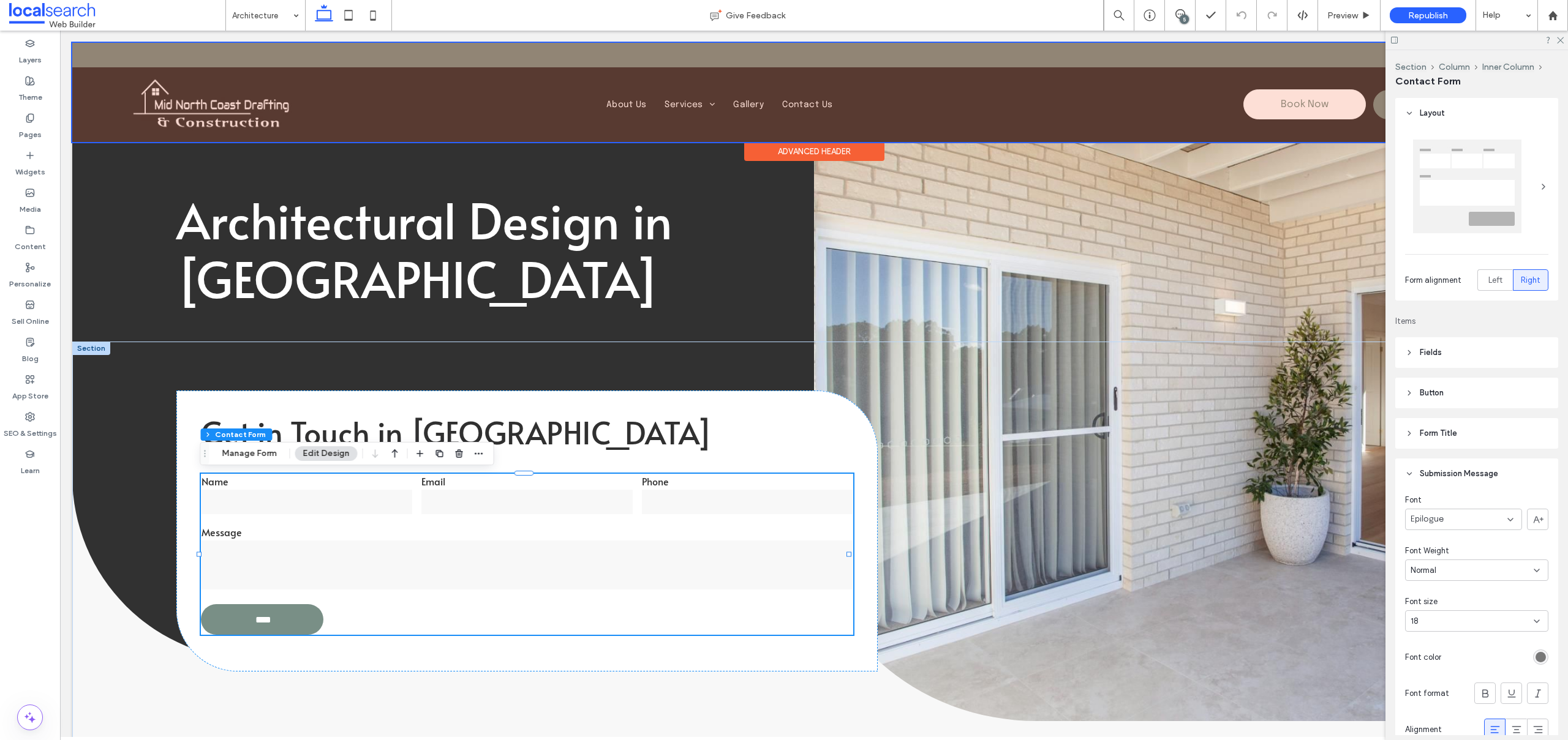
scroll to position [369, 0]
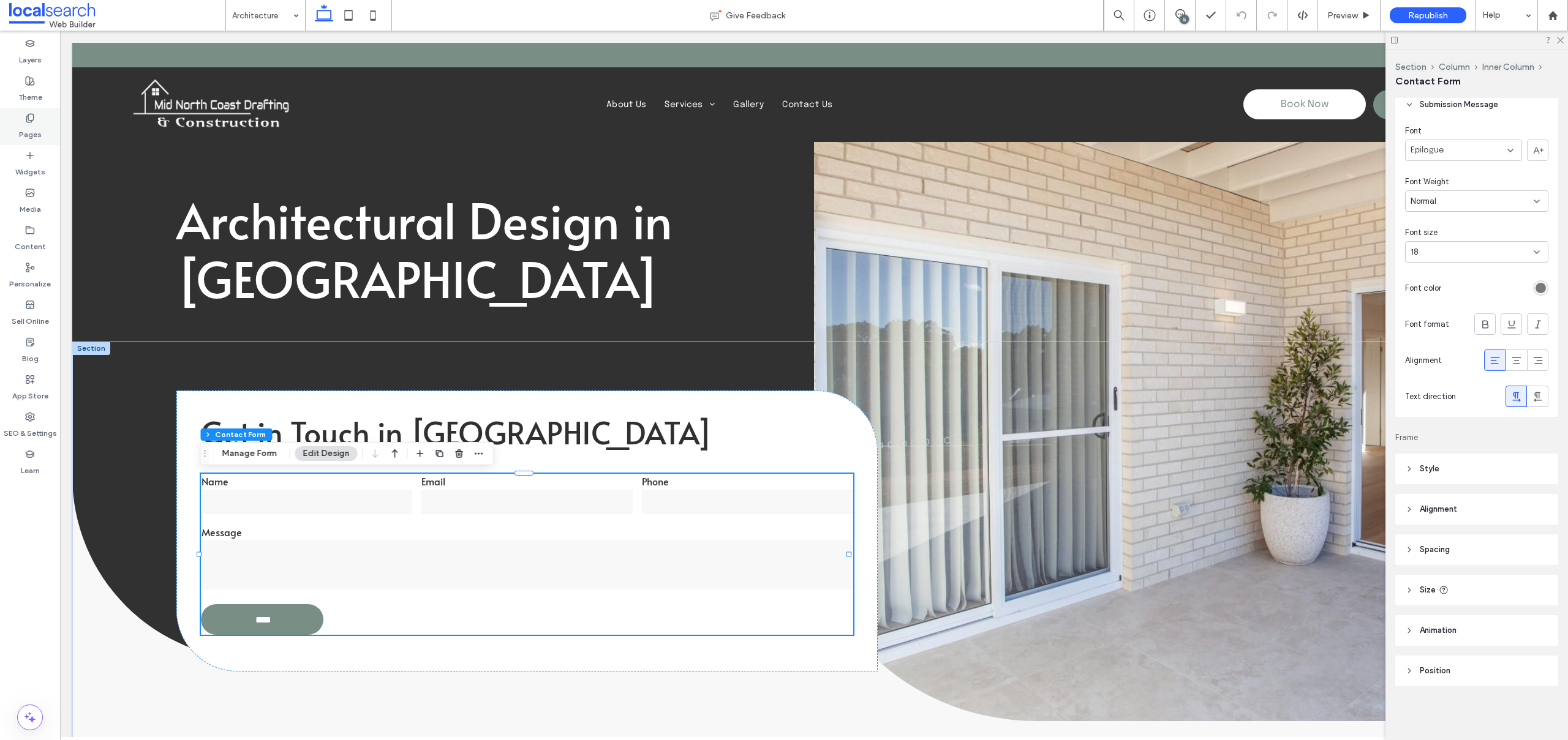
click at [35, 128] on label "Pages" at bounding box center [30, 131] width 23 height 17
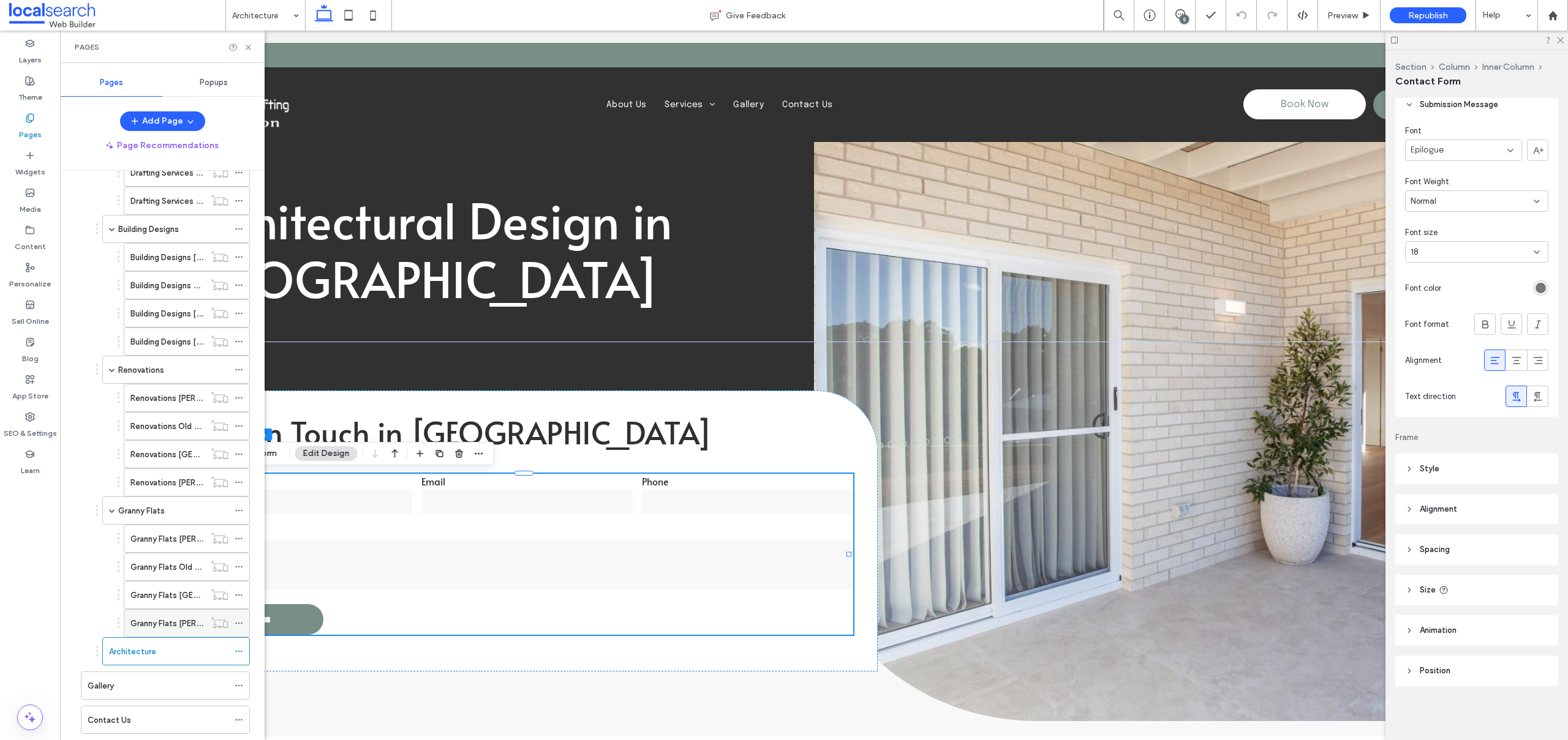
scroll to position [245, 0]
click at [112, 666] on div "Gallery" at bounding box center [158, 654] width 141 height 27
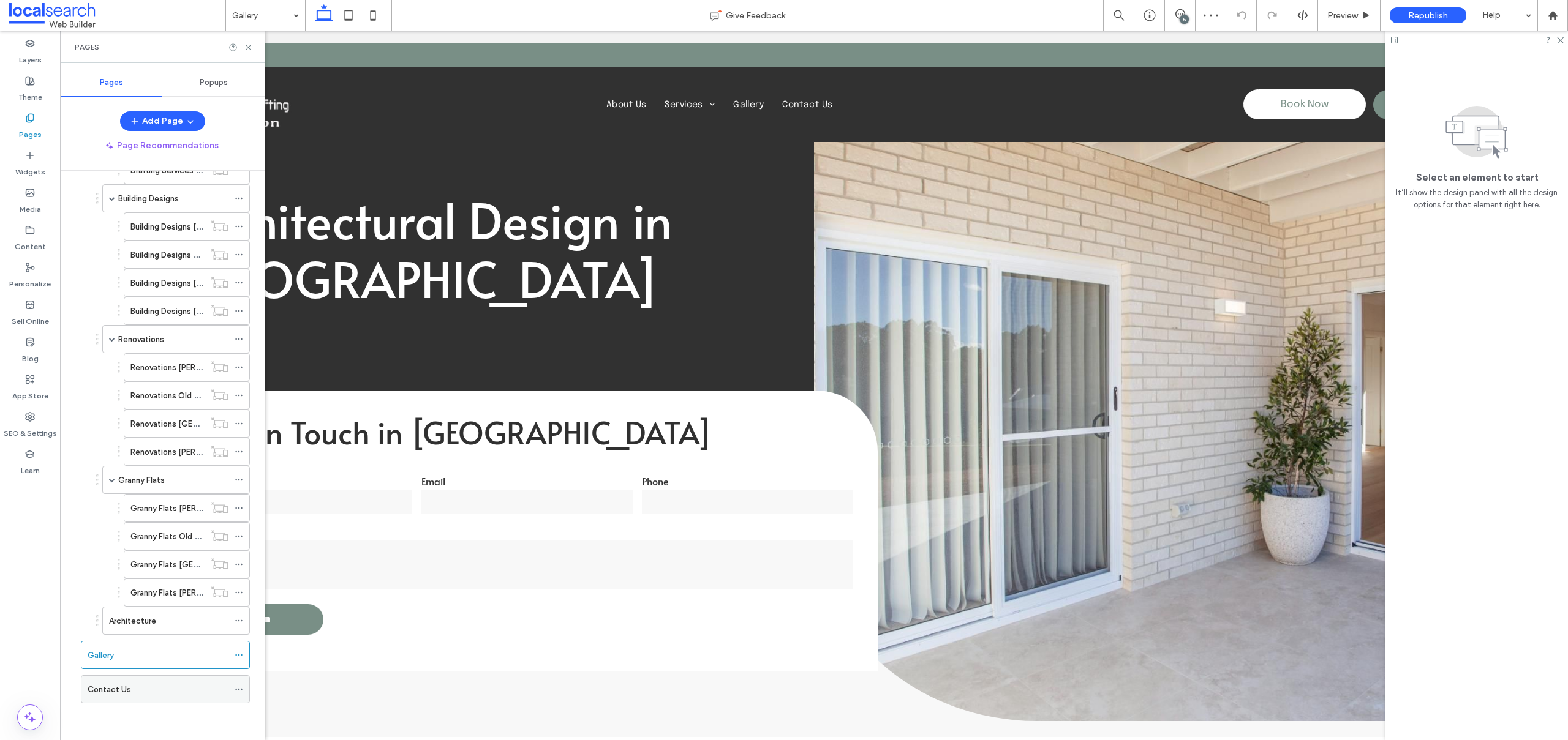
click at [119, 694] on label "Contact Us" at bounding box center [109, 690] width 43 height 21
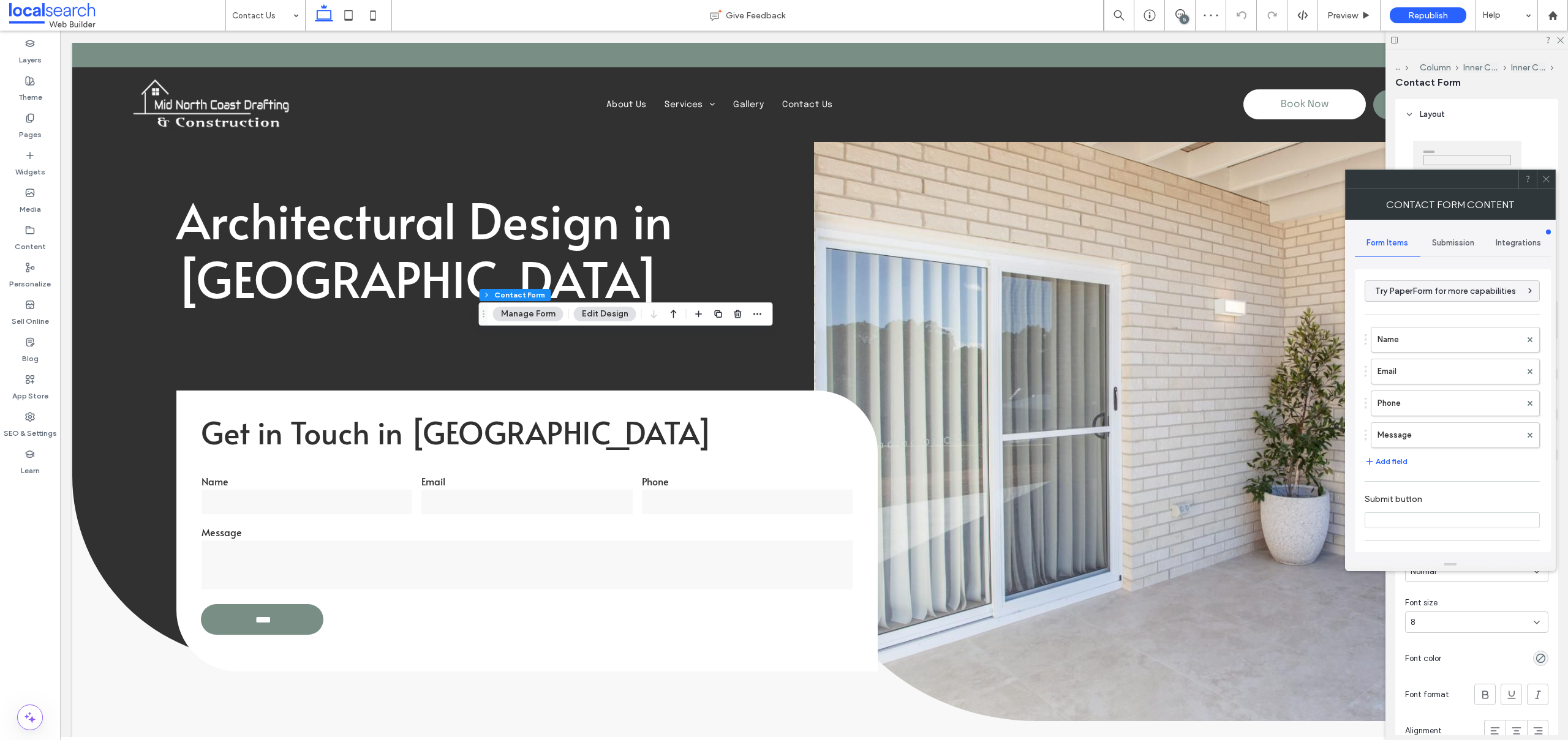
type input "********"
type input "*"
type input "***"
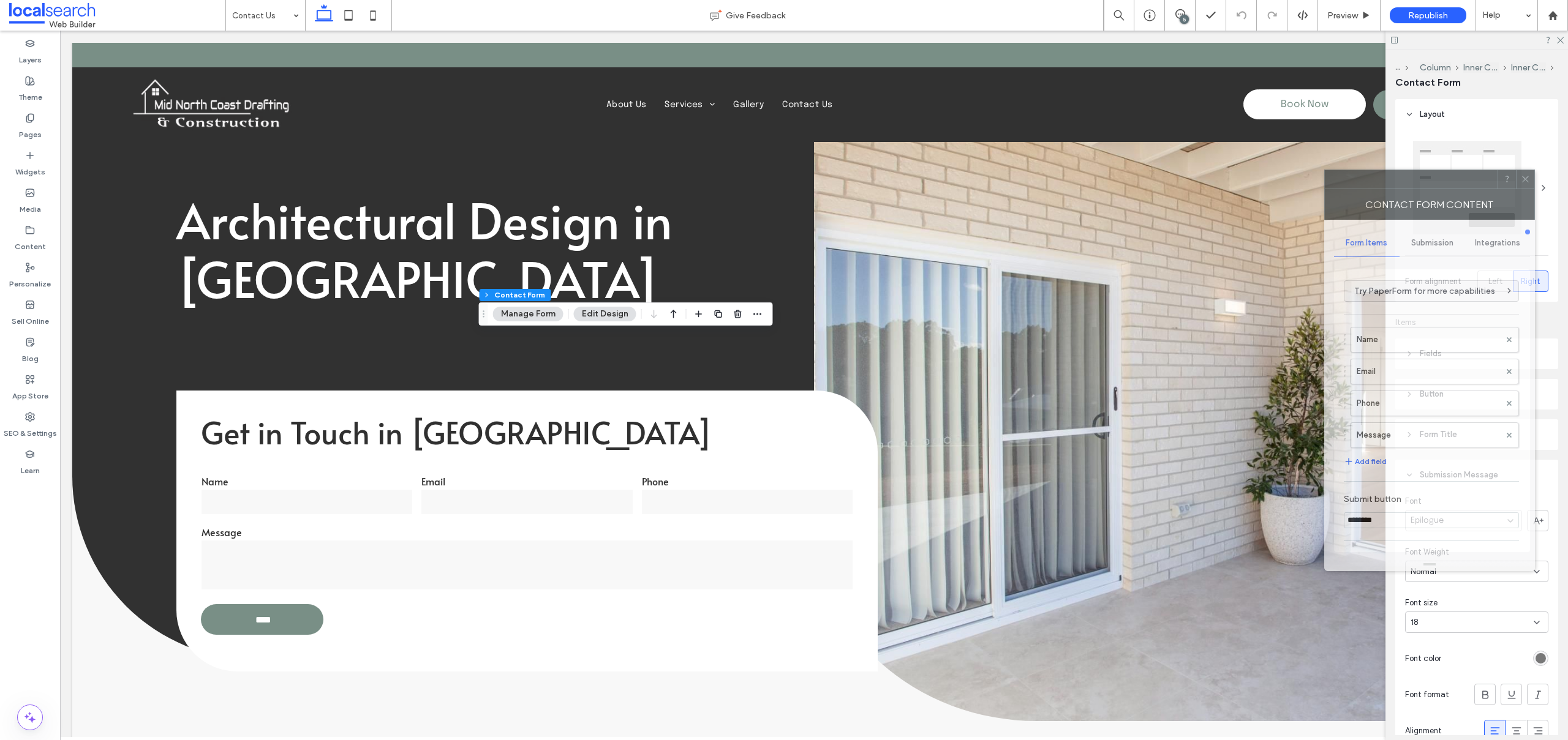
drag, startPoint x: 1378, startPoint y: 183, endPoint x: 669, endPoint y: 62, distance: 719.3
click at [1324, 170] on div at bounding box center [1411, 179] width 172 height 19
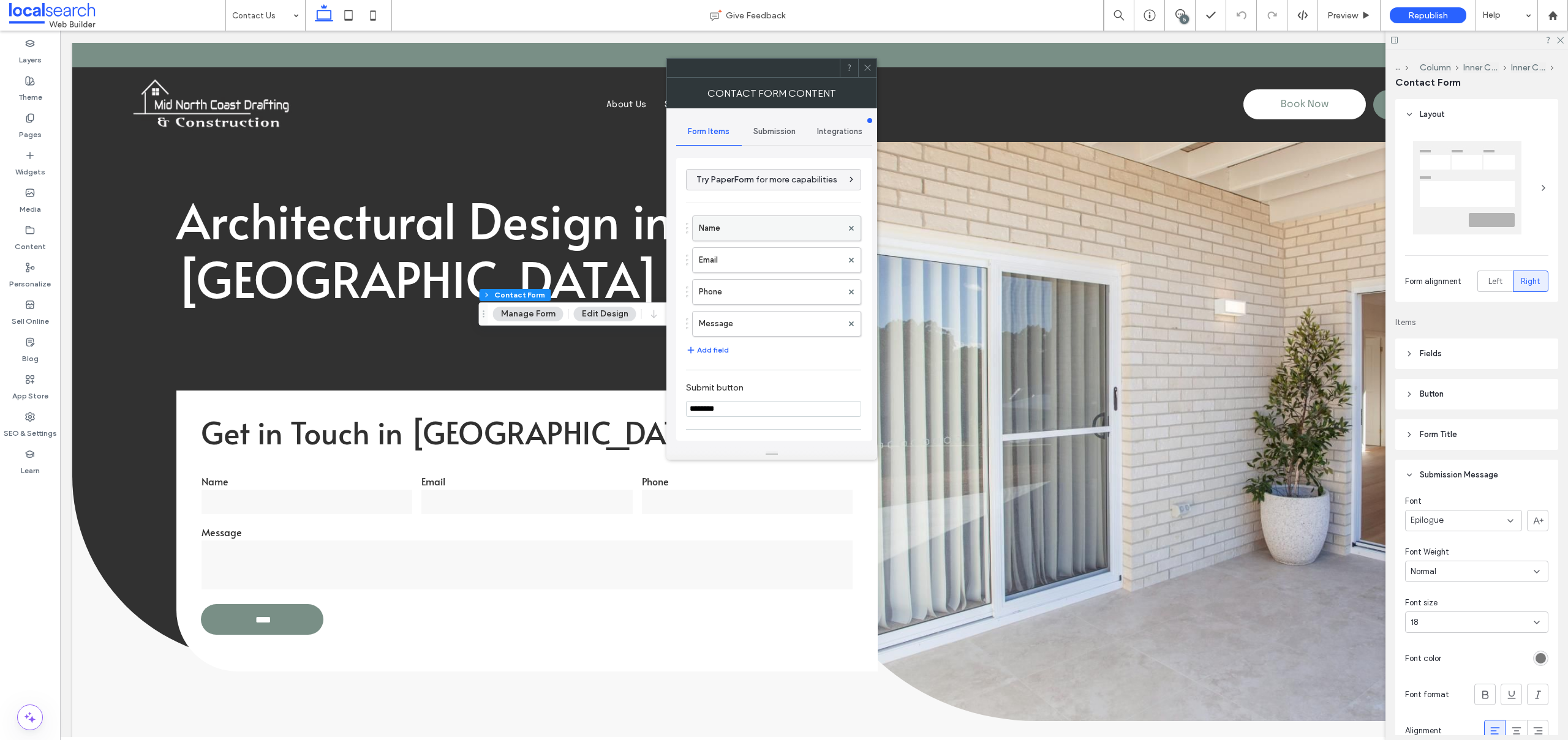
click at [708, 232] on label "Name" at bounding box center [771, 228] width 143 height 25
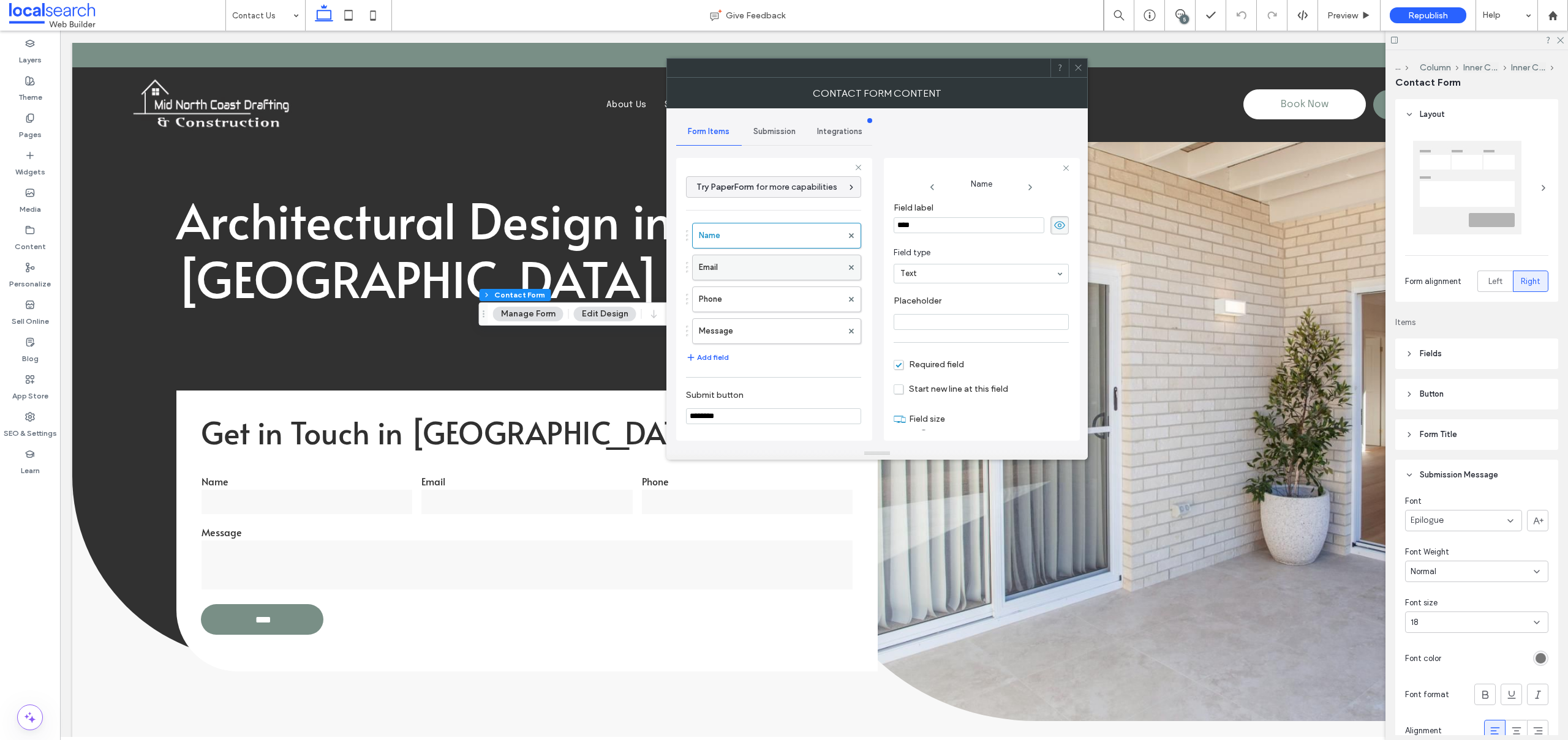
click at [748, 262] on label "Email" at bounding box center [771, 268] width 143 height 25
click at [734, 292] on label "Phone" at bounding box center [771, 299] width 143 height 25
click at [765, 319] on div "Message" at bounding box center [776, 331] width 169 height 26
click at [772, 322] on label "Message" at bounding box center [771, 332] width 143 height 25
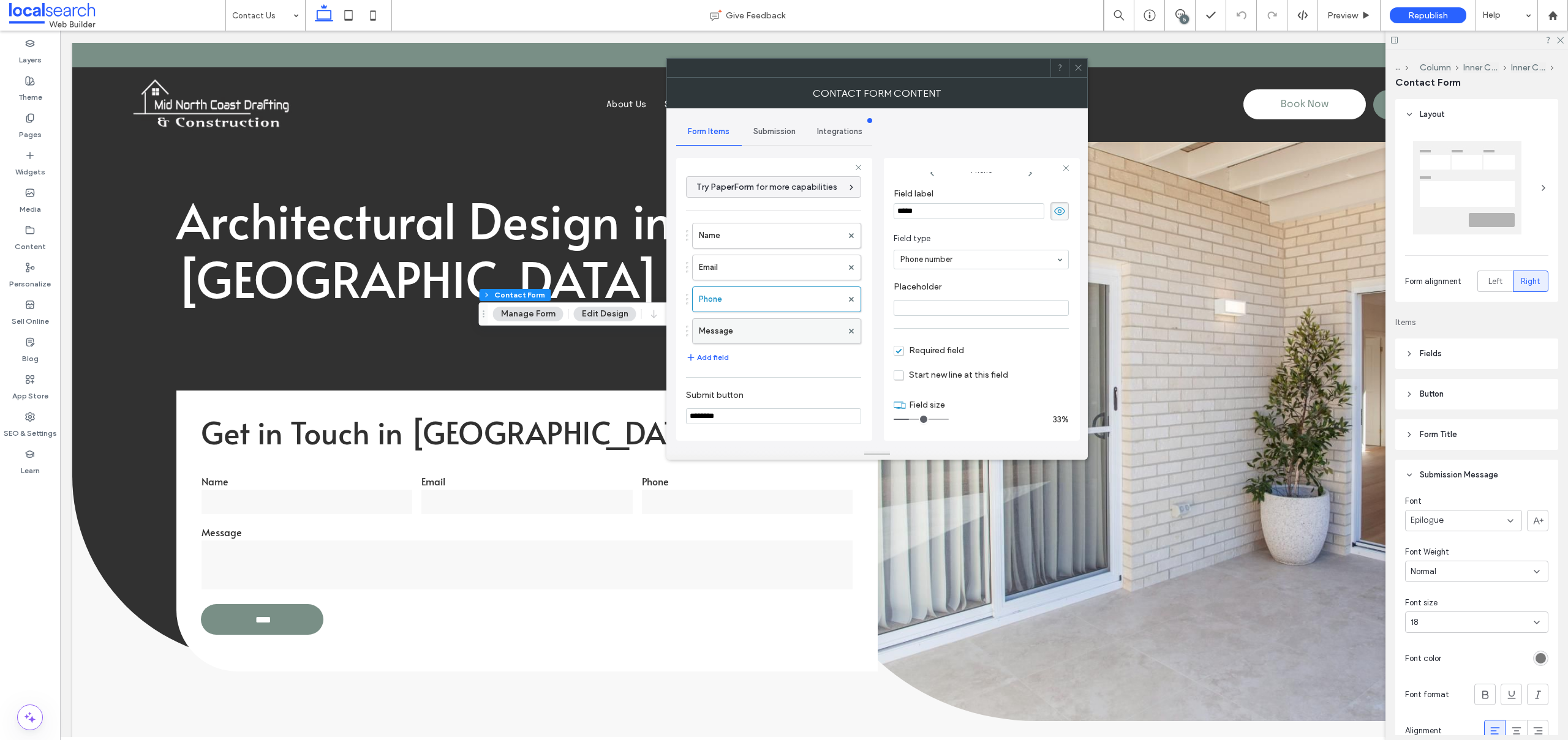
type input "**"
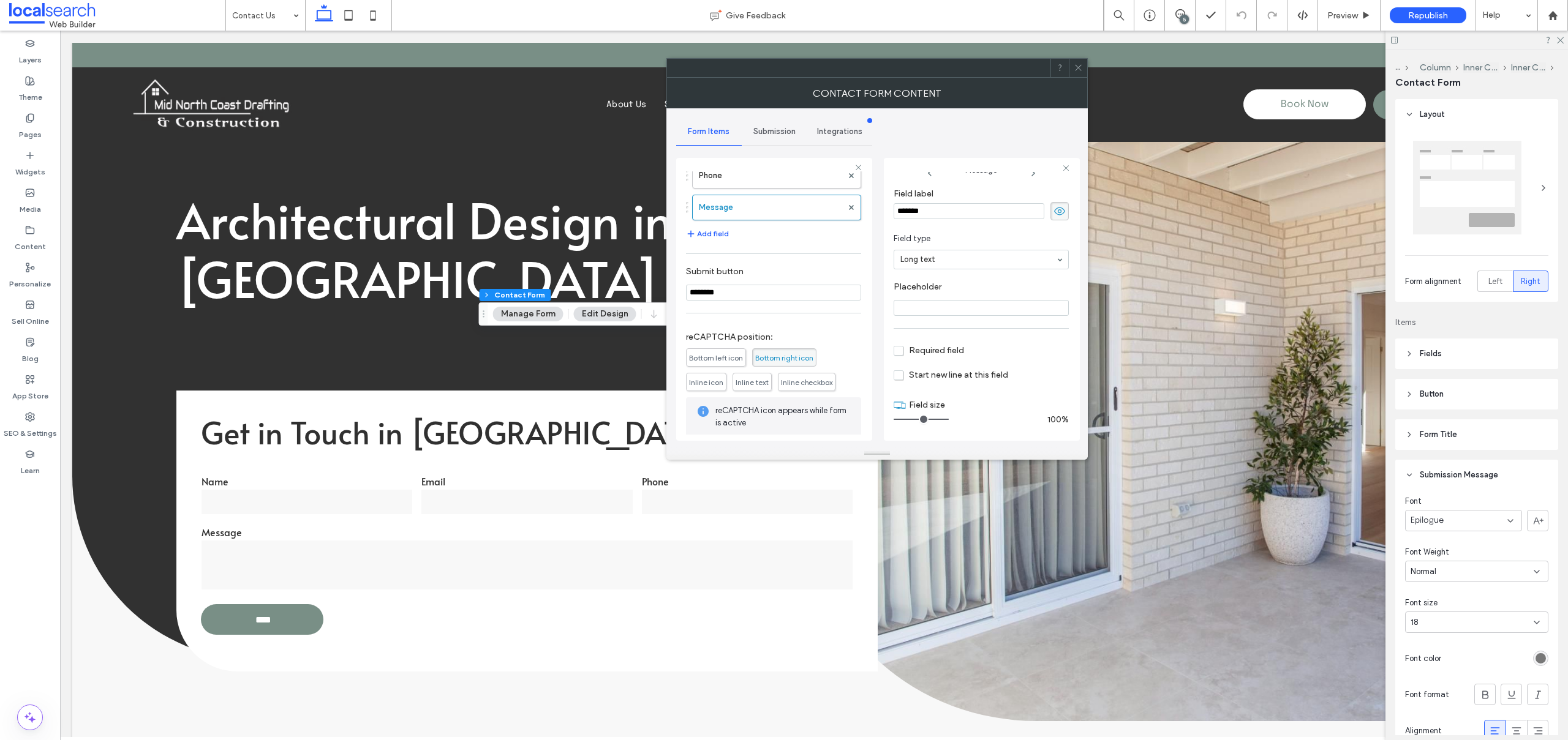
scroll to position [184, 0]
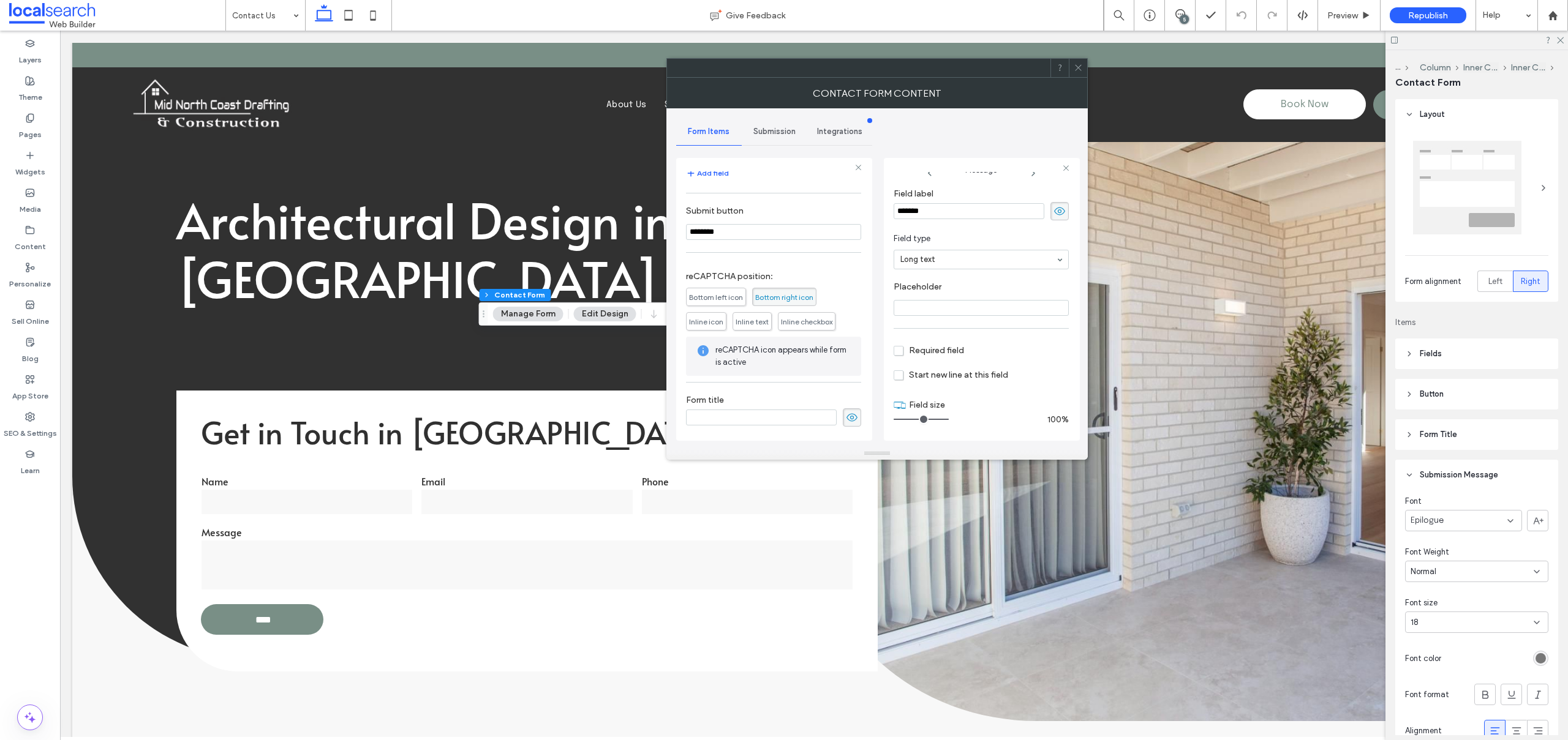
click at [780, 123] on div "Submission" at bounding box center [774, 131] width 66 height 27
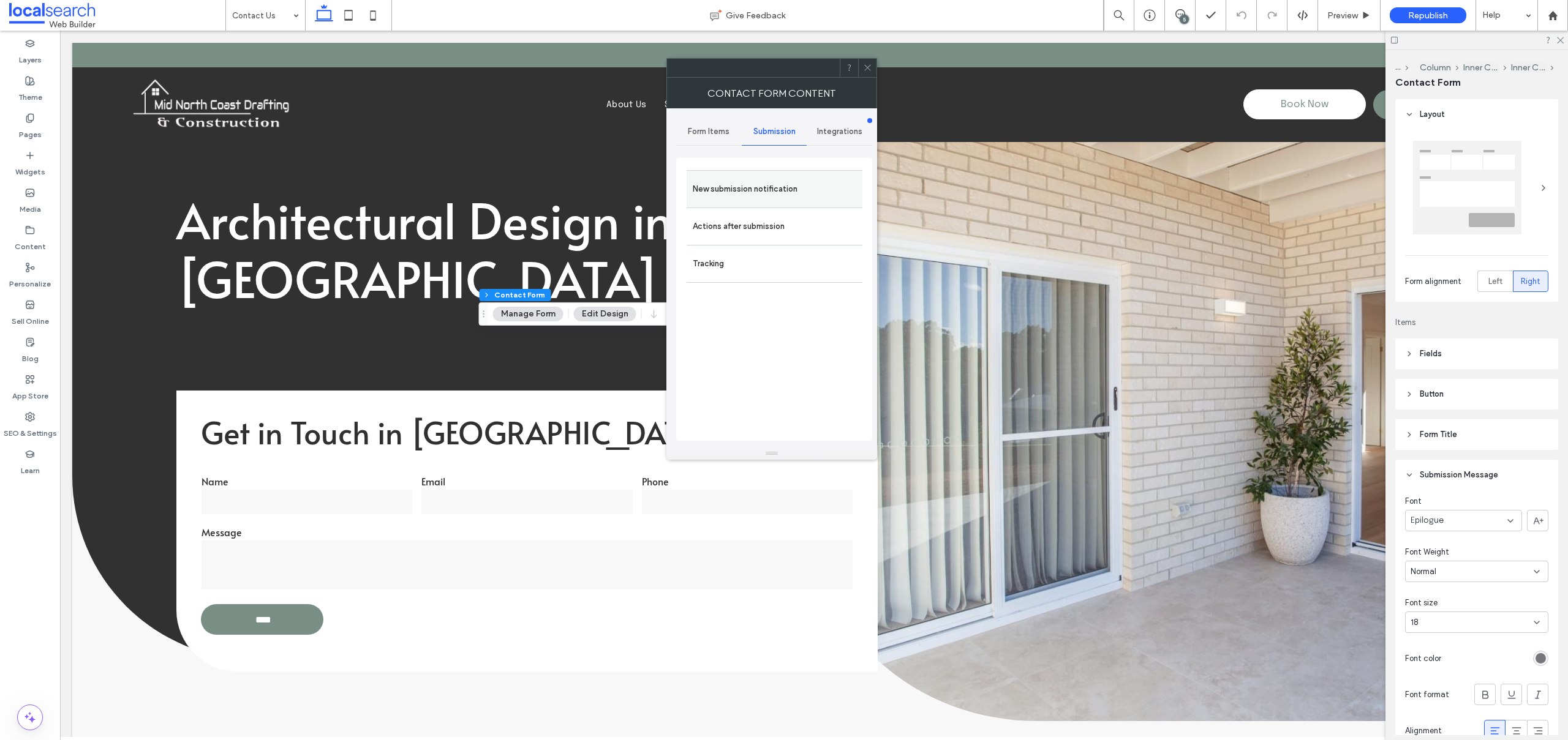
click at [733, 179] on label "New submission notification" at bounding box center [774, 190] width 163 height 25
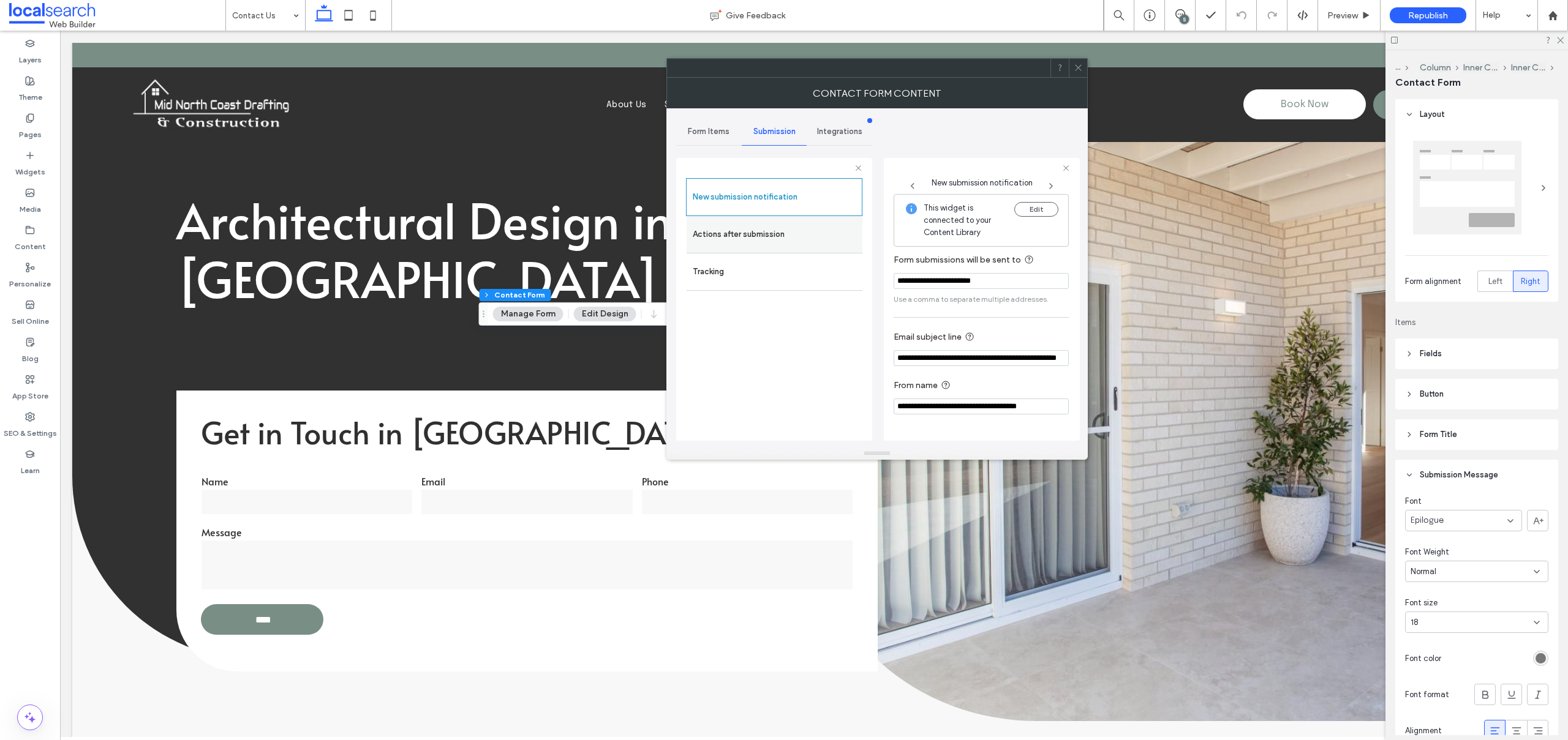
click at [737, 236] on label "Actions after submission" at bounding box center [774, 234] width 163 height 25
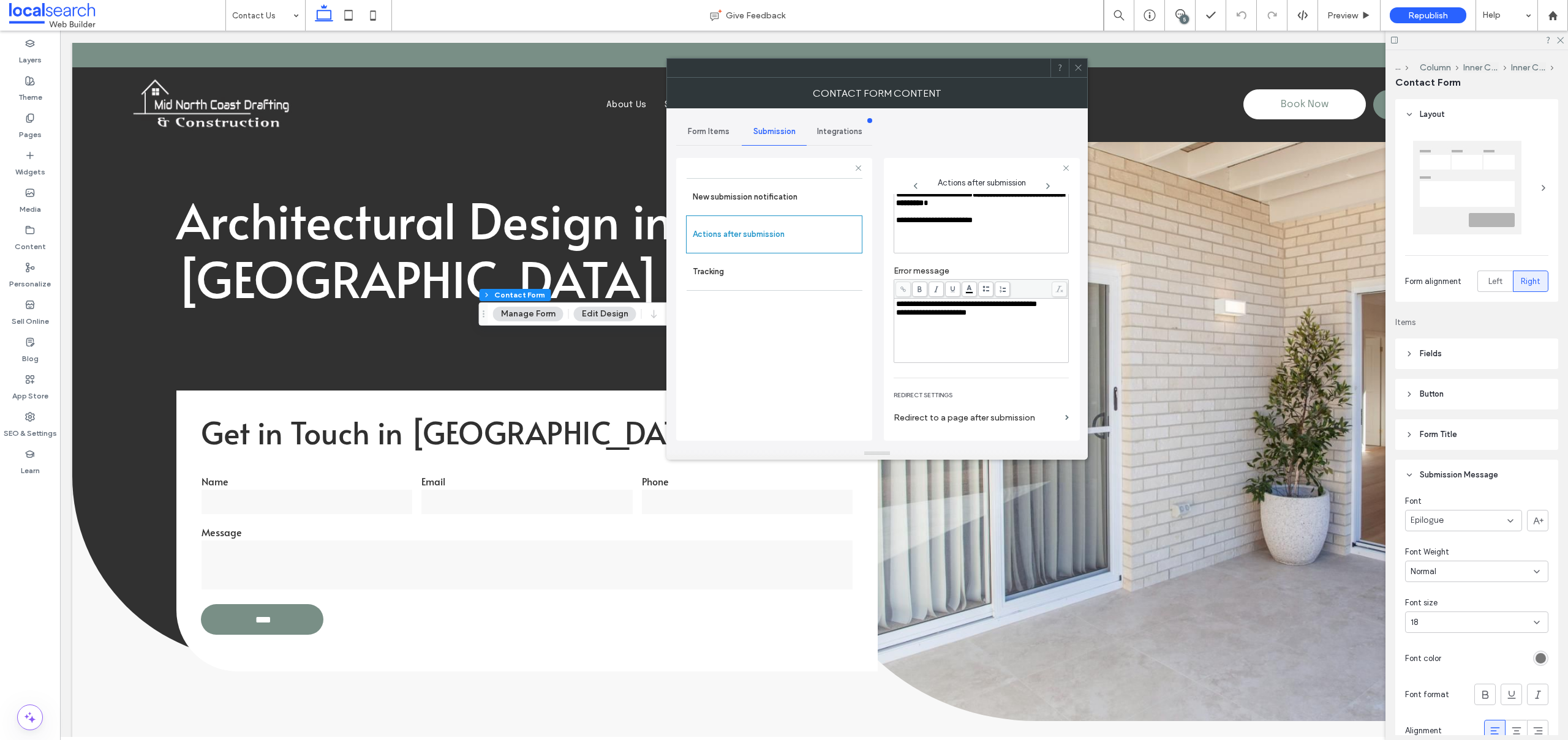
scroll to position [141, 0]
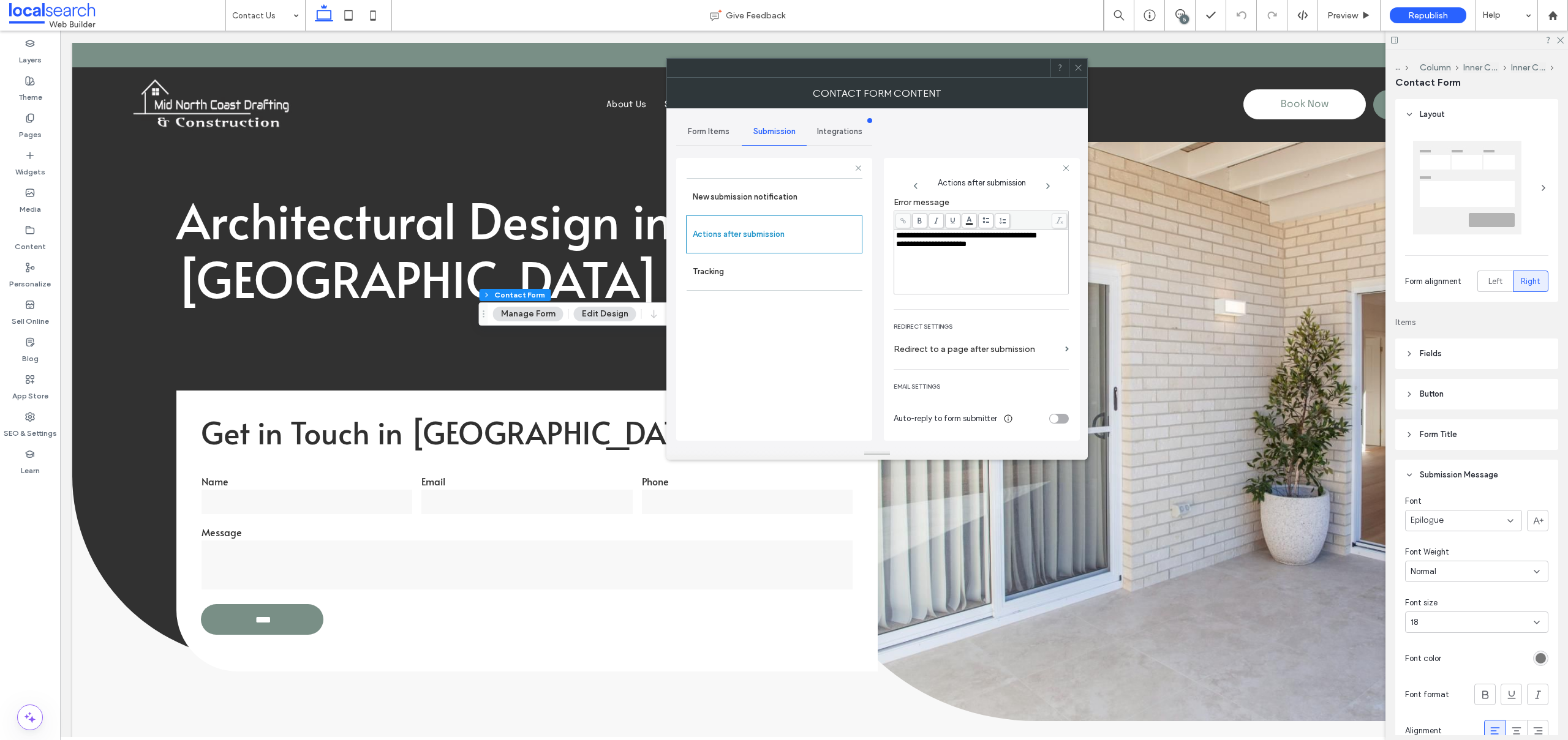
click at [1077, 63] on icon at bounding box center [1078, 67] width 9 height 9
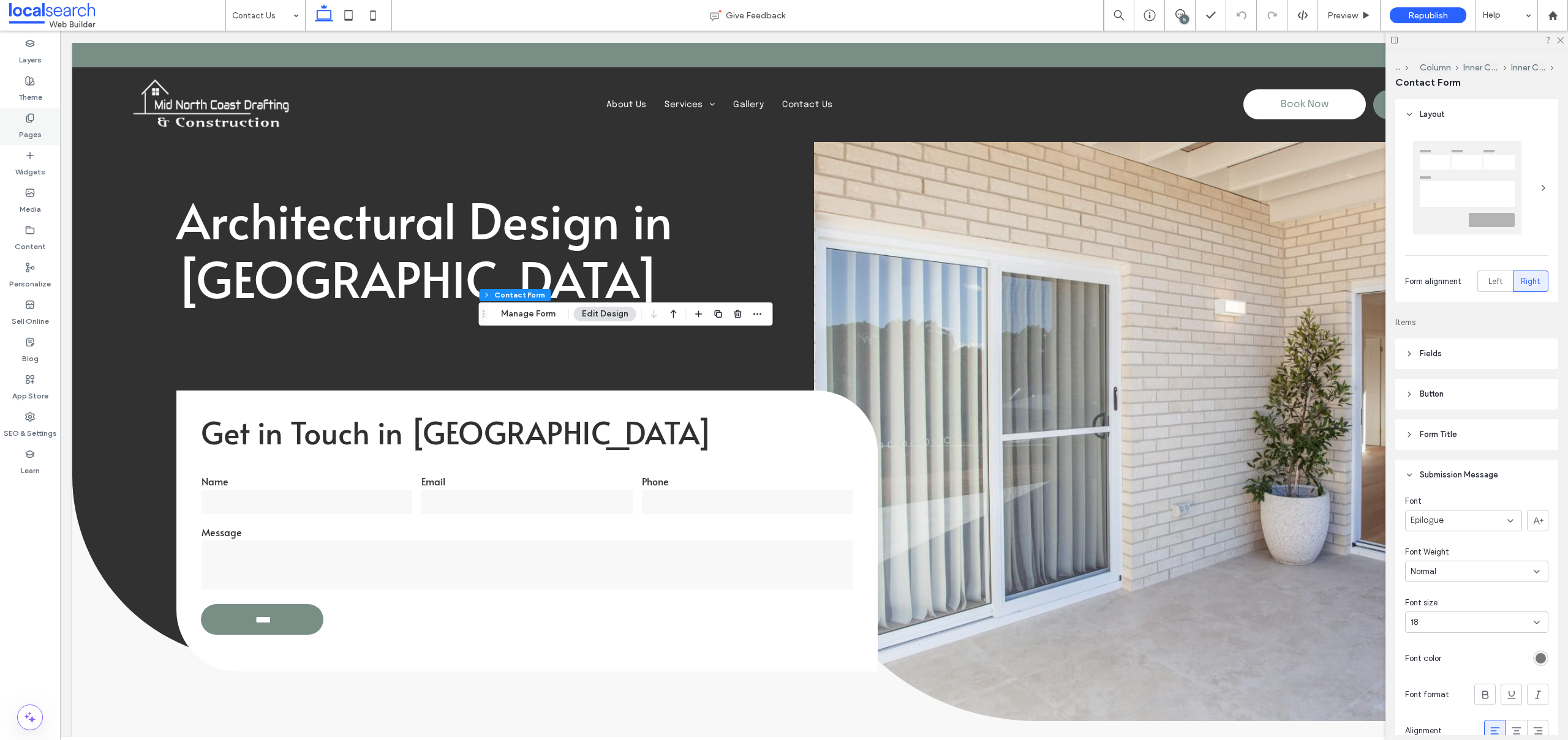
click at [26, 133] on label "Pages" at bounding box center [30, 131] width 23 height 17
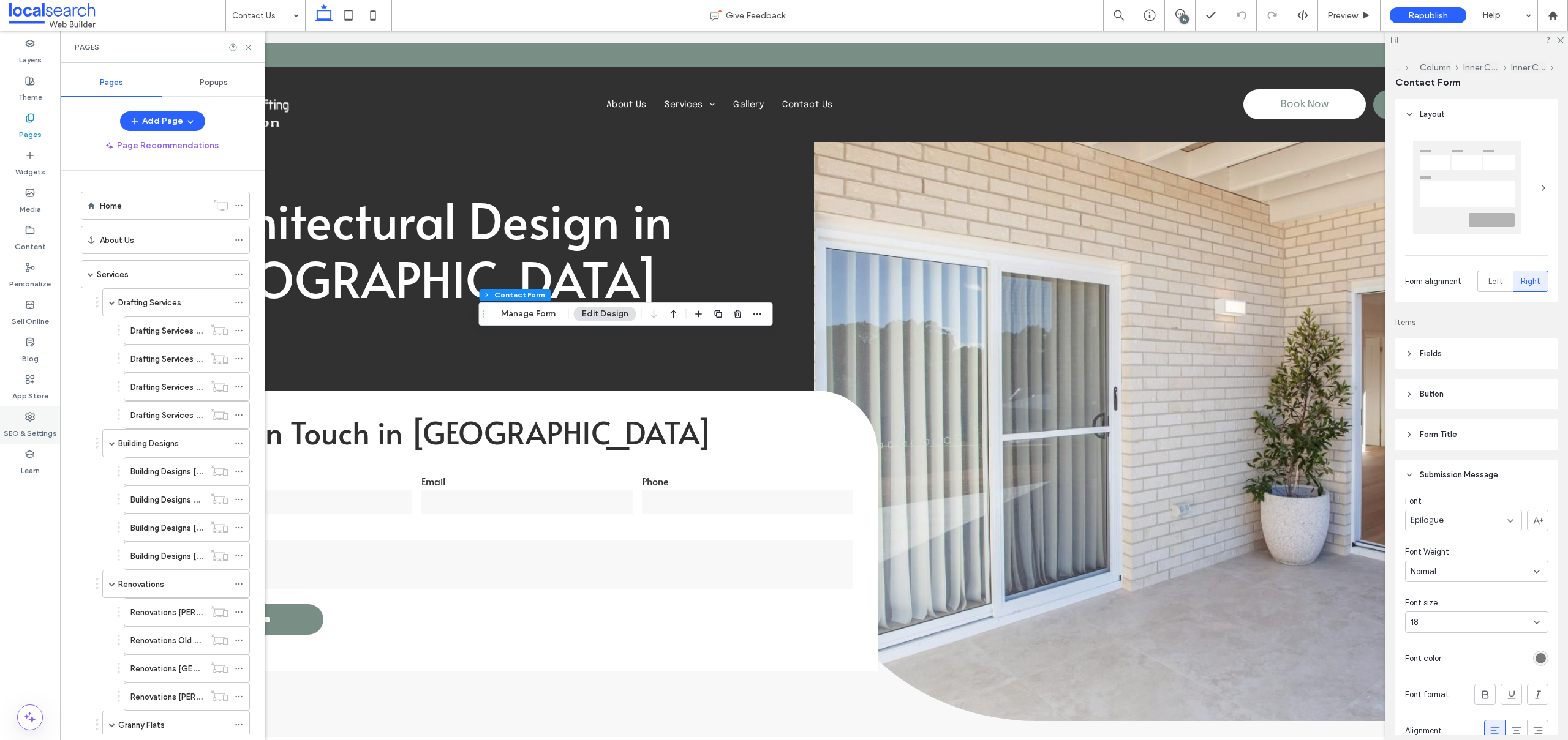
click at [24, 424] on label "SEO & Settings" at bounding box center [30, 430] width 53 height 17
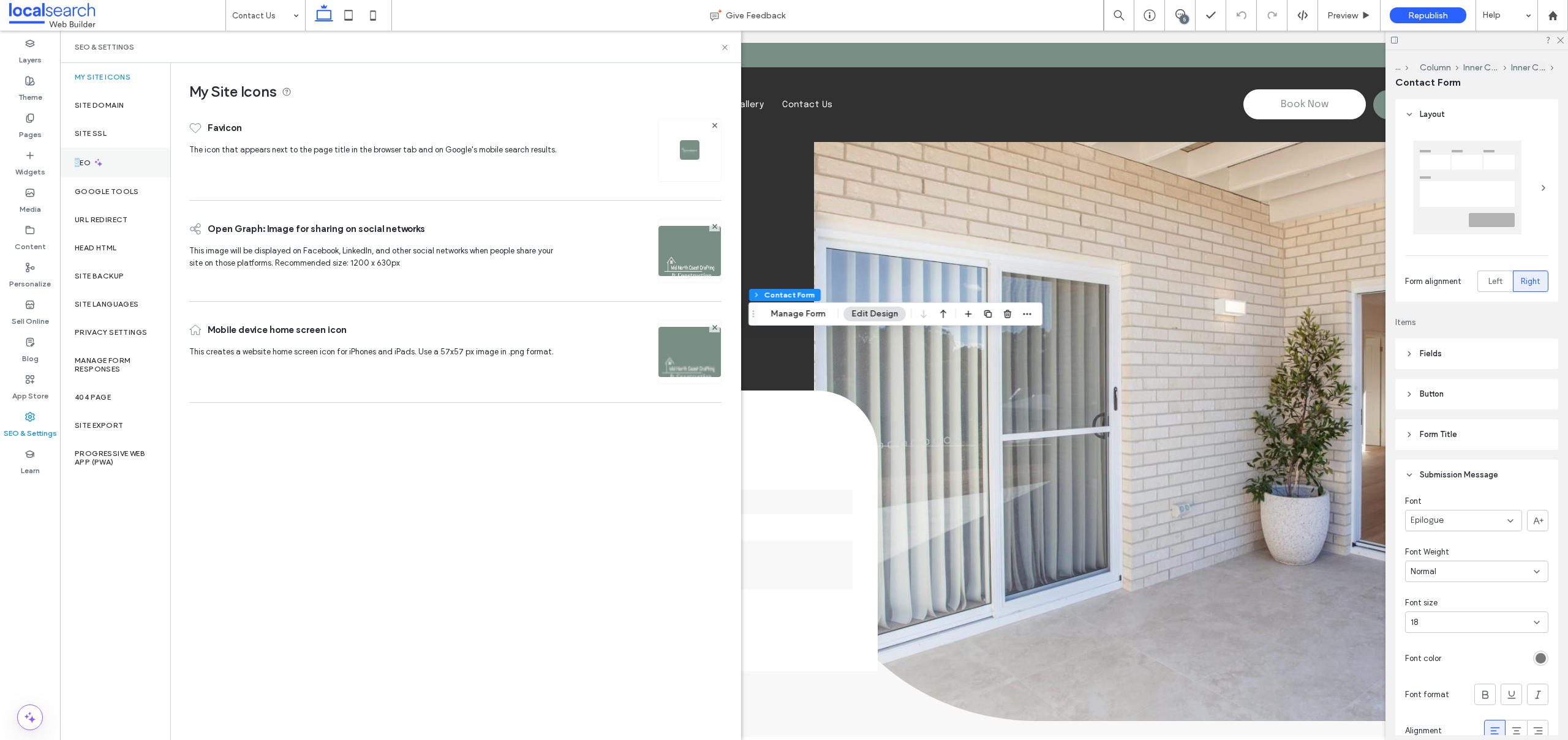
click at [77, 159] on label "SEO" at bounding box center [83, 163] width 19 height 8
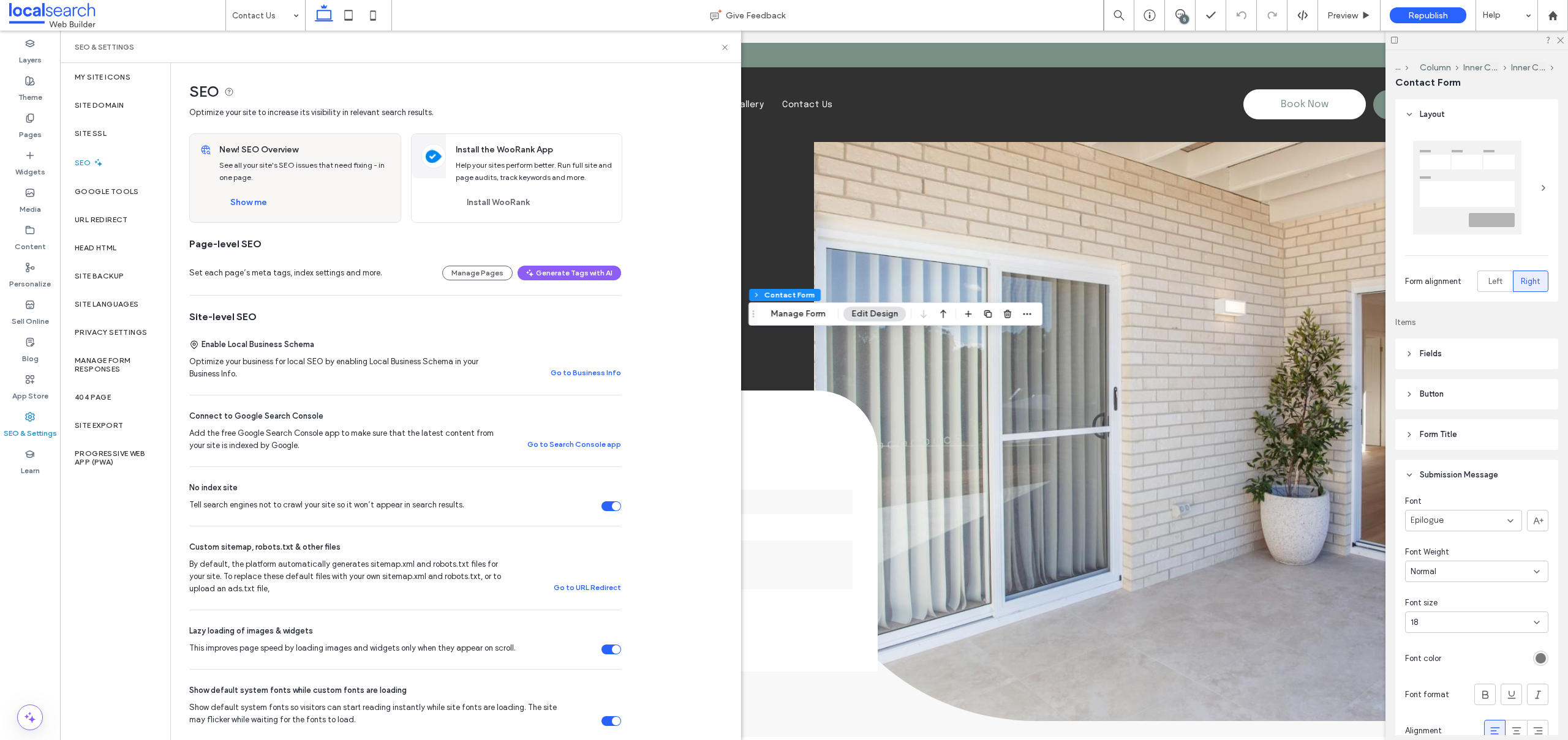
click at [90, 159] on label "SEO" at bounding box center [83, 163] width 19 height 8
click at [233, 204] on button "Show me" at bounding box center [248, 203] width 59 height 19
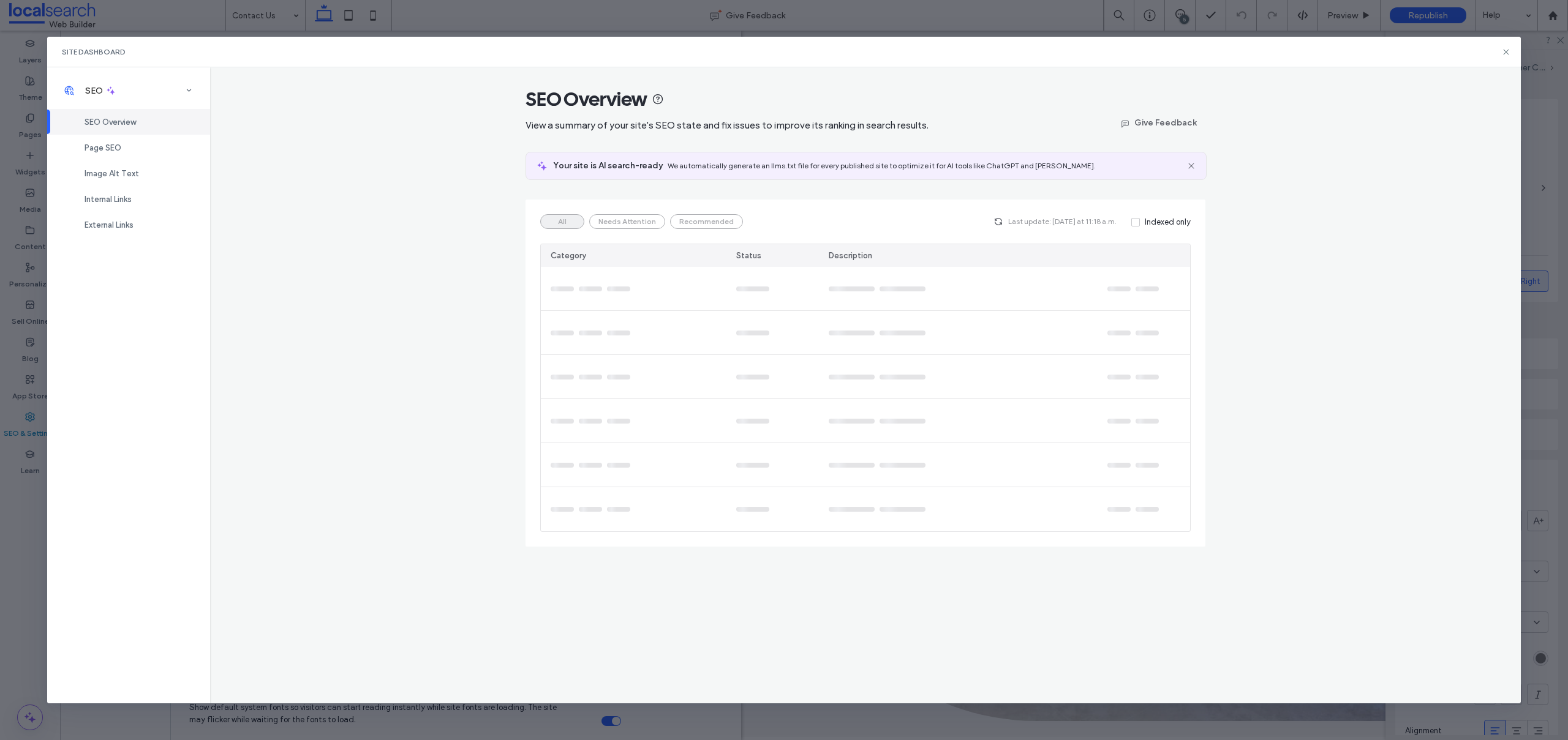
click at [97, 169] on span "Image Alt Text" at bounding box center [112, 173] width 54 height 9
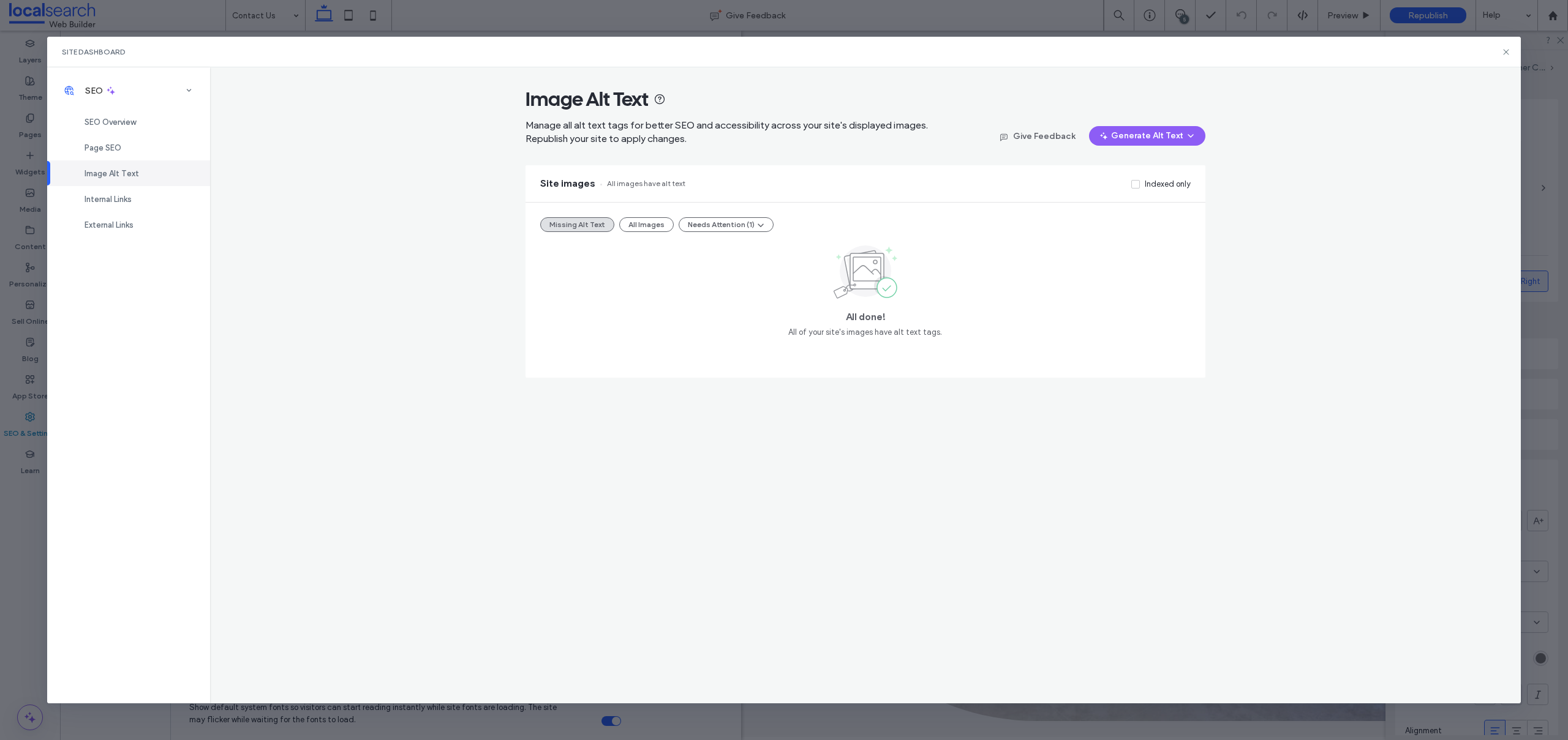
click at [646, 215] on div "Missing Alt Text All Images Needs Attention (1) All done! All of your site's im…" at bounding box center [865, 290] width 679 height 175
click at [637, 221] on button "All Images" at bounding box center [646, 224] width 54 height 14
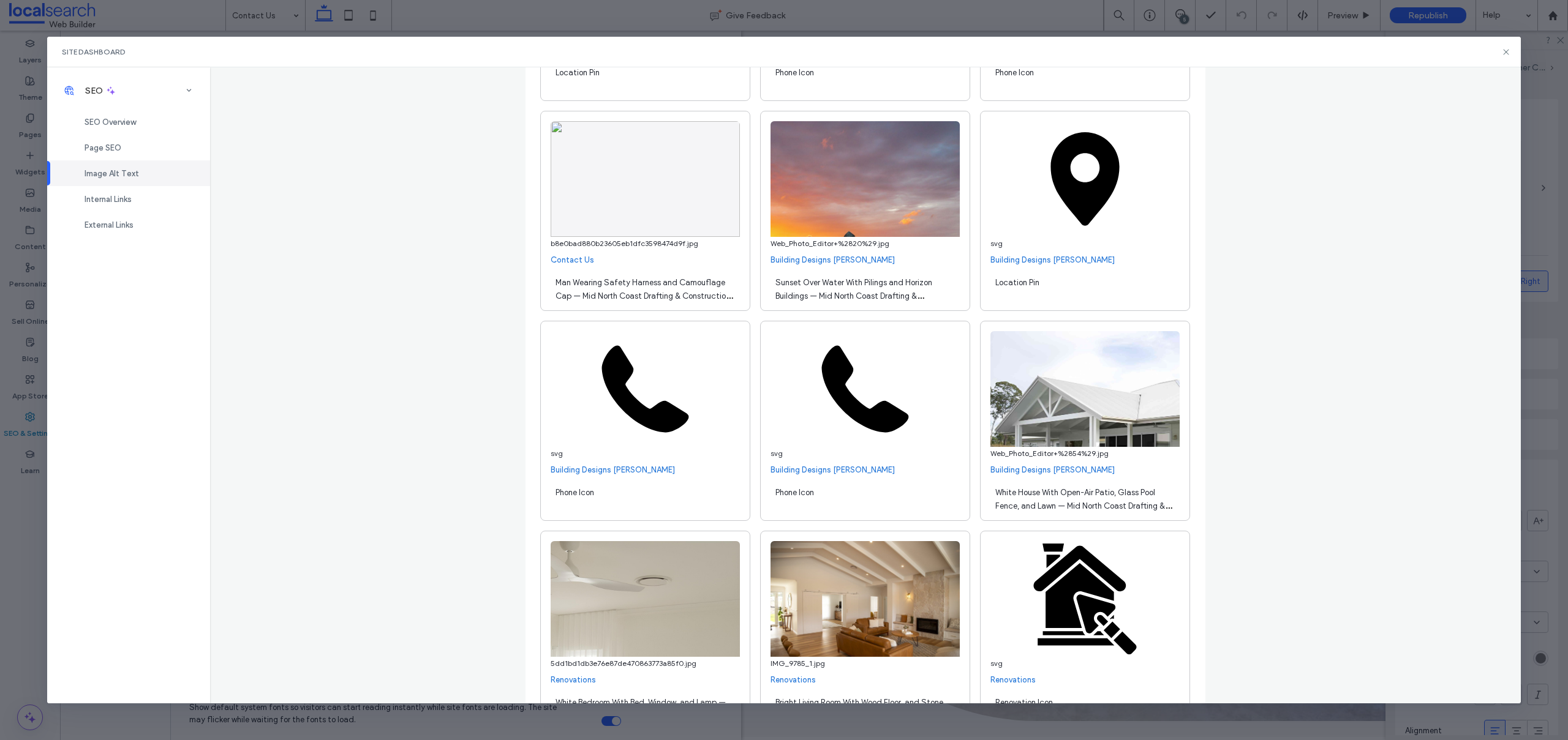
scroll to position [5605, 0]
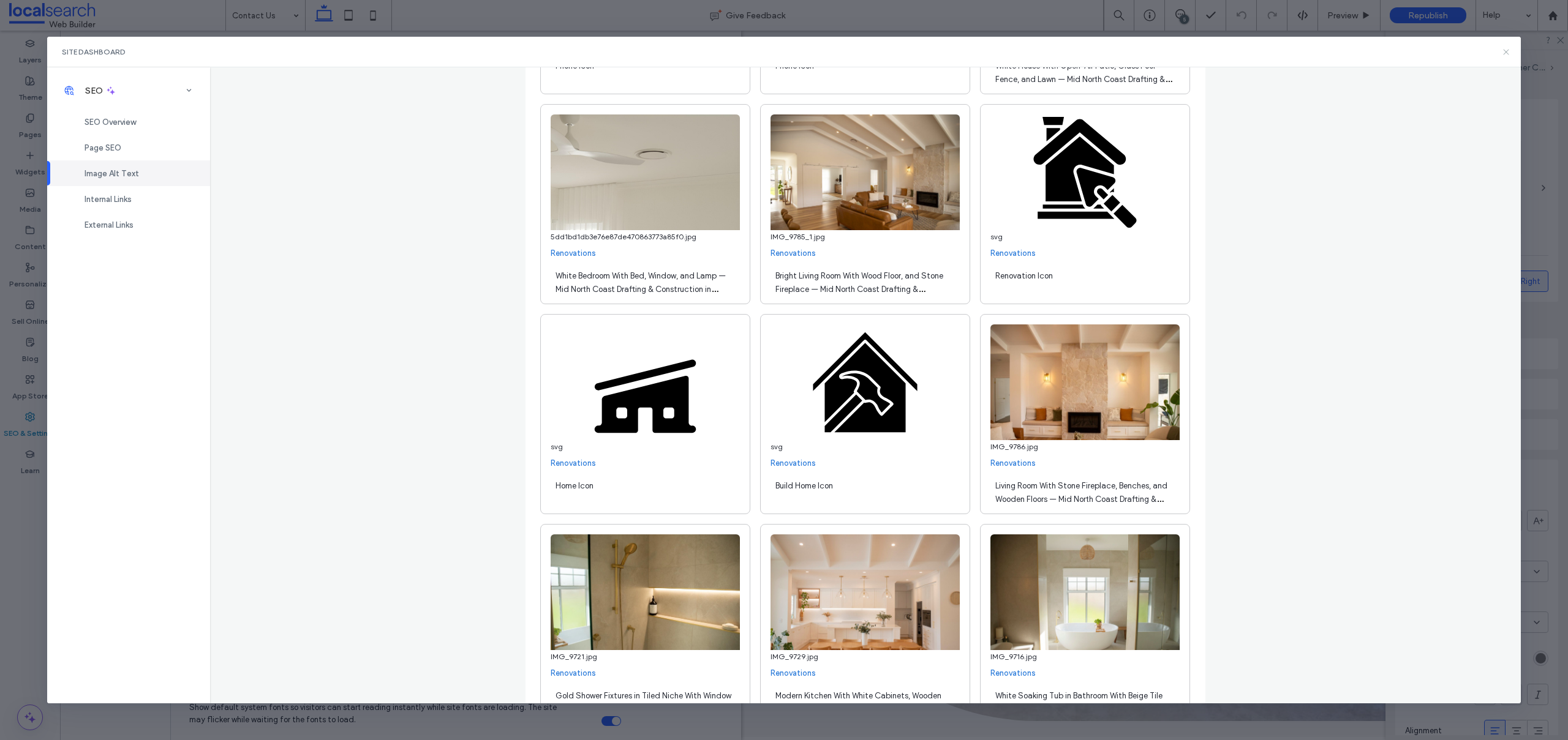
click at [1502, 50] on icon at bounding box center [1506, 52] width 10 height 10
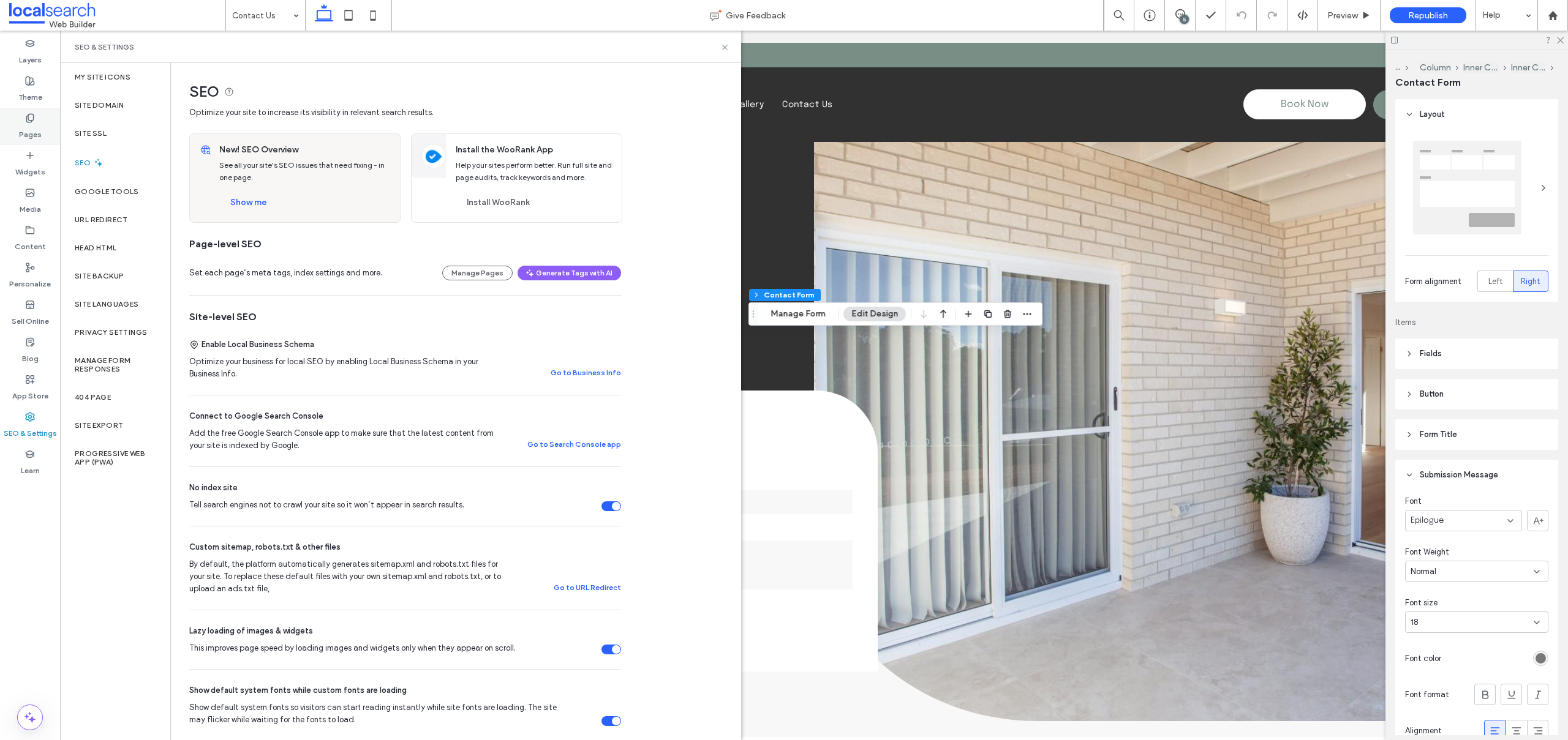
click at [28, 130] on label "Pages" at bounding box center [30, 131] width 23 height 17
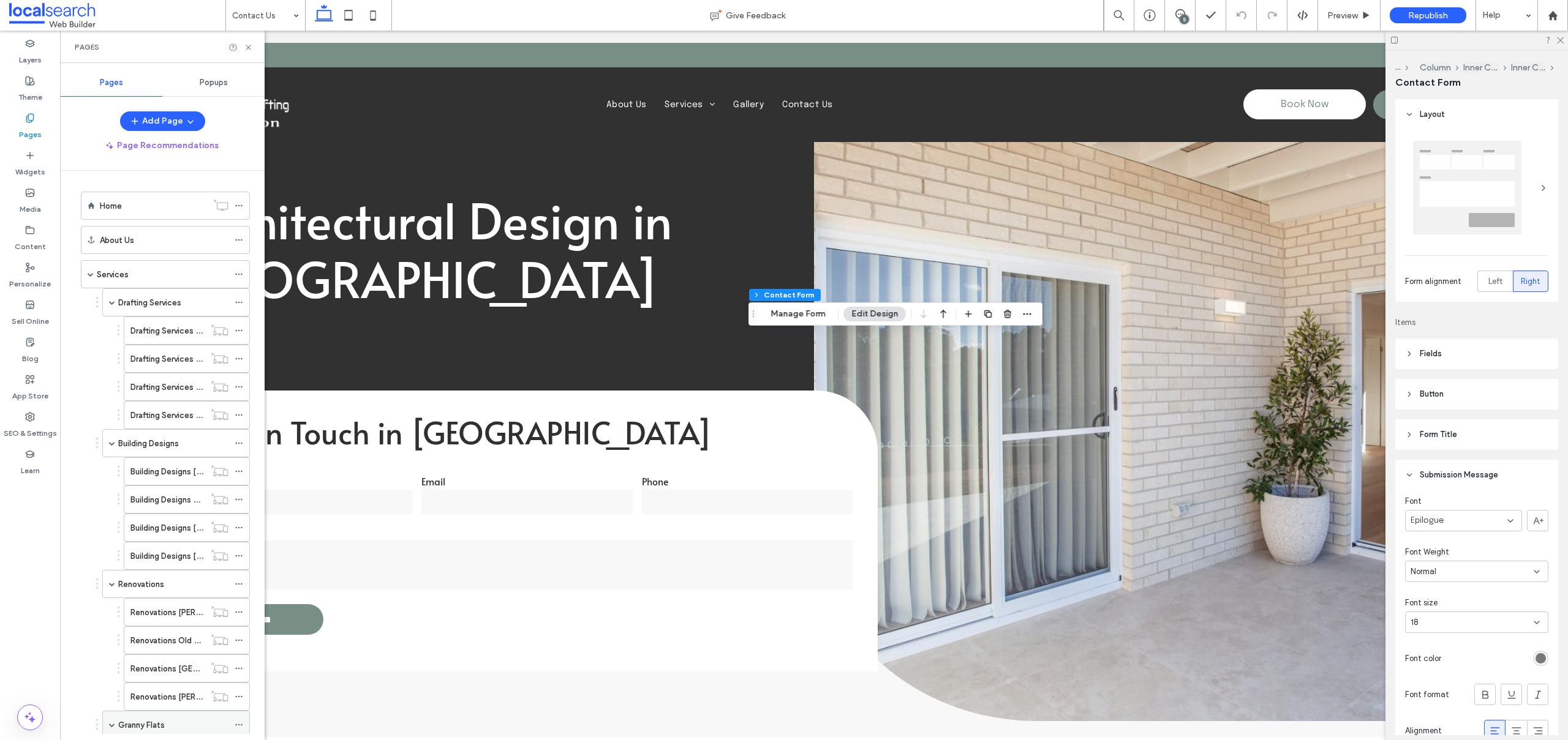
scroll to position [245, 0]
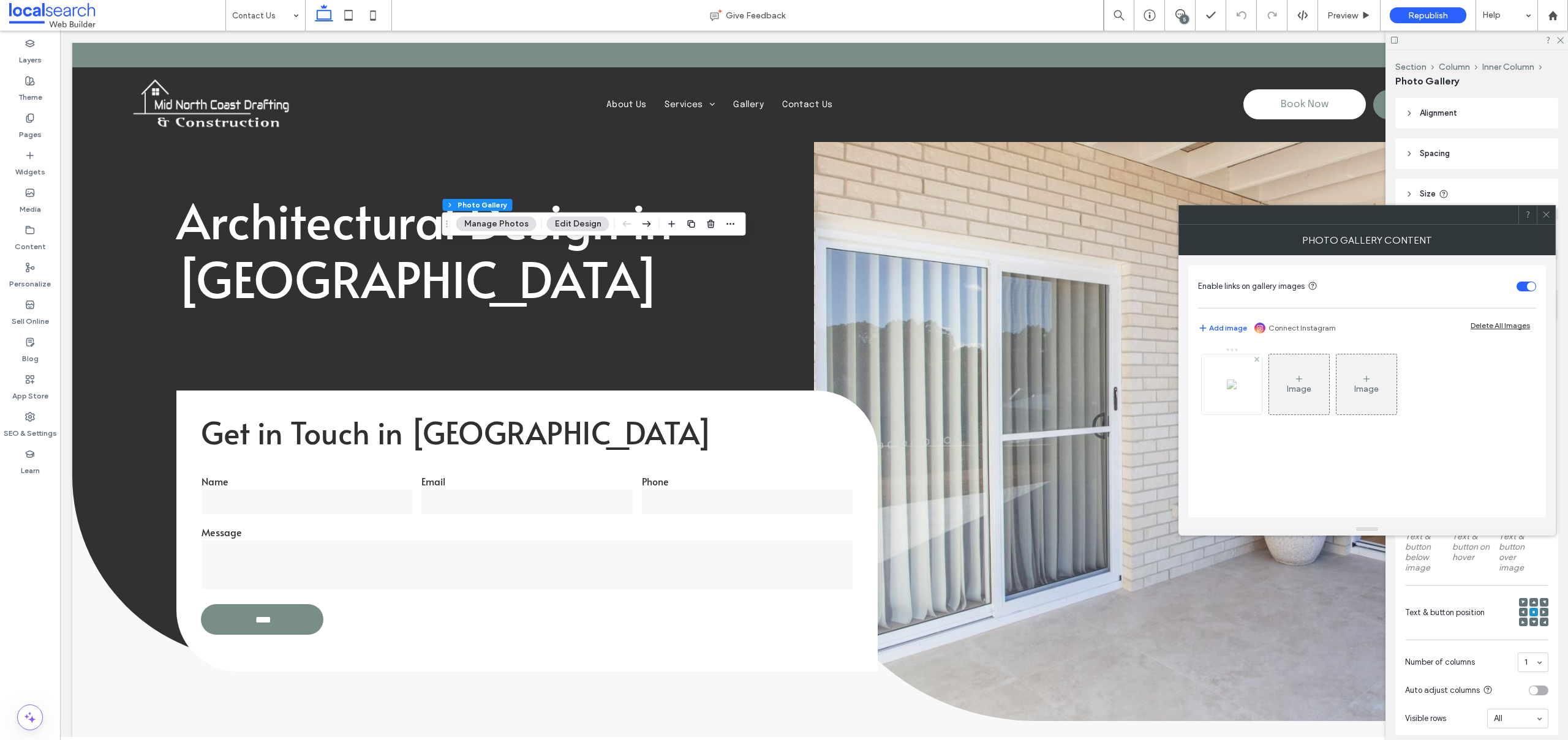
click at [1211, 381] on div at bounding box center [1231, 384] width 60 height 60
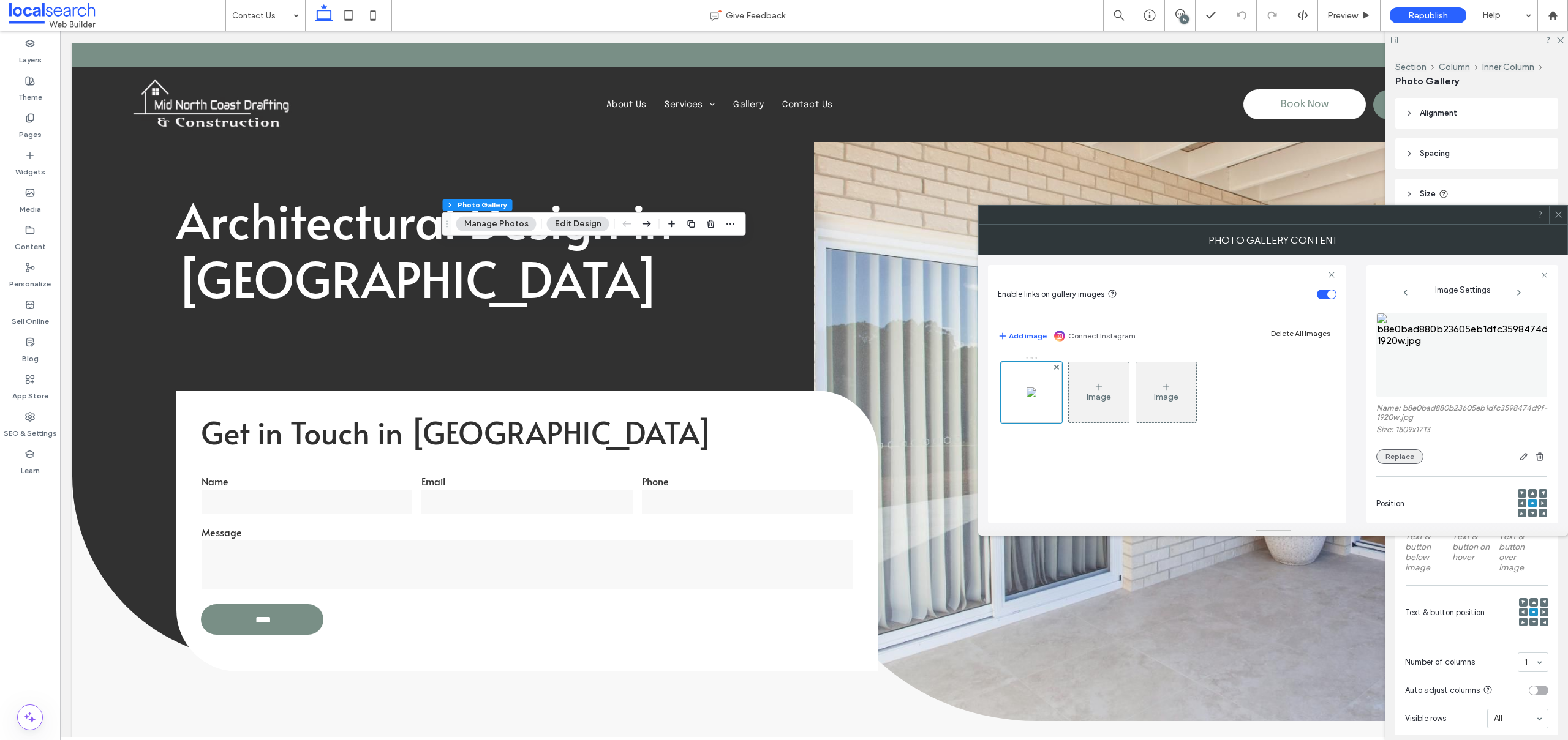
click at [1381, 461] on button "Replace" at bounding box center [1400, 457] width 47 height 14
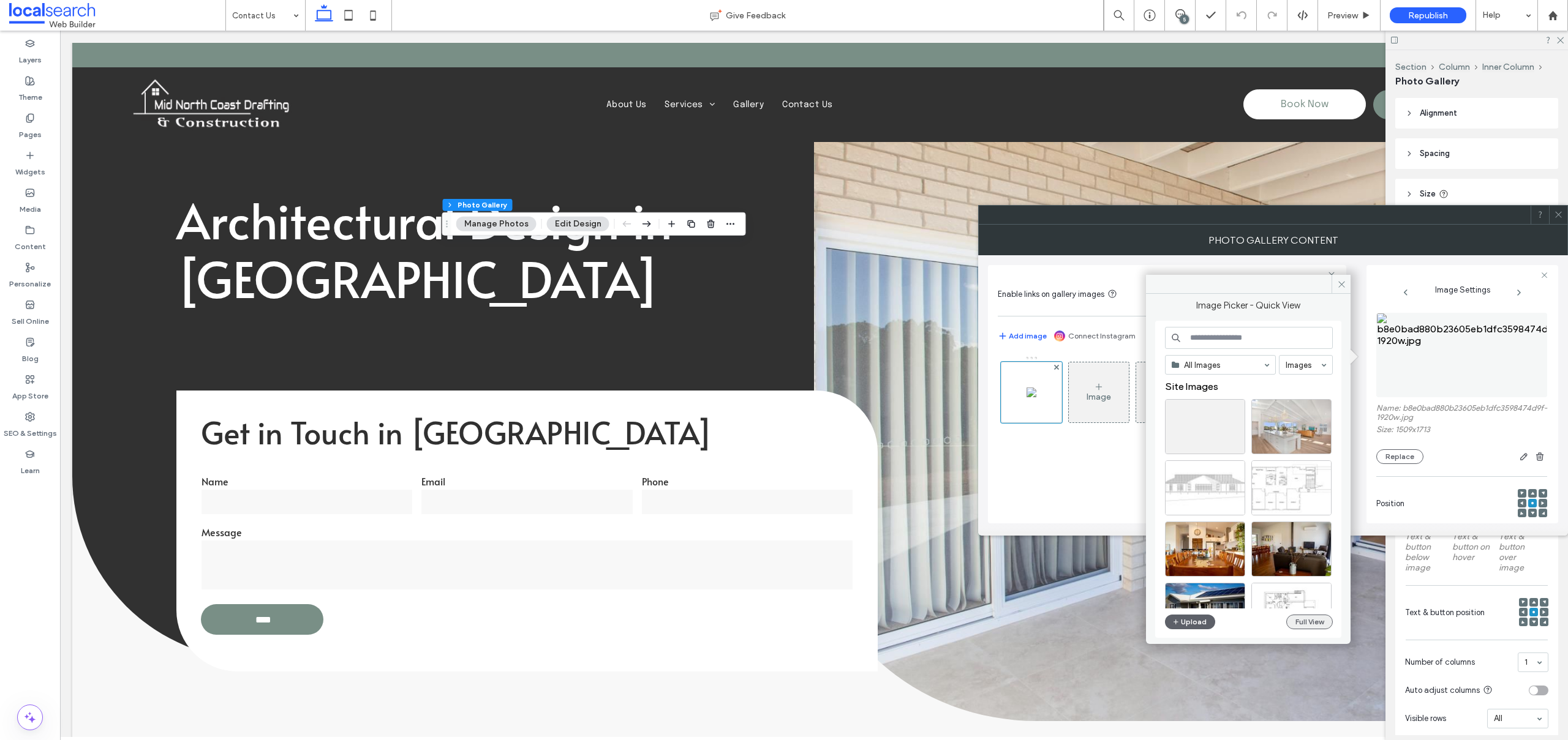
click at [1299, 624] on button "Full View" at bounding box center [1309, 621] width 46 height 14
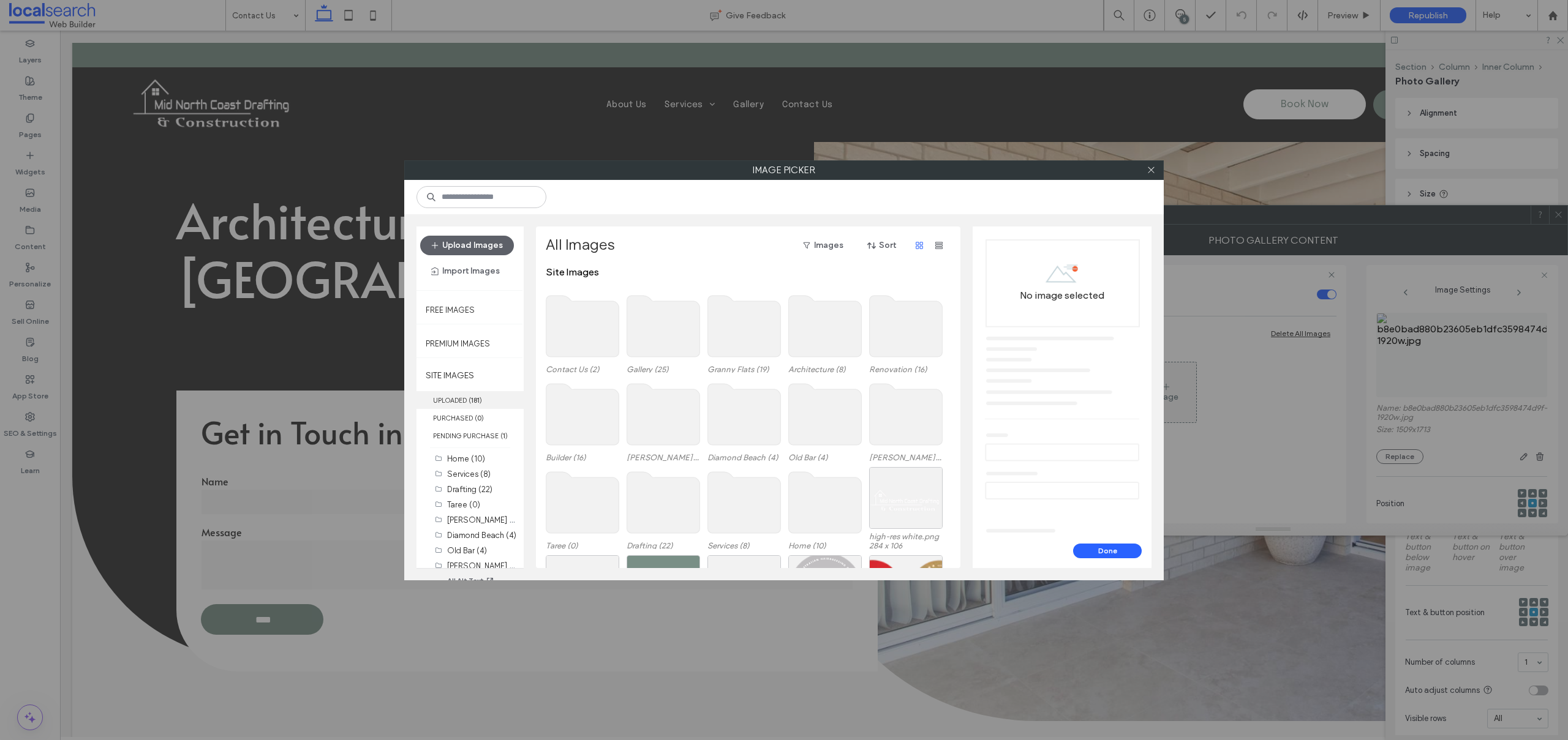
click at [491, 395] on label "UPLOADED ( 181 )" at bounding box center [470, 400] width 107 height 18
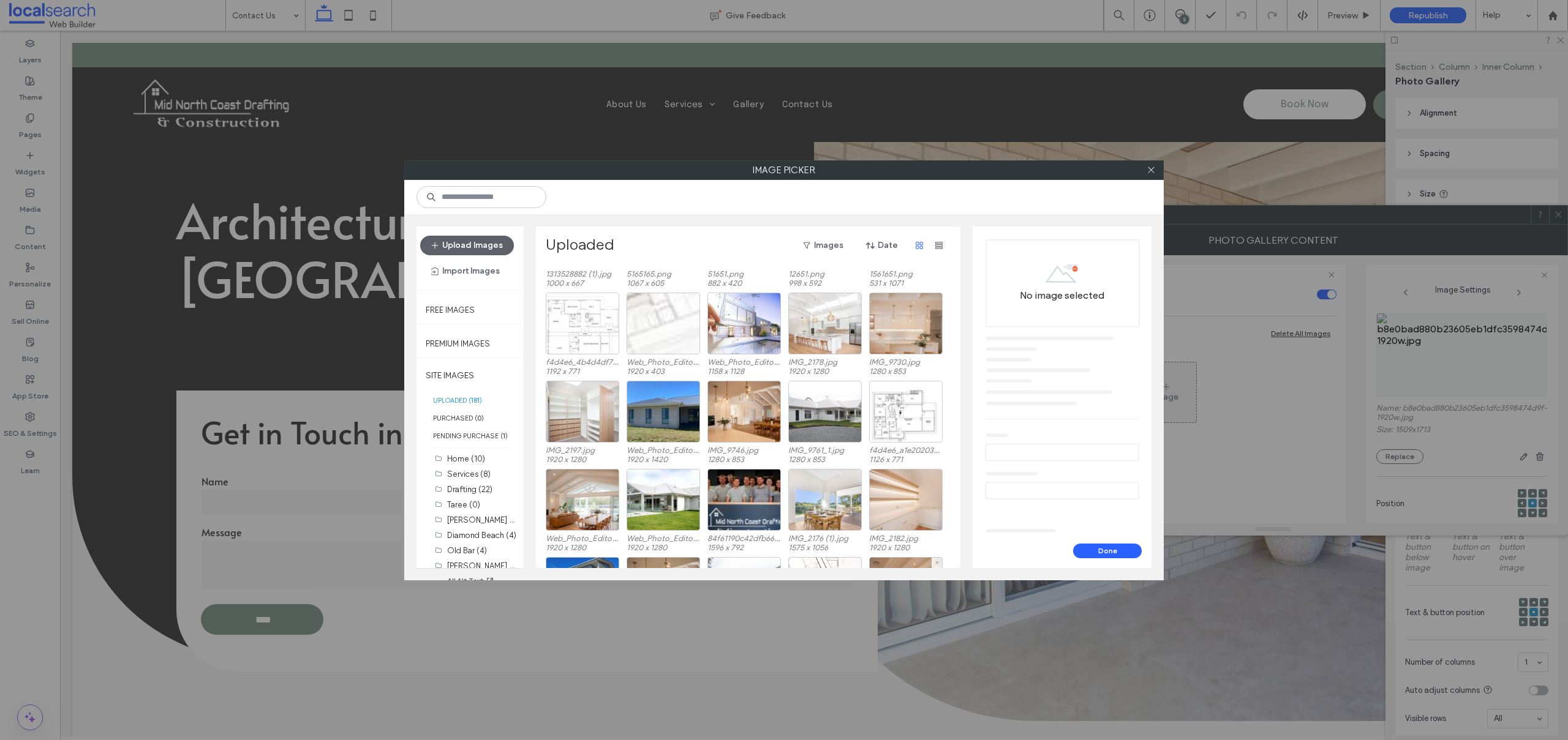
scroll to position [2341, 0]
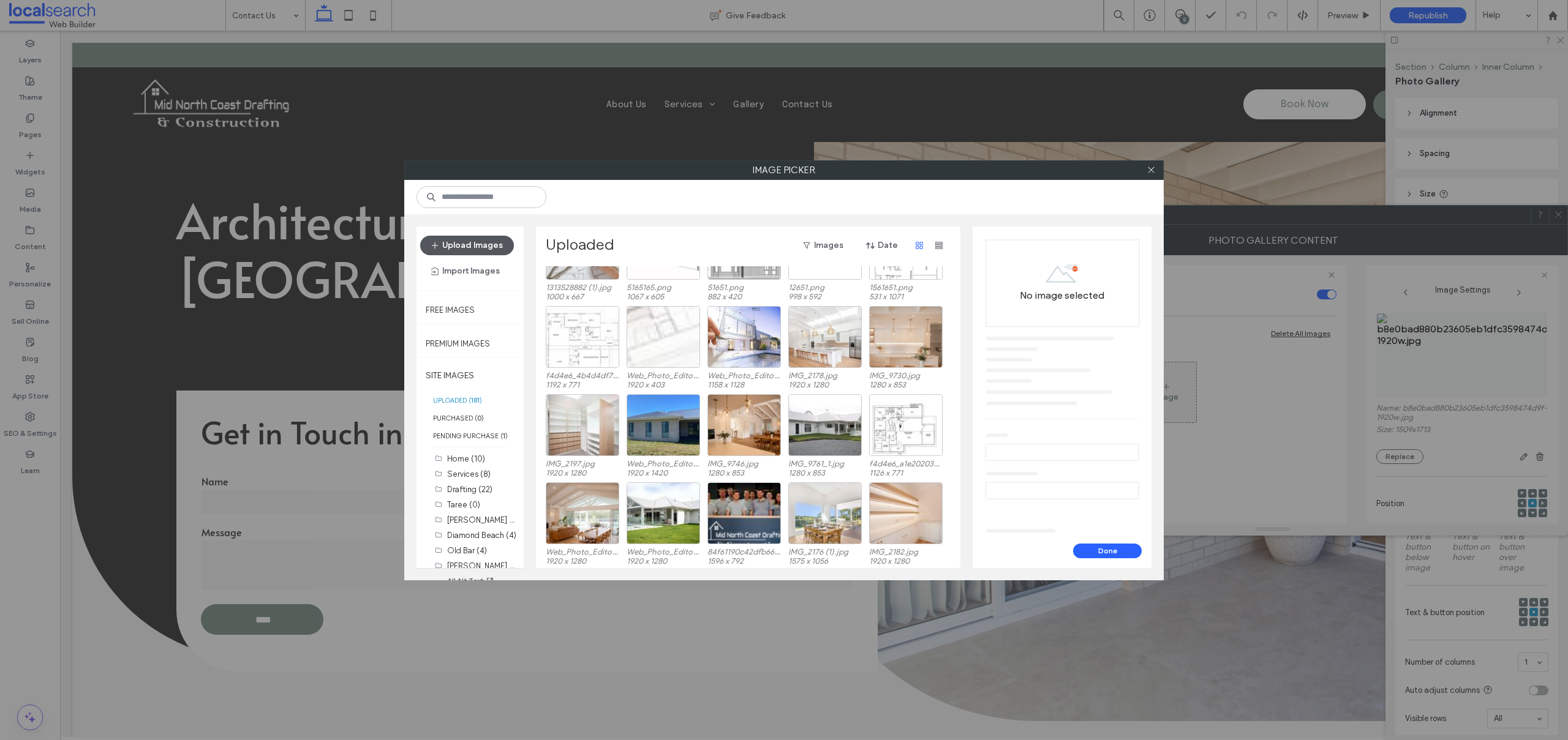
click at [486, 243] on button "Upload Images" at bounding box center [467, 246] width 94 height 19
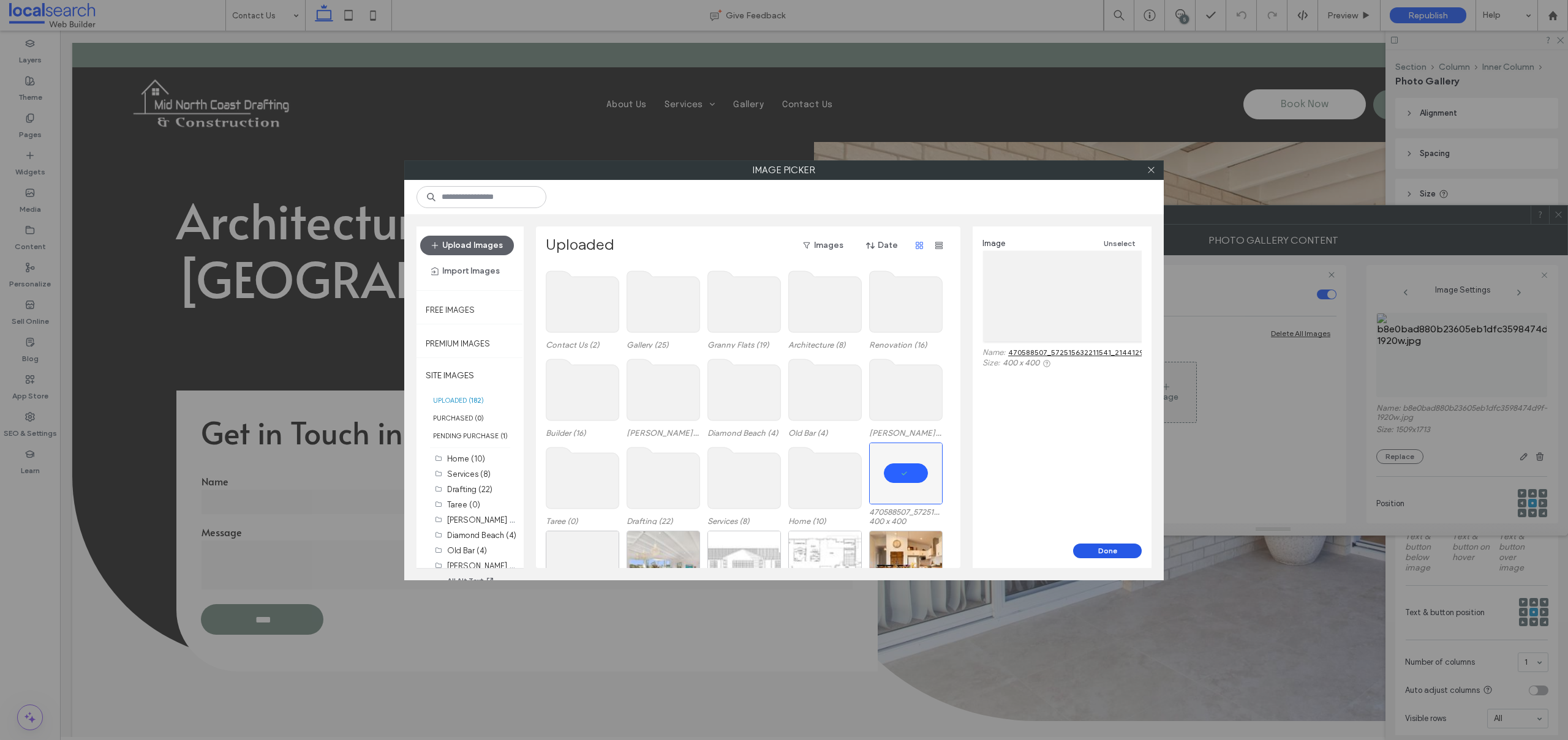
click at [1113, 552] on button "Done" at bounding box center [1106, 550] width 68 height 14
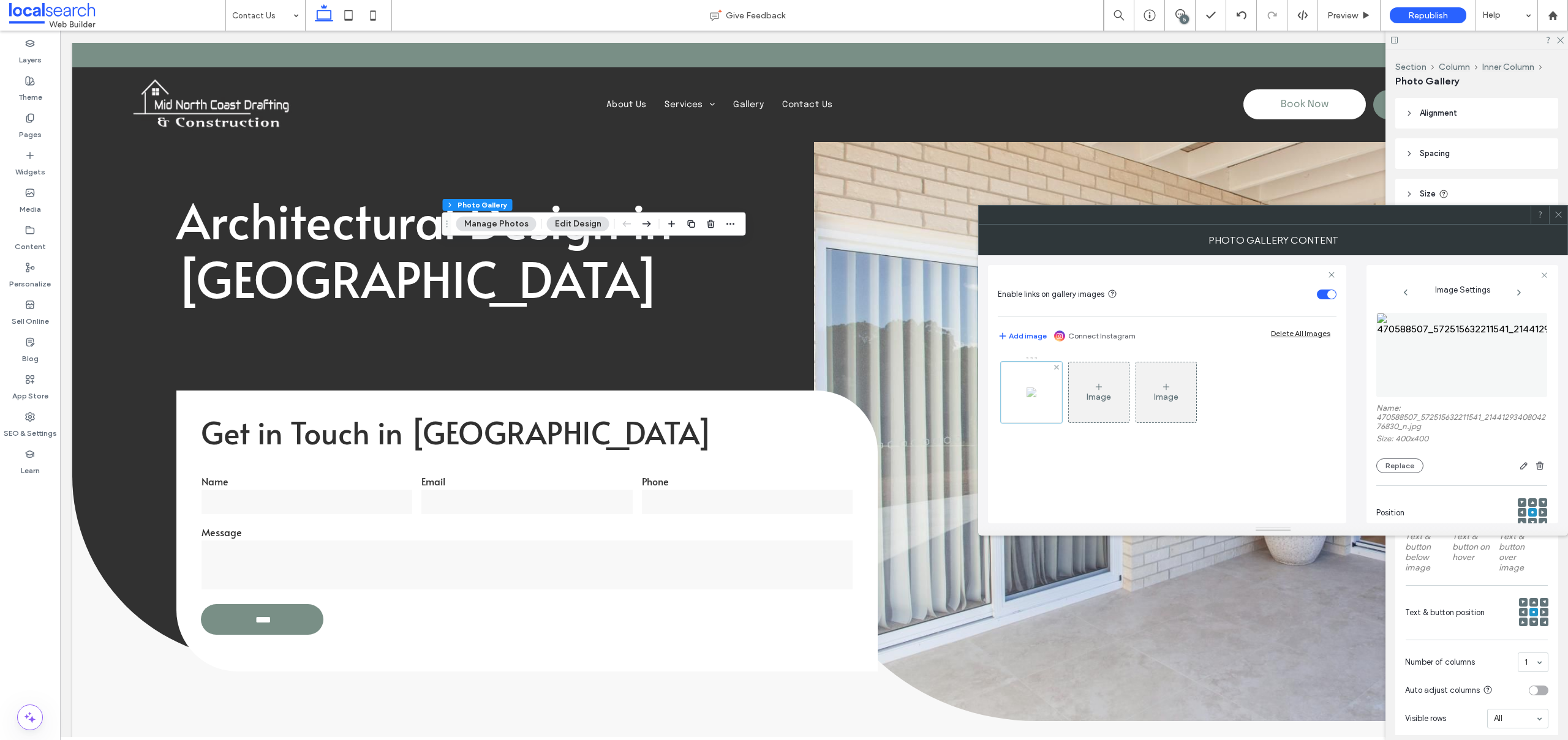
click at [1023, 395] on div at bounding box center [1031, 392] width 61 height 61
click at [1409, 462] on button "Replace" at bounding box center [1400, 466] width 47 height 14
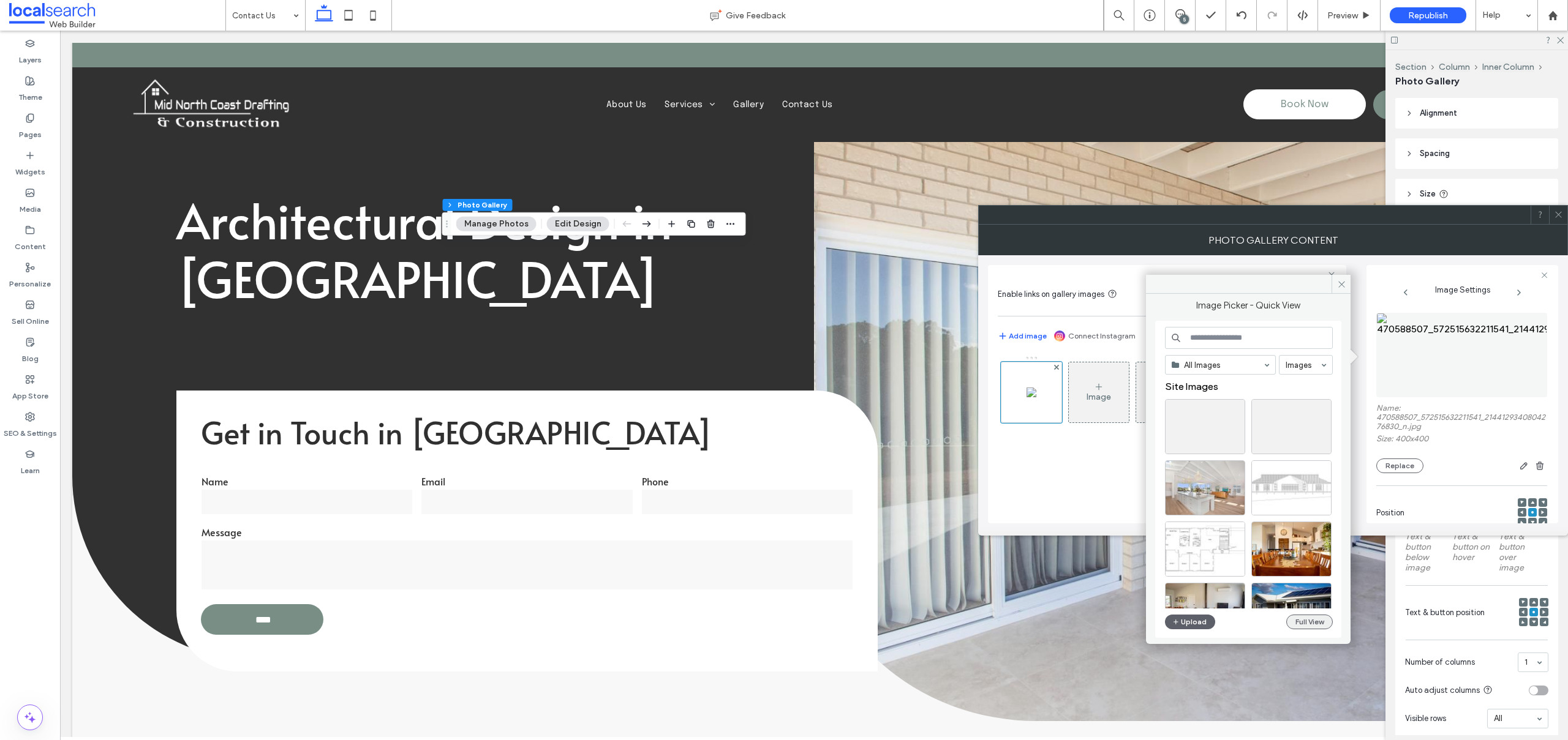
click at [1316, 620] on button "Full View" at bounding box center [1309, 621] width 46 height 14
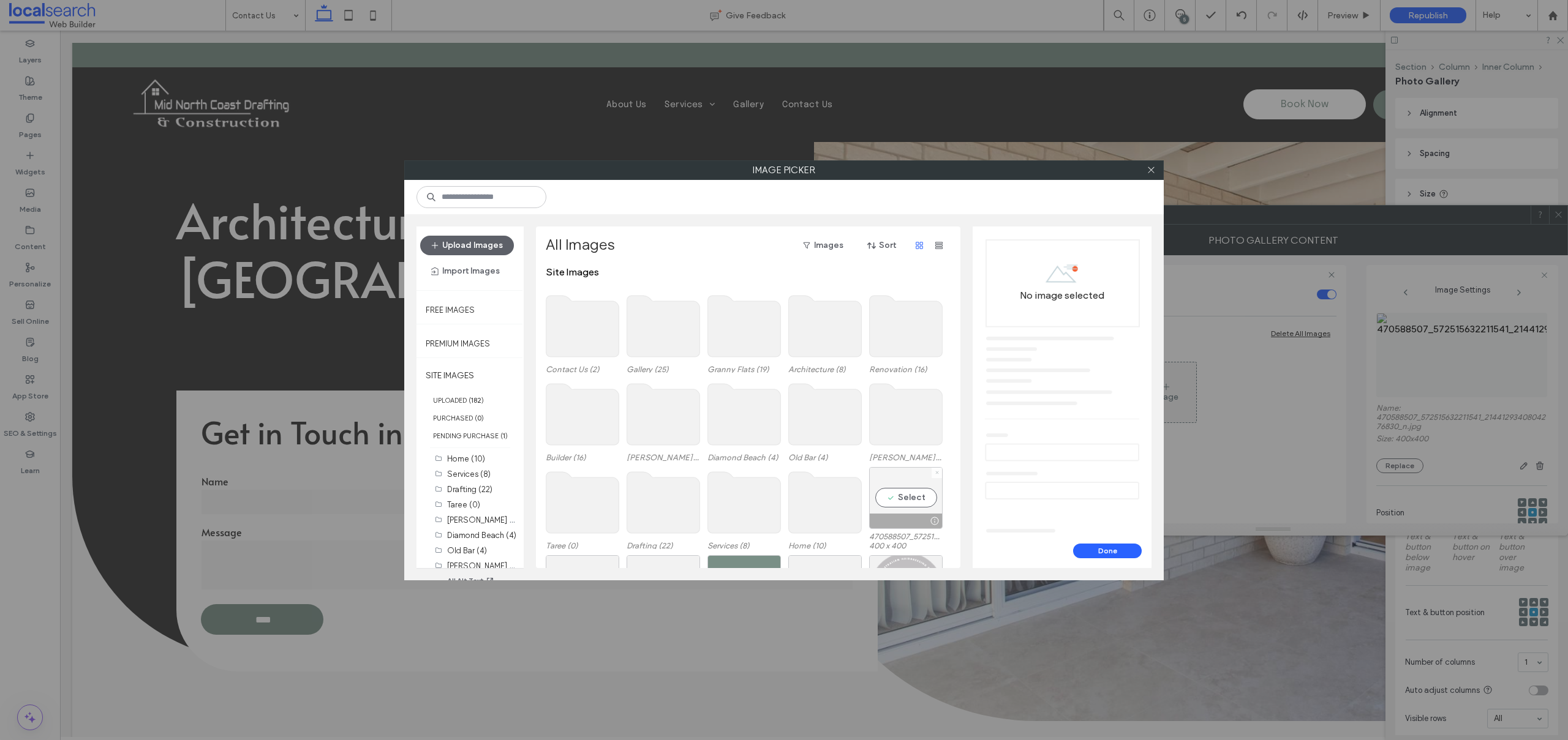
click at [936, 472] on use at bounding box center [937, 473] width 3 height 3
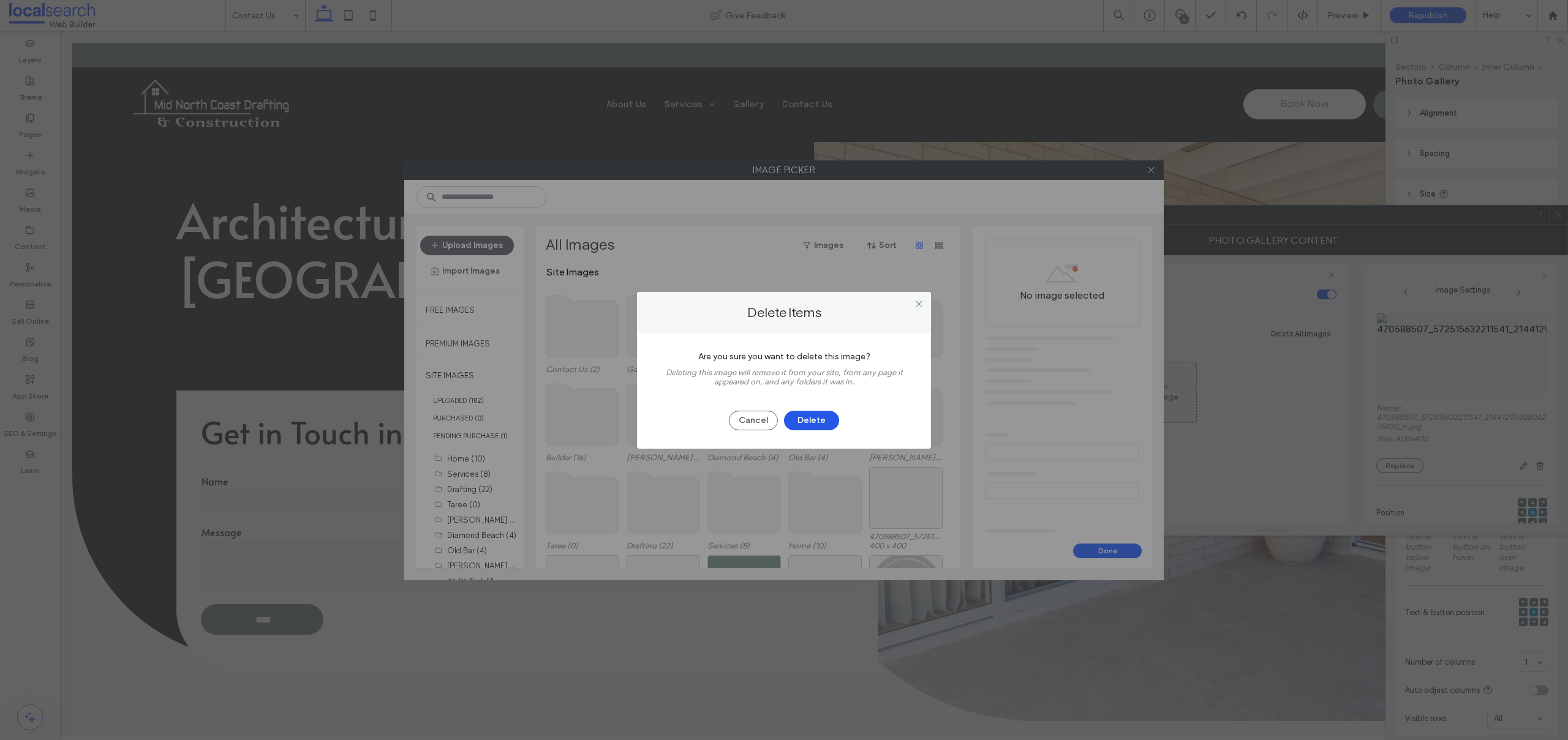
click at [823, 417] on button "Delete" at bounding box center [811, 421] width 55 height 19
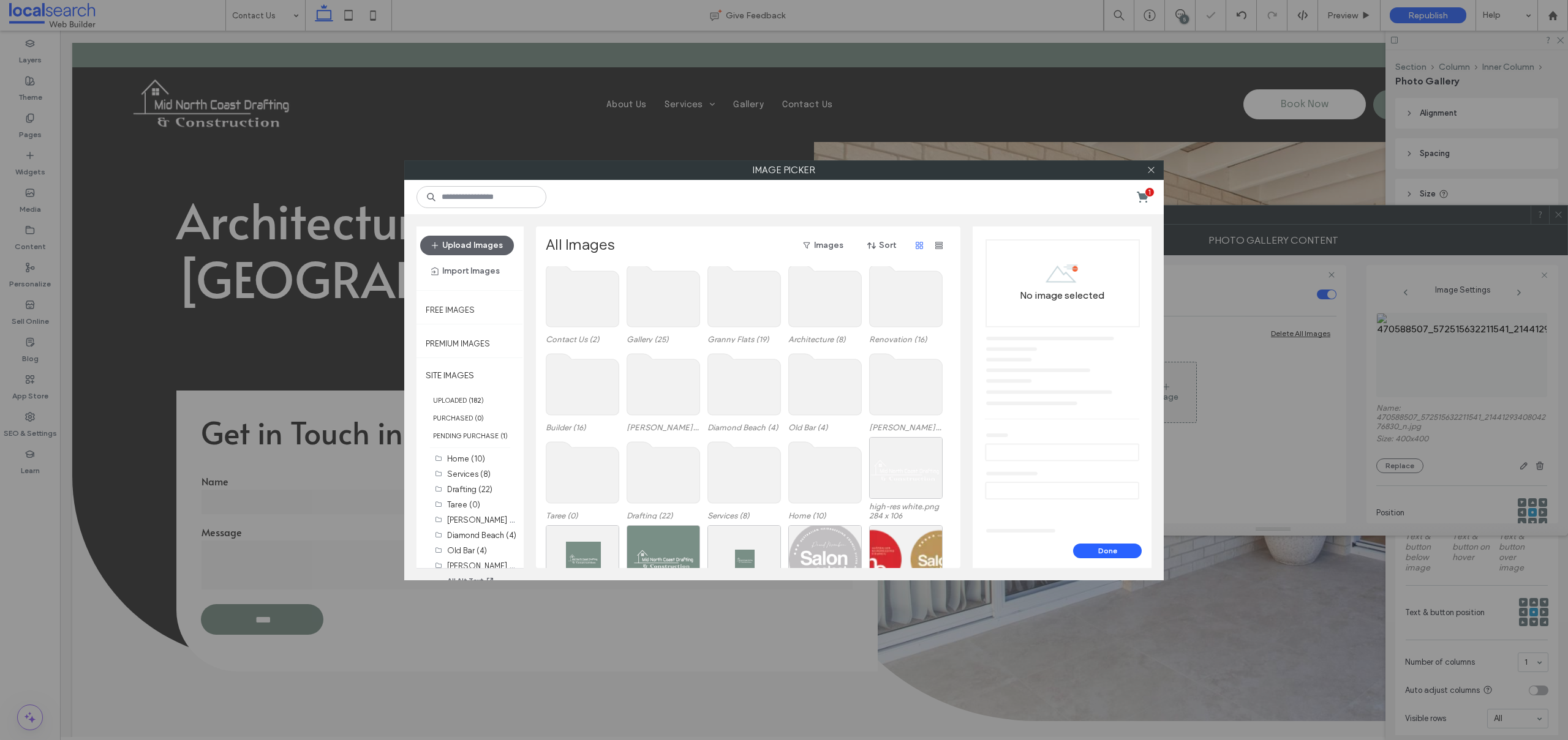
scroll to position [75, 0]
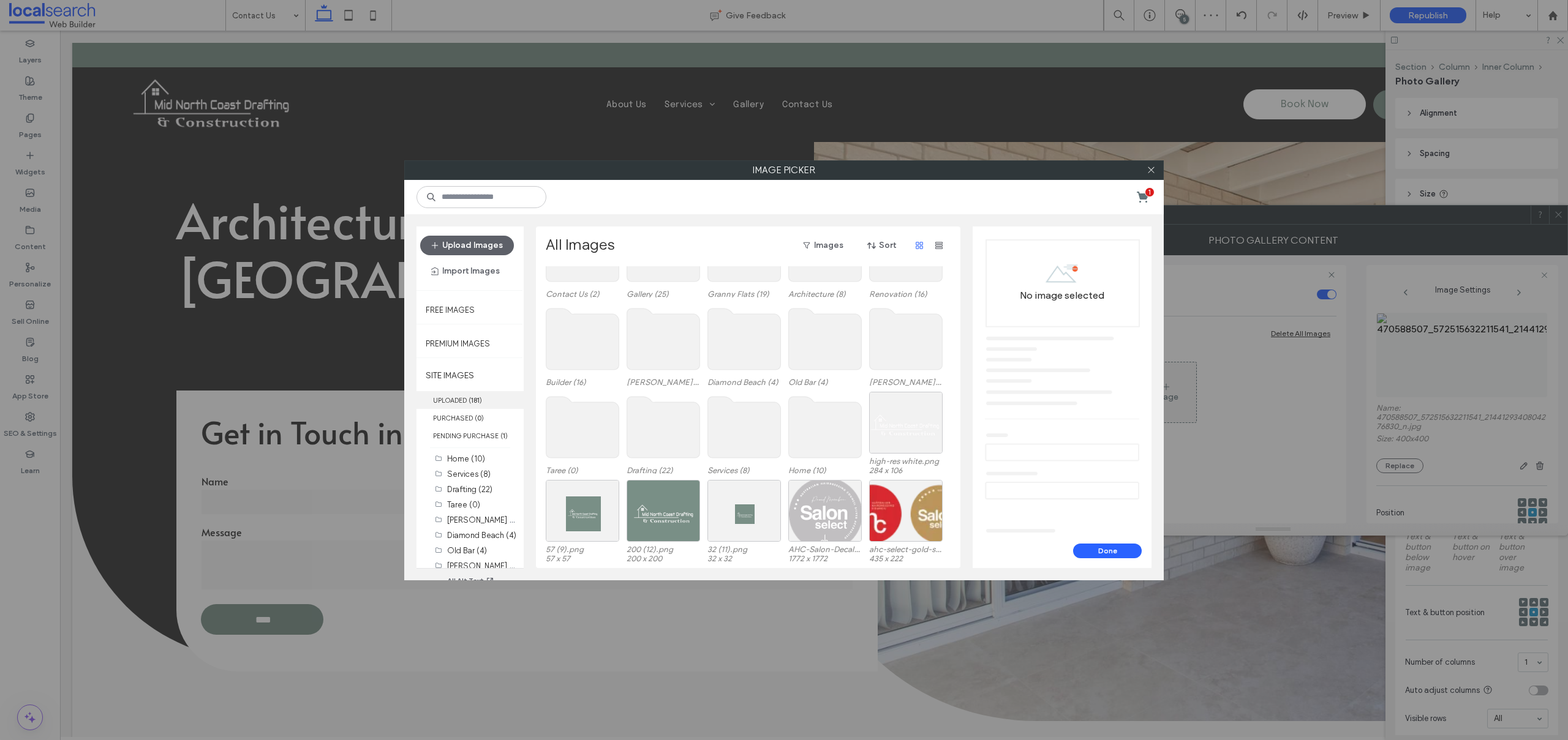
click at [467, 403] on label "UPLOADED ( 181 )" at bounding box center [470, 400] width 107 height 18
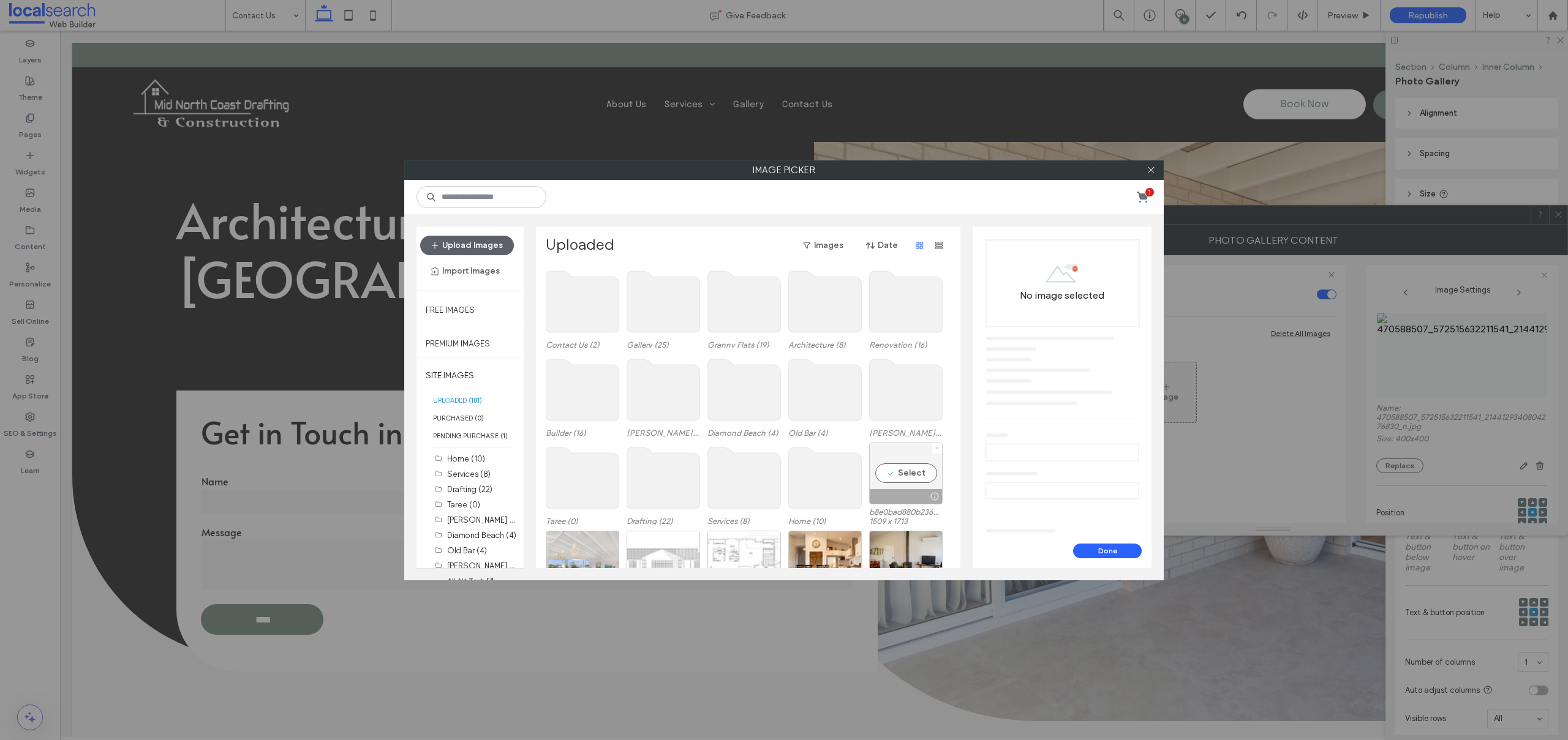
click at [938, 446] on icon at bounding box center [937, 448] width 5 height 5
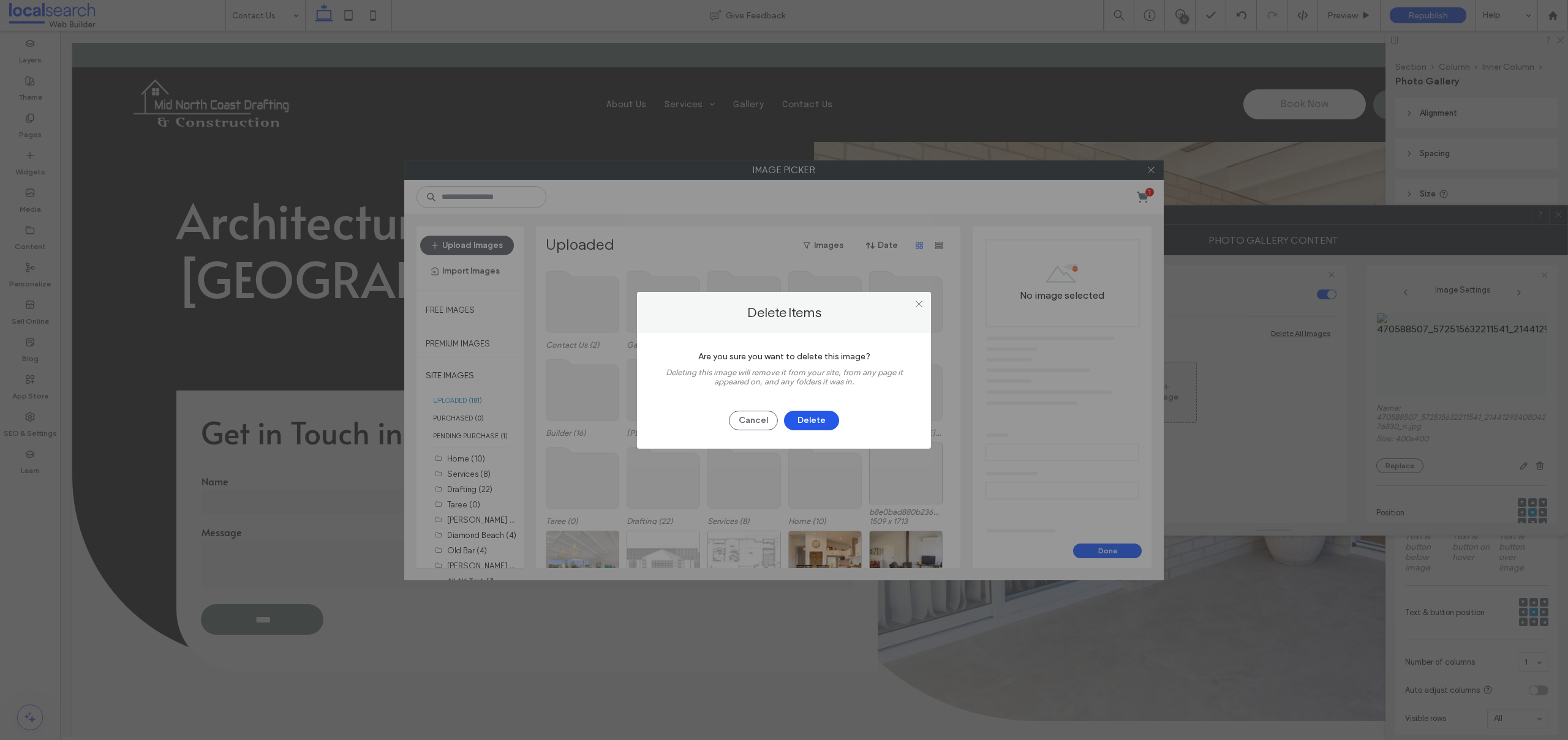
click at [804, 417] on button "Delete" at bounding box center [811, 421] width 55 height 19
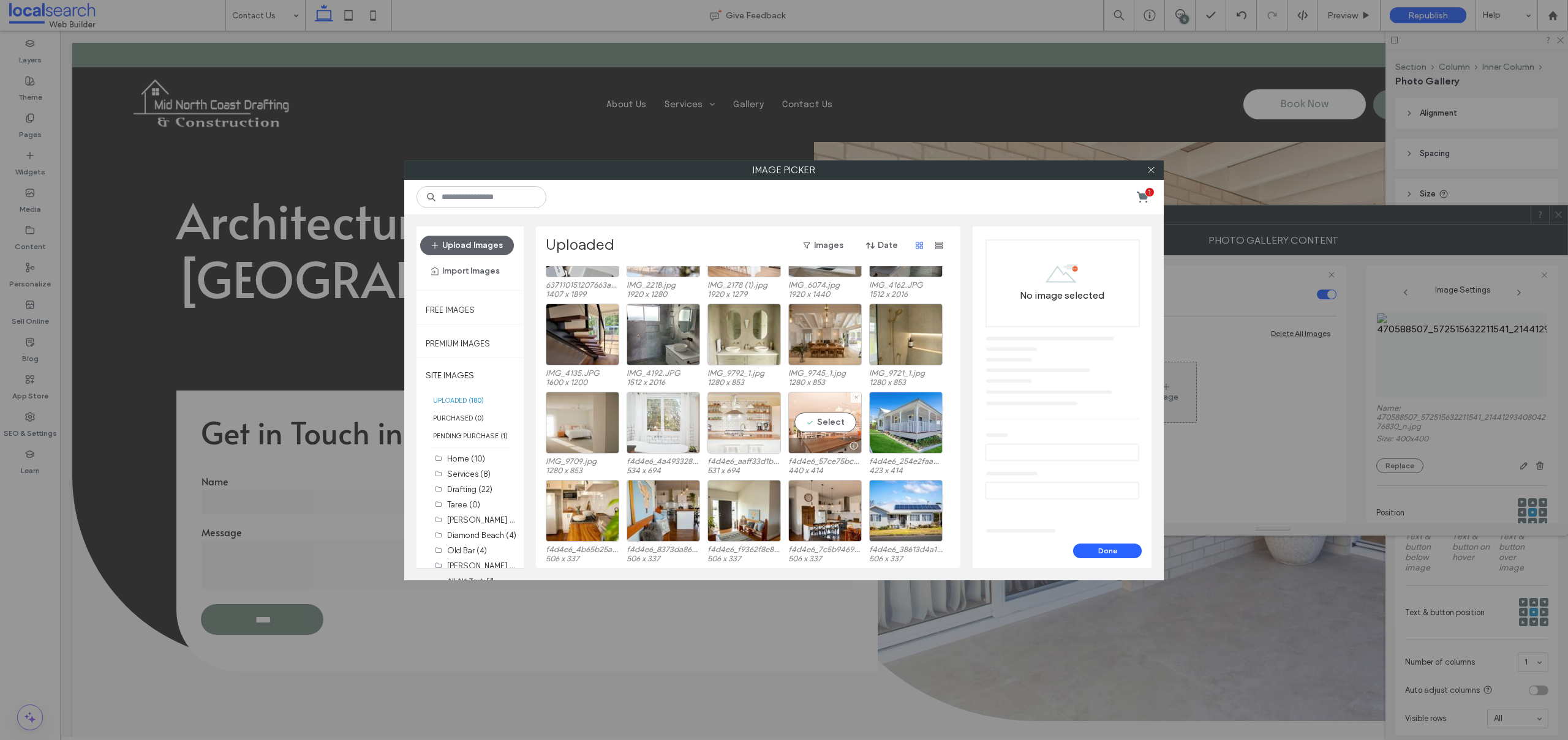
scroll to position [702, 0]
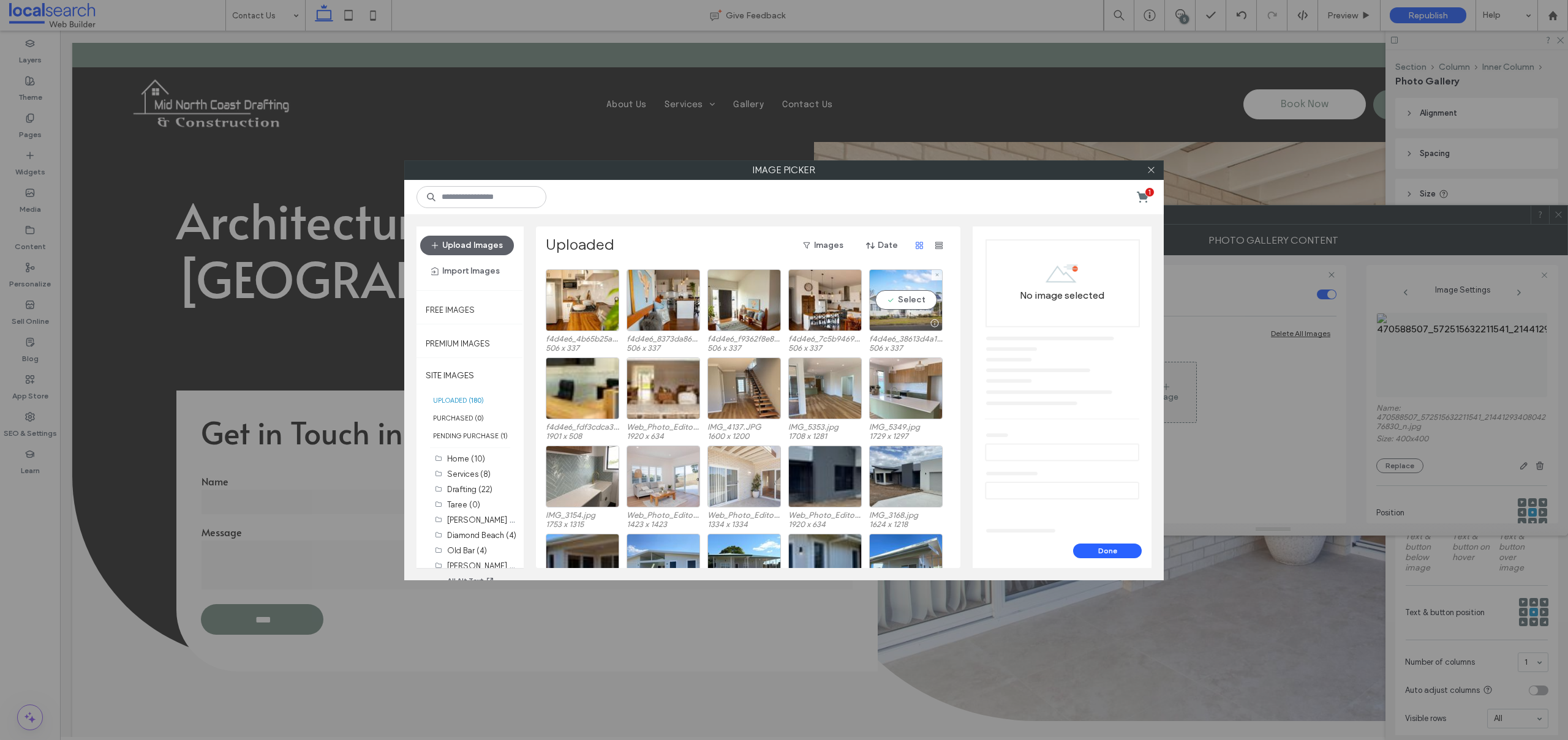
click at [919, 306] on div "Select" at bounding box center [906, 301] width 74 height 62
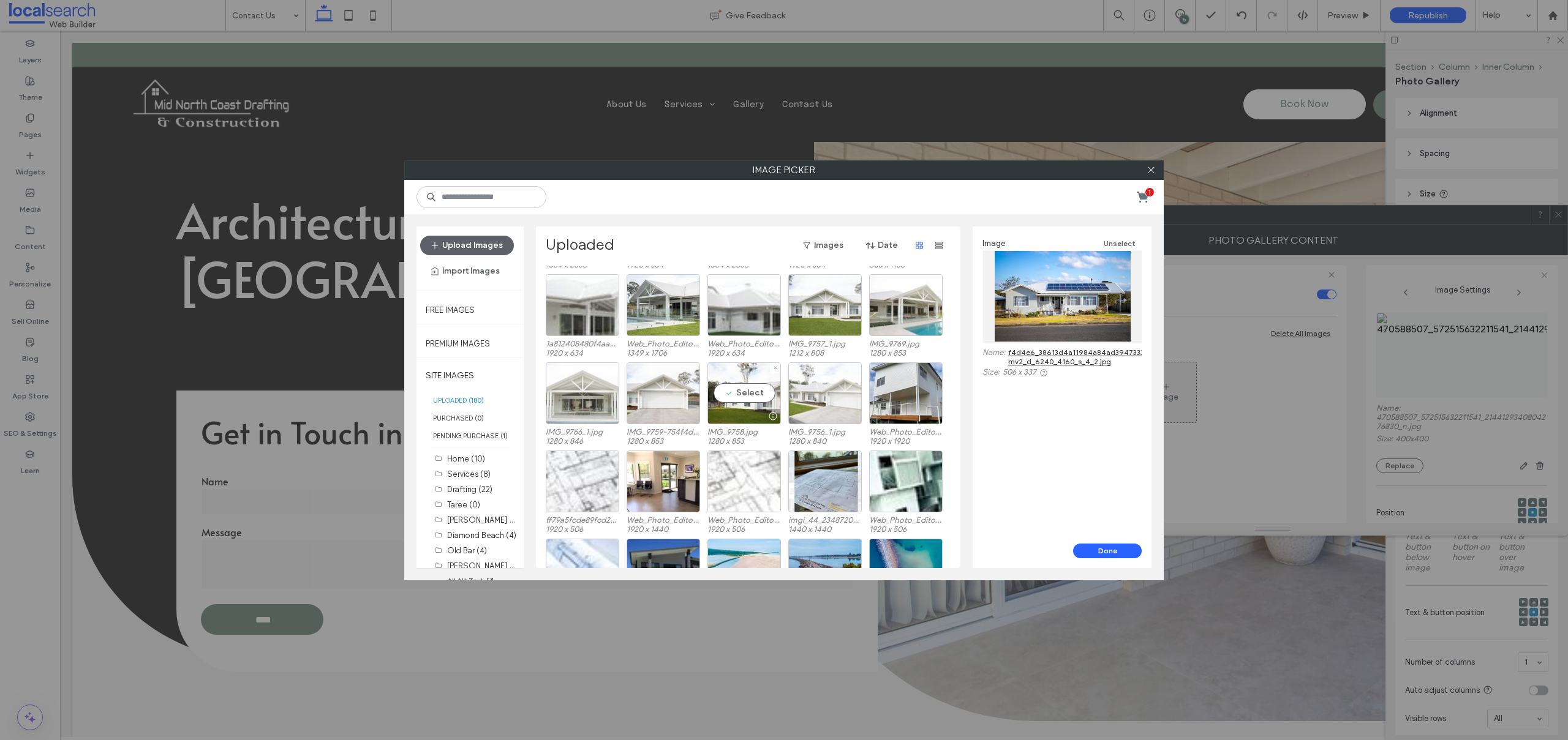
scroll to position [1814, 0]
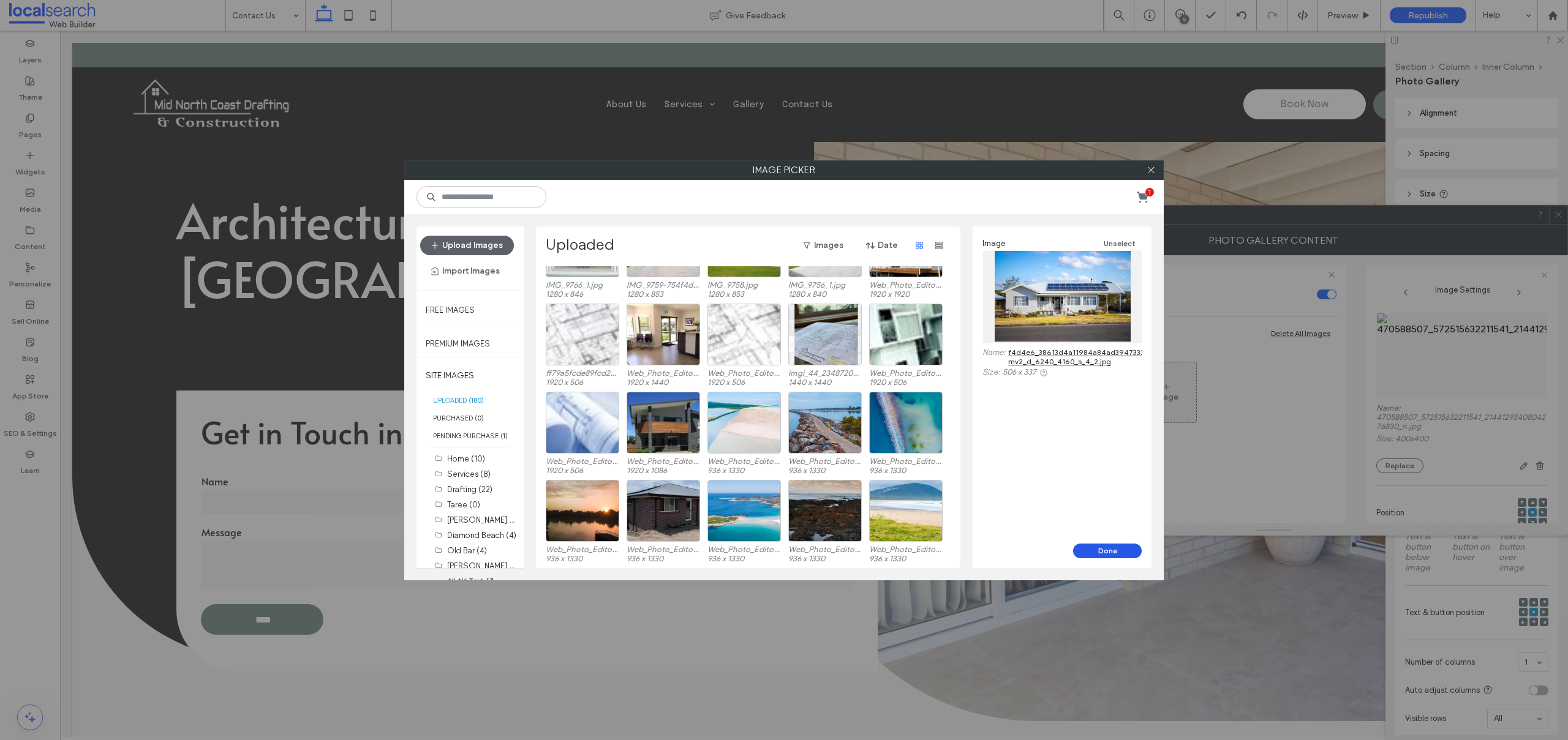
click at [1104, 551] on button "Done" at bounding box center [1106, 550] width 68 height 14
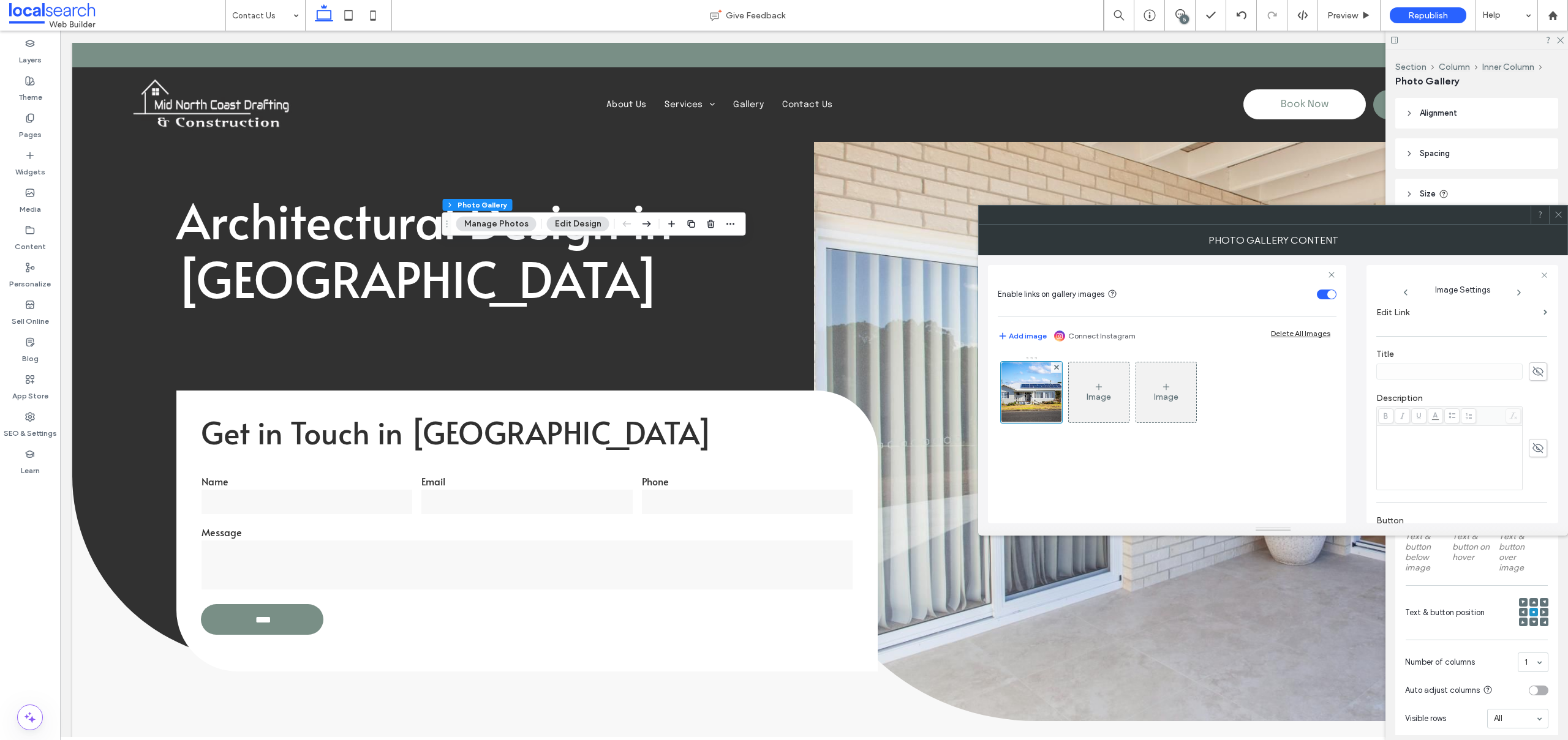
scroll to position [193, 0]
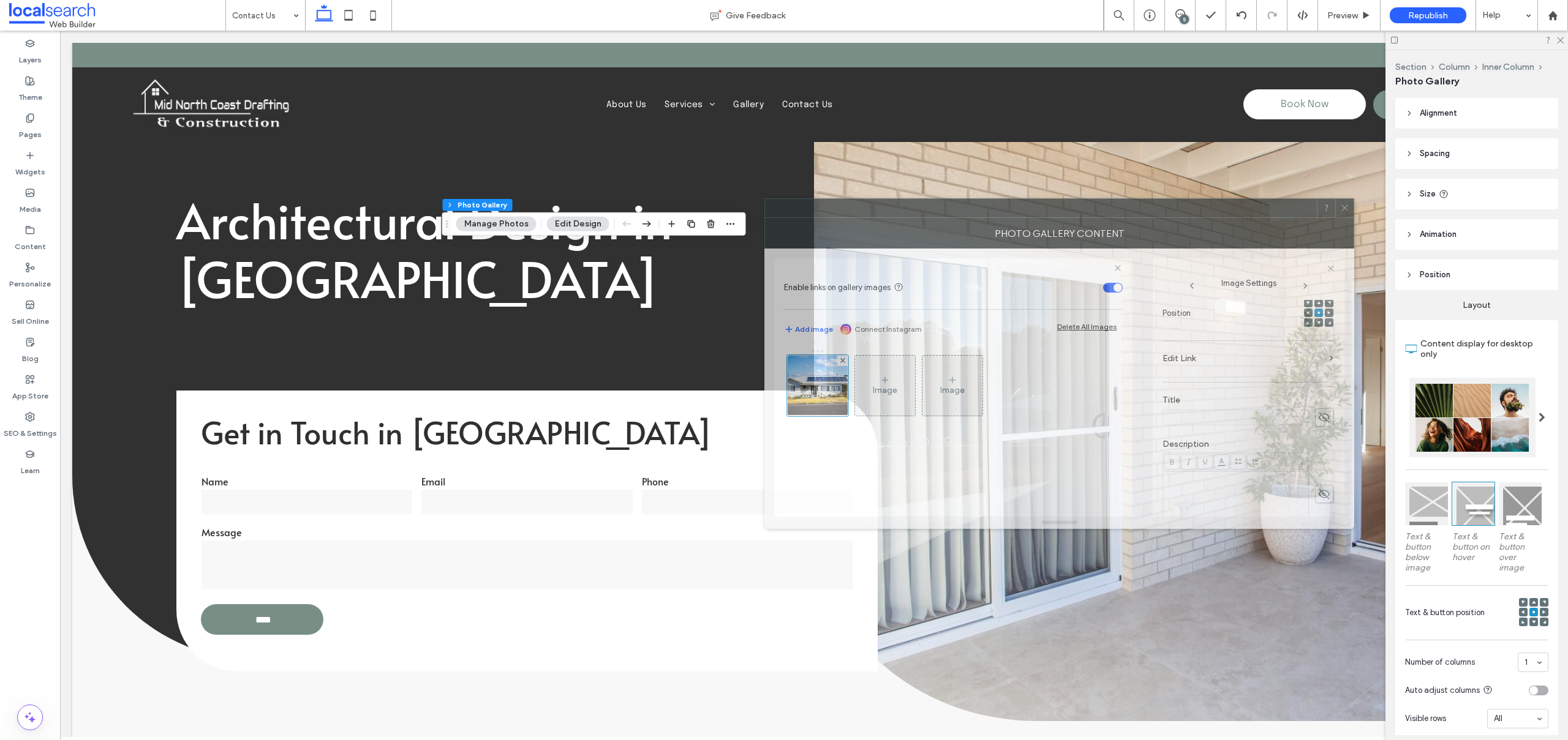
drag, startPoint x: 1170, startPoint y: 223, endPoint x: 942, endPoint y: 215, distance: 228.1
click at [942, 215] on div at bounding box center [1041, 208] width 552 height 19
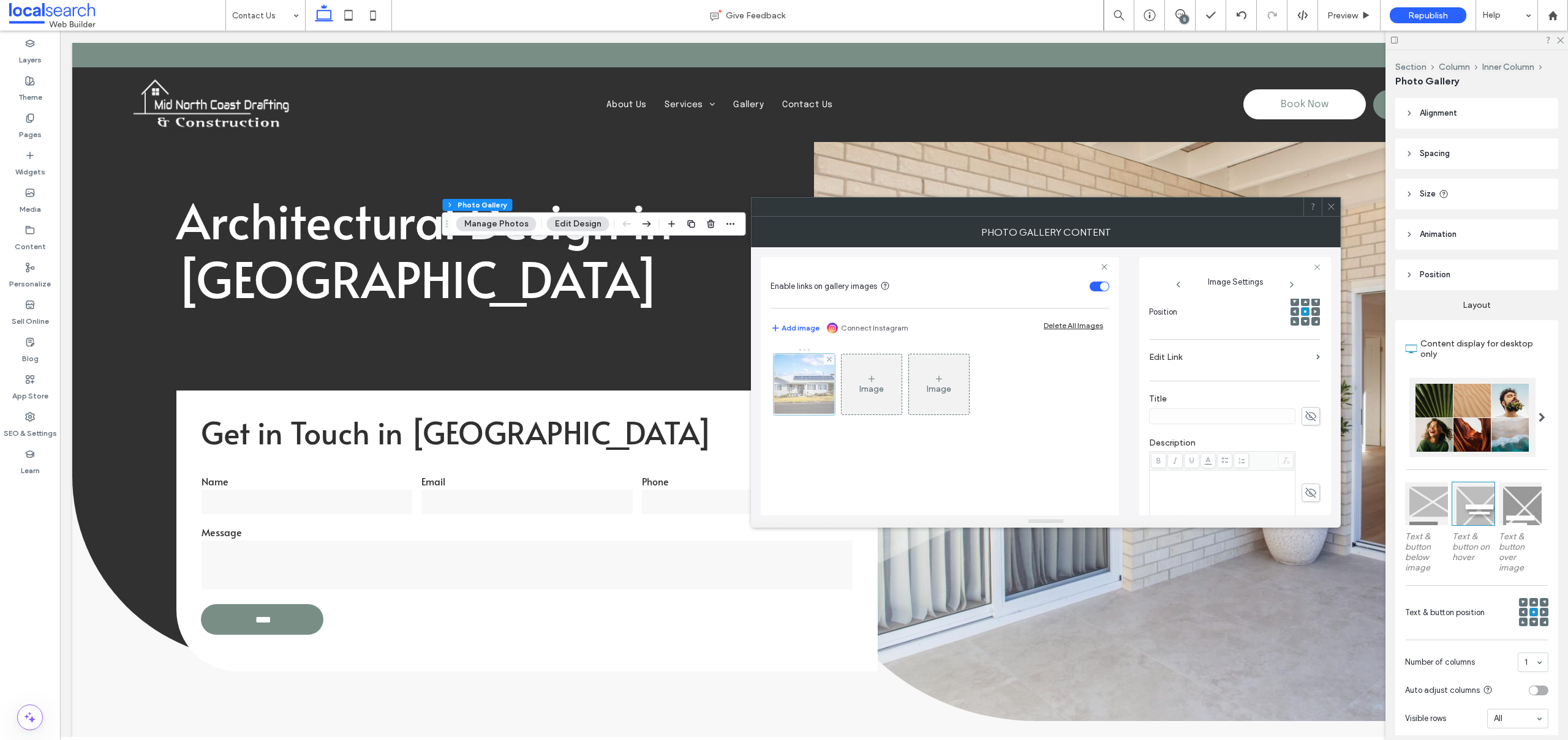
click at [813, 390] on div at bounding box center [804, 384] width 61 height 61
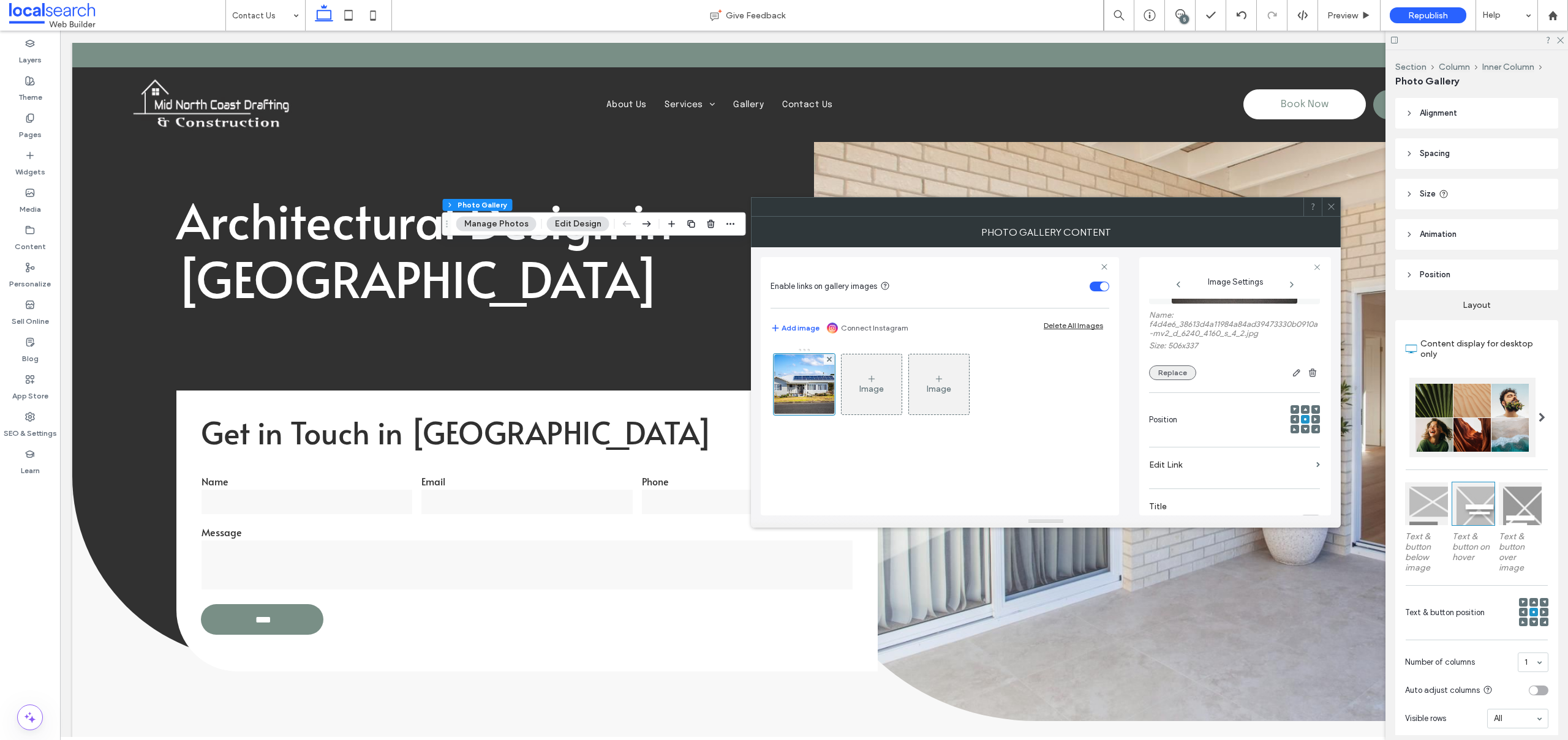
click at [1179, 369] on button "Replace" at bounding box center [1172, 372] width 47 height 14
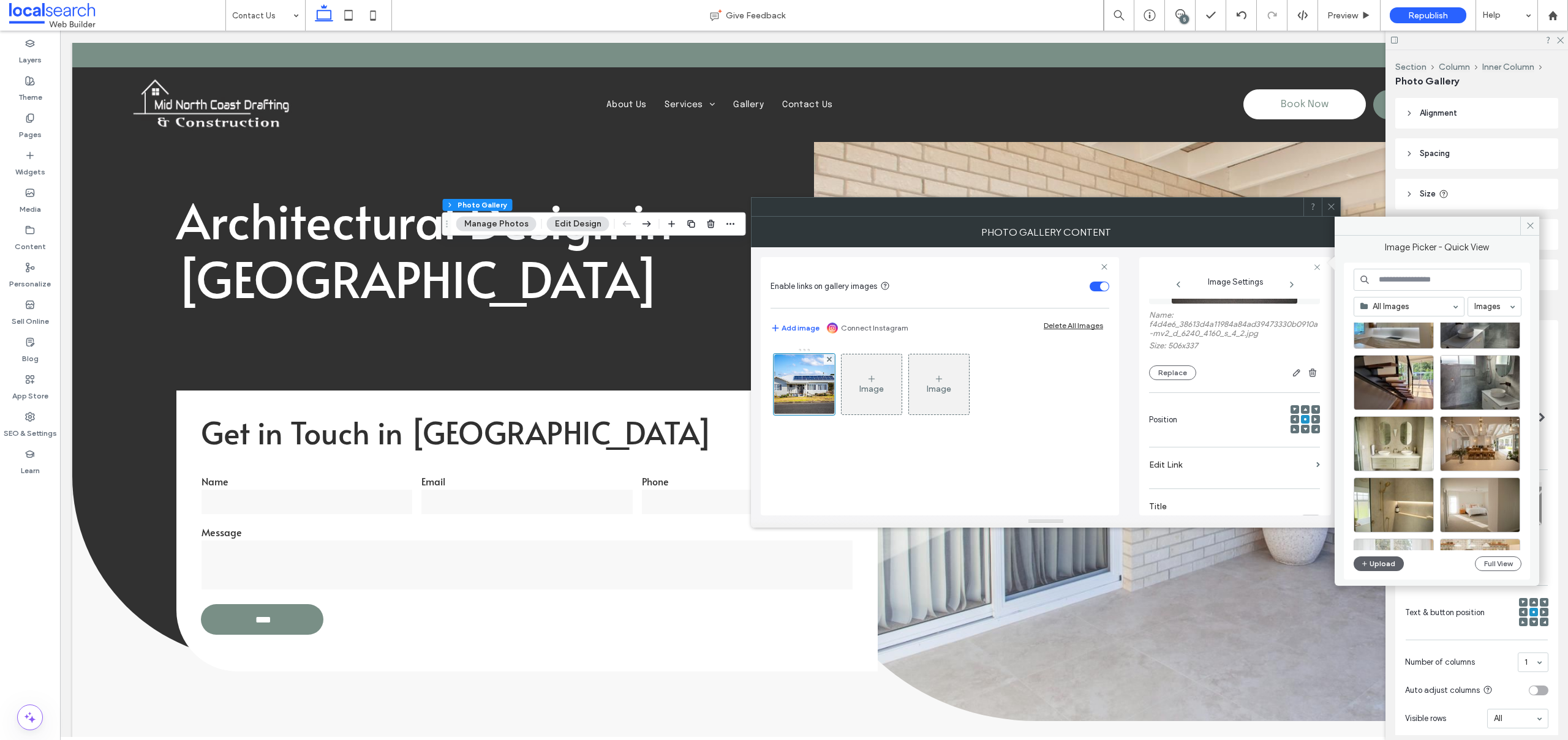
scroll to position [526, 0]
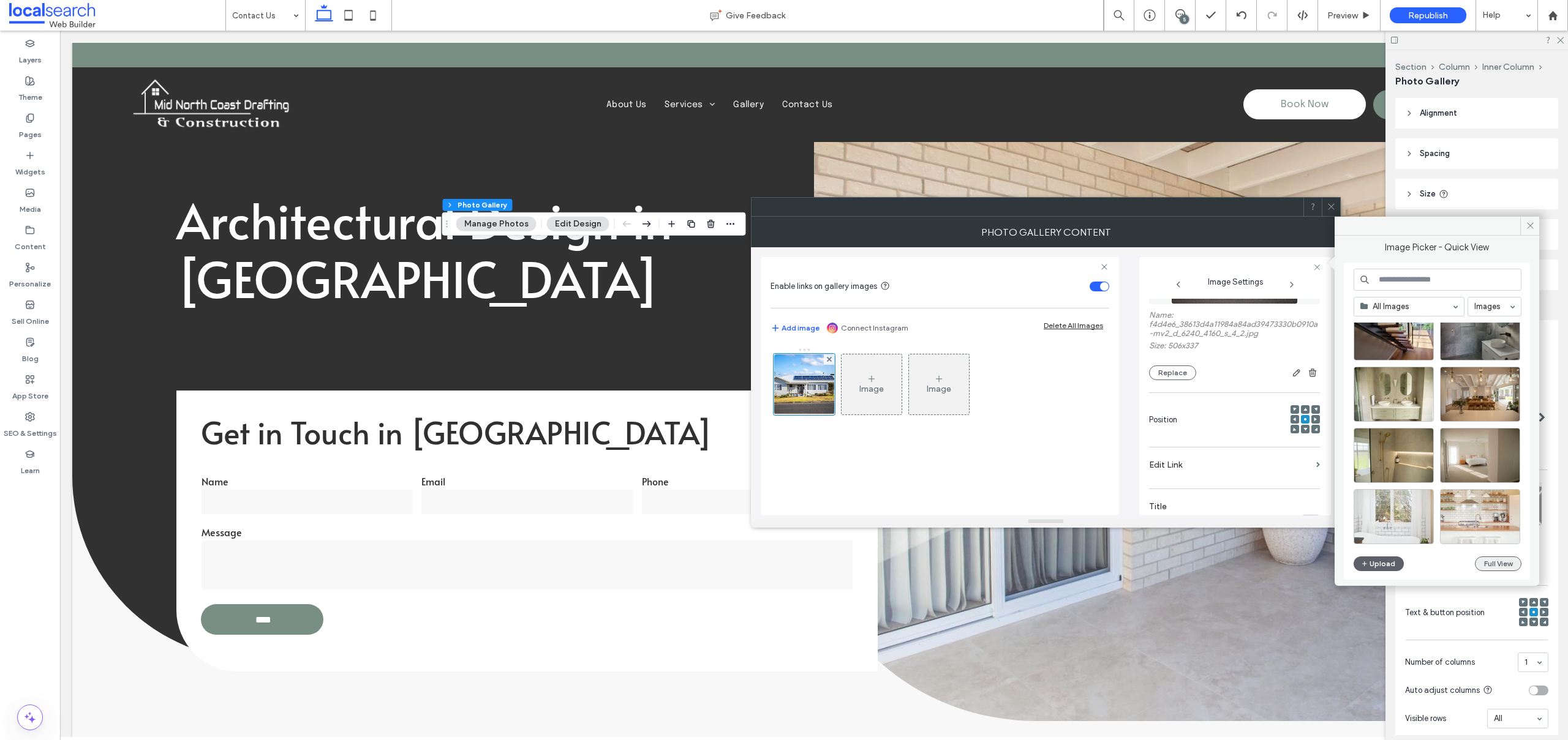
click at [1508, 559] on button "Full View" at bounding box center [1498, 563] width 46 height 14
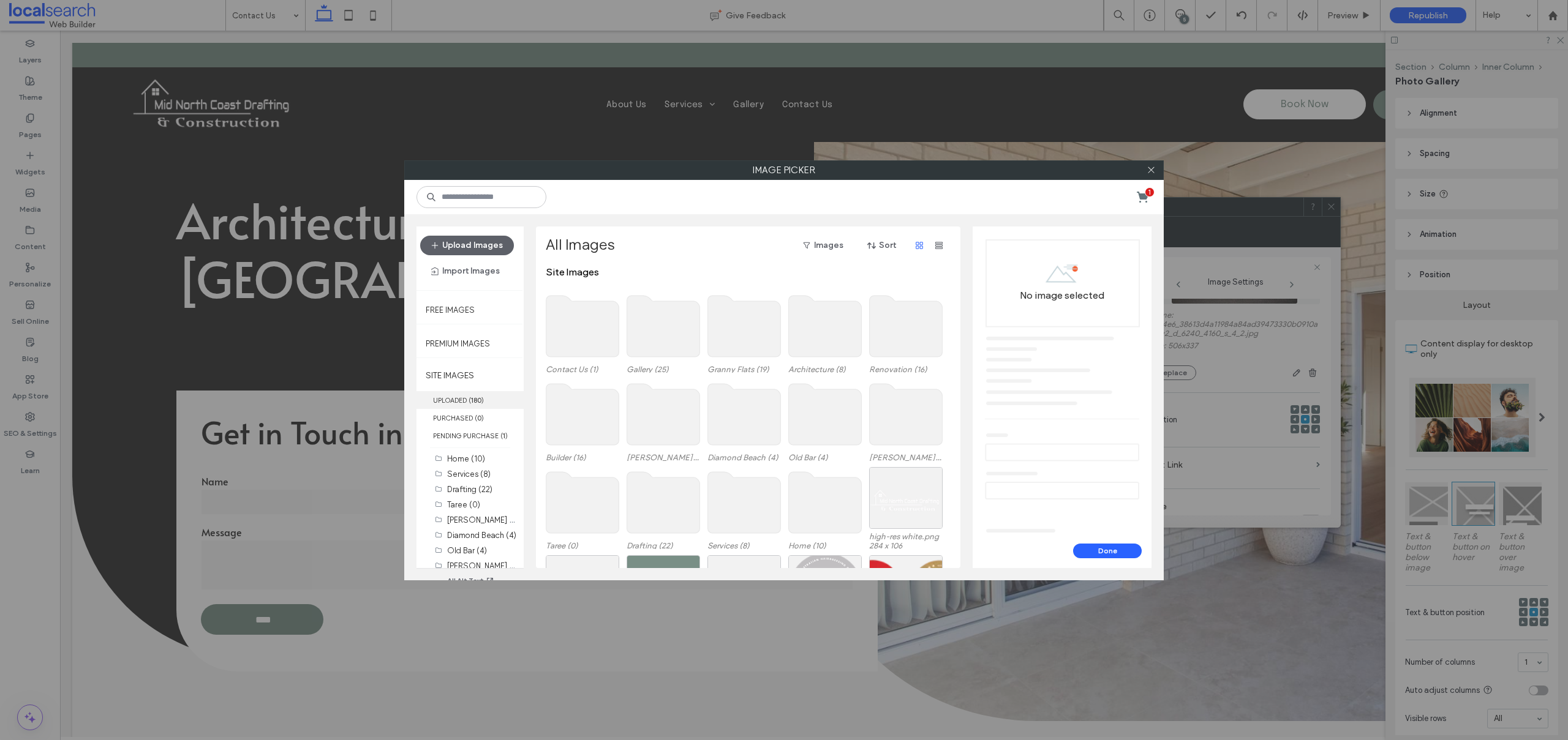
click at [470, 396] on span "( 180 )" at bounding box center [476, 400] width 15 height 8
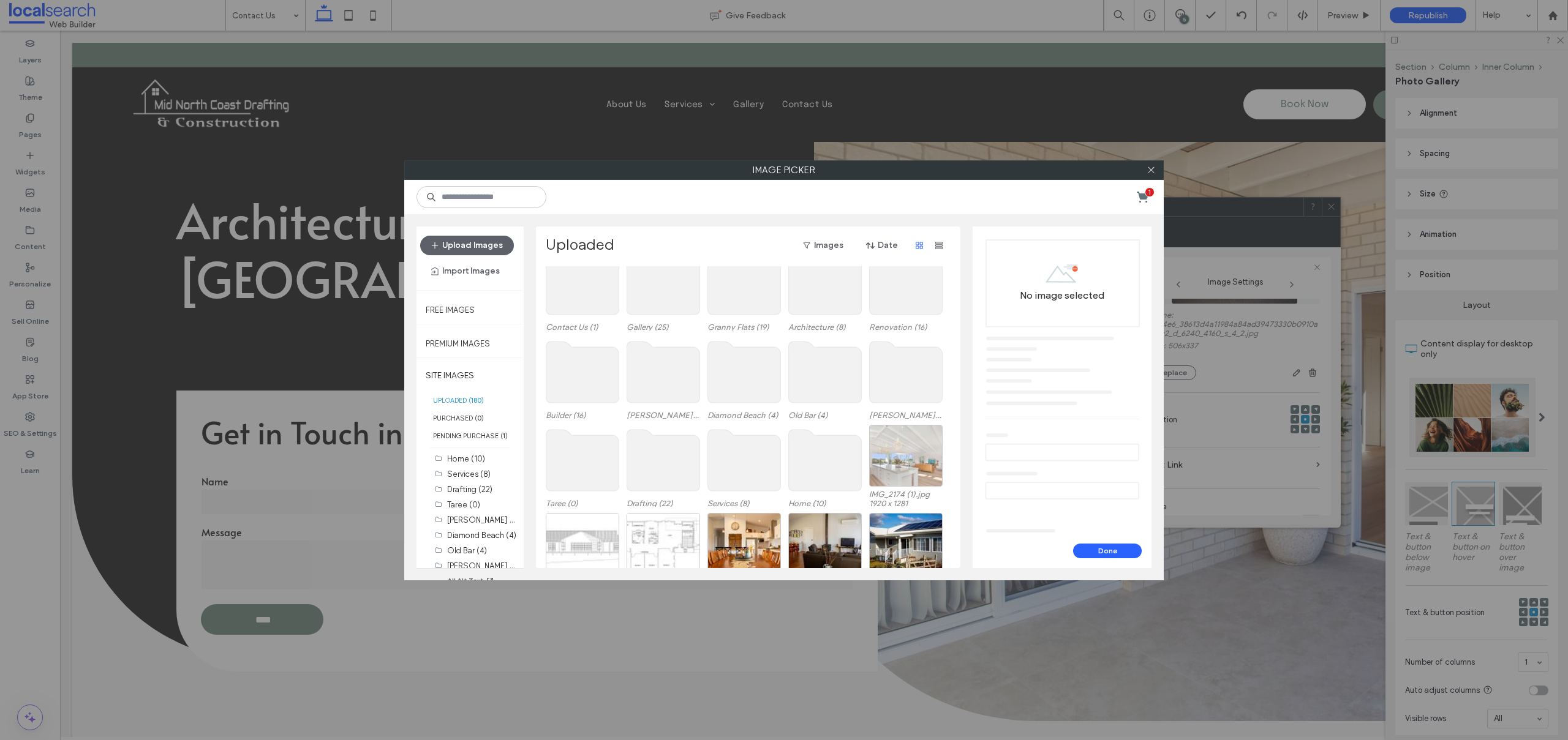
scroll to position [0, 0]
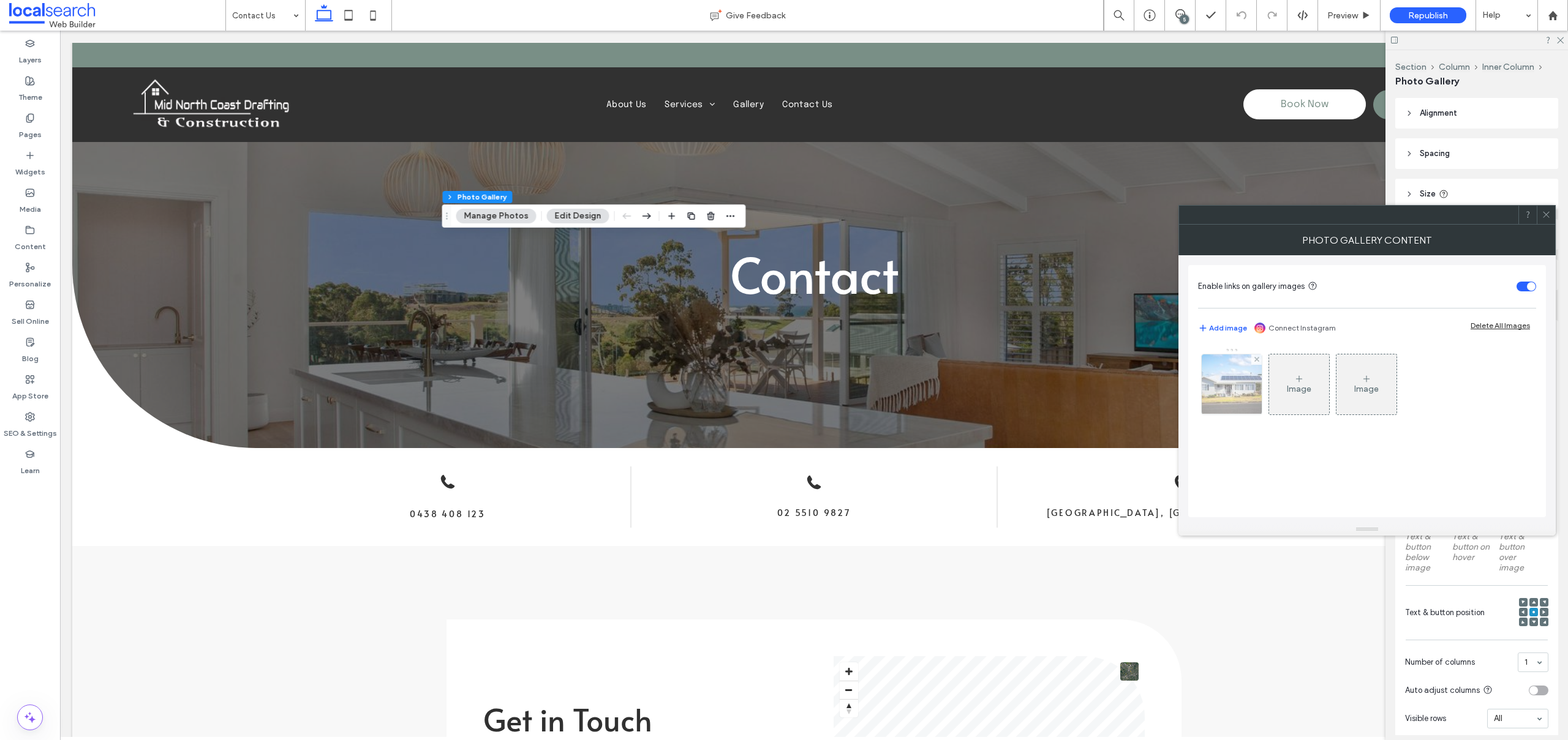
scroll to position [866, 0]
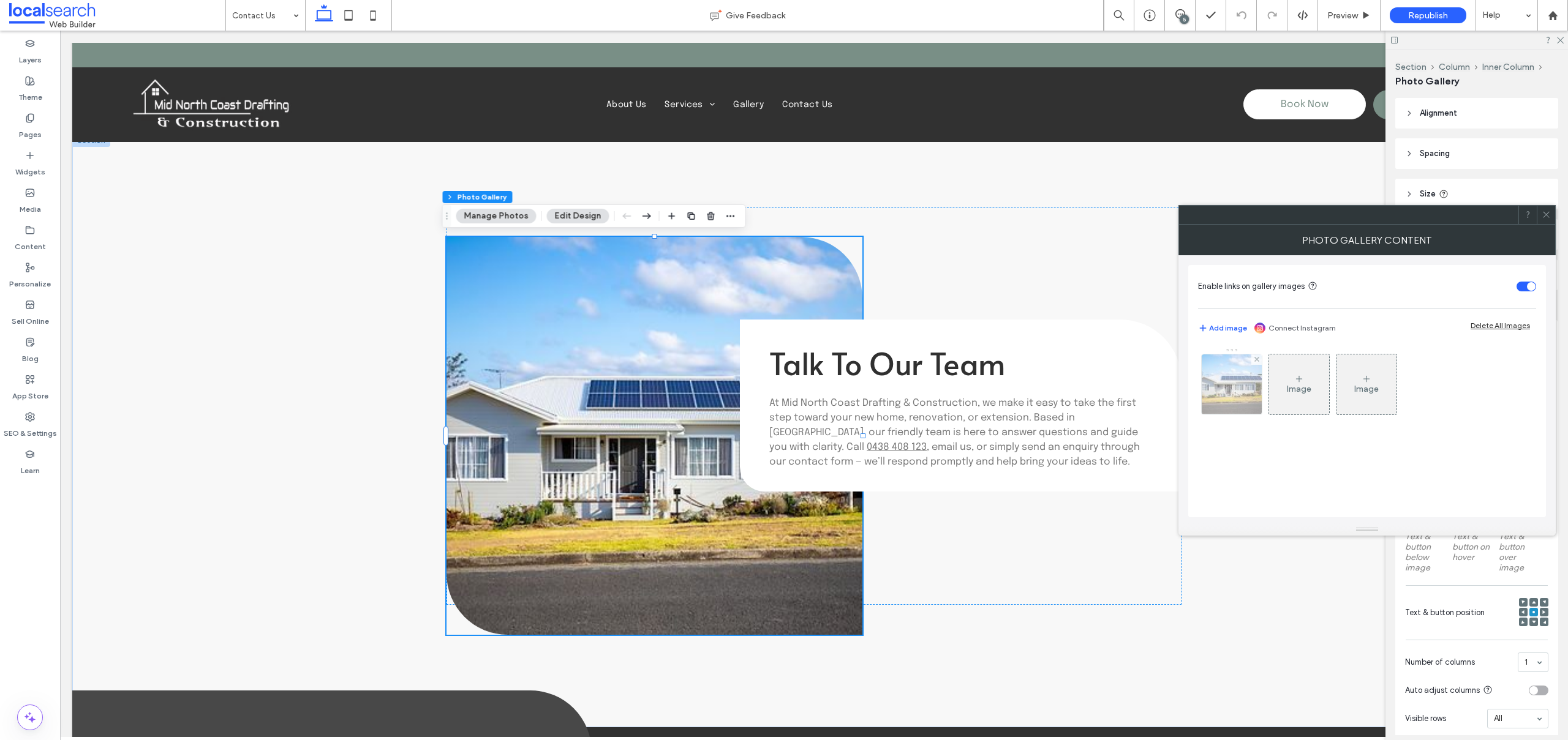
click at [1236, 392] on img at bounding box center [1231, 384] width 90 height 60
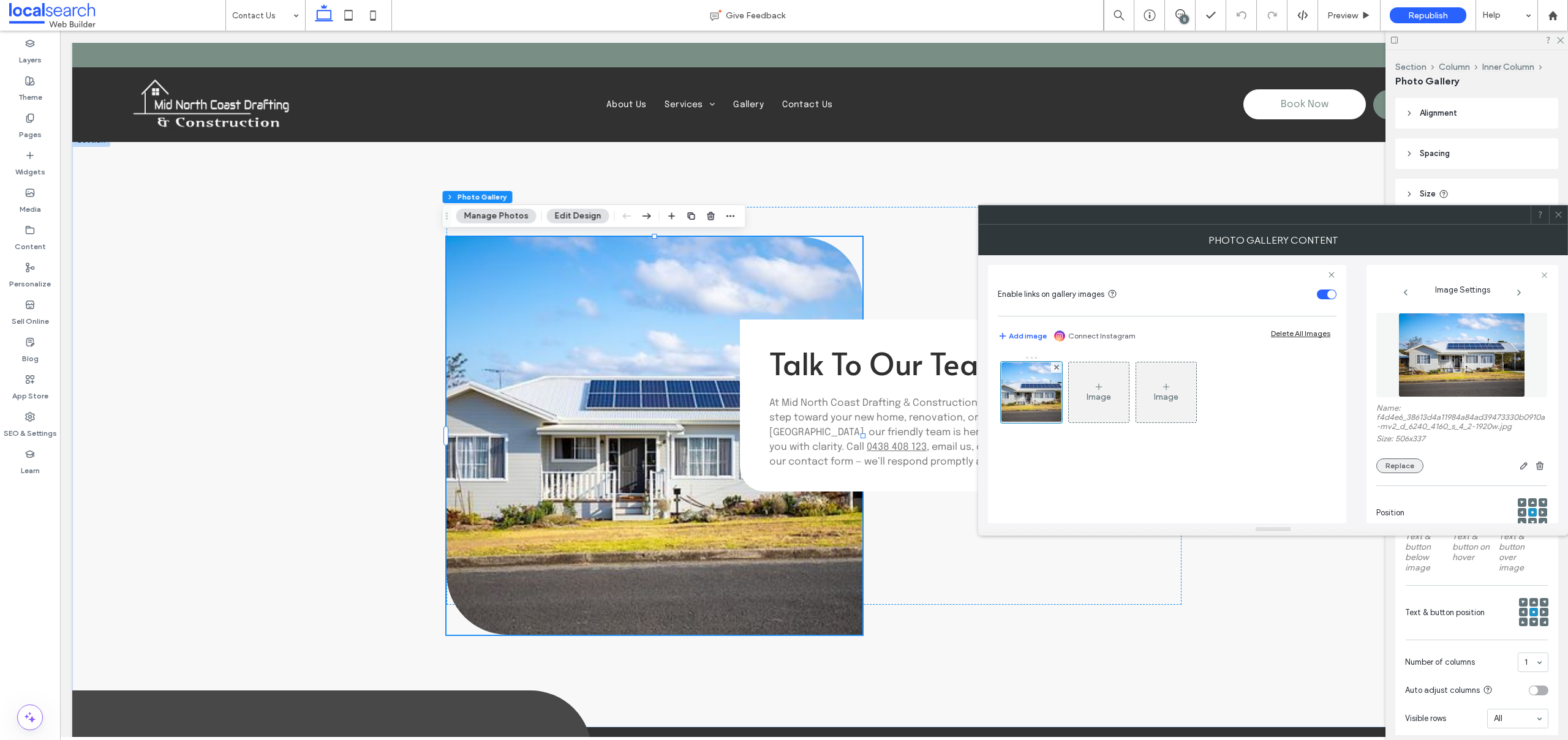
click at [1391, 466] on button "Replace" at bounding box center [1400, 466] width 47 height 14
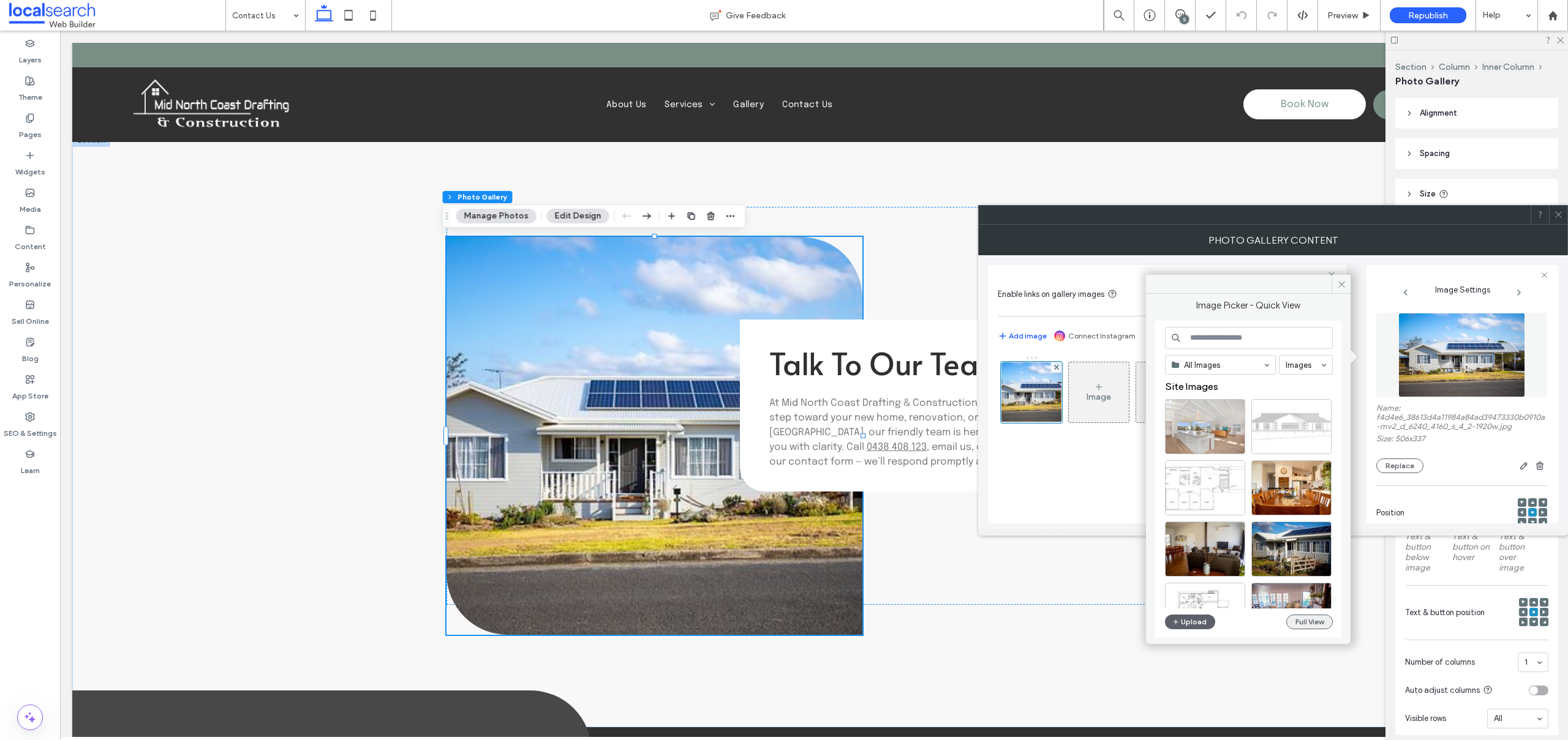
click at [1306, 621] on button "Full View" at bounding box center [1309, 621] width 46 height 14
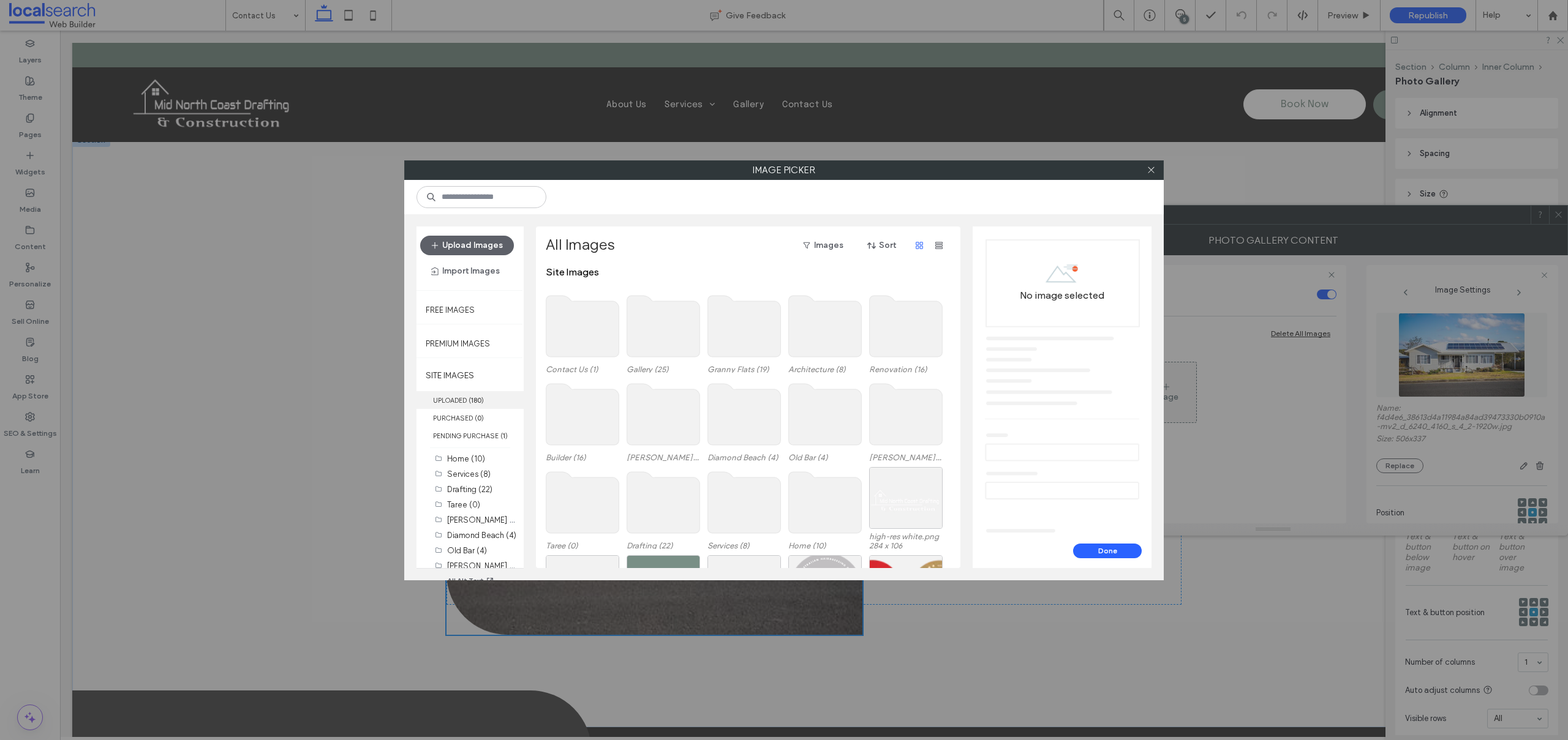
click at [453, 399] on label "UPLOADED ( 180 )" at bounding box center [470, 400] width 107 height 18
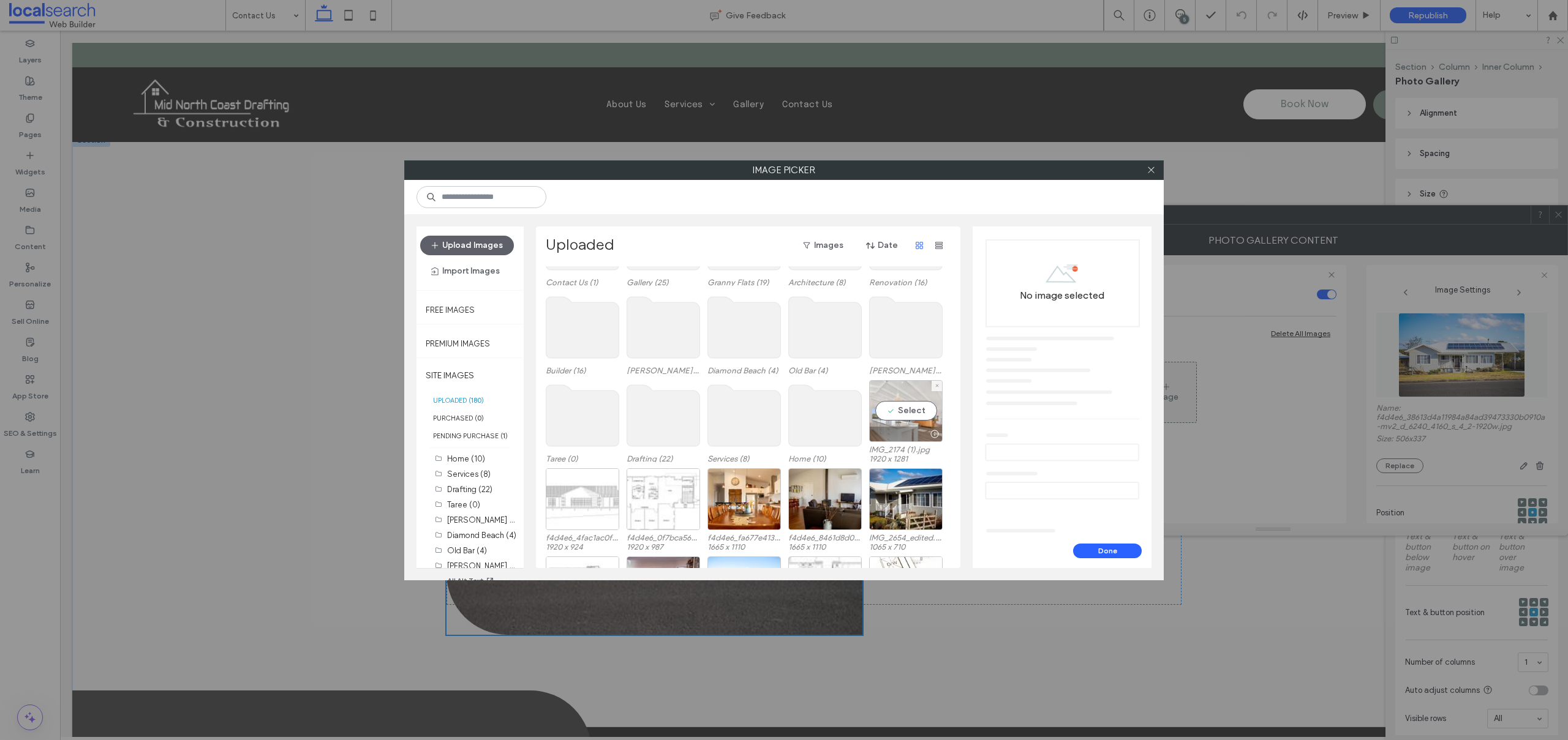
scroll to position [488, 0]
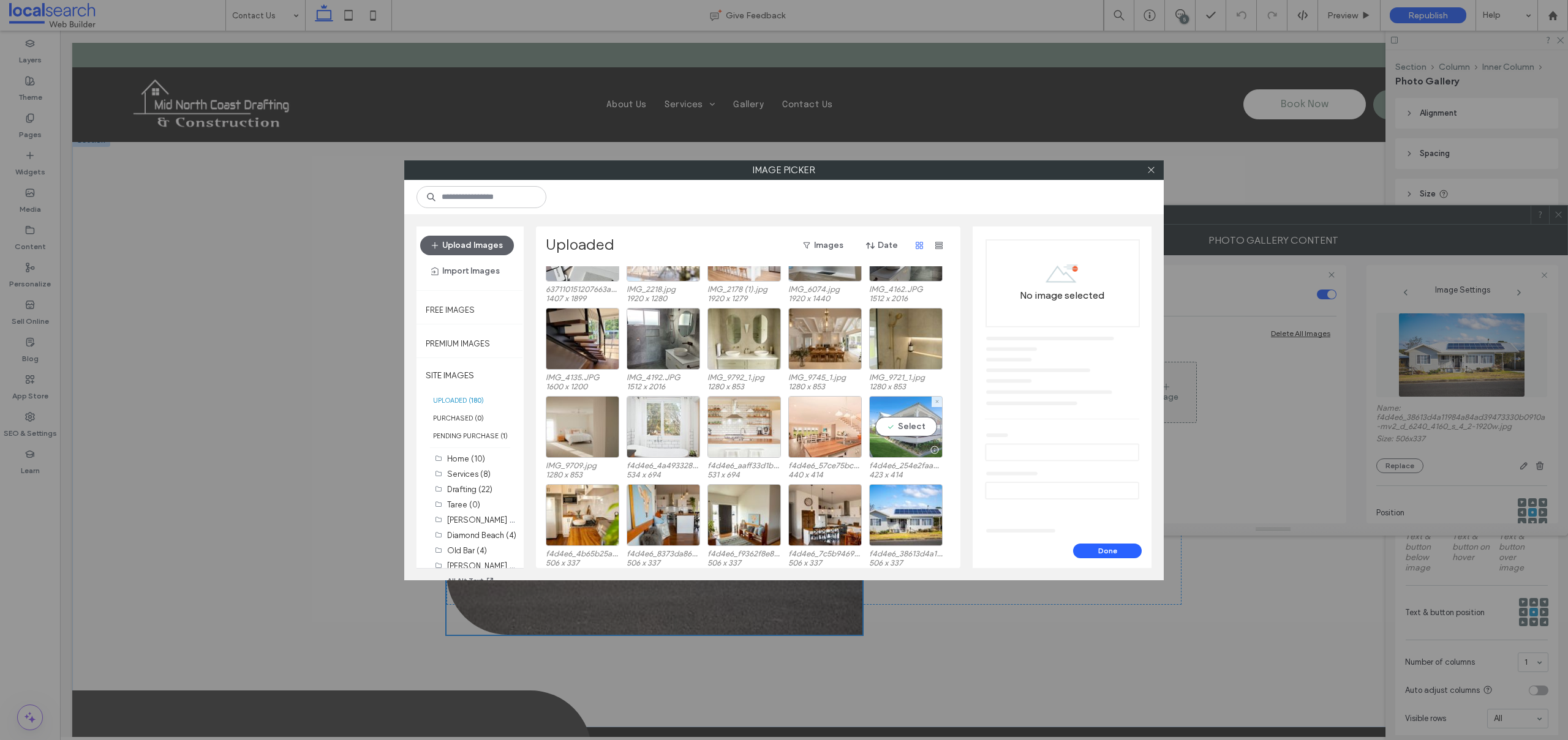
click at [906, 429] on div "Select" at bounding box center [906, 427] width 74 height 62
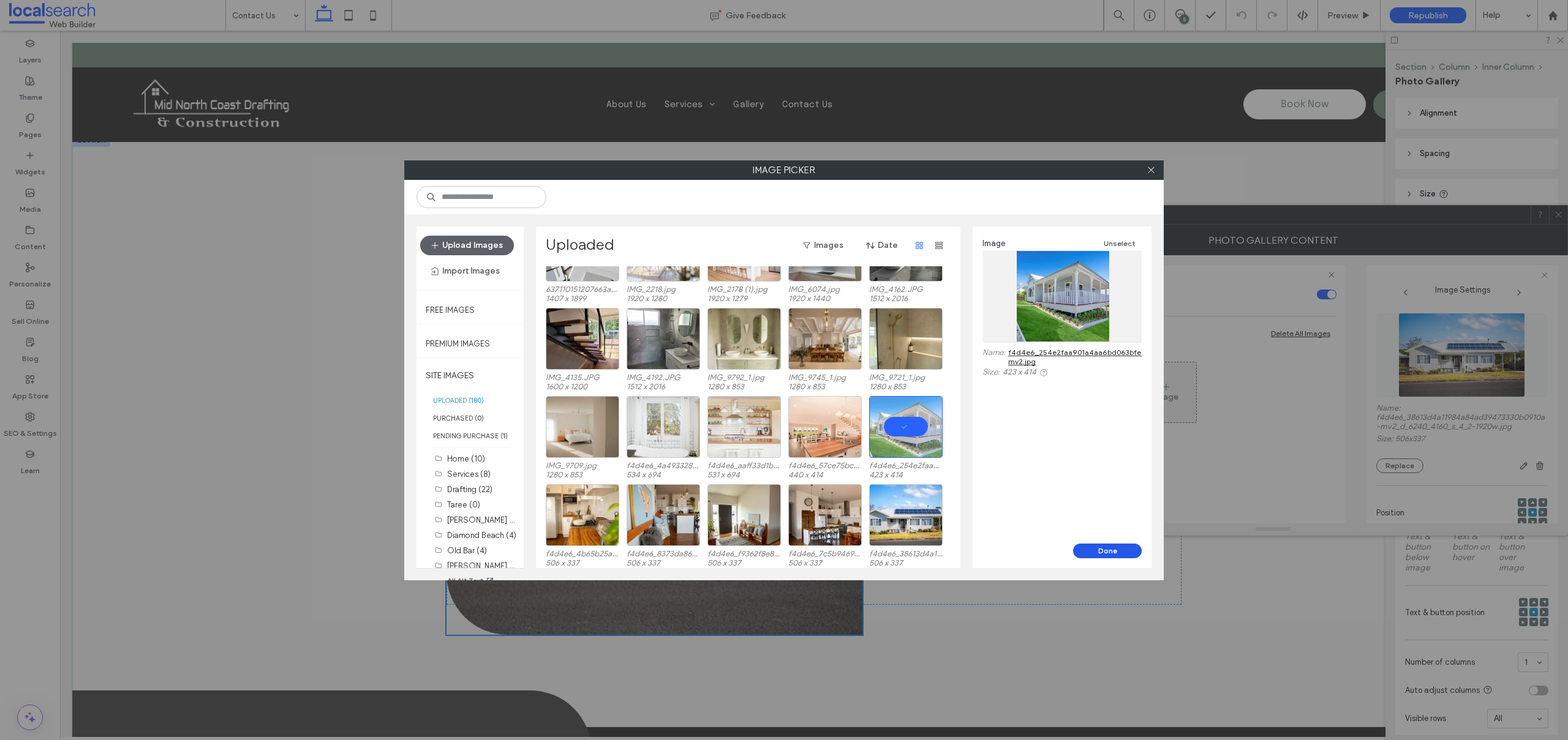
click at [1118, 552] on button "Done" at bounding box center [1106, 550] width 68 height 14
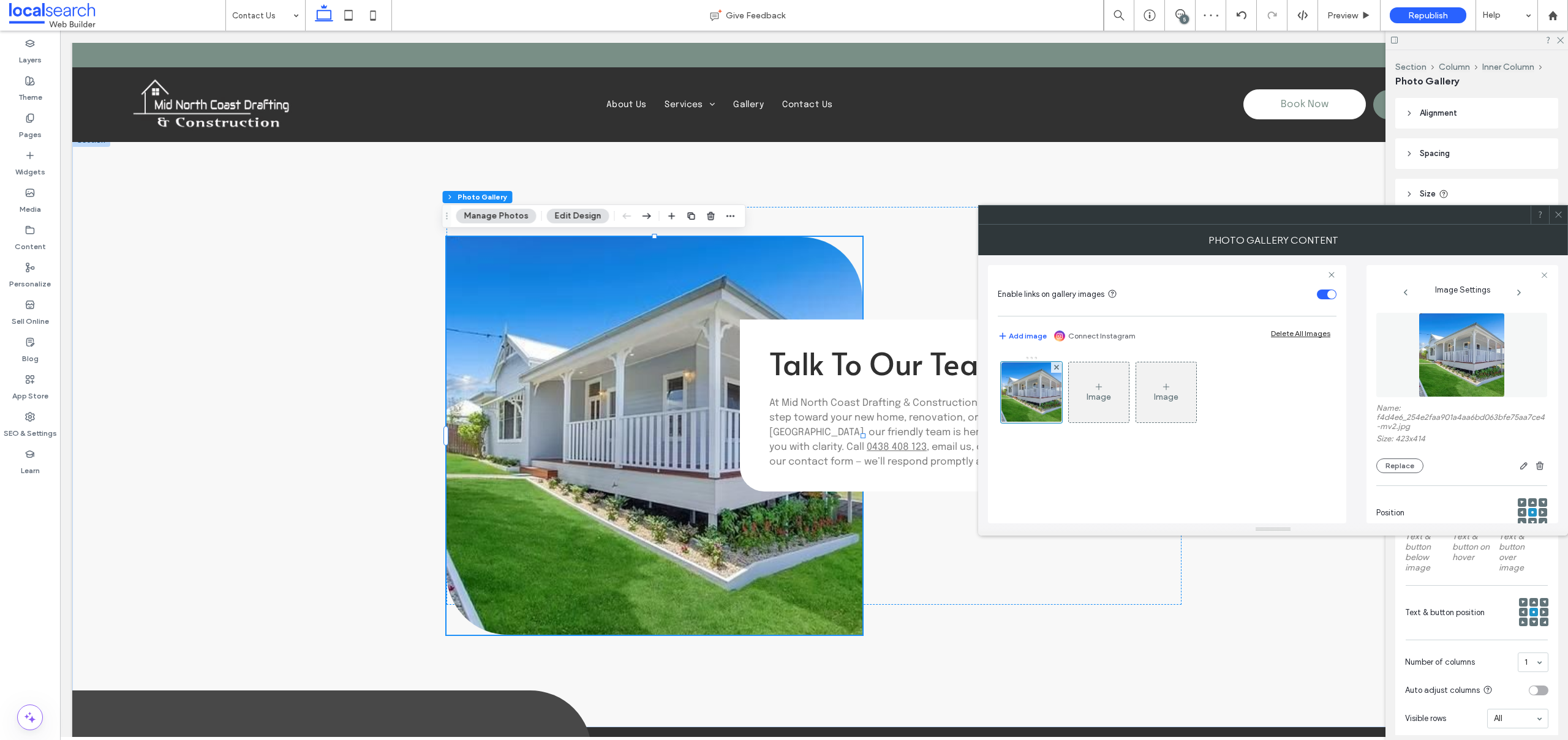
scroll to position [392, 0]
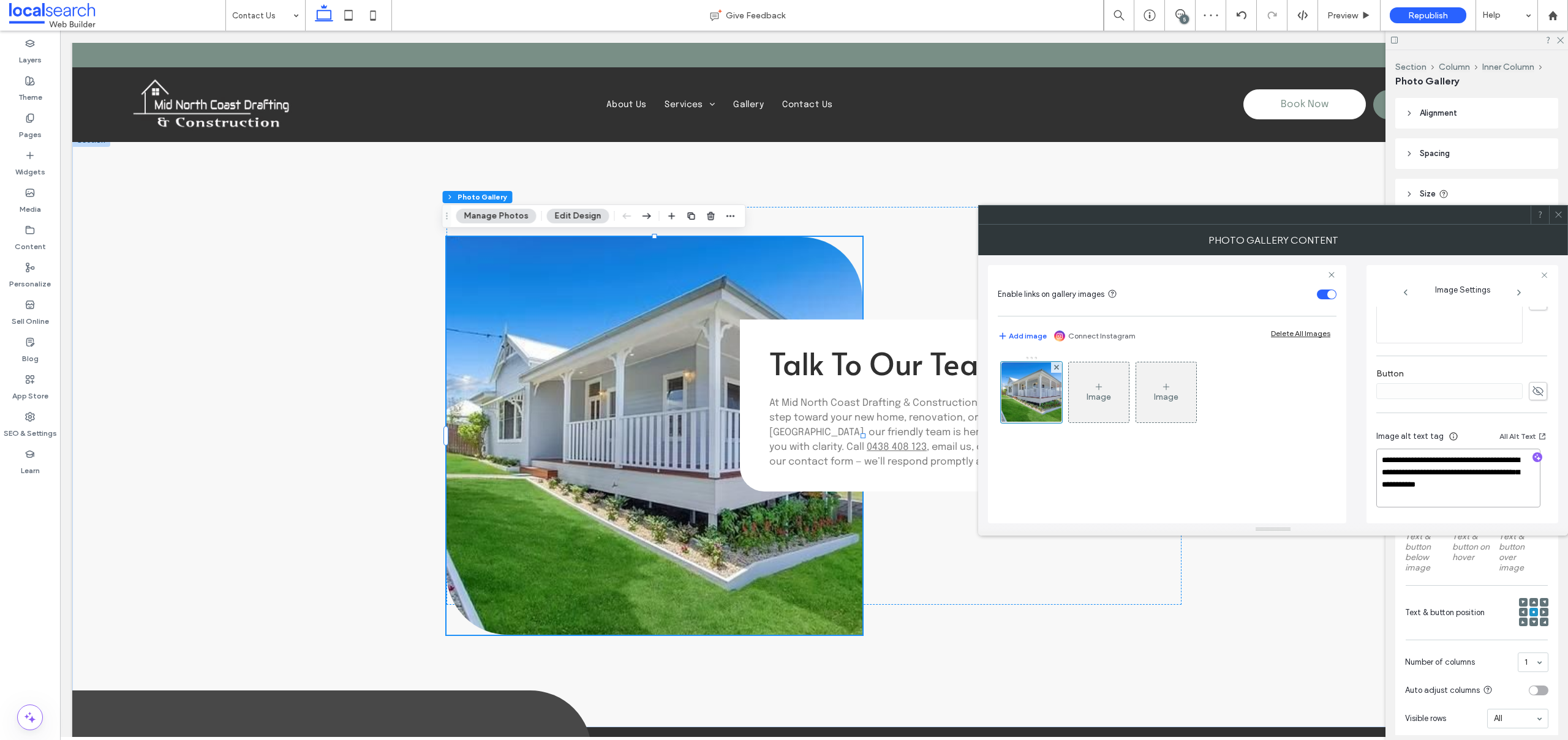
drag, startPoint x: 1448, startPoint y: 470, endPoint x: 1468, endPoint y: 532, distance: 65.1
click at [1468, 532] on div "**********" at bounding box center [1273, 380] width 590 height 311
click at [1533, 456] on icon "button" at bounding box center [1537, 457] width 8 height 8
click at [1516, 472] on textarea "**********" at bounding box center [1458, 478] width 164 height 57
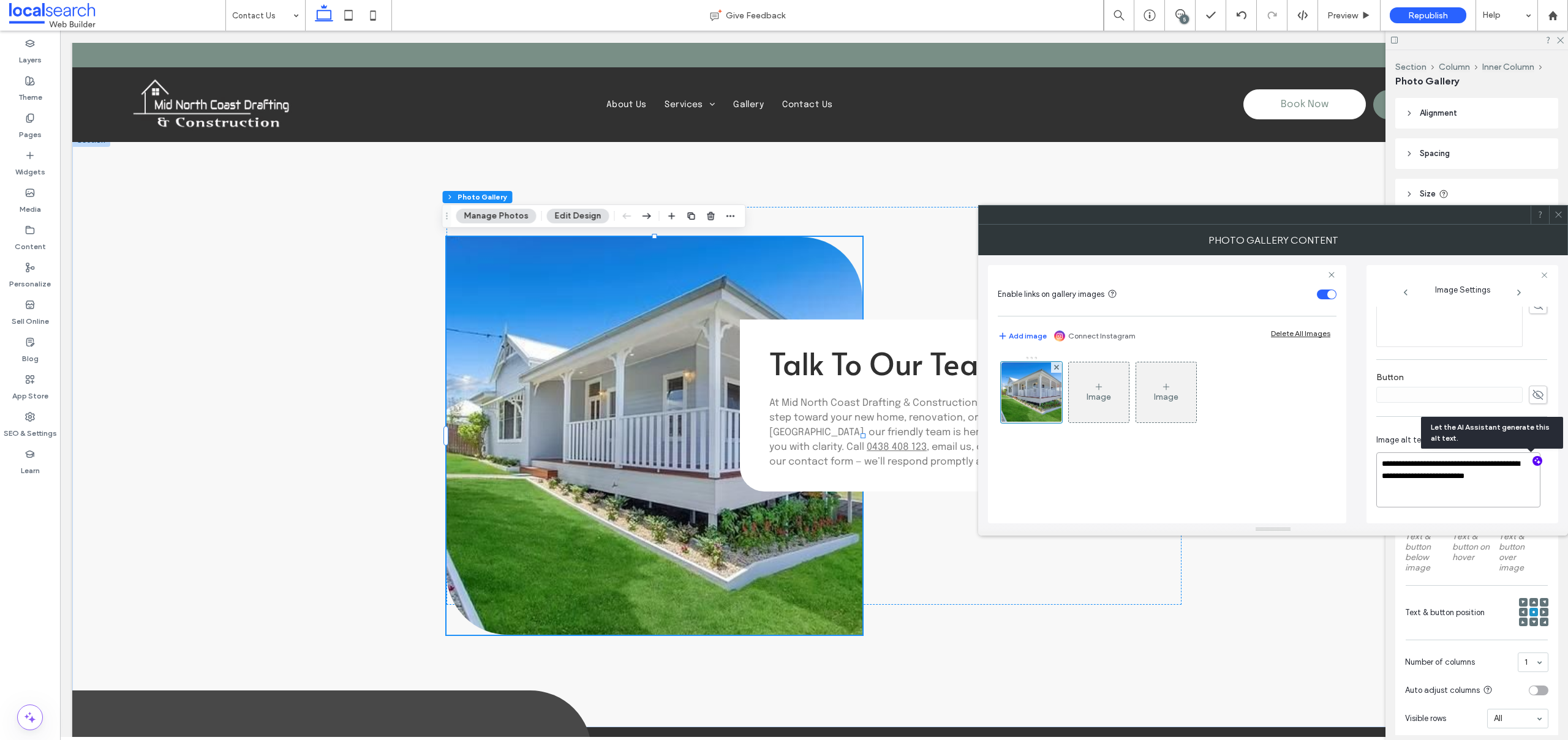
paste textarea "**********"
type textarea "**********"
click at [1533, 338] on div at bounding box center [1462, 303] width 171 height 84
click at [1558, 210] on icon at bounding box center [1558, 214] width 9 height 9
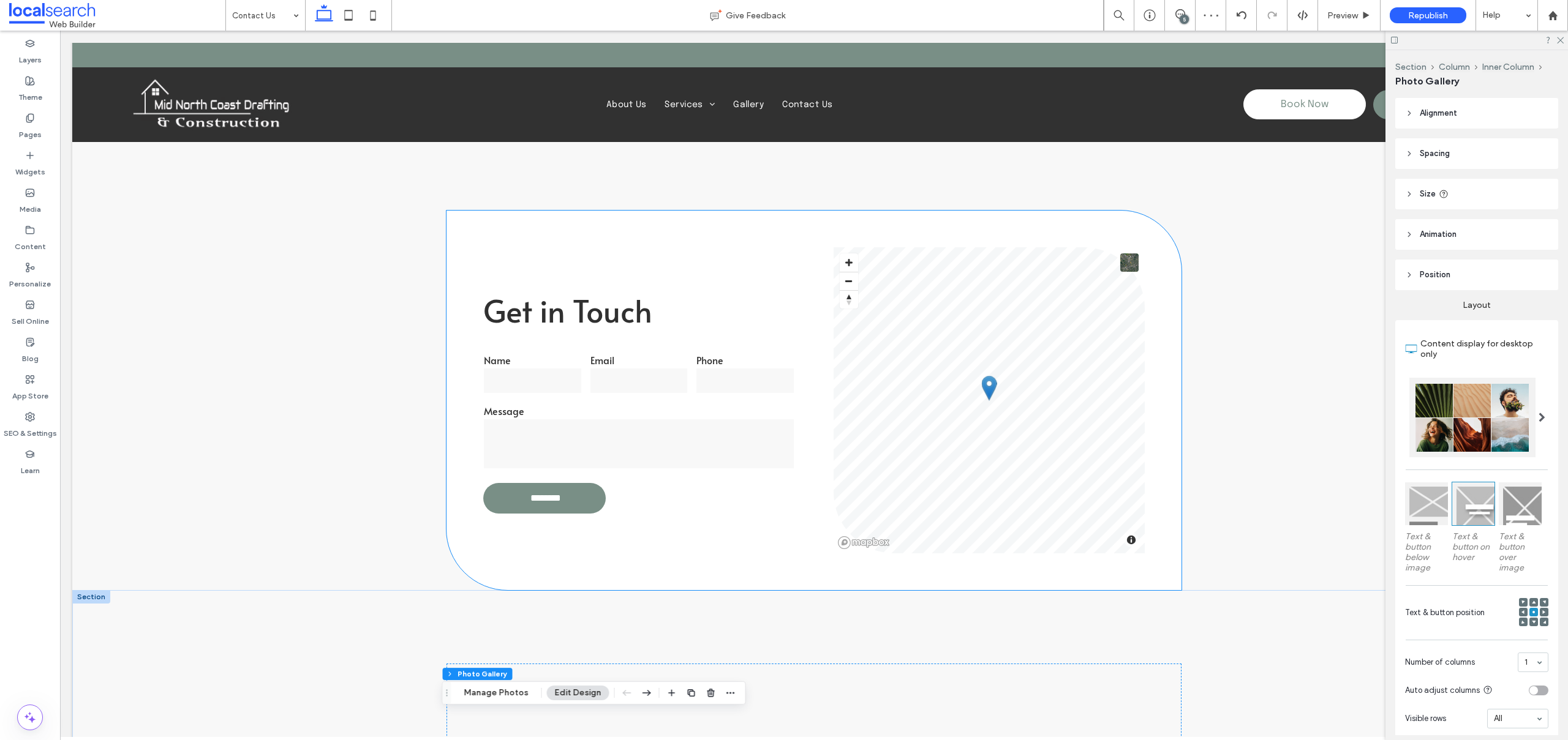
scroll to position [0, 0]
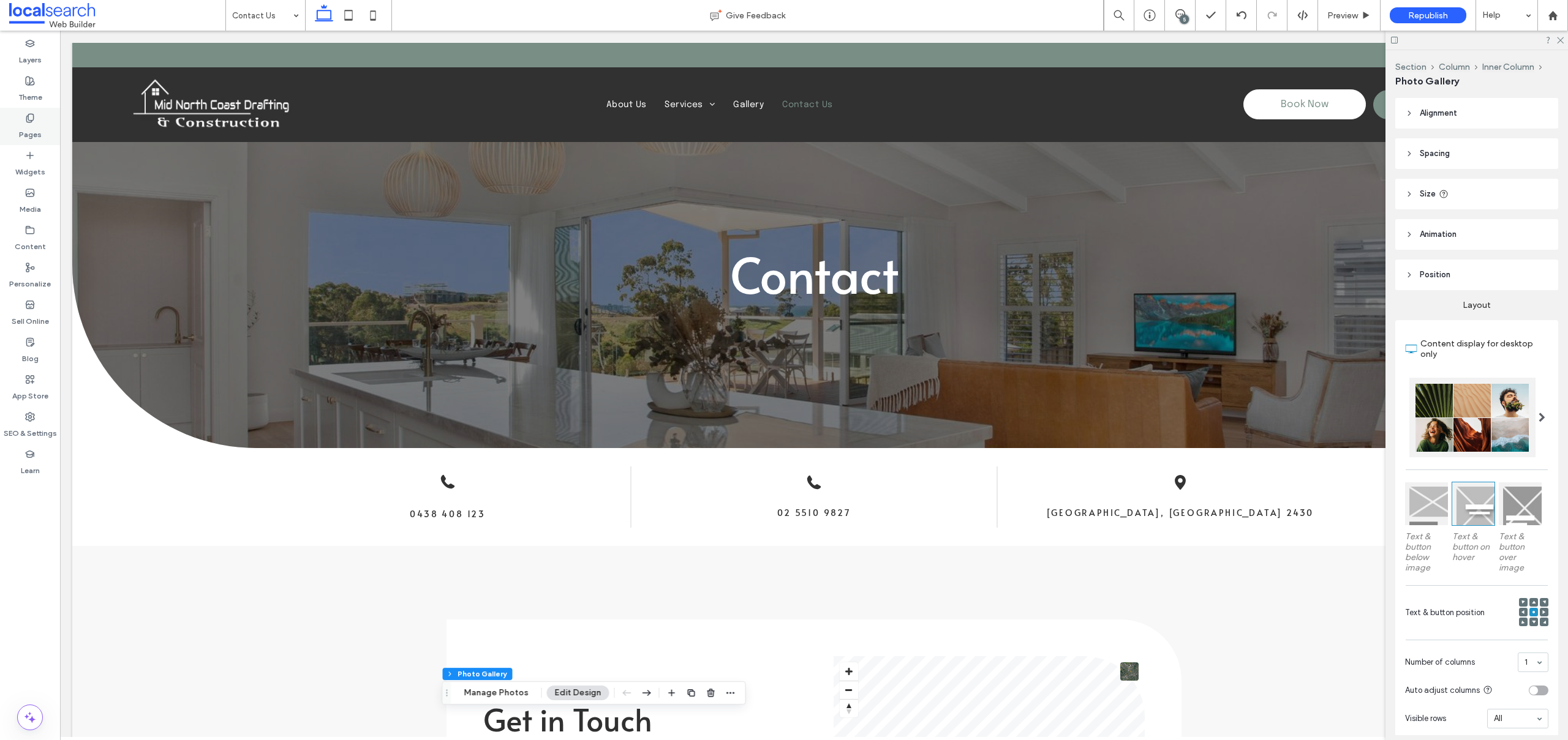
click at [30, 123] on label "Pages" at bounding box center [30, 131] width 23 height 17
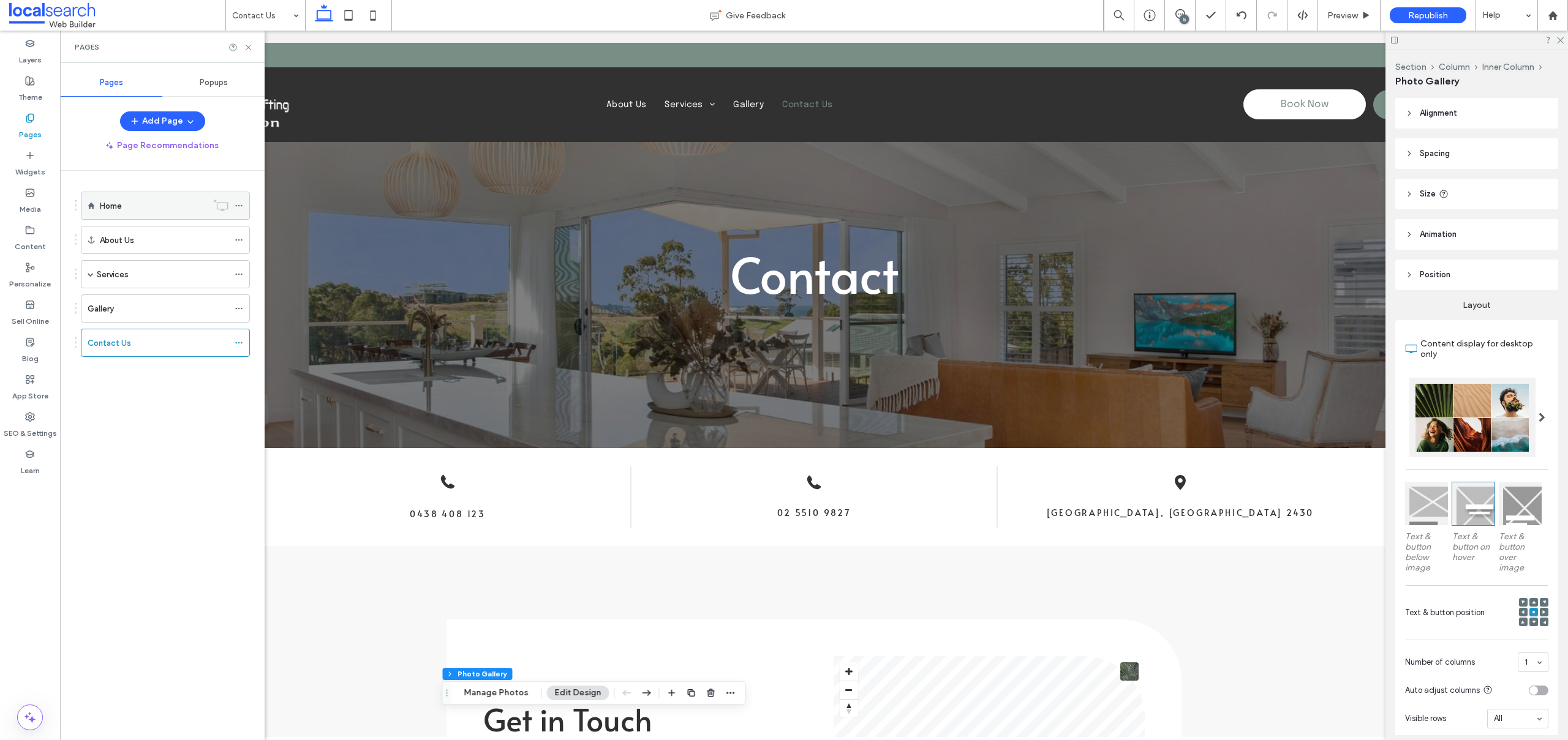
click at [133, 209] on div "Home" at bounding box center [153, 206] width 107 height 13
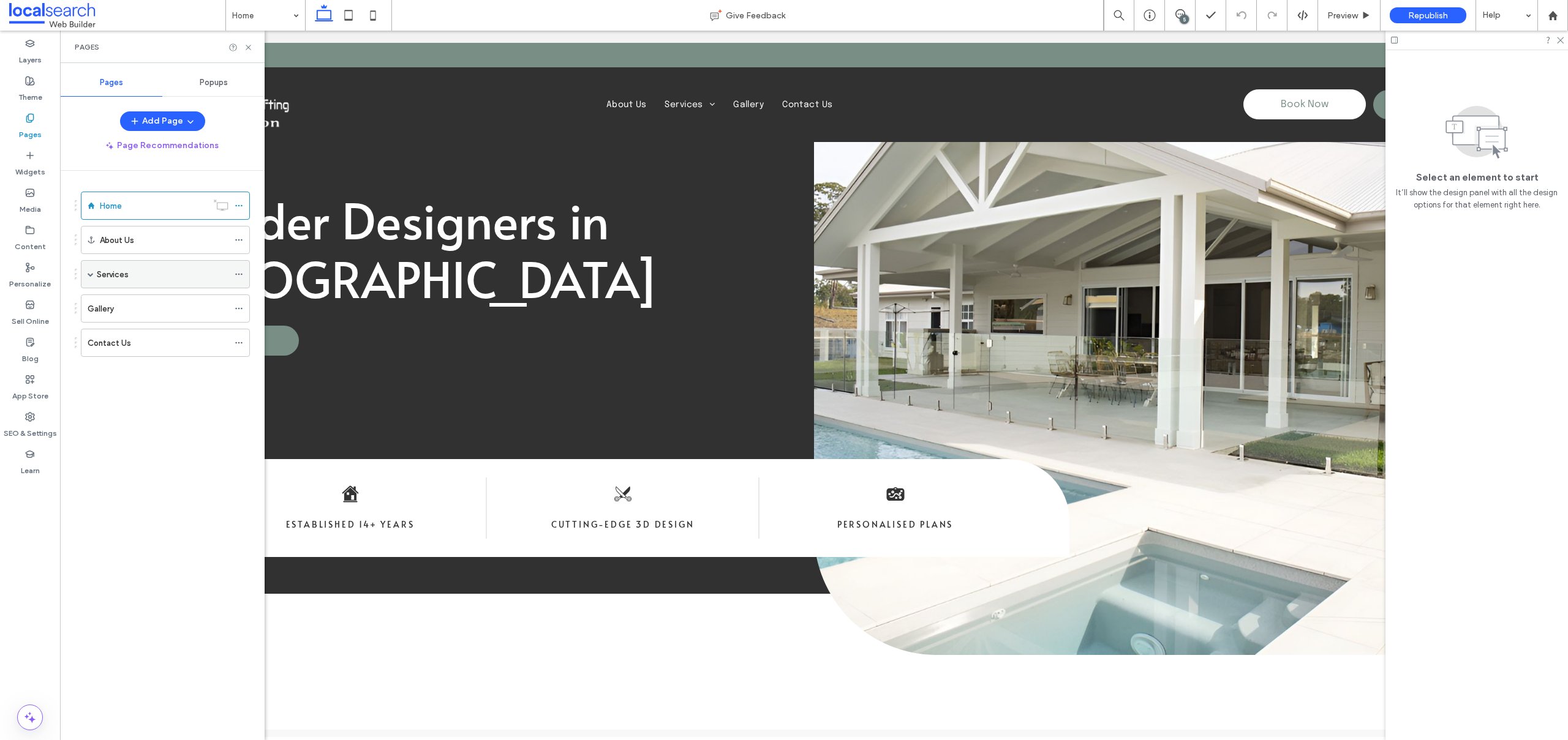
click at [89, 273] on span at bounding box center [90, 274] width 6 height 6
click at [131, 302] on label "Drafting Services" at bounding box center [149, 302] width 63 height 21
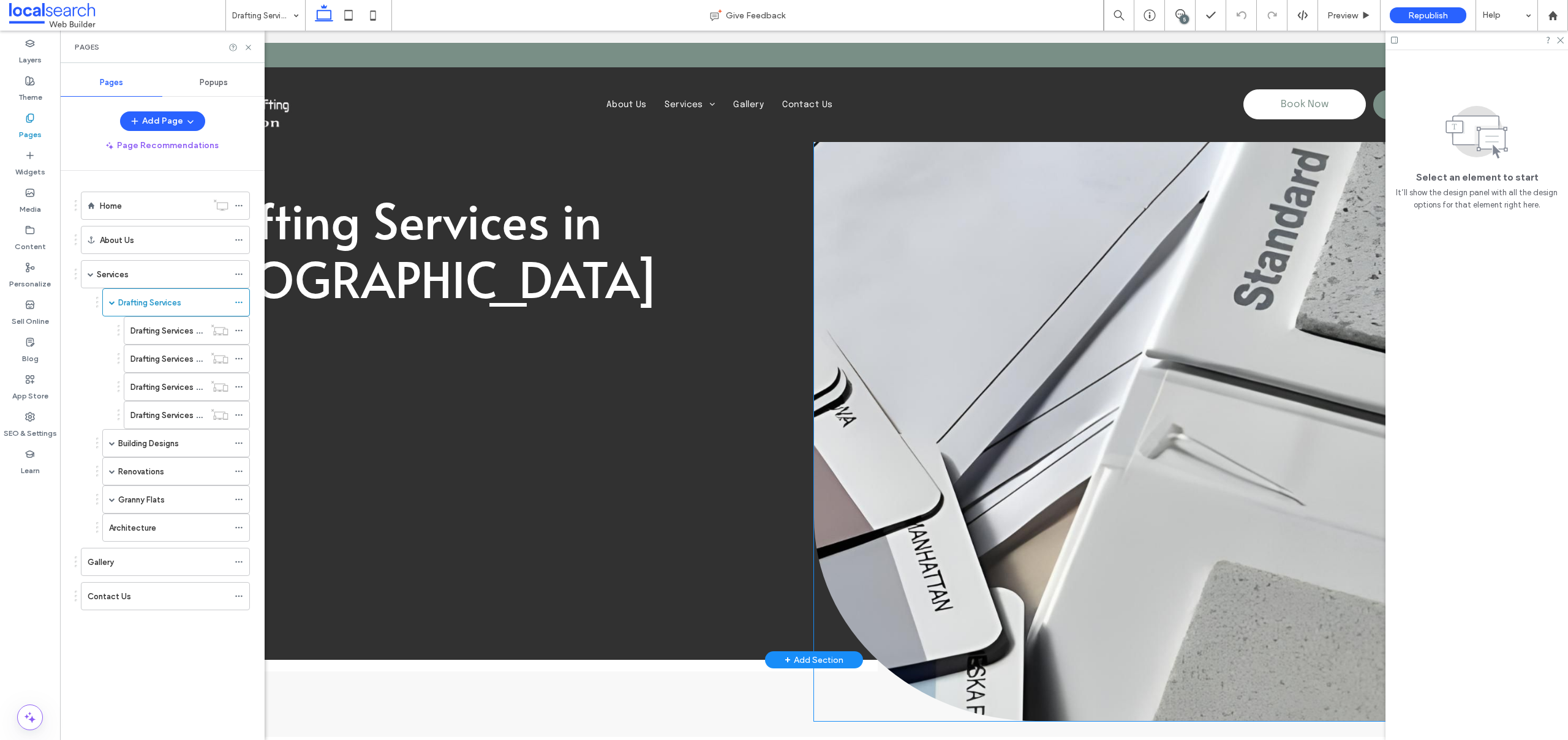
click at [1009, 232] on link at bounding box center [1184, 382] width 742 height 679
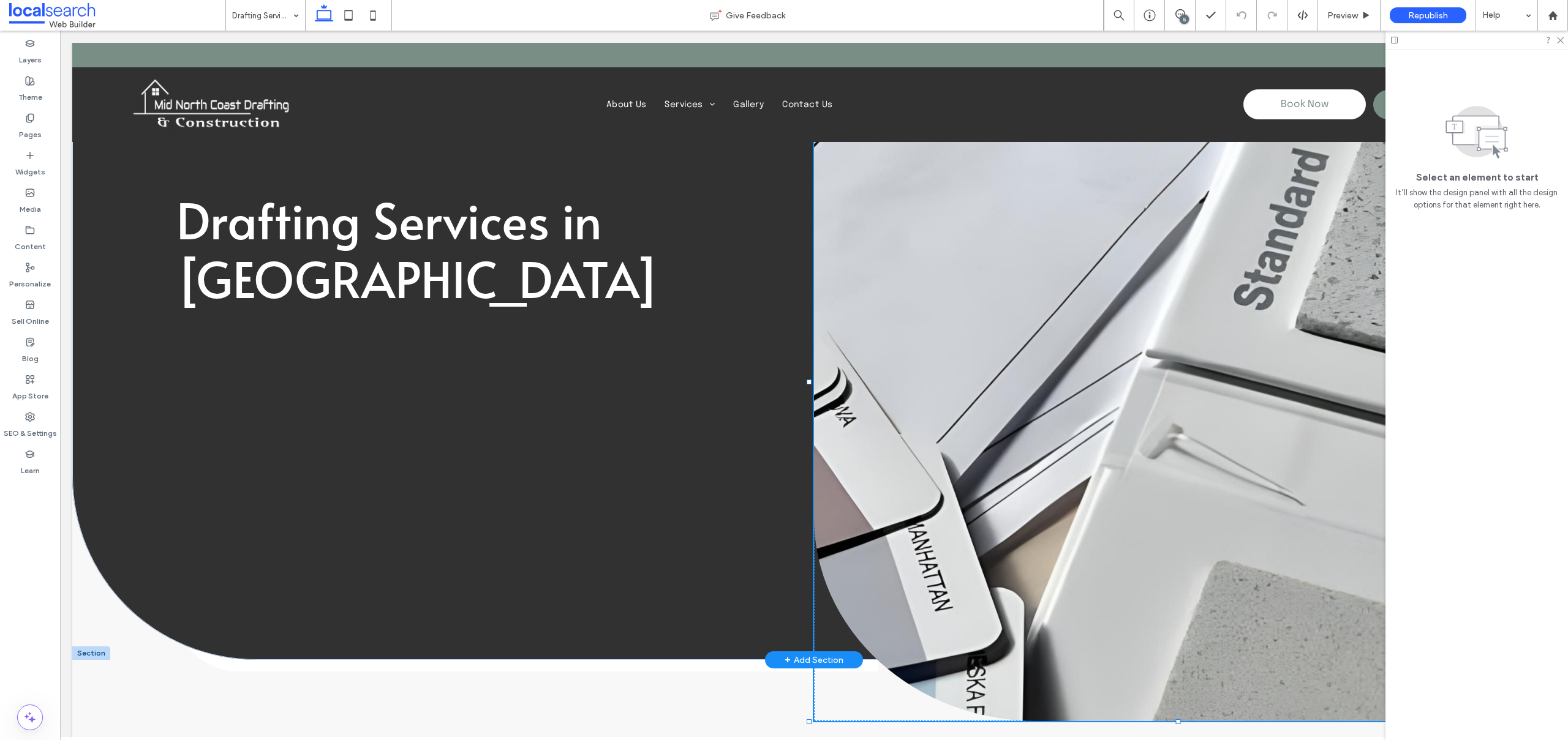
click at [1009, 232] on link at bounding box center [1184, 382] width 742 height 679
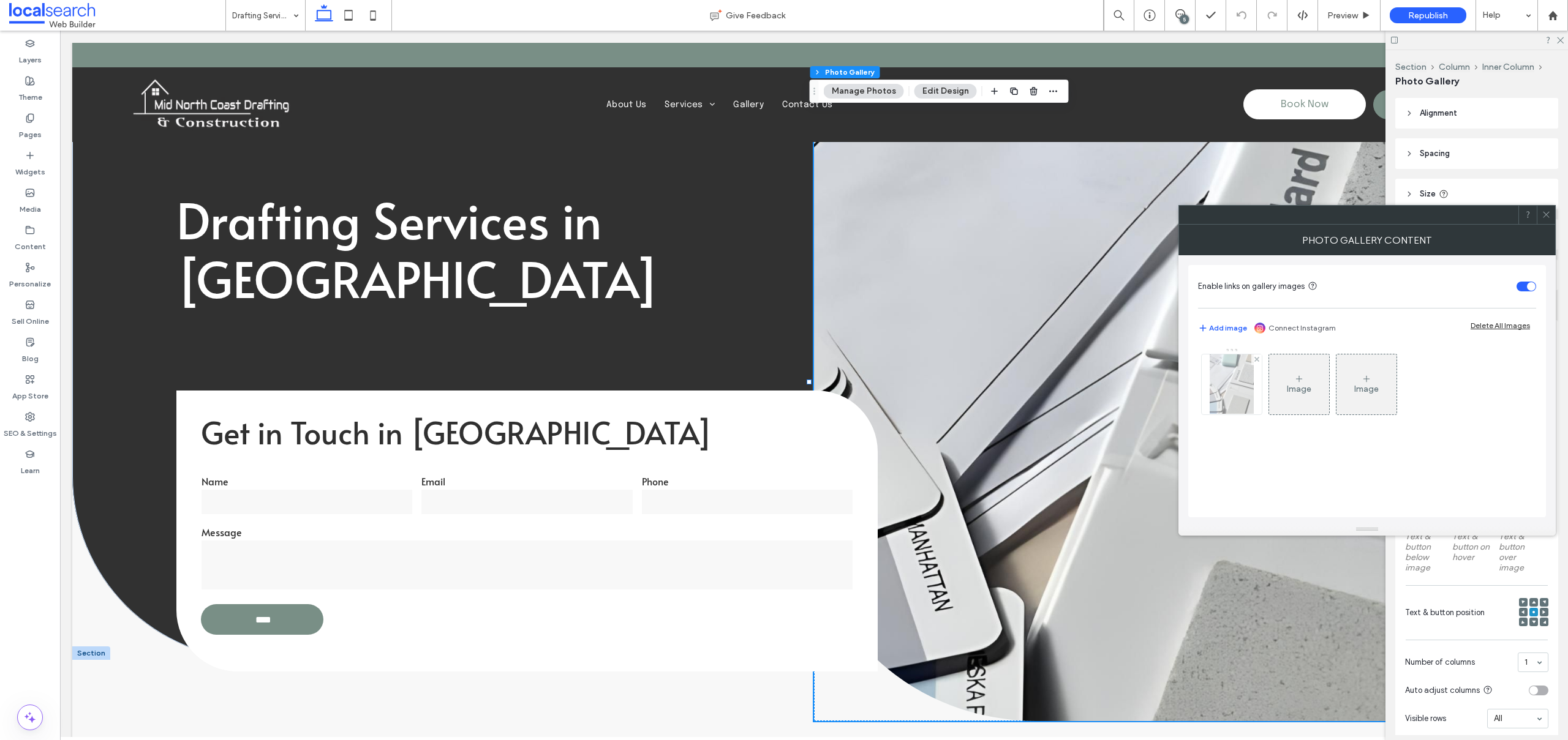
click at [1236, 381] on img at bounding box center [1231, 384] width 45 height 60
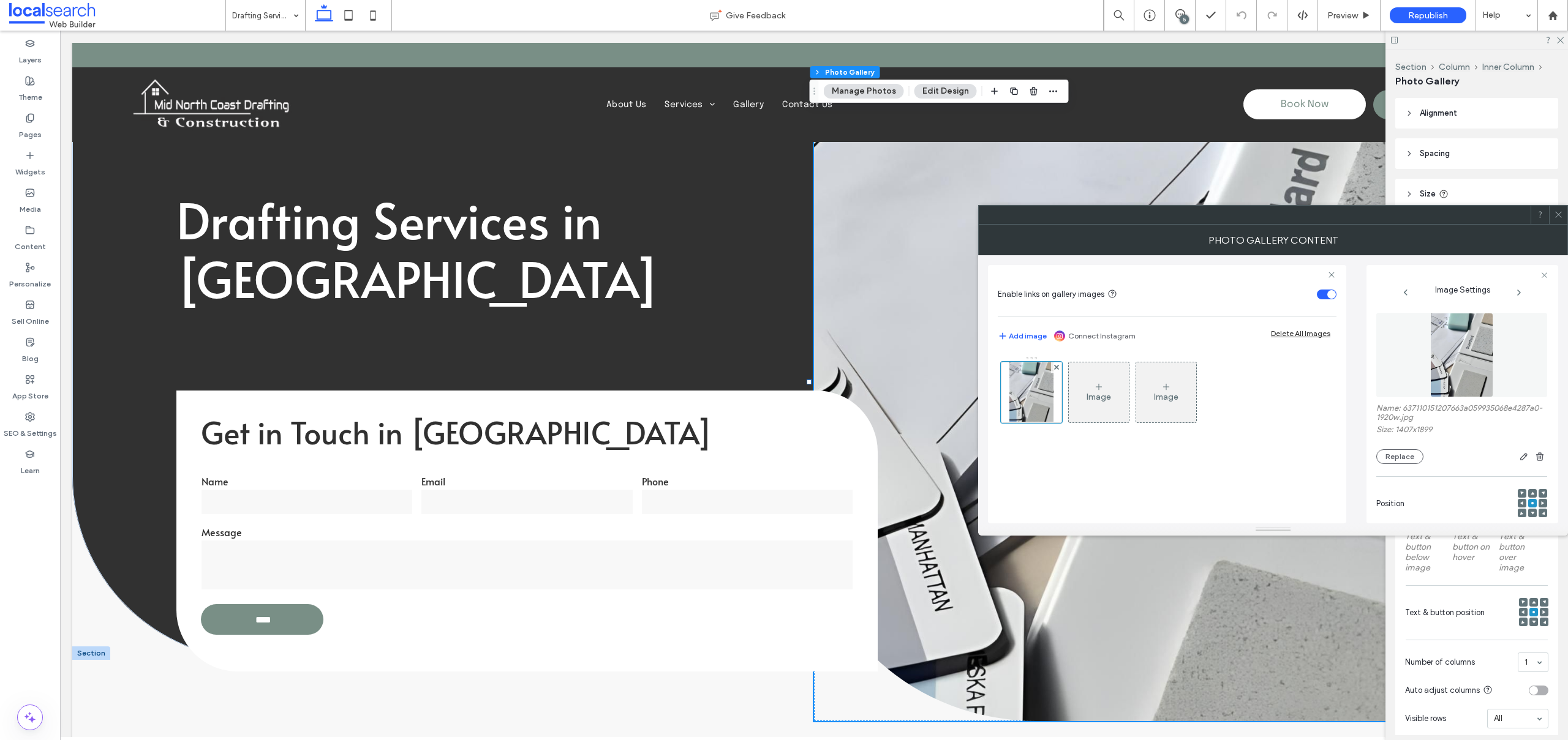
click at [1410, 464] on button "Replace" at bounding box center [1400, 457] width 47 height 14
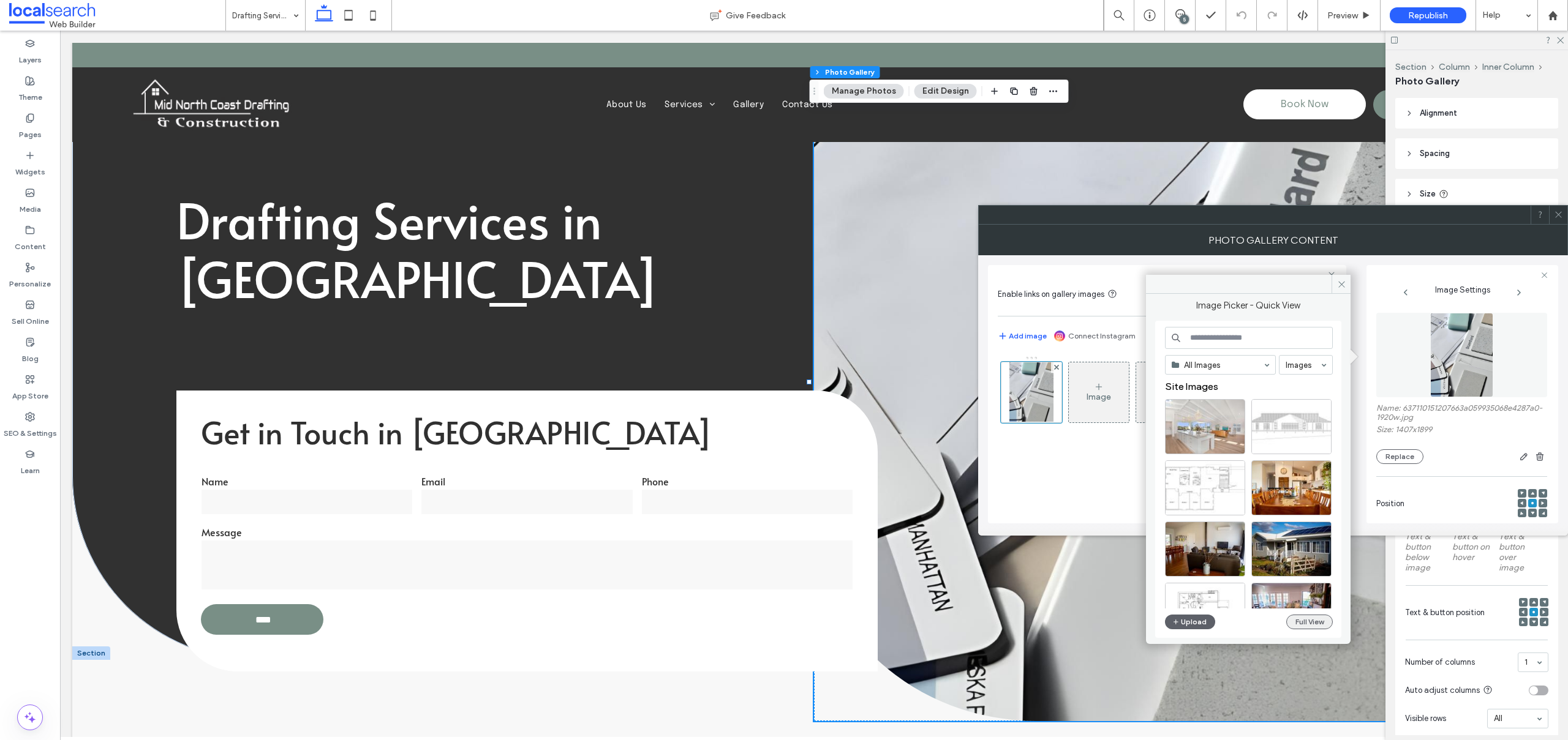
click at [1313, 624] on button "Full View" at bounding box center [1309, 621] width 46 height 14
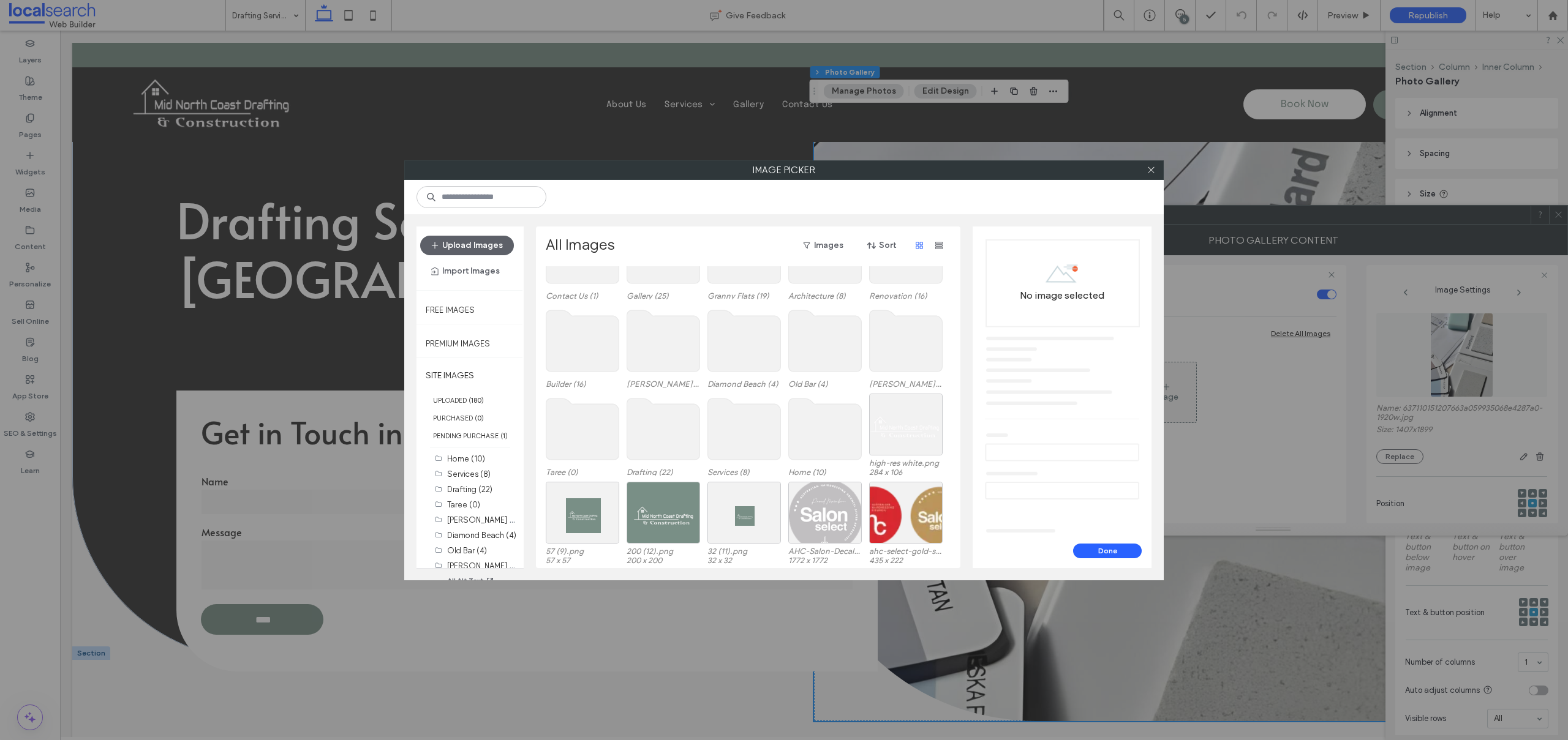
scroll to position [75, 0]
click at [475, 394] on label "UPLOADED ( 180 )" at bounding box center [470, 400] width 107 height 18
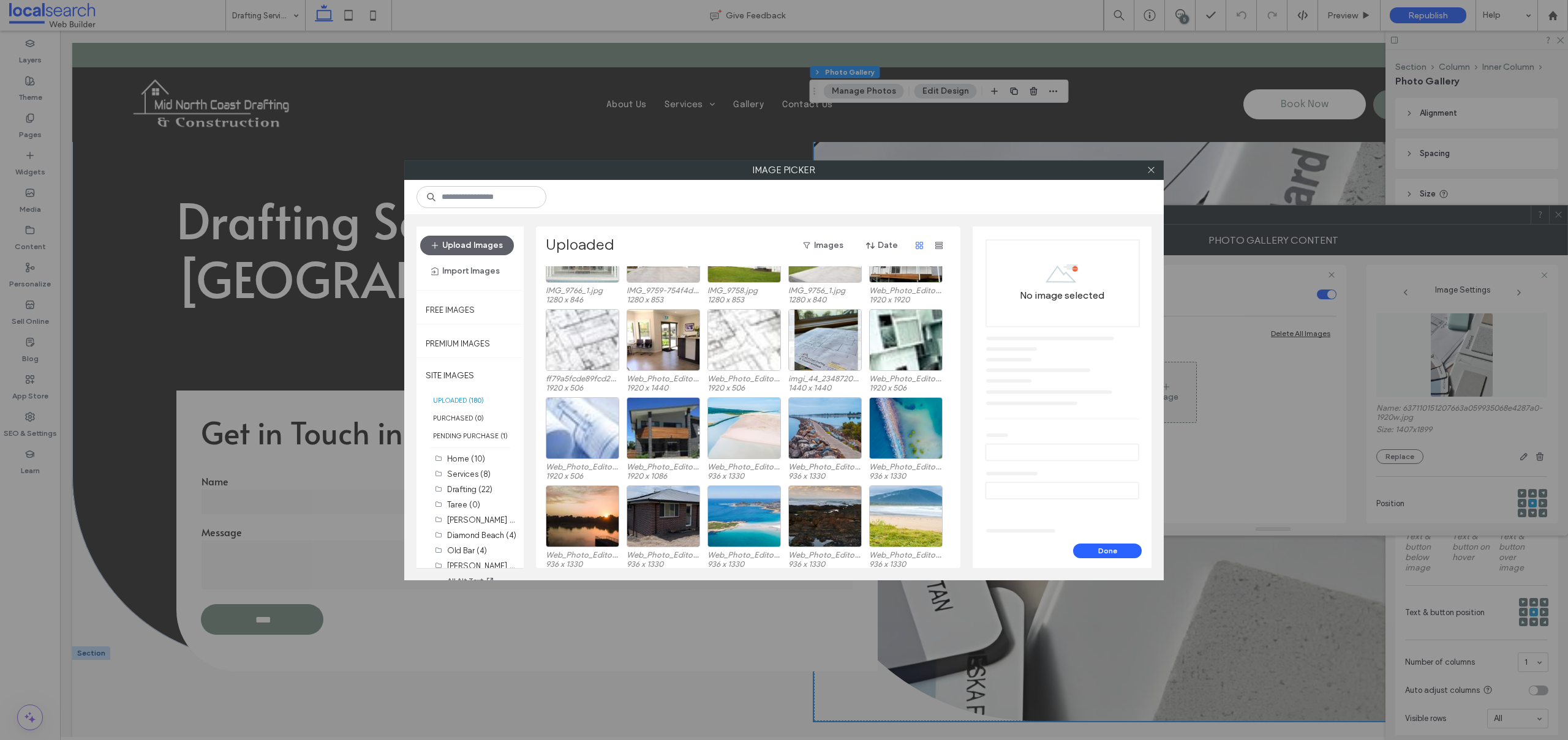
scroll to position [1814, 0]
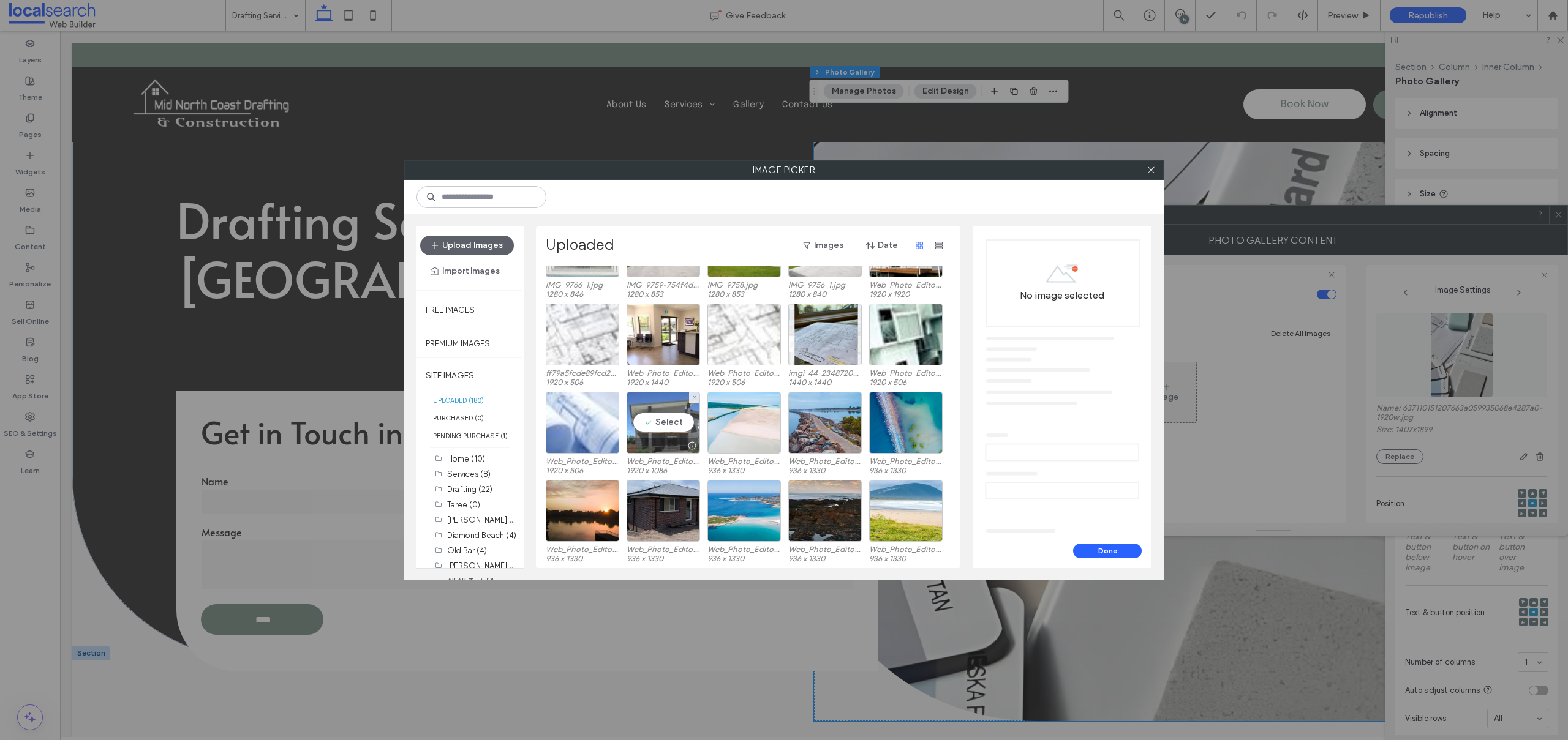
click at [670, 421] on div "Select" at bounding box center [663, 423] width 74 height 62
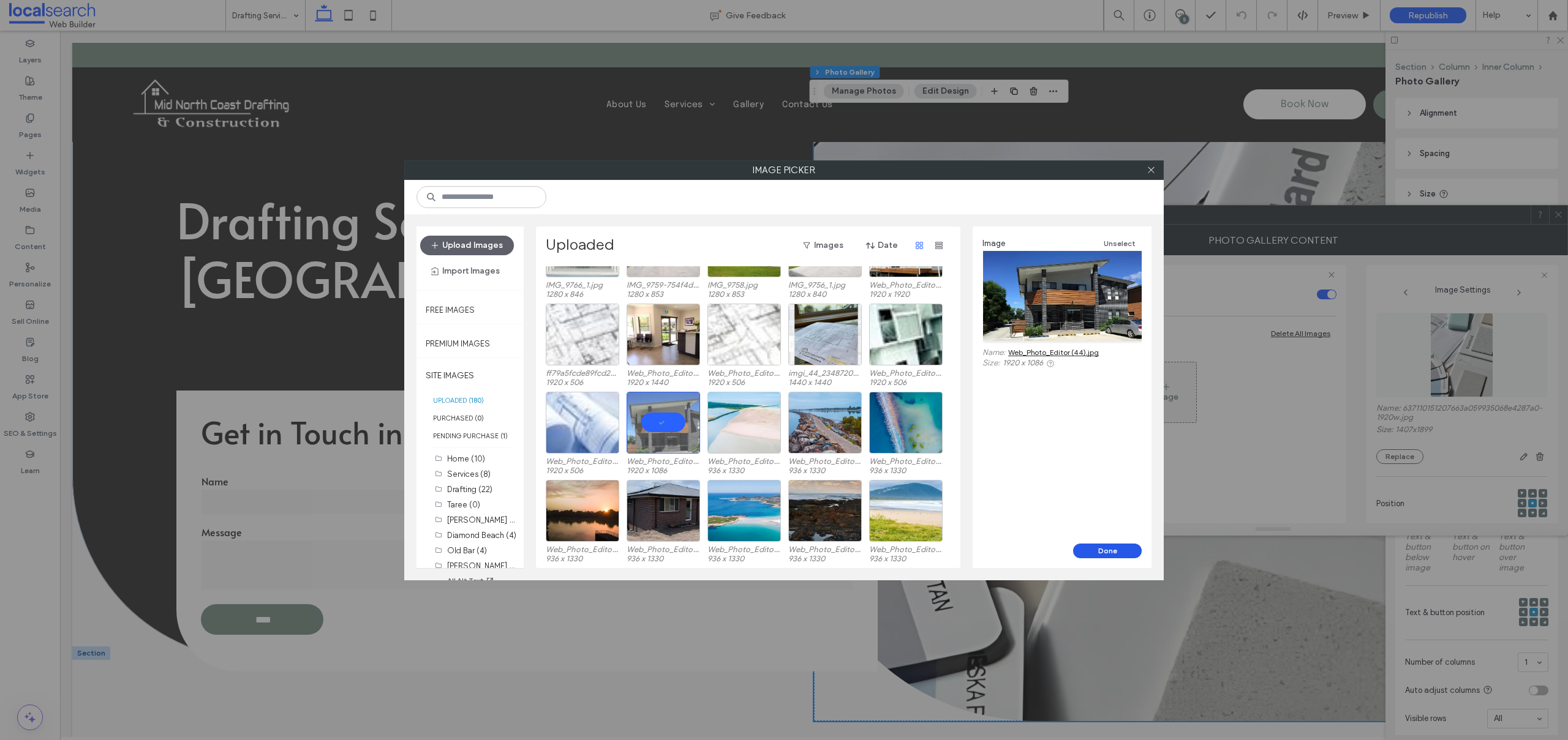
click at [1110, 551] on button "Done" at bounding box center [1106, 550] width 68 height 14
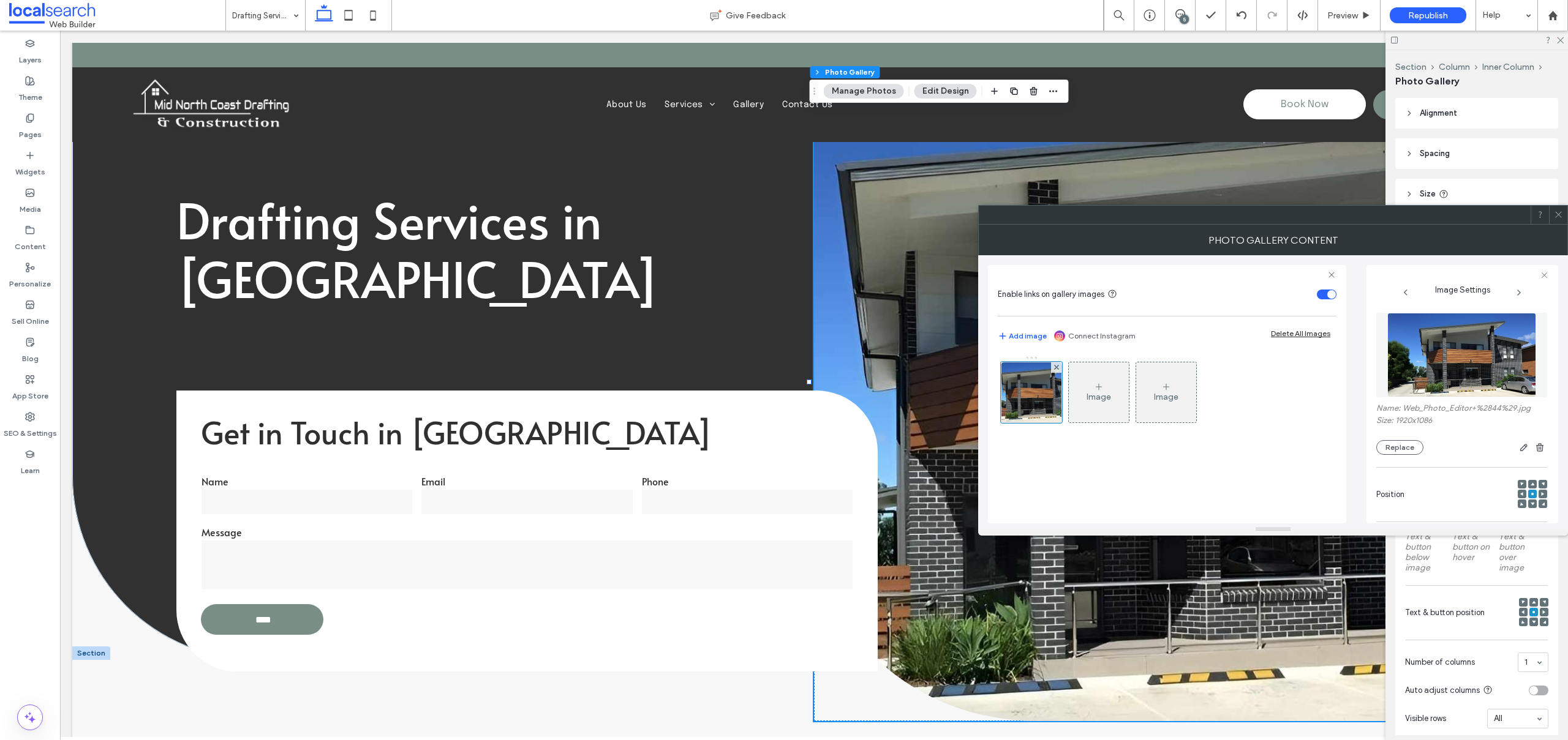
scroll to position [374, 0]
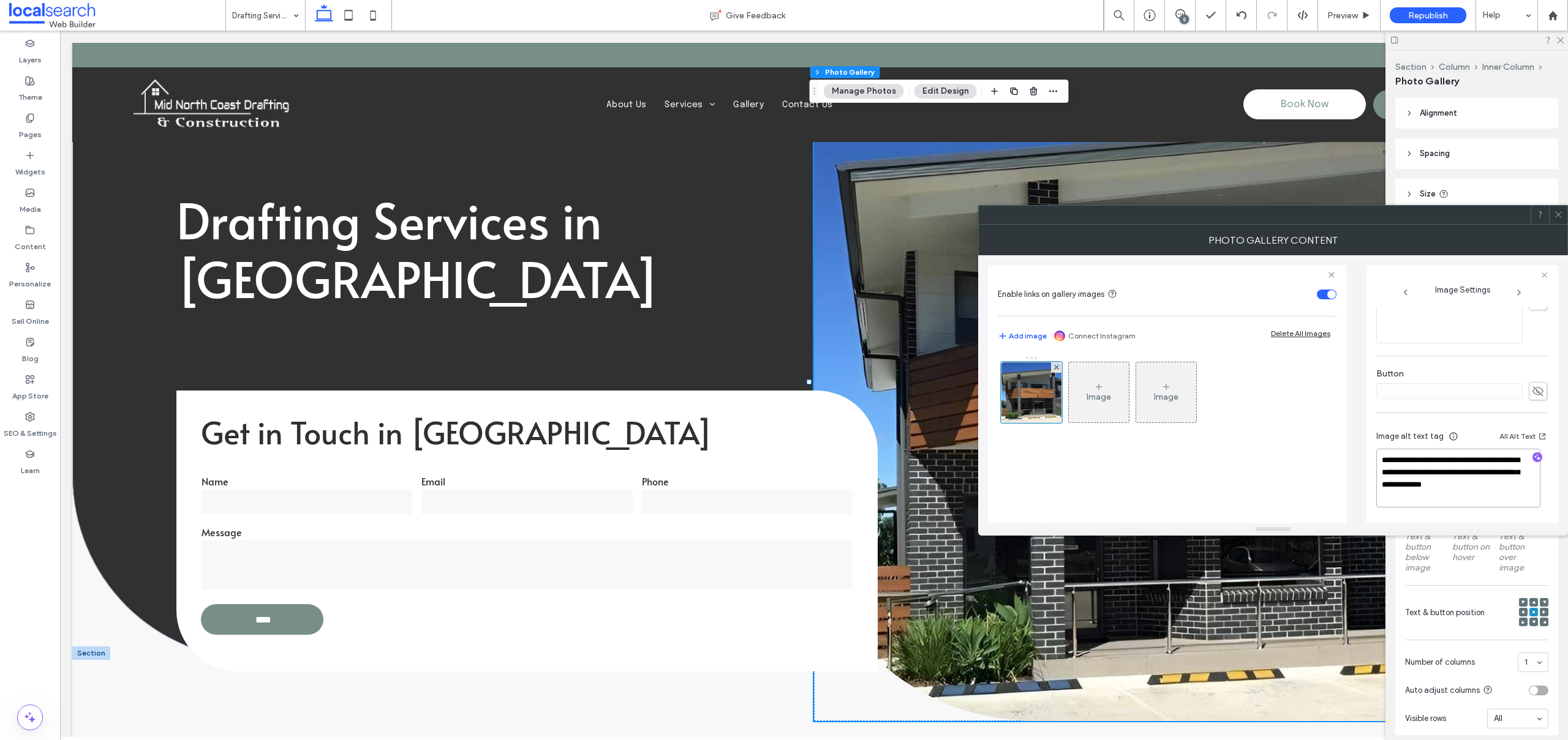
drag, startPoint x: 1442, startPoint y: 474, endPoint x: 1485, endPoint y: 526, distance: 67.5
click at [1485, 526] on div "**********" at bounding box center [1273, 380] width 590 height 311
click at [1548, 417] on div "**********" at bounding box center [1462, 394] width 192 height 259
click at [1533, 454] on icon "button" at bounding box center [1537, 457] width 8 height 8
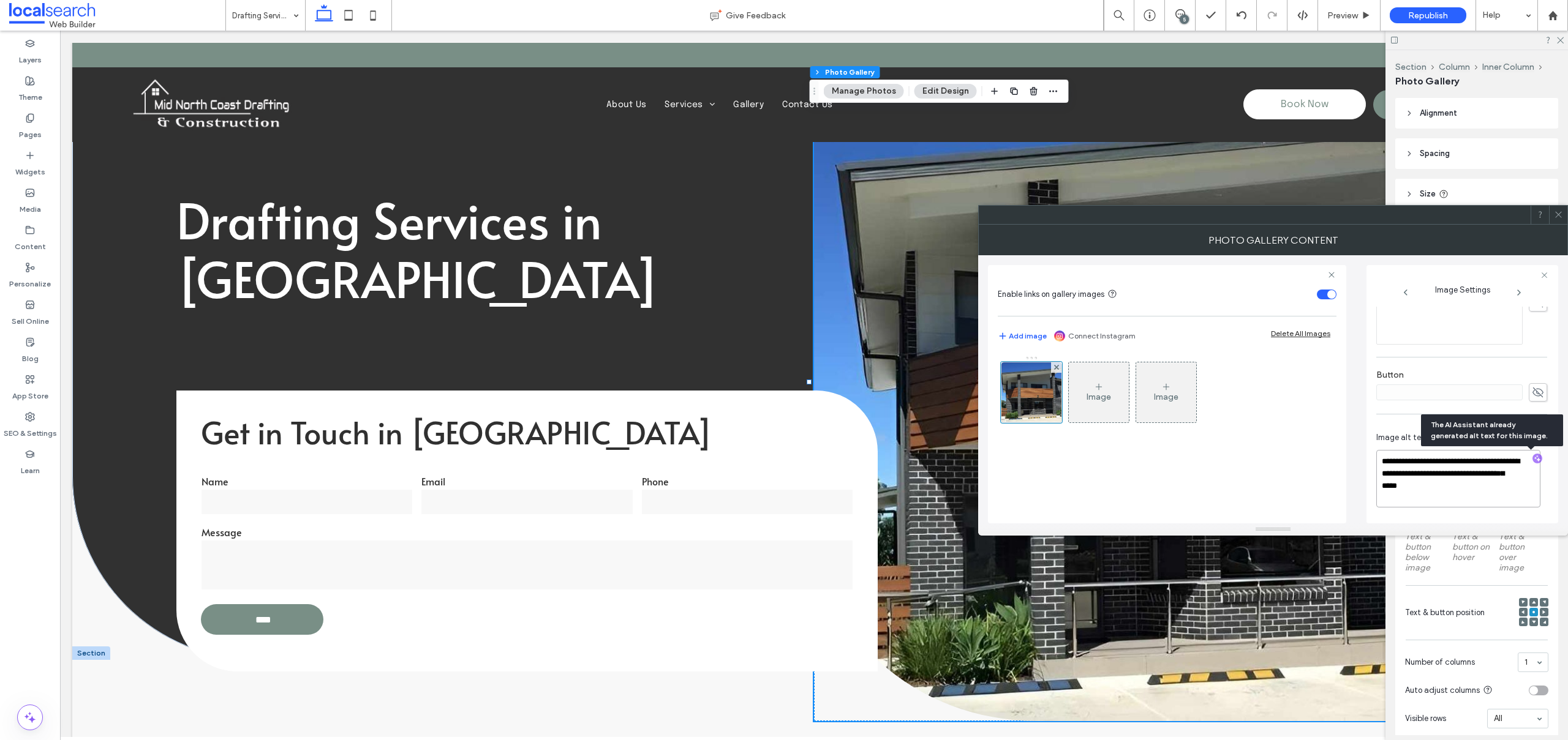
drag, startPoint x: 1450, startPoint y: 488, endPoint x: 1449, endPoint y: 472, distance: 16.0
click at [1449, 472] on textarea "**********" at bounding box center [1458, 478] width 164 height 57
paste textarea "**********"
type textarea "**********"
click at [1549, 343] on div "**********" at bounding box center [1462, 394] width 192 height 259
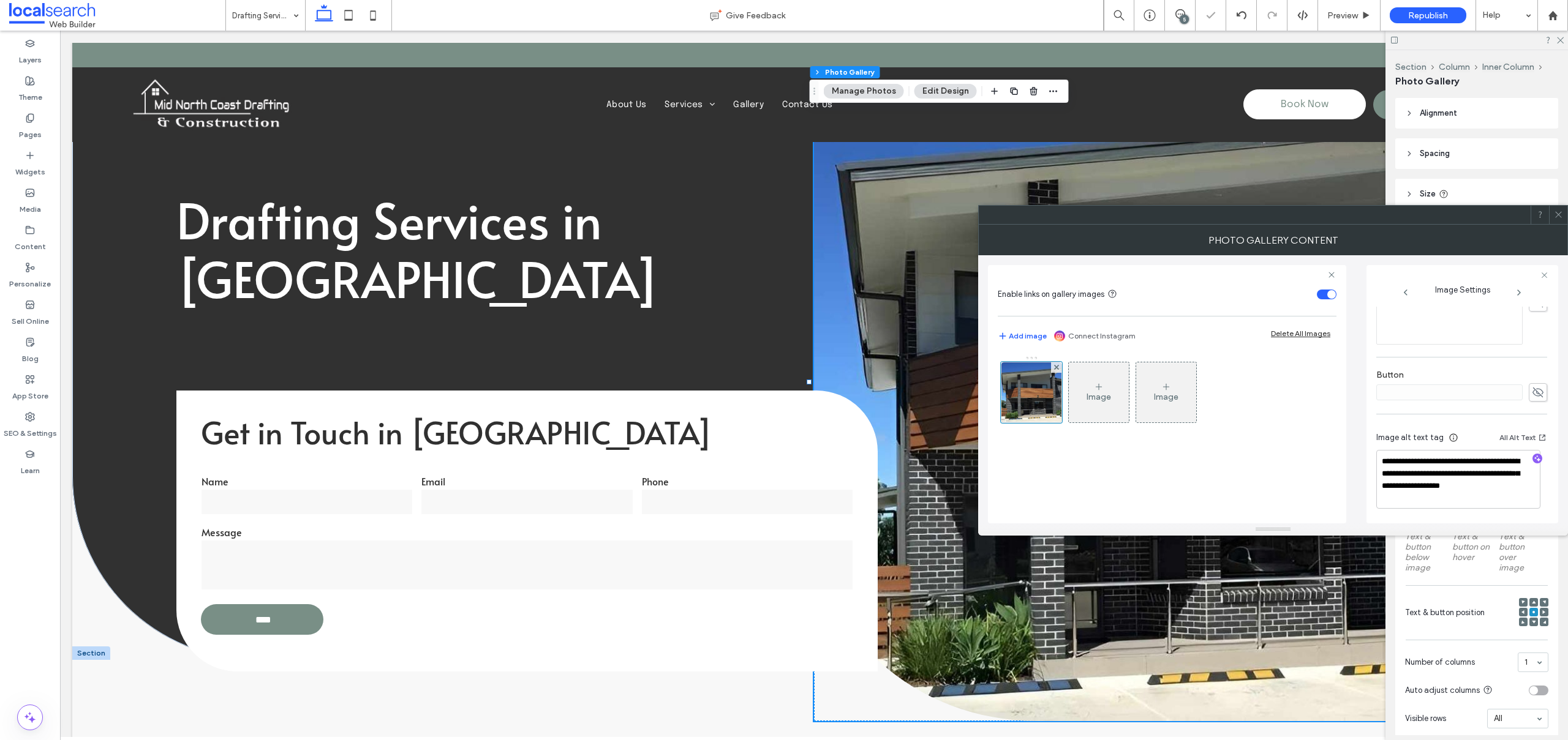
click at [1558, 213] on icon at bounding box center [1558, 214] width 9 height 9
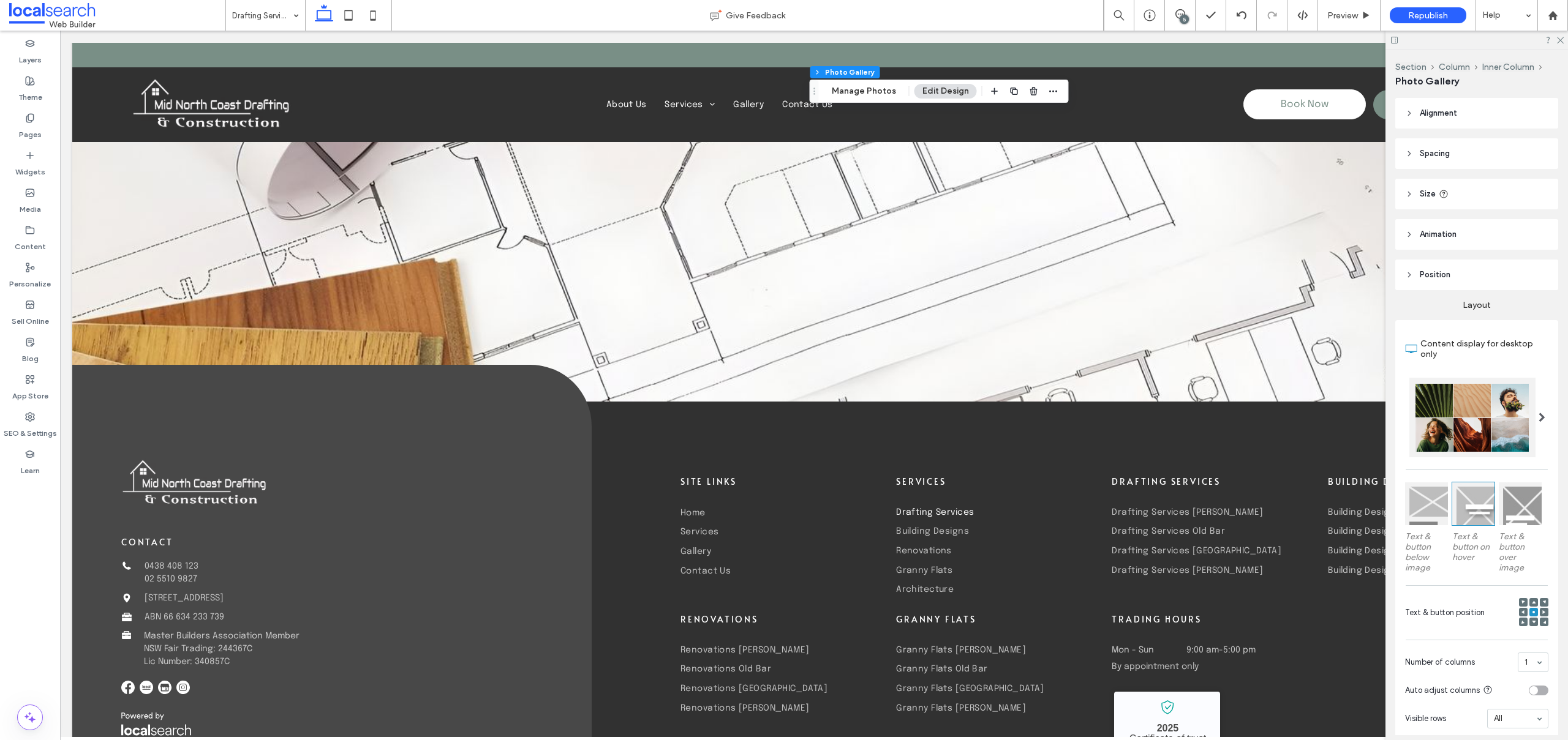
scroll to position [2855, 0]
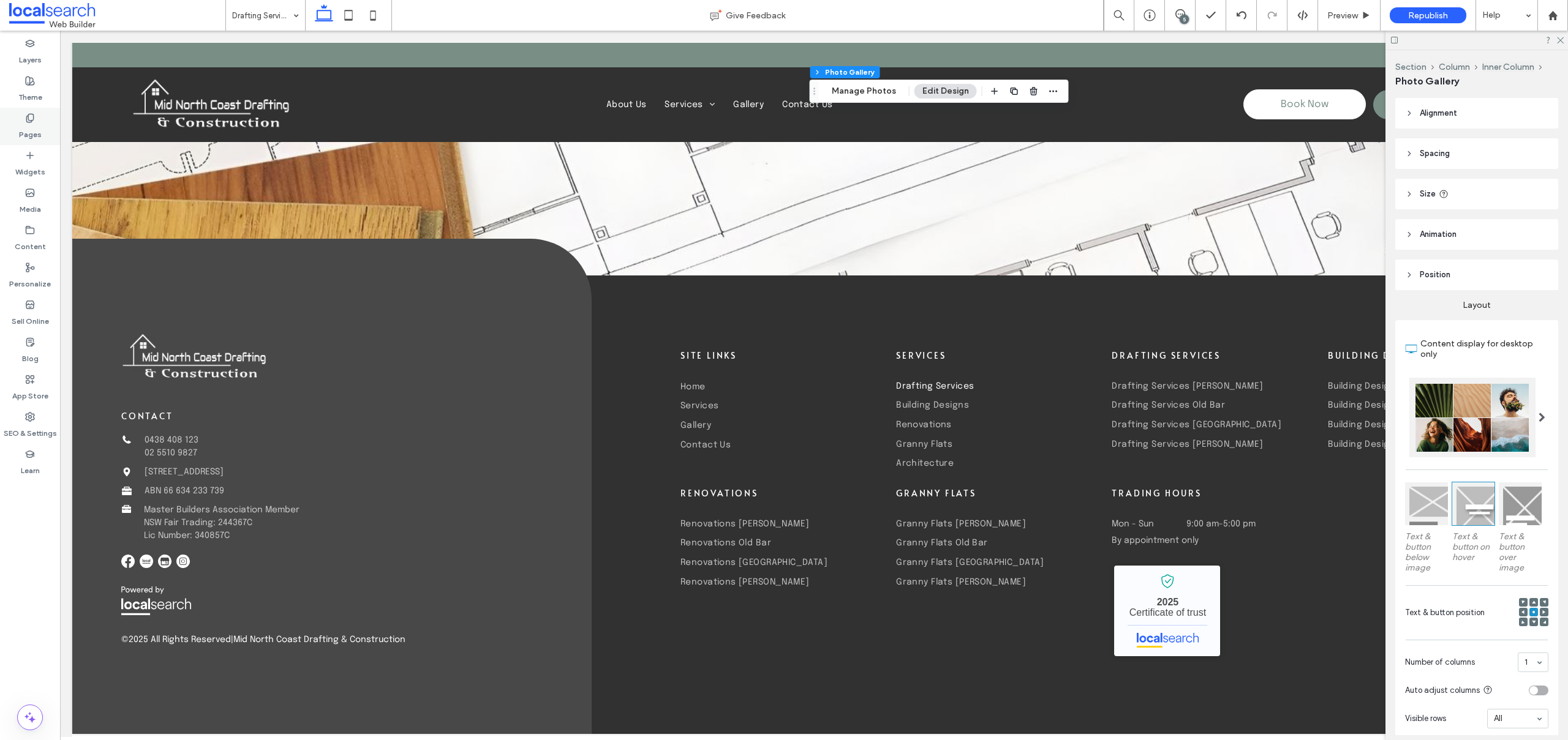
click at [34, 119] on icon at bounding box center [30, 118] width 10 height 10
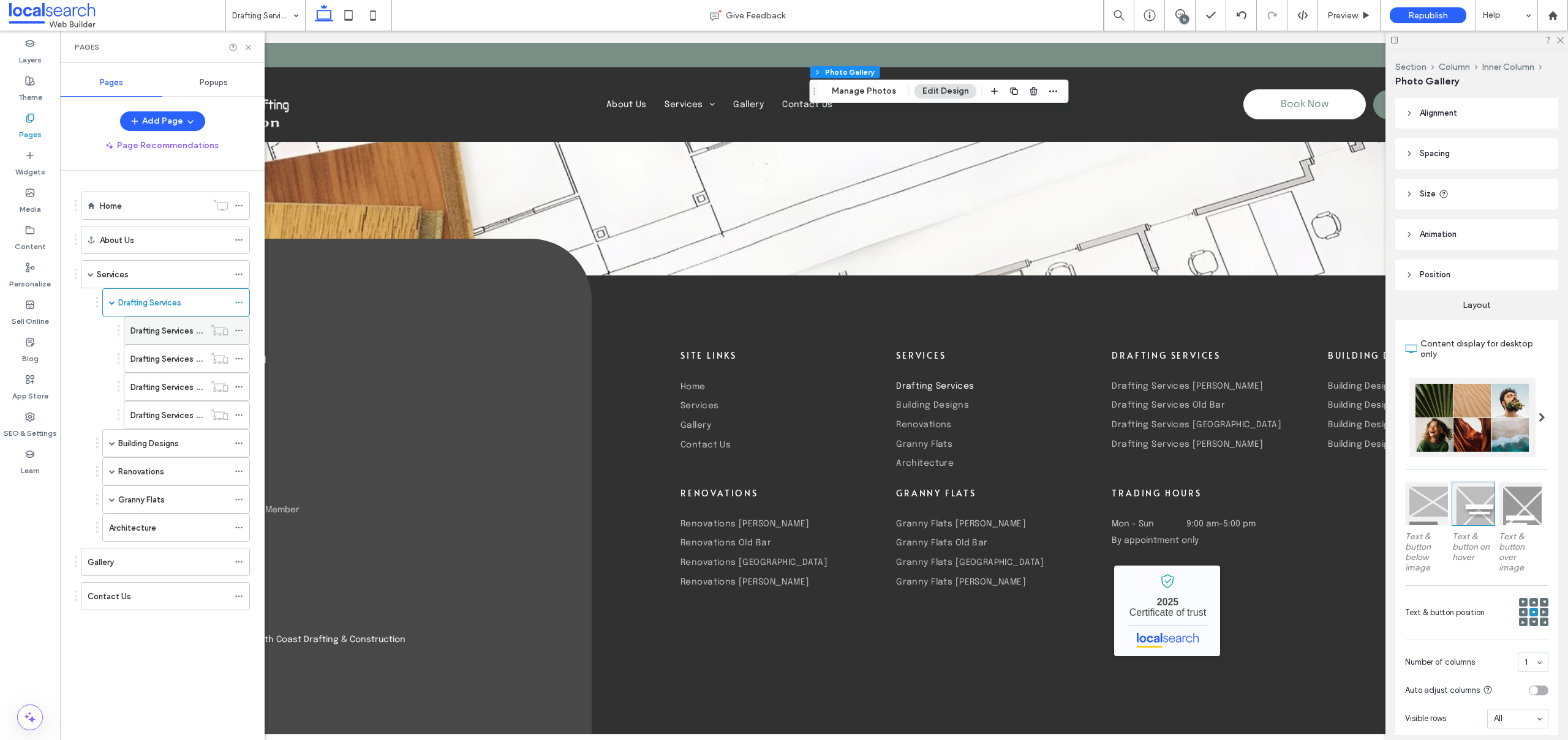
click at [172, 330] on label "Drafting Services [PERSON_NAME]" at bounding box center [194, 330] width 127 height 21
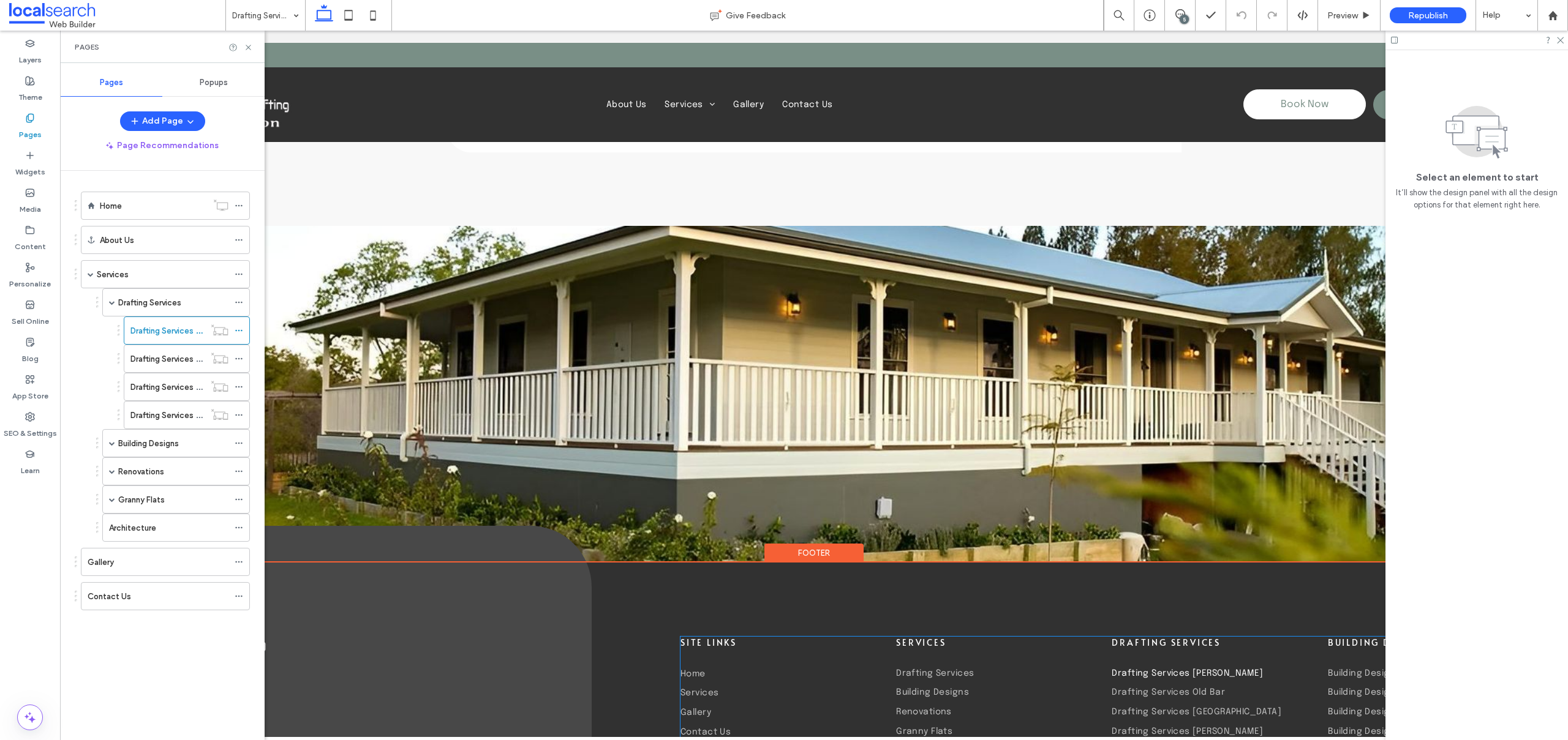
scroll to position [2237, 0]
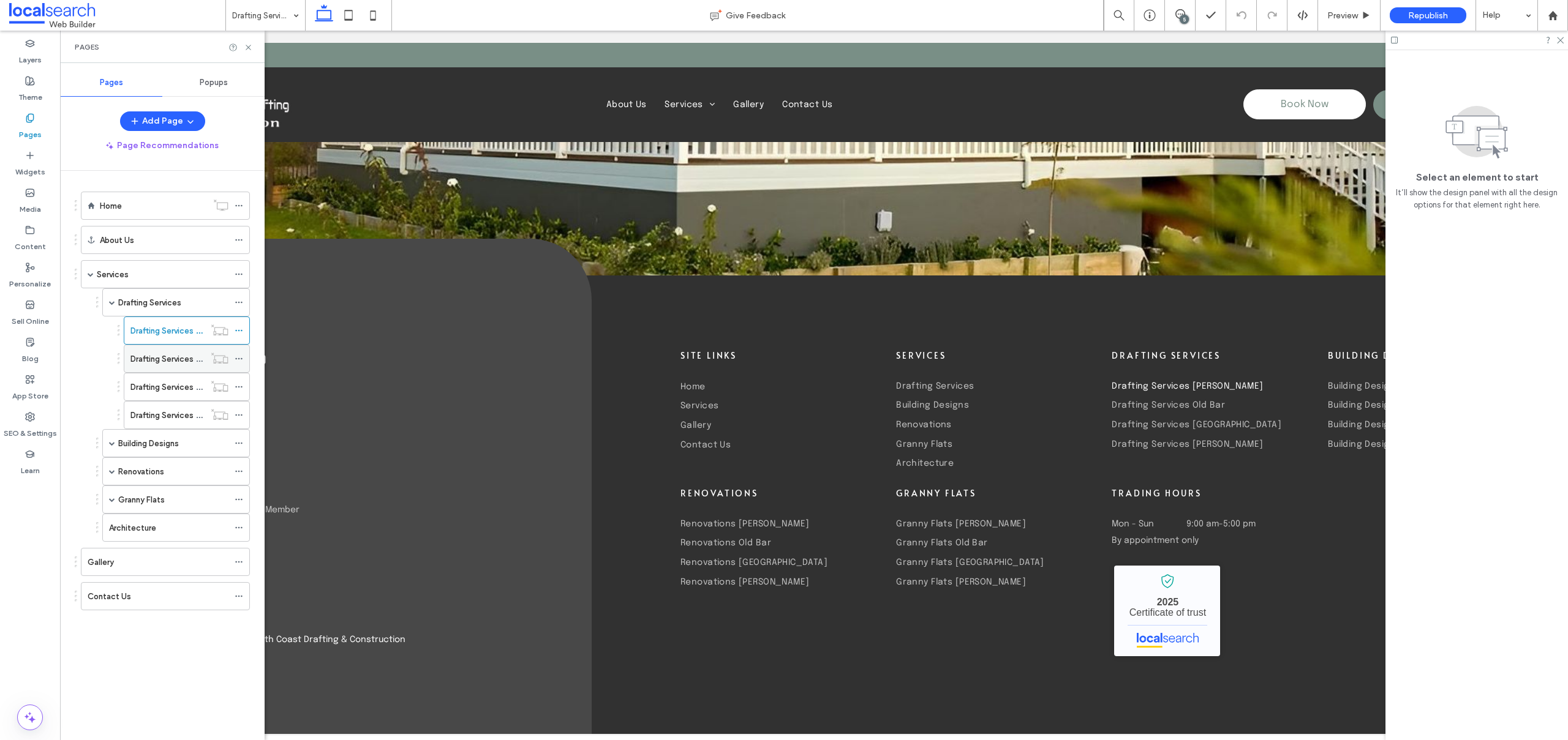
click at [136, 355] on label "Drafting Services Old Bar" at bounding box center [176, 359] width 92 height 21
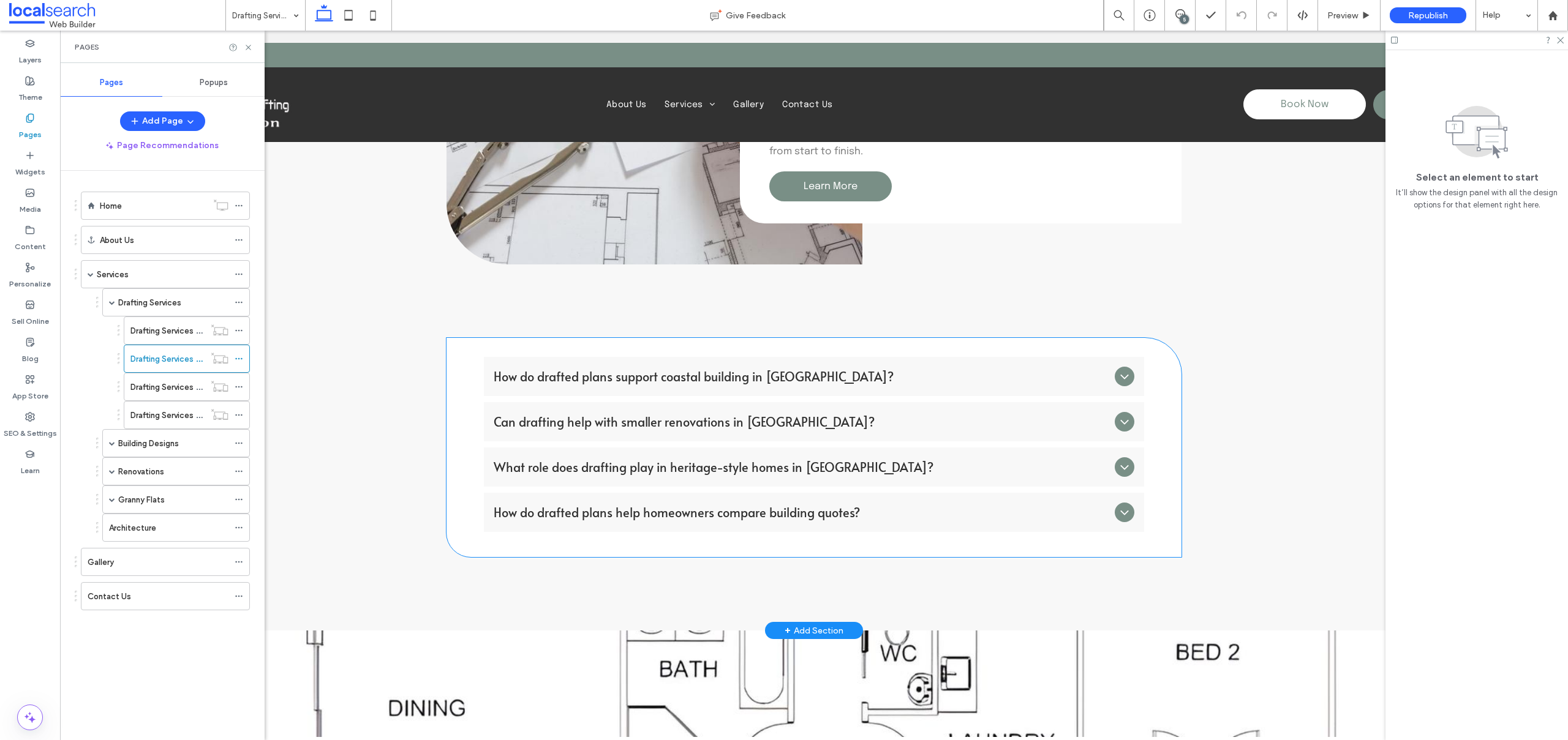
scroll to position [1543, 0]
